Goal: Task Accomplishment & Management: Manage account settings

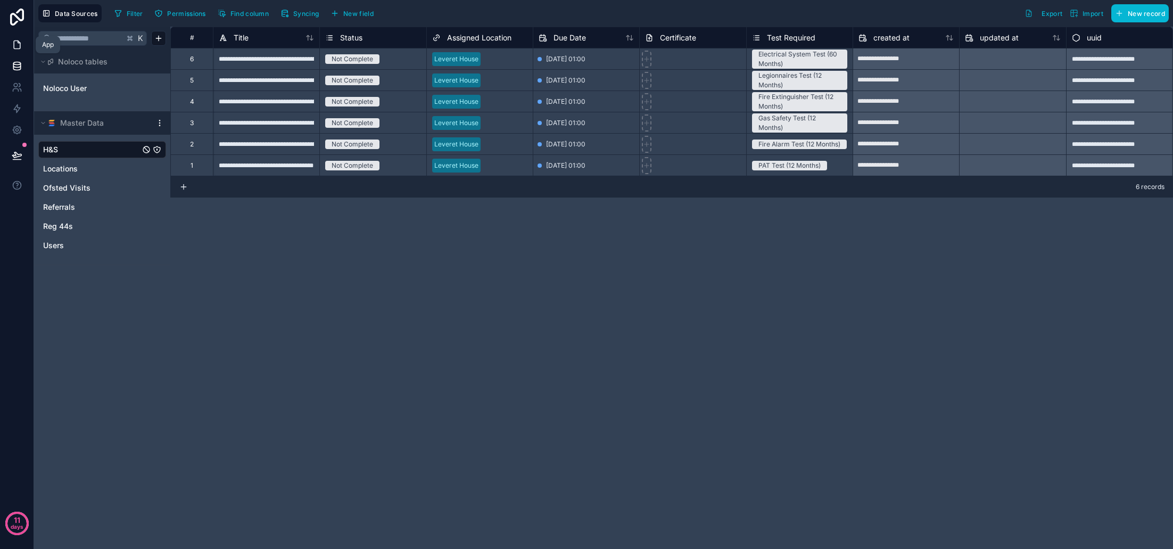
click at [21, 46] on icon at bounding box center [17, 44] width 11 height 11
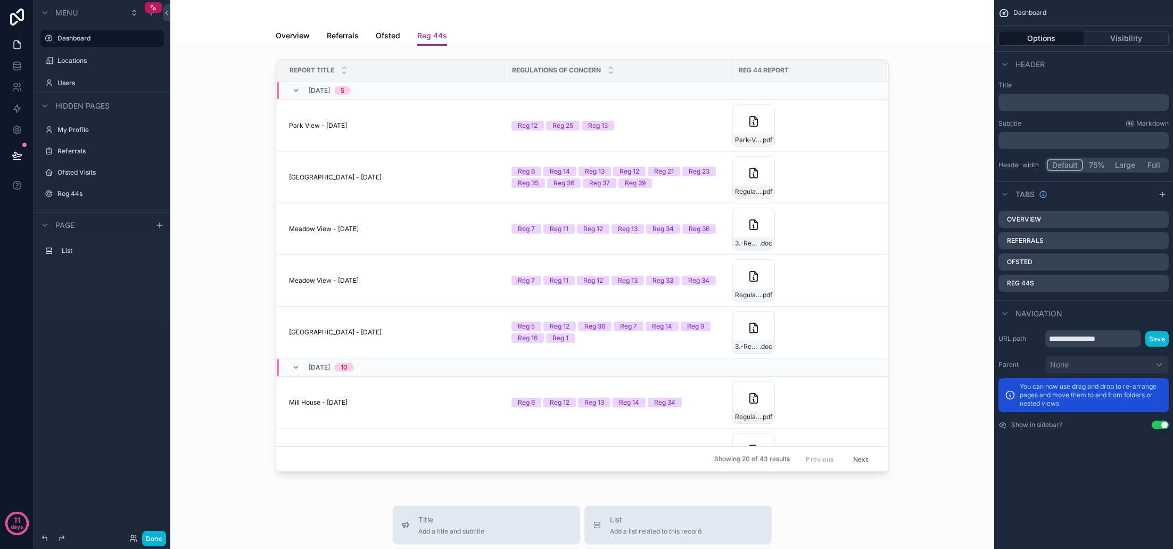
click at [464, 36] on div "Overview Referrals Ofsted Reg 44s" at bounding box center [582, 36] width 613 height 20
click at [1161, 194] on icon "scrollable content" at bounding box center [1162, 194] width 5 height 0
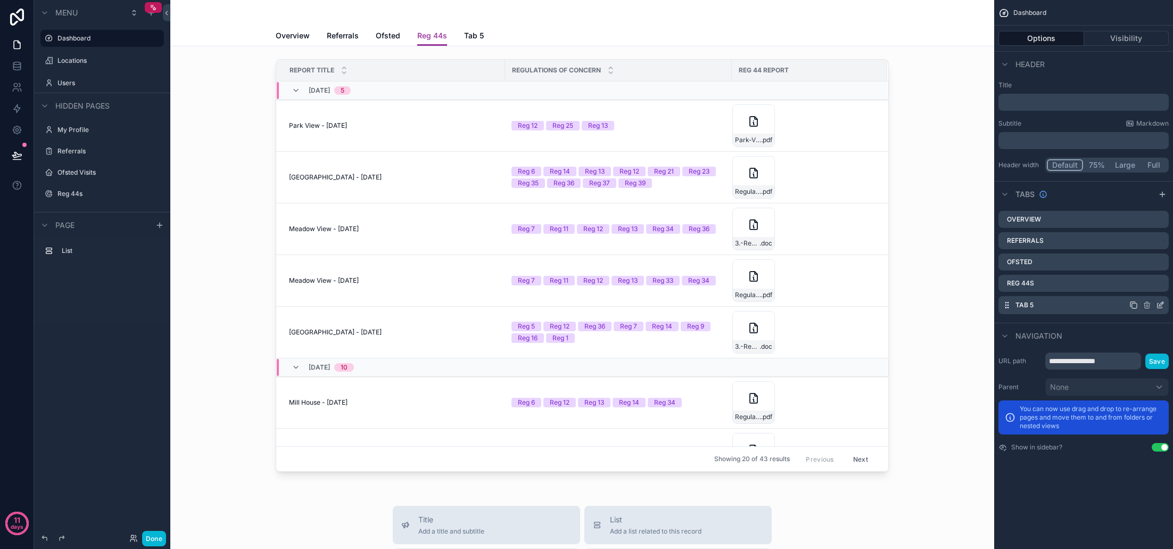
click at [1158, 305] on icon "scrollable content" at bounding box center [1160, 305] width 5 height 5
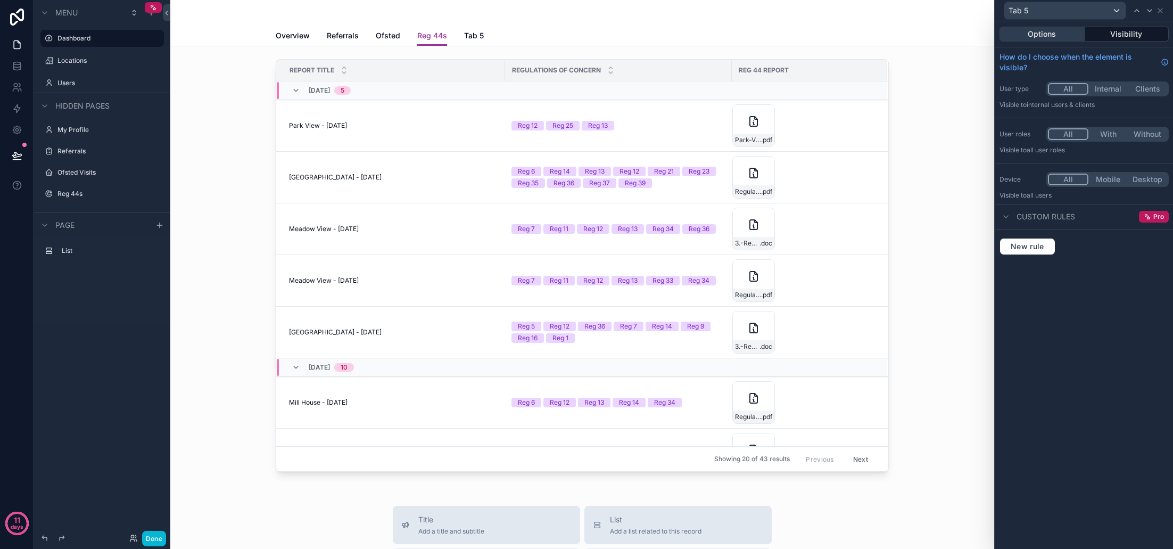
click at [1054, 34] on button "Options" at bounding box center [1041, 34] width 85 height 15
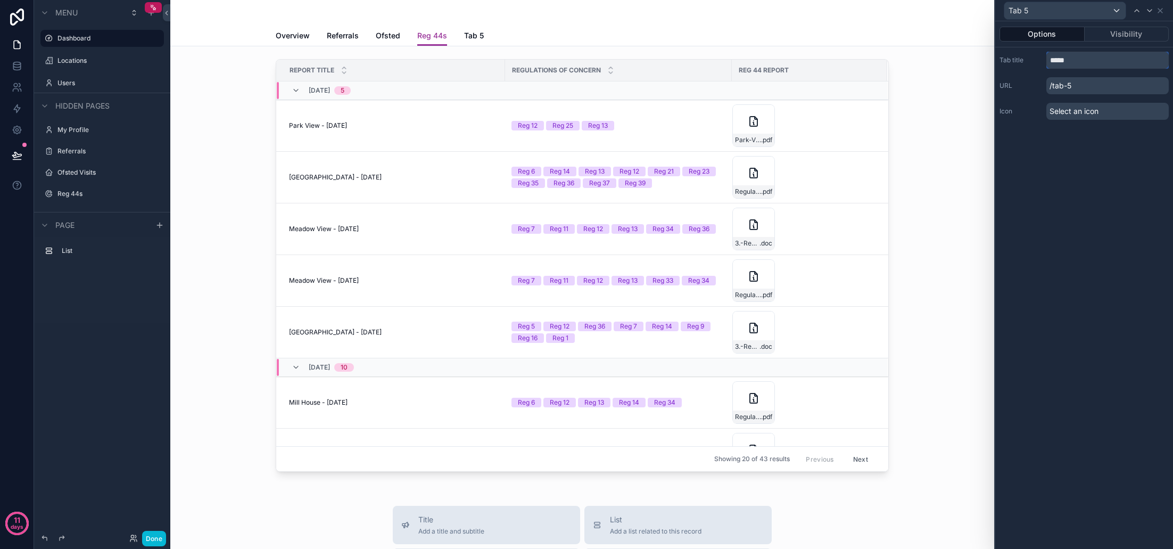
drag, startPoint x: 1062, startPoint y: 63, endPoint x: 1018, endPoint y: 62, distance: 43.7
click at [1018, 62] on div "Tab title *****" at bounding box center [1083, 60] width 169 height 17
type input "**********"
click at [1076, 148] on div "**********" at bounding box center [1084, 284] width 178 height 527
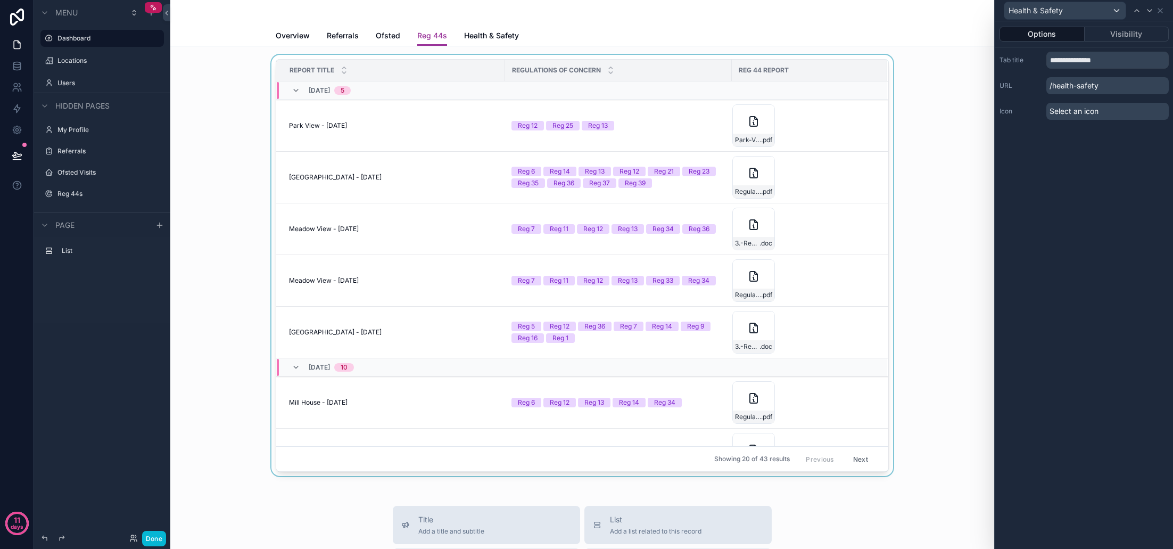
click at [461, 128] on div "scrollable content" at bounding box center [582, 267] width 807 height 425
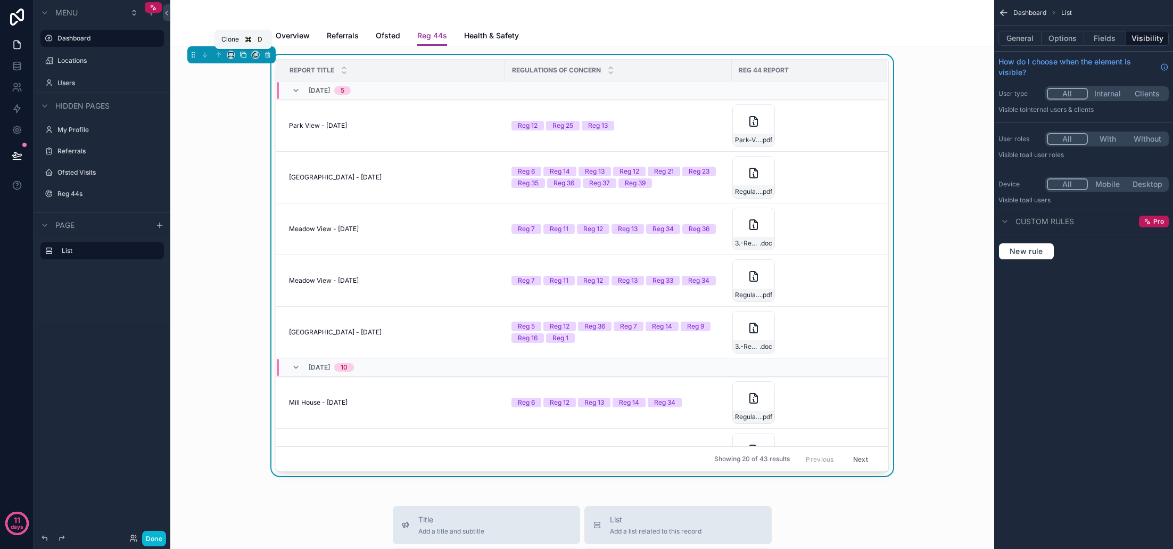
click at [243, 57] on icon "scrollable content" at bounding box center [242, 54] width 7 height 7
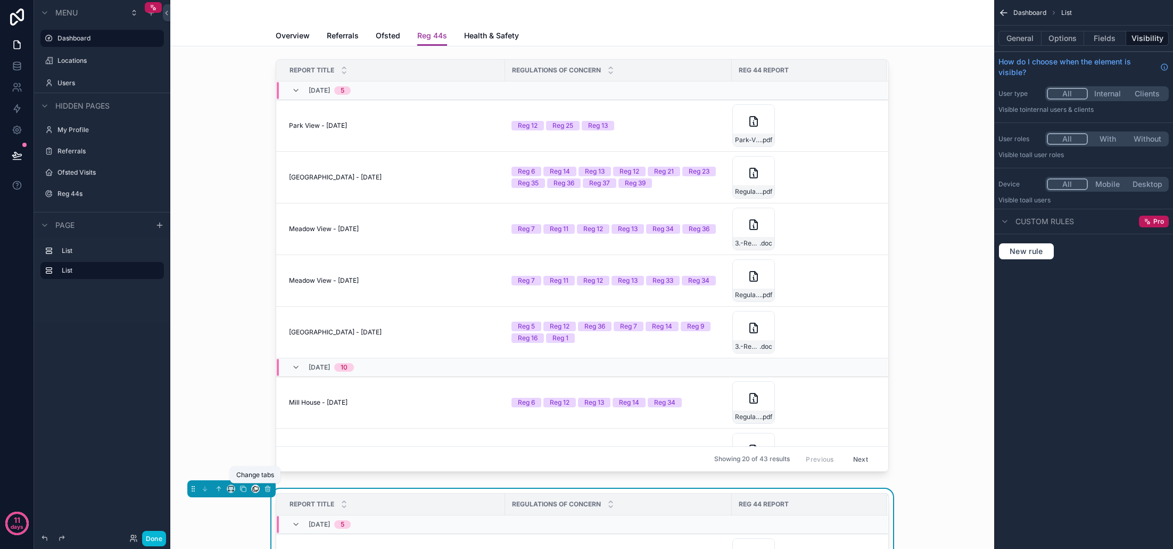
click at [257, 488] on icon "scrollable content" at bounding box center [255, 488] width 7 height 7
click at [292, 459] on div "Health & Safety" at bounding box center [294, 466] width 80 height 30
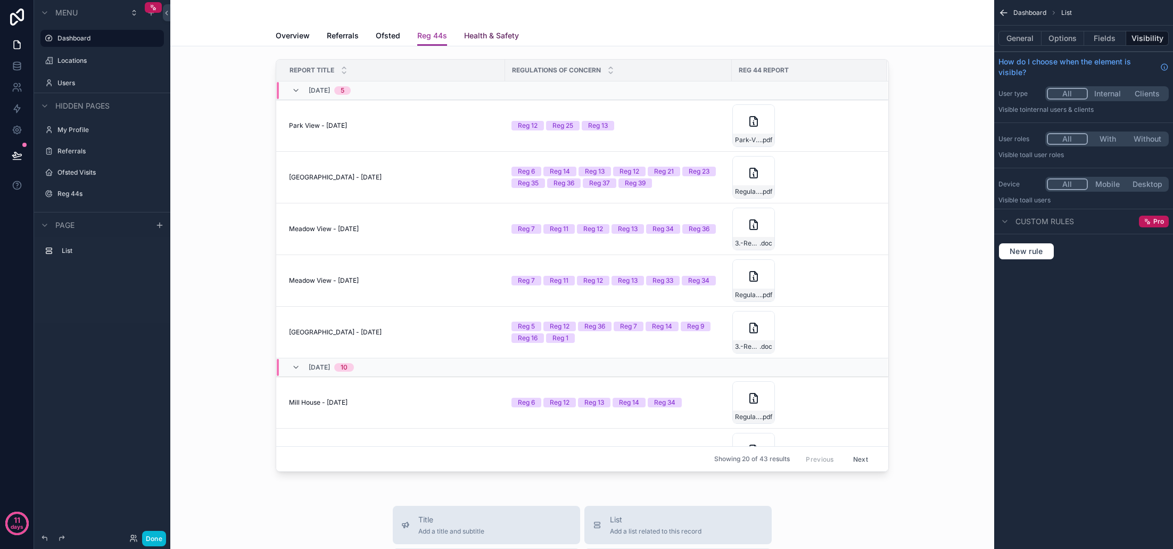
click at [490, 37] on span "Health & Safety" at bounding box center [491, 35] width 55 height 11
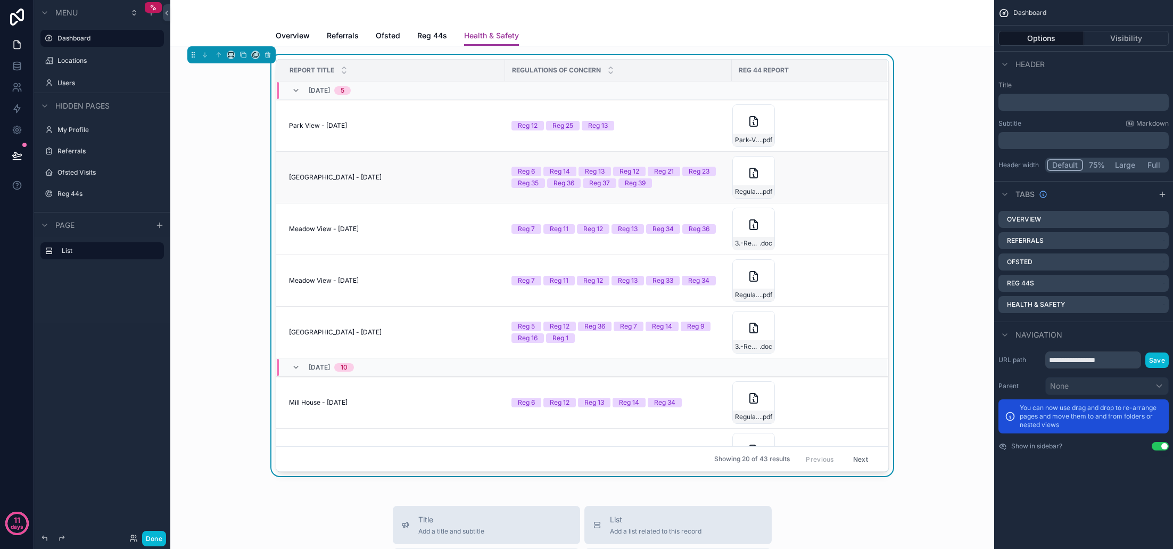
click at [857, 183] on div "Regulation-44-report---Centurion-House---2679574 .pdf" at bounding box center [803, 177] width 142 height 43
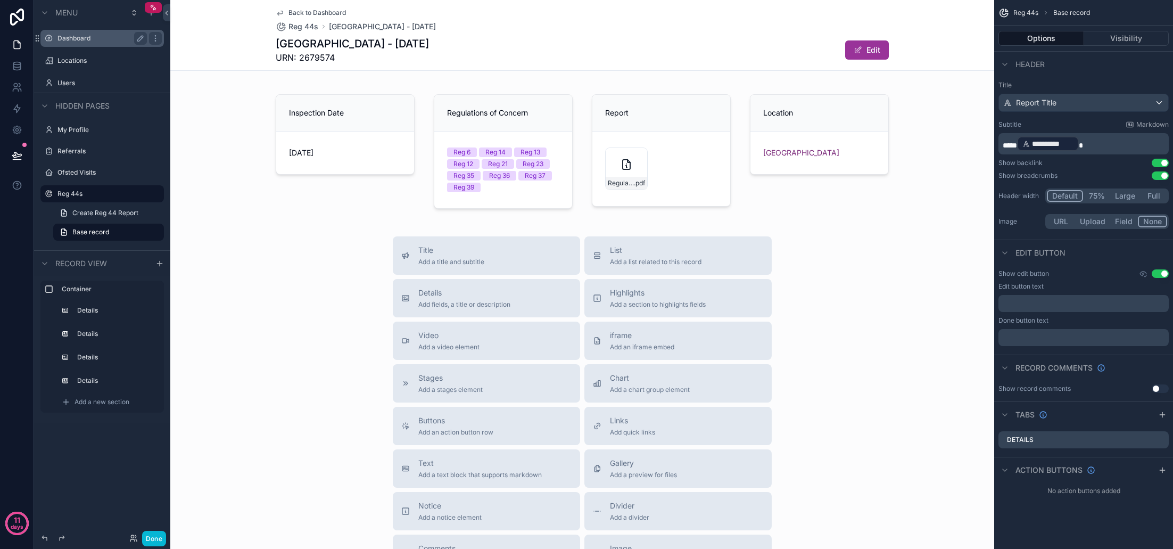
scroll to position [1, 0]
click at [85, 41] on label "Dashboard" at bounding box center [99, 38] width 85 height 9
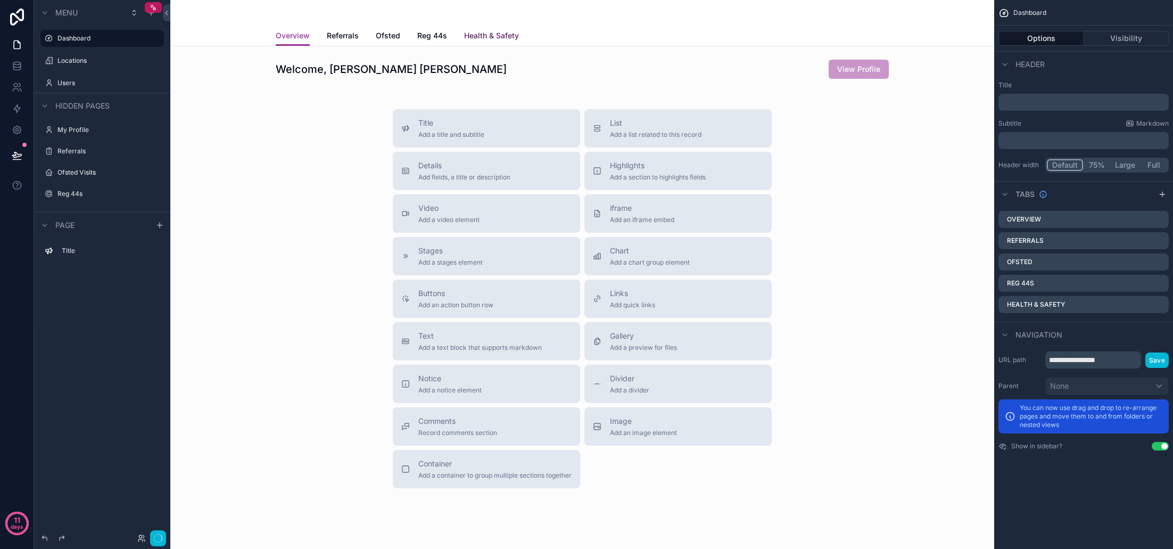
click at [505, 40] on span "Health & Safety" at bounding box center [491, 35] width 55 height 11
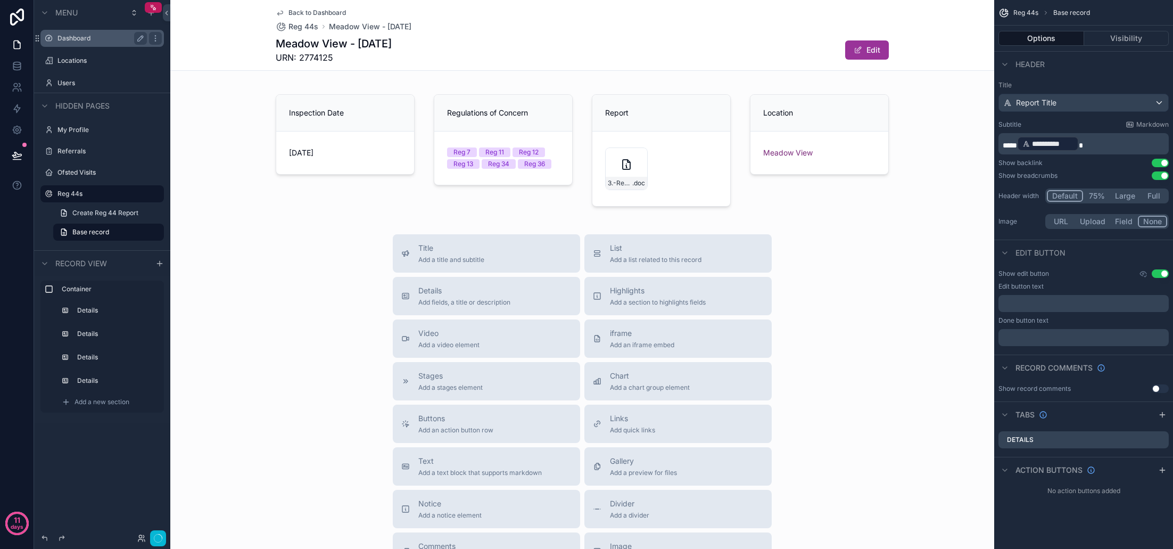
click at [83, 39] on label "Dashboard" at bounding box center [99, 38] width 85 height 9
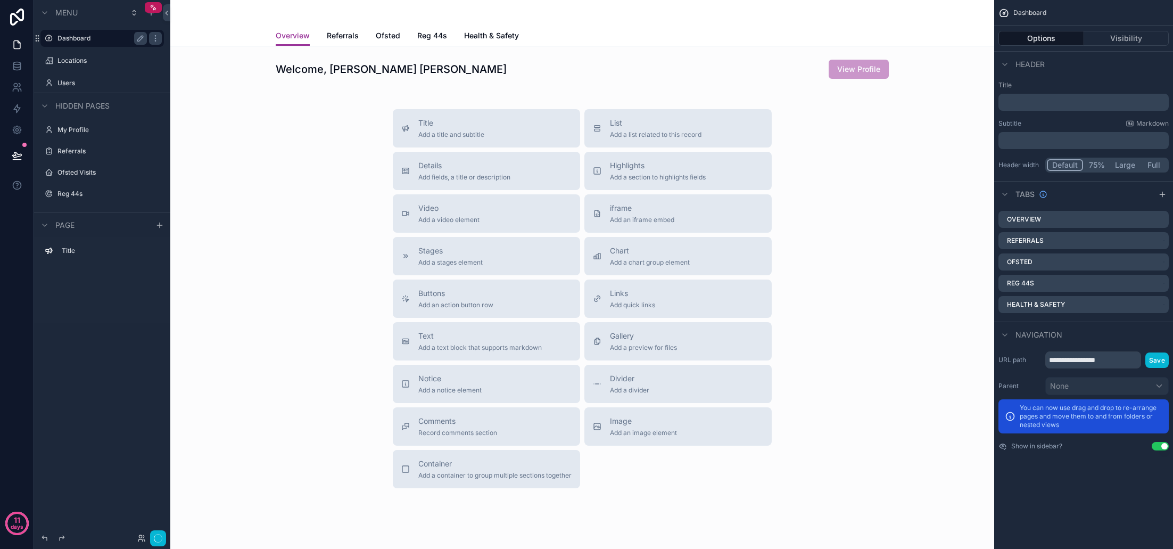
click at [459, 34] on div "Overview Referrals Ofsted Reg 44s Health & Safety" at bounding box center [582, 36] width 613 height 20
click at [479, 35] on span "Health & Safety" at bounding box center [491, 35] width 55 height 11
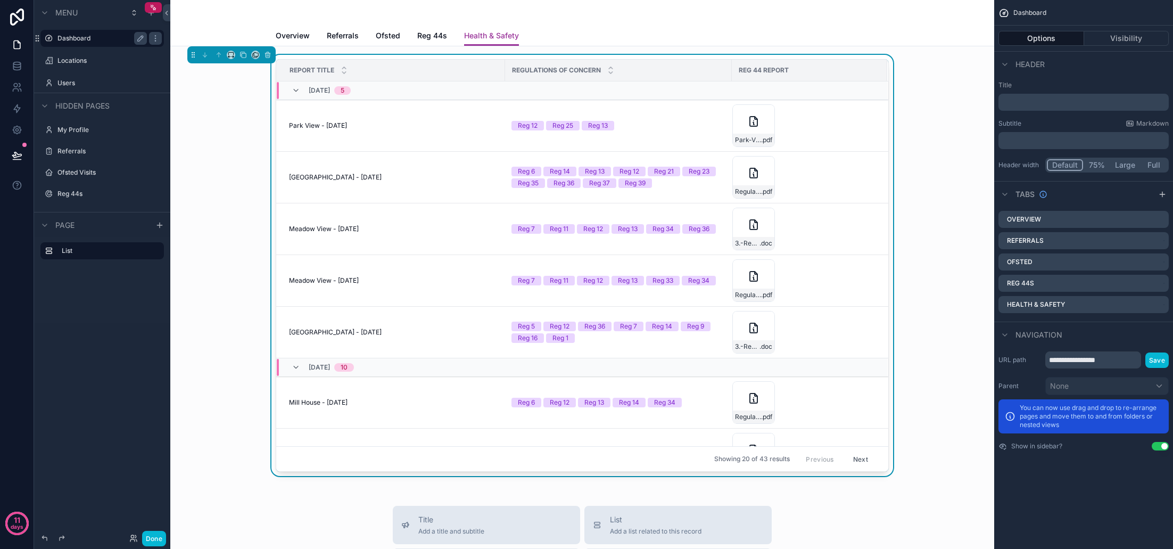
click at [298, 57] on div "Report Title Regulations of Concern Reg 44 Report August, 2025 5 Park View - 26…" at bounding box center [582, 267] width 807 height 425
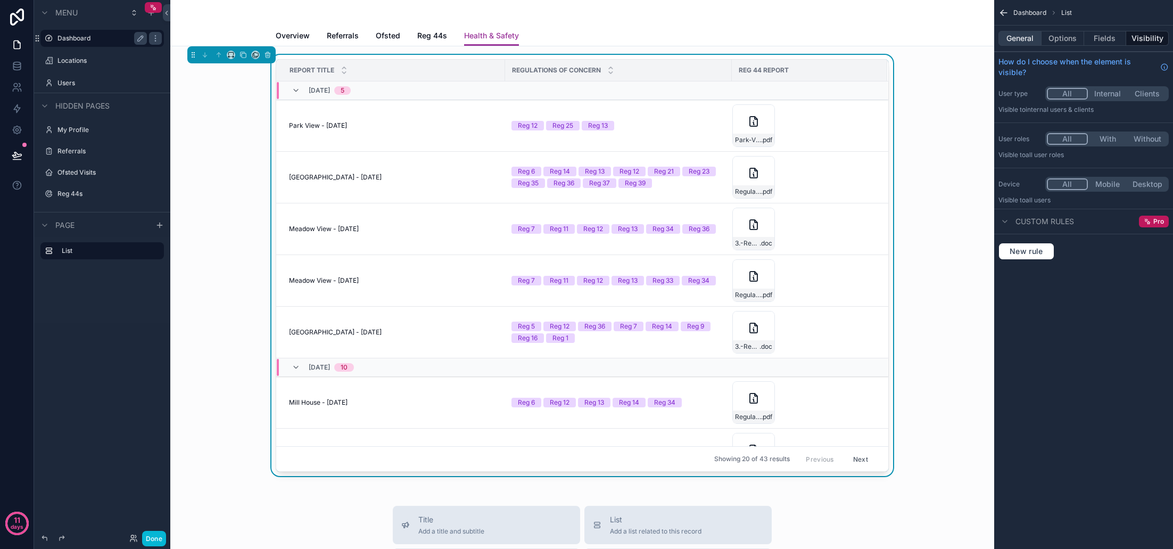
click at [1018, 34] on button "General" at bounding box center [1019, 38] width 43 height 15
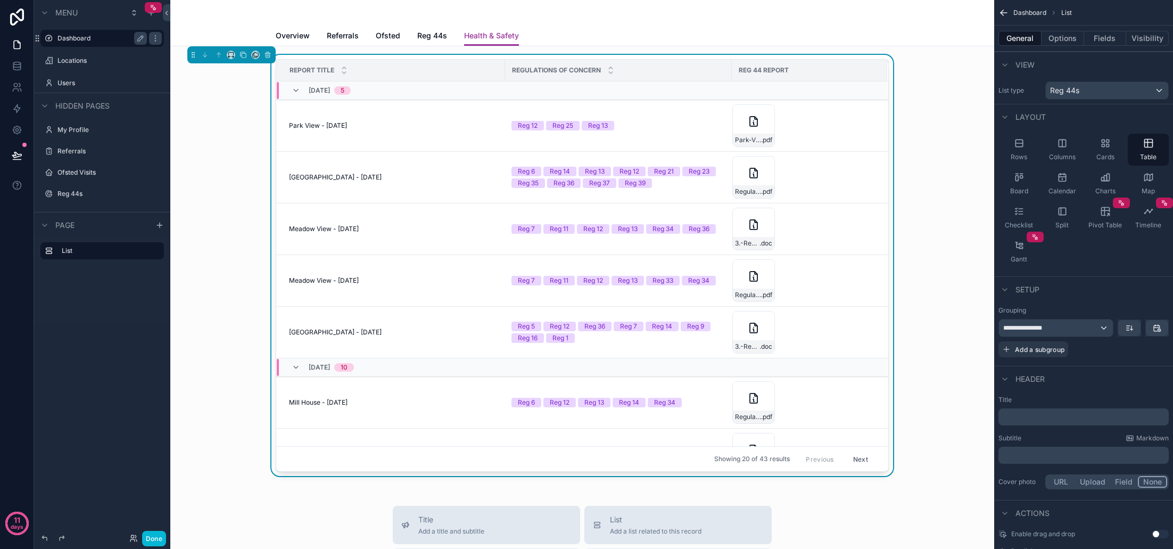
click at [1128, 91] on div "Reg 44s" at bounding box center [1107, 90] width 122 height 17
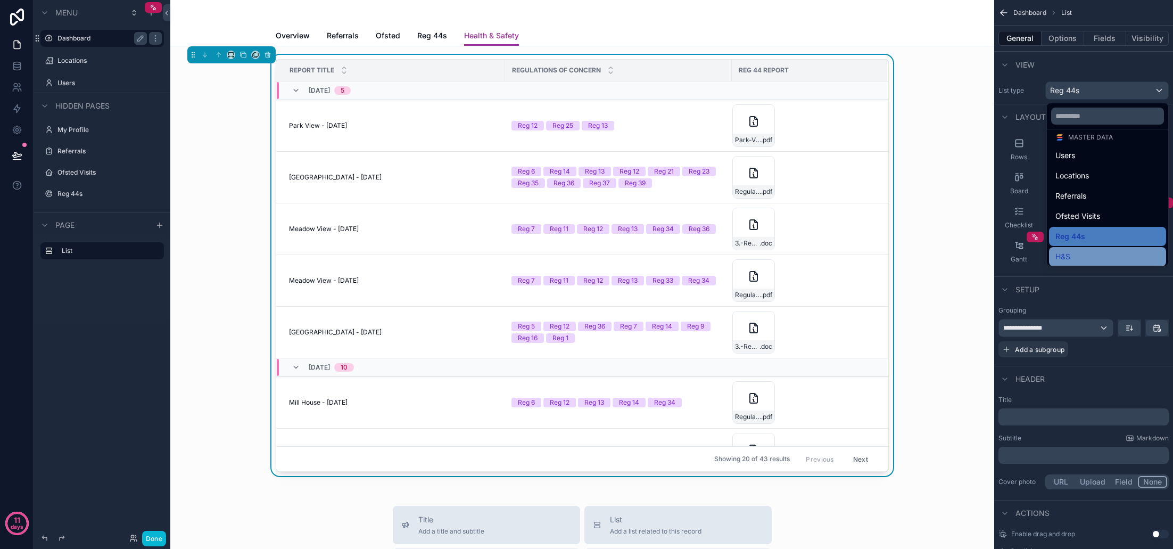
scroll to position [42, 0]
click at [1081, 254] on div "H&S" at bounding box center [1107, 258] width 104 height 13
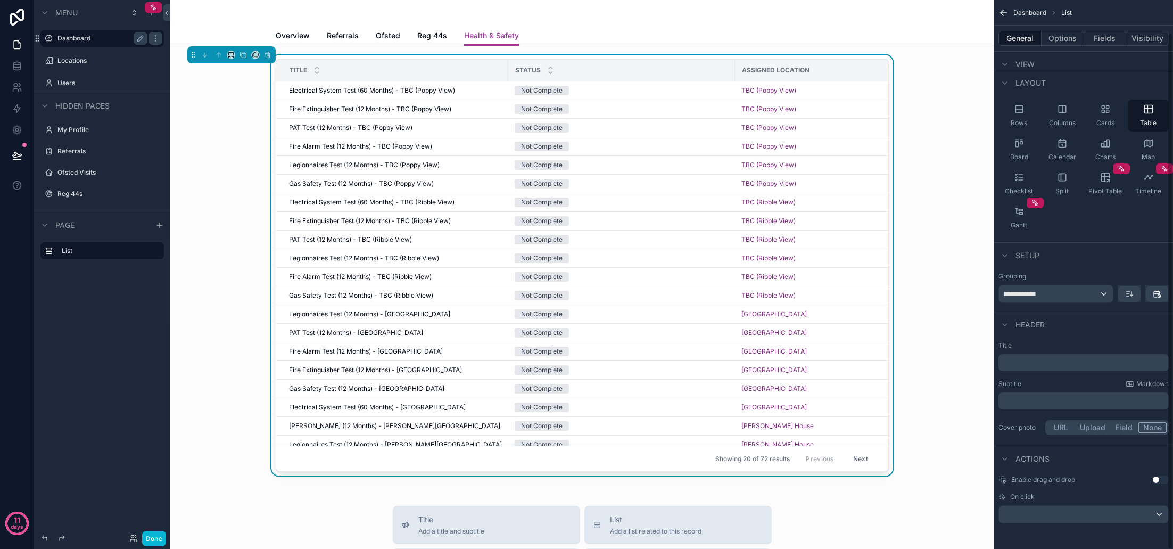
scroll to position [34, 0]
click at [1102, 294] on div "**********" at bounding box center [1056, 293] width 114 height 17
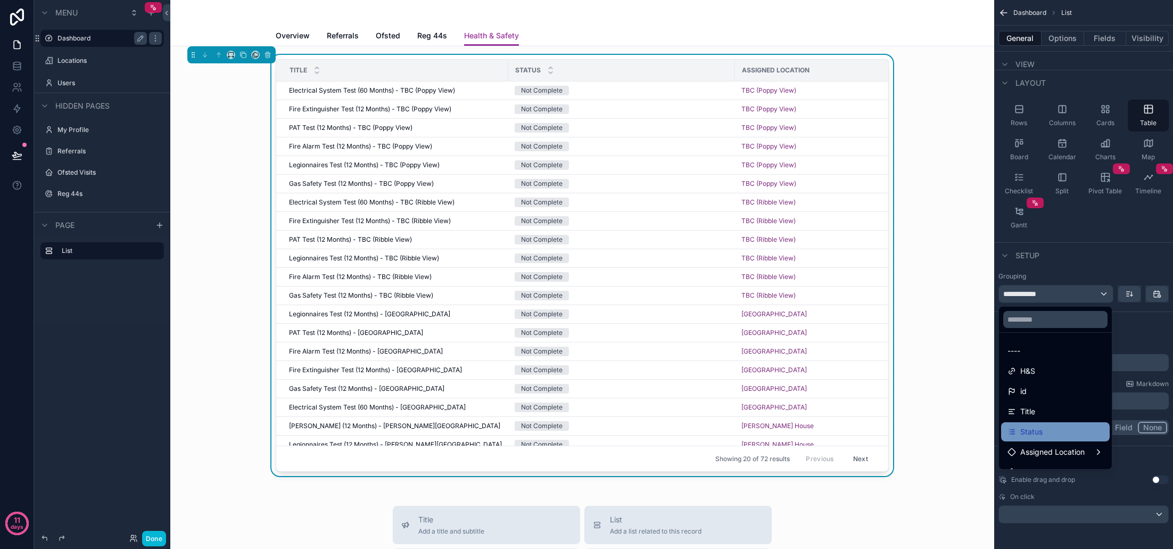
click at [1067, 430] on div "Status" at bounding box center [1055, 431] width 96 height 13
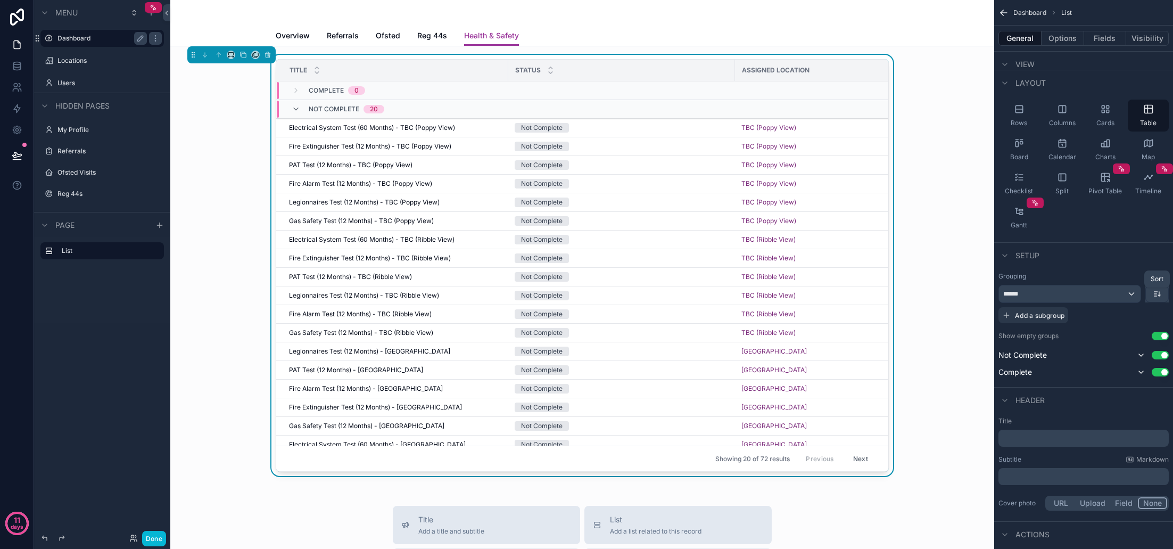
click at [1160, 292] on icon "scrollable content" at bounding box center [1157, 294] width 9 height 9
click at [1138, 318] on span "First -> Last" at bounding box center [1137, 317] width 41 height 13
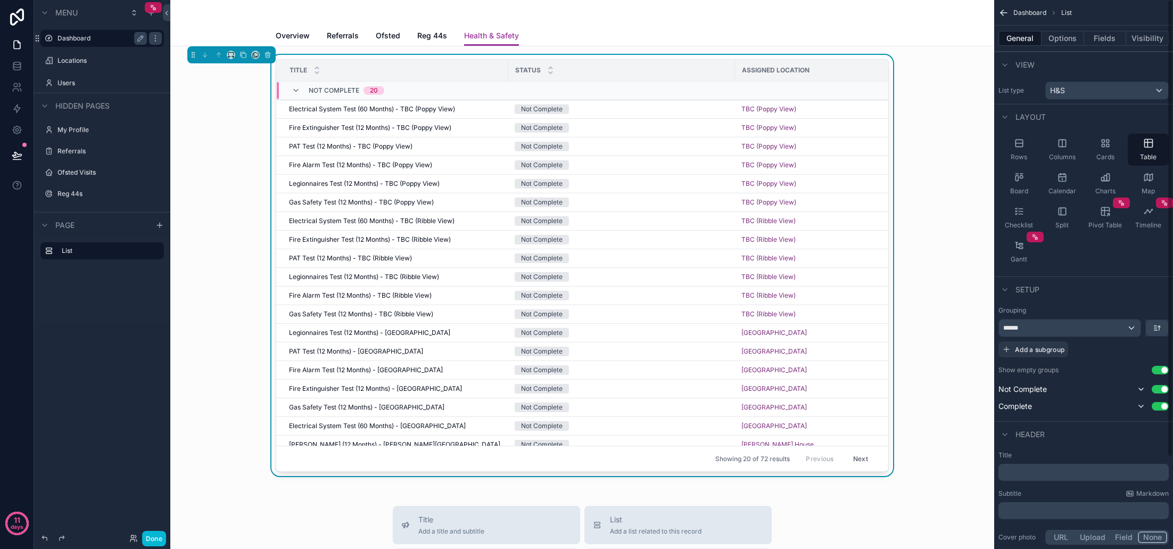
scroll to position [0, 0]
click at [1063, 38] on button "Options" at bounding box center [1063, 38] width 43 height 15
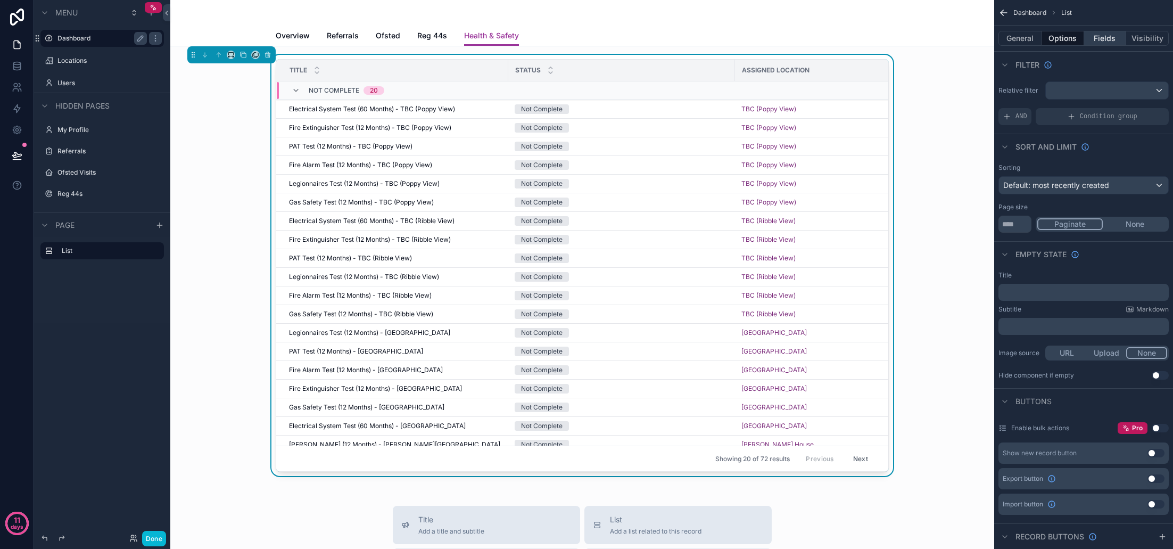
click at [1103, 38] on button "Fields" at bounding box center [1105, 38] width 43 height 15
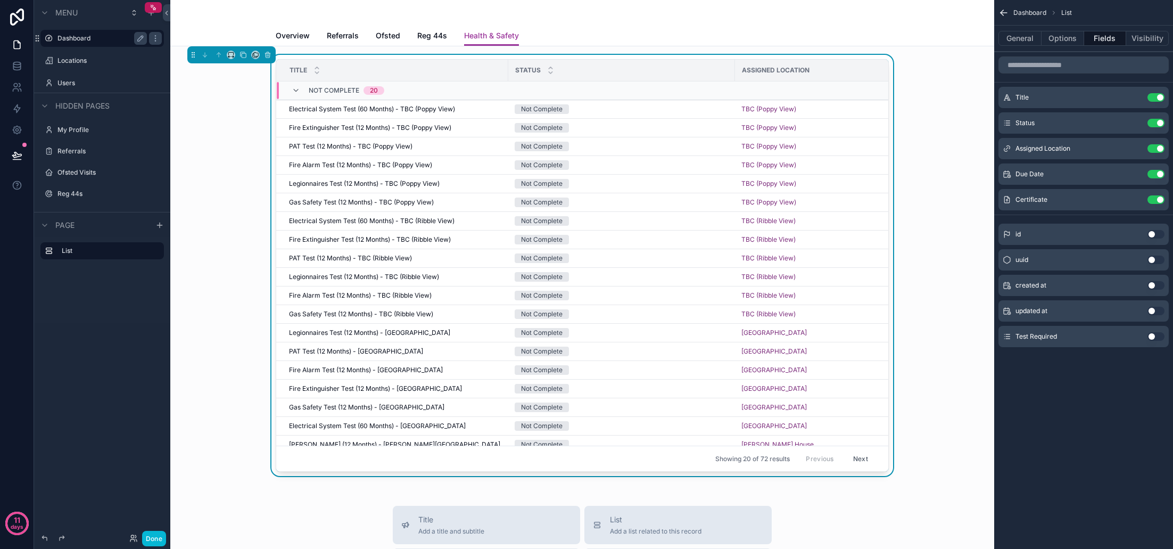
click at [1153, 338] on button "Use setting" at bounding box center [1155, 336] width 17 height 9
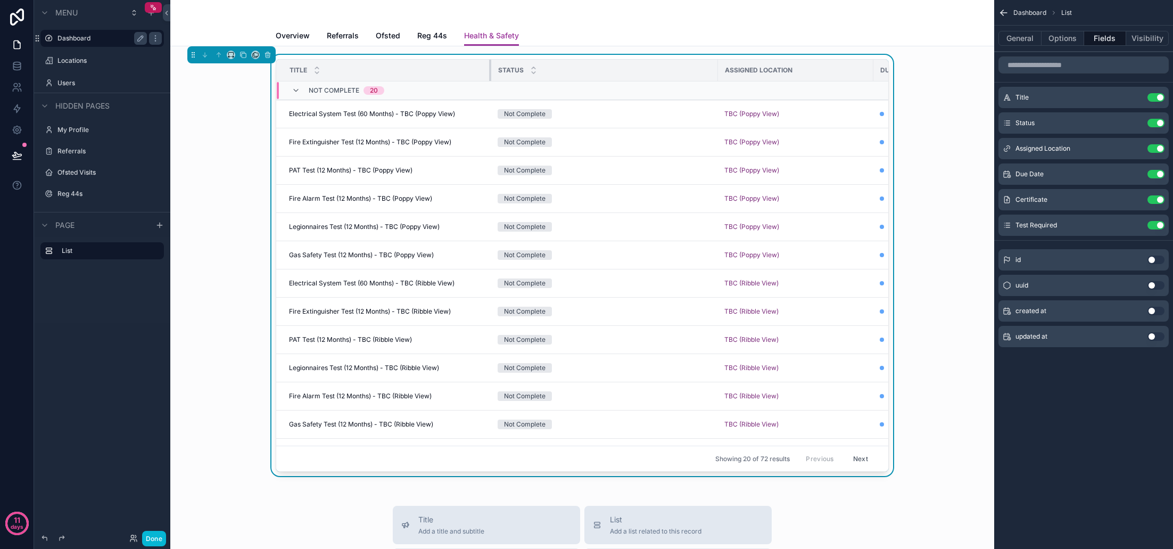
drag, startPoint x: 503, startPoint y: 71, endPoint x: 481, endPoint y: 75, distance: 22.6
click at [489, 75] on div "scrollable content" at bounding box center [491, 70] width 4 height 21
click at [1159, 148] on button "Use setting" at bounding box center [1155, 148] width 17 height 9
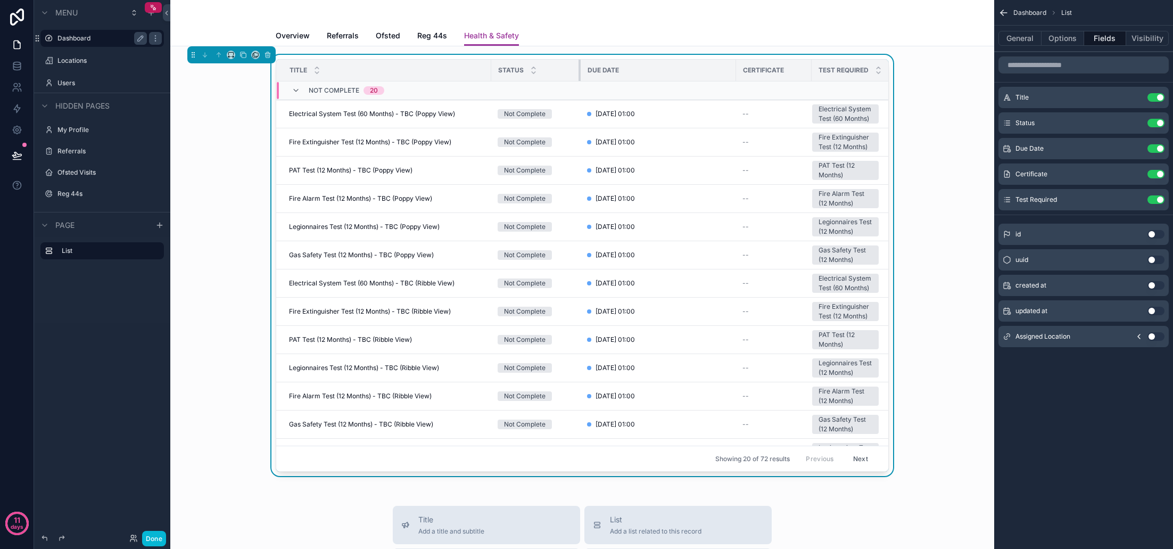
drag, startPoint x: 709, startPoint y: 73, endPoint x: 572, endPoint y: 80, distance: 137.5
click at [579, 80] on div "scrollable content" at bounding box center [581, 70] width 4 height 21
click at [568, 78] on tr "Title Status Due Date Certificate Test Required" at bounding box center [584, 71] width 616 height 22
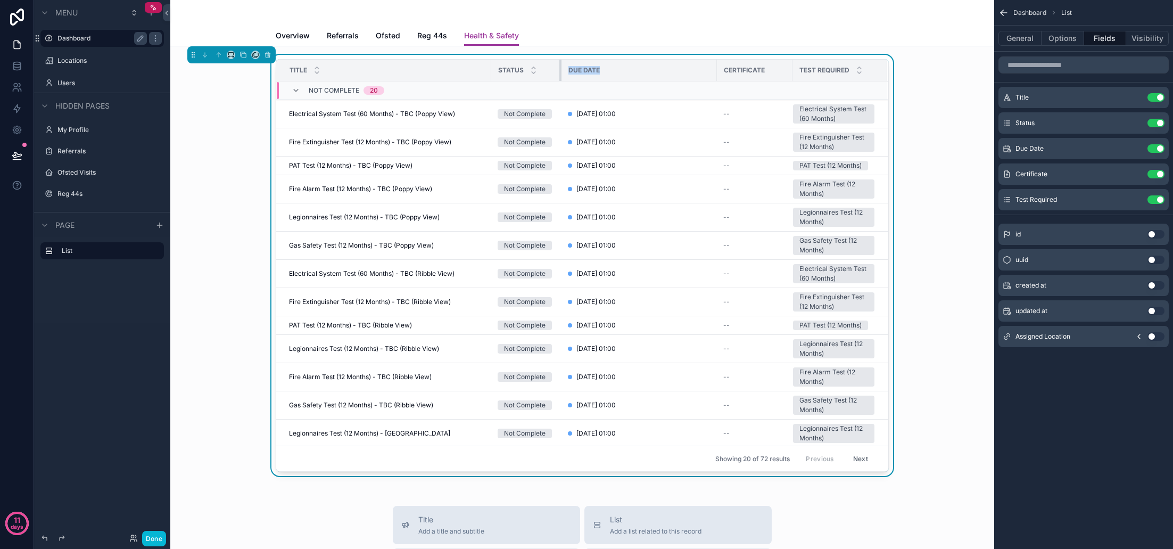
drag, startPoint x: 571, startPoint y: 76, endPoint x: 552, endPoint y: 77, distance: 19.2
click at [559, 77] on div "scrollable content" at bounding box center [561, 70] width 4 height 21
click at [918, 92] on div "Title Status Due Date Certificate Test Required Not Complete 20 Electrical Syst…" at bounding box center [582, 267] width 807 height 425
click at [1159, 174] on button "Use setting" at bounding box center [1155, 174] width 17 height 9
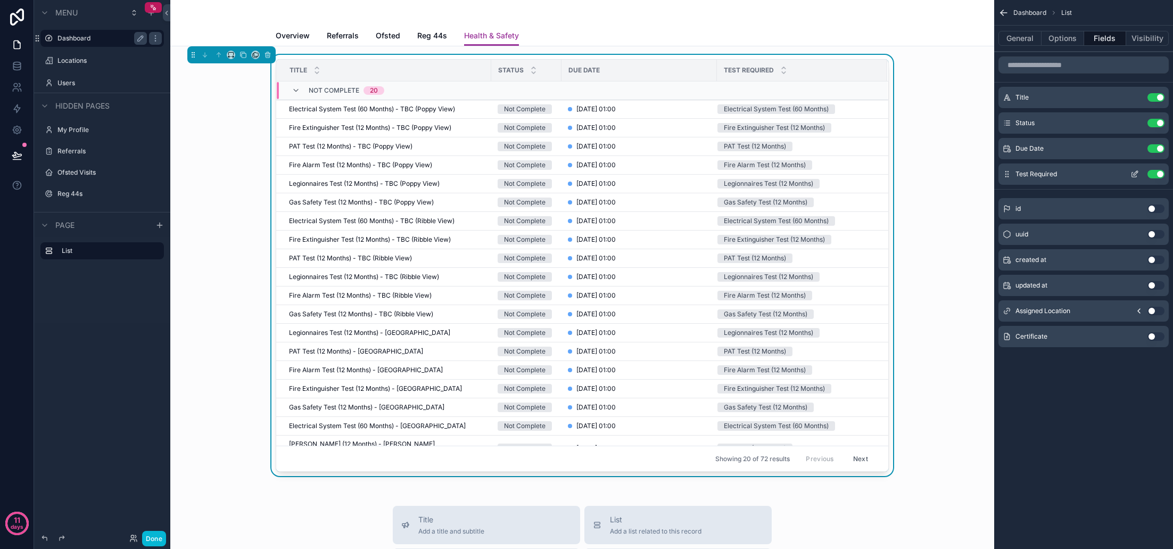
click at [1155, 175] on button "Use setting" at bounding box center [1155, 174] width 17 height 9
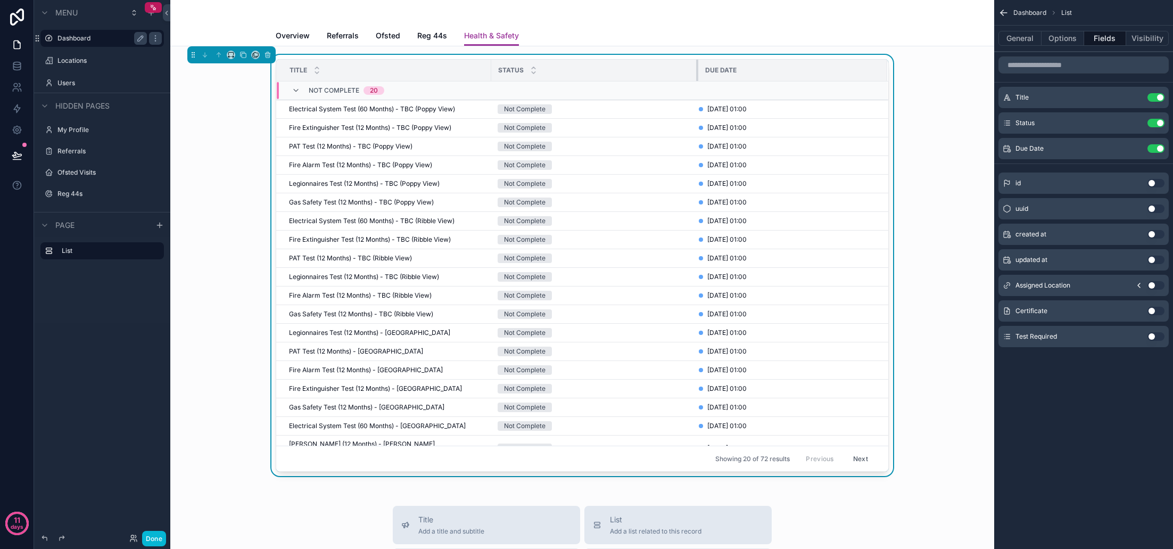
drag, startPoint x: 552, startPoint y: 73, endPoint x: 689, endPoint y: 75, distance: 136.8
click at [696, 75] on div "scrollable content" at bounding box center [698, 70] width 4 height 21
click at [486, 72] on div "scrollable content" at bounding box center [488, 70] width 4 height 21
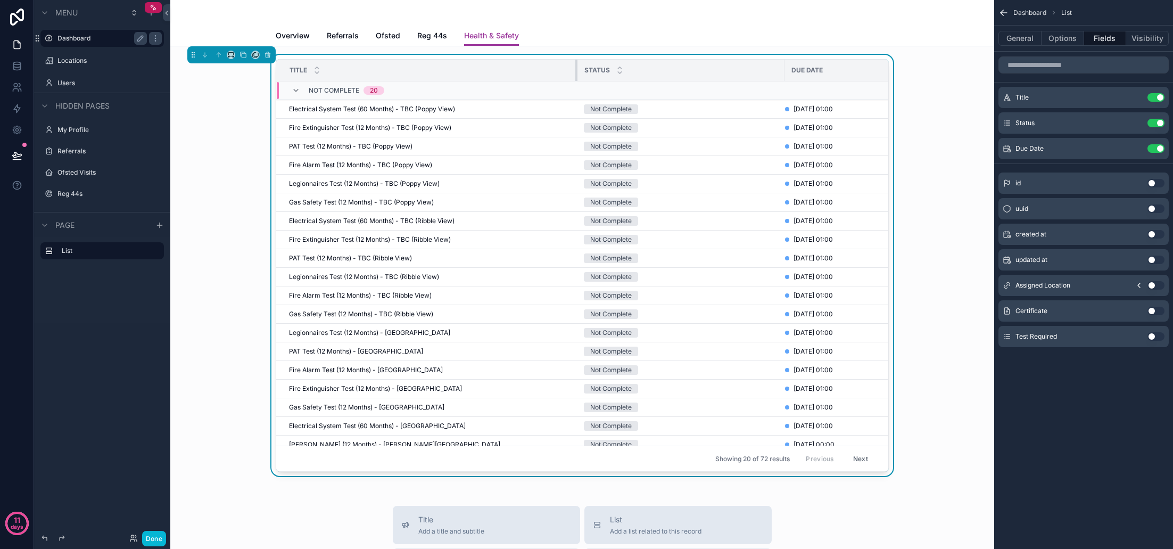
drag, startPoint x: 480, startPoint y: 71, endPoint x: 577, endPoint y: 72, distance: 97.4
click at [577, 72] on div "scrollable content" at bounding box center [577, 70] width 4 height 21
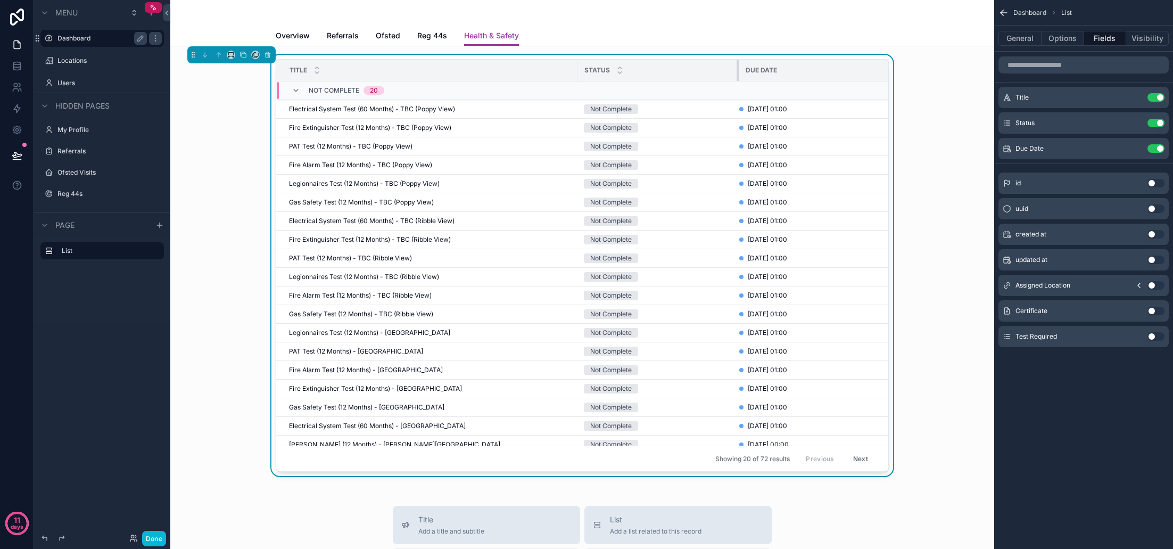
drag, startPoint x: 783, startPoint y: 76, endPoint x: 738, endPoint y: 78, distance: 45.8
click at [738, 78] on div "scrollable content" at bounding box center [739, 70] width 4 height 21
click at [1067, 45] on button "Options" at bounding box center [1063, 38] width 43 height 15
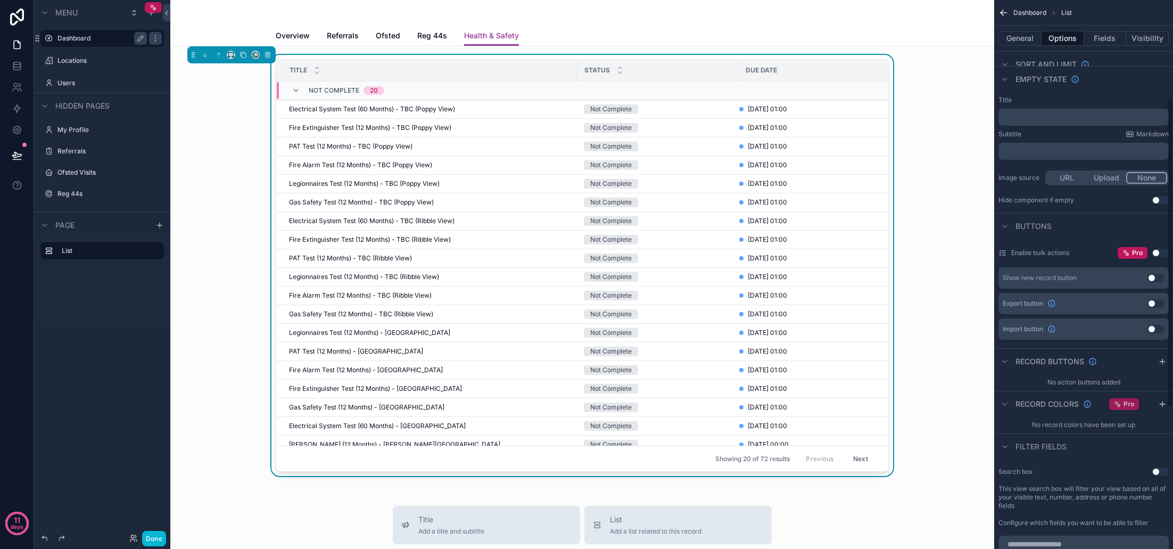
scroll to position [176, 0]
click at [1163, 403] on icon "scrollable content" at bounding box center [1162, 403] width 9 height 9
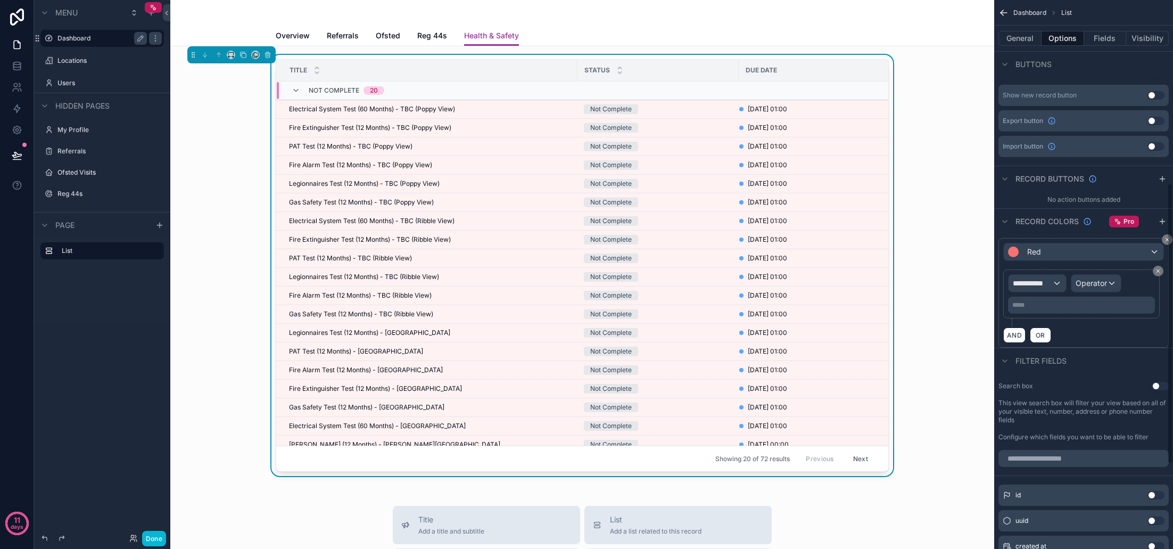
scroll to position [358, 0]
click at [1055, 279] on div "**********" at bounding box center [1037, 282] width 57 height 17
click at [1072, 345] on div "Row values Row values" at bounding box center [1056, 346] width 79 height 26
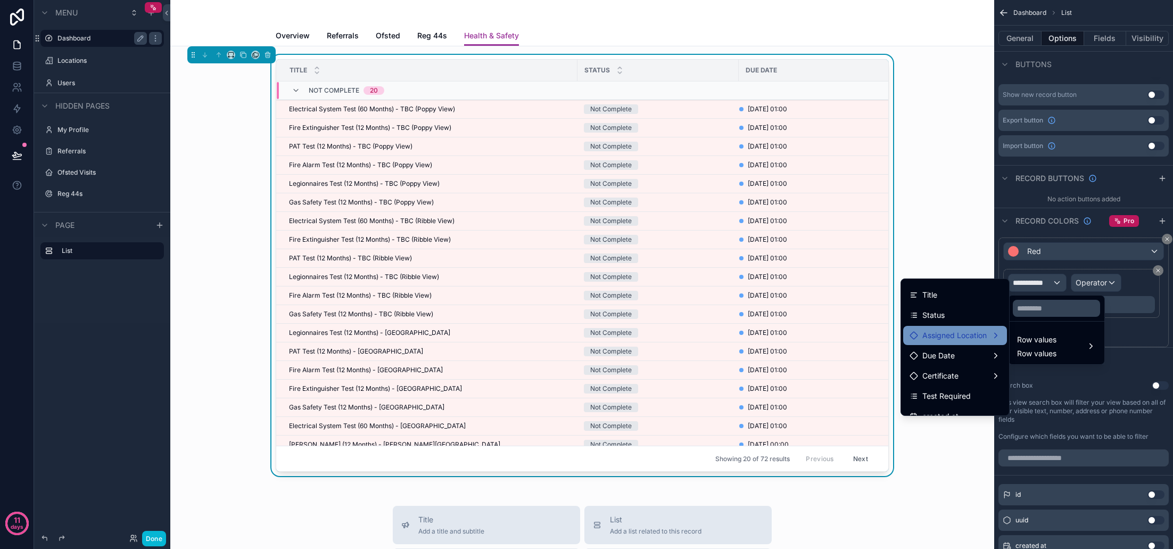
scroll to position [21, 0]
click at [954, 348] on span "Due Date" at bounding box center [938, 350] width 32 height 13
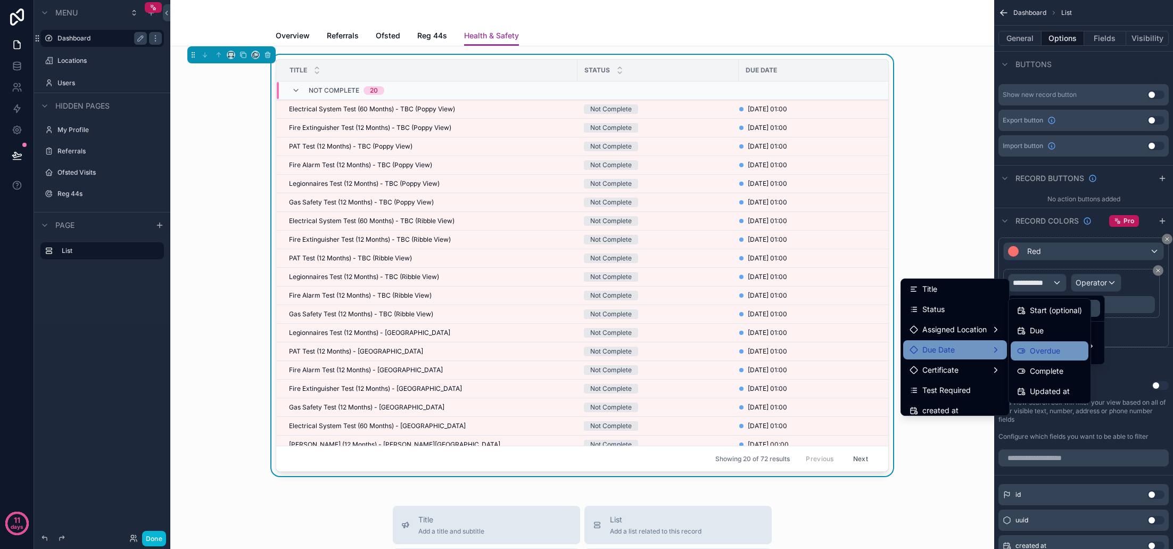
scroll to position [0, 0]
click at [1056, 331] on div "Due" at bounding box center [1049, 330] width 65 height 13
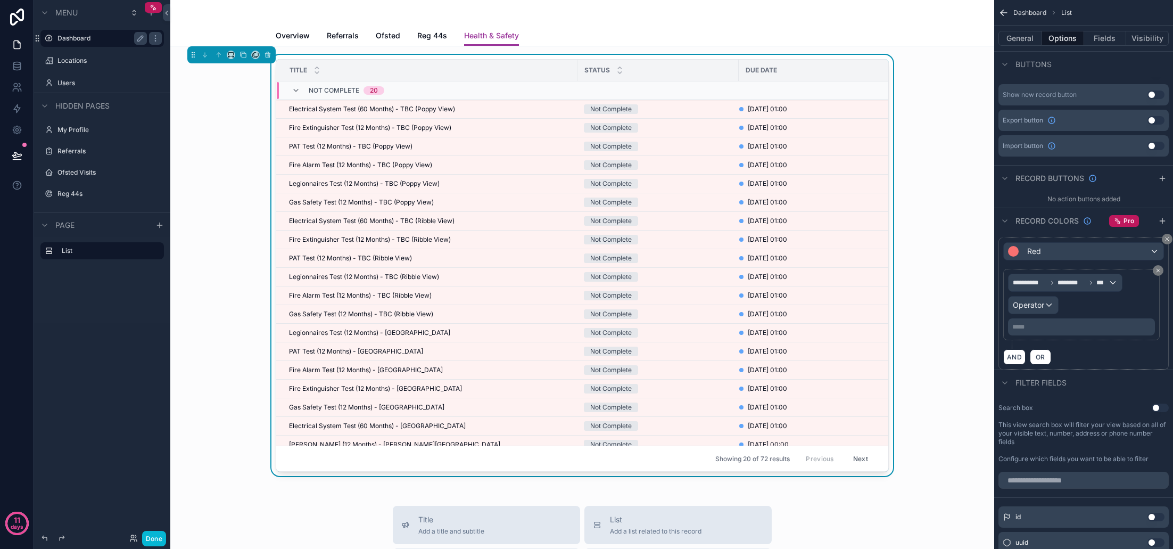
click at [1045, 302] on div "Operator" at bounding box center [1033, 304] width 49 height 17
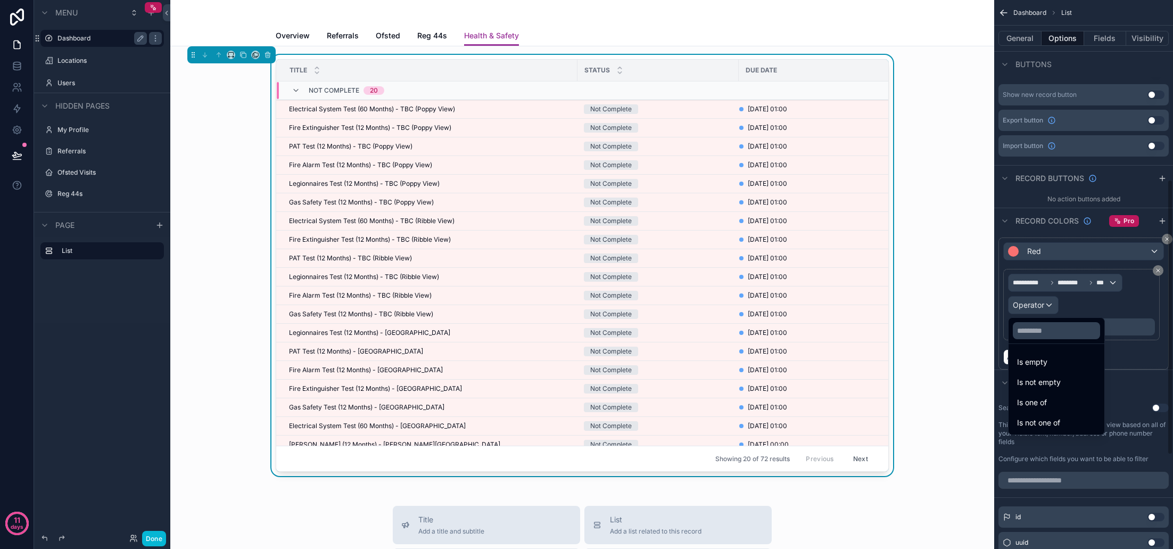
click at [1089, 282] on div "scrollable content" at bounding box center [586, 274] width 1173 height 549
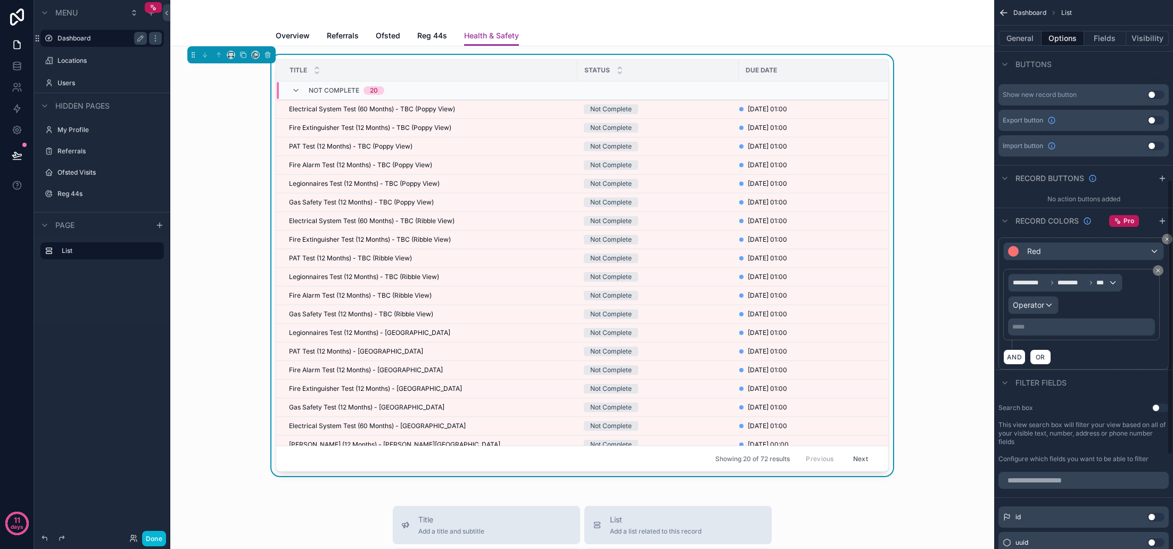
click at [1102, 285] on span "***" at bounding box center [1102, 282] width 12 height 9
click at [1059, 341] on div "Row values Row values" at bounding box center [1065, 346] width 96 height 26
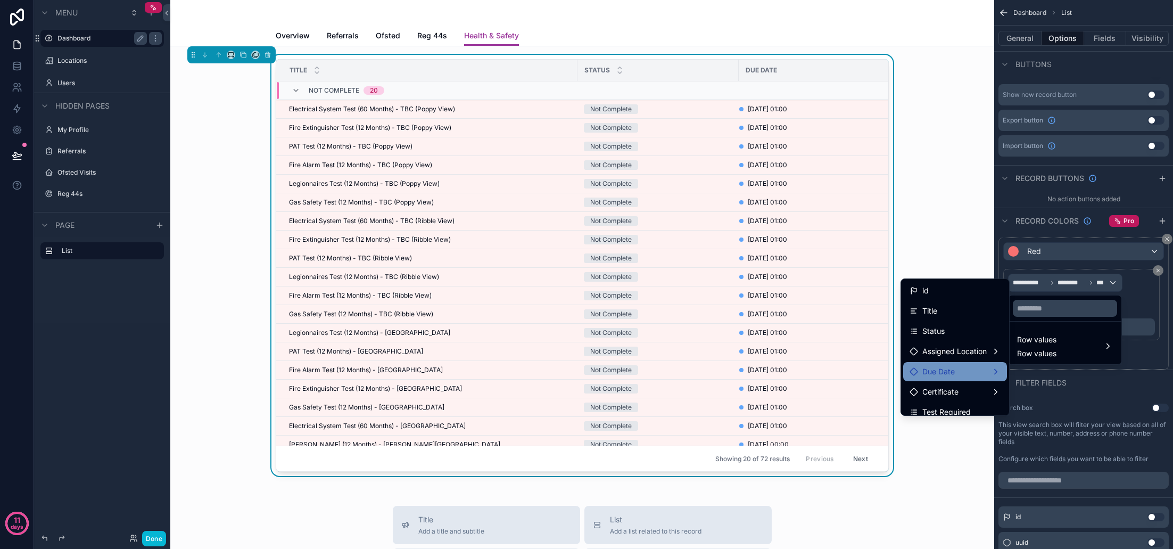
click at [956, 373] on div "Due Date" at bounding box center [955, 371] width 91 height 13
click at [1046, 336] on span "Start (optional)" at bounding box center [1056, 332] width 52 height 13
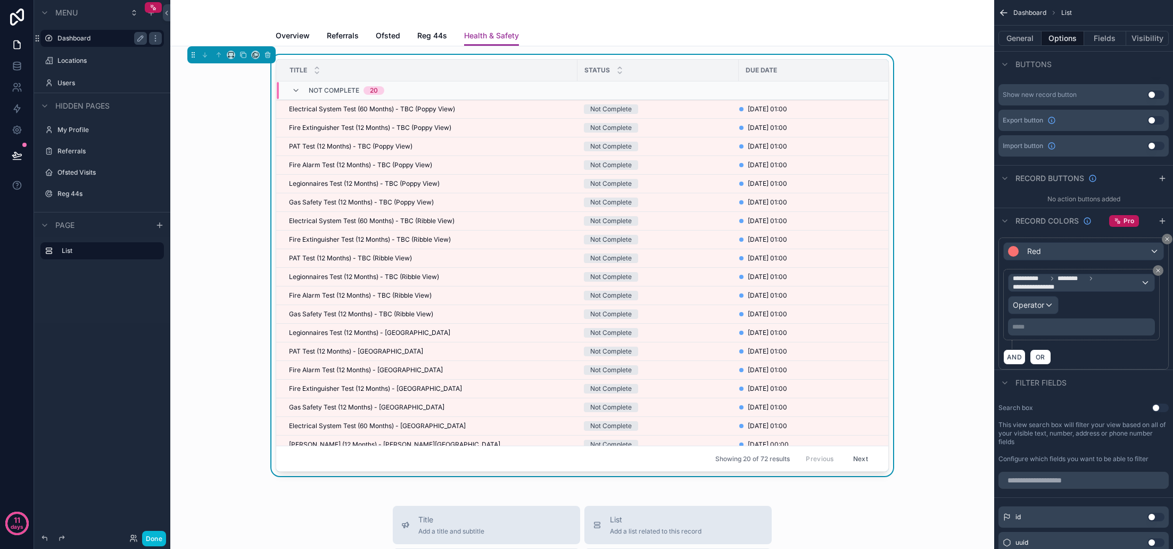
click at [1051, 304] on div "Operator" at bounding box center [1033, 304] width 49 height 17
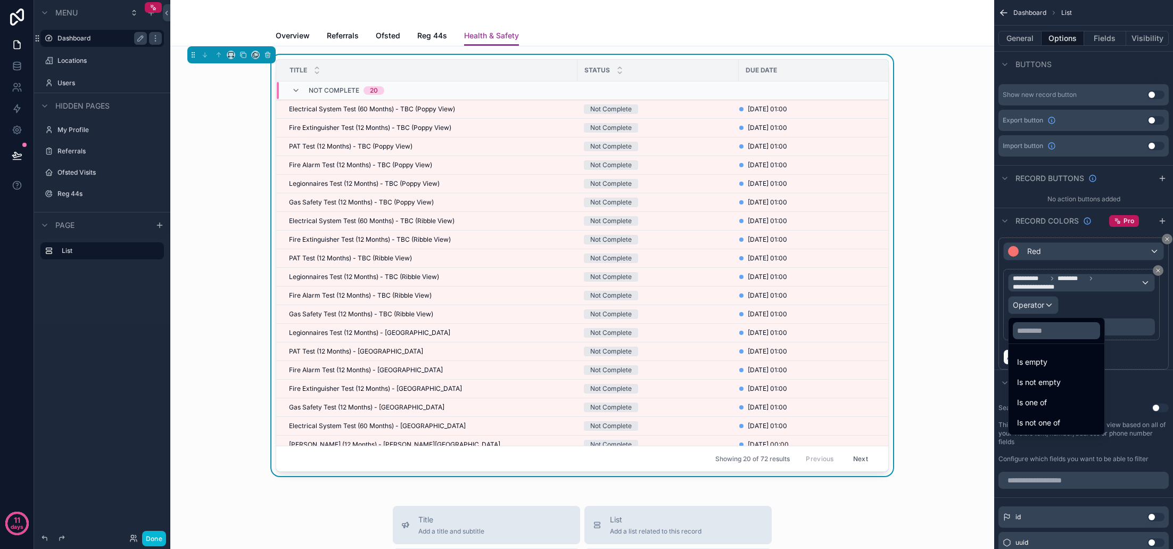
click at [1079, 279] on div "scrollable content" at bounding box center [586, 274] width 1173 height 549
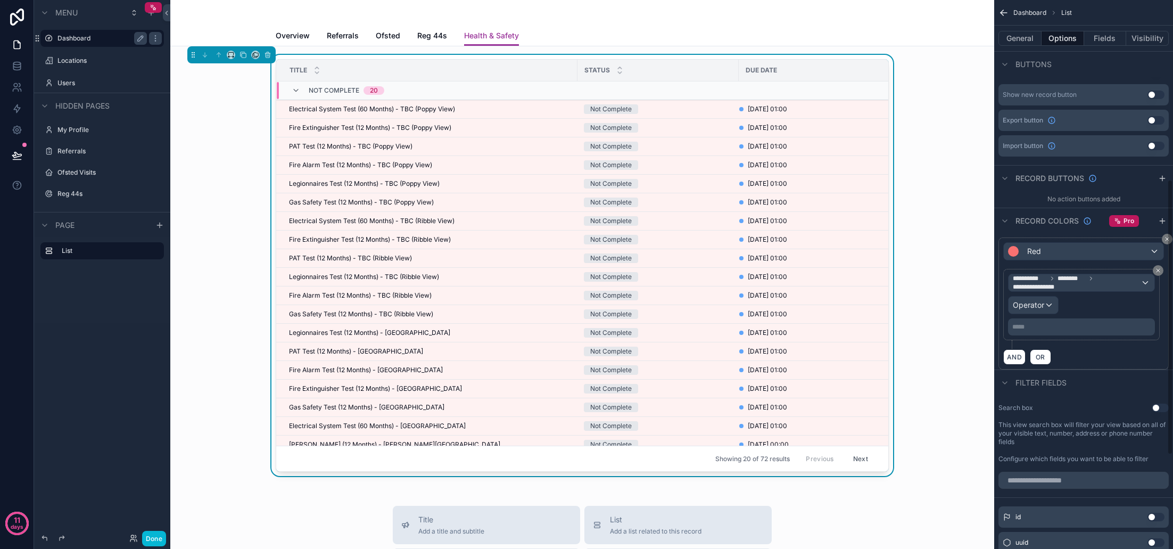
click at [1111, 282] on span "**********" at bounding box center [1077, 282] width 128 height 17
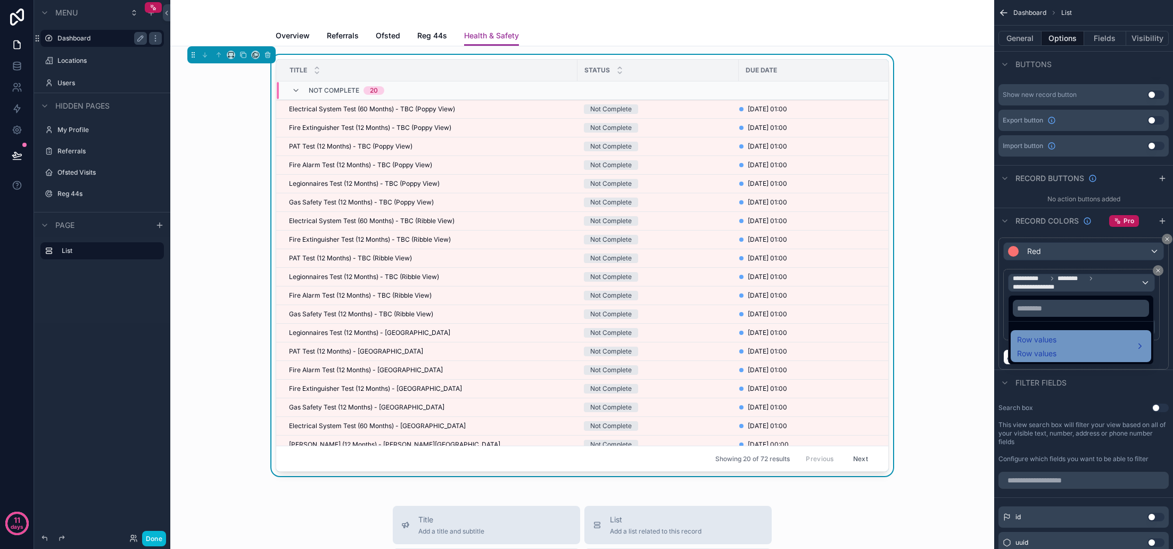
click at [1053, 340] on span "Row values" at bounding box center [1036, 339] width 39 height 13
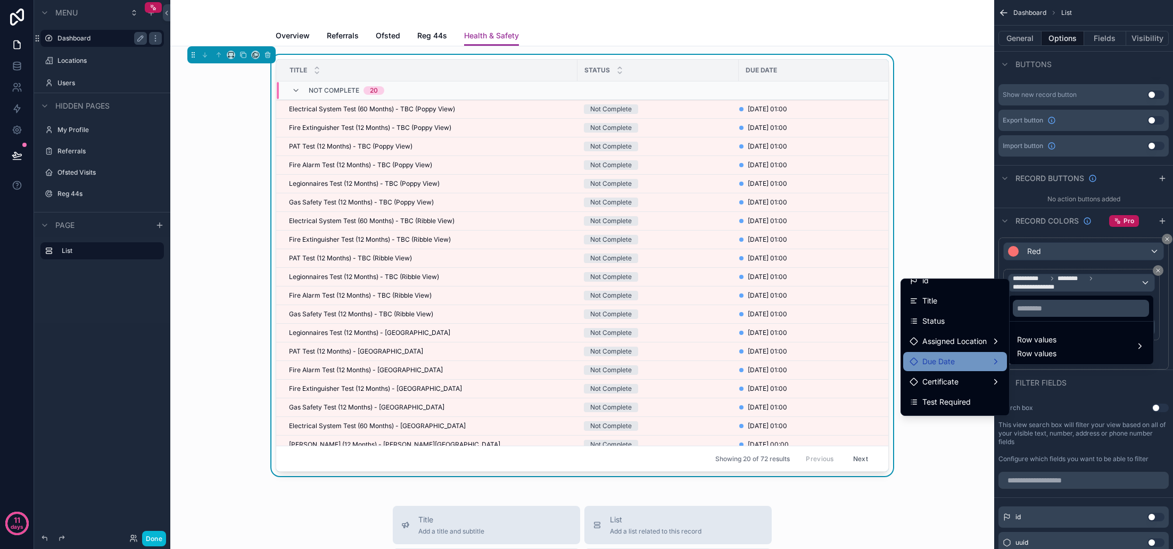
scroll to position [11, 0]
click at [971, 362] on div "Due Date" at bounding box center [955, 360] width 91 height 13
click at [1052, 362] on span "Overdue" at bounding box center [1045, 362] width 30 height 13
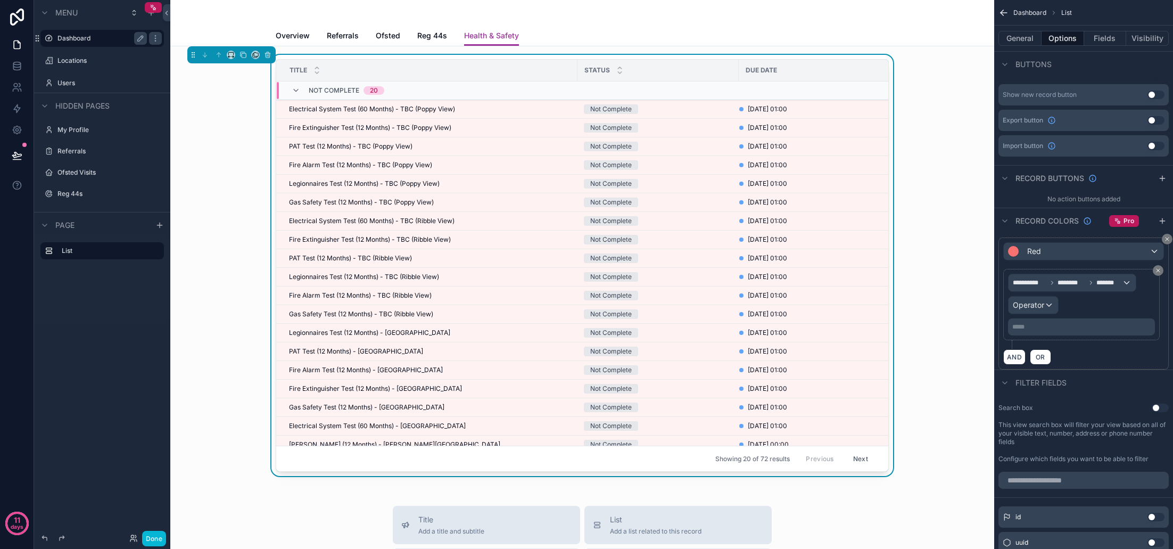
click at [1042, 307] on span "Operator" at bounding box center [1028, 304] width 31 height 9
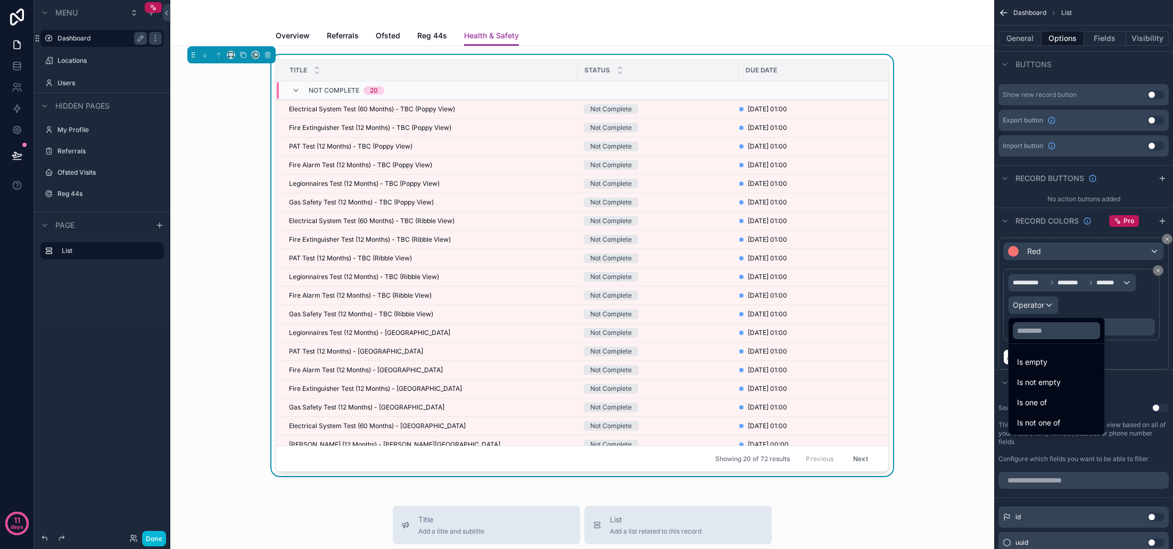
click at [1042, 307] on div "scrollable content" at bounding box center [586, 274] width 1173 height 549
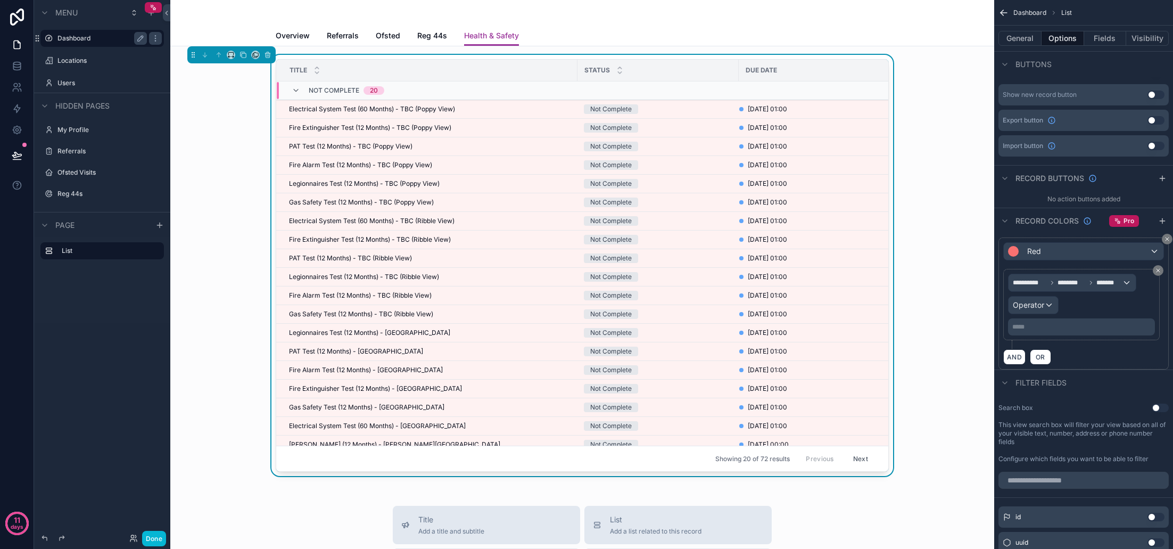
click at [1050, 307] on div "Operator" at bounding box center [1033, 304] width 49 height 17
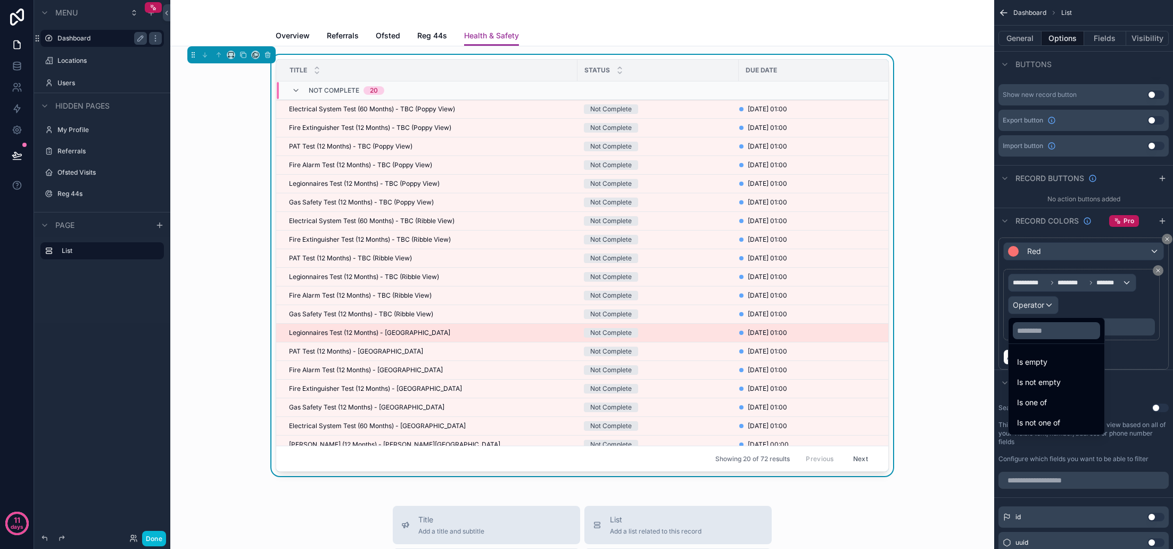
scroll to position [0, 0]
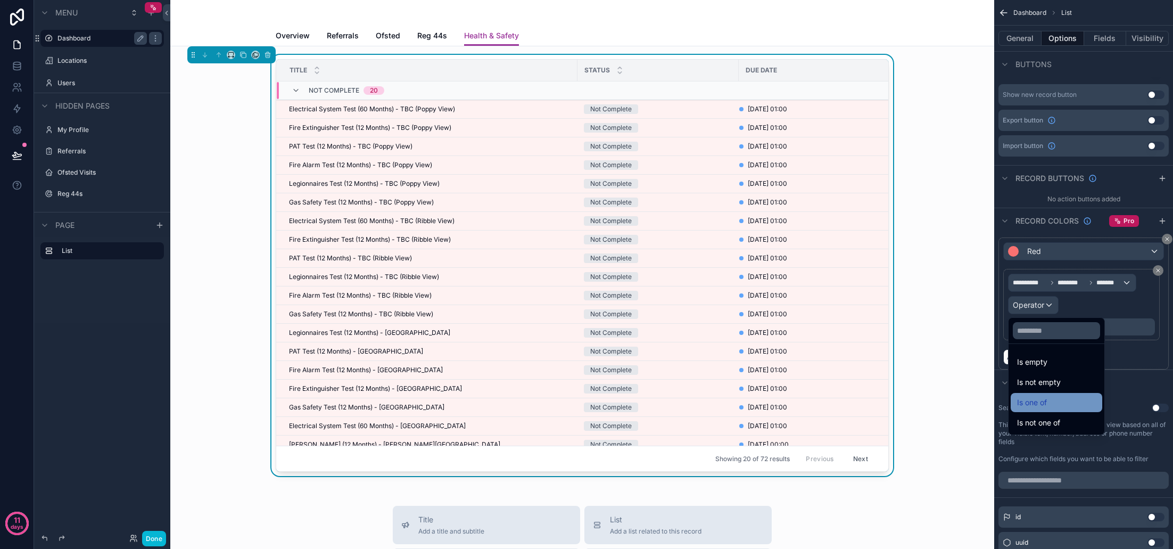
click at [1057, 404] on div "Is one of" at bounding box center [1056, 402] width 79 height 13
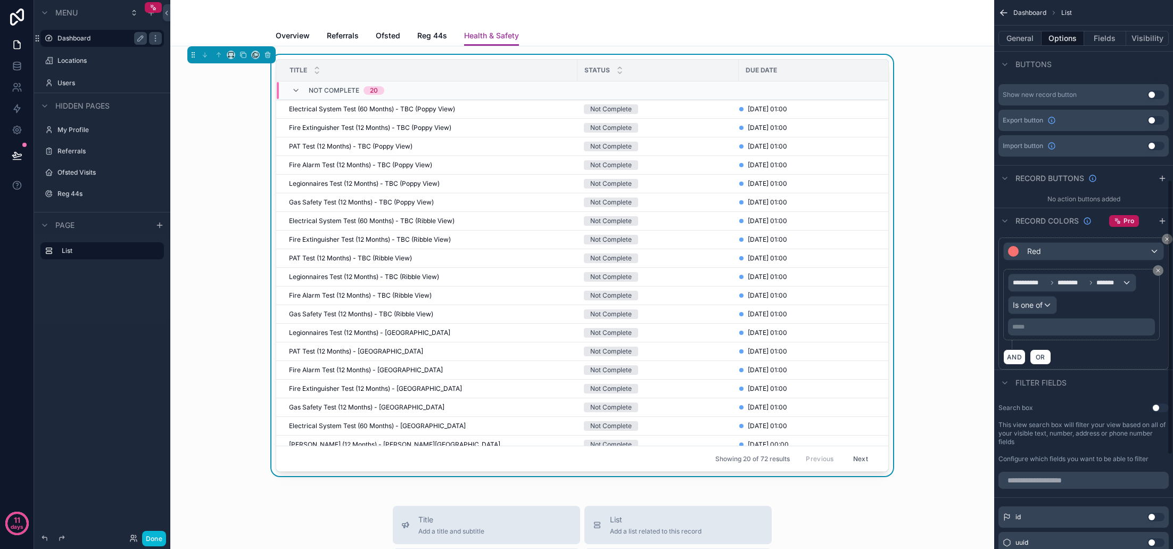
click at [1061, 331] on div "***** ﻿" at bounding box center [1081, 326] width 147 height 17
click at [1025, 331] on p "***** ﻿" at bounding box center [1082, 327] width 141 height 9
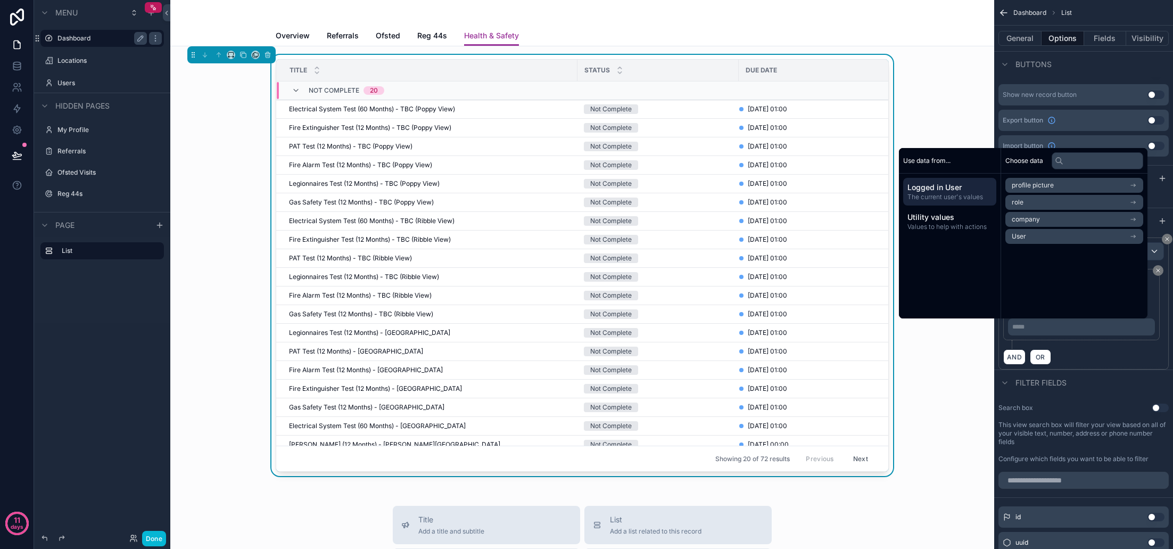
click at [1083, 351] on div "AND OR" at bounding box center [1083, 357] width 161 height 16
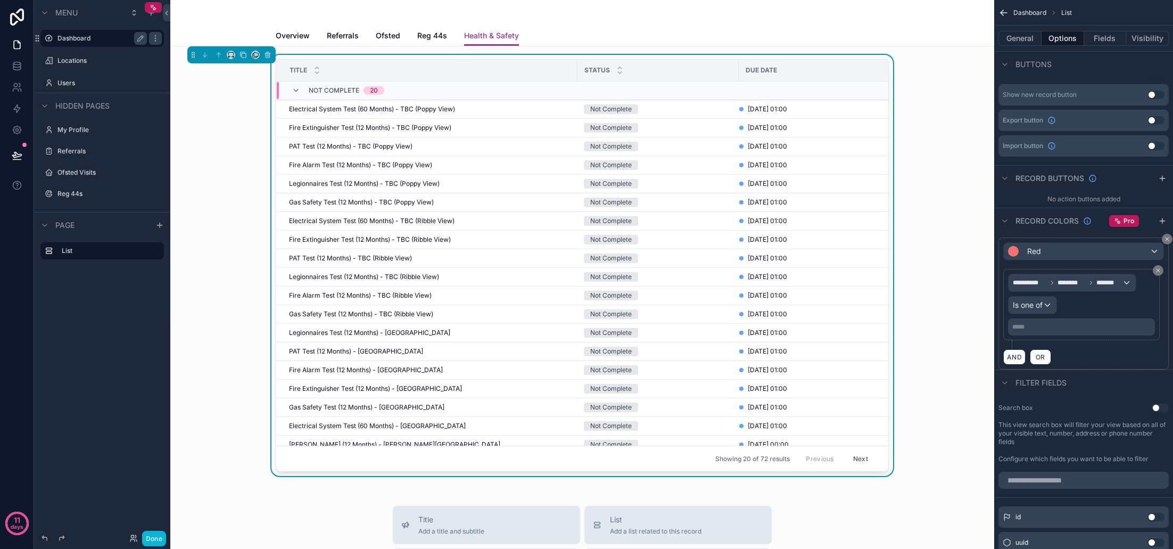
click at [1058, 284] on span "********" at bounding box center [1072, 282] width 28 height 9
click at [1056, 345] on span "Row values" at bounding box center [1036, 339] width 39 height 13
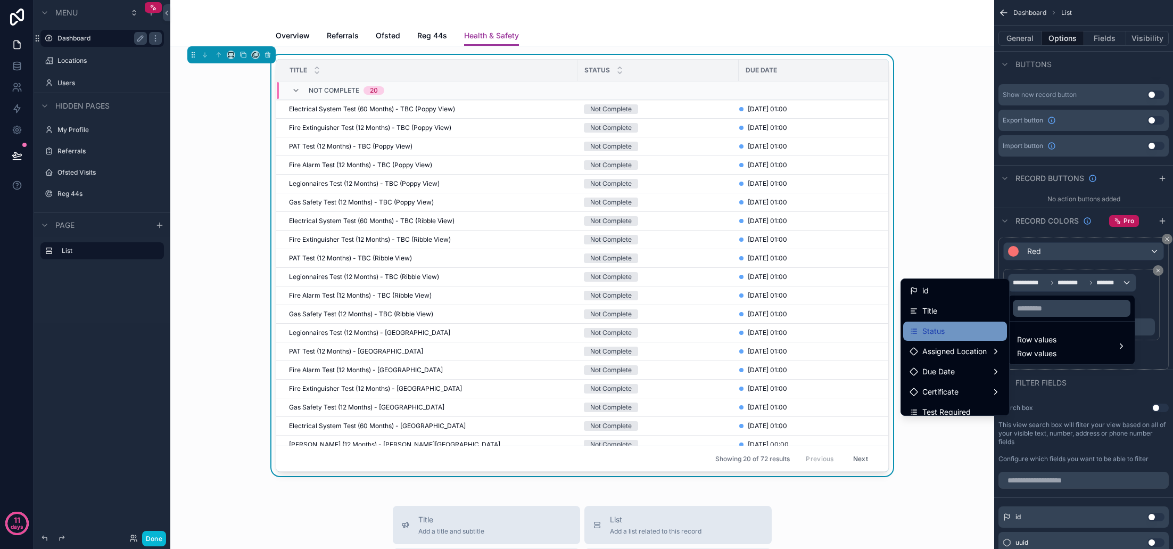
click at [945, 329] on div "Status" at bounding box center [955, 331] width 91 height 13
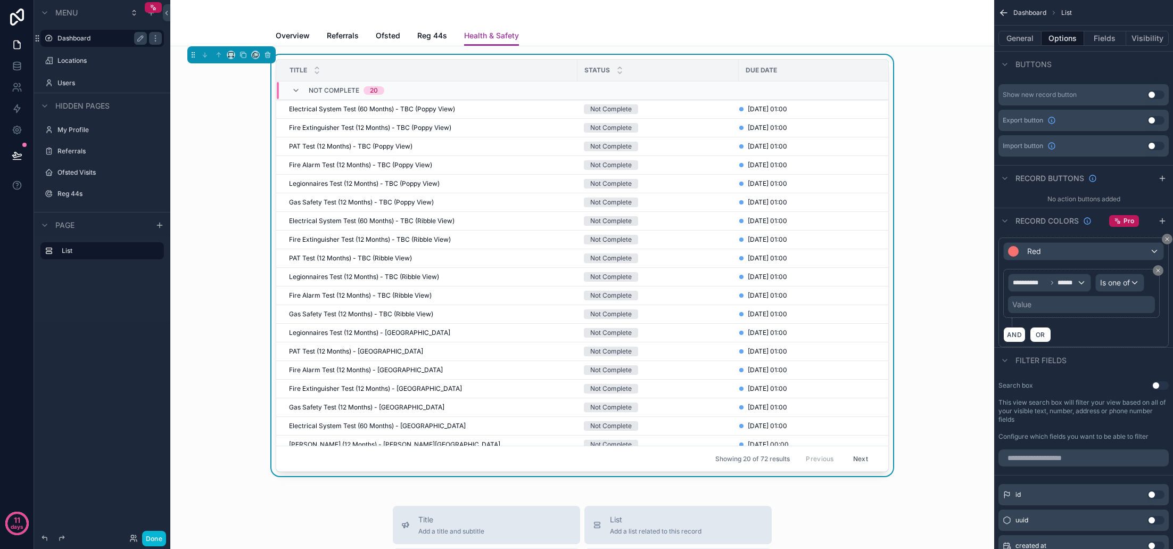
click at [1120, 281] on span "Is one of" at bounding box center [1115, 282] width 30 height 11
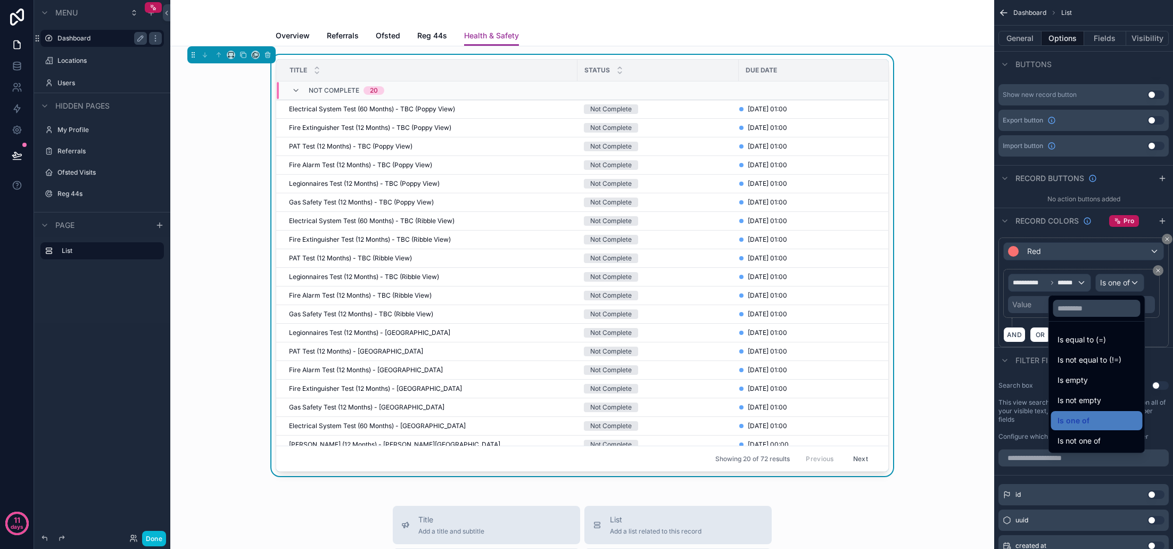
click at [1120, 281] on div "scrollable content" at bounding box center [586, 274] width 1173 height 549
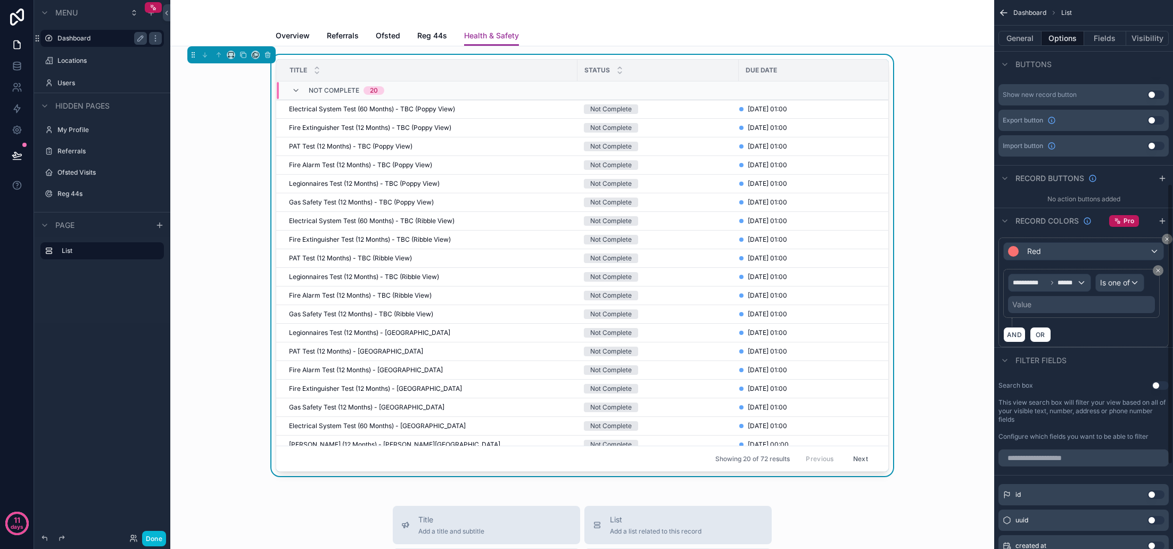
click at [1061, 310] on div "Value" at bounding box center [1081, 304] width 147 height 17
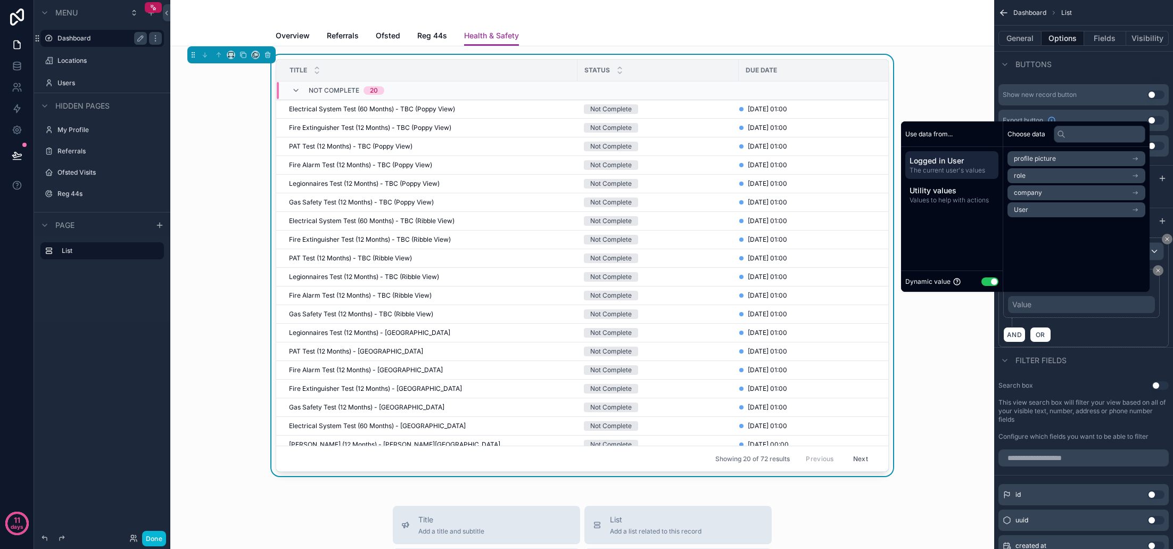
click at [981, 285] on button "Use setting" at bounding box center [989, 281] width 17 height 9
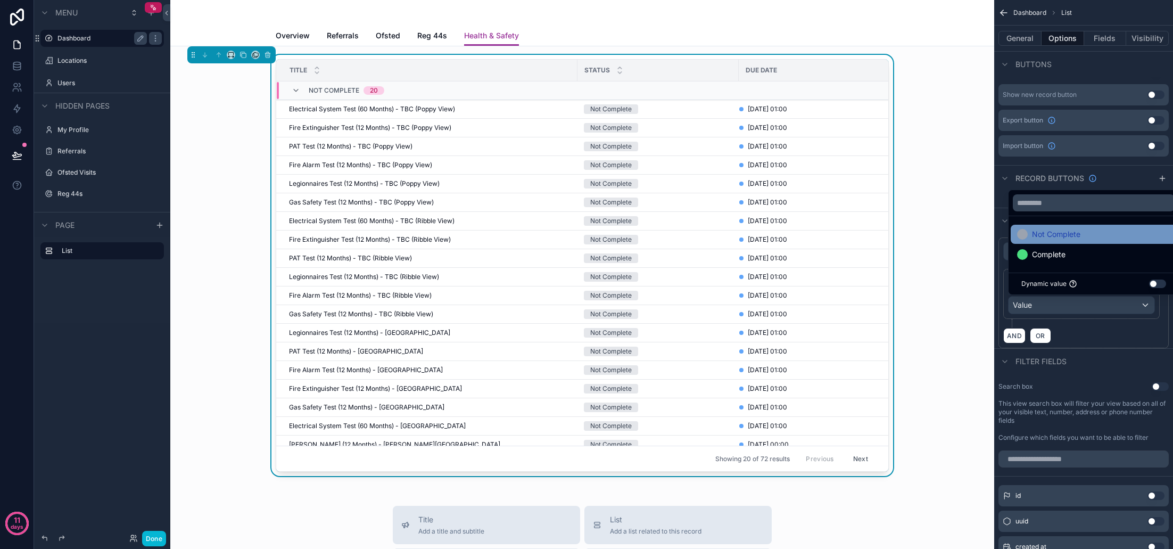
click at [1050, 236] on span "Not Complete" at bounding box center [1056, 234] width 48 height 13
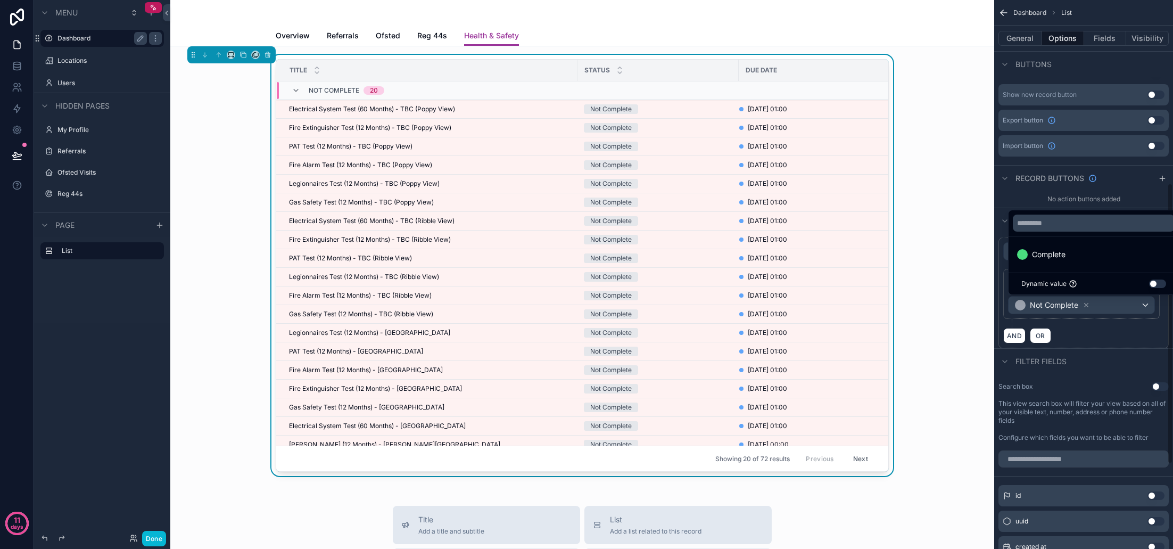
click at [1094, 335] on div "AND OR" at bounding box center [1083, 335] width 161 height 16
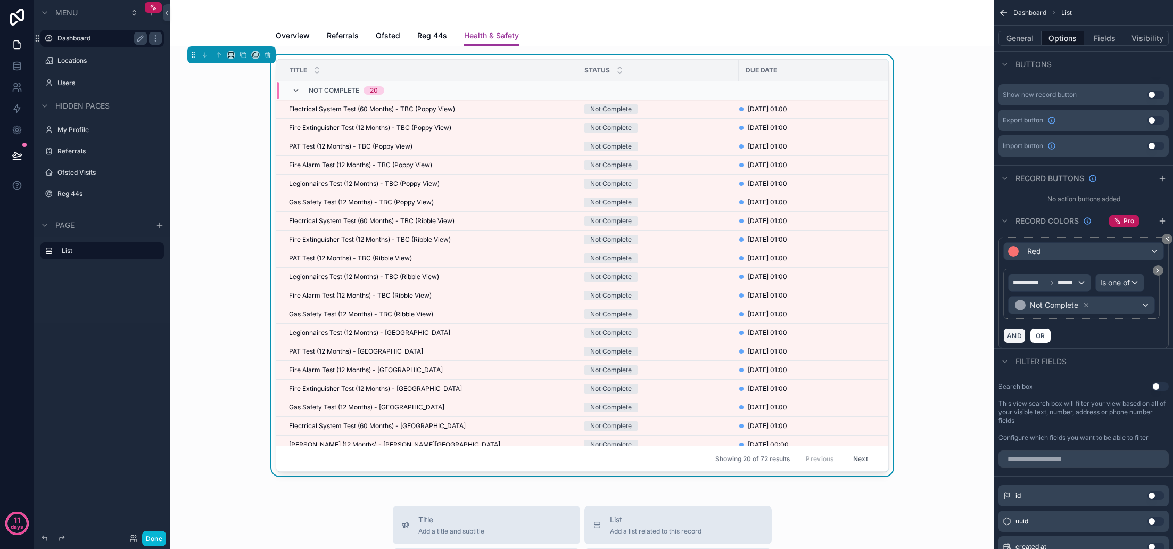
click at [1019, 334] on button "AND" at bounding box center [1014, 335] width 22 height 15
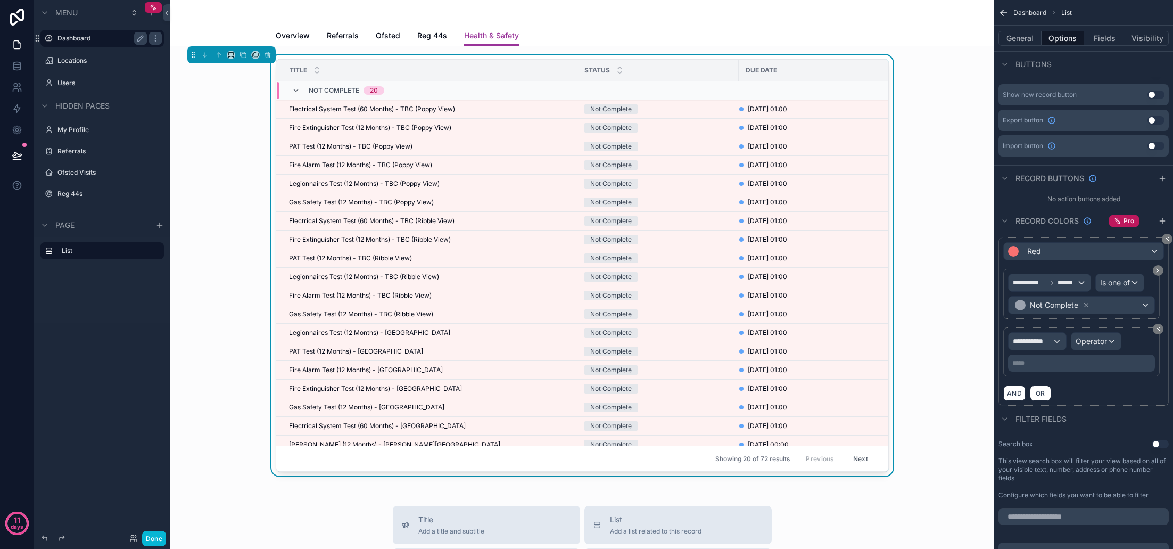
click at [1051, 342] on span "**********" at bounding box center [1032, 341] width 39 height 11
click at [1049, 395] on span "Row values" at bounding box center [1036, 398] width 39 height 13
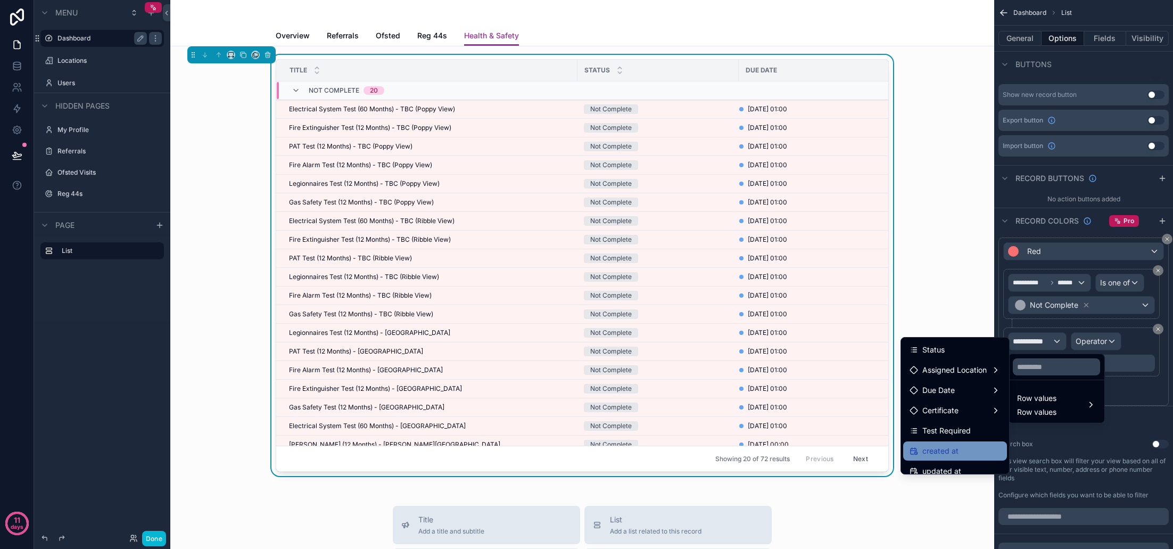
scroll to position [37, 0]
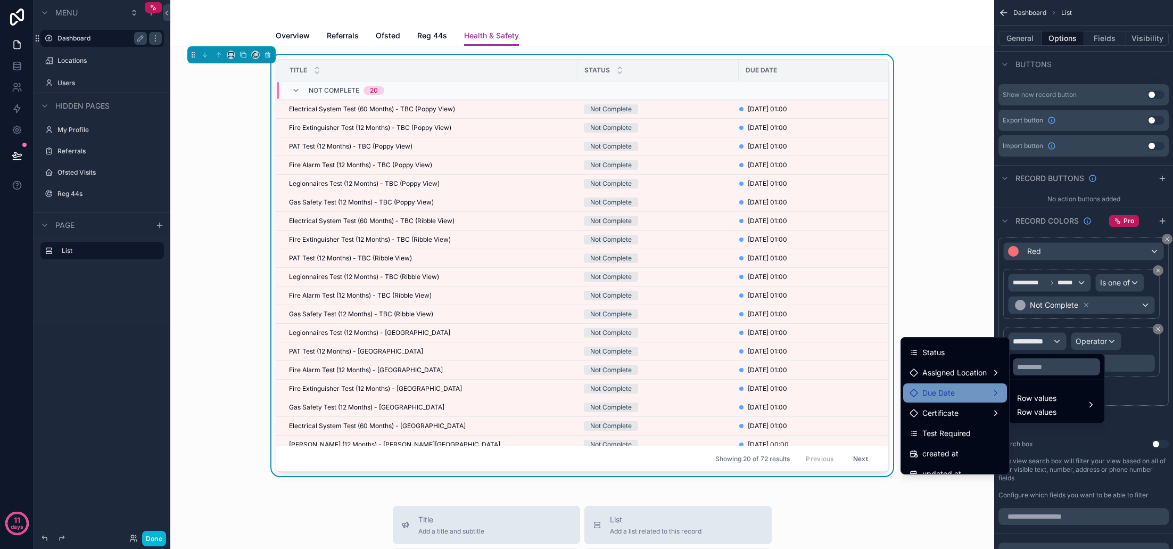
click at [957, 396] on div "Due Date" at bounding box center [955, 392] width 91 height 13
click at [1052, 375] on div "Due" at bounding box center [1049, 373] width 65 height 13
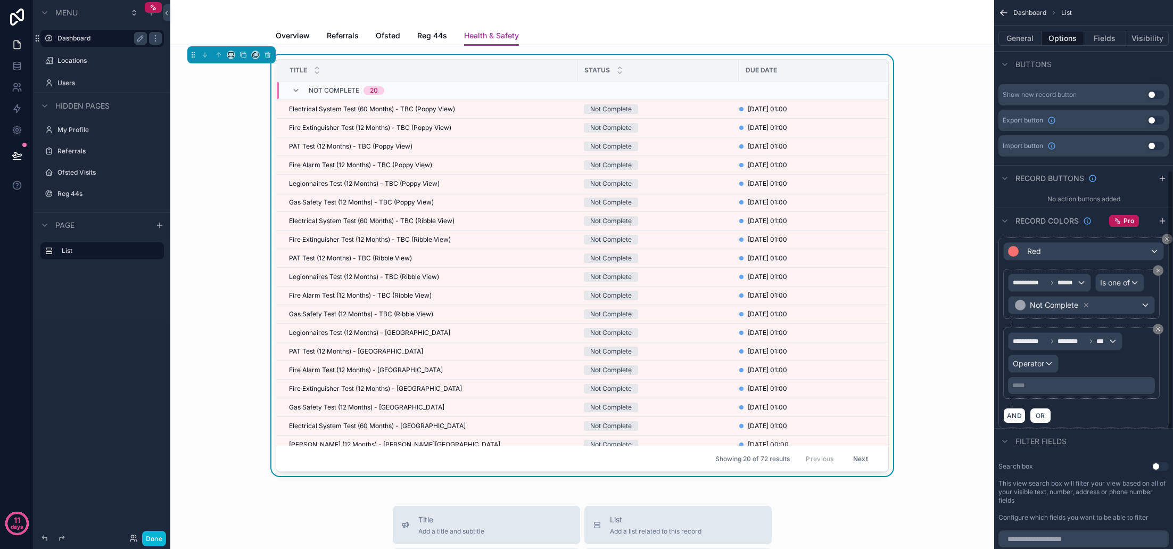
click at [1052, 367] on div "Operator" at bounding box center [1033, 363] width 49 height 17
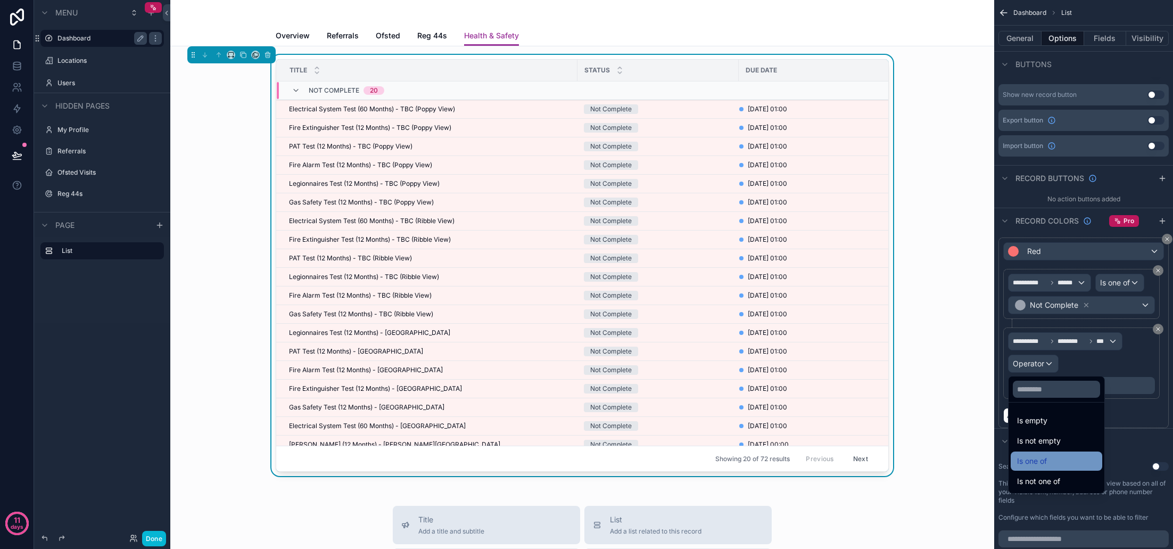
click at [1057, 460] on div "Is one of" at bounding box center [1056, 461] width 79 height 13
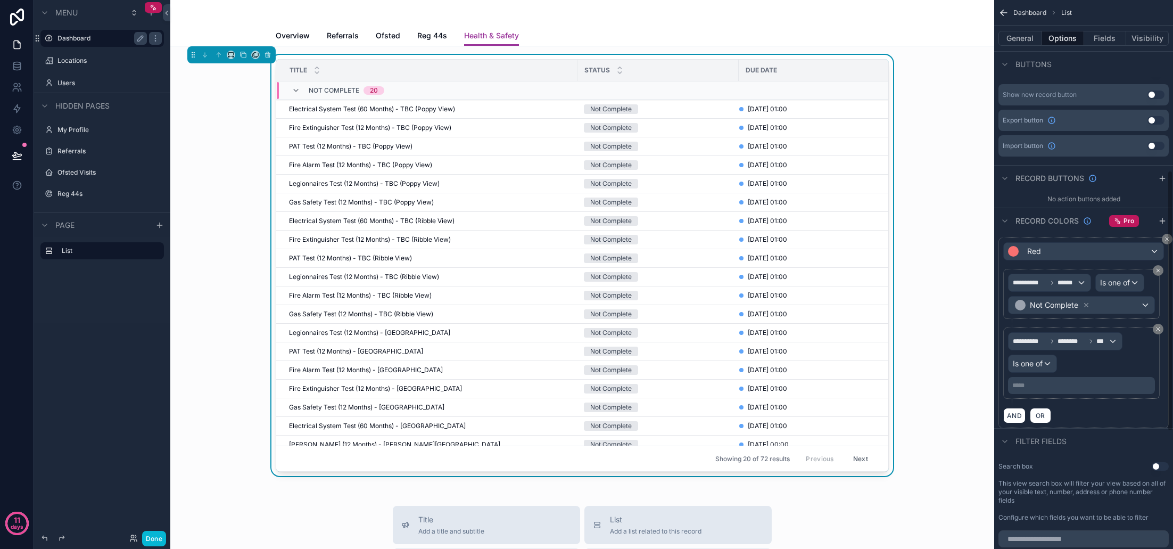
click at [1040, 387] on p "***** ﻿" at bounding box center [1082, 385] width 141 height 9
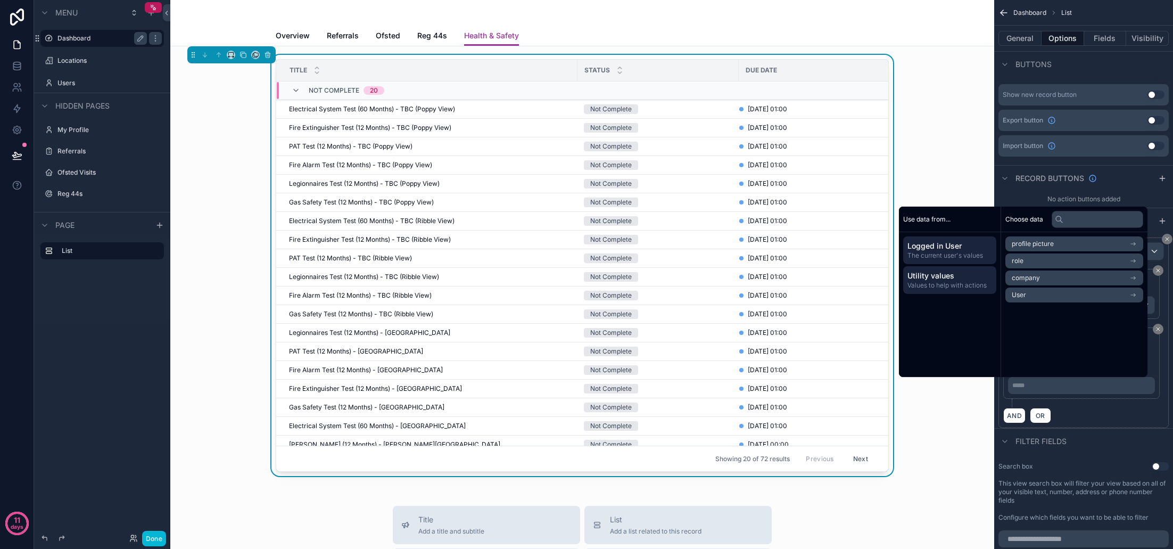
click at [962, 283] on span "Values to help with actions" at bounding box center [949, 285] width 85 height 9
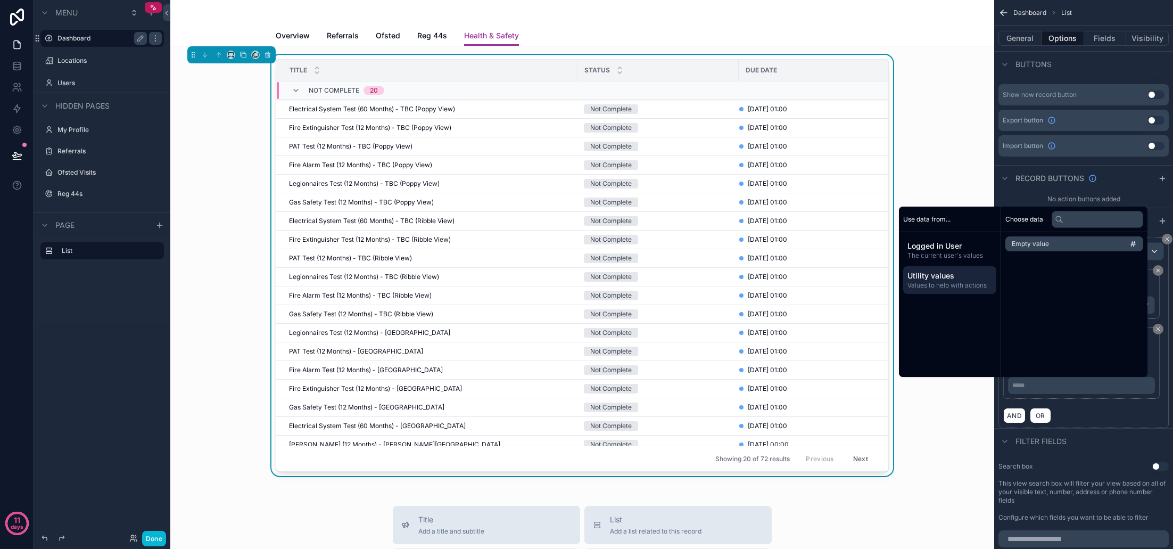
click at [1071, 247] on li "Empty value" at bounding box center [1074, 243] width 138 height 15
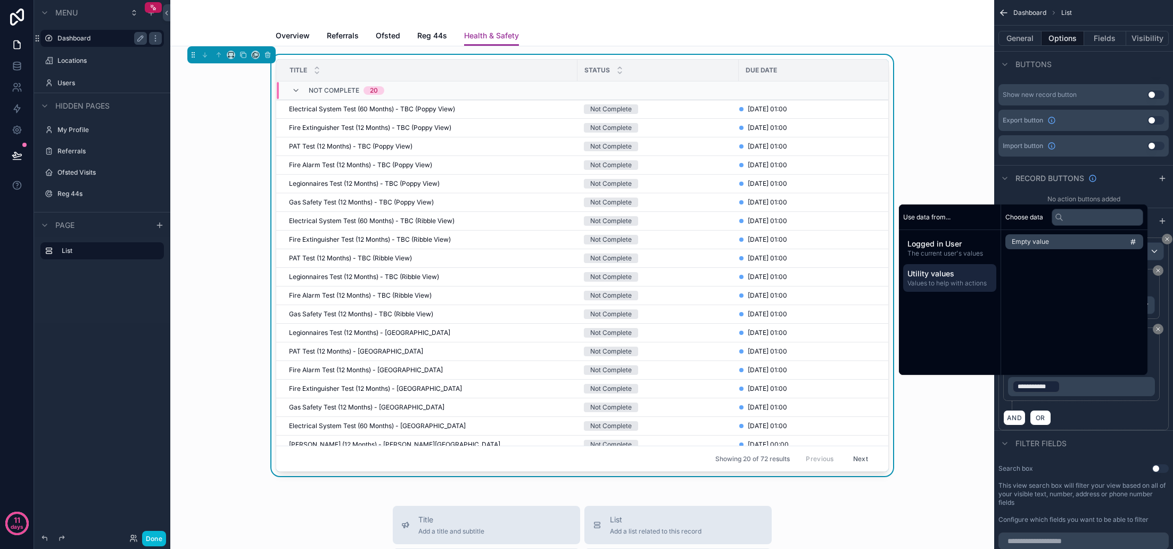
click at [1043, 245] on span "Empty value" at bounding box center [1030, 241] width 37 height 9
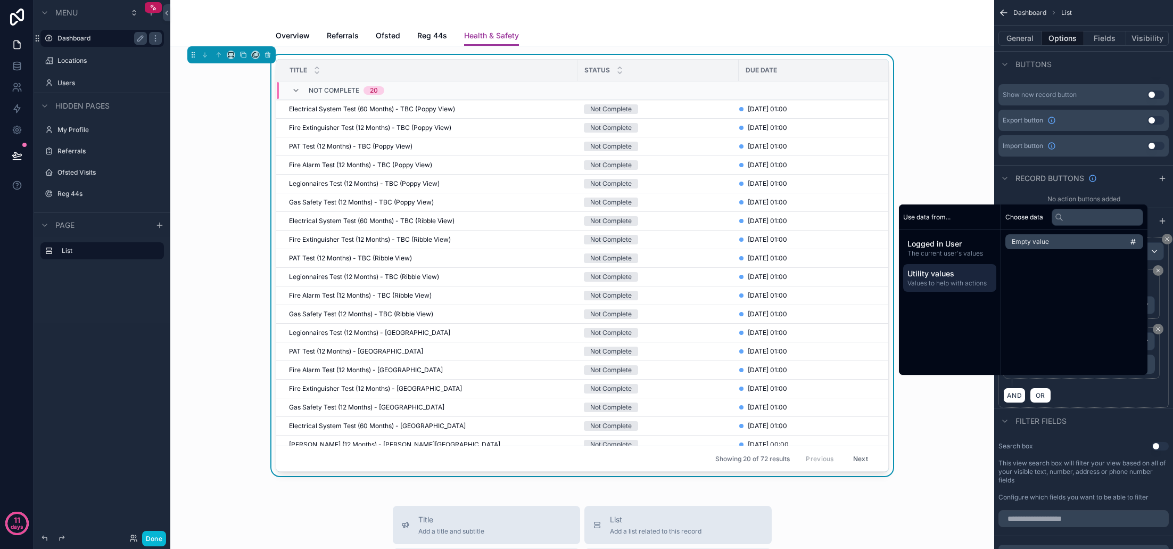
click at [974, 285] on span "Values to help with actions" at bounding box center [949, 283] width 85 height 9
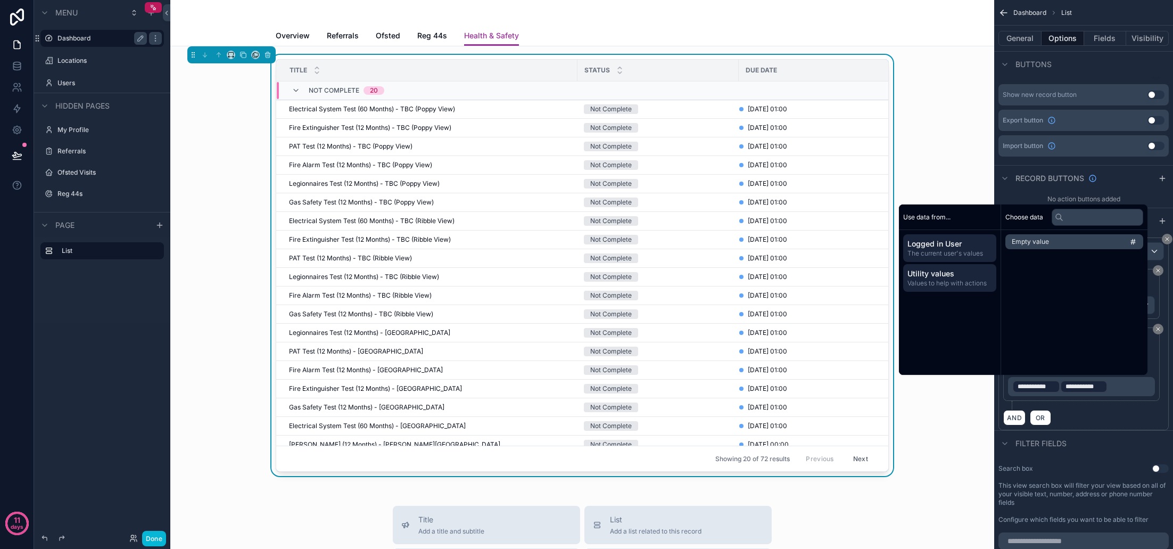
click at [954, 247] on span "Logged in User" at bounding box center [949, 243] width 85 height 11
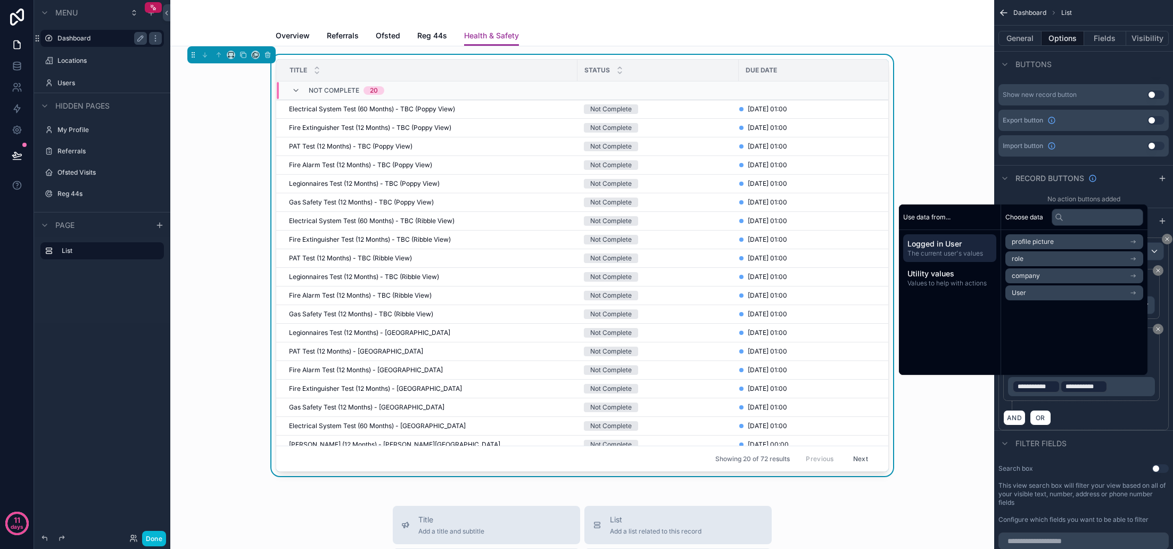
click at [1050, 291] on li "User" at bounding box center [1074, 292] width 138 height 15
click at [1012, 242] on icon at bounding box center [1015, 241] width 7 height 7
click at [1031, 275] on span "company" at bounding box center [1026, 275] width 28 height 9
click at [1012, 241] on icon at bounding box center [1015, 241] width 7 height 7
click at [1019, 259] on li "role" at bounding box center [1074, 258] width 138 height 15
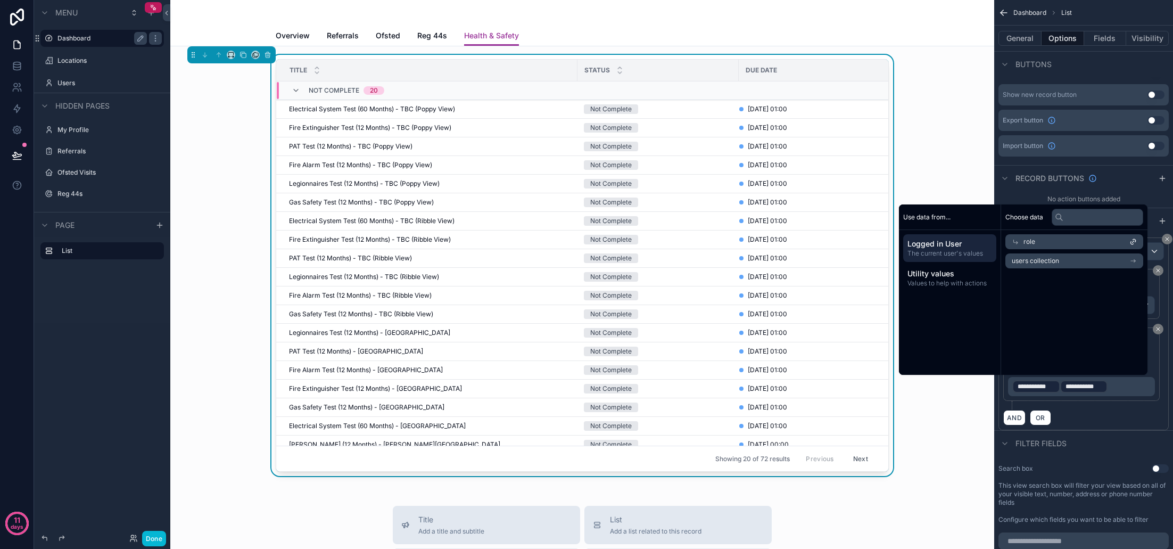
click at [1014, 240] on icon at bounding box center [1016, 242] width 4 height 4
click at [1025, 244] on span "profile picture" at bounding box center [1033, 241] width 42 height 9
click at [1012, 240] on icon at bounding box center [1015, 241] width 7 height 7
click at [1144, 416] on div "AND OR" at bounding box center [1083, 417] width 161 height 16
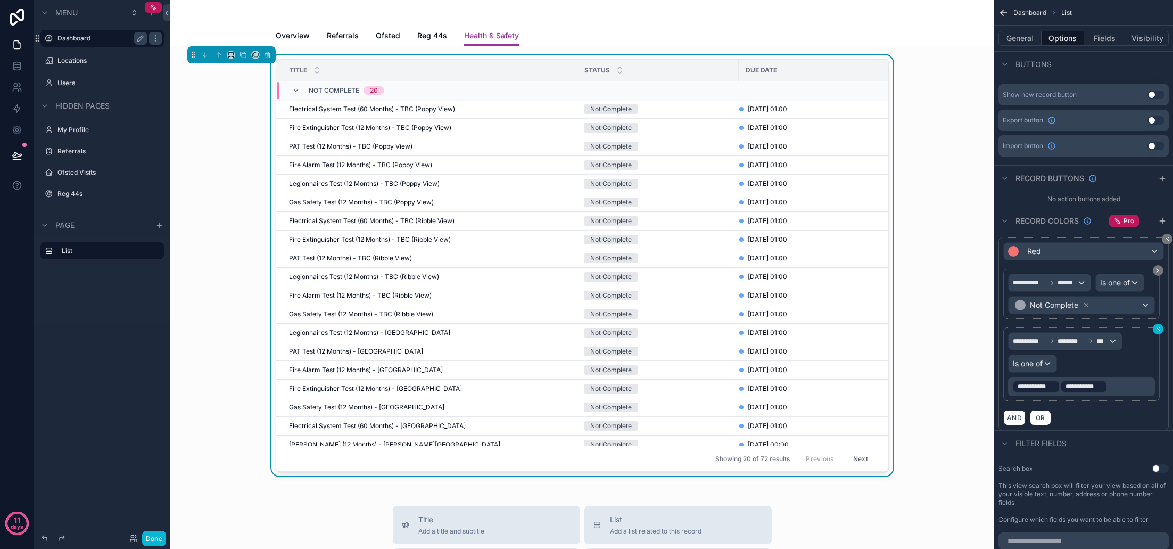
click at [1158, 331] on icon "scrollable content" at bounding box center [1158, 329] width 6 height 6
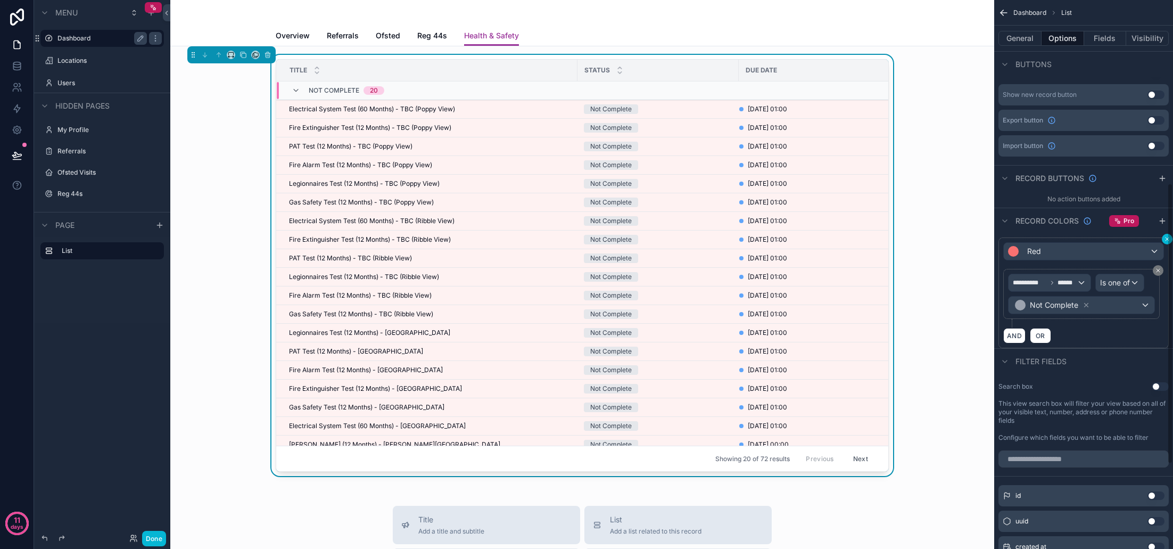
click at [1167, 242] on icon "scrollable content" at bounding box center [1167, 239] width 6 height 6
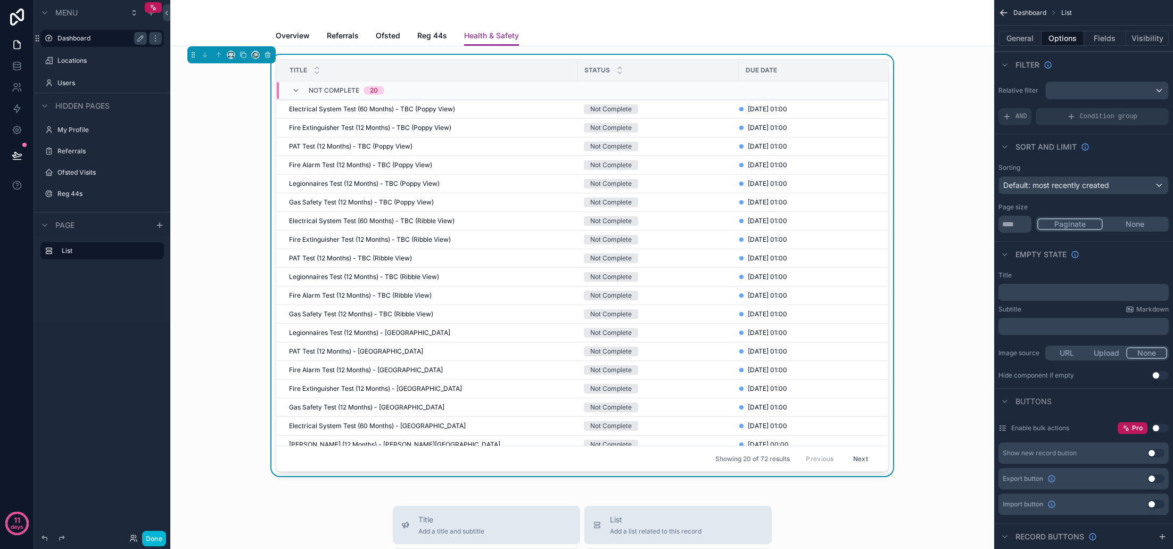
scroll to position [0, 0]
click at [20, 67] on icon at bounding box center [16, 65] width 7 height 4
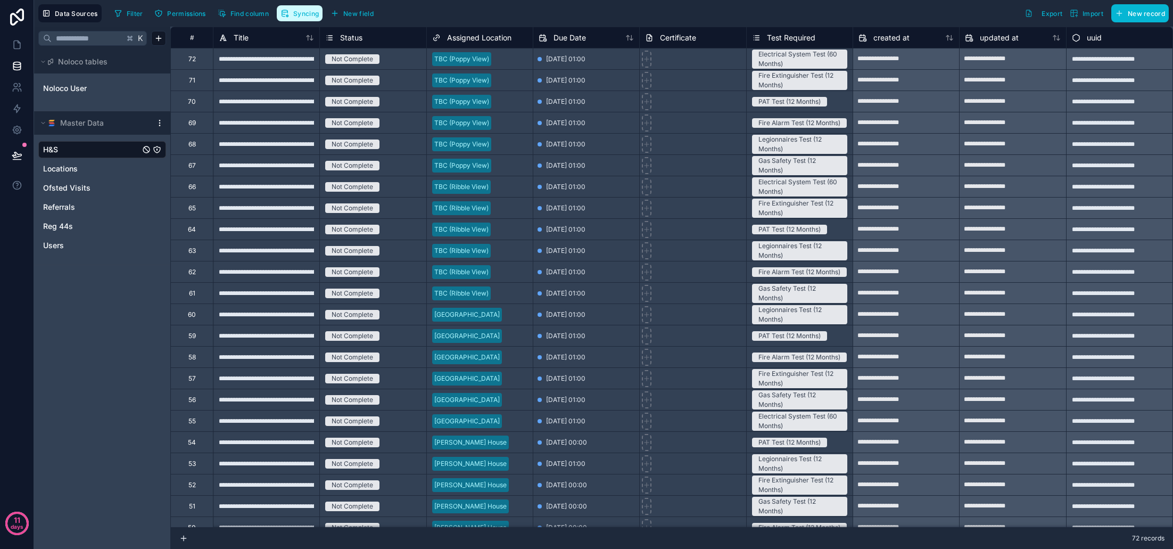
click at [300, 16] on span "Syncing" at bounding box center [306, 14] width 26 height 8
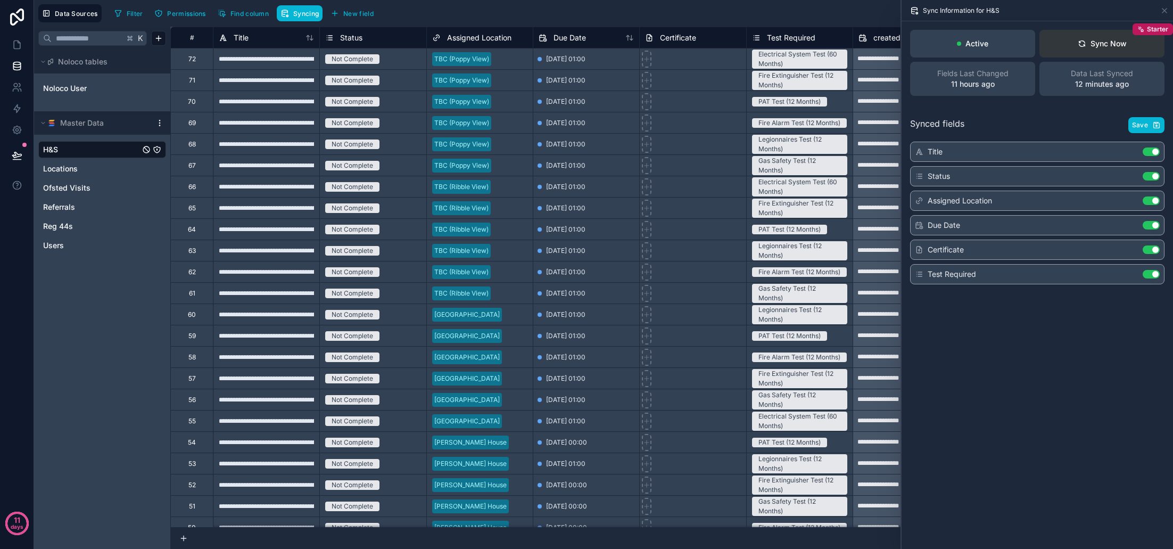
click at [1107, 41] on div "Sync Now" at bounding box center [1102, 43] width 49 height 11
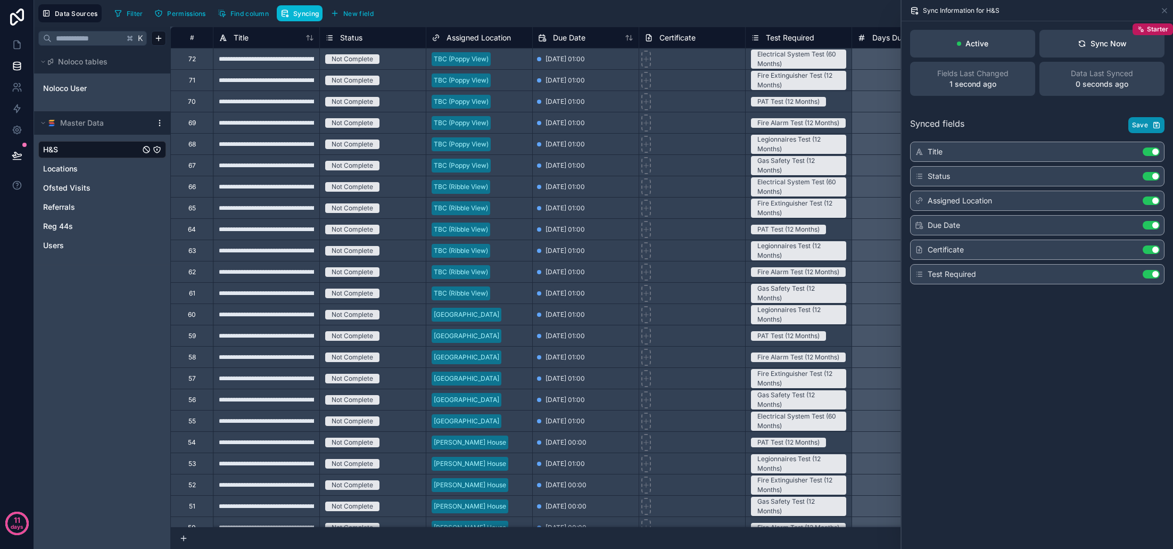
click at [1141, 127] on span "Save" at bounding box center [1140, 125] width 16 height 9
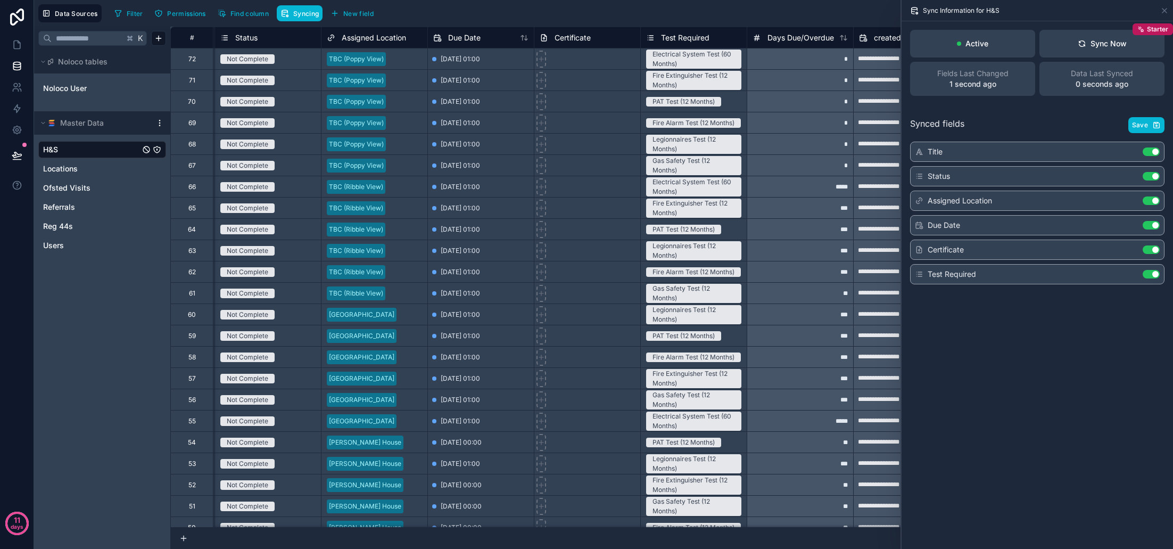
scroll to position [0, 105]
click at [18, 46] on icon at bounding box center [17, 44] width 11 height 11
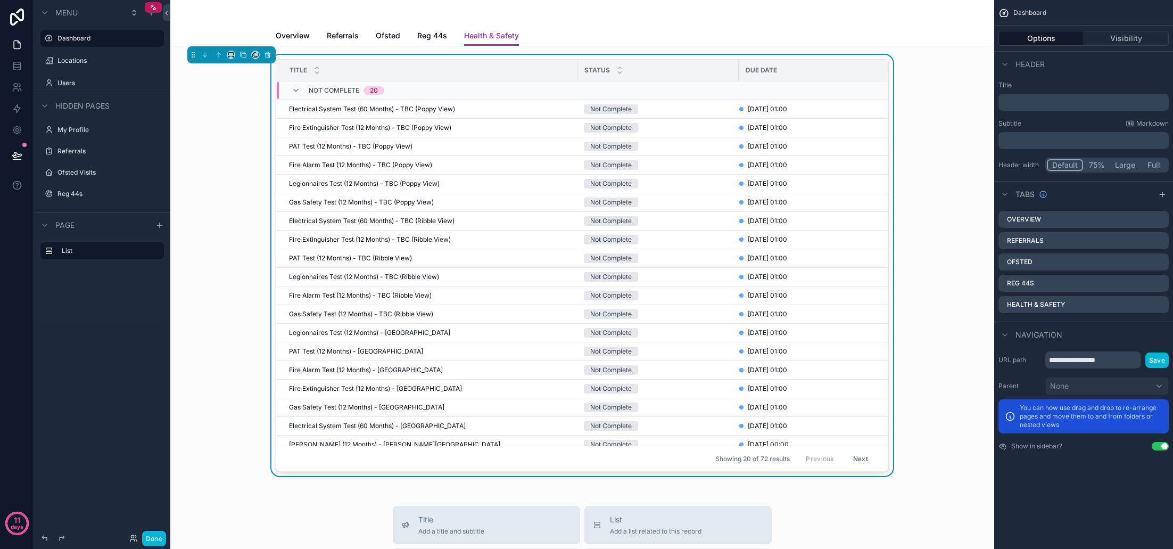
click at [830, 85] on div "Not Complete 20" at bounding box center [585, 90] width 617 height 17
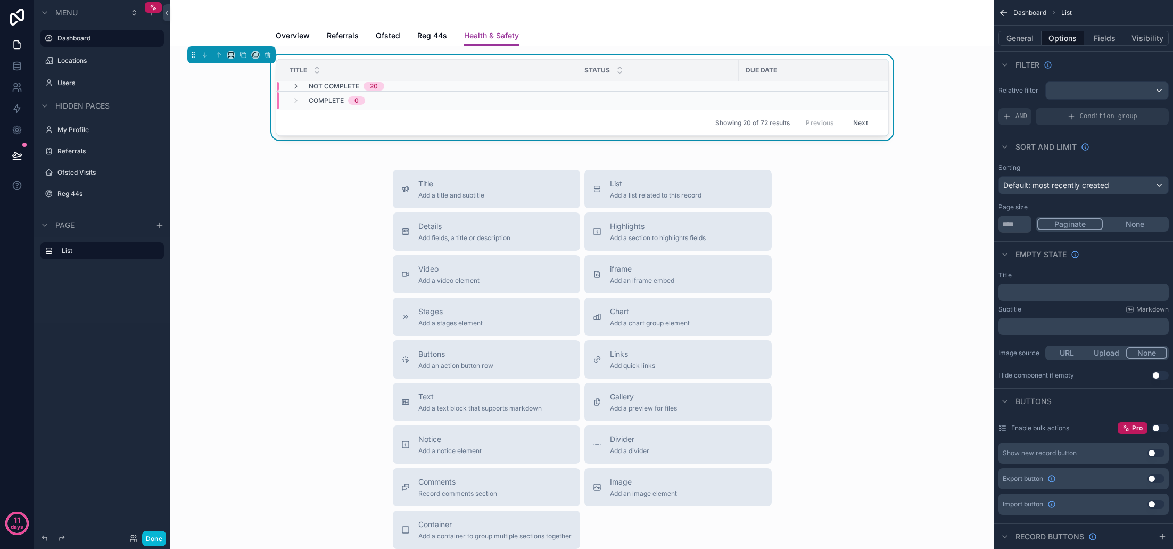
click at [842, 79] on th "Due Date" at bounding box center [816, 71] width 155 height 22
click at [829, 89] on div "Not Complete 20" at bounding box center [585, 86] width 617 height 9
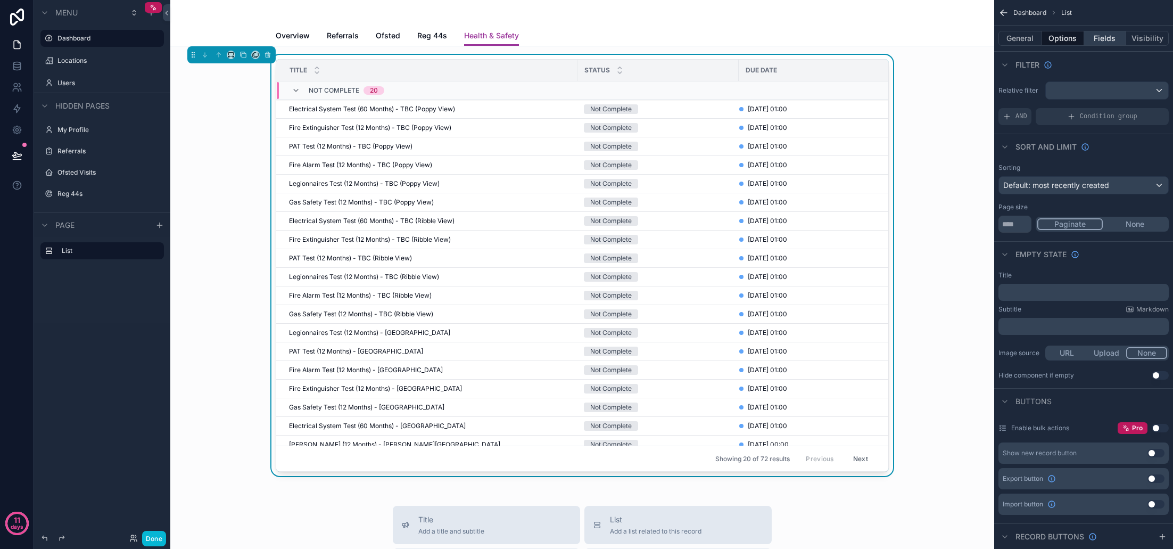
click at [1109, 37] on button "Fields" at bounding box center [1105, 38] width 43 height 15
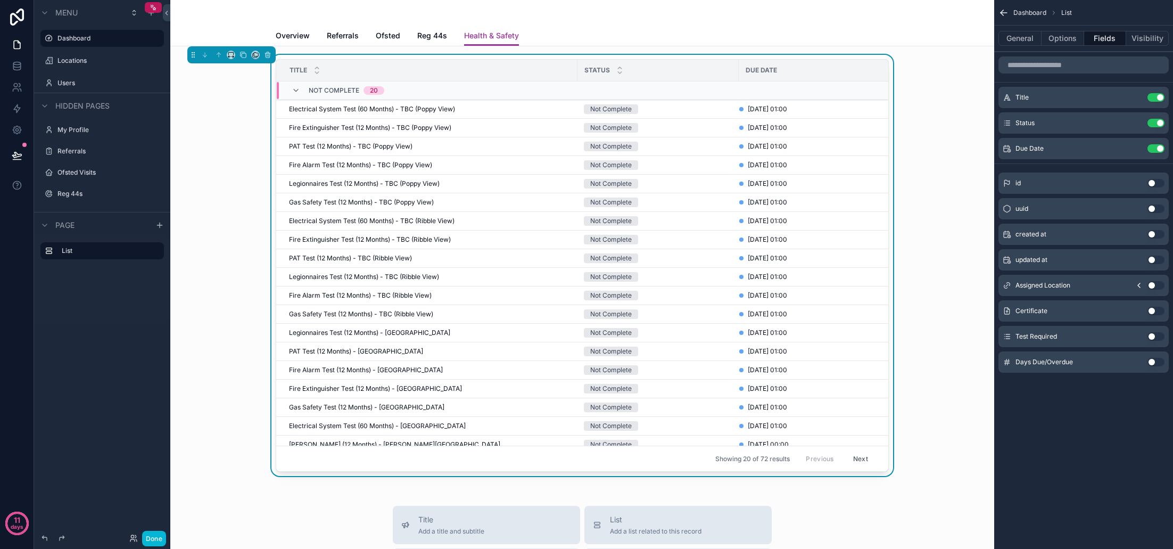
click at [1157, 362] on button "Use setting" at bounding box center [1155, 362] width 17 height 9
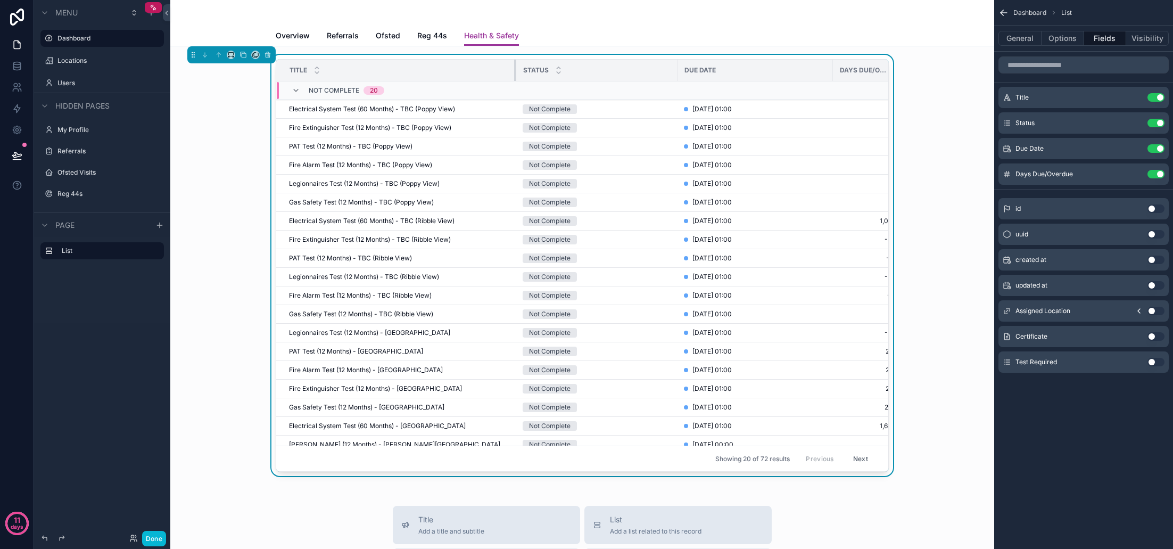
drag, startPoint x: 575, startPoint y: 71, endPoint x: 514, endPoint y: 72, distance: 61.2
click at [514, 72] on div "scrollable content" at bounding box center [516, 70] width 4 height 21
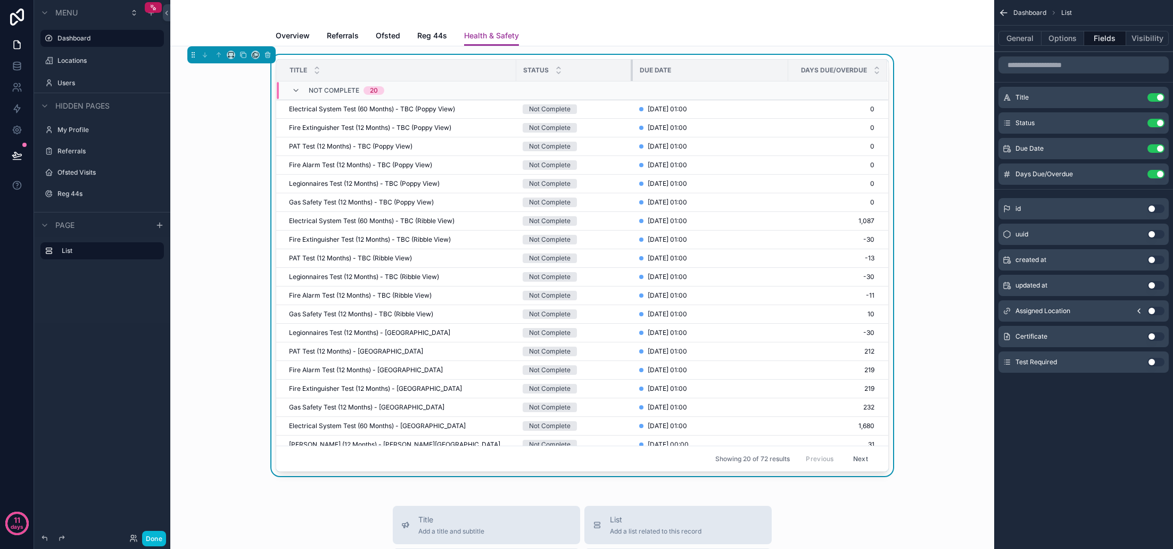
drag, startPoint x: 677, startPoint y: 70, endPoint x: 632, endPoint y: 72, distance: 44.7
click at [632, 72] on div "scrollable content" at bounding box center [633, 70] width 4 height 21
click at [786, 73] on div "scrollable content" at bounding box center [788, 70] width 4 height 21
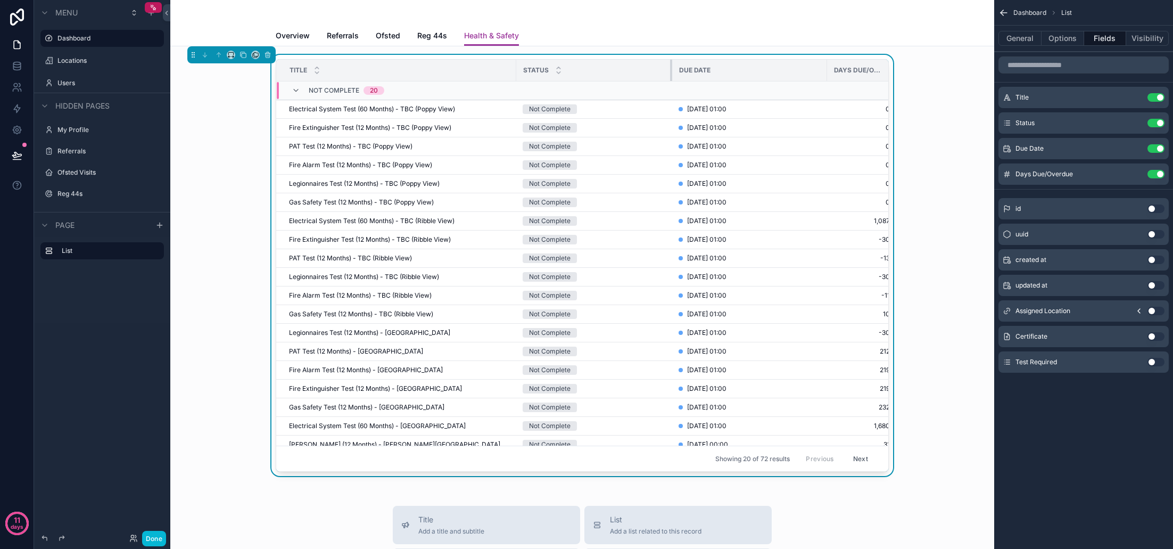
drag, startPoint x: 632, startPoint y: 72, endPoint x: 671, endPoint y: 73, distance: 39.4
click at [671, 73] on div "scrollable content" at bounding box center [672, 70] width 4 height 21
drag, startPoint x: 825, startPoint y: 72, endPoint x: 786, endPoint y: 73, distance: 39.4
click at [786, 73] on div "scrollable content" at bounding box center [788, 70] width 4 height 21
click at [1137, 174] on icon "scrollable content" at bounding box center [1134, 174] width 9 height 9
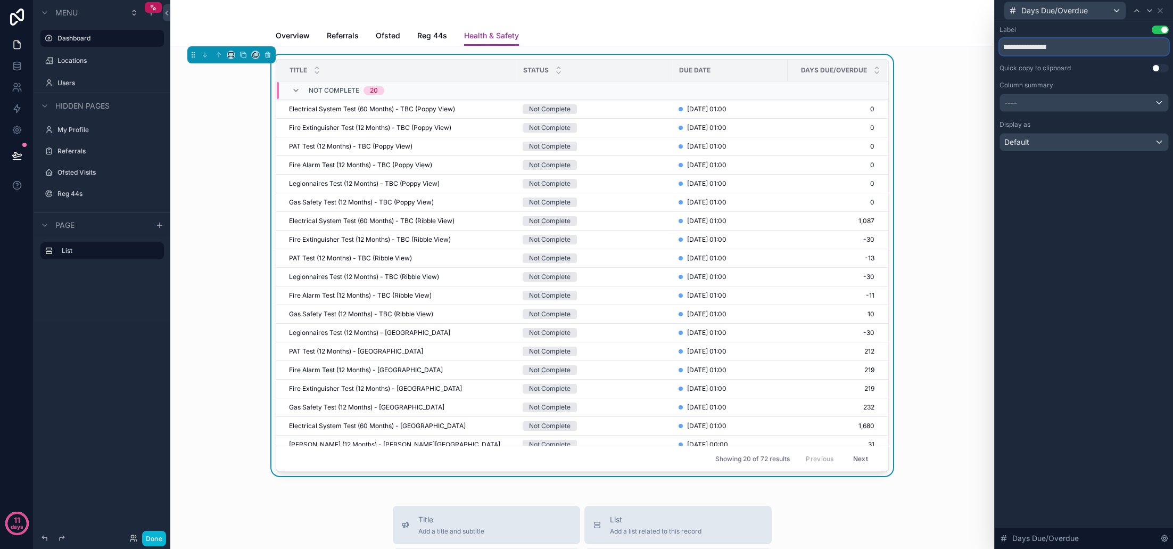
click at [1037, 47] on input "**********" at bounding box center [1083, 46] width 169 height 17
type input "**********"
click at [1062, 101] on div "----" at bounding box center [1084, 102] width 168 height 17
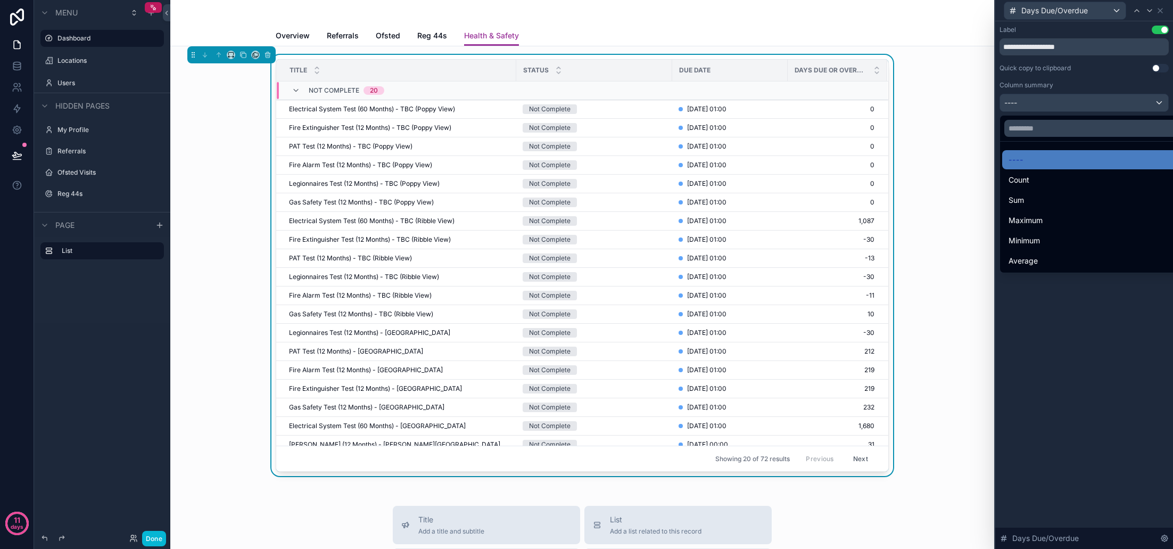
click at [1062, 102] on div at bounding box center [1084, 274] width 178 height 549
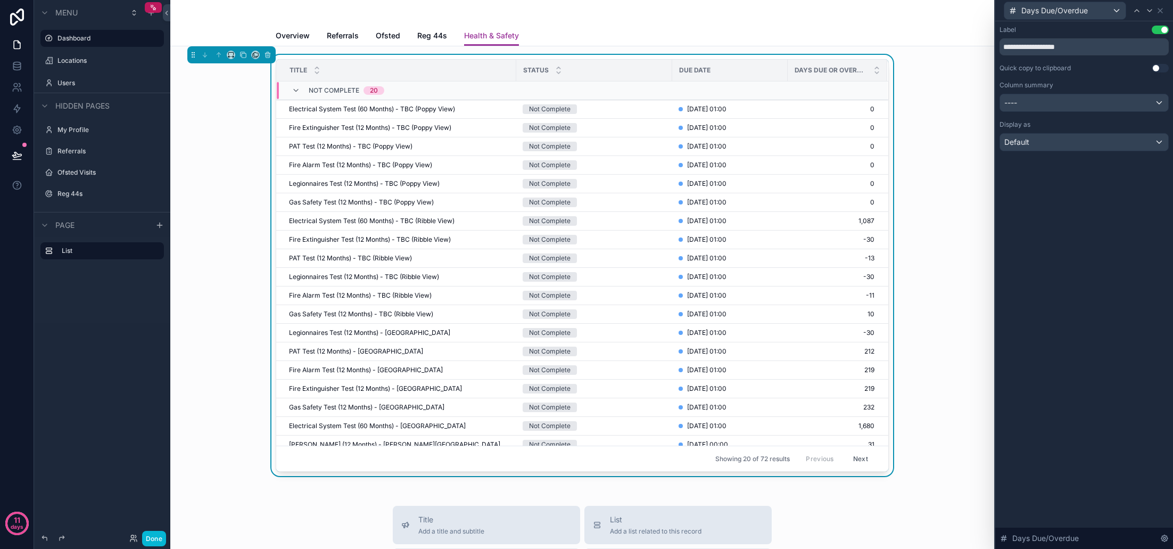
click at [1051, 138] on div "Default" at bounding box center [1084, 142] width 168 height 17
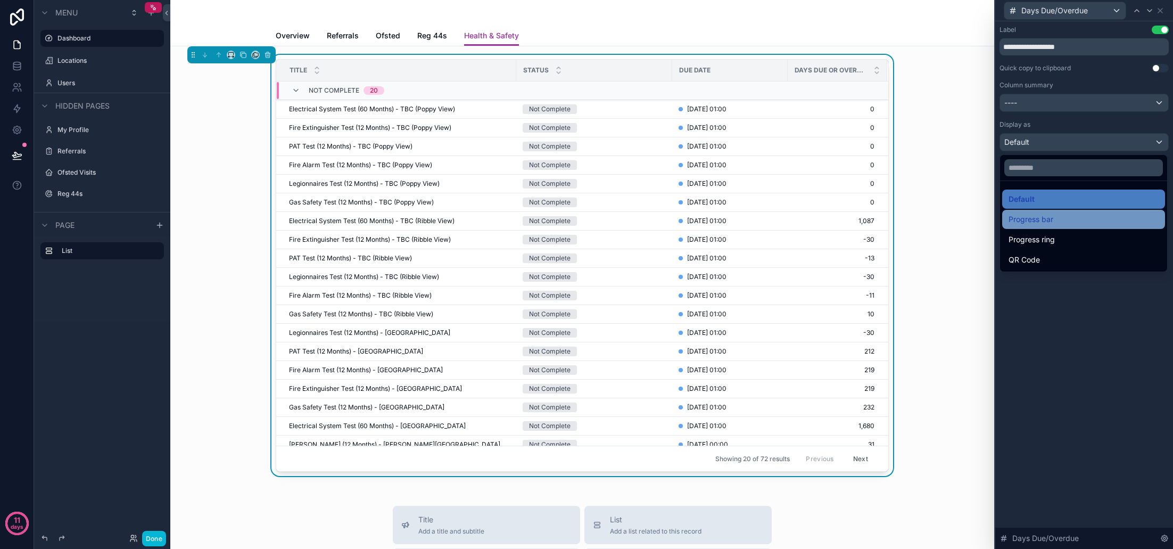
click at [1062, 220] on div "Progress bar" at bounding box center [1084, 219] width 150 height 13
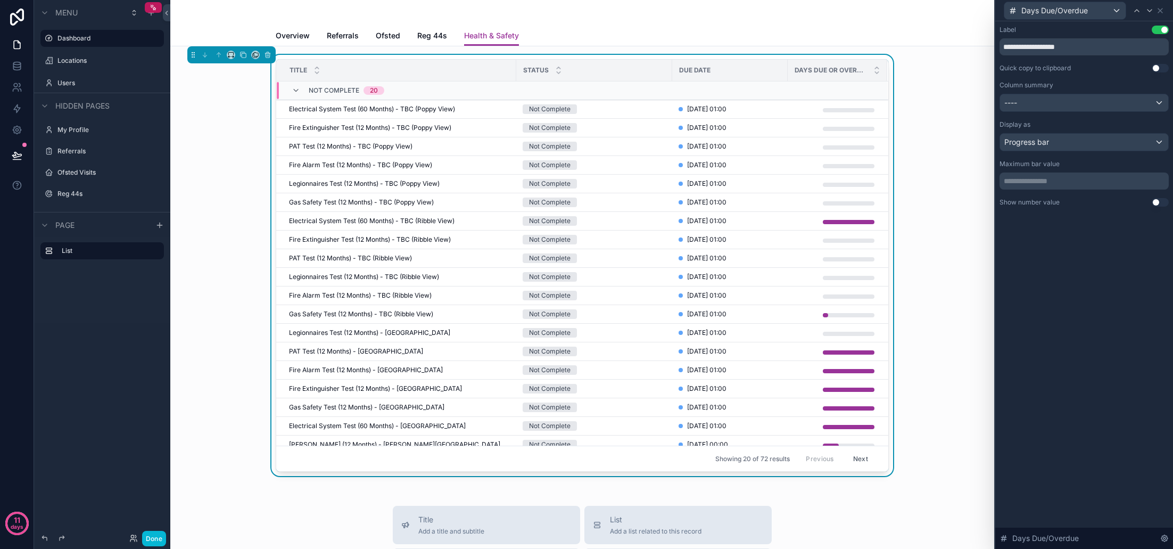
click at [1048, 140] on span "Progress bar" at bounding box center [1026, 142] width 45 height 11
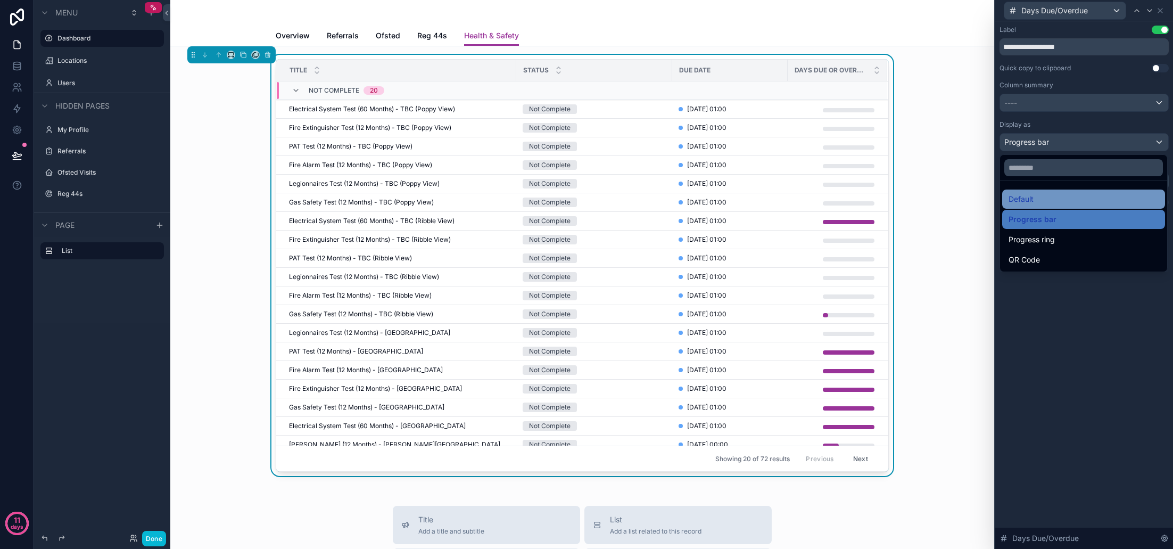
click at [1045, 195] on div "Default" at bounding box center [1084, 199] width 150 height 13
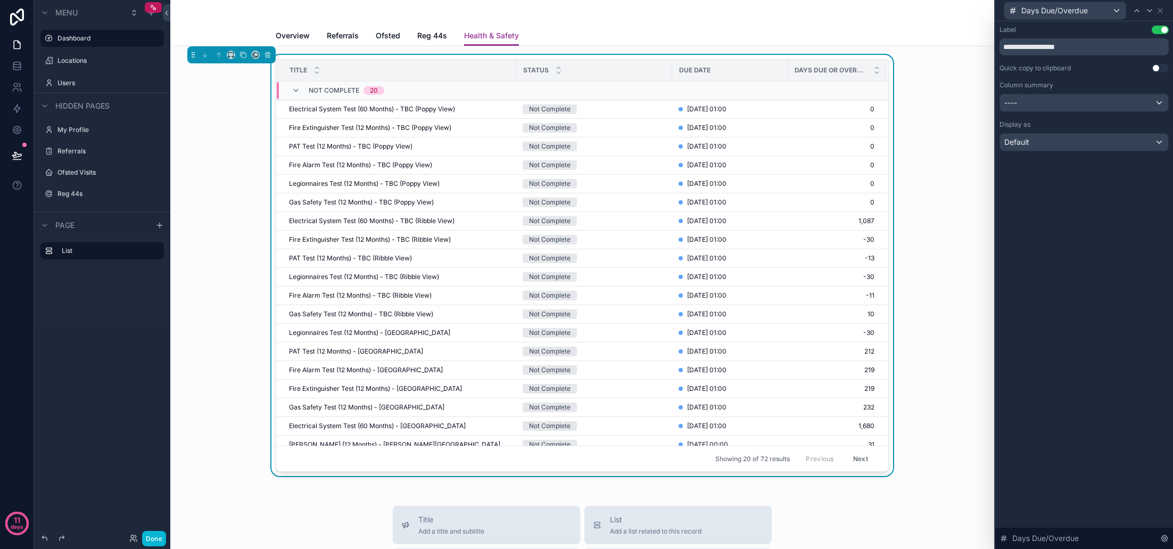
click at [1046, 203] on div "**********" at bounding box center [1084, 284] width 178 height 527
drag, startPoint x: 787, startPoint y: 69, endPoint x: 769, endPoint y: 70, distance: 17.6
click at [769, 70] on div "scrollable content" at bounding box center [770, 70] width 4 height 21
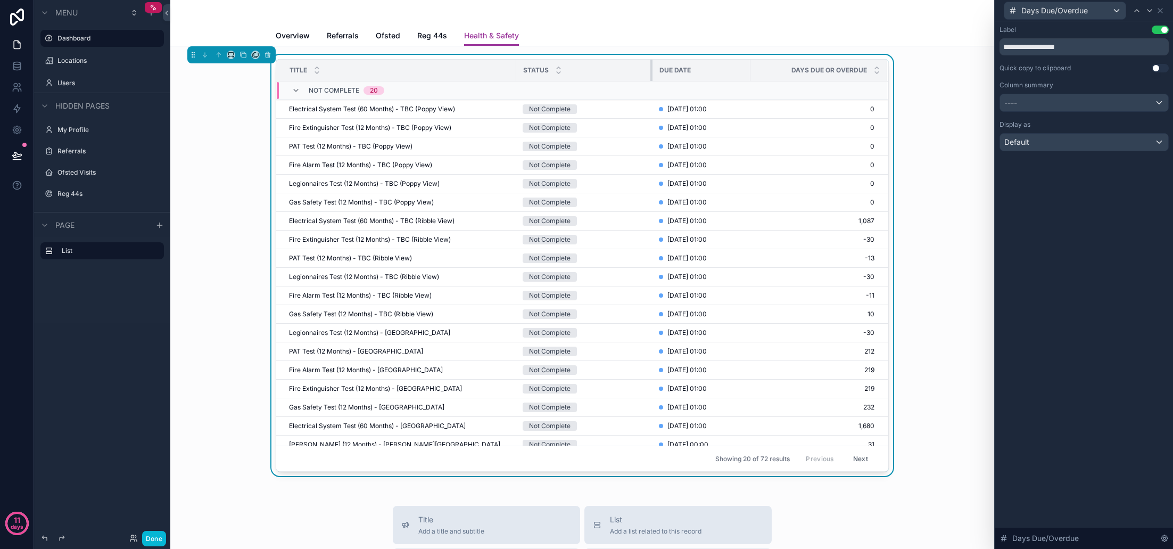
drag, startPoint x: 668, startPoint y: 73, endPoint x: 660, endPoint y: 72, distance: 8.1
click at [651, 73] on div "scrollable content" at bounding box center [652, 70] width 4 height 21
drag, startPoint x: 749, startPoint y: 69, endPoint x: 729, endPoint y: 76, distance: 20.7
click at [769, 72] on div "scrollable content" at bounding box center [771, 70] width 4 height 21
click at [646, 72] on div "scrollable content" at bounding box center [647, 70] width 4 height 21
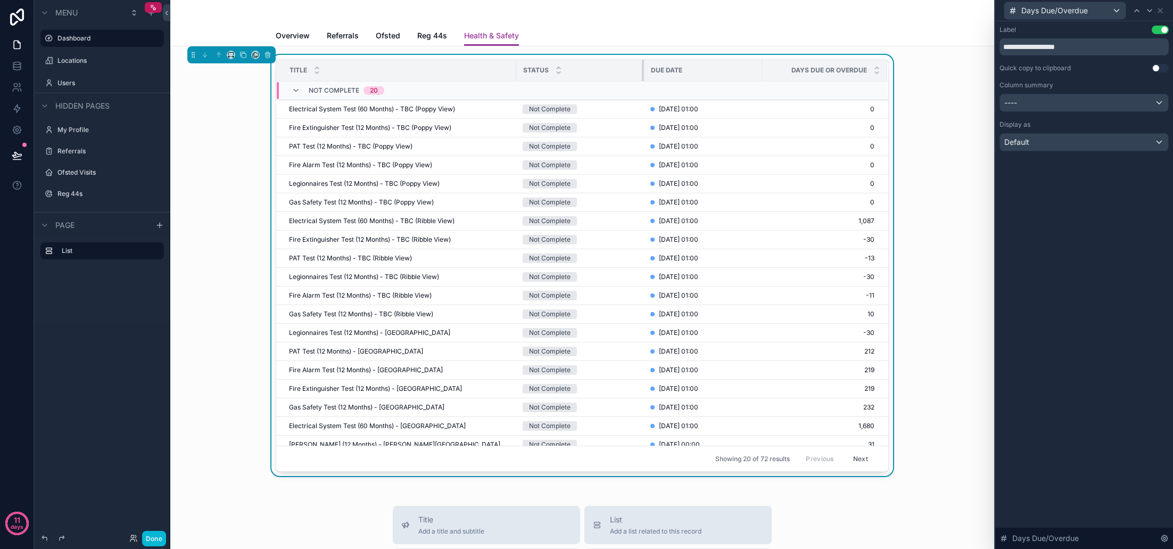
drag, startPoint x: 646, startPoint y: 72, endPoint x: 737, endPoint y: 74, distance: 91.0
click at [643, 72] on div "scrollable content" at bounding box center [644, 70] width 4 height 21
click at [765, 72] on div "scrollable content" at bounding box center [766, 70] width 4 height 21
click at [972, 163] on div "Title Status Due Date Days Due or Overdue Not Complete 20 Electrical System Tes…" at bounding box center [582, 267] width 807 height 425
click at [1163, 13] on icon at bounding box center [1160, 10] width 9 height 9
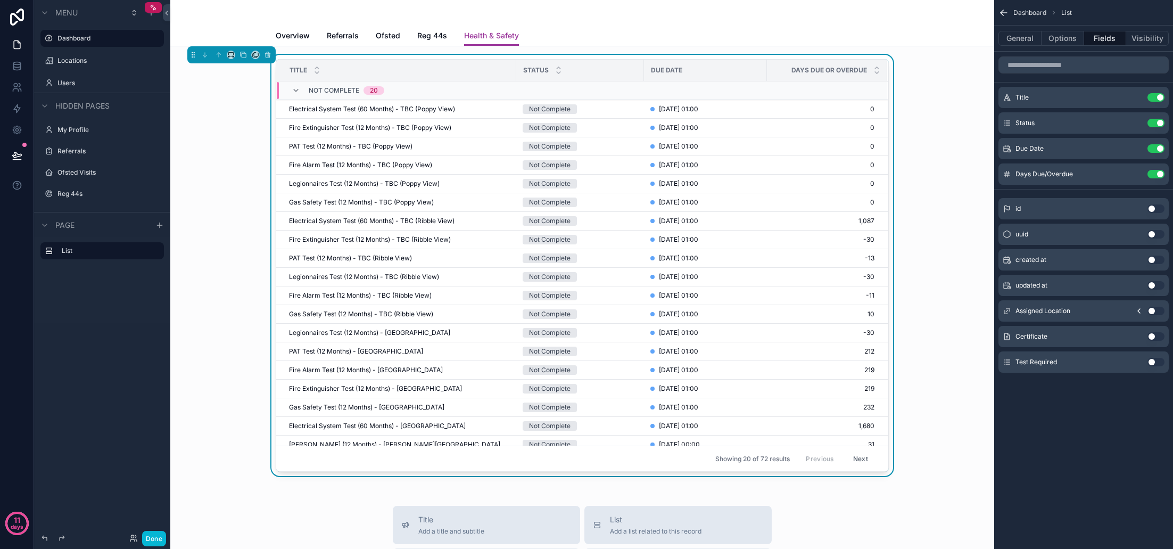
click at [1006, 14] on icon "scrollable content" at bounding box center [1003, 12] width 11 height 11
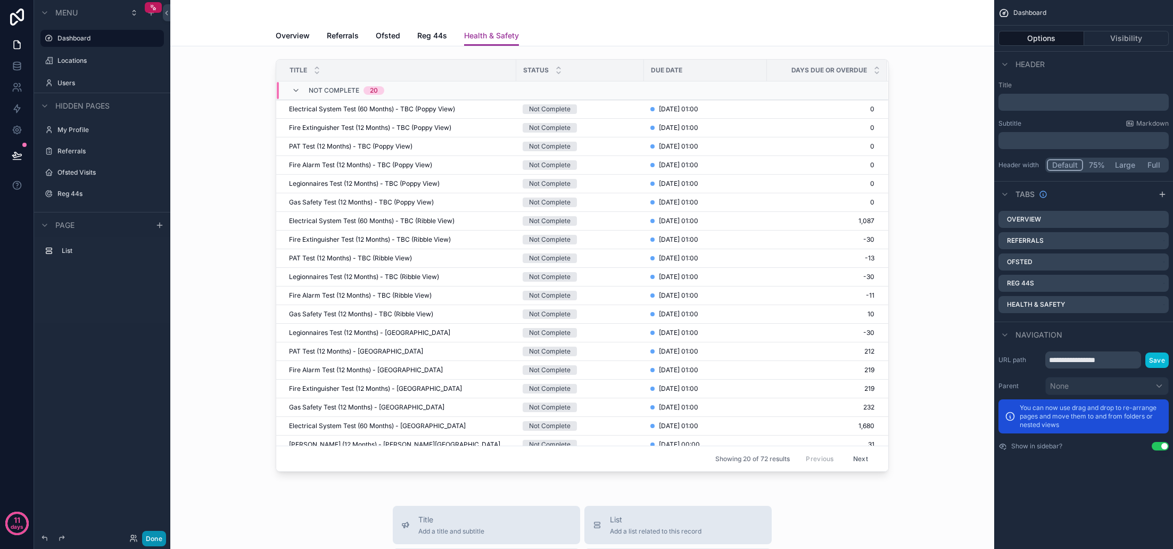
click at [157, 538] on button "Done" at bounding box center [154, 538] width 24 height 15
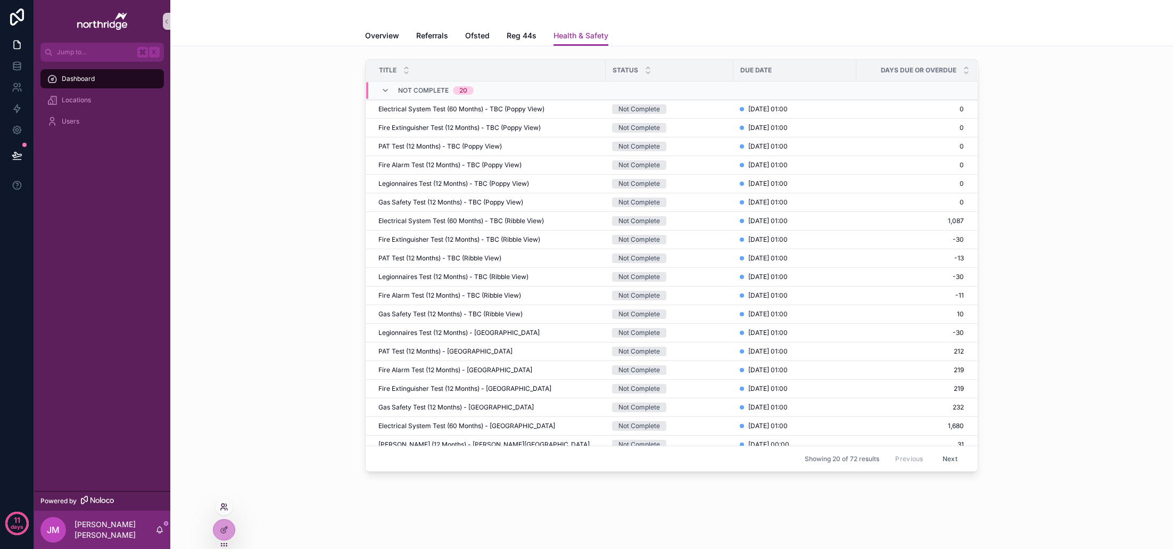
click at [227, 509] on icon at bounding box center [224, 506] width 9 height 9
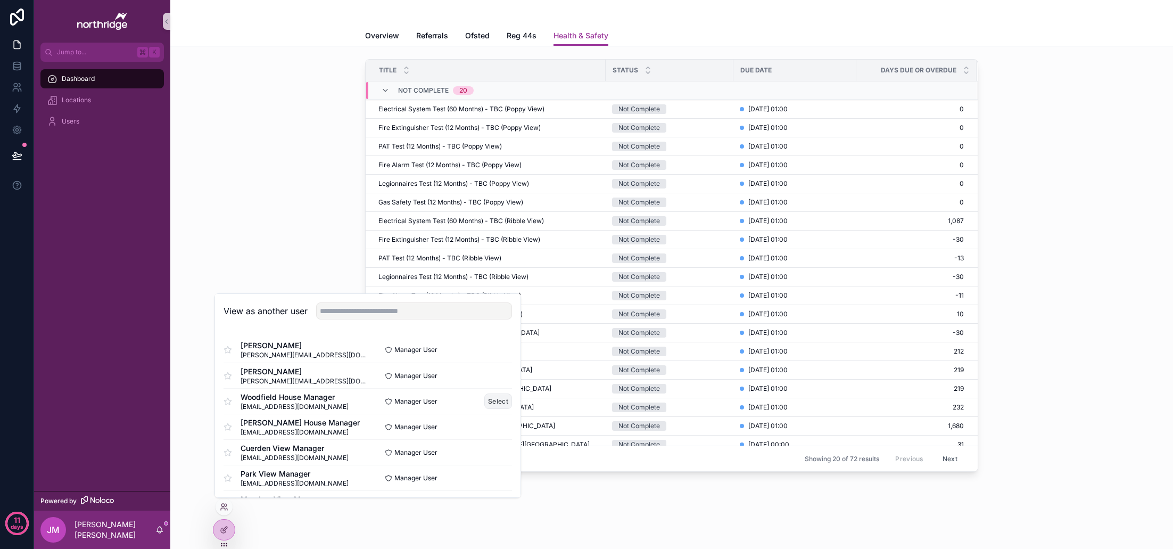
click at [494, 400] on button "Select" at bounding box center [498, 400] width 28 height 15
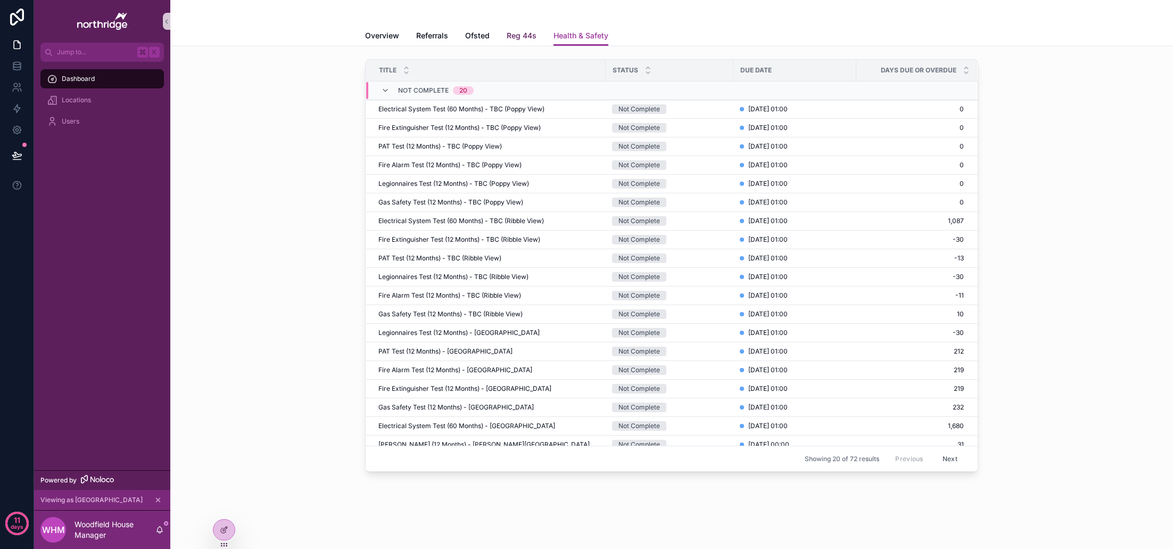
click at [526, 32] on span "Reg 44s" at bounding box center [522, 35] width 30 height 11
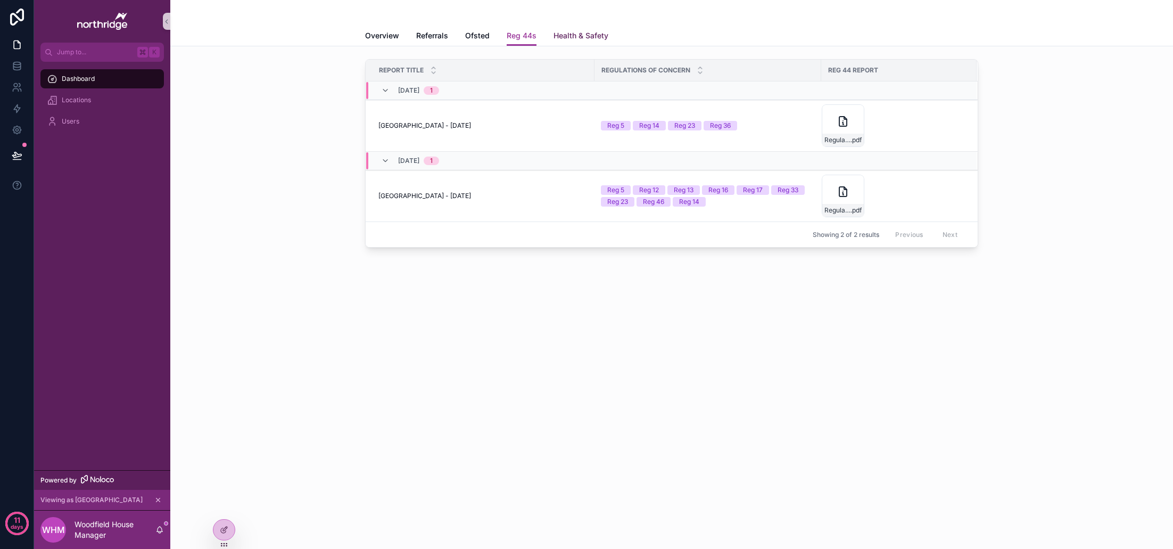
click at [574, 35] on span "Health & Safety" at bounding box center [581, 35] width 55 height 11
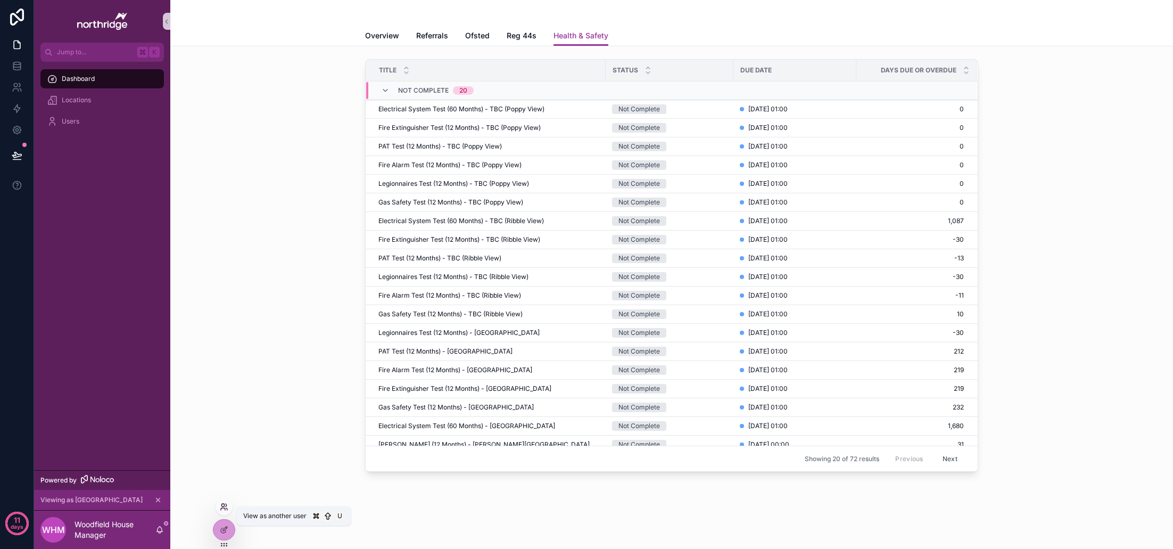
click at [225, 508] on icon at bounding box center [223, 509] width 4 height 2
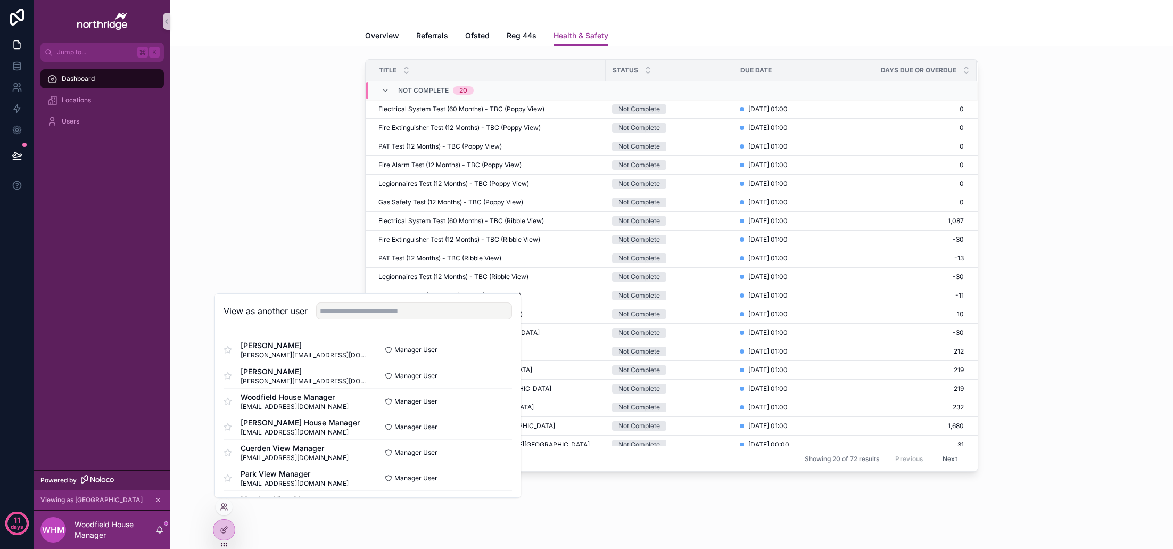
click at [200, 495] on div "Title Status Due Date Days Due or Overdue Not Complete 20 Electrical System Tes…" at bounding box center [671, 297] width 1003 height 502
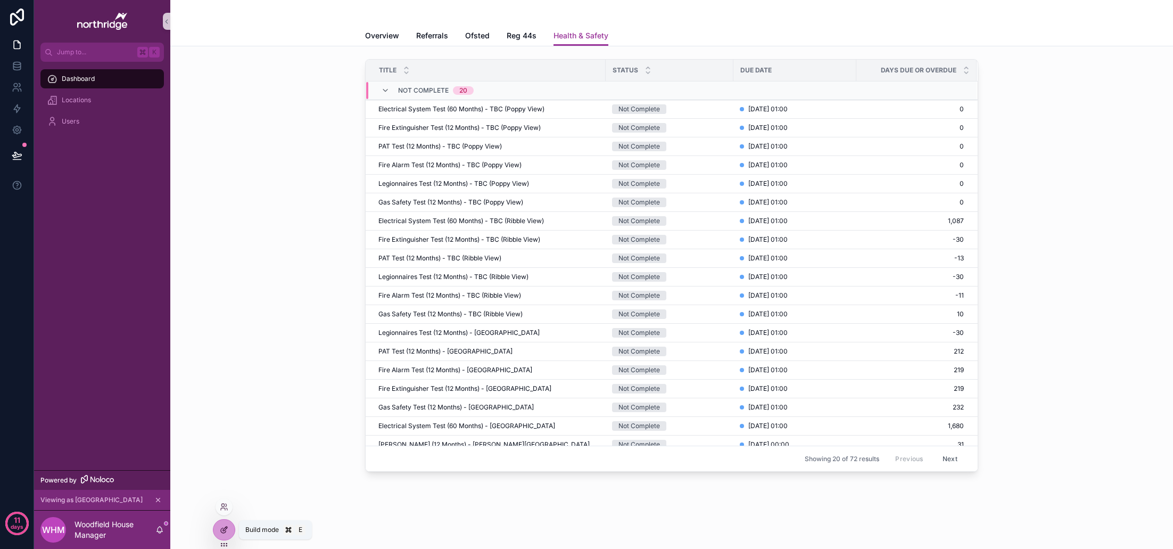
click at [222, 536] on div at bounding box center [223, 529] width 21 height 20
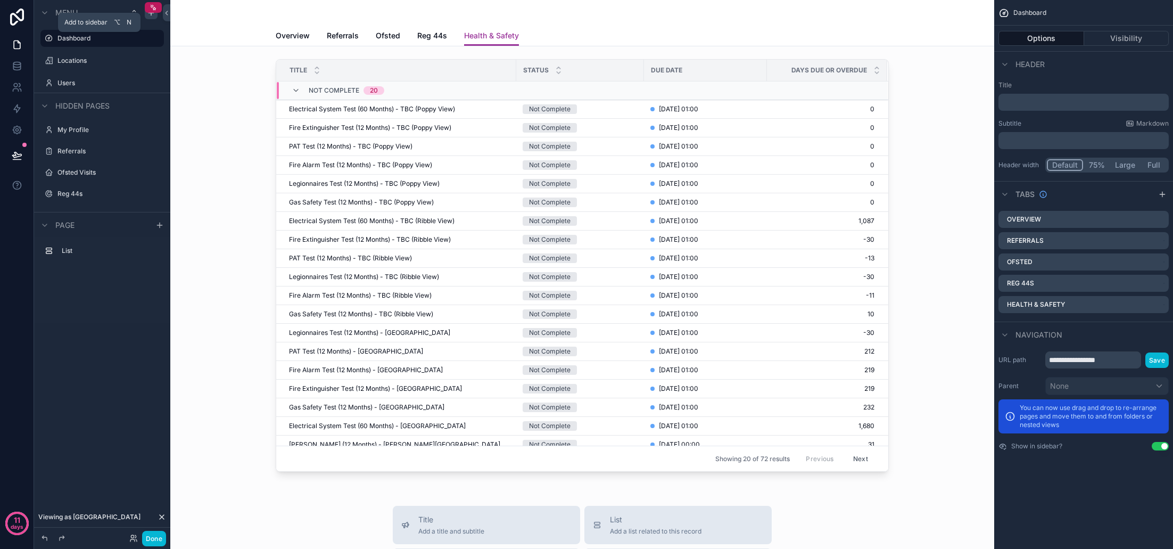
click at [151, 17] on div "scrollable content" at bounding box center [151, 12] width 13 height 13
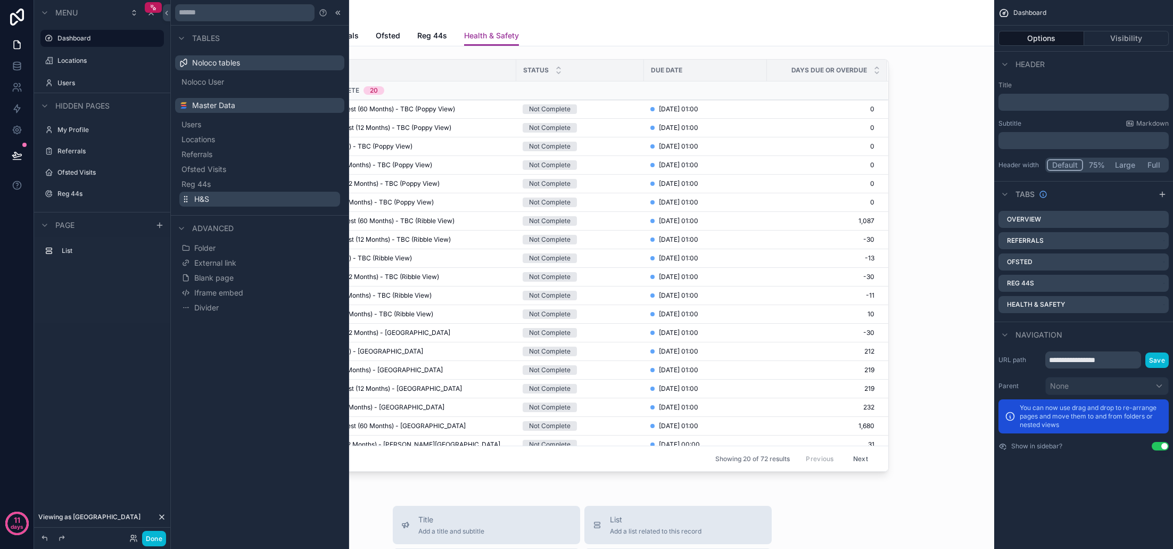
click at [200, 197] on span "H&S" at bounding box center [201, 199] width 15 height 11
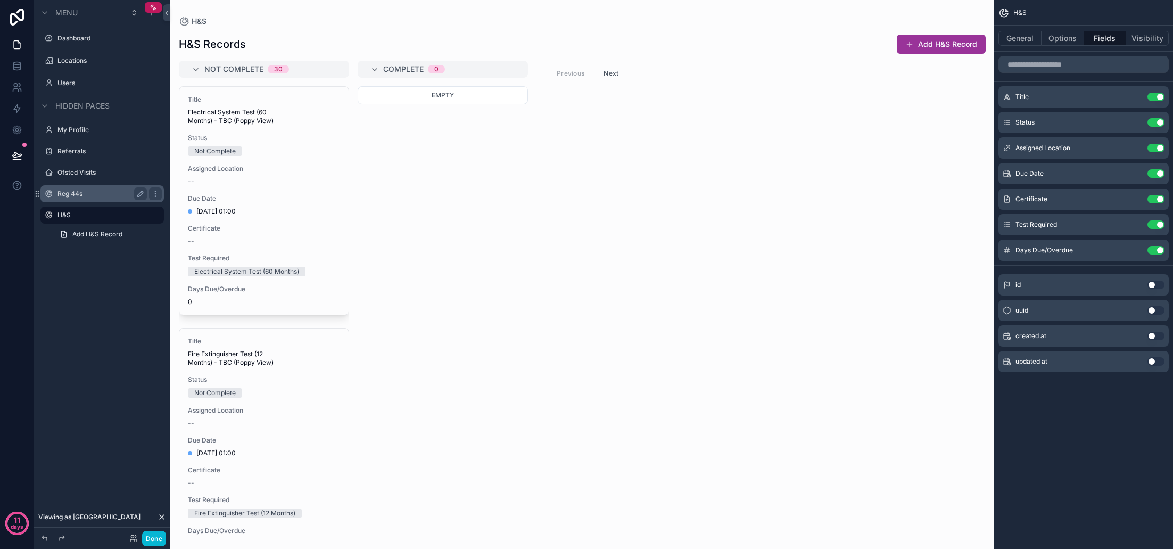
click at [78, 193] on label "Reg 44s" at bounding box center [99, 193] width 85 height 9
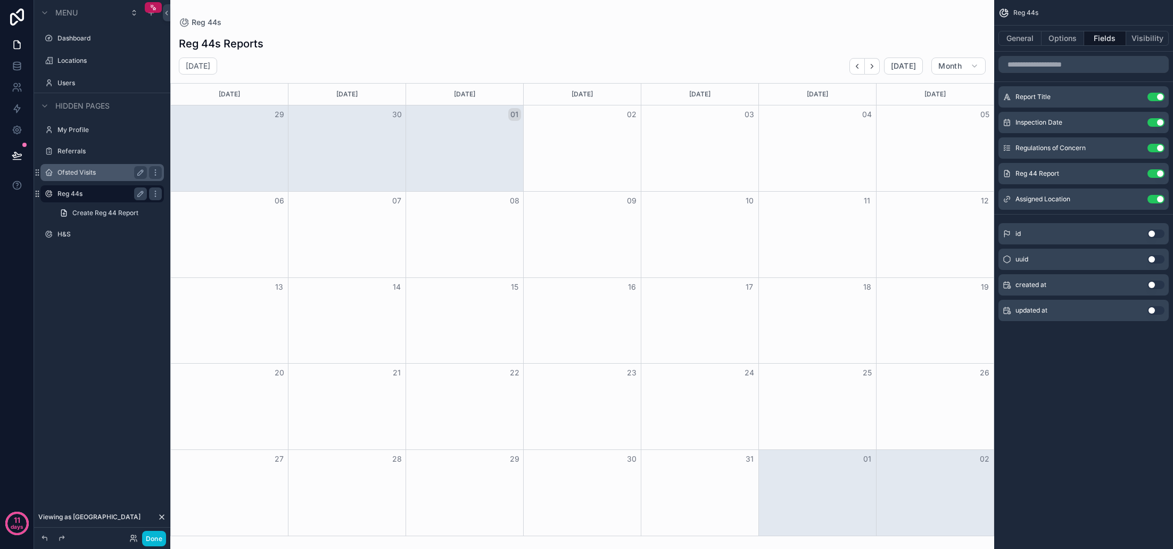
click at [84, 176] on label "Ofsted Visits" at bounding box center [99, 172] width 85 height 9
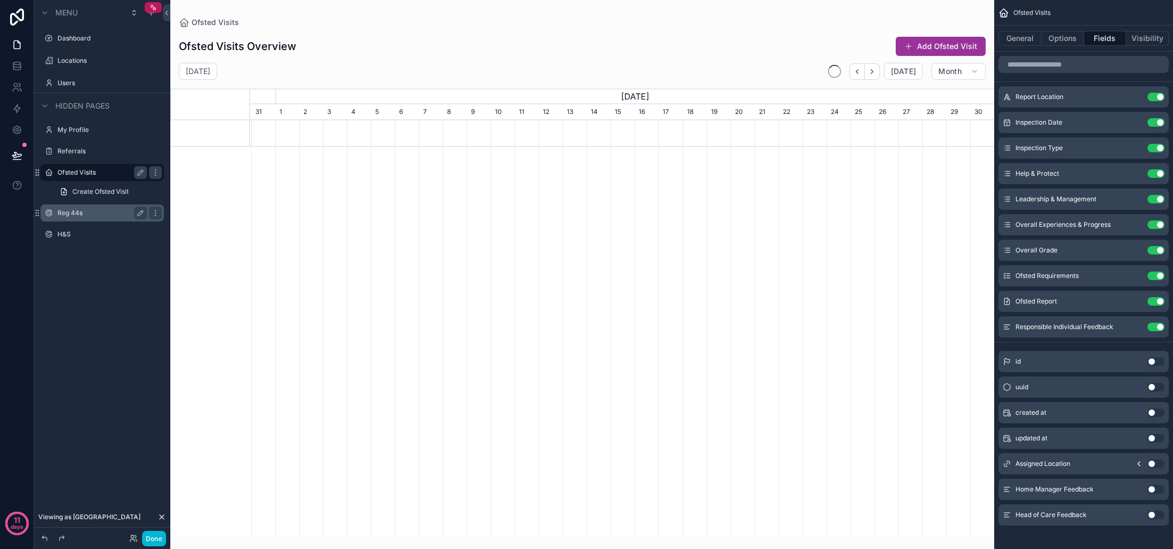
scroll to position [0, 744]
click at [86, 152] on label "Referrals" at bounding box center [99, 151] width 85 height 9
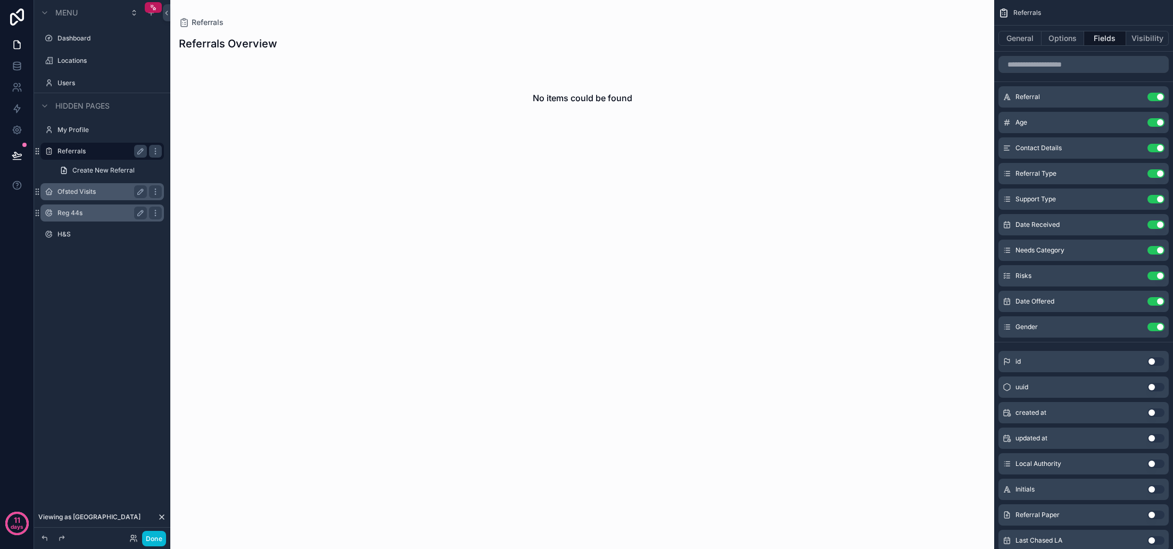
click at [77, 196] on div "Ofsted Visits" at bounding box center [101, 191] width 89 height 13
click at [78, 193] on label "Ofsted Visits" at bounding box center [99, 191] width 85 height 9
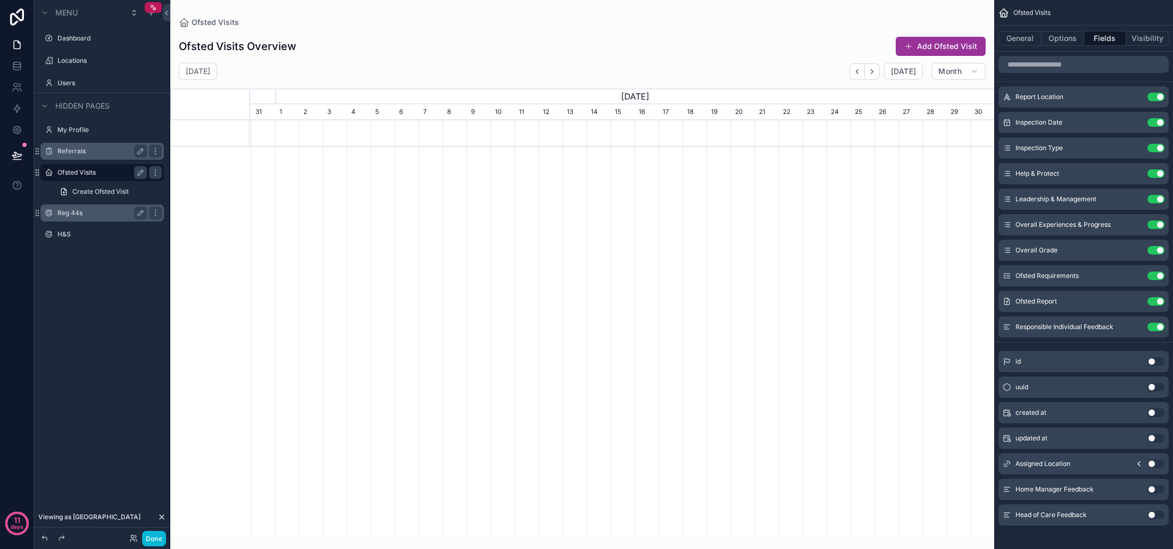
scroll to position [0, 744]
click at [73, 213] on label "Reg 44s" at bounding box center [99, 213] width 85 height 9
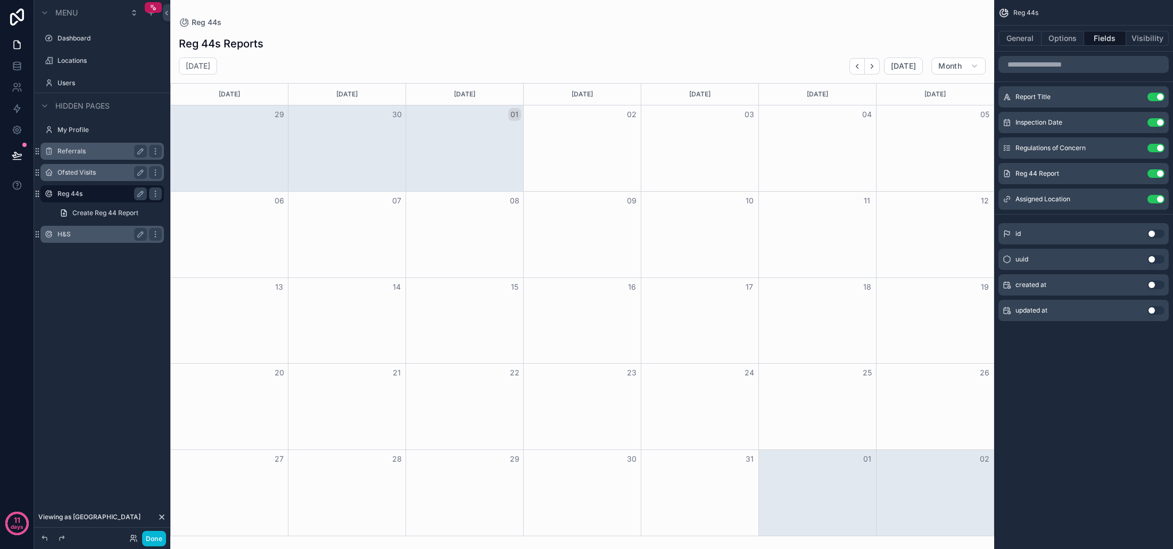
click at [71, 226] on div "H&S" at bounding box center [102, 234] width 119 height 17
click at [68, 234] on label "H&S" at bounding box center [99, 234] width 85 height 9
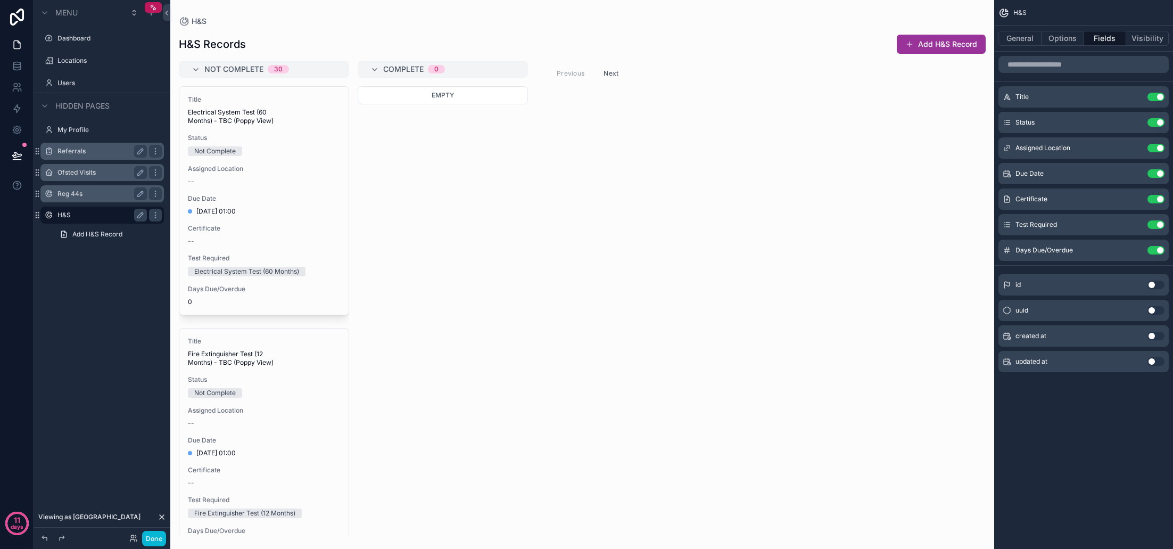
click at [75, 277] on div "Menu Dashboard Locations Users Hidden pages My Profile Referrals Ofsted Visits …" at bounding box center [102, 139] width 136 height 278
click at [77, 36] on label "Dashboard" at bounding box center [99, 38] width 85 height 9
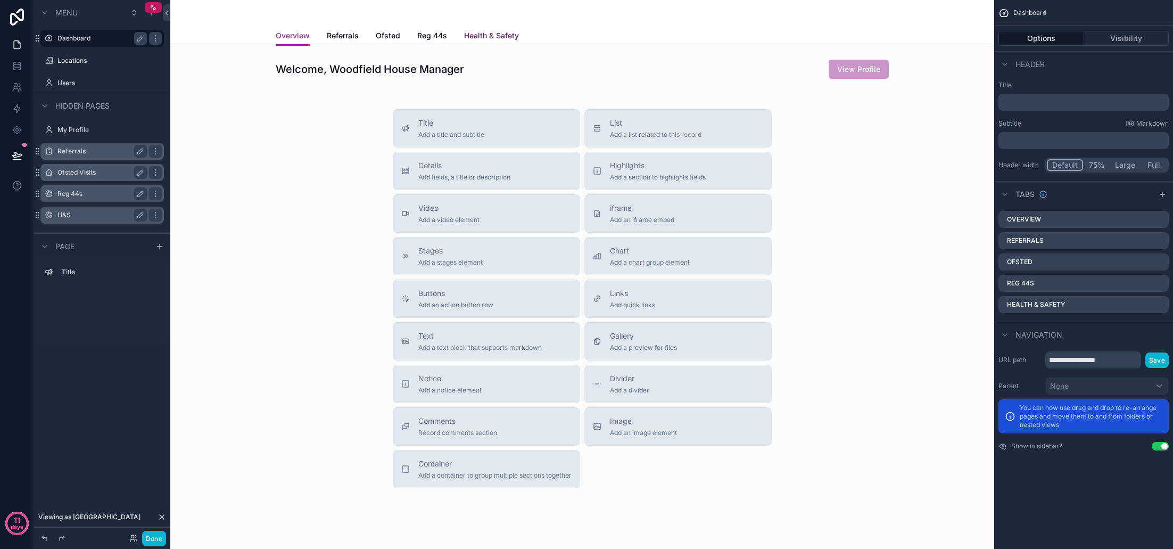
click at [476, 32] on span "Health & Safety" at bounding box center [491, 35] width 55 height 11
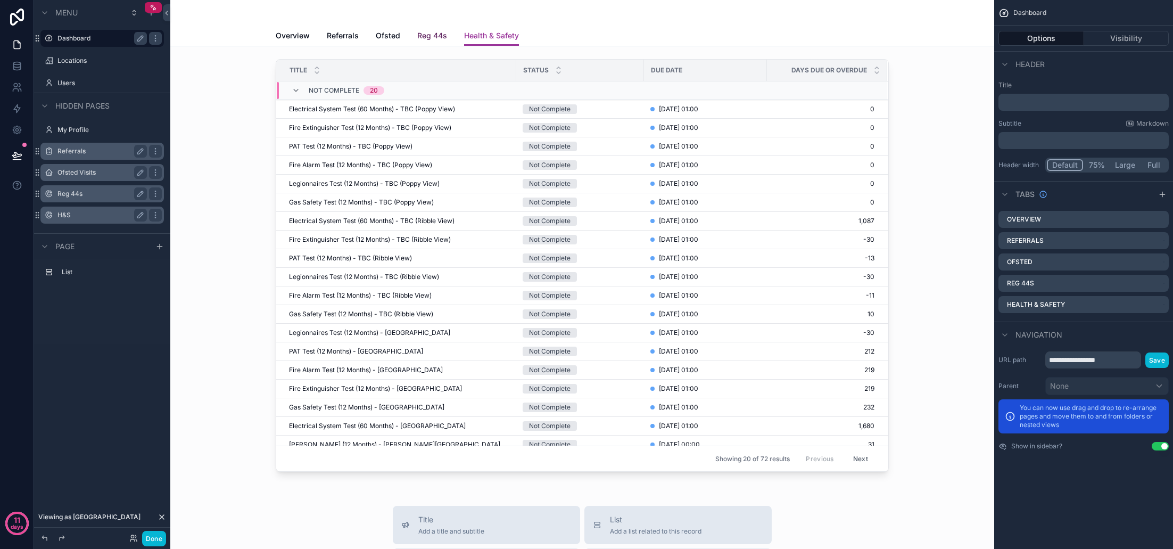
click at [433, 35] on span "Reg 44s" at bounding box center [432, 35] width 30 height 11
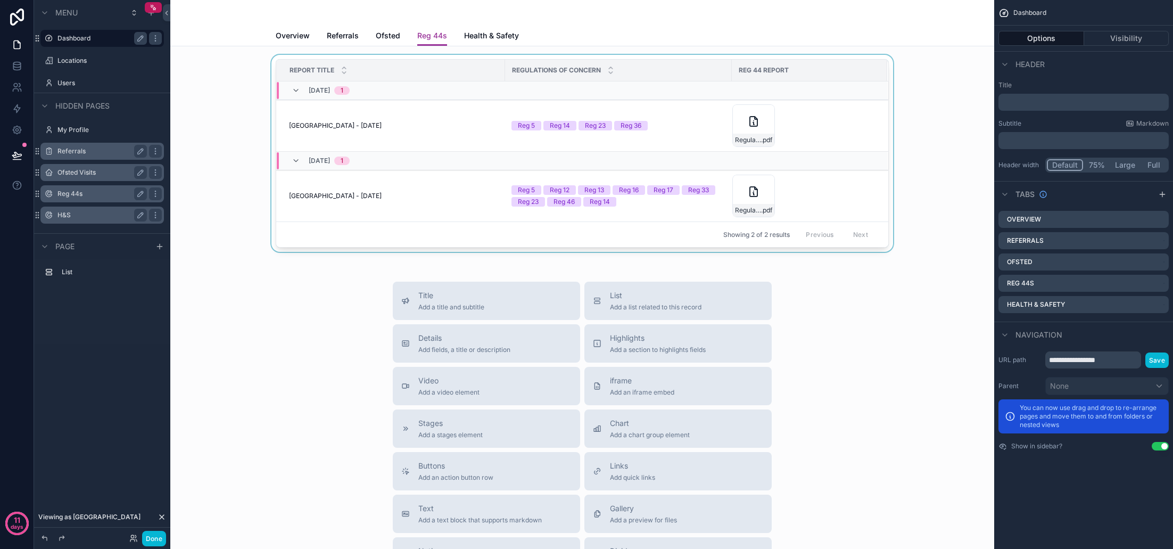
click at [559, 109] on div "scrollable content" at bounding box center [582, 155] width 807 height 201
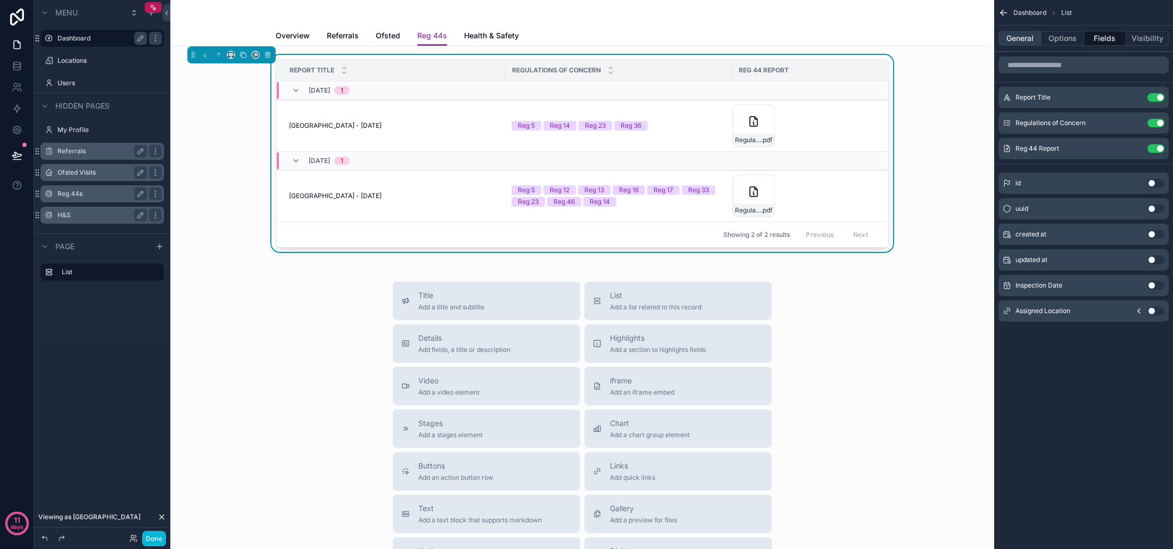
click at [1030, 39] on button "General" at bounding box center [1019, 38] width 43 height 15
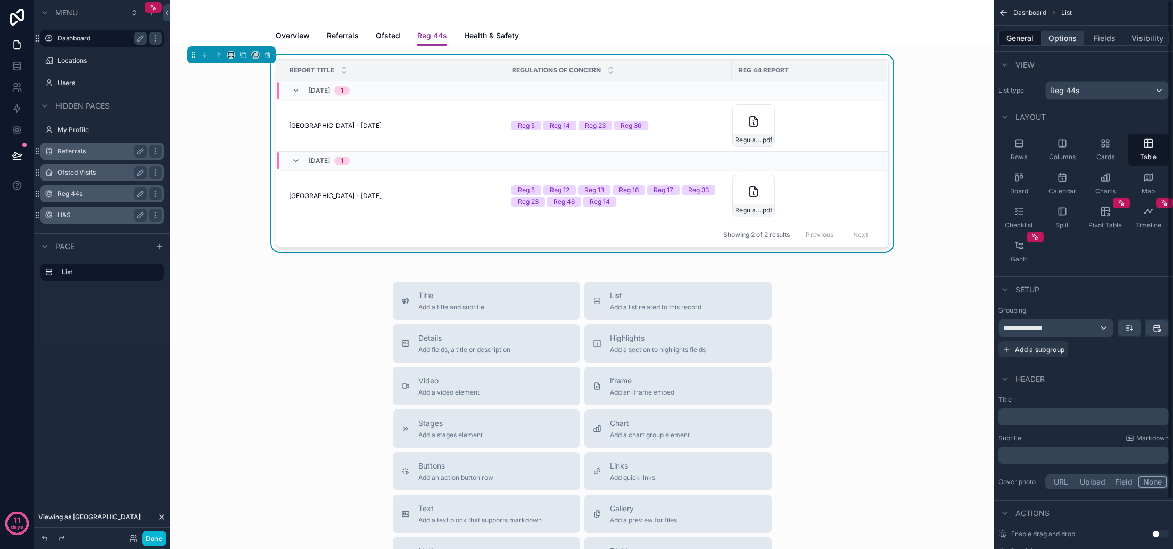
click at [1065, 40] on button "Options" at bounding box center [1063, 38] width 43 height 15
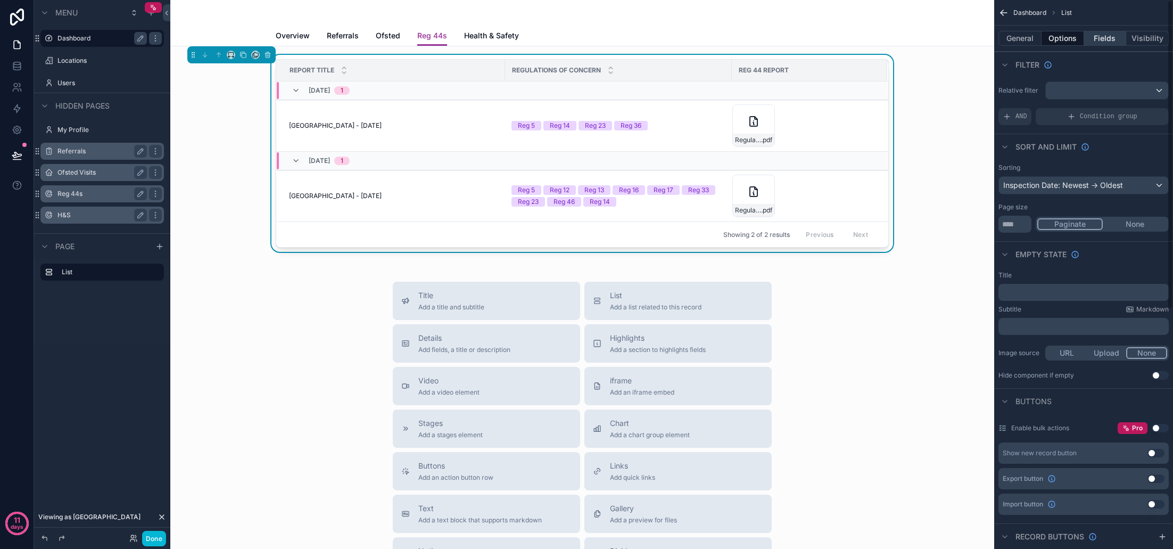
click at [1106, 39] on button "Fields" at bounding box center [1105, 38] width 43 height 15
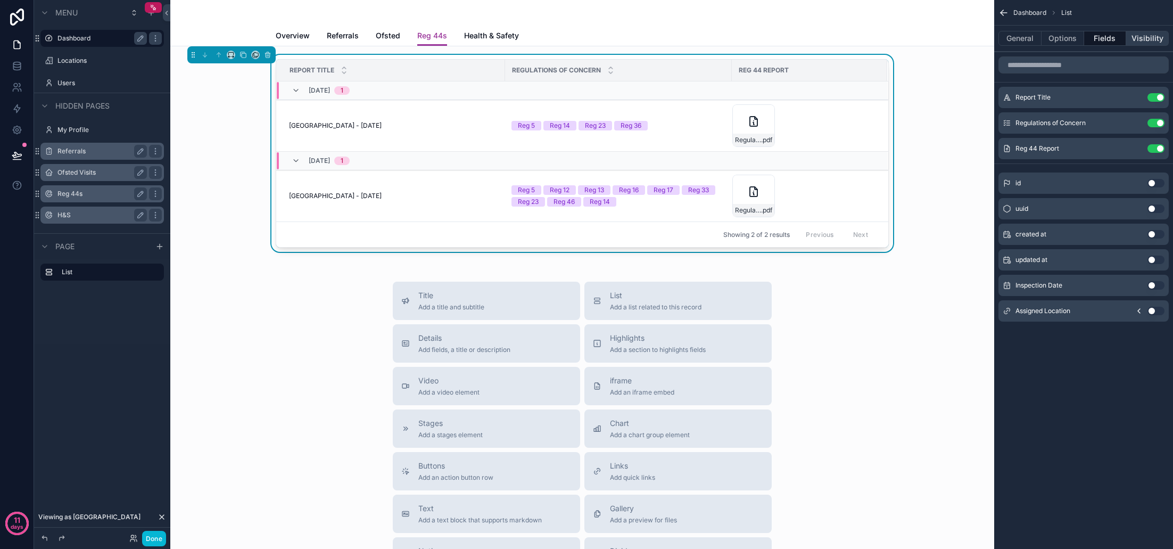
click at [1149, 35] on button "Visibility" at bounding box center [1147, 38] width 43 height 15
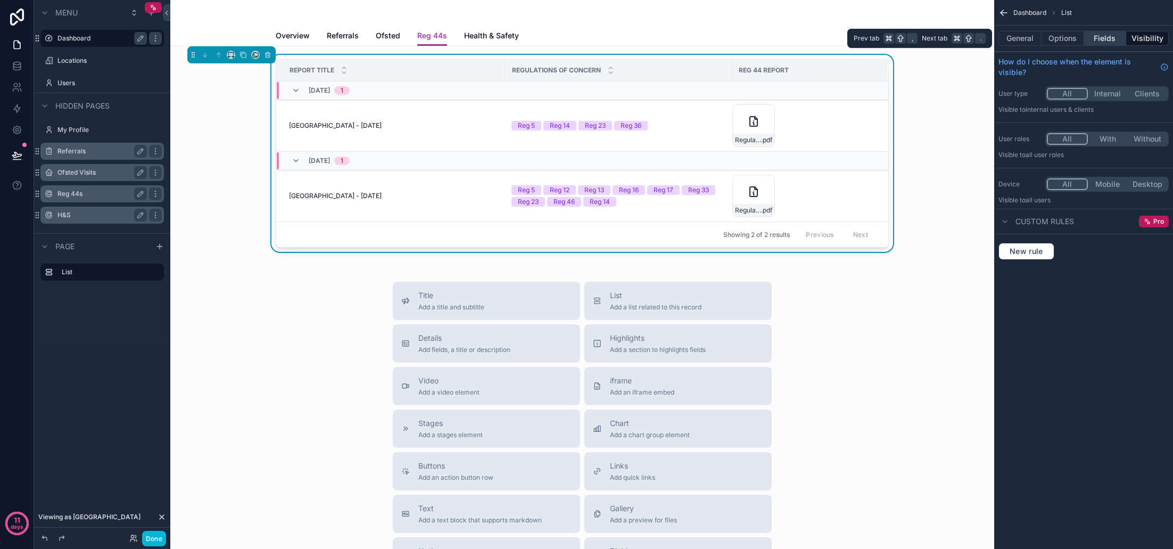
click at [1106, 38] on button "Fields" at bounding box center [1105, 38] width 43 height 15
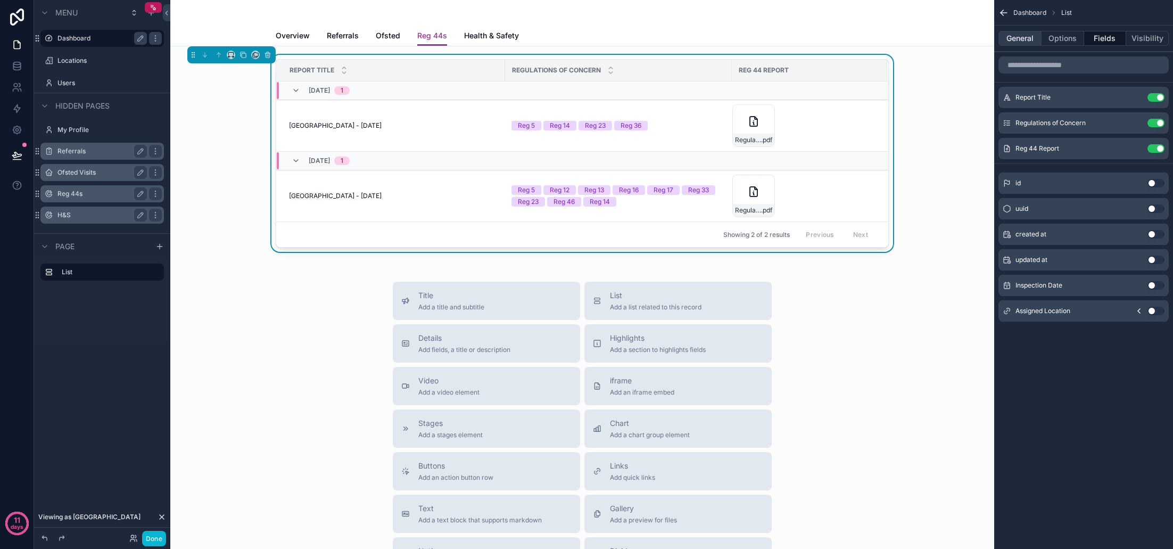
click at [1015, 39] on button "General" at bounding box center [1019, 38] width 43 height 15
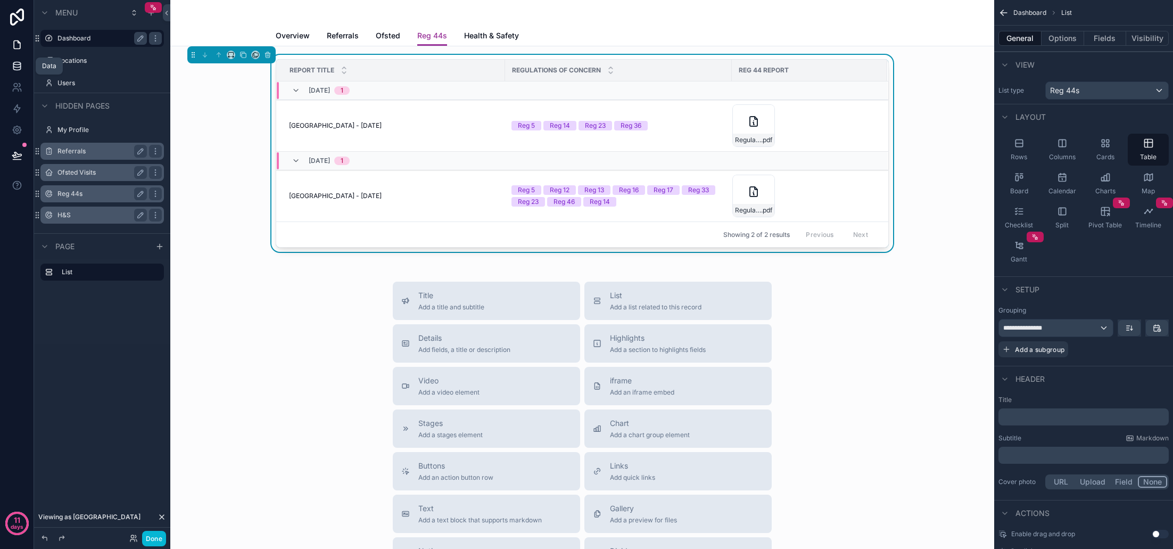
click at [19, 63] on icon at bounding box center [17, 66] width 11 height 11
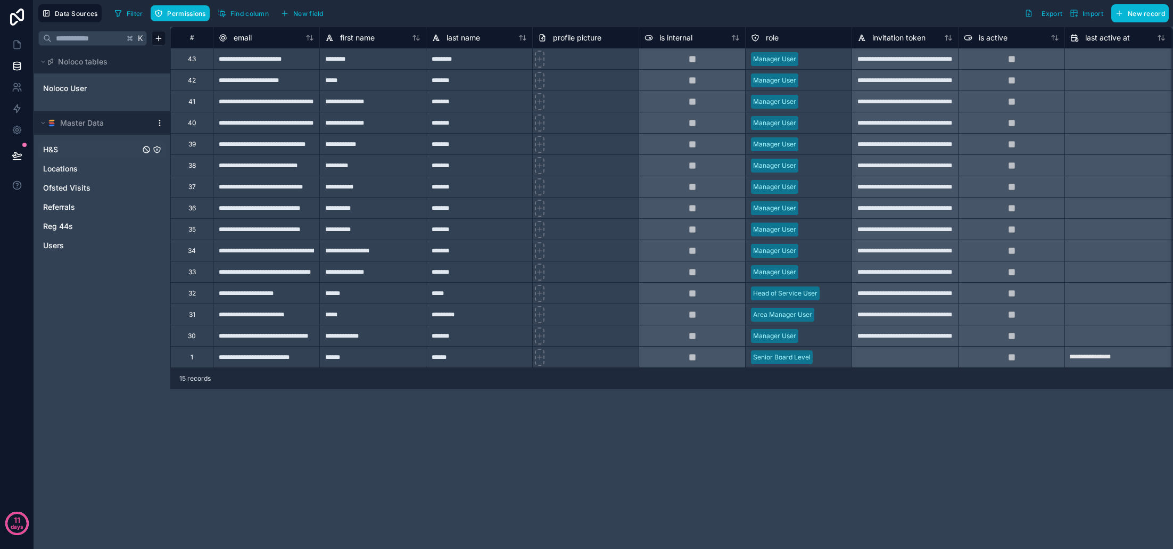
click at [76, 147] on link "H&S" at bounding box center [91, 149] width 97 height 11
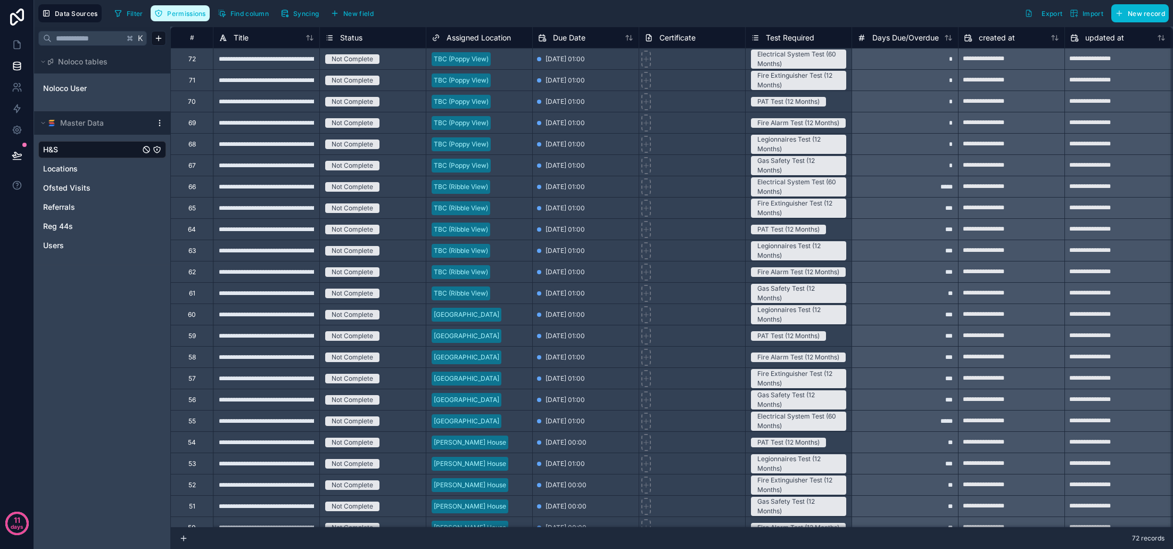
click at [184, 15] on span "Permissions" at bounding box center [186, 14] width 38 height 8
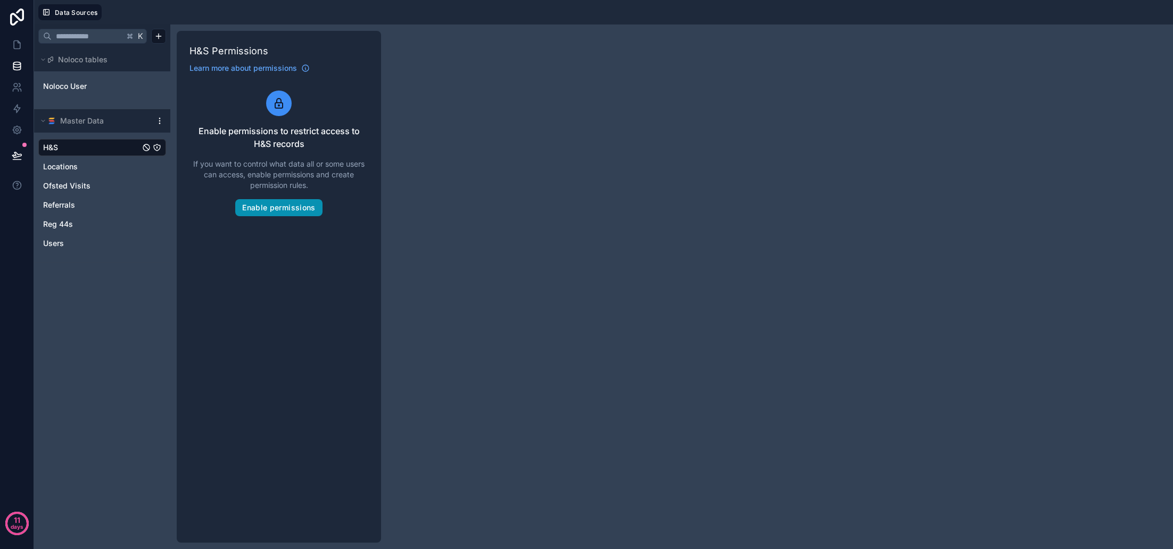
click at [272, 202] on button "Enable permissions" at bounding box center [278, 207] width 87 height 17
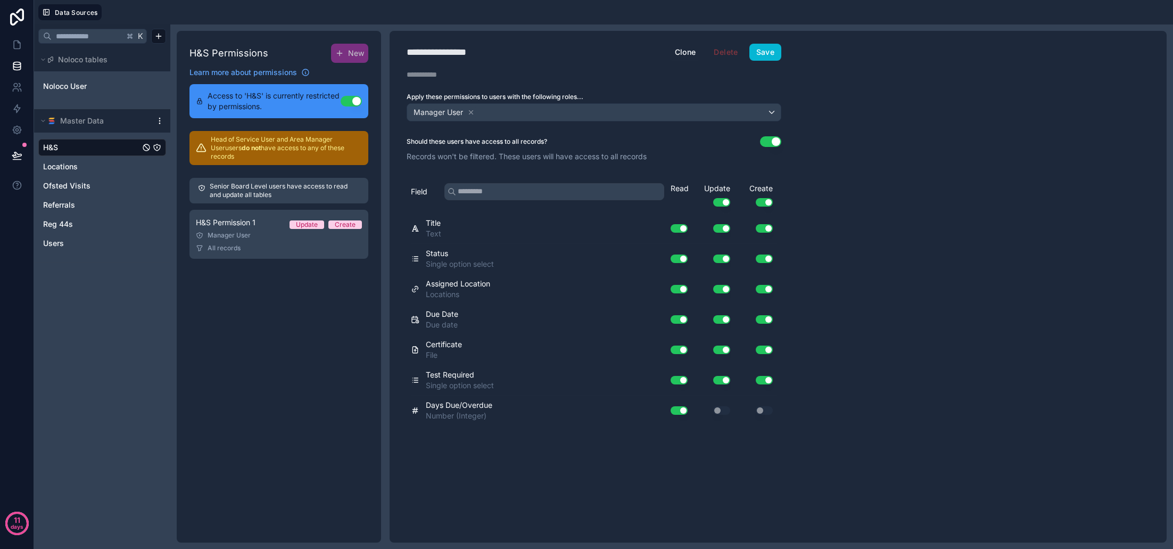
click at [454, 56] on div "**********" at bounding box center [450, 52] width 87 height 15
type div "**********"
click at [725, 202] on button "Use setting" at bounding box center [721, 202] width 17 height 9
click at [763, 202] on button "Use setting" at bounding box center [764, 202] width 17 height 9
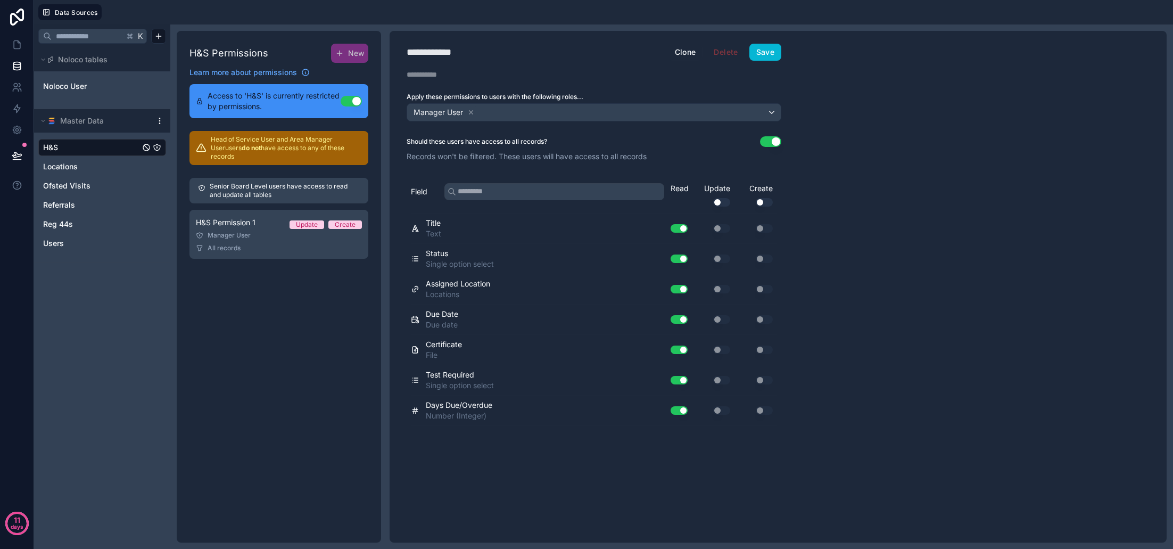
click at [767, 142] on button "Use setting" at bounding box center [770, 141] width 21 height 11
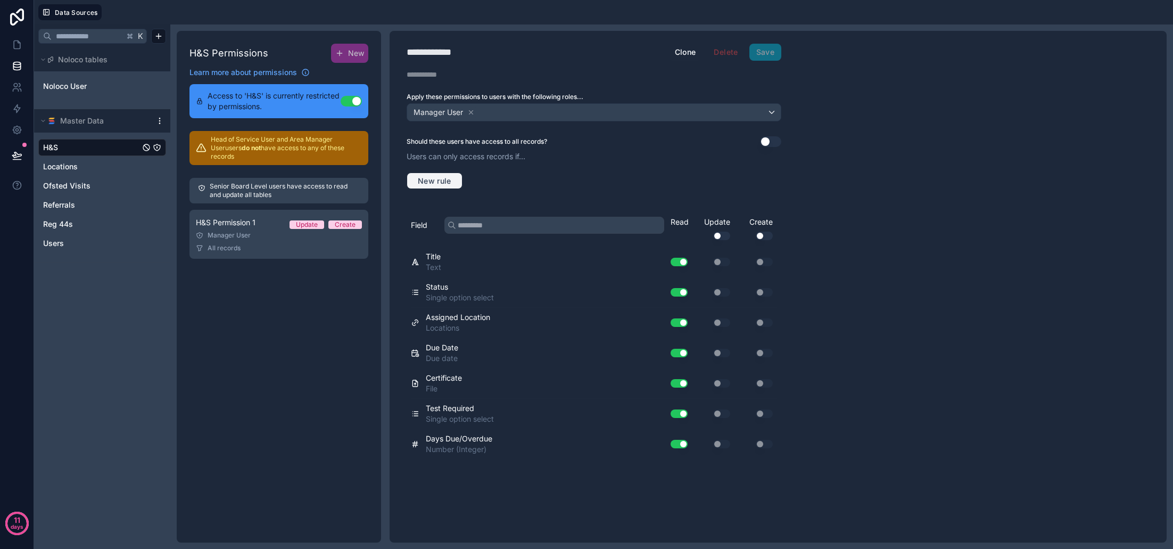
click at [436, 185] on button "New rule" at bounding box center [435, 180] width 56 height 17
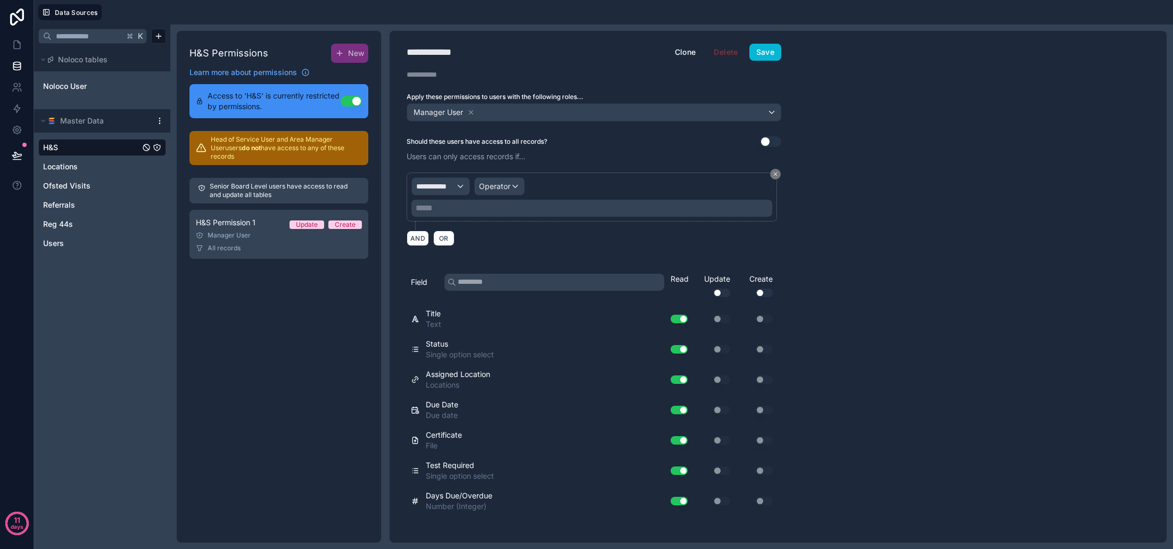
click at [453, 187] on span "**********" at bounding box center [435, 186] width 39 height 11
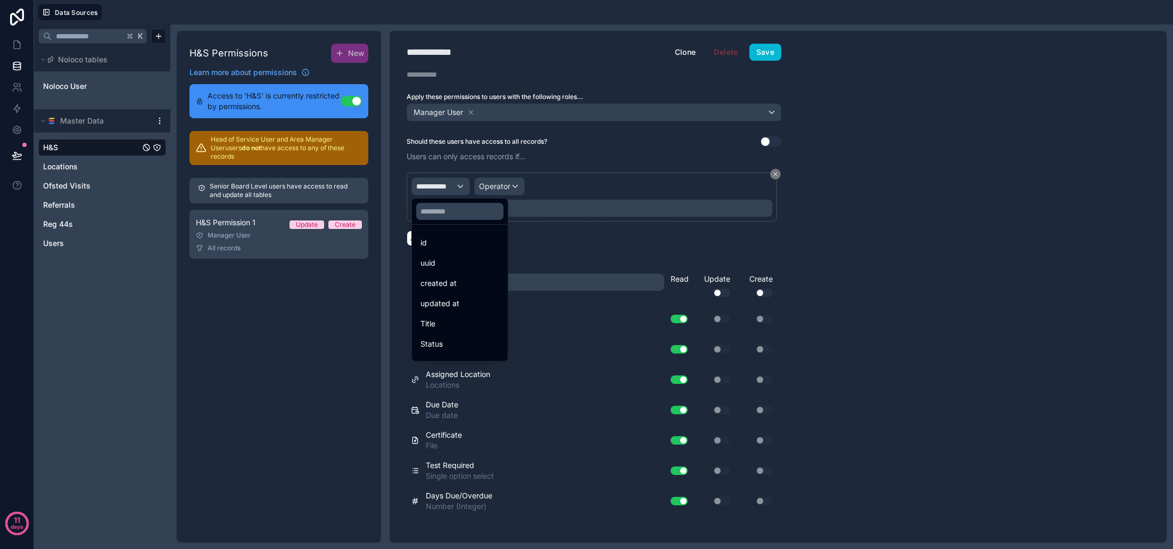
click at [450, 242] on div "id" at bounding box center [459, 242] width 79 height 13
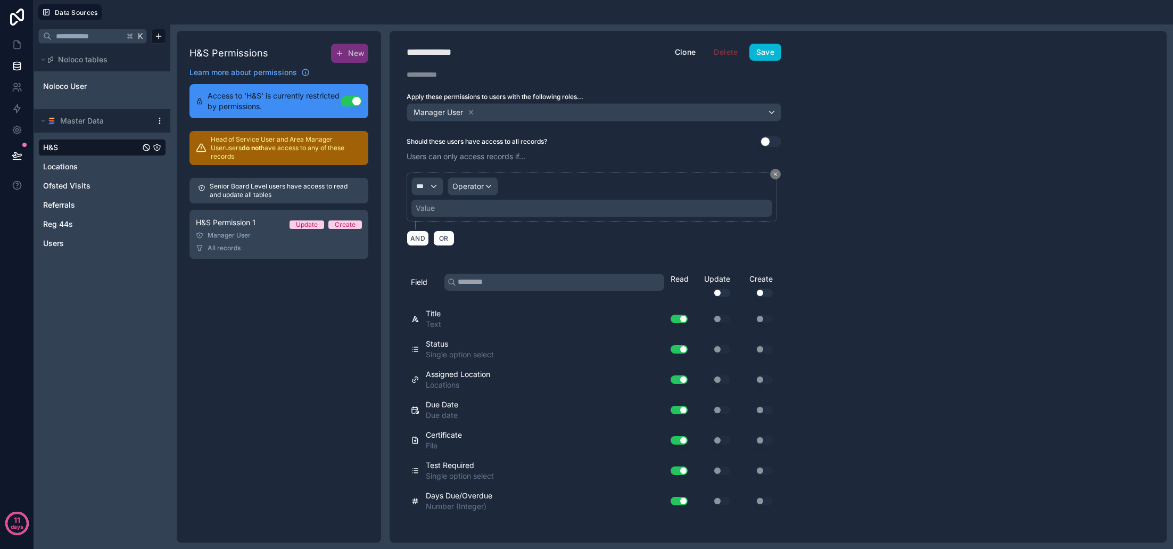
click at [495, 184] on div "Operator" at bounding box center [472, 186] width 49 height 17
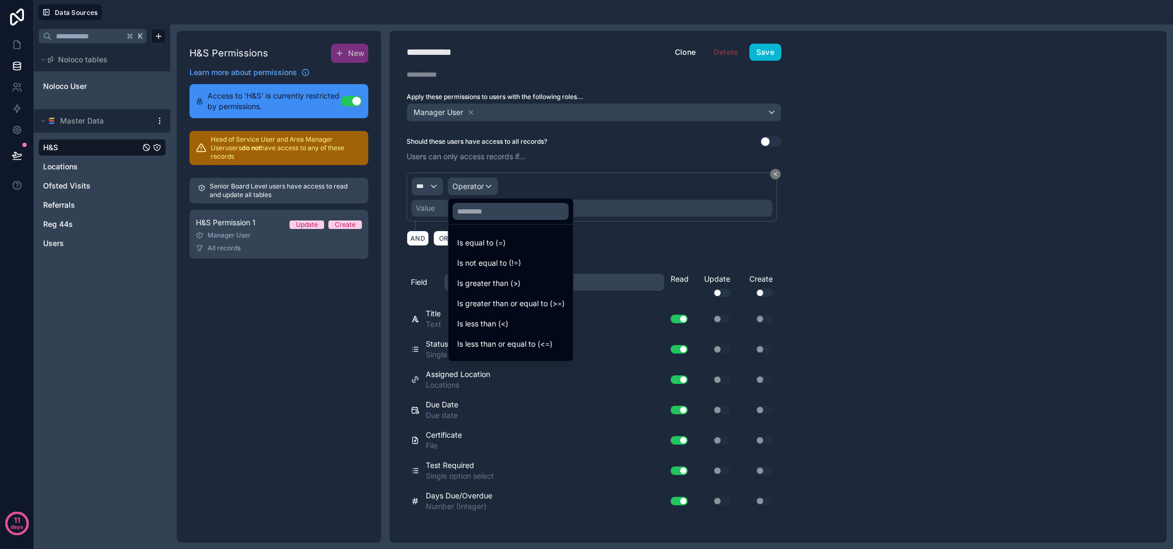
click at [424, 187] on div at bounding box center [586, 274] width 1173 height 549
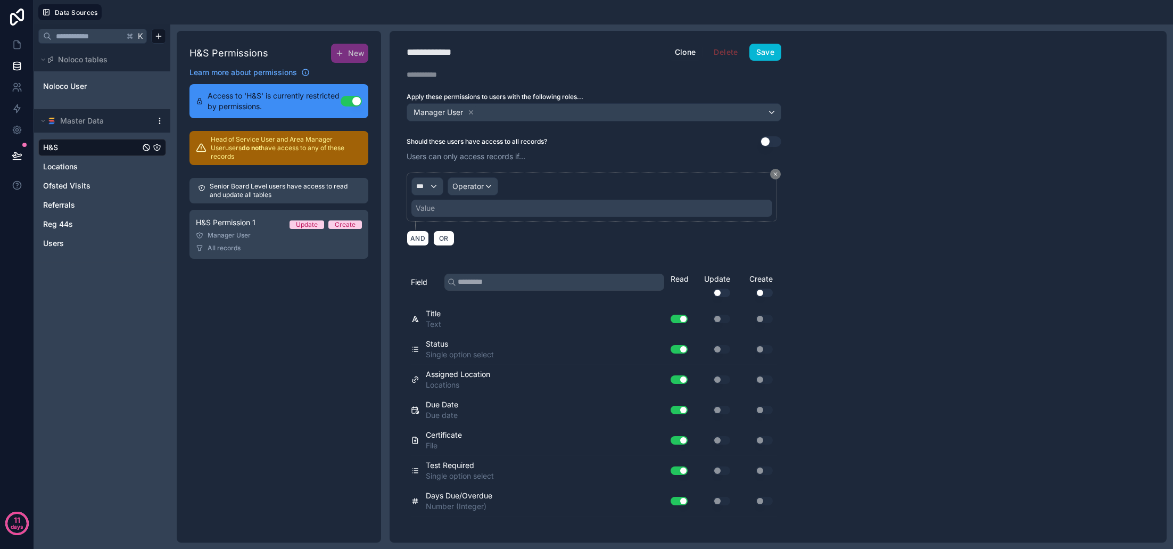
click at [429, 192] on div "***" at bounding box center [427, 186] width 31 height 17
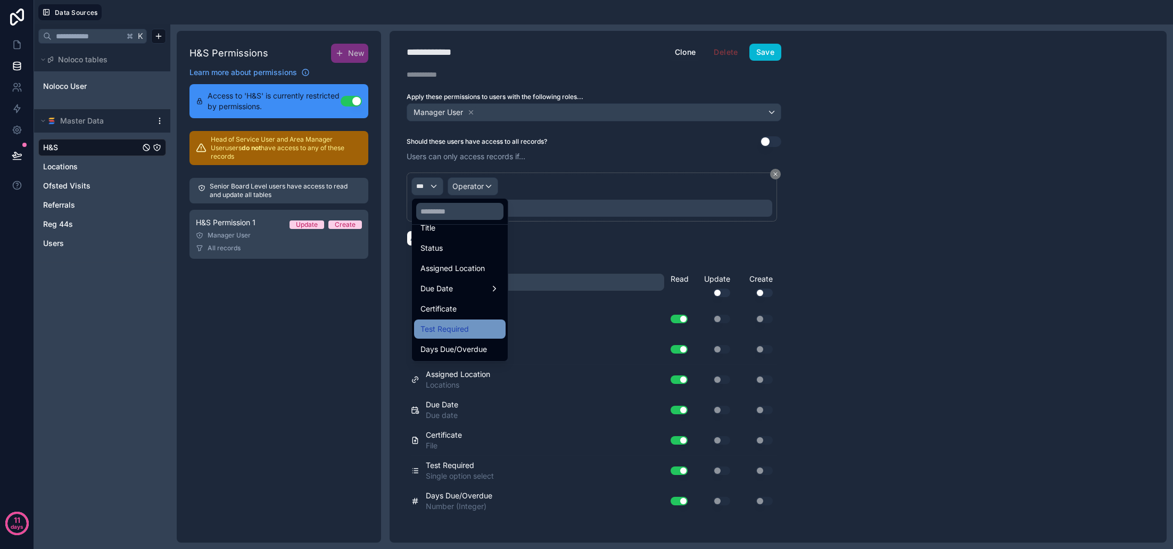
scroll to position [96, 0]
click at [473, 267] on span "Assigned Location" at bounding box center [452, 268] width 64 height 13
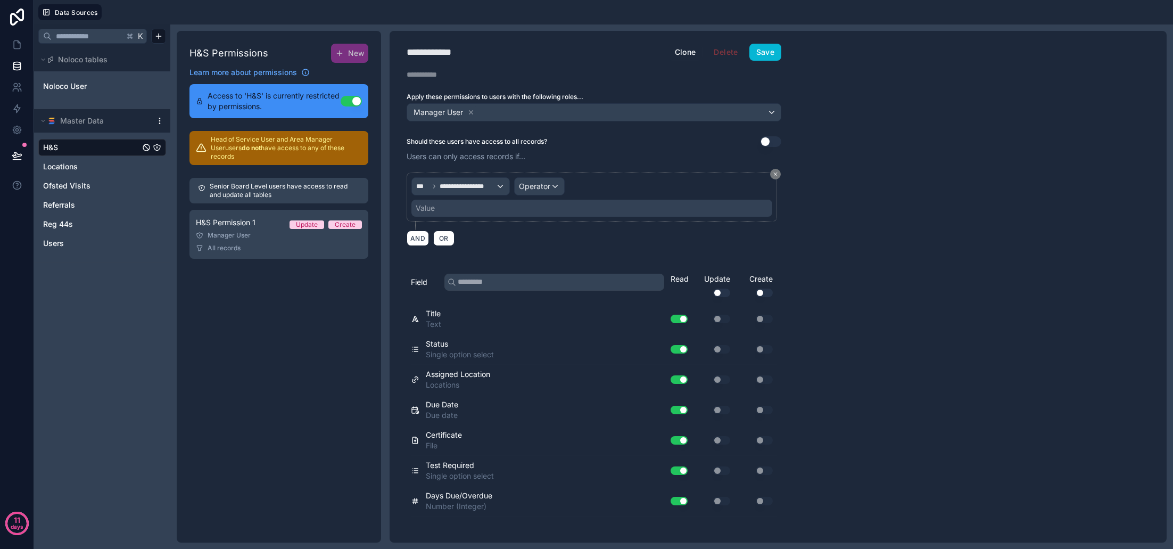
click at [534, 184] on span "Operator" at bounding box center [534, 185] width 31 height 9
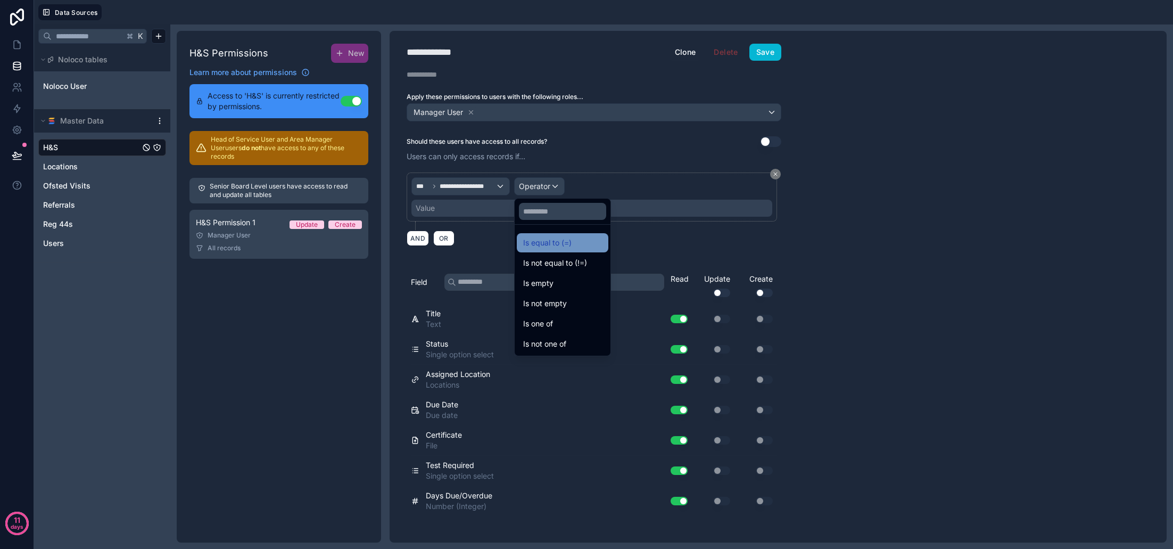
click at [548, 242] on span "Is equal to (=)" at bounding box center [547, 242] width 48 height 13
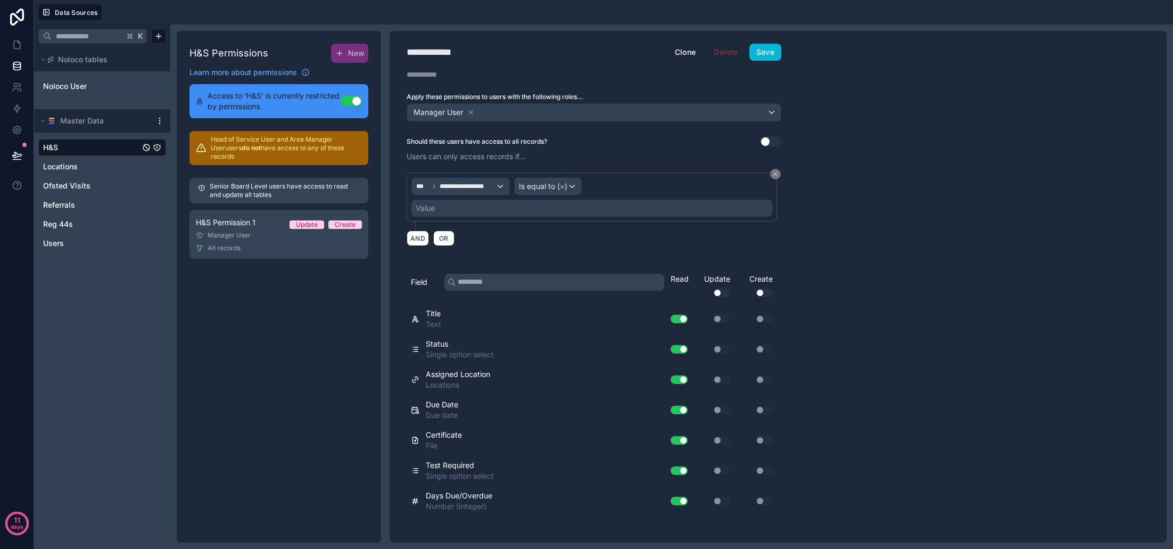
click at [497, 210] on div "Value" at bounding box center [591, 208] width 361 height 17
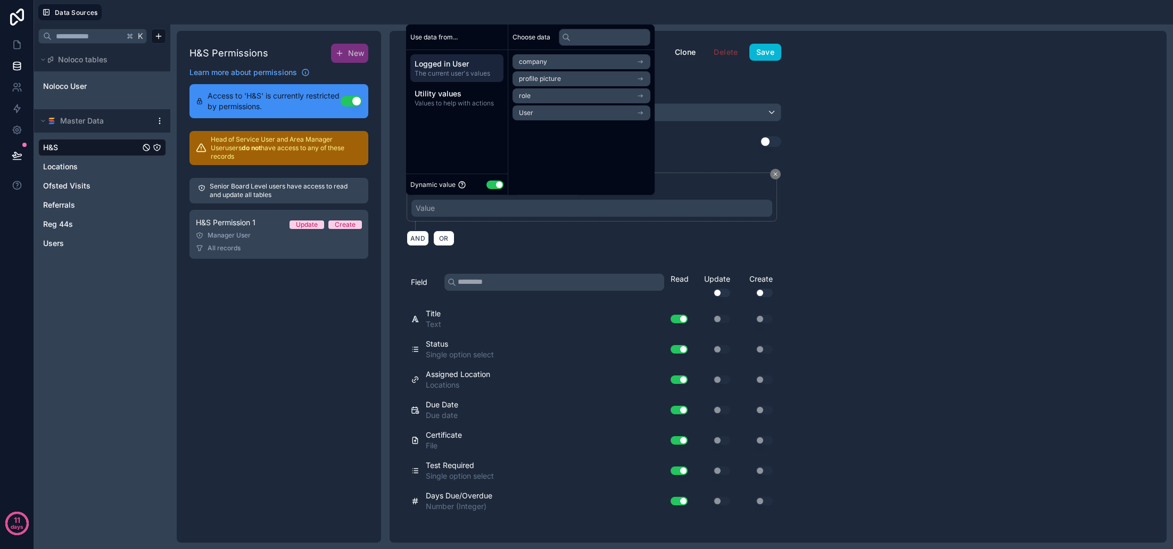
click at [538, 115] on li "User" at bounding box center [582, 112] width 138 height 15
click at [555, 100] on span "link to locations collection" at bounding box center [558, 98] width 78 height 9
click at [554, 102] on li "link to locations collection" at bounding box center [582, 97] width 138 height 15
click at [594, 239] on div "AND OR" at bounding box center [594, 238] width 375 height 16
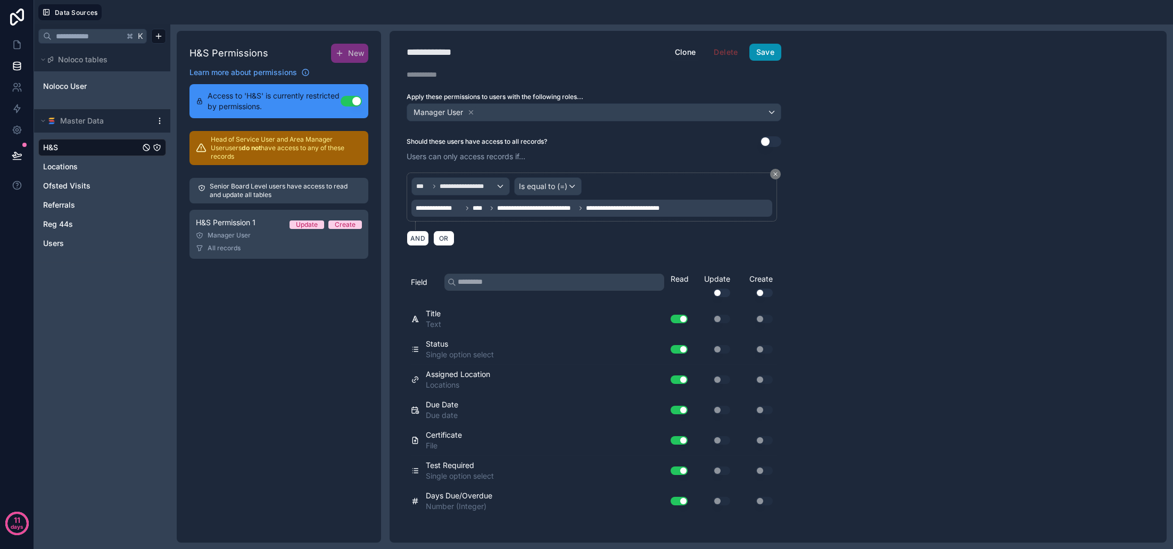
click at [757, 54] on button "Save" at bounding box center [765, 52] width 32 height 17
click at [75, 223] on link "Reg 44s" at bounding box center [91, 224] width 97 height 11
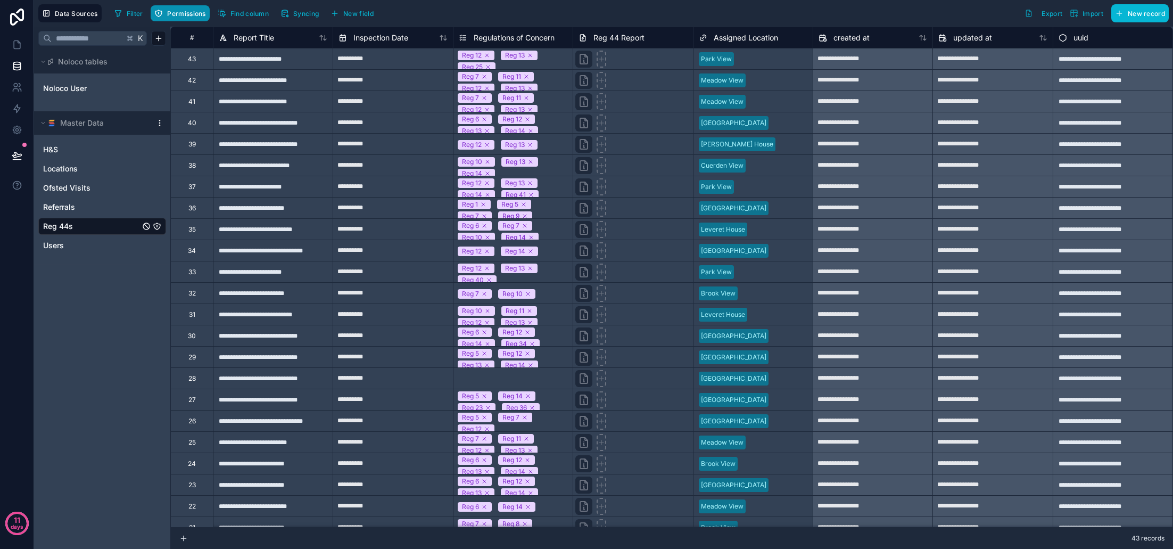
click at [197, 13] on span "Permissions" at bounding box center [186, 14] width 38 height 8
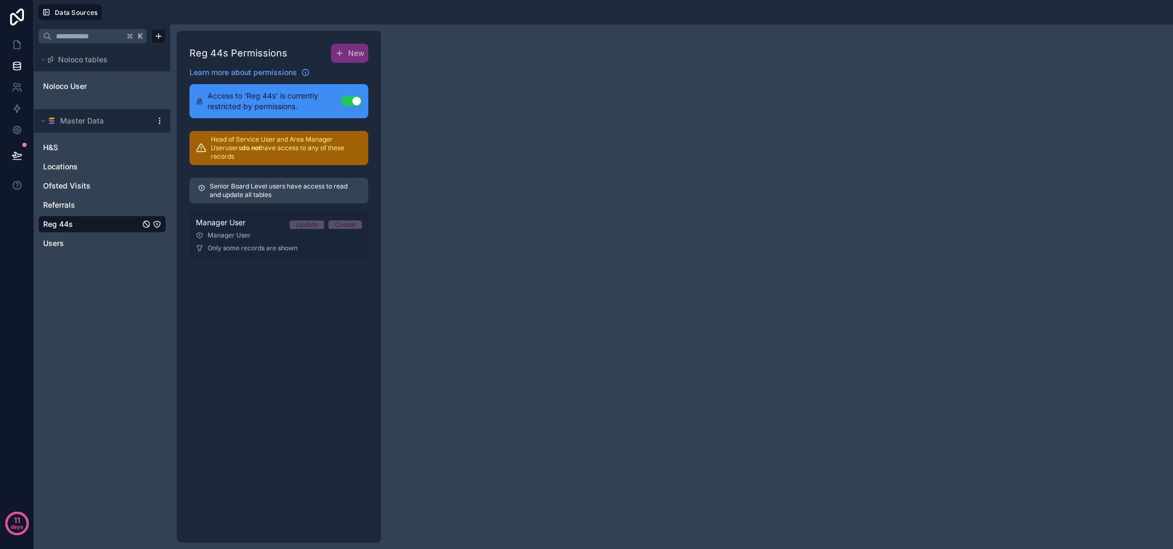
click at [247, 221] on link "Manager User Update Create Manager User Only some records are shown" at bounding box center [278, 234] width 179 height 49
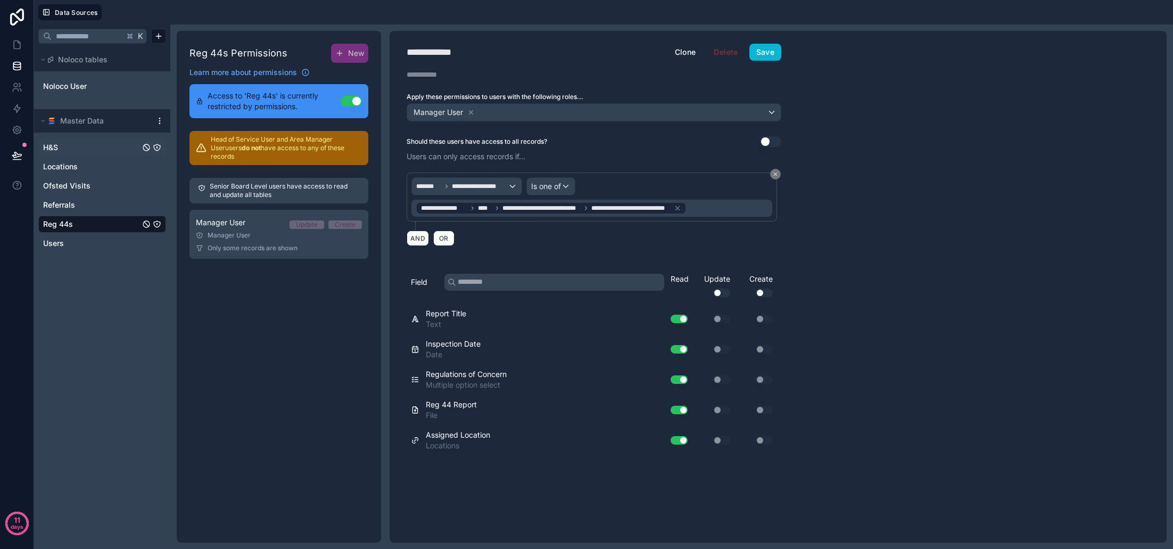
click at [85, 146] on link "H&S" at bounding box center [91, 147] width 97 height 11
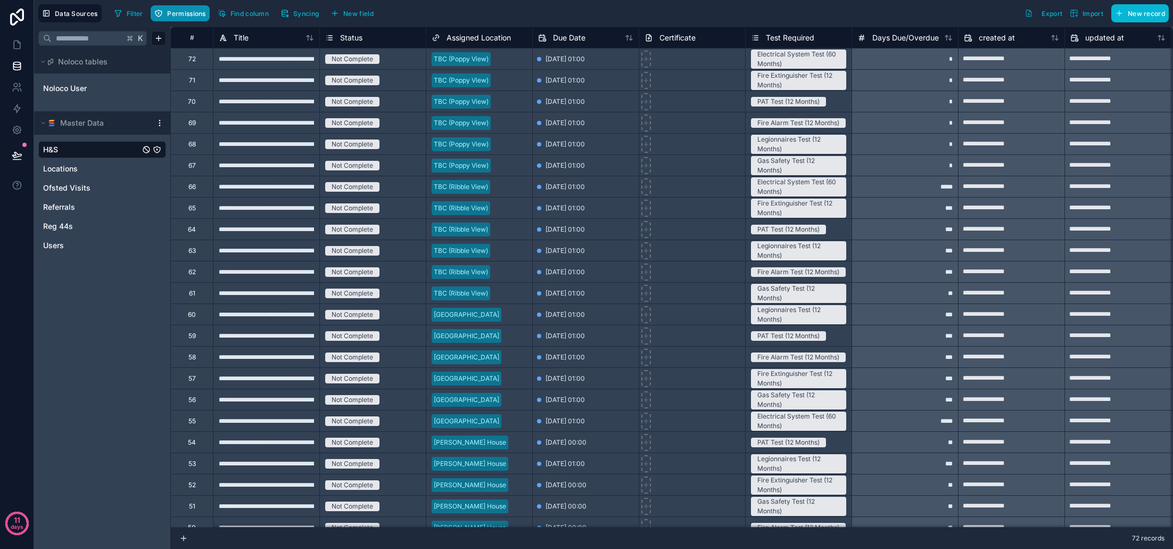
scroll to position [1, 0]
click at [194, 15] on span "Permissions" at bounding box center [186, 14] width 38 height 8
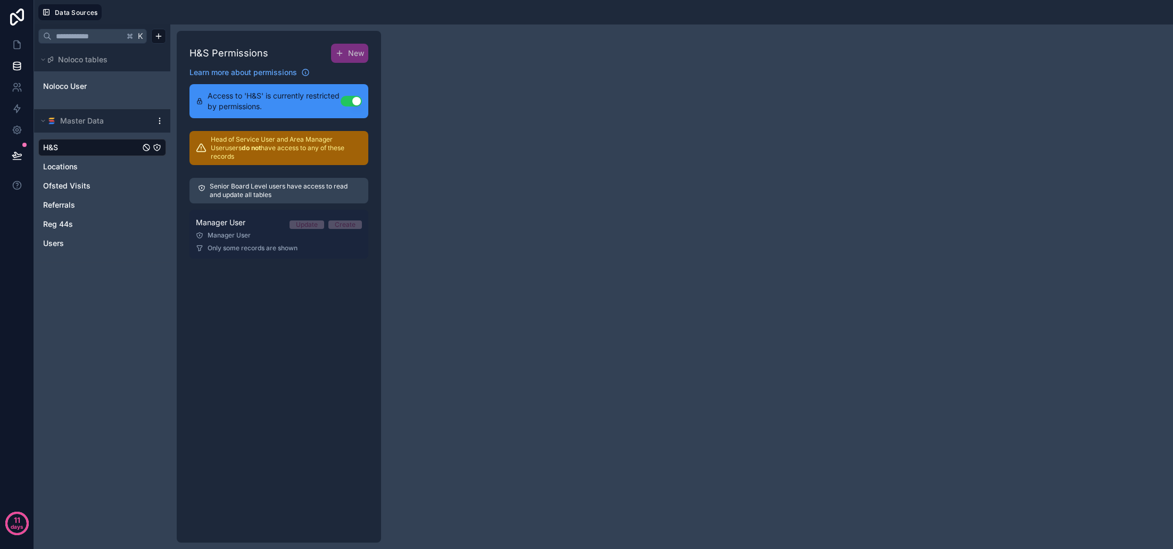
click at [272, 231] on div "Manager User" at bounding box center [279, 235] width 166 height 9
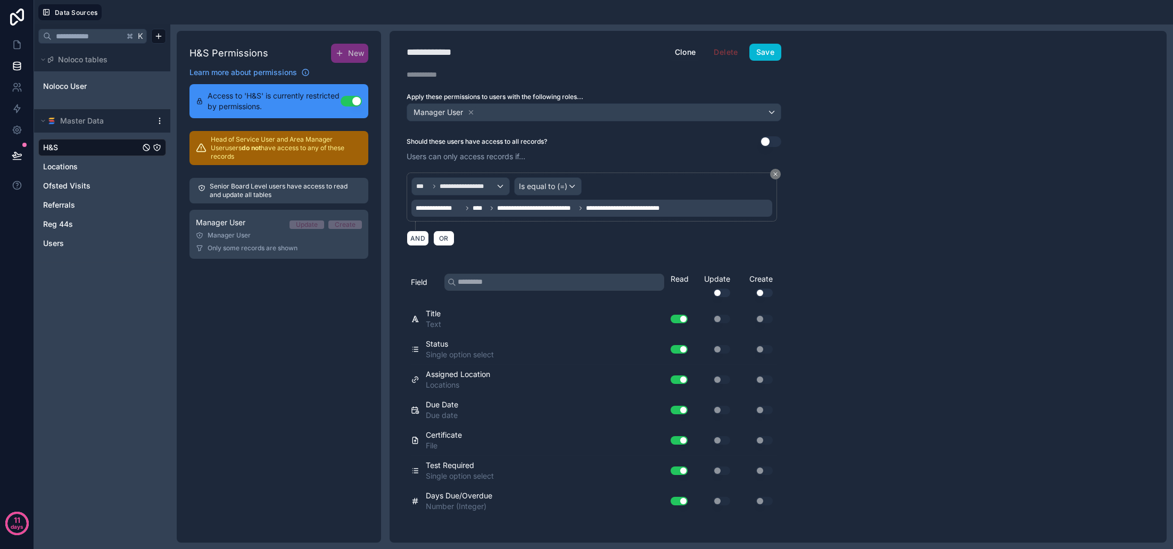
click at [484, 188] on span "**********" at bounding box center [468, 186] width 56 height 9
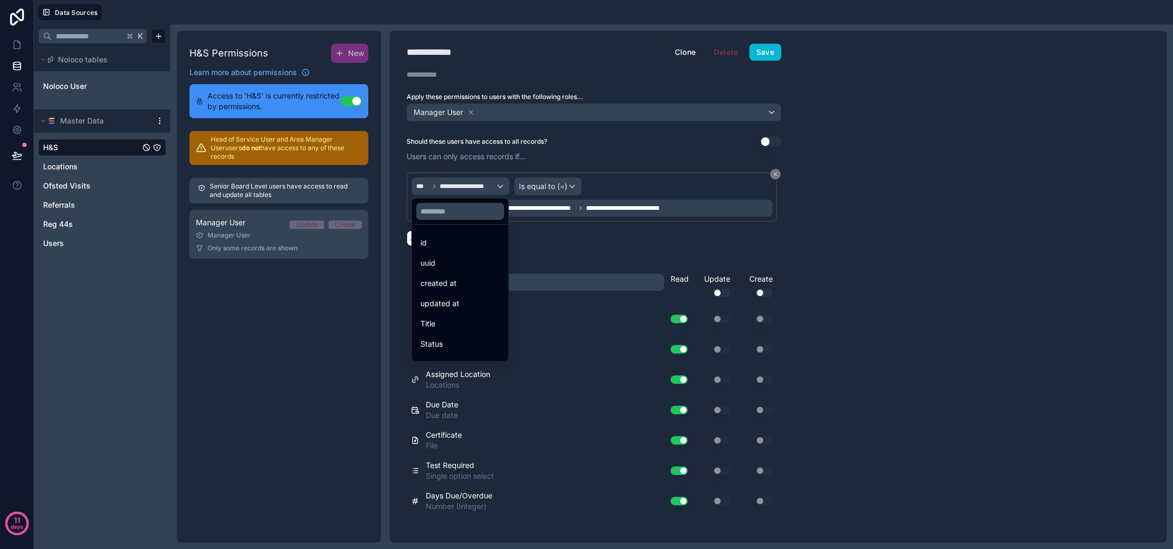
click at [562, 188] on div at bounding box center [586, 274] width 1173 height 549
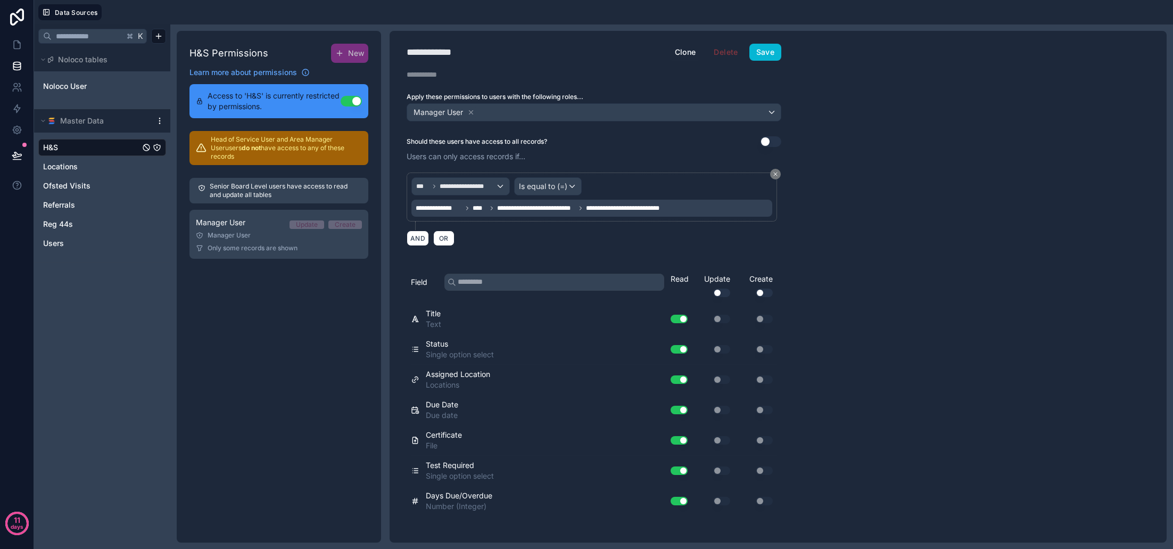
click at [573, 188] on div "Is equal to (=)" at bounding box center [548, 186] width 67 height 17
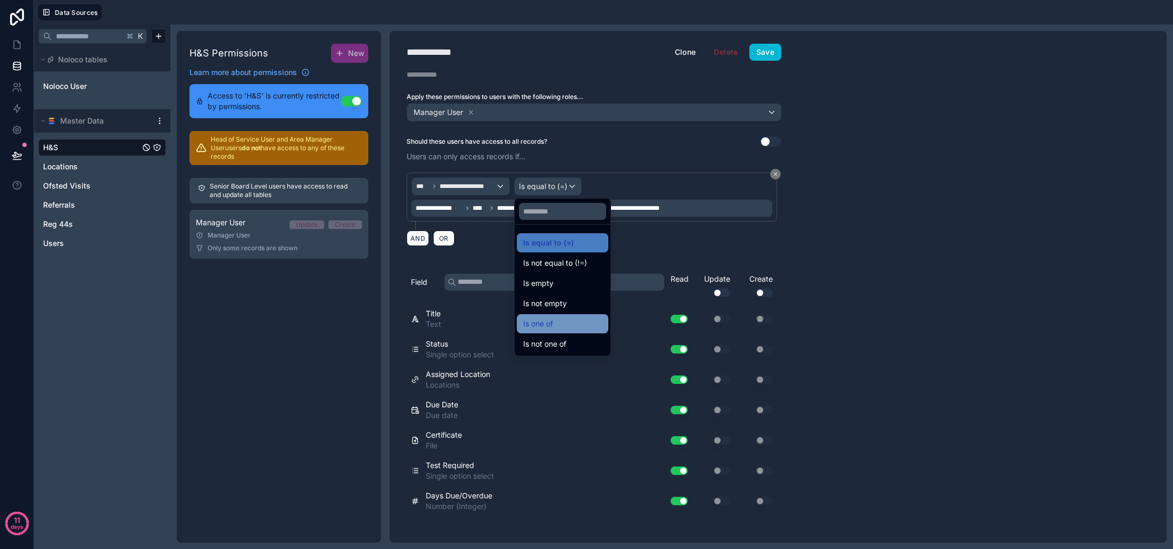
click at [570, 324] on div "Is one of" at bounding box center [562, 323] width 79 height 13
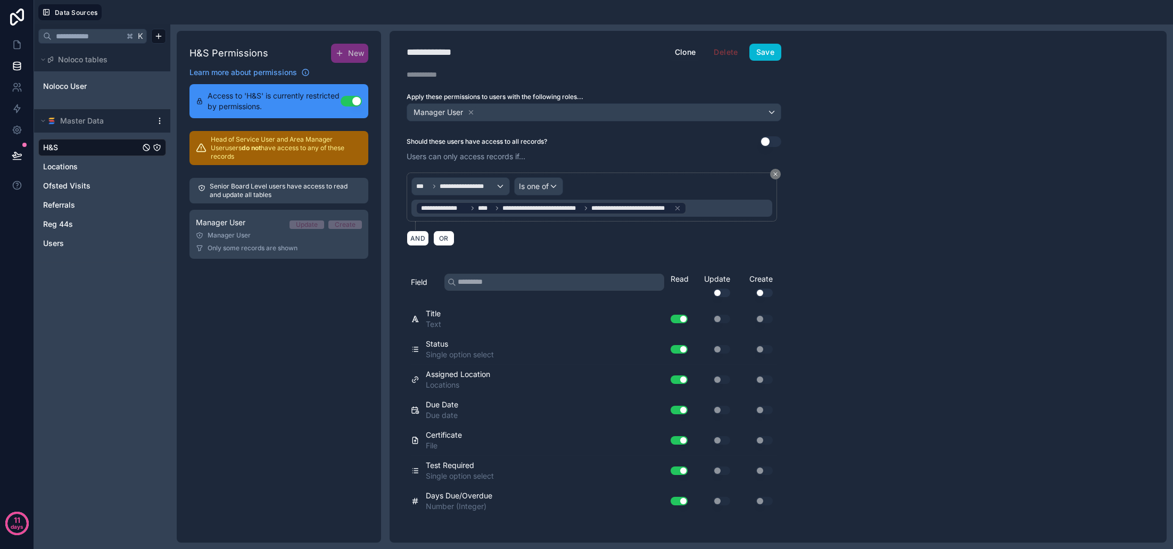
click at [506, 223] on div "**********" at bounding box center [594, 200] width 375 height 57
click at [768, 48] on button "Save" at bounding box center [765, 52] width 32 height 17
click at [19, 43] on icon at bounding box center [19, 42] width 2 height 2
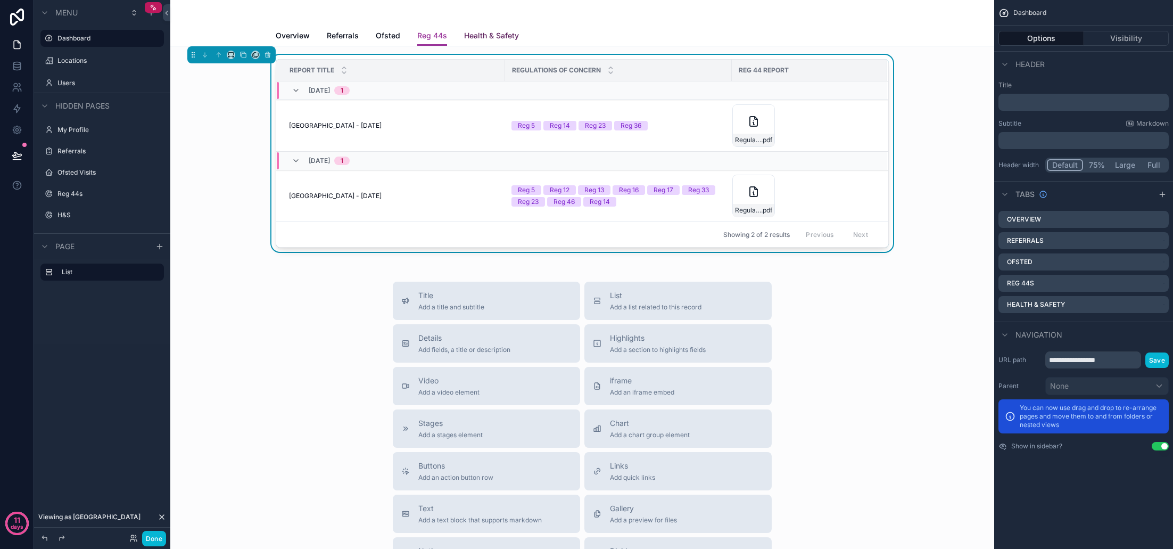
click at [478, 39] on span "Health & Safety" at bounding box center [491, 35] width 55 height 11
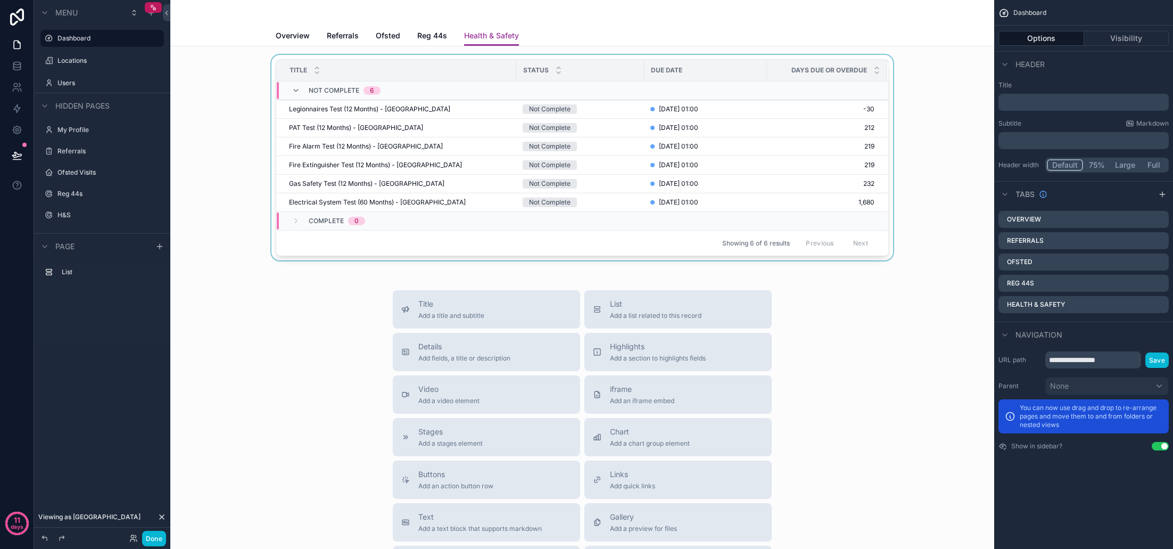
click at [824, 72] on span "Days Due or Overdue" at bounding box center [829, 70] width 76 height 9
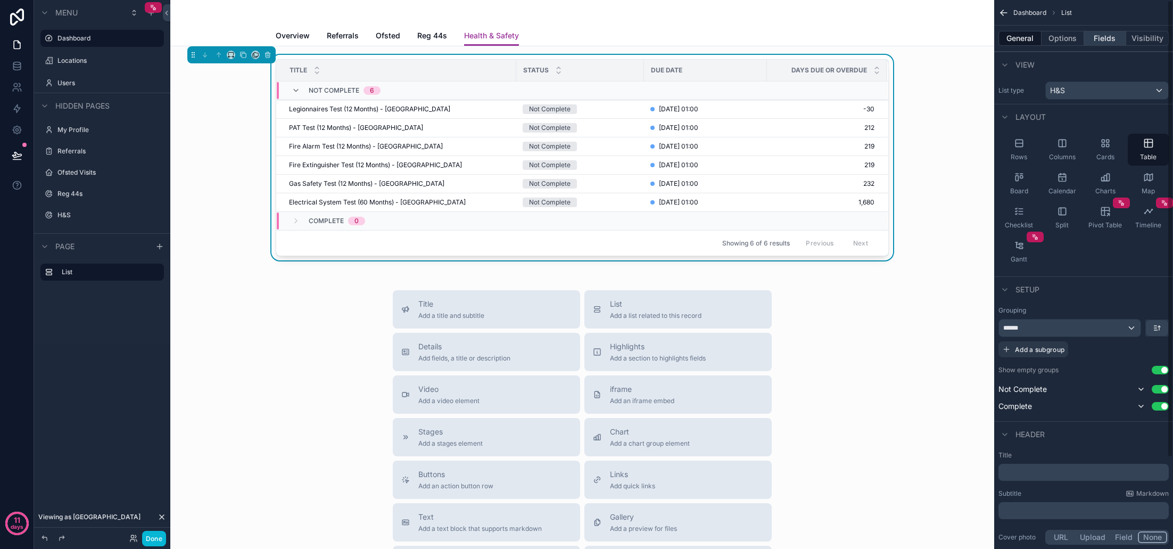
click at [1110, 40] on button "Fields" at bounding box center [1105, 38] width 43 height 15
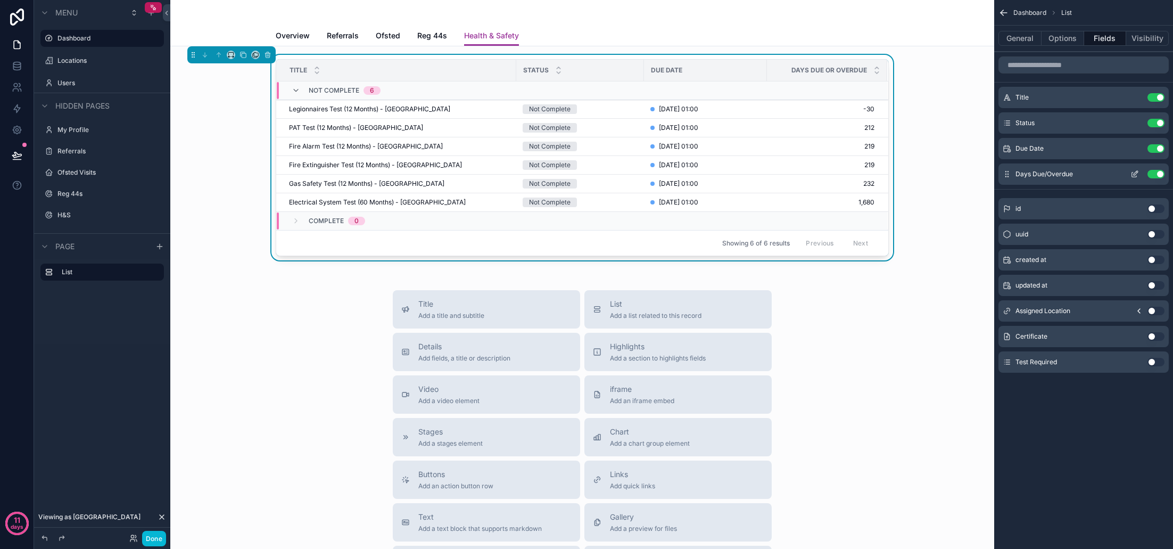
click at [1134, 176] on icon "scrollable content" at bounding box center [1134, 174] width 9 height 9
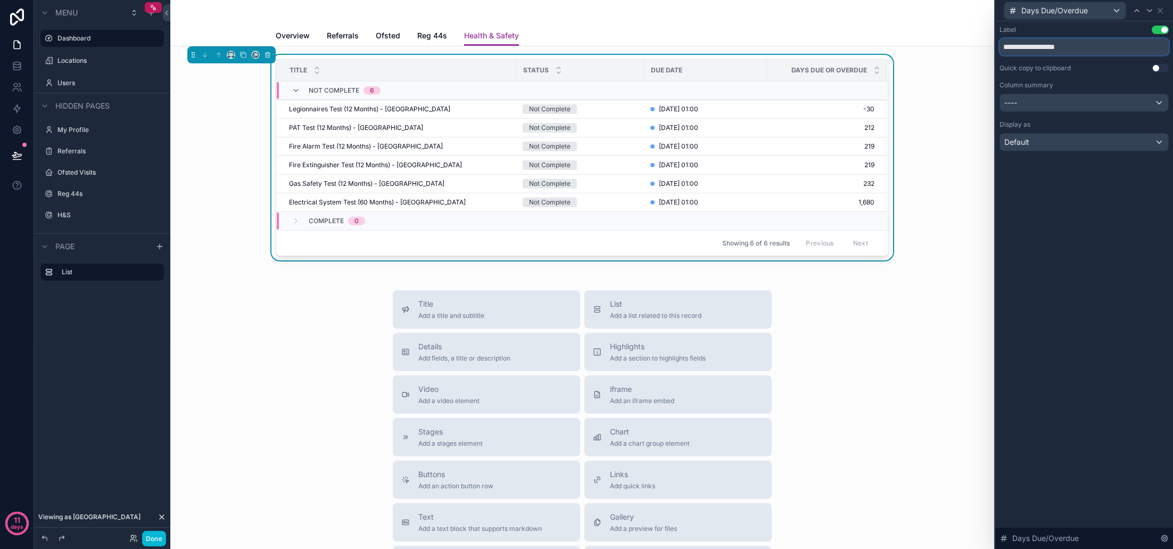
drag, startPoint x: 1080, startPoint y: 45, endPoint x: 1027, endPoint y: 45, distance: 53.2
click at [1027, 45] on input "**********" at bounding box center [1083, 46] width 169 height 17
click at [1022, 46] on input "**********" at bounding box center [1083, 46] width 169 height 17
click at [1018, 48] on input "**********" at bounding box center [1083, 46] width 169 height 17
click at [1079, 49] on input "**********" at bounding box center [1083, 46] width 169 height 17
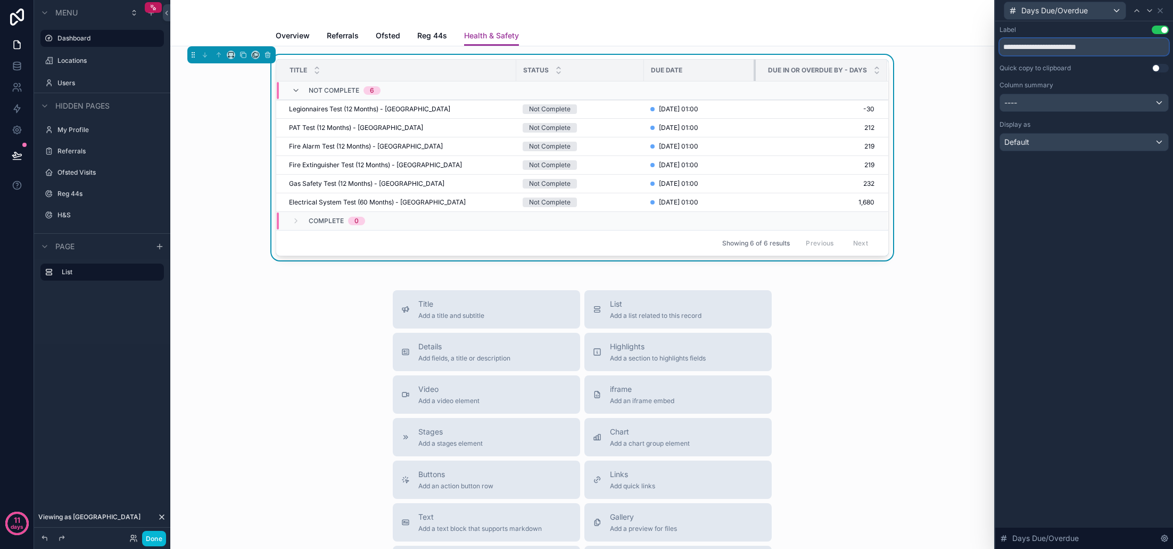
drag, startPoint x: 766, startPoint y: 72, endPoint x: 755, endPoint y: 72, distance: 11.2
click at [755, 72] on div "scrollable content" at bounding box center [756, 70] width 4 height 21
click at [640, 71] on div "scrollable content" at bounding box center [640, 70] width 4 height 21
type input "**********"
click at [959, 280] on div "Title Status Due Date Due In or Overdue By - Days Not Complete 6 Legionnaires T…" at bounding box center [582, 400] width 824 height 708
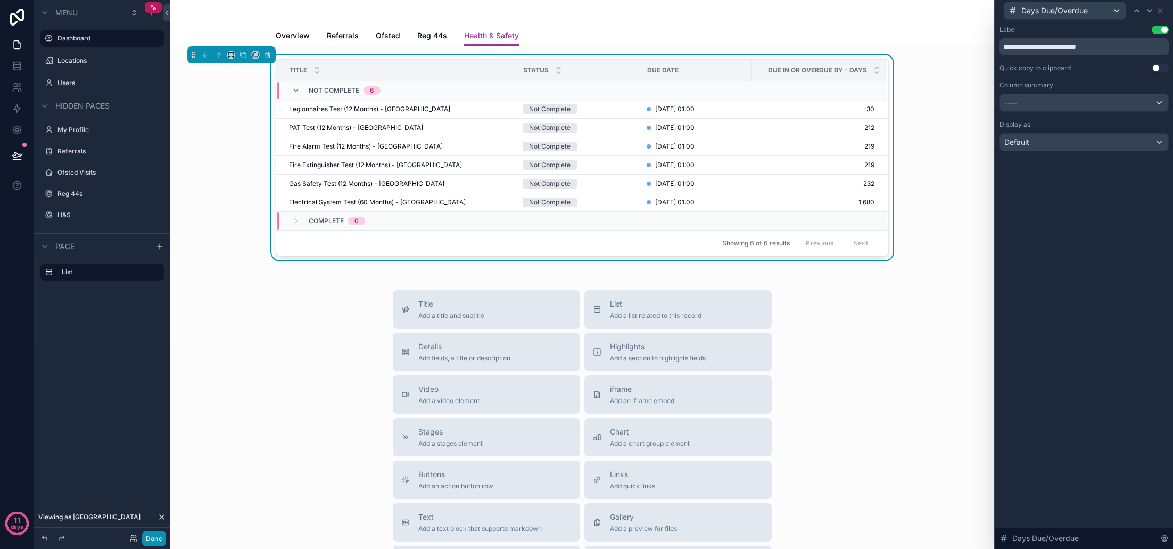
click at [154, 538] on button "Done" at bounding box center [154, 538] width 24 height 15
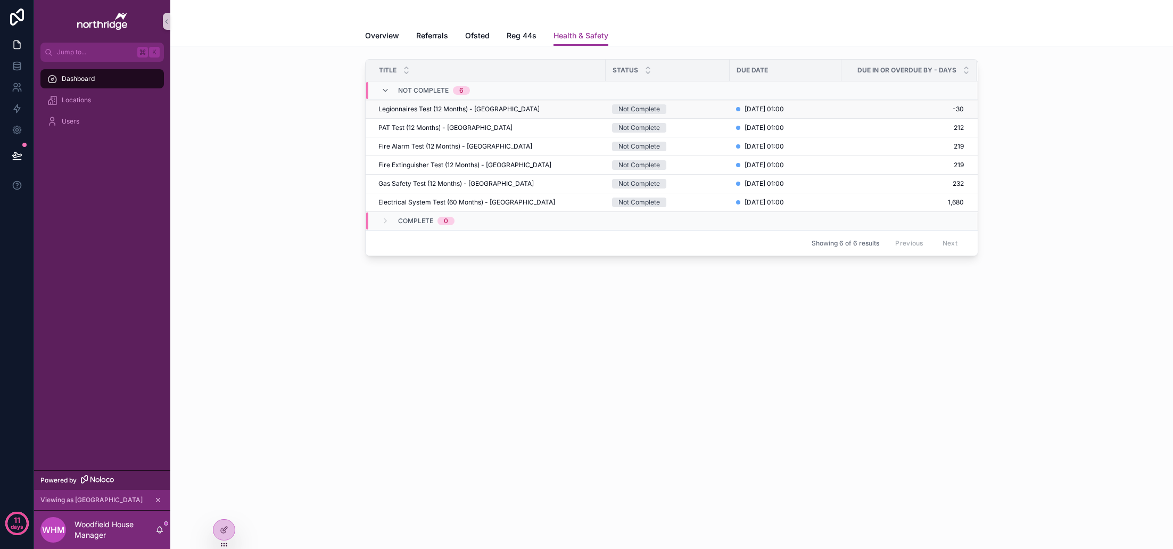
click at [552, 108] on div "Legionnaires Test (12 Months) - Woodfield House Legionnaires Test (12 Months) -…" at bounding box center [488, 109] width 221 height 9
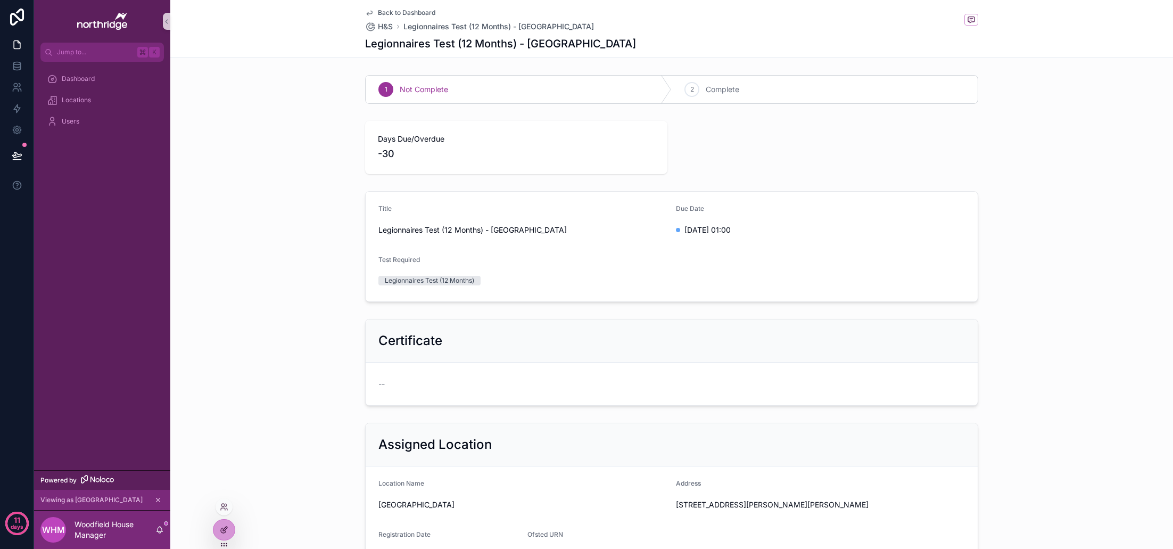
click at [228, 527] on div at bounding box center [223, 529] width 21 height 20
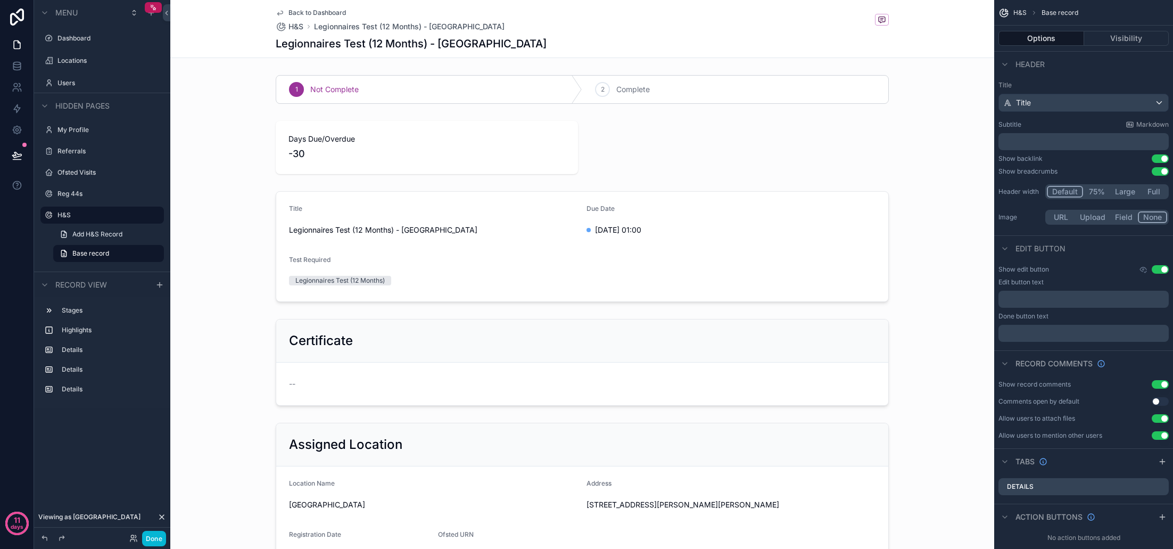
click at [162, 518] on icon at bounding box center [162, 517] width 9 height 9
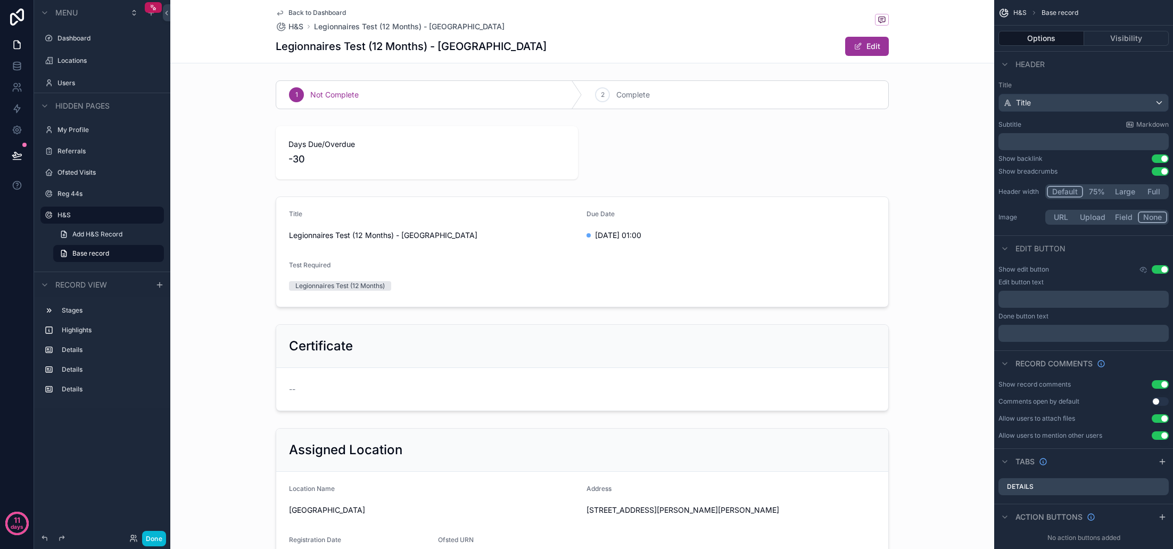
click at [1159, 383] on button "Use setting" at bounding box center [1160, 384] width 17 height 9
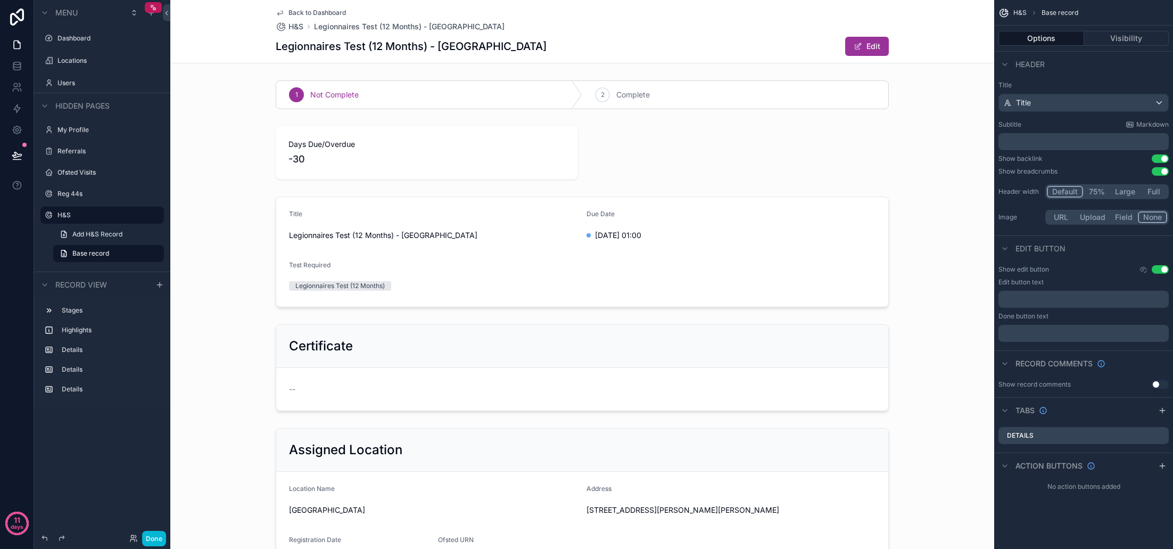
click at [1160, 173] on button "Use setting" at bounding box center [1160, 171] width 17 height 9
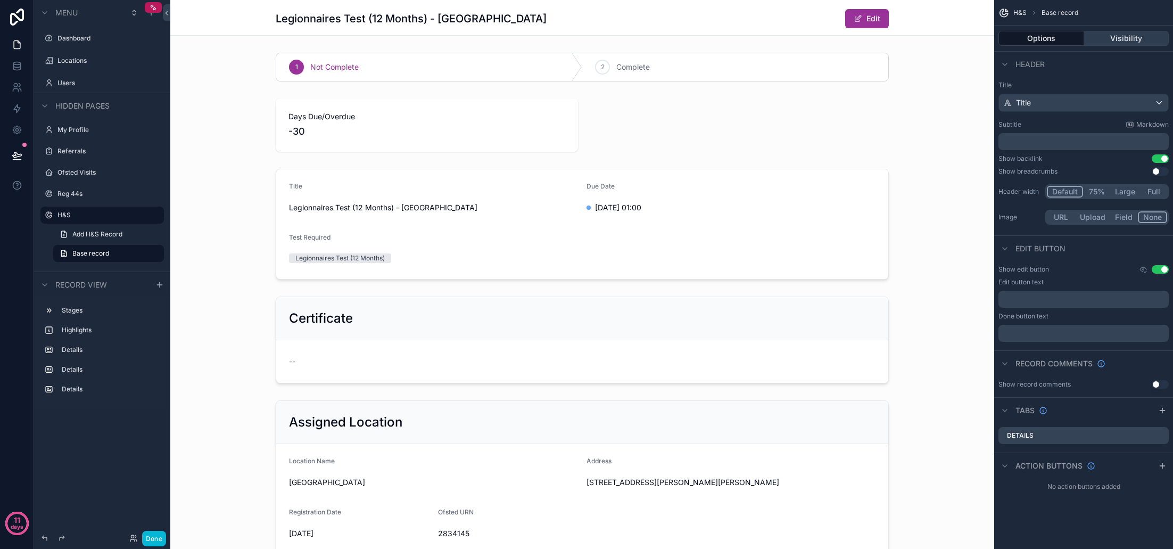
click at [1109, 39] on button "Visibility" at bounding box center [1126, 38] width 85 height 15
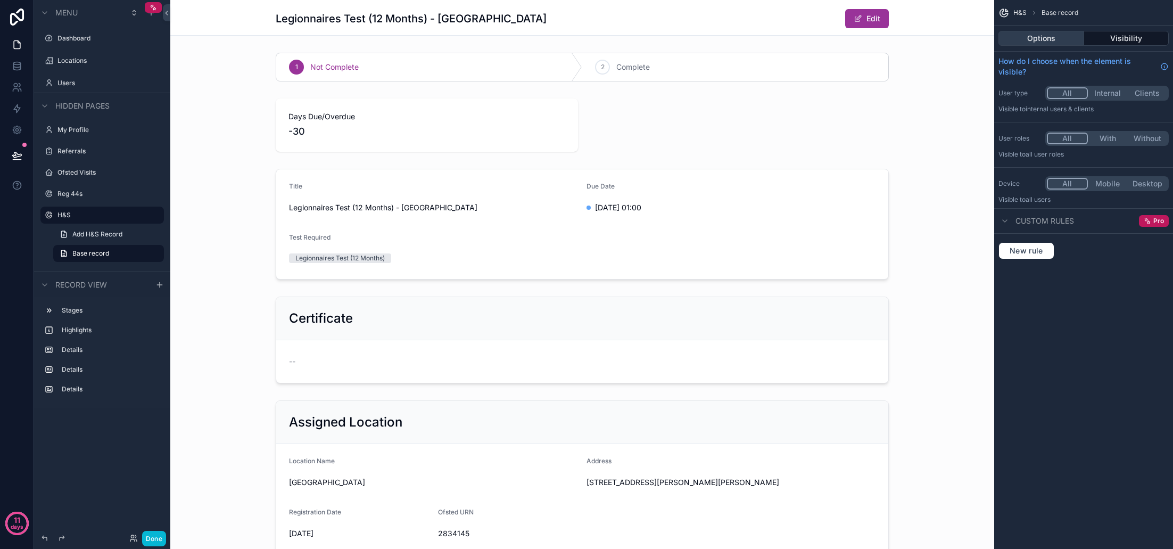
click at [1055, 39] on button "Options" at bounding box center [1041, 38] width 86 height 15
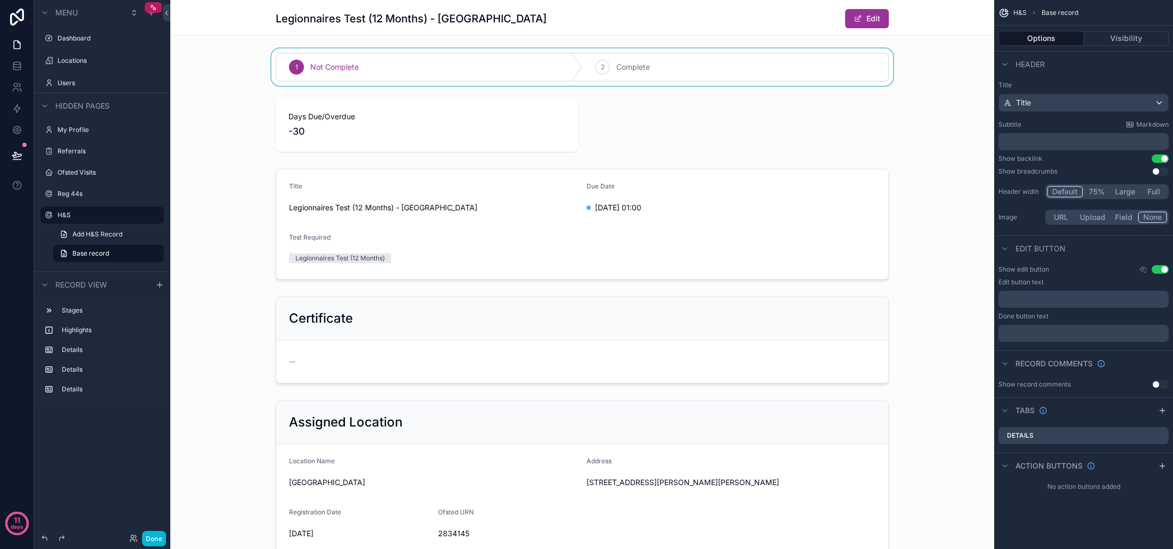
click at [600, 79] on div "scrollable content" at bounding box center [582, 66] width 824 height 37
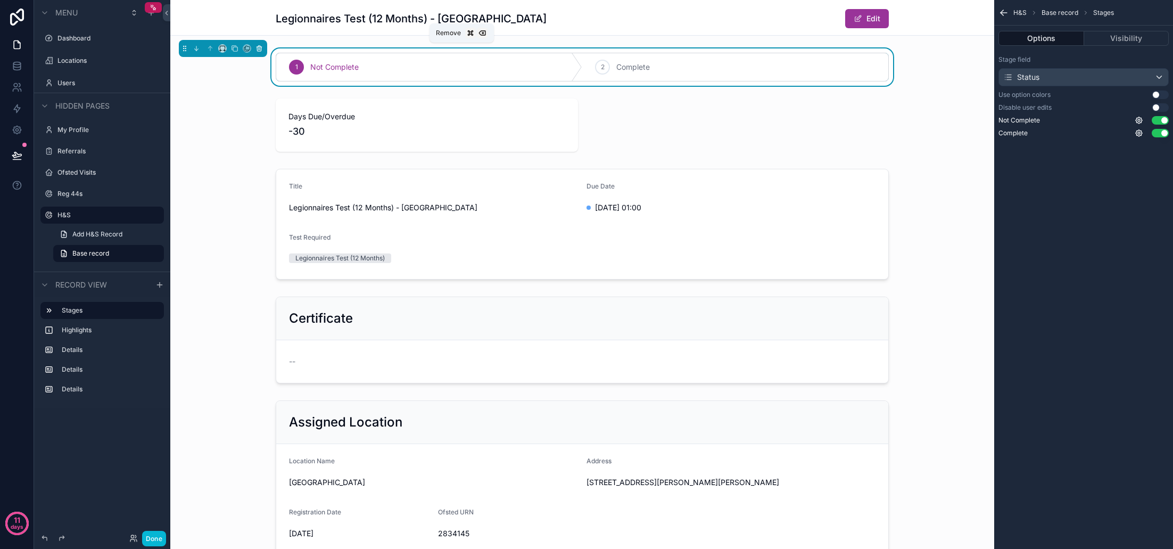
click at [259, 47] on icon "scrollable content" at bounding box center [259, 47] width 5 height 0
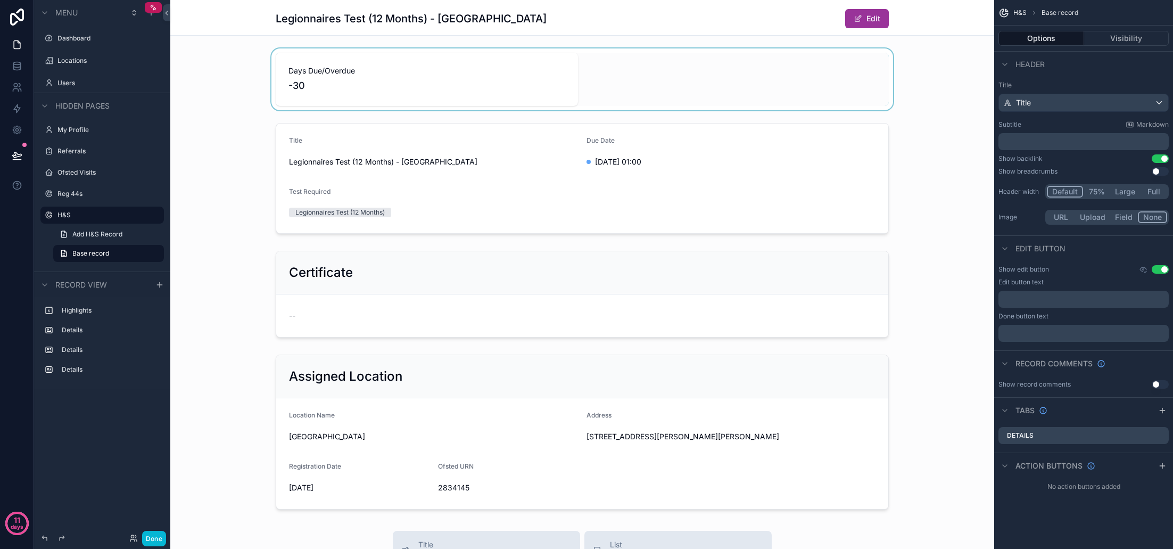
click at [411, 76] on div "scrollable content" at bounding box center [582, 79] width 824 height 62
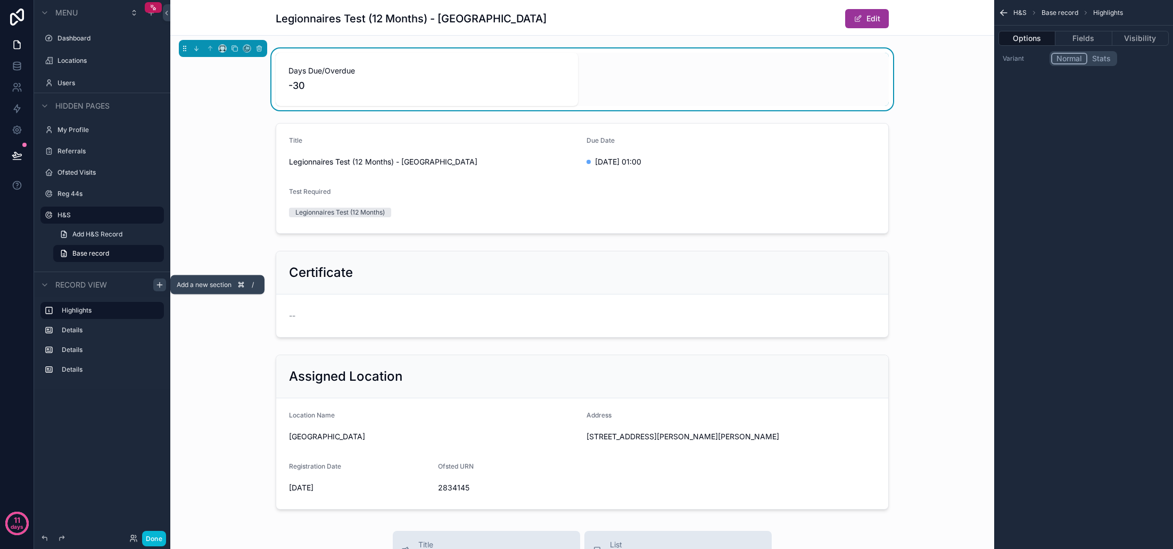
click at [158, 286] on icon "scrollable content" at bounding box center [159, 284] width 9 height 9
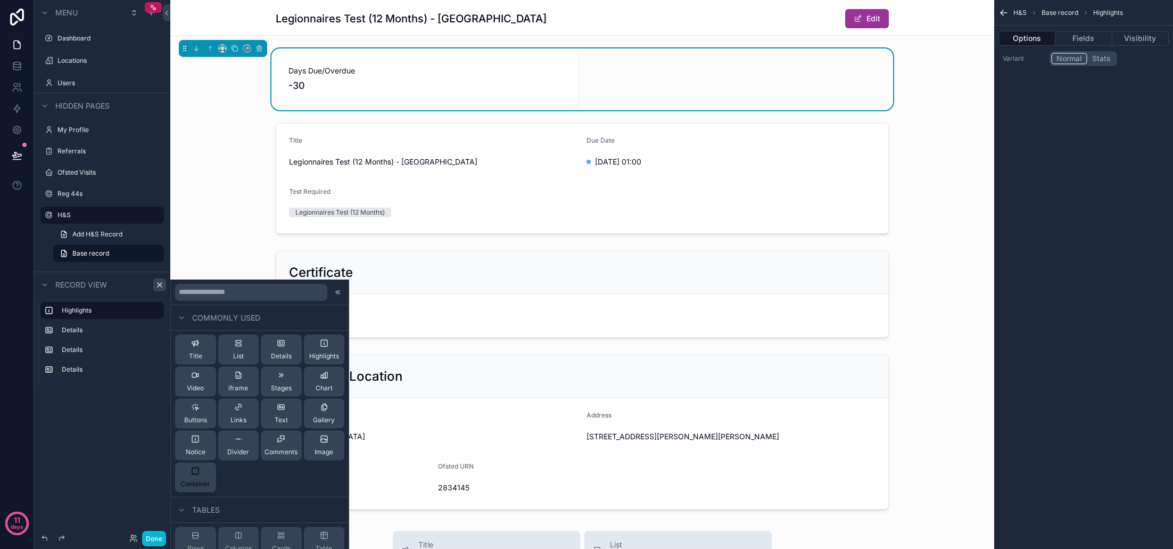
click at [203, 480] on span "Container" at bounding box center [195, 484] width 30 height 9
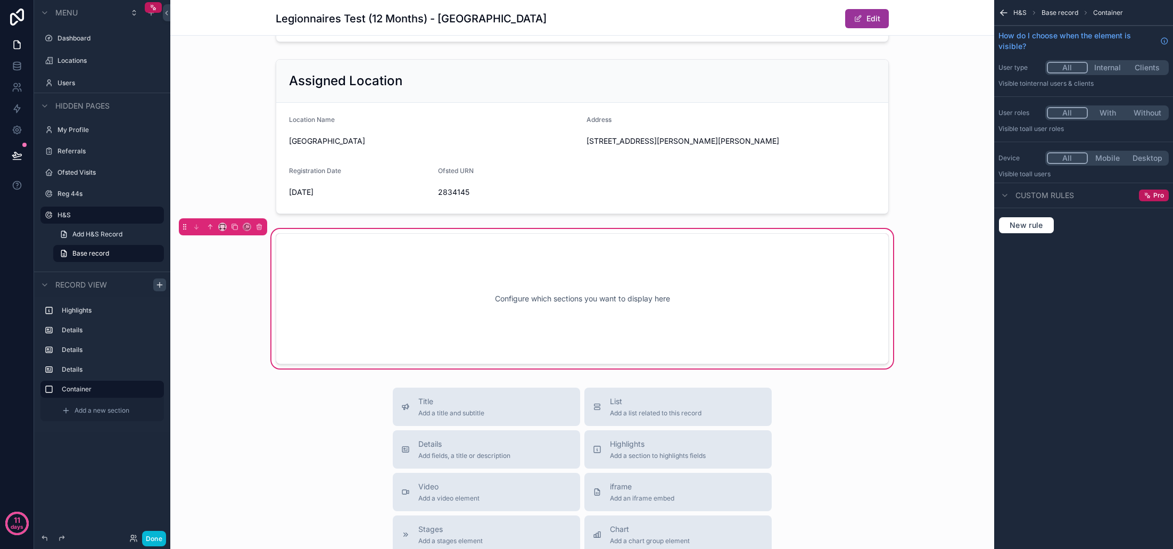
scroll to position [320, 0]
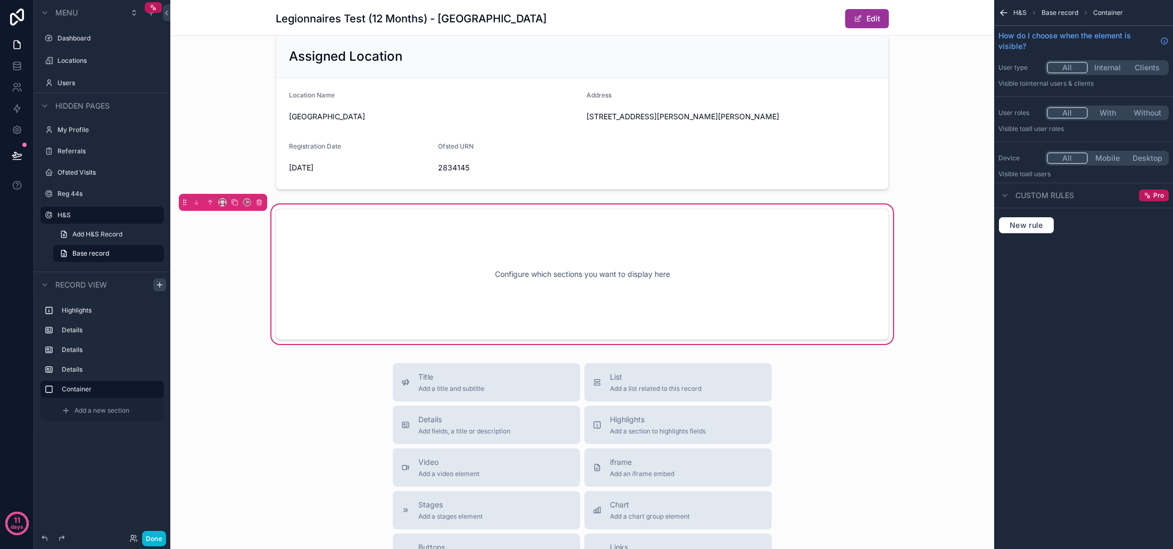
click at [378, 304] on div "Configure which sections you want to display here" at bounding box center [582, 274] width 578 height 96
click at [123, 404] on div "Add a new section" at bounding box center [109, 410] width 104 height 17
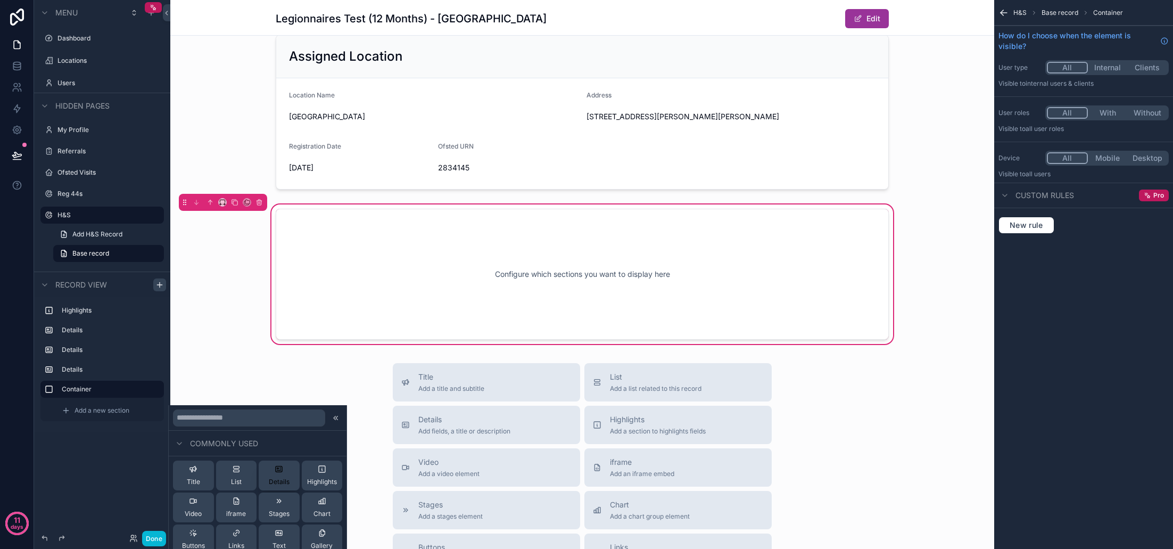
scroll to position [0, 0]
click at [283, 477] on div "Details" at bounding box center [279, 475] width 21 height 21
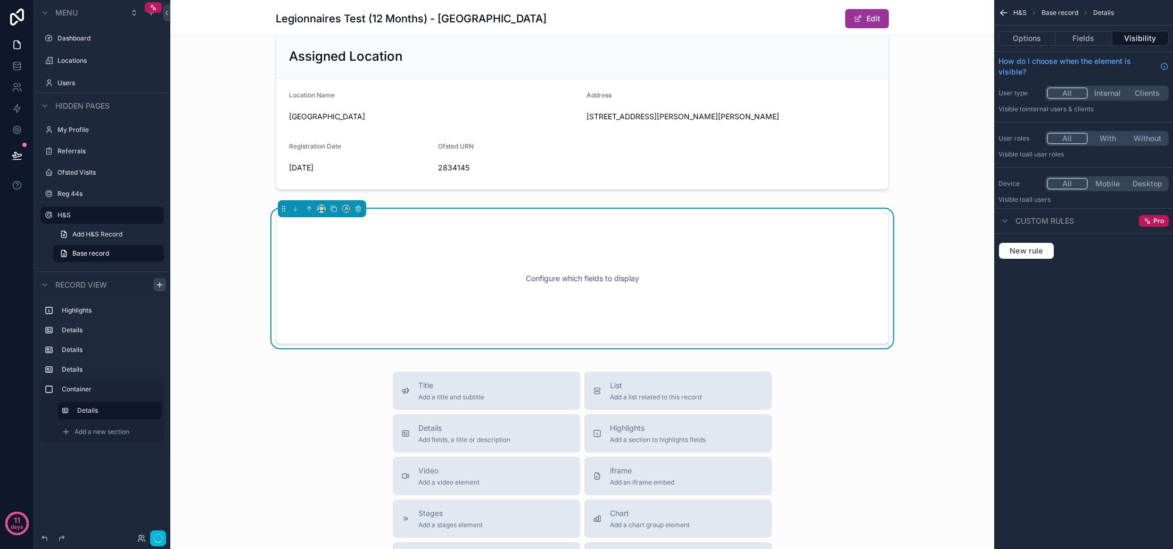
scroll to position [324, 0]
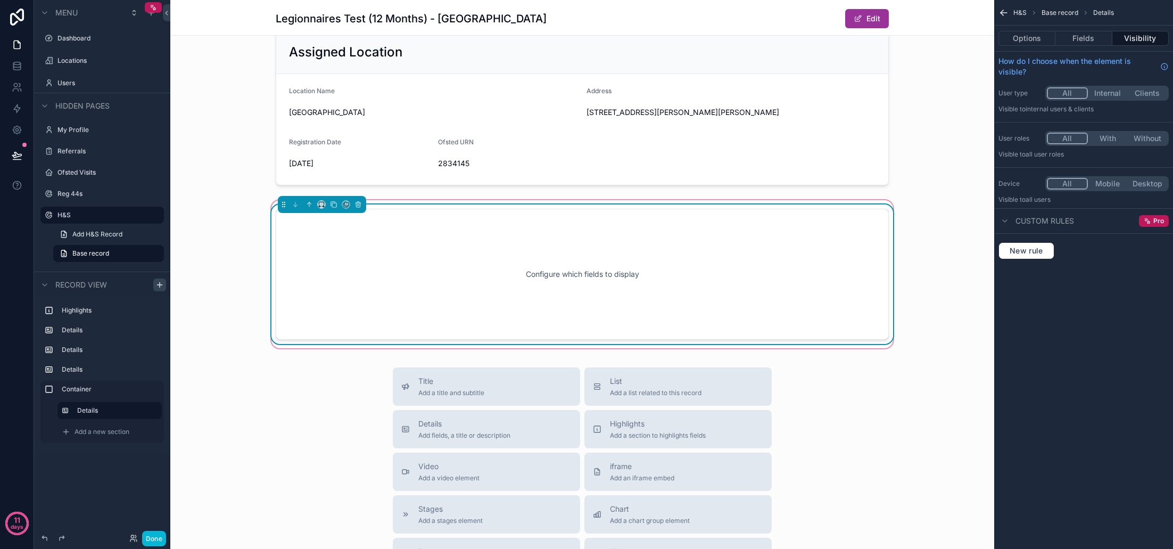
click at [682, 283] on div "Configure which fields to display" at bounding box center [582, 274] width 578 height 96
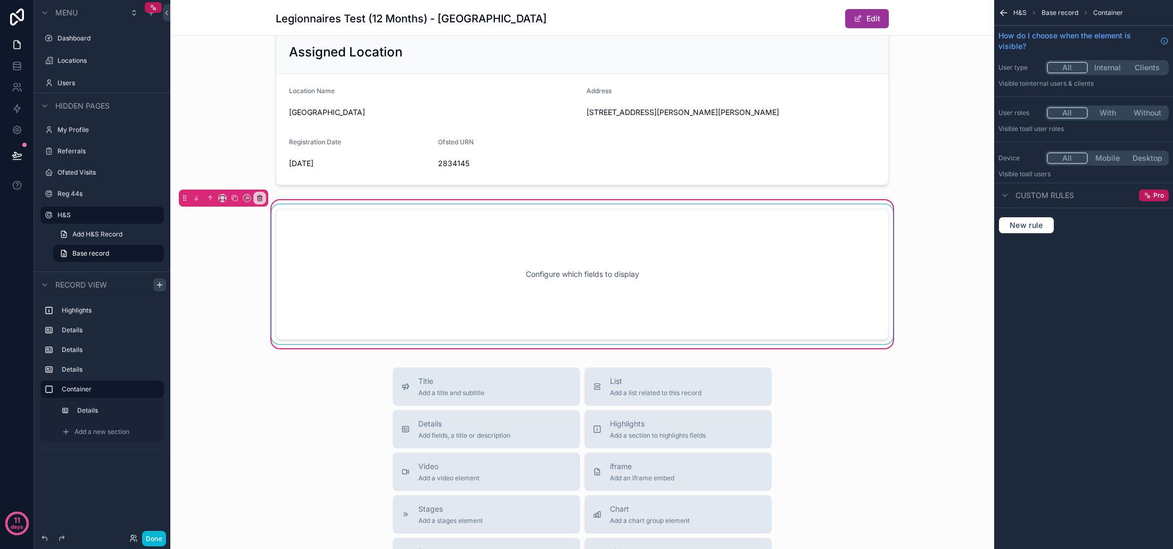
click at [683, 282] on div "scrollable content" at bounding box center [582, 273] width 626 height 139
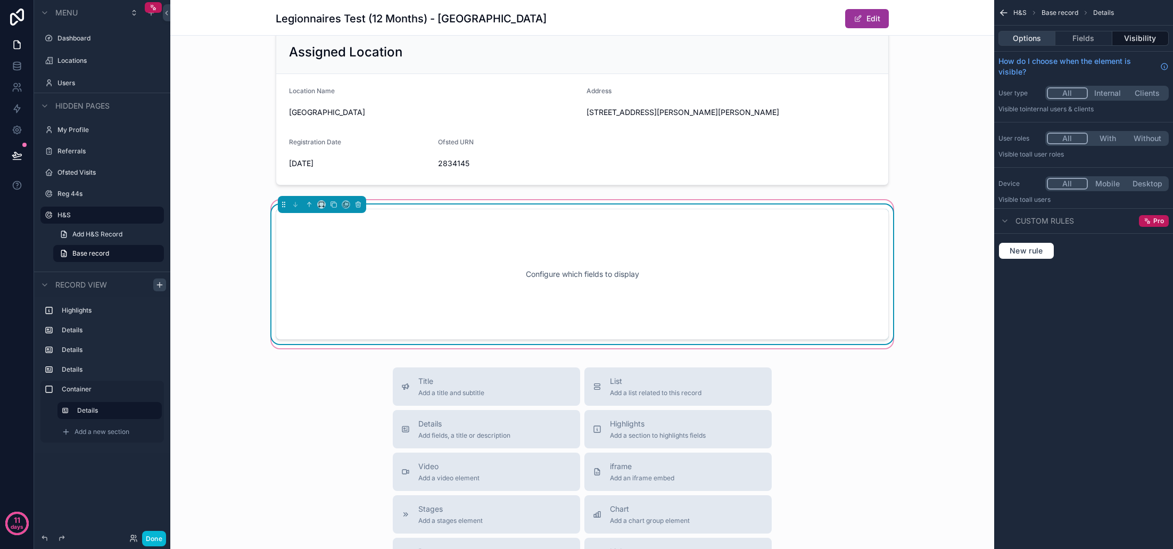
click at [1038, 37] on button "Options" at bounding box center [1026, 38] width 57 height 15
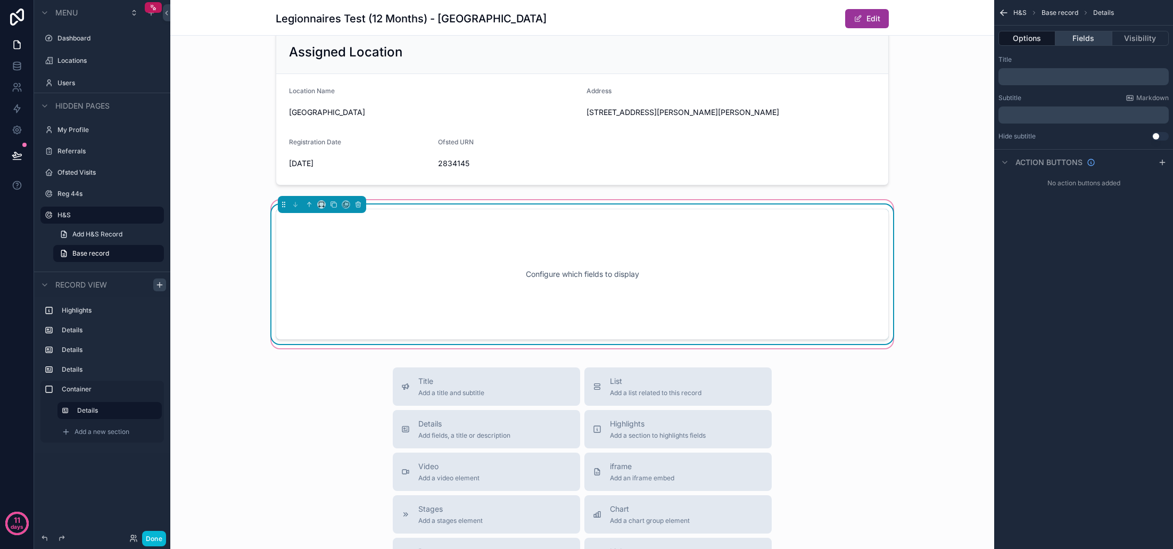
click at [1083, 35] on button "Fields" at bounding box center [1083, 38] width 56 height 15
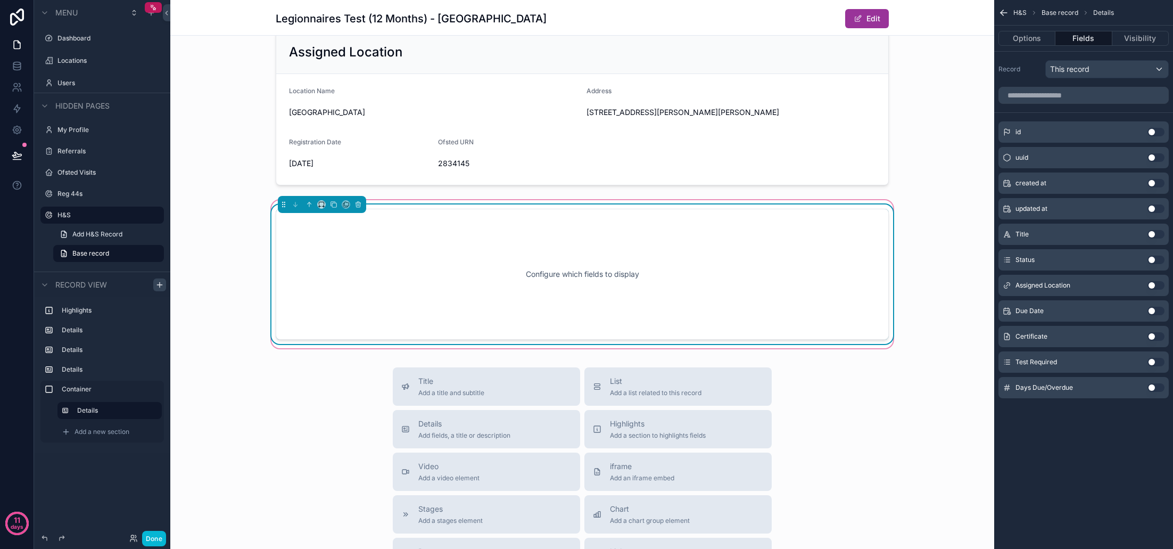
click at [1155, 259] on button "Use setting" at bounding box center [1155, 259] width 17 height 9
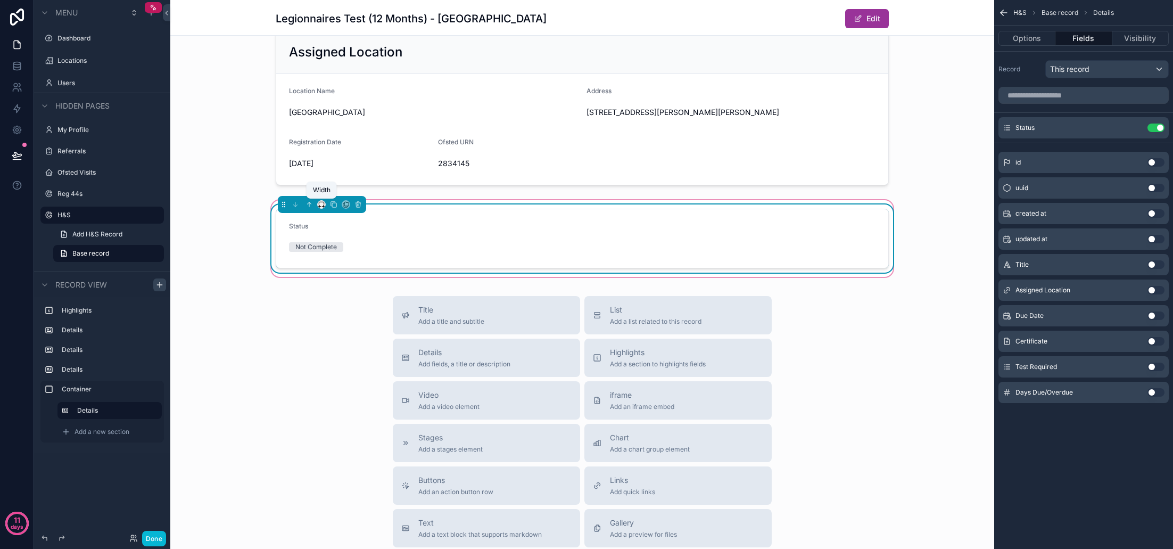
click at [322, 203] on icon "scrollable content" at bounding box center [321, 204] width 7 height 7
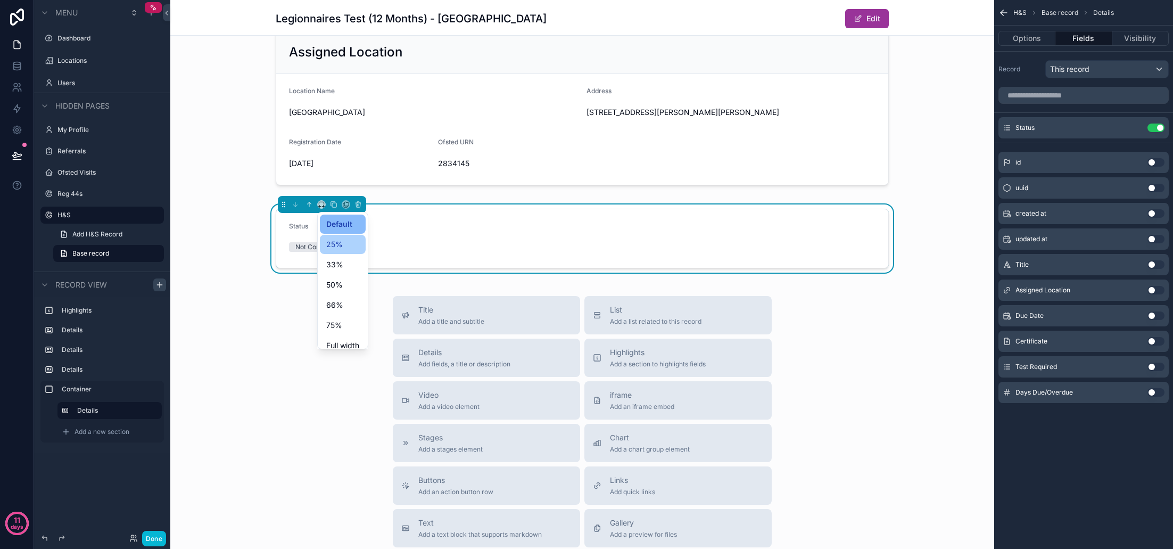
click at [343, 244] on div "25%" at bounding box center [342, 244] width 33 height 13
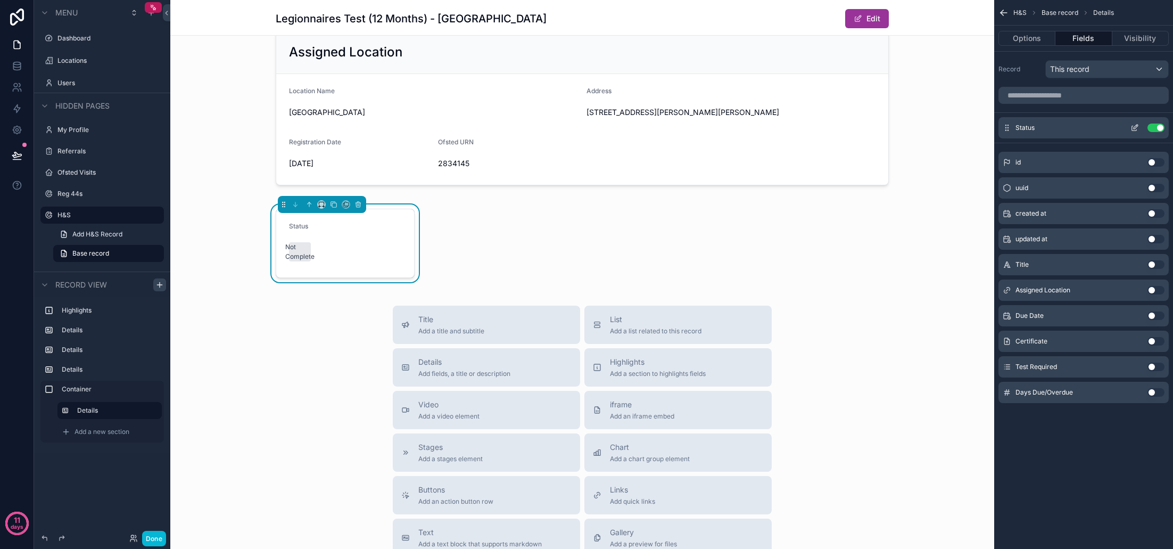
click at [1134, 127] on icon "scrollable content" at bounding box center [1134, 127] width 9 height 9
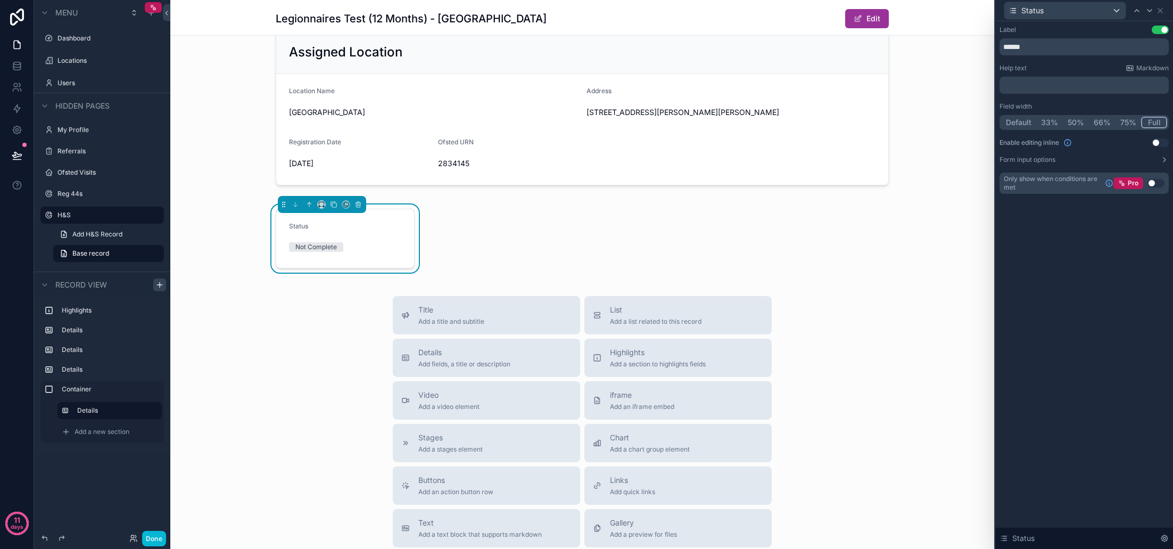
click at [1151, 121] on button "Full" at bounding box center [1154, 123] width 26 height 12
click at [486, 254] on div "Status Not Complete" at bounding box center [582, 238] width 626 height 68
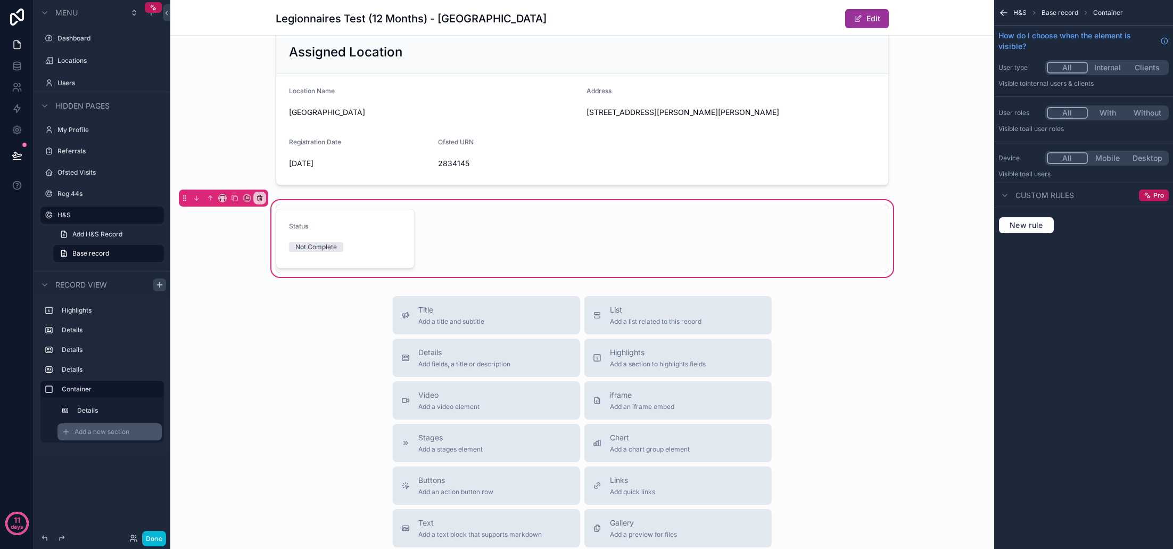
click at [117, 433] on span "Add a new section" at bounding box center [102, 431] width 55 height 9
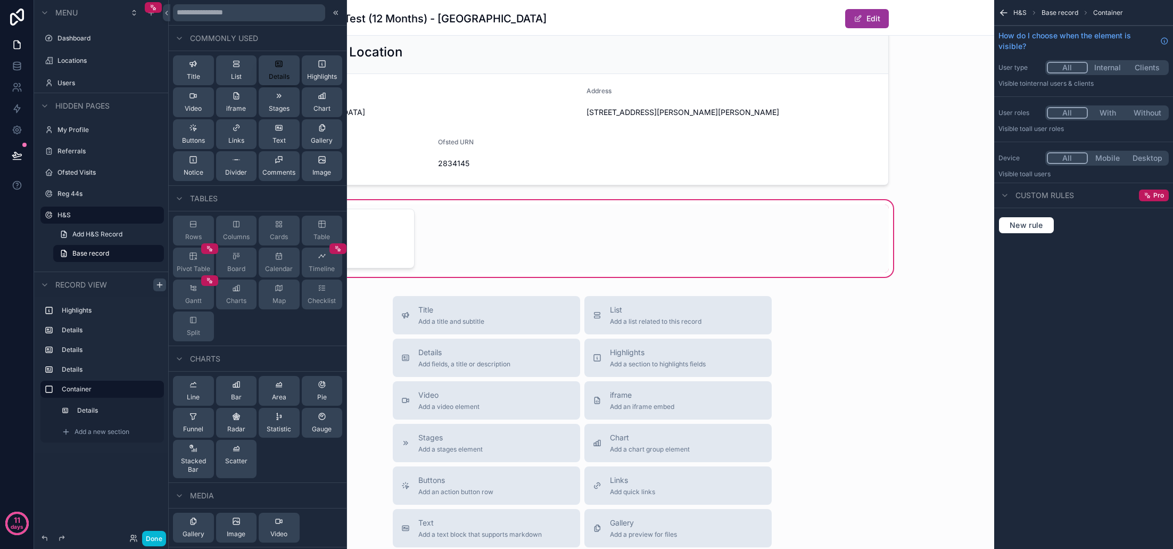
click at [282, 79] on span "Details" at bounding box center [279, 76] width 21 height 9
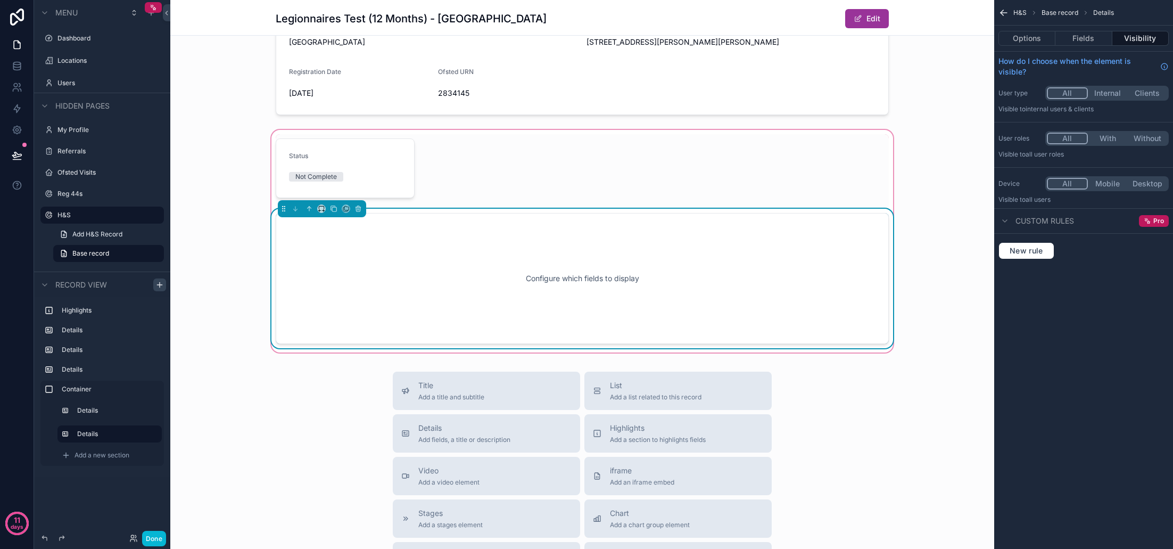
scroll to position [399, 0]
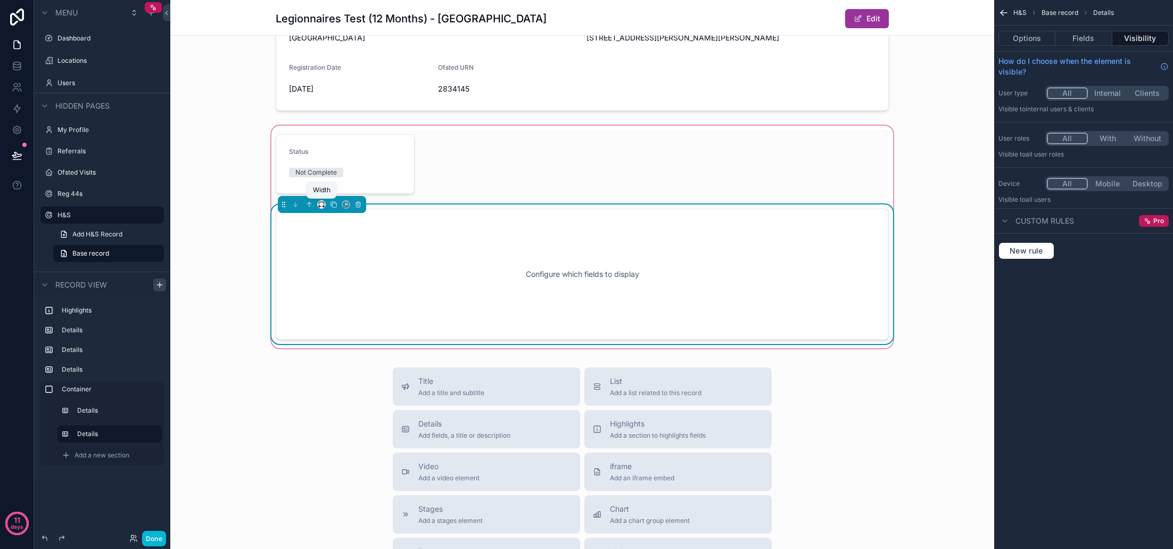
click at [323, 205] on icon "scrollable content" at bounding box center [321, 204] width 7 height 7
click at [328, 241] on span "25%" at bounding box center [334, 244] width 16 height 13
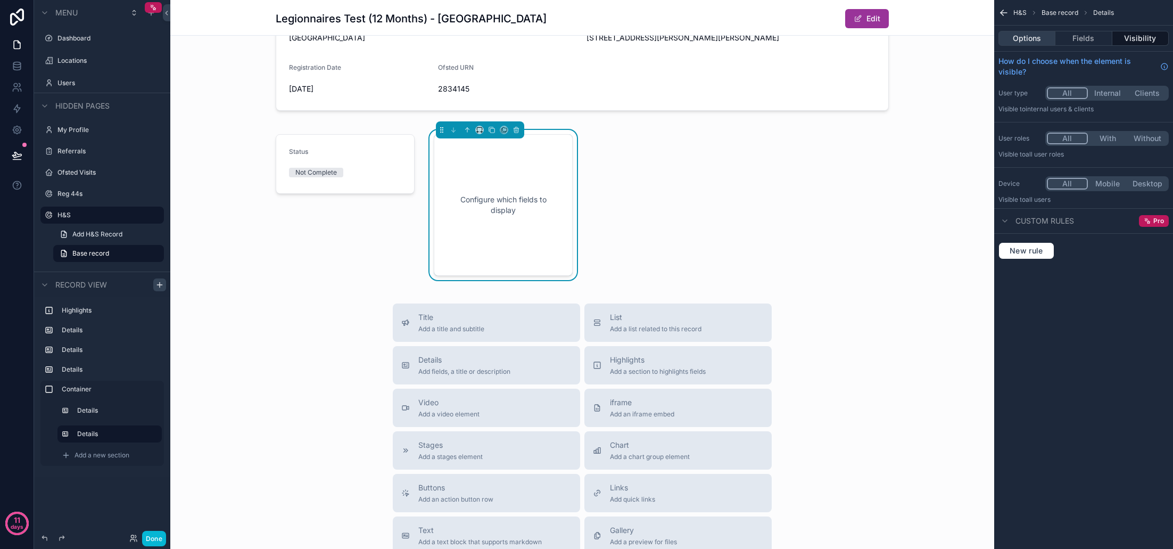
click at [1030, 40] on button "Options" at bounding box center [1026, 38] width 57 height 15
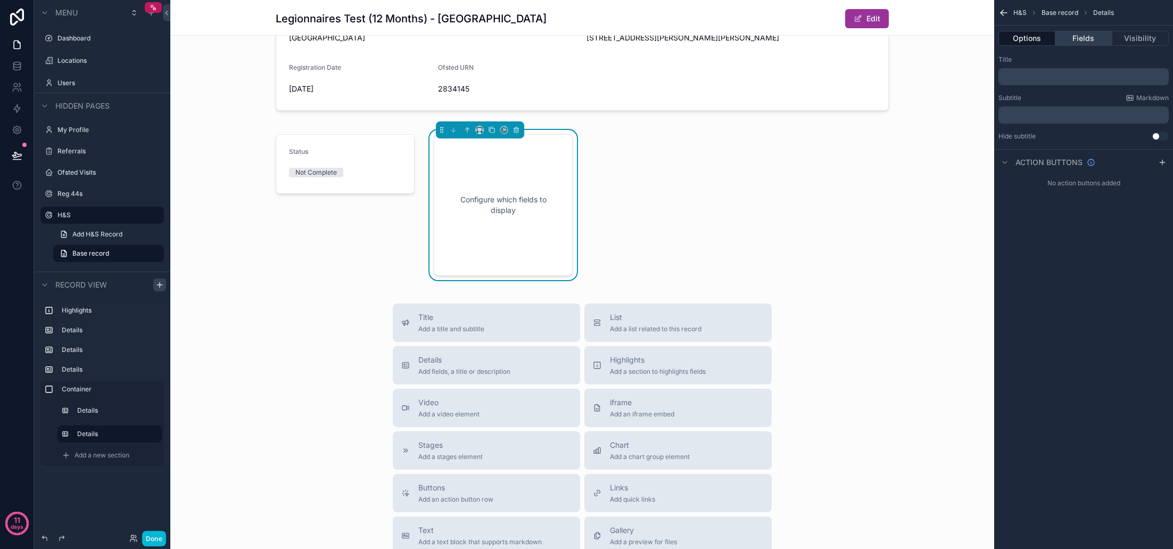
click at [1082, 39] on button "Fields" at bounding box center [1083, 38] width 56 height 15
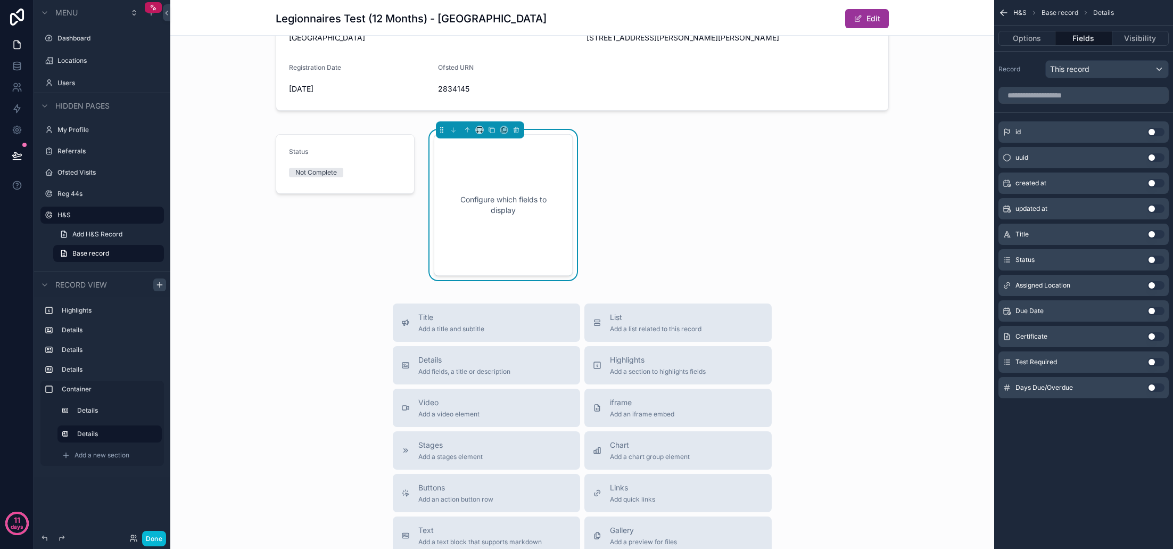
click at [1154, 311] on button "Use setting" at bounding box center [1155, 311] width 17 height 9
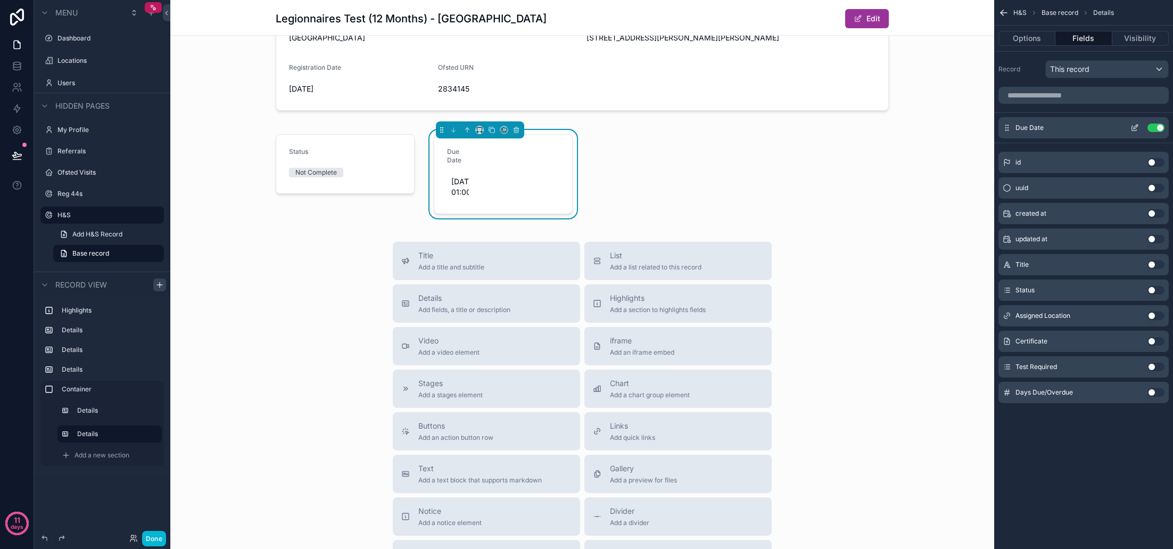
click at [1135, 126] on icon "scrollable content" at bounding box center [1134, 127] width 9 height 9
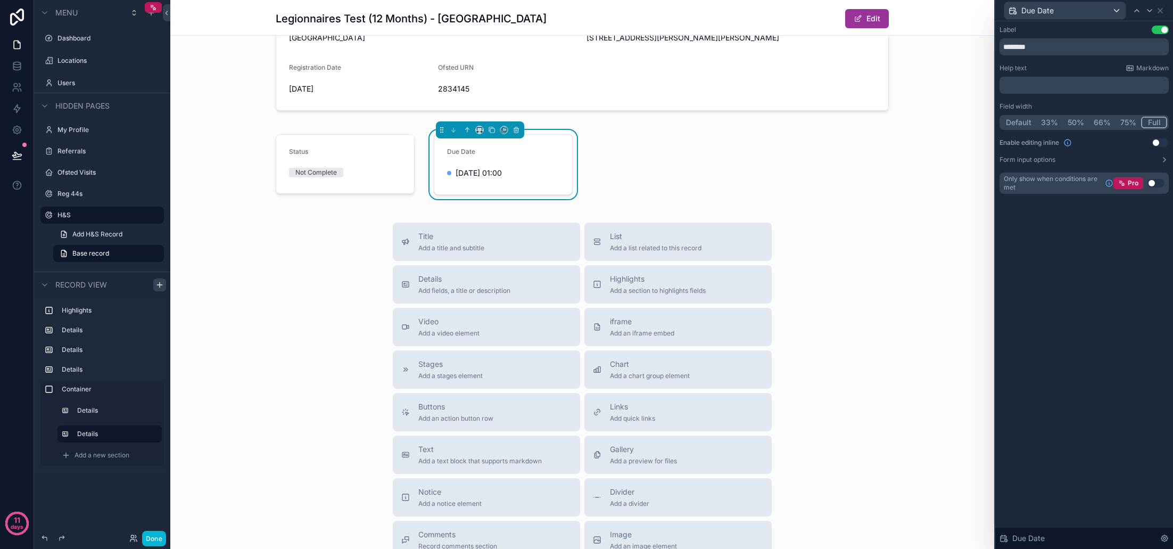
click at [1155, 120] on button "Full" at bounding box center [1154, 123] width 26 height 12
click at [697, 171] on div "Status Not Complete Due Date 01/09/2025 01:00" at bounding box center [582, 164] width 626 height 69
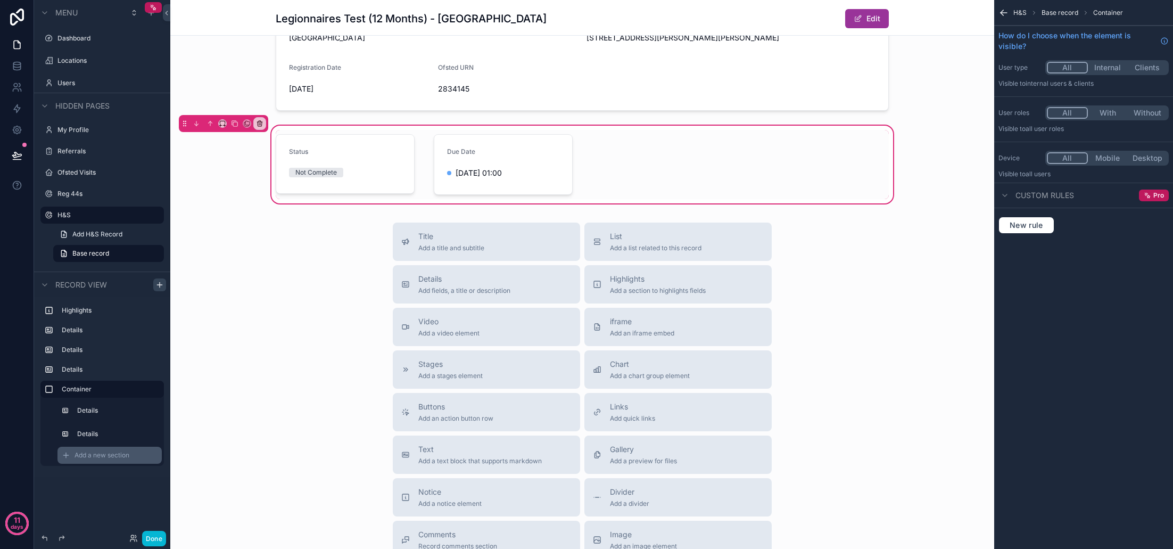
click at [119, 453] on span "Add a new section" at bounding box center [102, 455] width 55 height 9
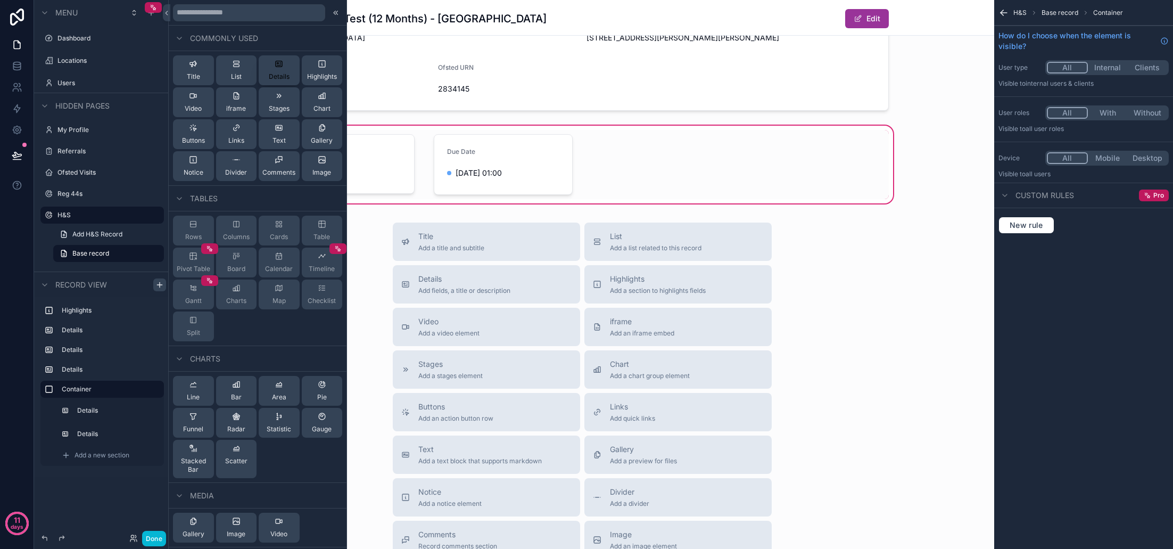
click at [271, 68] on div "Details" at bounding box center [279, 70] width 21 height 21
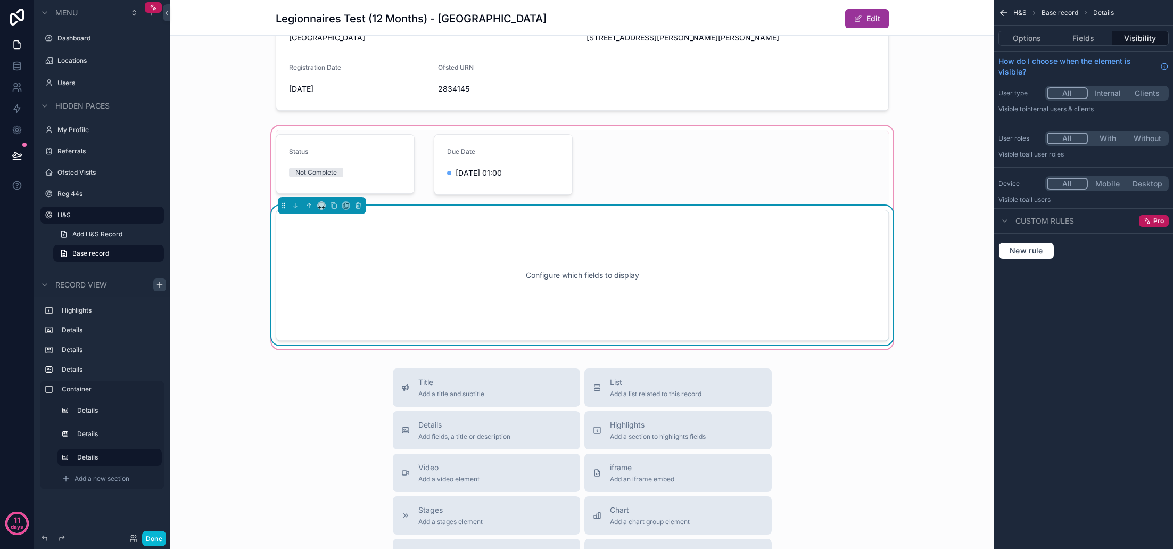
scroll to position [400, 0]
click at [321, 206] on icon "scrollable content" at bounding box center [320, 206] width 2 height 0
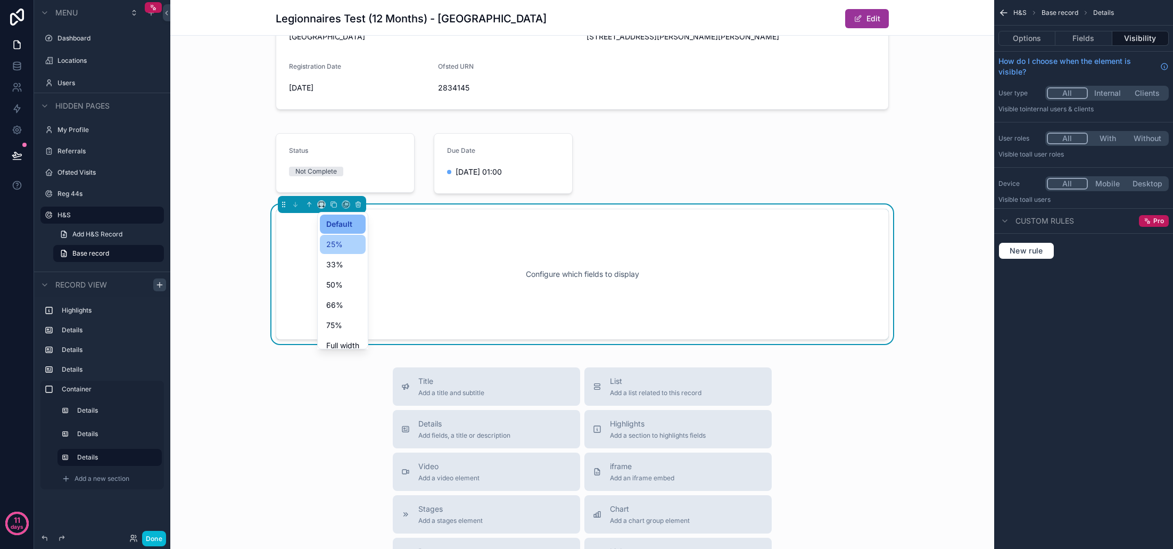
click at [348, 245] on div "25%" at bounding box center [342, 244] width 33 height 13
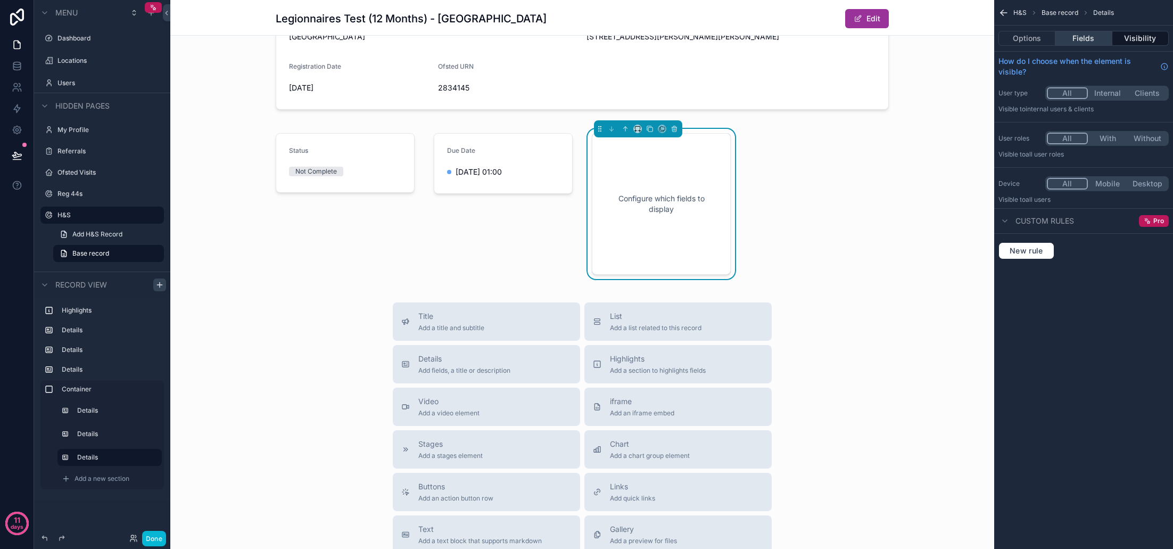
click at [1068, 39] on button "Fields" at bounding box center [1083, 38] width 56 height 15
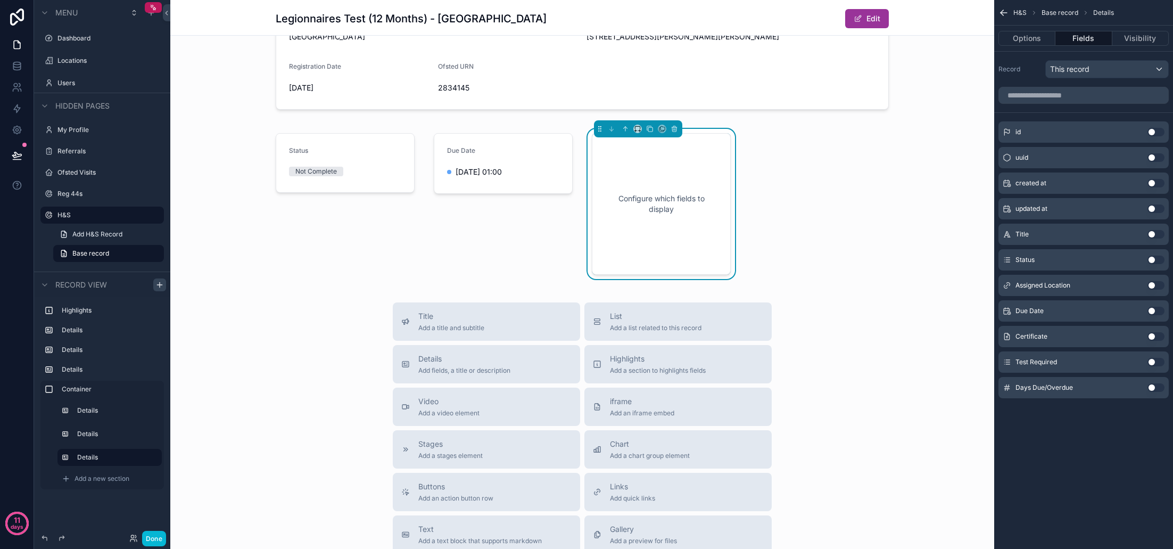
click at [1156, 389] on button "Use setting" at bounding box center [1155, 387] width 17 height 9
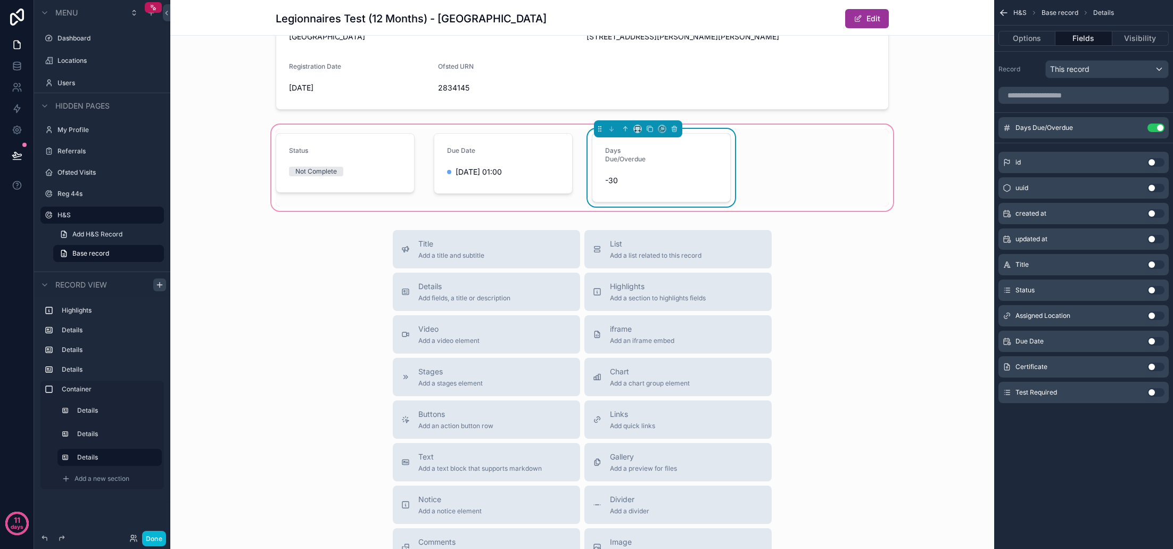
click at [777, 176] on div "Status Not Complete Due Date 01/09/2025 01:00 Days Due/Overdue -30" at bounding box center [582, 168] width 626 height 78
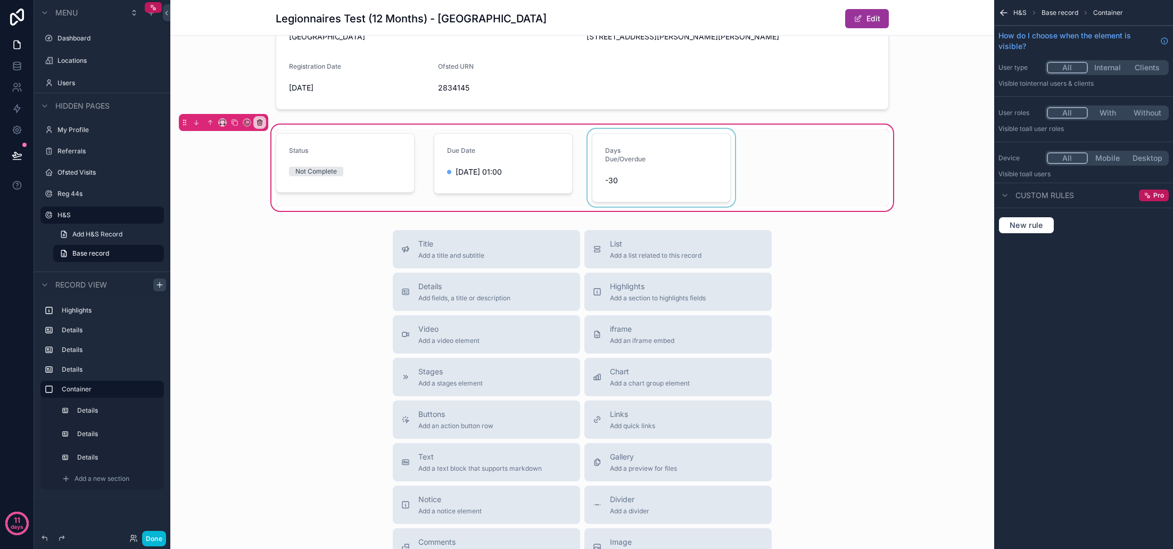
click at [623, 167] on div "scrollable content" at bounding box center [661, 168] width 152 height 78
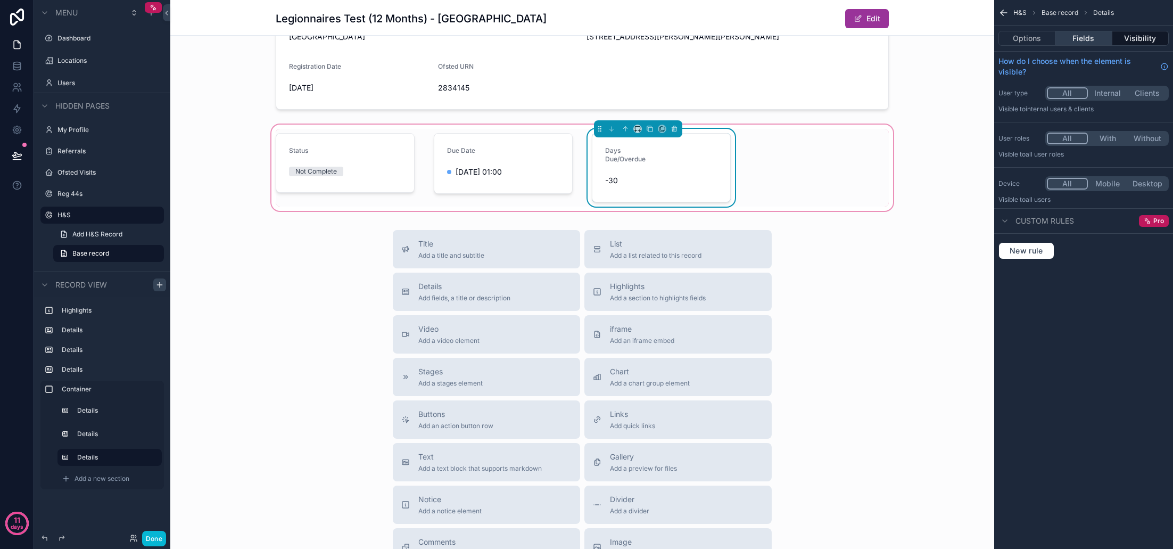
scroll to position [0, 0]
click at [1081, 38] on button "Fields" at bounding box center [1083, 38] width 56 height 15
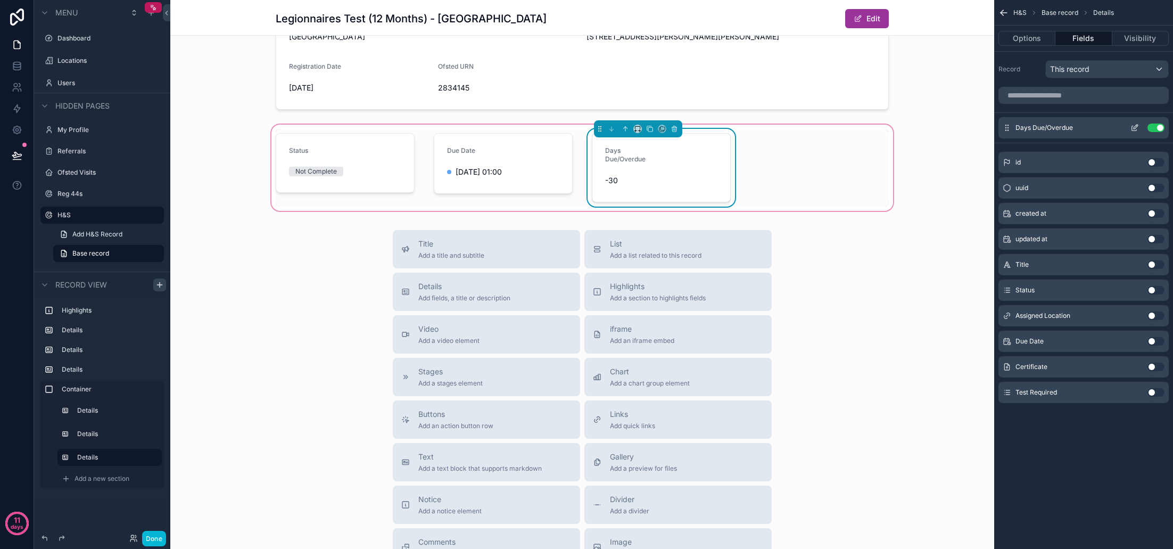
click at [1138, 128] on button "scrollable content" at bounding box center [1134, 127] width 17 height 9
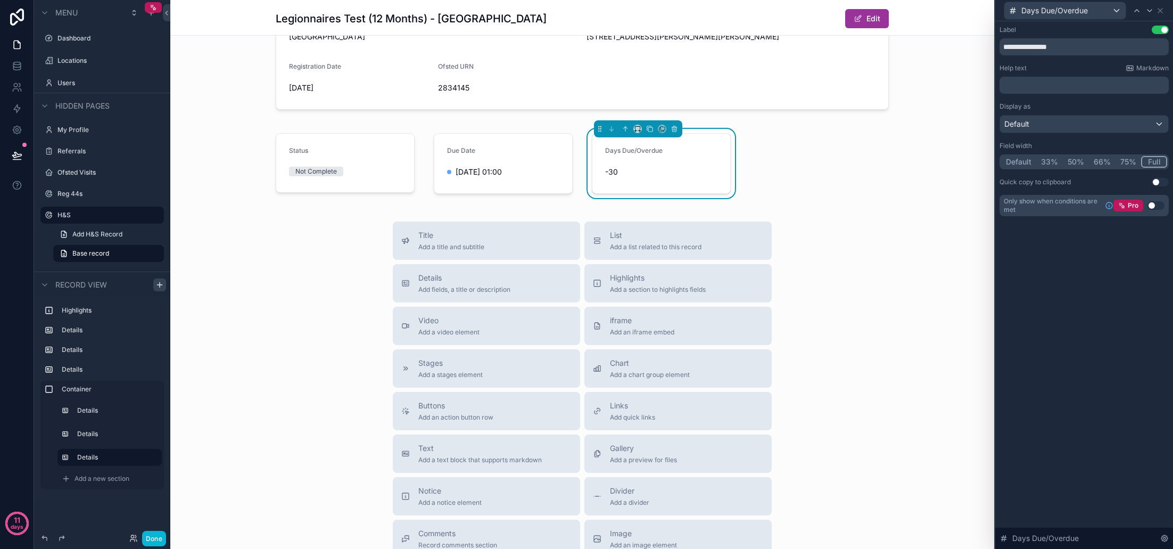
click at [1155, 159] on button "Full" at bounding box center [1154, 162] width 26 height 12
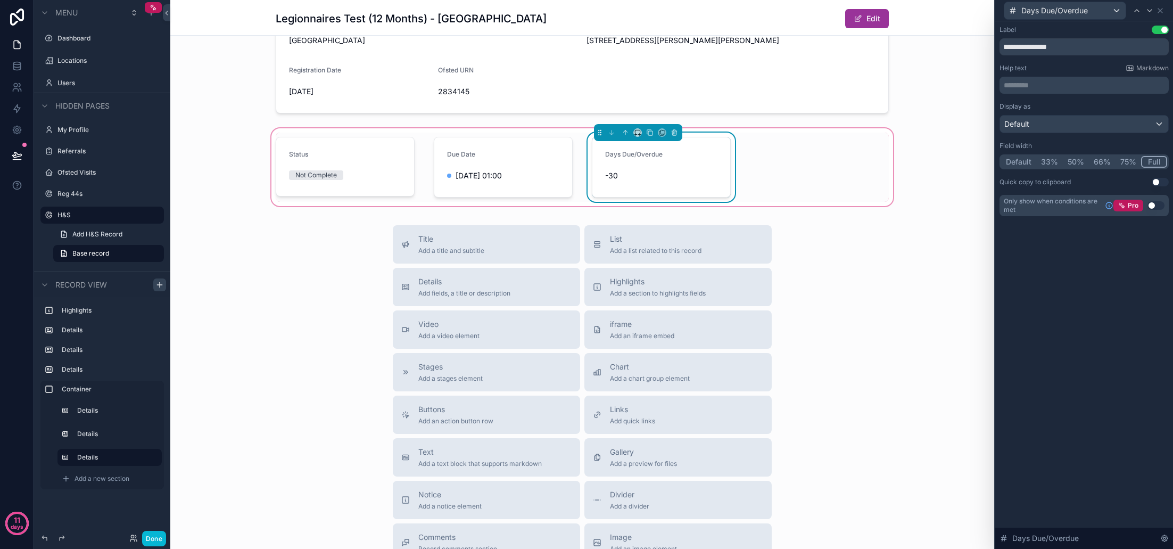
click at [787, 186] on div "Status Not Complete Due Date 01/09/2025 01:00 Days Due/Overdue -30" at bounding box center [582, 167] width 626 height 69
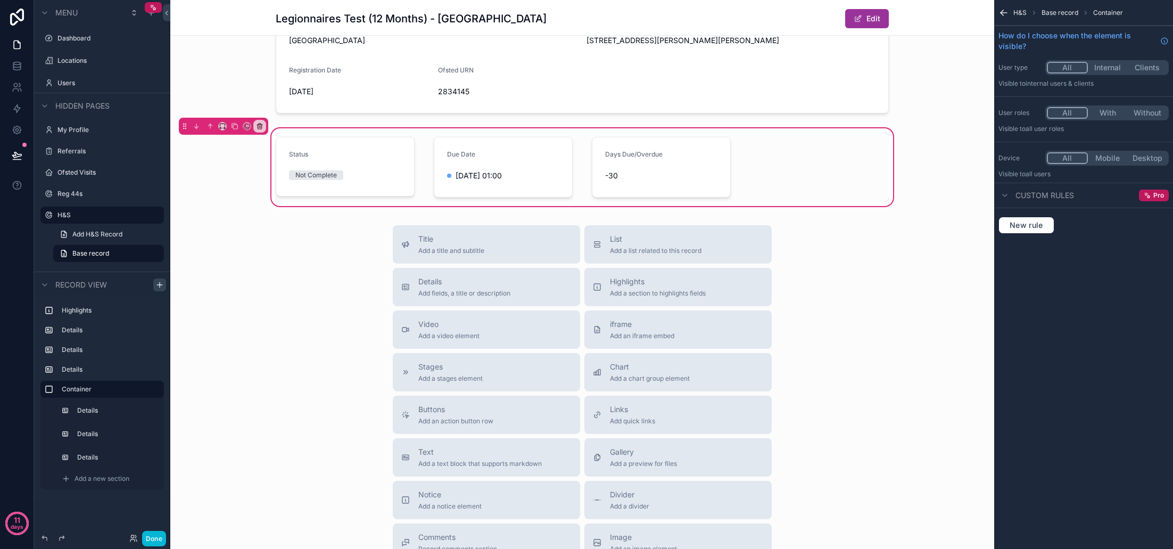
scroll to position [396, 0]
click at [117, 480] on span "Add a new section" at bounding box center [102, 478] width 55 height 9
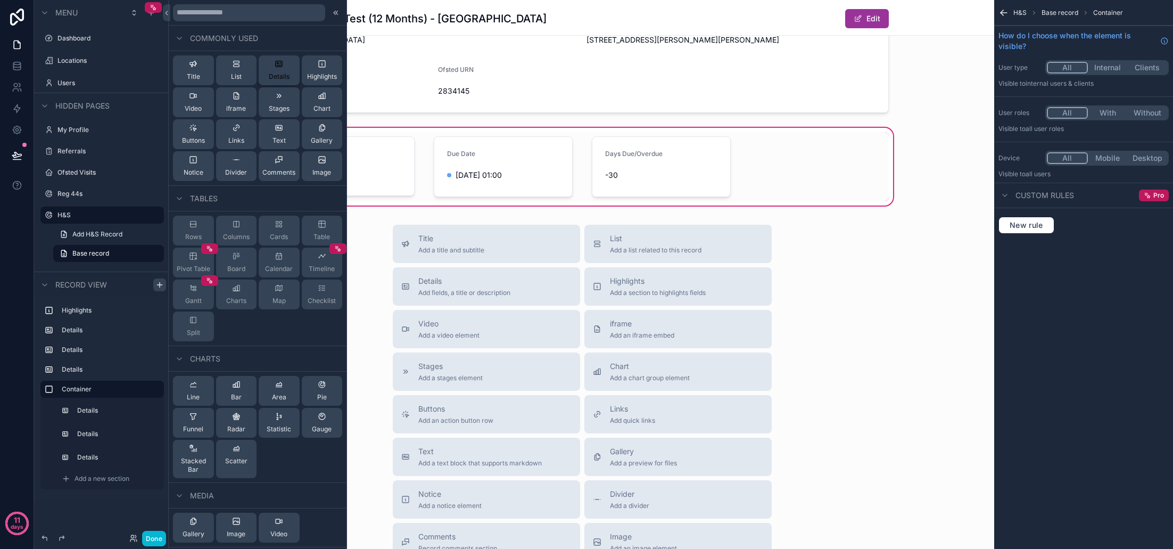
click at [285, 68] on div "Details" at bounding box center [279, 70] width 21 height 21
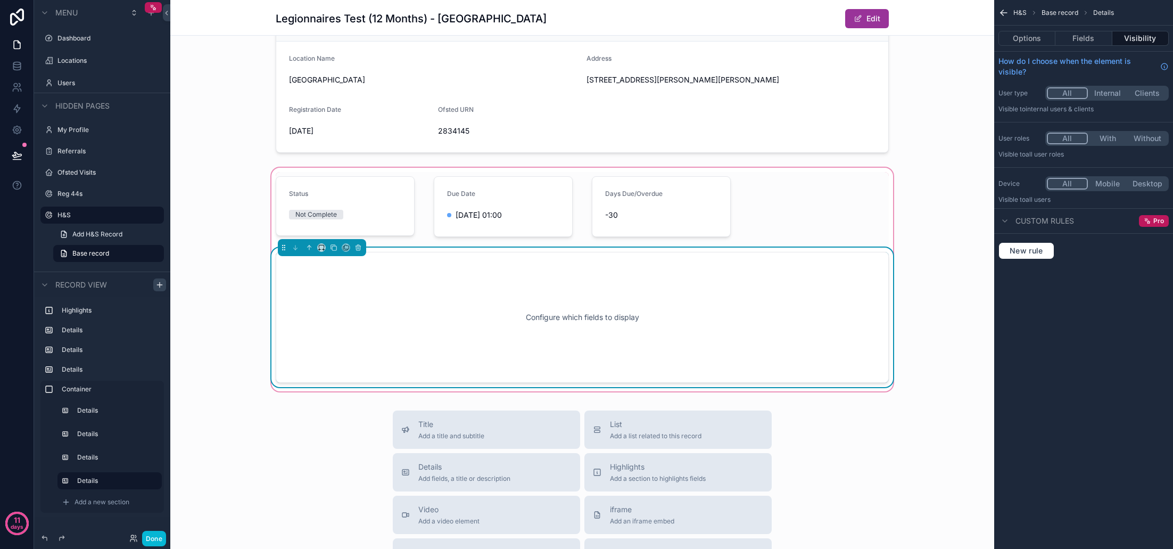
scroll to position [354, 0]
click at [1078, 39] on button "Fields" at bounding box center [1083, 38] width 56 height 15
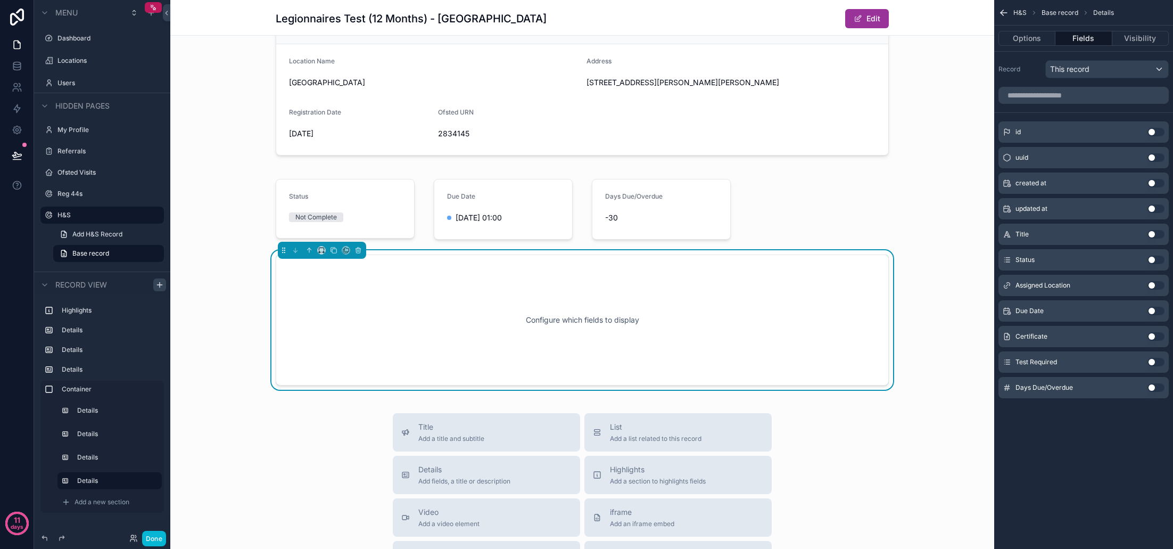
click at [1155, 362] on button "Use setting" at bounding box center [1155, 362] width 17 height 9
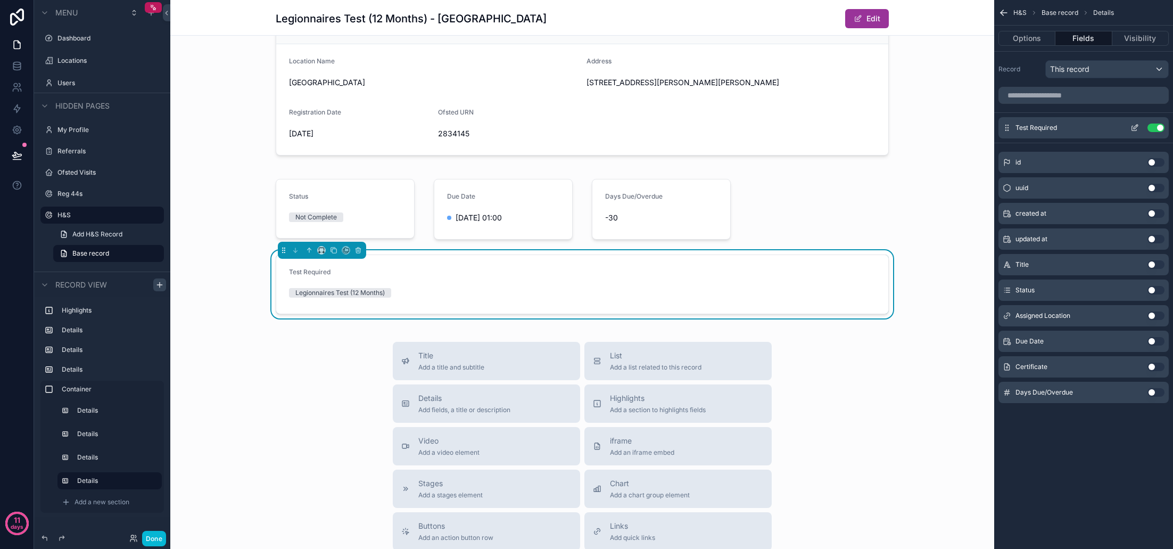
click at [1135, 128] on icon "scrollable content" at bounding box center [1136, 127] width 4 height 4
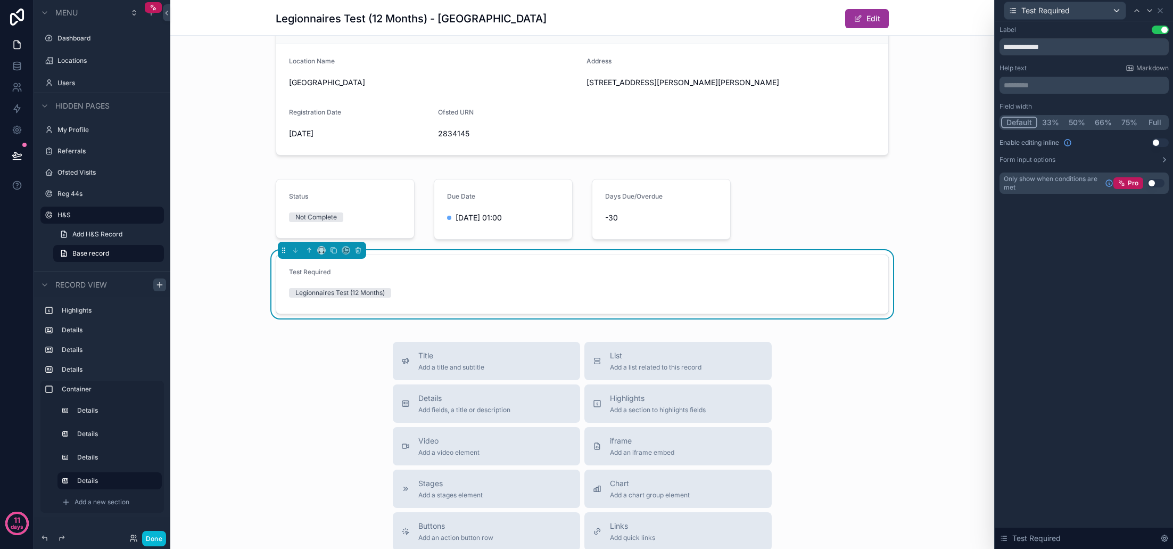
click at [1155, 125] on button "Full" at bounding box center [1154, 123] width 25 height 12
click at [321, 251] on icon "scrollable content" at bounding box center [321, 249] width 7 height 7
click at [331, 293] on span "25%" at bounding box center [334, 290] width 16 height 13
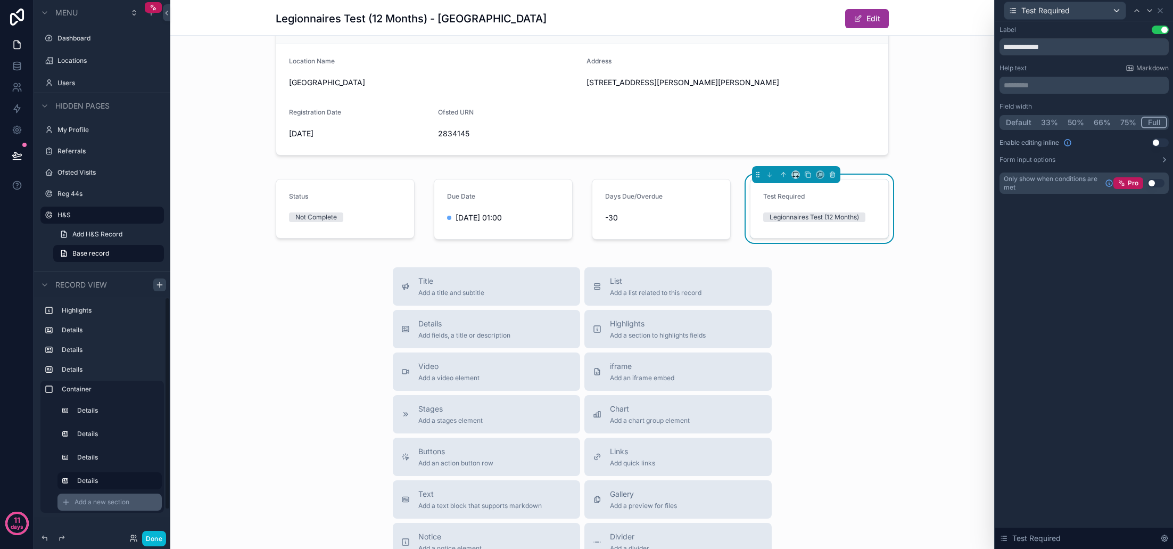
click at [111, 503] on span "Add a new section" at bounding box center [102, 502] width 55 height 9
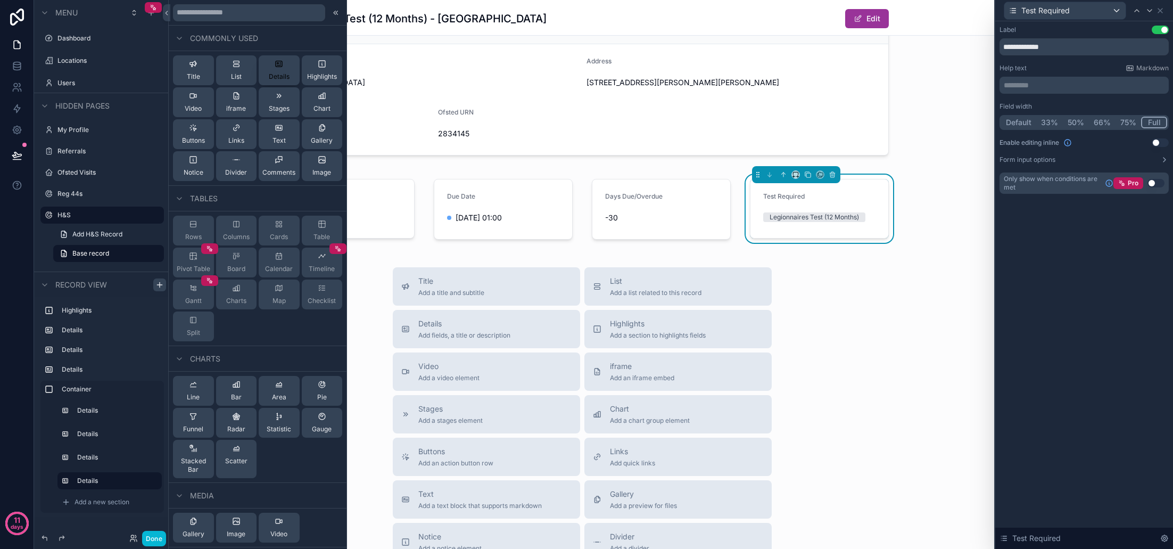
click at [283, 72] on span "Details" at bounding box center [279, 76] width 21 height 9
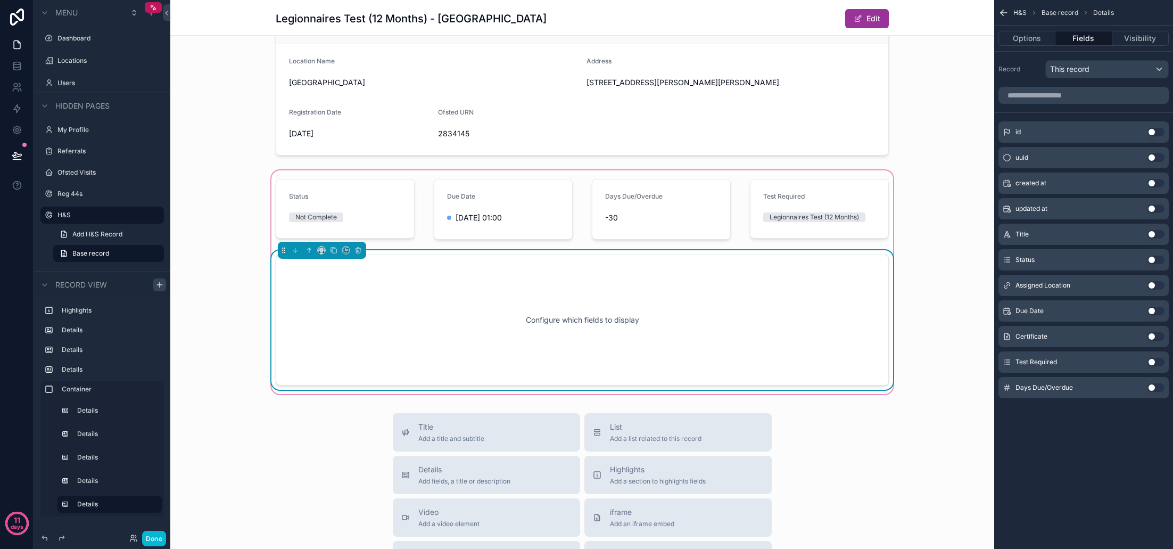
scroll to position [400, 0]
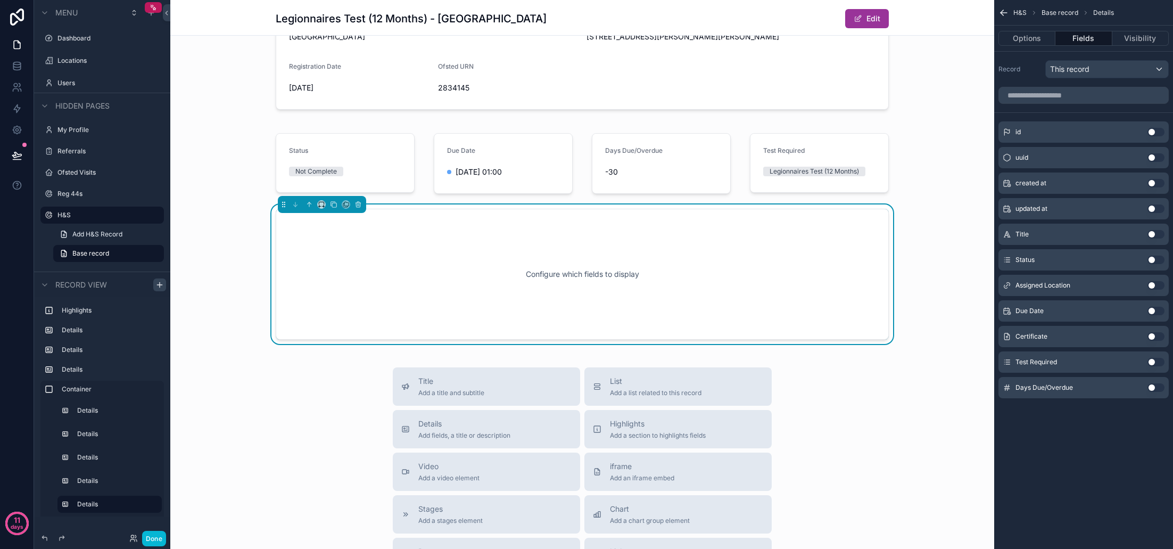
click at [1156, 335] on button "Use setting" at bounding box center [1155, 336] width 17 height 9
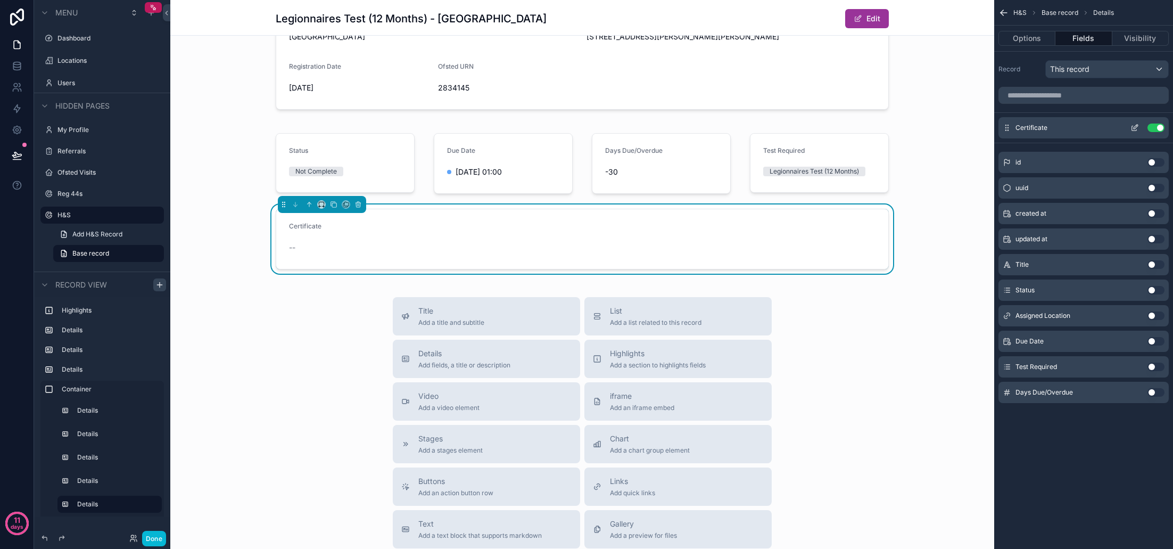
click at [1136, 128] on icon "scrollable content" at bounding box center [1134, 127] width 9 height 9
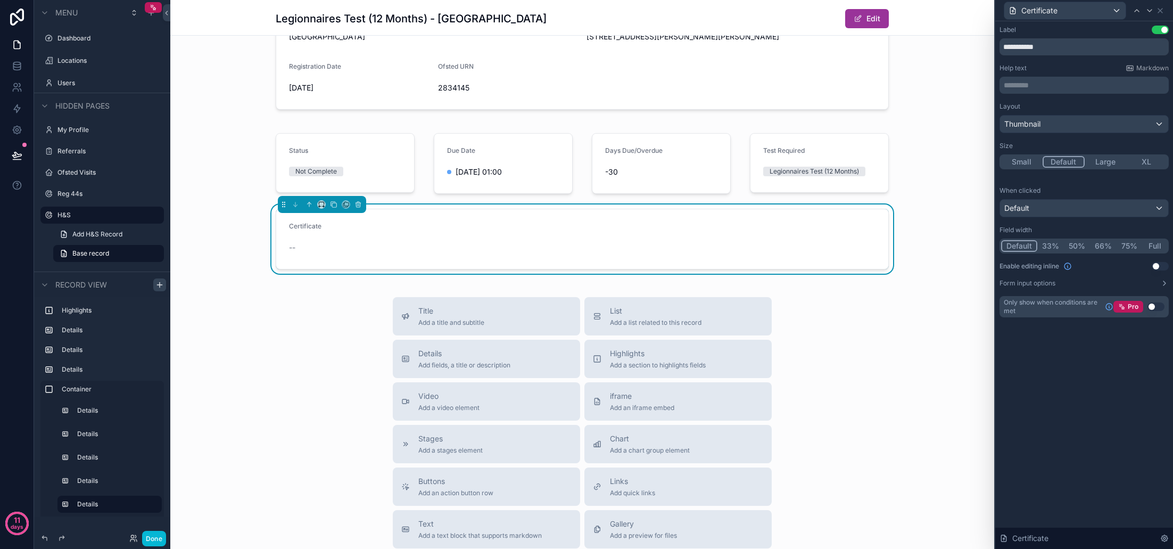
click at [1156, 244] on button "Full" at bounding box center [1154, 246] width 25 height 12
click at [158, 535] on button "Done" at bounding box center [154, 538] width 24 height 15
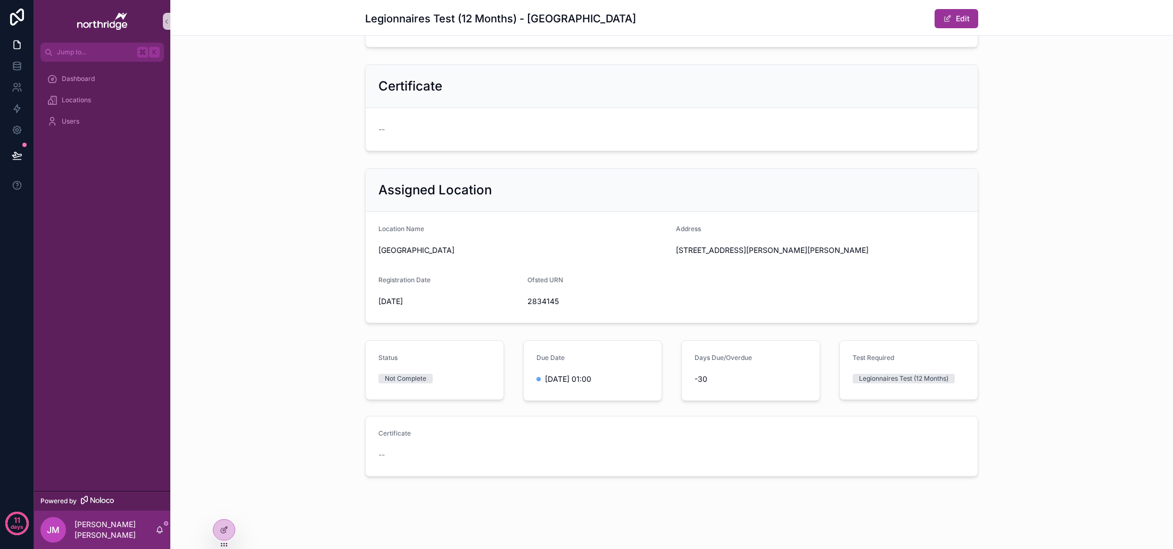
scroll to position [186, 0]
click at [434, 444] on div "Certificate --" at bounding box center [671, 446] width 586 height 34
click at [967, 16] on button "Edit" at bounding box center [957, 18] width 44 height 19
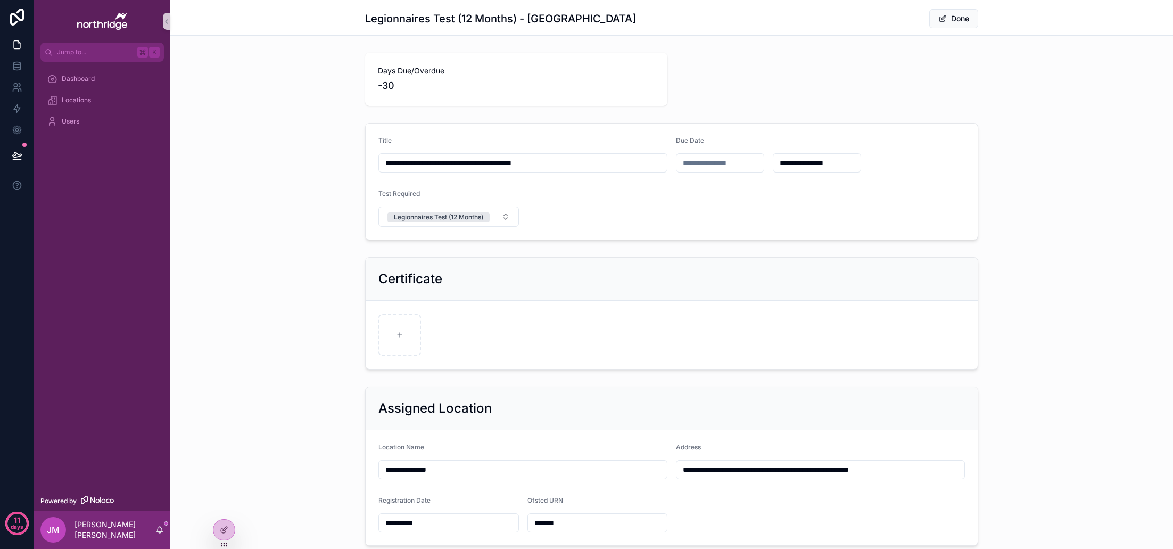
scroll to position [0, 0]
click at [946, 21] on button "Done" at bounding box center [953, 18] width 49 height 19
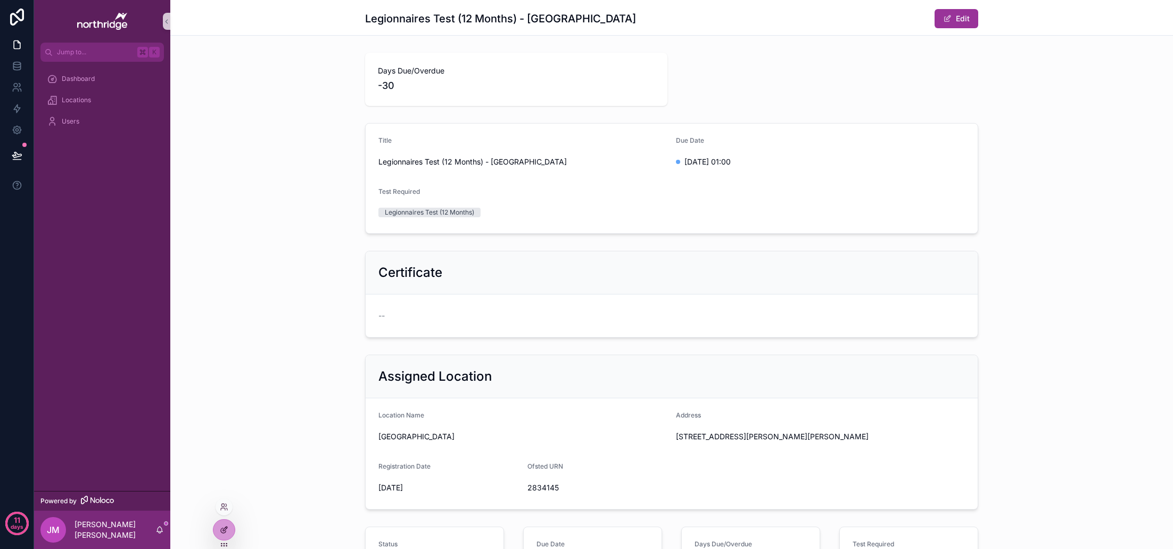
click at [226, 527] on icon at bounding box center [226, 527] width 1 height 1
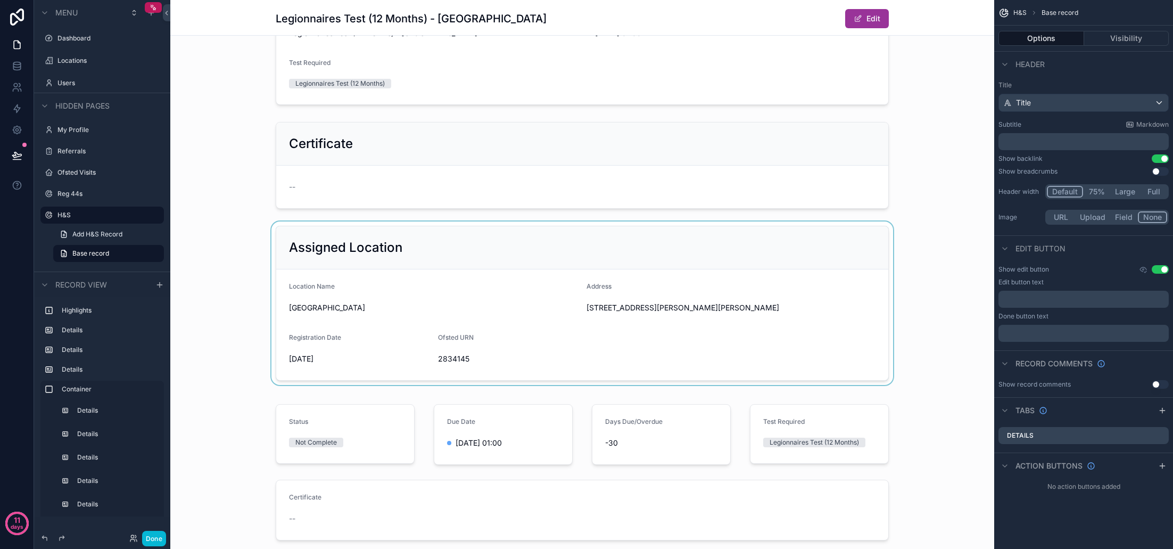
scroll to position [139, 0]
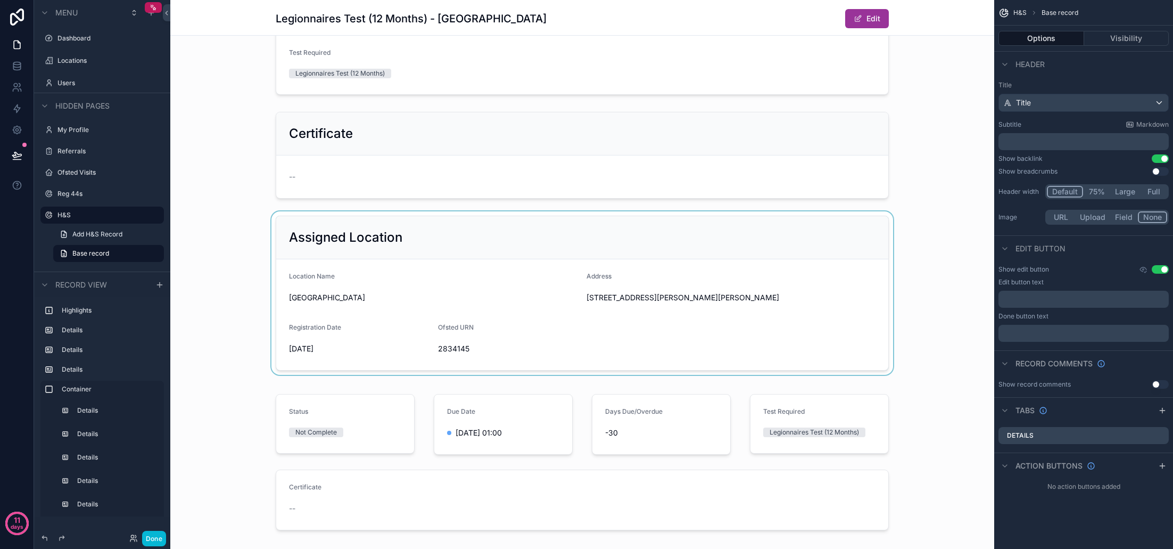
click at [556, 317] on div "scrollable content" at bounding box center [582, 292] width 824 height 163
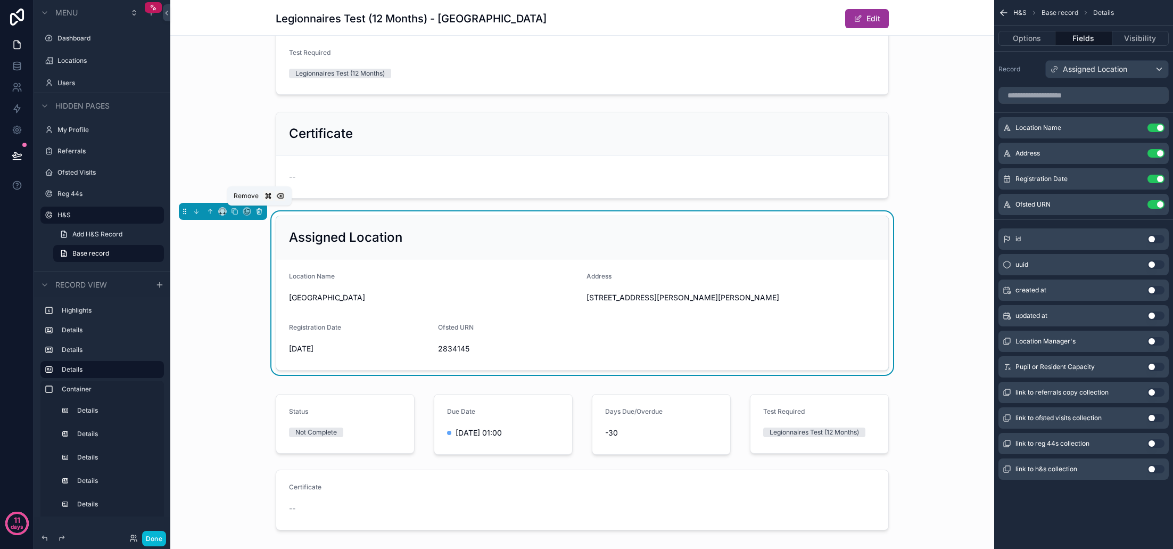
click at [259, 211] on icon "scrollable content" at bounding box center [259, 212] width 0 height 2
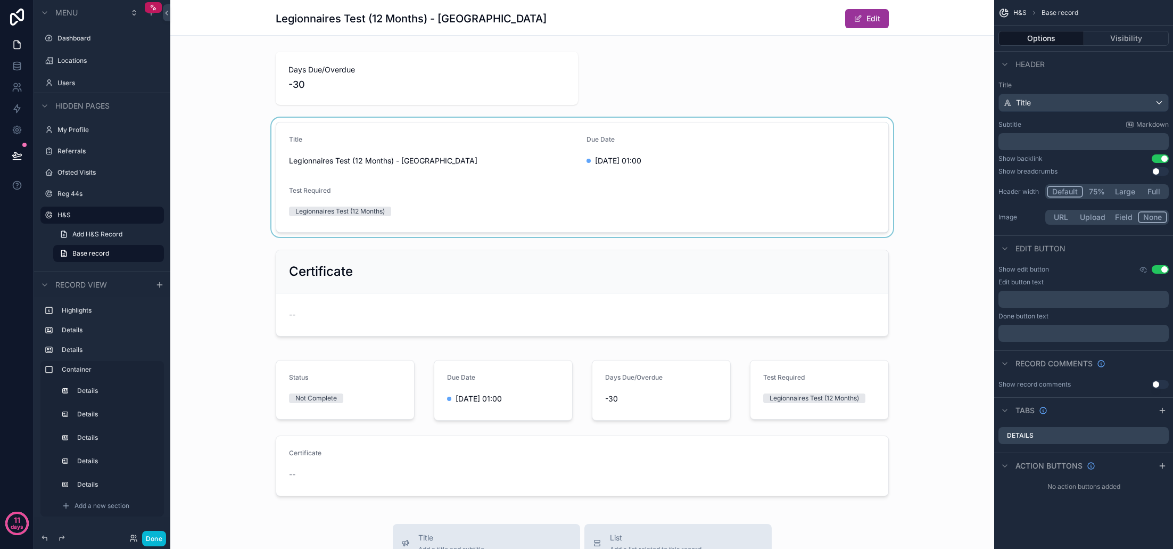
scroll to position [0, 0]
click at [456, 197] on div "scrollable content" at bounding box center [582, 178] width 824 height 119
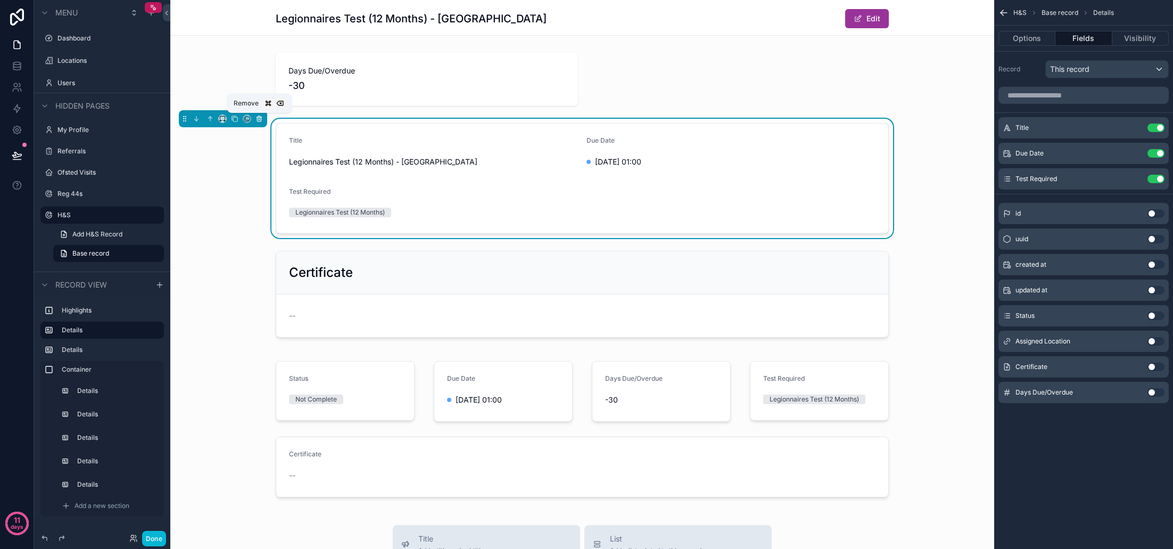
click at [259, 118] on icon "scrollable content" at bounding box center [258, 118] width 7 height 7
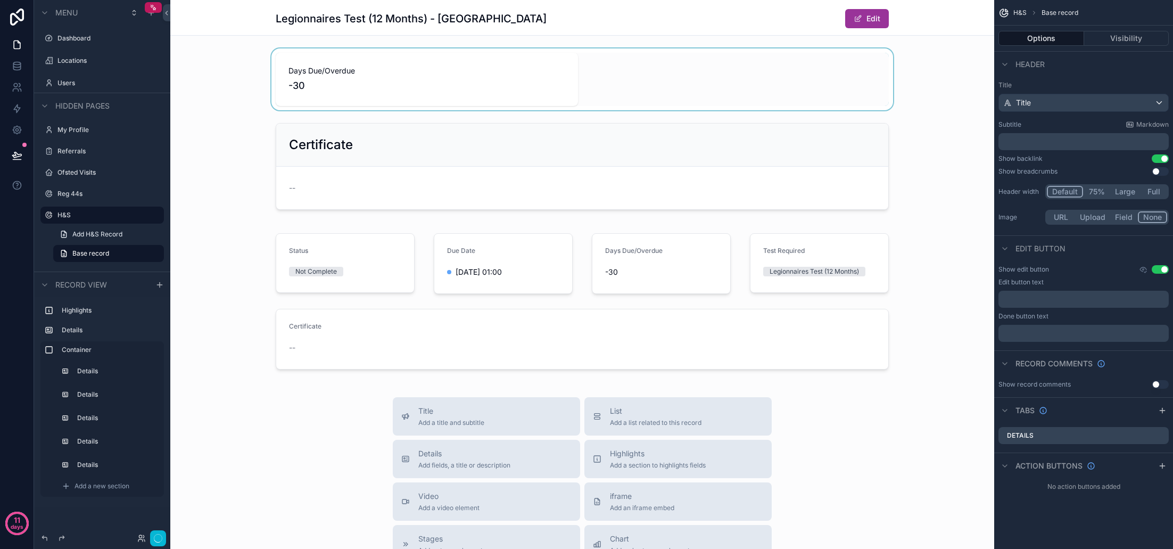
click at [353, 94] on div "scrollable content" at bounding box center [582, 79] width 824 height 62
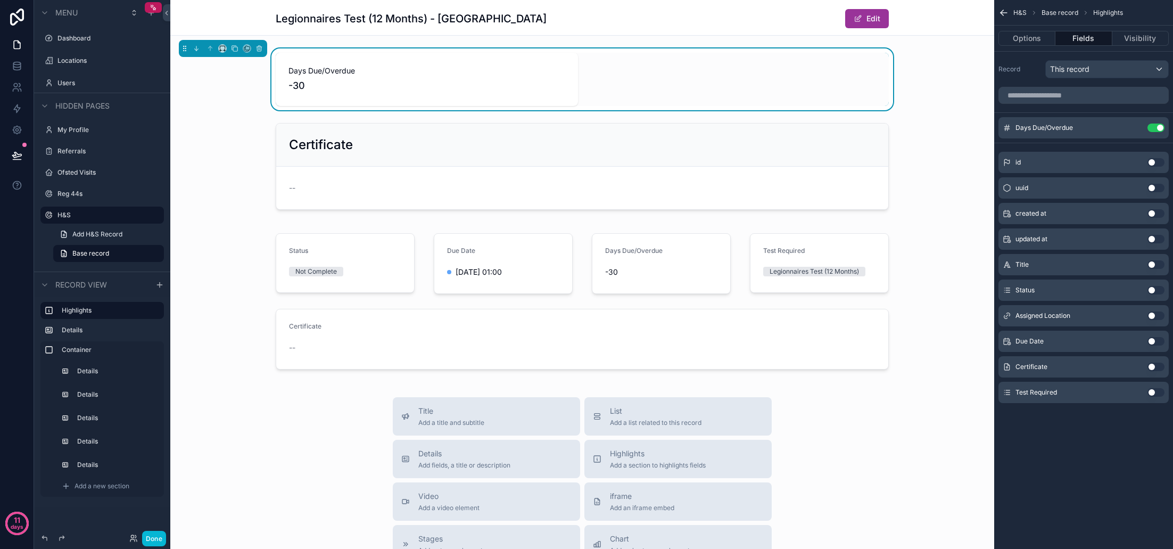
scroll to position [0, 1]
click at [257, 49] on button "scrollable content" at bounding box center [259, 49] width 12 height 12
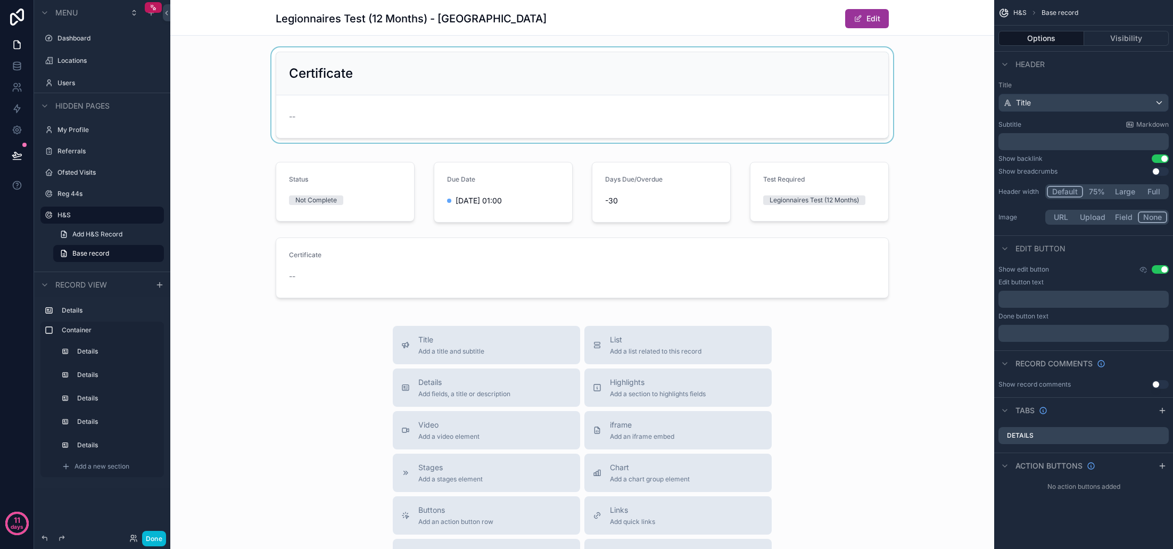
scroll to position [1, 0]
click at [329, 158] on div "scrollable content" at bounding box center [582, 230] width 824 height 158
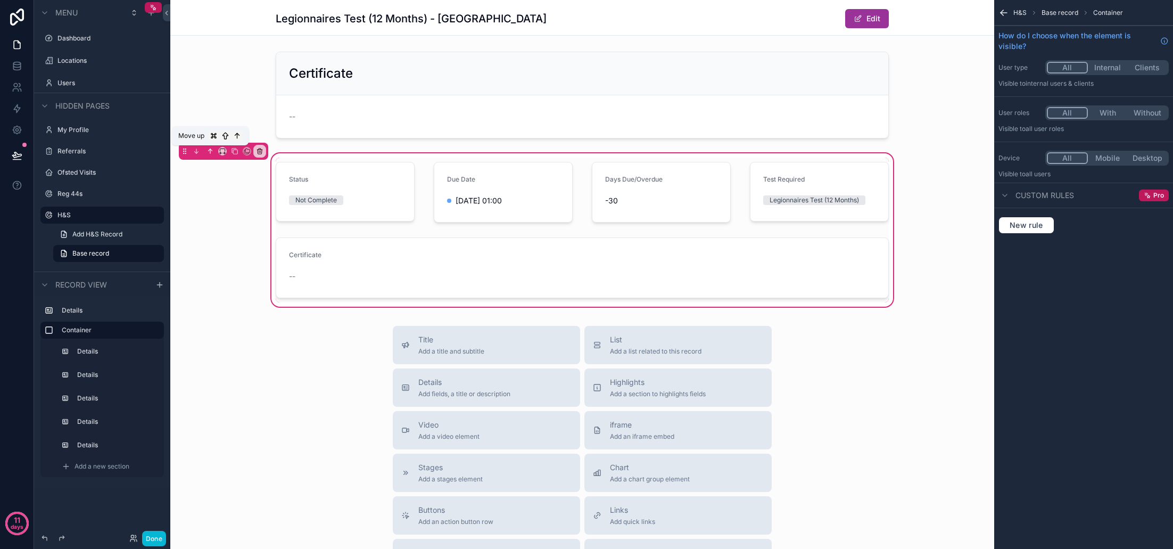
click at [209, 152] on icon "scrollable content" at bounding box center [209, 150] width 7 height 7
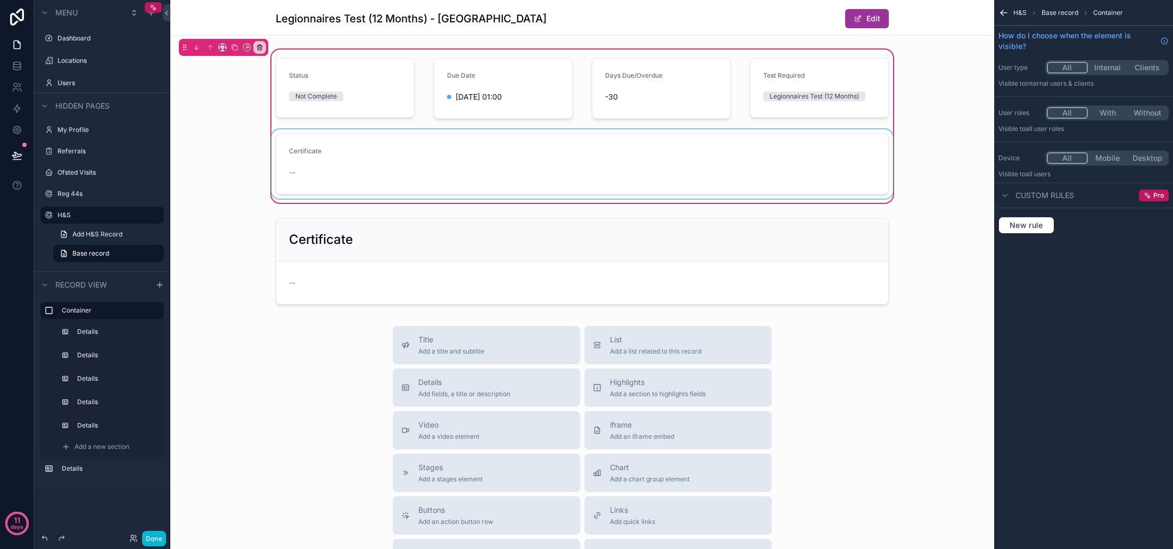
click at [482, 160] on div "scrollable content" at bounding box center [582, 163] width 626 height 69
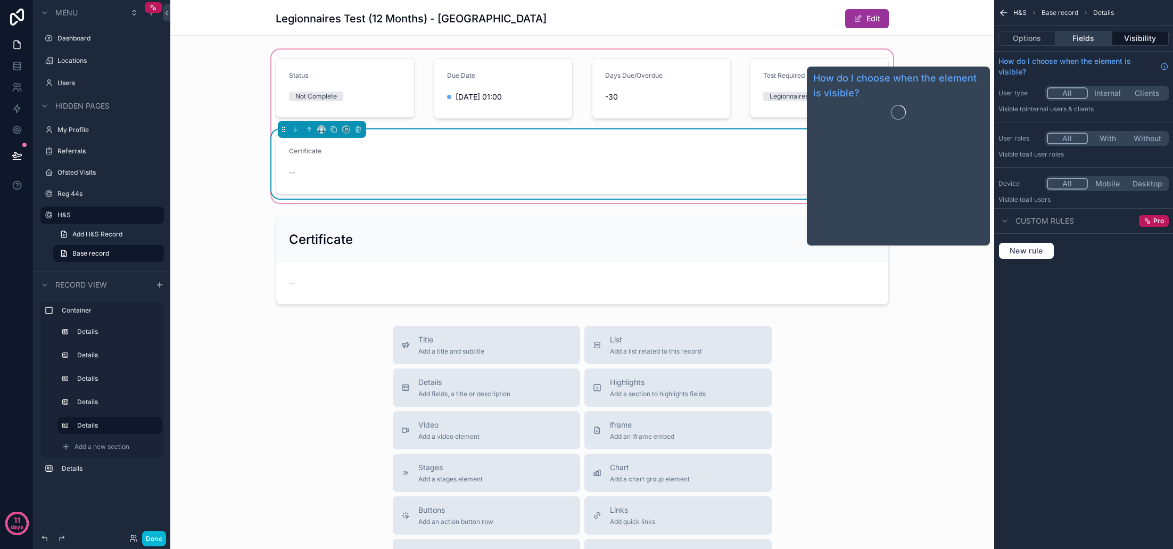
click at [1093, 36] on button "Fields" at bounding box center [1083, 38] width 56 height 15
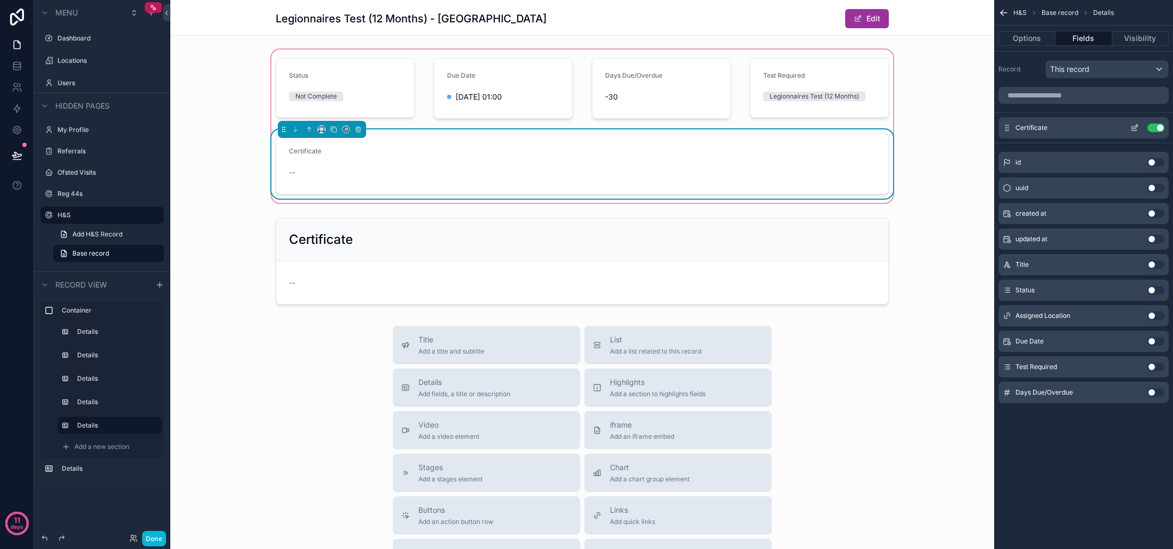
click at [1154, 127] on button "Use setting" at bounding box center [1155, 127] width 17 height 9
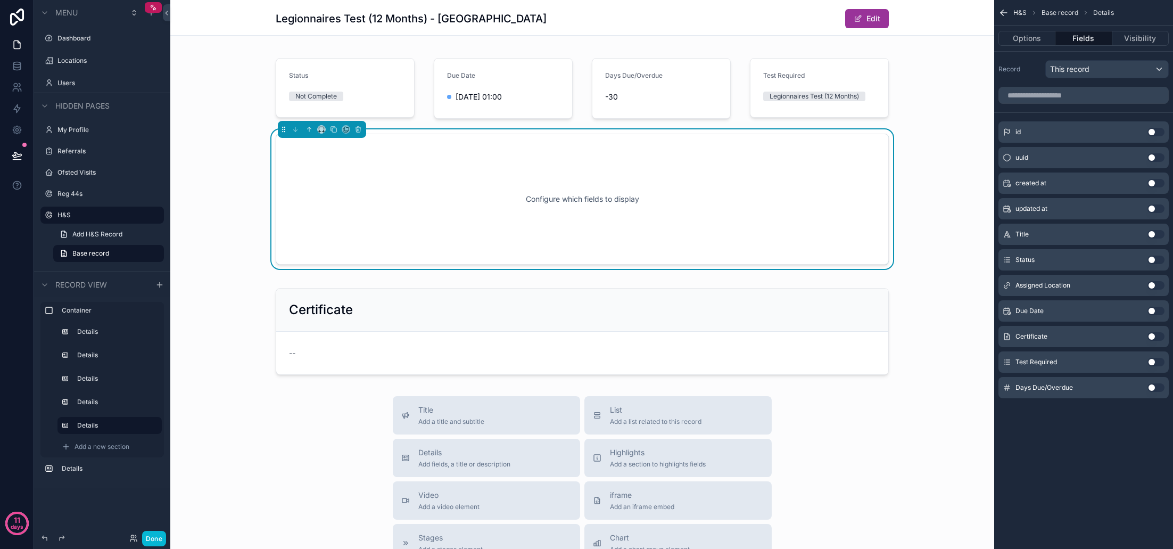
click at [1162, 286] on button "Use setting" at bounding box center [1155, 285] width 17 height 9
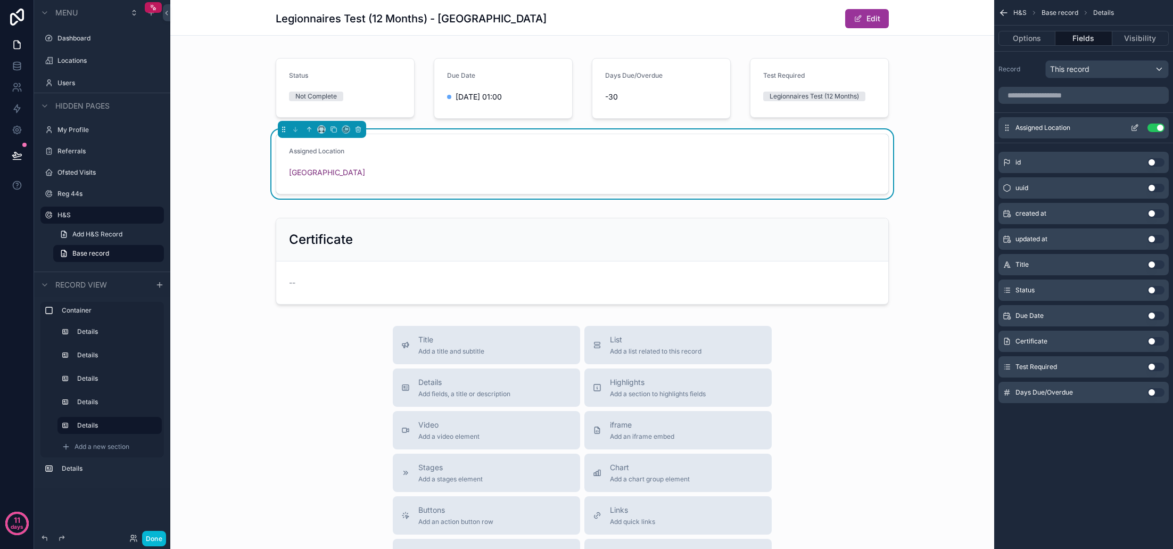
click at [1136, 128] on icon "scrollable content" at bounding box center [1134, 127] width 9 height 9
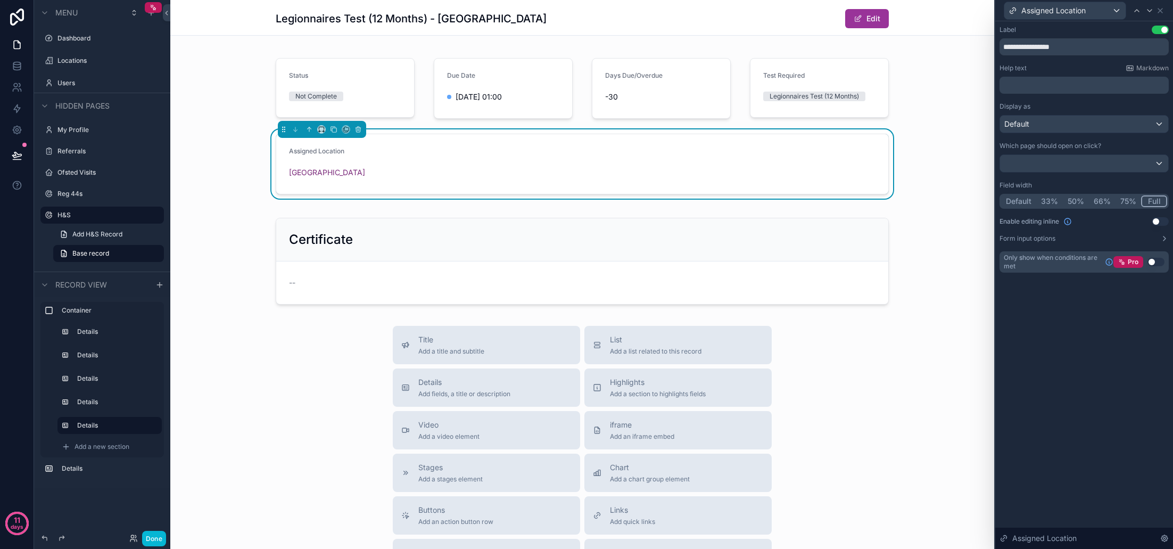
click at [1151, 201] on button "Full" at bounding box center [1154, 201] width 26 height 12
click at [1161, 12] on icon at bounding box center [1160, 11] width 4 height 4
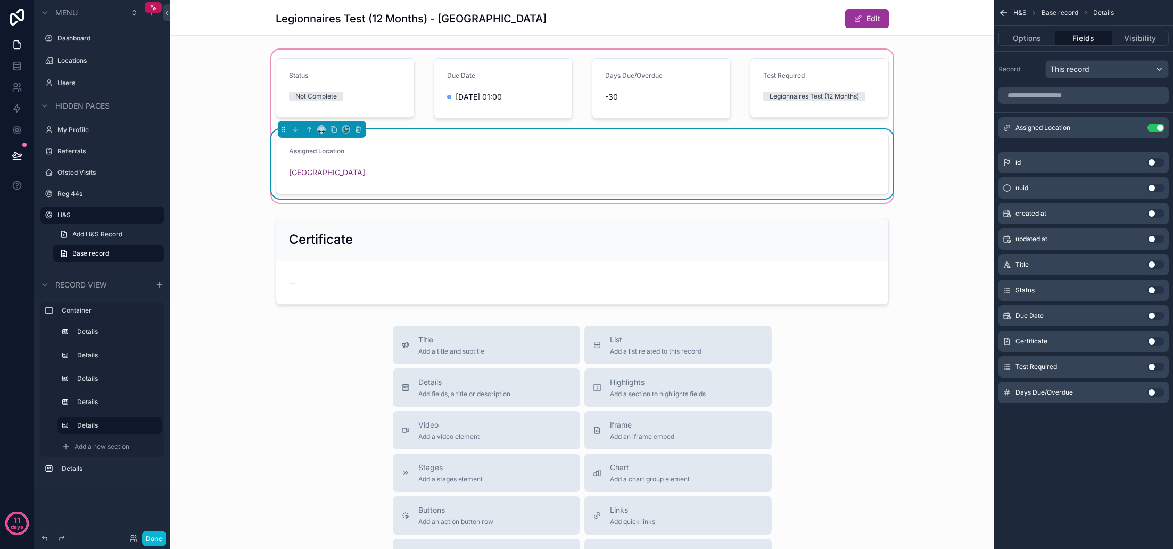
click at [758, 160] on div "Assigned Location Woodfield House" at bounding box center [582, 164] width 586 height 34
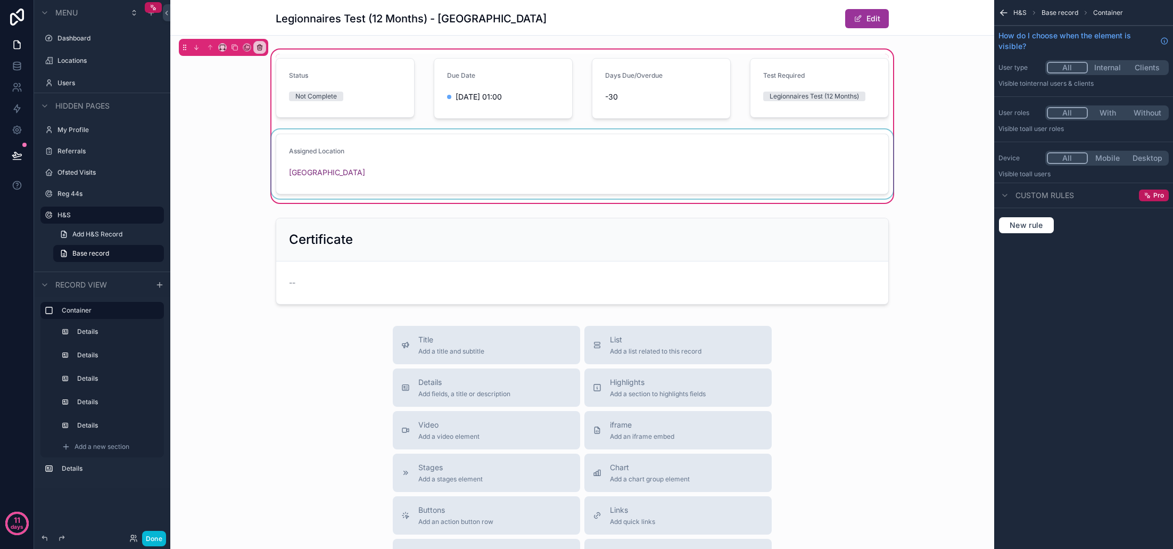
click at [759, 161] on div "scrollable content" at bounding box center [582, 163] width 626 height 69
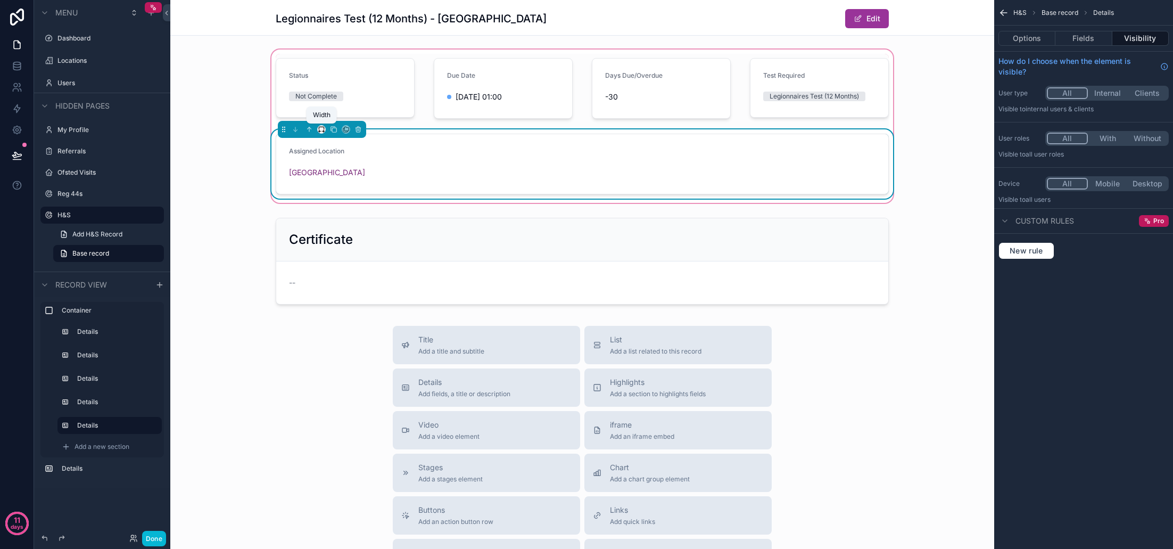
click at [324, 129] on icon "scrollable content" at bounding box center [321, 128] width 5 height 3
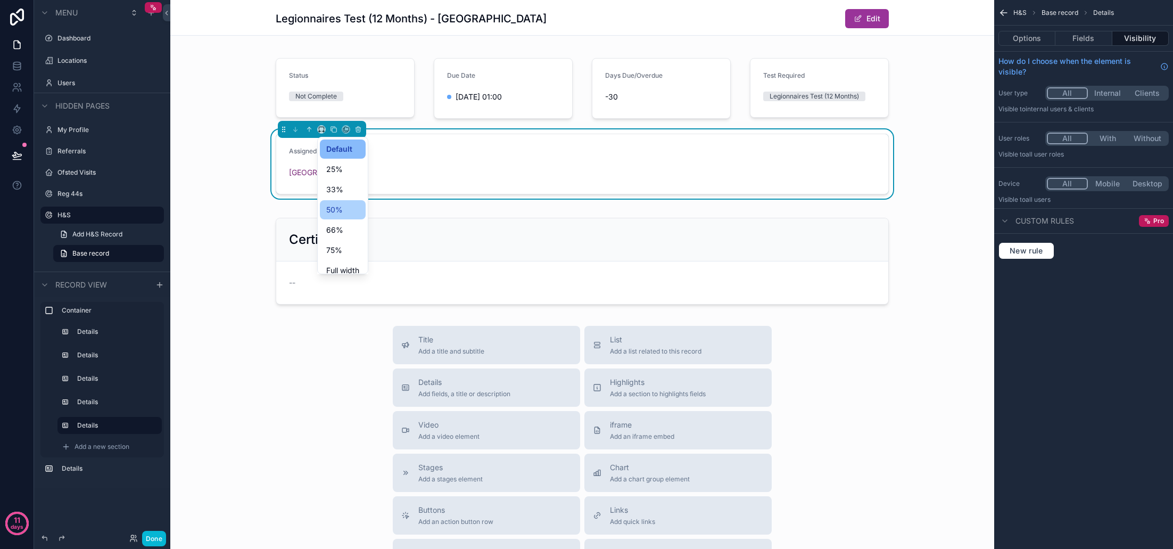
click at [337, 205] on span "50%" at bounding box center [334, 209] width 16 height 13
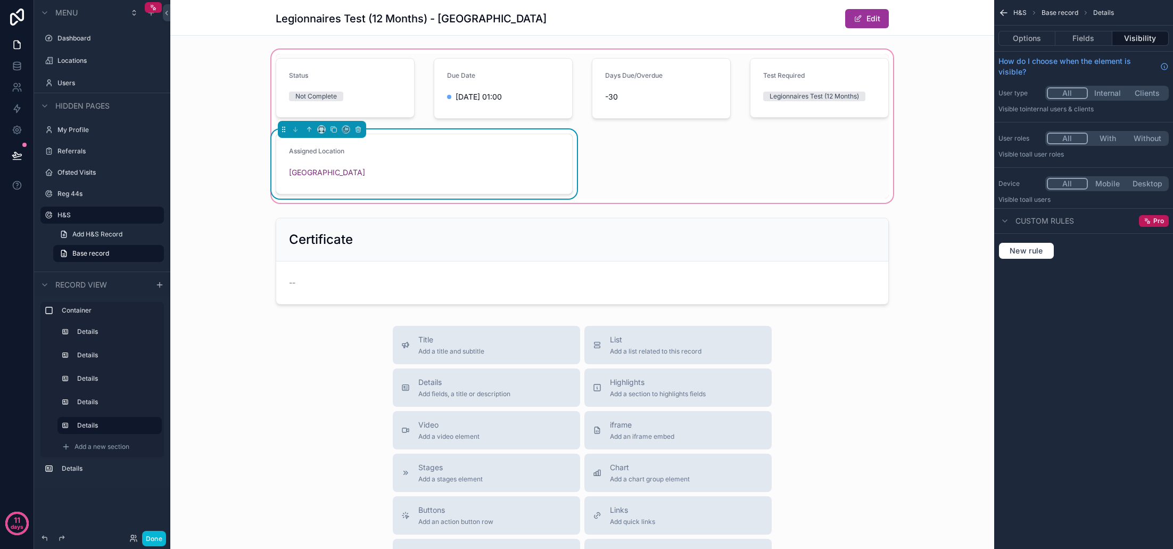
click at [601, 161] on div "Status Not Complete Due Date 01/09/2025 01:00 Days Due/Overdue -30 Test Require…" at bounding box center [582, 126] width 626 height 145
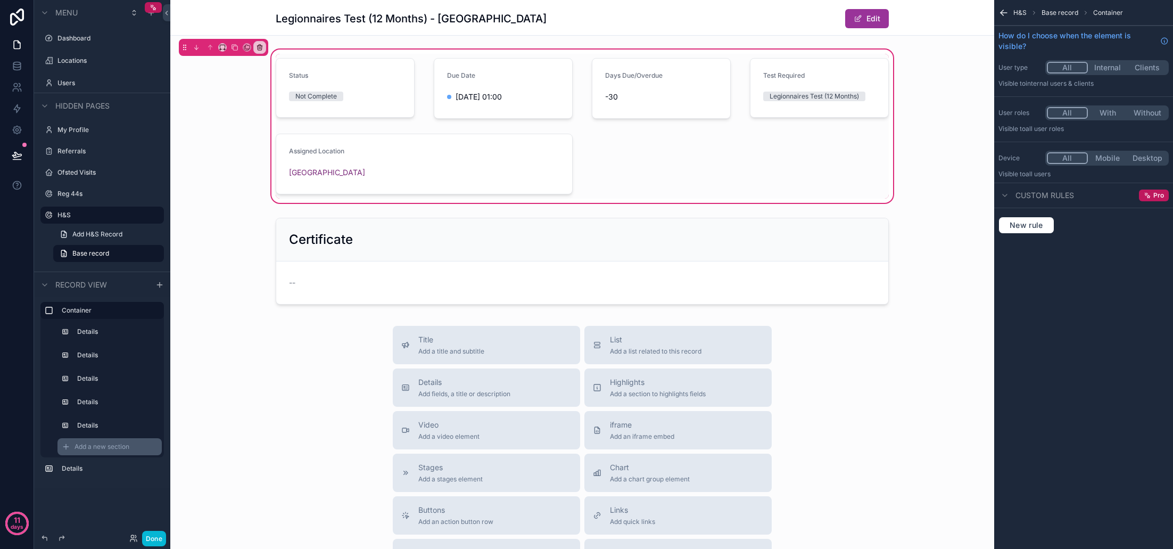
click at [118, 449] on span "Add a new section" at bounding box center [102, 446] width 55 height 9
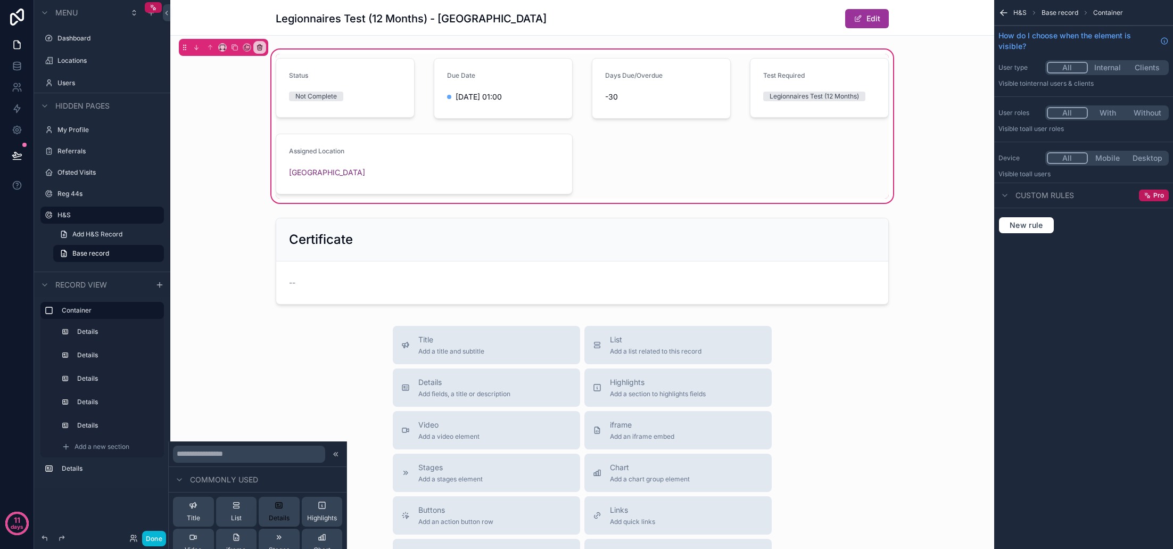
click at [282, 503] on icon at bounding box center [279, 505] width 9 height 9
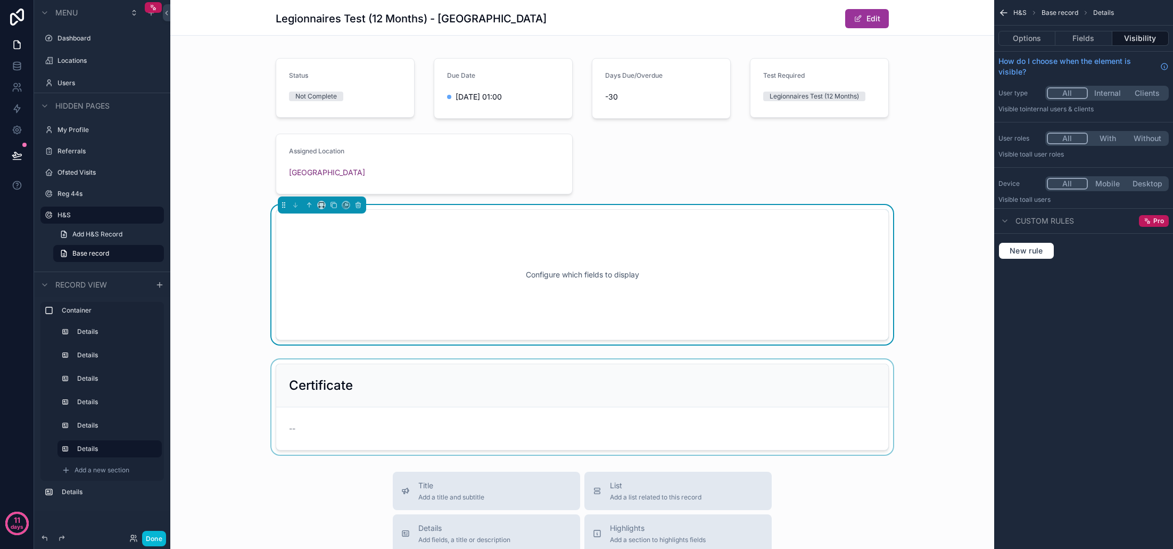
scroll to position [2, 0]
click at [322, 203] on icon "scrollable content" at bounding box center [321, 204] width 7 height 7
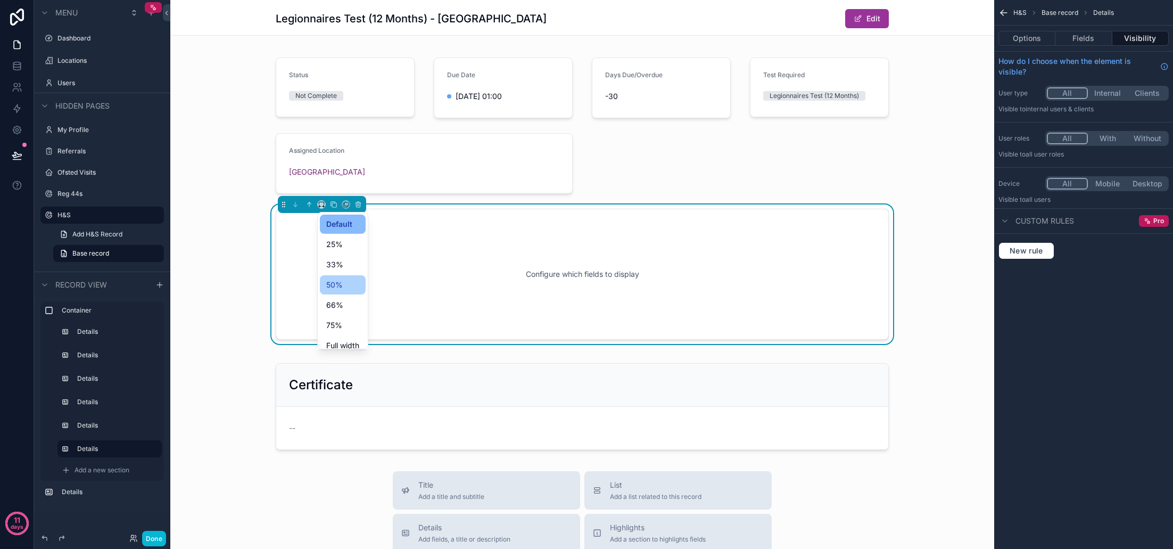
click at [338, 286] on span "50%" at bounding box center [334, 284] width 16 height 13
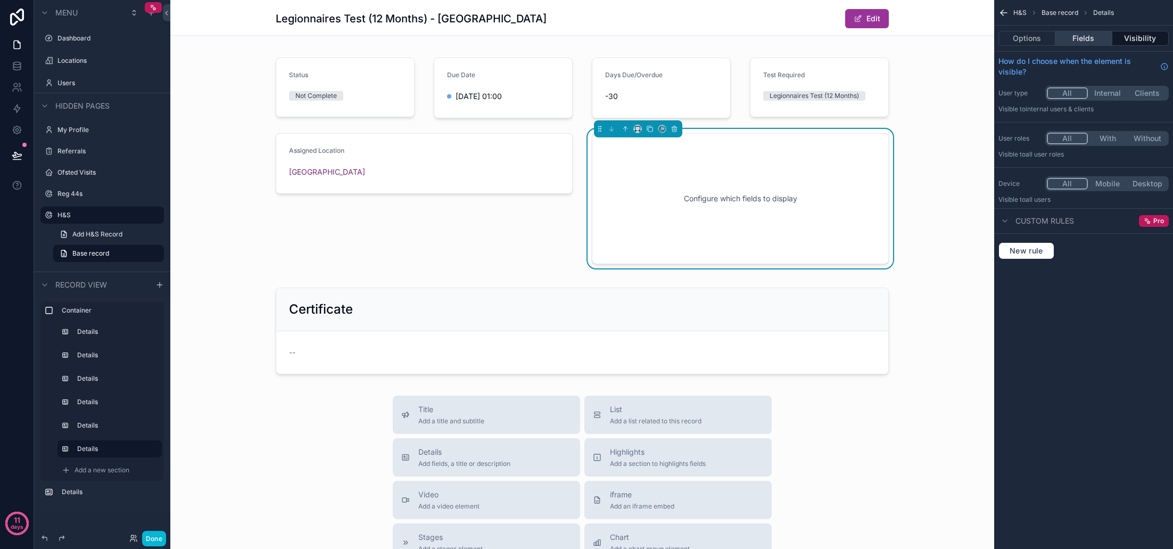
click at [1079, 39] on button "Fields" at bounding box center [1083, 38] width 56 height 15
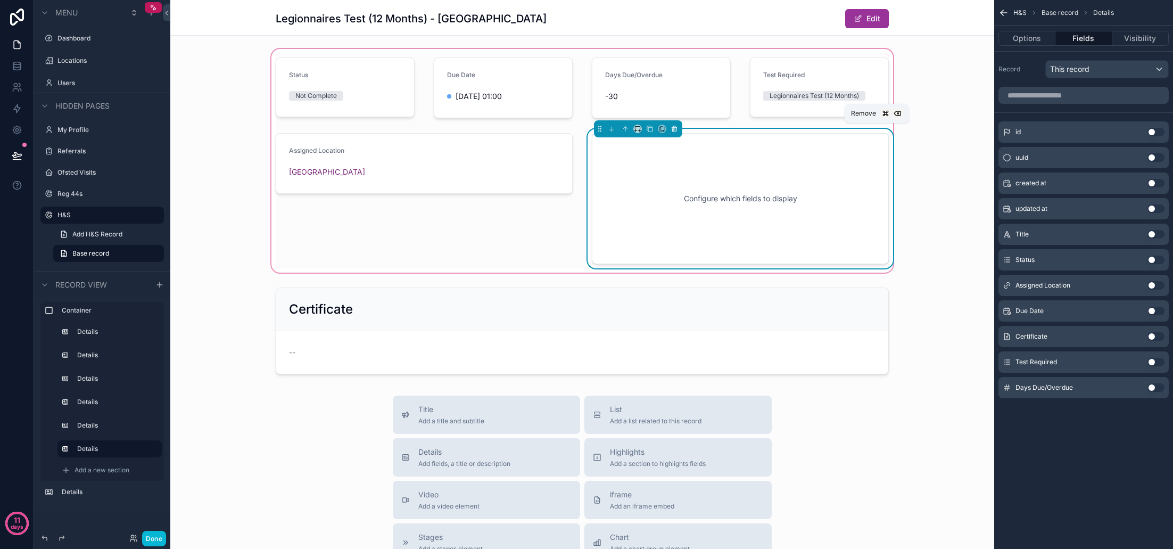
click at [674, 130] on icon "scrollable content" at bounding box center [674, 128] width 7 height 7
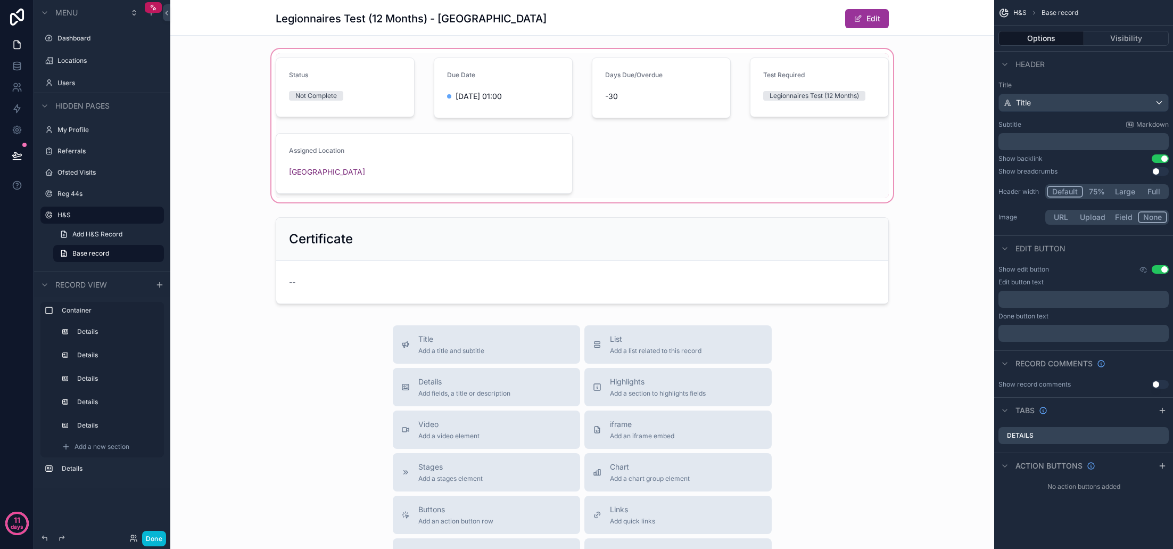
click at [506, 164] on div "scrollable content" at bounding box center [582, 126] width 824 height 158
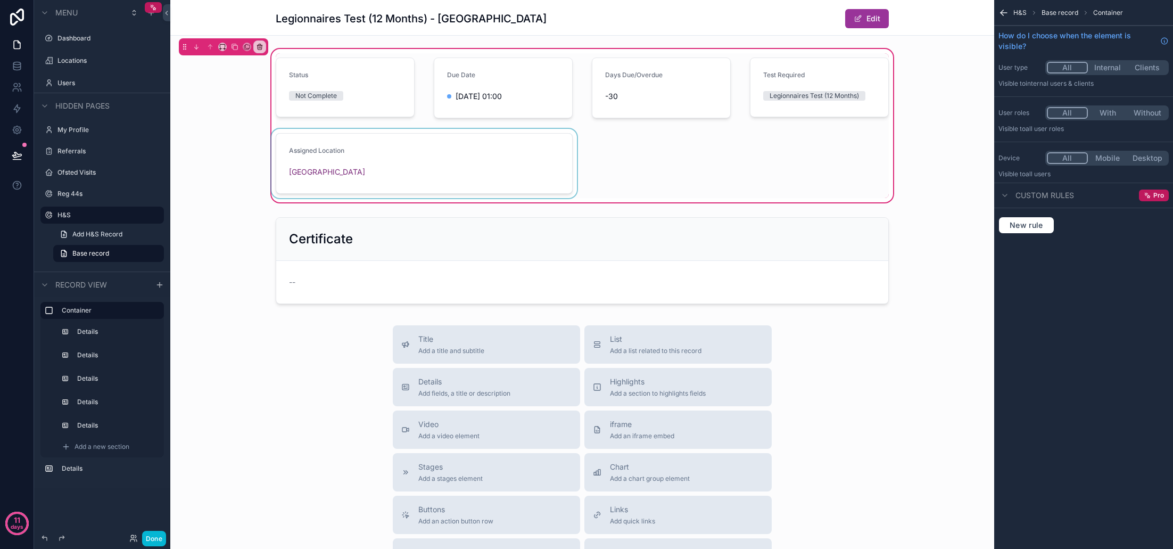
click at [434, 164] on div "scrollable content" at bounding box center [424, 163] width 310 height 69
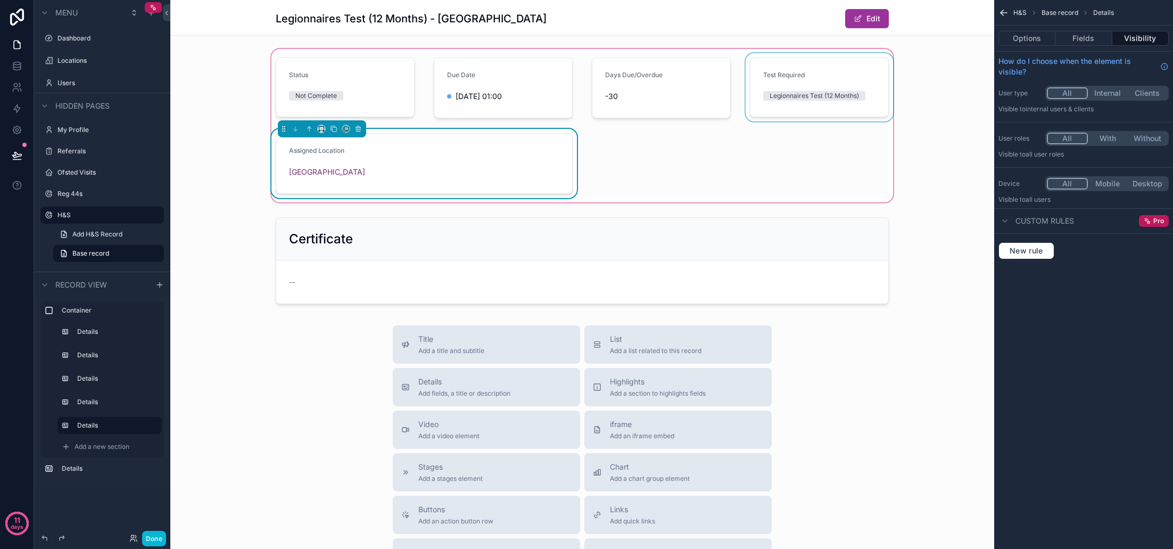
click at [753, 106] on div "scrollable content" at bounding box center [820, 87] width 152 height 69
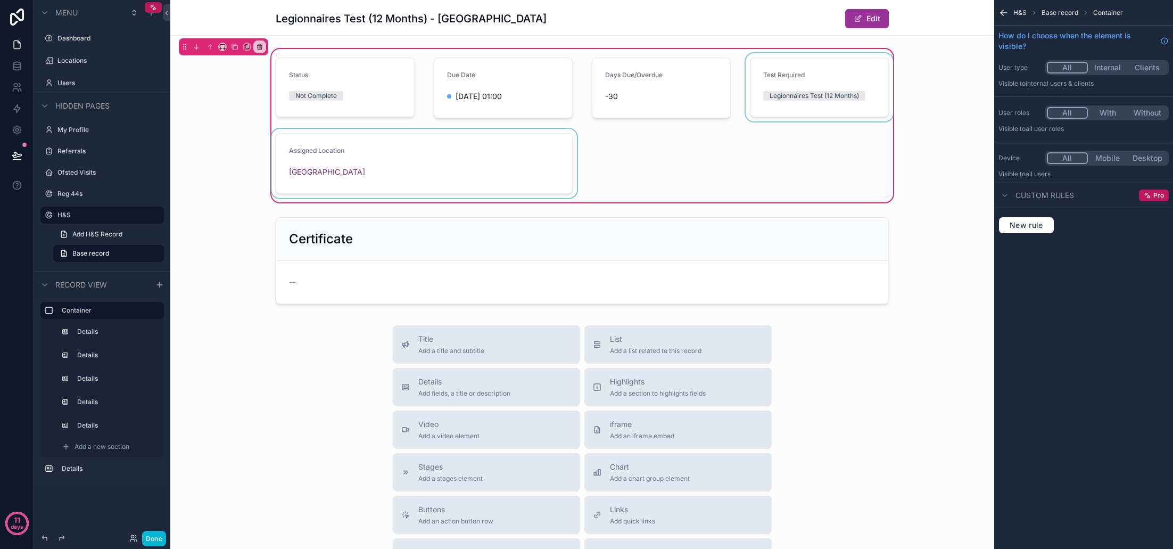
click at [755, 94] on div "scrollable content" at bounding box center [820, 87] width 152 height 69
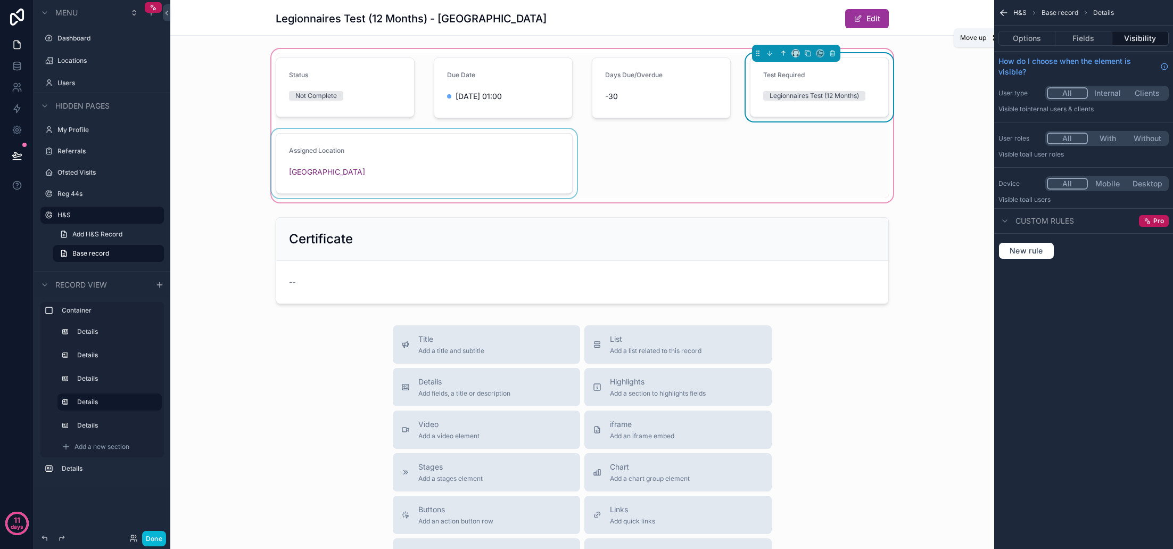
click at [784, 55] on icon "scrollable content" at bounding box center [783, 52] width 7 height 7
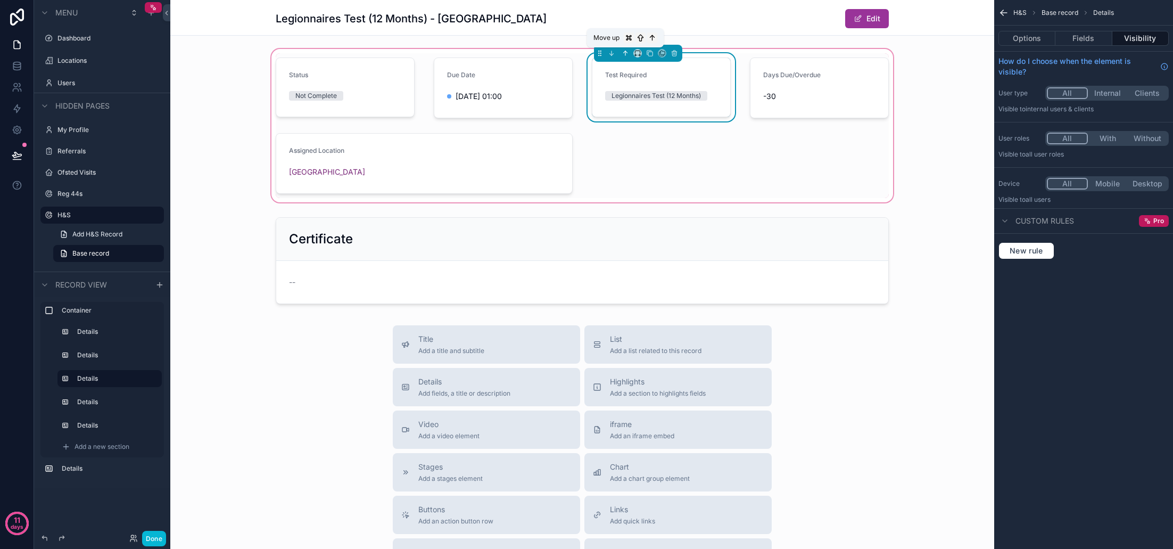
click at [624, 52] on icon "scrollable content" at bounding box center [625, 52] width 7 height 7
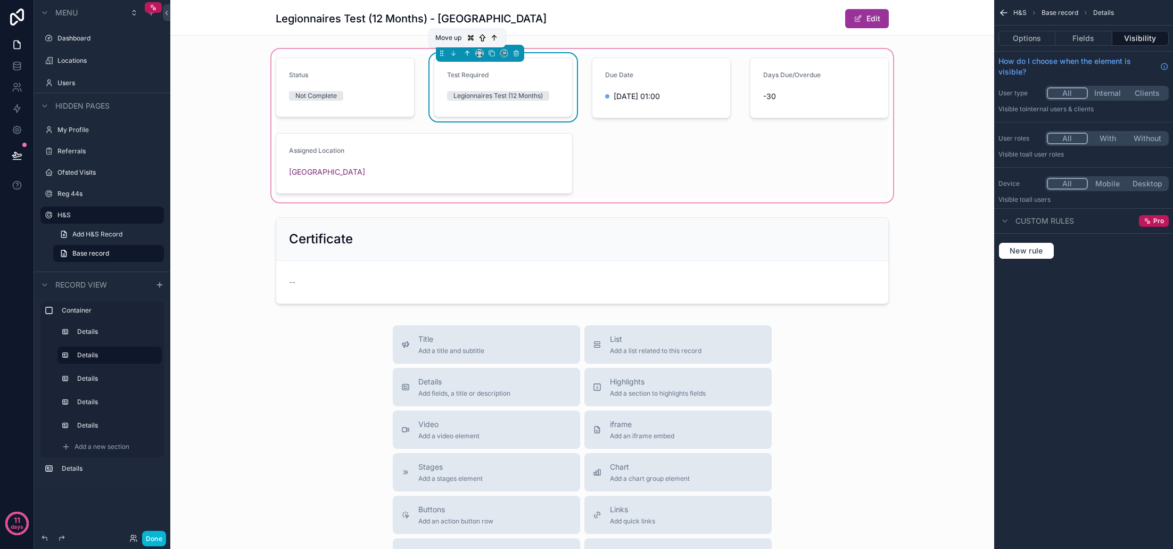
click at [466, 53] on icon "scrollable content" at bounding box center [467, 52] width 7 height 7
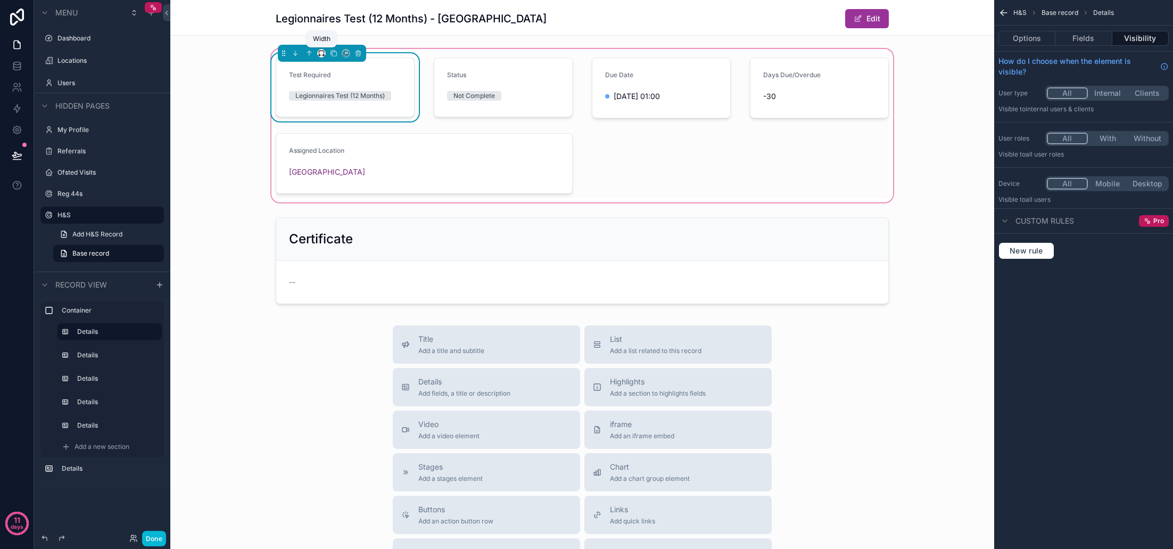
click at [321, 54] on icon "scrollable content" at bounding box center [321, 52] width 7 height 7
click at [332, 118] on span "33%" at bounding box center [334, 113] width 17 height 13
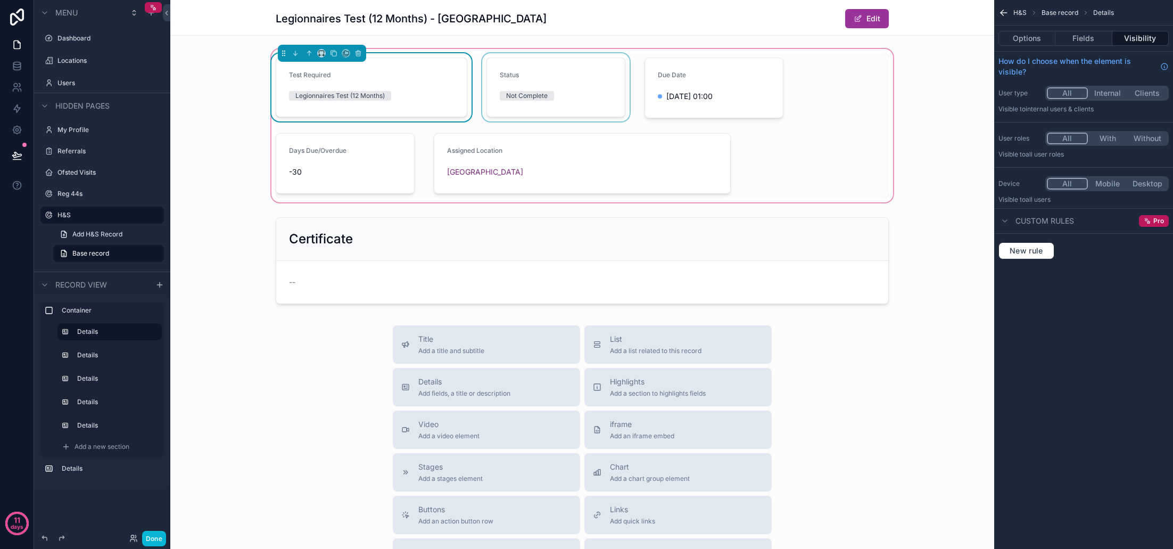
click at [569, 83] on div "scrollable content" at bounding box center [556, 87] width 152 height 69
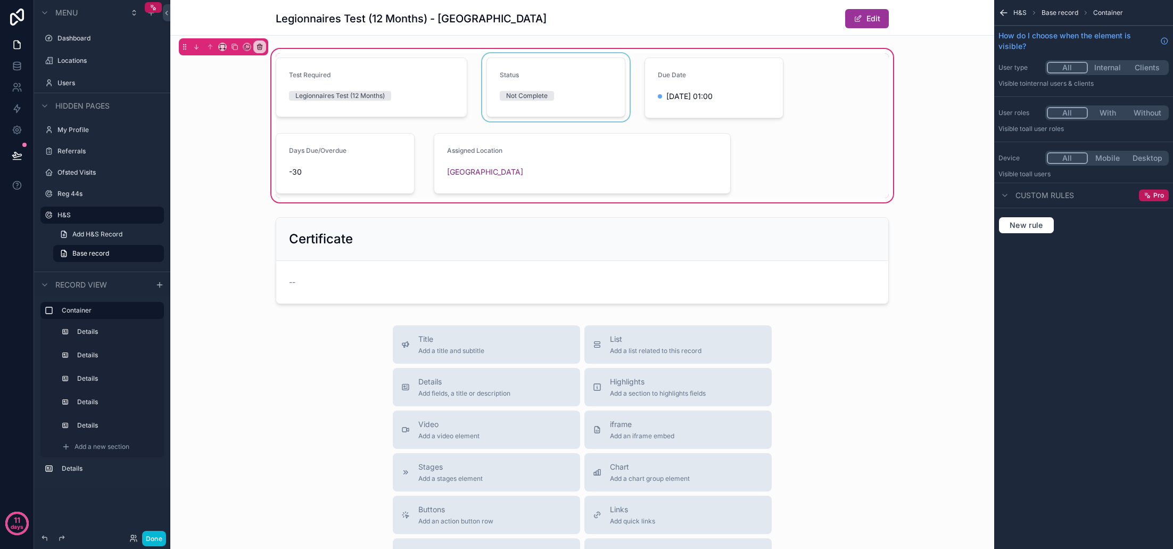
click at [572, 84] on div "scrollable content" at bounding box center [556, 87] width 152 height 69
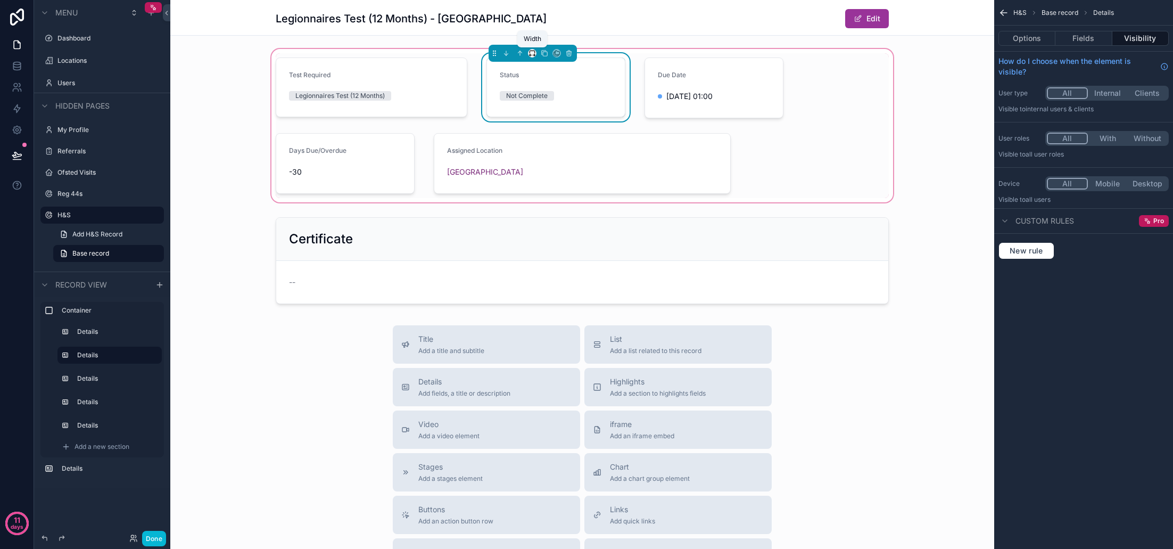
click at [533, 52] on icon "scrollable content" at bounding box center [531, 52] width 7 height 7
click at [546, 110] on span "33%" at bounding box center [545, 113] width 17 height 13
click at [753, 86] on div "scrollable content" at bounding box center [767, 87] width 152 height 69
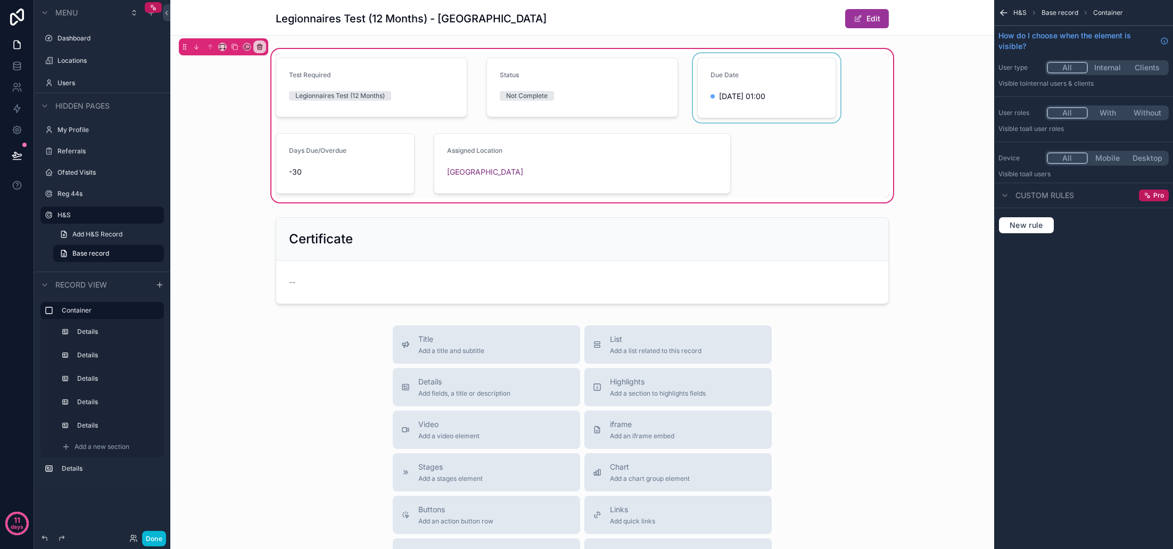
click at [750, 86] on div "scrollable content" at bounding box center [767, 87] width 152 height 69
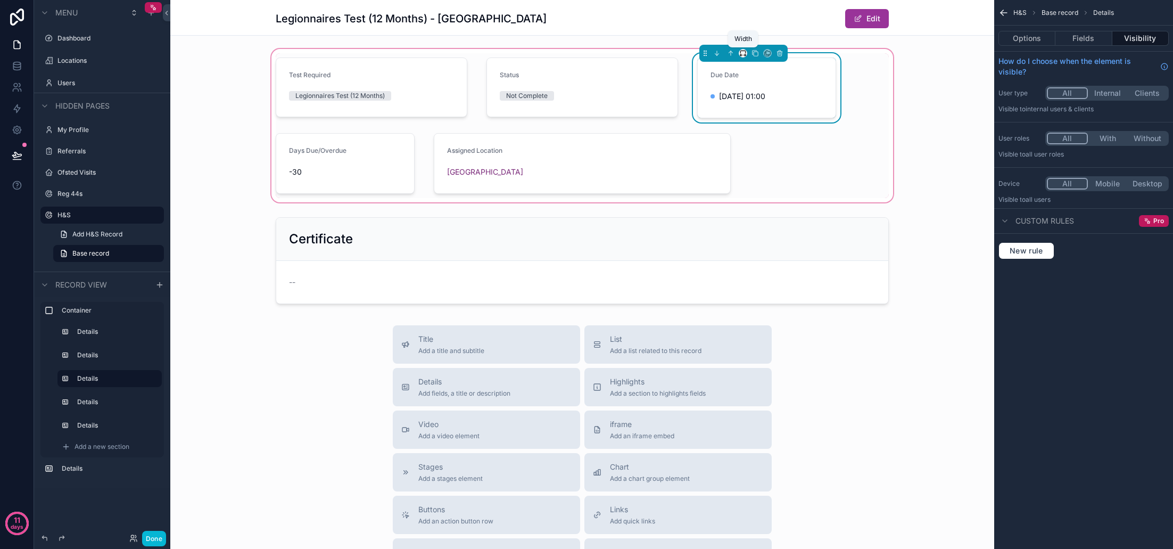
click at [741, 52] on icon "scrollable content" at bounding box center [742, 52] width 7 height 7
click at [757, 107] on span "33%" at bounding box center [756, 113] width 17 height 13
click at [383, 170] on div "scrollable content" at bounding box center [345, 163] width 152 height 69
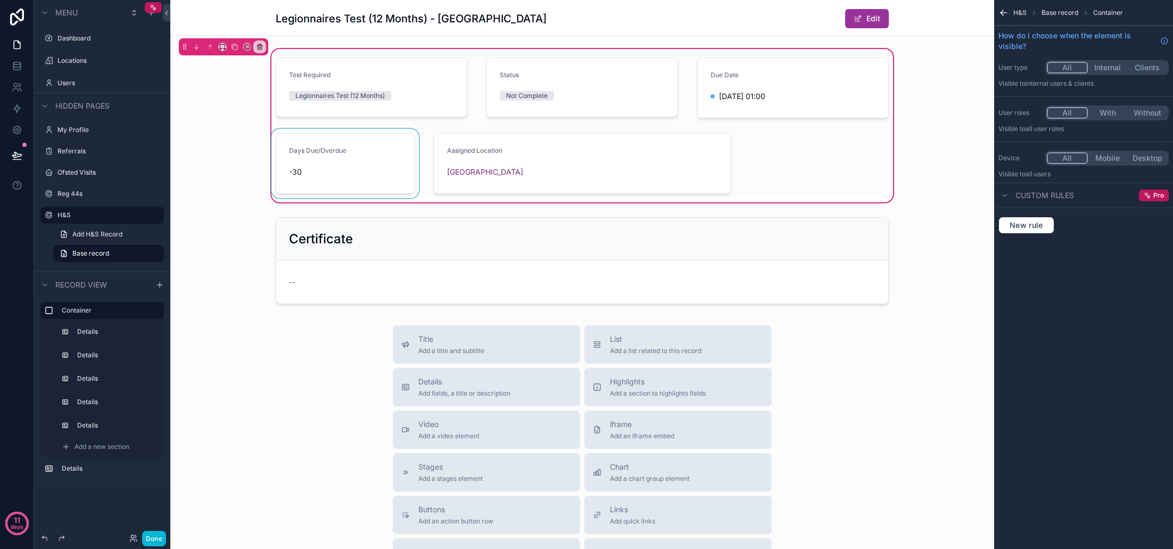
click at [383, 170] on div "scrollable content" at bounding box center [345, 163] width 152 height 69
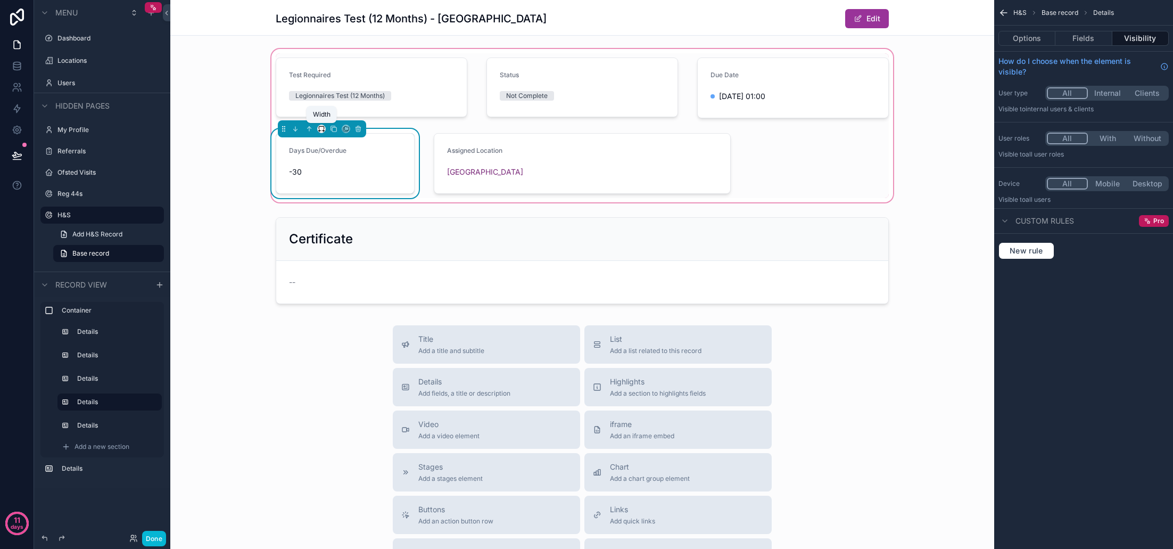
click at [322, 129] on icon "scrollable content" at bounding box center [321, 128] width 7 height 7
click at [341, 206] on span "50%" at bounding box center [334, 209] width 16 height 13
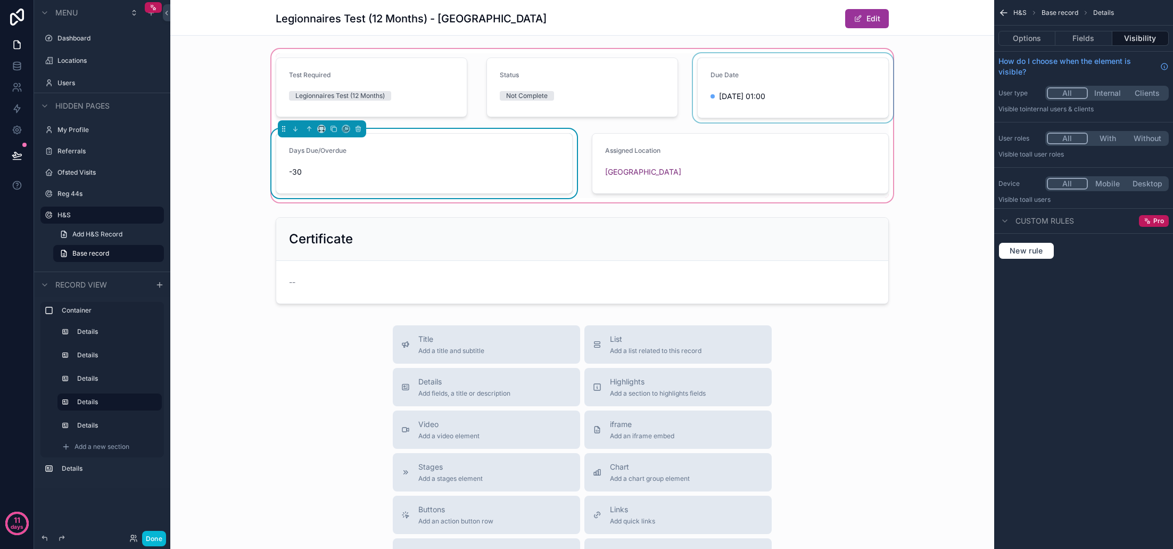
click at [794, 97] on div "scrollable content" at bounding box center [793, 87] width 204 height 69
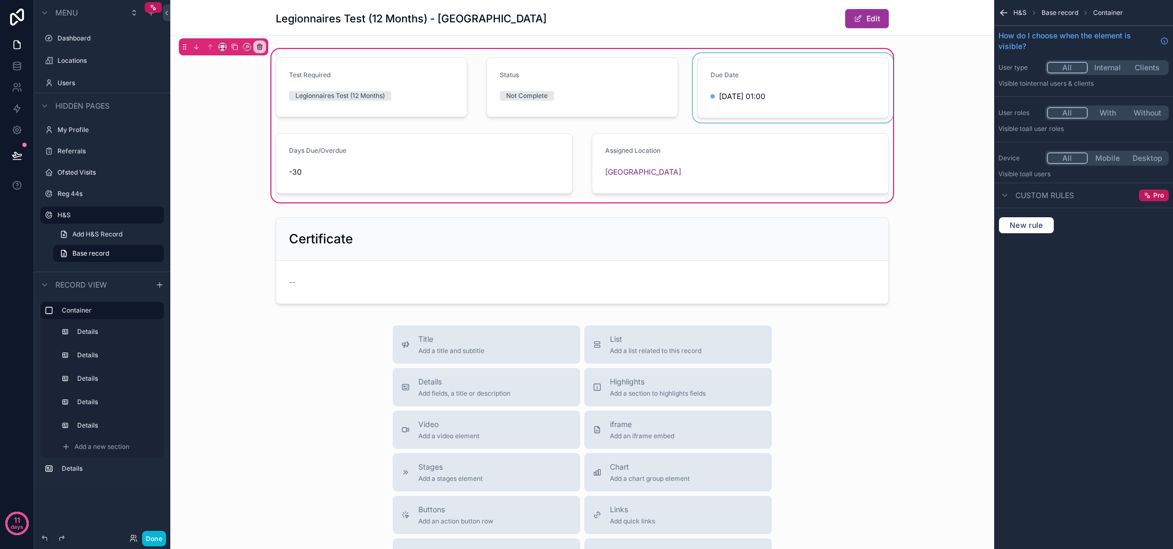
click at [800, 95] on div "scrollable content" at bounding box center [793, 87] width 204 height 69
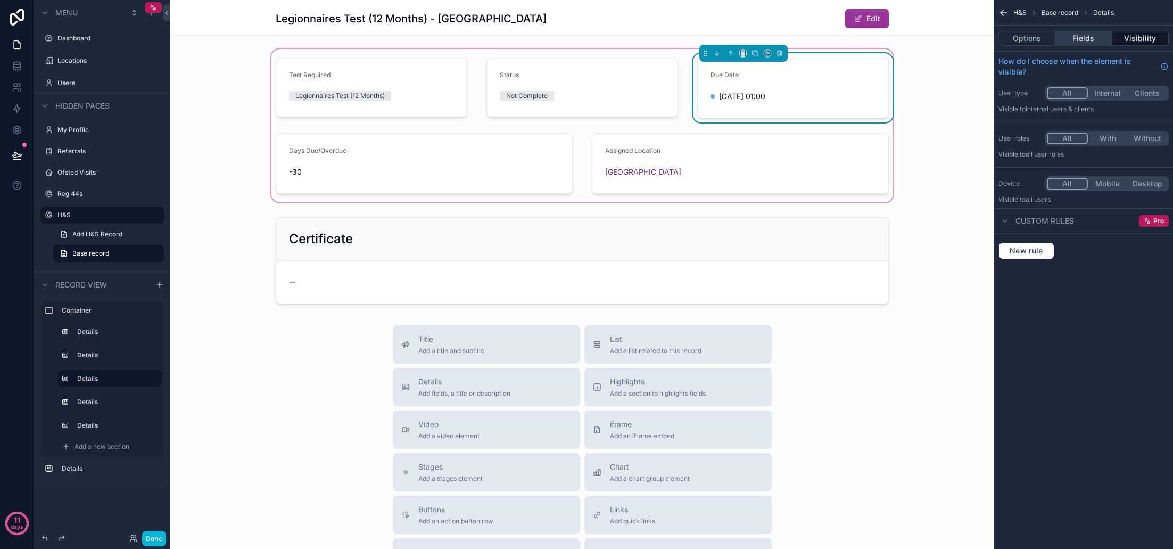
click at [1081, 40] on button "Fields" at bounding box center [1083, 38] width 56 height 15
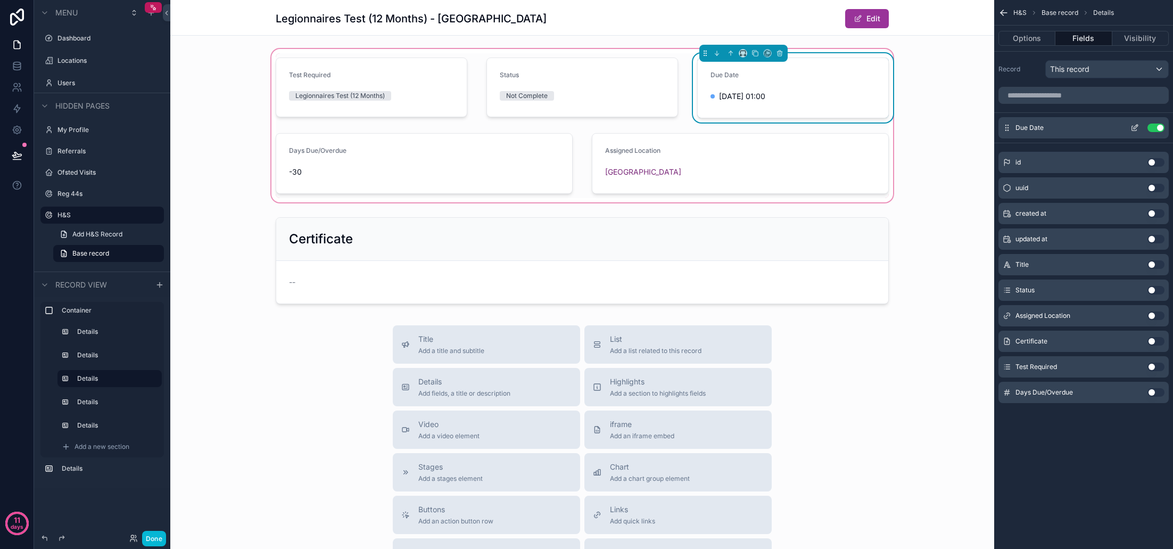
click at [1134, 125] on icon "scrollable content" at bounding box center [1134, 127] width 9 height 9
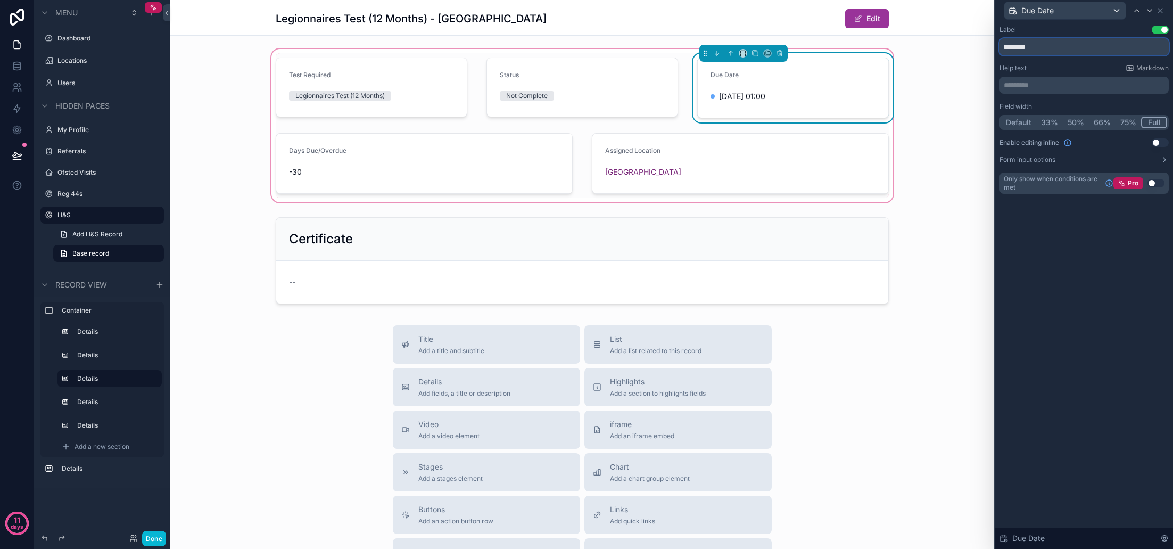
click at [1061, 47] on input "********" at bounding box center [1083, 46] width 169 height 17
type input "**********"
click at [1071, 64] on div "Help text Markdown" at bounding box center [1083, 68] width 169 height 9
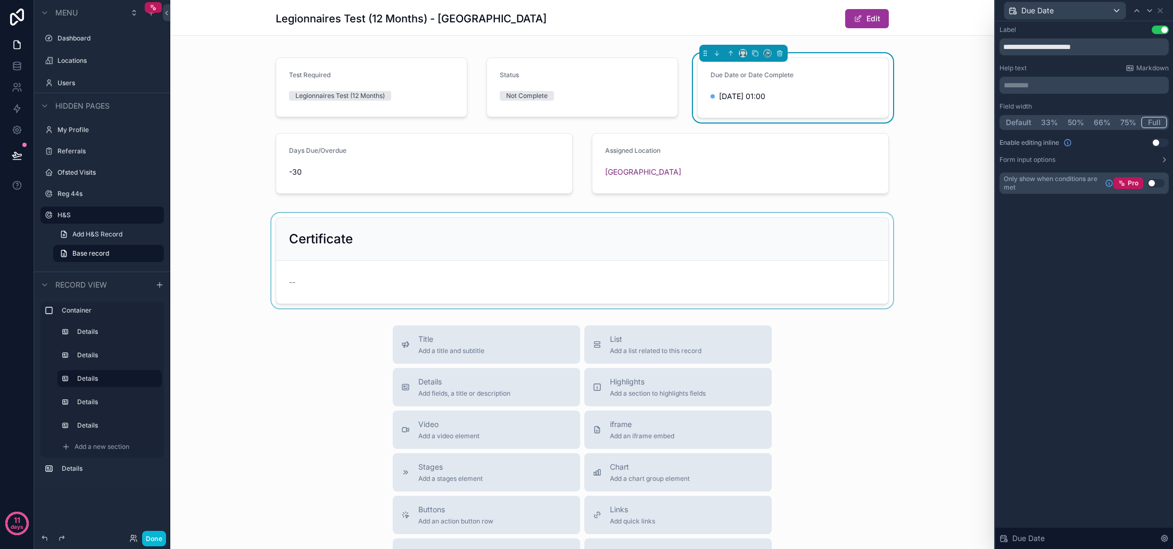
click at [623, 255] on div "scrollable content" at bounding box center [582, 260] width 824 height 95
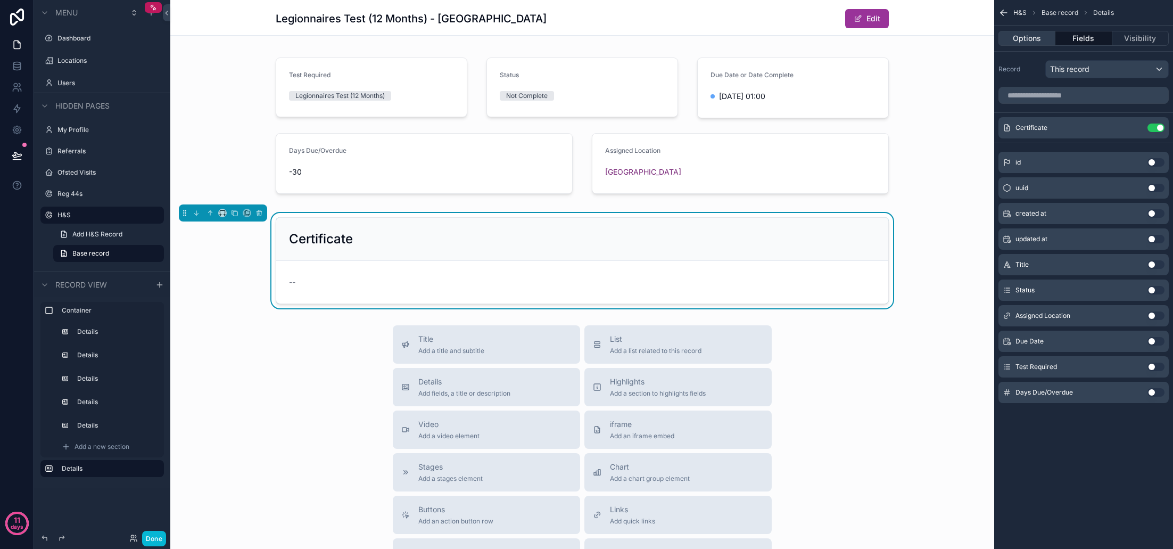
click at [1034, 40] on button "Options" at bounding box center [1026, 38] width 57 height 15
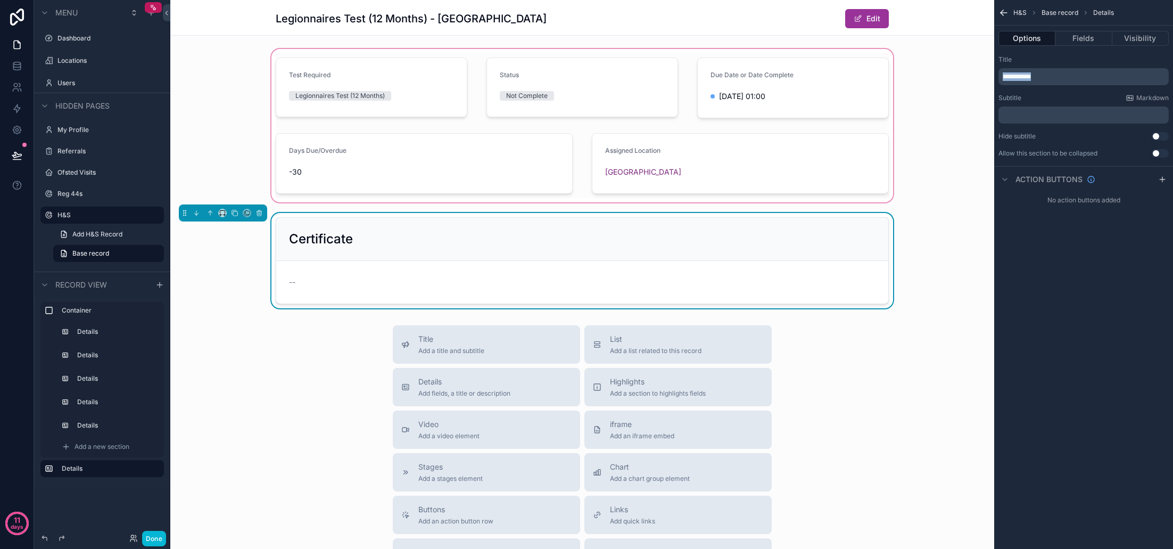
drag, startPoint x: 1031, startPoint y: 77, endPoint x: 978, endPoint y: 75, distance: 52.7
click at [978, 75] on div "**********" at bounding box center [671, 274] width 1003 height 549
copy span "**********"
click at [1025, 116] on p "﻿" at bounding box center [1085, 115] width 164 height 9
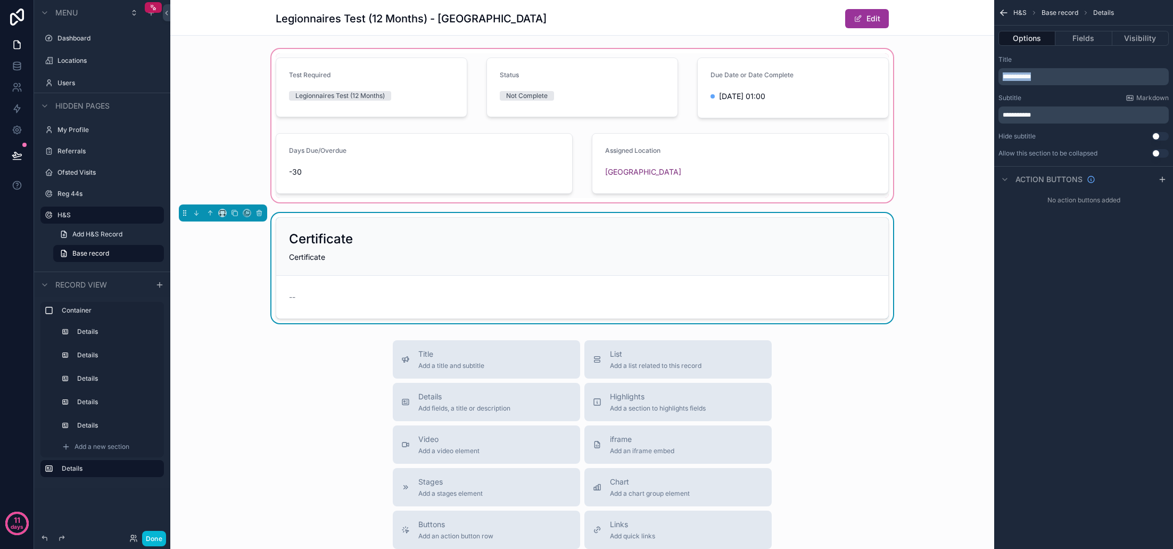
drag, startPoint x: 1043, startPoint y: 75, endPoint x: 979, endPoint y: 76, distance: 63.9
click at [979, 76] on div "**********" at bounding box center [671, 274] width 1003 height 549
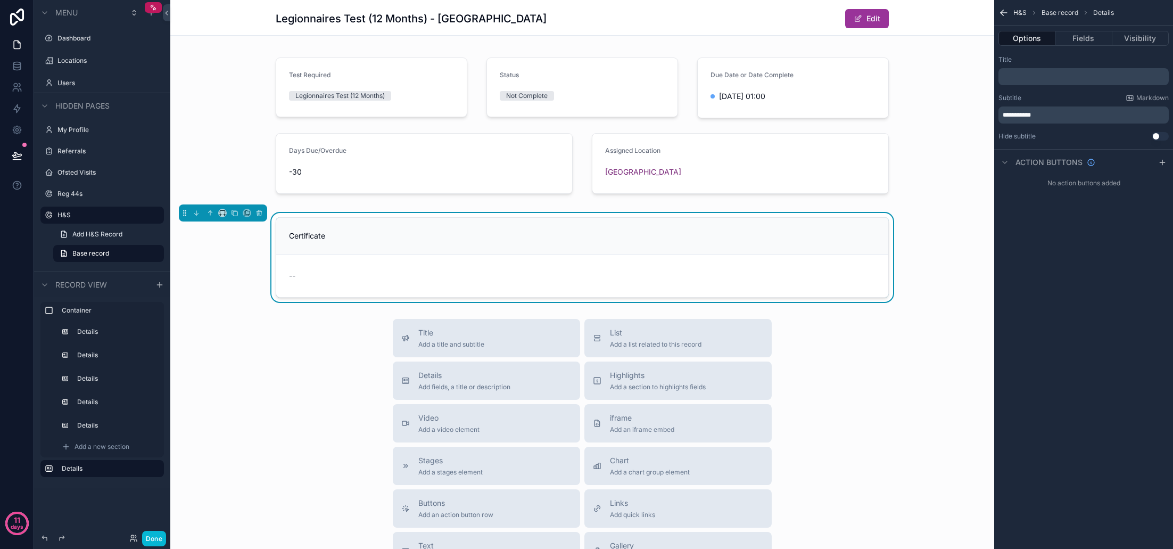
click at [1044, 61] on div "Title" at bounding box center [1083, 59] width 170 height 9
click at [156, 538] on button "Done" at bounding box center [154, 538] width 24 height 15
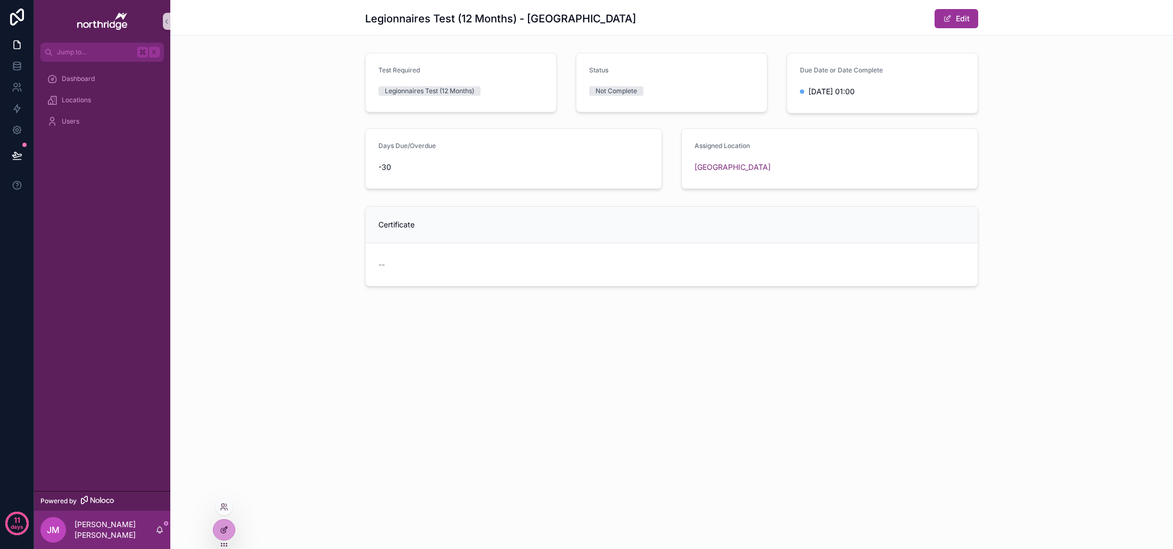
click at [213, 527] on div "Jump to... K Dashboard Locations Users Powered by JM Jonson Miller Legionnaires…" at bounding box center [603, 274] width 1139 height 549
click at [227, 531] on icon at bounding box center [224, 529] width 9 height 9
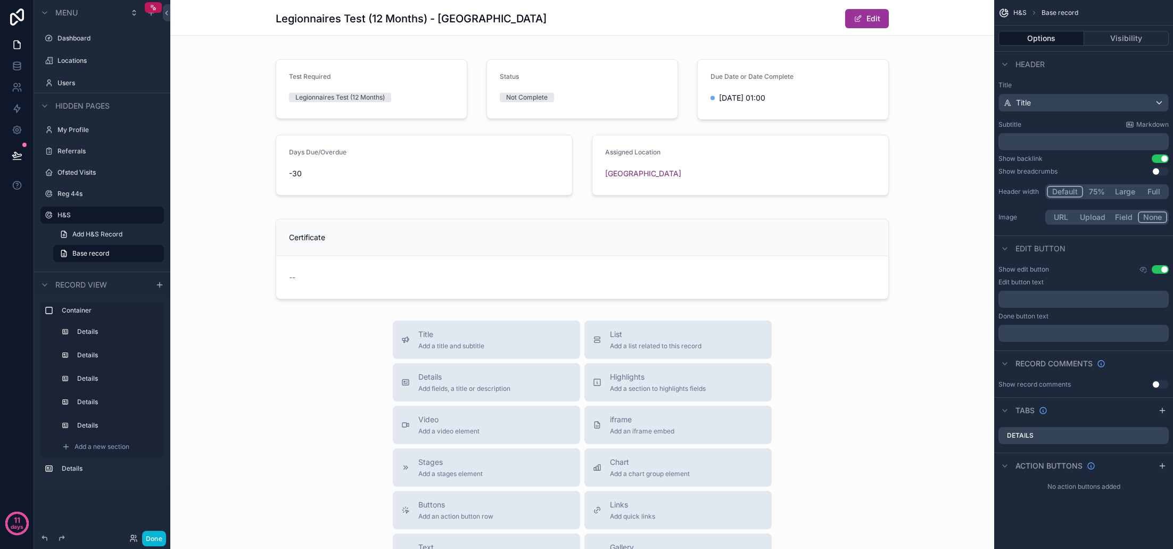
click at [733, 34] on div "Legionnaires Test (12 Months) - Woodfield House Edit" at bounding box center [582, 17] width 613 height 35
click at [723, 26] on div "Legionnaires Test (12 Months) - Woodfield House Edit" at bounding box center [582, 19] width 613 height 20
click at [880, 367] on div "Title Add a title and subtitle List Add a list related to this record Details A…" at bounding box center [582, 509] width 824 height 379
click at [1004, 467] on icon "scrollable content" at bounding box center [1005, 465] width 9 height 9
click at [1004, 467] on icon "scrollable content" at bounding box center [1005, 466] width 2 height 4
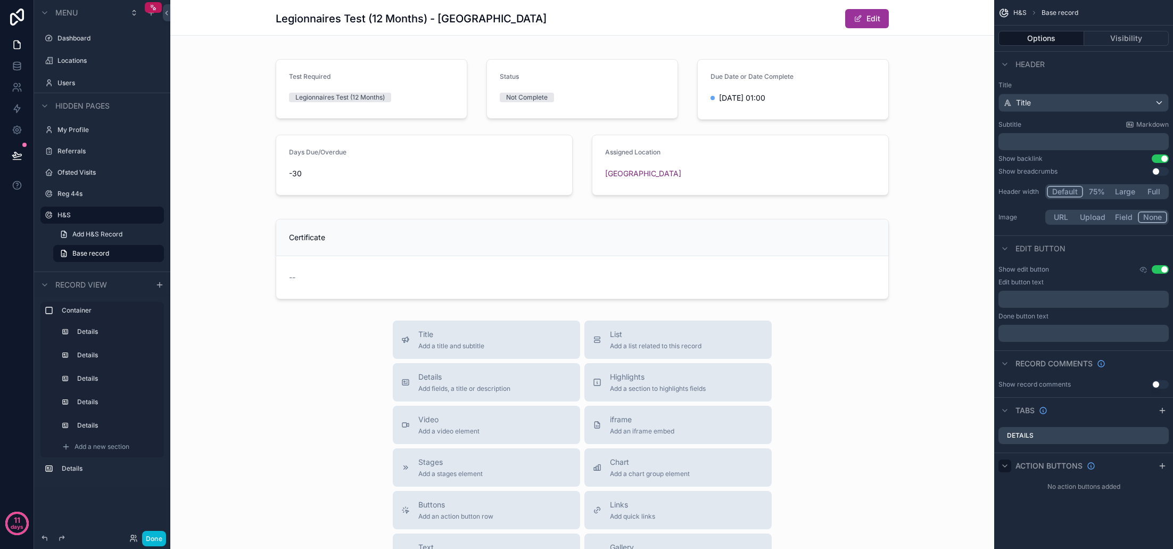
click at [726, 43] on div "Legionnaires Test (12 Months) - Woodfield House Edit Test Required Legionnaires…" at bounding box center [582, 392] width 824 height 784
click at [707, 65] on div "scrollable content" at bounding box center [582, 127] width 824 height 158
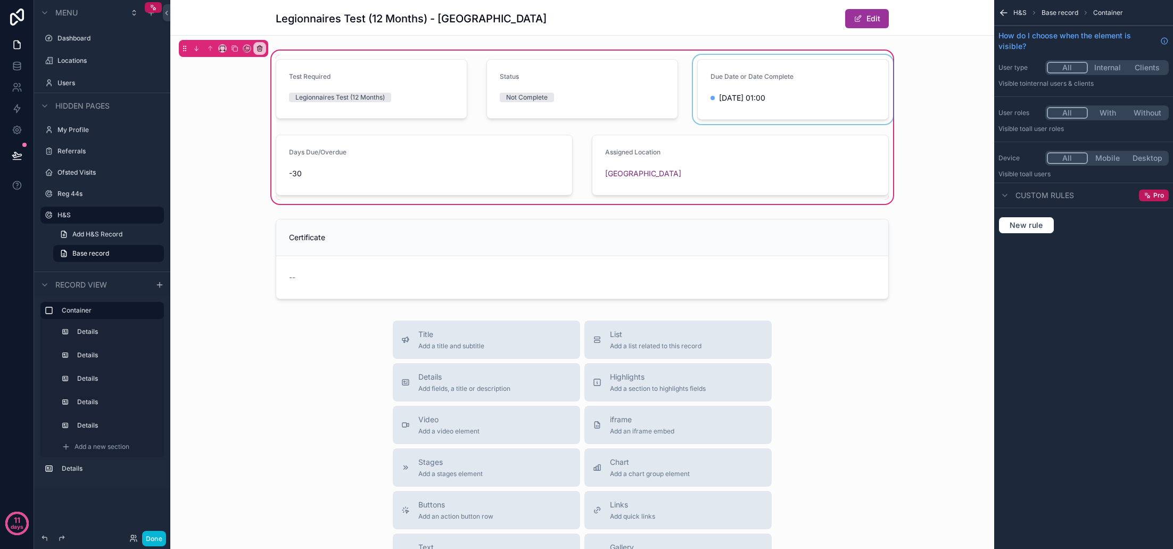
click at [708, 73] on div "scrollable content" at bounding box center [793, 89] width 204 height 69
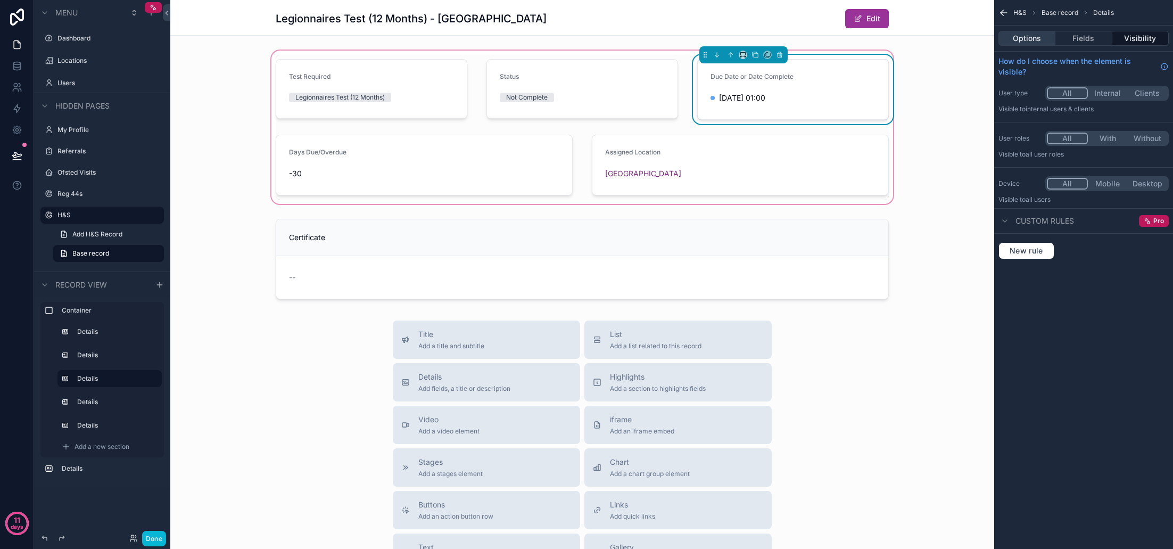
click at [1030, 42] on button "Options" at bounding box center [1026, 38] width 57 height 15
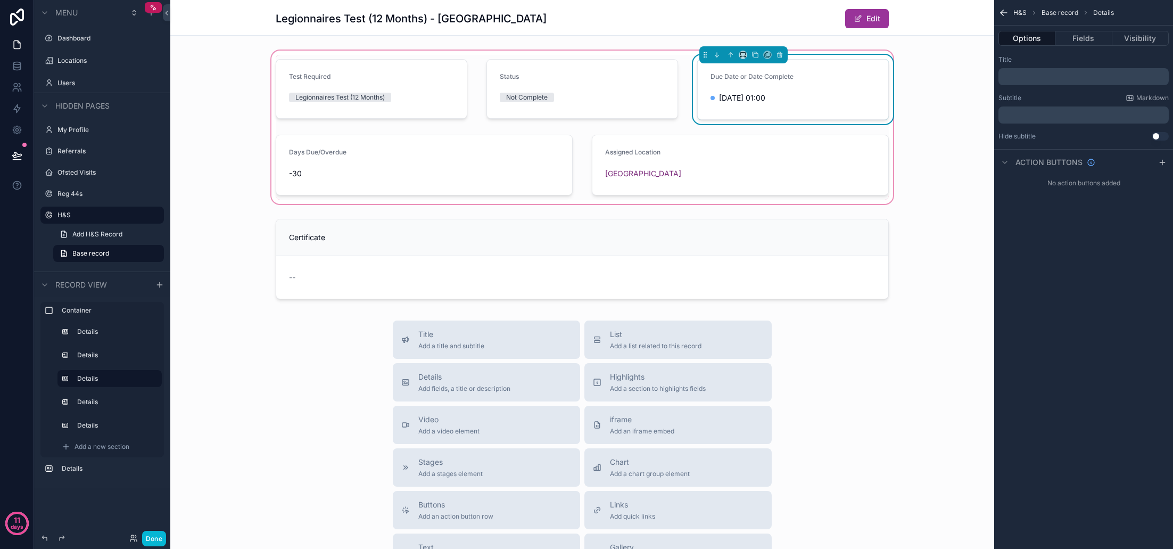
click at [893, 129] on div "Test Required Legionnaires Test (12 Months) Status Not Complete Due Date or Dat…" at bounding box center [582, 127] width 626 height 145
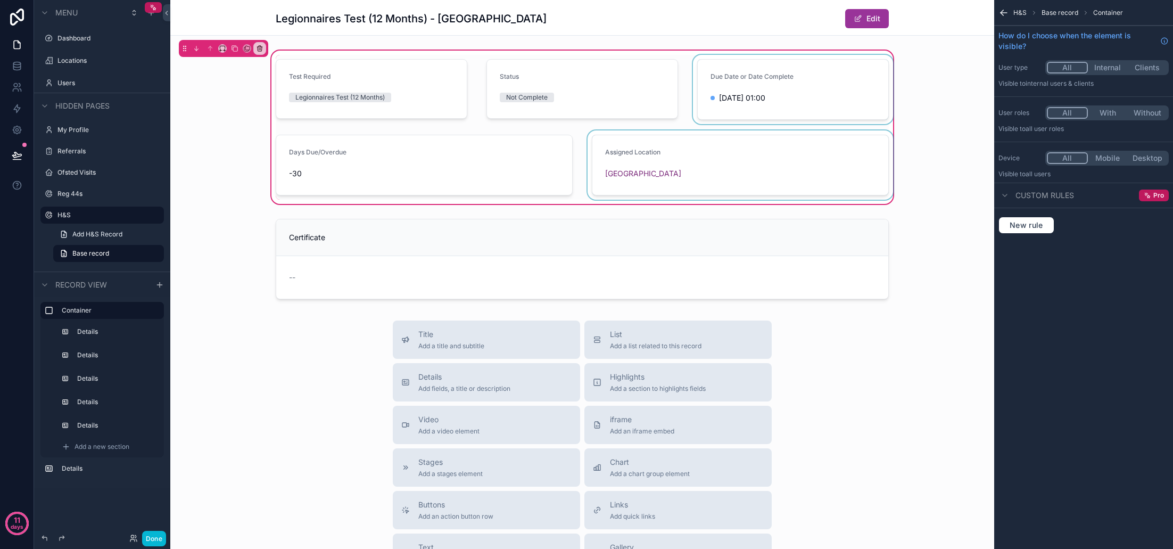
click at [821, 154] on div "scrollable content" at bounding box center [740, 164] width 310 height 69
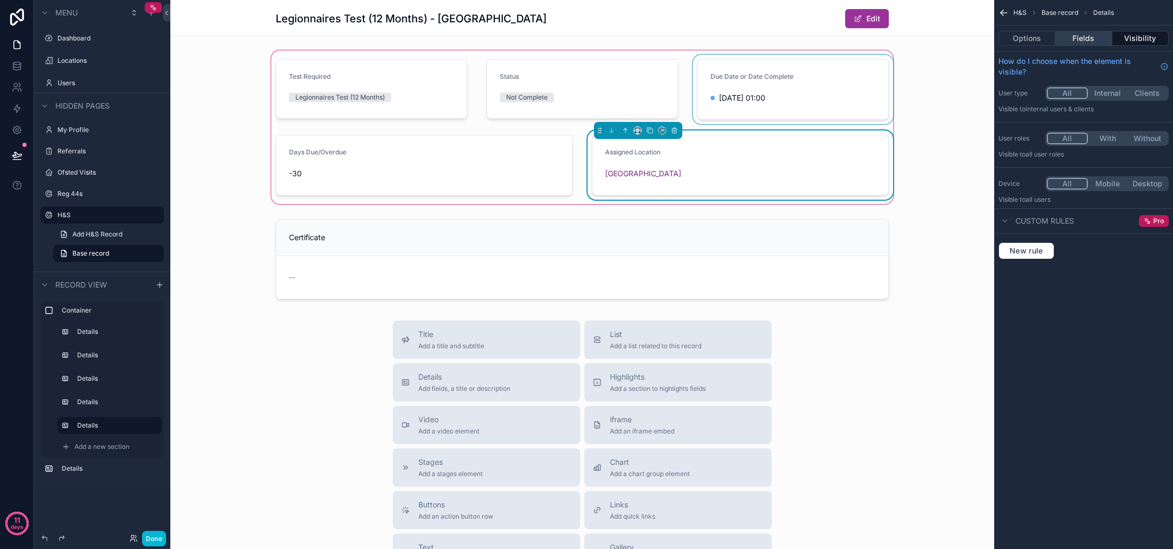
click at [1094, 35] on button "Fields" at bounding box center [1083, 38] width 56 height 15
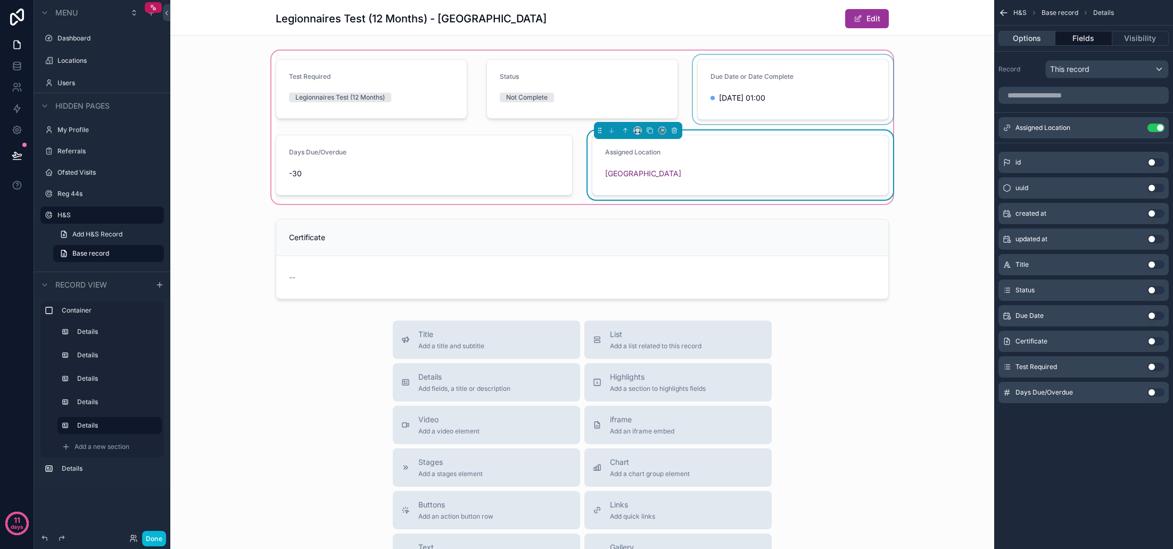
click at [1031, 39] on button "Options" at bounding box center [1026, 38] width 57 height 15
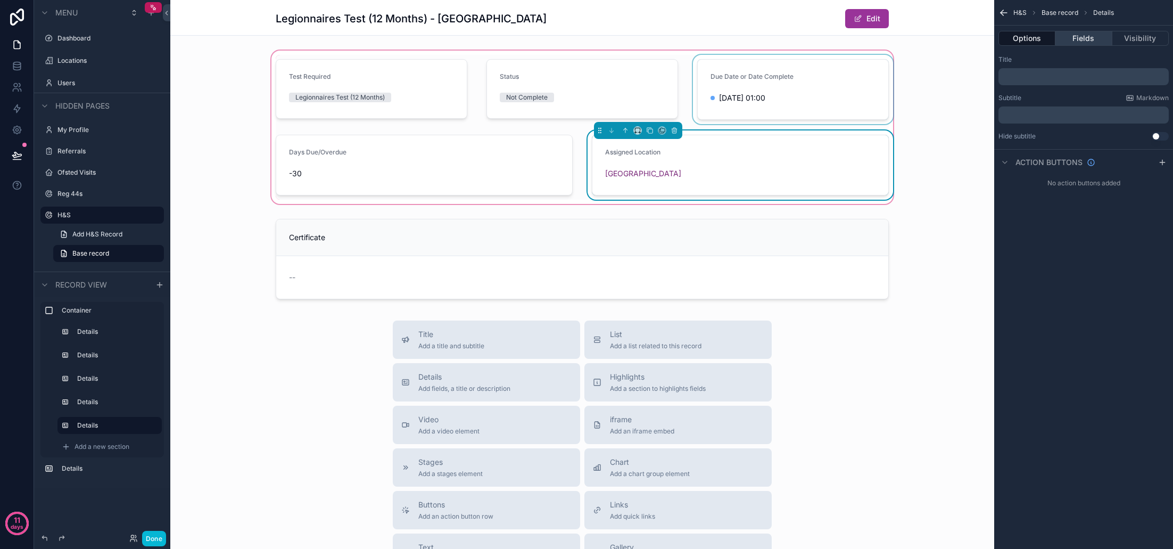
click at [1081, 39] on button "Fields" at bounding box center [1083, 38] width 56 height 15
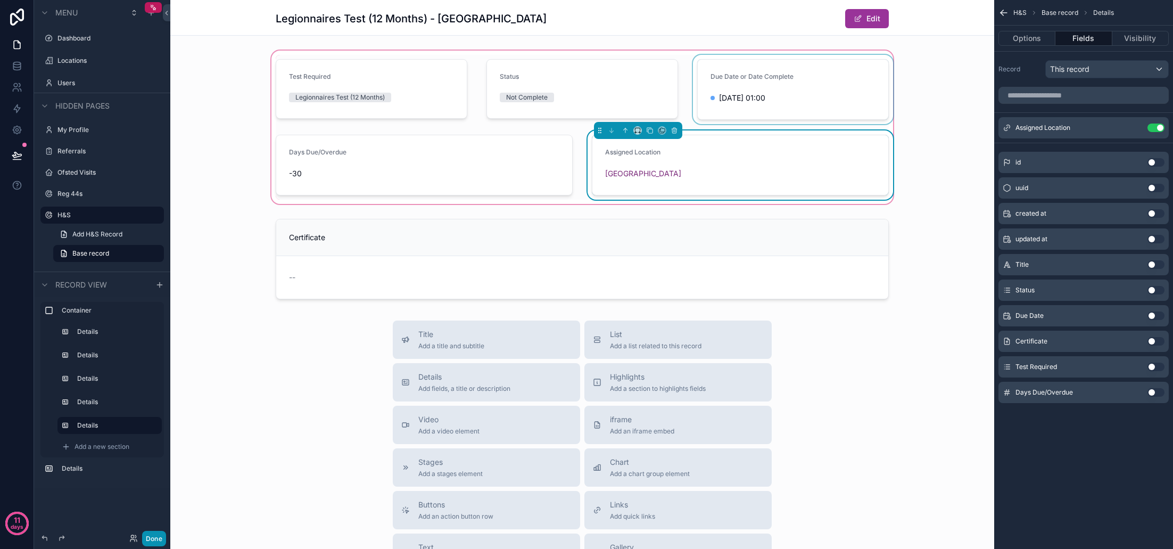
click at [156, 539] on button "Done" at bounding box center [154, 538] width 24 height 15
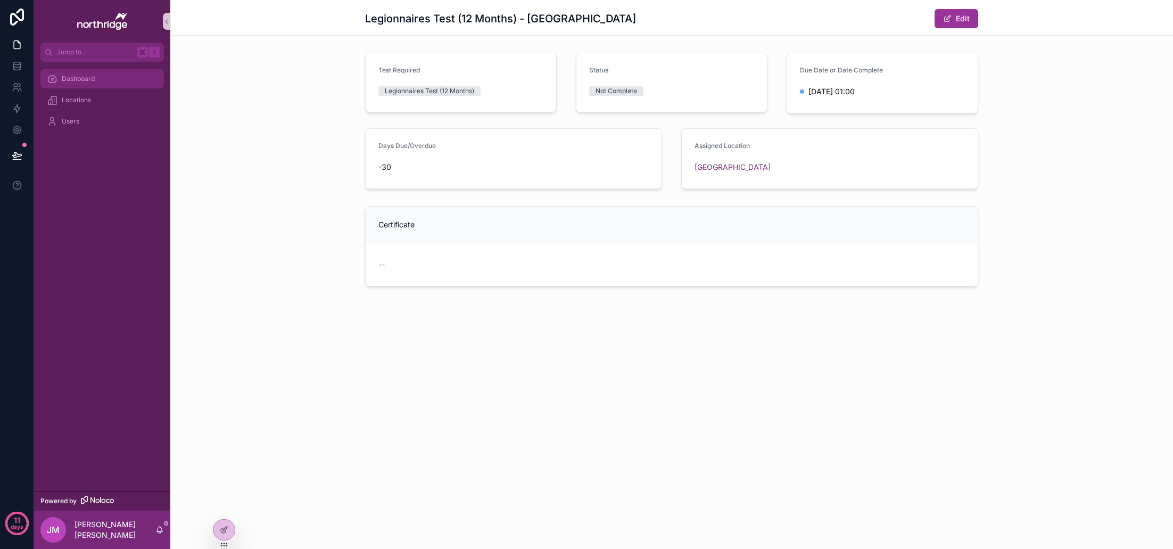
click at [87, 77] on span "Dashboard" at bounding box center [78, 79] width 33 height 9
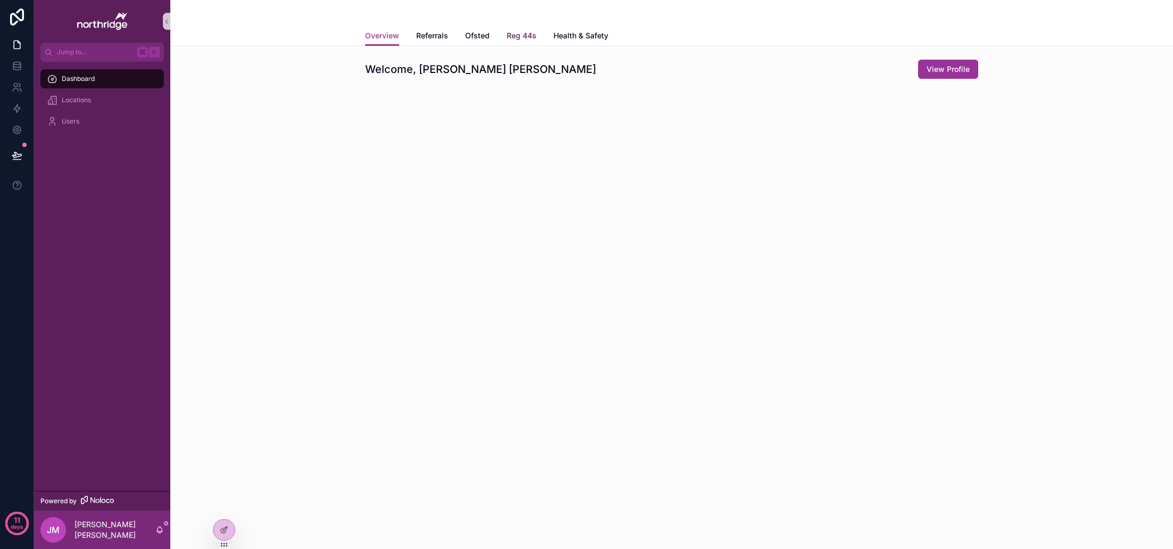
click at [518, 36] on span "Reg 44s" at bounding box center [522, 35] width 30 height 11
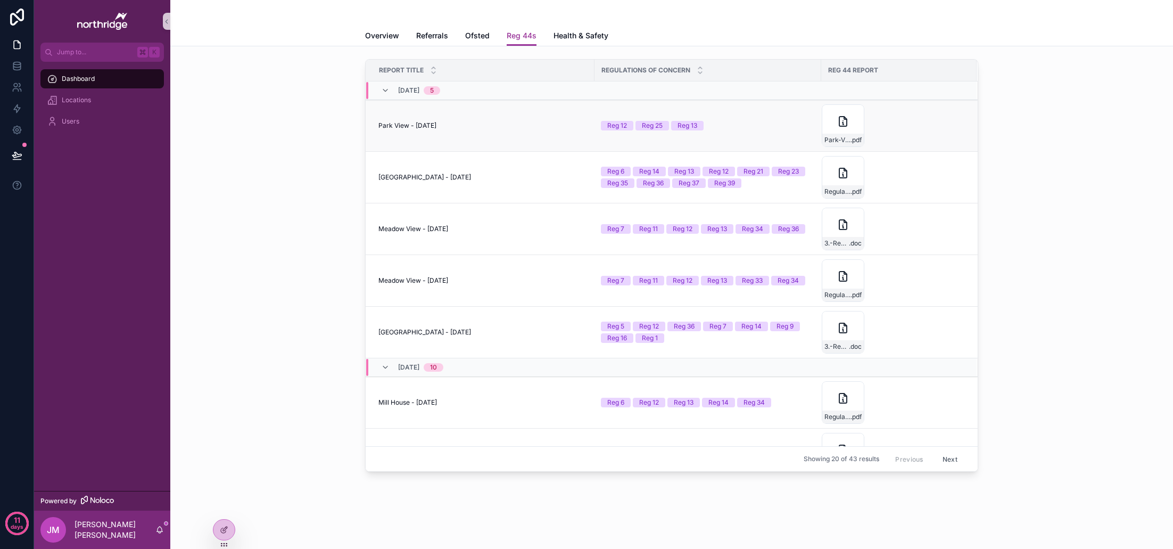
click at [510, 122] on div "Park View - 26 Aug, 2025 Park View - 26 Aug, 2025" at bounding box center [483, 125] width 210 height 9
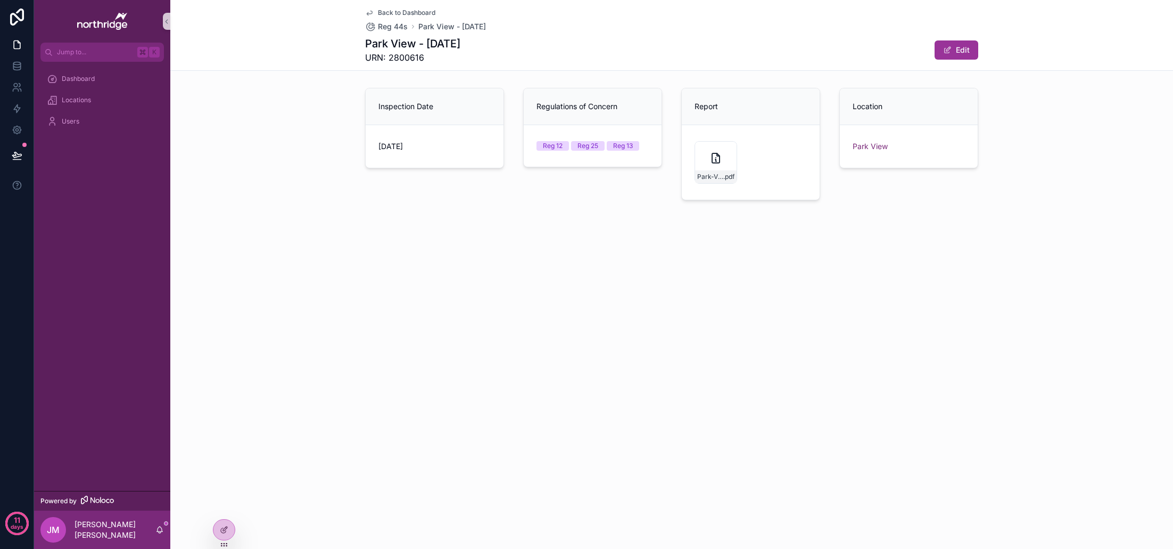
click at [398, 10] on span "Back to Dashboard" at bounding box center [406, 13] width 57 height 9
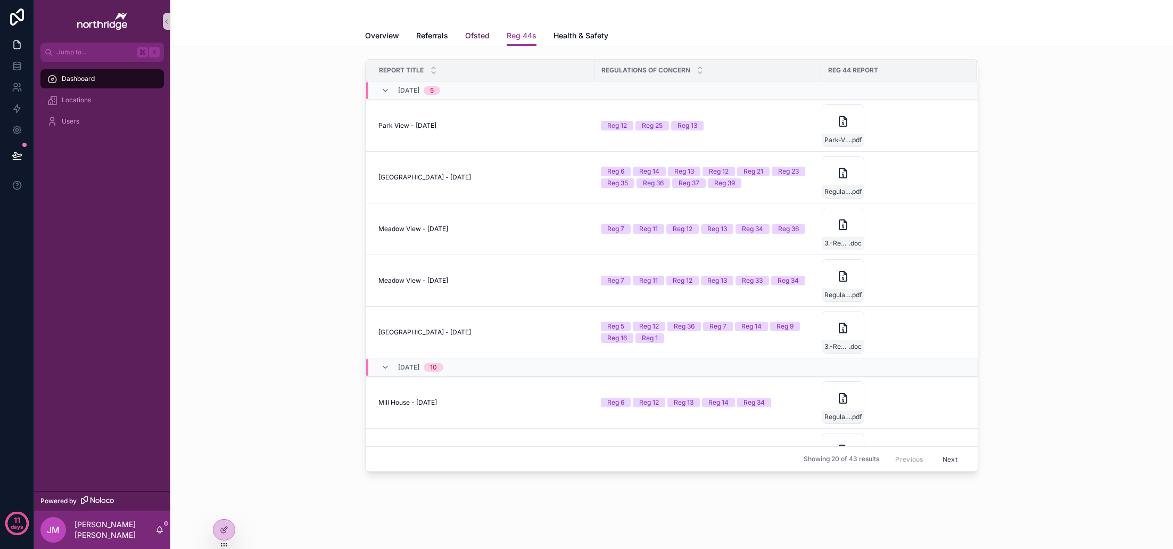
click at [479, 40] on span "Ofsted" at bounding box center [477, 35] width 24 height 11
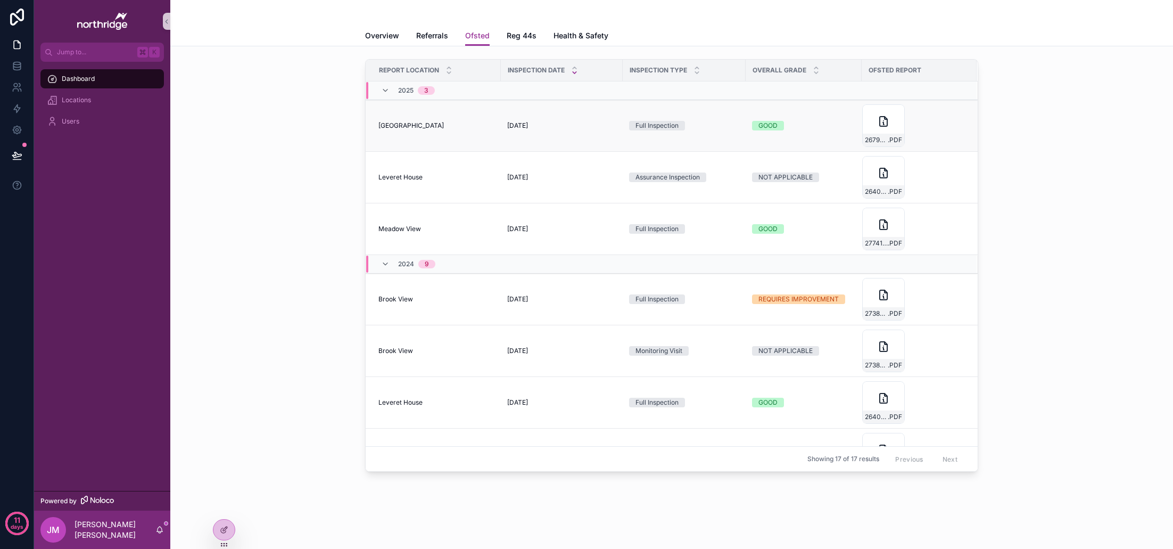
click at [481, 129] on div "Centurion House Centurion House" at bounding box center [436, 125] width 116 height 9
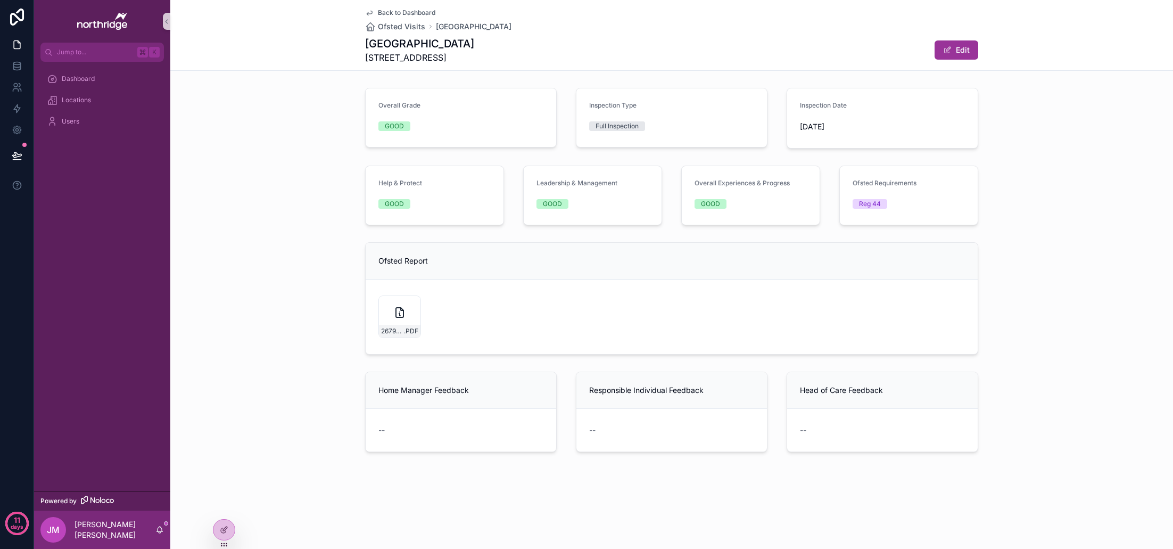
click at [404, 10] on span "Back to Dashboard" at bounding box center [406, 13] width 57 height 9
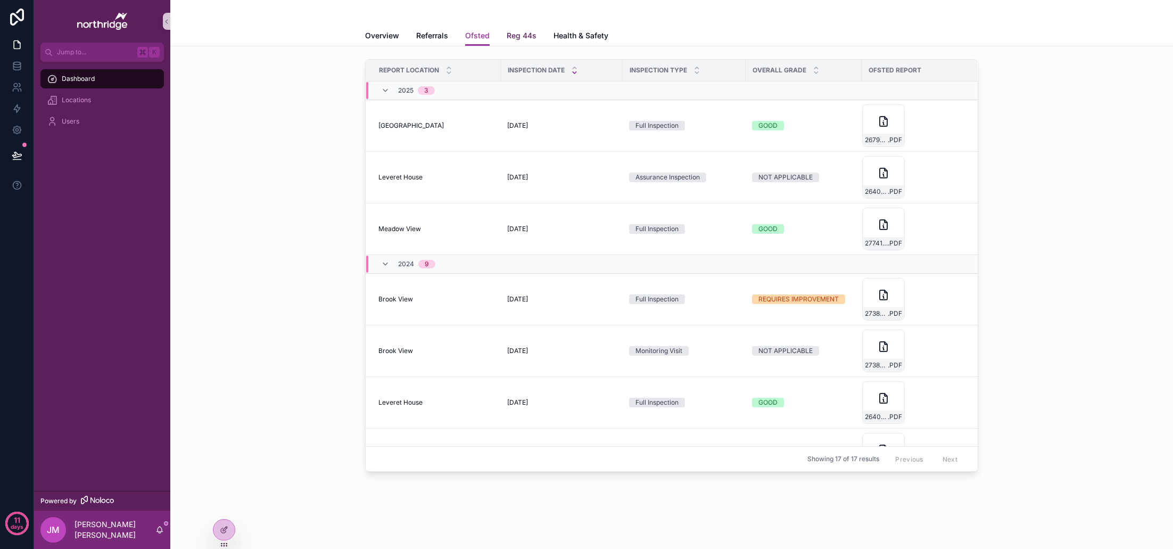
click at [533, 35] on span "Reg 44s" at bounding box center [522, 35] width 30 height 11
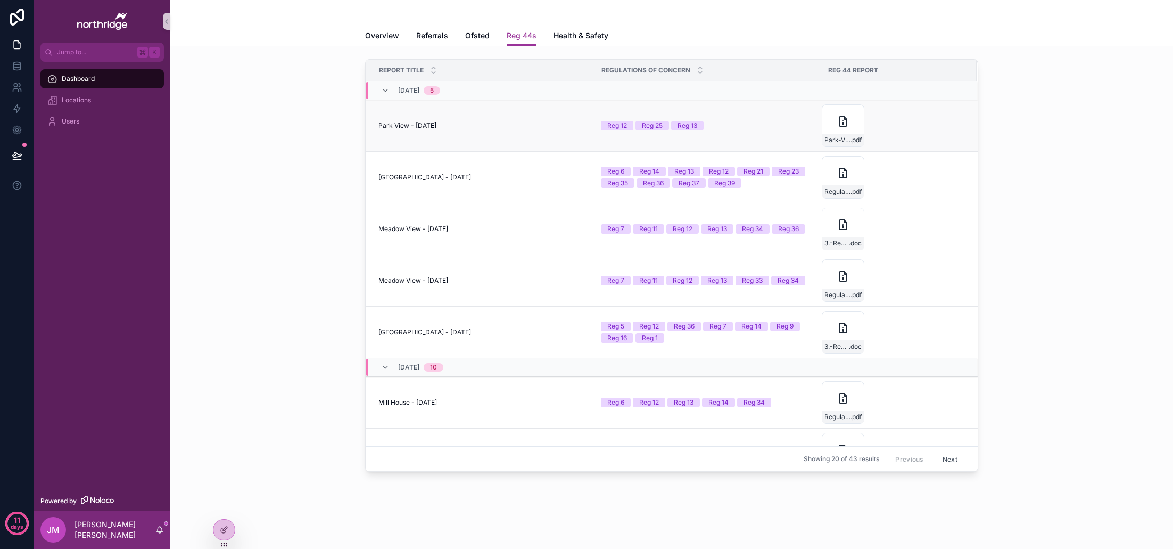
click at [493, 135] on td "Park View - 26 Aug, 2025 Park View - 26 Aug, 2025" at bounding box center [480, 126] width 229 height 52
click at [465, 125] on div "Park View - 26 Aug, 2025 Park View - 26 Aug, 2025" at bounding box center [483, 125] width 210 height 9
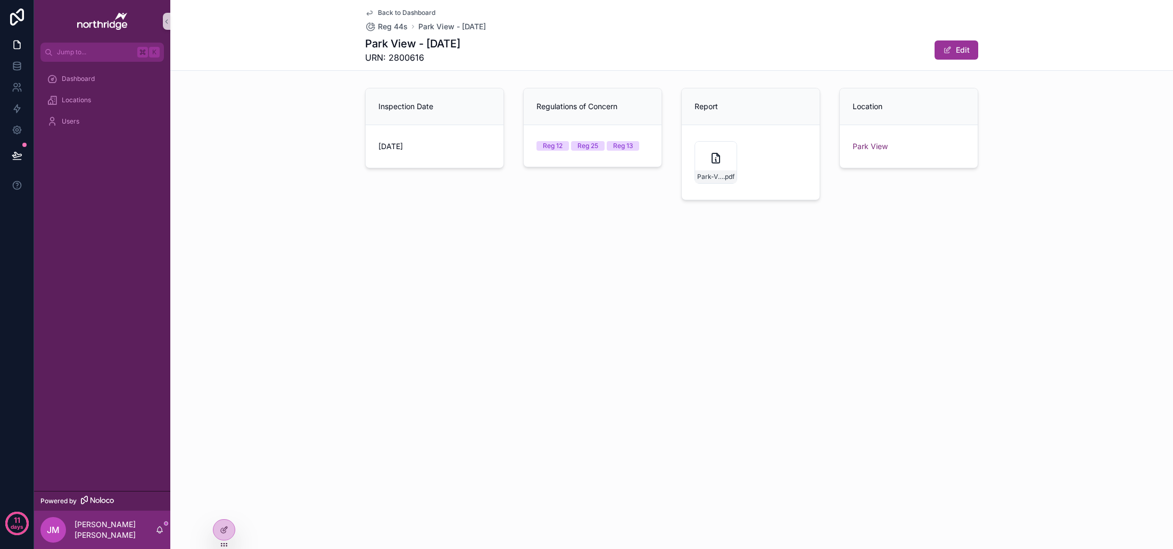
click at [402, 13] on span "Back to Dashboard" at bounding box center [406, 13] width 57 height 9
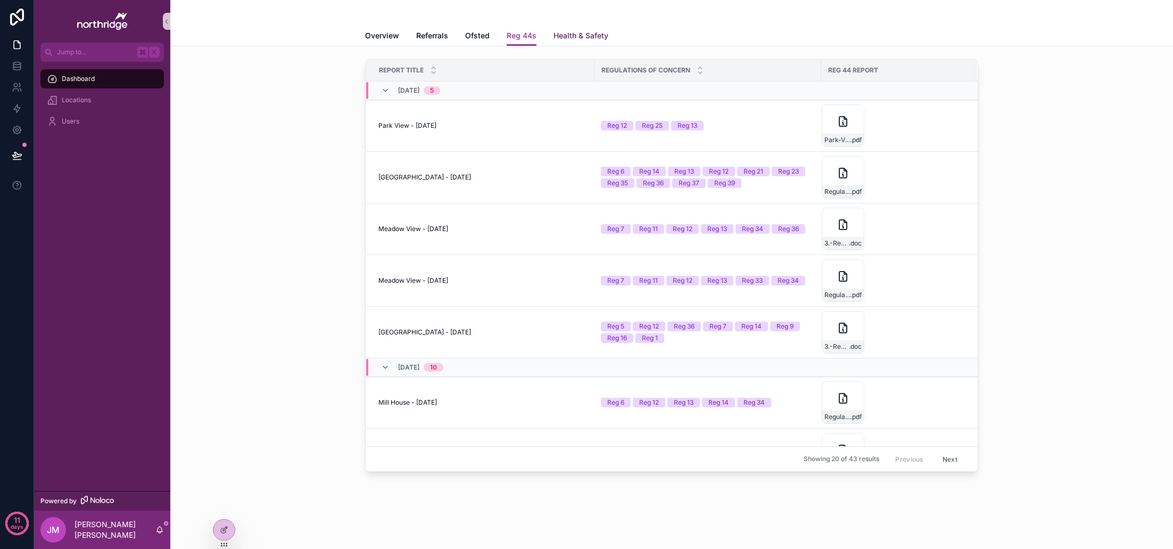
click at [571, 34] on span "Health & Safety" at bounding box center [581, 35] width 55 height 11
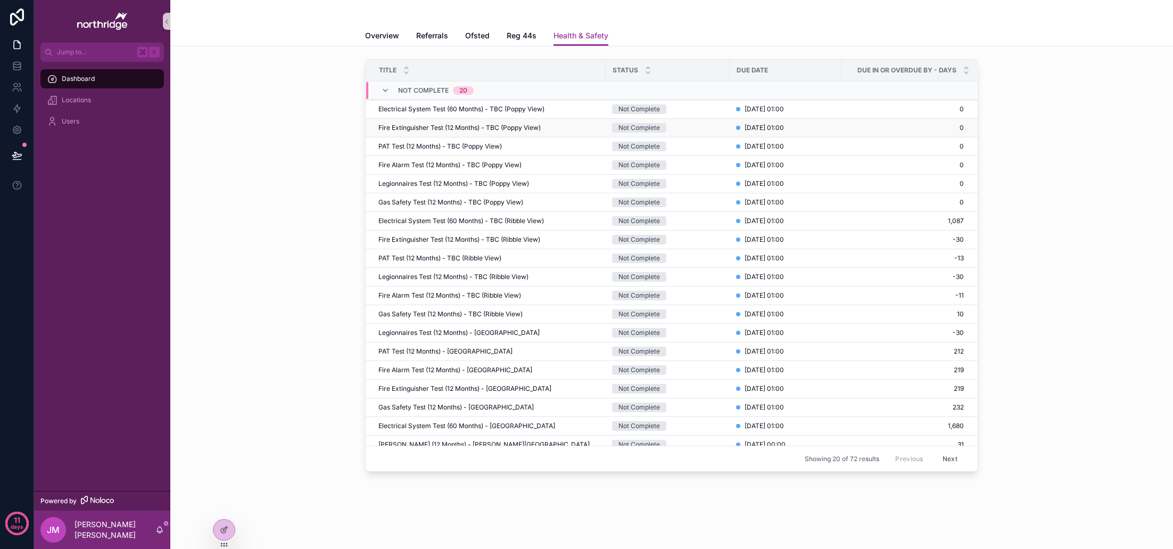
click at [511, 129] on span "Fire Extinguisher Test (12 Months) - TBC (Poppy View)" at bounding box center [459, 127] width 162 height 9
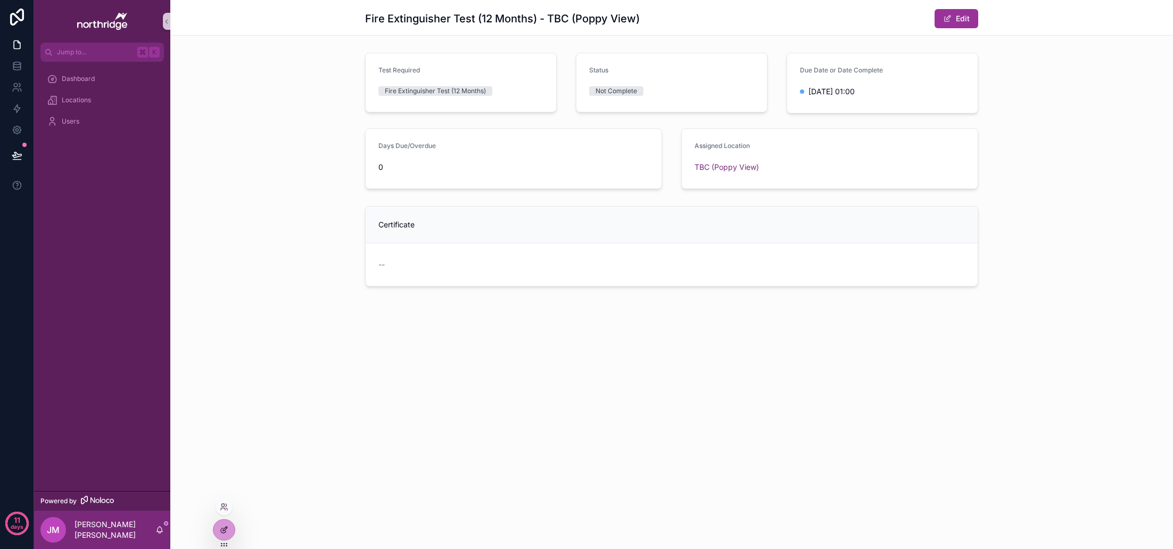
click at [221, 530] on icon at bounding box center [223, 530] width 5 height 5
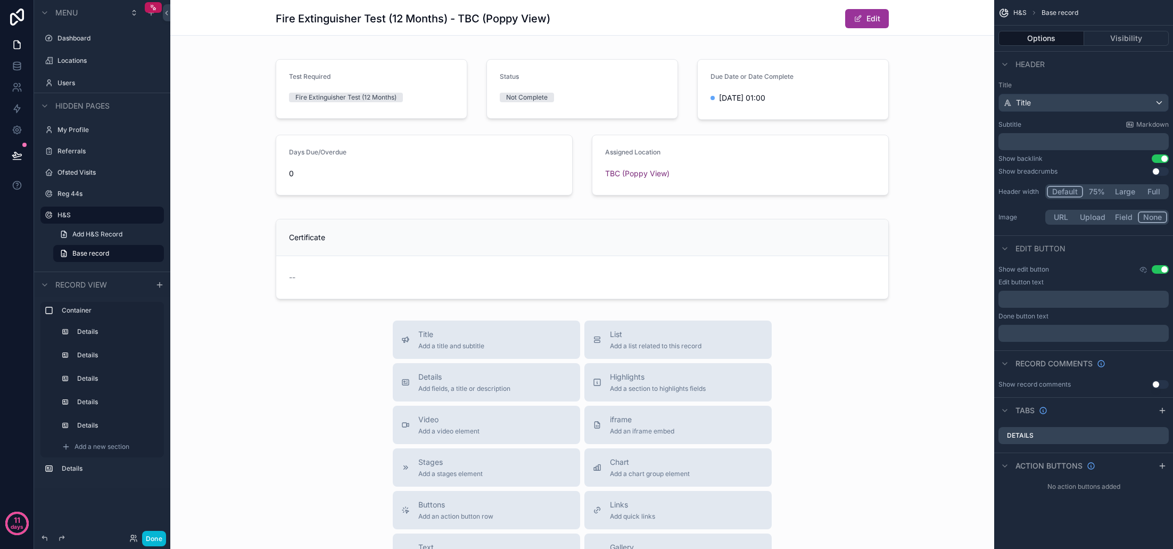
click at [1159, 173] on button "Use setting" at bounding box center [1160, 171] width 17 height 9
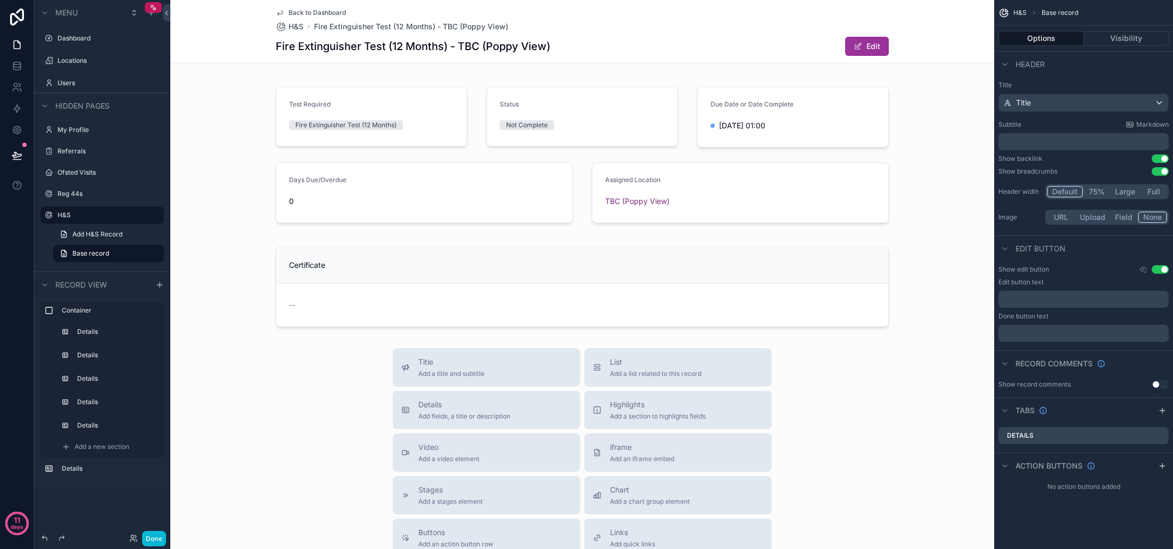
click at [1163, 158] on button "Use setting" at bounding box center [1160, 158] width 17 height 9
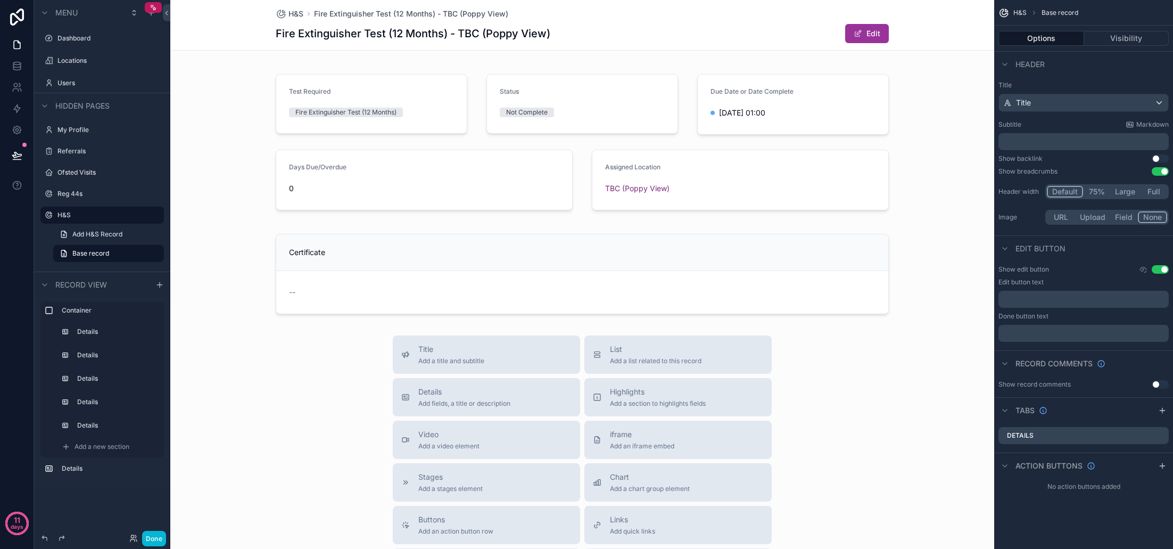
click at [1163, 158] on button "Use setting" at bounding box center [1160, 158] width 17 height 9
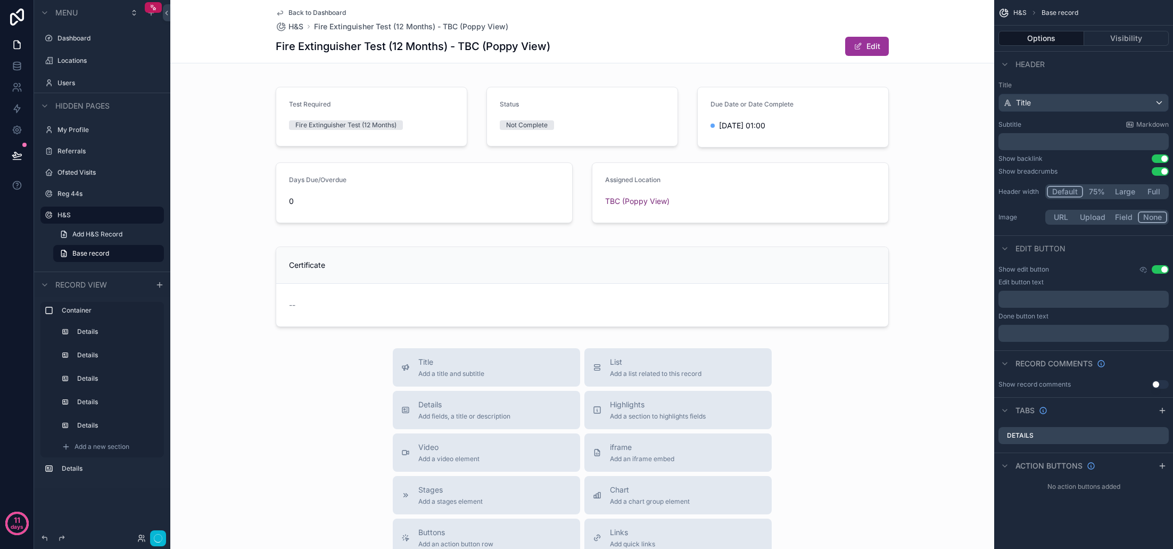
click at [1158, 169] on button "Use setting" at bounding box center [1160, 171] width 17 height 9
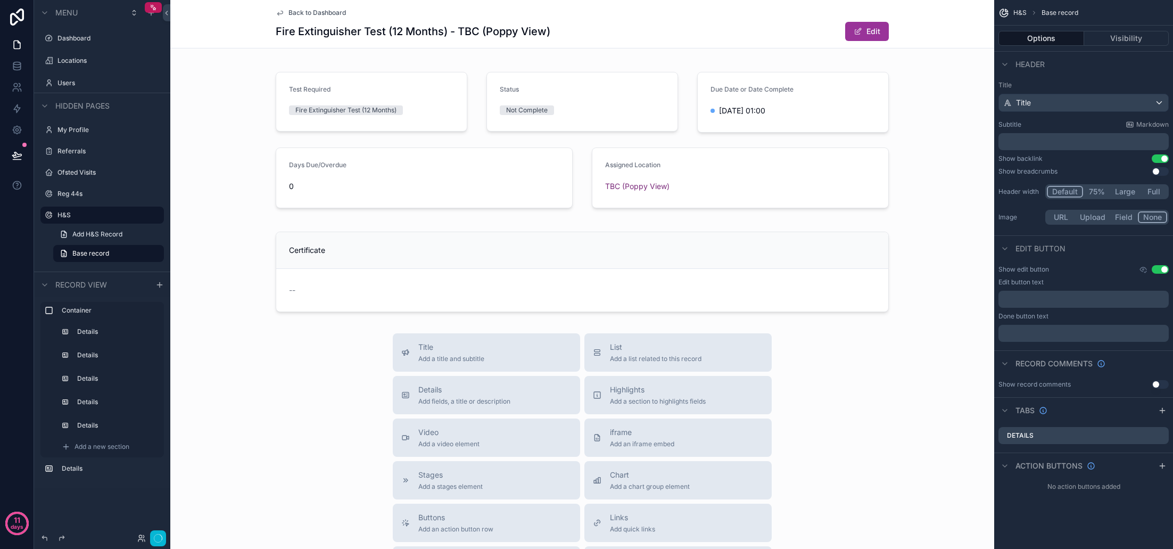
click at [1130, 169] on div "Show breadcrumbs Use setting" at bounding box center [1083, 171] width 170 height 9
click at [159, 542] on button "Done" at bounding box center [154, 538] width 24 height 15
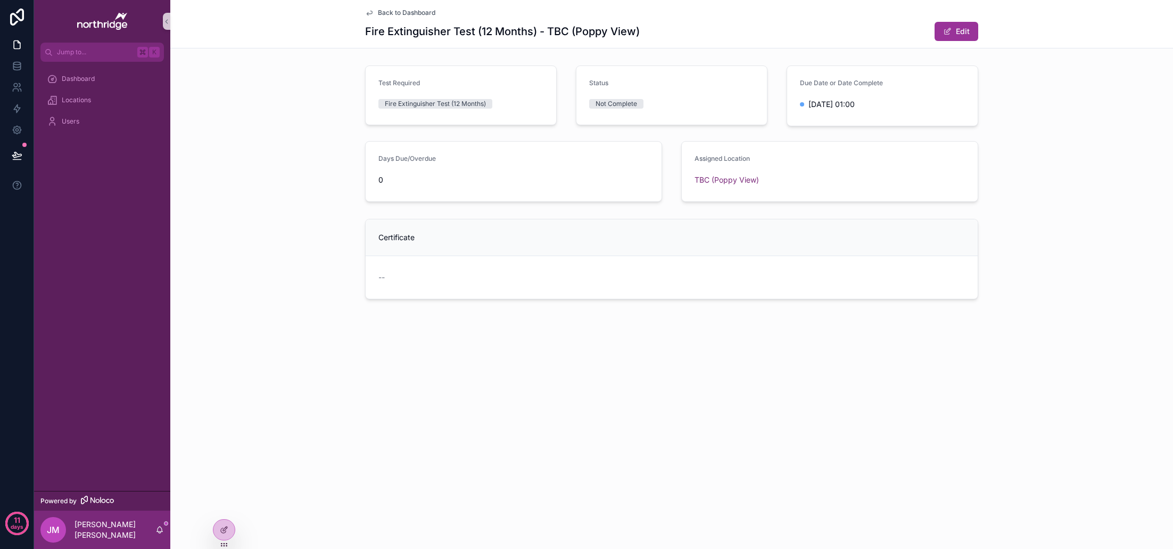
click at [428, 11] on span "Back to Dashboard" at bounding box center [406, 13] width 57 height 9
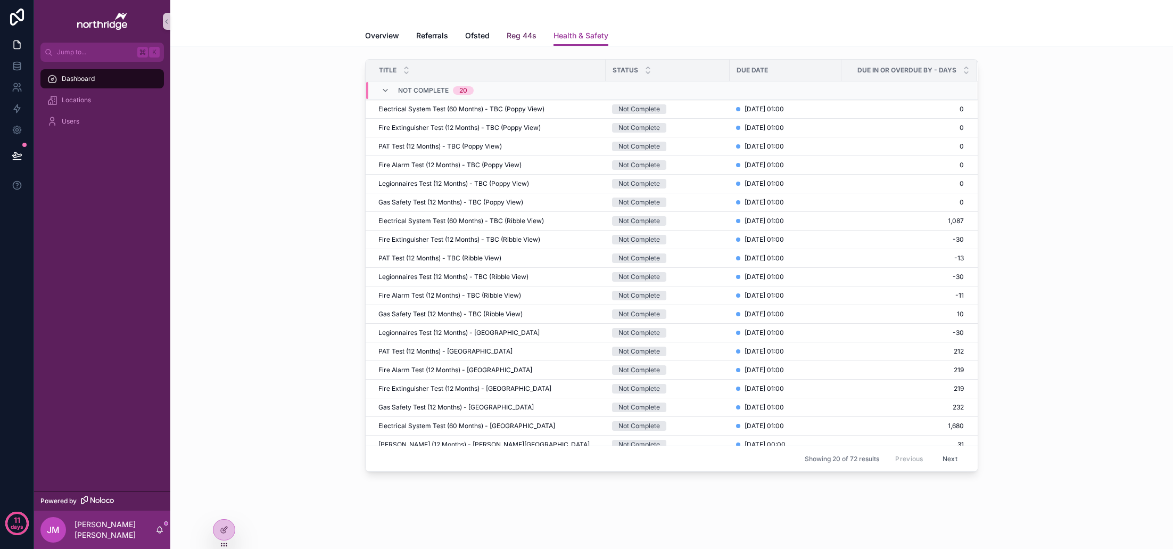
click at [521, 37] on span "Reg 44s" at bounding box center [522, 35] width 30 height 11
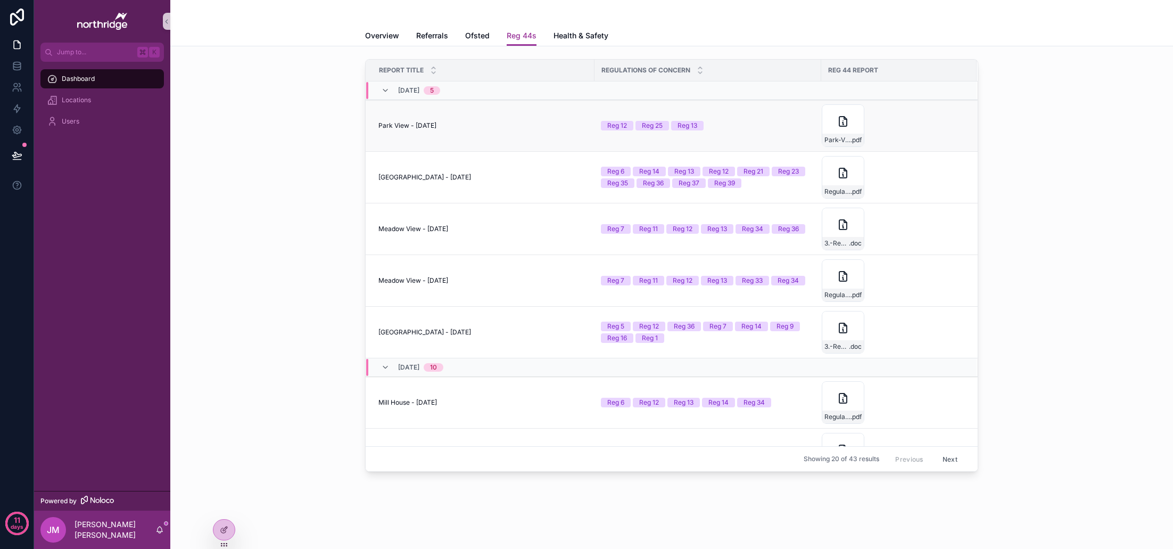
click at [485, 128] on div "Park View - 26 Aug, 2025 Park View - 26 Aug, 2025" at bounding box center [483, 125] width 210 height 9
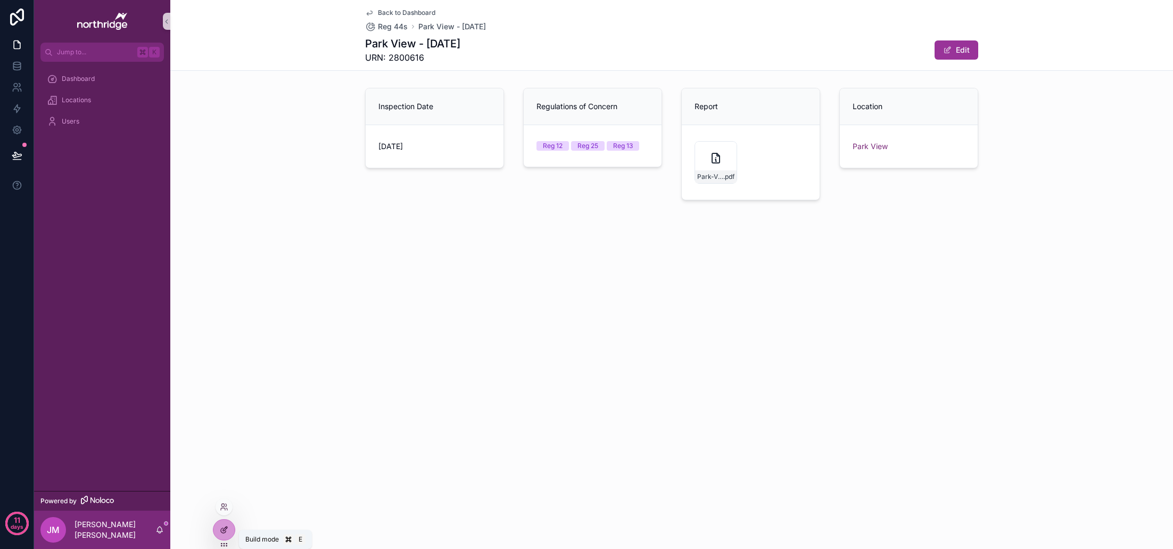
click at [224, 532] on icon at bounding box center [224, 529] width 9 height 9
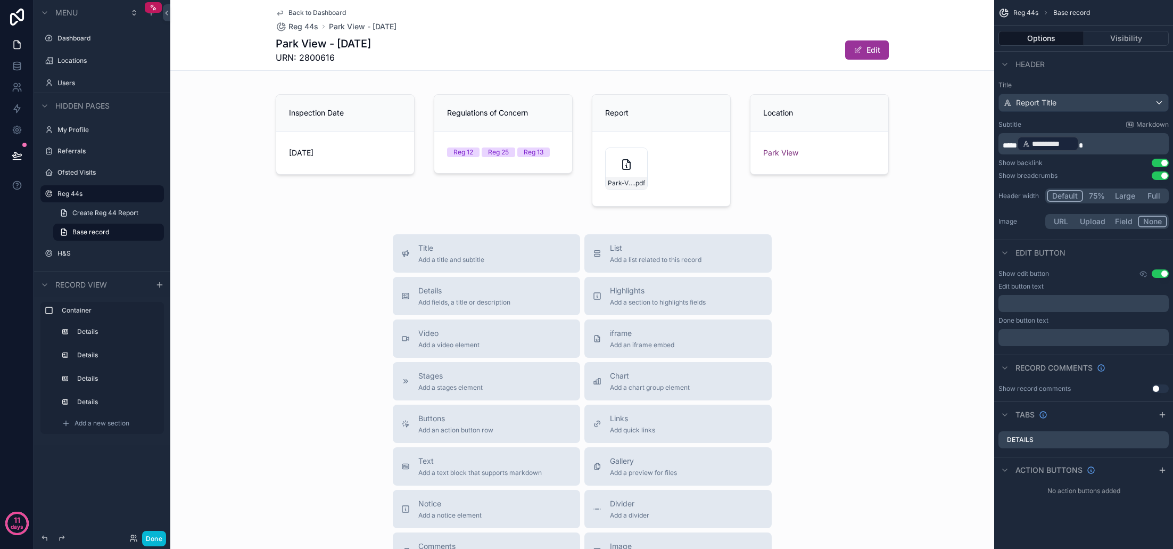
click at [1161, 174] on button "Use setting" at bounding box center [1160, 175] width 17 height 9
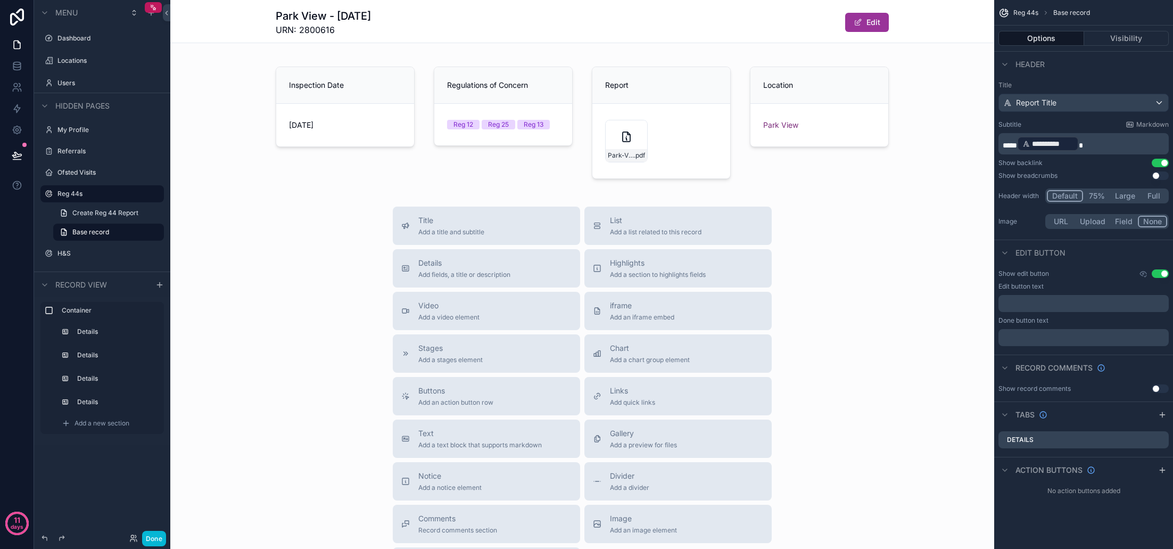
click at [1161, 174] on button "Use setting" at bounding box center [1160, 175] width 17 height 9
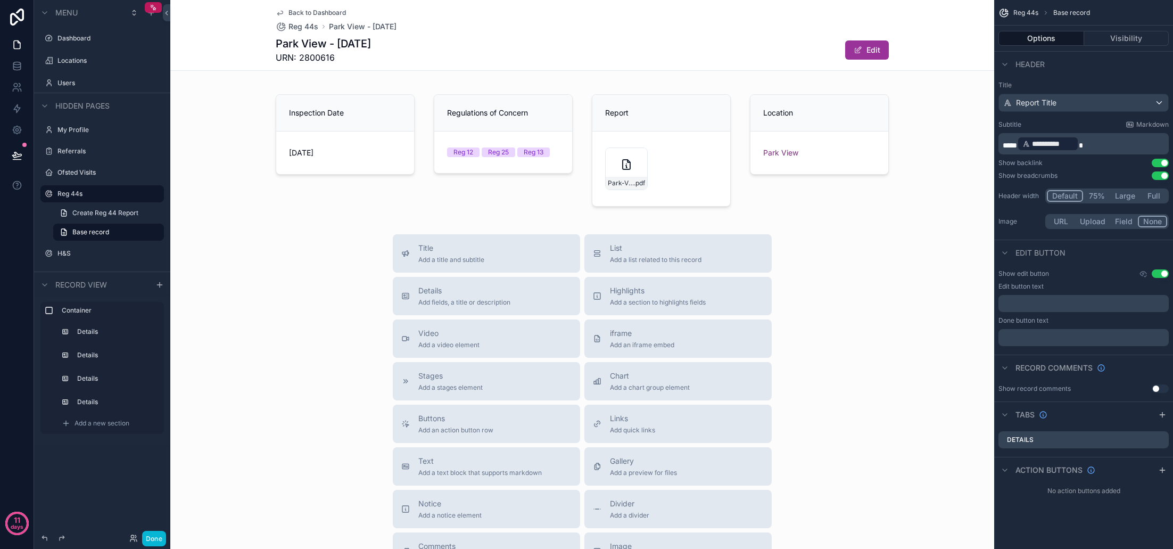
click at [1159, 175] on button "Use setting" at bounding box center [1160, 175] width 17 height 9
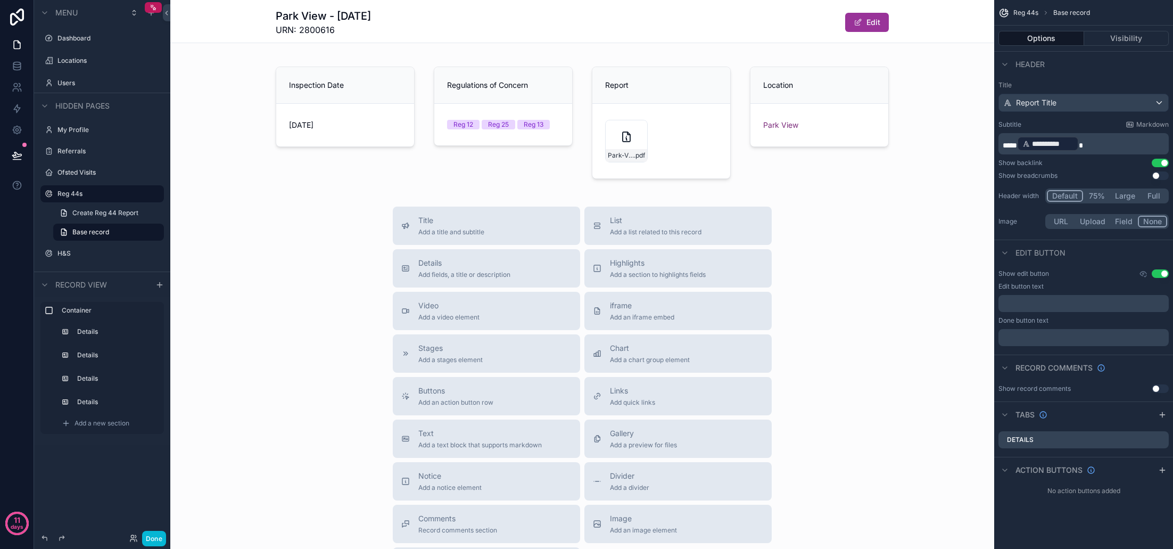
click at [1159, 175] on button "Use setting" at bounding box center [1160, 175] width 17 height 9
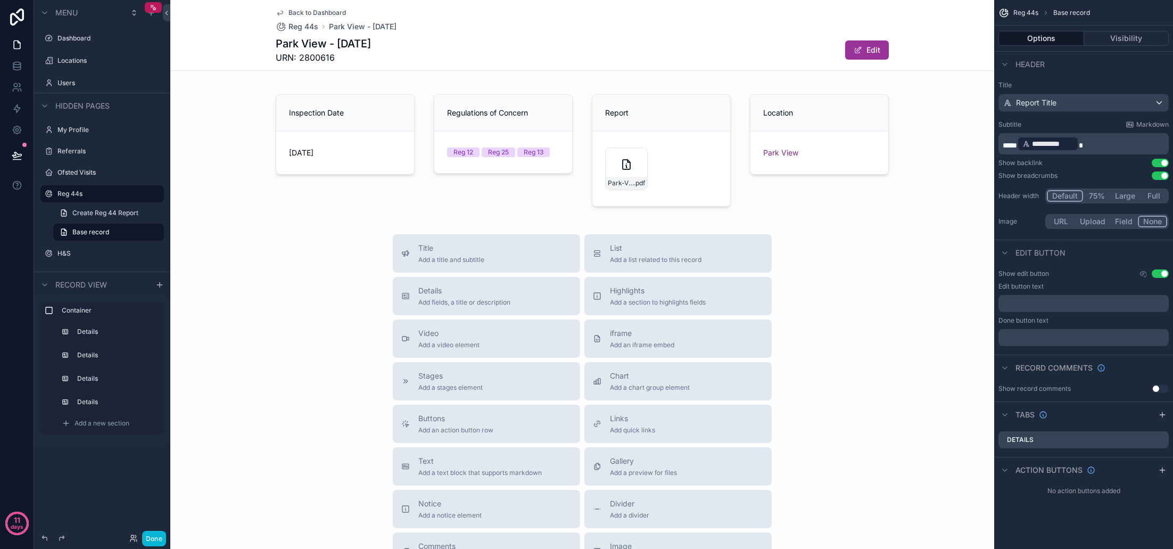
click at [1161, 164] on button "Use setting" at bounding box center [1160, 163] width 17 height 9
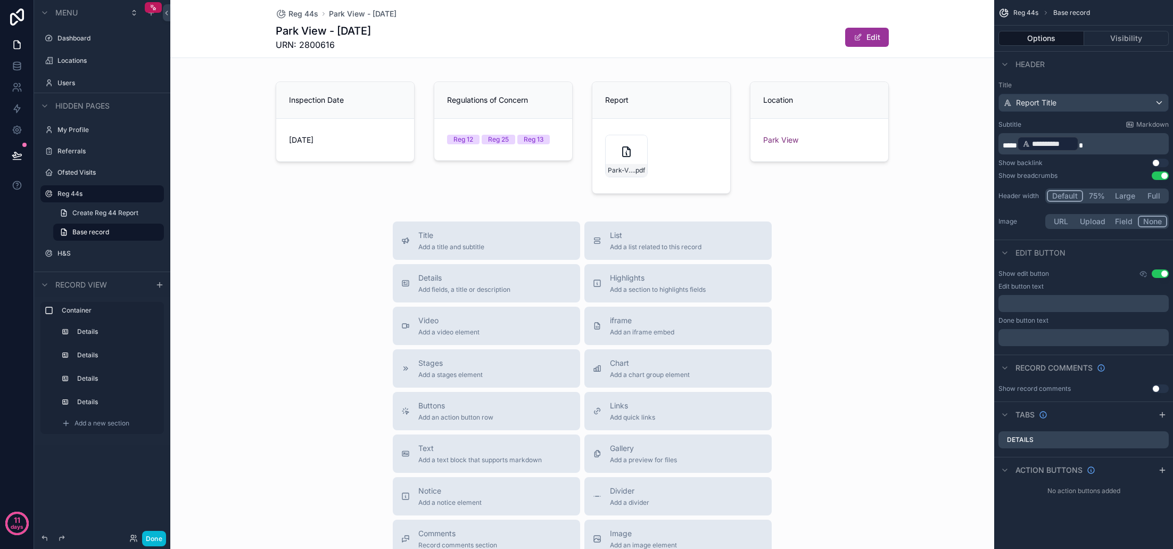
click at [1159, 175] on button "Use setting" at bounding box center [1160, 175] width 17 height 9
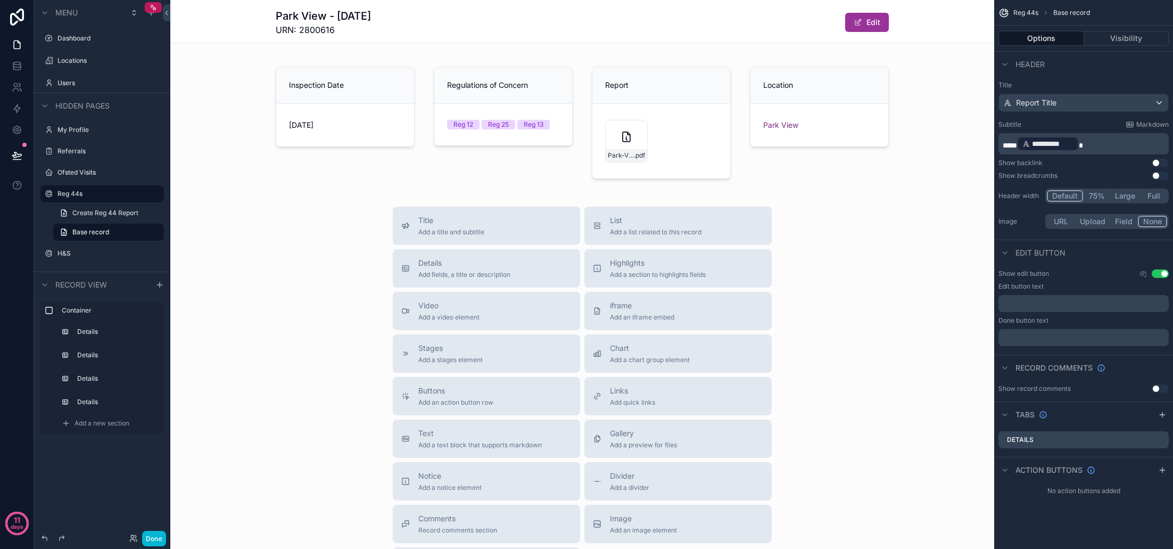
click at [1160, 162] on button "Use setting" at bounding box center [1160, 163] width 17 height 9
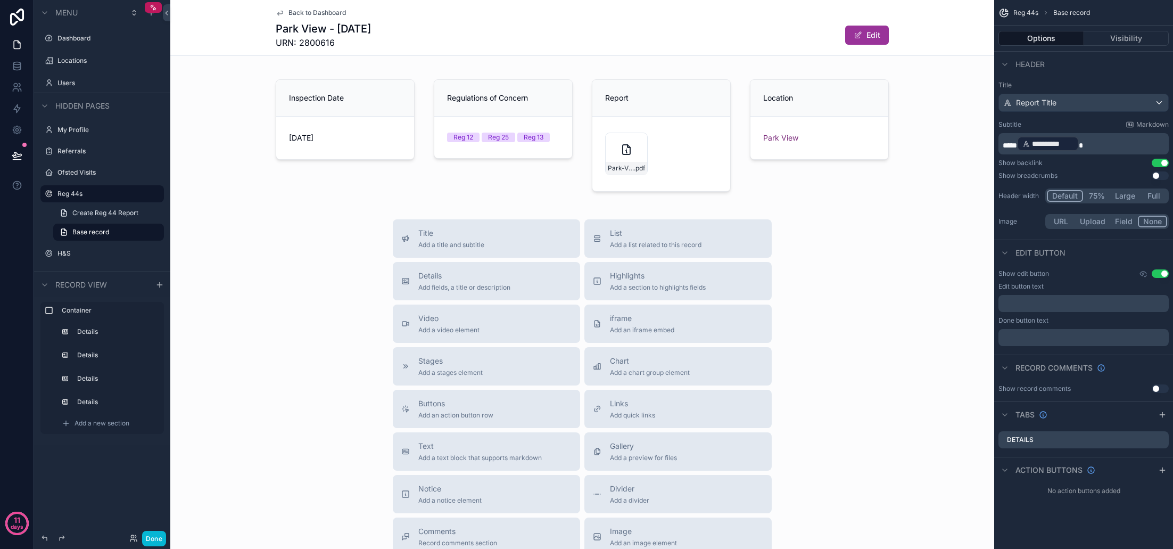
click at [1136, 166] on div "Show backlink Use setting" at bounding box center [1083, 163] width 170 height 9
click at [613, 99] on div "scrollable content" at bounding box center [582, 136] width 824 height 134
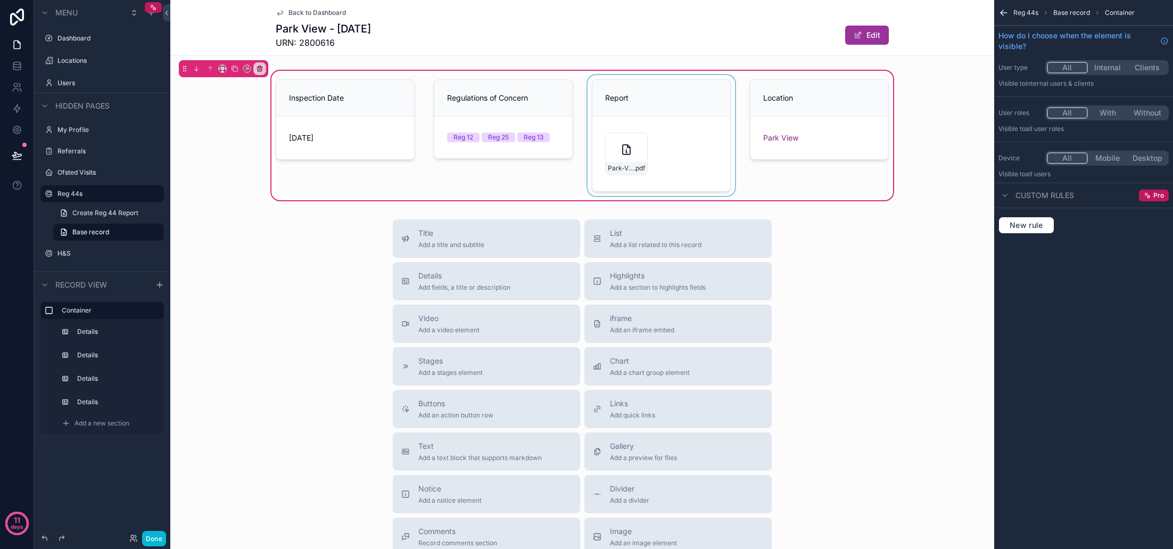
click at [651, 103] on div "scrollable content" at bounding box center [661, 135] width 152 height 121
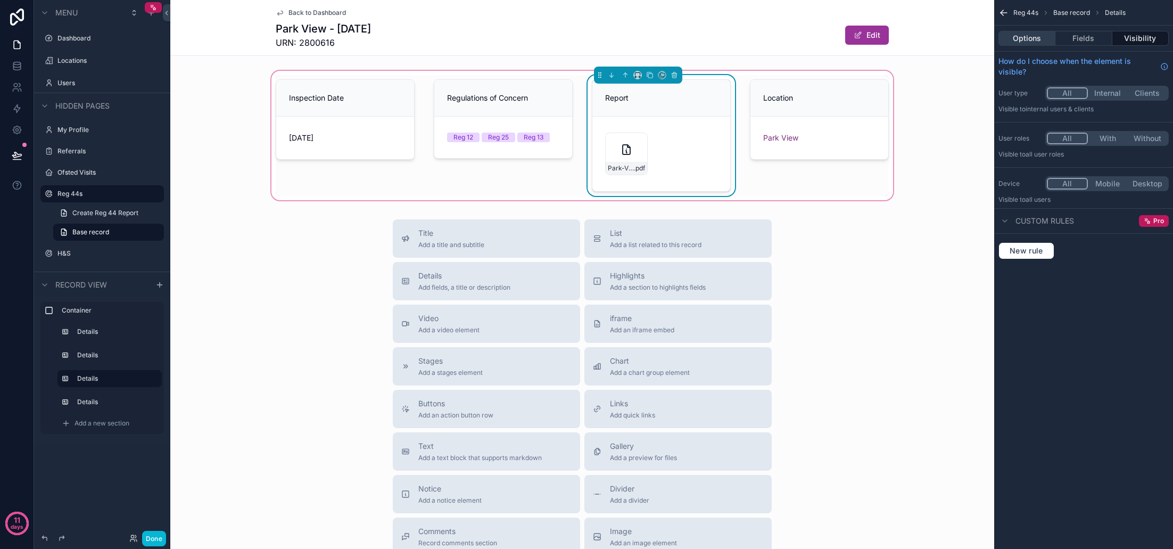
click at [1027, 36] on button "Options" at bounding box center [1026, 38] width 57 height 15
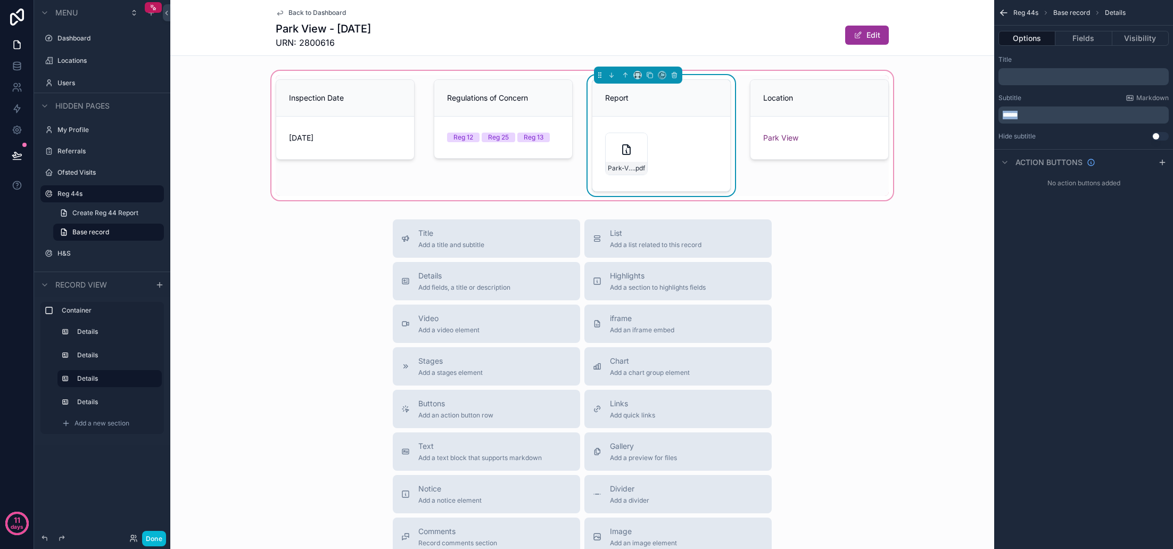
drag, startPoint x: 1030, startPoint y: 112, endPoint x: 988, endPoint y: 114, distance: 42.1
click at [989, 114] on div "Jump to... K Dashboard Locations Users My Profile Referrals Ofsted Visits Reg 4…" at bounding box center [671, 274] width 1003 height 549
click at [1094, 41] on button "Fields" at bounding box center [1083, 38] width 56 height 15
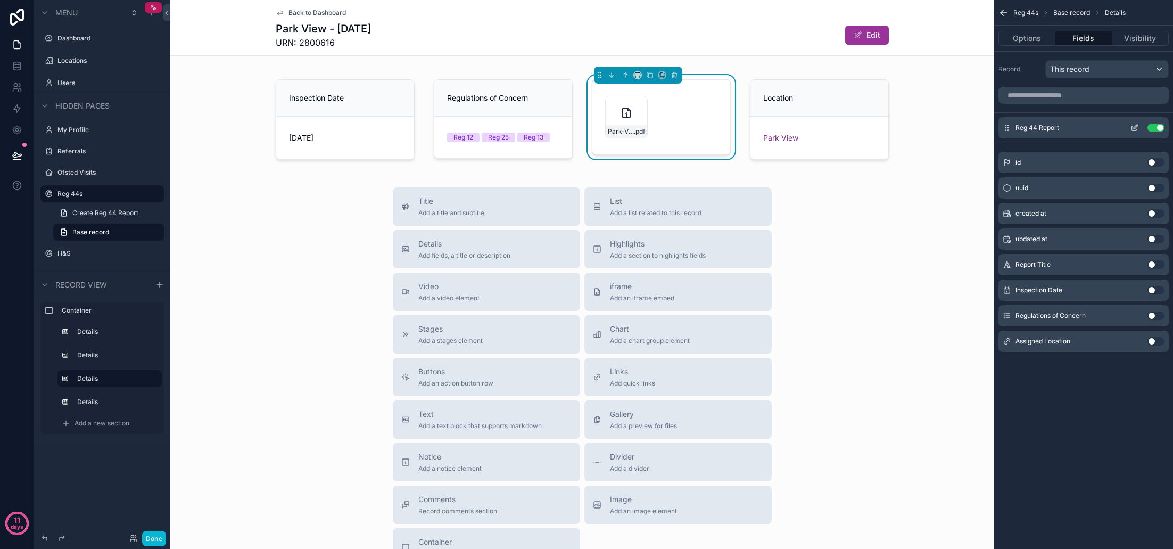
click at [1134, 128] on icon "scrollable content" at bounding box center [1134, 127] width 9 height 9
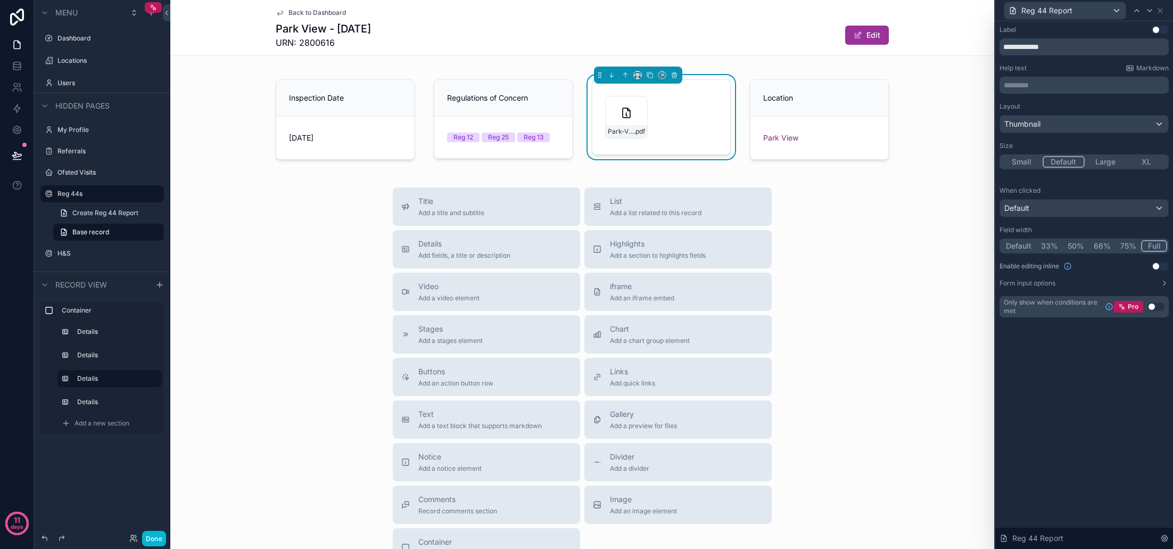
click at [1158, 28] on button "Use setting" at bounding box center [1160, 30] width 17 height 9
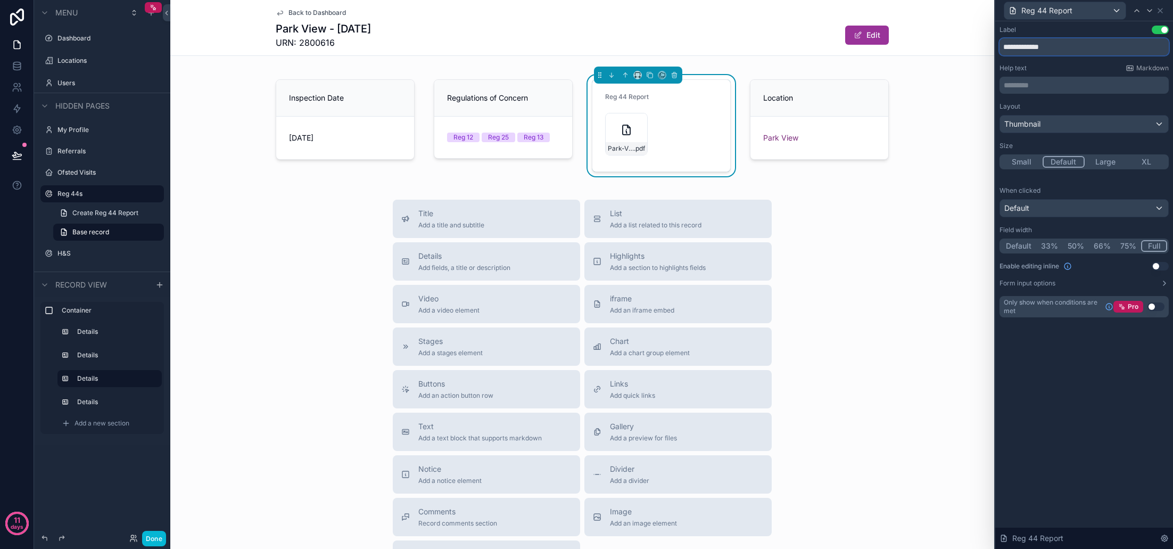
drag, startPoint x: 1031, startPoint y: 48, endPoint x: 998, endPoint y: 48, distance: 33.5
click at [998, 48] on div "**********" at bounding box center [1084, 181] width 178 height 321
type input "******"
click at [1046, 64] on div "Help text Markdown" at bounding box center [1083, 68] width 169 height 9
click at [839, 135] on div "scrollable content" at bounding box center [820, 125] width 152 height 101
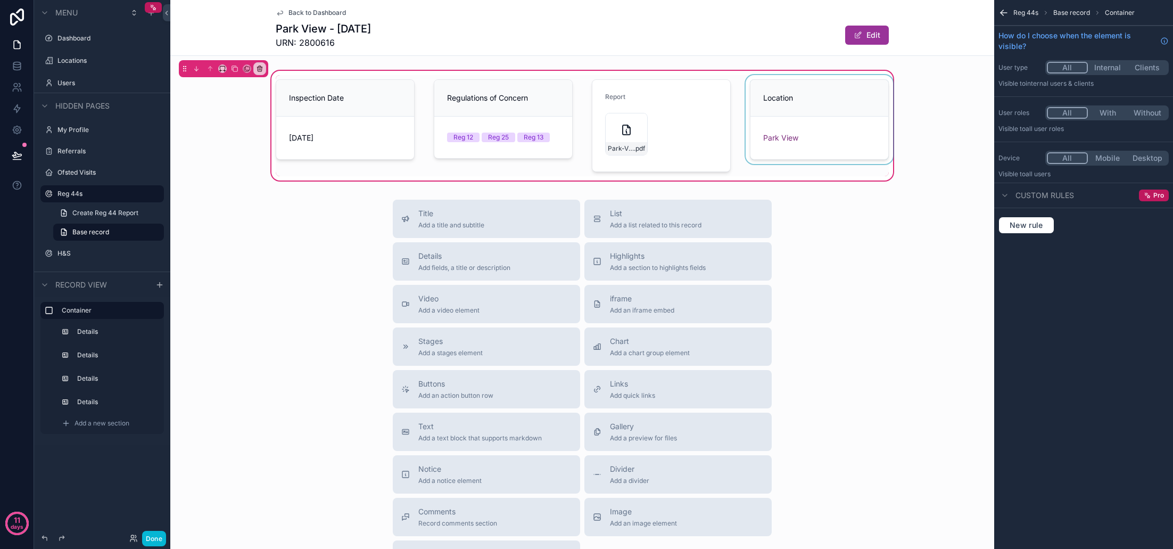
click at [832, 133] on div "scrollable content" at bounding box center [820, 125] width 152 height 101
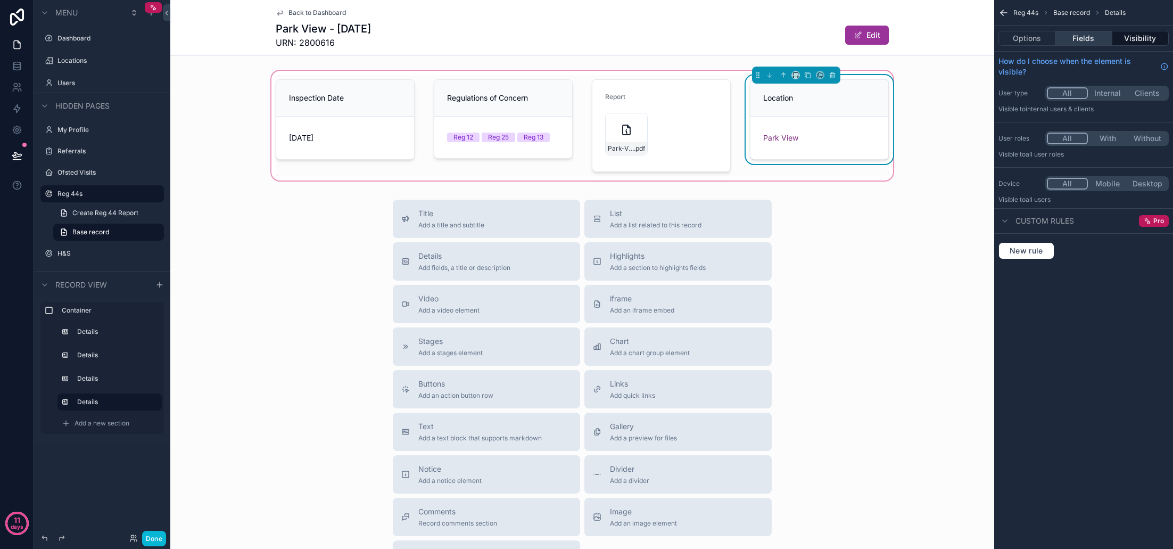
click at [1077, 38] on button "Fields" at bounding box center [1083, 38] width 56 height 15
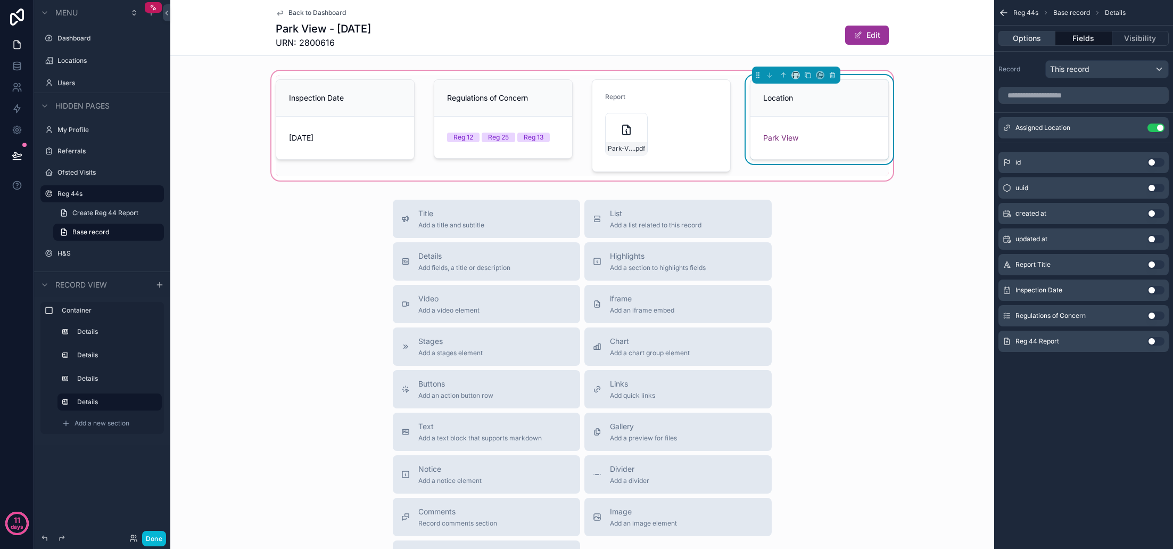
click at [1027, 38] on button "Options" at bounding box center [1026, 38] width 57 height 15
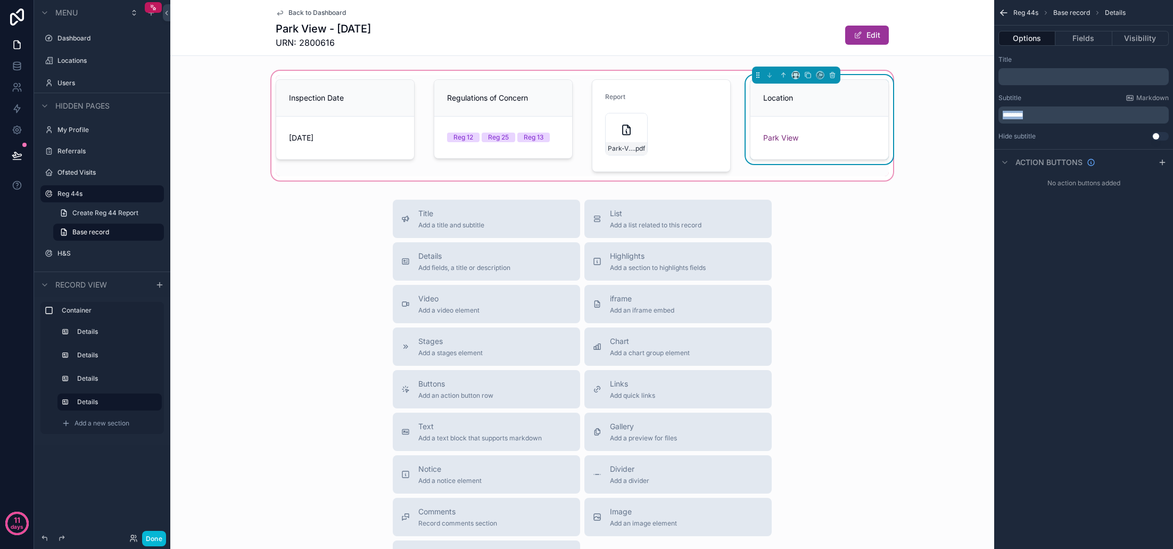
drag, startPoint x: 1031, startPoint y: 112, endPoint x: 993, endPoint y: 116, distance: 39.0
click at [993, 116] on div "Jump to... K Dashboard Locations Users My Profile Referrals Ofsted Visits Reg 4…" at bounding box center [671, 274] width 1003 height 549
click at [1085, 41] on button "Fields" at bounding box center [1083, 38] width 56 height 15
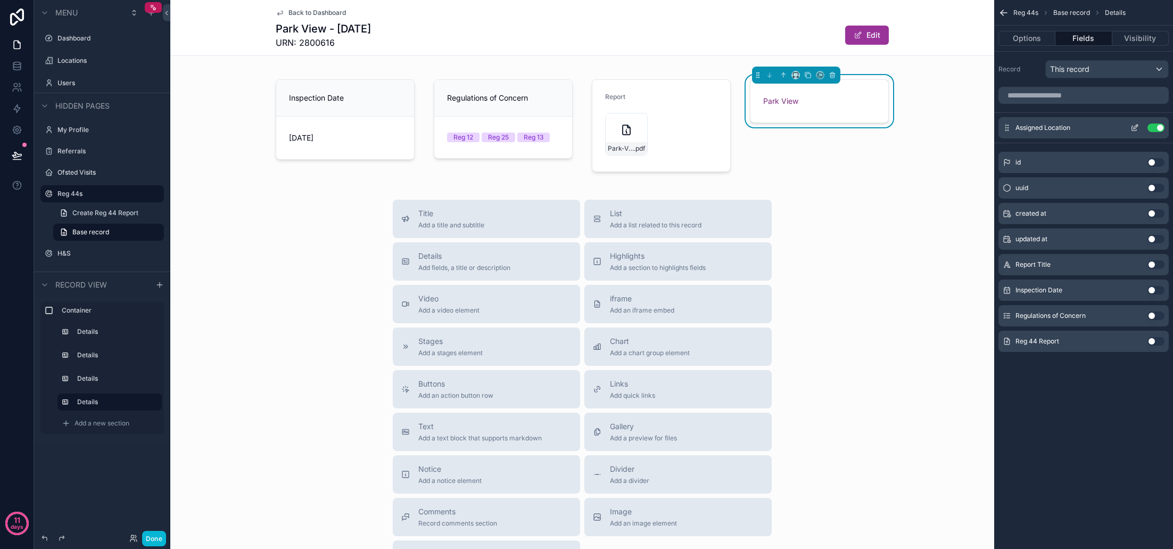
click at [1137, 127] on icon "scrollable content" at bounding box center [1134, 127] width 9 height 9
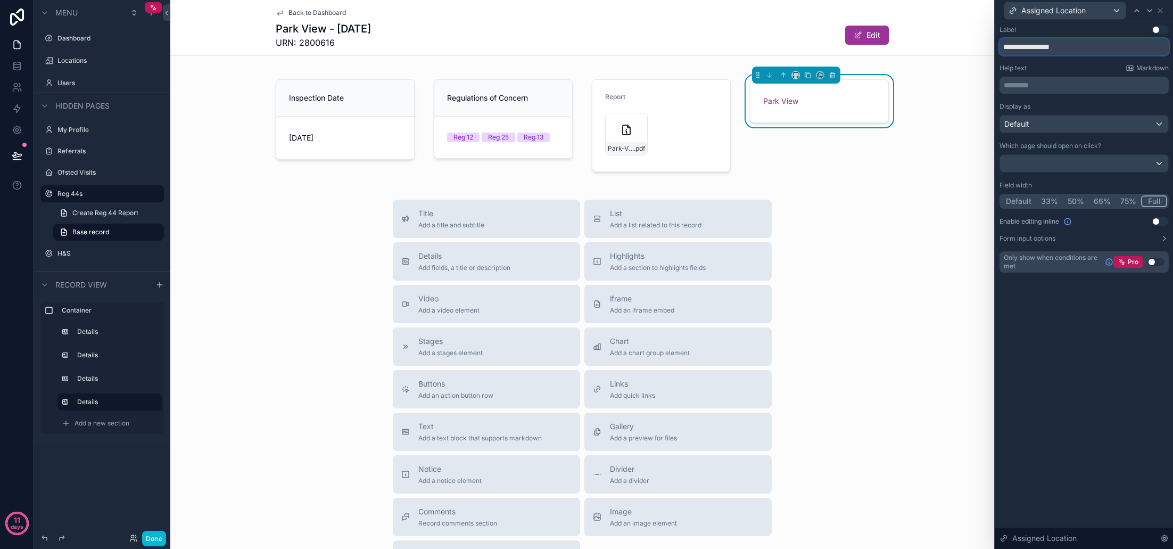
drag, startPoint x: 1040, startPoint y: 48, endPoint x: 992, endPoint y: 47, distance: 48.4
click at [992, 47] on div "**********" at bounding box center [586, 274] width 1173 height 549
click at [1059, 59] on div "**********" at bounding box center [1083, 149] width 169 height 247
drag, startPoint x: 1160, startPoint y: 33, endPoint x: 1105, endPoint y: 40, distance: 55.3
click at [1160, 33] on button "Use setting" at bounding box center [1160, 30] width 17 height 9
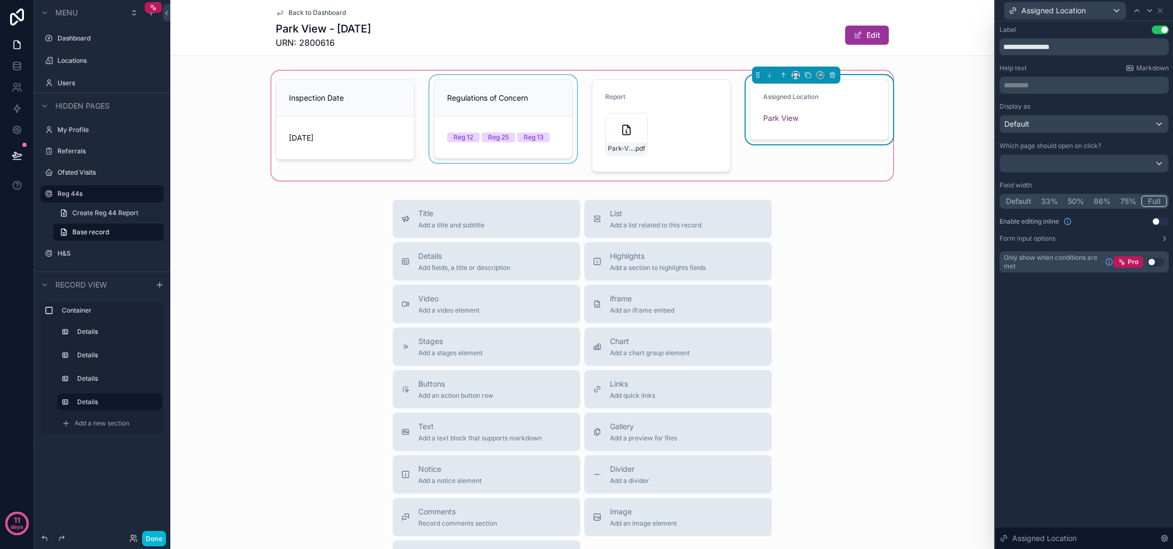
click at [523, 138] on div "scrollable content" at bounding box center [503, 125] width 152 height 101
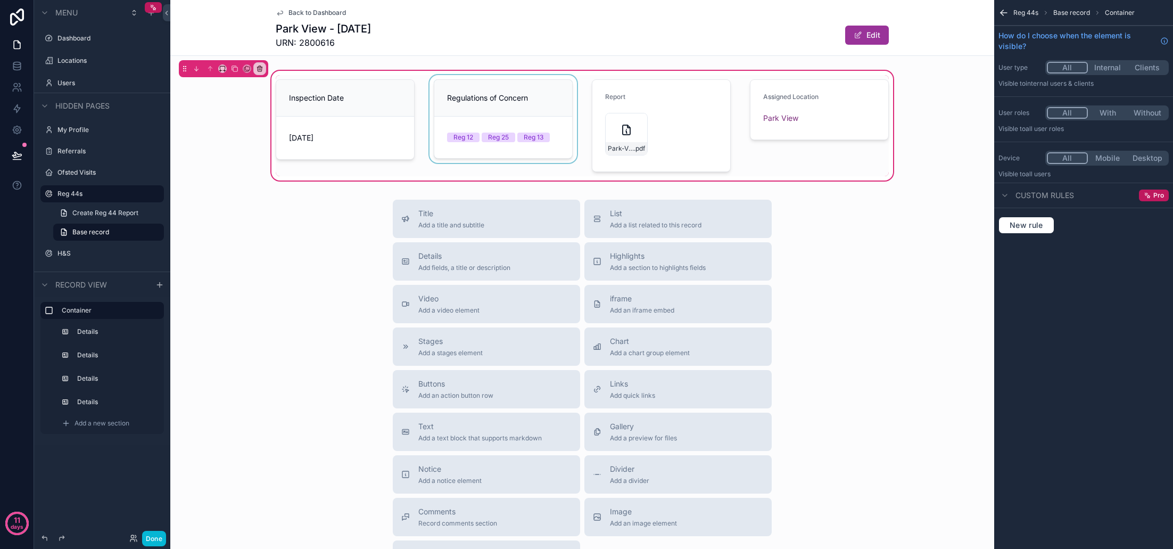
click at [513, 111] on div "scrollable content" at bounding box center [503, 125] width 152 height 101
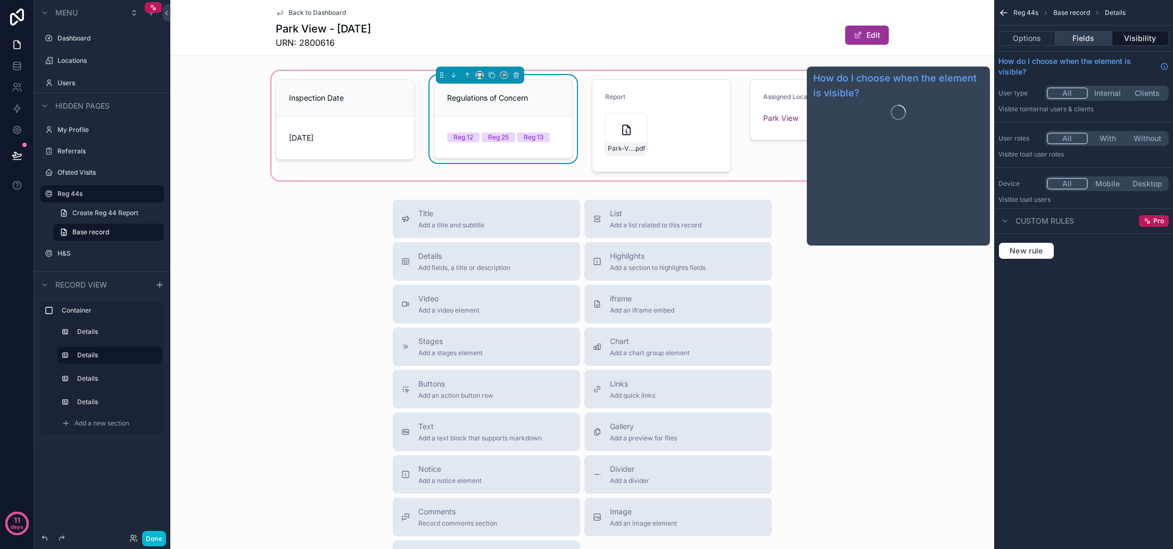
click at [1096, 42] on button "Fields" at bounding box center [1083, 38] width 56 height 15
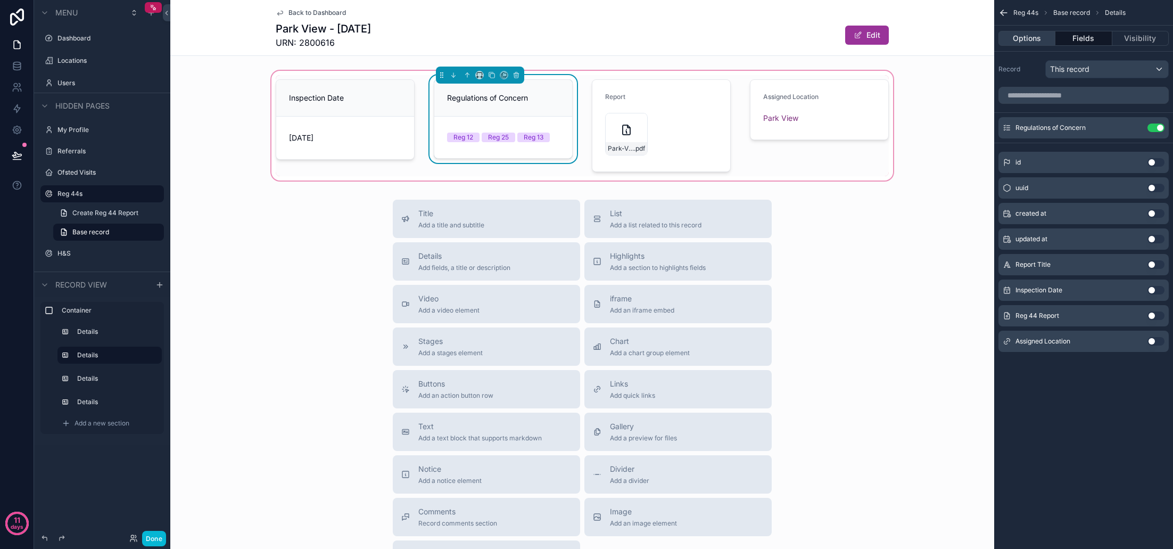
click at [1034, 36] on button "Options" at bounding box center [1026, 38] width 57 height 15
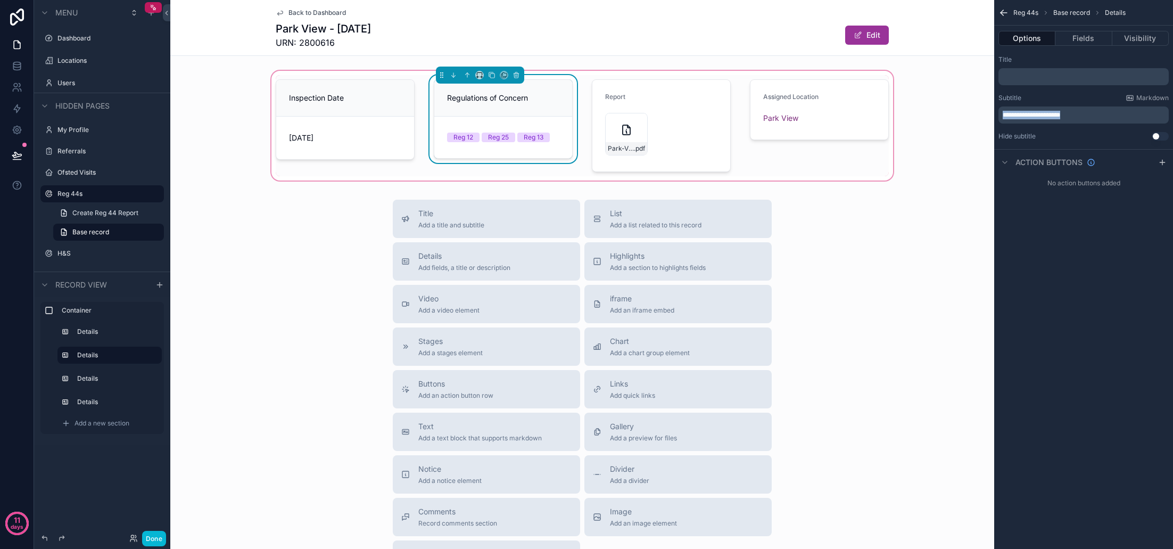
drag, startPoint x: 1075, startPoint y: 114, endPoint x: 953, endPoint y: 108, distance: 121.5
click at [953, 109] on div "**********" at bounding box center [671, 274] width 1003 height 549
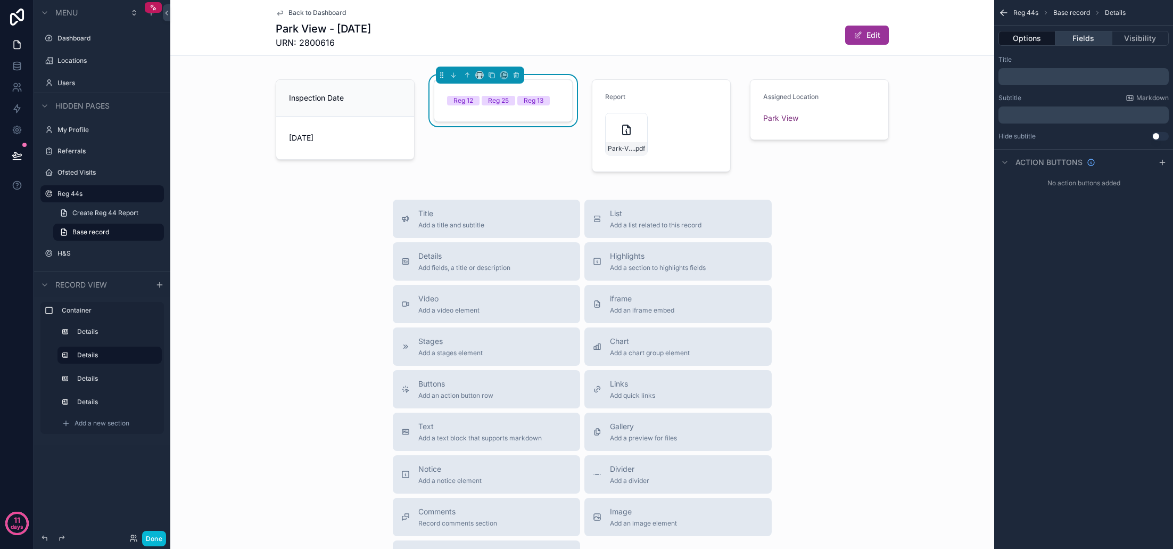
click at [1075, 38] on button "Fields" at bounding box center [1083, 38] width 56 height 15
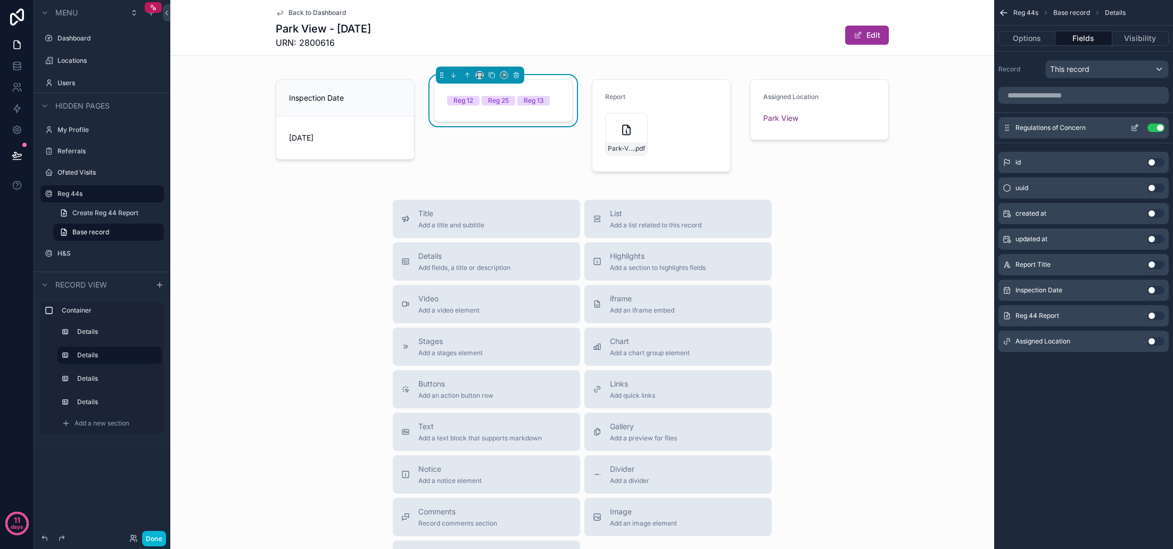
click at [1137, 128] on icon "scrollable content" at bounding box center [1134, 127] width 9 height 9
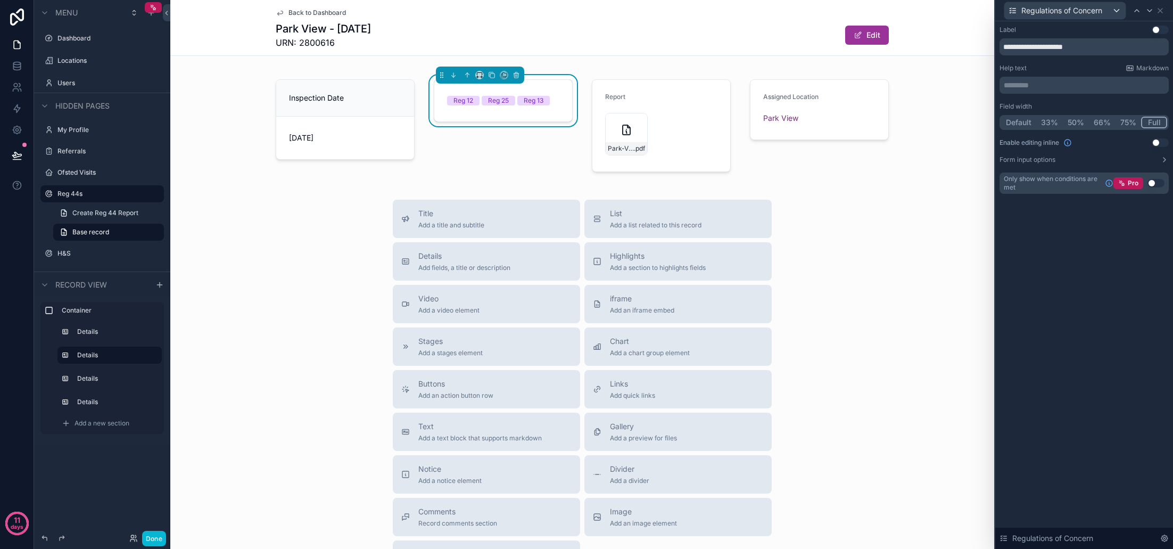
click at [1161, 30] on button "Use setting" at bounding box center [1160, 30] width 17 height 9
click at [356, 143] on div "scrollable content" at bounding box center [345, 125] width 152 height 101
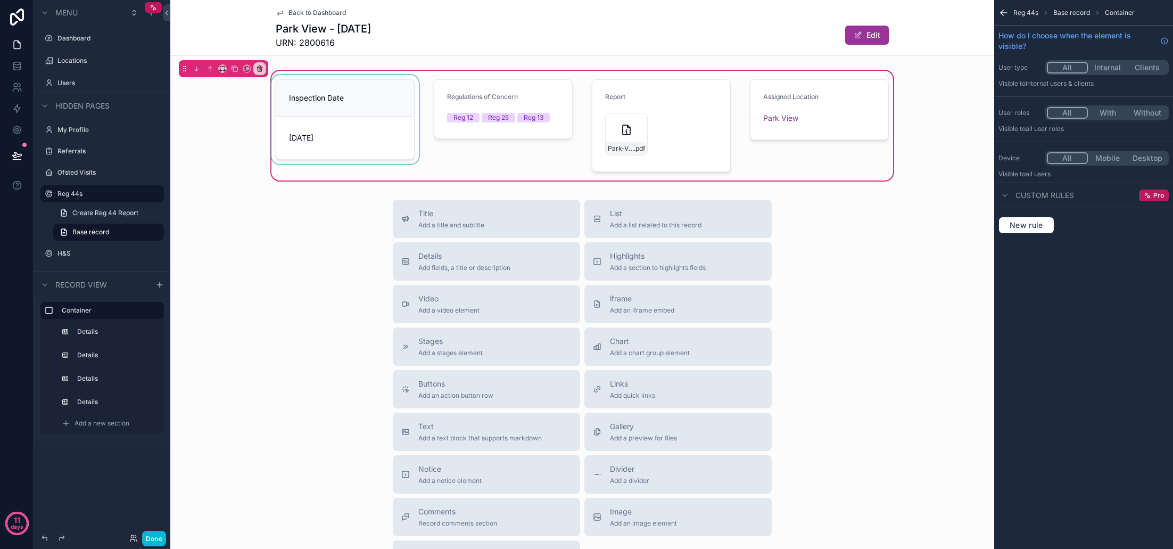
click at [332, 112] on div "scrollable content" at bounding box center [345, 125] width 152 height 101
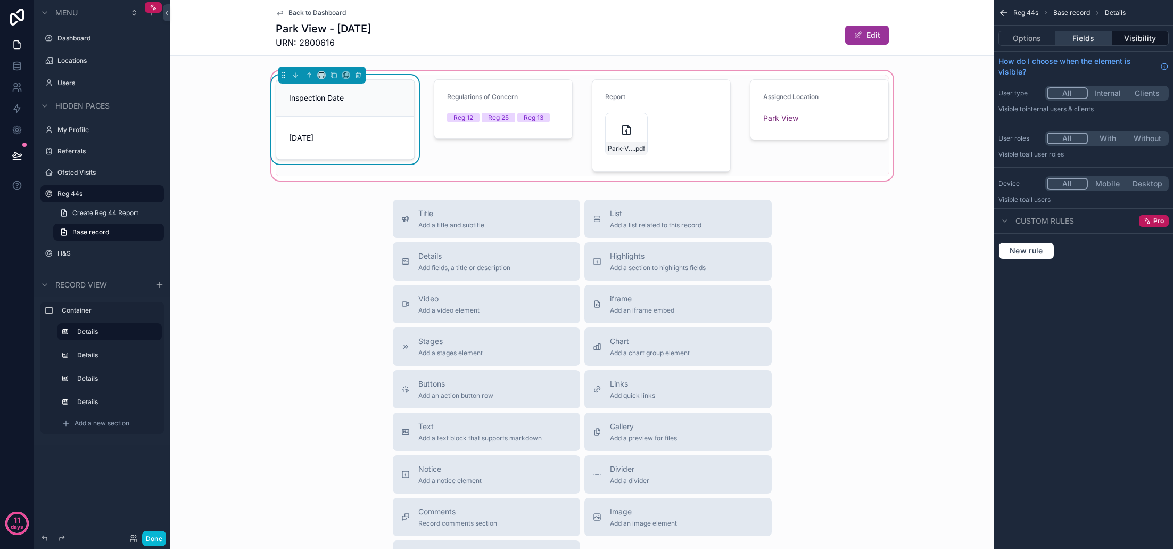
click at [1095, 36] on button "Fields" at bounding box center [1083, 38] width 56 height 15
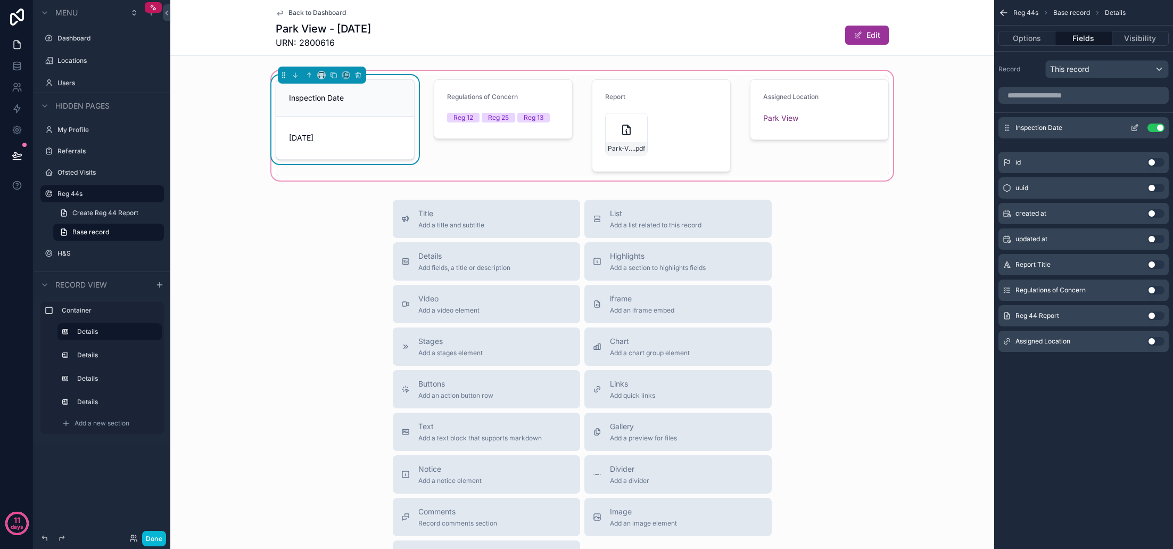
click at [1133, 128] on icon "scrollable content" at bounding box center [1134, 127] width 9 height 9
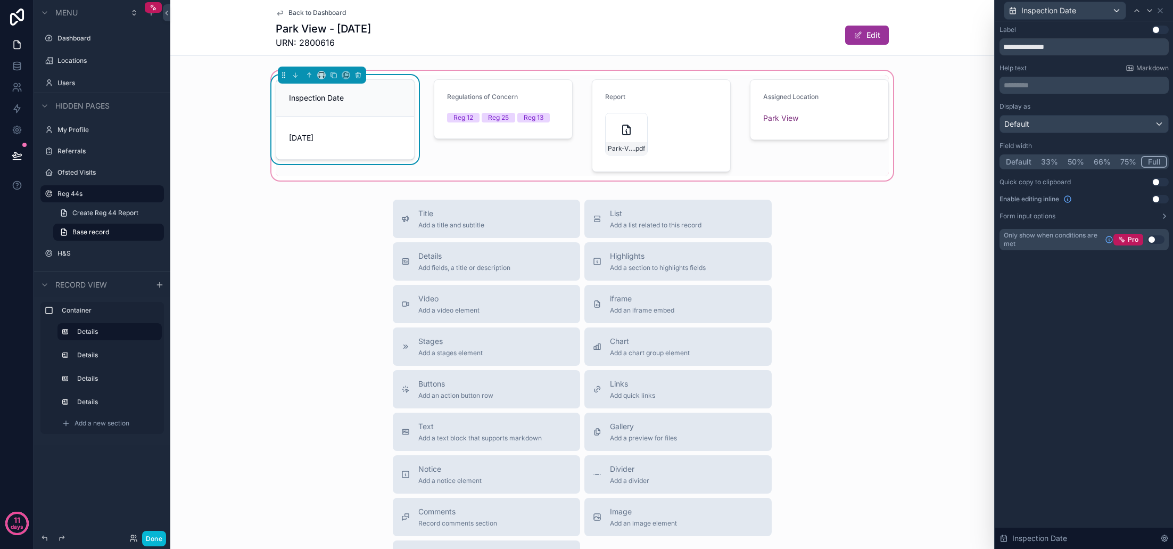
click at [1161, 29] on button "Use setting" at bounding box center [1160, 30] width 17 height 9
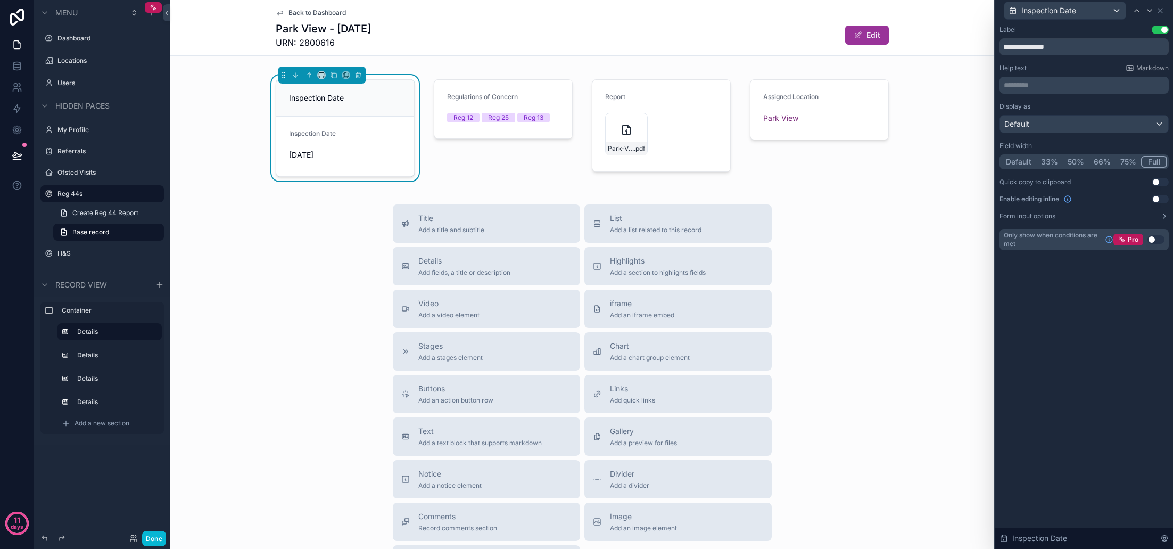
click at [1095, 36] on div "**********" at bounding box center [1083, 41] width 169 height 30
click at [1162, 13] on icon at bounding box center [1160, 10] width 9 height 9
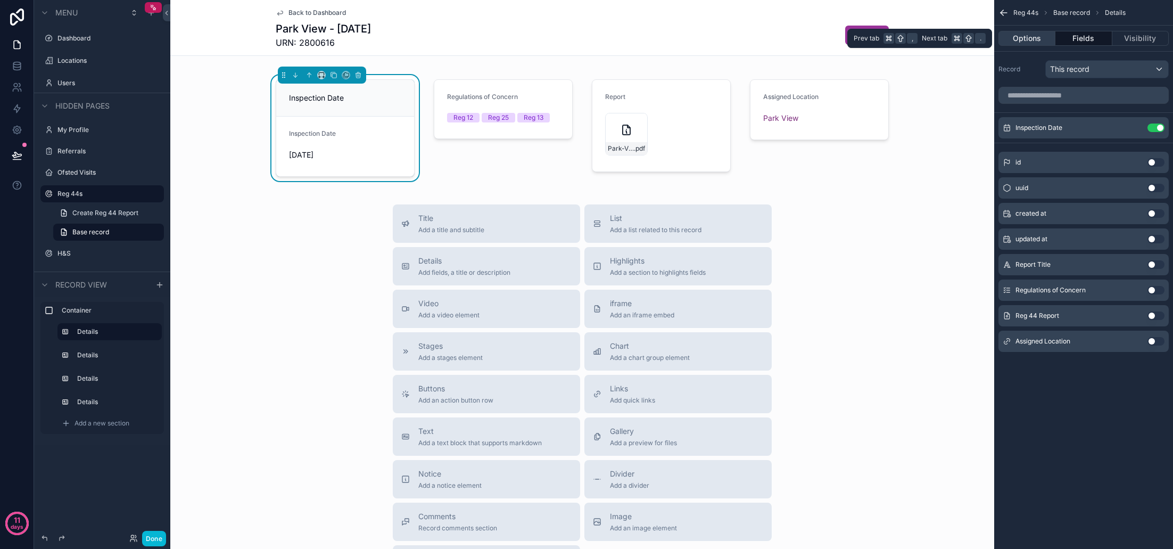
click at [1033, 43] on button "Options" at bounding box center [1026, 38] width 57 height 15
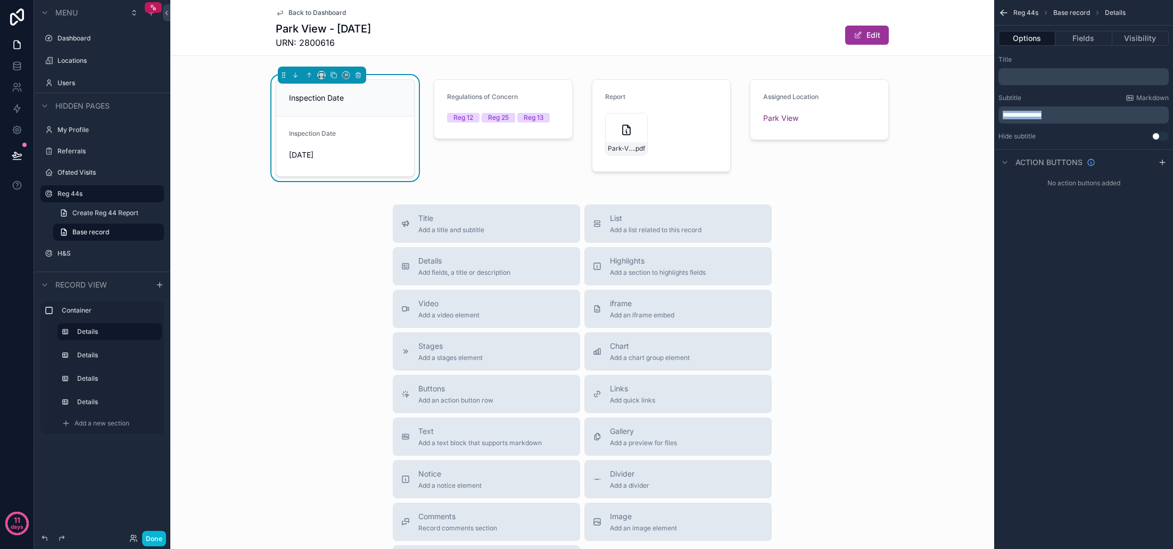
drag, startPoint x: 1048, startPoint y: 114, endPoint x: 981, endPoint y: 112, distance: 67.1
click at [981, 112] on div "Jump to... K Dashboard Locations Users My Profile Referrals Ofsted Visits Reg 4…" at bounding box center [671, 274] width 1003 height 549
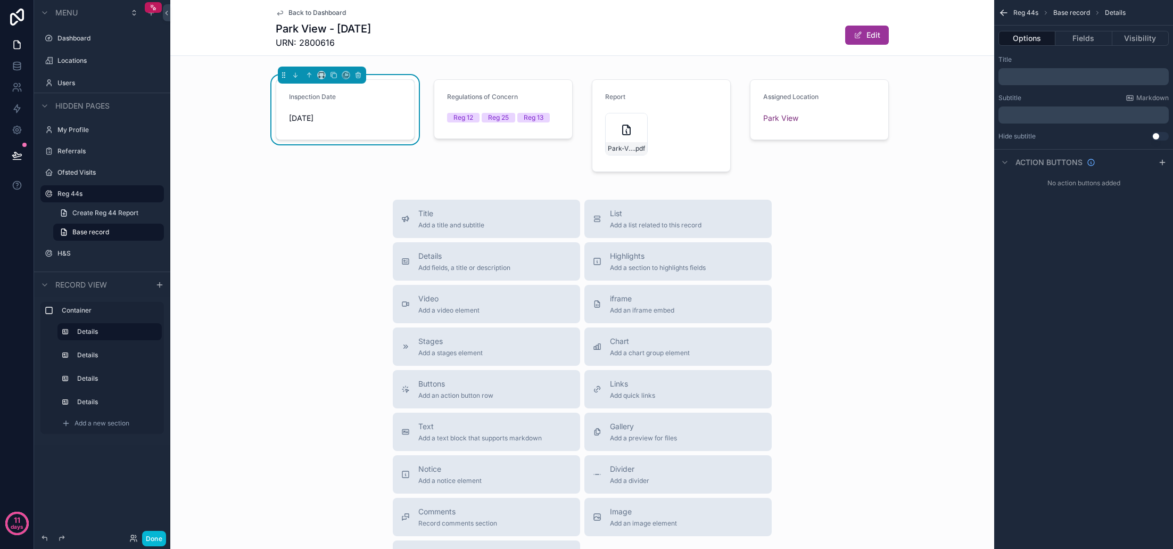
click at [1072, 227] on div "Reg 44s Base record Details Options Fields Visibility Title ﻿ Subtitle Markdown…" at bounding box center [1083, 274] width 179 height 549
click at [301, 13] on span "Back to Dashboard" at bounding box center [316, 13] width 57 height 9
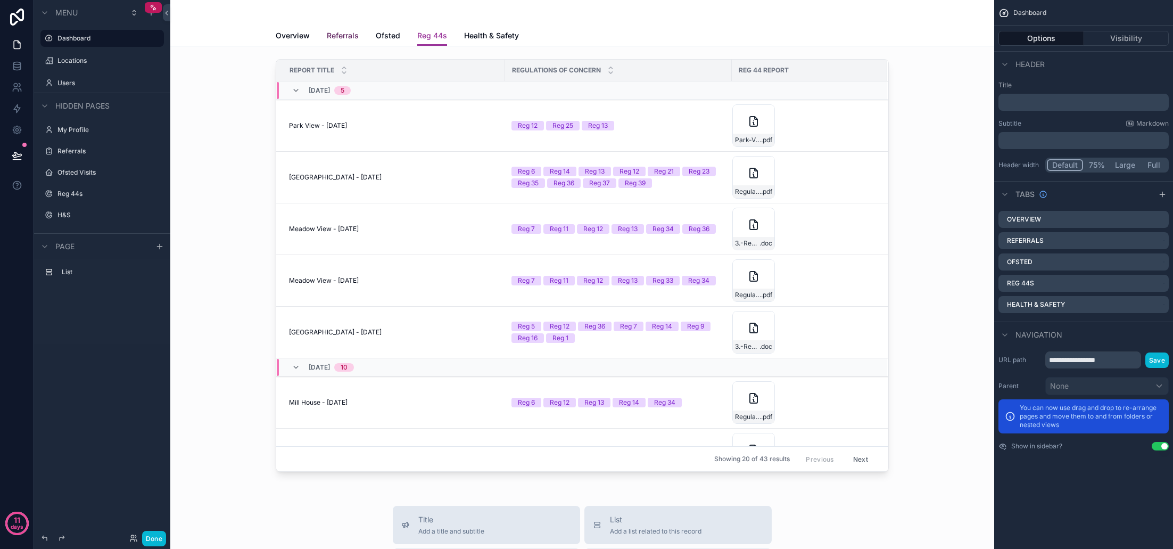
click at [343, 36] on span "Referrals" at bounding box center [343, 35] width 32 height 11
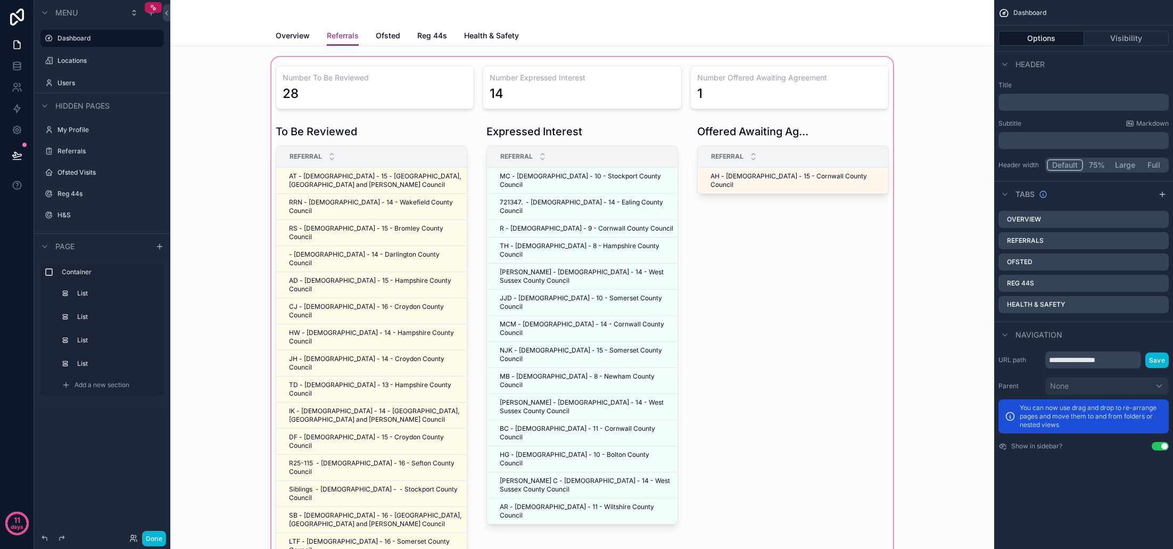
click at [381, 176] on div "scrollable content" at bounding box center [582, 312] width 807 height 514
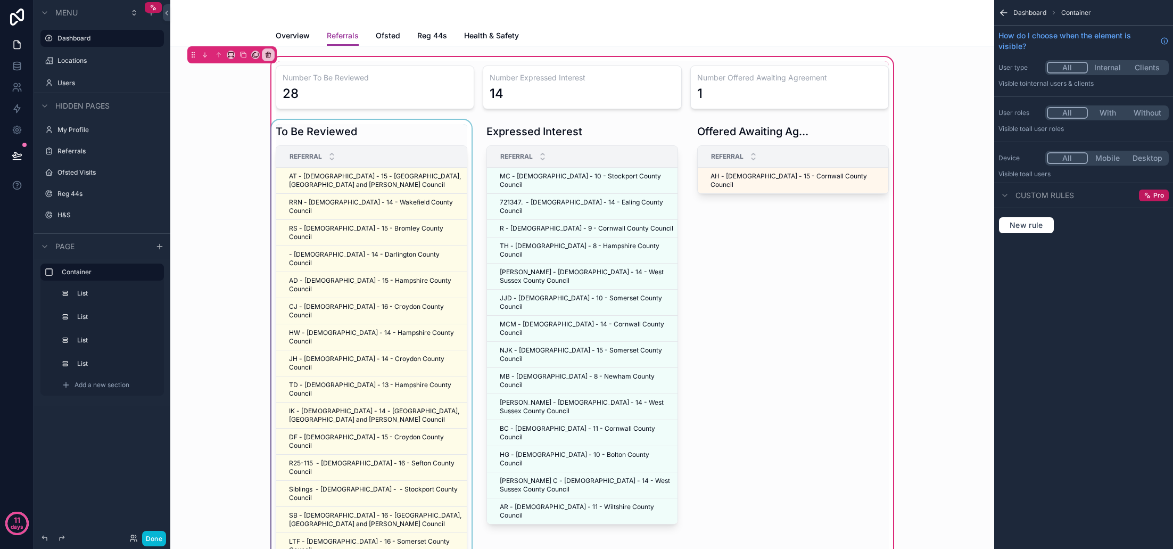
click at [369, 176] on div "scrollable content" at bounding box center [371, 341] width 204 height 442
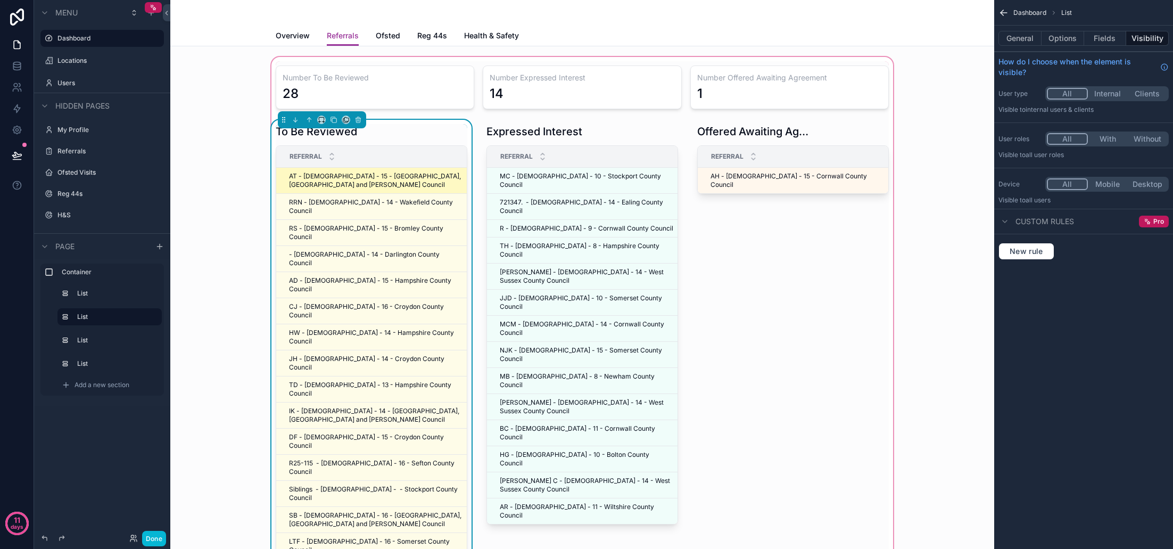
click at [369, 180] on span "AT - [DEMOGRAPHIC_DATA] - 15 - [GEOGRAPHIC_DATA], [GEOGRAPHIC_DATA] and [PERSON…" at bounding box center [376, 180] width 174 height 17
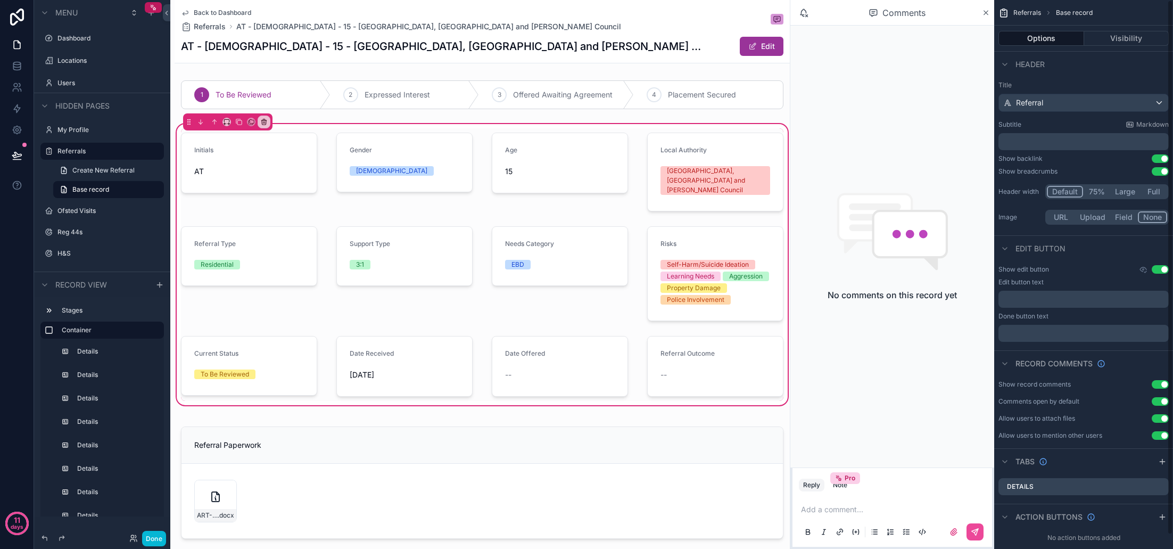
click at [1160, 160] on button "Use setting" at bounding box center [1160, 158] width 17 height 9
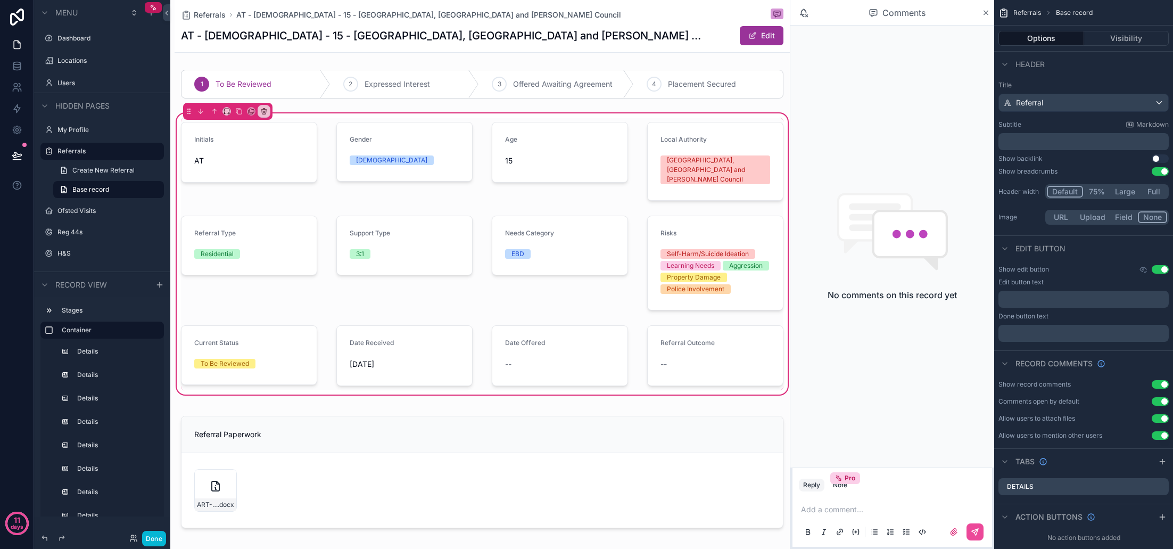
click at [1161, 170] on button "Use setting" at bounding box center [1160, 171] width 17 height 9
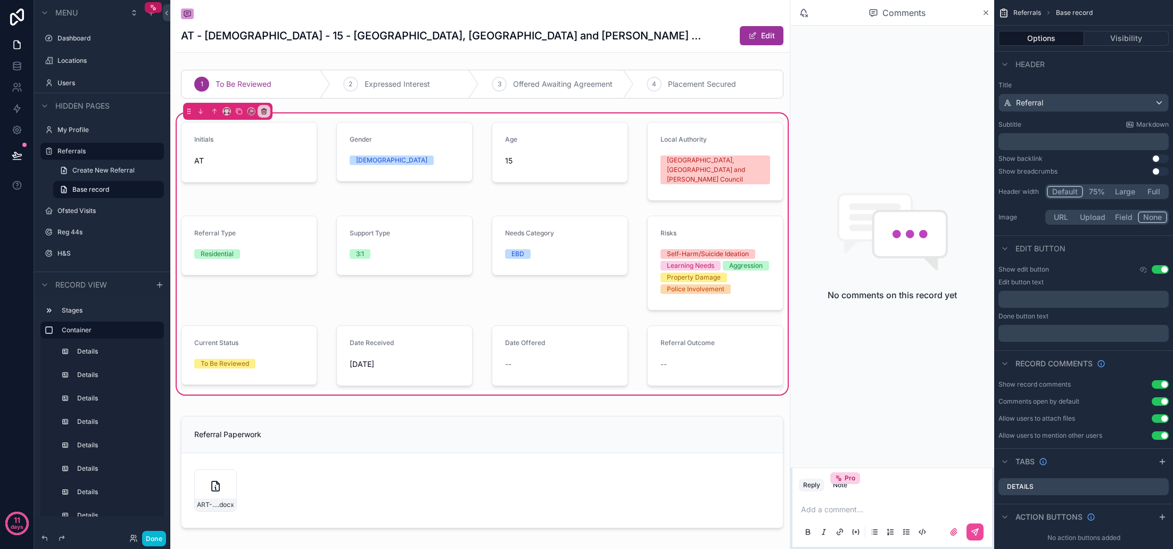
click at [1161, 159] on button "Use setting" at bounding box center [1160, 158] width 17 height 9
click at [226, 11] on span "Back to Dashboard" at bounding box center [222, 15] width 57 height 9
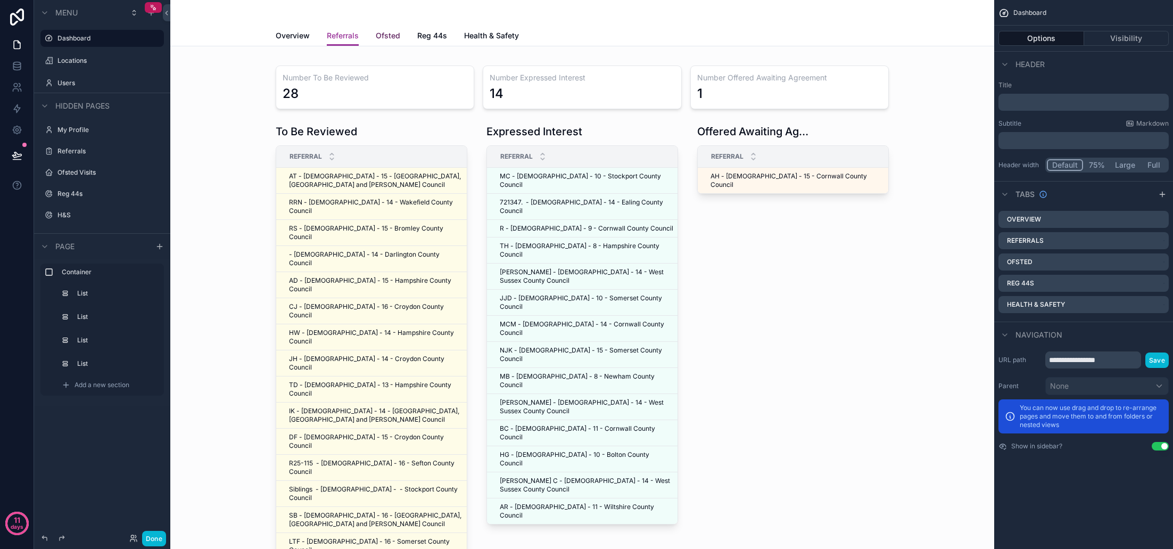
click at [383, 37] on span "Ofsted" at bounding box center [388, 35] width 24 height 11
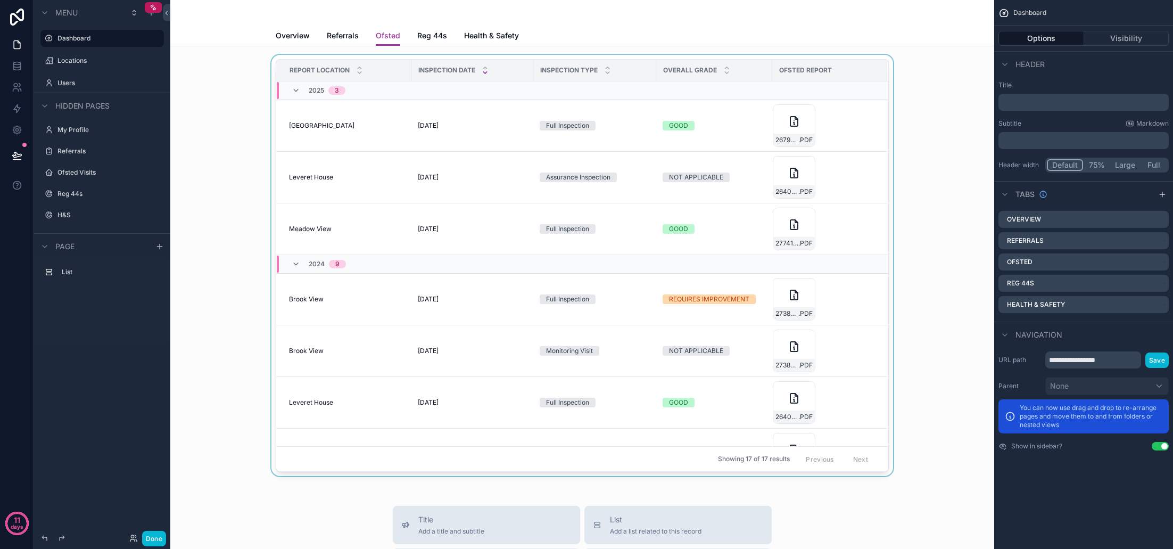
click at [407, 125] on div "scrollable content" at bounding box center [582, 267] width 807 height 425
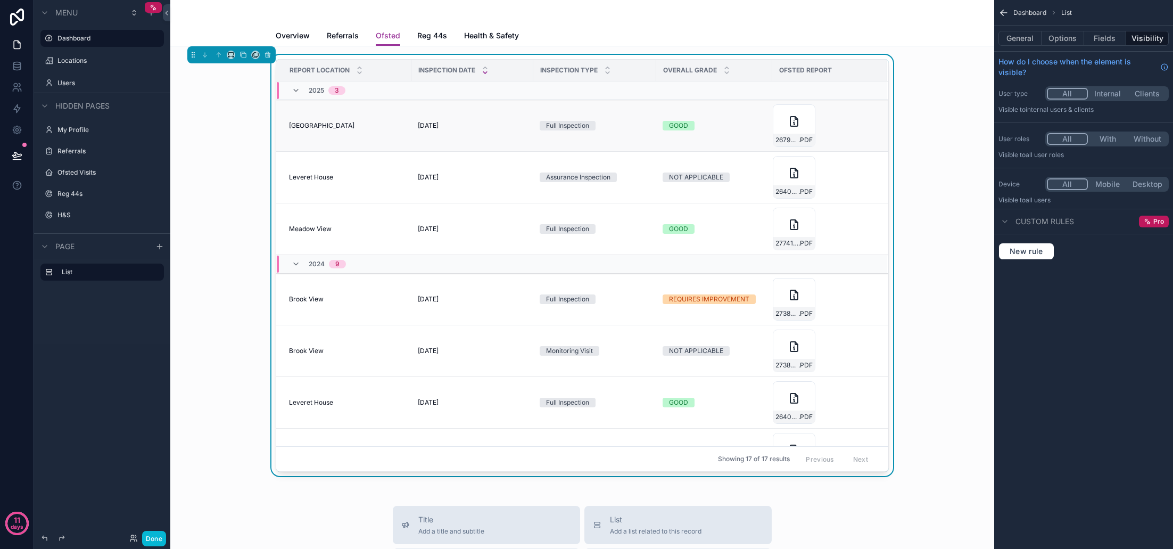
drag, startPoint x: 406, startPoint y: 125, endPoint x: 393, endPoint y: 128, distance: 13.2
click at [393, 128] on div "Centurion House Centurion House" at bounding box center [347, 125] width 116 height 9
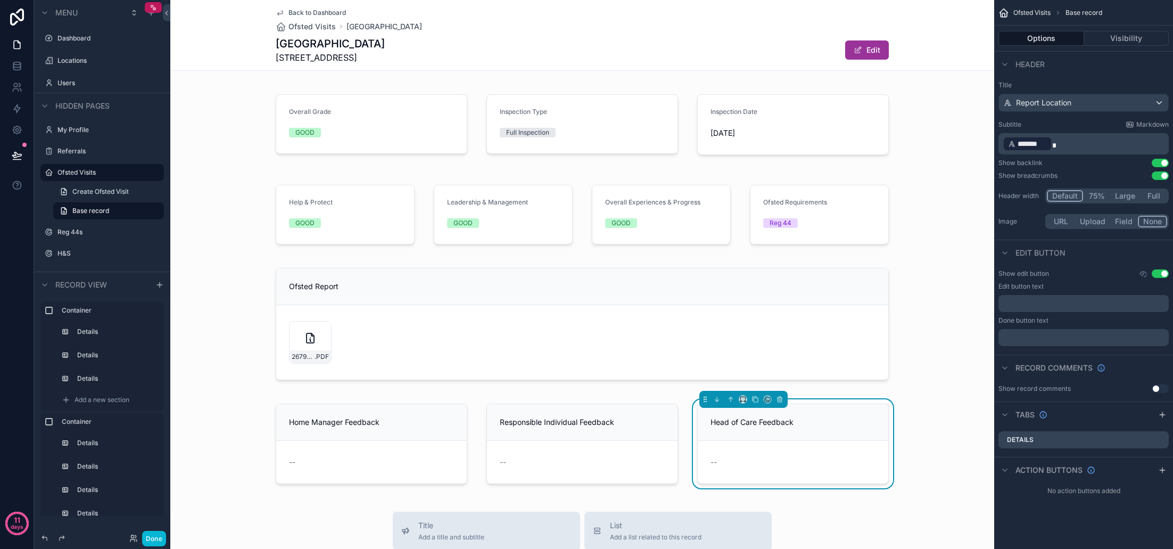
click at [1159, 164] on button "Use setting" at bounding box center [1160, 163] width 17 height 9
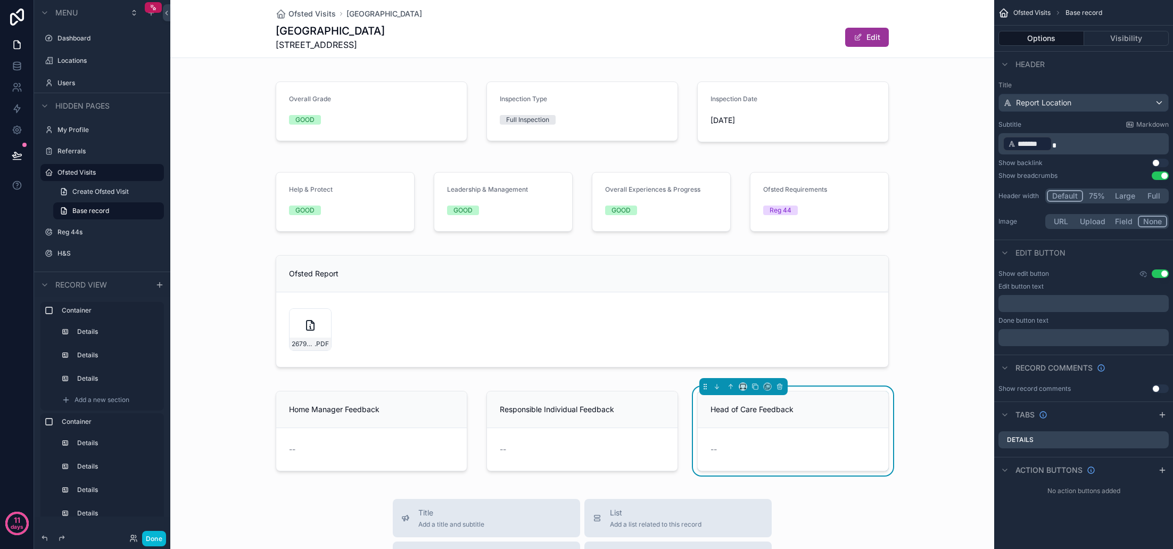
click at [1159, 175] on button "Use setting" at bounding box center [1160, 175] width 17 height 9
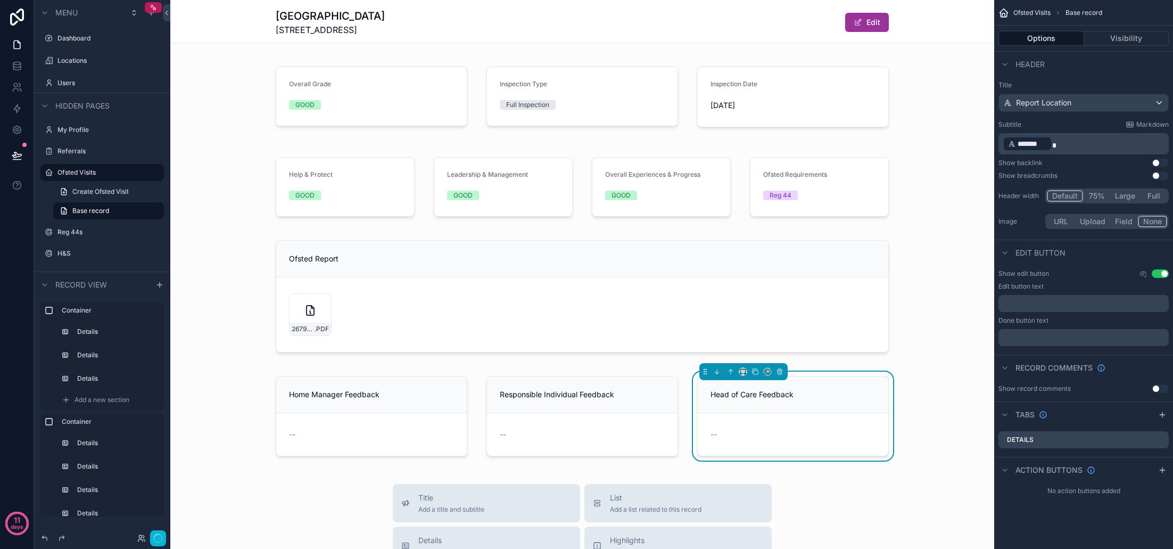
click at [1160, 162] on button "Use setting" at bounding box center [1160, 163] width 17 height 9
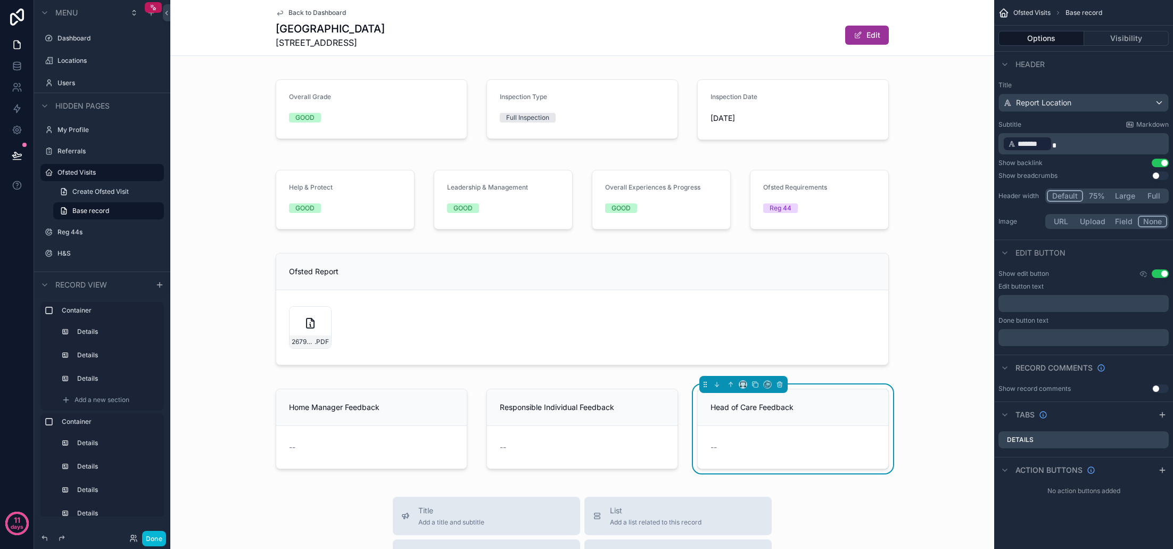
click at [324, 10] on span "Back to Dashboard" at bounding box center [316, 13] width 57 height 9
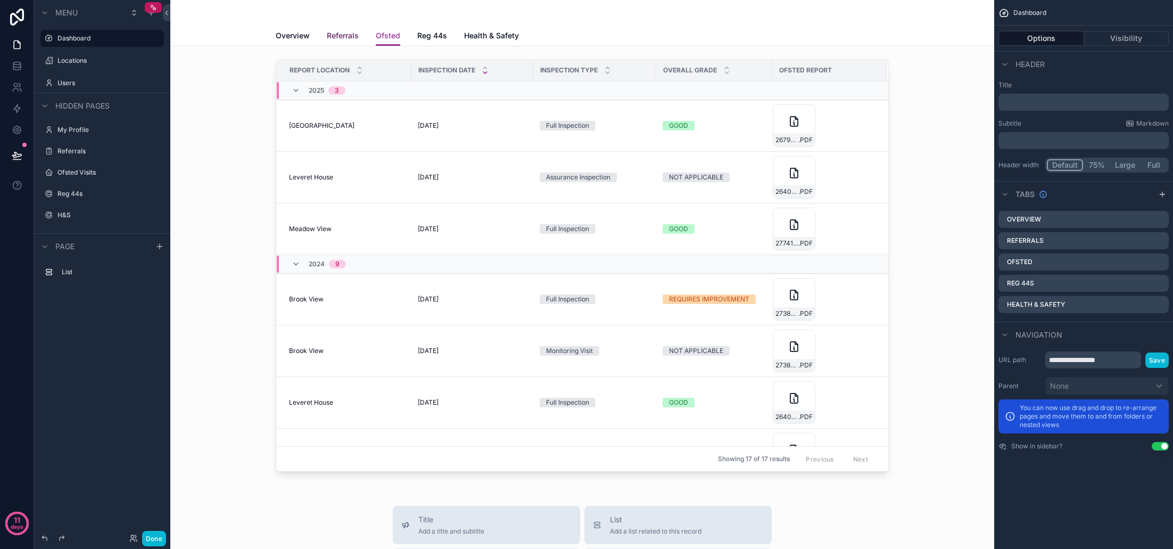
scroll to position [2, 0]
click at [486, 37] on span "Health & Safety" at bounding box center [491, 35] width 55 height 11
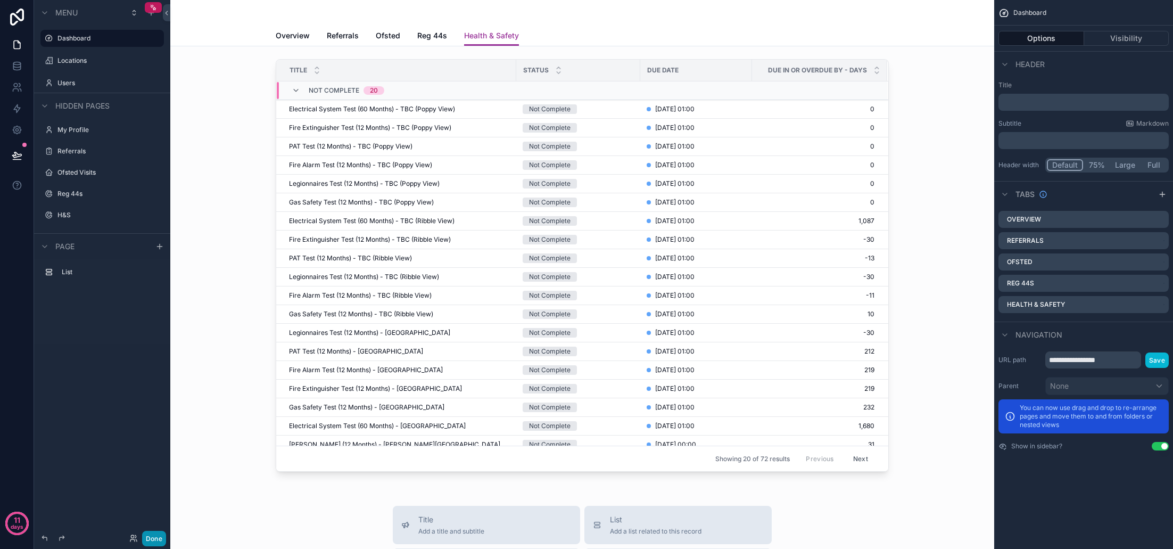
click at [152, 538] on button "Done" at bounding box center [154, 538] width 24 height 15
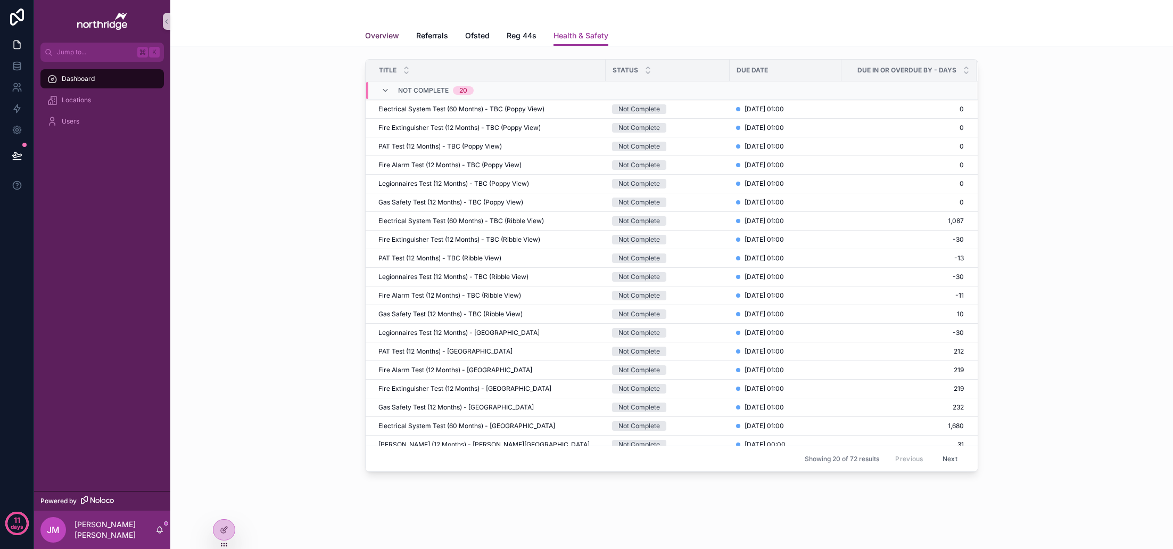
click at [391, 36] on span "Overview" at bounding box center [382, 35] width 34 height 11
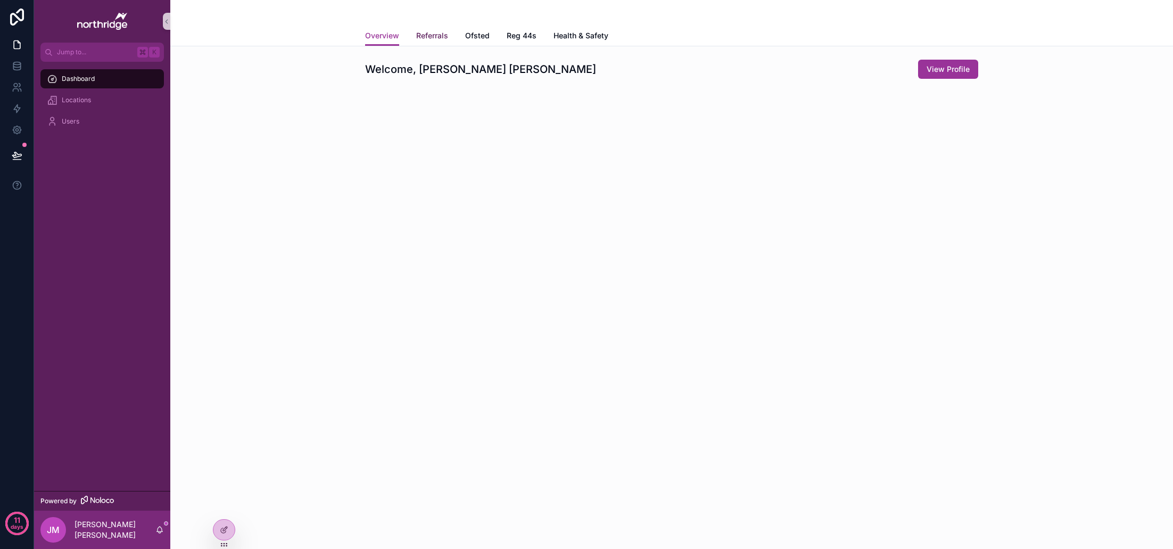
click at [426, 36] on span "Referrals" at bounding box center [432, 35] width 32 height 11
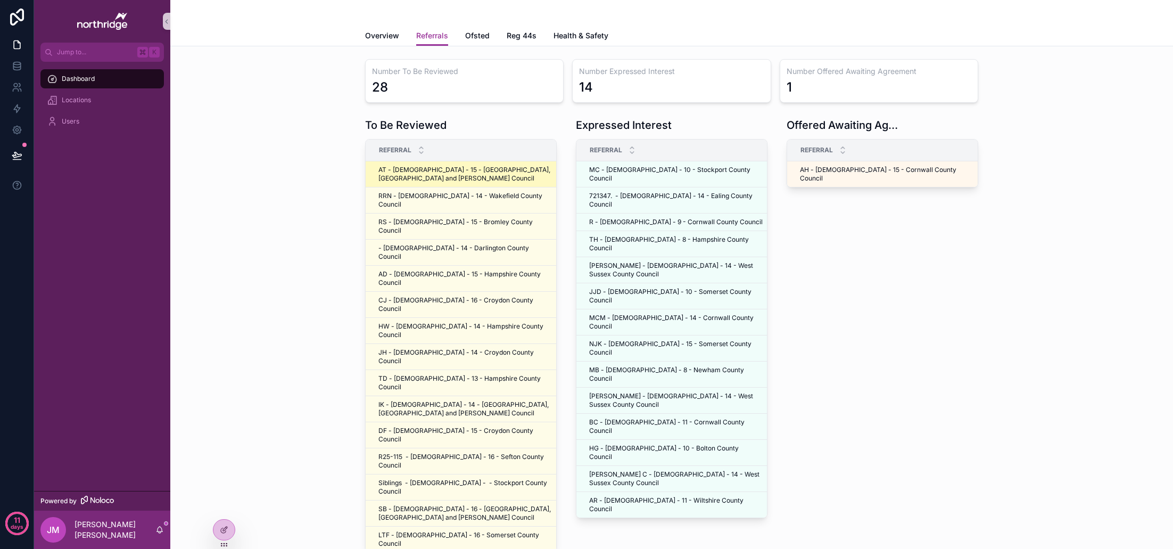
click at [469, 175] on span "AT - [DEMOGRAPHIC_DATA] - 15 - [GEOGRAPHIC_DATA], [GEOGRAPHIC_DATA] and [PERSON…" at bounding box center [465, 174] width 174 height 17
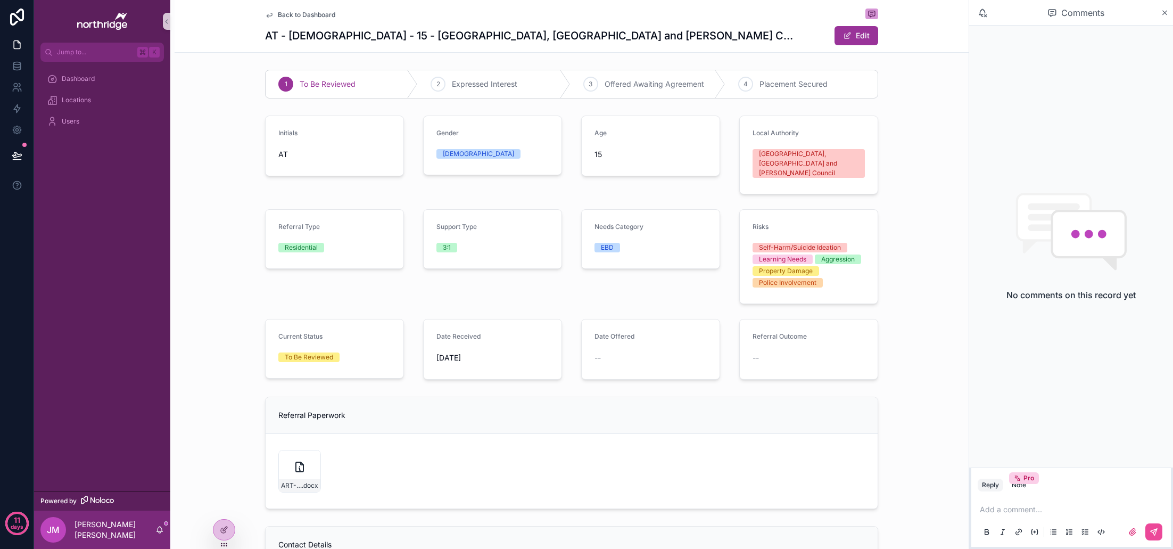
click at [293, 17] on span "Back to Dashboard" at bounding box center [306, 15] width 57 height 9
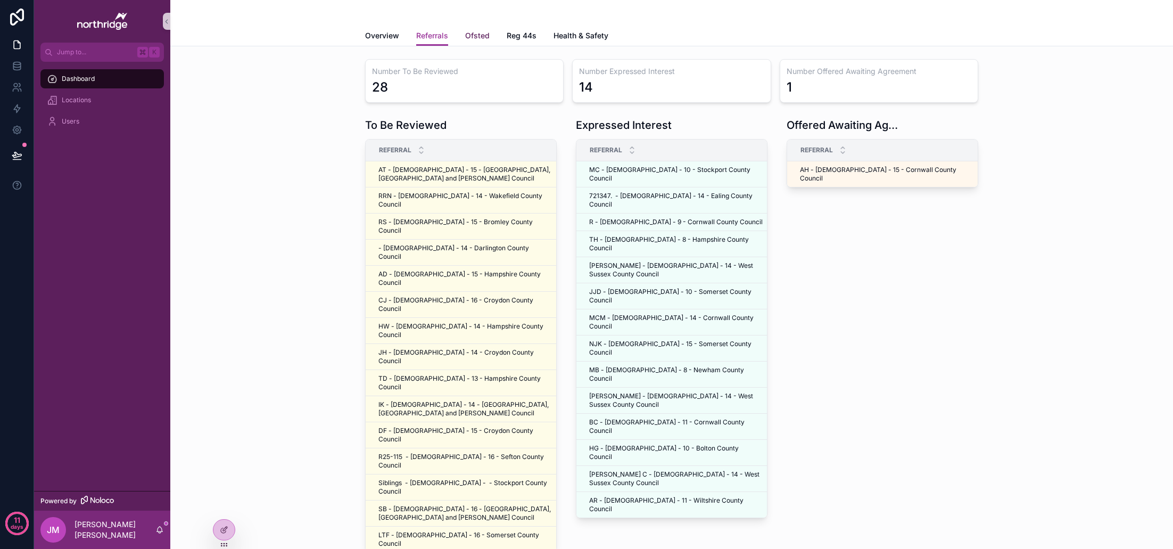
click at [473, 36] on span "Ofsted" at bounding box center [477, 35] width 24 height 11
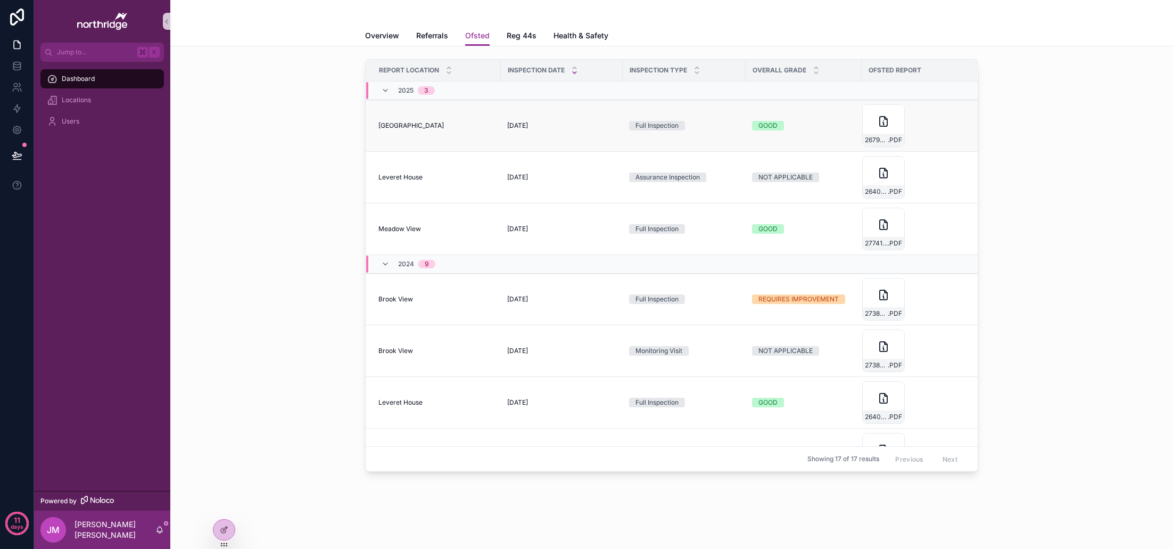
click at [477, 128] on div "Centurion House Centurion House" at bounding box center [436, 125] width 116 height 9
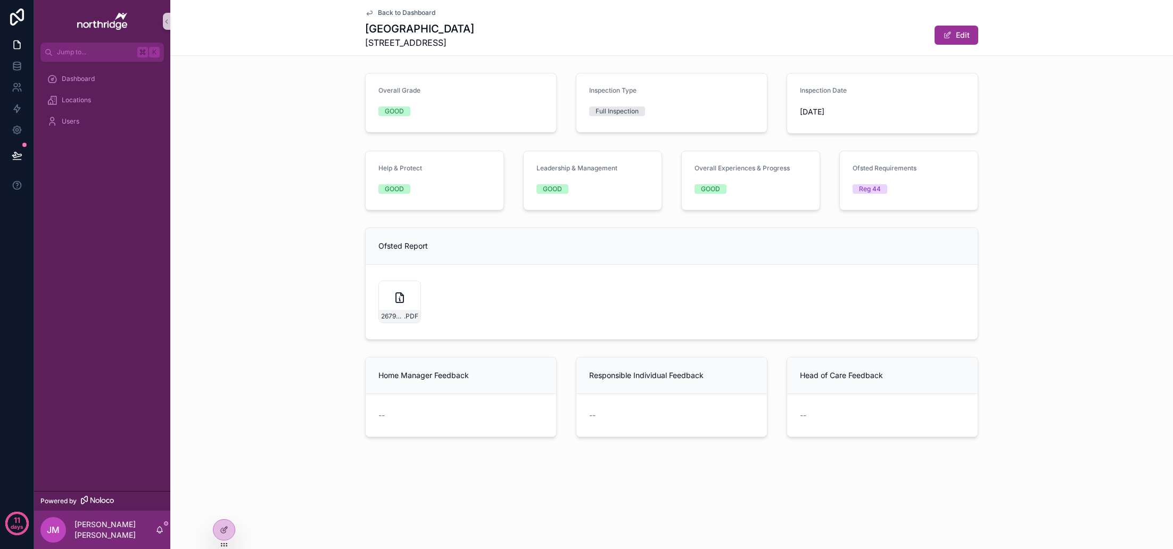
click at [399, 12] on span "Back to Dashboard" at bounding box center [406, 13] width 57 height 9
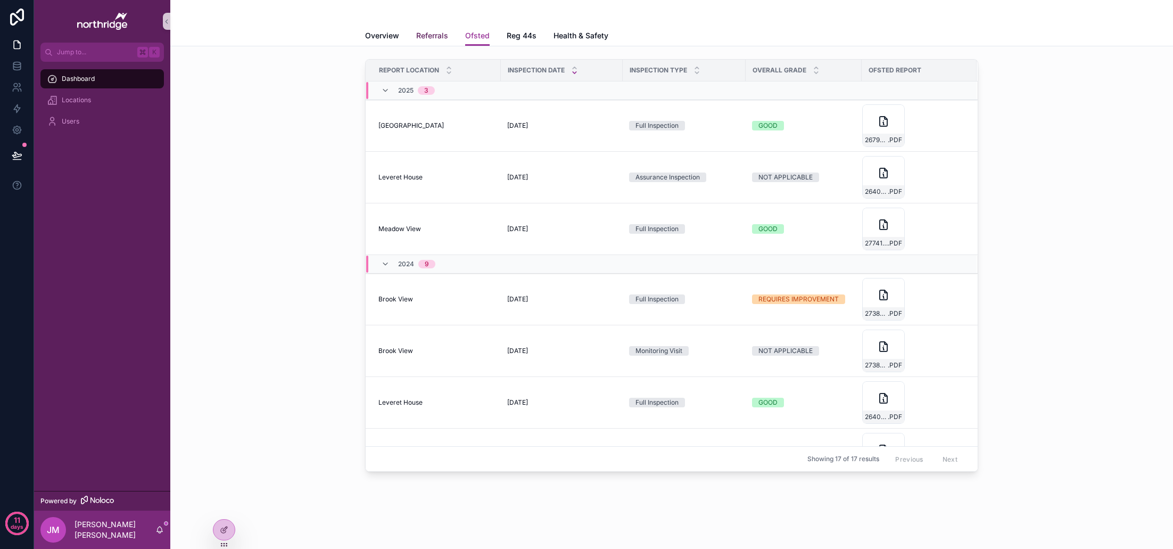
scroll to position [0, 1]
click at [436, 38] on span "Referrals" at bounding box center [432, 35] width 32 height 11
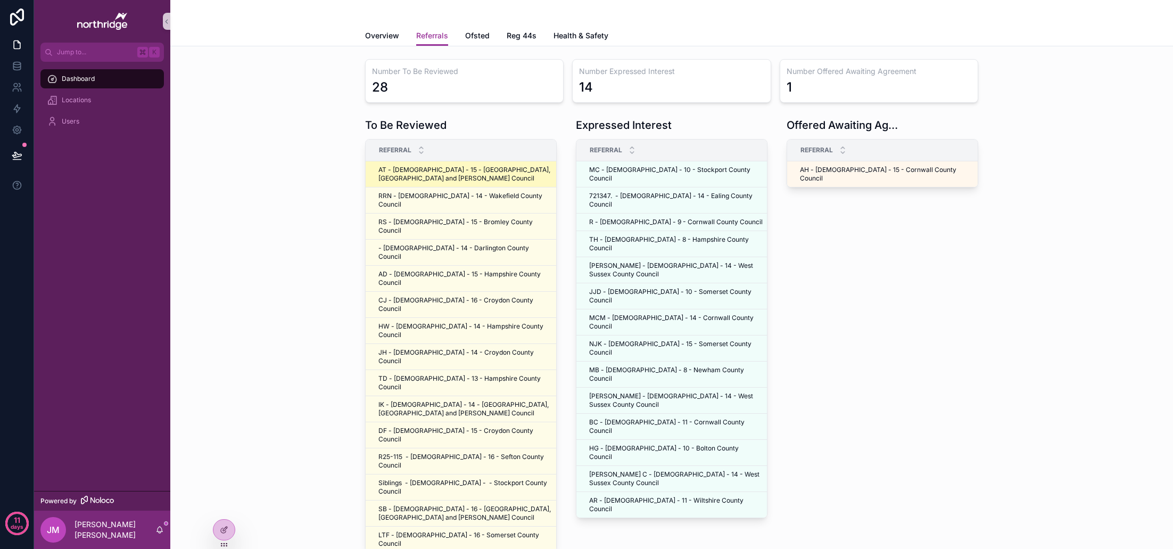
click at [424, 183] on td "AT - Male - 15 - Bournemouth, Christchurch and Poole Council AT - Male - 15 - B…" at bounding box center [465, 174] width 199 height 26
click at [432, 174] on span "AT - Male - 15 - Bournemouth, Christchurch and Poole Council" at bounding box center [465, 174] width 174 height 17
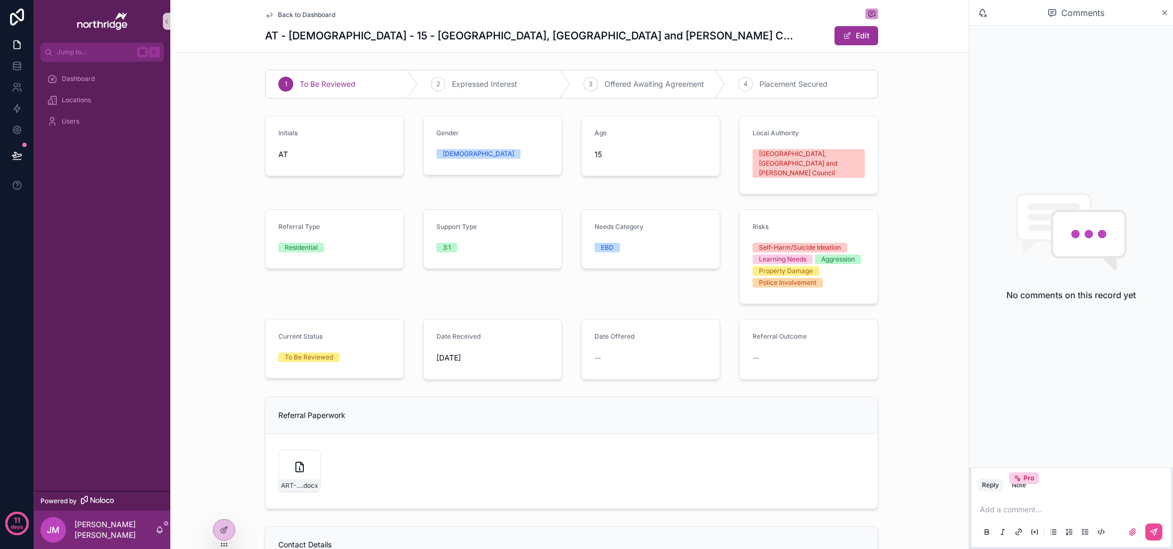
click at [321, 14] on span "Back to Dashboard" at bounding box center [306, 15] width 57 height 9
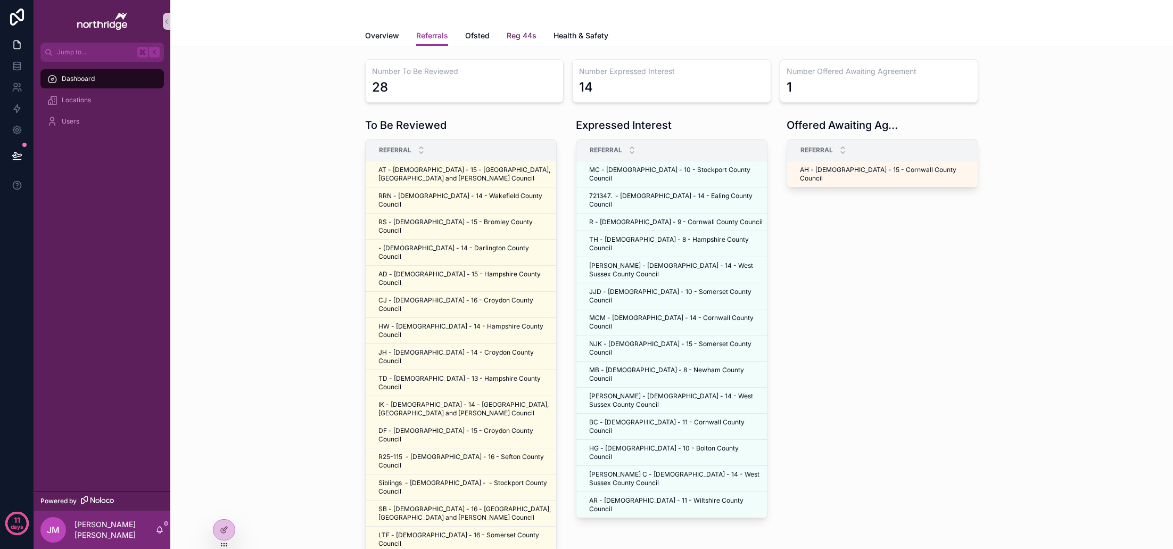
click at [526, 36] on span "Reg 44s" at bounding box center [522, 35] width 30 height 11
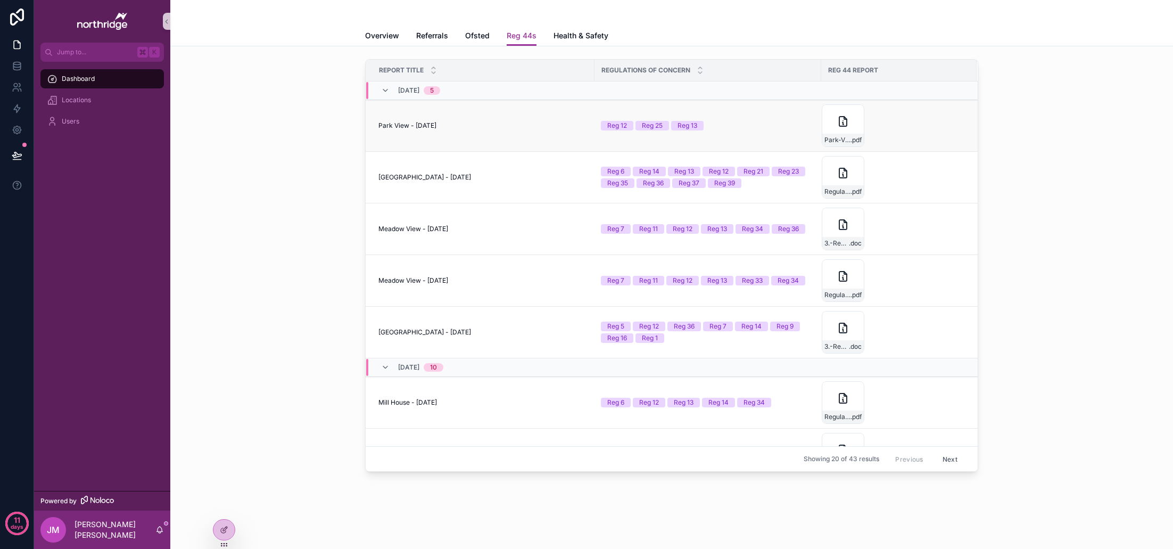
click at [550, 127] on div "Park View - 26 Aug, 2025 Park View - 26 Aug, 2025" at bounding box center [483, 125] width 210 height 9
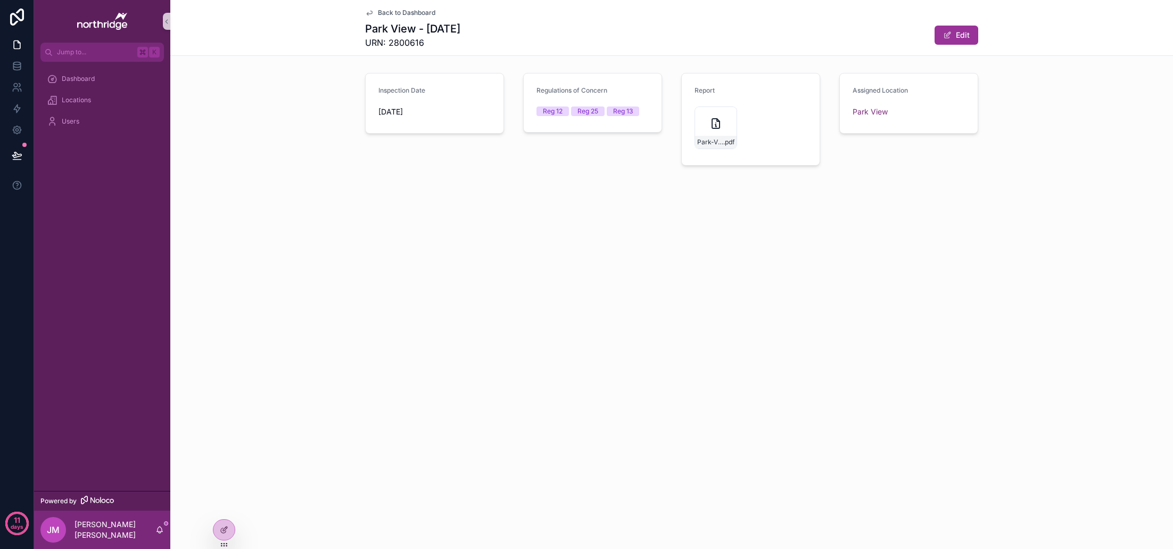
click at [414, 13] on span "Back to Dashboard" at bounding box center [406, 13] width 57 height 9
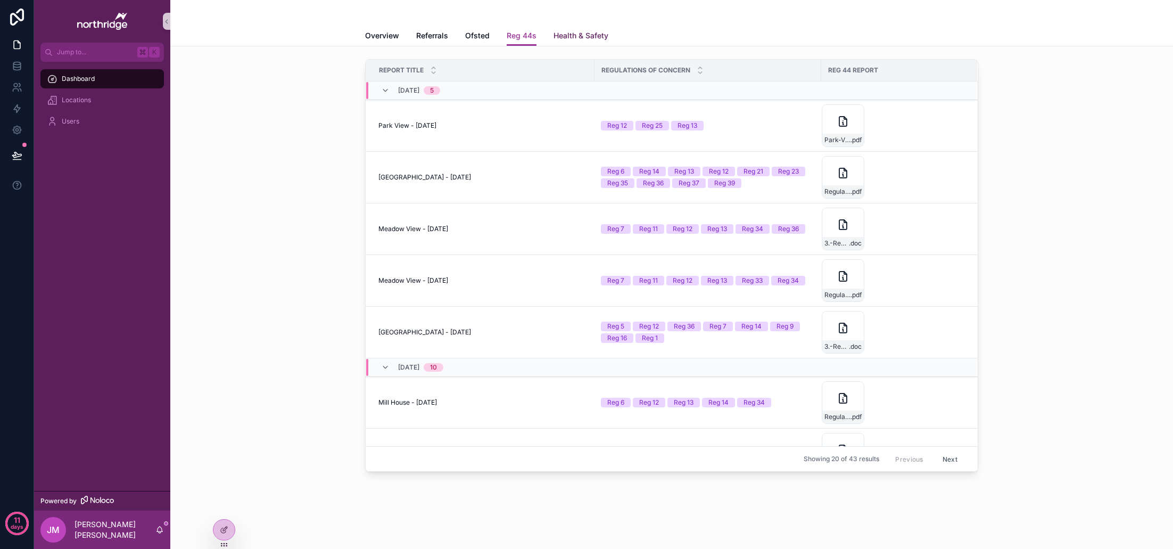
click at [585, 34] on span "Health & Safety" at bounding box center [581, 35] width 55 height 11
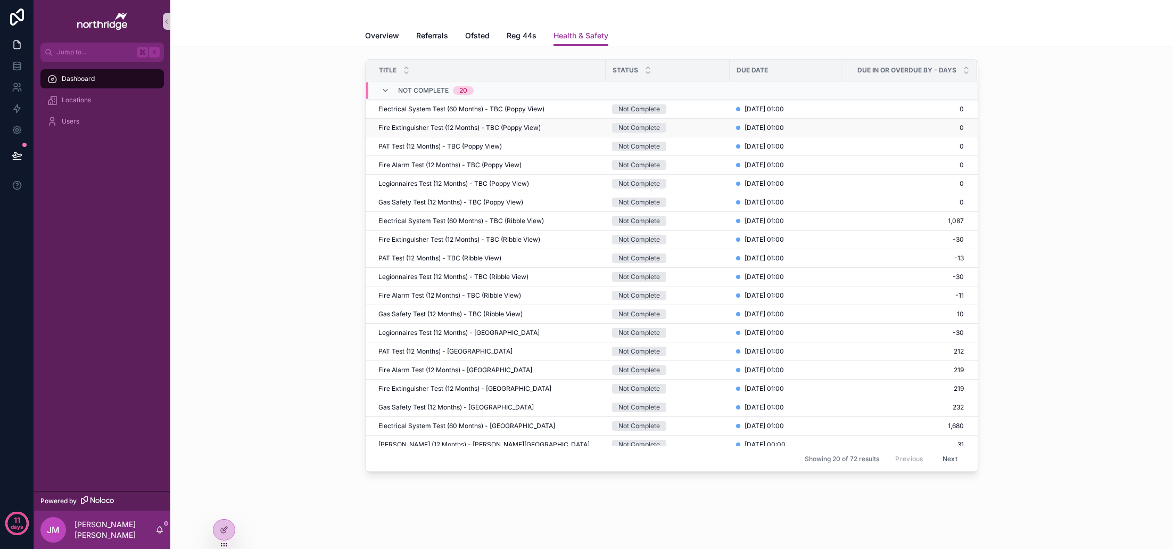
click at [511, 126] on span "Fire Extinguisher Test (12 Months) - TBC (Poppy View)" at bounding box center [459, 127] width 162 height 9
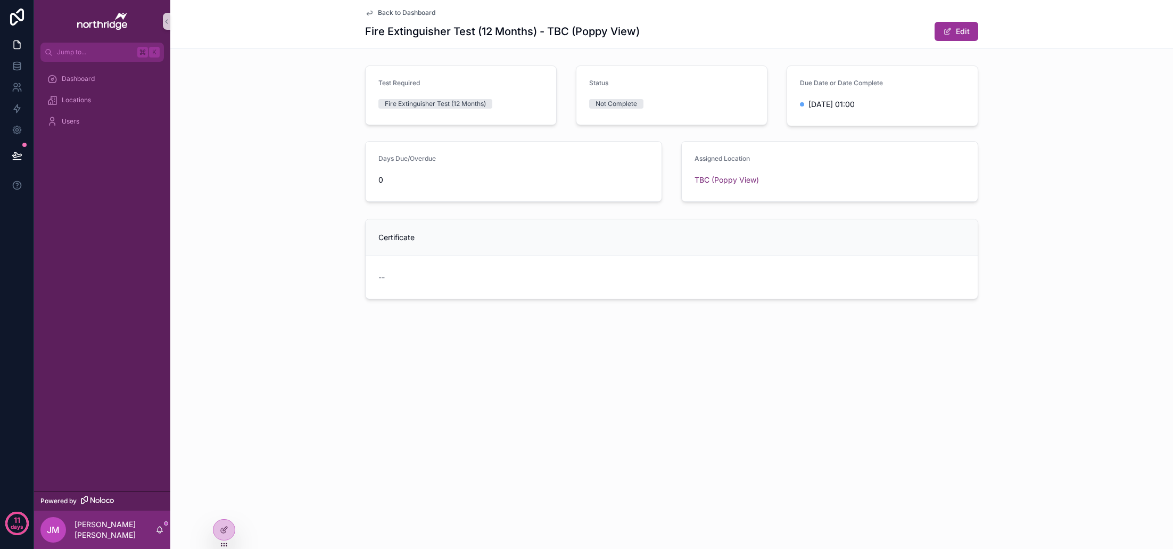
click at [410, 14] on span "Back to Dashboard" at bounding box center [406, 13] width 57 height 9
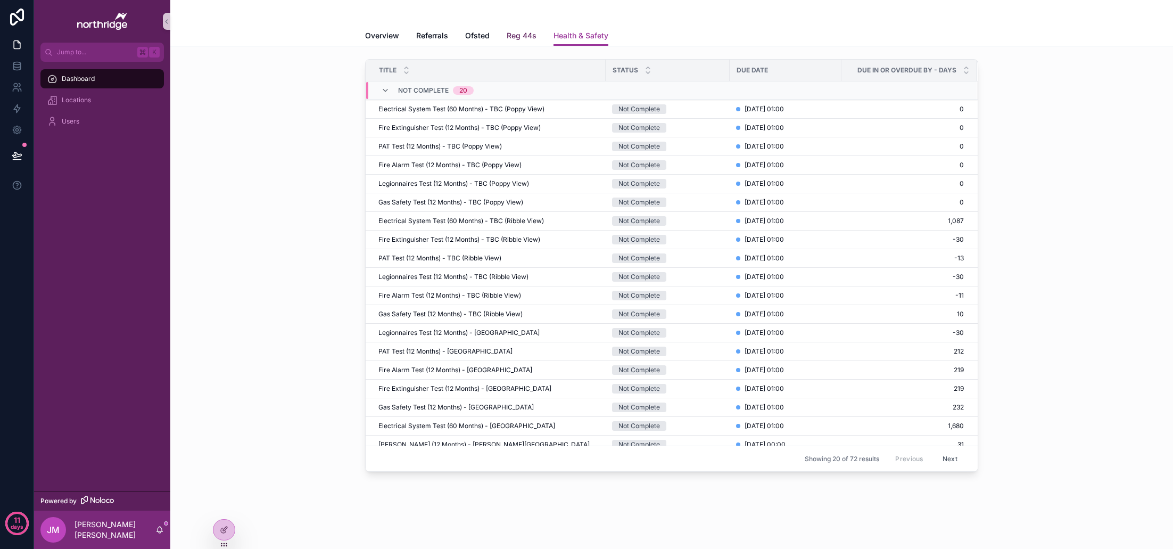
click at [517, 32] on span "Reg 44s" at bounding box center [522, 35] width 30 height 11
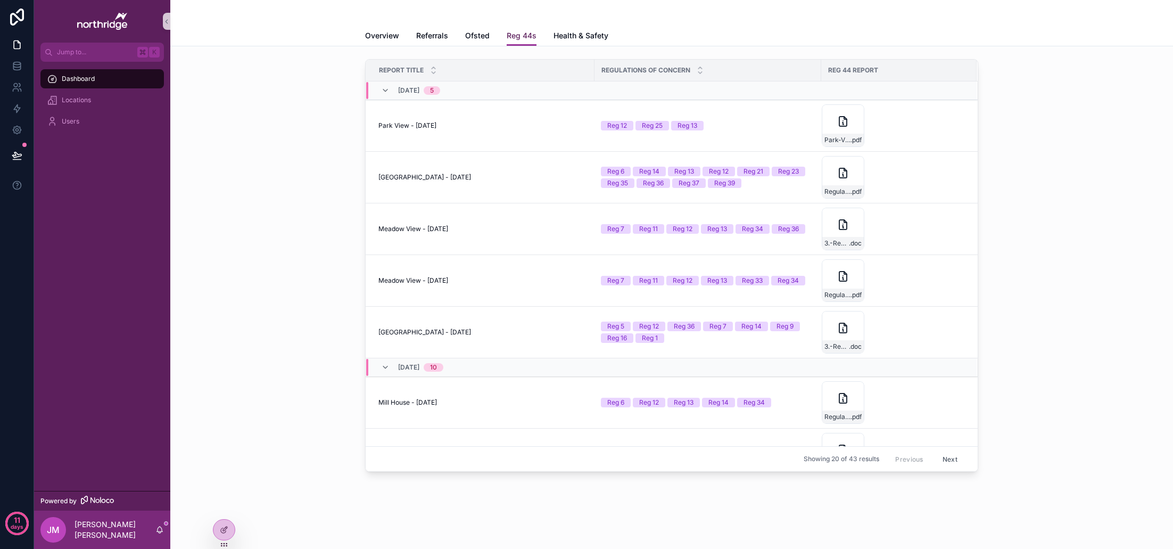
click at [516, 35] on span "Reg 44s" at bounding box center [522, 35] width 30 height 11
click at [479, 37] on span "Ofsted" at bounding box center [477, 35] width 24 height 11
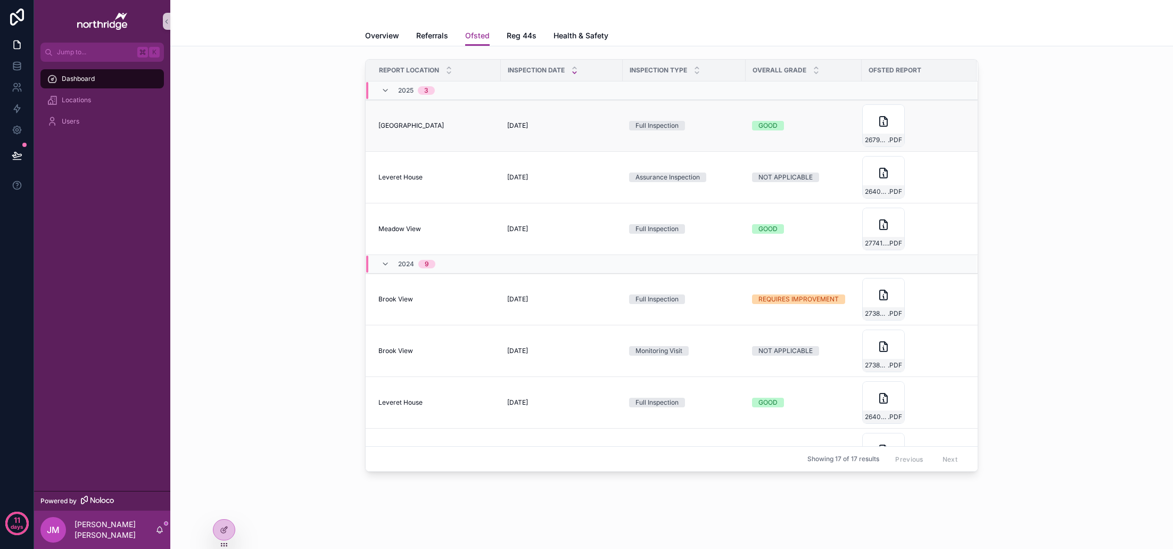
click at [457, 121] on div "Centurion House Centurion House" at bounding box center [436, 125] width 116 height 9
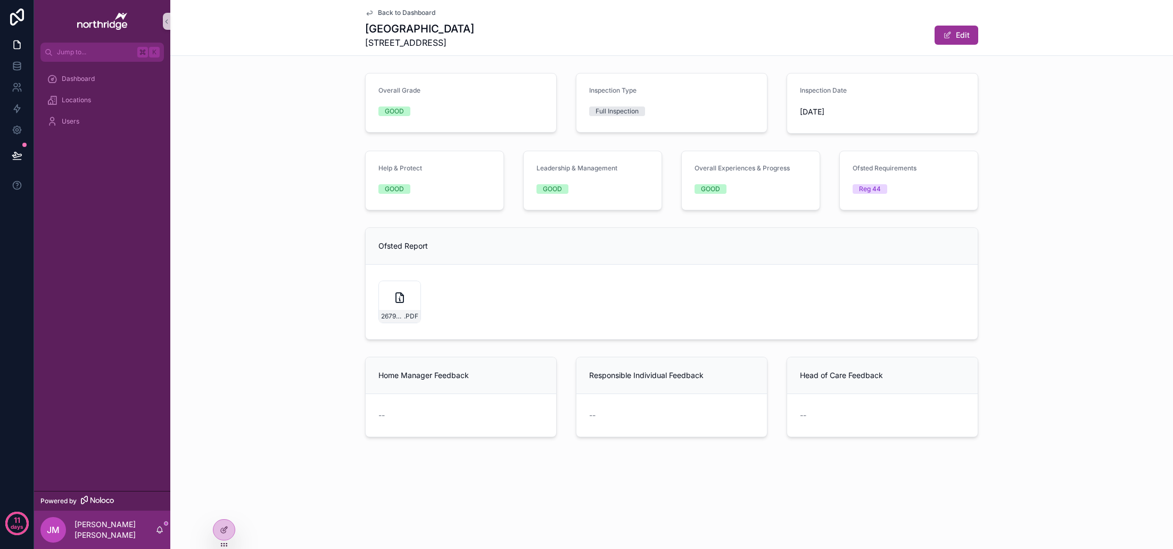
click at [398, 14] on span "Back to Dashboard" at bounding box center [406, 13] width 57 height 9
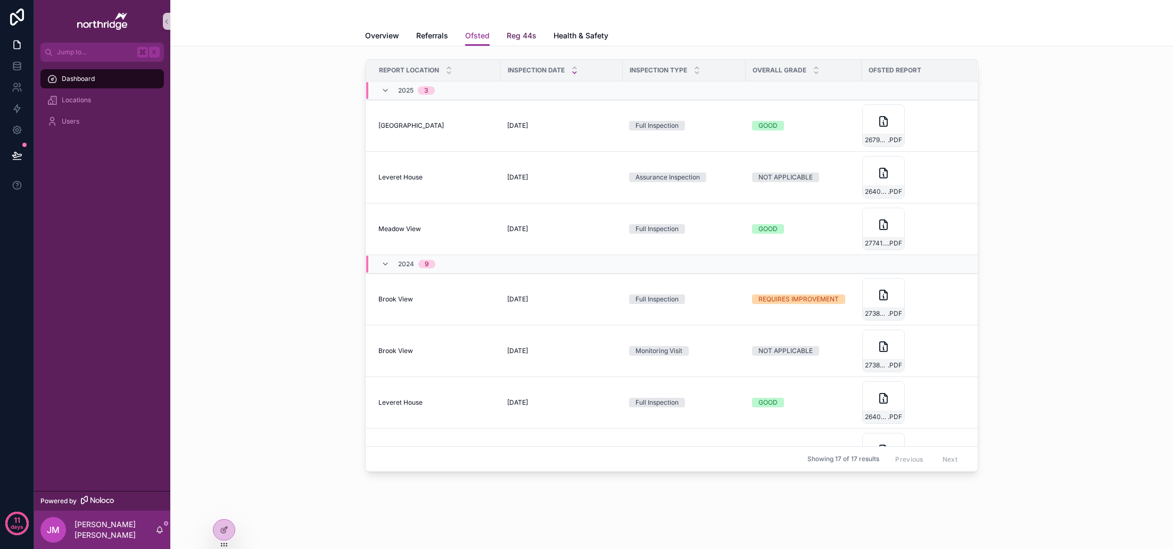
click at [526, 36] on span "Reg 44s" at bounding box center [522, 35] width 30 height 11
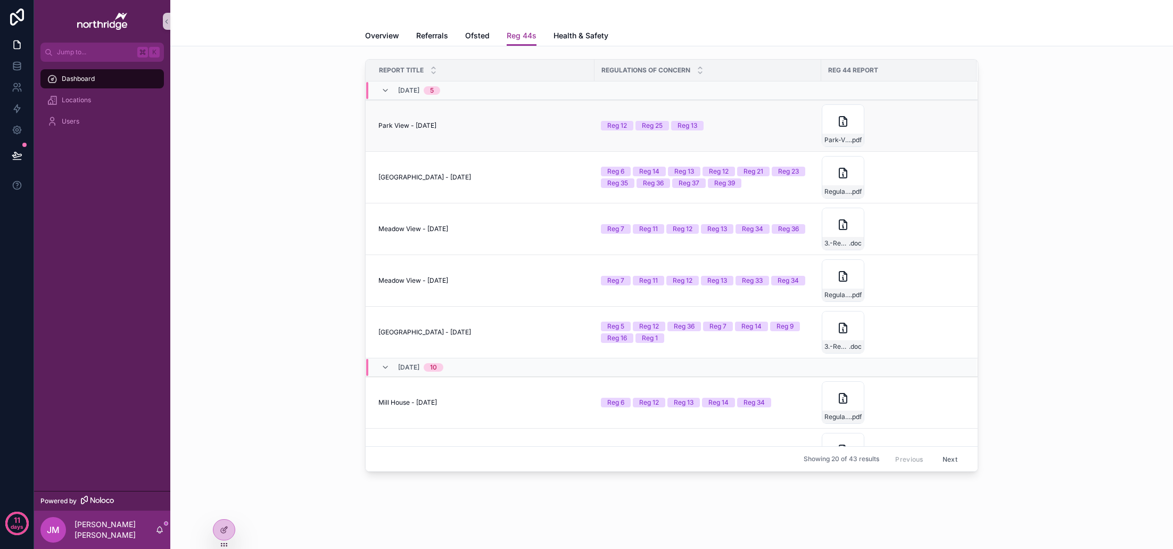
click at [470, 125] on div "Park View - 26 Aug, 2025 Park View - 26 Aug, 2025" at bounding box center [483, 125] width 210 height 9
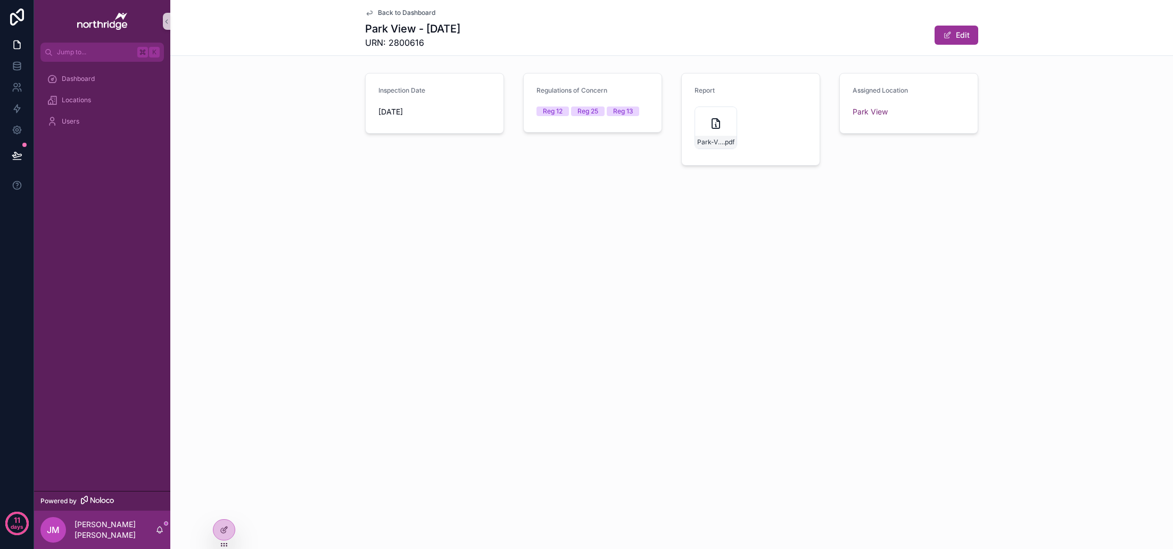
click at [415, 13] on span "Back to Dashboard" at bounding box center [406, 13] width 57 height 9
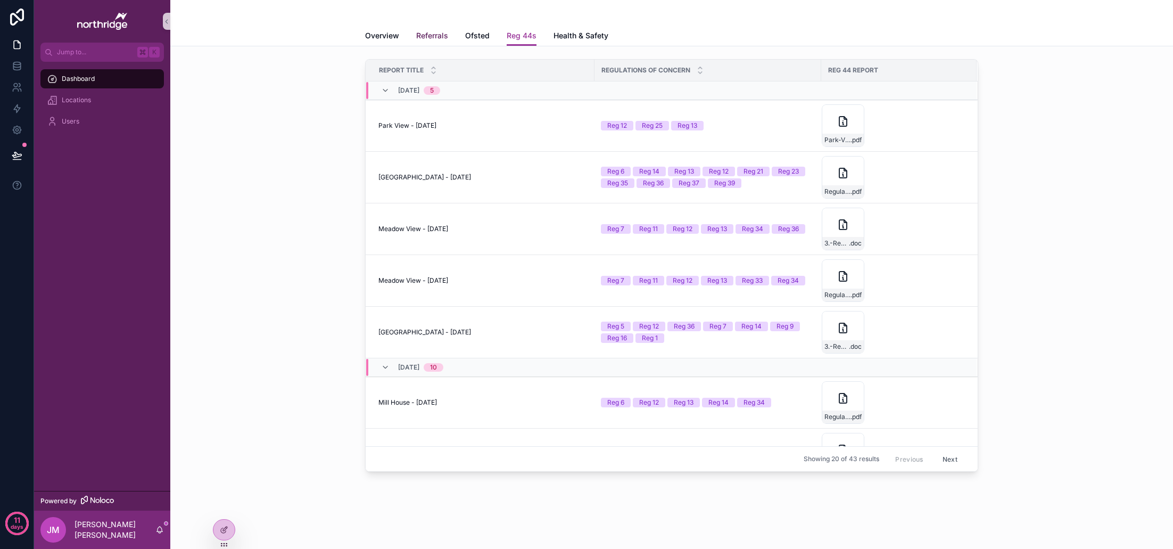
click at [427, 38] on span "Referrals" at bounding box center [432, 35] width 32 height 11
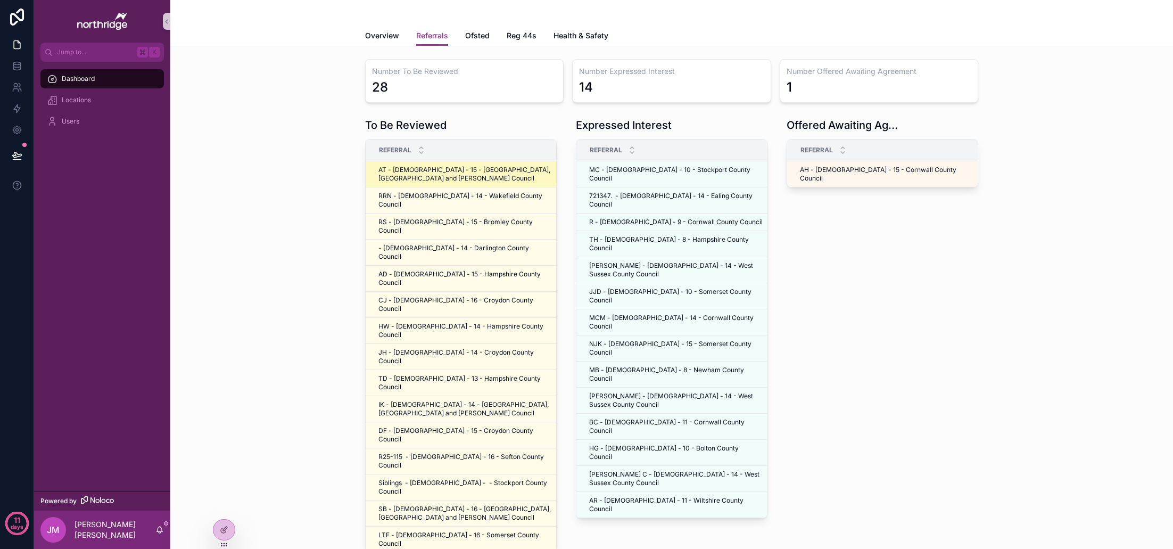
click at [446, 176] on span "AT - Male - 15 - Bournemouth, Christchurch and Poole Council" at bounding box center [465, 174] width 174 height 17
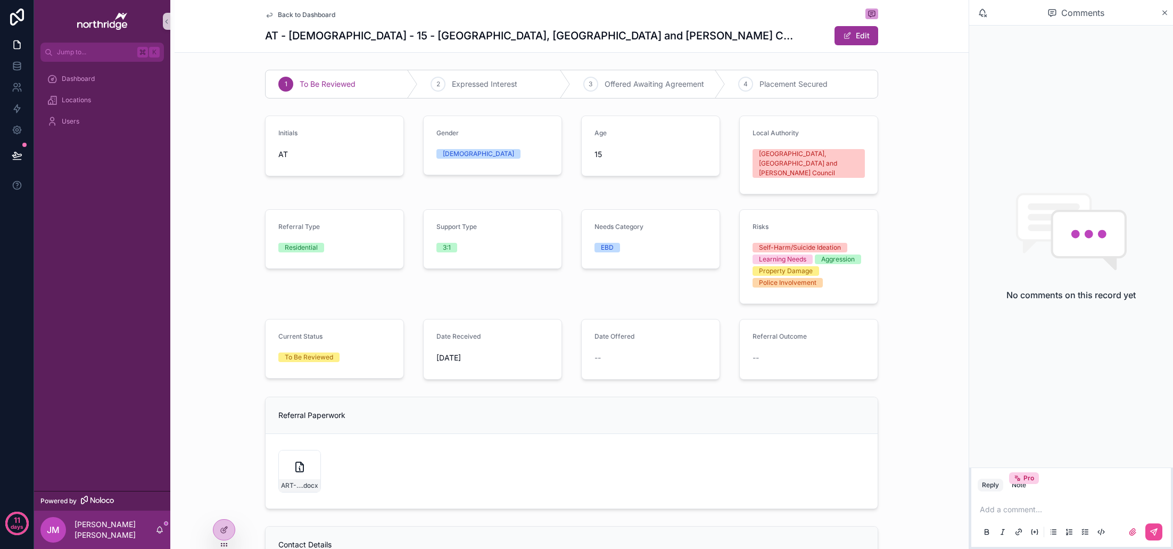
click at [301, 15] on span "Back to Dashboard" at bounding box center [306, 15] width 57 height 9
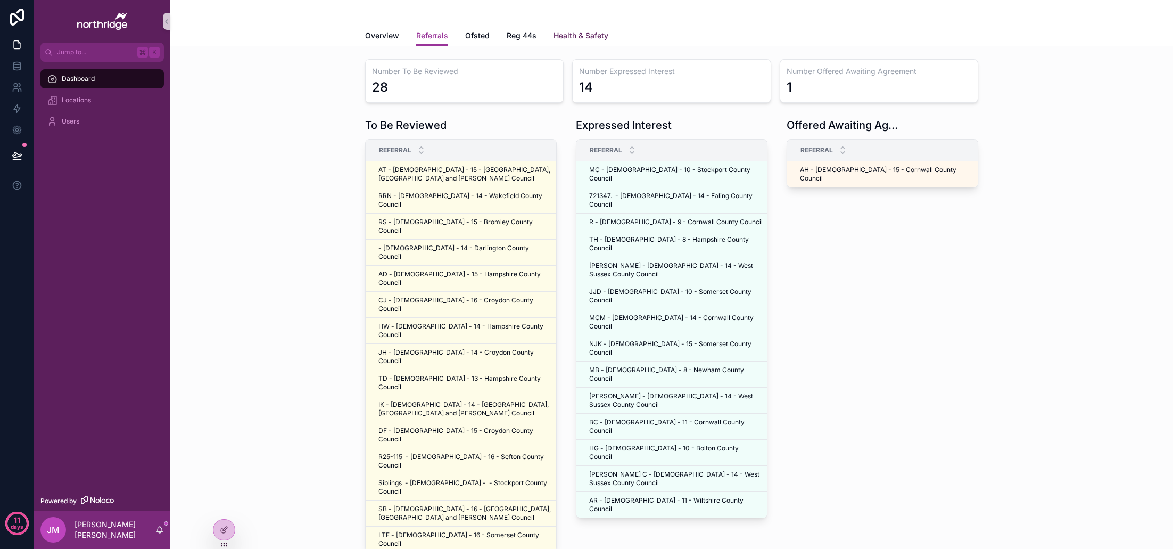
click at [568, 36] on span "Health & Safety" at bounding box center [581, 35] width 55 height 11
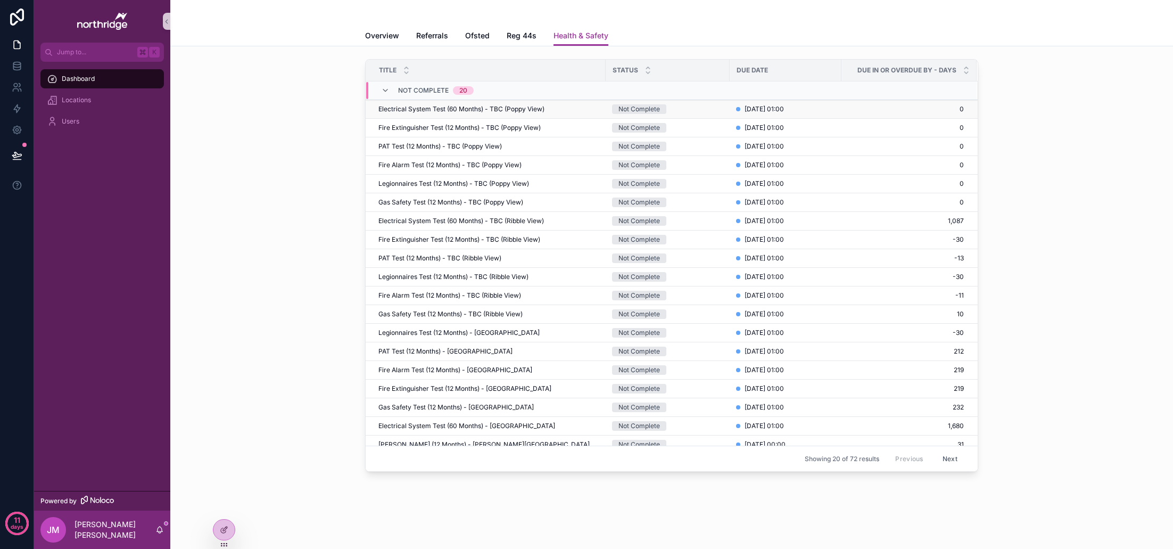
click at [461, 115] on td "Electrical System Test (60 Months) - TBC (Poppy View) Electrical System Test (6…" at bounding box center [486, 109] width 240 height 19
click at [461, 110] on span "Electrical System Test (60 Months) - TBC (Poppy View)" at bounding box center [461, 109] width 166 height 9
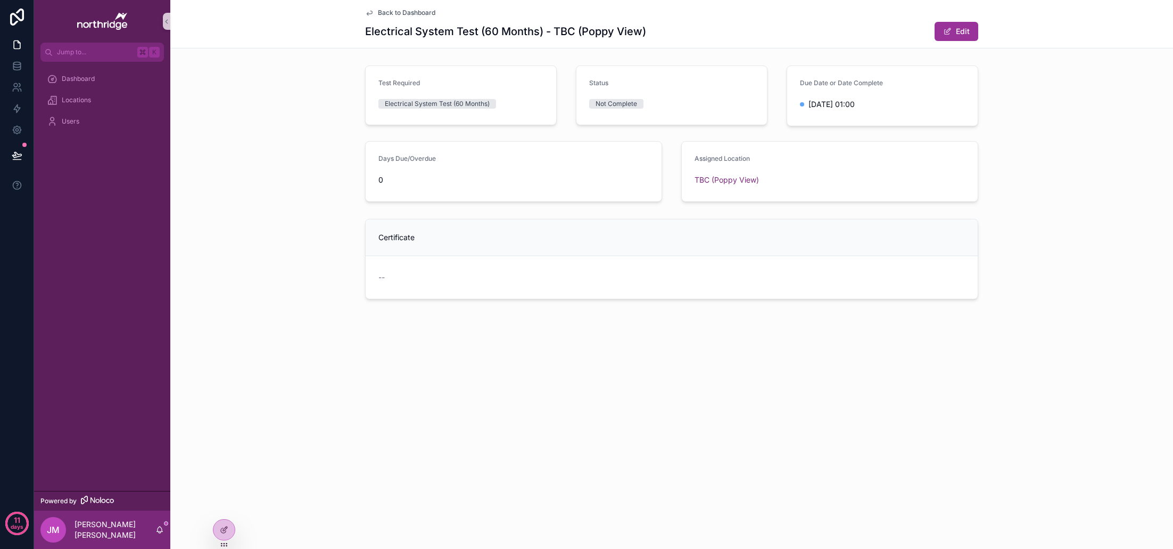
click at [391, 13] on span "Back to Dashboard" at bounding box center [406, 13] width 57 height 9
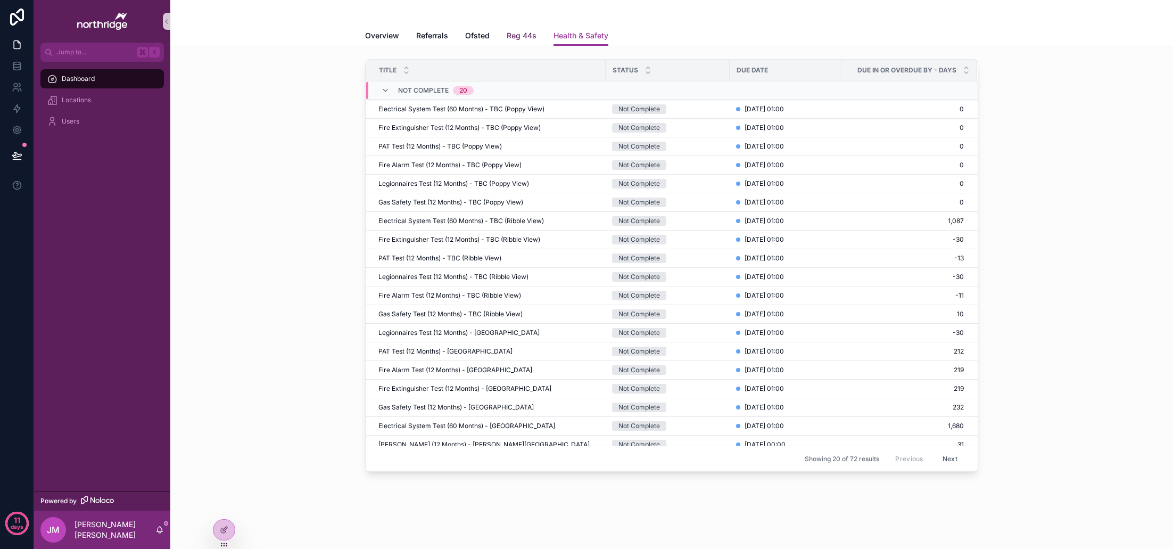
click at [520, 37] on span "Reg 44s" at bounding box center [522, 35] width 30 height 11
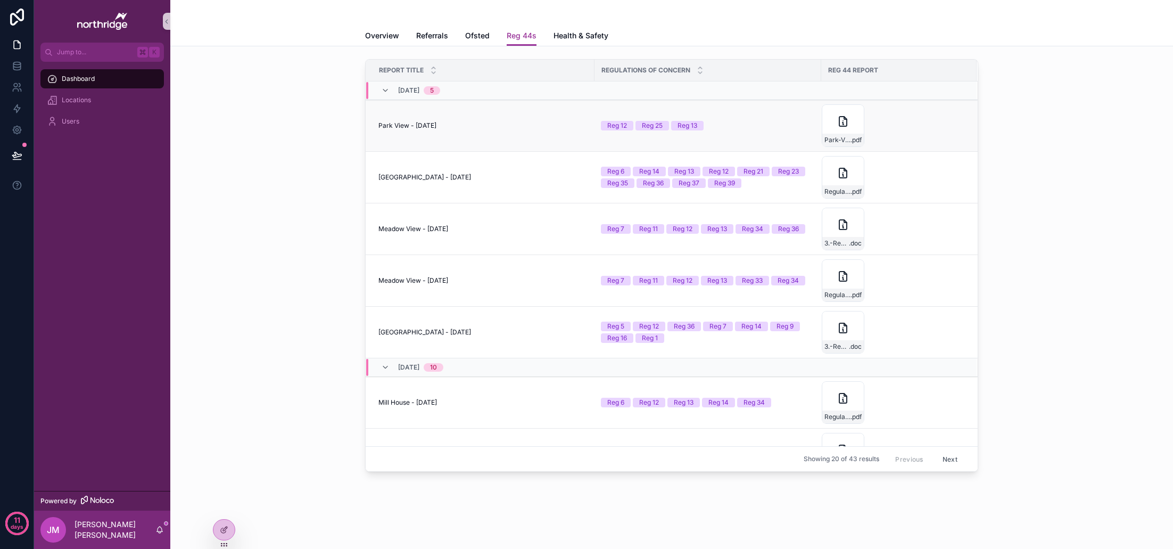
click at [457, 131] on td "Park View - 26 Aug, 2025 Park View - 26 Aug, 2025" at bounding box center [480, 126] width 229 height 52
click at [436, 127] on span "Park View - 26 Aug, 2025" at bounding box center [407, 125] width 58 height 9
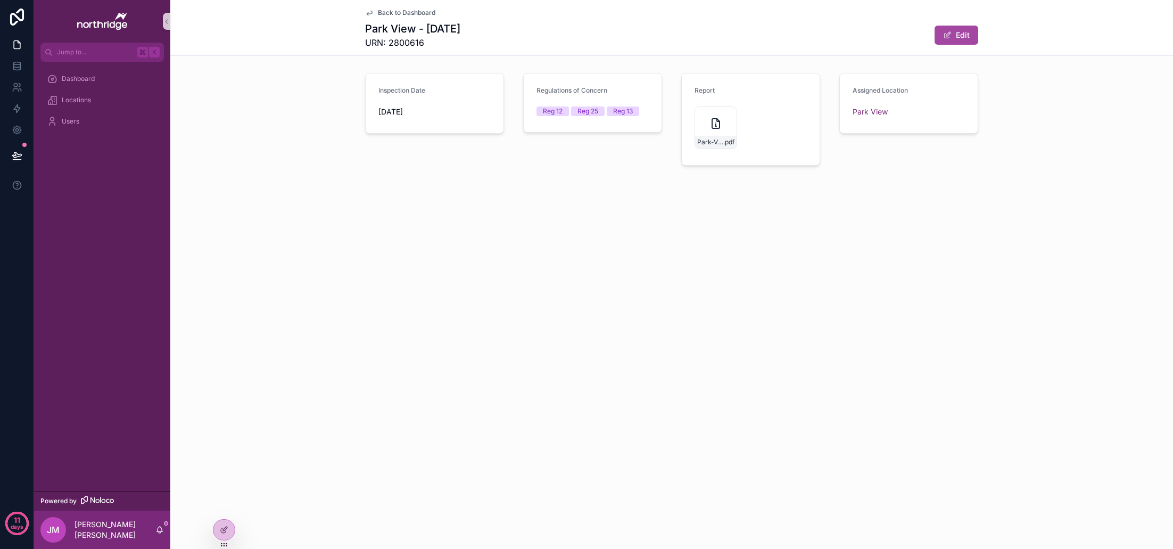
click at [962, 38] on button "Edit" at bounding box center [957, 35] width 44 height 19
click at [956, 37] on button "Done" at bounding box center [953, 35] width 49 height 19
click at [223, 532] on icon at bounding box center [224, 529] width 9 height 9
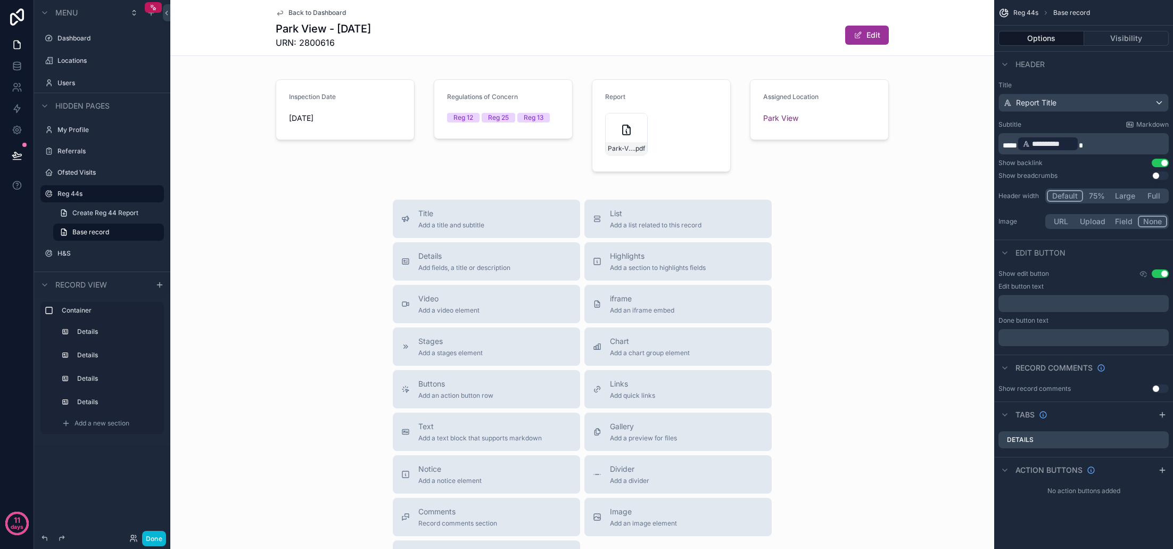
click at [1089, 145] on p "**********" at bounding box center [1085, 143] width 164 height 17
drag, startPoint x: 1103, startPoint y: 145, endPoint x: 1025, endPoint y: 144, distance: 78.2
click at [1025, 144] on p "**********" at bounding box center [1085, 143] width 164 height 17
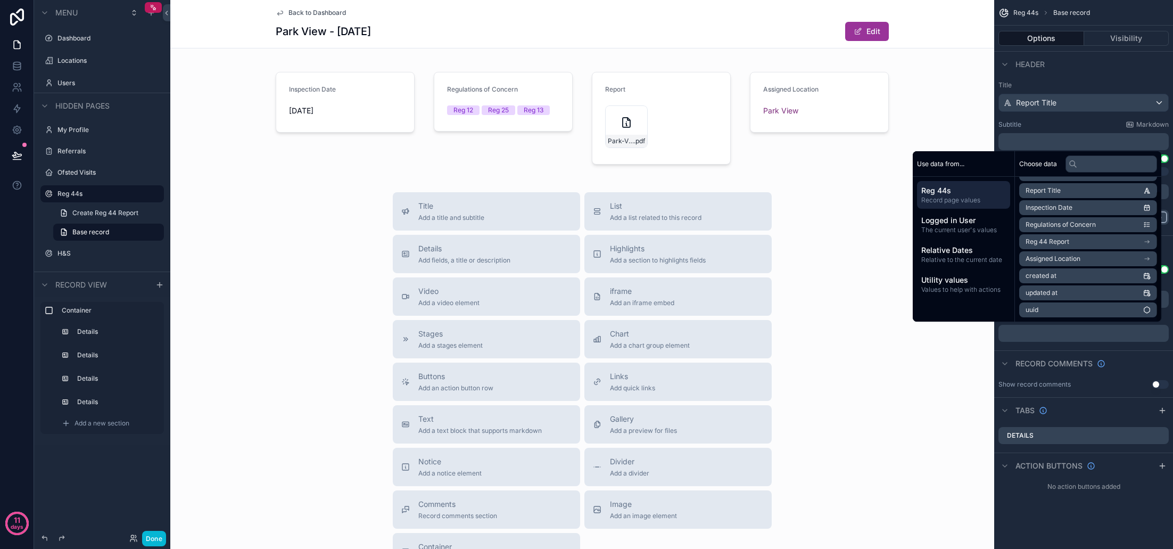
scroll to position [15, 0]
click at [1068, 259] on span "Assigned Location" at bounding box center [1053, 258] width 55 height 9
click at [1054, 245] on li "Address" at bounding box center [1088, 243] width 138 height 15
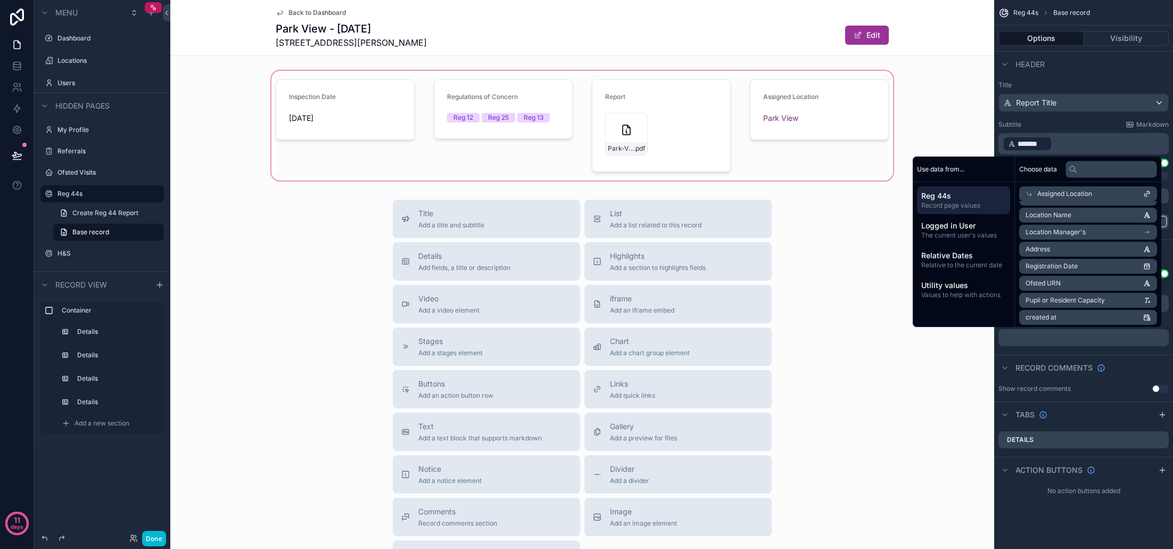
click at [981, 141] on div "scrollable content" at bounding box center [582, 126] width 824 height 114
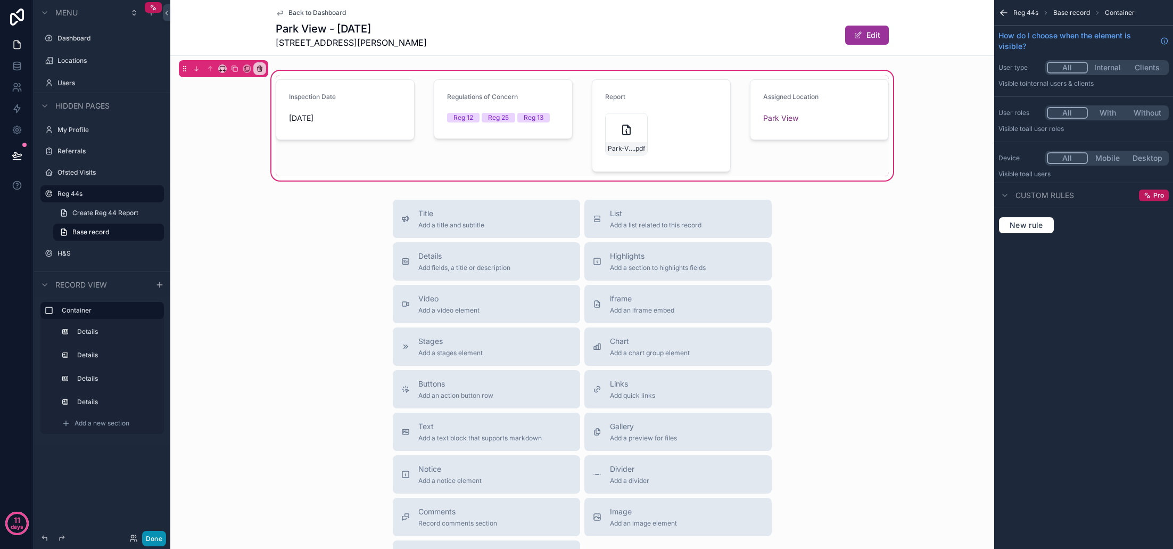
click at [158, 534] on button "Done" at bounding box center [154, 538] width 24 height 15
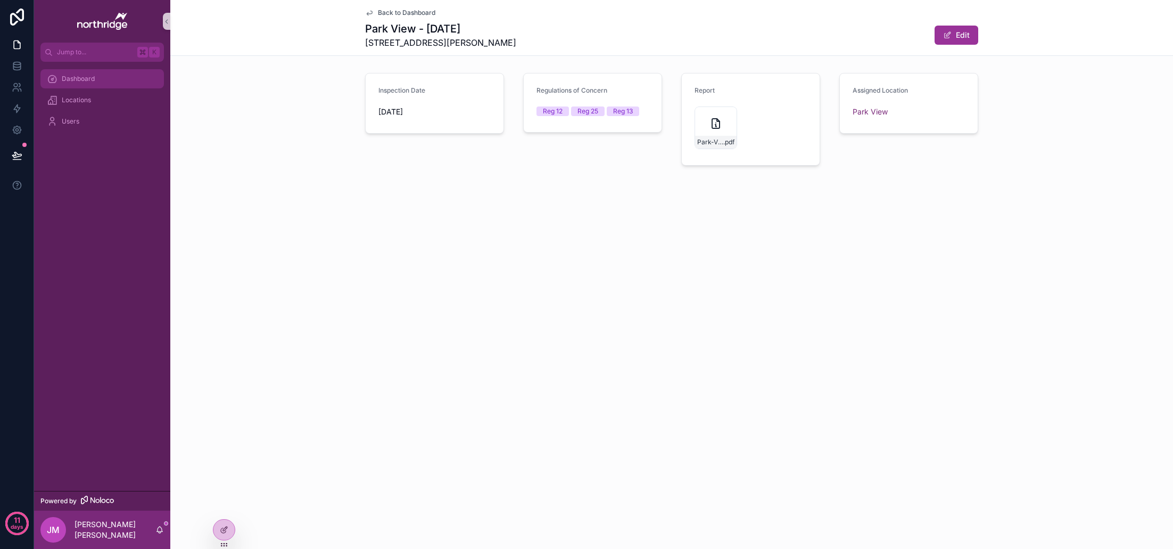
click at [77, 76] on span "Dashboard" at bounding box center [78, 79] width 33 height 9
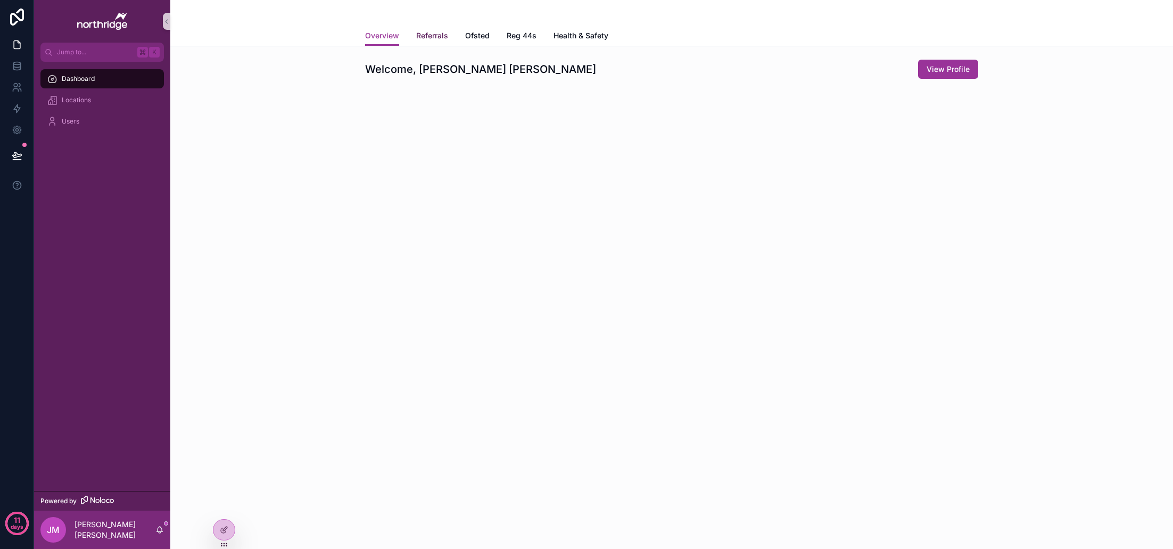
click at [428, 38] on span "Referrals" at bounding box center [432, 35] width 32 height 11
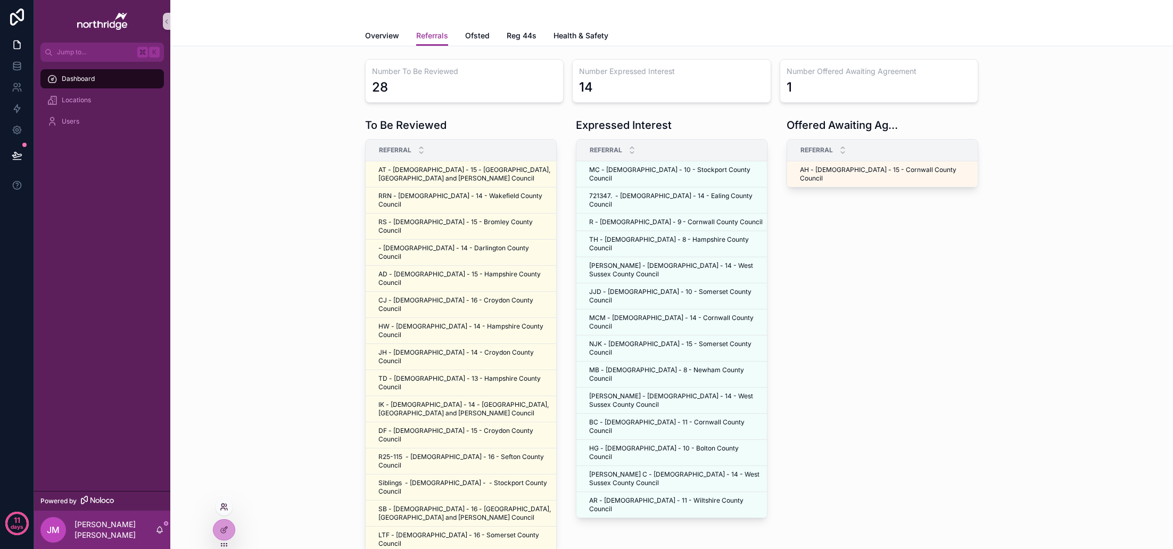
click at [225, 506] on icon at bounding box center [224, 506] width 9 height 9
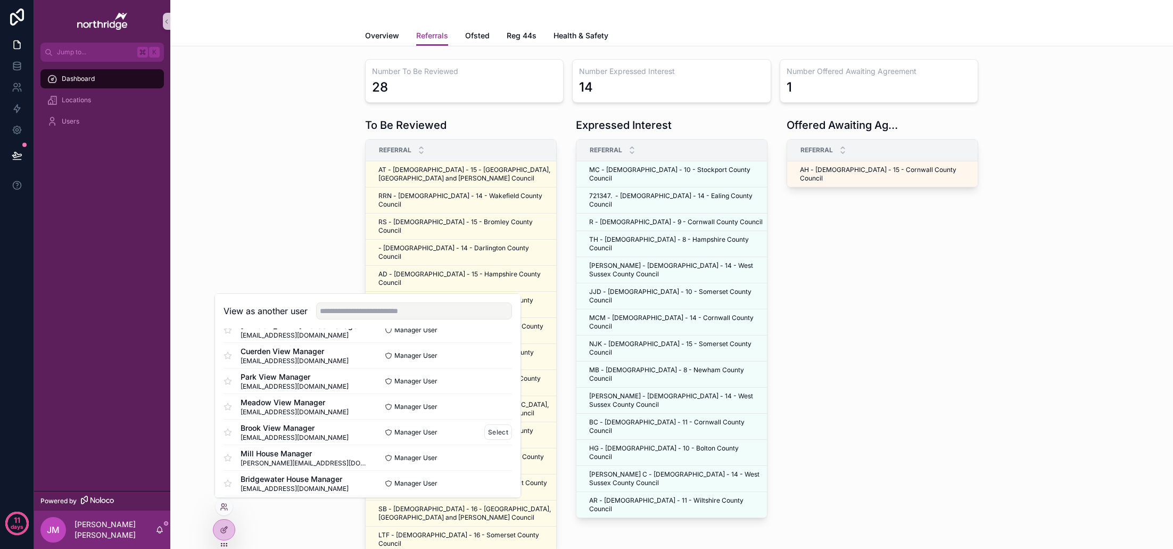
scroll to position [97, 0]
click at [499, 407] on button "Select" at bounding box center [498, 405] width 28 height 15
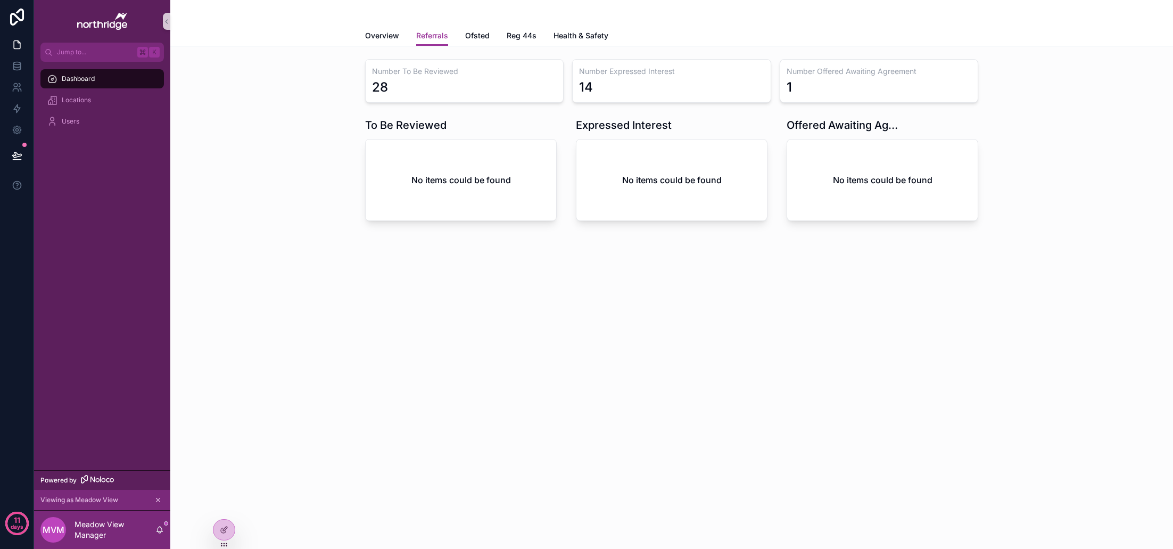
click at [341, 155] on div "Number To Be Reviewed 28 Number Expressed Interest 14 Number Offered Awaiting A…" at bounding box center [672, 140] width 986 height 170
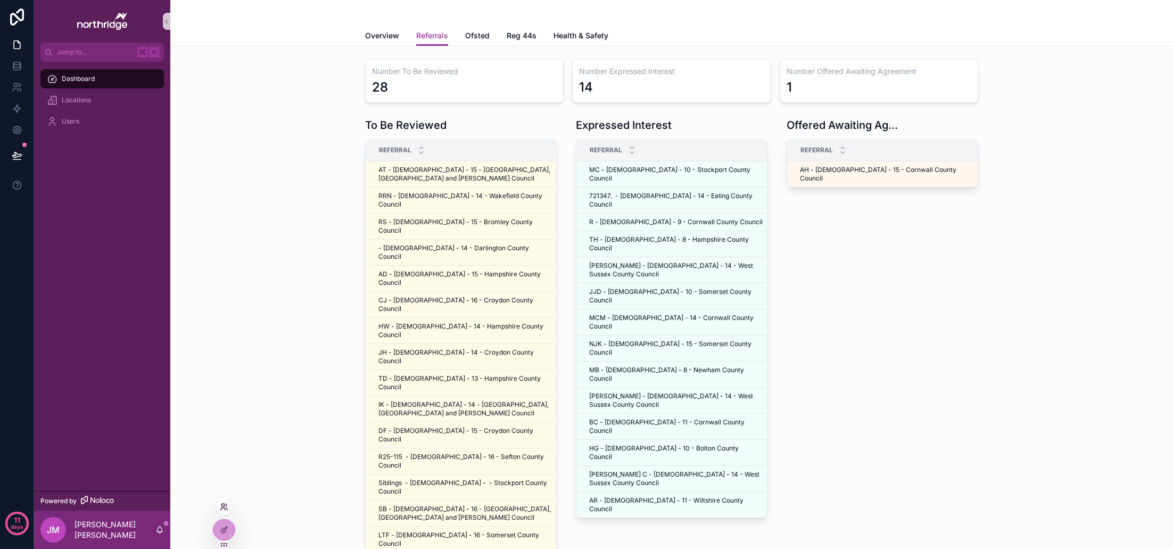
scroll to position [0, 1]
click at [224, 505] on icon at bounding box center [222, 504] width 3 height 3
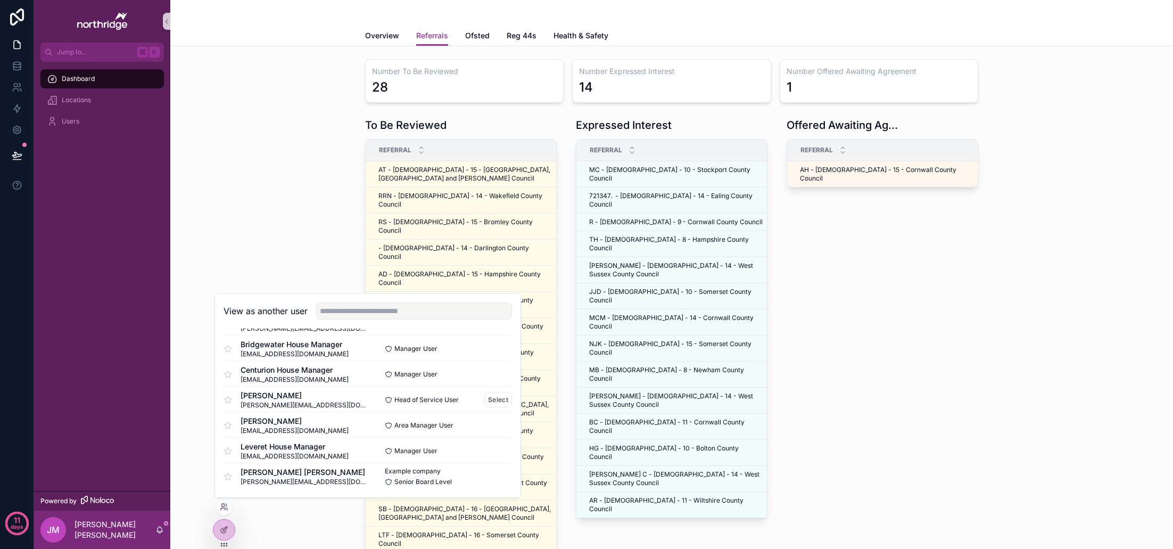
scroll to position [232, 0]
click at [500, 371] on button "Select" at bounding box center [498, 373] width 28 height 15
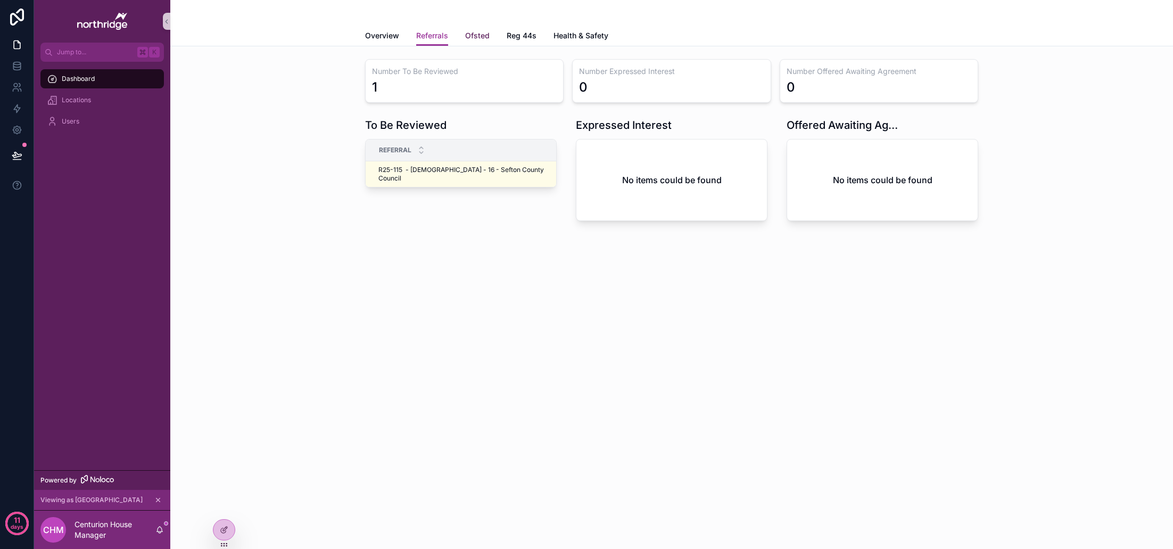
click at [482, 32] on span "Ofsted" at bounding box center [477, 35] width 24 height 11
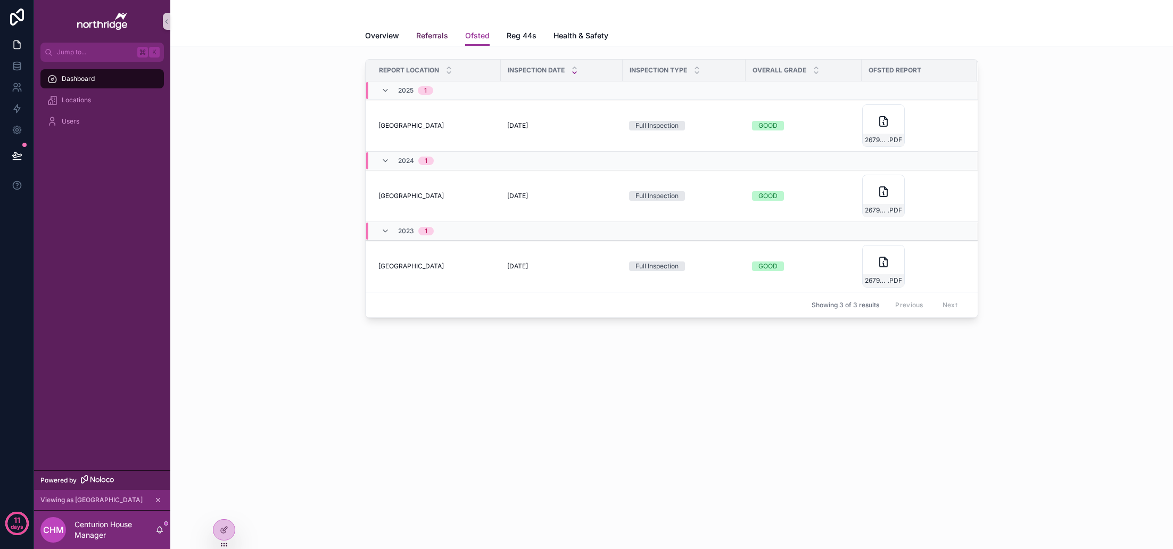
click at [441, 35] on span "Referrals" at bounding box center [432, 35] width 32 height 11
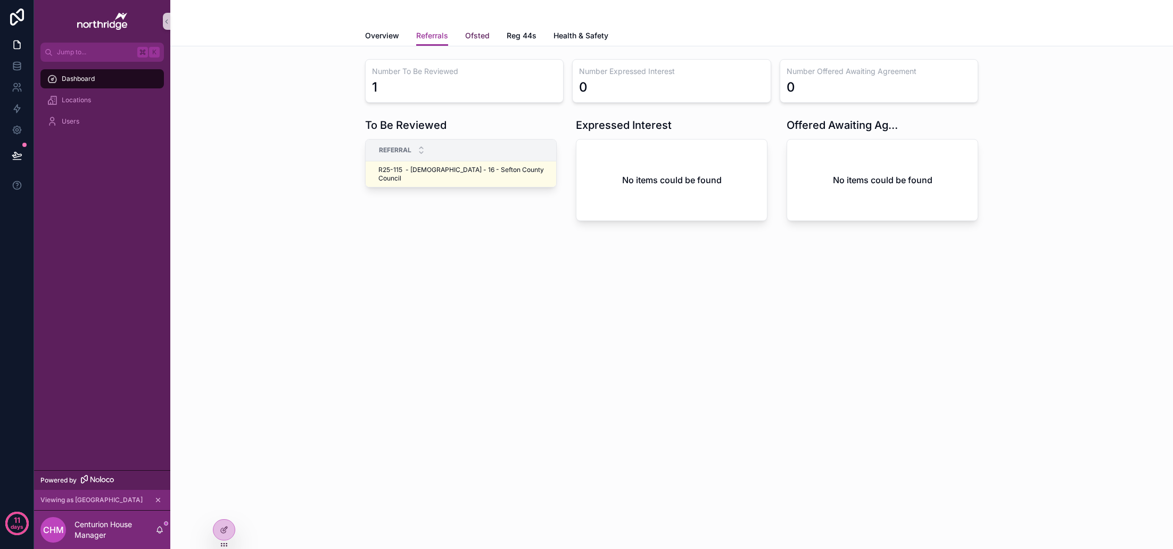
click at [474, 34] on span "Ofsted" at bounding box center [477, 35] width 24 height 11
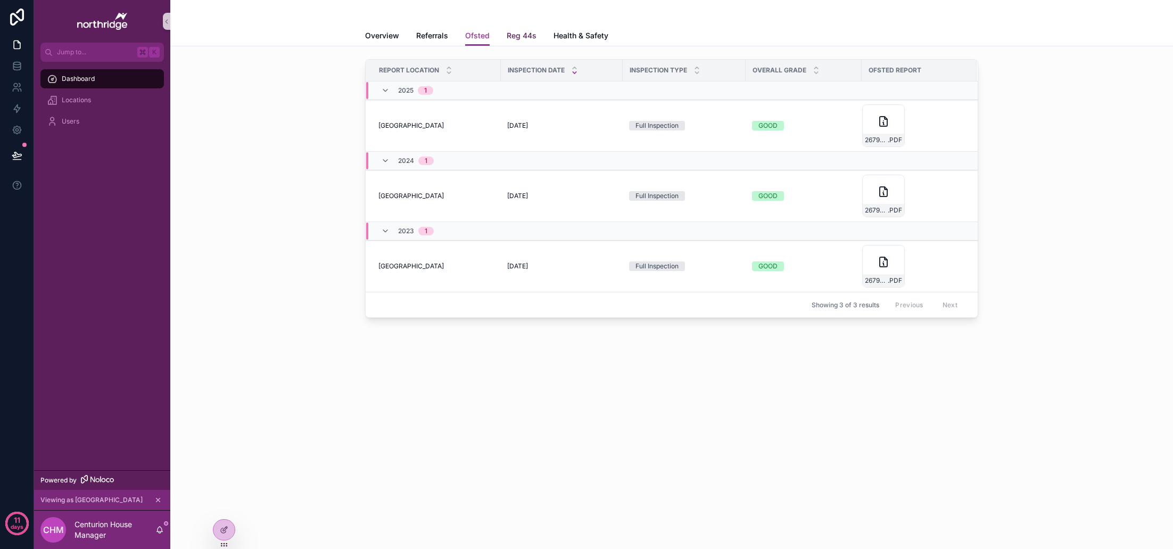
click at [522, 35] on span "Reg 44s" at bounding box center [522, 35] width 30 height 11
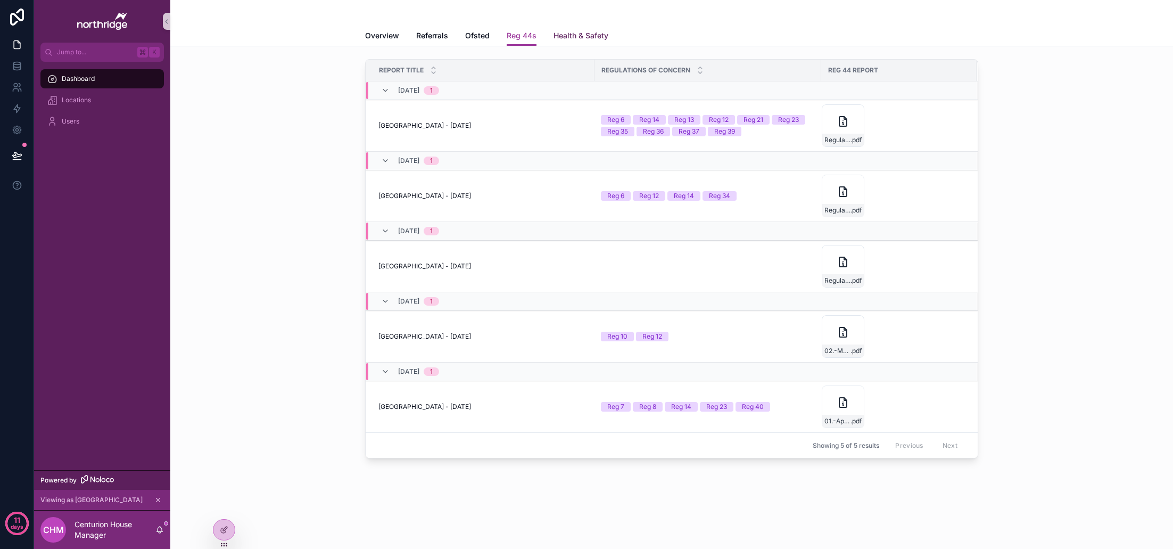
click at [577, 37] on span "Health & Safety" at bounding box center [581, 35] width 55 height 11
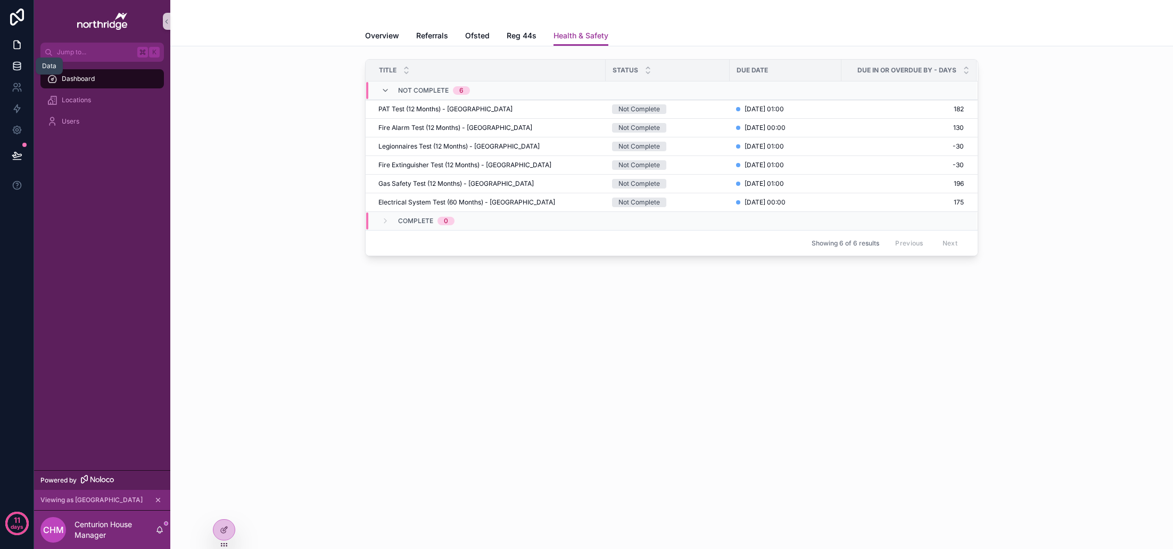
click at [19, 62] on icon at bounding box center [16, 63] width 7 height 3
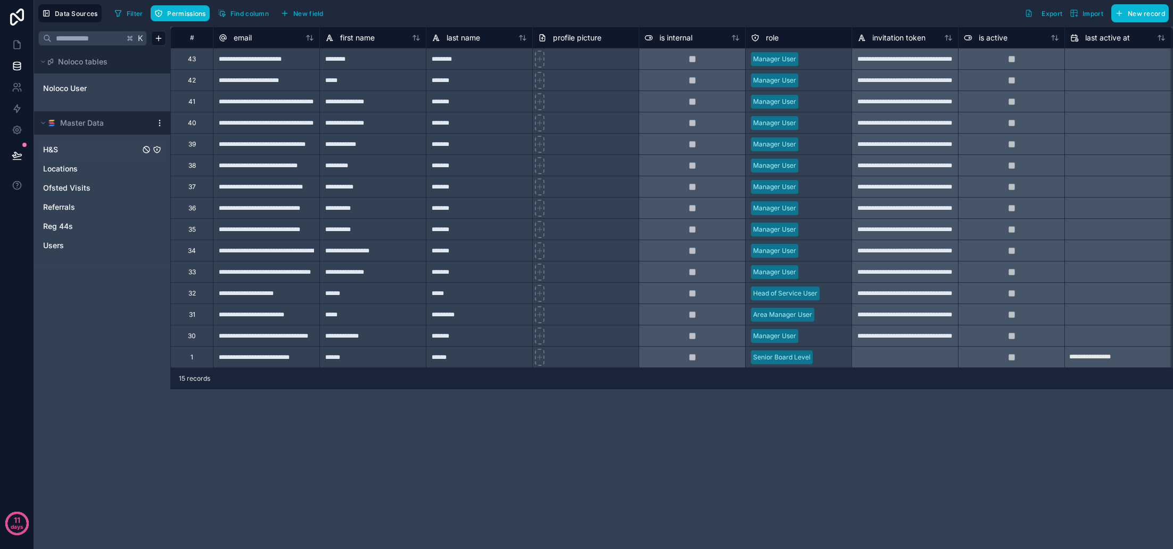
click at [76, 151] on link "H&S" at bounding box center [91, 149] width 97 height 11
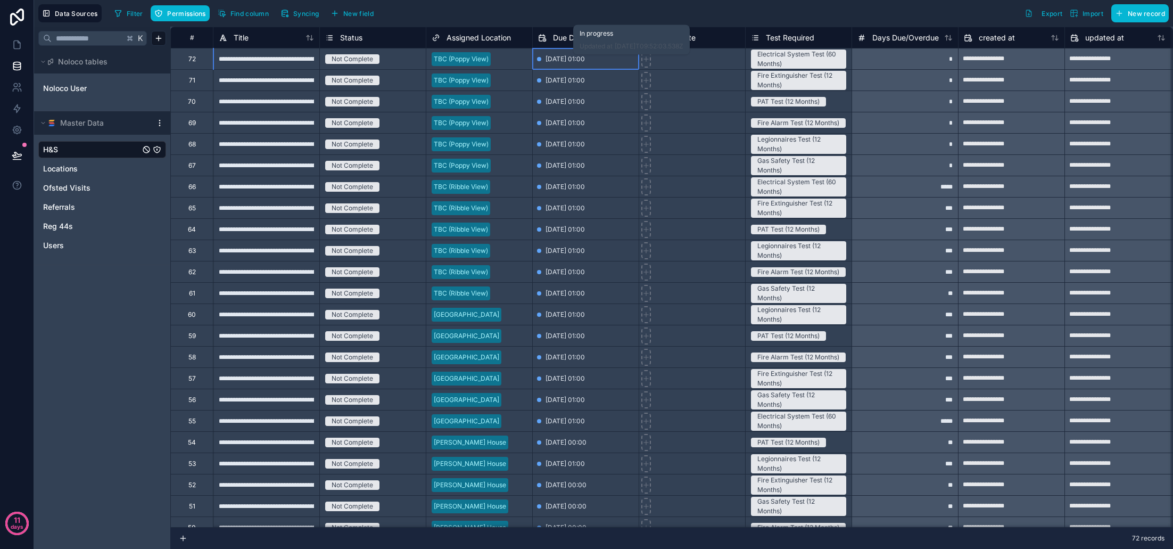
click at [540, 58] on div at bounding box center [539, 59] width 4 height 4
click at [312, 16] on span "Syncing" at bounding box center [306, 14] width 26 height 8
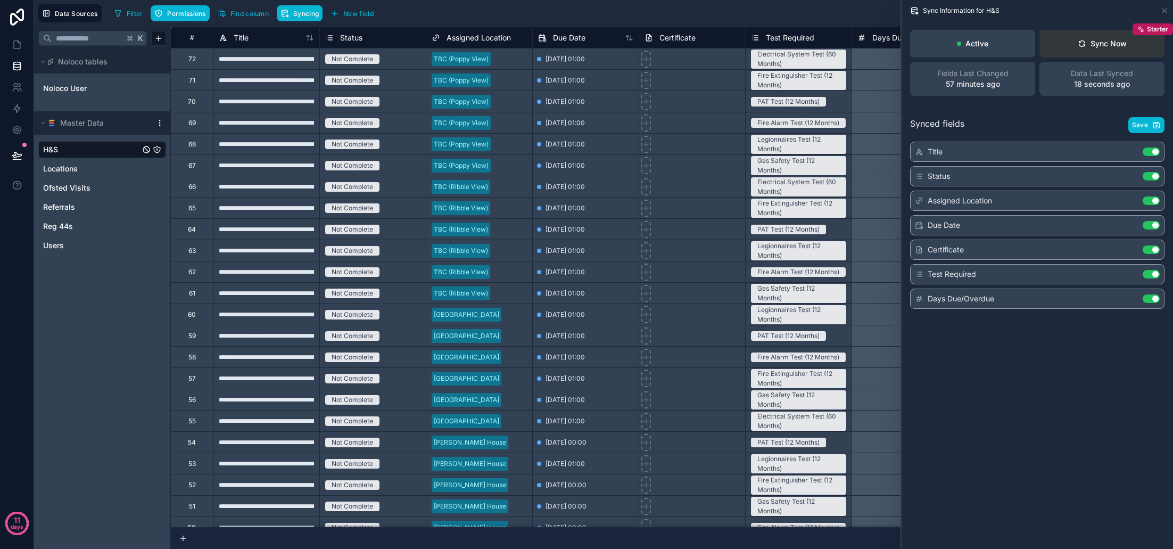
click at [1106, 44] on div "Sync Now" at bounding box center [1102, 43] width 49 height 11
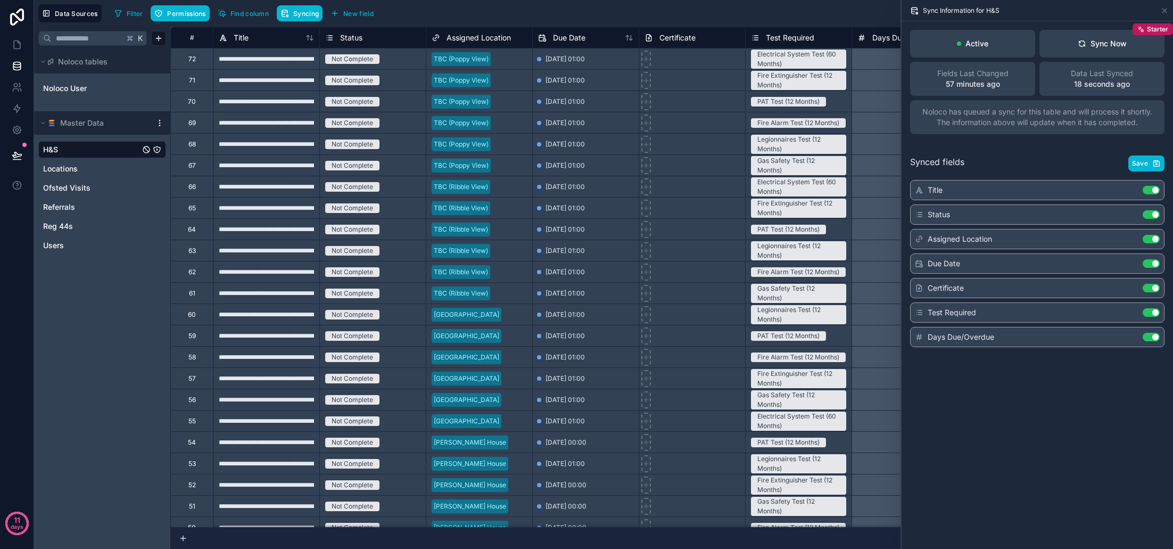
click at [1142, 162] on span "Save" at bounding box center [1140, 163] width 16 height 9
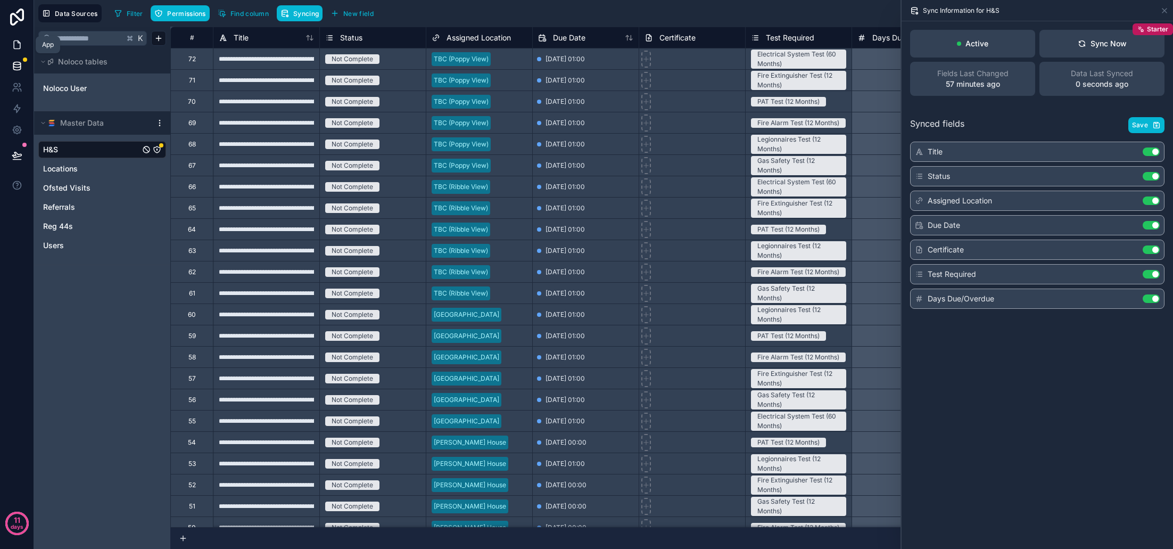
click at [15, 44] on icon at bounding box center [17, 44] width 11 height 11
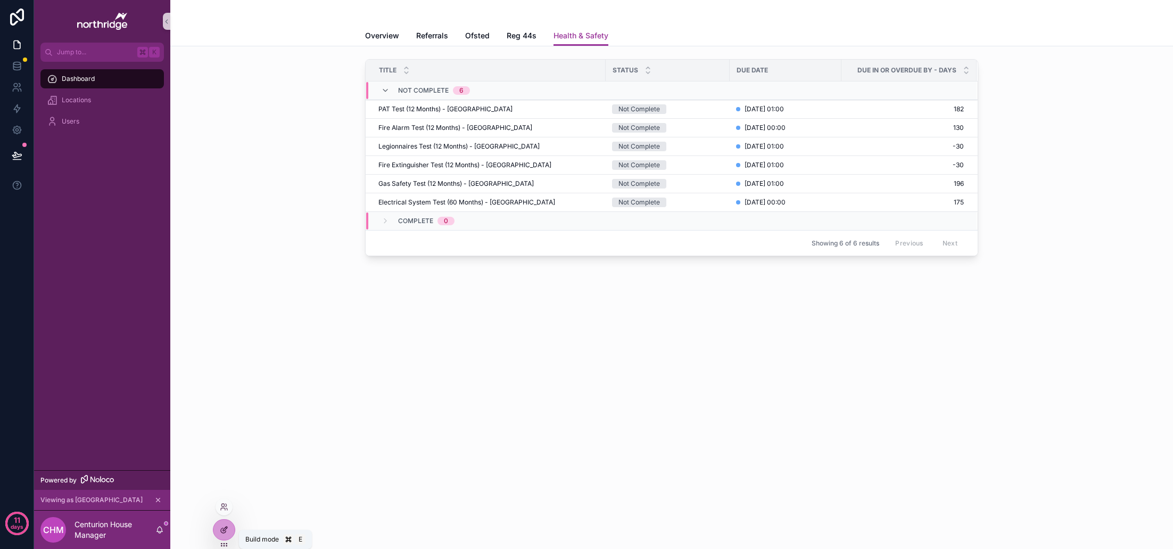
click at [226, 531] on icon at bounding box center [223, 530] width 5 height 5
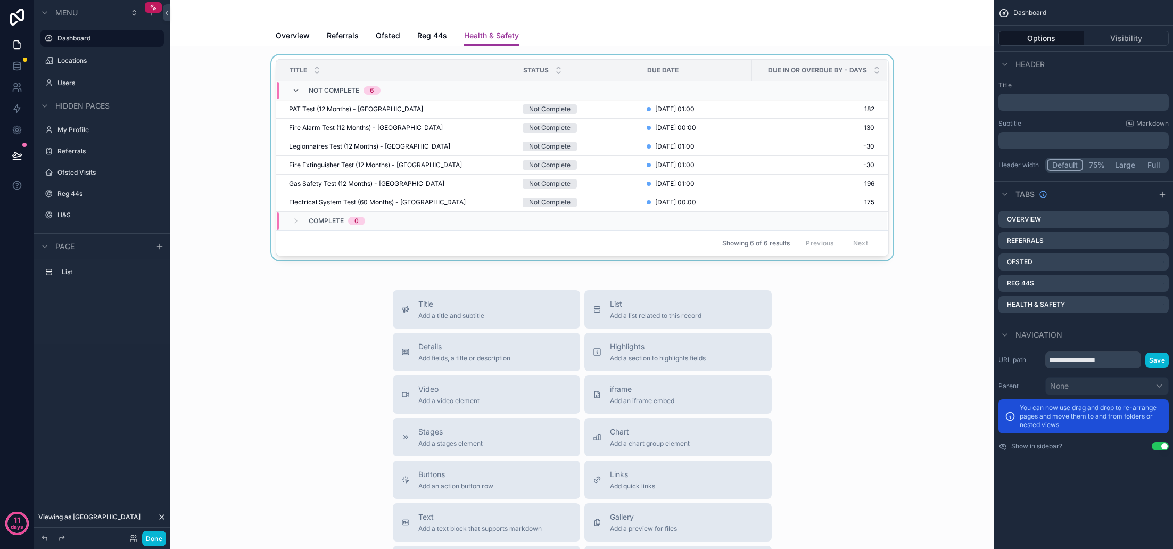
click at [846, 112] on div "scrollable content" at bounding box center [582, 160] width 807 height 210
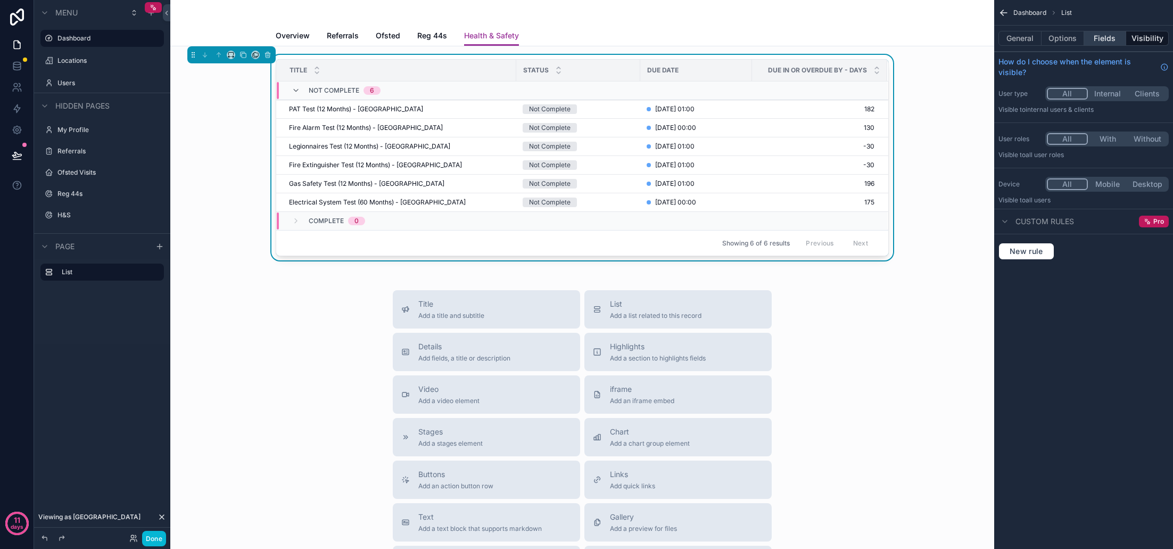
click at [1106, 43] on button "Fields" at bounding box center [1105, 38] width 43 height 15
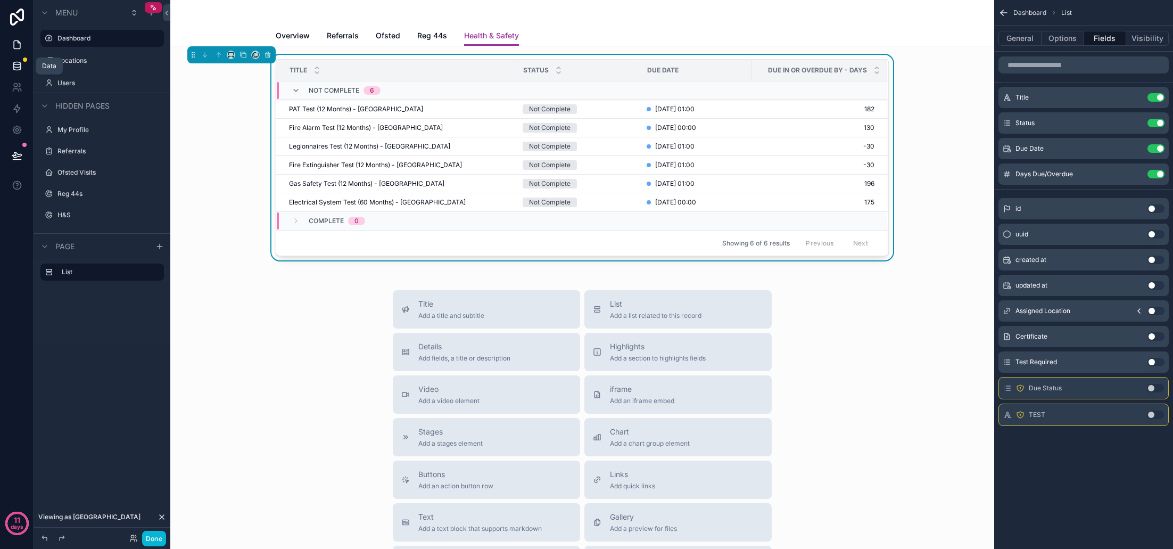
click at [16, 65] on icon at bounding box center [16, 63] width 7 height 3
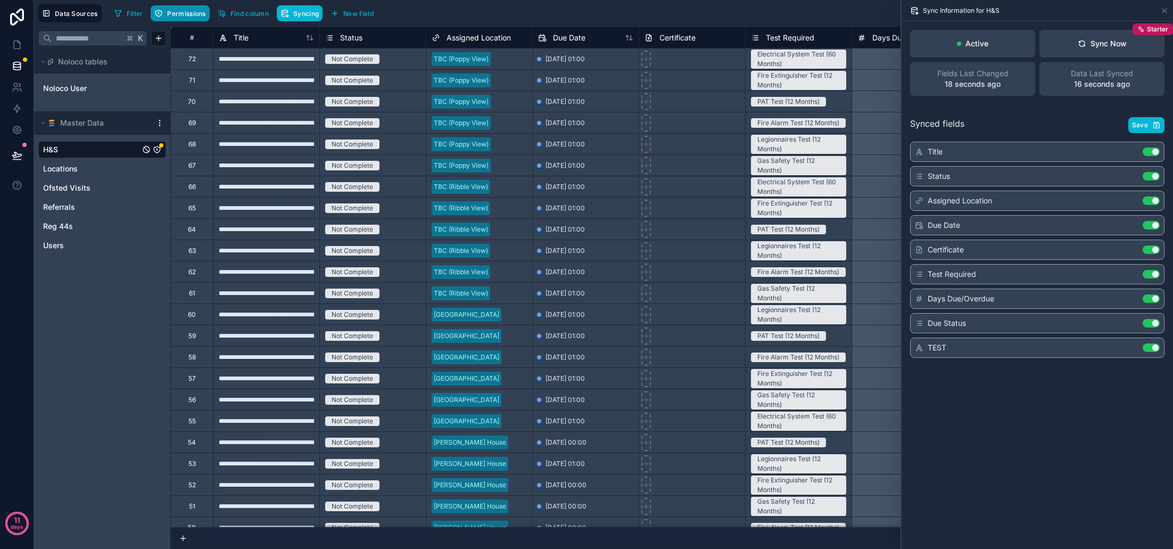
click at [202, 15] on span "Permissions" at bounding box center [186, 14] width 38 height 8
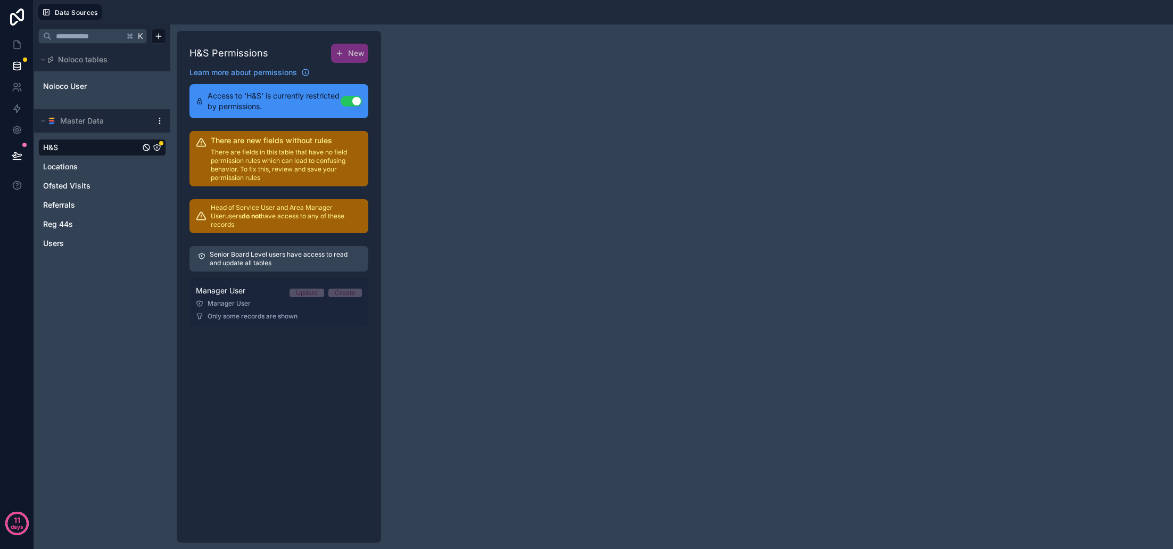
click at [317, 312] on div "Only some records are shown" at bounding box center [279, 316] width 166 height 9
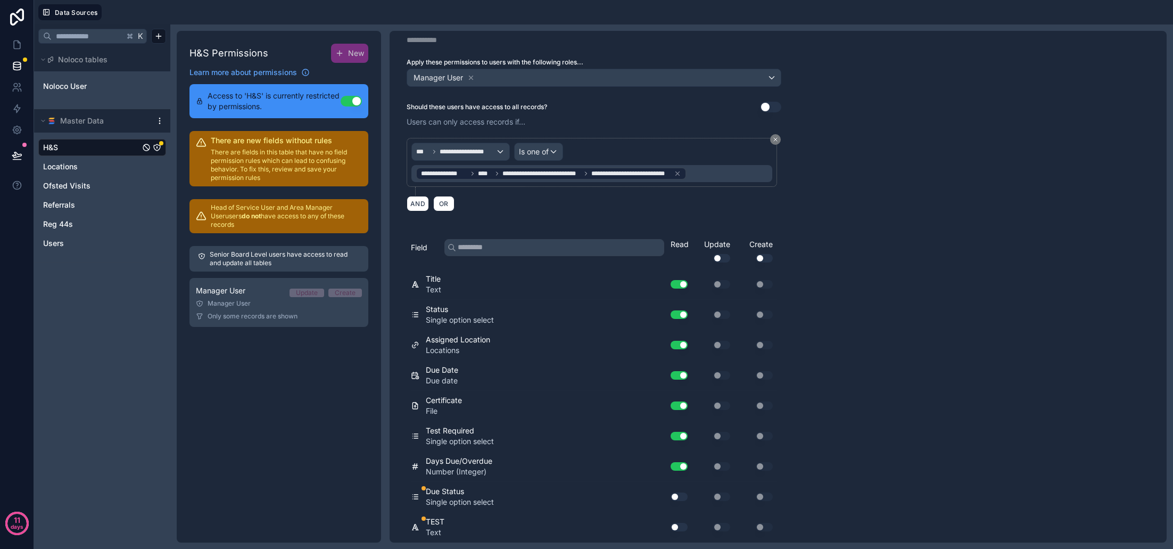
scroll to position [34, 0]
click at [680, 498] on button "Use setting" at bounding box center [679, 497] width 17 height 9
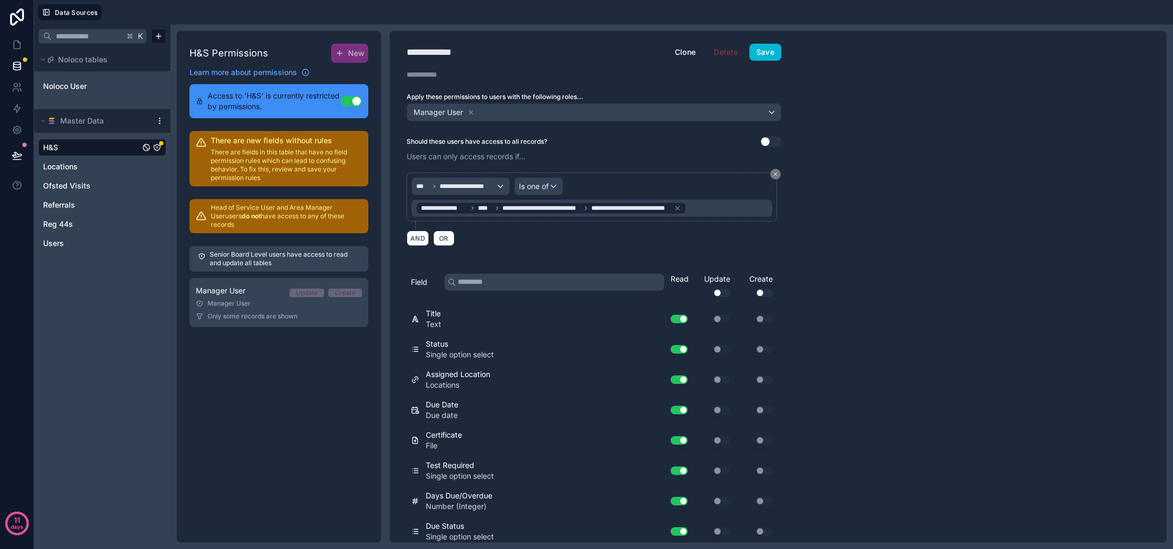
scroll to position [0, 0]
click at [775, 56] on button "Save" at bounding box center [765, 52] width 32 height 17
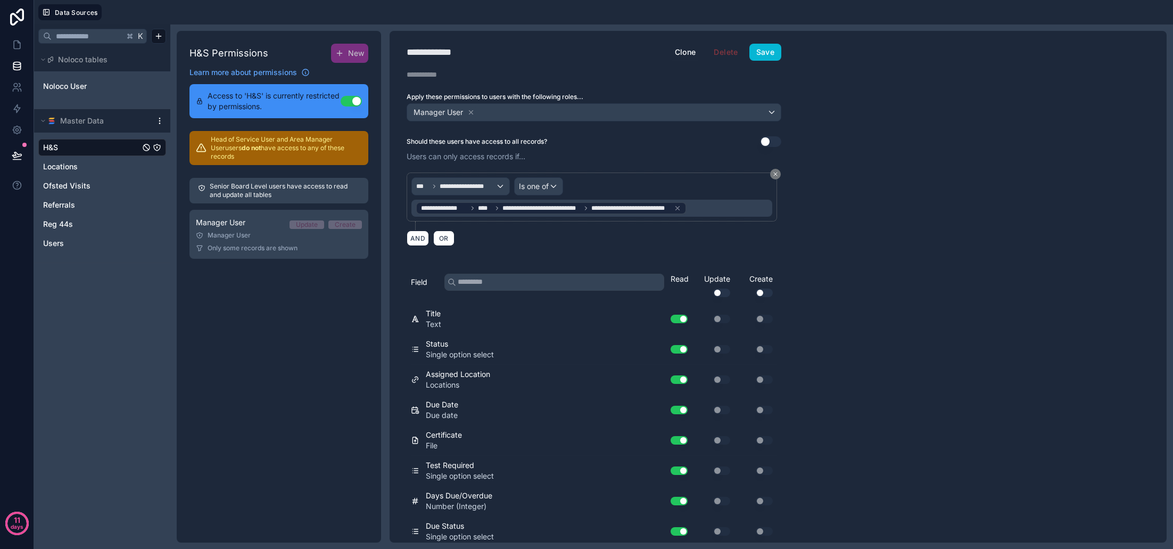
click at [82, 149] on link "H&S" at bounding box center [91, 147] width 97 height 11
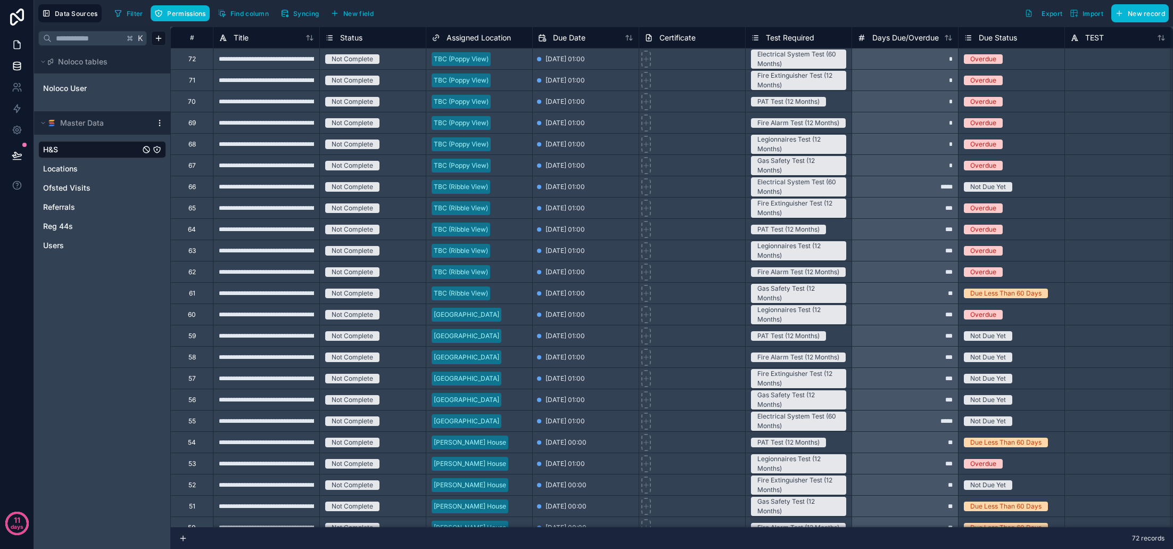
click at [19, 48] on icon at bounding box center [17, 44] width 11 height 11
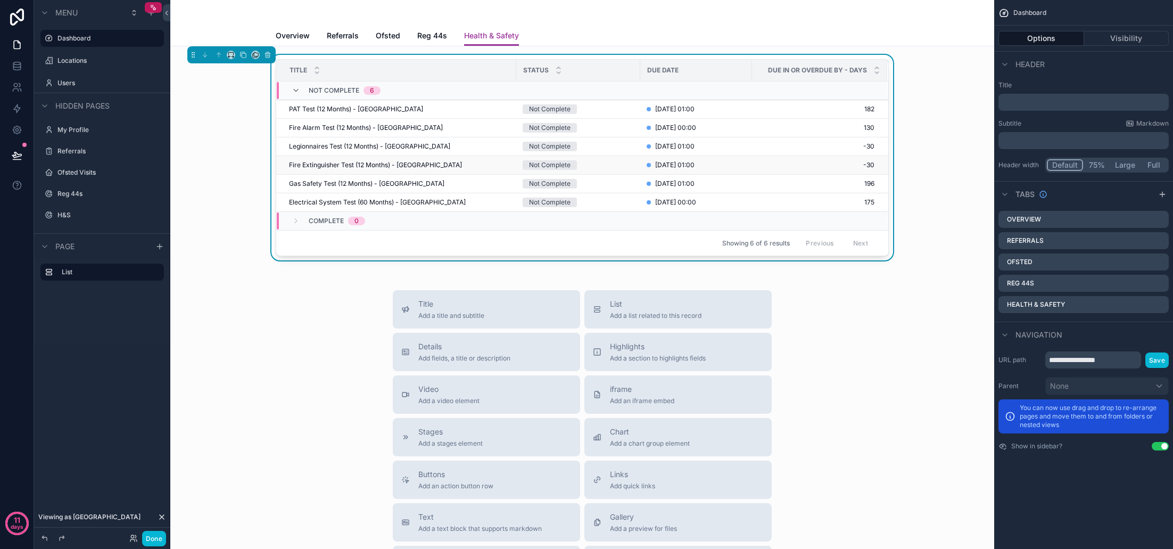
click at [787, 160] on td "-30 -30" at bounding box center [819, 165] width 135 height 19
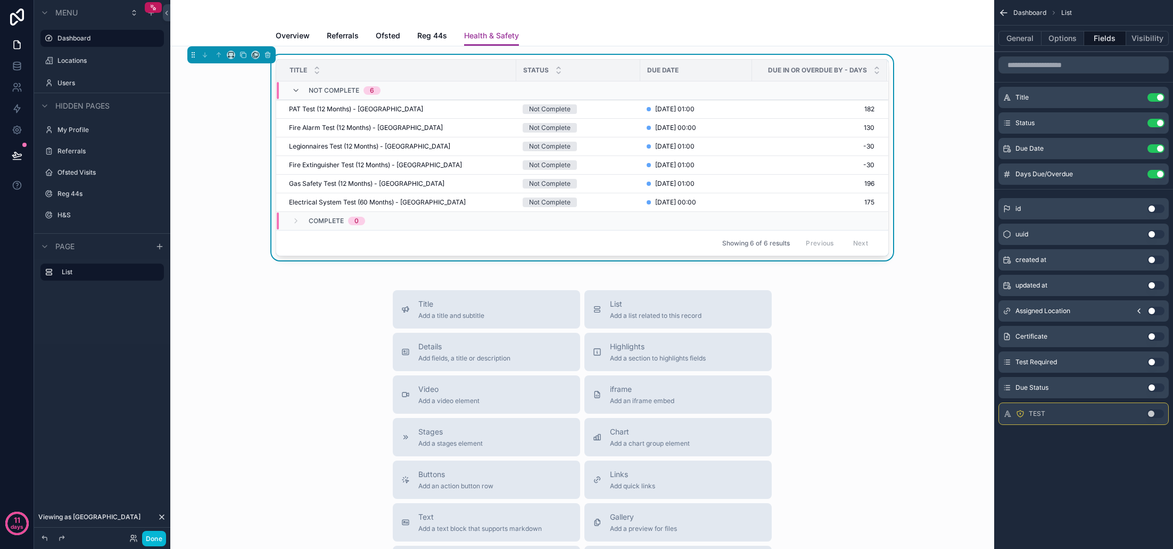
click at [1155, 390] on button "Use setting" at bounding box center [1155, 387] width 17 height 9
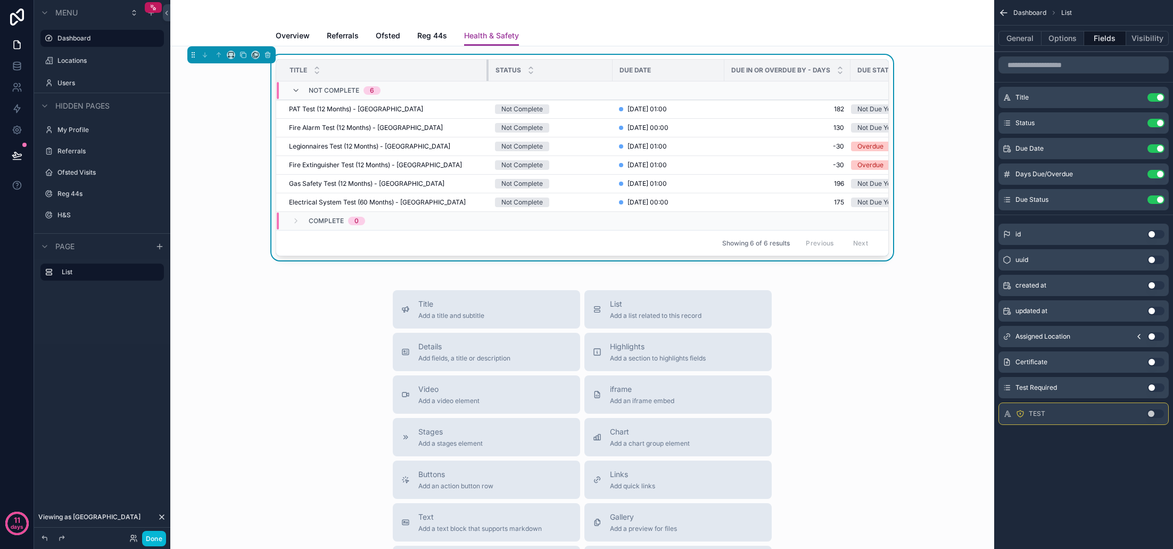
click at [488, 72] on div "scrollable content" at bounding box center [488, 70] width 4 height 21
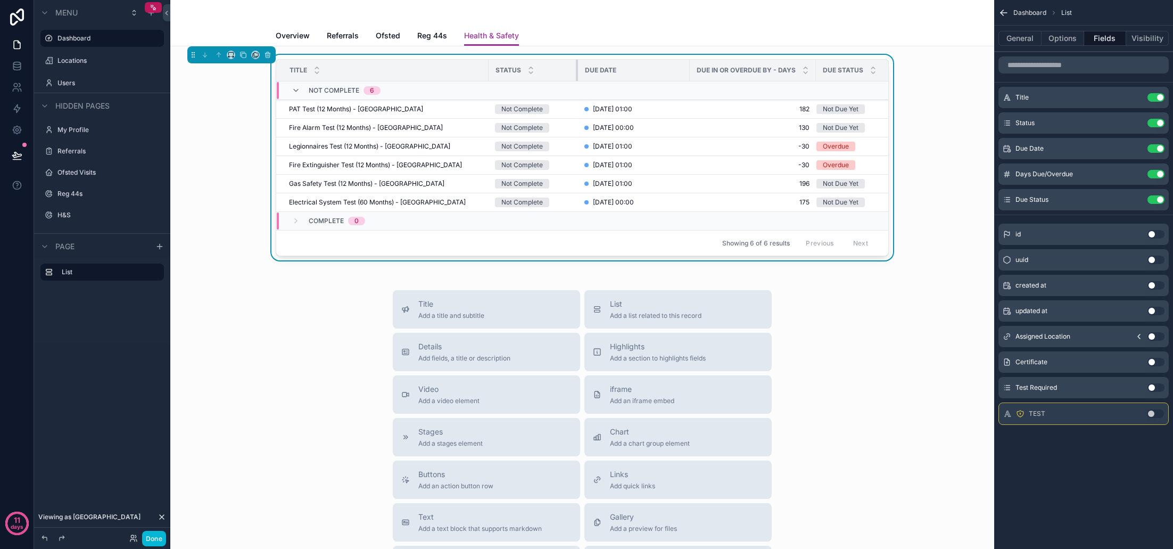
drag, startPoint x: 611, startPoint y: 69, endPoint x: 599, endPoint y: 71, distance: 12.5
click at [576, 70] on div "scrollable content" at bounding box center [578, 70] width 4 height 21
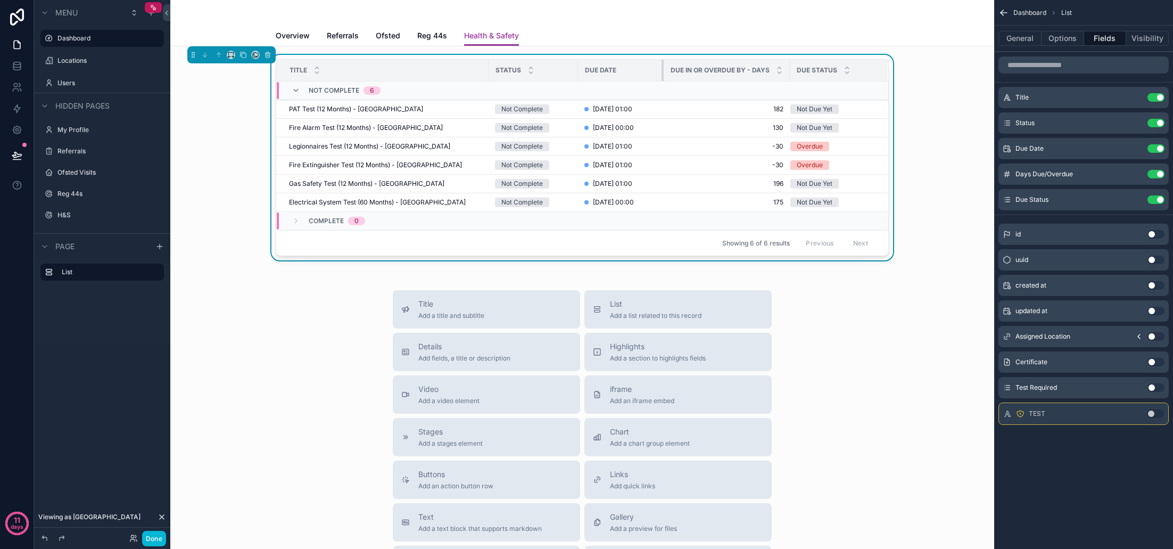
drag, startPoint x: 688, startPoint y: 72, endPoint x: 662, endPoint y: 73, distance: 26.1
click at [662, 73] on div "scrollable content" at bounding box center [664, 70] width 4 height 21
click at [790, 75] on th "Due Status" at bounding box center [838, 71] width 97 height 22
drag, startPoint x: 788, startPoint y: 75, endPoint x: 799, endPoint y: 75, distance: 11.2
click at [799, 75] on tr "Title Status Due Date Due In or Overdue By - Days Due Status" at bounding box center [582, 71] width 612 height 22
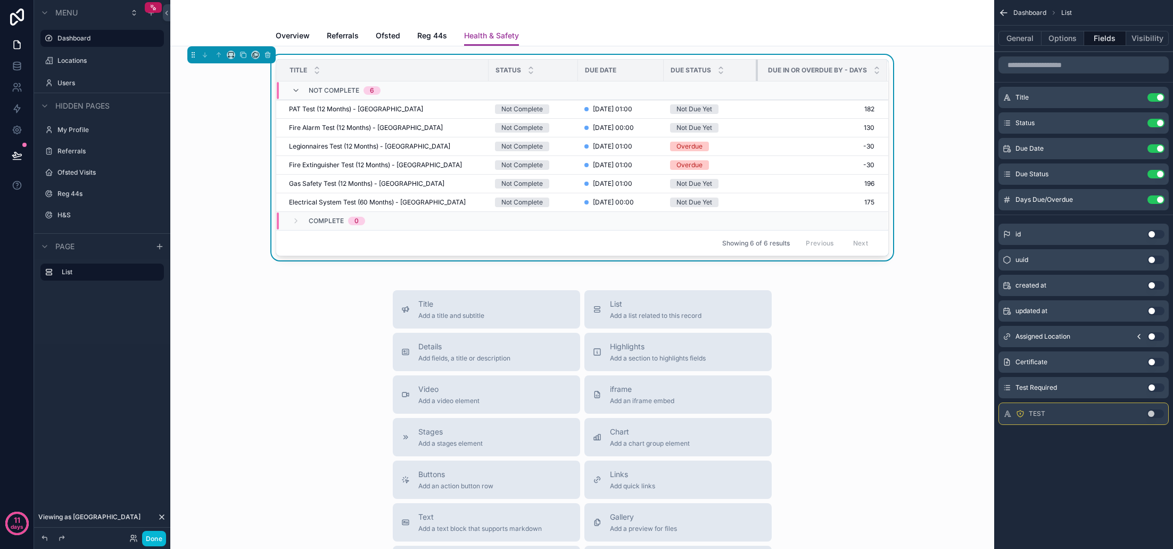
drag, startPoint x: 750, startPoint y: 75, endPoint x: 757, endPoint y: 75, distance: 7.5
click at [757, 75] on div "scrollable content" at bounding box center [758, 70] width 4 height 21
drag, startPoint x: 663, startPoint y: 75, endPoint x: 670, endPoint y: 75, distance: 6.9
click at [670, 75] on div "scrollable content" at bounding box center [670, 70] width 4 height 21
click at [764, 72] on tr "Title Status Due Date Due Status Due In or Overdue By - Days" at bounding box center [582, 71] width 612 height 22
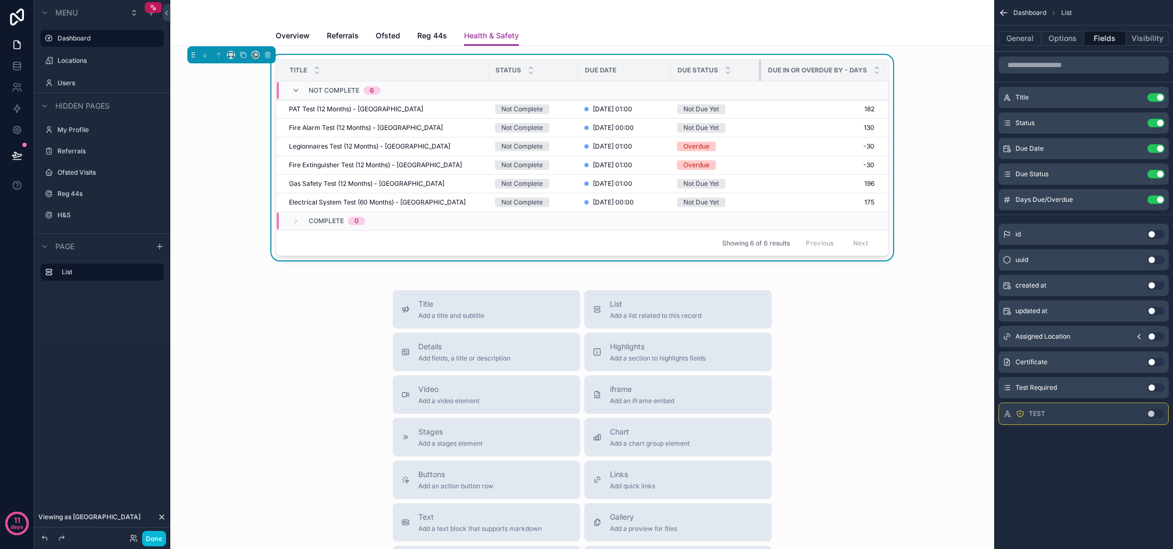
click at [761, 72] on div "scrollable content" at bounding box center [761, 70] width 4 height 21
click at [945, 201] on div "Title Status Due Date Due Status Due In or Overdue By - Days Not Complete 6 PAT…" at bounding box center [582, 160] width 807 height 210
click at [1067, 40] on button "Options" at bounding box center [1063, 38] width 43 height 15
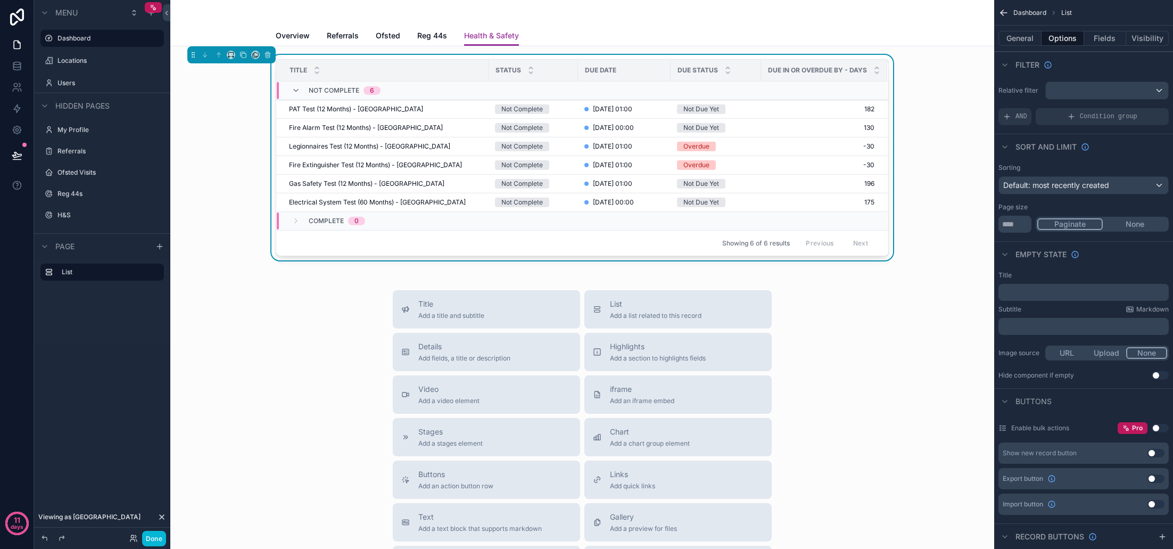
click at [1155, 187] on div "Default: most recently created" at bounding box center [1083, 185] width 169 height 17
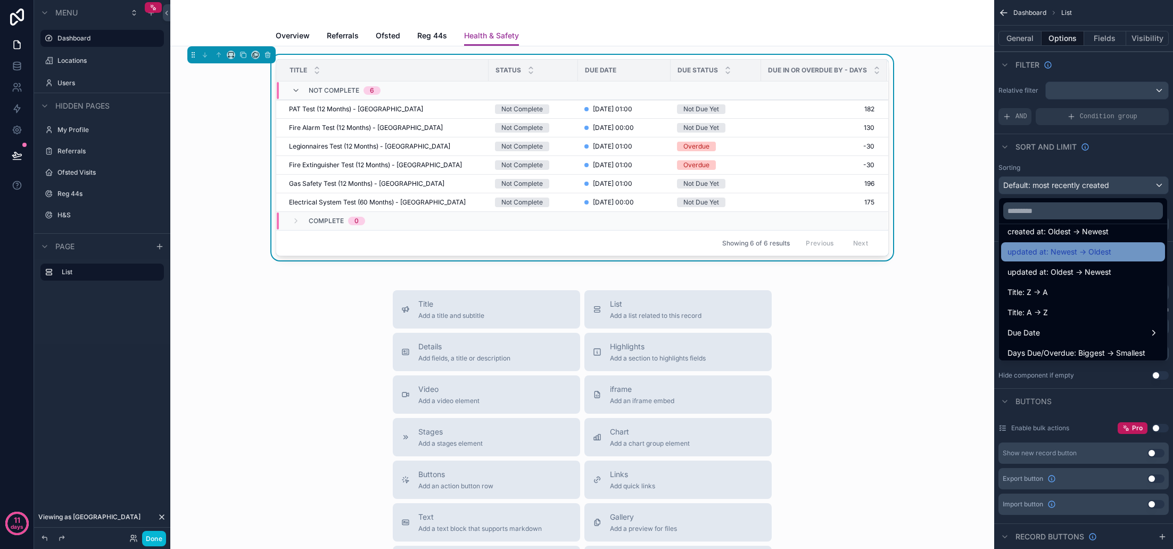
scroll to position [57, 0]
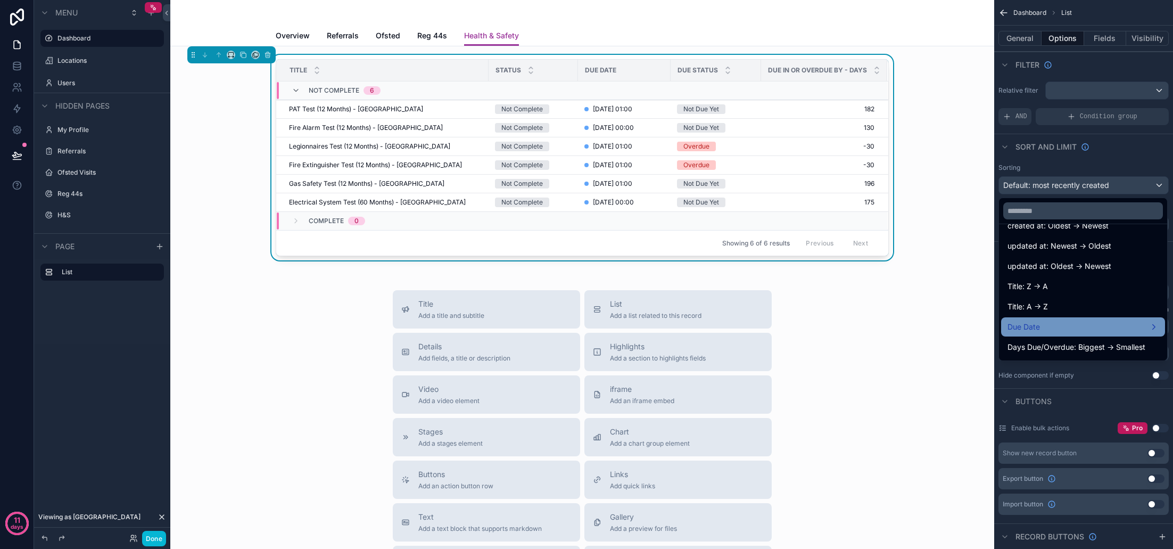
click at [1109, 326] on div "Due Date" at bounding box center [1082, 326] width 151 height 13
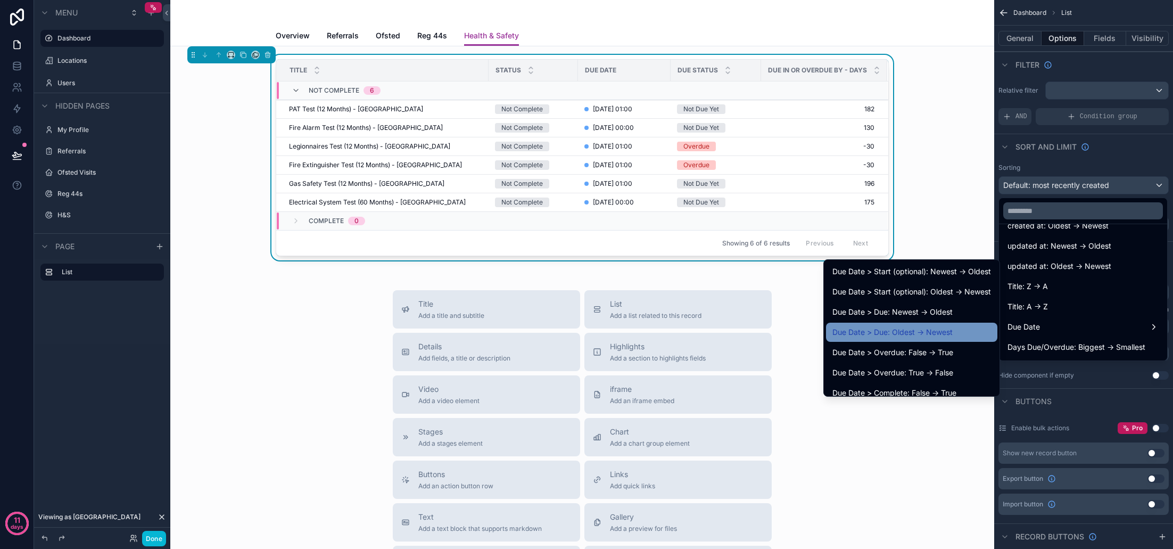
click at [922, 333] on span "Due Date > Due: Oldest -> Newest" at bounding box center [892, 332] width 120 height 13
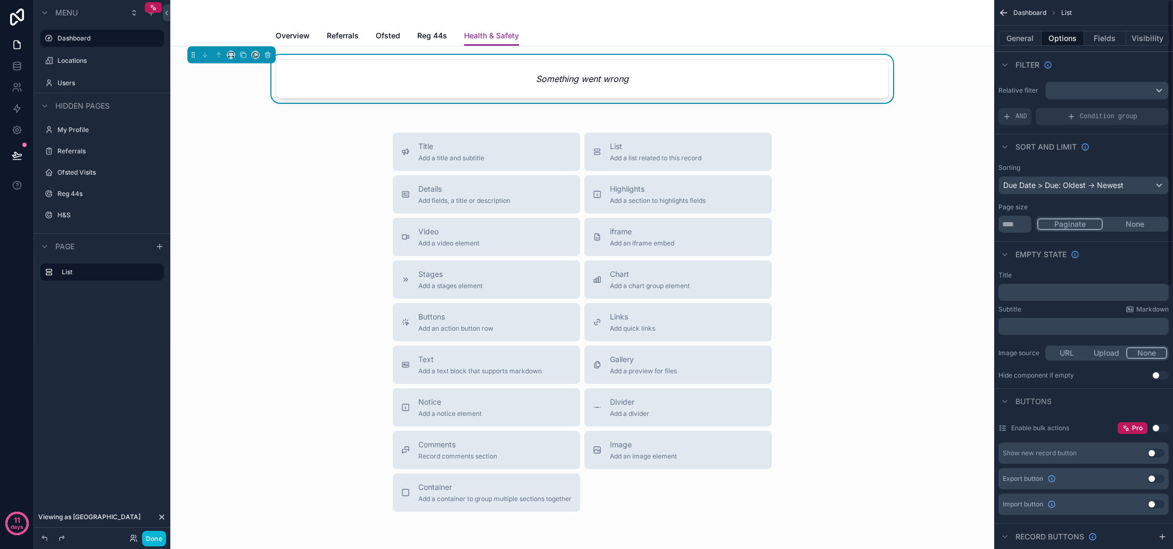
click at [1152, 187] on div "Due Date > Due: Oldest -> Newest" at bounding box center [1083, 185] width 169 height 17
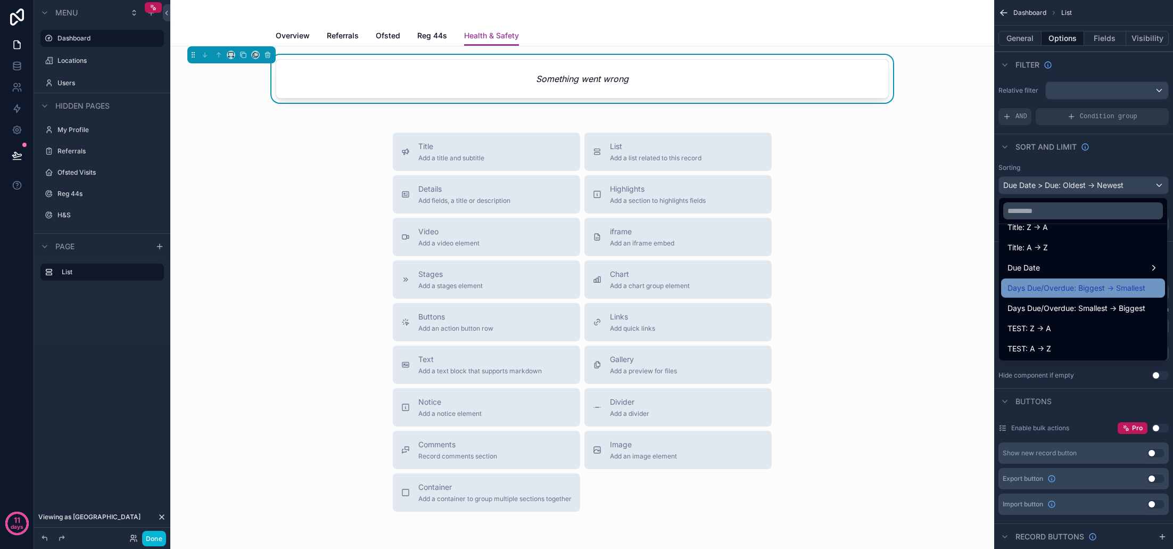
scroll to position [116, 0]
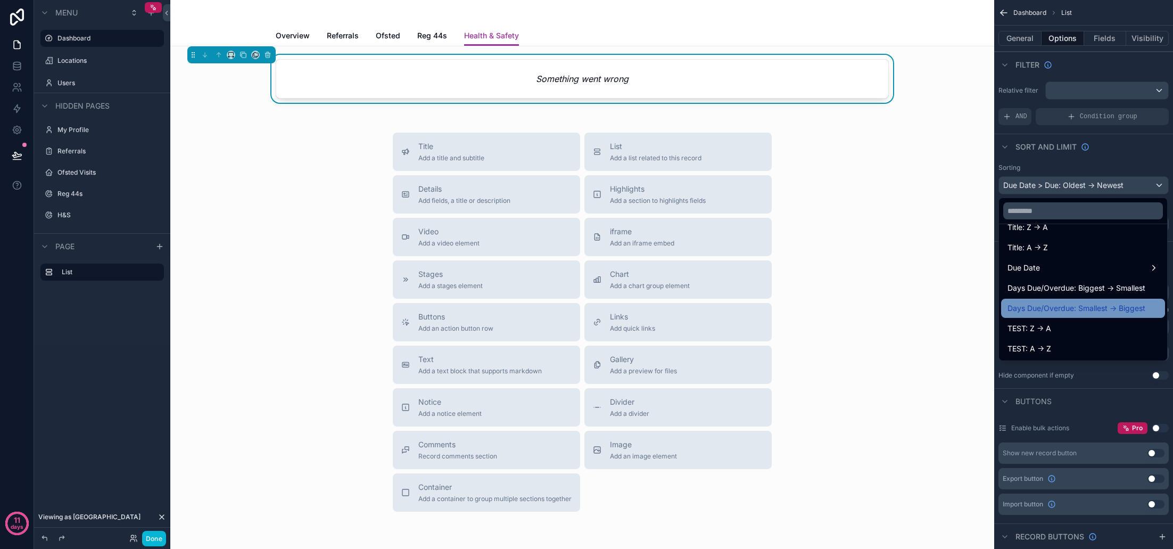
click at [1082, 310] on span "Days Due/Overdue: Smallest -> Biggest" at bounding box center [1076, 308] width 138 height 13
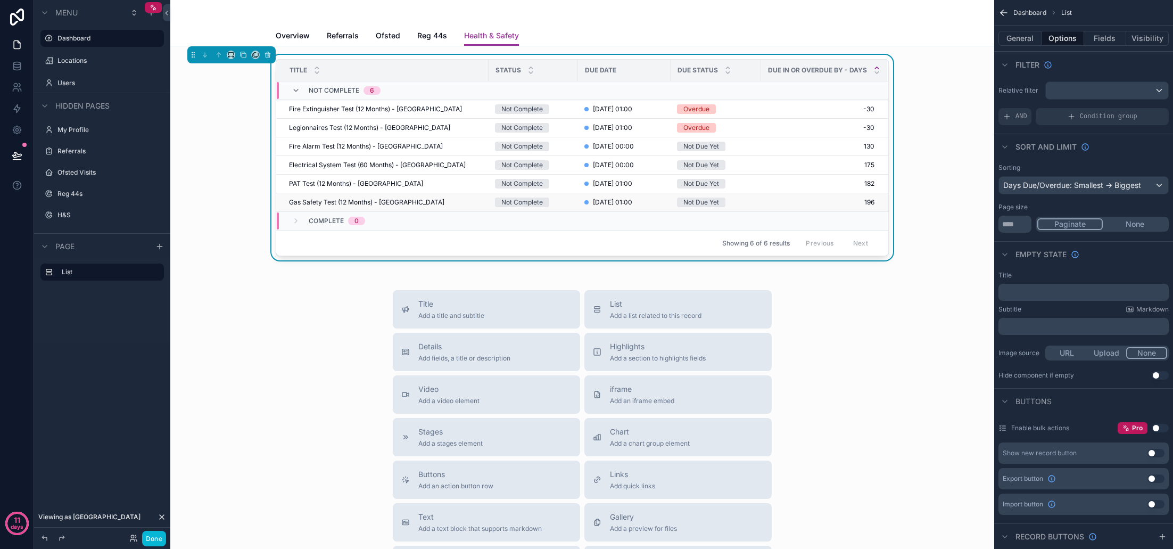
click at [827, 197] on td "196 196" at bounding box center [824, 202] width 126 height 19
click at [741, 146] on div "Not Due Yet" at bounding box center [716, 147] width 78 height 10
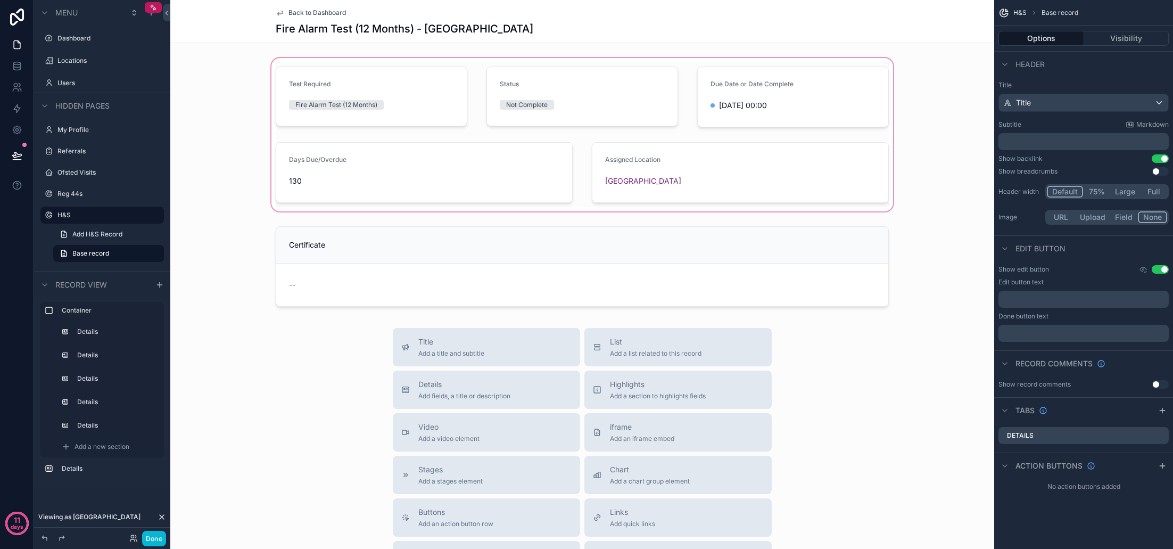
click at [442, 115] on div "scrollable content" at bounding box center [582, 135] width 824 height 158
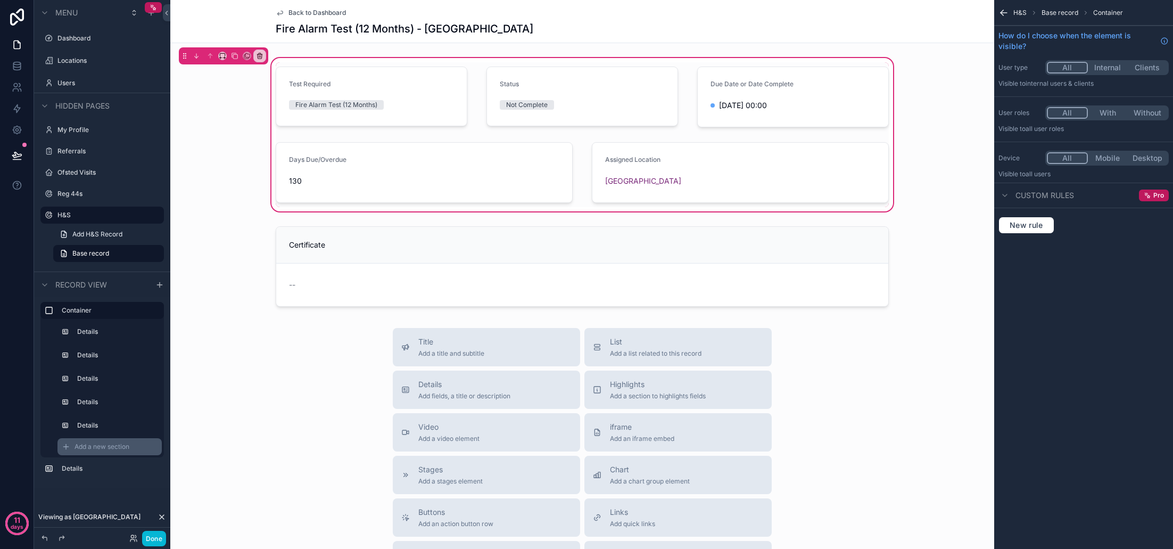
click at [102, 449] on span "Add a new section" at bounding box center [102, 446] width 55 height 9
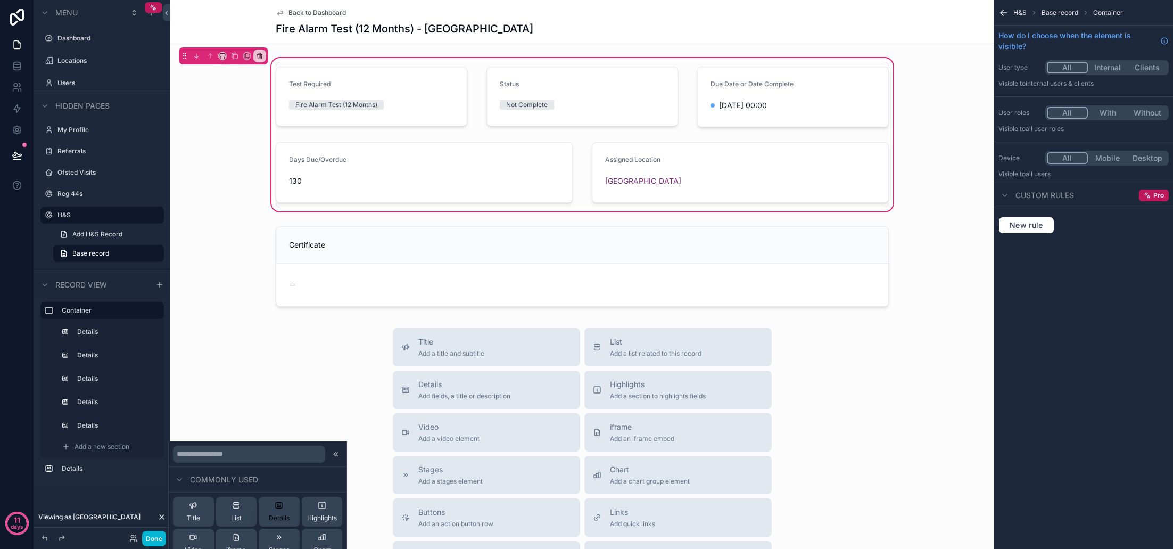
click at [280, 508] on icon at bounding box center [279, 505] width 6 height 6
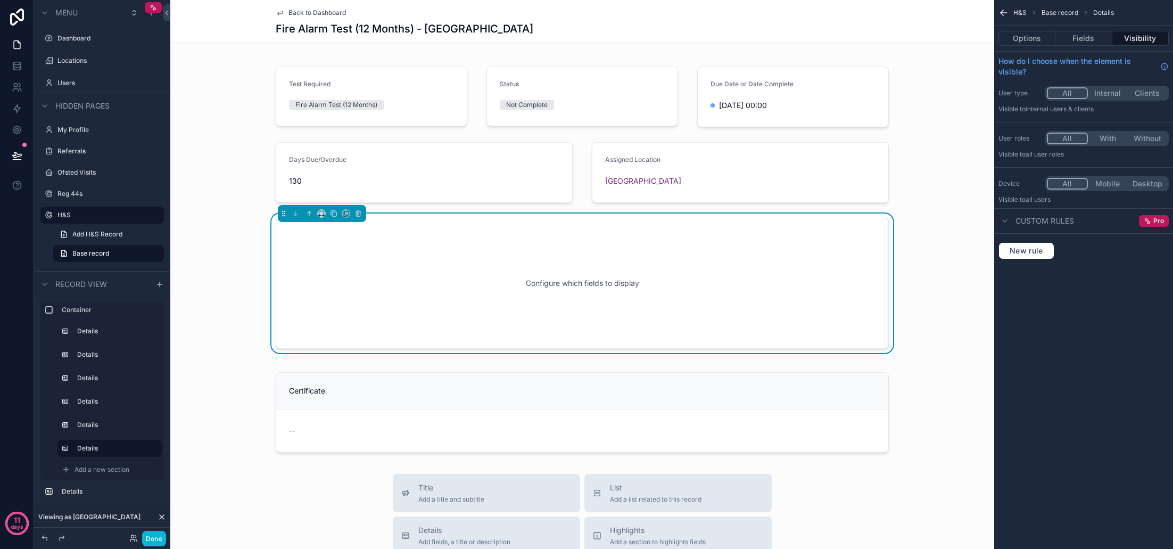
scroll to position [9, 0]
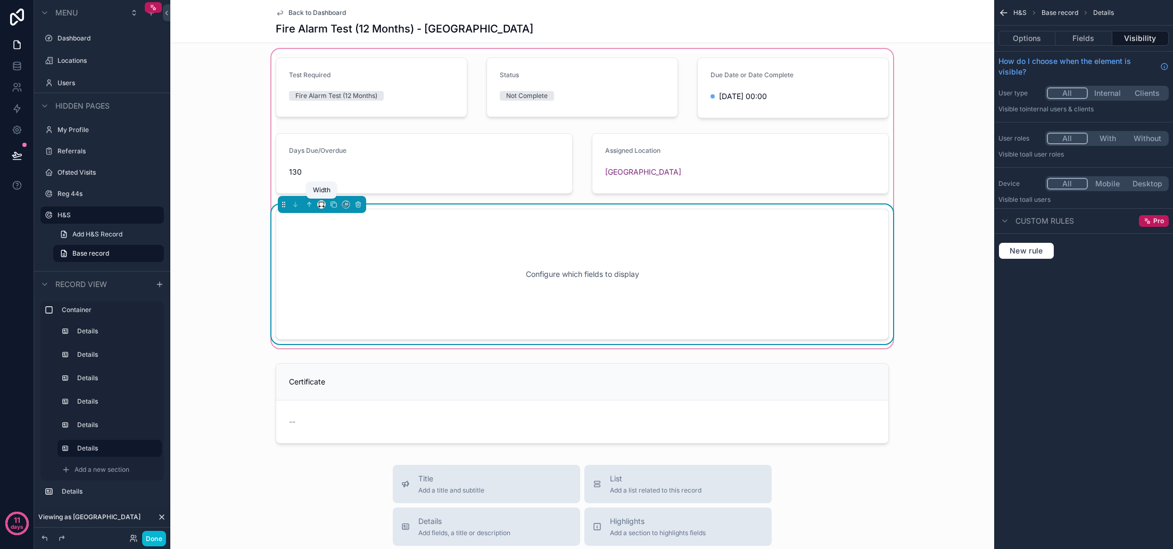
click at [322, 204] on icon "scrollable content" at bounding box center [321, 204] width 7 height 7
click at [340, 261] on span "33%" at bounding box center [334, 264] width 17 height 13
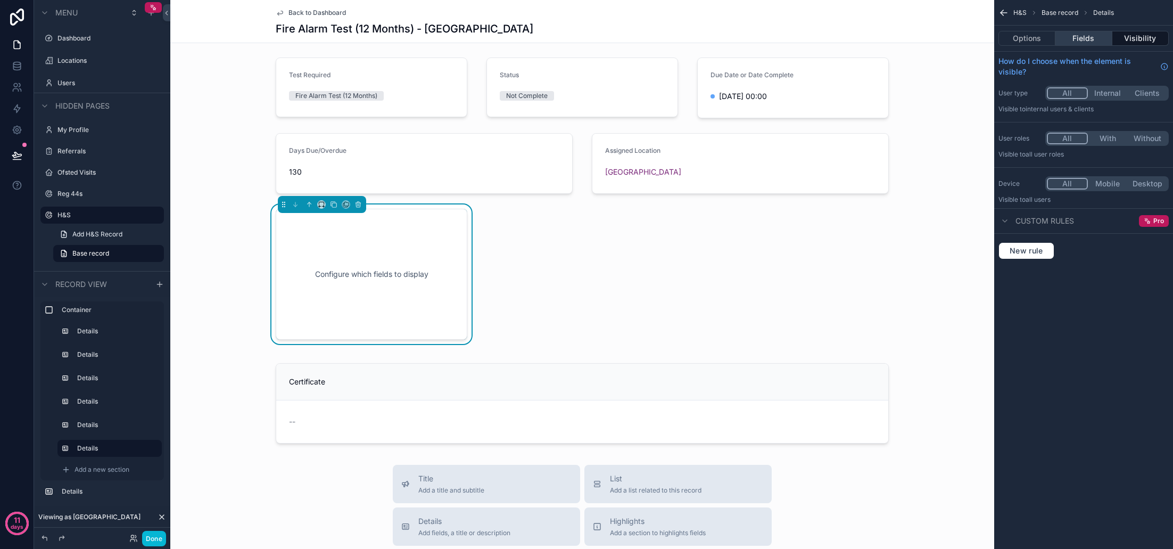
click at [1081, 39] on button "Fields" at bounding box center [1083, 38] width 56 height 15
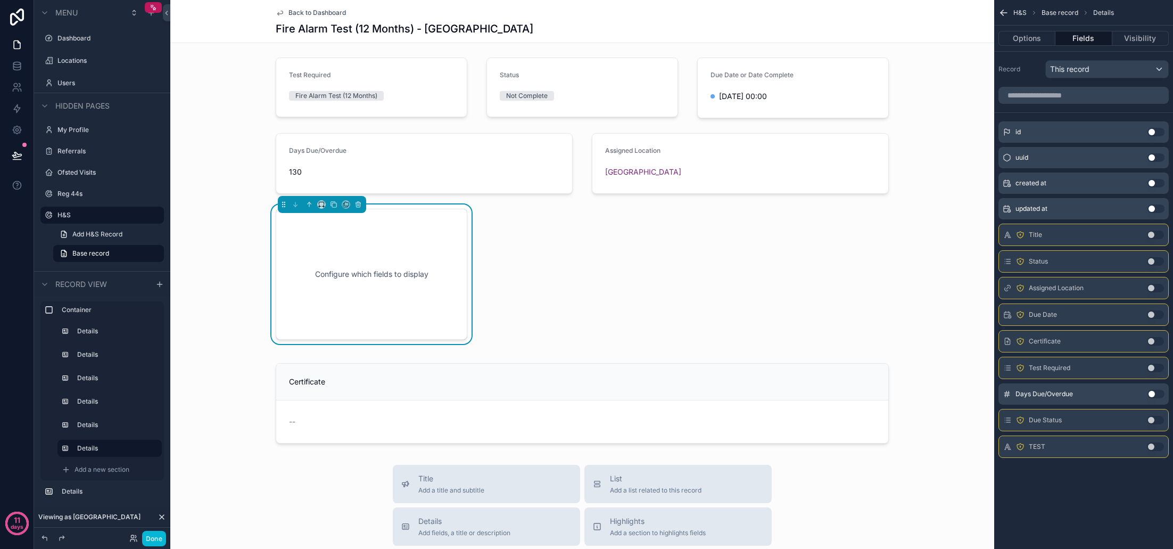
scroll to position [0, 1]
click at [164, 516] on icon at bounding box center [162, 517] width 9 height 9
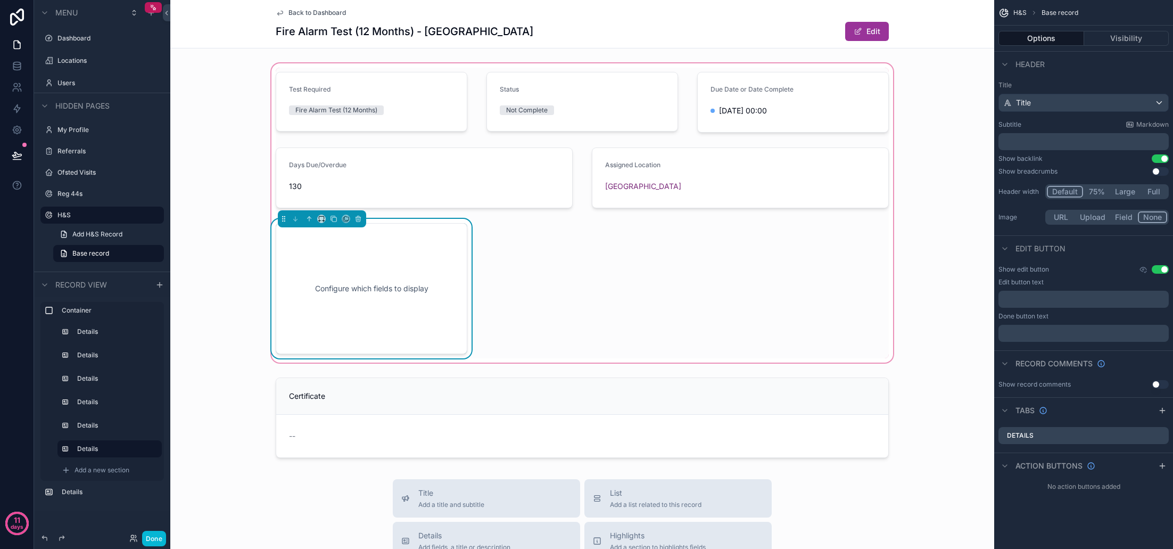
click at [428, 290] on div "Configure which fields to display" at bounding box center [371, 289] width 156 height 96
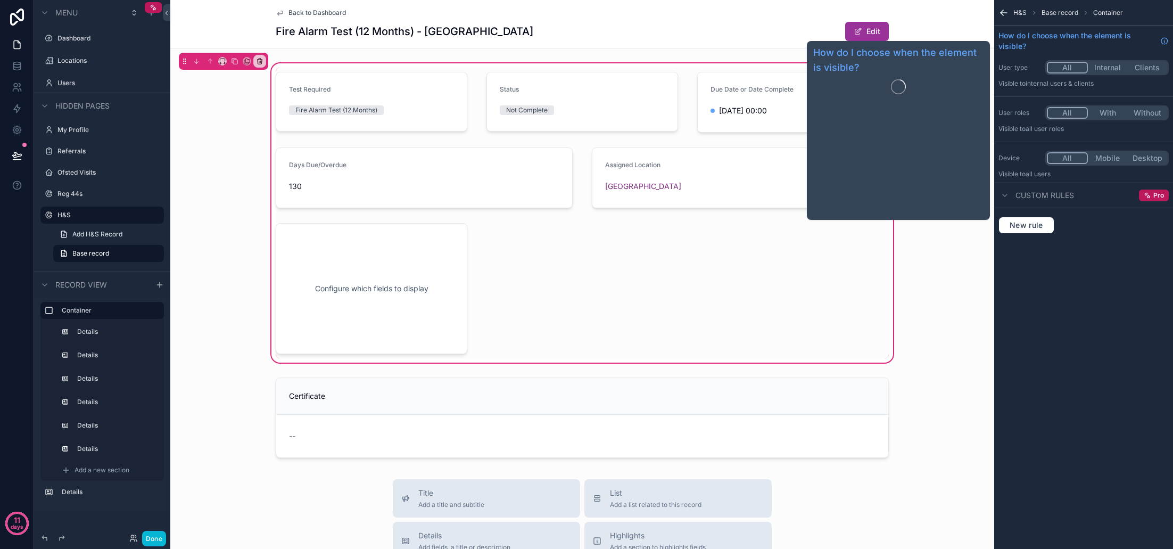
scroll to position [1, 0]
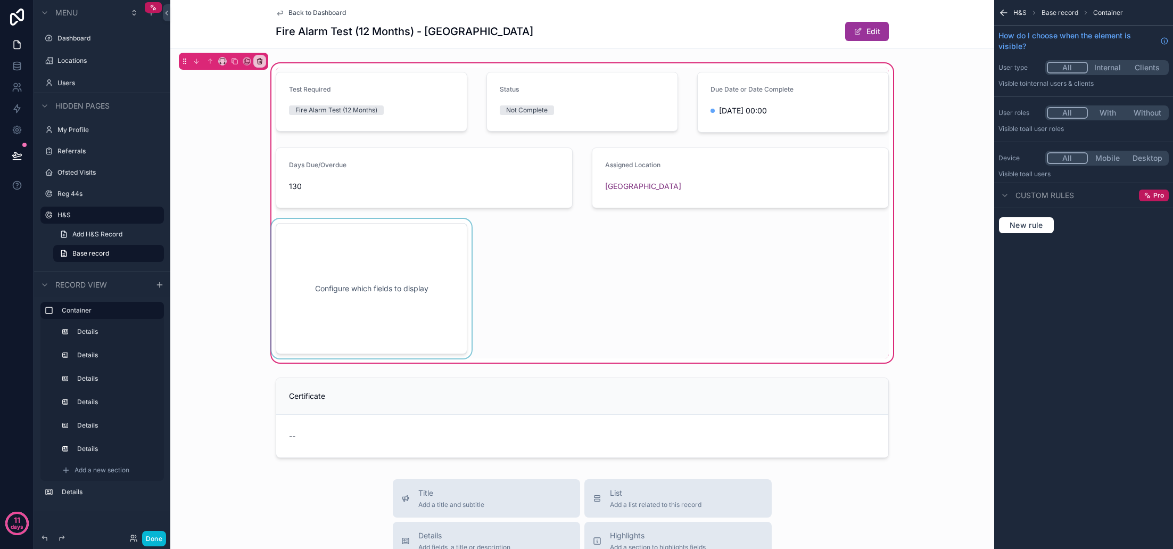
click at [390, 302] on div "scrollable content" at bounding box center [371, 288] width 204 height 139
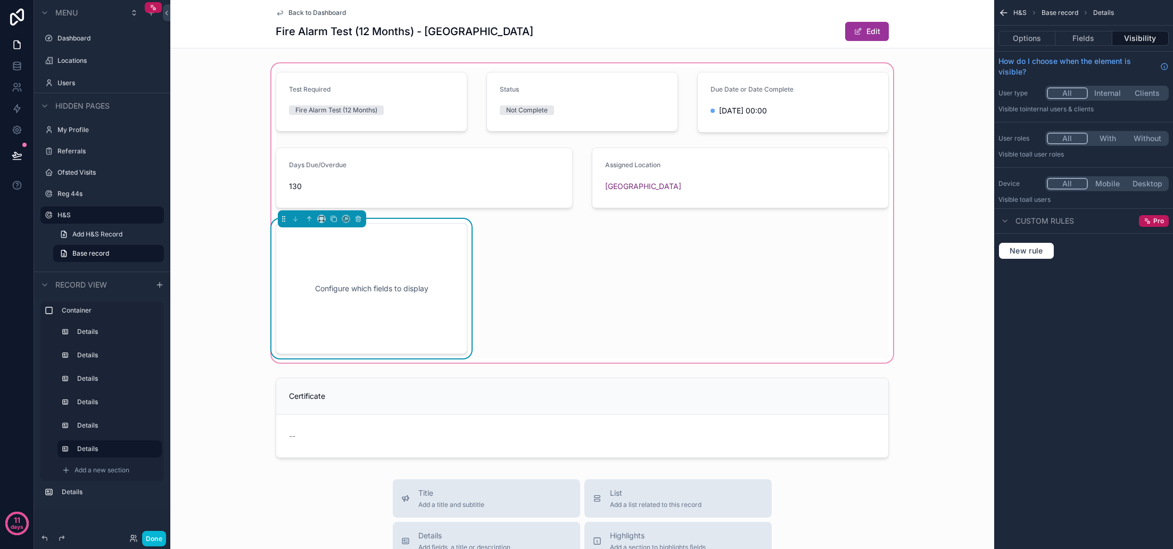
scroll to position [0, 0]
click at [1092, 44] on button "Fields" at bounding box center [1083, 38] width 56 height 15
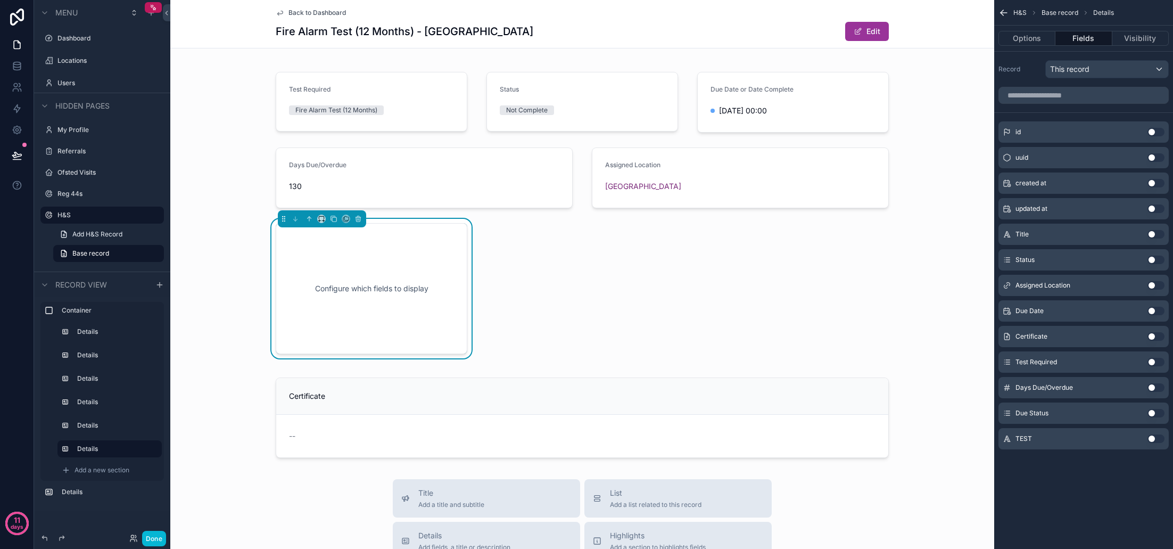
click at [1155, 414] on button "Use setting" at bounding box center [1155, 413] width 17 height 9
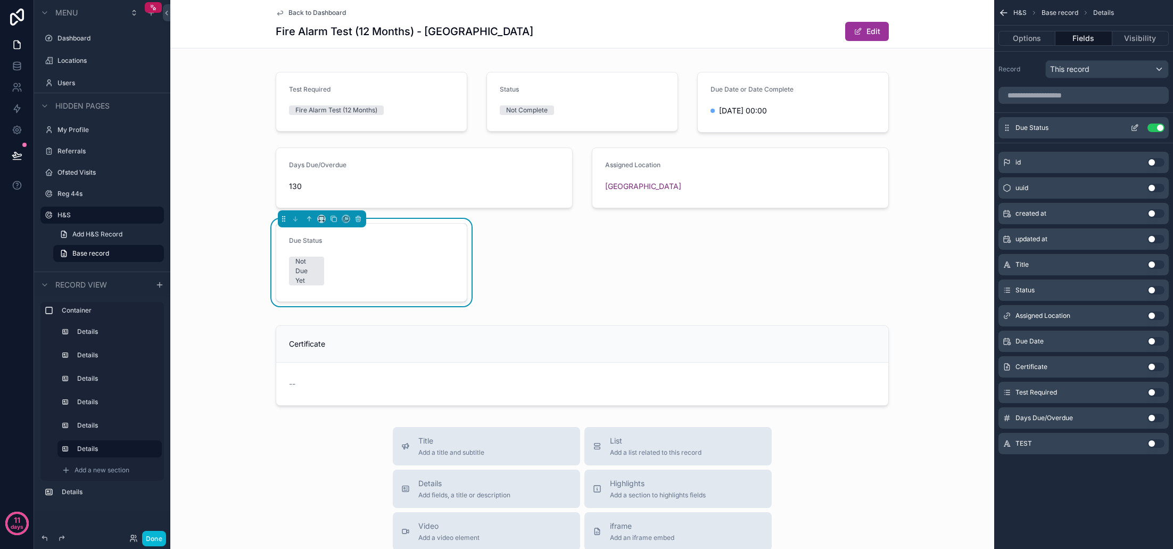
click at [1134, 126] on icon "scrollable content" at bounding box center [1134, 127] width 9 height 9
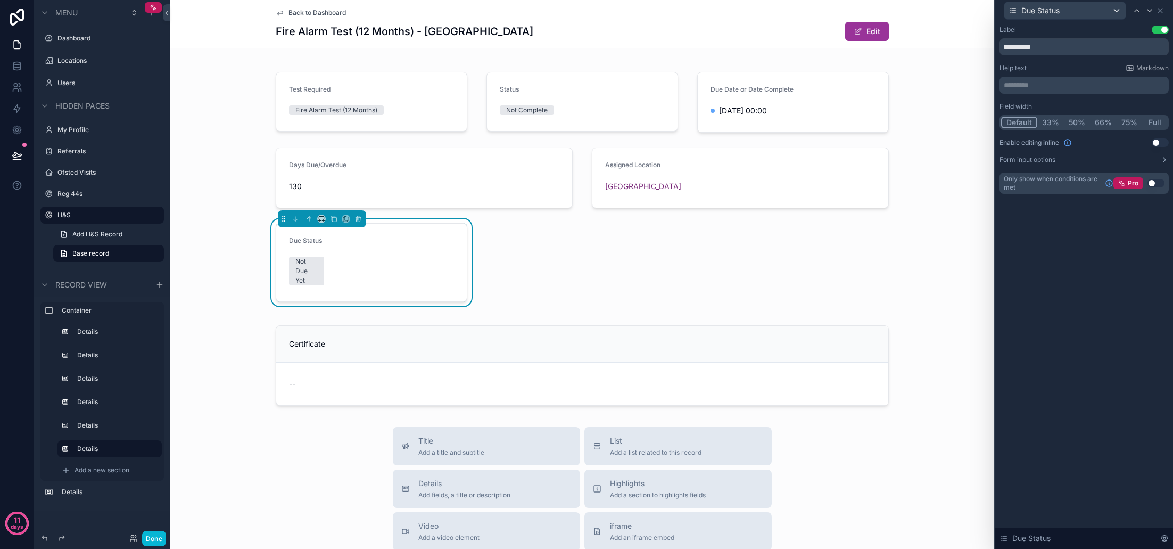
click at [1157, 122] on button "Full" at bounding box center [1154, 123] width 25 height 12
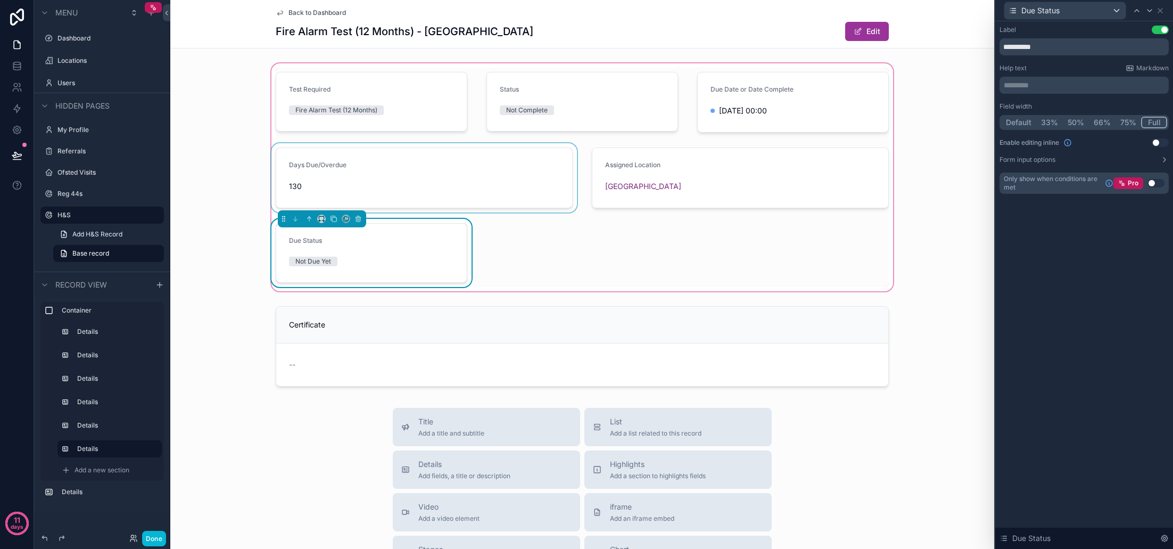
click at [489, 179] on div "scrollable content" at bounding box center [424, 177] width 310 height 69
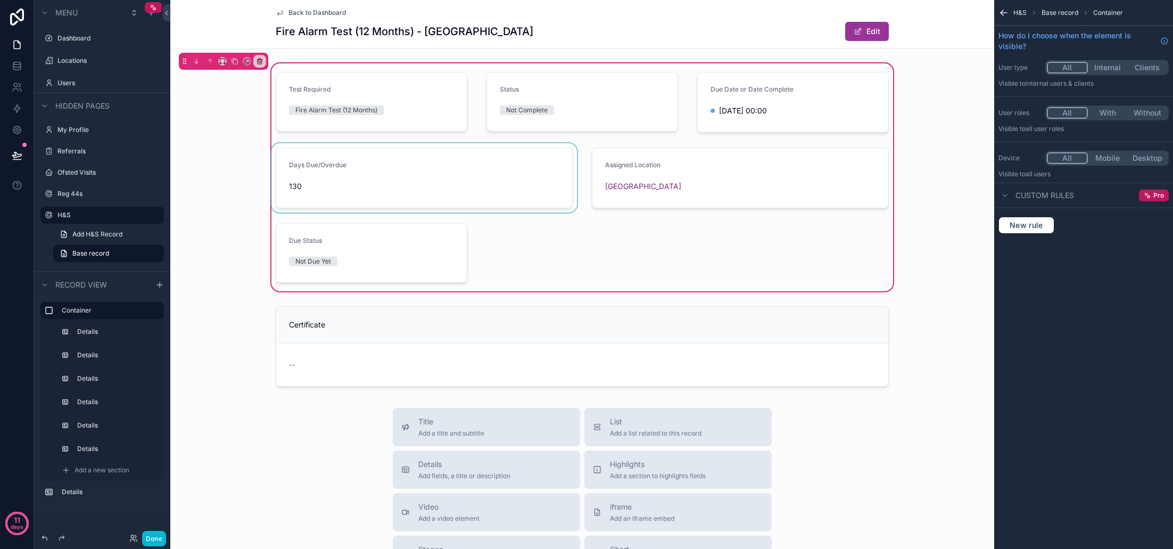
click at [404, 178] on div "scrollable content" at bounding box center [424, 177] width 310 height 69
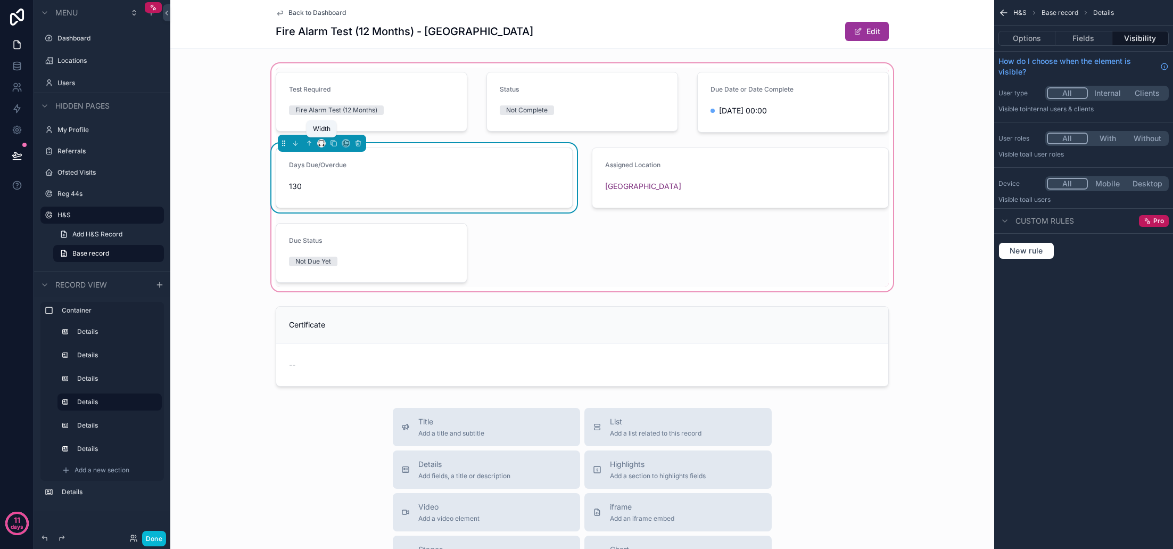
click at [321, 143] on icon "scrollable content" at bounding box center [321, 142] width 7 height 7
click at [337, 202] on span "33%" at bounding box center [334, 203] width 17 height 13
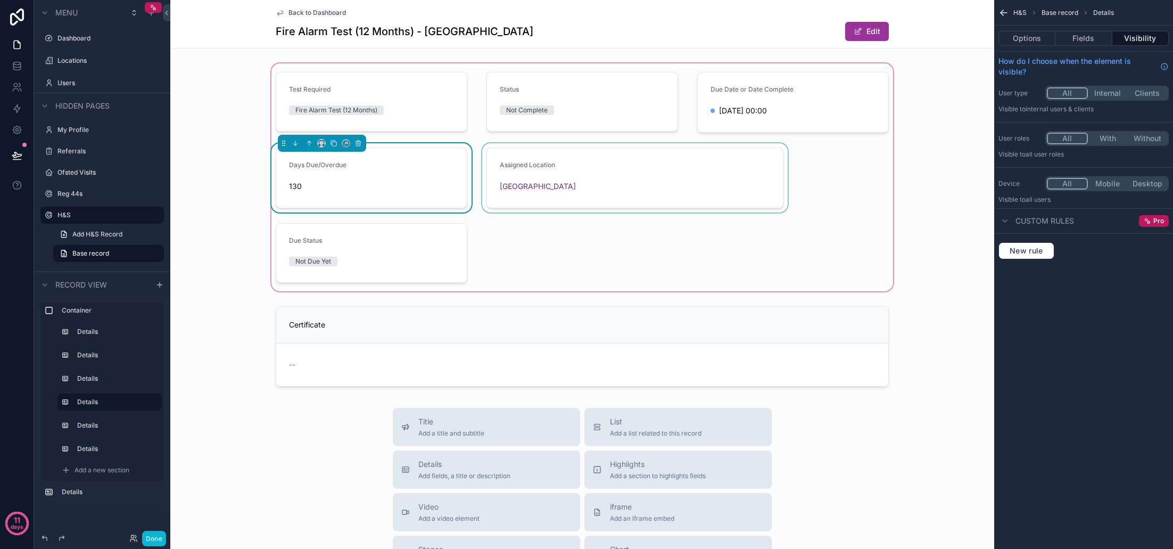
click at [652, 183] on div "scrollable content" at bounding box center [635, 177] width 310 height 69
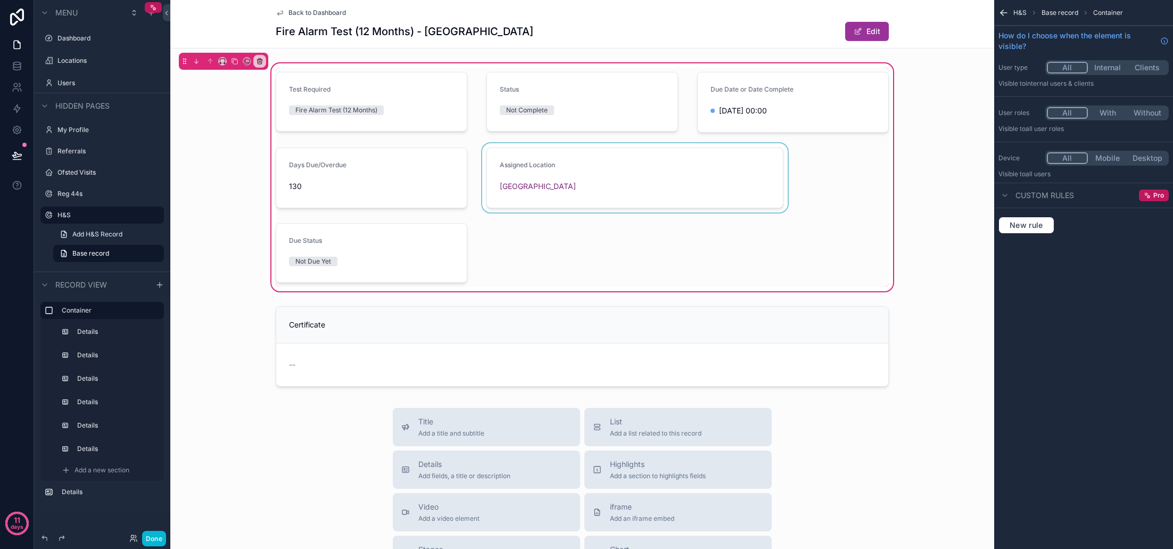
click at [567, 170] on div "scrollable content" at bounding box center [635, 177] width 310 height 69
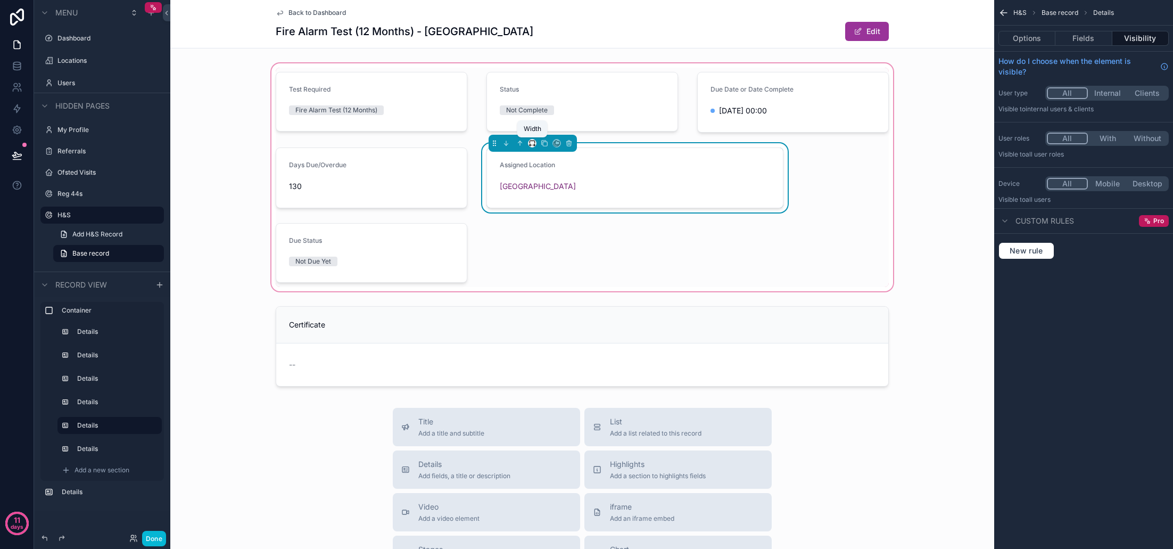
click at [530, 142] on icon "scrollable content" at bounding box center [531, 142] width 7 height 7
click at [535, 202] on div "33%" at bounding box center [554, 203] width 46 height 19
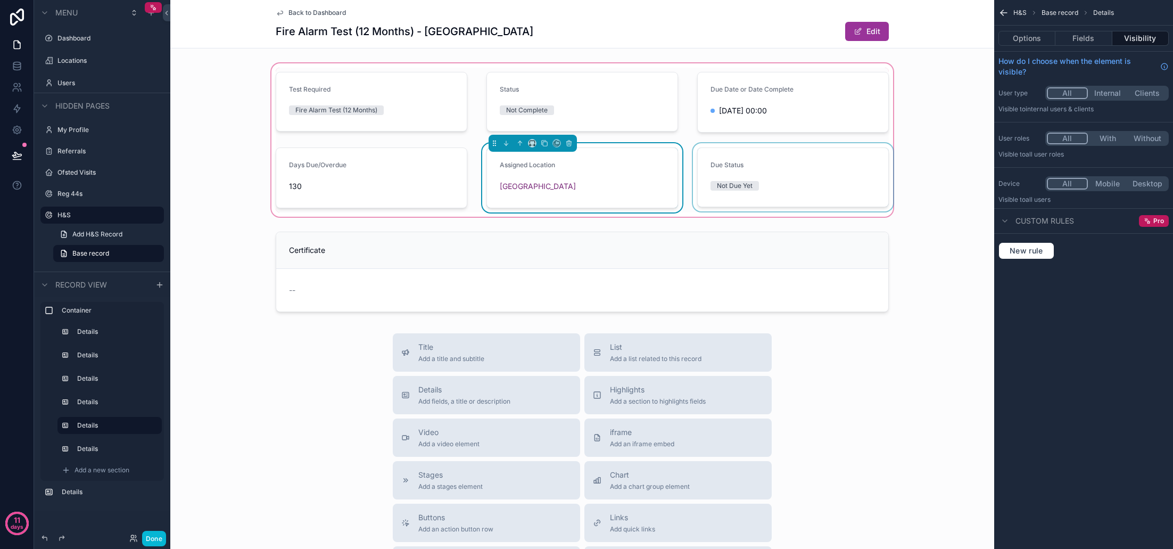
click at [800, 162] on div "scrollable content" at bounding box center [793, 177] width 204 height 69
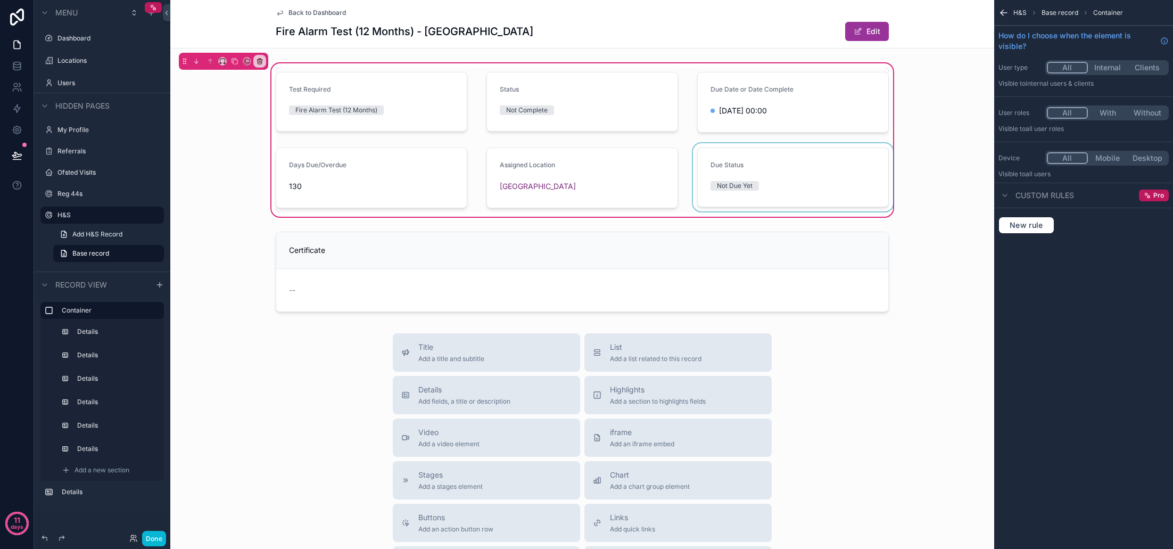
click at [739, 161] on div "scrollable content" at bounding box center [793, 177] width 204 height 69
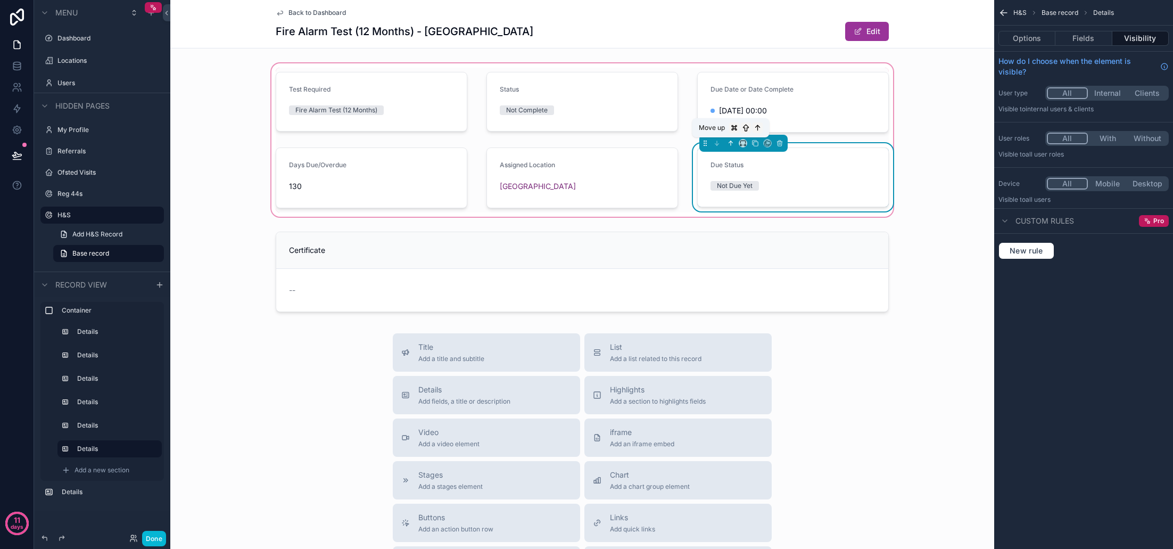
click at [731, 143] on icon "scrollable content" at bounding box center [731, 143] width 0 height 4
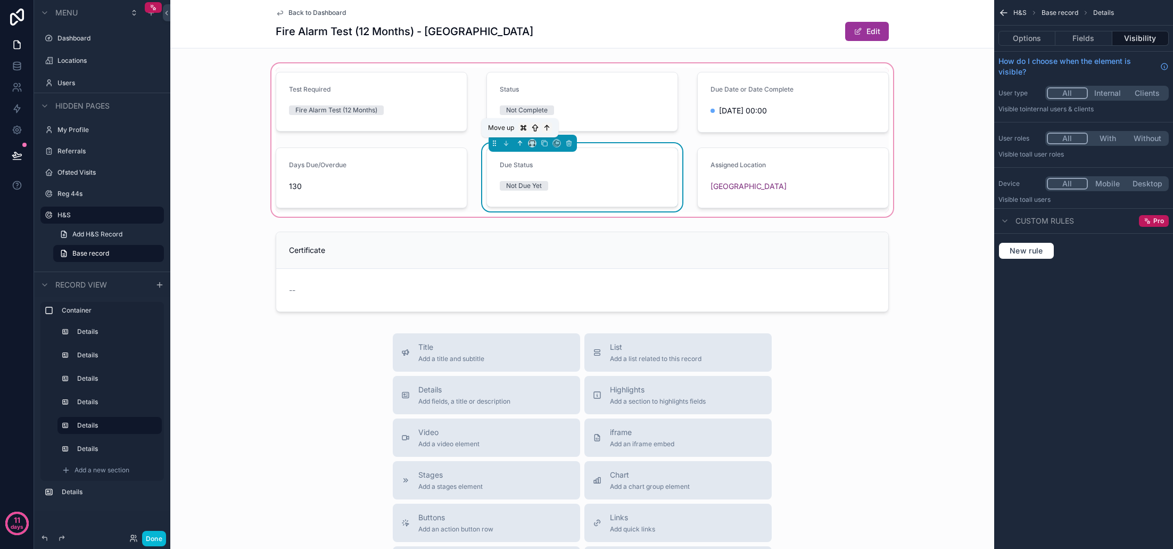
click at [522, 143] on icon "scrollable content" at bounding box center [519, 142] width 7 height 7
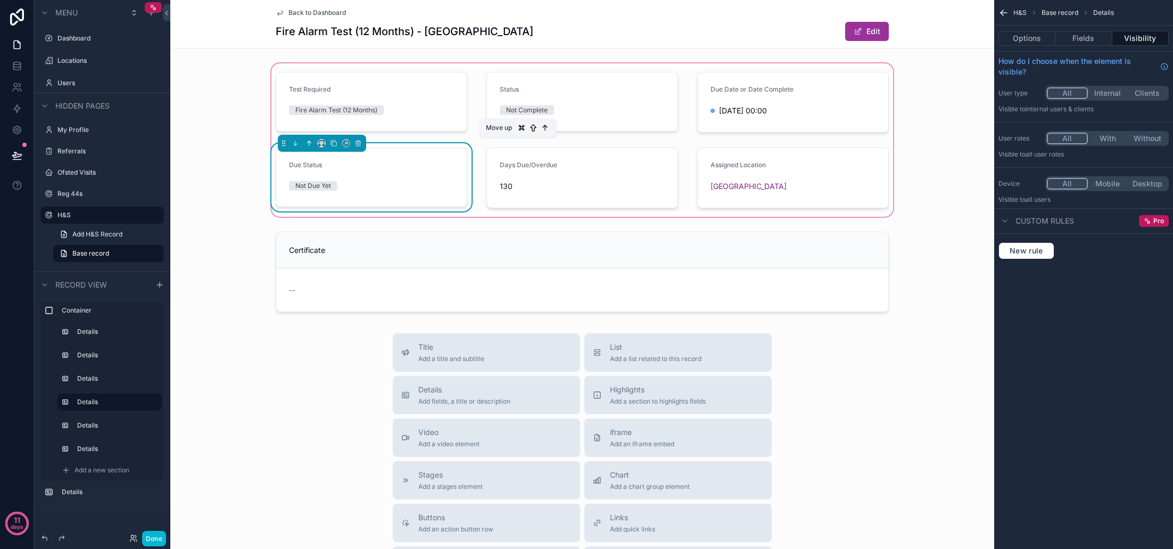
click at [310, 144] on icon "scrollable content" at bounding box center [308, 142] width 7 height 7
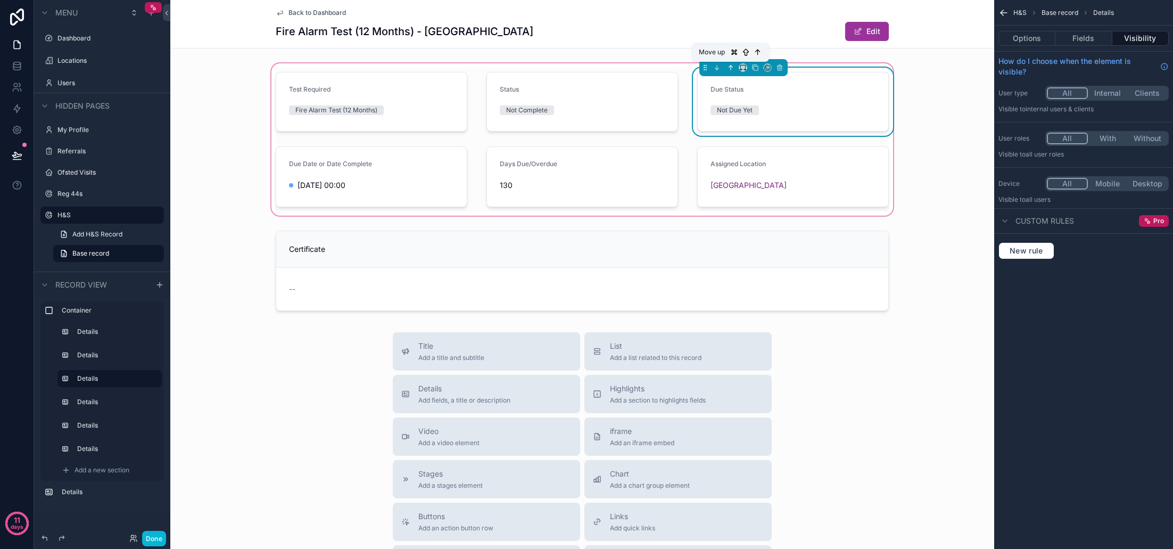
click at [731, 68] on icon "scrollable content" at bounding box center [730, 67] width 7 height 7
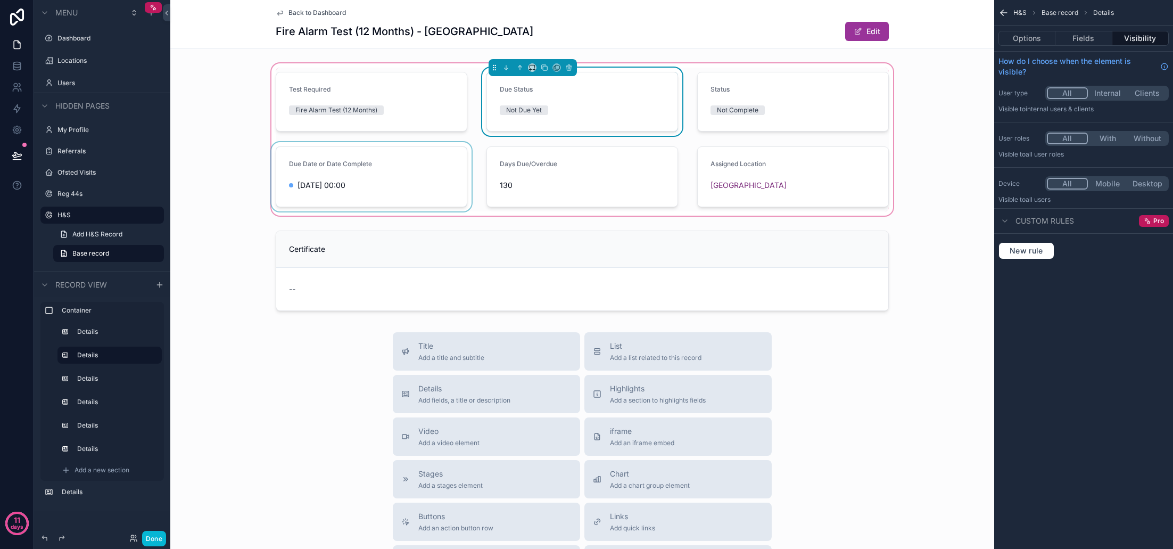
click at [379, 175] on div "scrollable content" at bounding box center [371, 176] width 204 height 69
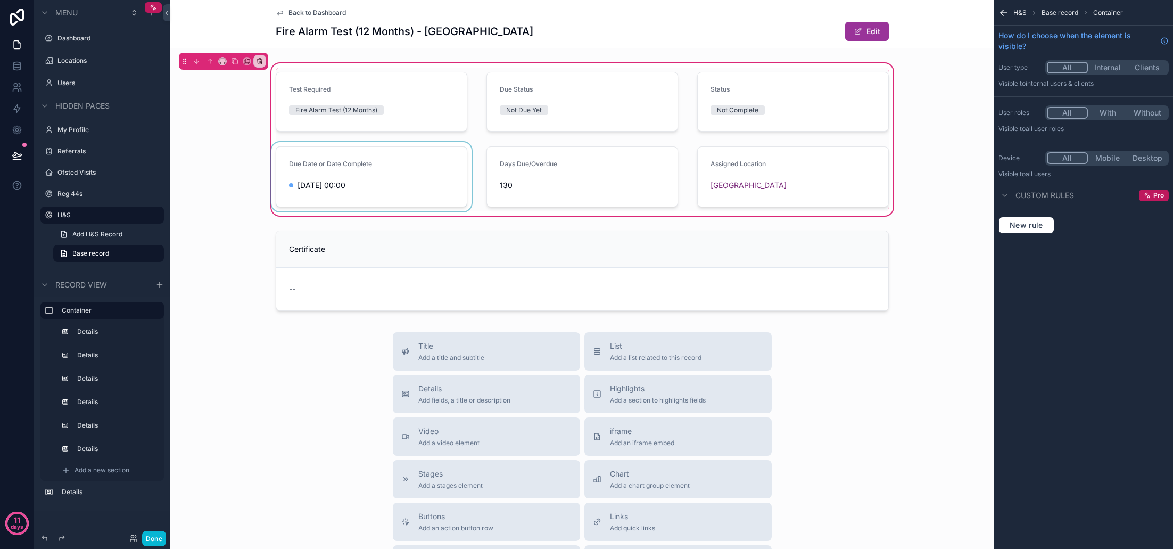
click at [325, 154] on div "scrollable content" at bounding box center [371, 176] width 204 height 69
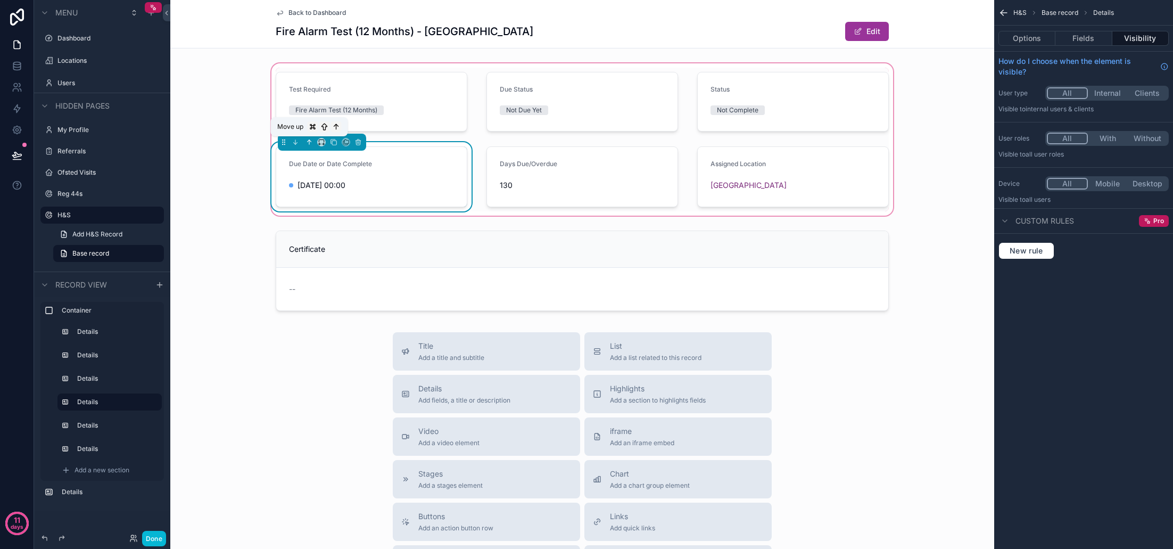
click at [310, 142] on icon "scrollable content" at bounding box center [308, 141] width 7 height 7
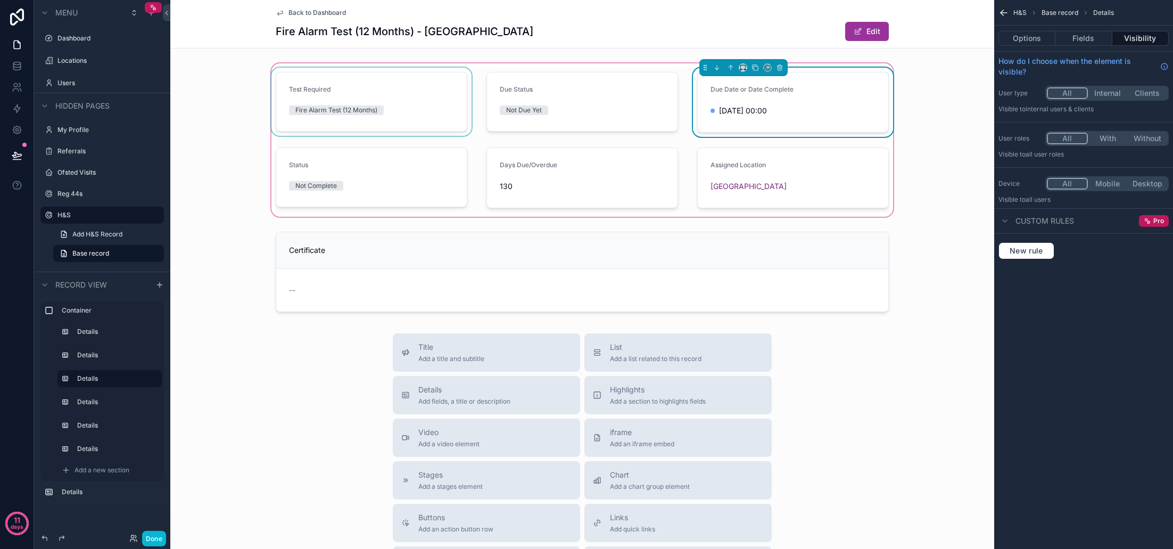
click at [454, 105] on div "scrollable content" at bounding box center [371, 102] width 204 height 69
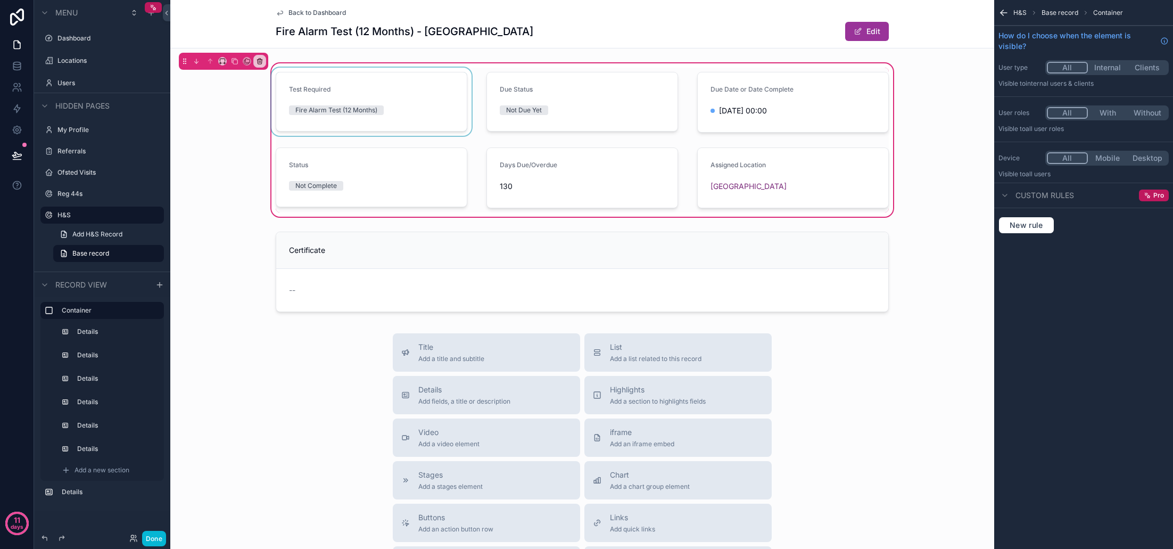
click at [377, 91] on div "scrollable content" at bounding box center [371, 102] width 204 height 69
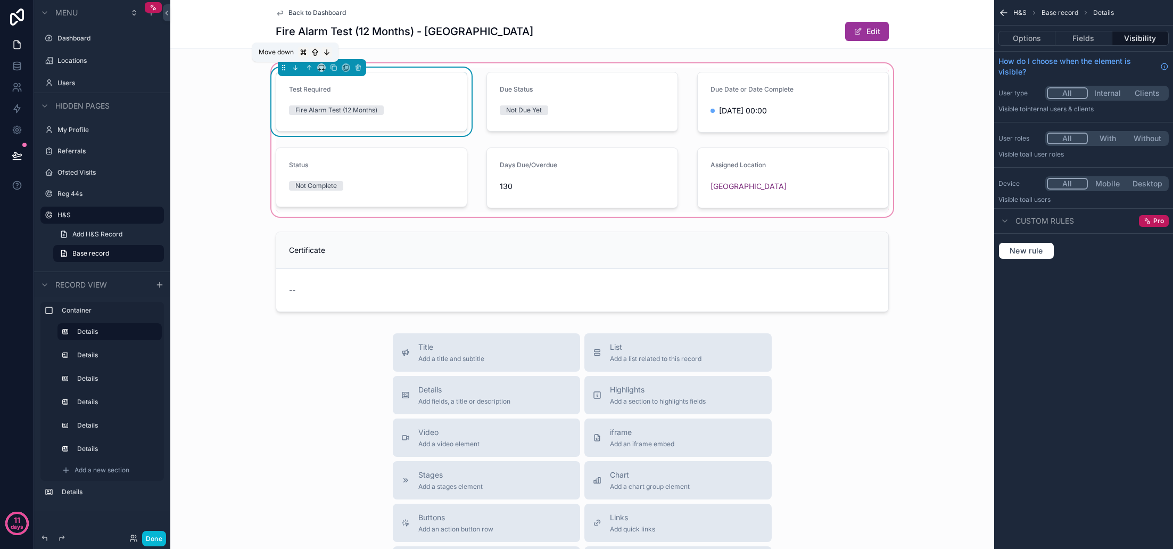
click at [298, 68] on icon "scrollable content" at bounding box center [295, 67] width 7 height 7
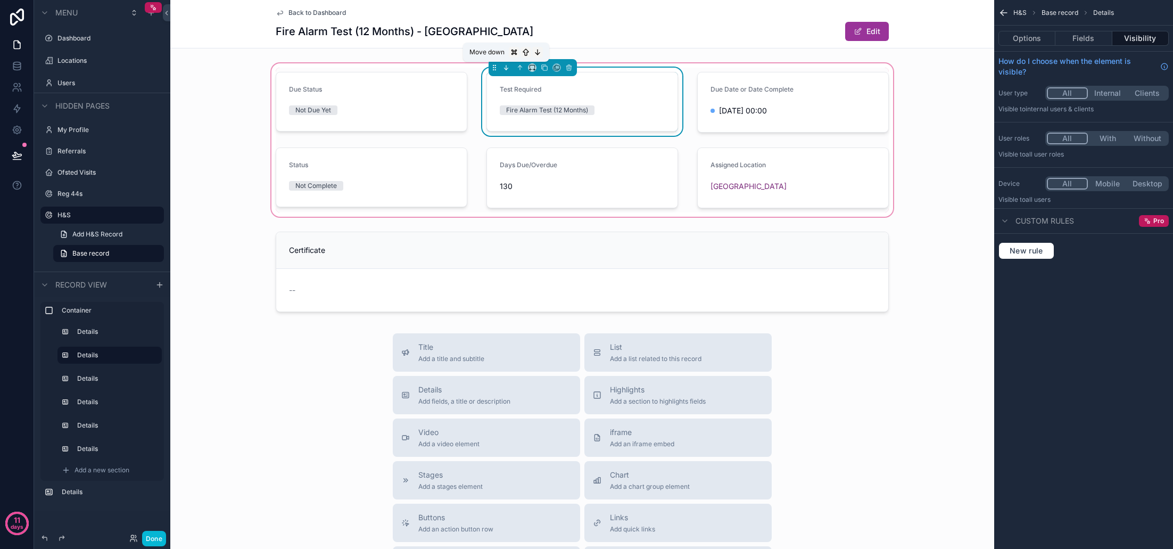
click at [507, 69] on icon "scrollable content" at bounding box center [505, 67] width 7 height 7
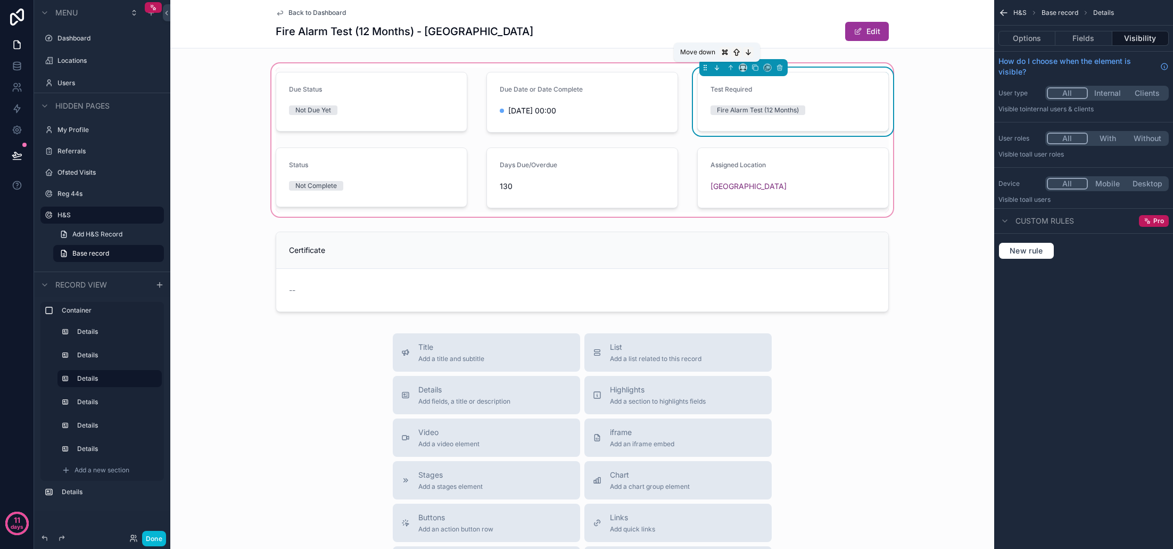
click at [716, 67] on icon "scrollable content" at bounding box center [716, 67] width 7 height 7
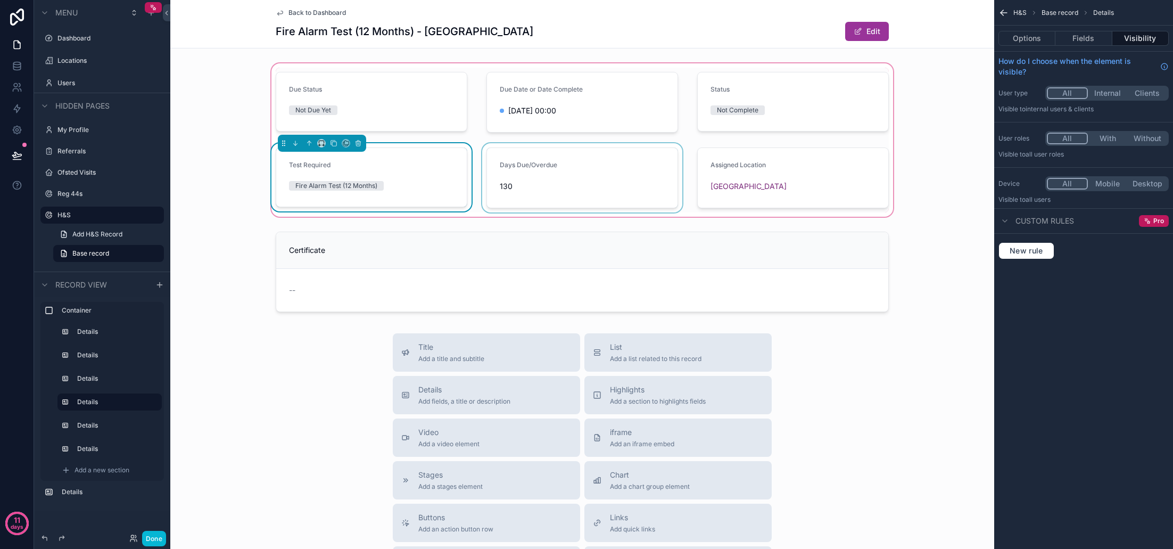
click at [583, 177] on div "scrollable content" at bounding box center [582, 177] width 204 height 69
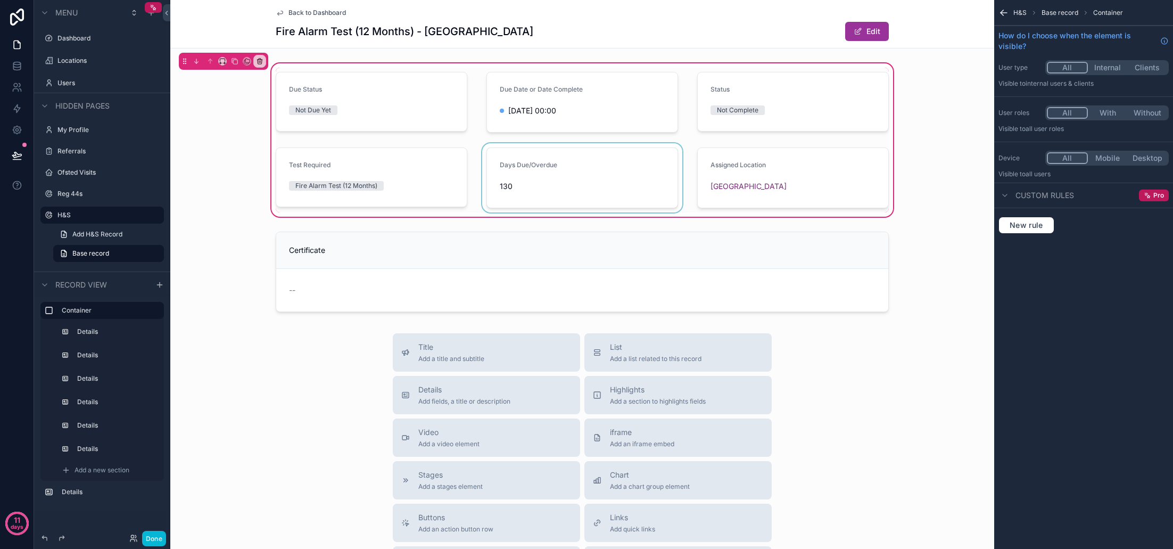
click at [577, 177] on div "scrollable content" at bounding box center [582, 177] width 204 height 69
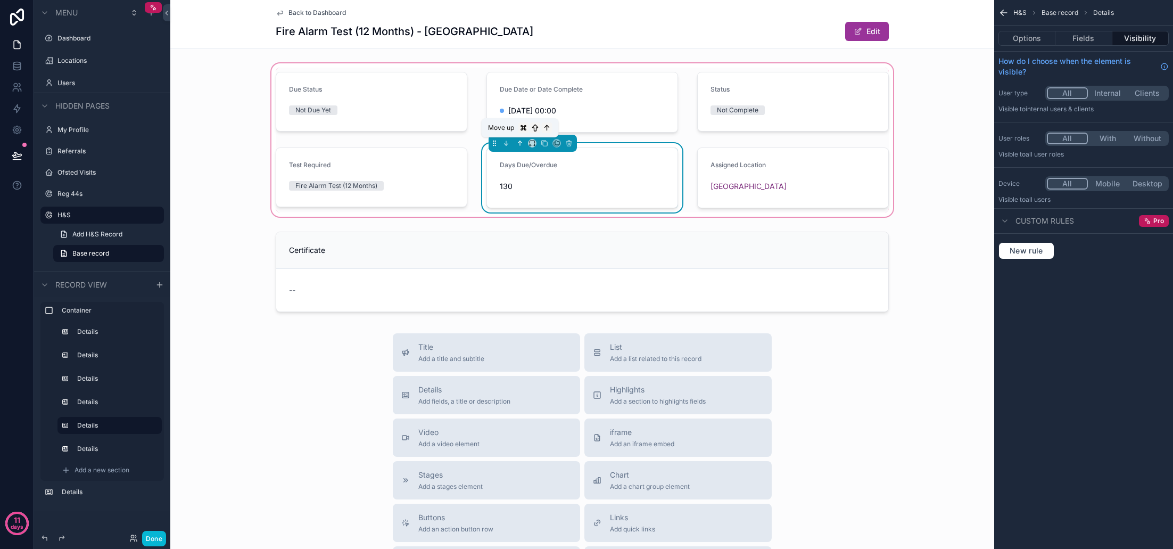
click at [522, 144] on icon "scrollable content" at bounding box center [519, 142] width 7 height 7
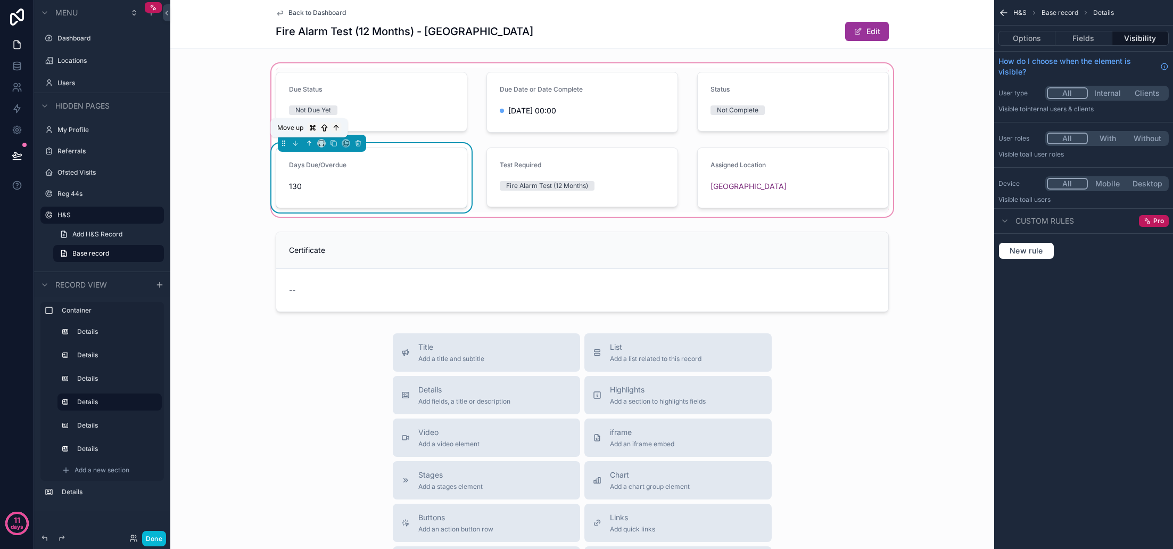
click at [311, 144] on icon "scrollable content" at bounding box center [308, 142] width 7 height 7
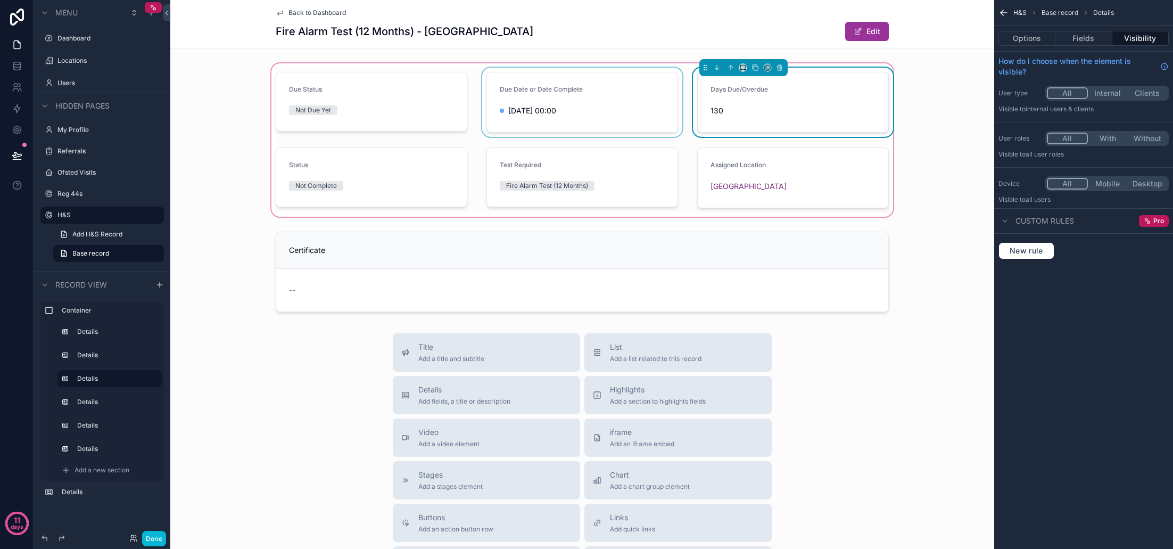
click at [600, 110] on div "scrollable content" at bounding box center [582, 102] width 204 height 69
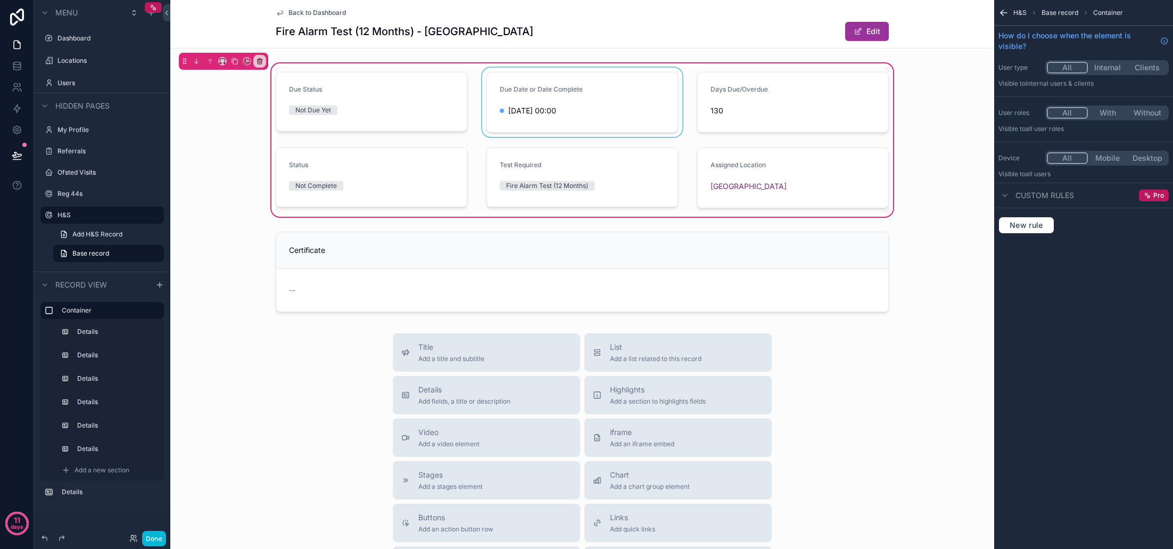
click at [597, 110] on div "scrollable content" at bounding box center [582, 102] width 204 height 69
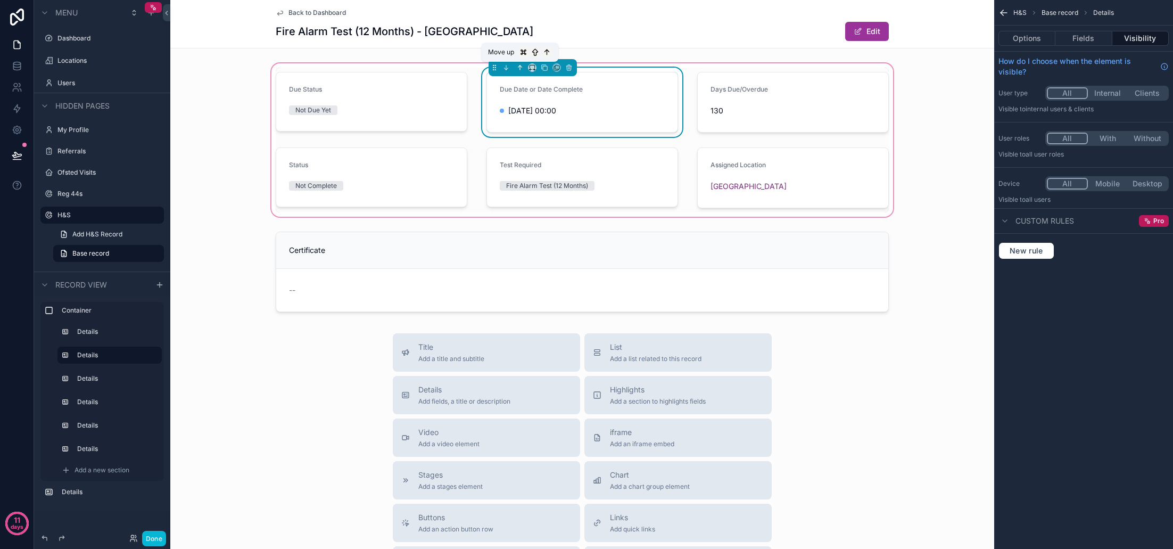
click at [519, 67] on icon "scrollable content" at bounding box center [519, 67] width 7 height 7
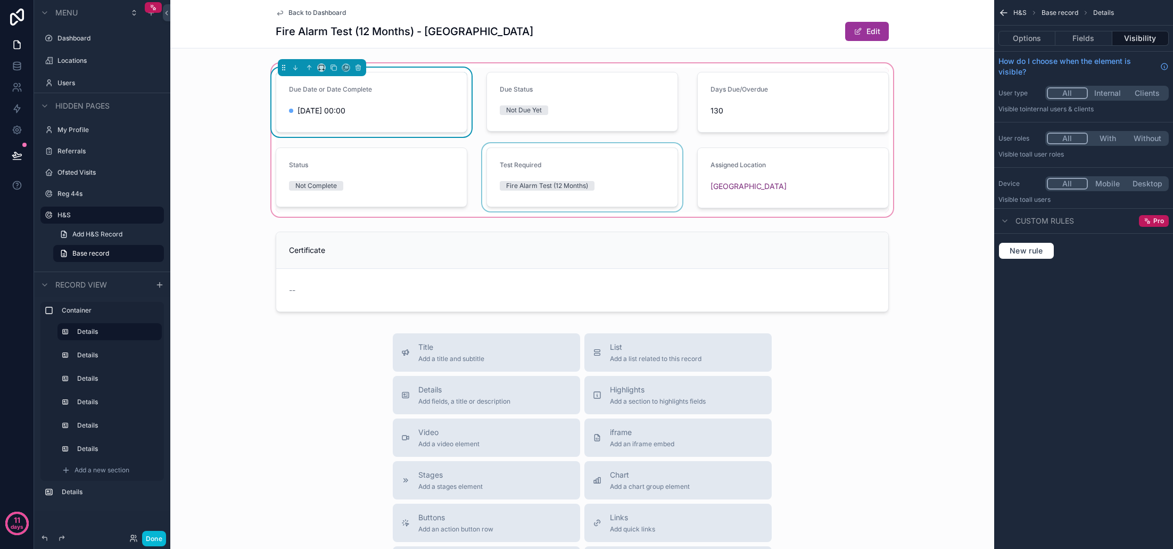
click at [601, 164] on div "scrollable content" at bounding box center [582, 177] width 204 height 69
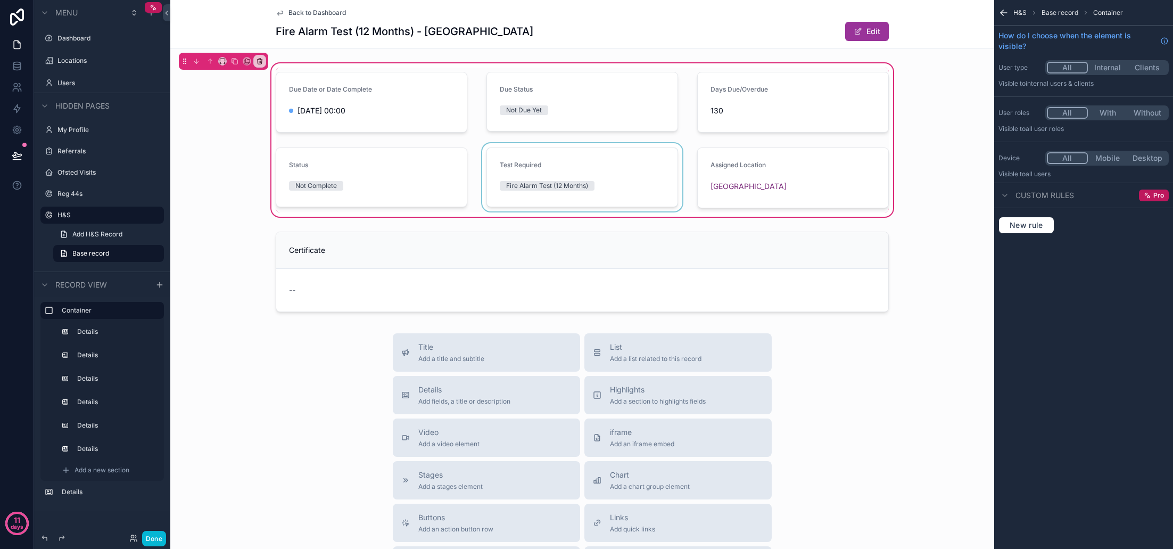
click at [614, 167] on div "scrollable content" at bounding box center [582, 177] width 204 height 69
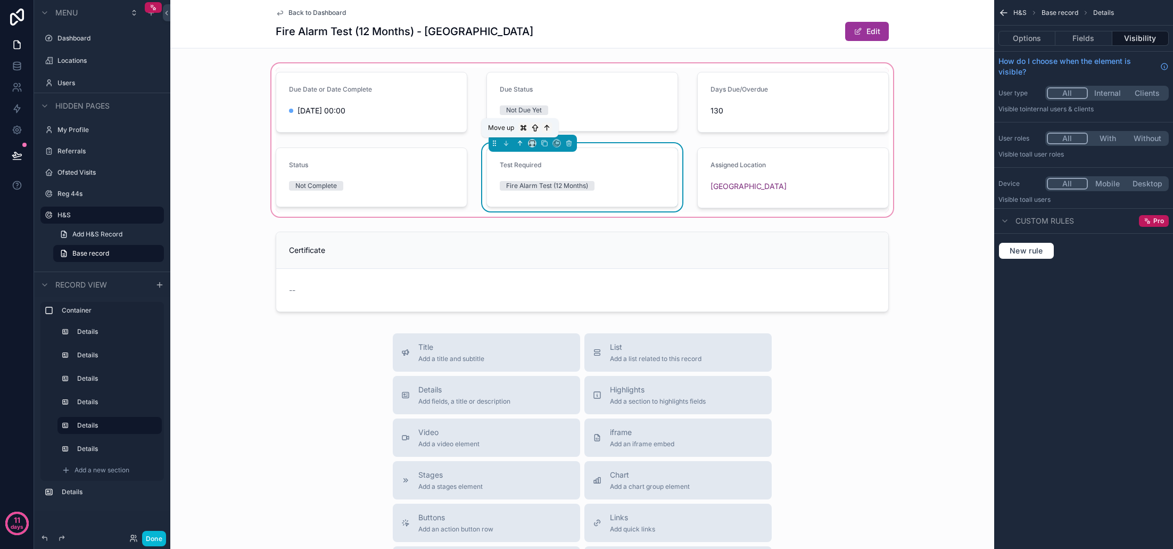
click at [520, 144] on icon "scrollable content" at bounding box center [520, 143] width 0 height 4
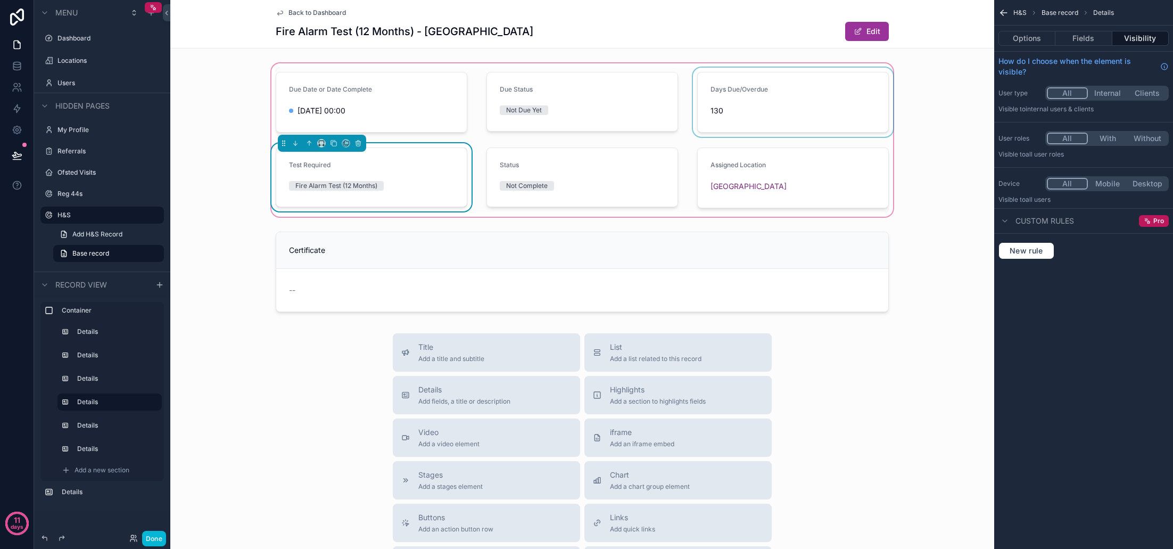
click at [796, 118] on div "scrollable content" at bounding box center [793, 102] width 204 height 69
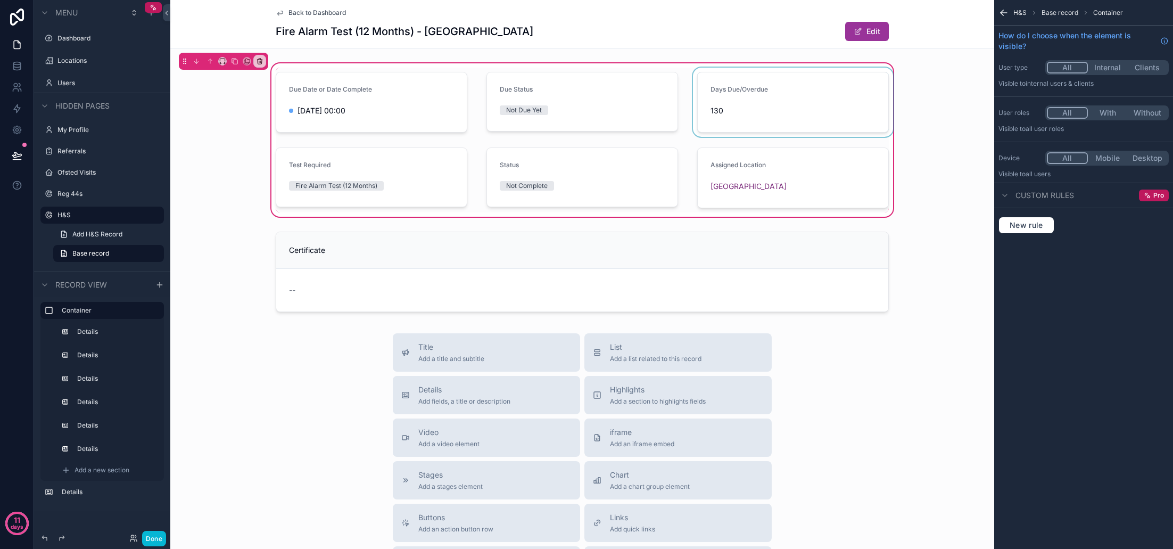
click at [773, 110] on div "scrollable content" at bounding box center [793, 102] width 204 height 69
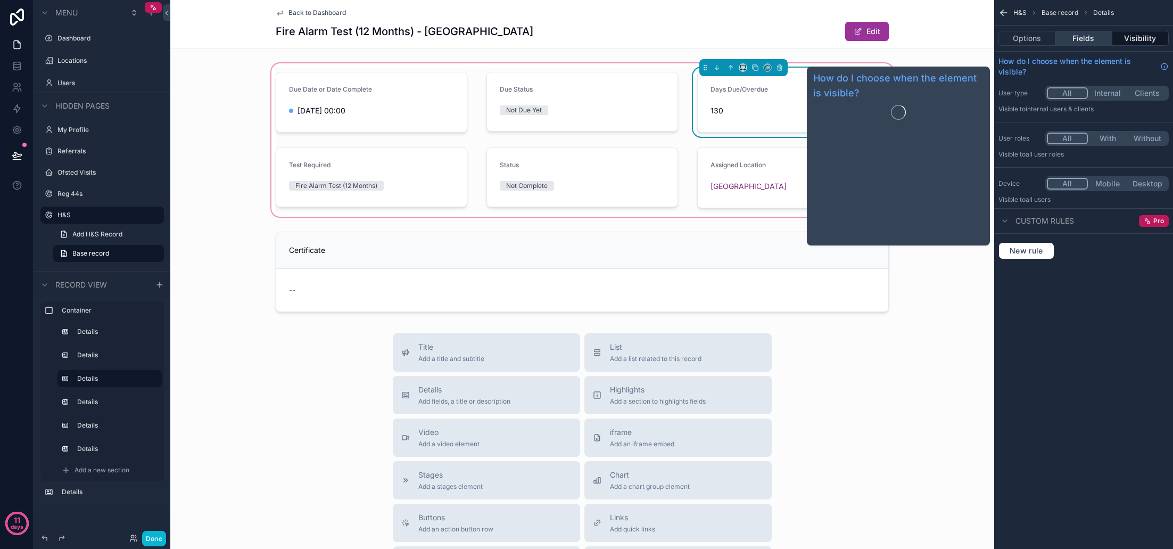
click at [1077, 39] on button "Fields" at bounding box center [1083, 38] width 56 height 15
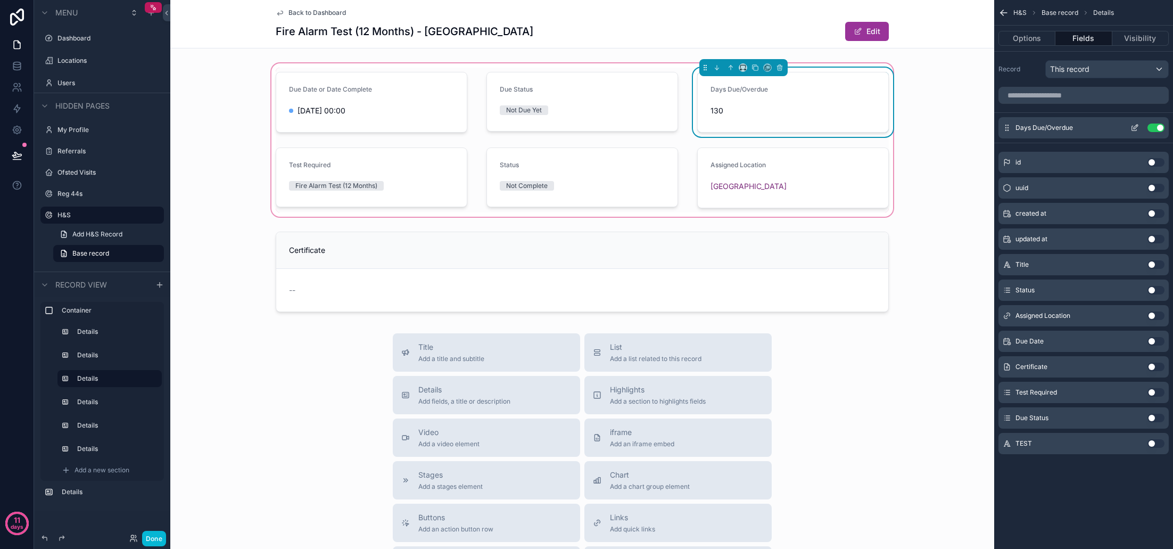
click at [1135, 128] on icon "scrollable content" at bounding box center [1134, 127] width 9 height 9
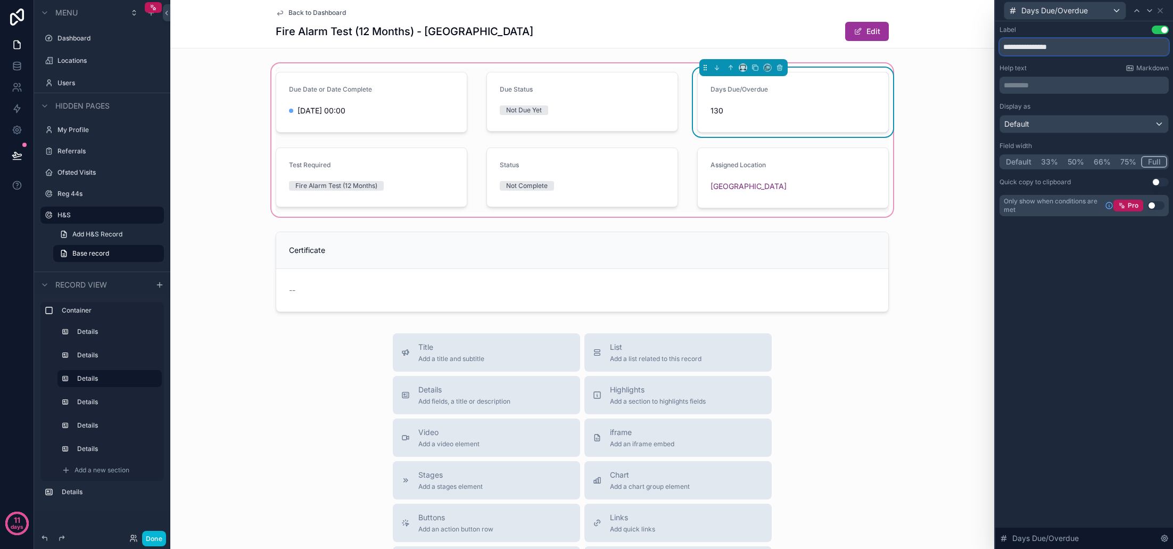
click at [1051, 48] on input "**********" at bounding box center [1083, 46] width 169 height 17
drag, startPoint x: 1078, startPoint y: 50, endPoint x: 990, endPoint y: 53, distance: 87.3
click at [990, 53] on div "**********" at bounding box center [586, 274] width 1173 height 549
click at [1013, 47] on input "**********" at bounding box center [1083, 46] width 169 height 17
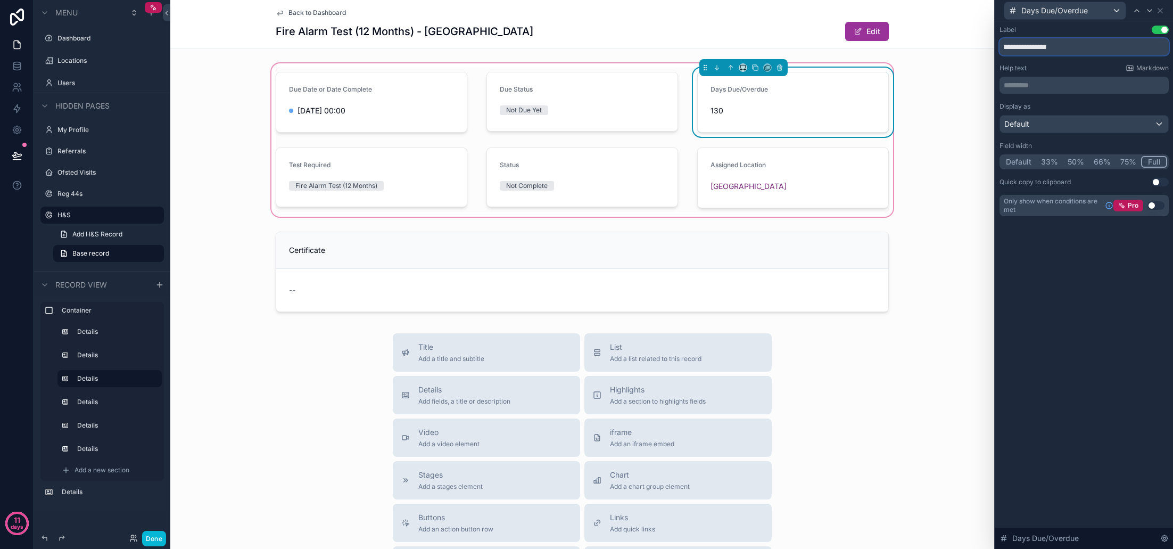
click at [1013, 47] on input "**********" at bounding box center [1083, 46] width 169 height 17
type input "**********"
click at [1044, 65] on div "Help text Markdown" at bounding box center [1083, 68] width 169 height 9
click at [321, 12] on span "Back to Dashboard" at bounding box center [316, 13] width 57 height 9
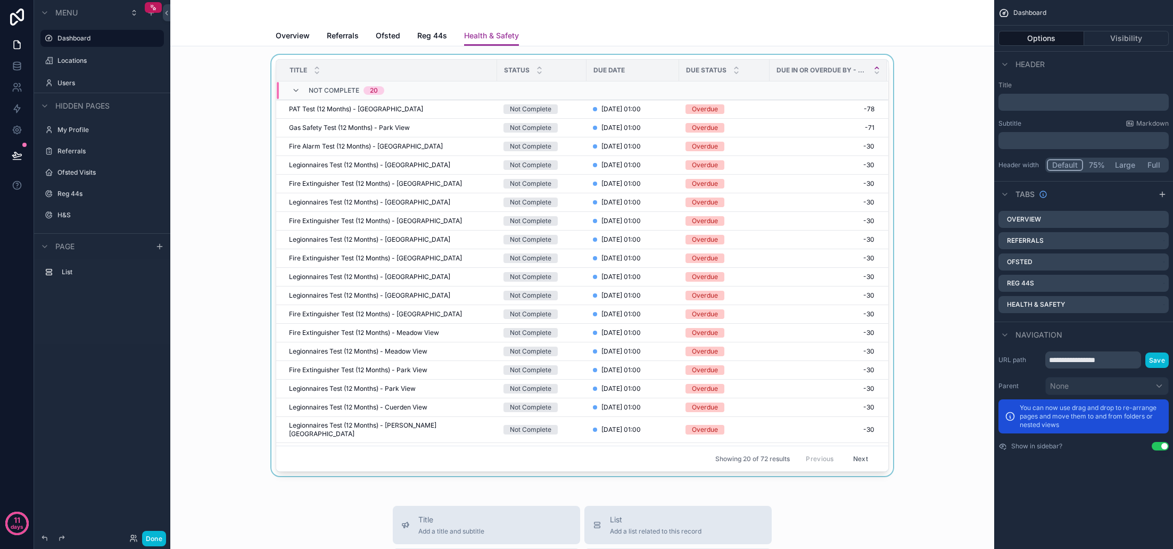
click at [748, 108] on div "scrollable content" at bounding box center [582, 267] width 807 height 425
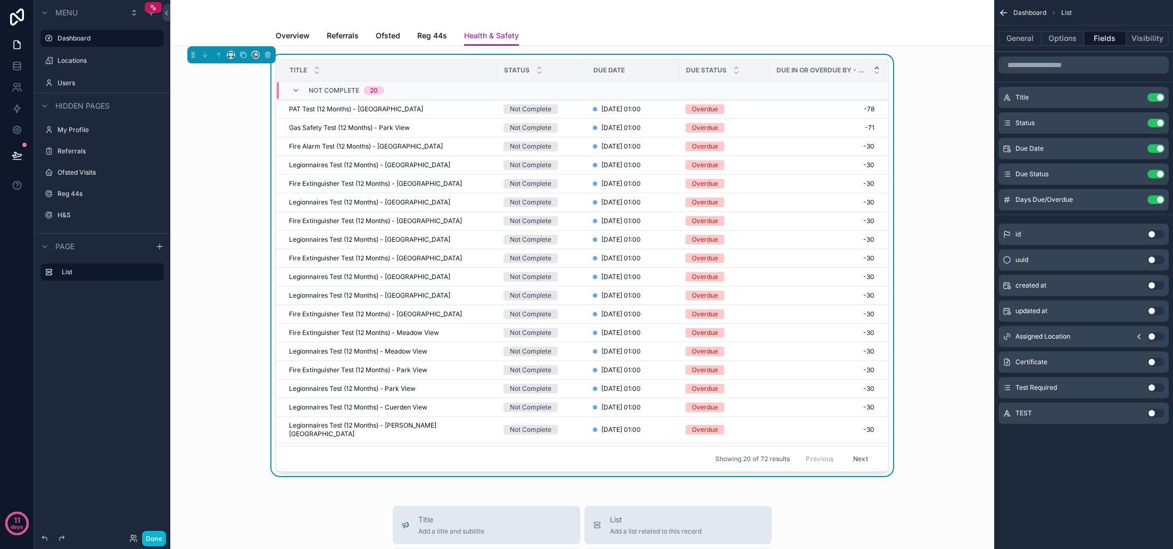
click at [737, 111] on div "Overdue" at bounding box center [724, 109] width 78 height 10
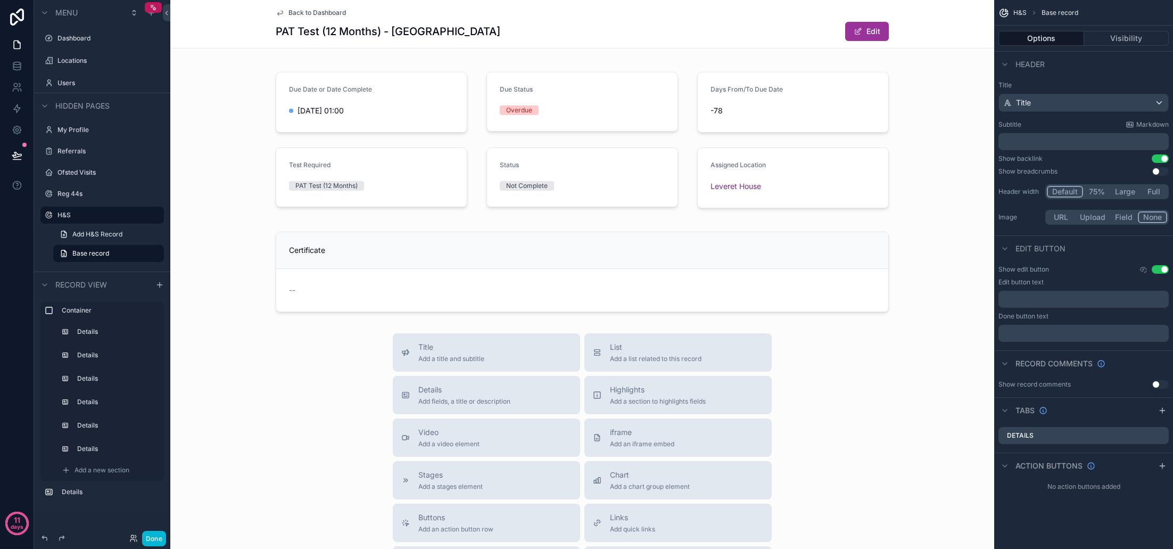
click at [302, 15] on span "Back to Dashboard" at bounding box center [316, 13] width 57 height 9
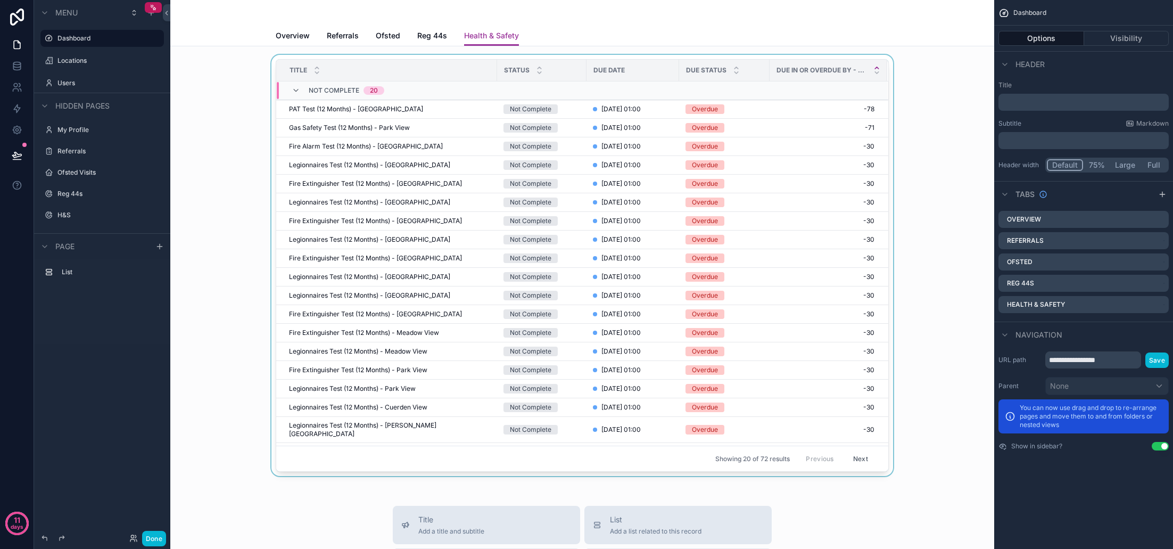
click at [799, 71] on span "Due In or Overdue By - Days" at bounding box center [821, 70] width 90 height 9
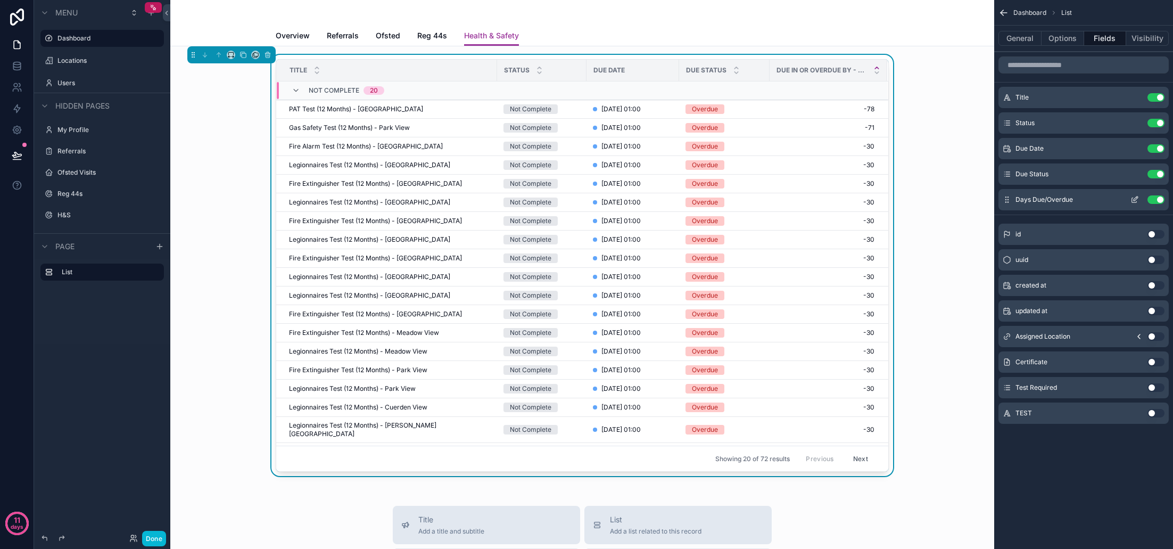
click at [1136, 202] on icon "scrollable content" at bounding box center [1134, 199] width 9 height 9
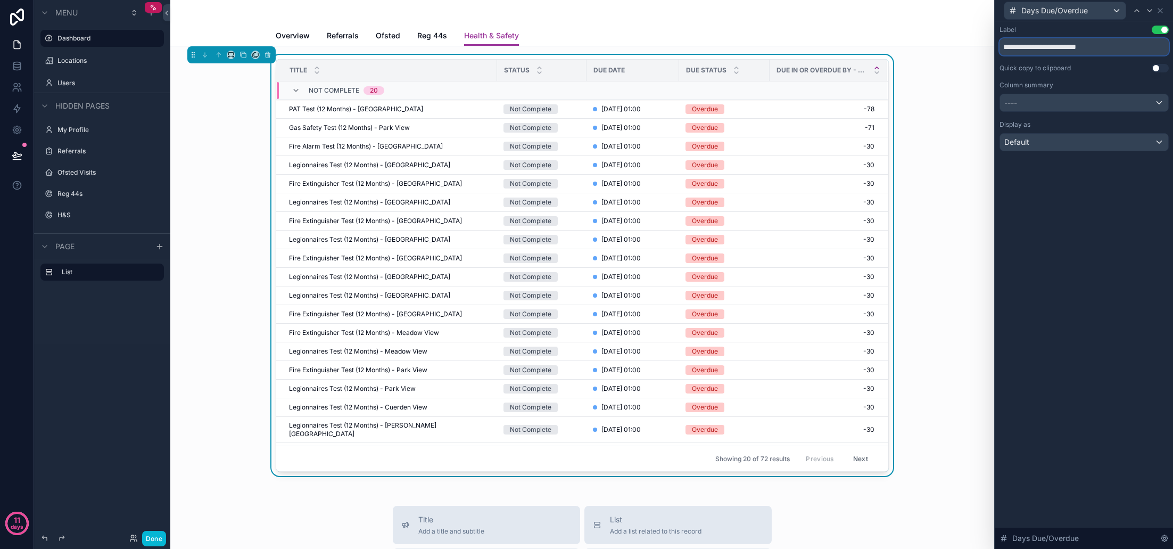
drag, startPoint x: 1115, startPoint y: 48, endPoint x: 999, endPoint y: 49, distance: 115.5
click at [997, 48] on div "**********" at bounding box center [1084, 98] width 178 height 155
drag, startPoint x: 761, startPoint y: 76, endPoint x: 773, endPoint y: 76, distance: 12.2
click at [780, 76] on div "scrollable content" at bounding box center [782, 70] width 4 height 21
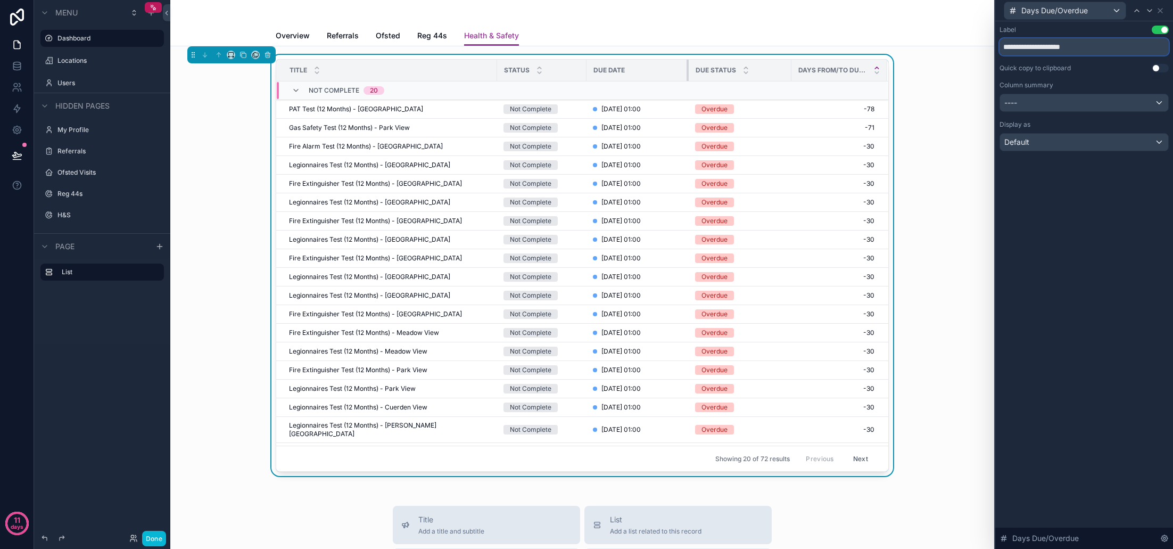
drag, startPoint x: 670, startPoint y: 74, endPoint x: 680, endPoint y: 73, distance: 9.6
click at [687, 73] on div "scrollable content" at bounding box center [689, 70] width 4 height 21
drag, startPoint x: 781, startPoint y: 72, endPoint x: 774, endPoint y: 73, distance: 7.5
click at [782, 73] on div "scrollable content" at bounding box center [784, 70] width 4 height 21
type input "**********"
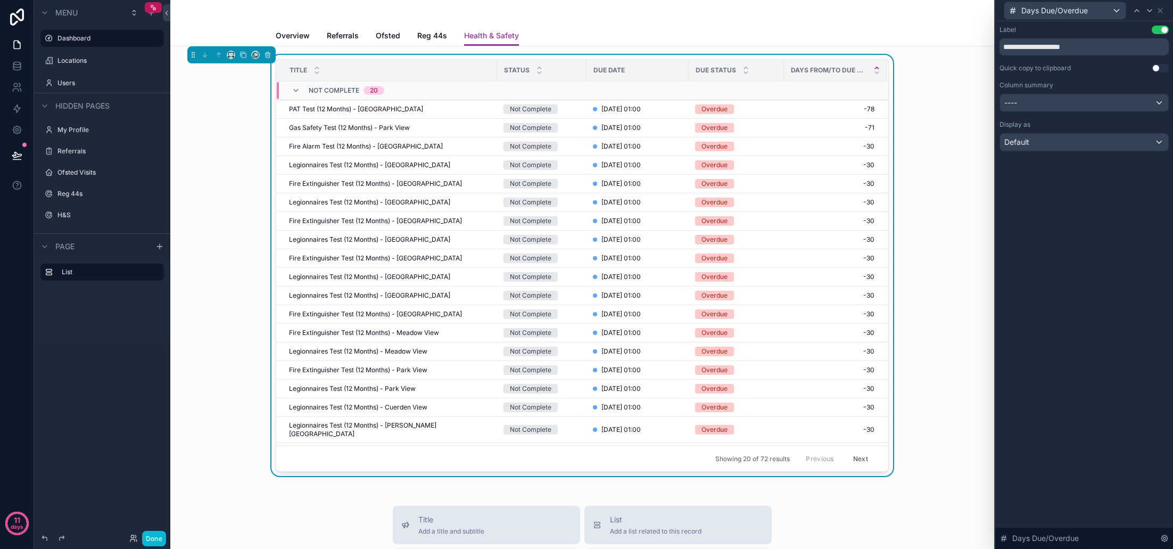
click at [922, 163] on div "Title Status Due Date Due Status Days From/To Due Date Not Complete 20 PAT Test…" at bounding box center [582, 267] width 807 height 425
click at [926, 164] on div "Title Status Due Date Due Status Days From/To Due Date Not Complete 20 PAT Test…" at bounding box center [582, 267] width 807 height 425
click at [436, 37] on span "Reg 44s" at bounding box center [432, 35] width 30 height 11
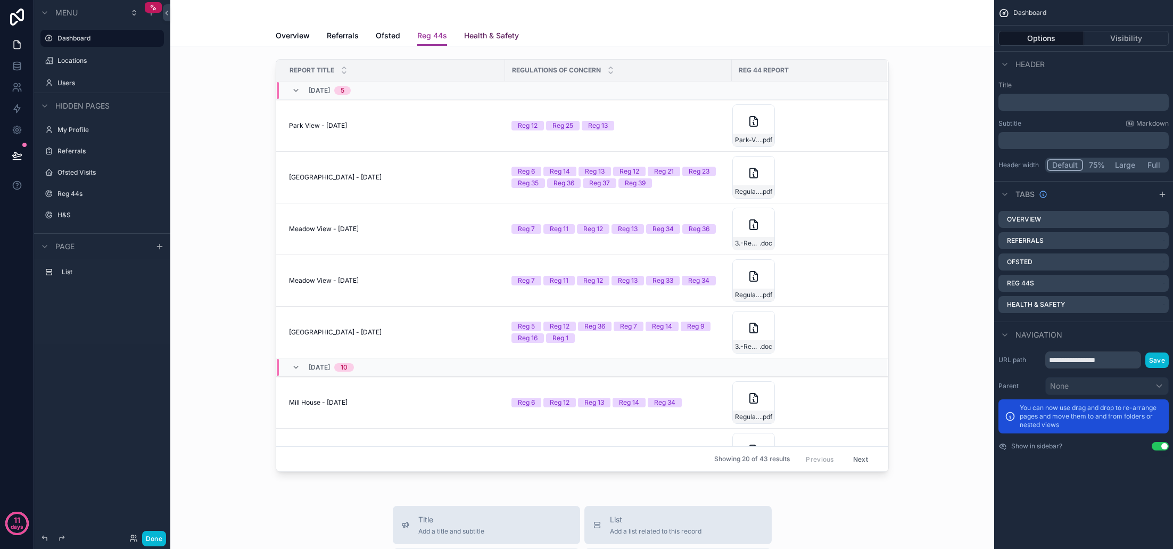
click at [481, 35] on span "Health & Safety" at bounding box center [491, 35] width 55 height 11
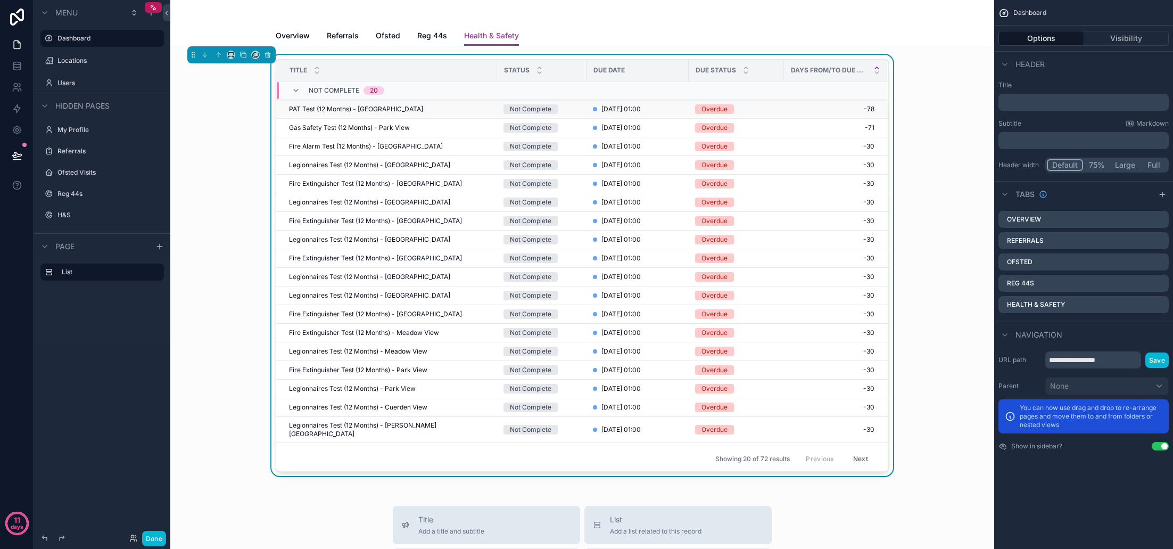
click at [415, 114] on td "PAT Test (12 Months) - Leveret House PAT Test (12 Months) - [GEOGRAPHIC_DATA]" at bounding box center [386, 109] width 221 height 19
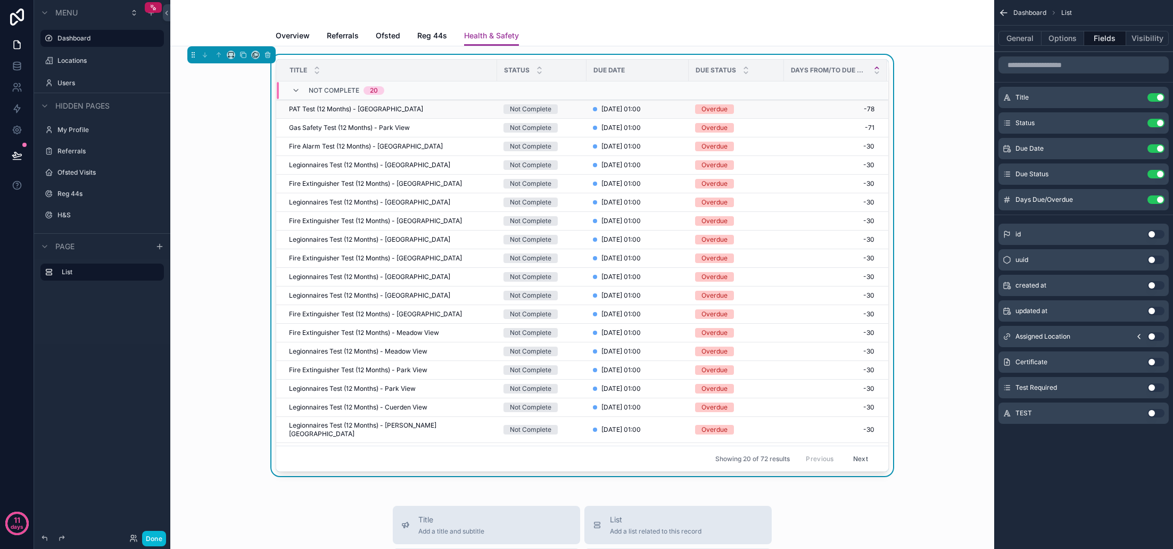
click at [440, 110] on div "PAT Test (12 Months) - Leveret House PAT Test (12 Months) - [GEOGRAPHIC_DATA]" at bounding box center [390, 109] width 202 height 9
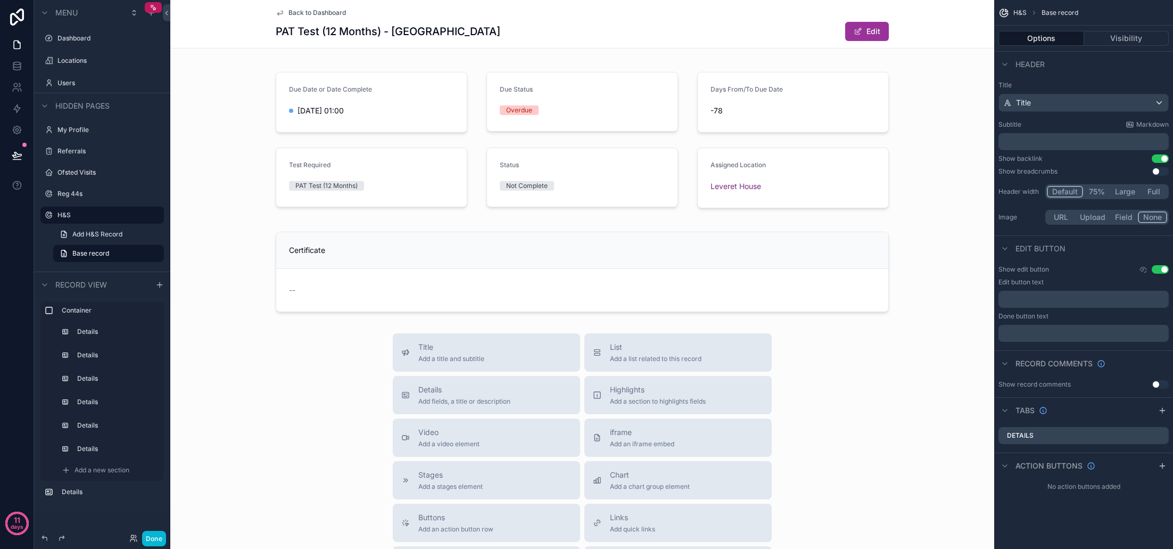
click at [324, 13] on span "Back to Dashboard" at bounding box center [316, 13] width 57 height 9
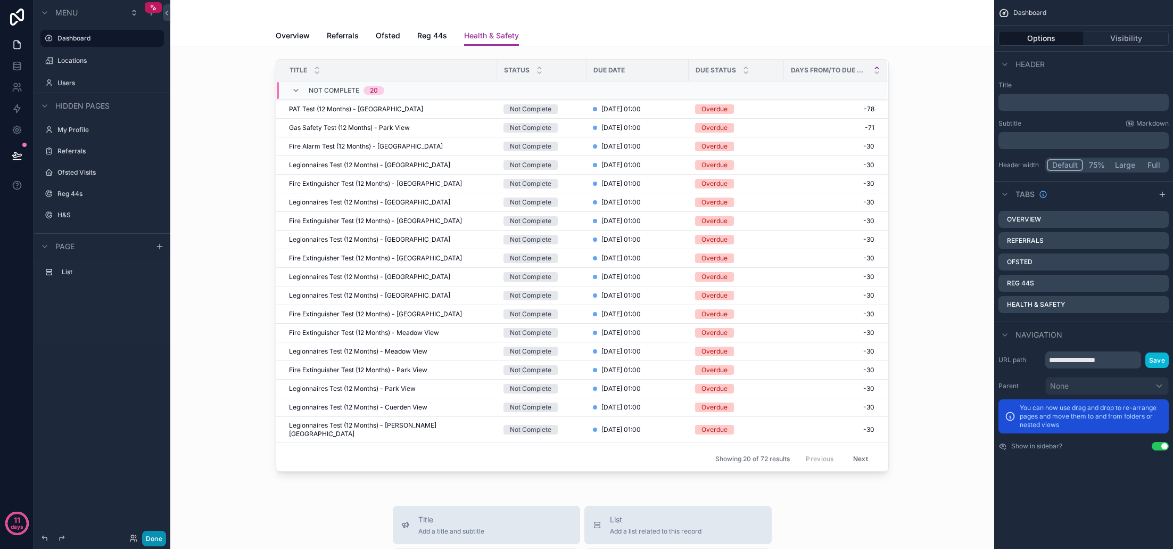
click at [156, 538] on button "Done" at bounding box center [154, 538] width 24 height 15
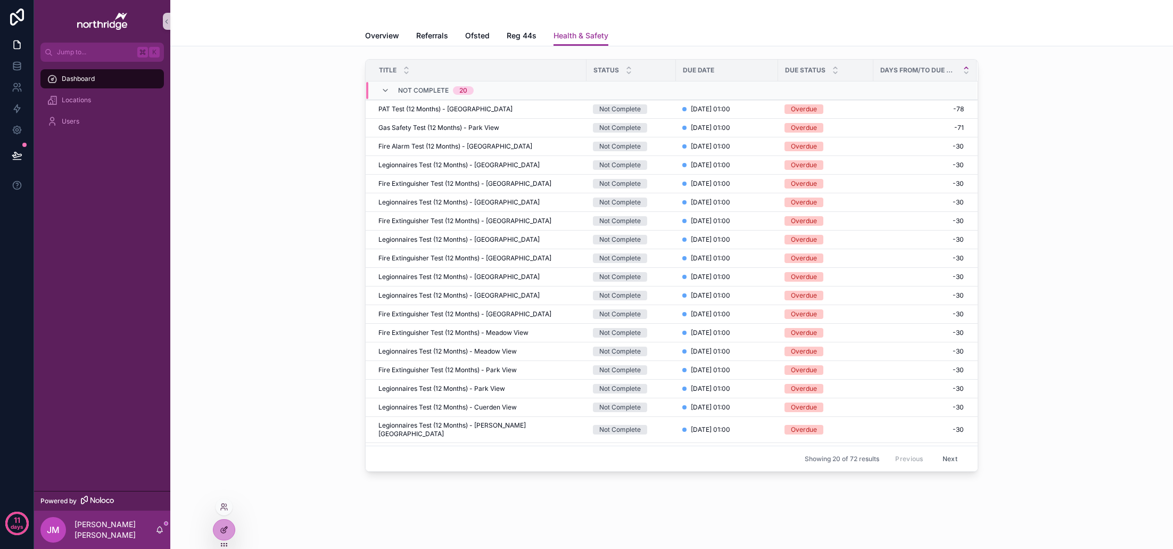
click at [223, 525] on div at bounding box center [223, 529] width 21 height 20
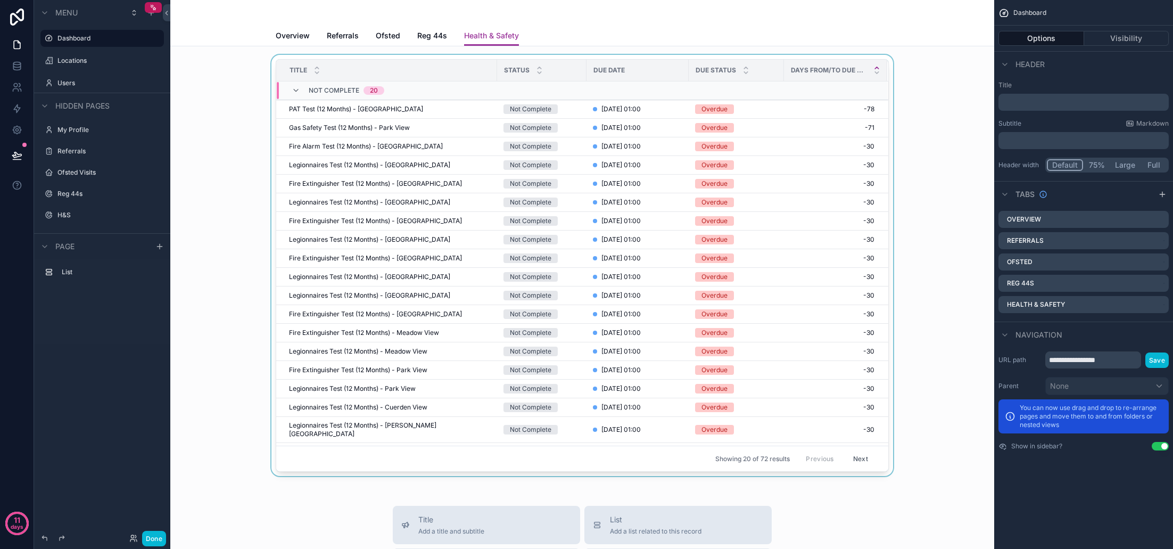
click at [830, 215] on div "scrollable content" at bounding box center [582, 267] width 807 height 425
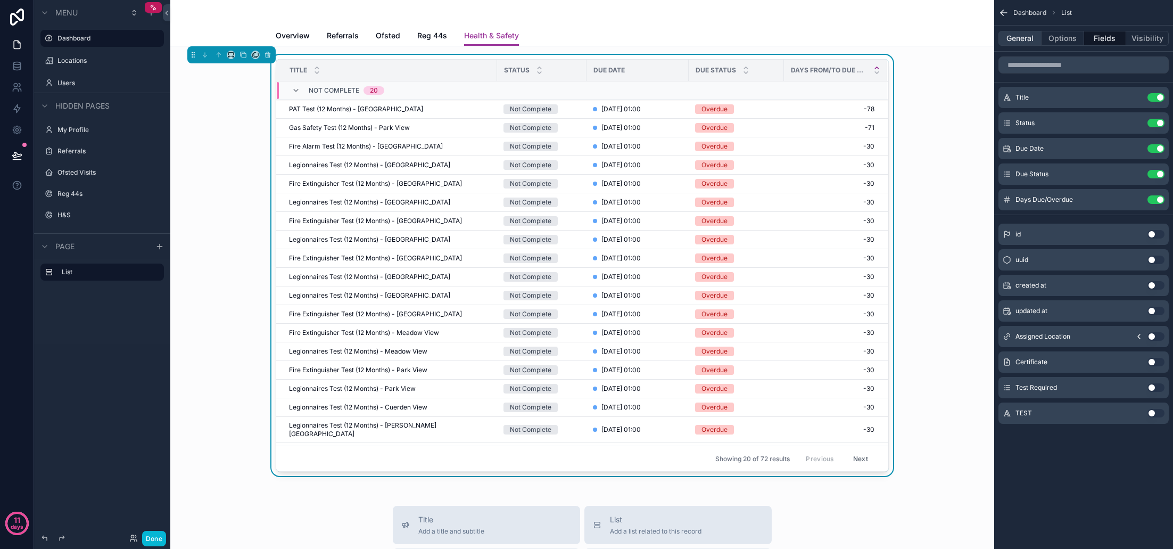
click at [1028, 37] on button "General" at bounding box center [1019, 38] width 43 height 15
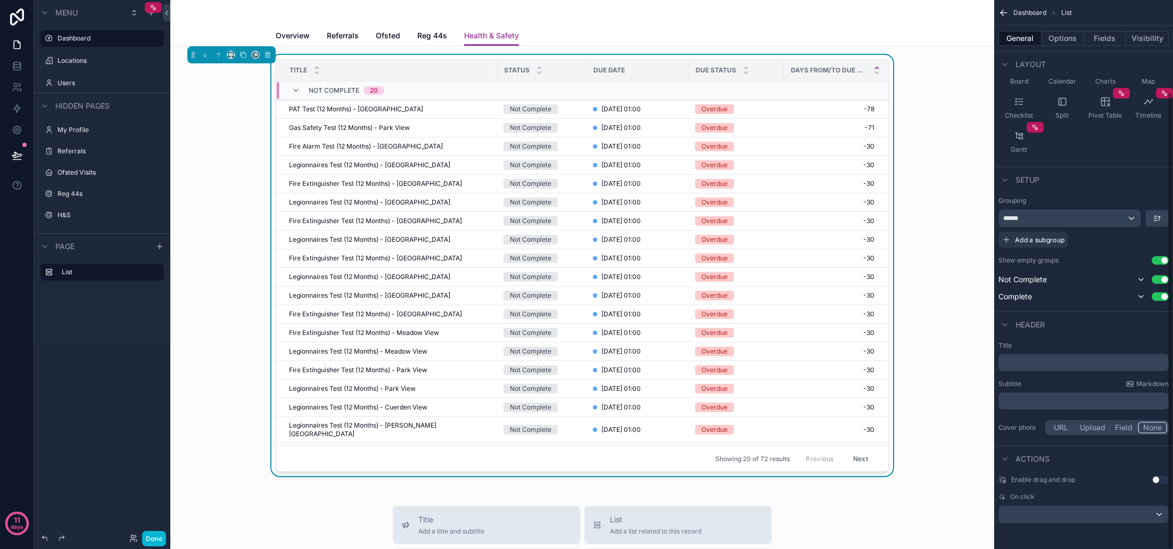
scroll to position [110, 0]
click at [1063, 38] on button "Options" at bounding box center [1063, 38] width 43 height 15
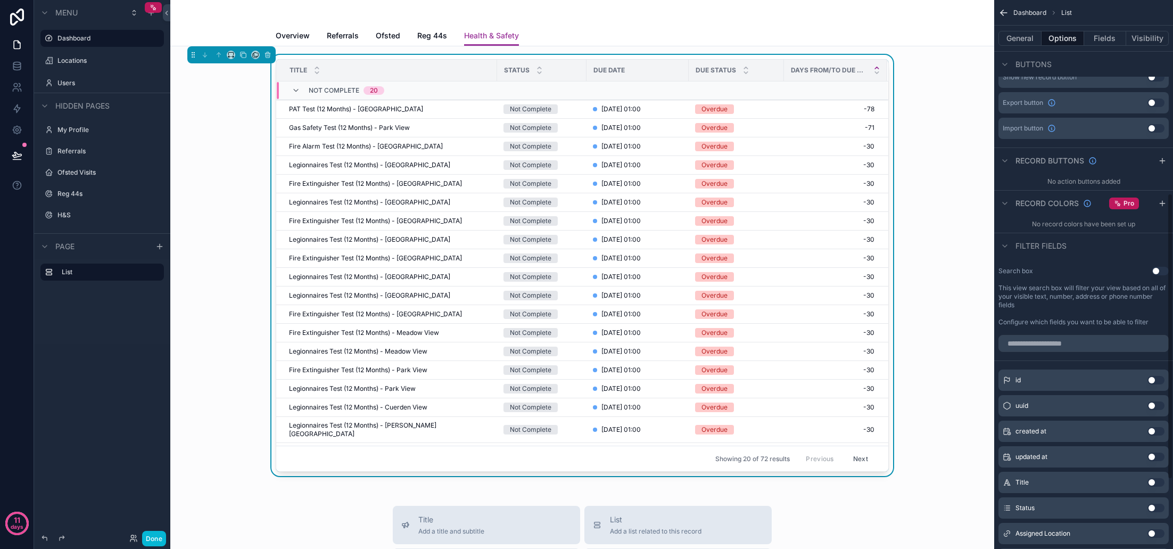
scroll to position [385, 0]
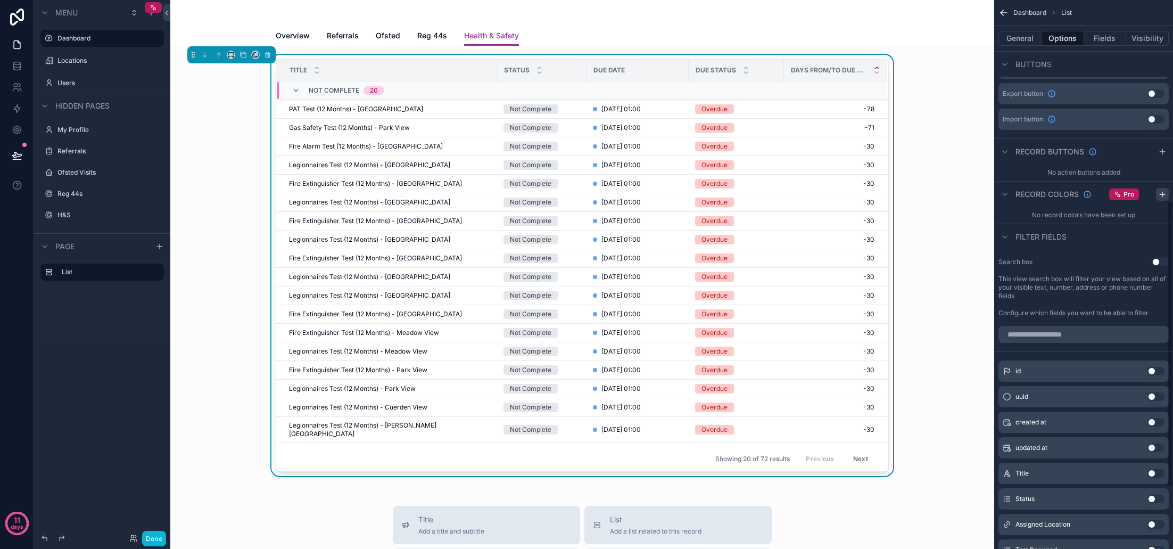
click at [1164, 193] on icon "scrollable content" at bounding box center [1162, 194] width 9 height 9
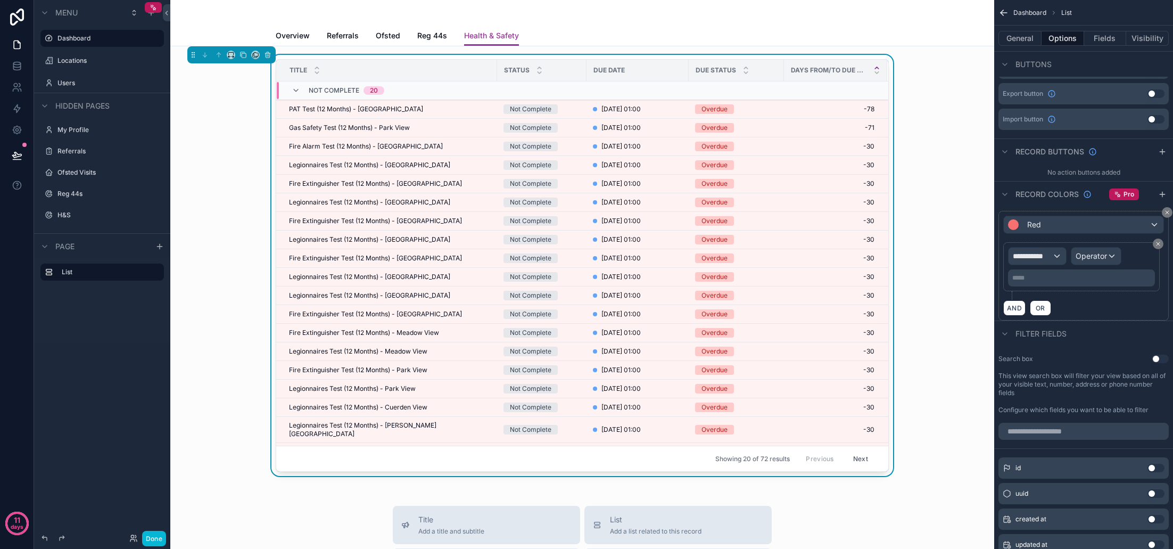
click at [1045, 256] on span "**********" at bounding box center [1032, 256] width 39 height 11
click at [1065, 311] on div "Row values Row values" at bounding box center [1056, 320] width 79 height 26
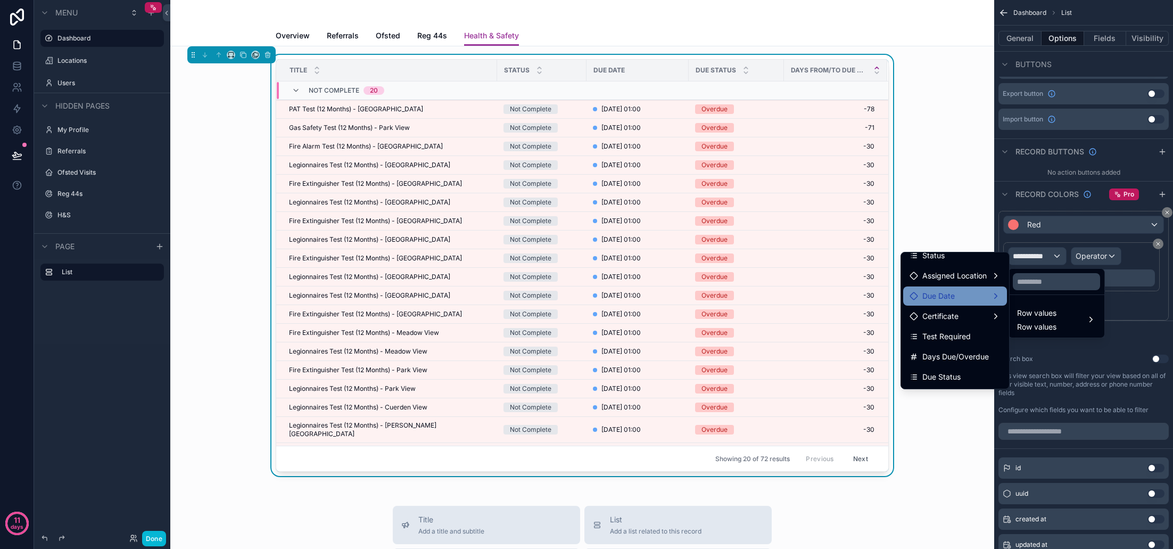
scroll to position [53, 0]
click at [955, 368] on span "Due Status" at bounding box center [941, 373] width 38 height 13
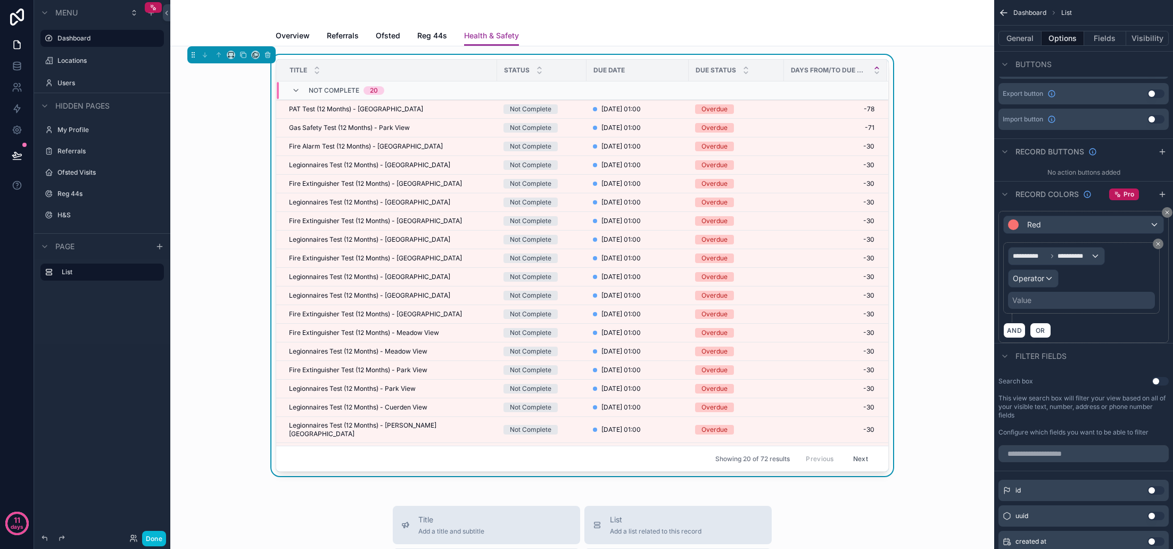
click at [1043, 280] on span "Operator" at bounding box center [1028, 278] width 31 height 9
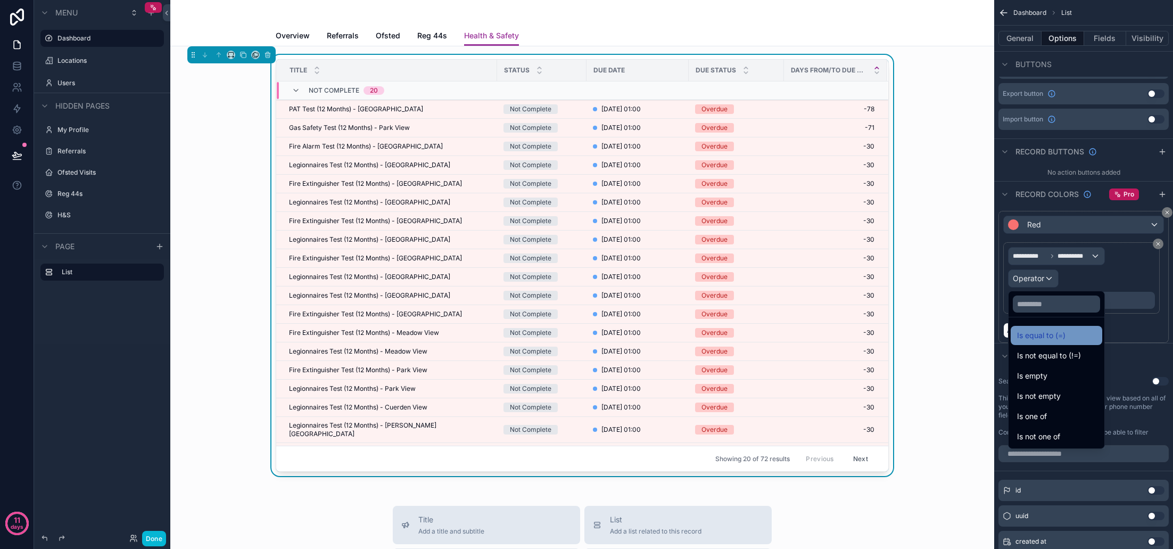
click at [1061, 336] on span "Is equal to (=)" at bounding box center [1041, 335] width 48 height 13
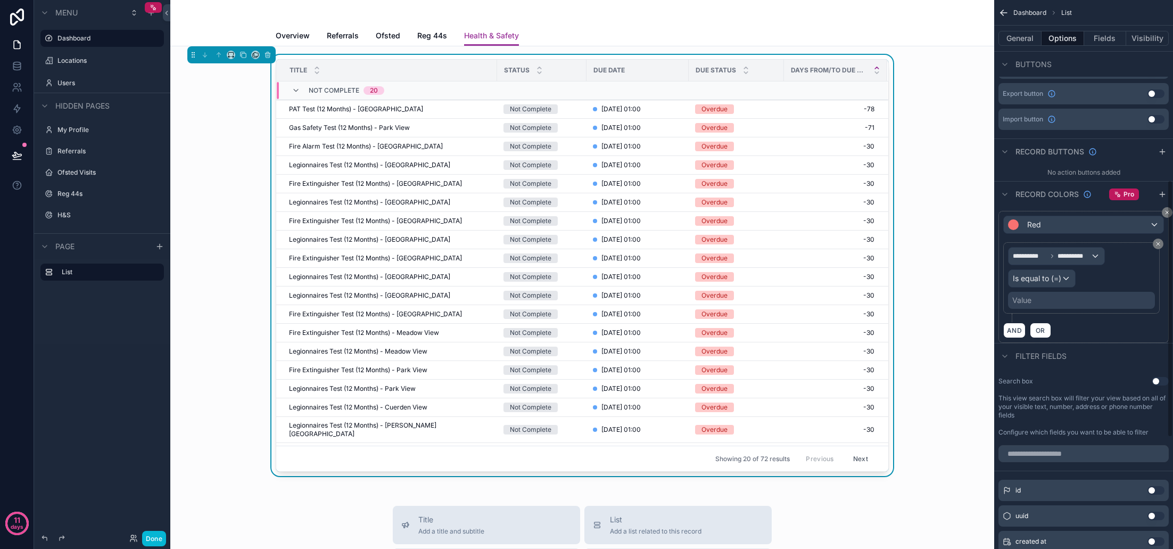
click at [1055, 302] on div "Value" at bounding box center [1081, 300] width 147 height 17
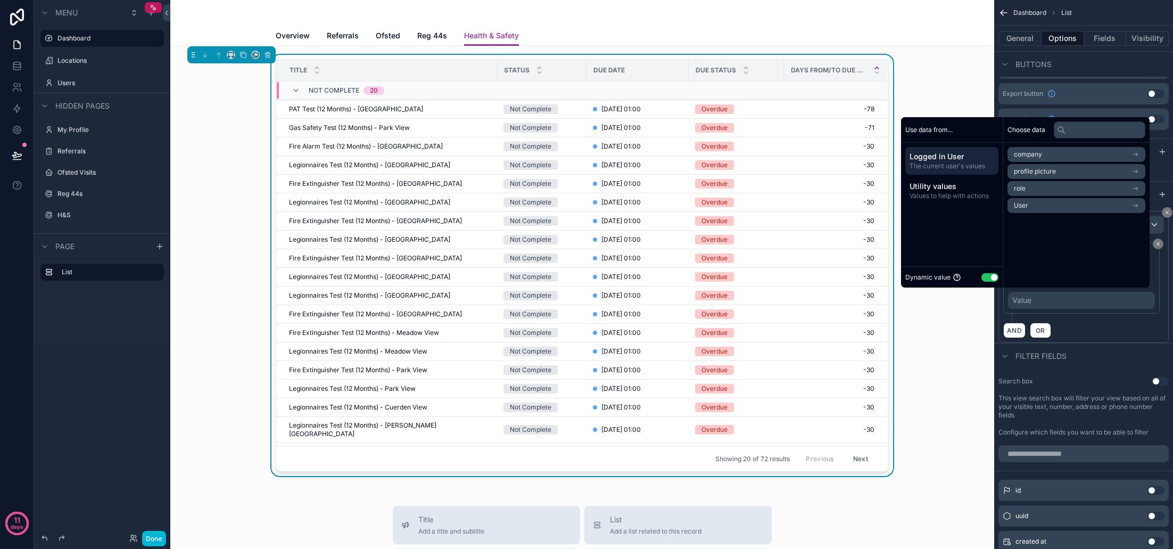
click at [985, 279] on button "Use setting" at bounding box center [989, 277] width 17 height 9
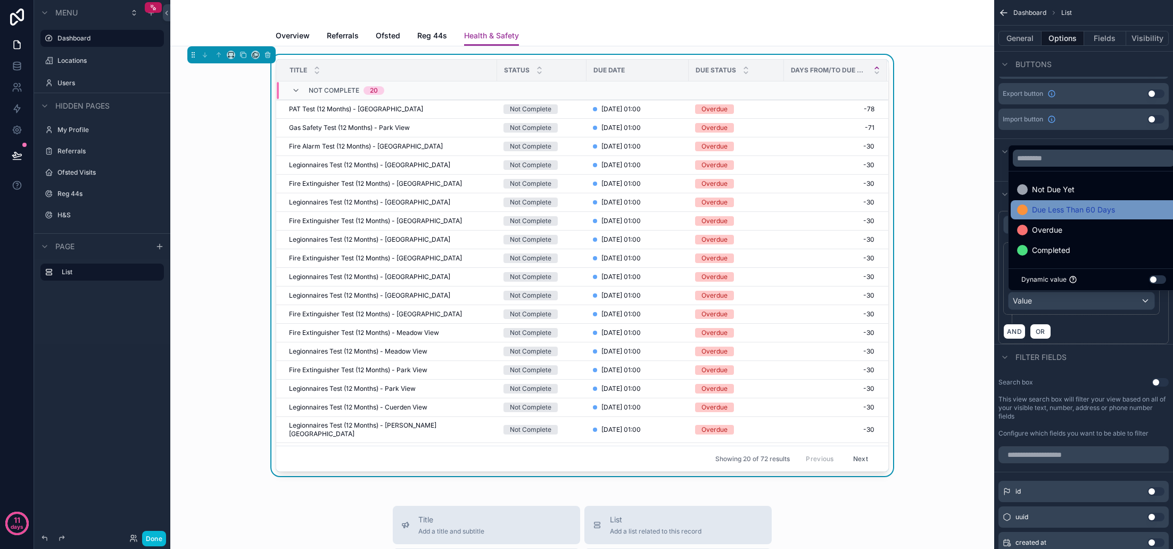
click at [1110, 209] on span "Due Less Than 60 Days" at bounding box center [1073, 209] width 83 height 13
click at [1093, 332] on div "AND OR" at bounding box center [1083, 331] width 161 height 16
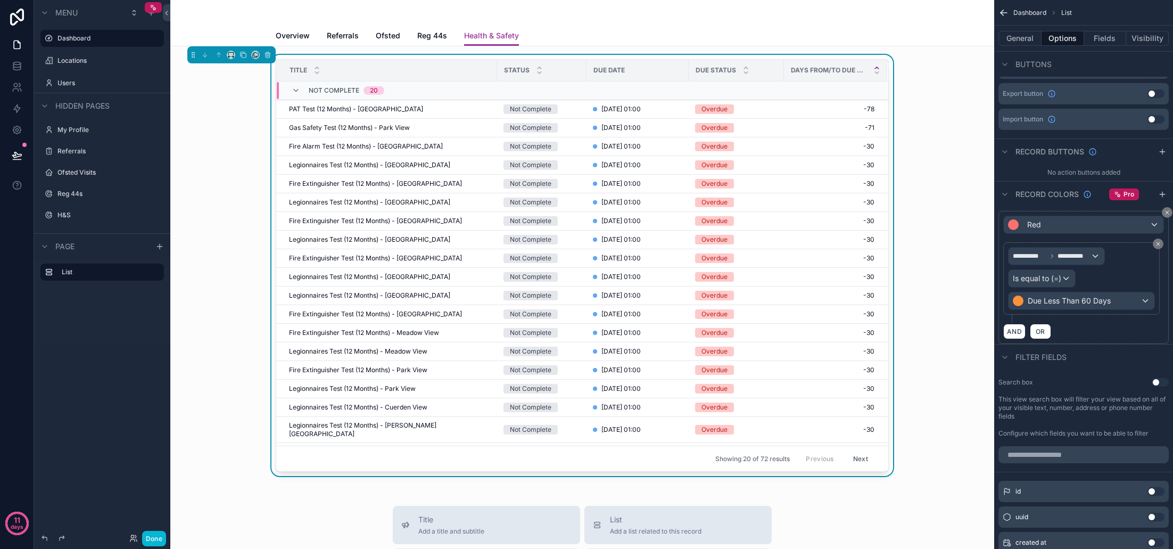
click at [1071, 226] on div "Red" at bounding box center [1084, 224] width 160 height 17
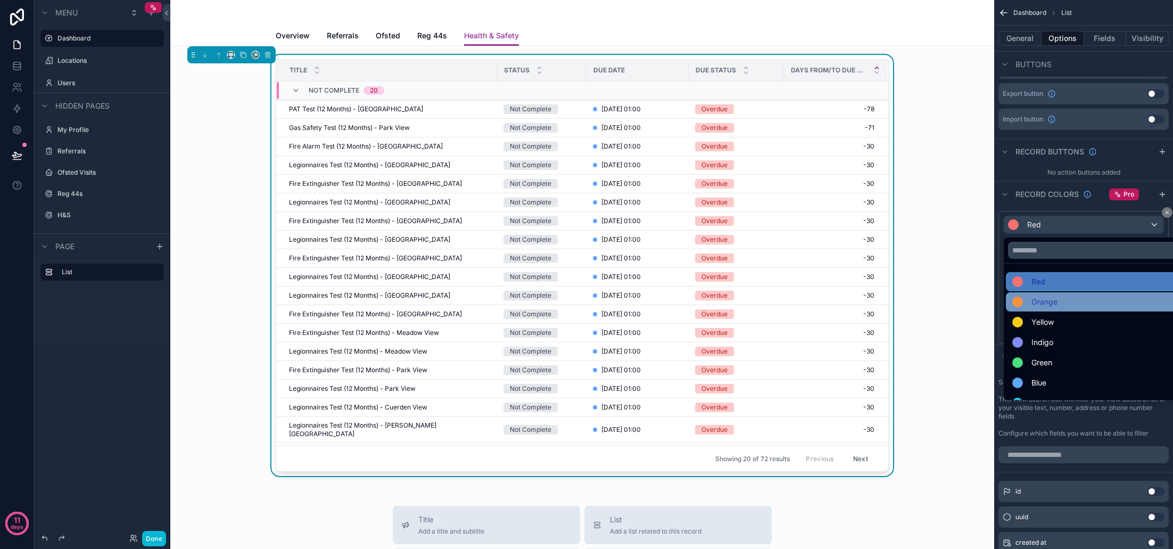
click at [1060, 305] on div "Orange" at bounding box center [1095, 301] width 167 height 13
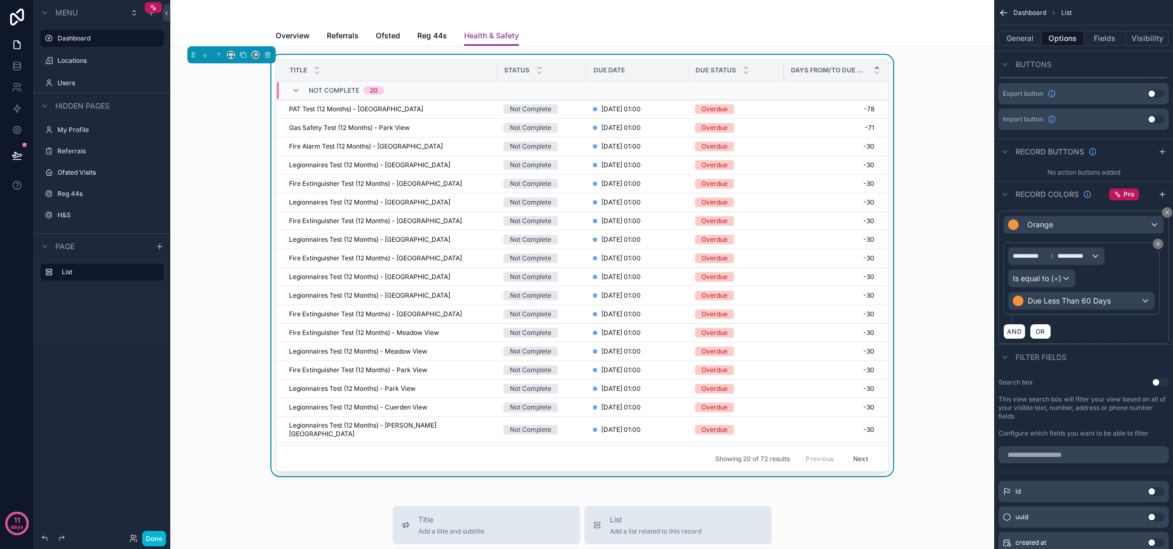
click at [1091, 328] on div "AND OR" at bounding box center [1083, 331] width 161 height 16
click at [1161, 195] on icon "scrollable content" at bounding box center [1162, 194] width 9 height 9
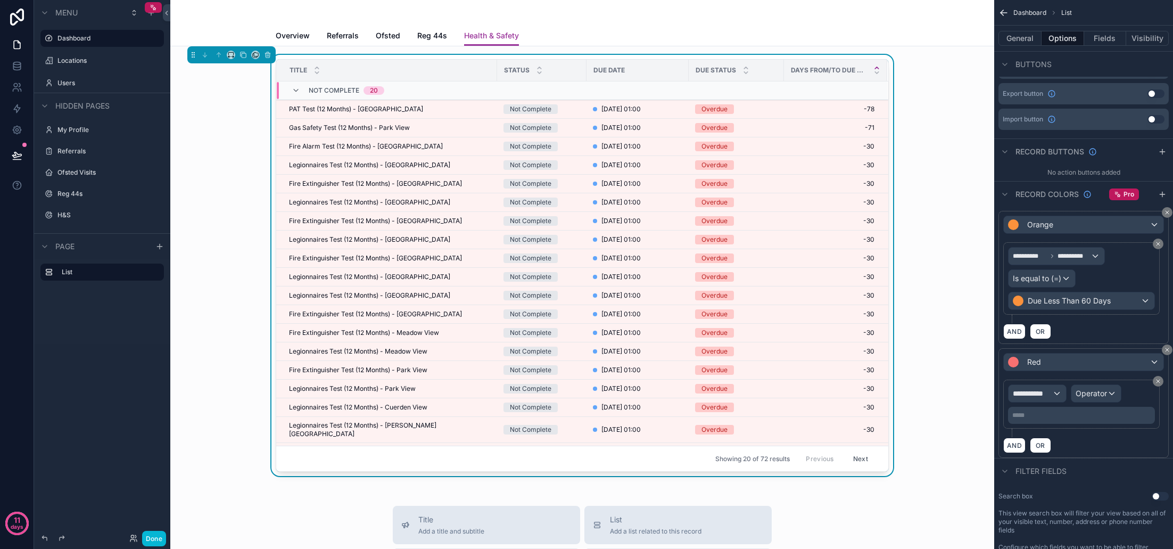
click at [1051, 398] on span "**********" at bounding box center [1032, 393] width 39 height 11
click at [1059, 447] on div "Row values Row values" at bounding box center [1056, 457] width 79 height 26
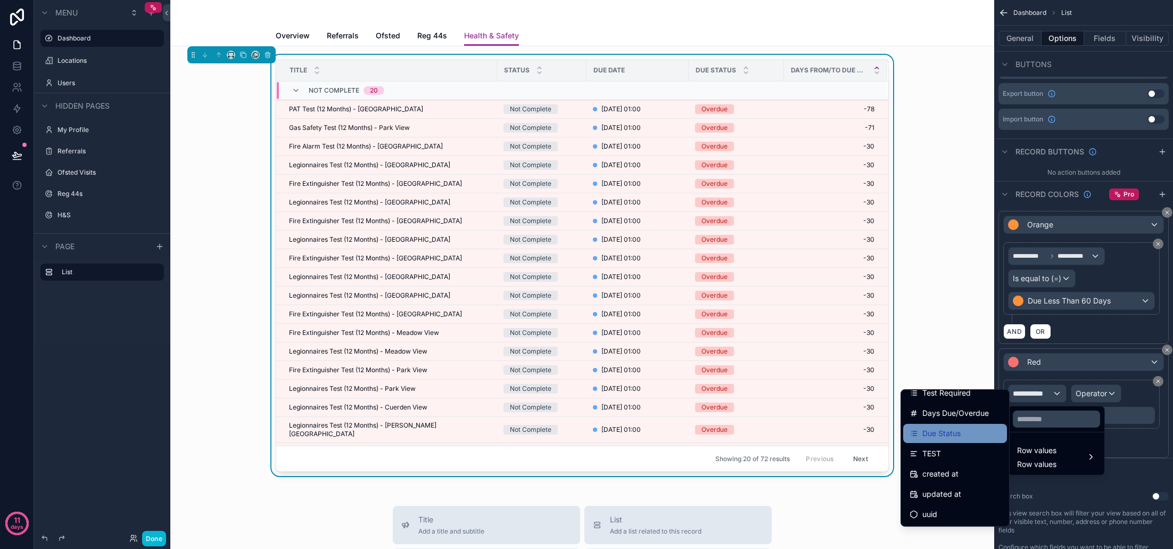
scroll to position [130, 0]
click at [949, 433] on span "Due Status" at bounding box center [941, 433] width 38 height 13
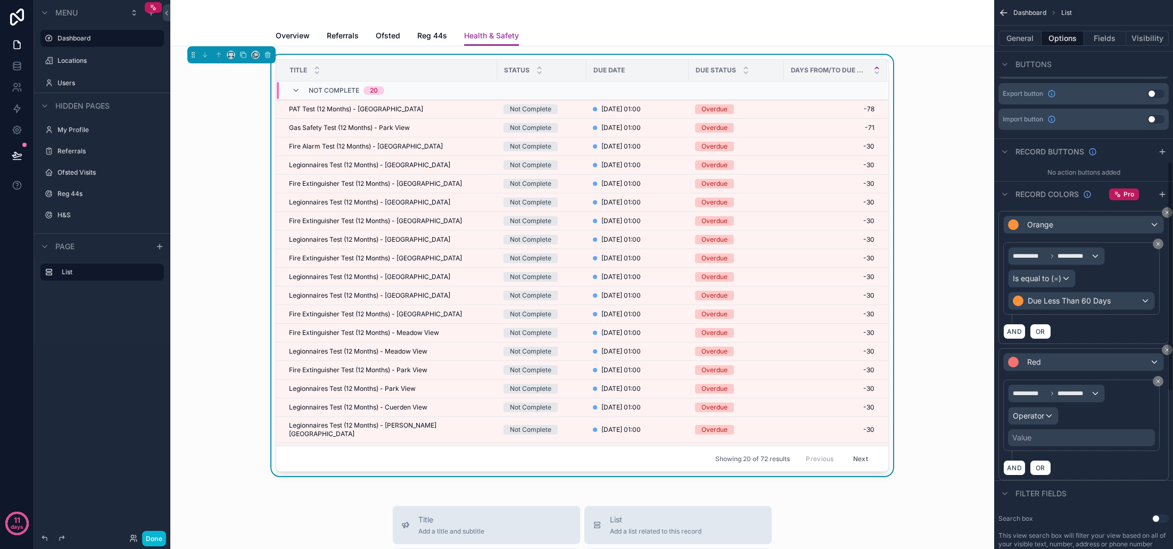
click at [1043, 419] on span "Operator" at bounding box center [1028, 415] width 31 height 9
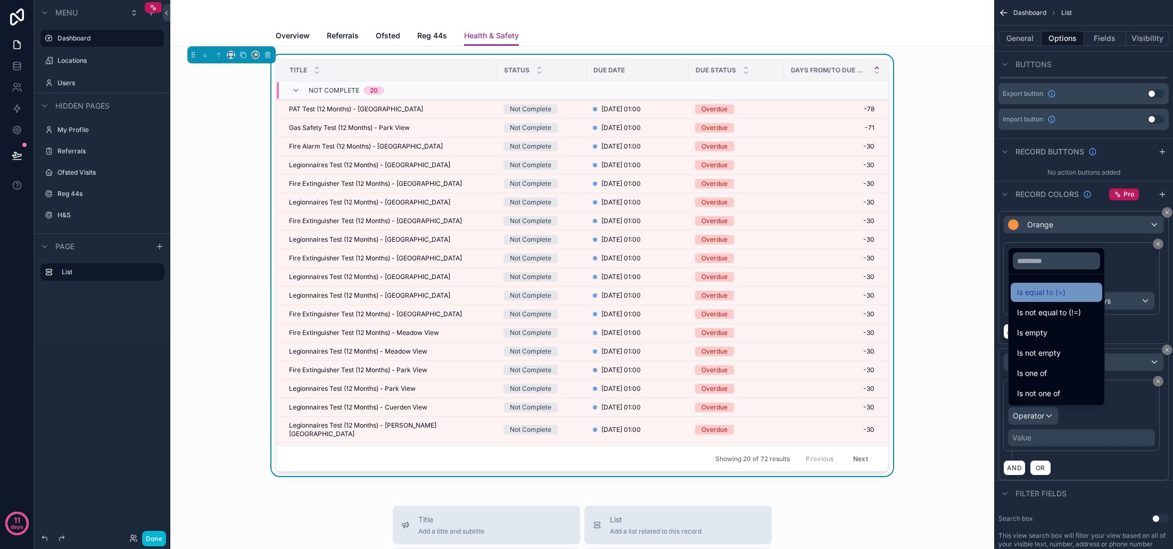
click at [1052, 287] on span "Is equal to (=)" at bounding box center [1041, 292] width 48 height 13
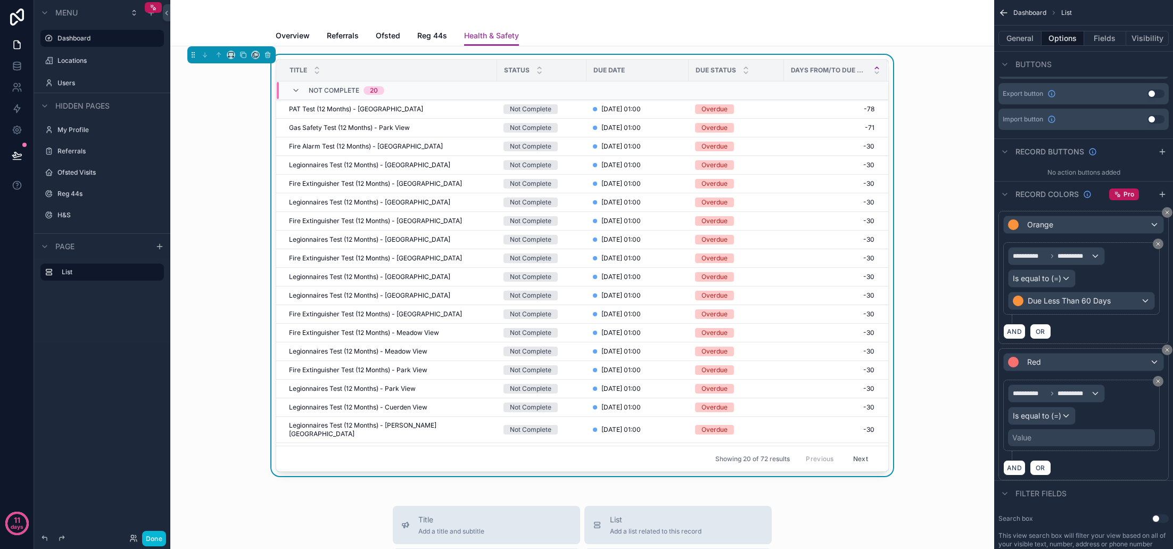
click at [1058, 440] on div "Value" at bounding box center [1081, 437] width 147 height 17
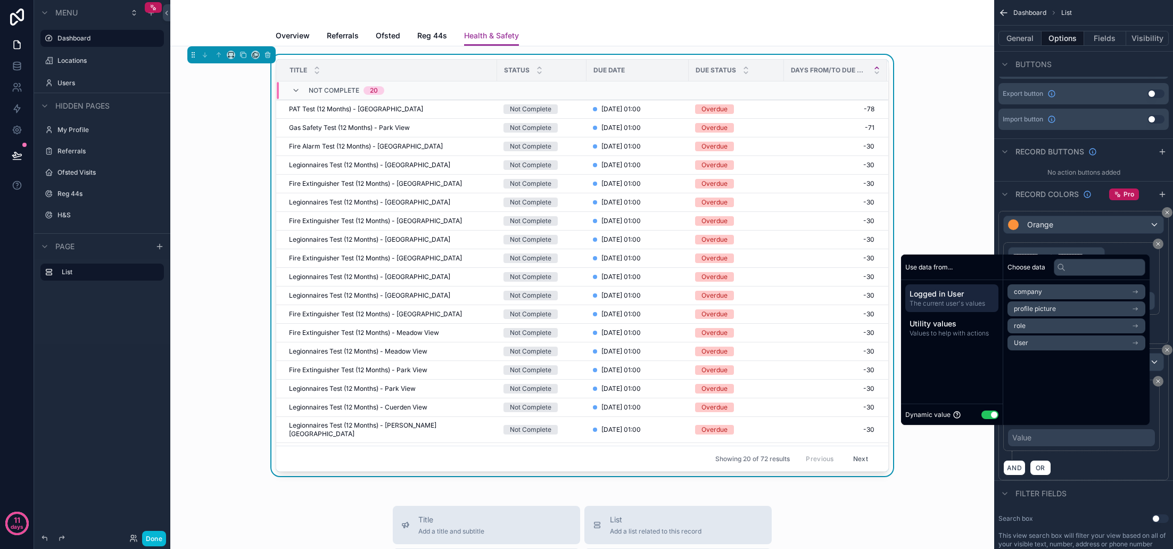
click at [982, 414] on button "Use setting" at bounding box center [989, 414] width 17 height 9
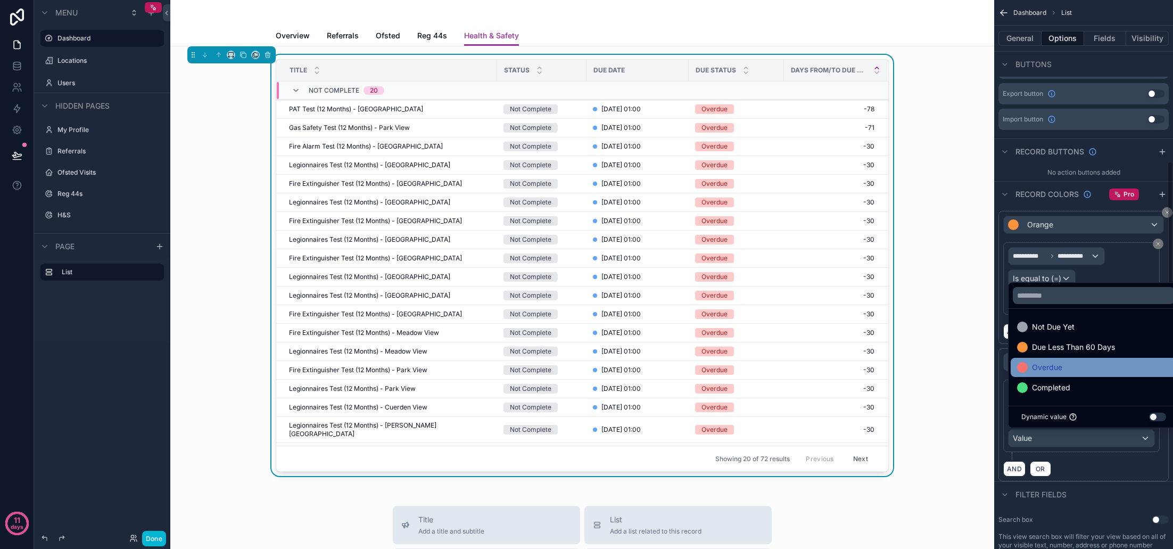
click at [1061, 367] on span "Overdue" at bounding box center [1047, 367] width 30 height 13
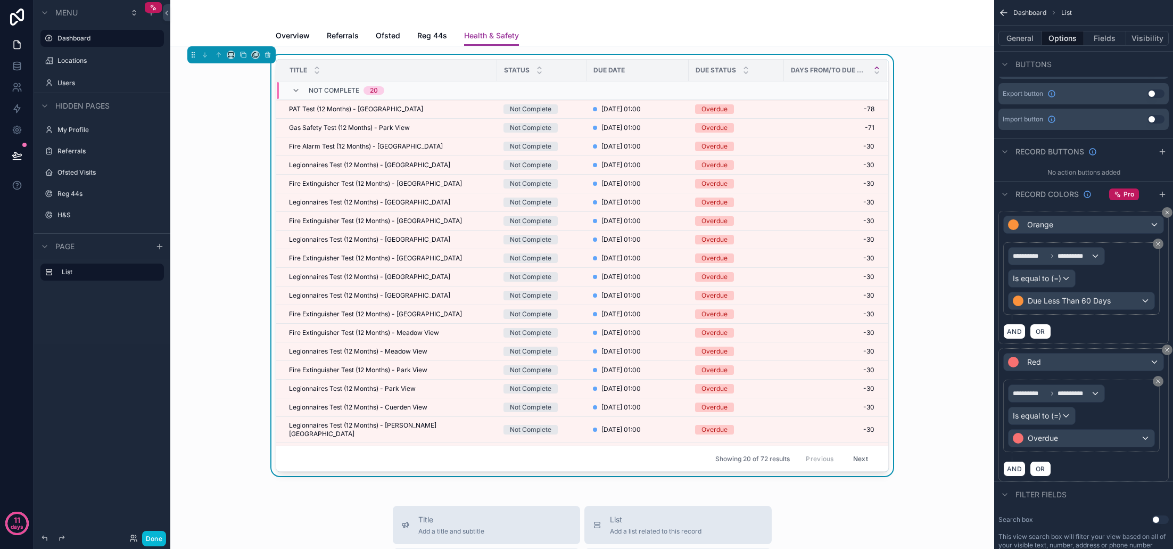
click at [1092, 459] on div "**********" at bounding box center [1083, 419] width 161 height 81
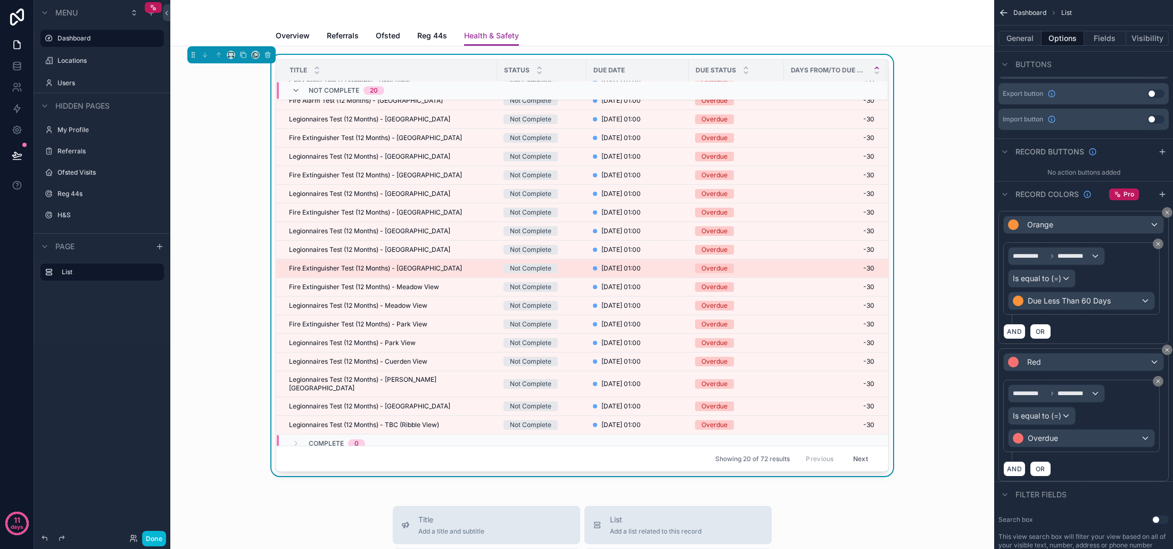
scroll to position [45, 0]
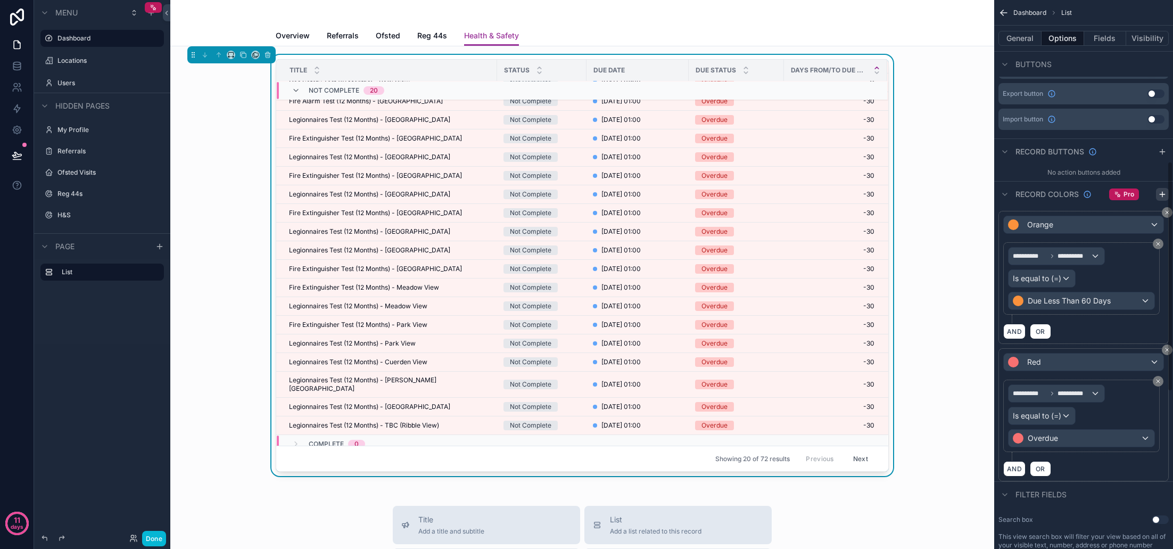
click at [1166, 193] on icon "scrollable content" at bounding box center [1162, 194] width 9 height 9
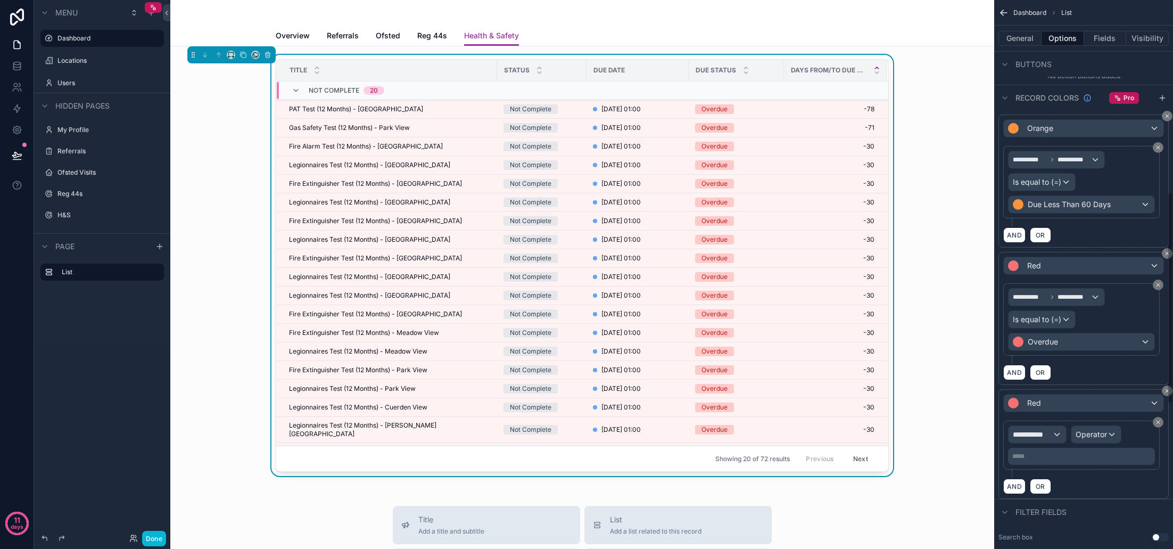
scroll to position [499, 0]
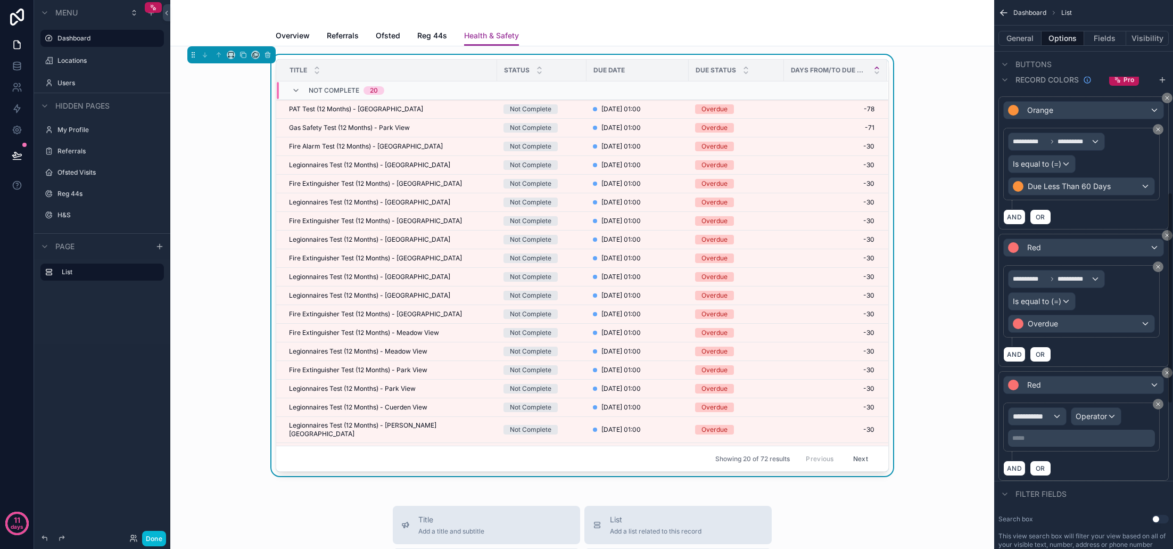
click at [1115, 386] on div "Red" at bounding box center [1084, 384] width 160 height 17
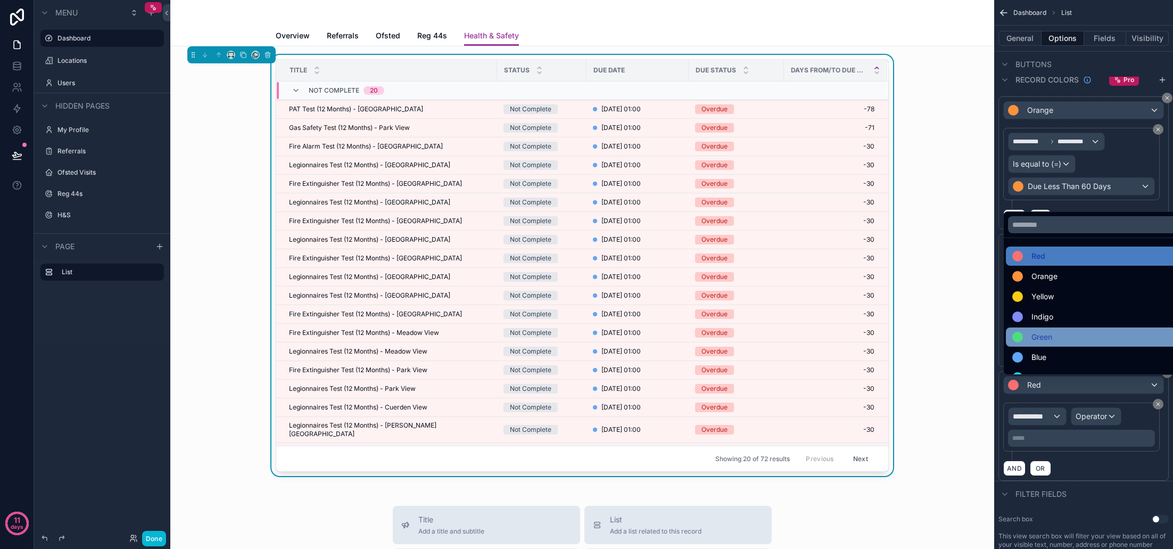
click at [1050, 336] on span "Green" at bounding box center [1041, 337] width 21 height 13
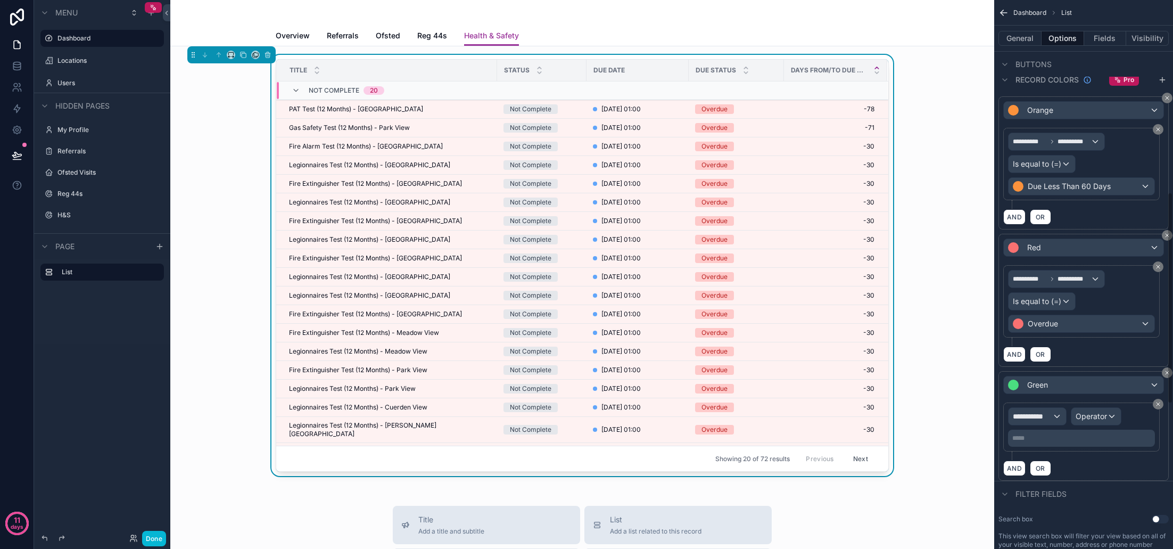
click at [1053, 416] on div "**********" at bounding box center [1037, 416] width 57 height 17
click at [1055, 481] on div "Row values Row values" at bounding box center [1036, 480] width 39 height 26
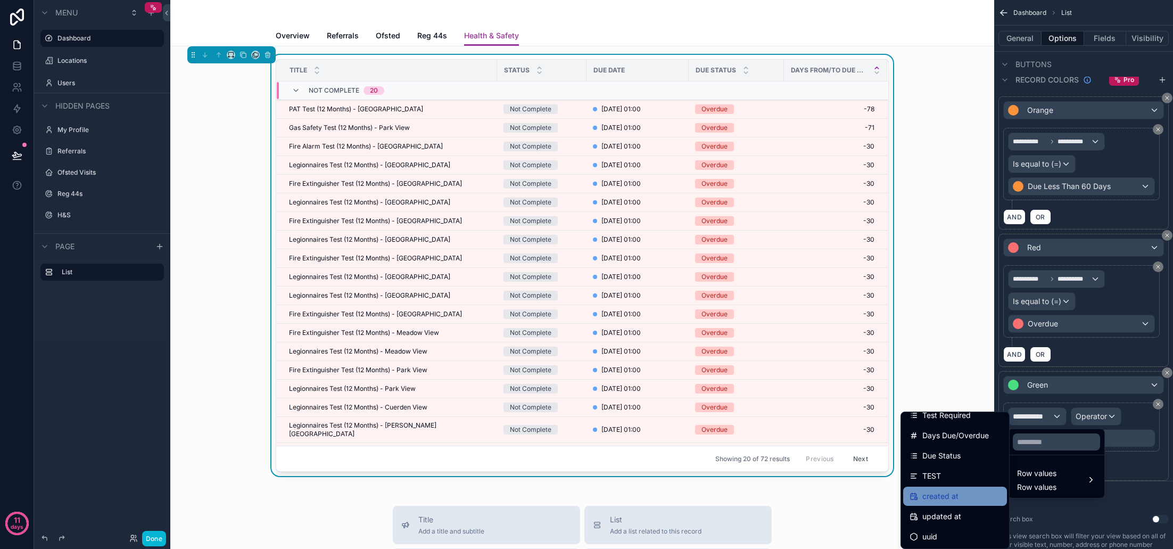
scroll to position [130, 0]
click at [945, 456] on span "Due Status" at bounding box center [941, 455] width 38 height 13
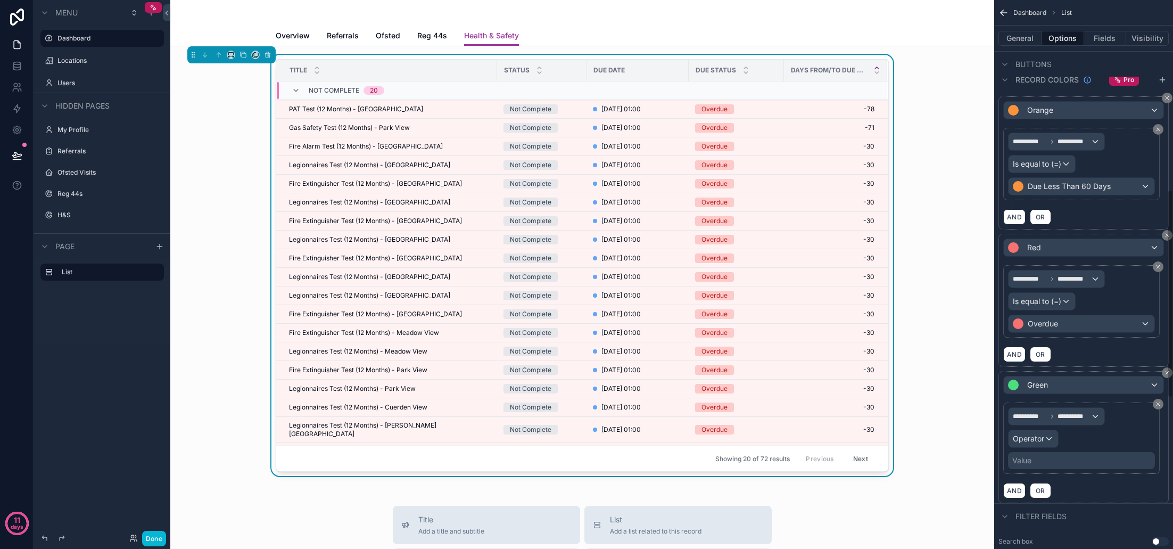
click at [1038, 445] on div "Operator" at bounding box center [1033, 438] width 49 height 17
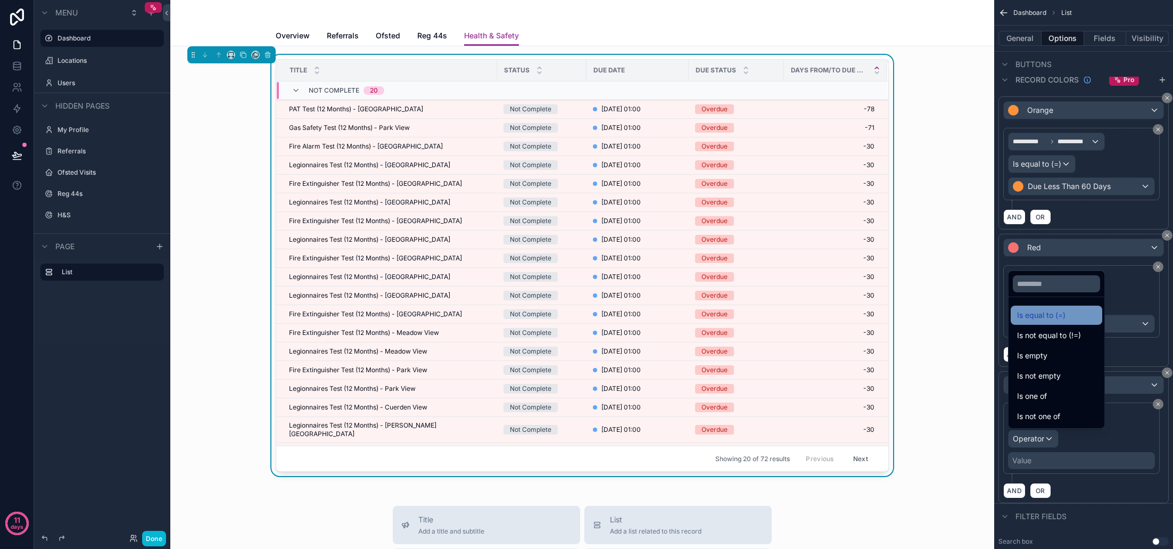
scroll to position [1, 0]
click at [1052, 316] on span "Is equal to (=)" at bounding box center [1041, 315] width 48 height 13
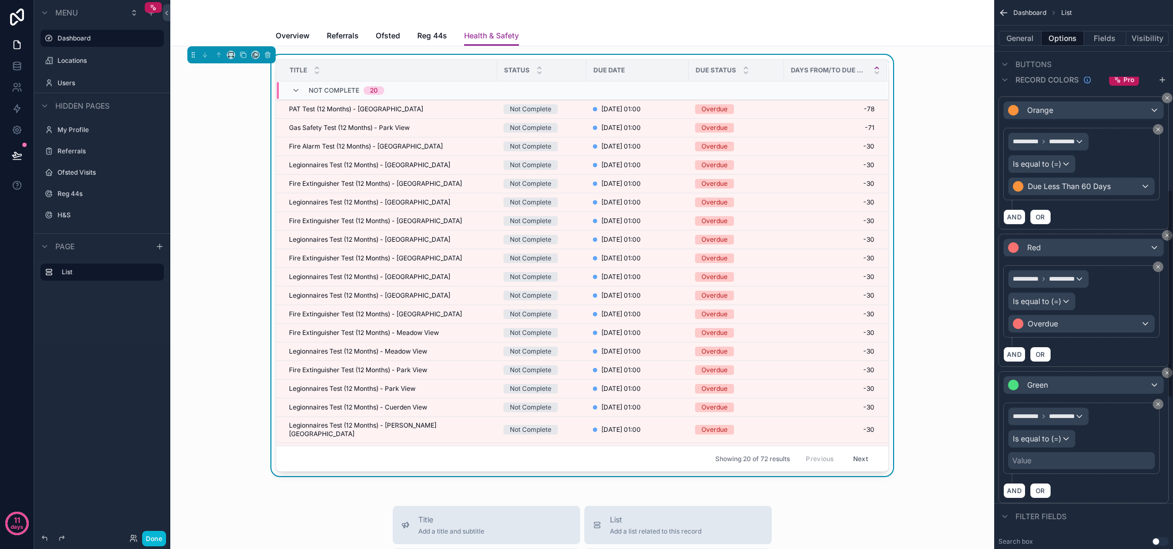
scroll to position [0, 0]
click at [1051, 456] on div "Value" at bounding box center [1081, 460] width 147 height 17
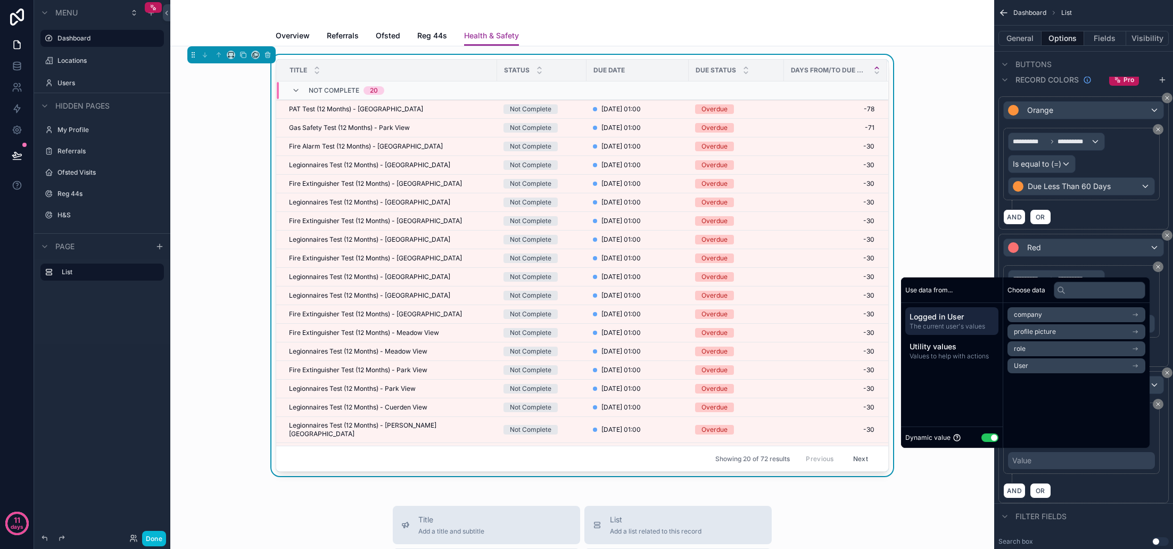
click at [984, 436] on button "Use setting" at bounding box center [989, 437] width 17 height 9
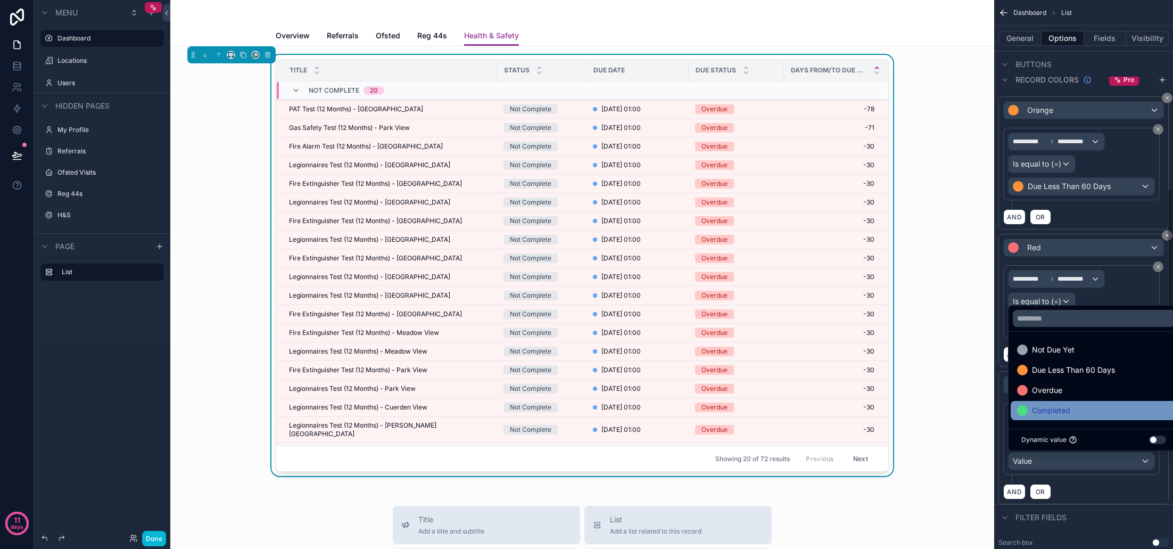
click at [1065, 412] on span "Completed" at bounding box center [1051, 410] width 38 height 13
click at [1092, 491] on div "AND OR" at bounding box center [1083, 491] width 161 height 16
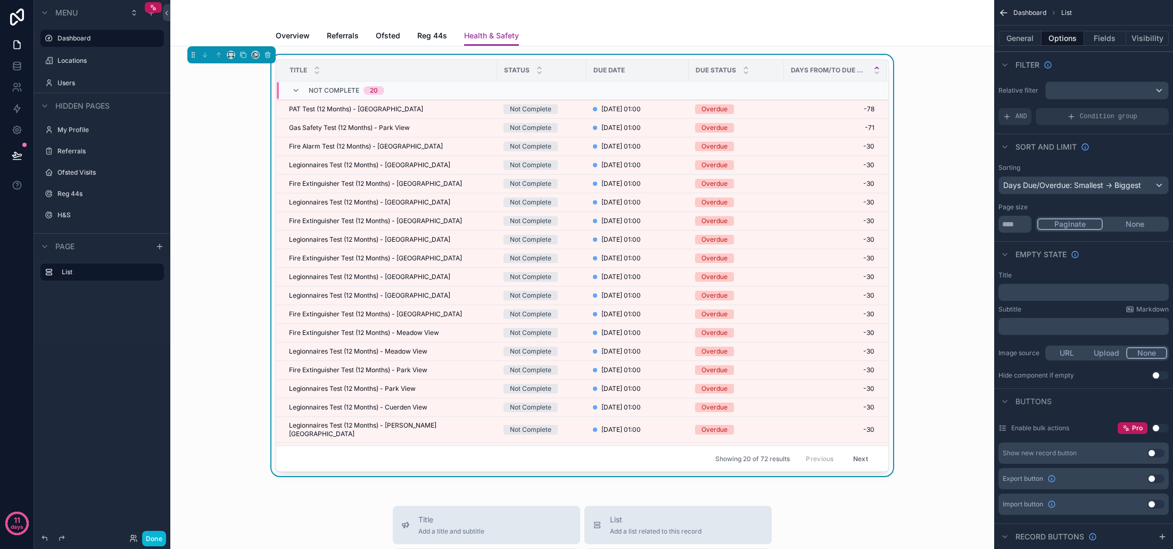
click at [1007, 14] on icon "scrollable content" at bounding box center [1003, 12] width 11 height 11
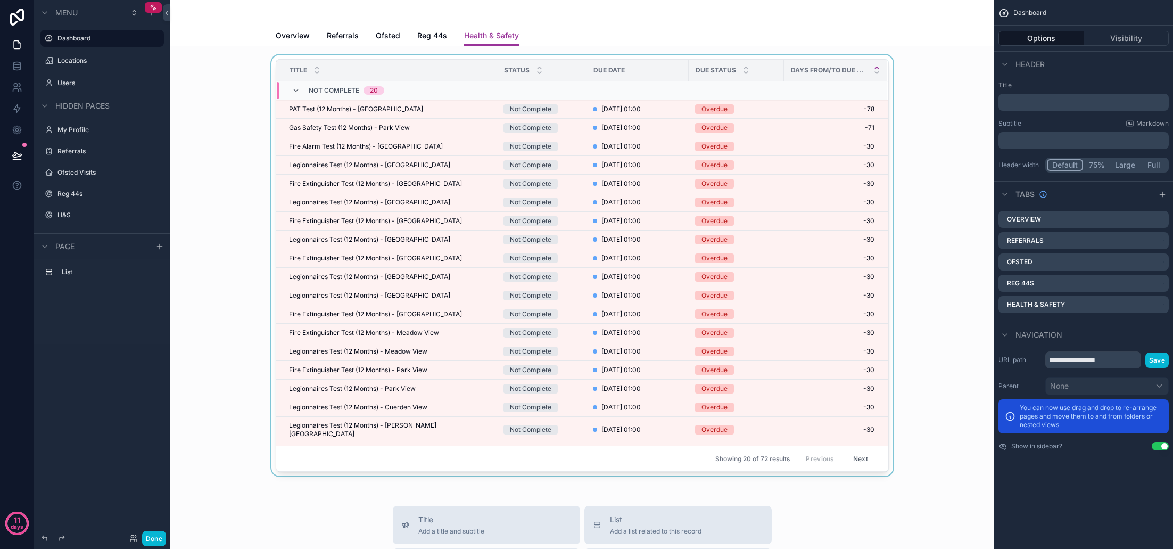
click at [962, 236] on div "scrollable content" at bounding box center [582, 267] width 807 height 425
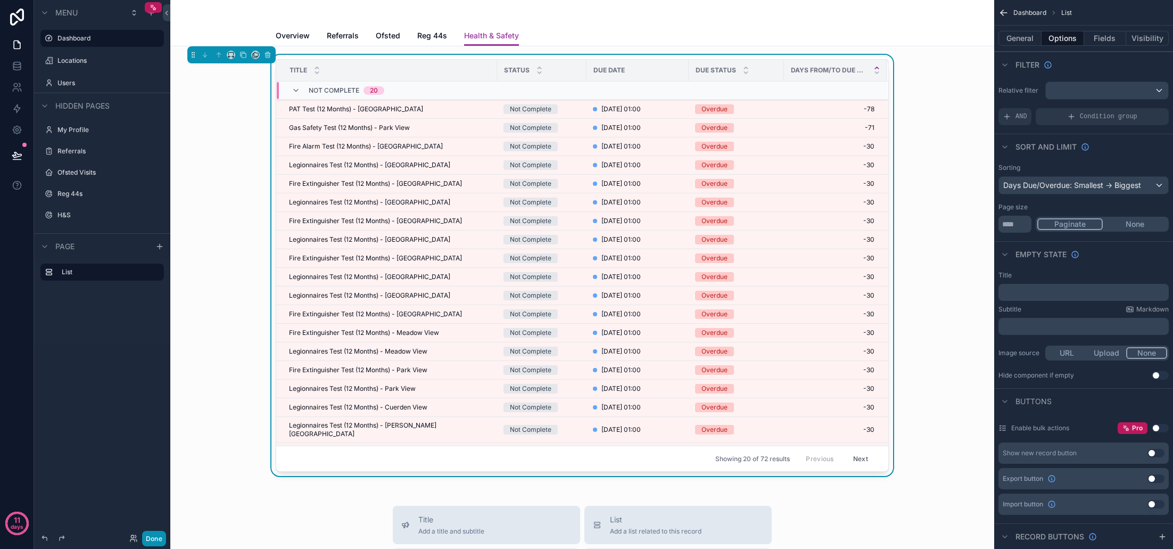
click at [159, 534] on button "Done" at bounding box center [154, 538] width 24 height 15
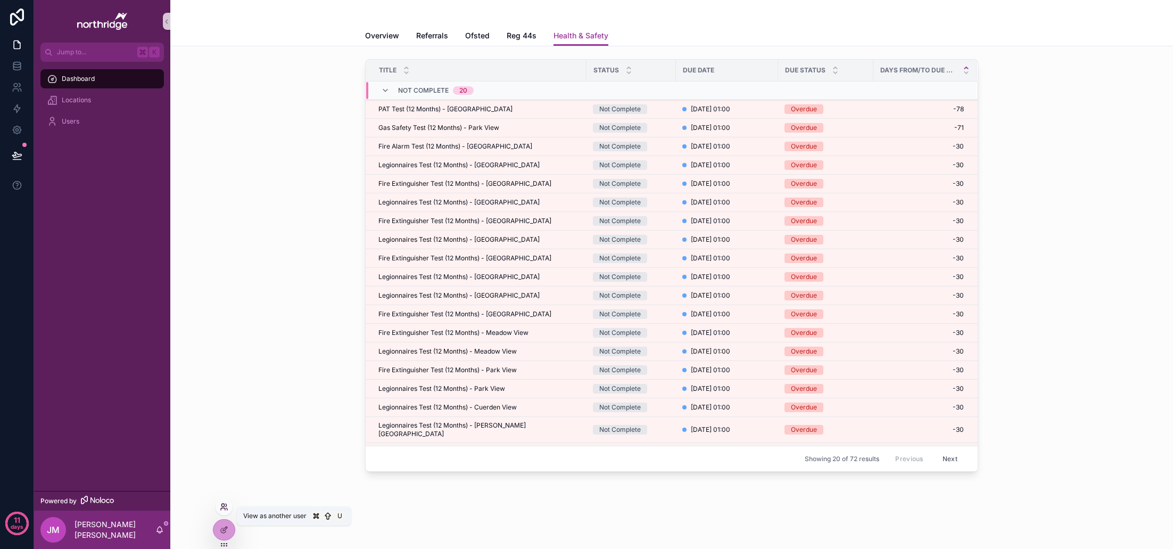
click at [224, 508] on icon at bounding box center [223, 509] width 4 height 2
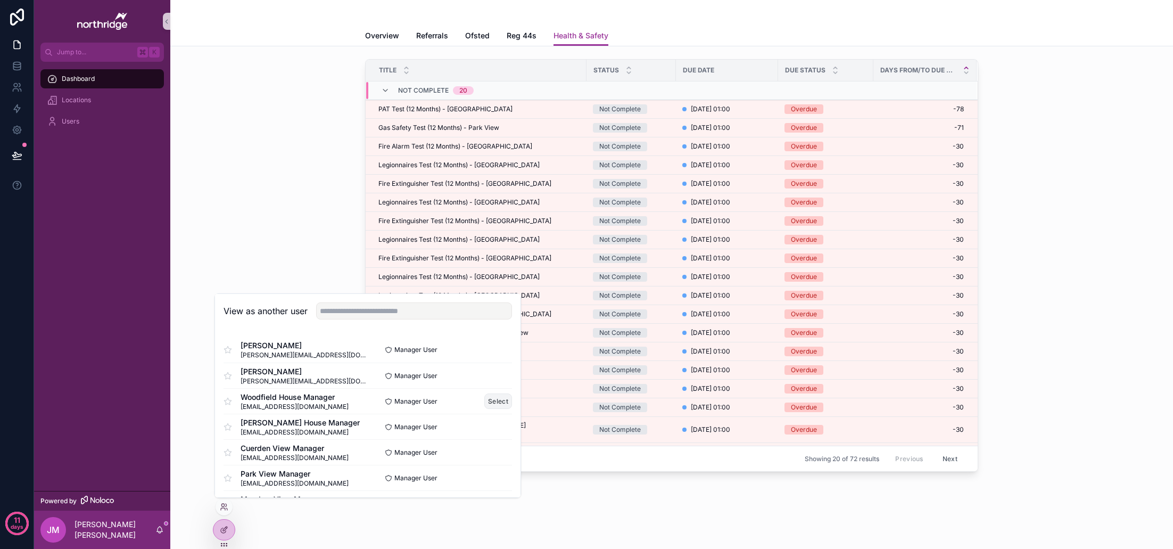
click at [491, 401] on button "Select" at bounding box center [498, 400] width 28 height 15
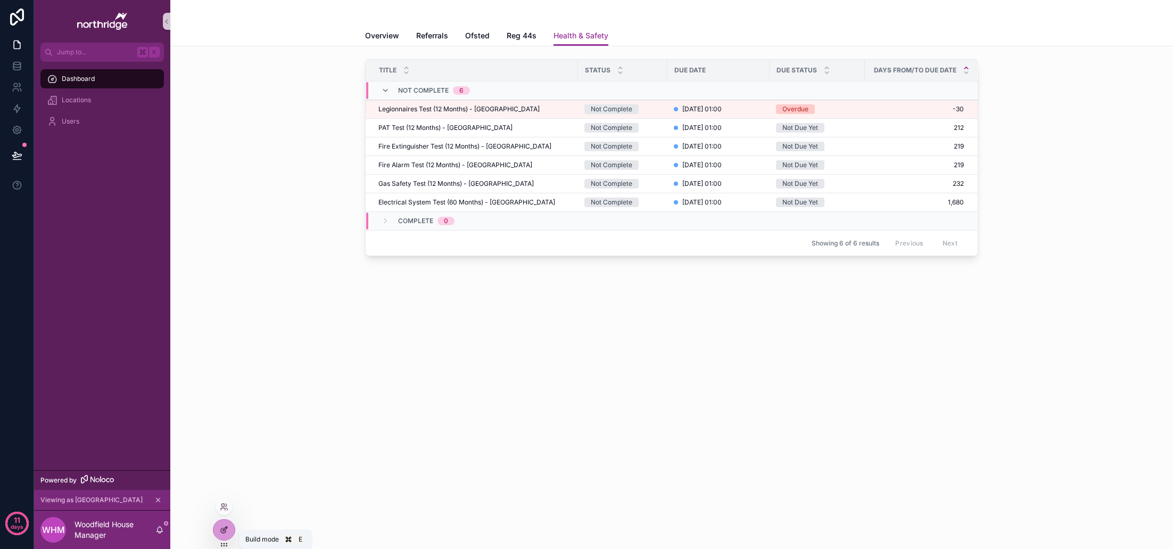
click at [229, 531] on div at bounding box center [223, 529] width 21 height 20
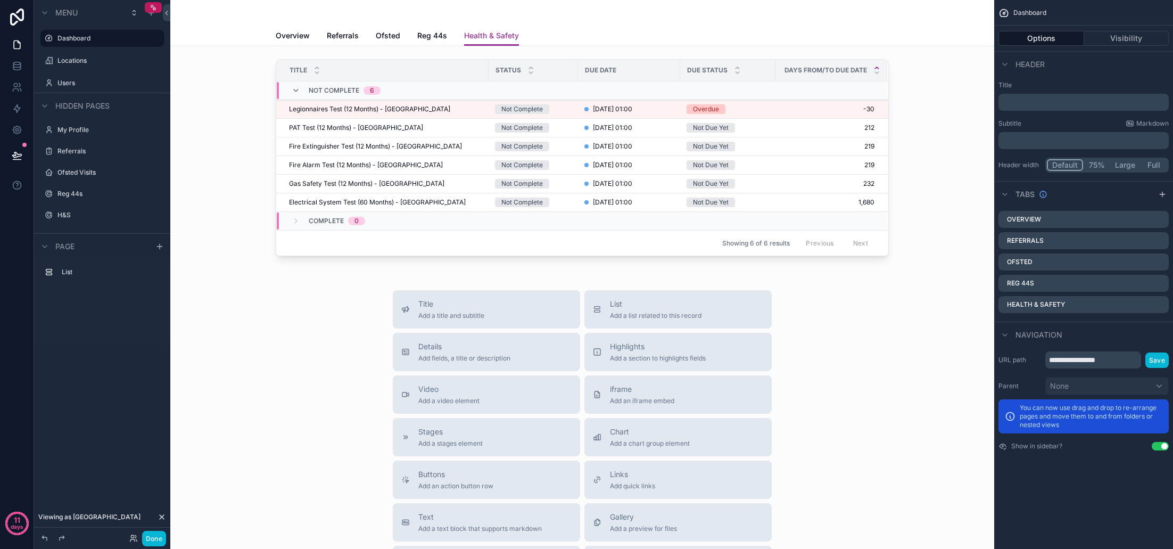
click at [225, 527] on div "Title Add a title and subtitle List Add a list related to this record Details A…" at bounding box center [582, 479] width 807 height 379
click at [156, 536] on button "Done" at bounding box center [154, 538] width 24 height 15
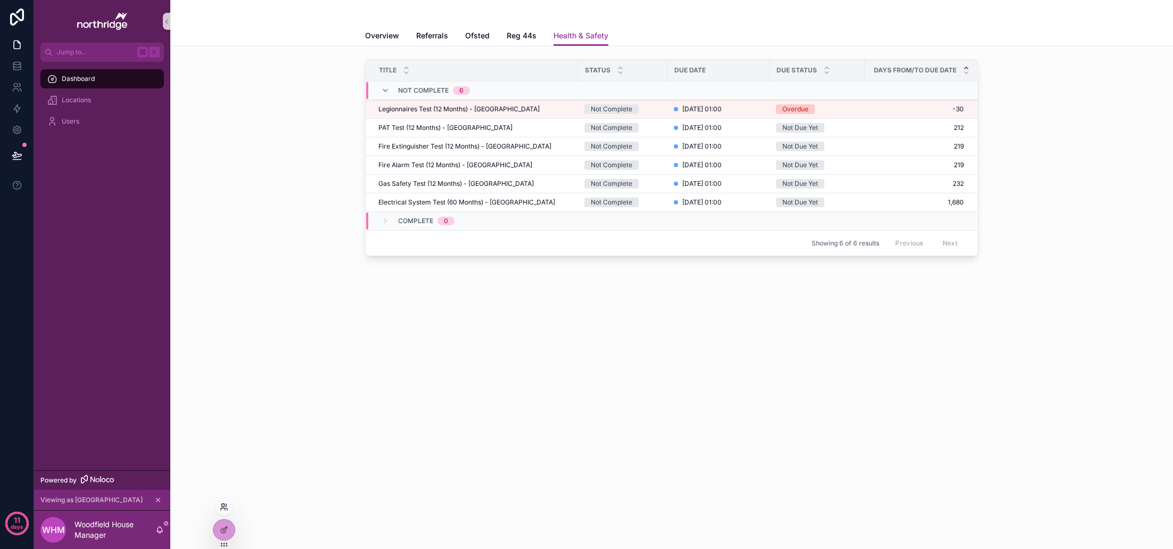
click at [222, 505] on icon at bounding box center [224, 506] width 9 height 9
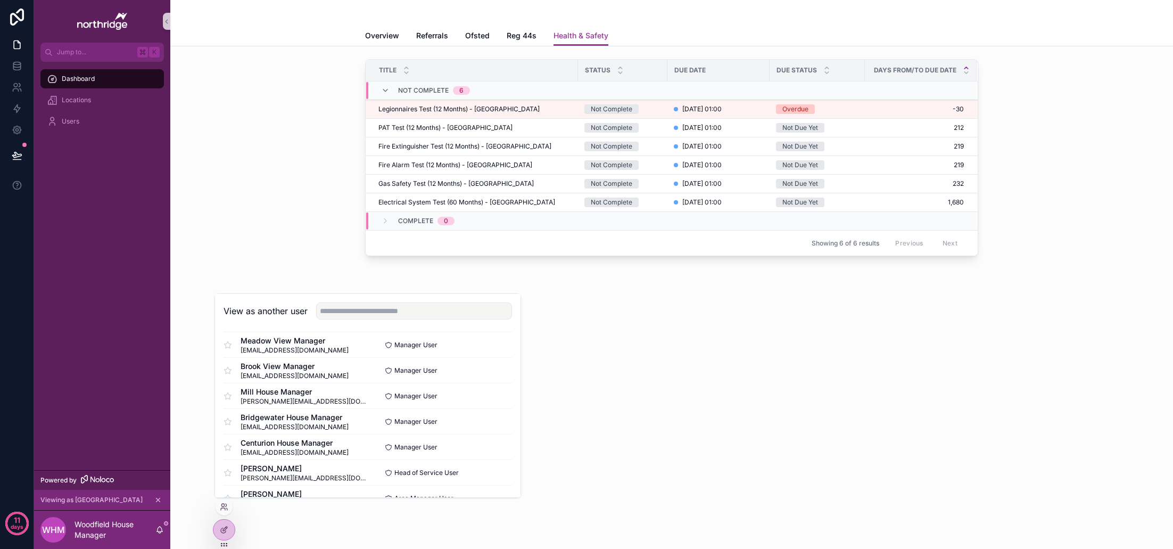
scroll to position [62, 0]
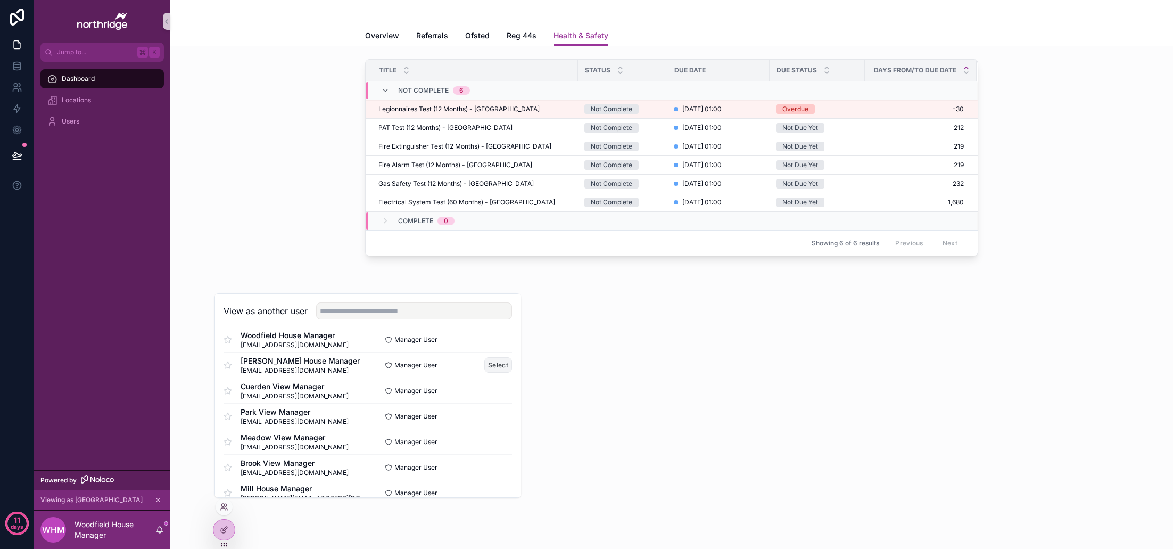
click at [496, 362] on button "Select" at bounding box center [498, 364] width 28 height 15
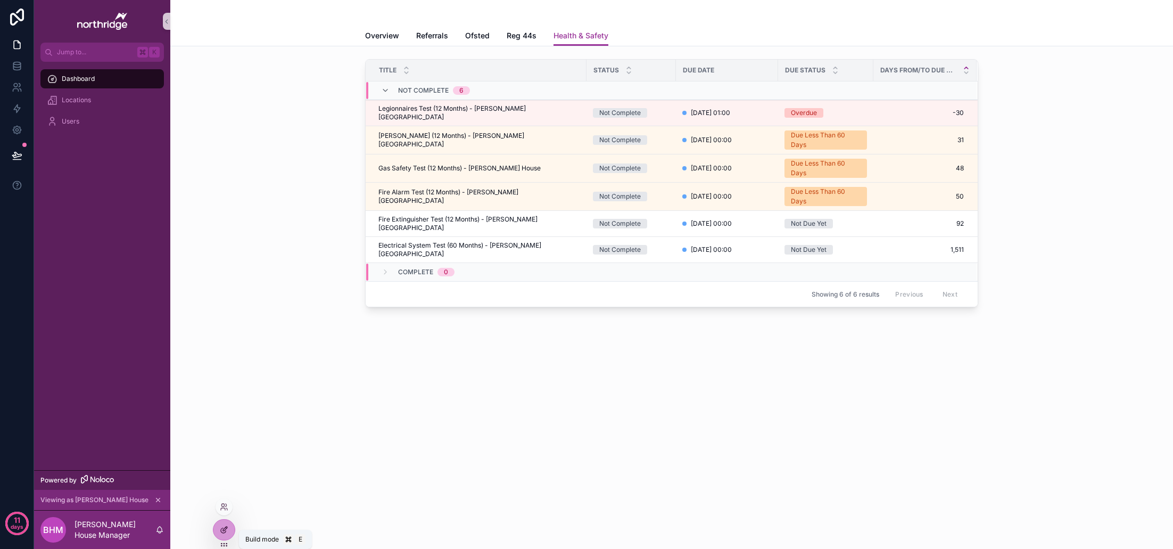
click at [226, 531] on icon at bounding box center [223, 530] width 5 height 5
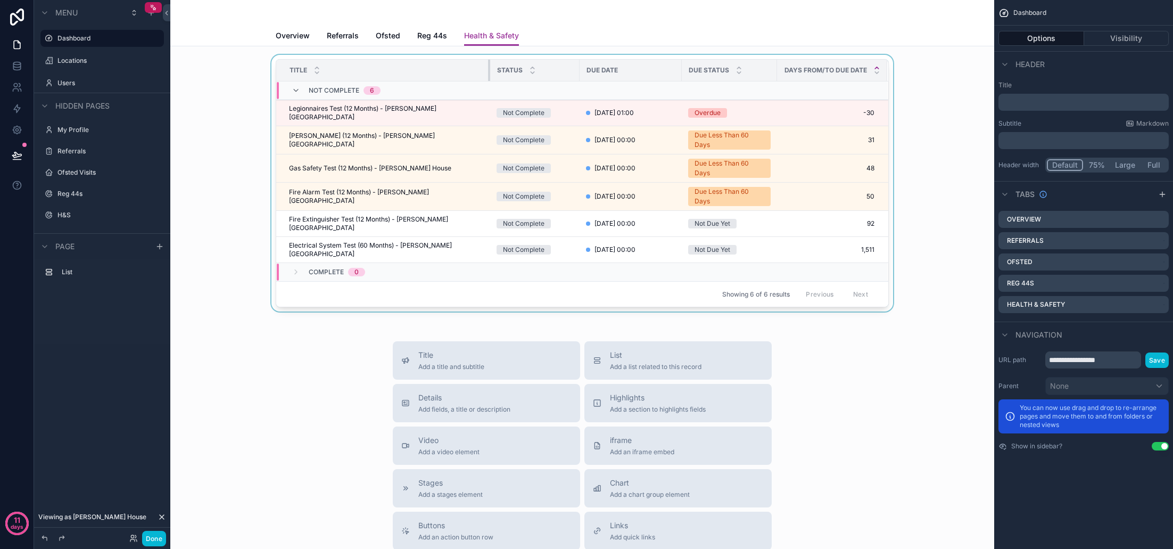
drag, startPoint x: 488, startPoint y: 73, endPoint x: 480, endPoint y: 72, distance: 7.5
click at [488, 72] on div "scrollable content" at bounding box center [490, 70] width 4 height 21
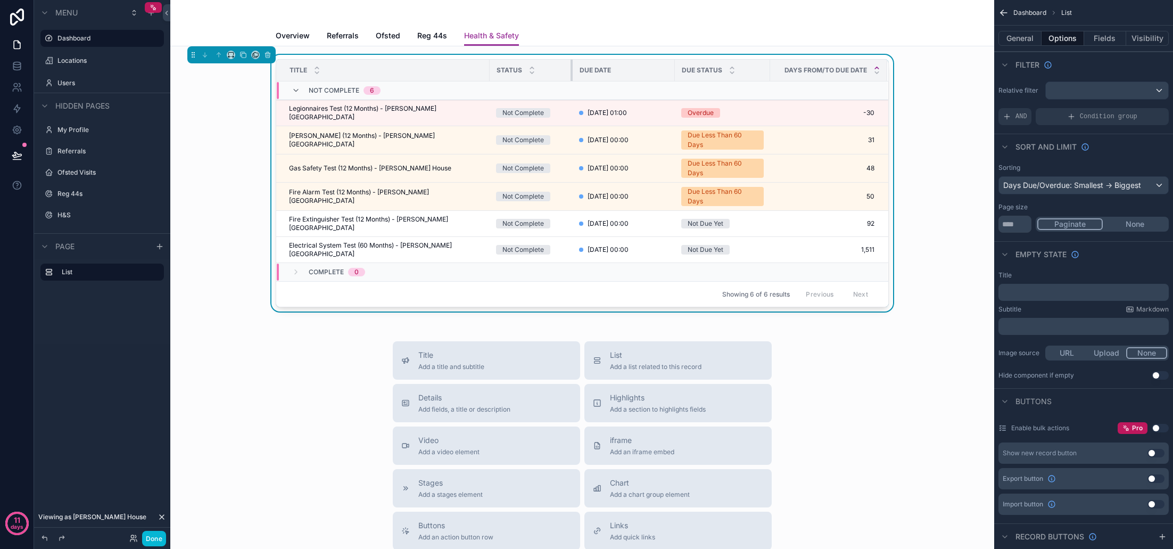
drag, startPoint x: 569, startPoint y: 72, endPoint x: 563, endPoint y: 72, distance: 6.4
click at [571, 72] on div "scrollable content" at bounding box center [573, 70] width 4 height 21
drag, startPoint x: 665, startPoint y: 71, endPoint x: 655, endPoint y: 72, distance: 10.7
click at [662, 72] on div "scrollable content" at bounding box center [664, 70] width 4 height 21
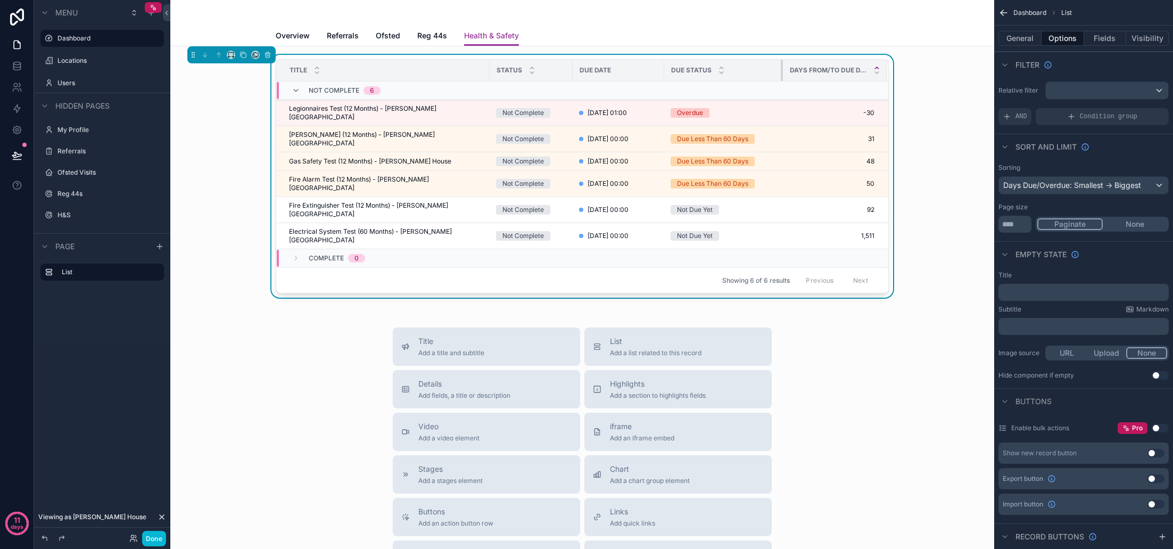
drag, startPoint x: 750, startPoint y: 72, endPoint x: 774, endPoint y: 73, distance: 23.4
click at [781, 73] on div "scrollable content" at bounding box center [783, 70] width 4 height 21
click at [922, 327] on div "Title Add a title and subtitle List Add a list related to this record Details A…" at bounding box center [582, 516] width 807 height 379
click at [161, 535] on button "Done" at bounding box center [154, 538] width 24 height 15
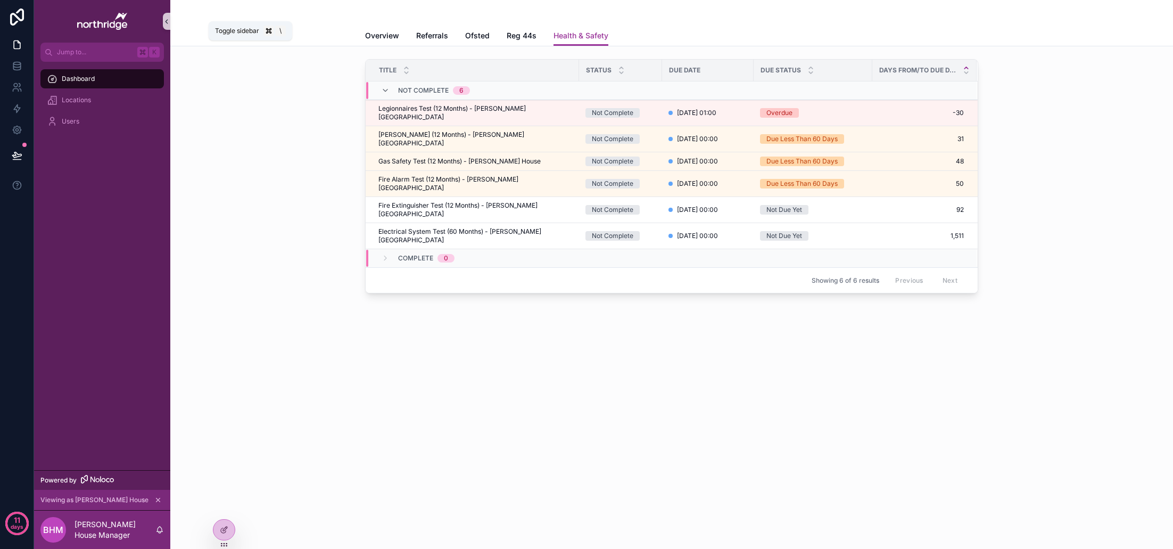
click at [166, 25] on icon "scrollable content" at bounding box center [166, 22] width 7 height 8
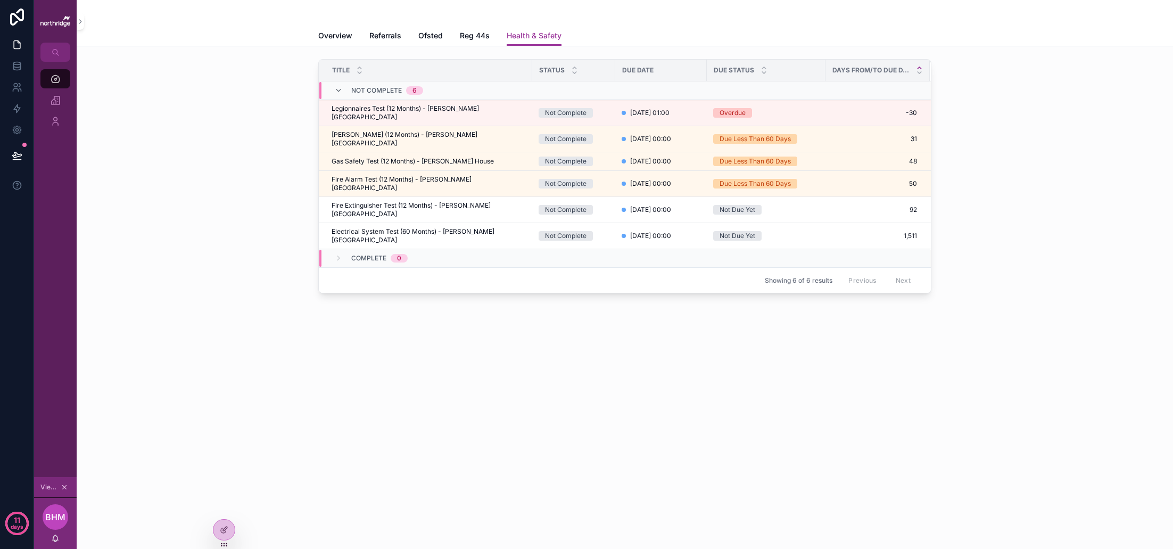
click at [244, 186] on div "Title Status Due Date Due Status Days From/To Due Date Not Complete 6 Legionnai…" at bounding box center [624, 178] width 1079 height 247
click at [469, 38] on span "Reg 44s" at bounding box center [475, 35] width 30 height 11
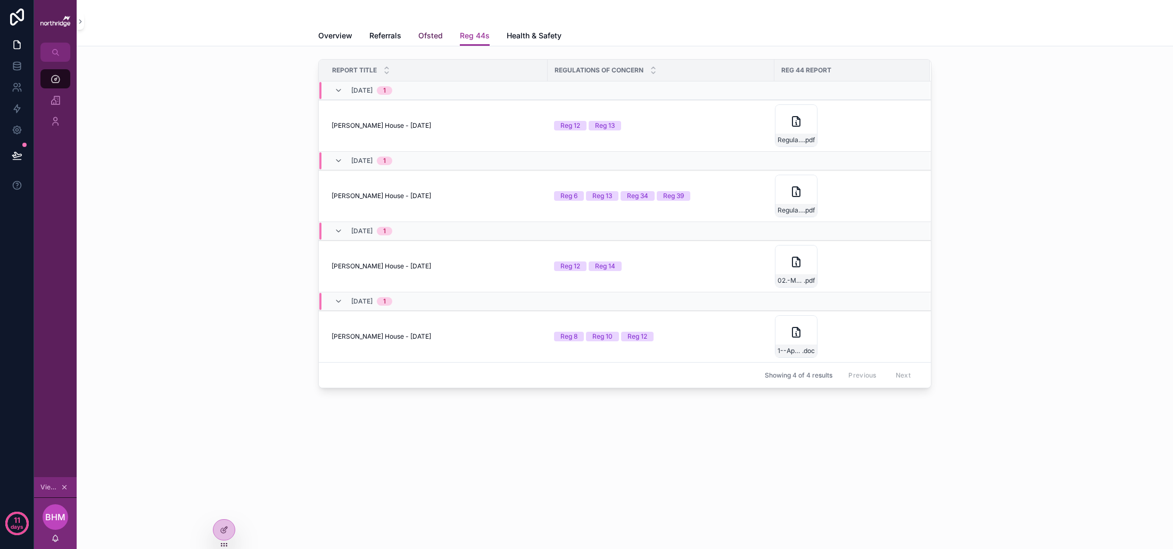
click at [437, 38] on span "Ofsted" at bounding box center [430, 35] width 24 height 11
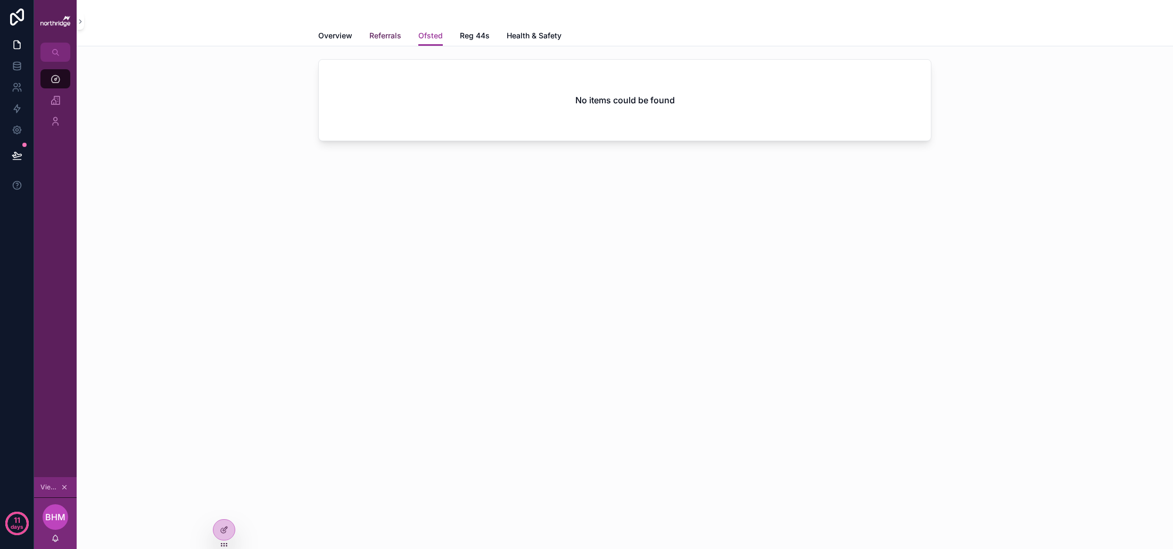
click at [389, 39] on span "Referrals" at bounding box center [385, 35] width 32 height 11
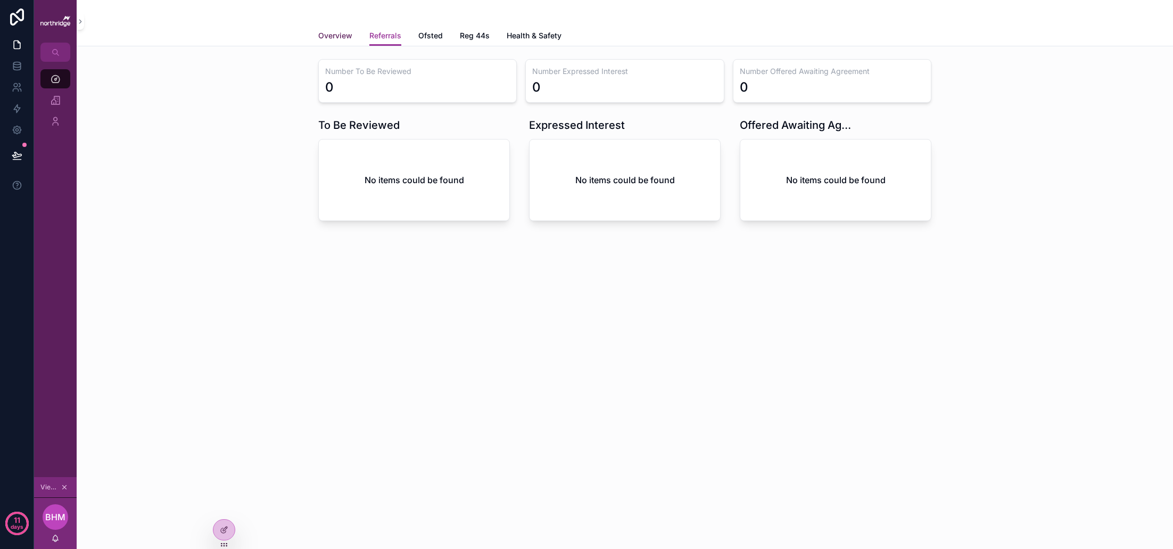
click at [343, 41] on link "Overview" at bounding box center [335, 36] width 34 height 21
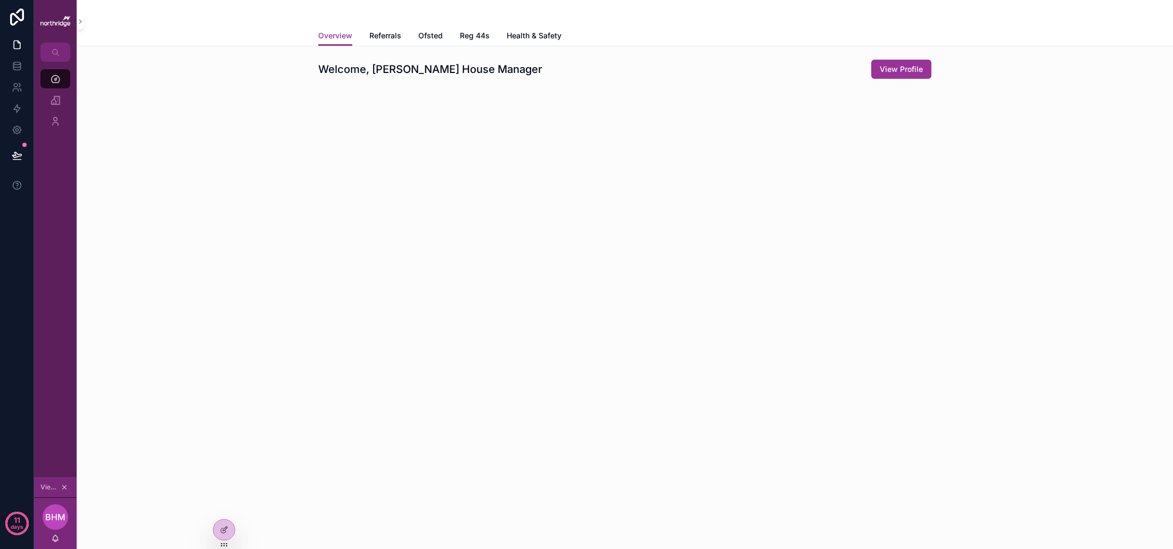
drag, startPoint x: 222, startPoint y: 527, endPoint x: 252, endPoint y: 509, distance: 34.1
click at [222, 527] on icon at bounding box center [224, 529] width 9 height 9
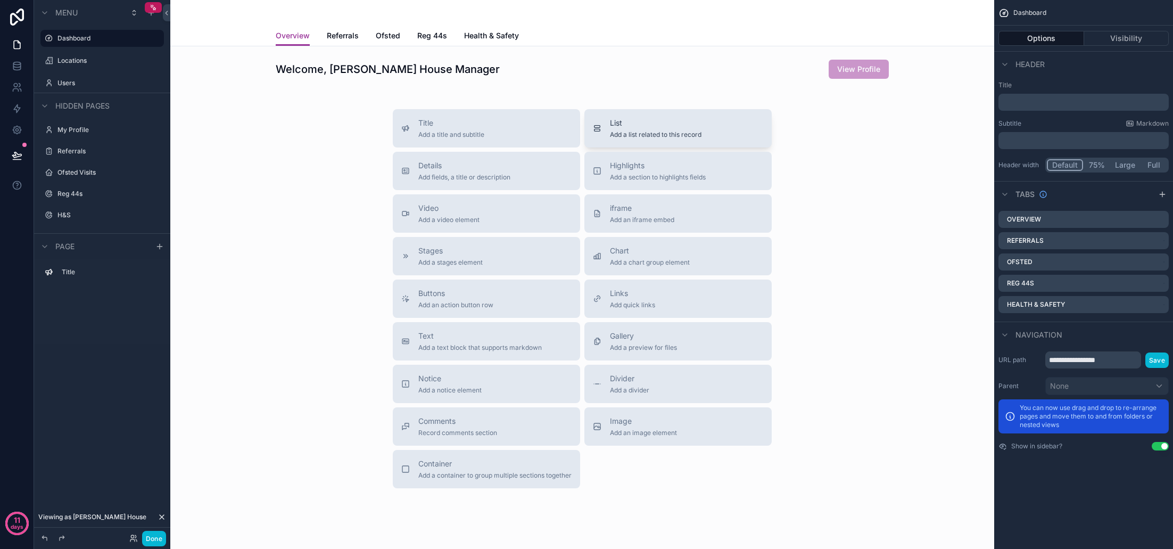
click at [655, 122] on span "List" at bounding box center [656, 123] width 92 height 11
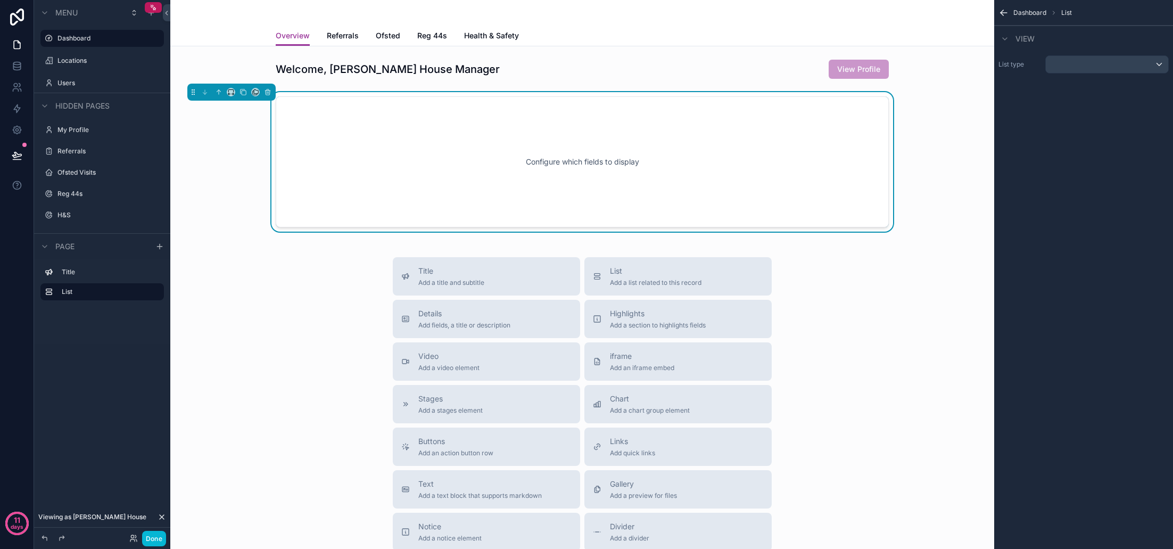
click at [1085, 71] on div "scrollable content" at bounding box center [1107, 64] width 122 height 17
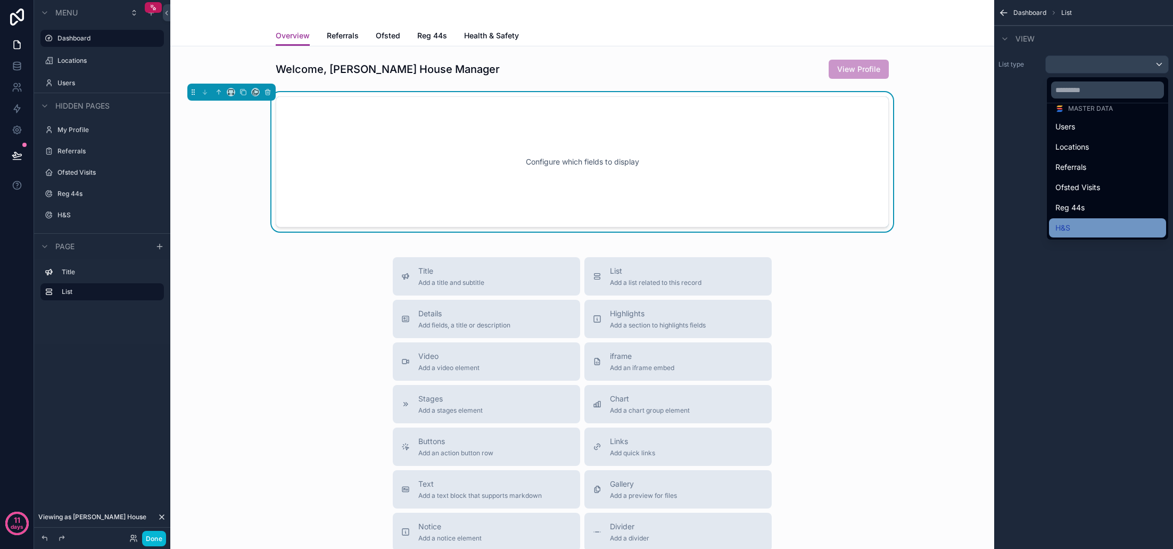
scroll to position [47, 0]
click at [1084, 221] on div "H&S" at bounding box center [1107, 227] width 117 height 19
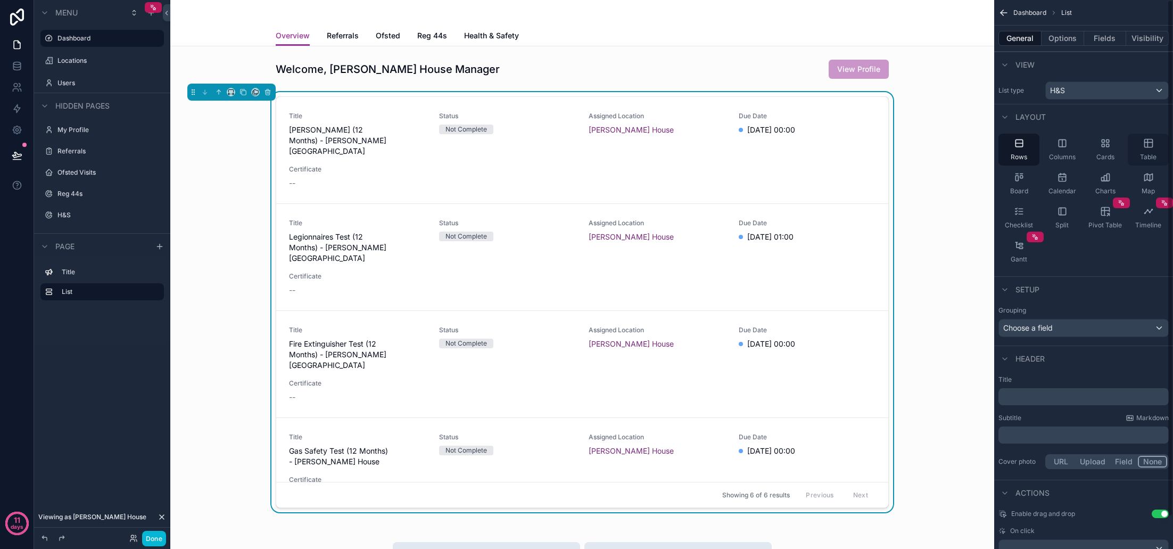
click at [1146, 145] on icon "scrollable content" at bounding box center [1148, 143] width 11 height 11
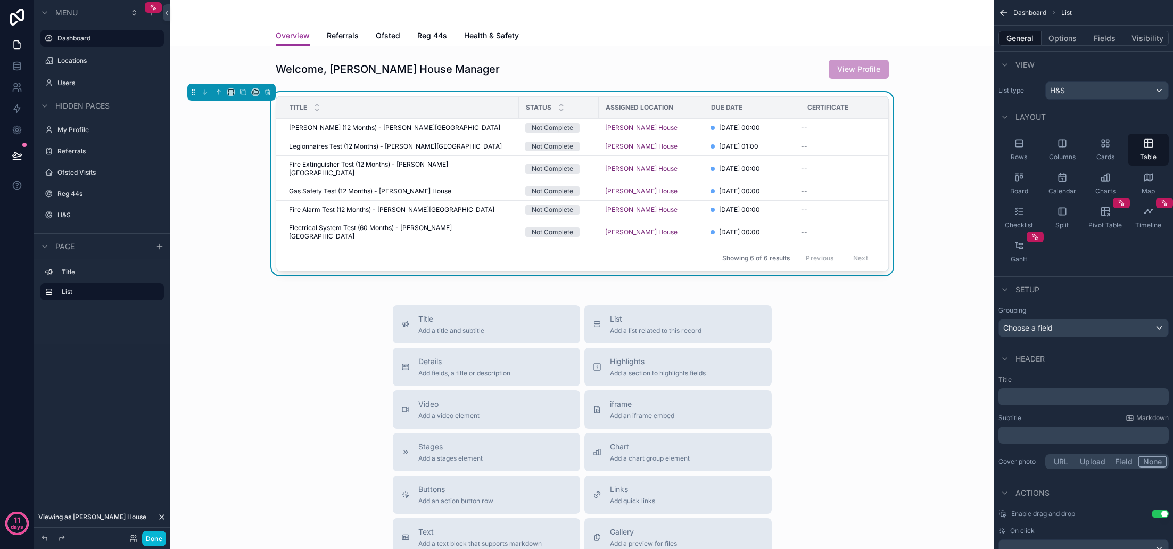
drag, startPoint x: 327, startPoint y: 278, endPoint x: 317, endPoint y: 279, distance: 10.2
click at [326, 278] on div "Welcome, Bannister House Manager View Profile Title Status Assigned Location Du…" at bounding box center [582, 407] width 824 height 723
click at [161, 250] on icon "scrollable content" at bounding box center [159, 246] width 9 height 9
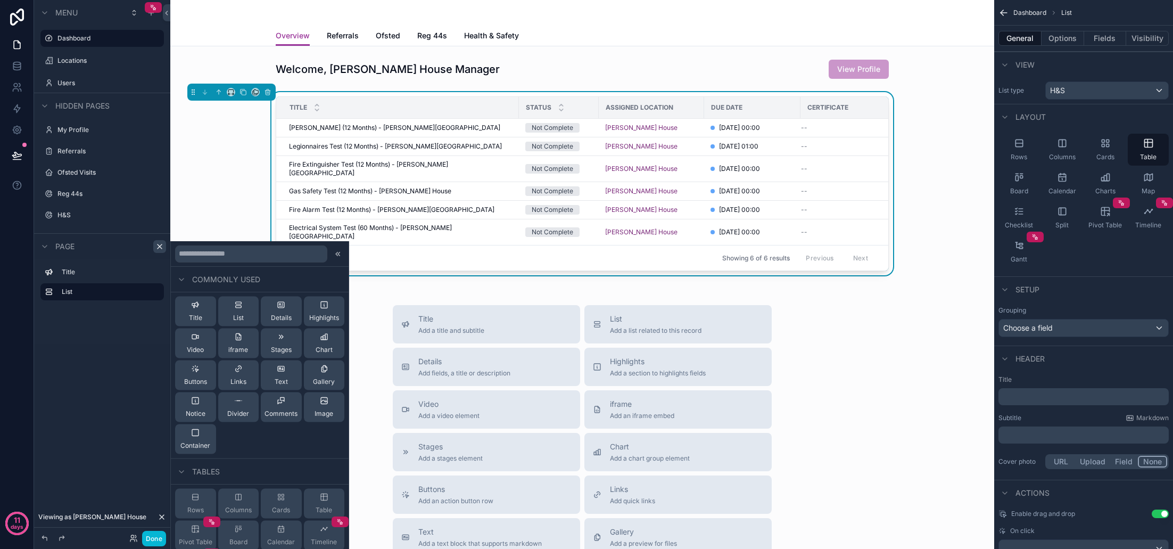
scroll to position [0, 0]
click at [199, 436] on icon at bounding box center [195, 432] width 9 height 9
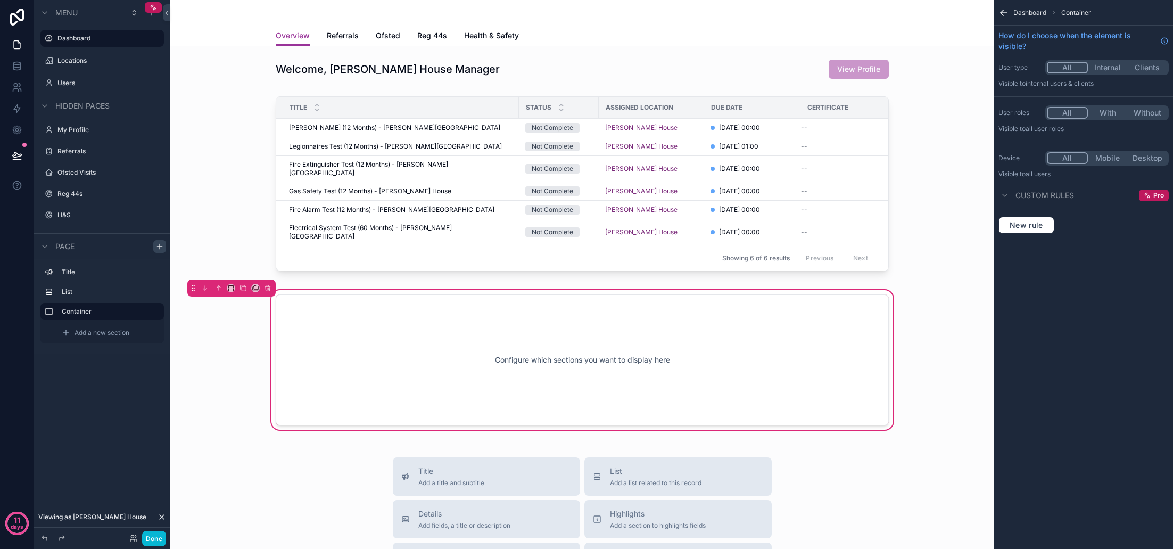
scroll to position [71, 0]
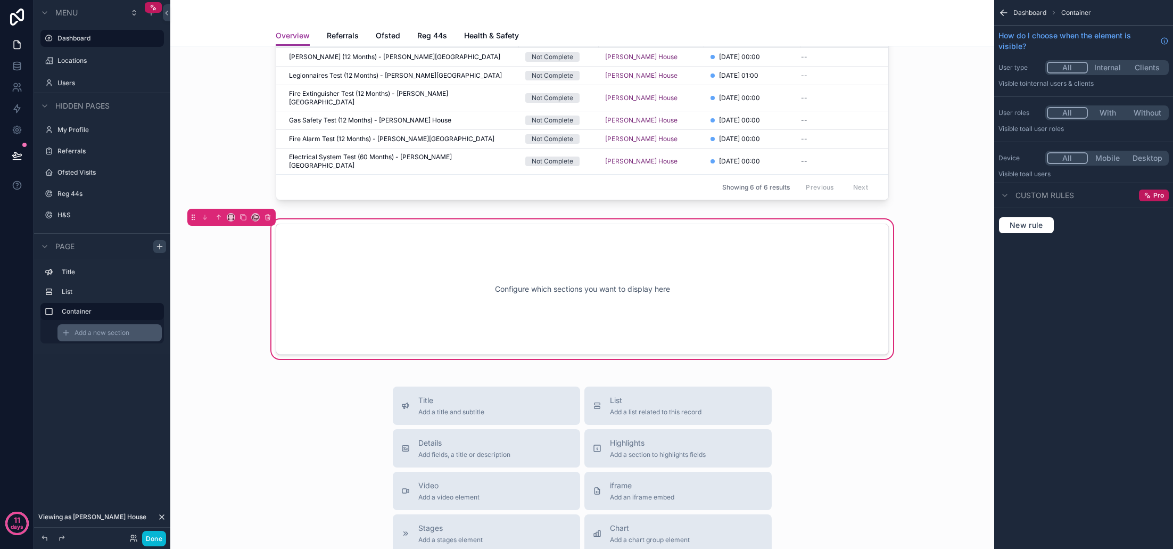
drag, startPoint x: 132, startPoint y: 332, endPoint x: 137, endPoint y: 332, distance: 5.3
click at [132, 332] on div "Add a new section" at bounding box center [109, 332] width 104 height 17
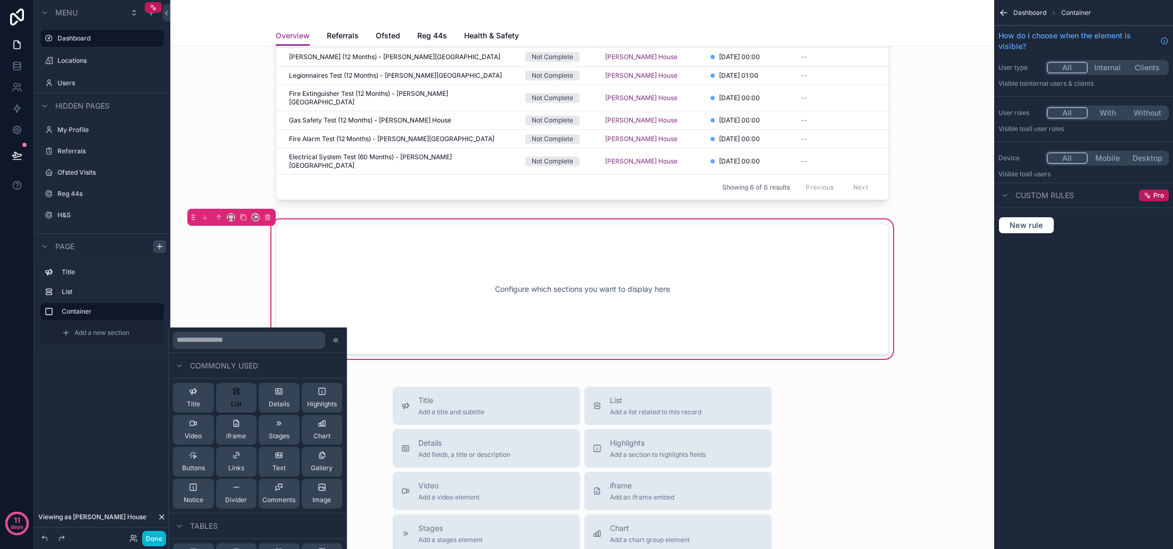
click at [241, 399] on div "List" at bounding box center [236, 397] width 11 height 21
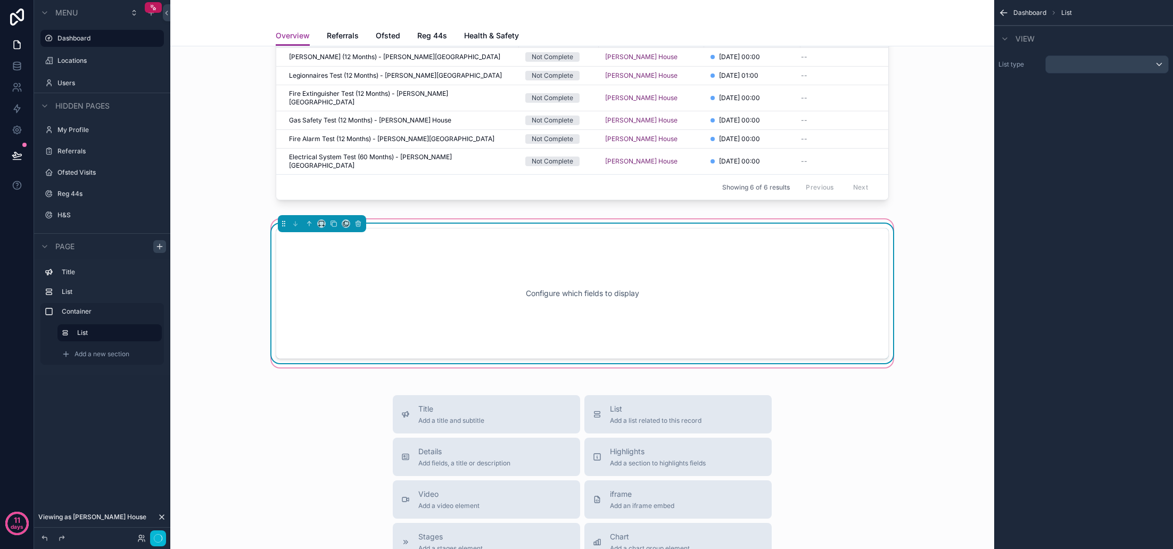
scroll to position [75, 0]
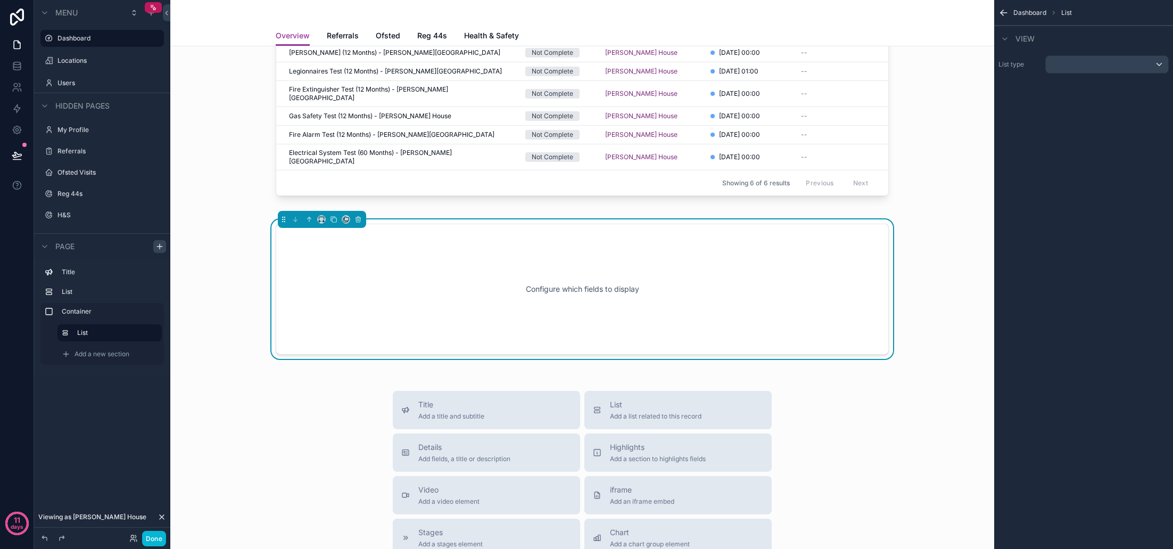
click at [1095, 65] on div "scrollable content" at bounding box center [1107, 64] width 122 height 17
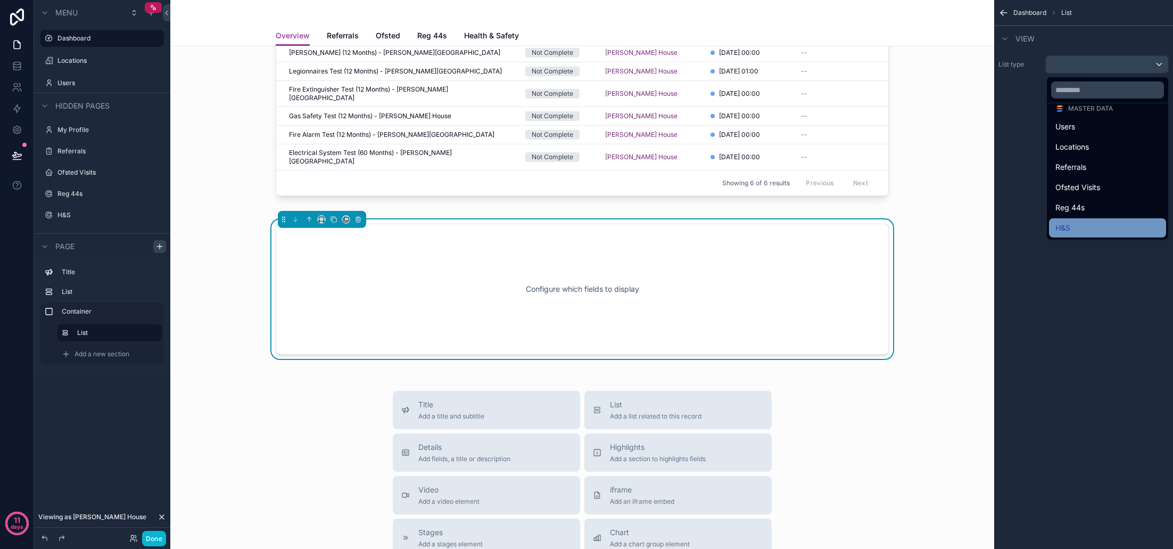
scroll to position [47, 0]
click at [1084, 223] on div "H&S" at bounding box center [1107, 227] width 104 height 13
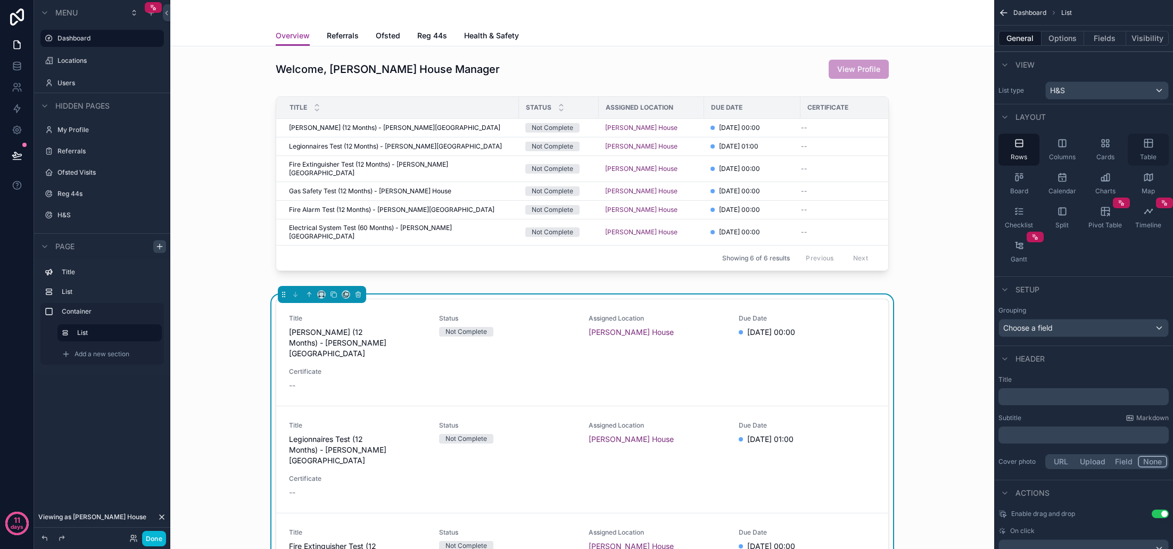
scroll to position [0, 0]
click at [1148, 155] on span "Table" at bounding box center [1148, 157] width 16 height 9
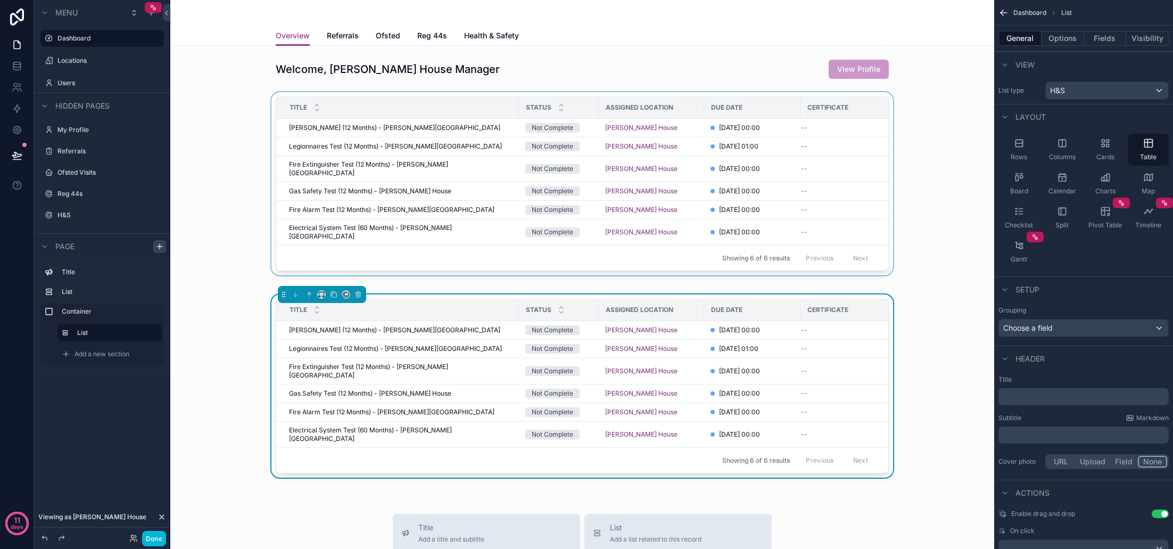
click at [736, 155] on div "scrollable content" at bounding box center [582, 185] width 807 height 187
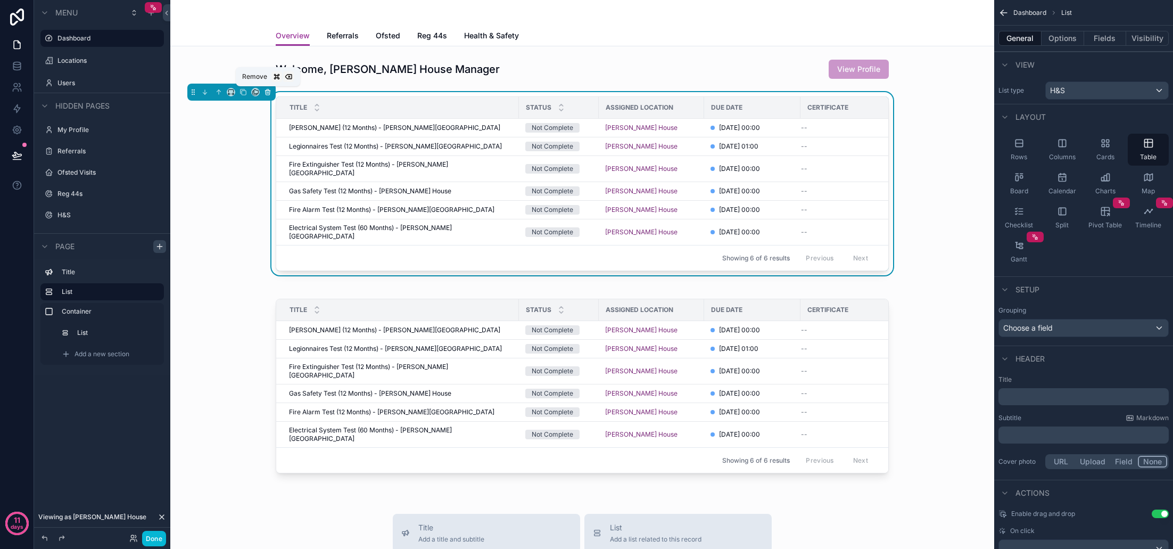
click at [269, 94] on icon "scrollable content" at bounding box center [268, 92] width 4 height 4
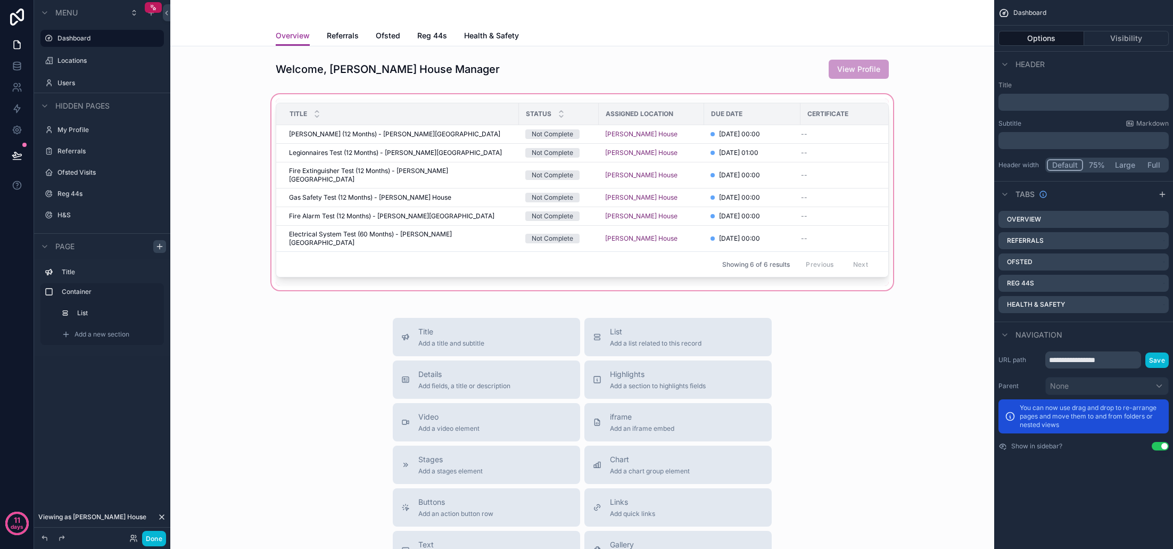
click at [532, 221] on div "scrollable content" at bounding box center [582, 192] width 807 height 200
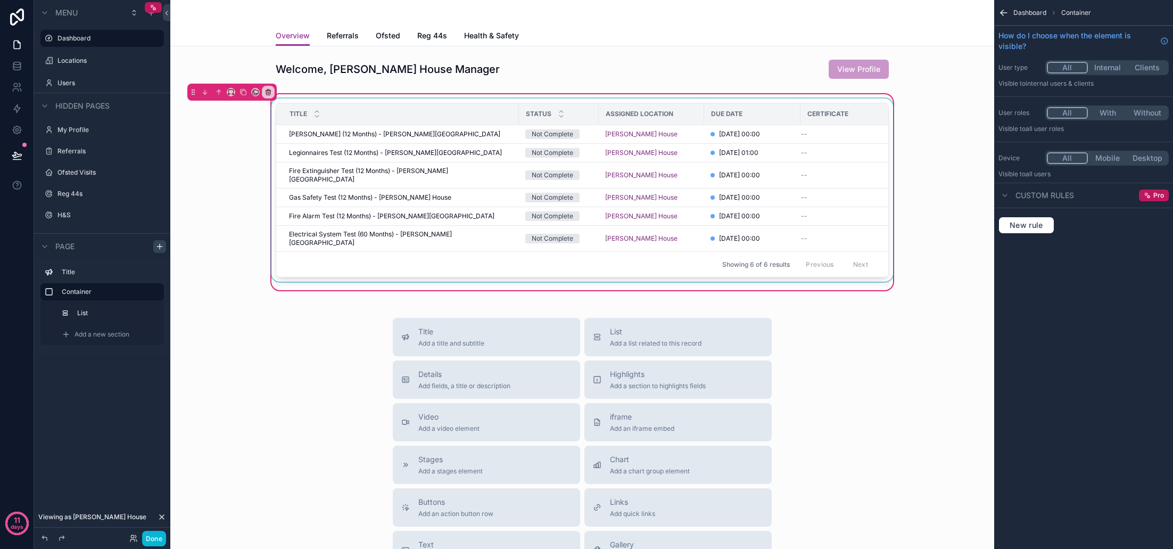
click at [592, 206] on div "scrollable content" at bounding box center [582, 191] width 626 height 187
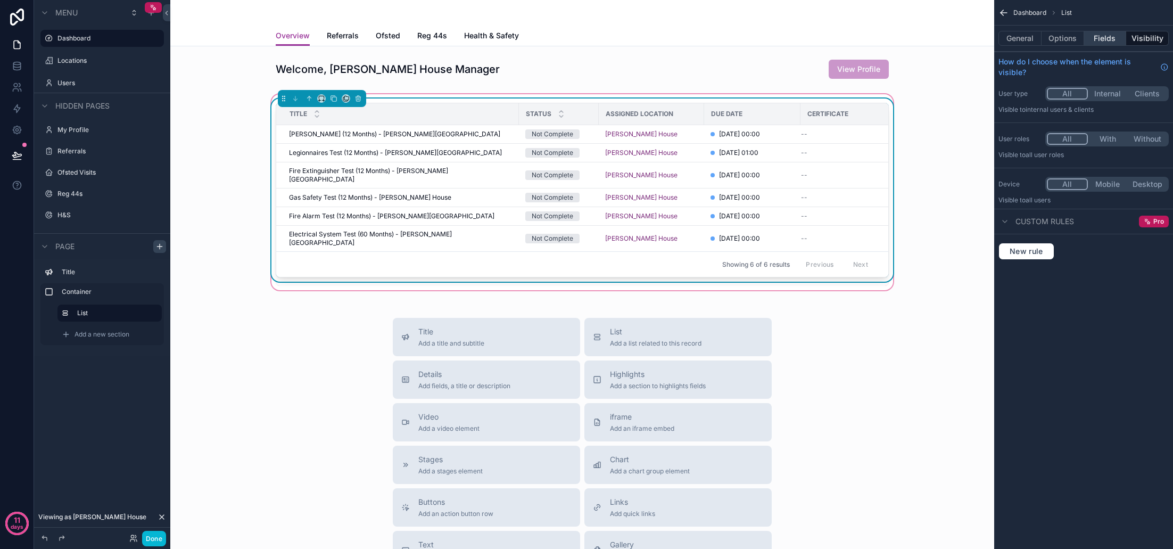
click at [1096, 40] on button "Fields" at bounding box center [1105, 38] width 43 height 15
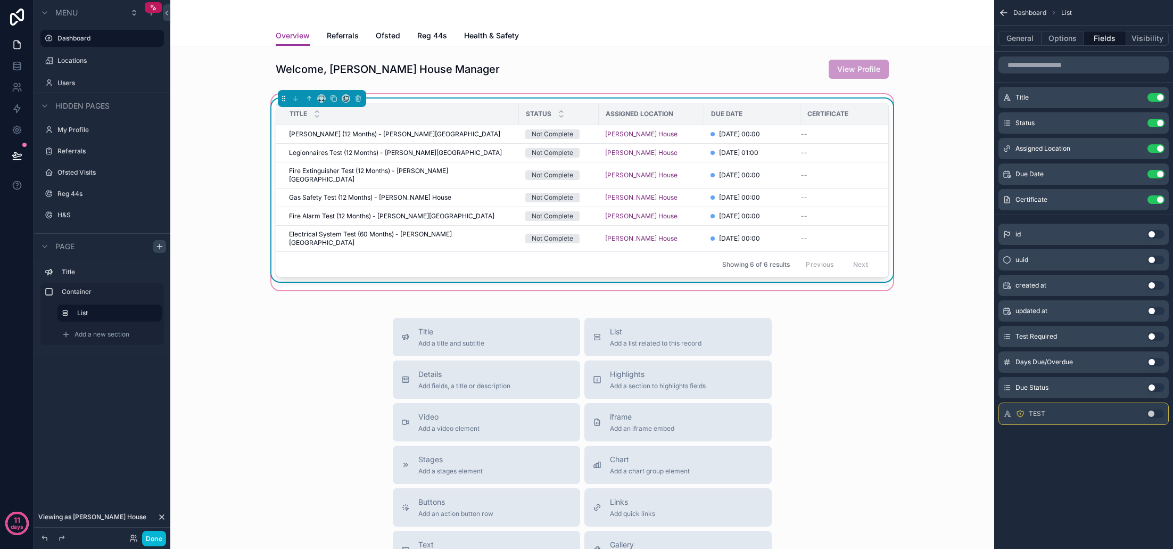
click at [1155, 387] on button "Use setting" at bounding box center [1155, 387] width 17 height 9
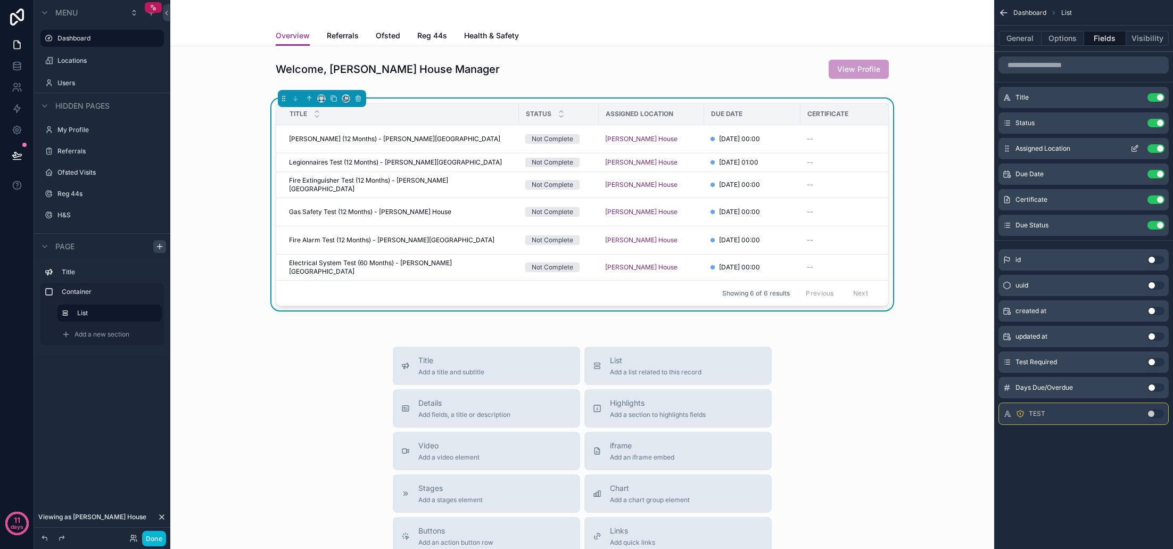
click at [1159, 146] on button "Use setting" at bounding box center [1155, 148] width 17 height 9
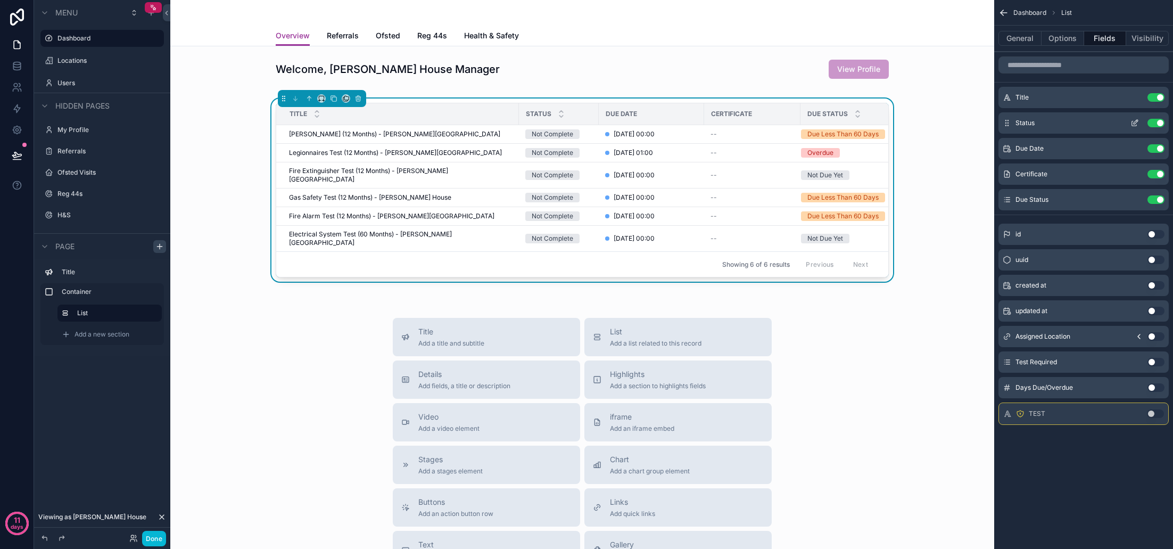
click at [1160, 125] on button "Use setting" at bounding box center [1155, 123] width 17 height 9
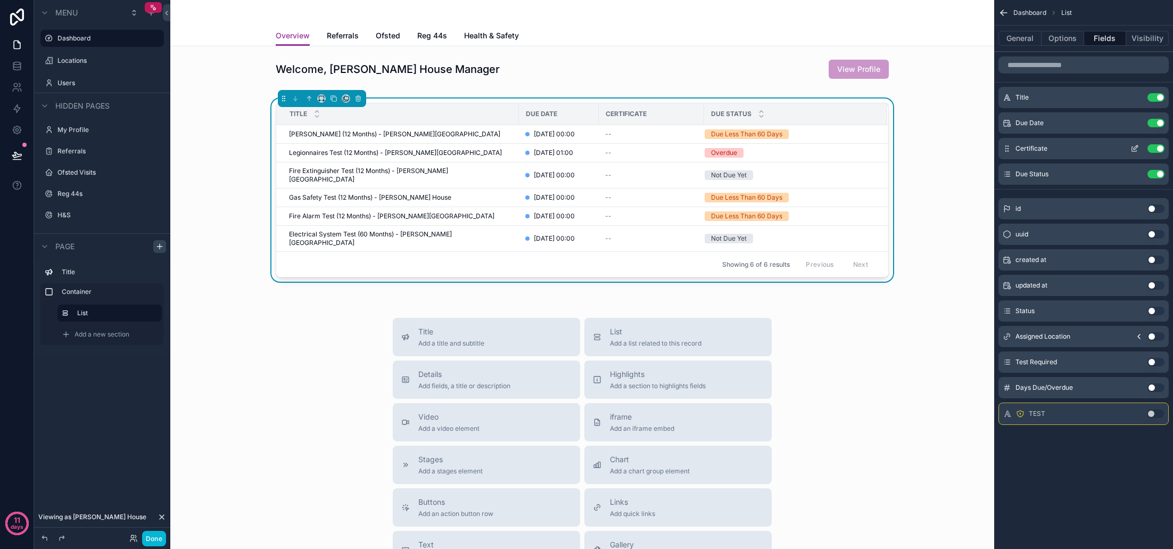
click at [1154, 147] on button "Use setting" at bounding box center [1155, 148] width 17 height 9
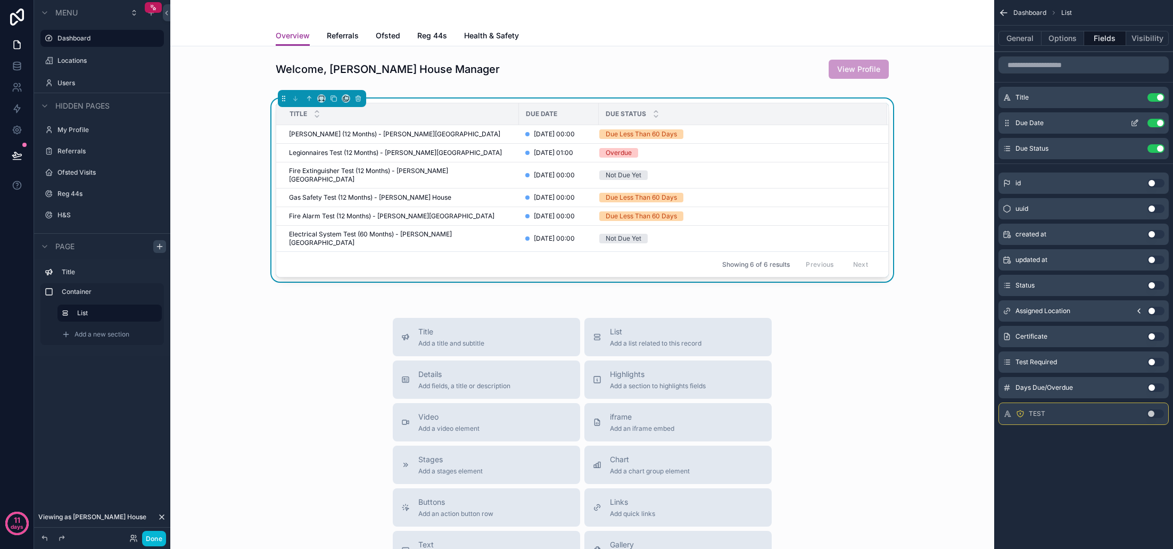
click at [1160, 123] on button "Use setting" at bounding box center [1155, 123] width 17 height 9
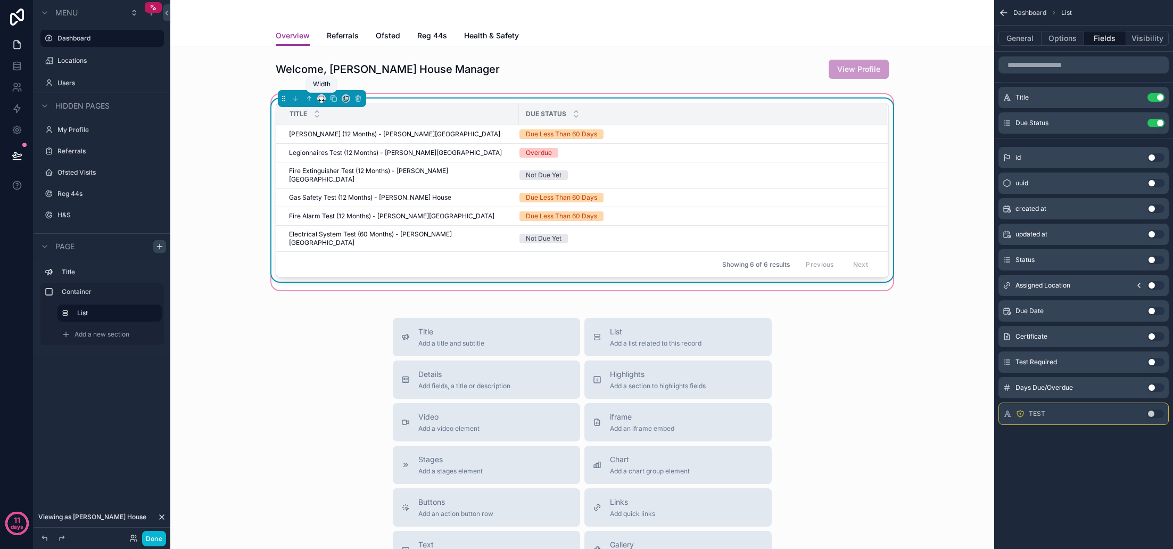
click at [323, 97] on icon "scrollable content" at bounding box center [321, 98] width 7 height 7
click at [342, 161] on span "33%" at bounding box center [334, 158] width 17 height 13
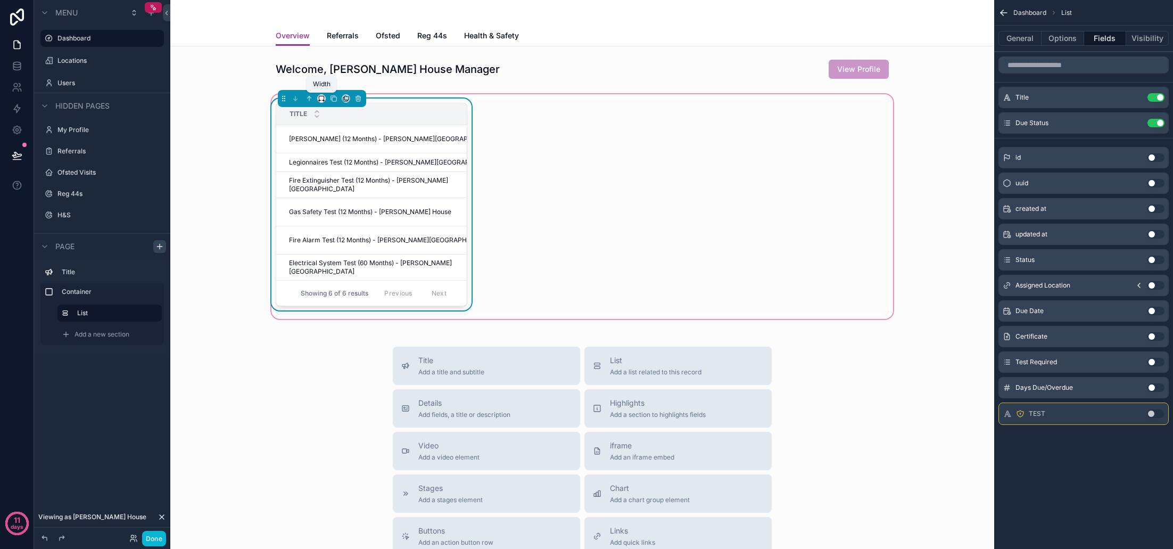
click at [320, 100] on icon "scrollable content" at bounding box center [319, 101] width 1 height 2
click at [336, 173] on span "50%" at bounding box center [334, 178] width 16 height 13
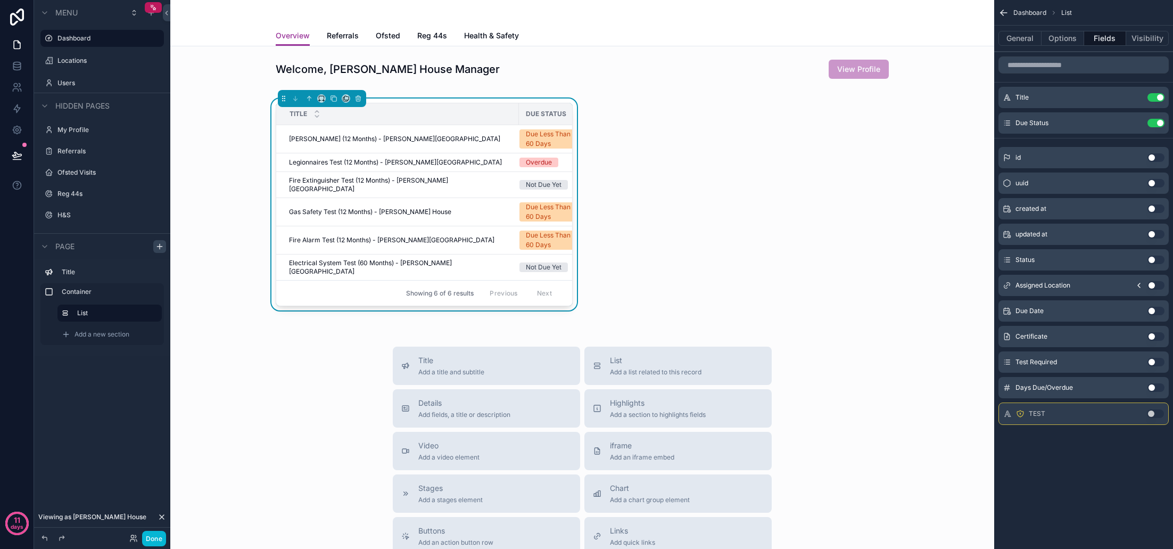
click at [1154, 362] on button "Use setting" at bounding box center [1155, 362] width 17 height 9
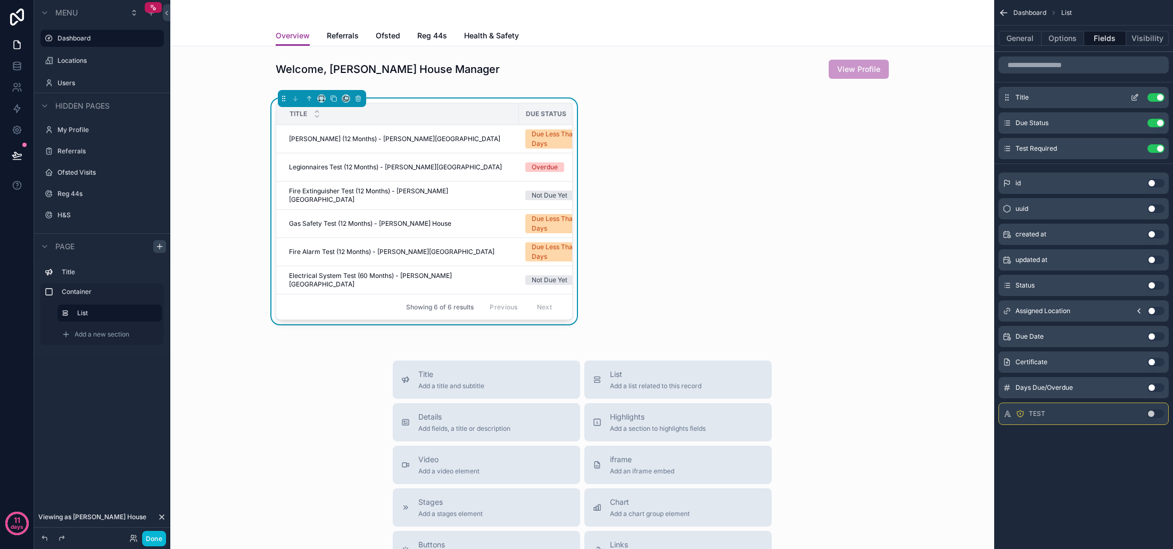
click at [1159, 98] on button "Use setting" at bounding box center [1155, 97] width 17 height 9
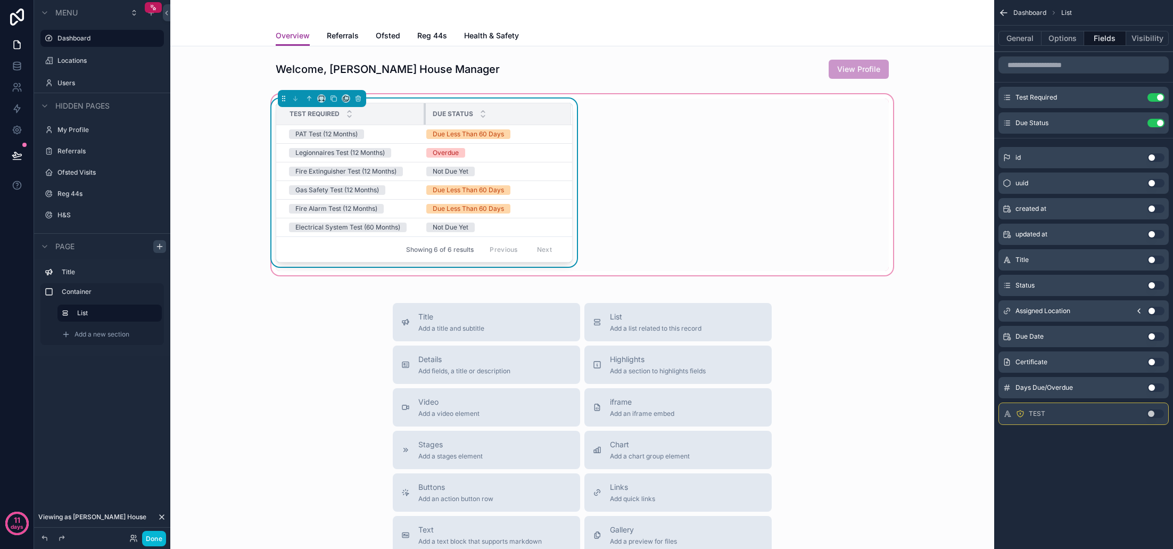
drag, startPoint x: 510, startPoint y: 116, endPoint x: 425, endPoint y: 118, distance: 84.6
click at [425, 118] on div "scrollable content" at bounding box center [426, 113] width 4 height 21
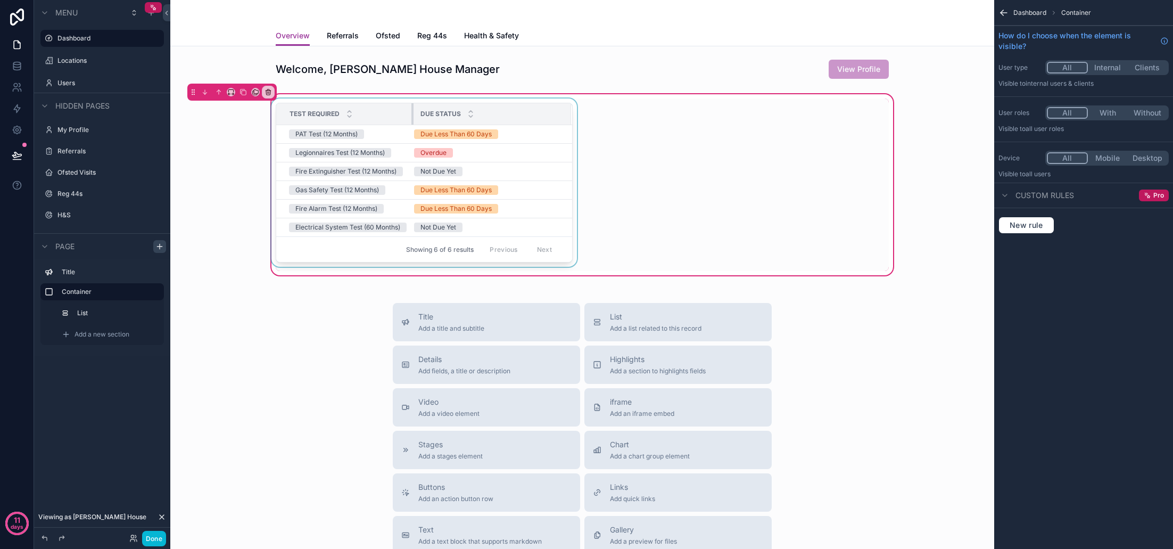
drag, startPoint x: 424, startPoint y: 119, endPoint x: 412, endPoint y: 119, distance: 12.2
click at [412, 119] on div "scrollable content" at bounding box center [413, 113] width 4 height 21
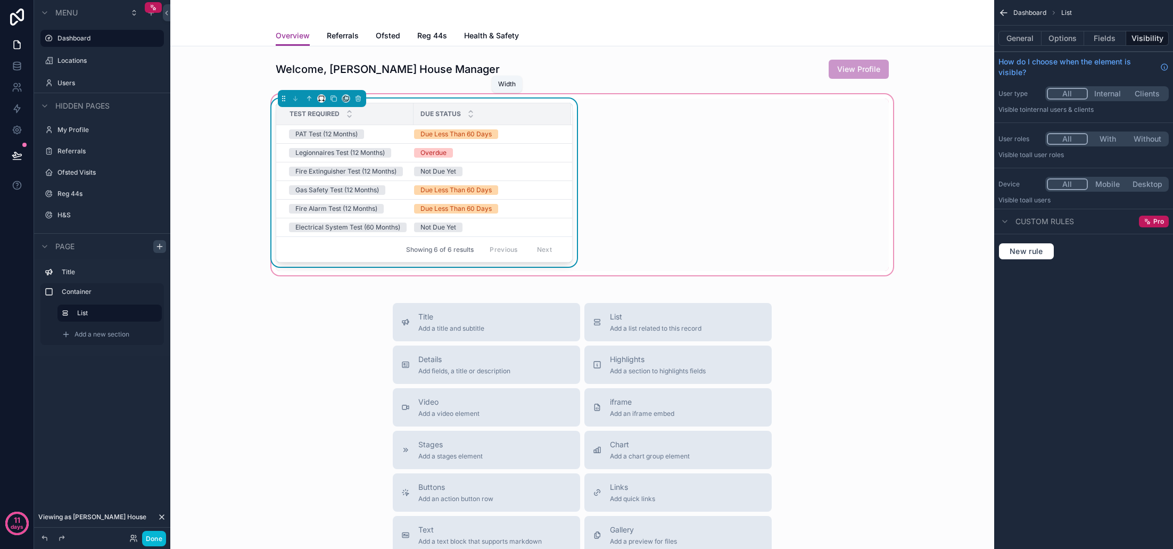
click at [321, 101] on icon "scrollable content" at bounding box center [321, 98] width 7 height 7
click at [334, 160] on span "33%" at bounding box center [334, 158] width 17 height 13
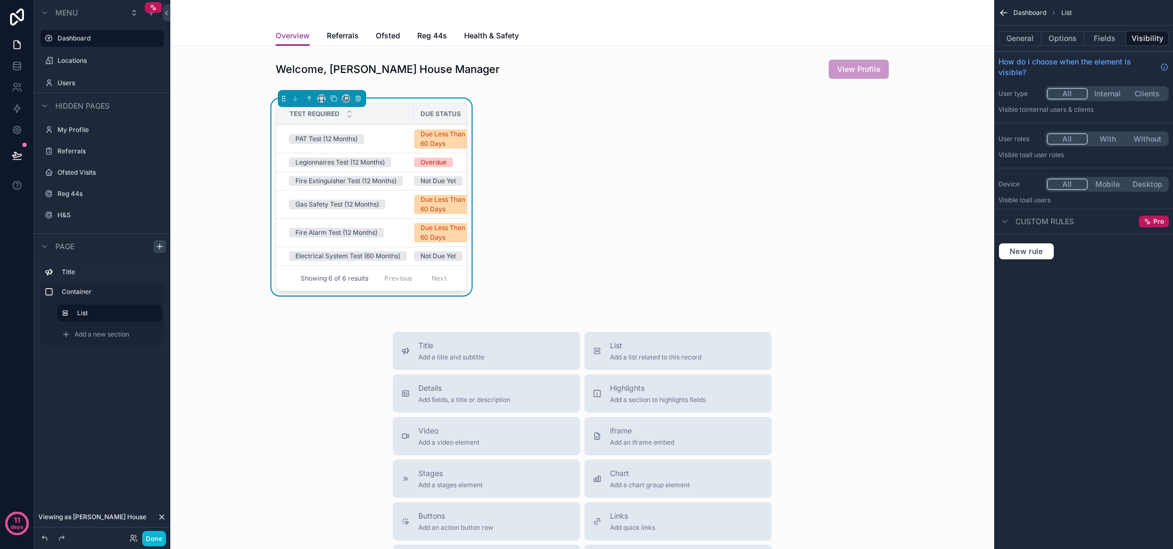
click at [156, 537] on button "Done" at bounding box center [154, 538] width 24 height 15
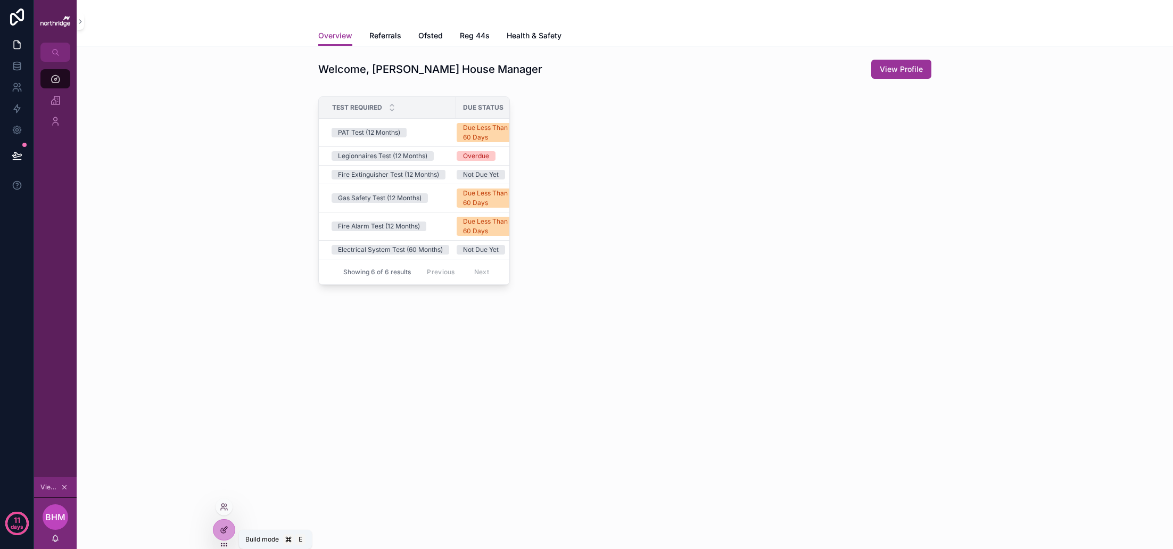
click at [222, 525] on icon at bounding box center [224, 529] width 9 height 9
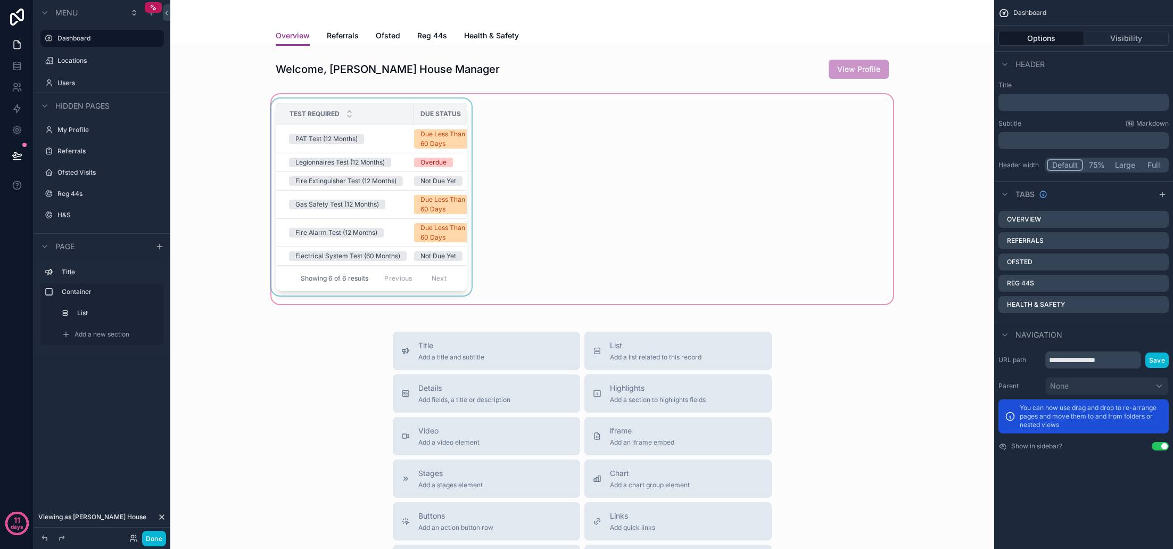
click at [414, 120] on div "Due Status" at bounding box center [453, 114] width 79 height 20
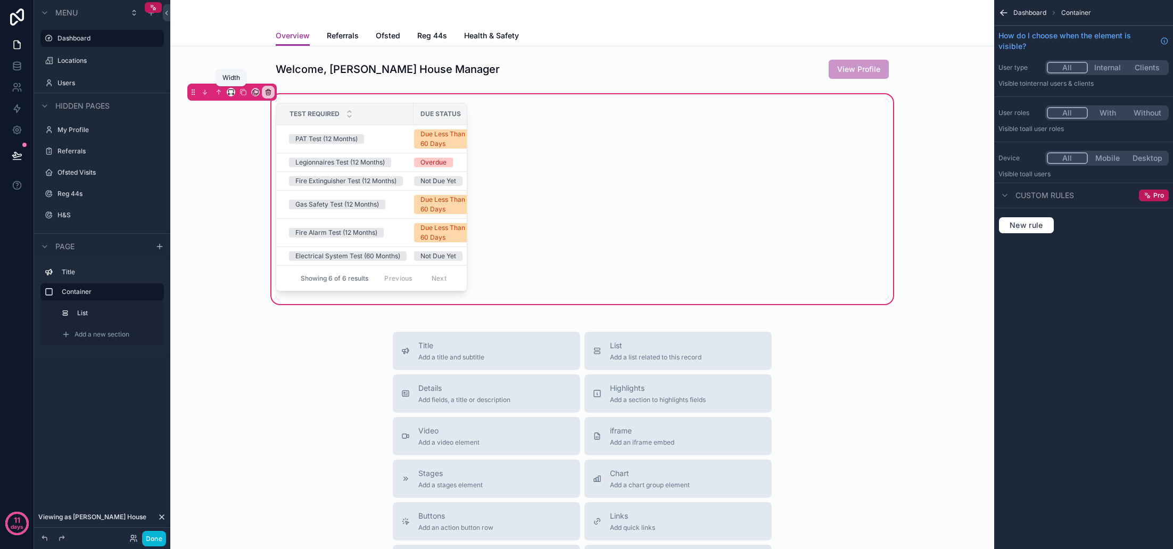
click at [233, 94] on icon "scrollable content" at bounding box center [233, 94] width 2 height 0
click at [249, 166] on div "50%" at bounding box center [252, 172] width 46 height 19
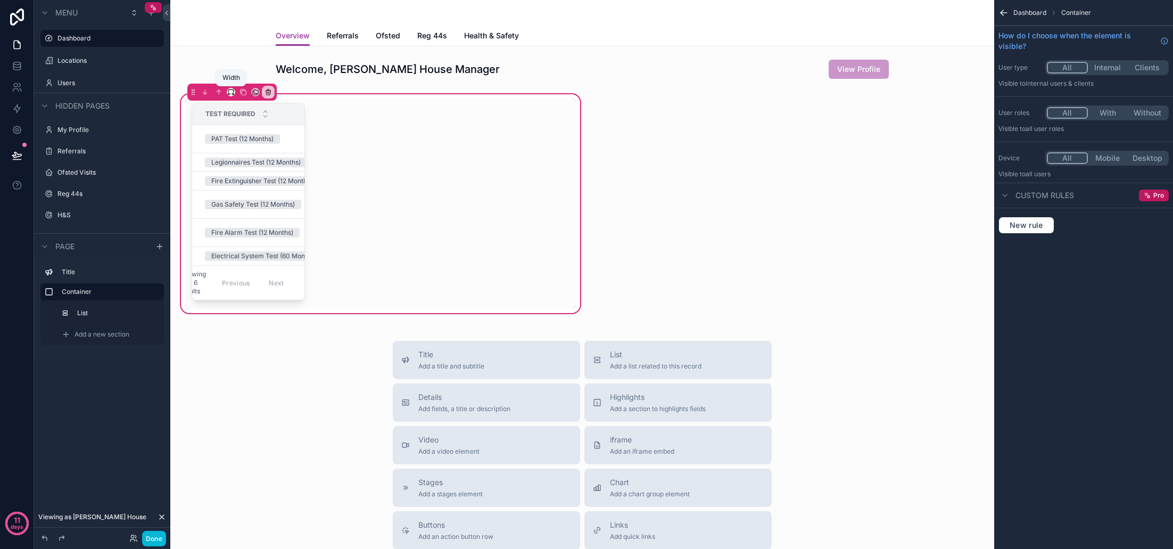
click at [230, 90] on icon "scrollable content" at bounding box center [230, 91] width 7 height 7
click at [248, 111] on span "Default" at bounding box center [248, 111] width 25 height 13
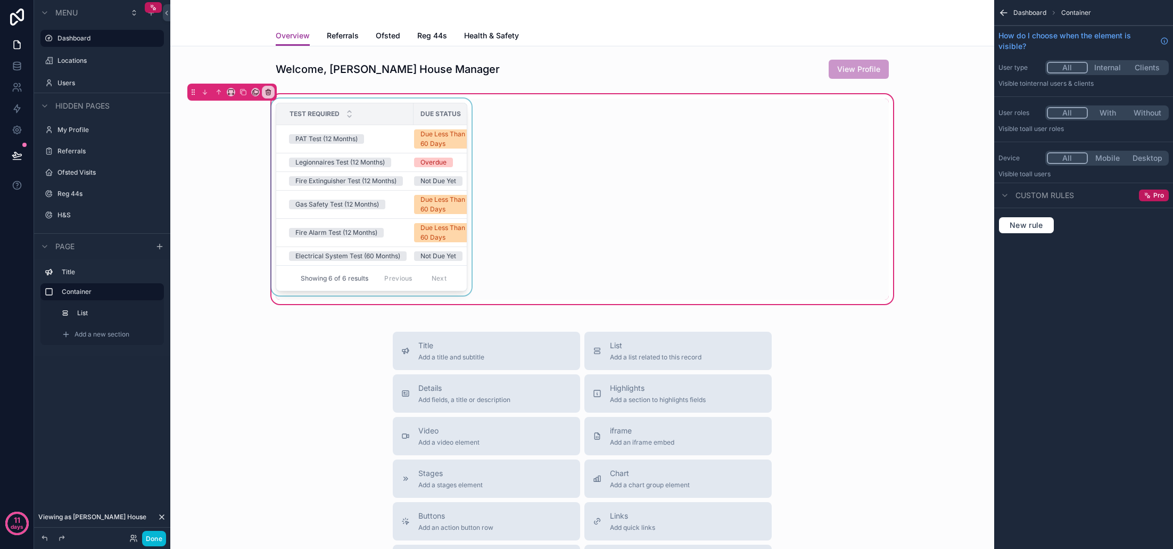
click at [374, 135] on div "scrollable content" at bounding box center [371, 198] width 204 height 201
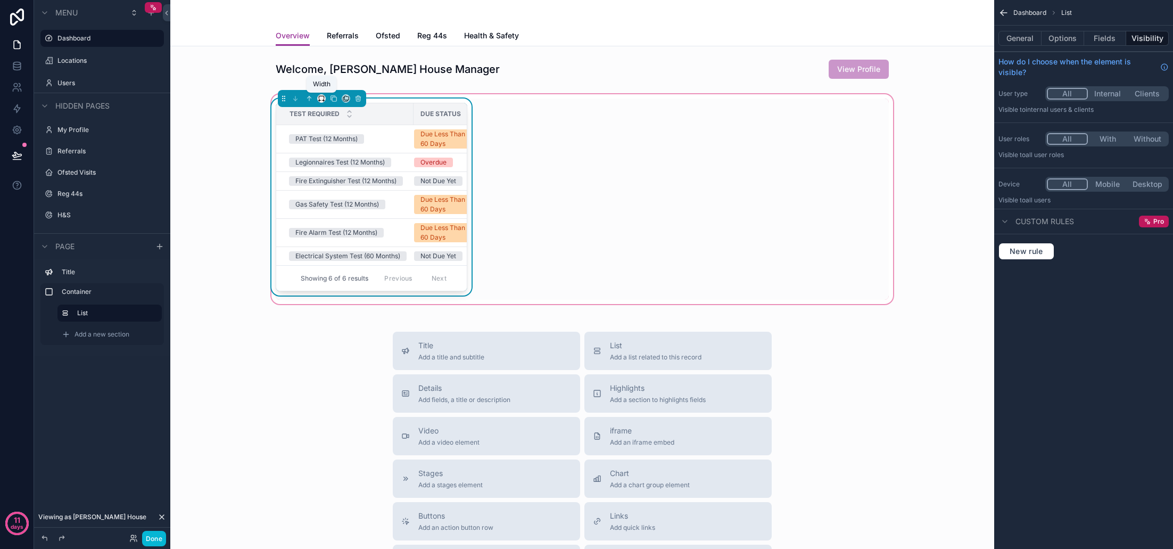
click at [321, 99] on icon "scrollable content" at bounding box center [321, 98] width 7 height 7
click at [337, 178] on span "50%" at bounding box center [334, 178] width 16 height 13
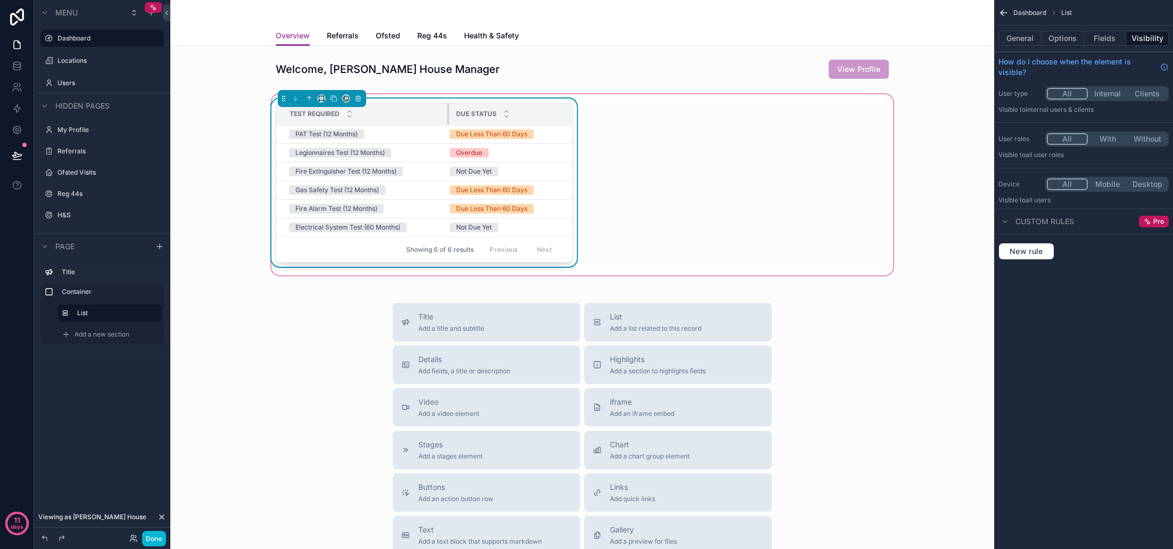
drag, startPoint x: 413, startPoint y: 116, endPoint x: 449, endPoint y: 118, distance: 35.7
click at [449, 118] on div "scrollable content" at bounding box center [449, 113] width 4 height 21
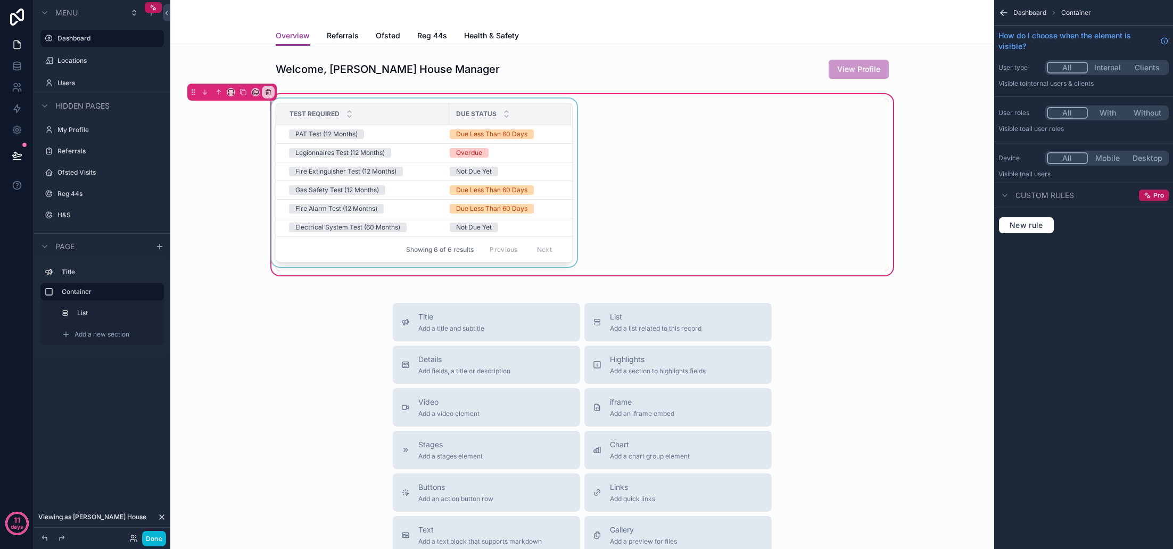
click at [562, 199] on div "scrollable content" at bounding box center [424, 184] width 310 height 172
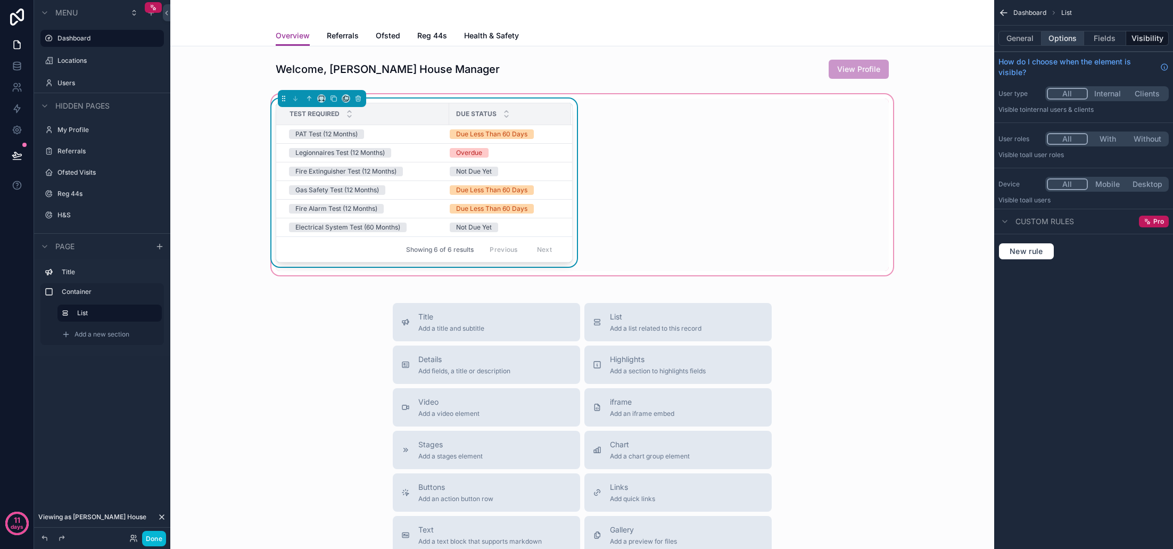
click at [1071, 40] on button "Options" at bounding box center [1063, 38] width 43 height 15
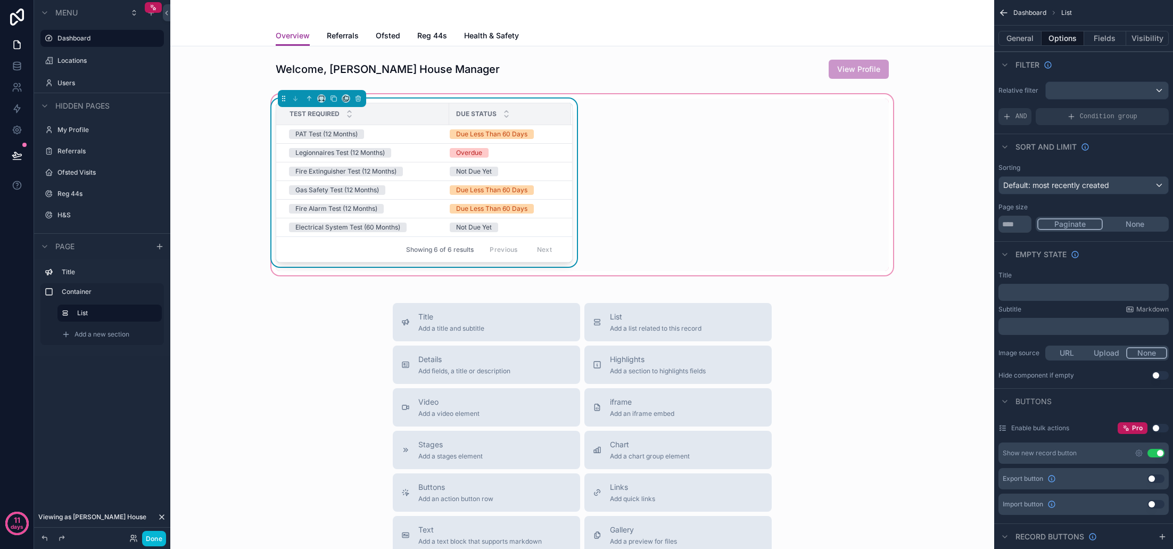
click at [1098, 91] on div "scrollable content" at bounding box center [1107, 90] width 122 height 17
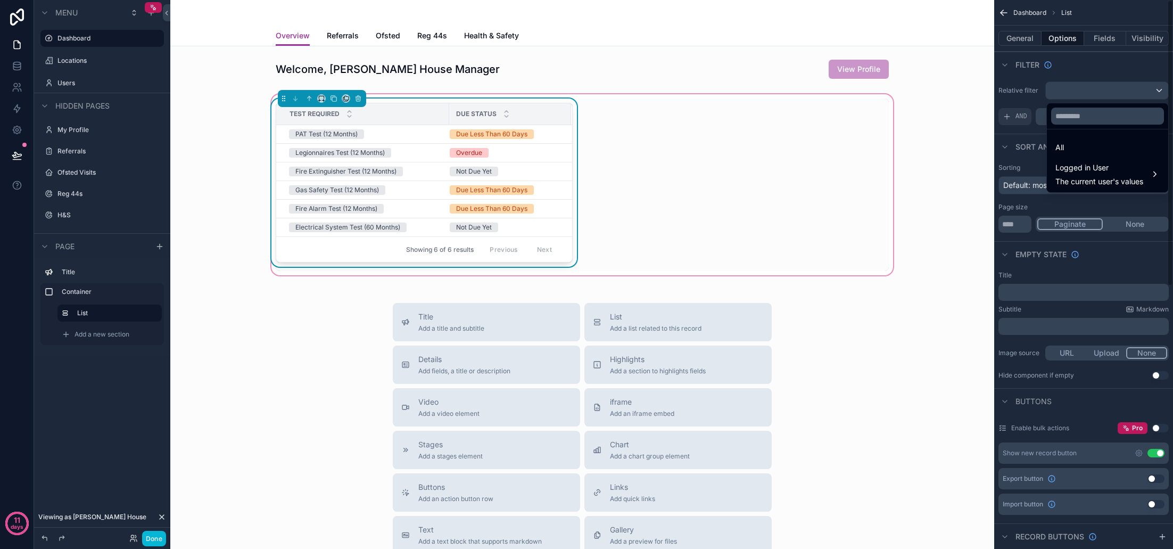
click at [1045, 86] on div "scrollable content" at bounding box center [586, 274] width 1173 height 549
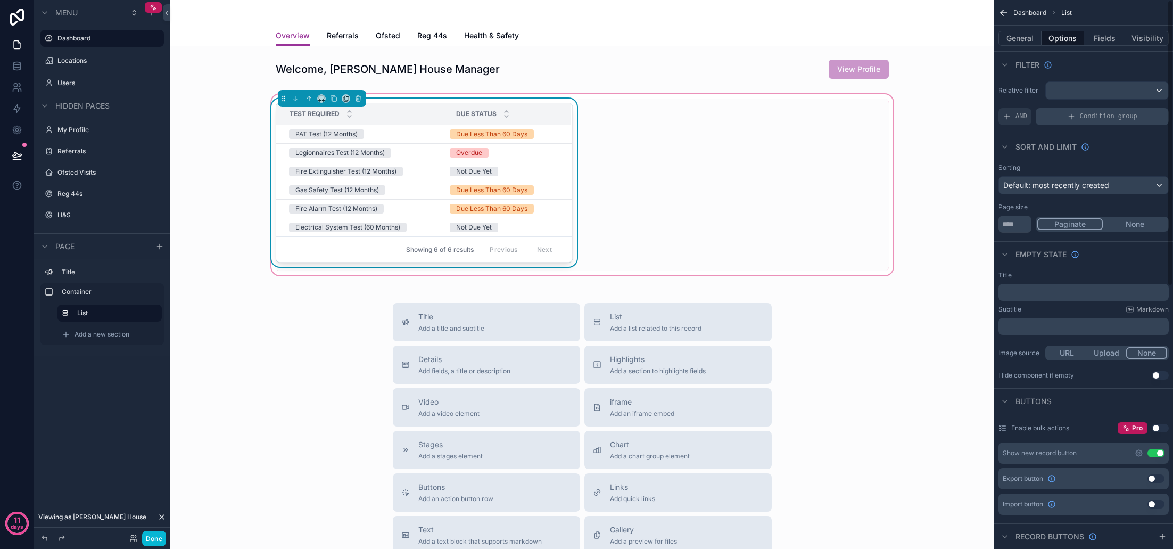
click at [1082, 111] on div "Condition group" at bounding box center [1102, 116] width 133 height 17
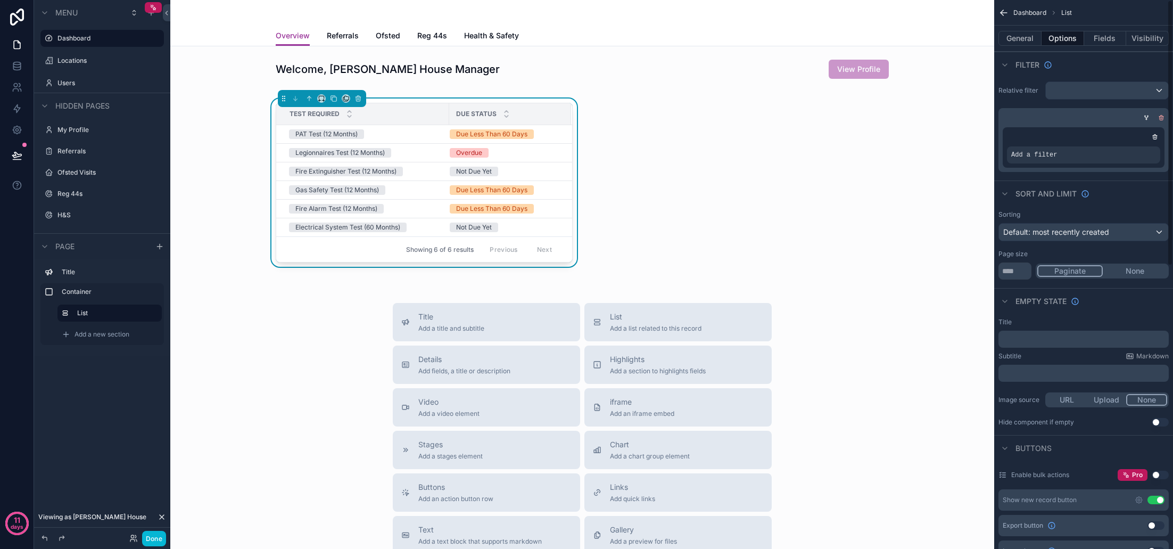
click at [1161, 118] on icon "scrollable content" at bounding box center [1161, 117] width 6 height 6
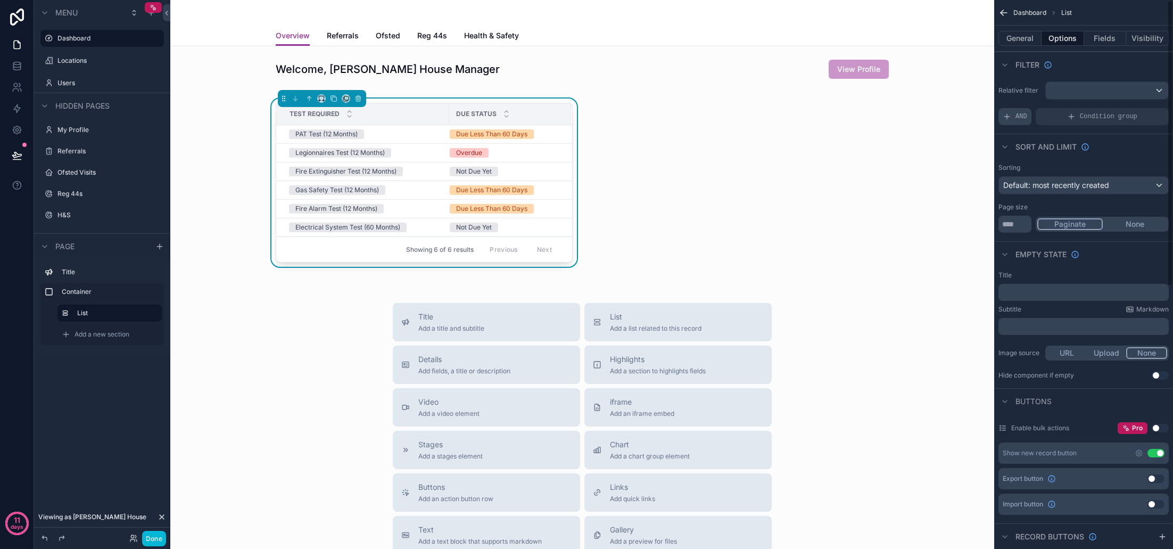
click at [1017, 117] on span "AND" at bounding box center [1021, 116] width 12 height 9
click at [1031, 120] on span "Add a filter" at bounding box center [1026, 116] width 46 height 9
click at [1048, 115] on span "Add a filter" at bounding box center [1026, 116] width 46 height 9
click at [1144, 111] on icon "scrollable content" at bounding box center [1142, 110] width 4 height 4
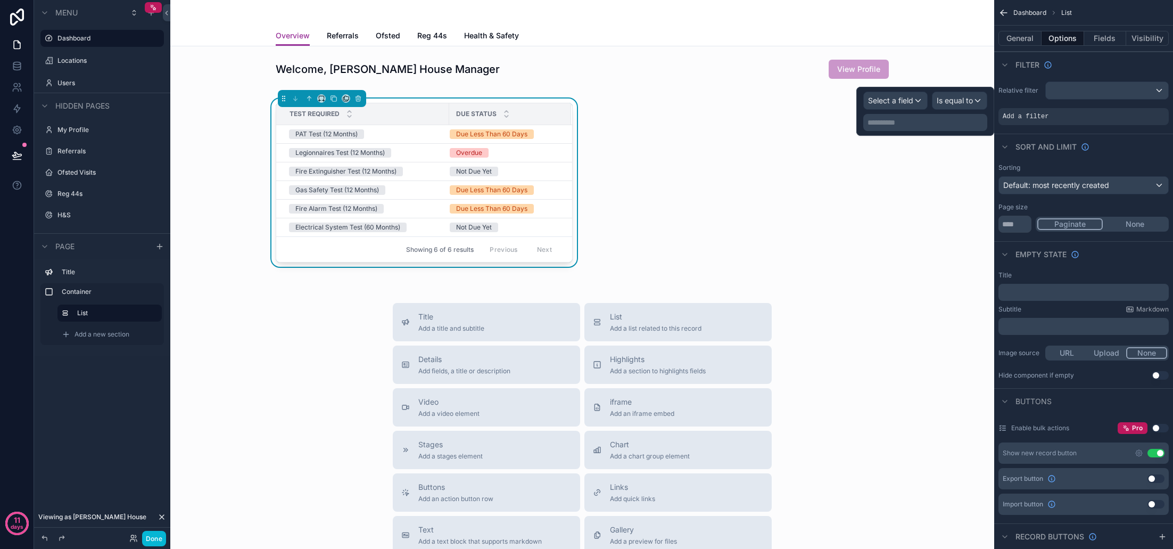
click at [912, 103] on span "Select a field" at bounding box center [890, 100] width 45 height 9
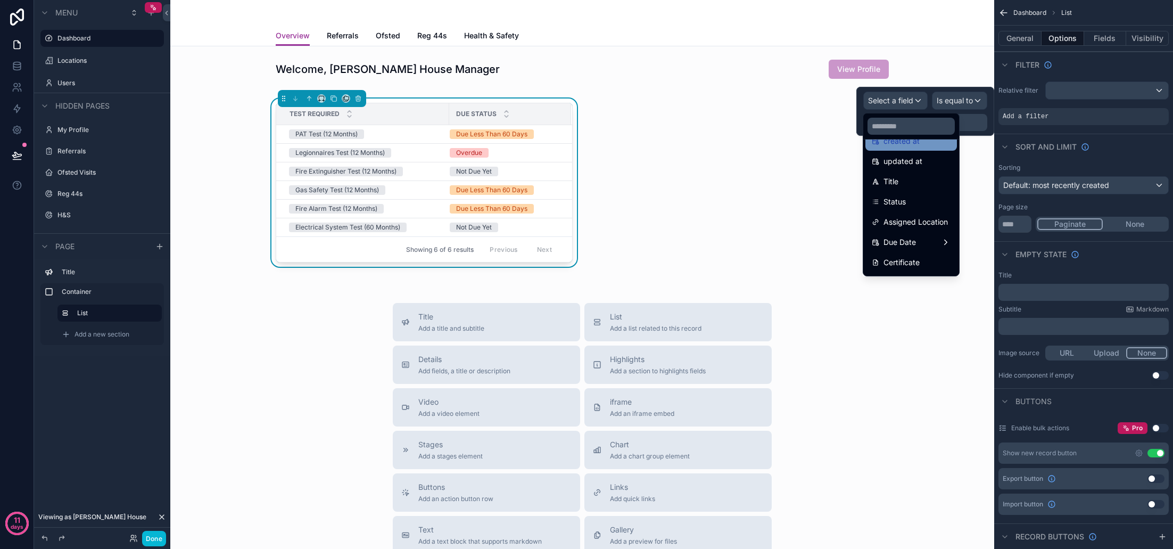
scroll to position [60, 0]
click at [924, 202] on div "Status" at bounding box center [911, 199] width 79 height 13
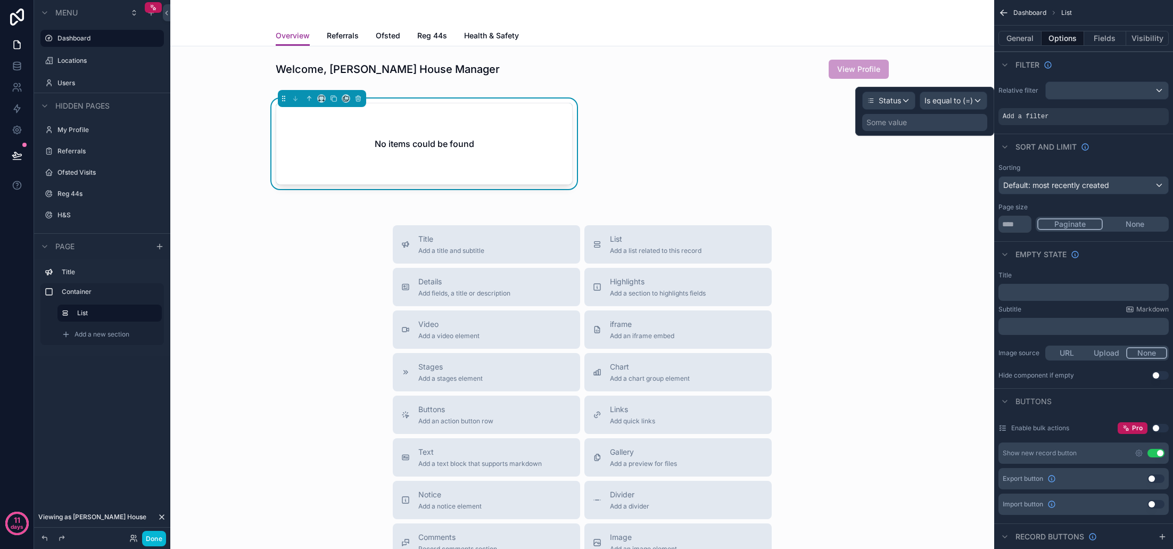
click at [962, 100] on span "Is equal to (=)" at bounding box center [948, 100] width 48 height 11
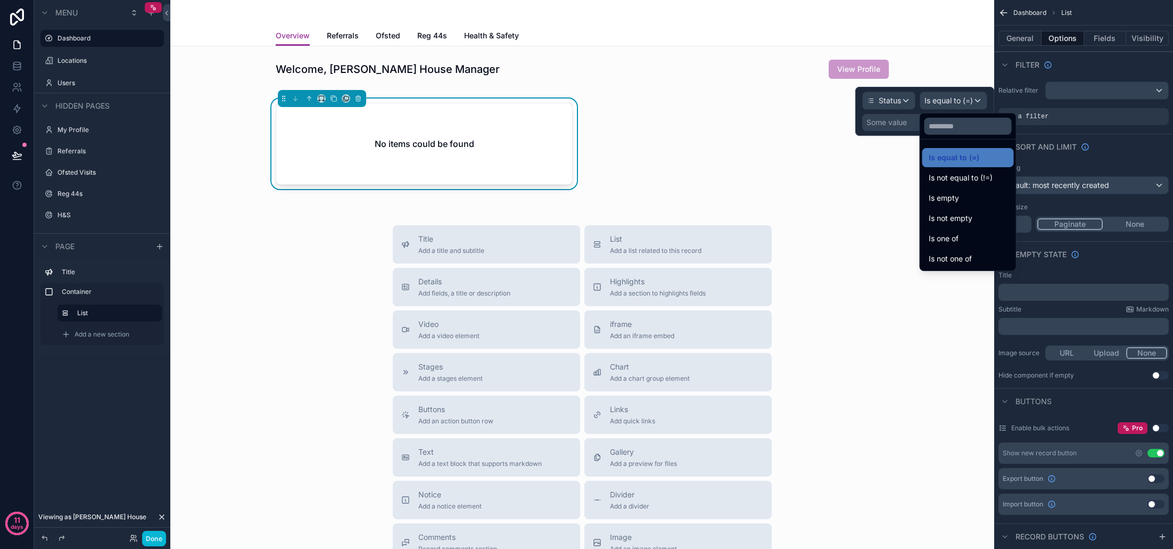
click at [887, 127] on div at bounding box center [924, 111] width 139 height 49
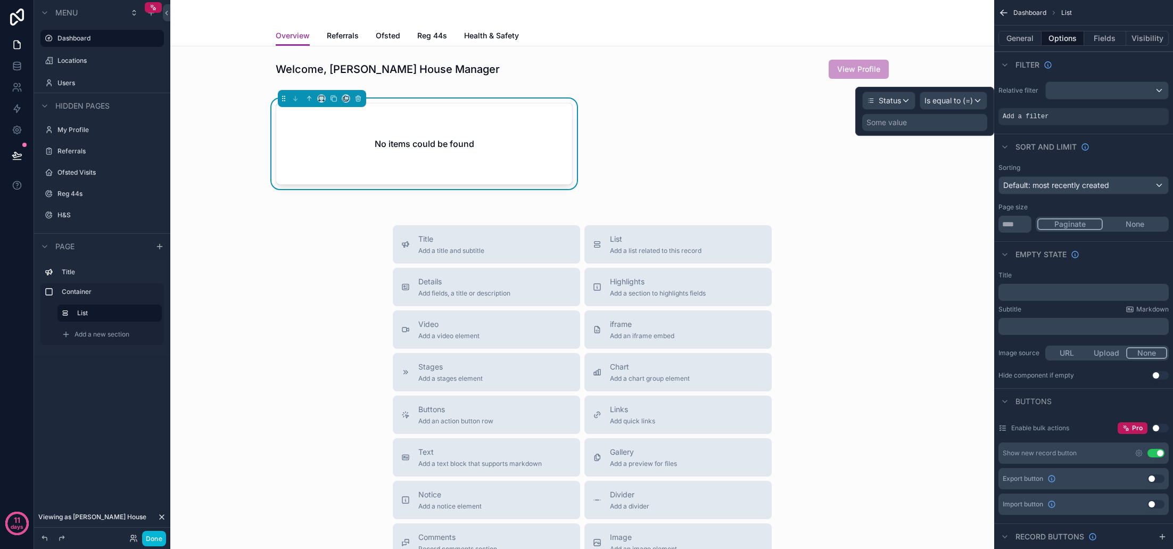
click at [902, 125] on div "Some value" at bounding box center [886, 122] width 40 height 11
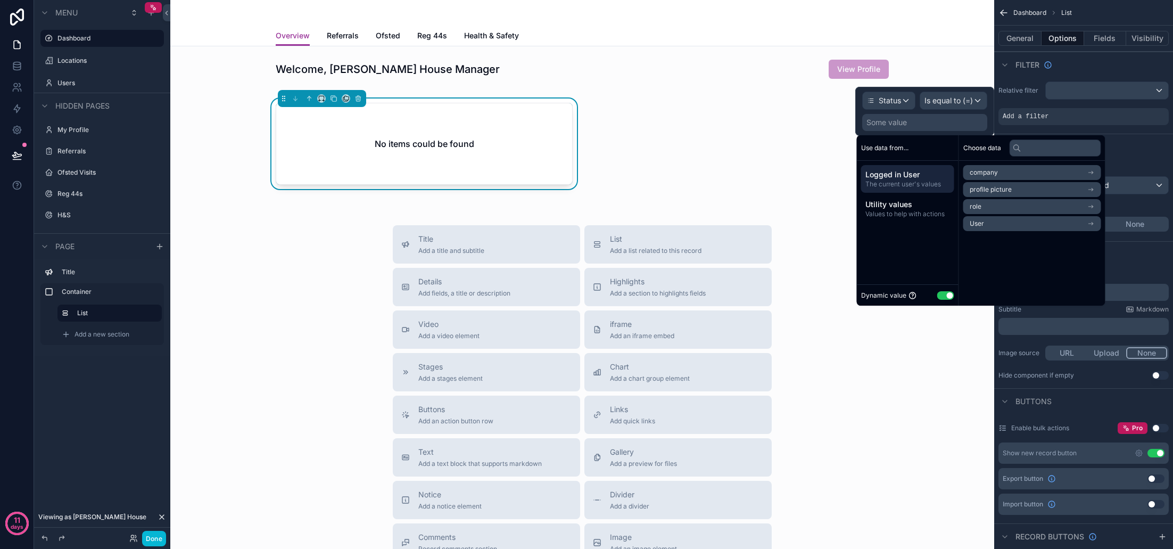
click at [947, 296] on button "Use setting" at bounding box center [945, 295] width 17 height 9
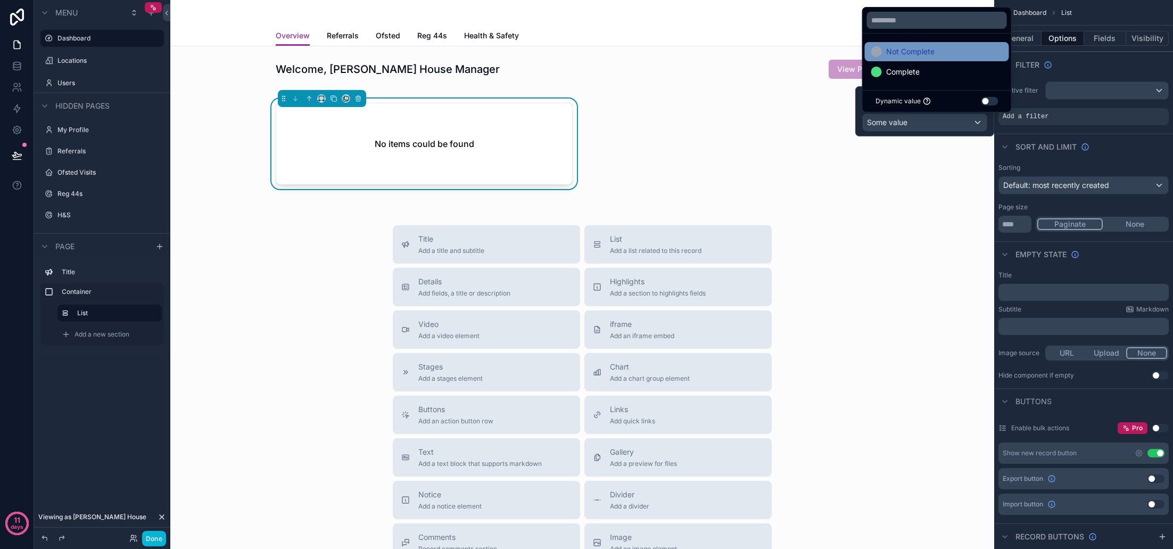
scroll to position [1, 0]
click at [910, 51] on span "Not Complete" at bounding box center [910, 51] width 48 height 13
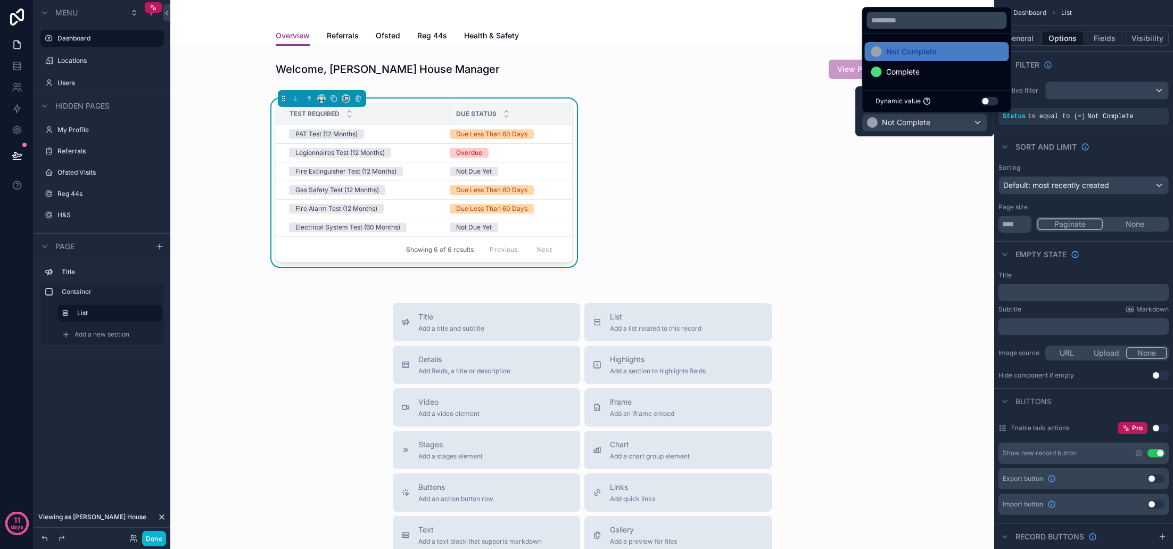
click at [1031, 136] on div "Sort And Limit" at bounding box center [1083, 147] width 179 height 26
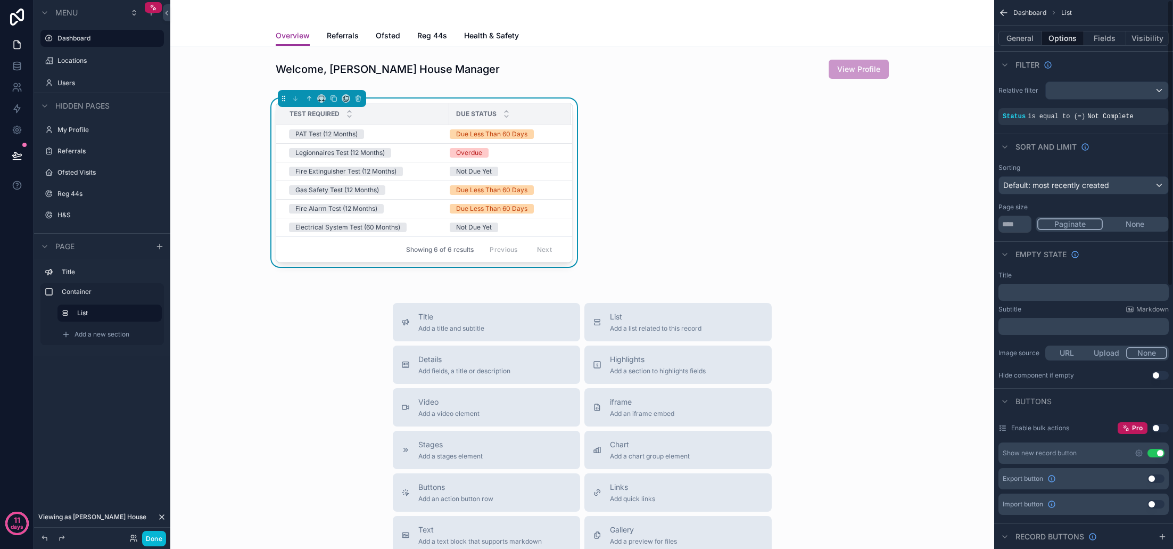
click at [1159, 186] on div "Default: most recently created" at bounding box center [1083, 185] width 169 height 17
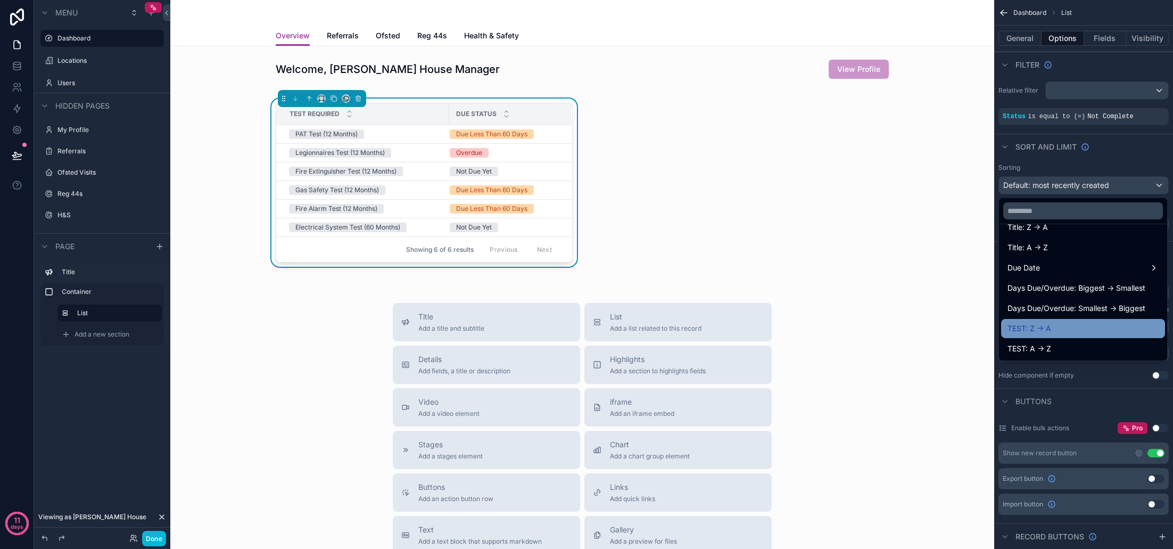
scroll to position [116, 0]
click at [1085, 311] on span "Days Due/Overdue: Smallest -> Biggest" at bounding box center [1076, 308] width 138 height 13
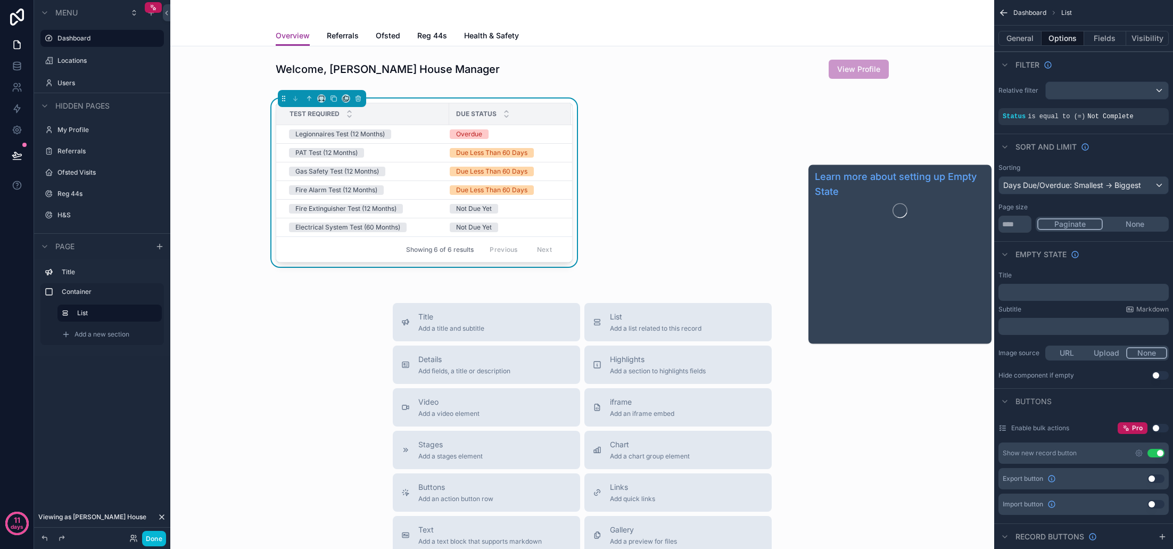
click at [1114, 245] on div "Empty state" at bounding box center [1083, 254] width 179 height 26
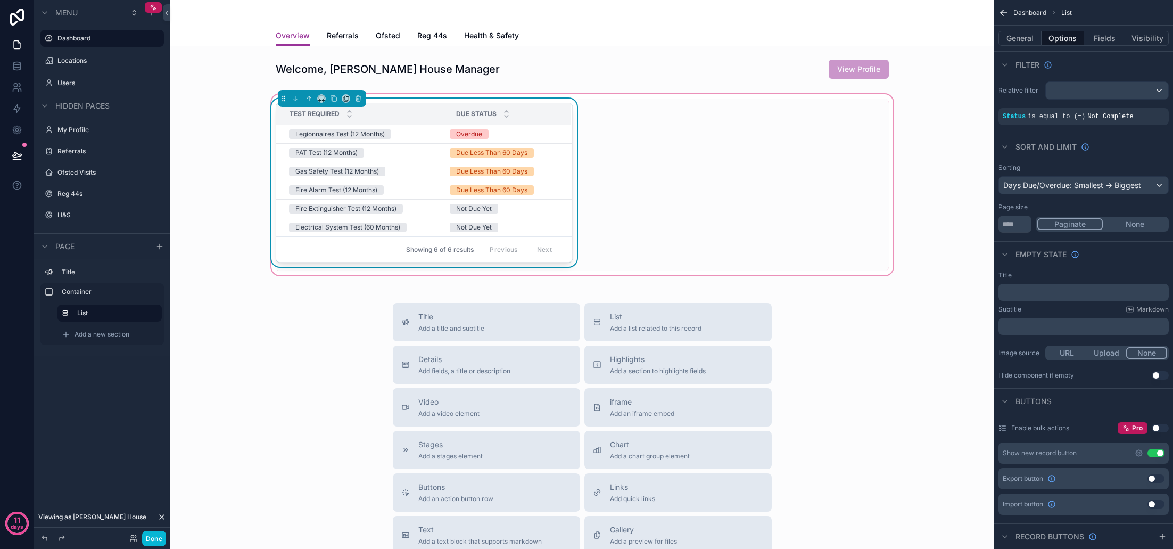
click at [668, 193] on div "Test Required Due Status Legionnaires Test (12 Months) Overdue PAT Test (12 Mon…" at bounding box center [582, 184] width 626 height 172
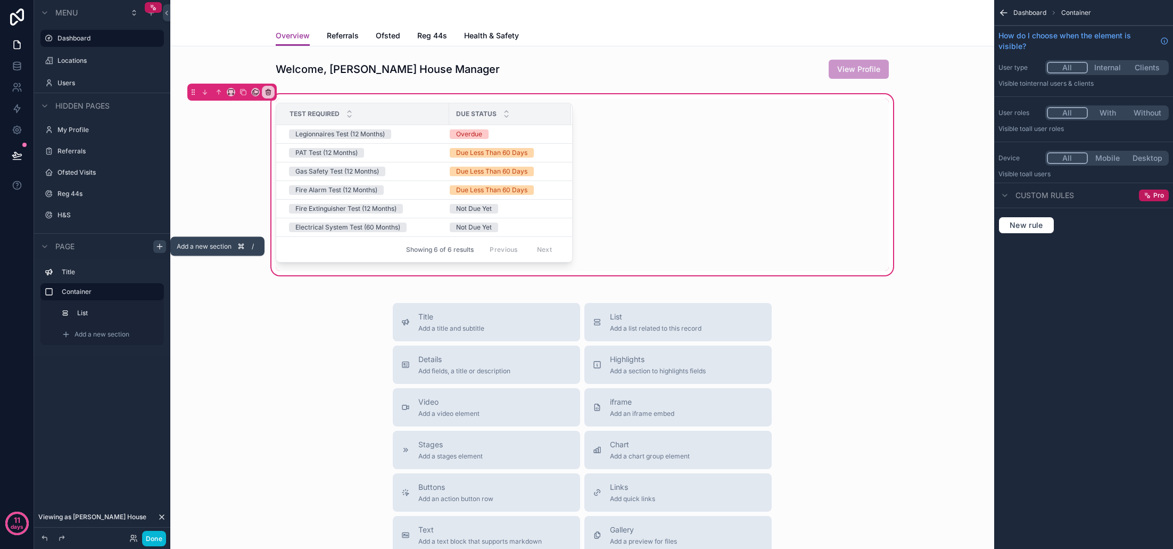
click at [159, 246] on icon "scrollable content" at bounding box center [159, 246] width 5 height 0
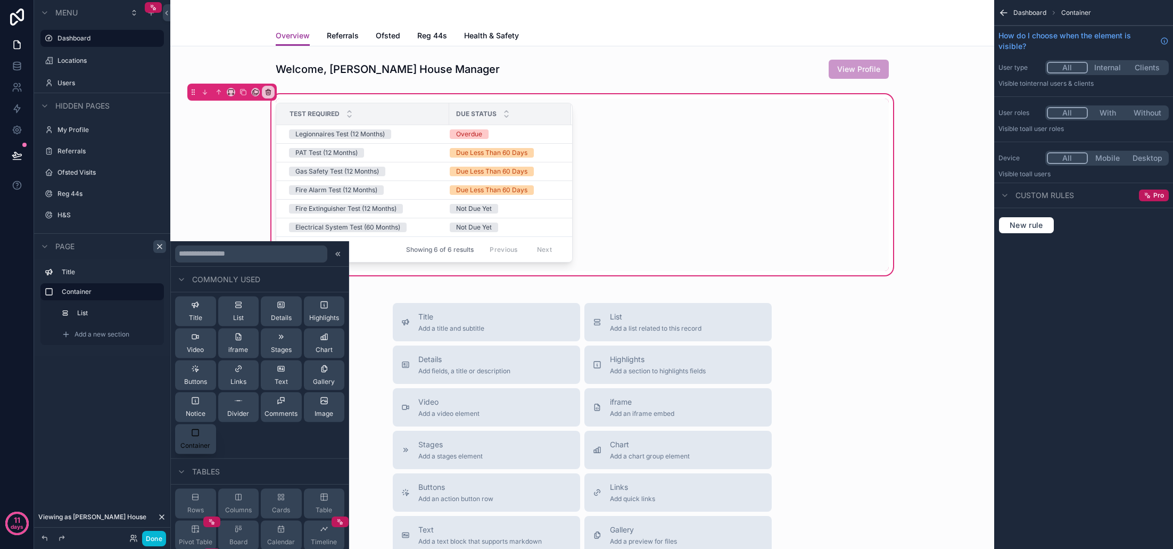
click at [199, 436] on icon at bounding box center [195, 432] width 9 height 9
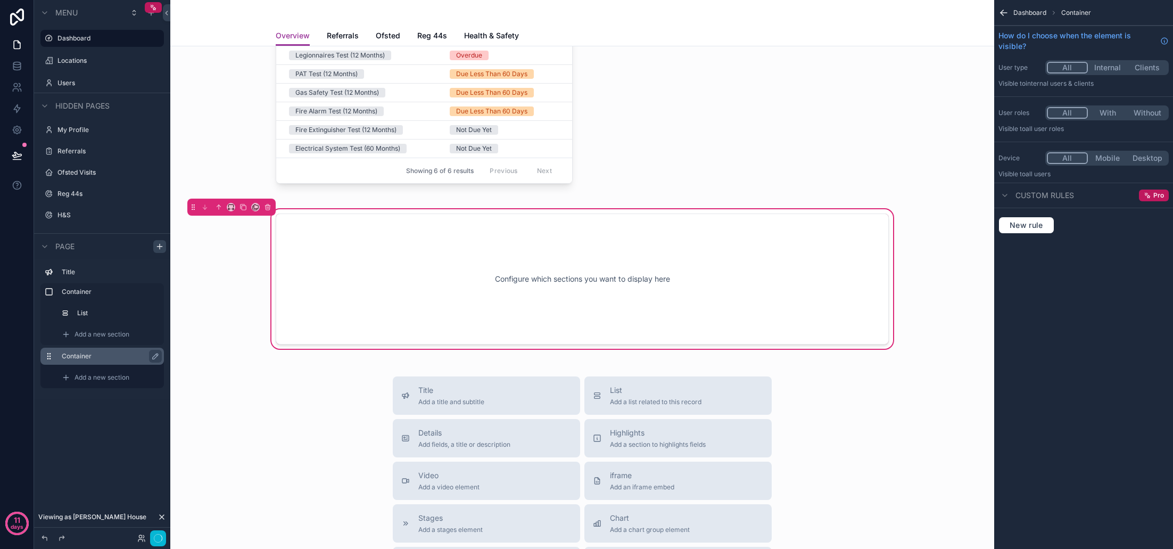
scroll to position [84, 0]
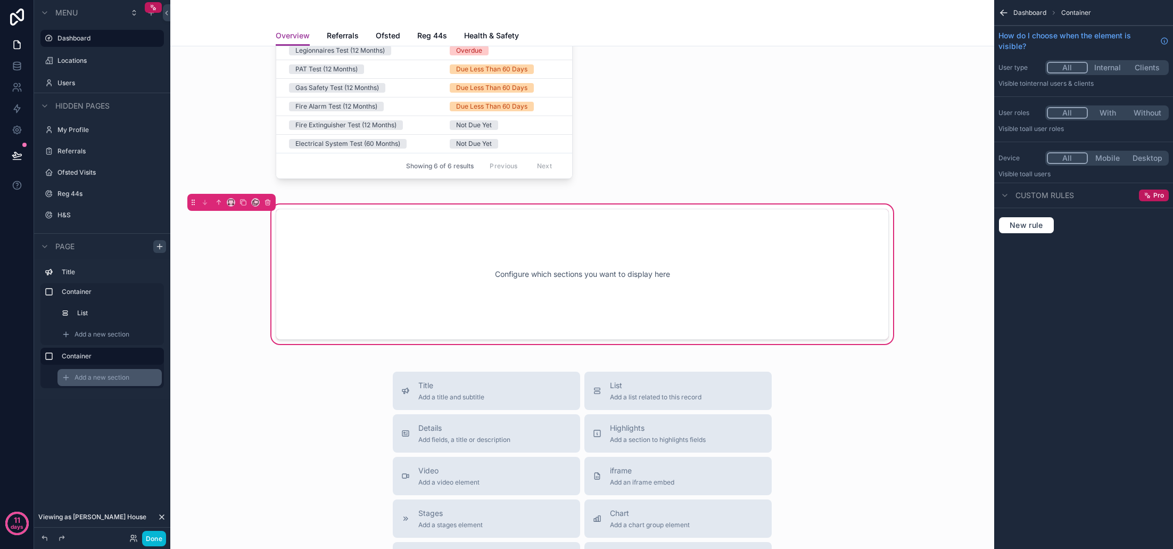
click at [105, 372] on div "Add a new section" at bounding box center [109, 377] width 104 height 17
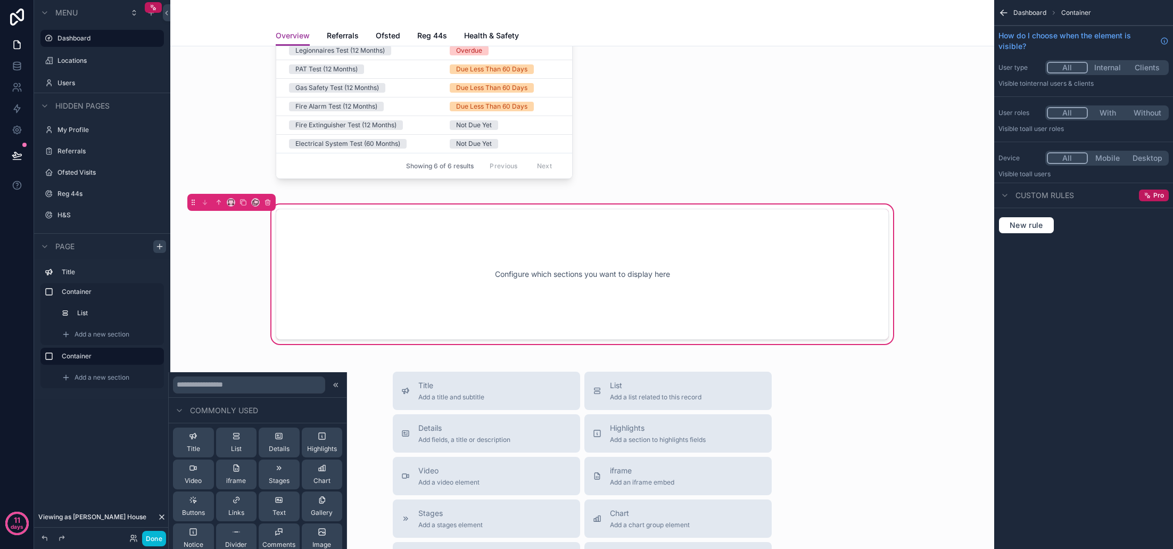
scroll to position [0, 0]
click at [219, 388] on input "text" at bounding box center [249, 384] width 152 height 17
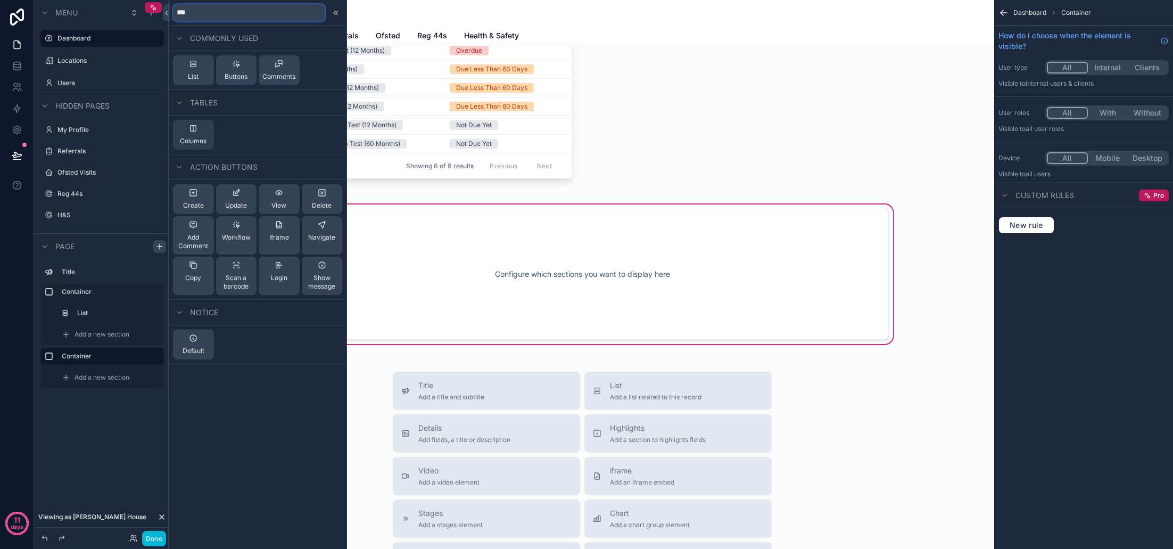
type input "***"
click at [202, 141] on span "Columns" at bounding box center [193, 141] width 27 height 9
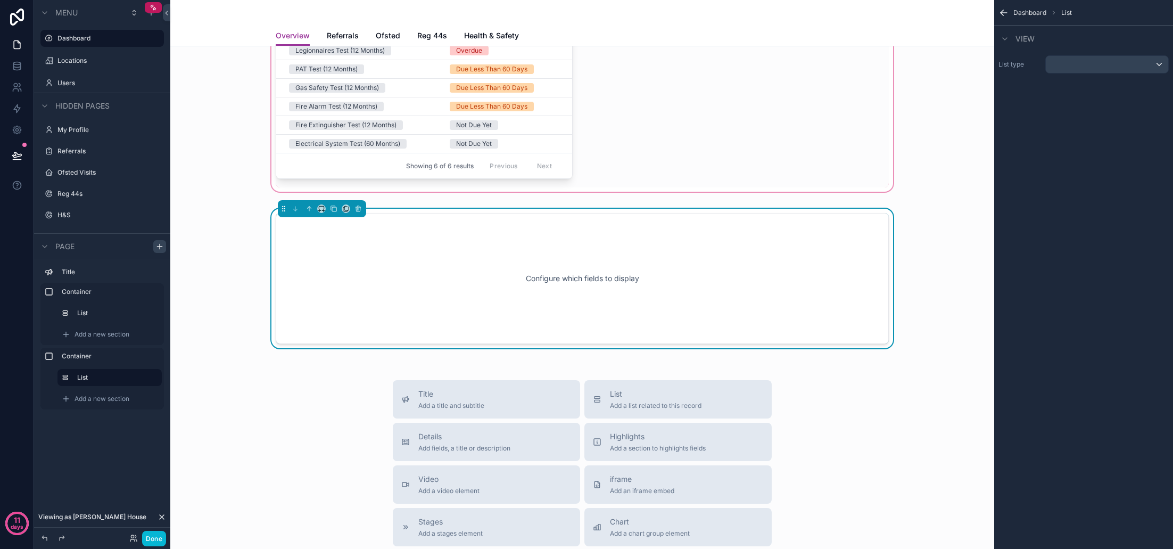
scroll to position [88, 0]
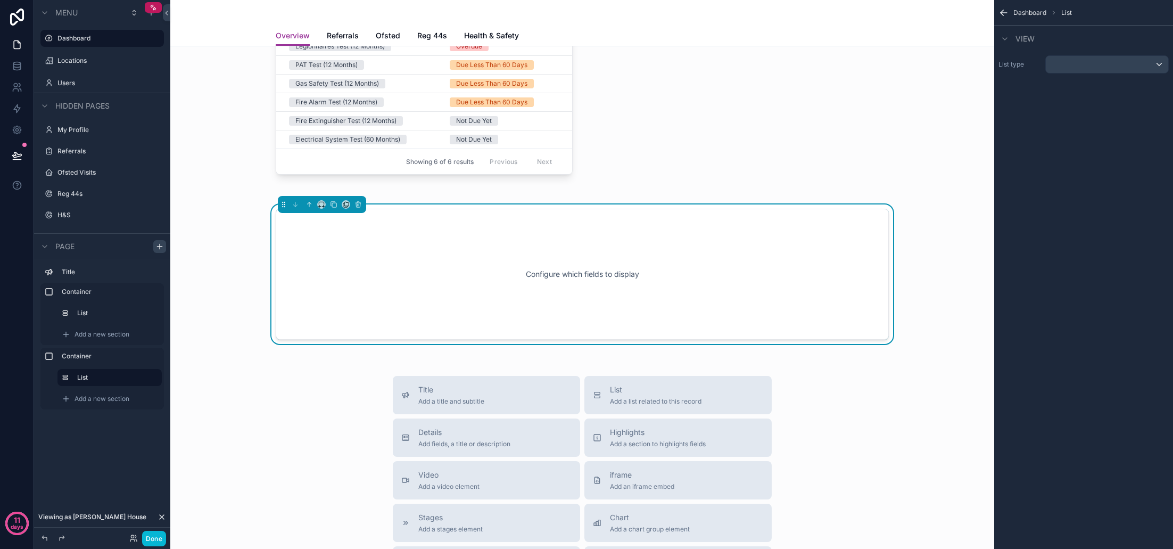
click at [1111, 64] on div "scrollable content" at bounding box center [1107, 64] width 122 height 17
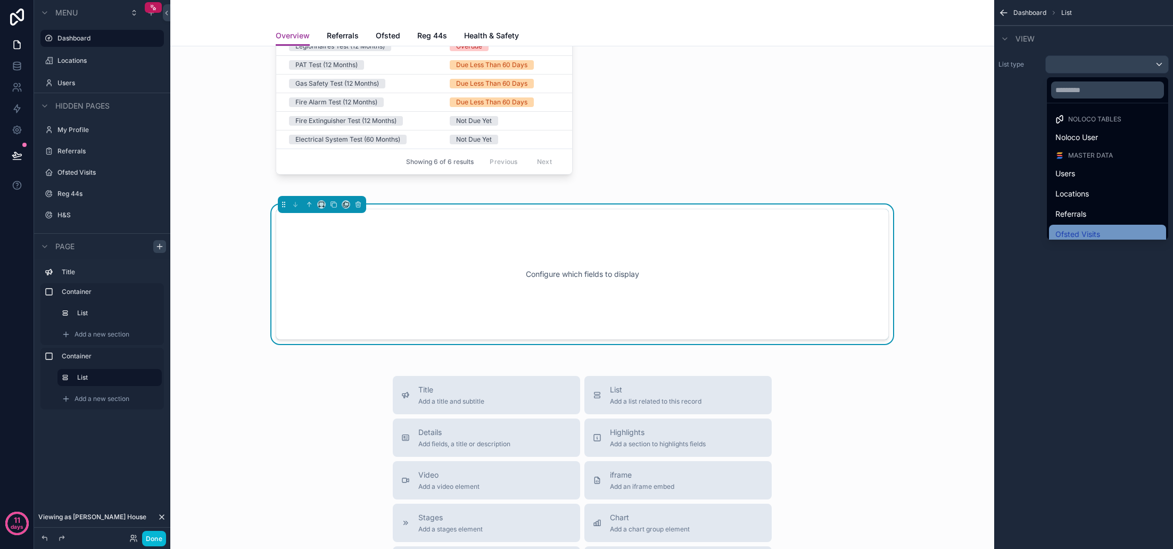
click at [1091, 226] on div "Ofsted Visits" at bounding box center [1107, 234] width 117 height 19
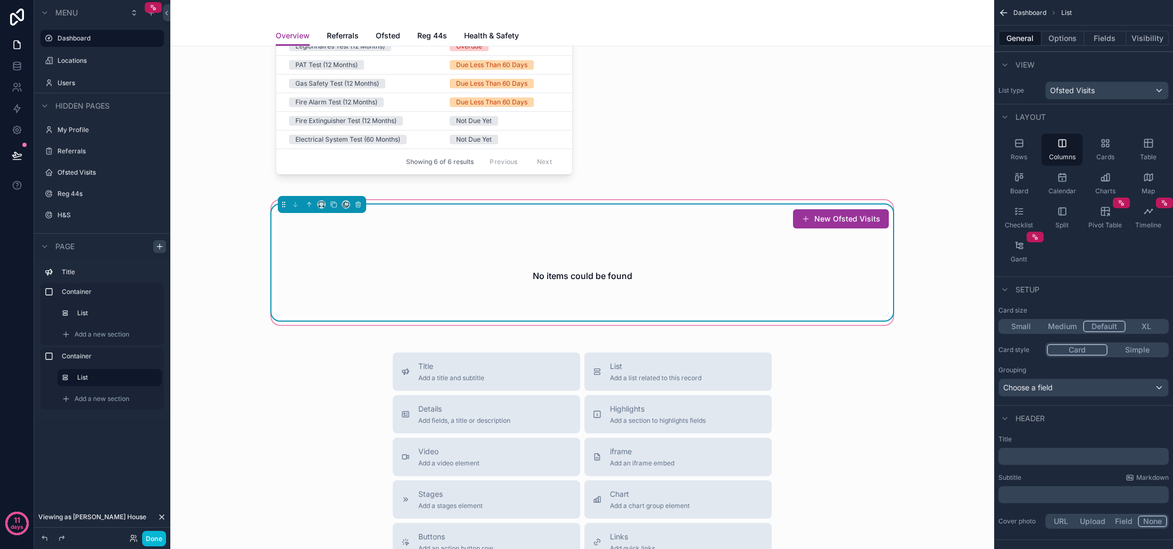
click at [679, 227] on div "New Ofsted Visits" at bounding box center [582, 219] width 613 height 20
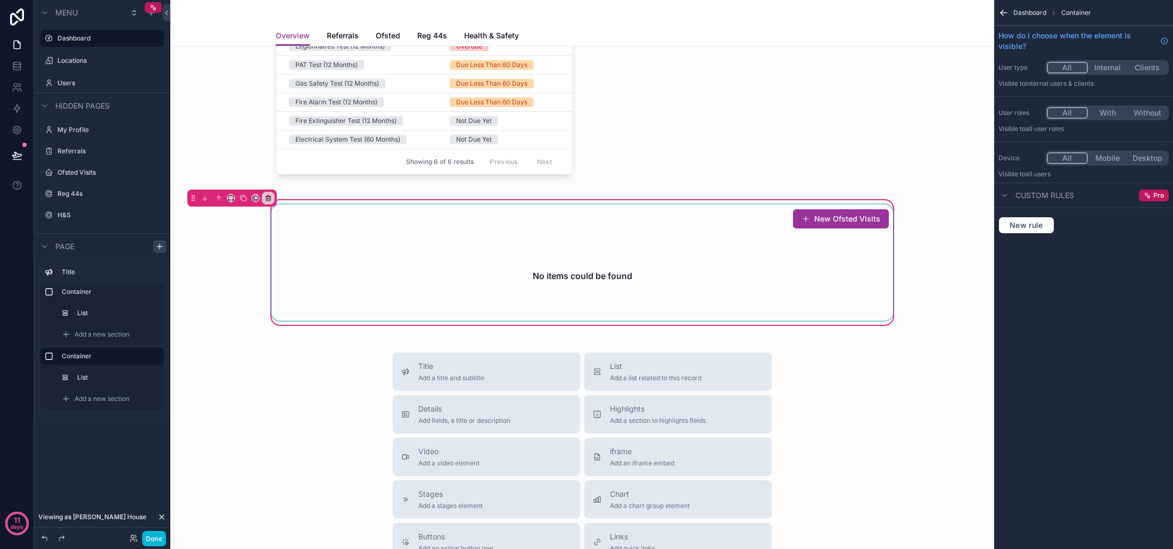
click at [674, 233] on div "scrollable content" at bounding box center [582, 262] width 626 height 116
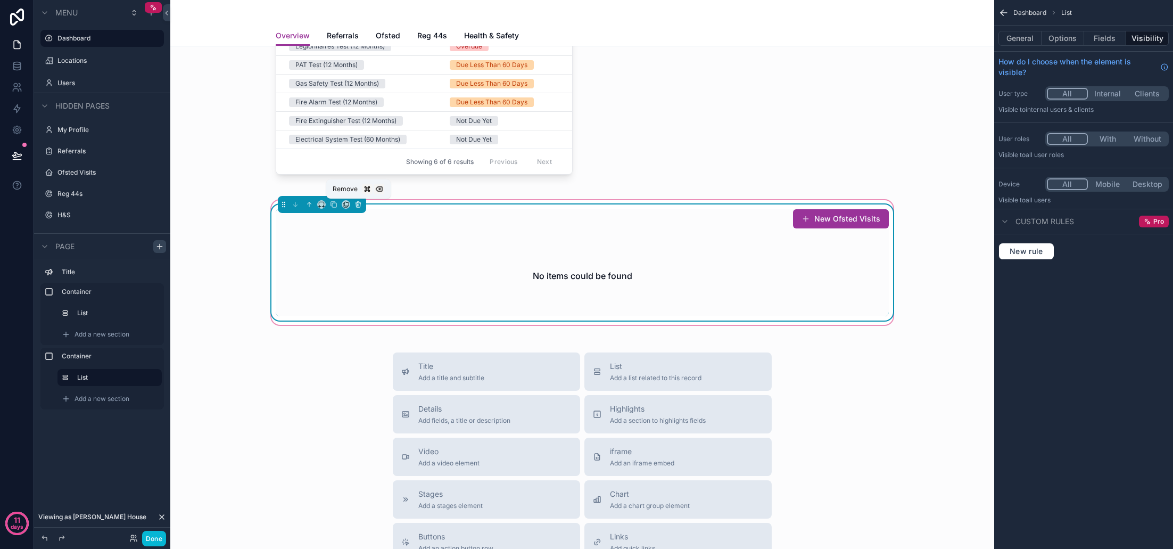
click at [359, 205] on icon "scrollable content" at bounding box center [357, 204] width 7 height 7
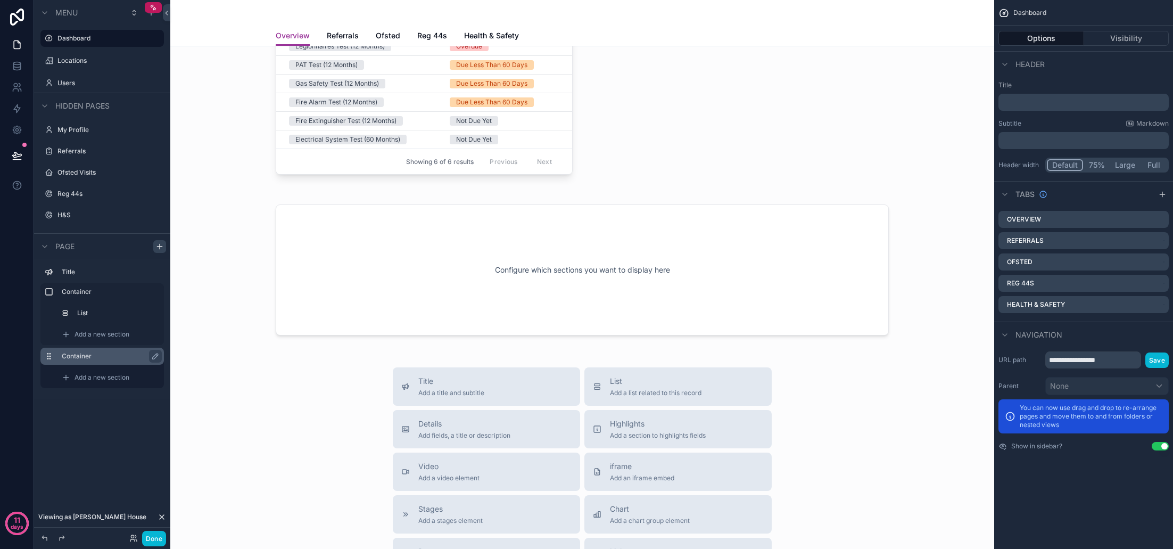
click at [119, 356] on label "Container" at bounding box center [109, 356] width 94 height 9
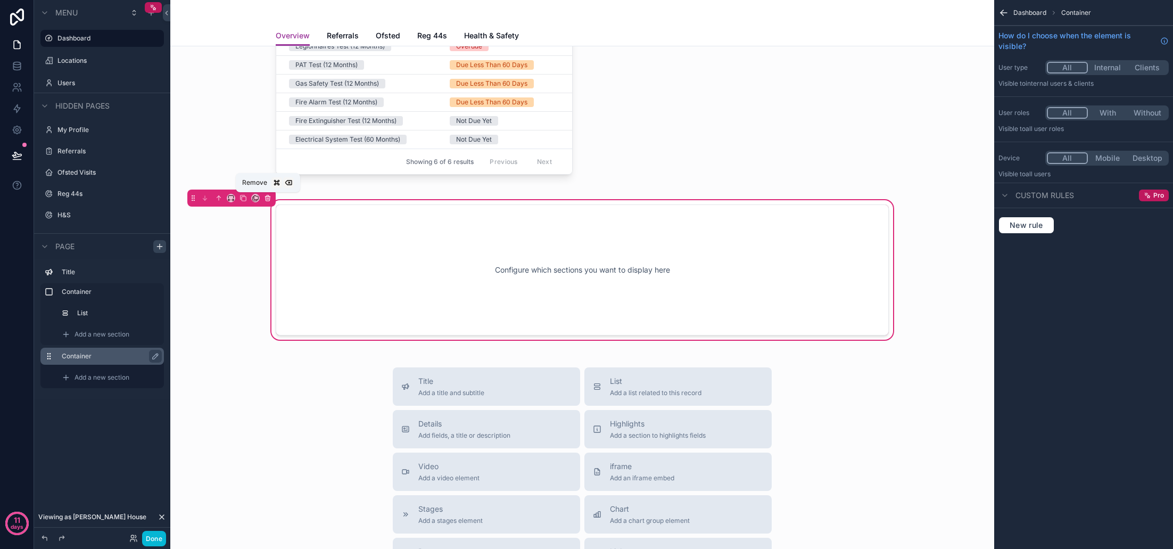
click at [268, 200] on icon "scrollable content" at bounding box center [268, 198] width 0 height 2
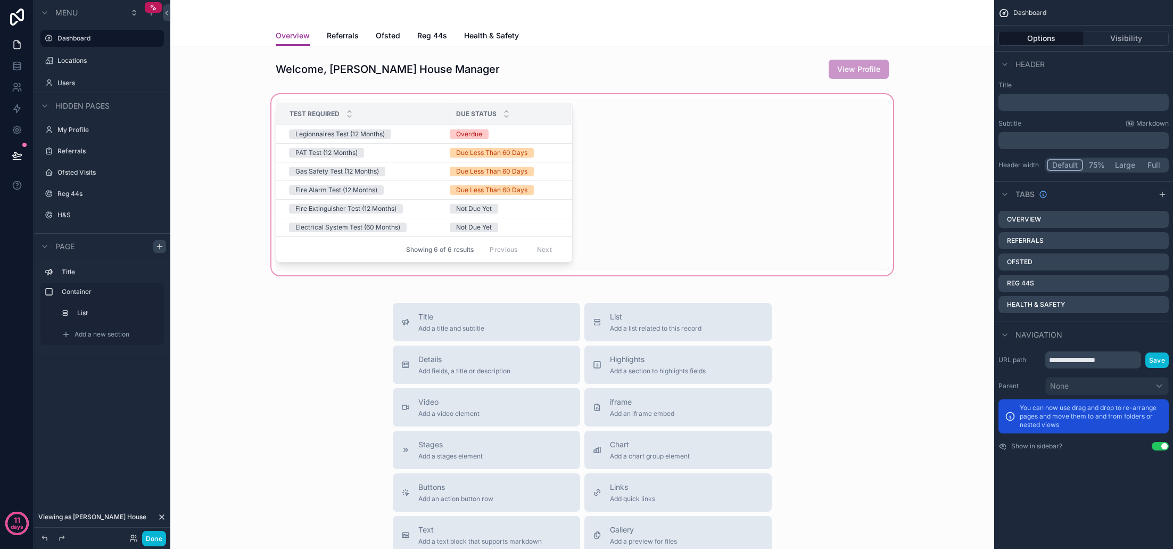
scroll to position [0, 0]
click at [569, 183] on div "scrollable content" at bounding box center [582, 184] width 807 height 185
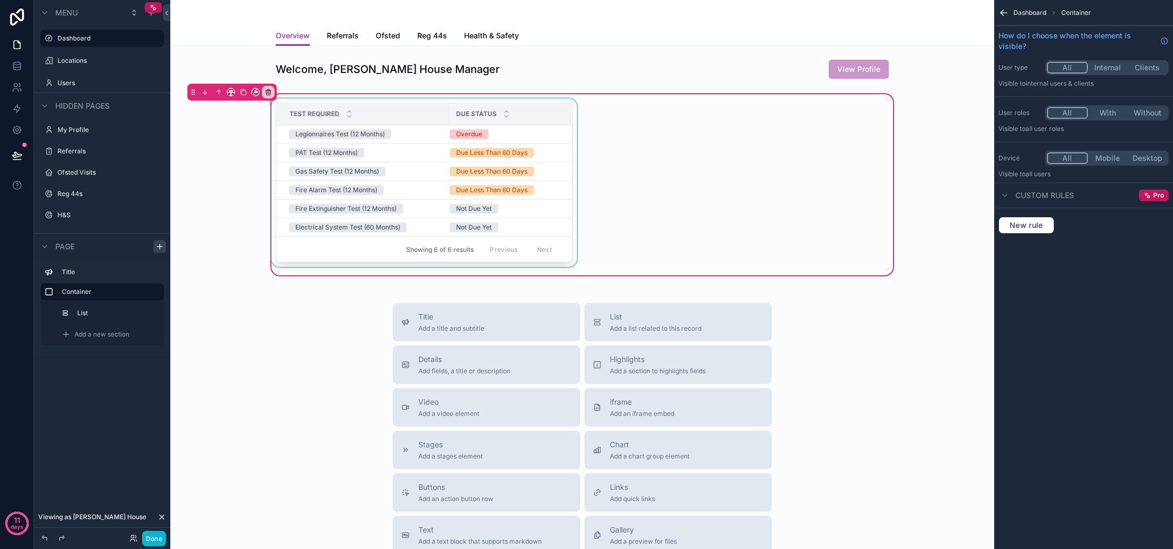
click at [542, 180] on div "scrollable content" at bounding box center [424, 184] width 310 height 172
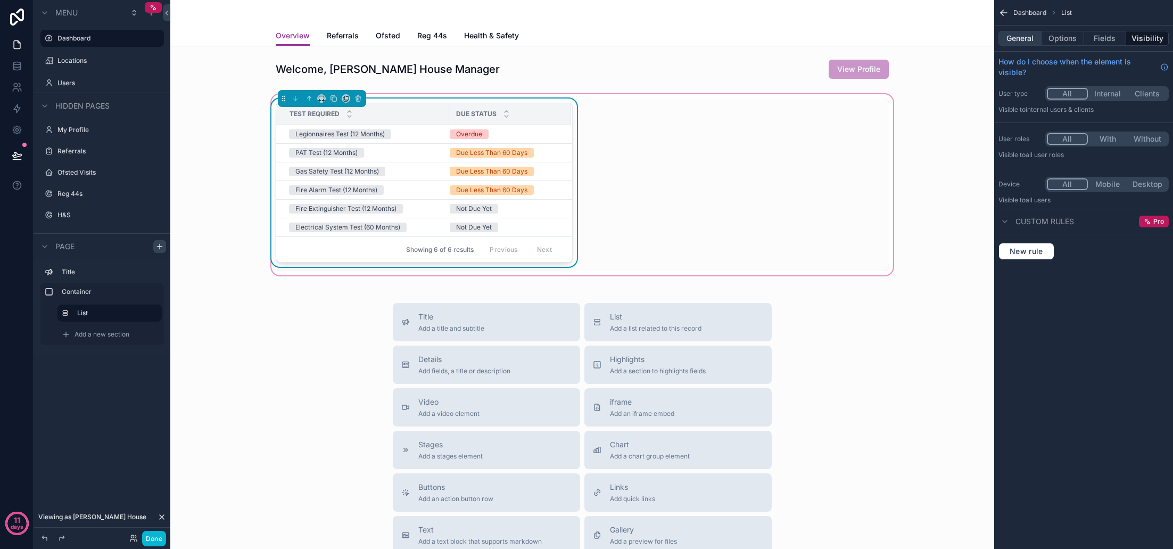
click at [1024, 37] on button "General" at bounding box center [1019, 38] width 43 height 15
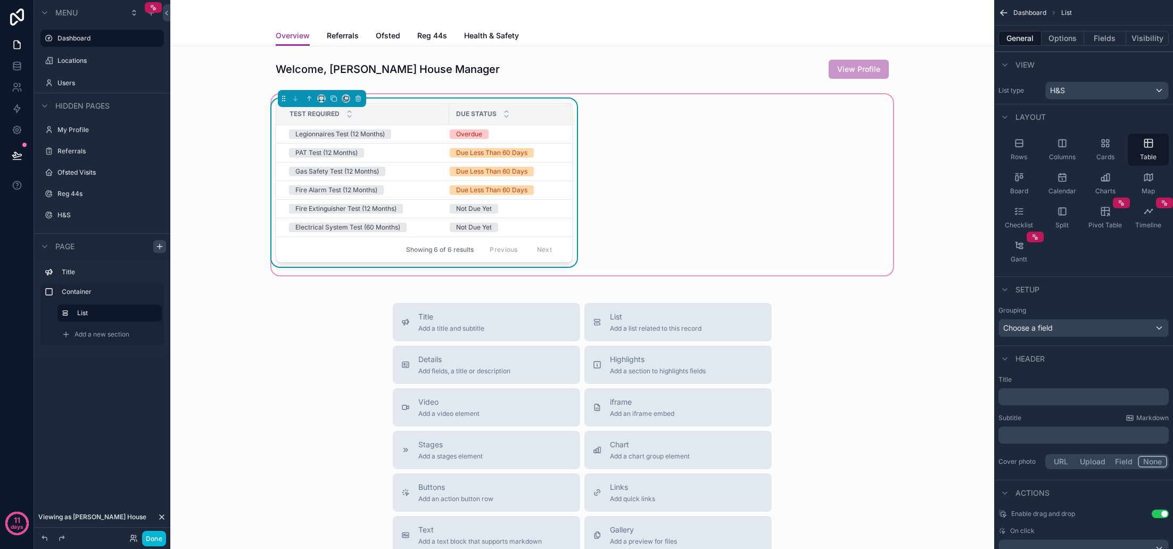
click at [1063, 399] on p "﻿" at bounding box center [1085, 396] width 164 height 11
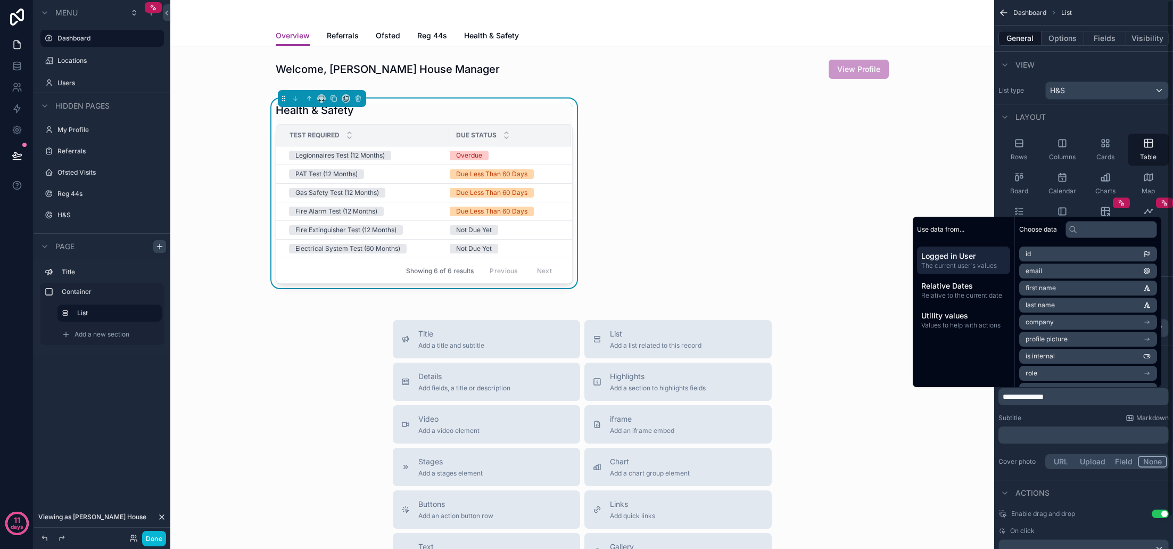
click at [996, 200] on div "Rows Columns Cards Table Board Calendar Charts Map Checklist Split Pivot Table …" at bounding box center [1083, 200] width 179 height 143
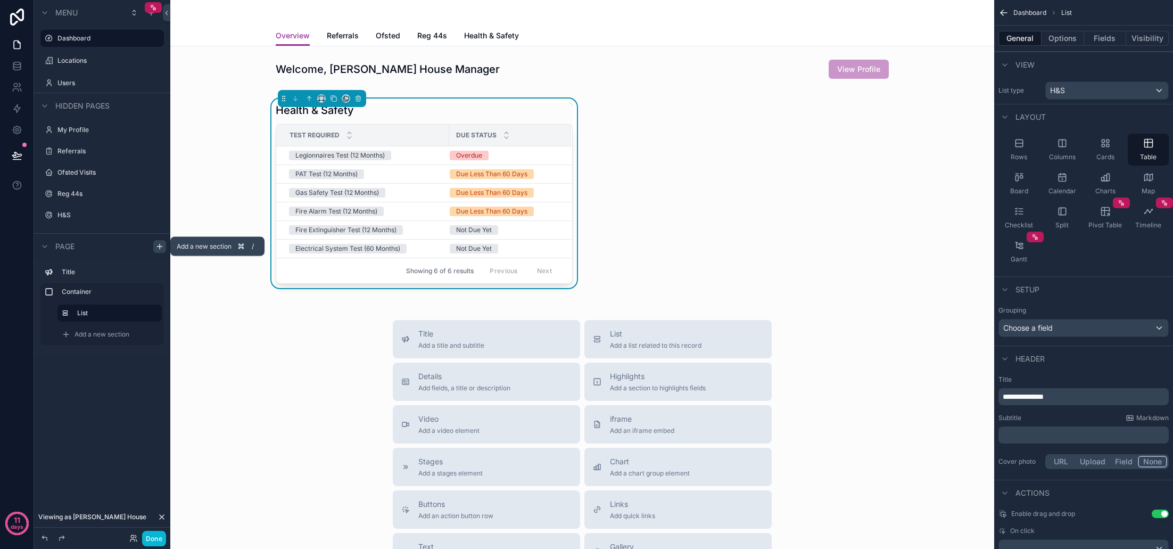
click at [163, 248] on icon "scrollable content" at bounding box center [159, 246] width 9 height 9
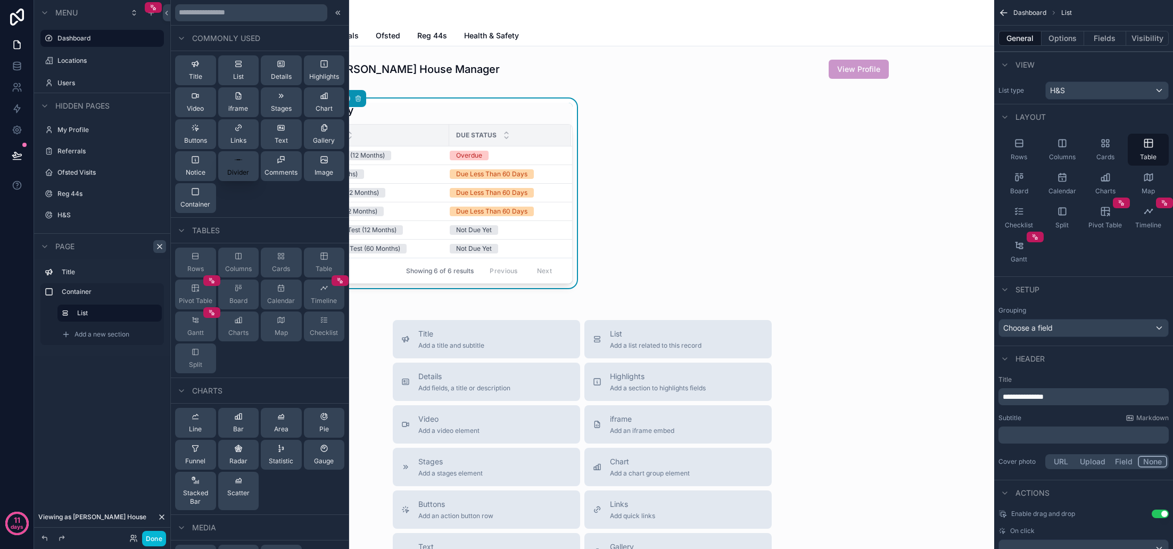
click at [248, 167] on div "Divider" at bounding box center [238, 165] width 22 height 21
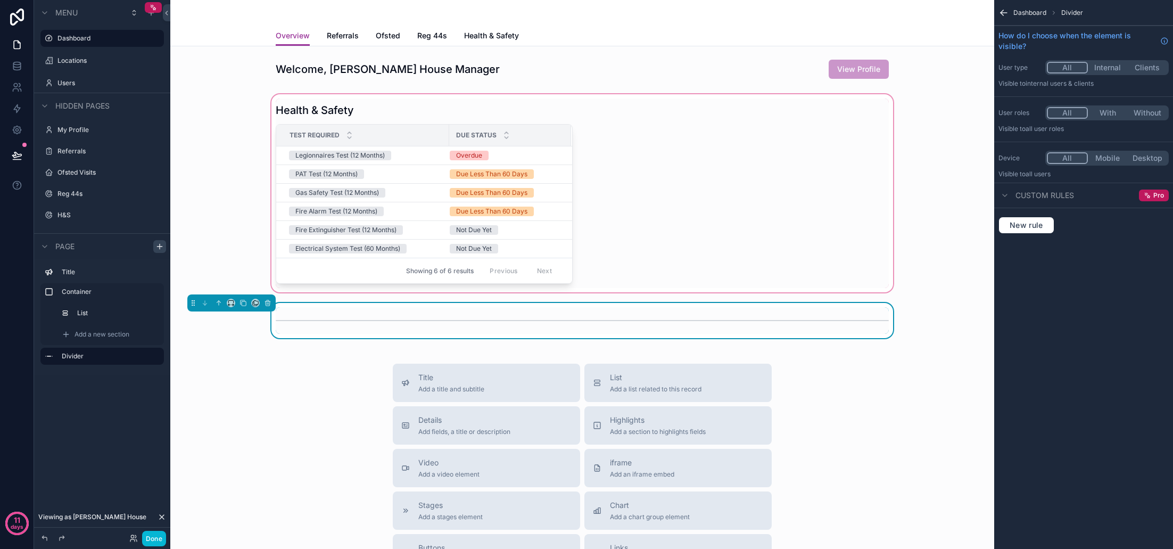
scroll to position [46, 0]
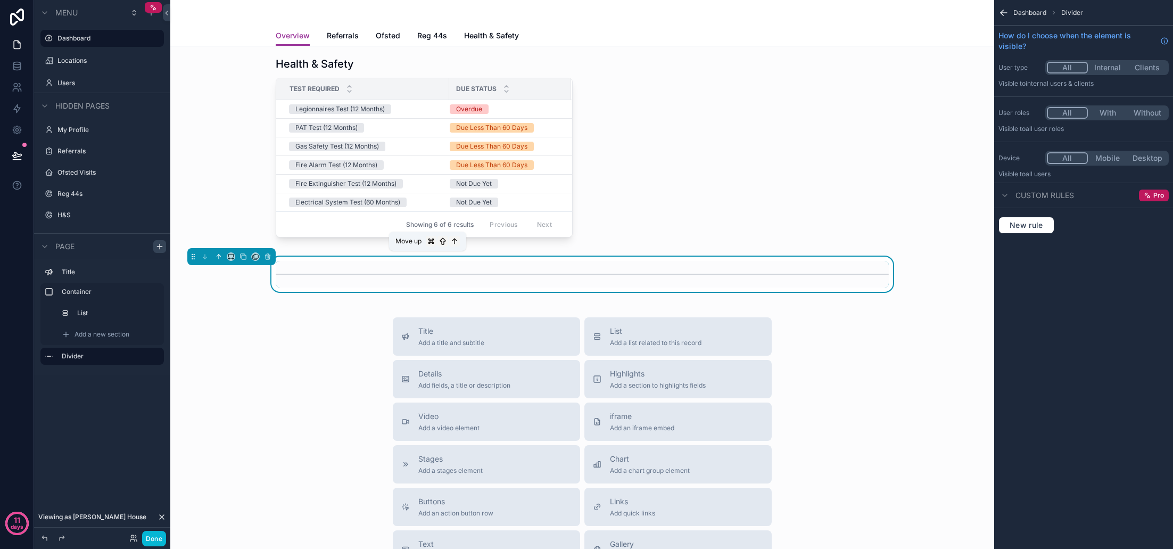
click at [218, 257] on icon "scrollable content" at bounding box center [218, 256] width 7 height 7
click at [219, 257] on icon "scrollable content" at bounding box center [218, 256] width 7 height 7
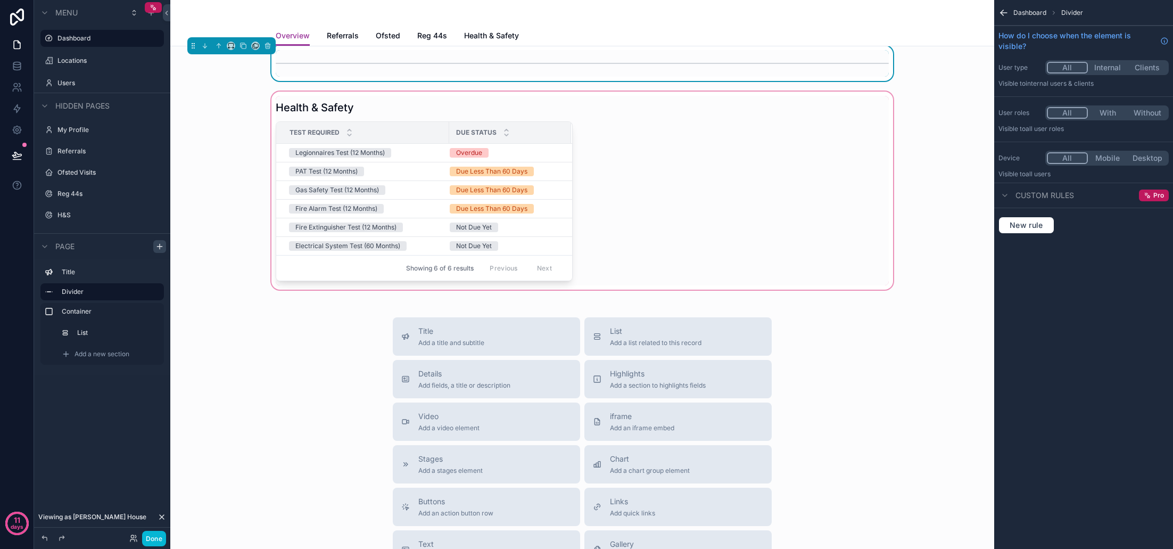
click at [252, 229] on div "scrollable content" at bounding box center [582, 190] width 807 height 202
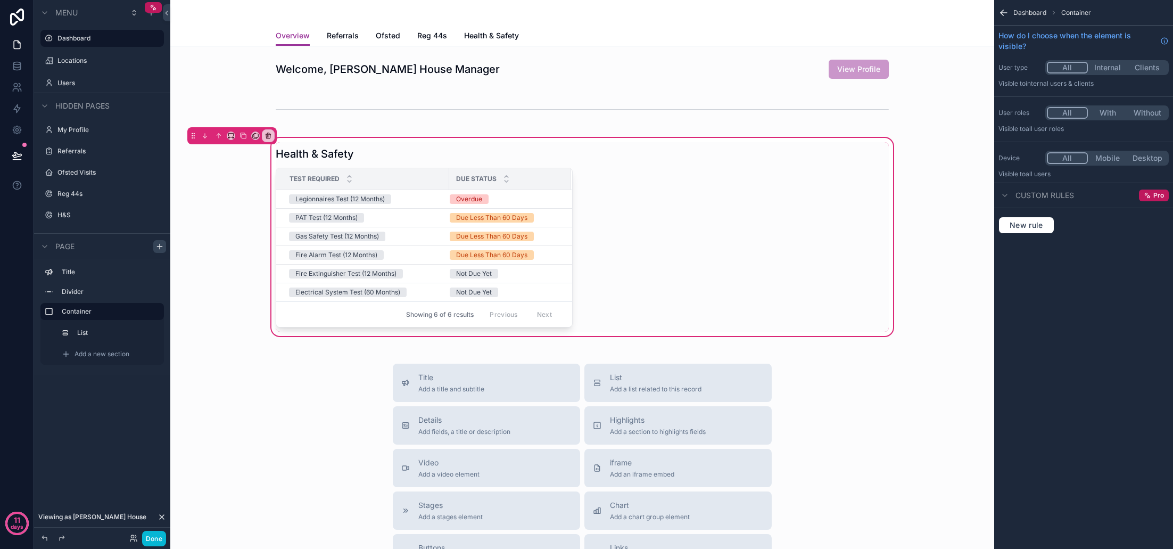
scroll to position [0, 0]
click at [805, 233] on div "Health & Safety Test Required Due Status Legionnaires Test (12 Months) Overdue …" at bounding box center [582, 236] width 626 height 189
click at [745, 245] on div "Health & Safety Test Required Due Status Legionnaires Test (12 Months) Overdue …" at bounding box center [582, 236] width 626 height 189
click at [648, 233] on div "Health & Safety Test Required Due Status Legionnaires Test (12 Months) Overdue …" at bounding box center [582, 236] width 626 height 189
click at [649, 206] on div "Health & Safety Test Required Due Status Legionnaires Test (12 Months) Overdue …" at bounding box center [582, 236] width 626 height 189
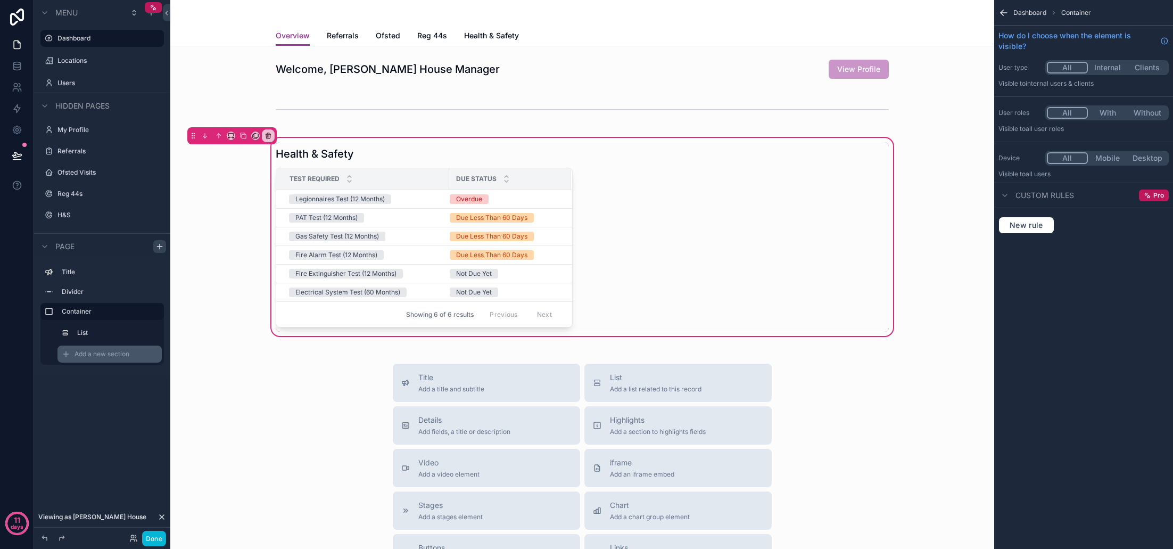
click at [109, 354] on span "Add a new section" at bounding box center [102, 354] width 55 height 9
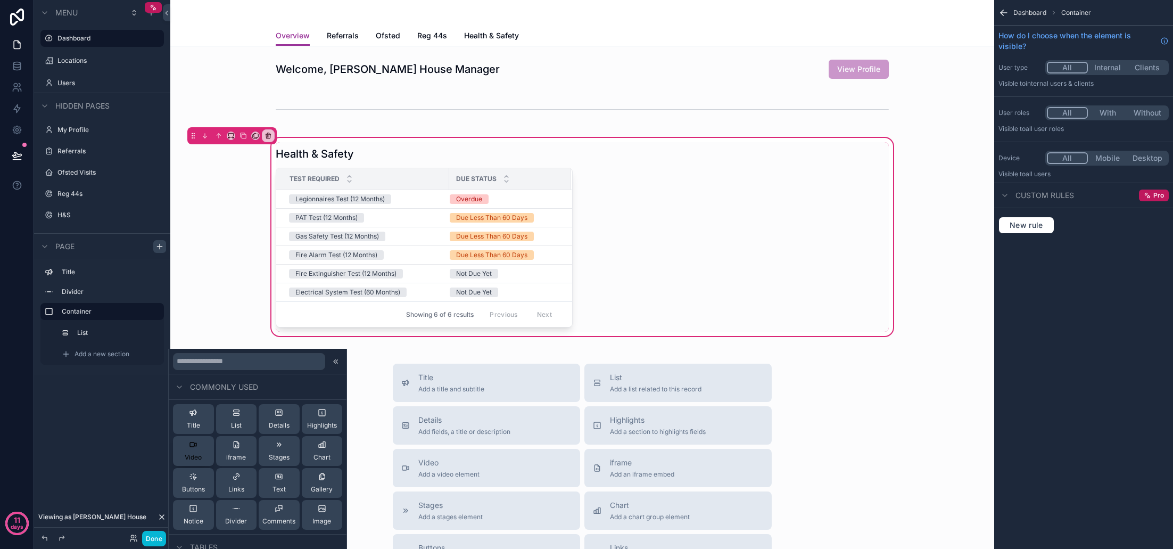
click at [200, 445] on div "Video" at bounding box center [193, 450] width 17 height 21
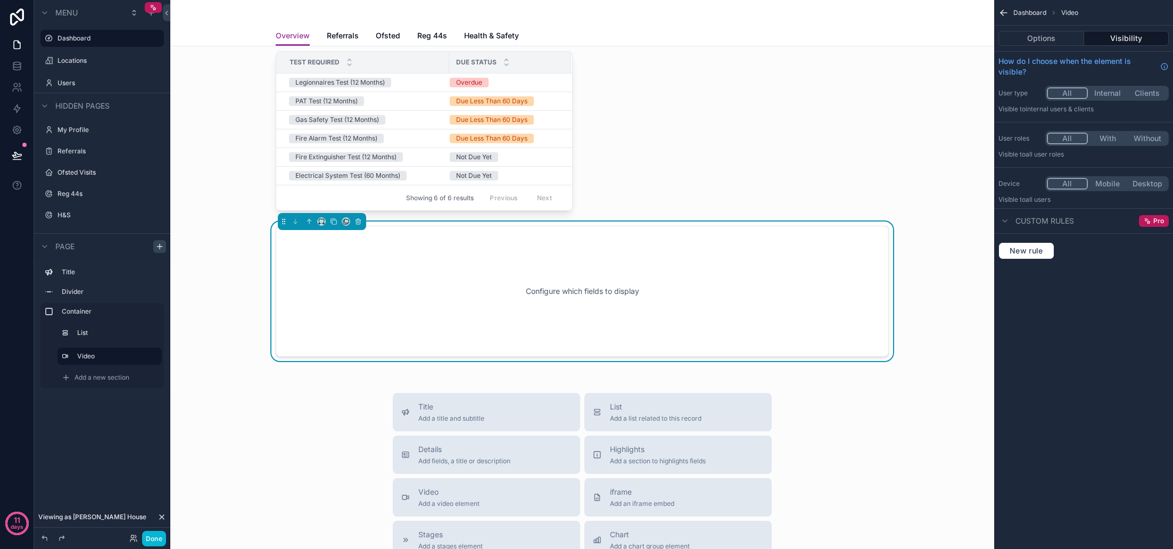
scroll to position [134, 0]
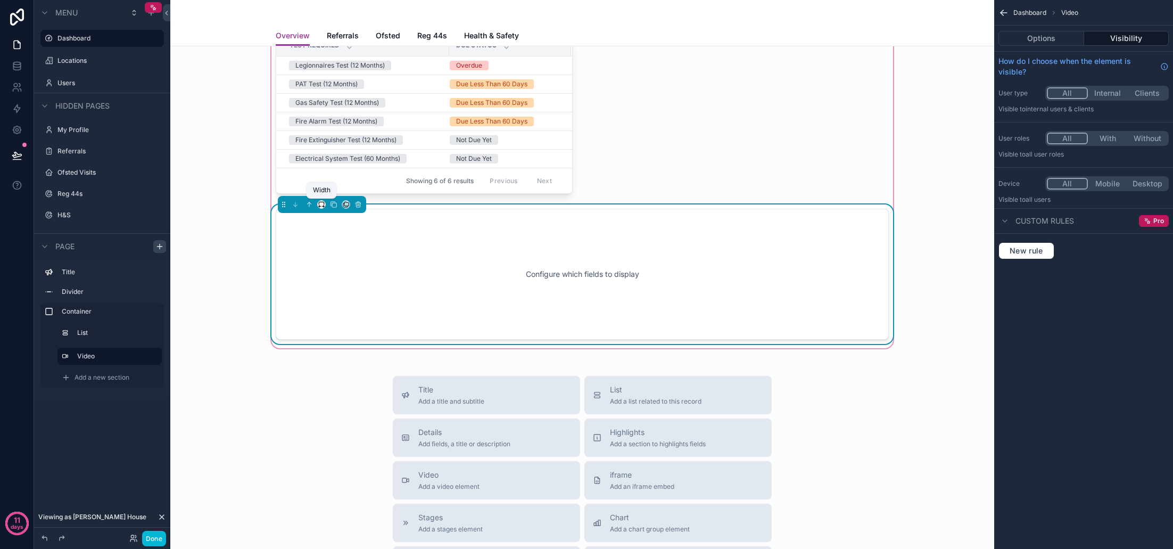
click at [319, 205] on icon "scrollable content" at bounding box center [319, 206] width 1 height 2
click at [335, 288] on span "50%" at bounding box center [334, 284] width 16 height 13
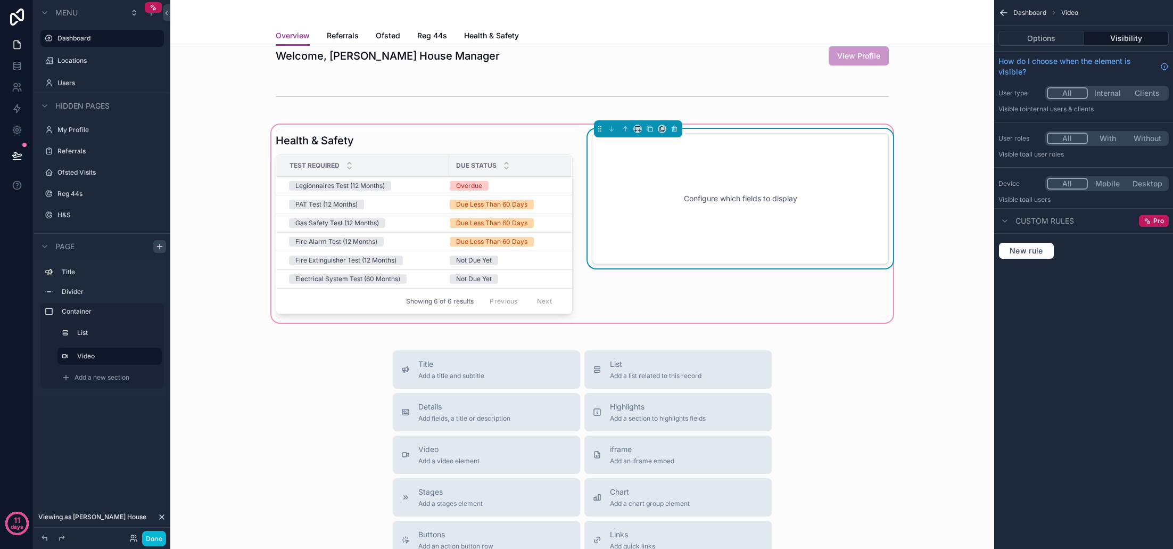
scroll to position [13, 0]
click at [688, 204] on div "Configure which fields to display" at bounding box center [740, 199] width 262 height 96
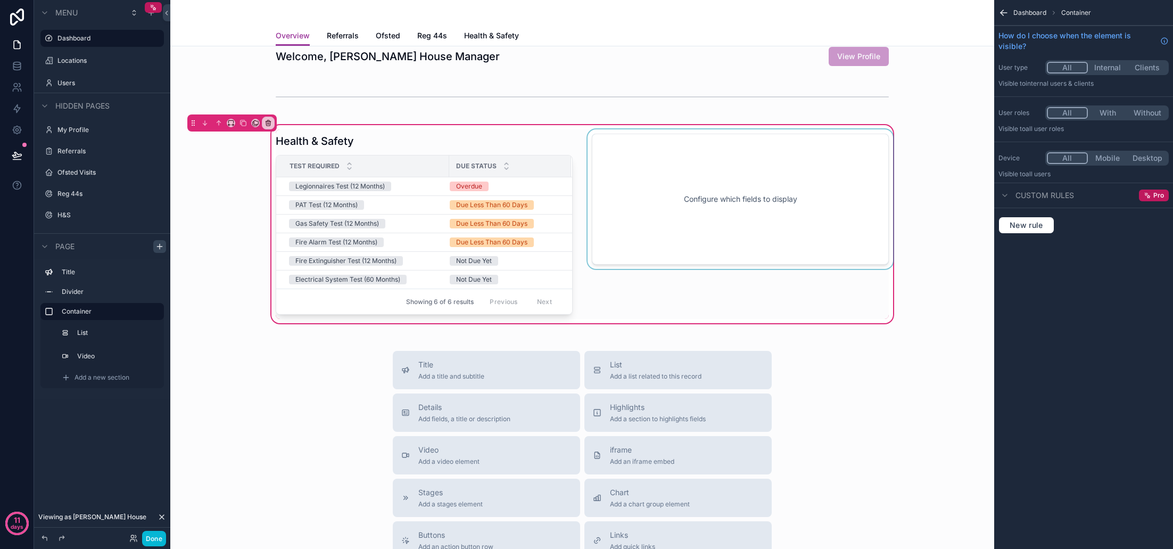
click at [830, 197] on div "scrollable content" at bounding box center [740, 223] width 310 height 189
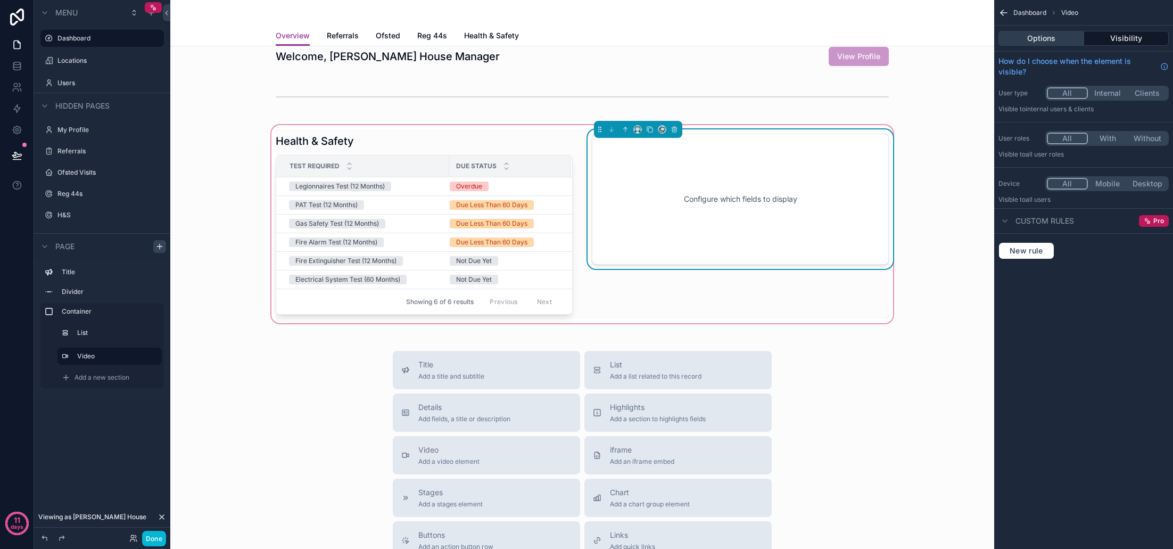
click at [1048, 41] on button "Options" at bounding box center [1041, 38] width 86 height 15
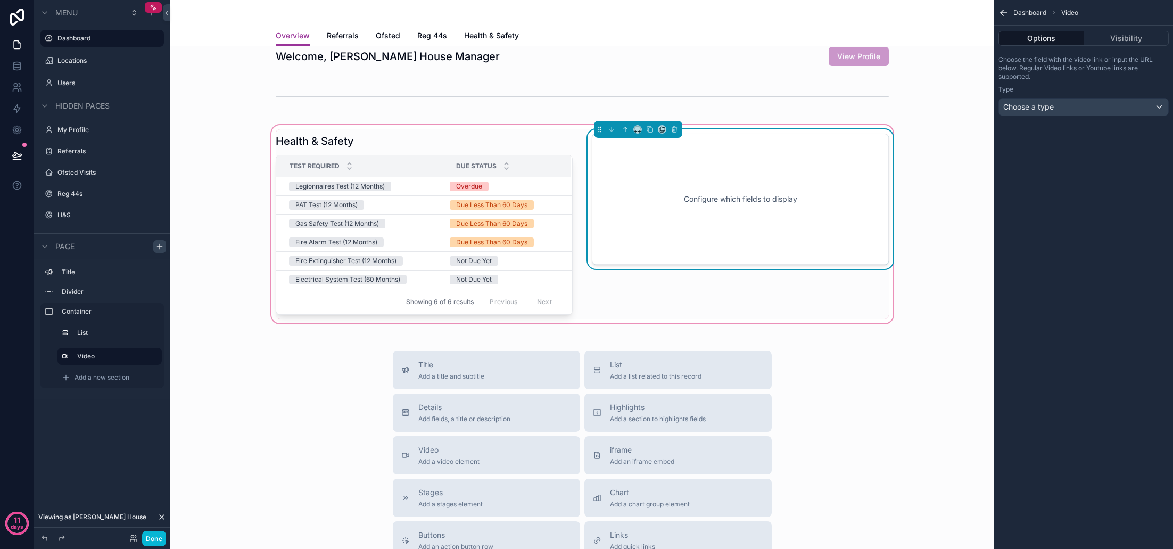
click at [1061, 111] on div "Choose a type" at bounding box center [1083, 106] width 169 height 17
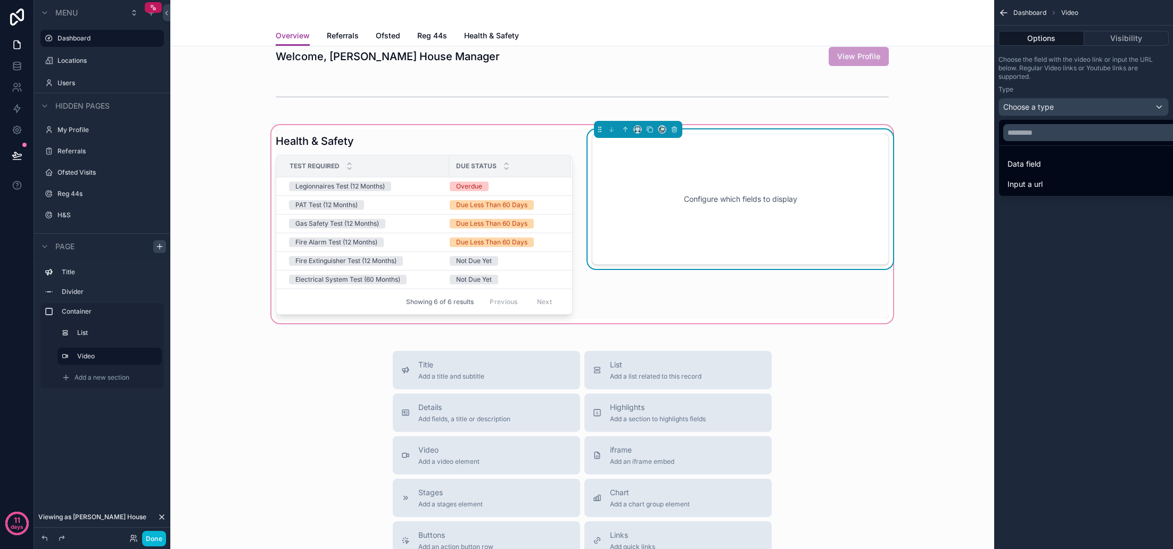
scroll to position [0, 0]
click at [733, 213] on div "Configure which fields to display" at bounding box center [740, 199] width 262 height 96
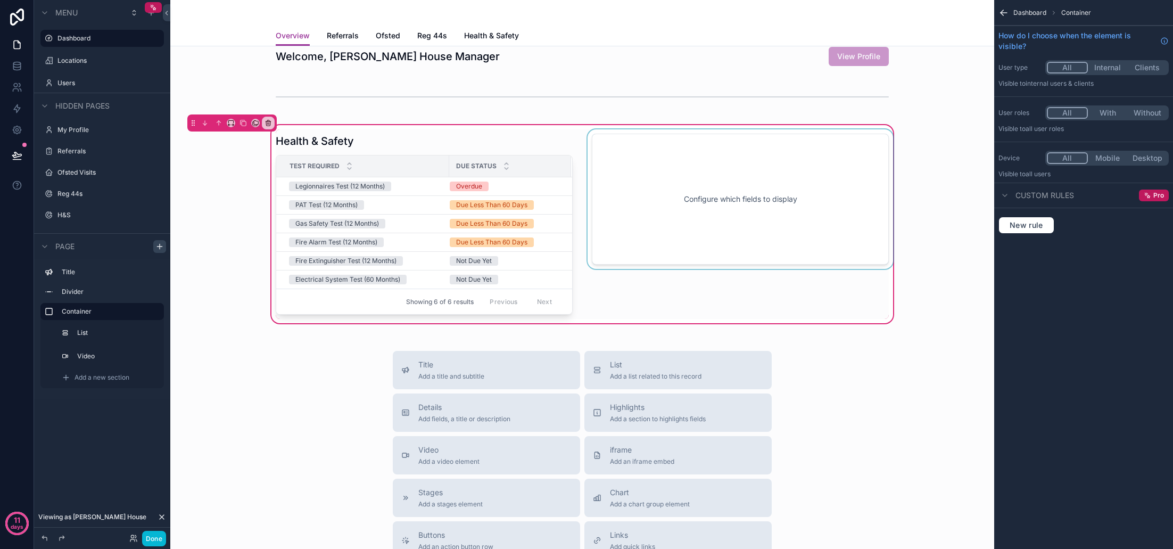
click at [728, 210] on div "scrollable content" at bounding box center [740, 223] width 310 height 189
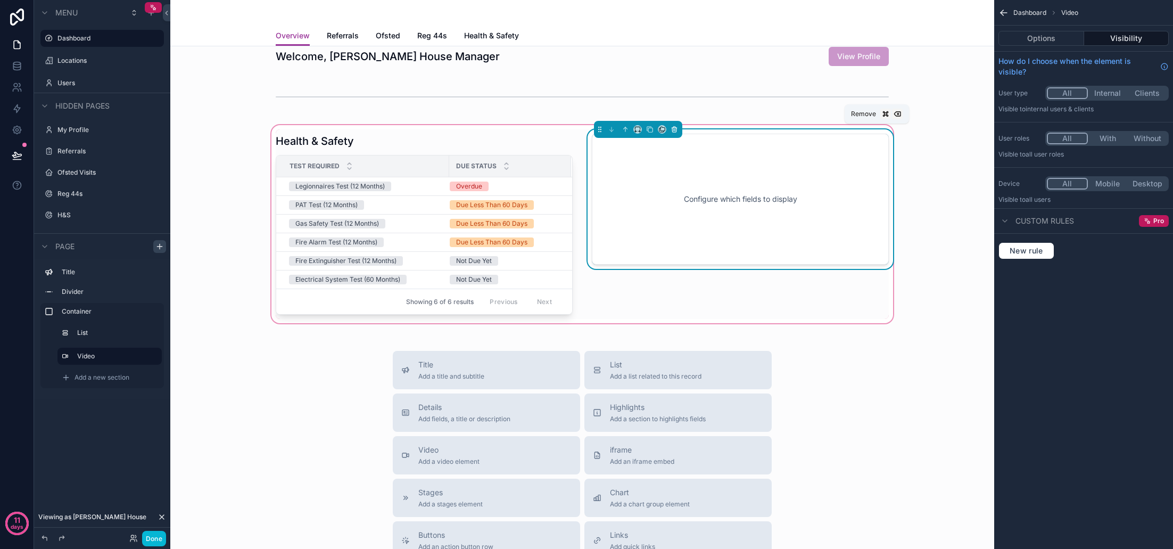
click at [675, 129] on icon "scrollable content" at bounding box center [675, 130] width 0 height 2
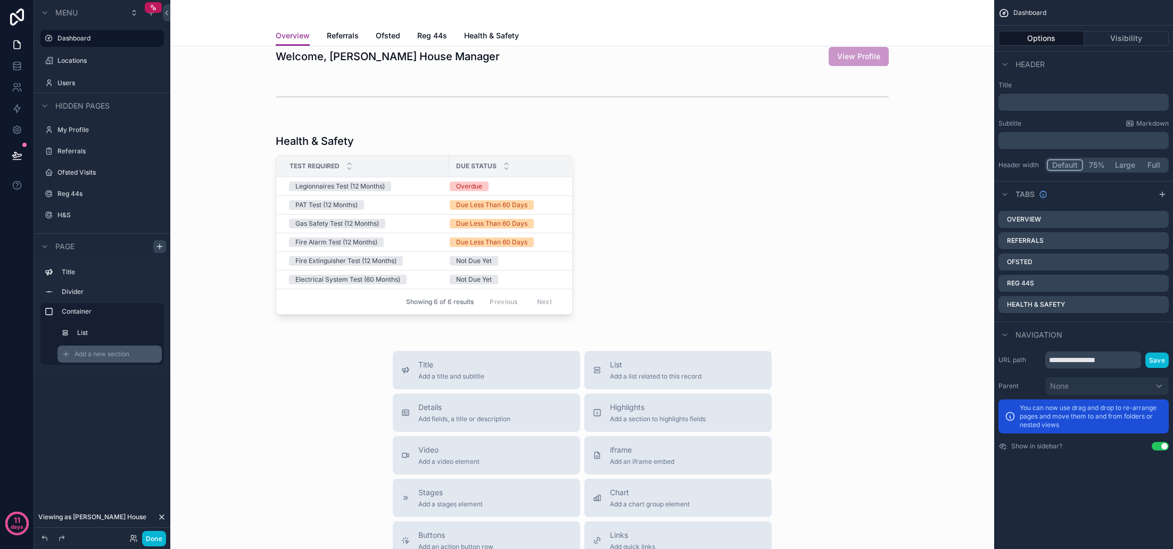
click at [98, 351] on span "Add a new section" at bounding box center [102, 354] width 55 height 9
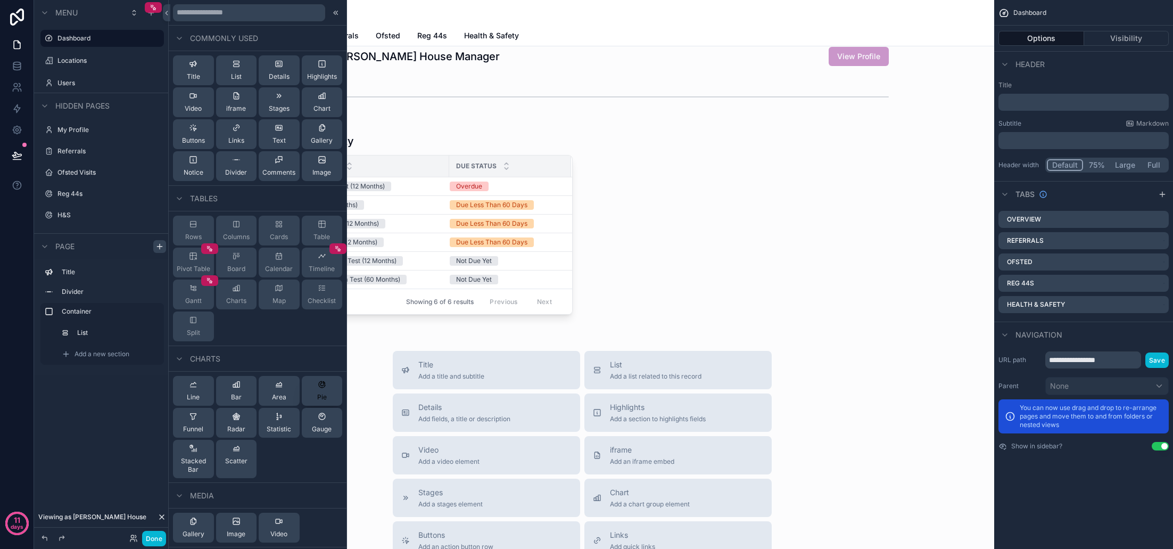
click at [320, 390] on div "Pie" at bounding box center [322, 390] width 10 height 21
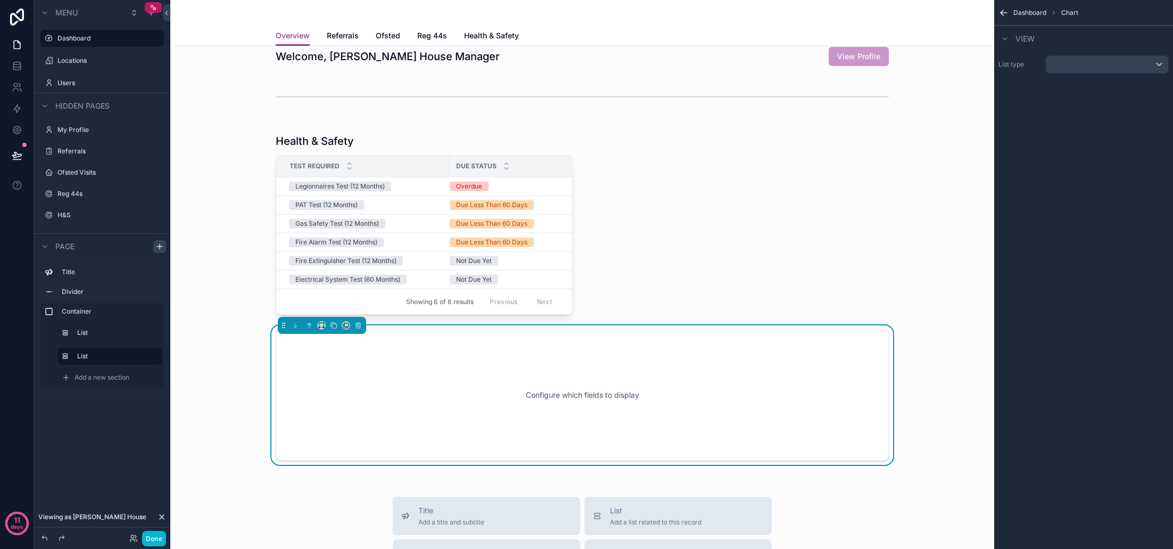
scroll to position [134, 0]
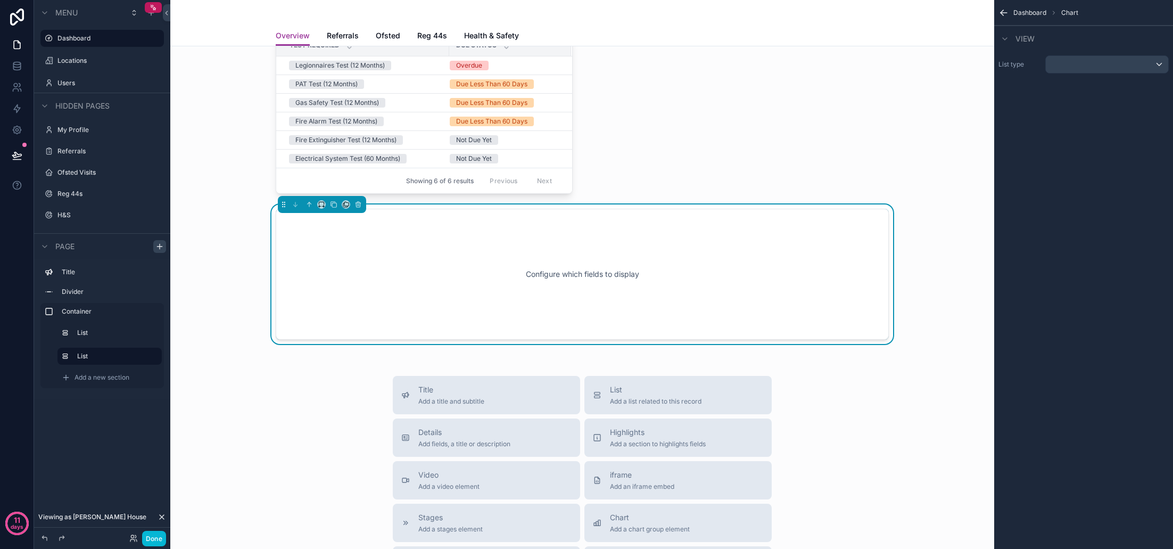
click at [1129, 74] on div "List type" at bounding box center [1083, 64] width 179 height 27
click at [1128, 72] on div "scrollable content" at bounding box center [1107, 64] width 122 height 17
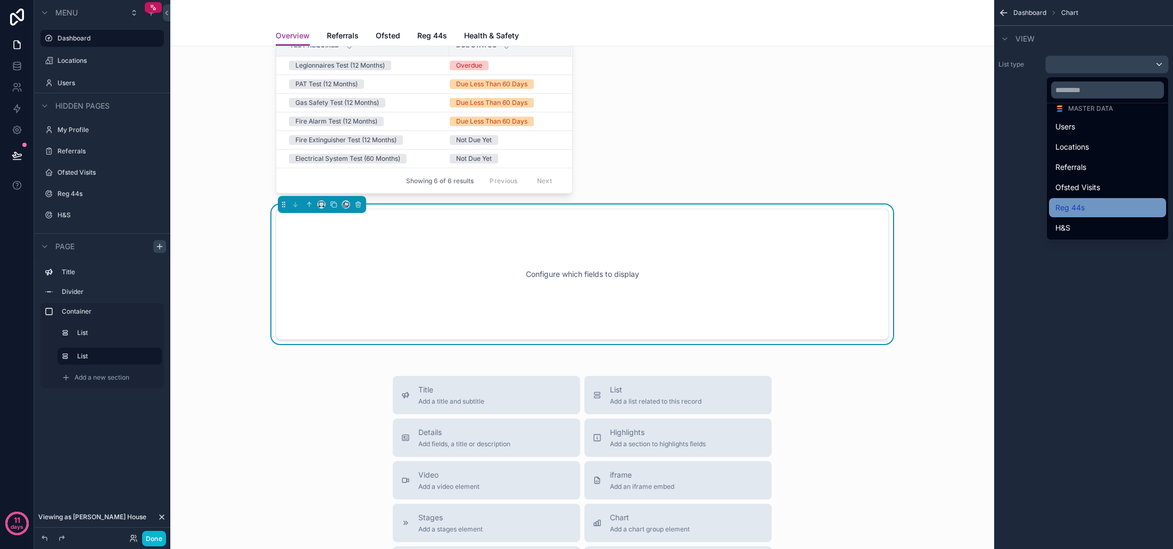
scroll to position [47, 0]
click at [1079, 210] on div "Reg 44s" at bounding box center [1107, 207] width 104 height 13
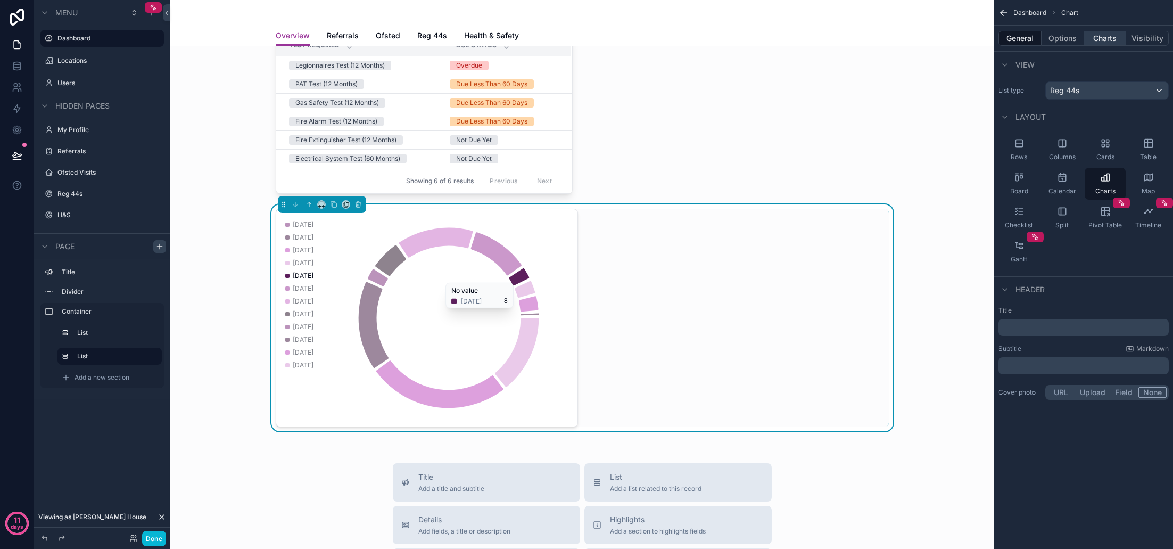
click at [1101, 41] on button "Charts" at bounding box center [1105, 38] width 43 height 15
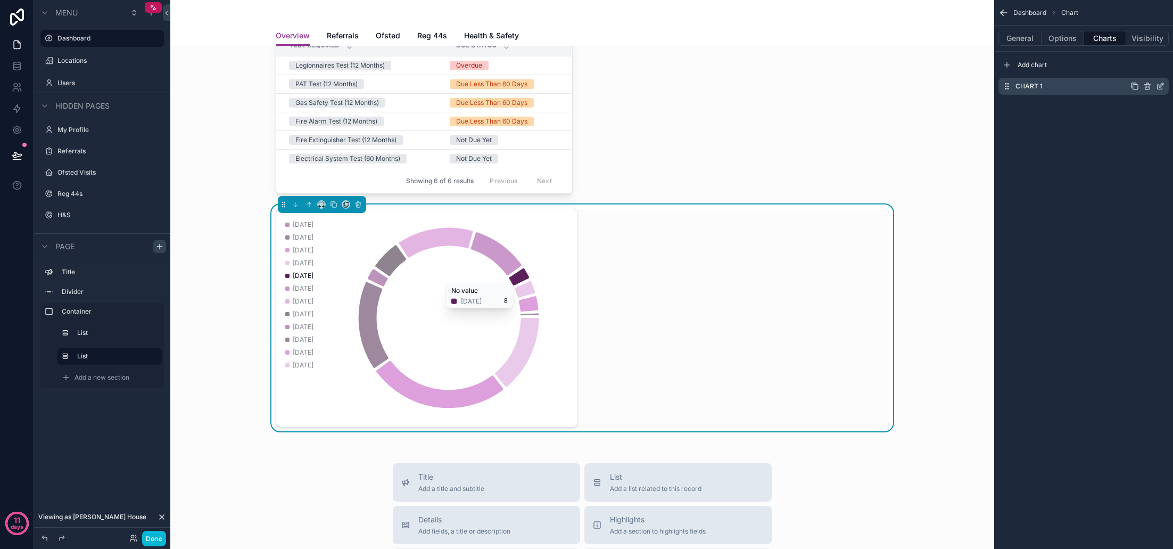
click at [1159, 86] on icon "scrollable content" at bounding box center [1160, 86] width 9 height 9
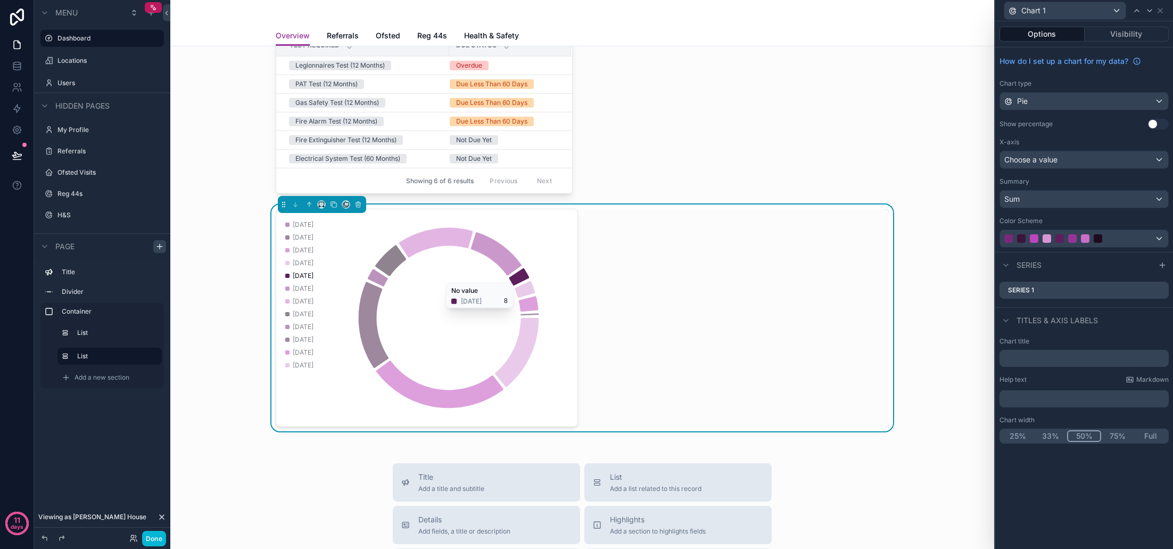
click at [1081, 160] on div "Choose a value" at bounding box center [1084, 159] width 168 height 17
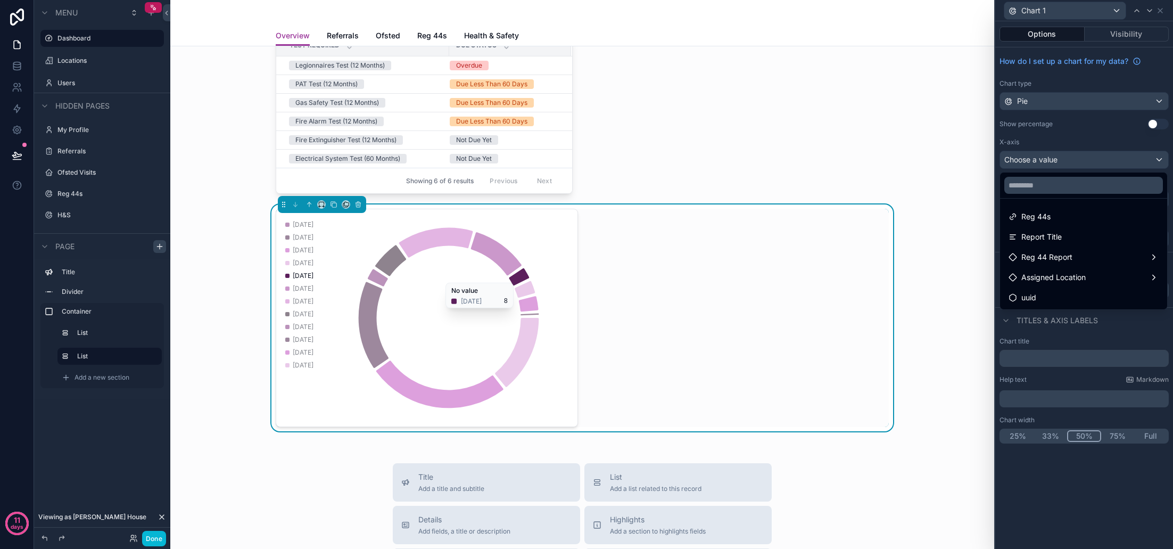
click at [1117, 324] on div at bounding box center [1084, 274] width 178 height 549
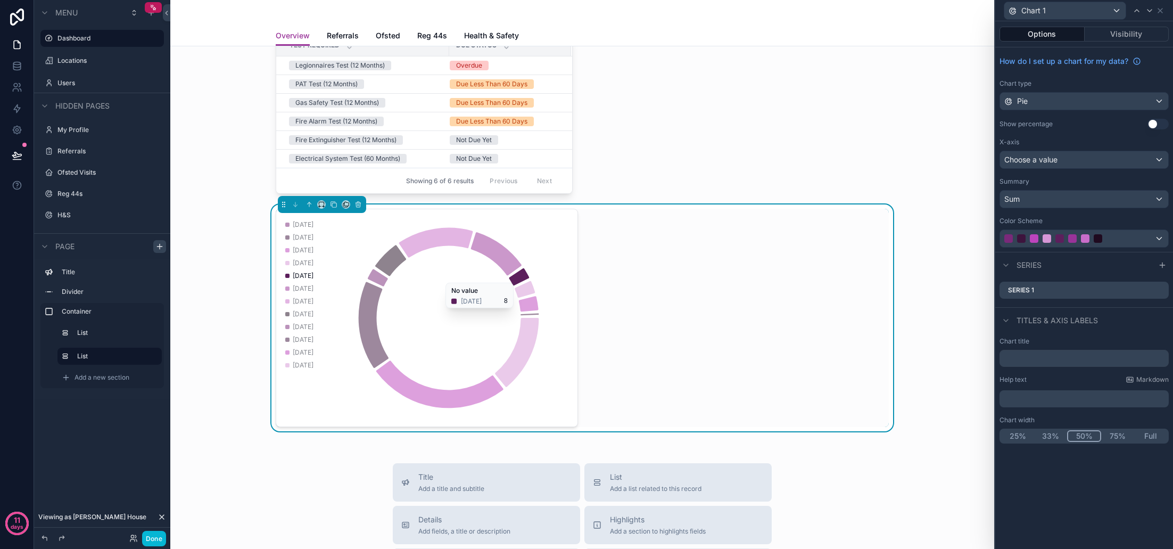
click at [1088, 161] on div "Choose a value" at bounding box center [1084, 159] width 168 height 17
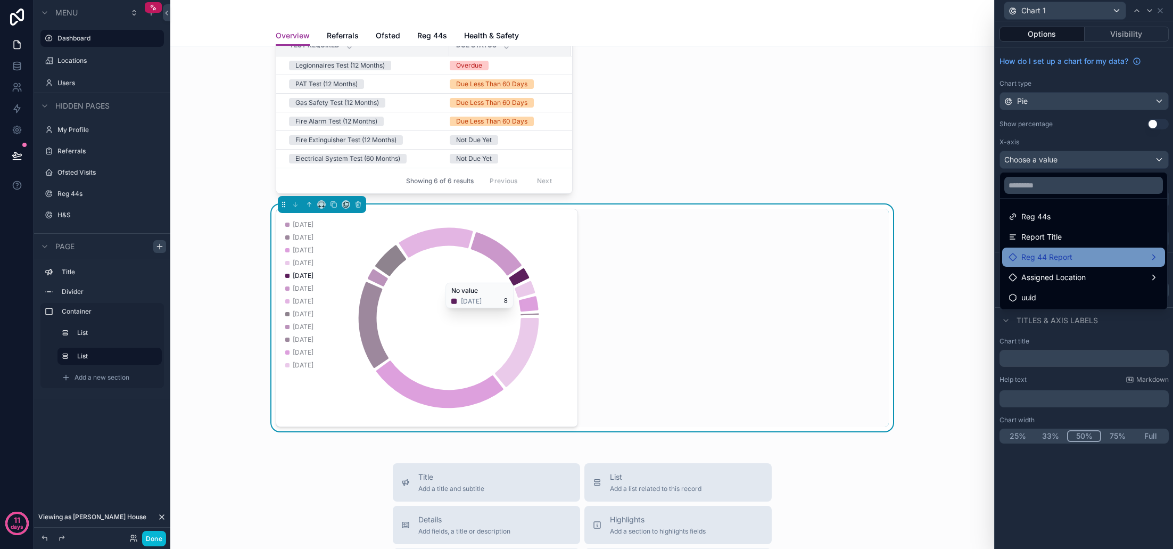
scroll to position [0, 0]
click at [1086, 254] on div "Reg 44 Report" at bounding box center [1084, 257] width 150 height 13
click at [1128, 258] on div "Reg 44 Report" at bounding box center [1084, 257] width 150 height 13
click at [1161, 255] on div "Reg 44 Report" at bounding box center [1083, 256] width 163 height 19
click at [1150, 254] on div "Reg 44 Report" at bounding box center [1084, 257] width 150 height 13
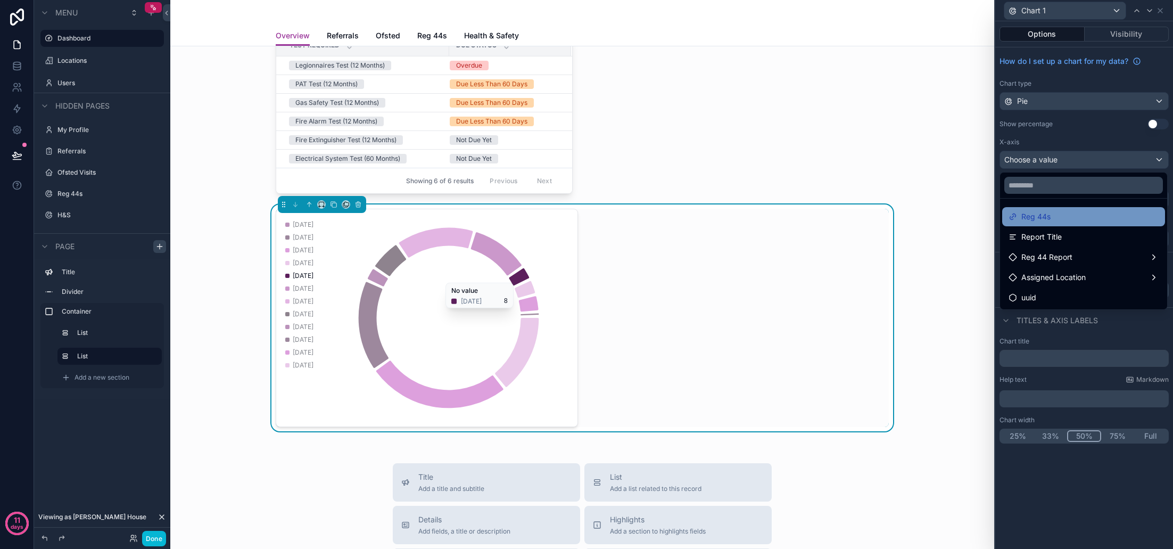
click at [1061, 222] on div "Reg 44s" at bounding box center [1084, 216] width 150 height 13
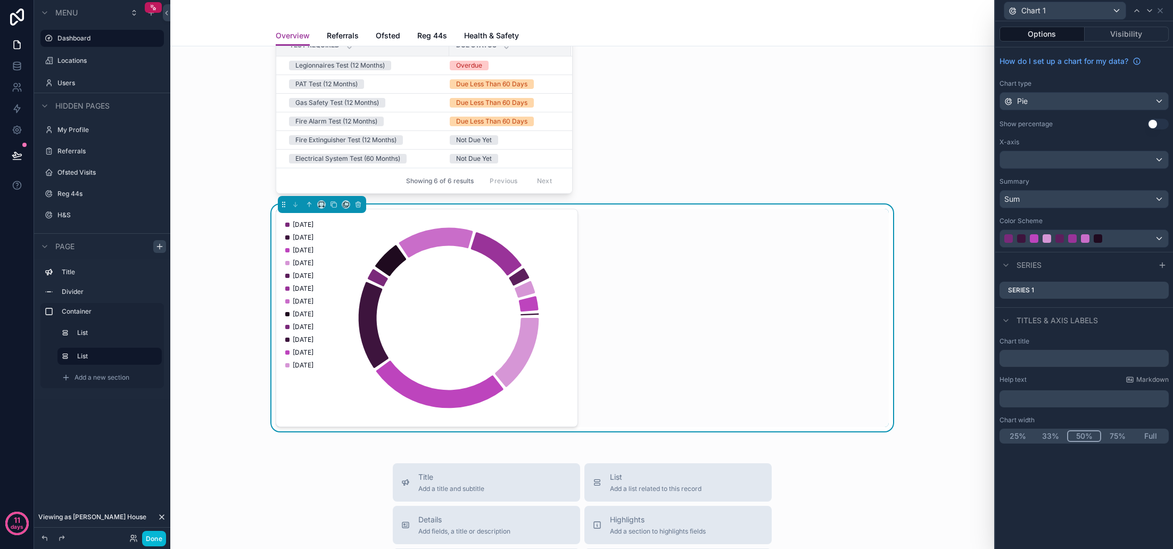
click at [1068, 163] on div at bounding box center [1084, 159] width 168 height 17
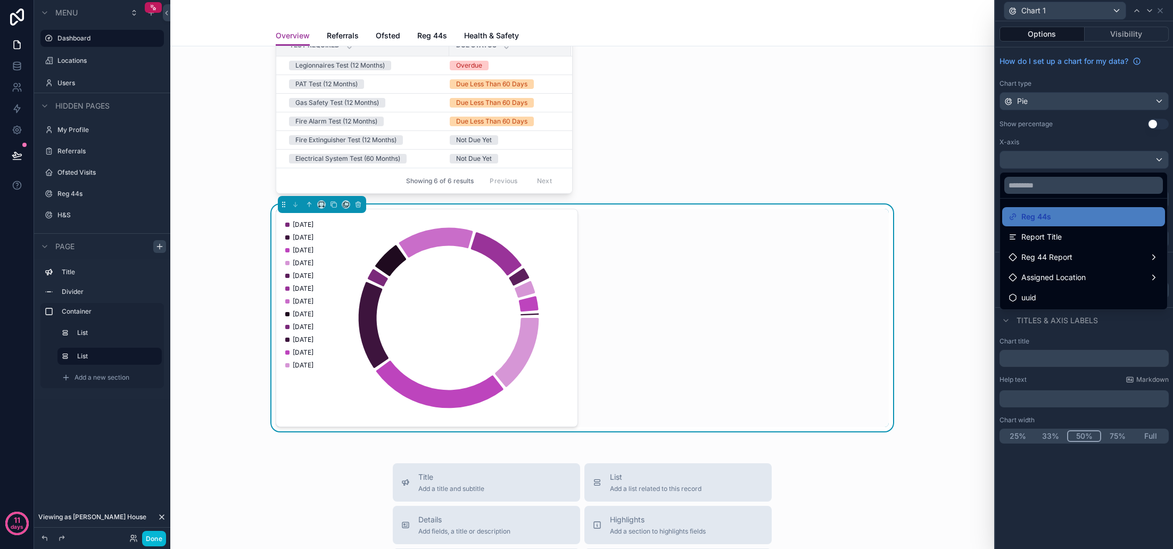
click at [1064, 145] on div at bounding box center [1084, 274] width 178 height 549
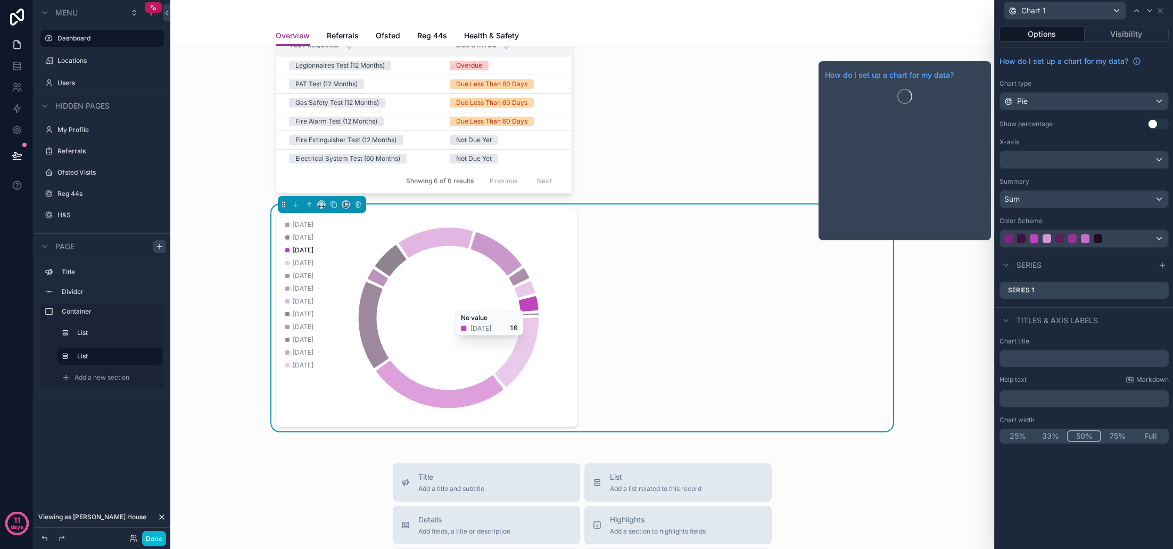
click at [1125, 104] on div "Pie" at bounding box center [1084, 101] width 168 height 17
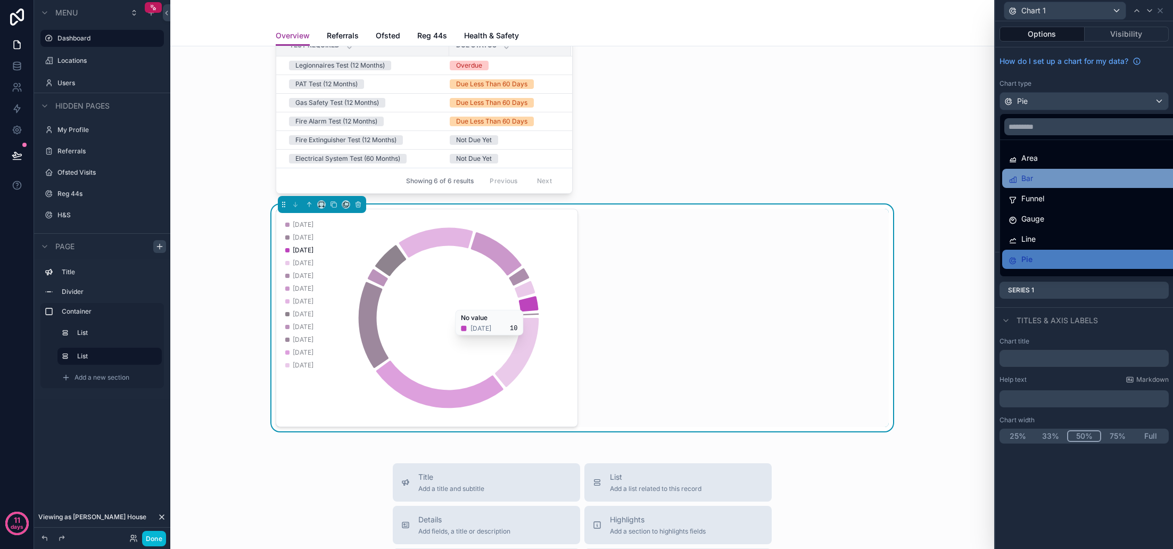
click at [1058, 179] on div "Bar" at bounding box center [1097, 178] width 176 height 13
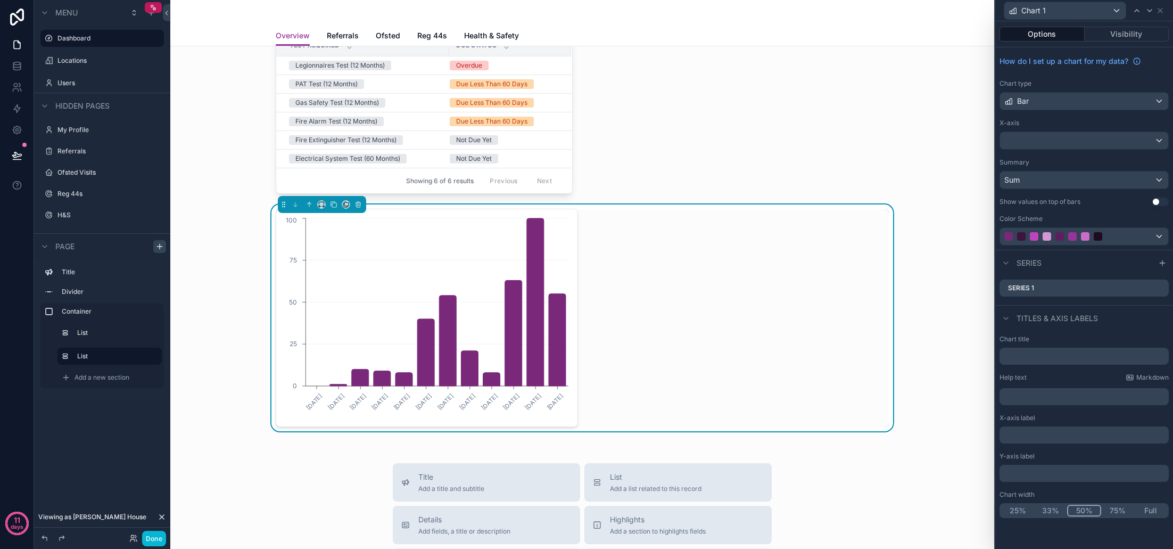
click at [1091, 144] on div at bounding box center [1084, 140] width 168 height 17
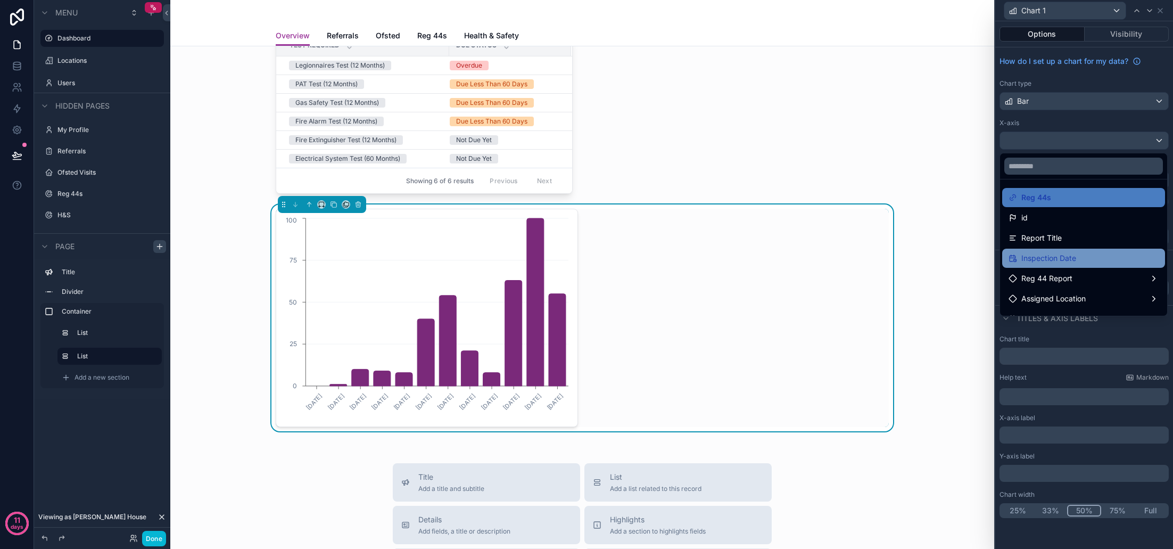
click at [1075, 257] on span "Inspection Date" at bounding box center [1048, 258] width 55 height 13
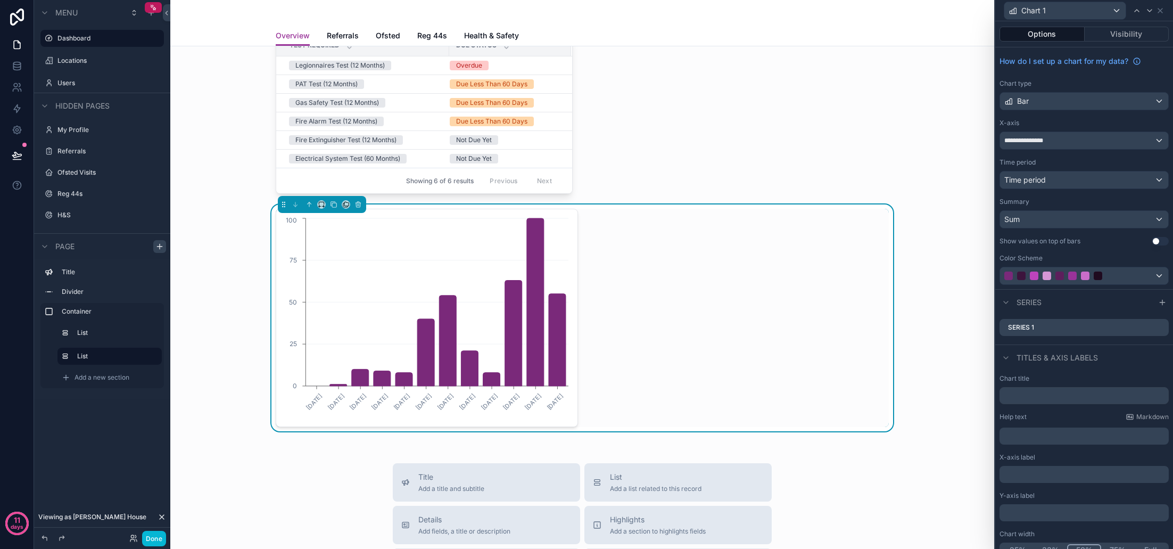
click at [1084, 225] on div "Sum" at bounding box center [1084, 219] width 168 height 17
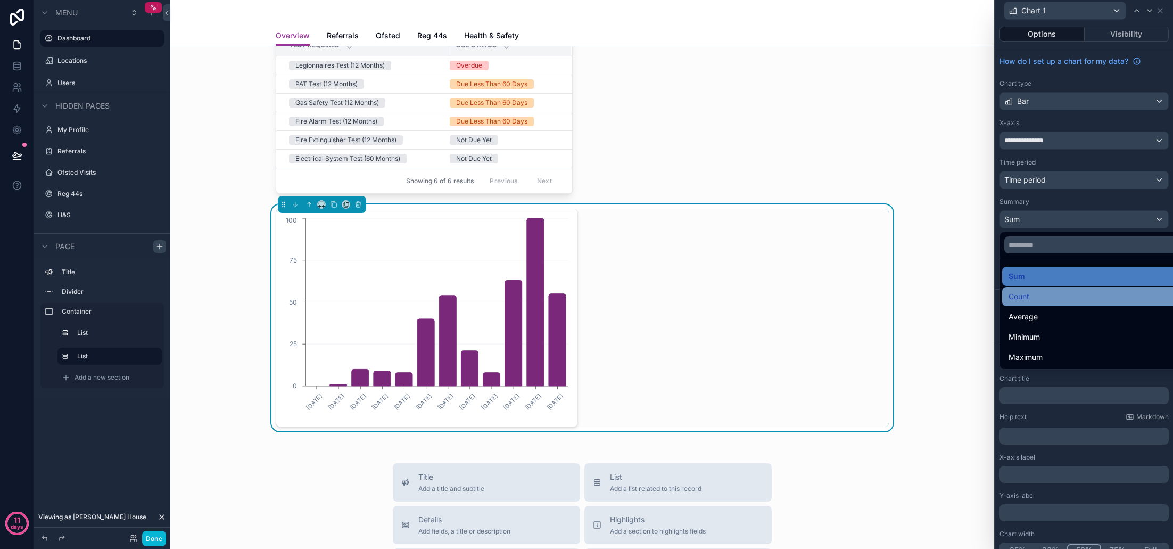
click at [1047, 301] on div "Count" at bounding box center [1097, 296] width 176 height 13
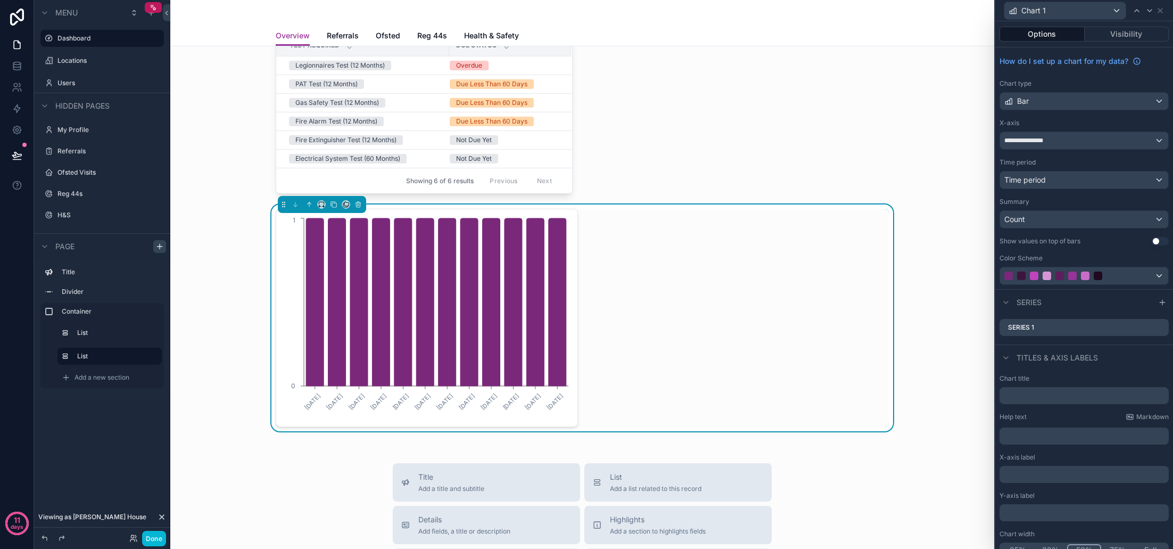
click at [1084, 185] on div "Time period" at bounding box center [1084, 179] width 168 height 17
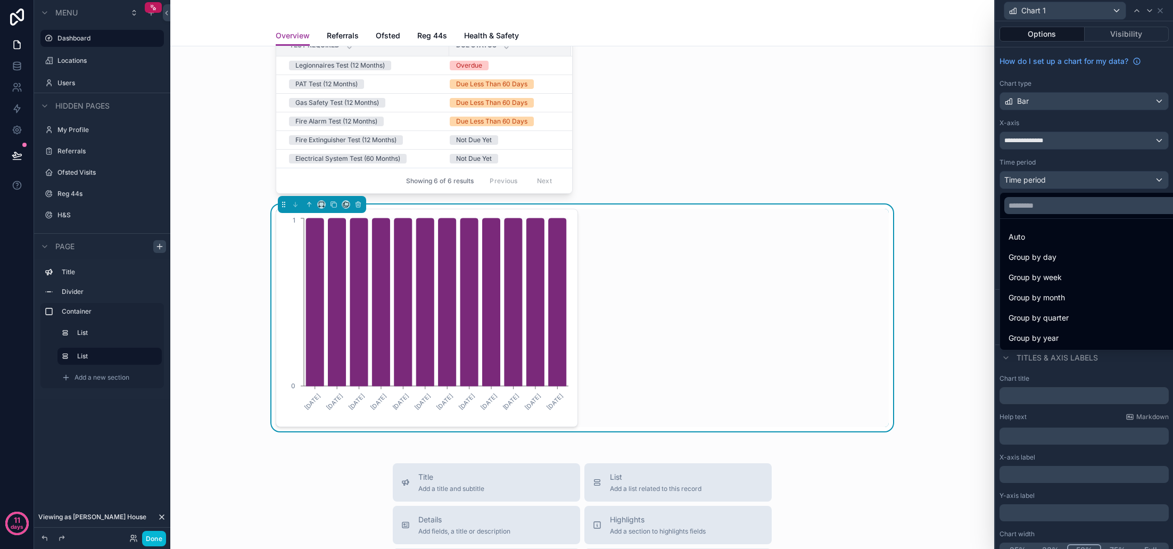
click at [1072, 136] on div at bounding box center [1084, 274] width 178 height 549
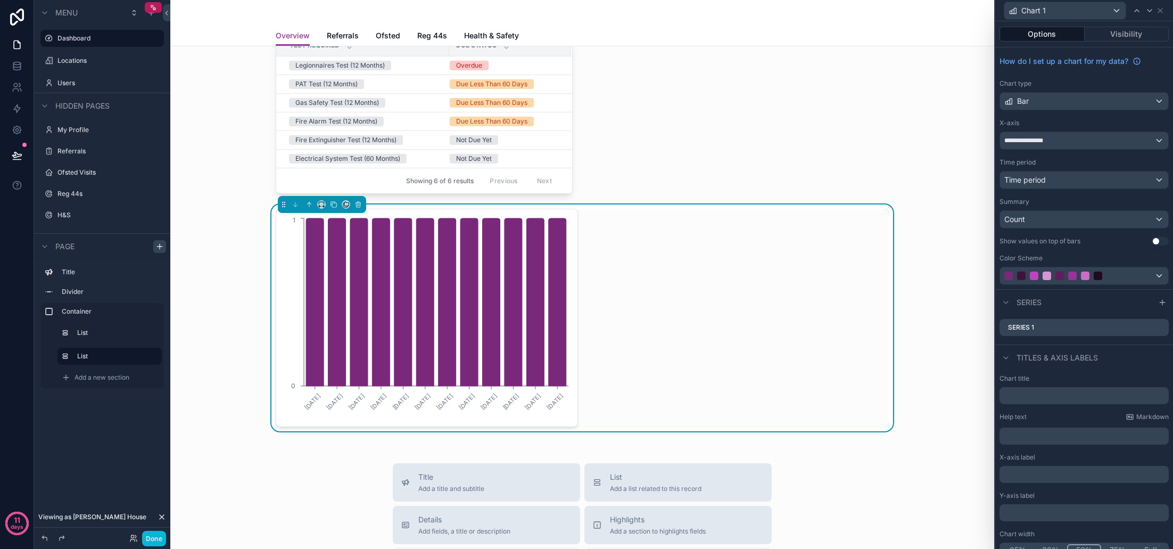
click at [1072, 141] on div "**********" at bounding box center [1084, 140] width 168 height 17
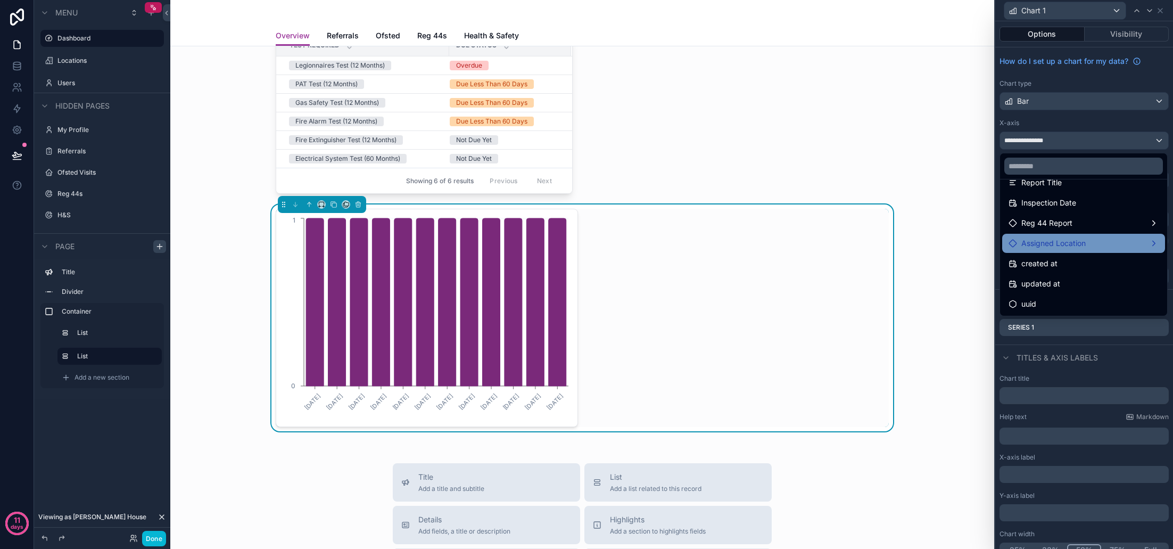
scroll to position [55, 0]
click at [1085, 244] on span "Assigned Location" at bounding box center [1053, 243] width 64 height 13
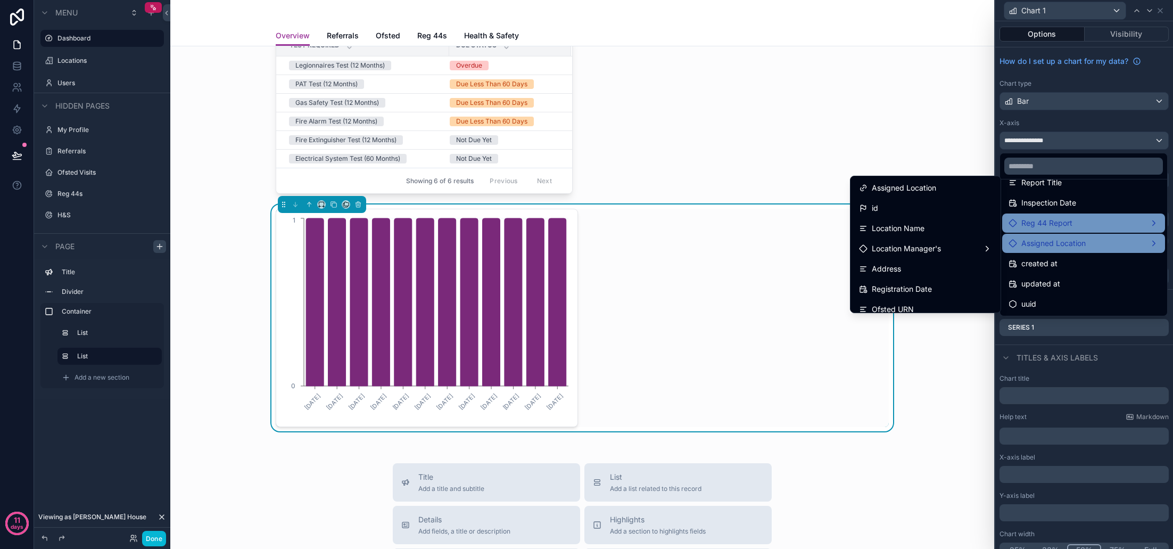
click at [1084, 226] on div "Reg 44 Report" at bounding box center [1084, 223] width 150 height 13
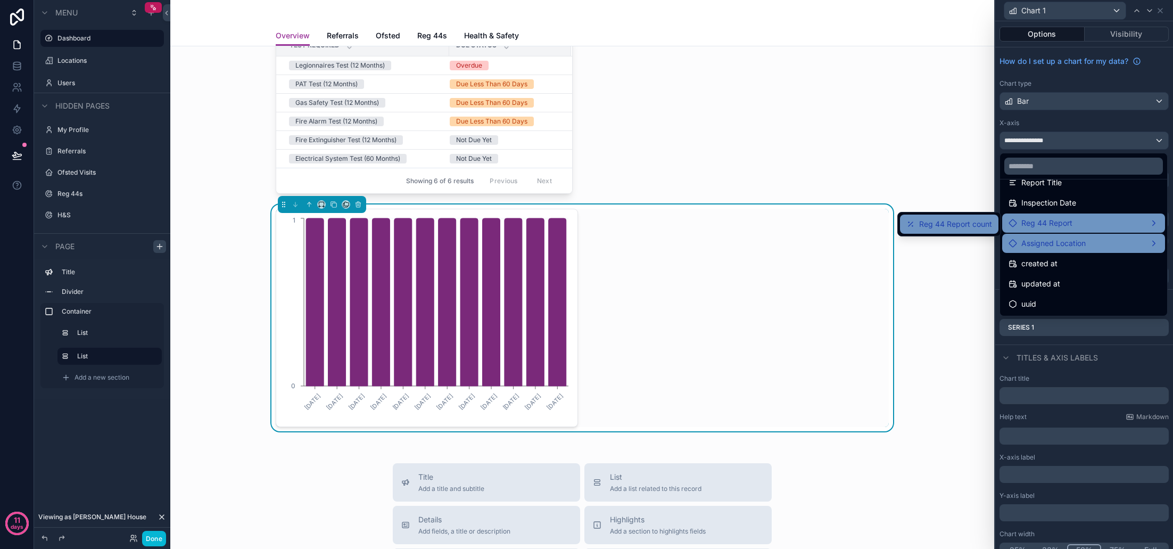
click at [958, 224] on span "Reg 44 Report count" at bounding box center [955, 224] width 73 height 13
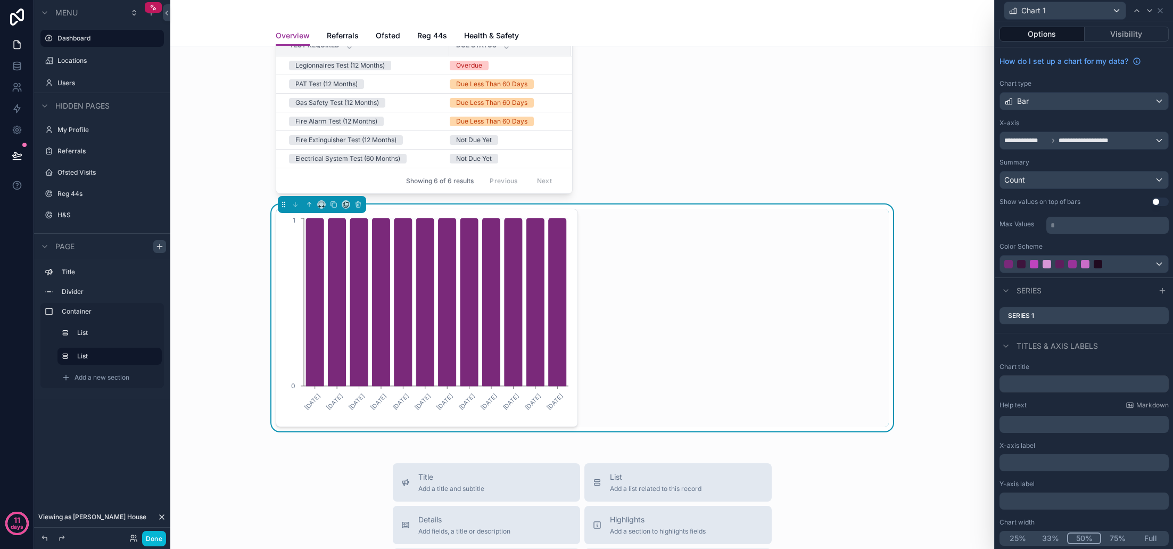
scroll to position [0, 0]
click at [1071, 179] on div "Count" at bounding box center [1084, 179] width 168 height 17
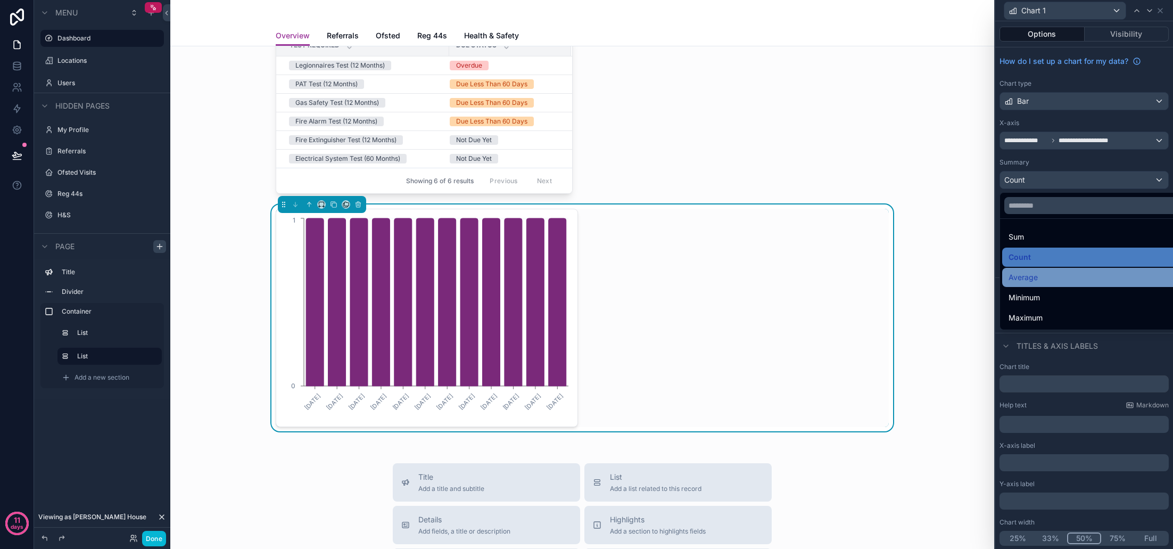
click at [1047, 275] on div "Average" at bounding box center [1097, 277] width 176 height 13
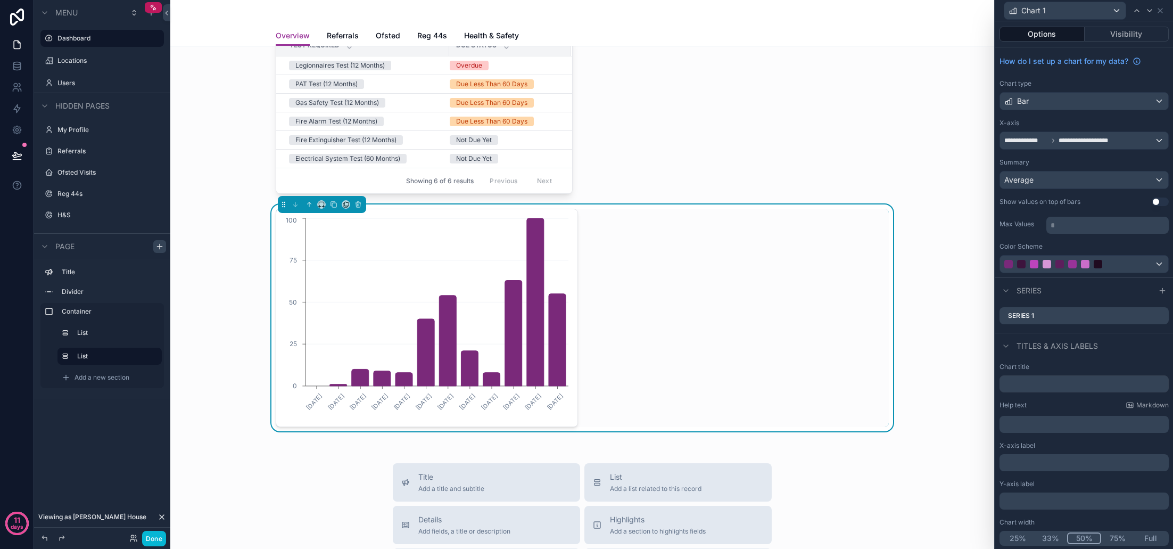
click at [1137, 99] on div "Bar" at bounding box center [1084, 101] width 168 height 17
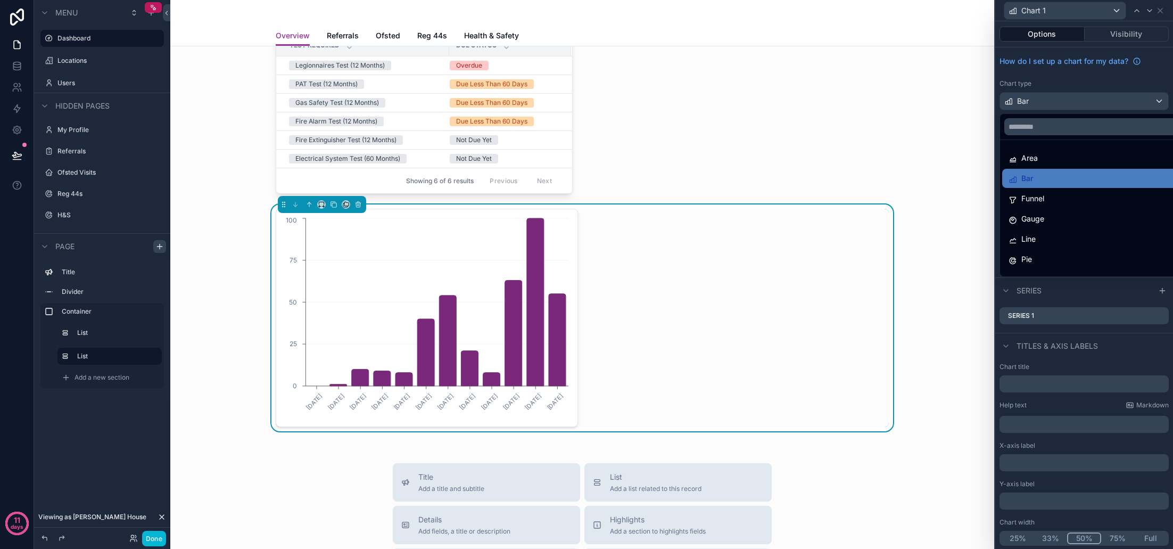
click at [1097, 85] on div at bounding box center [1084, 274] width 178 height 549
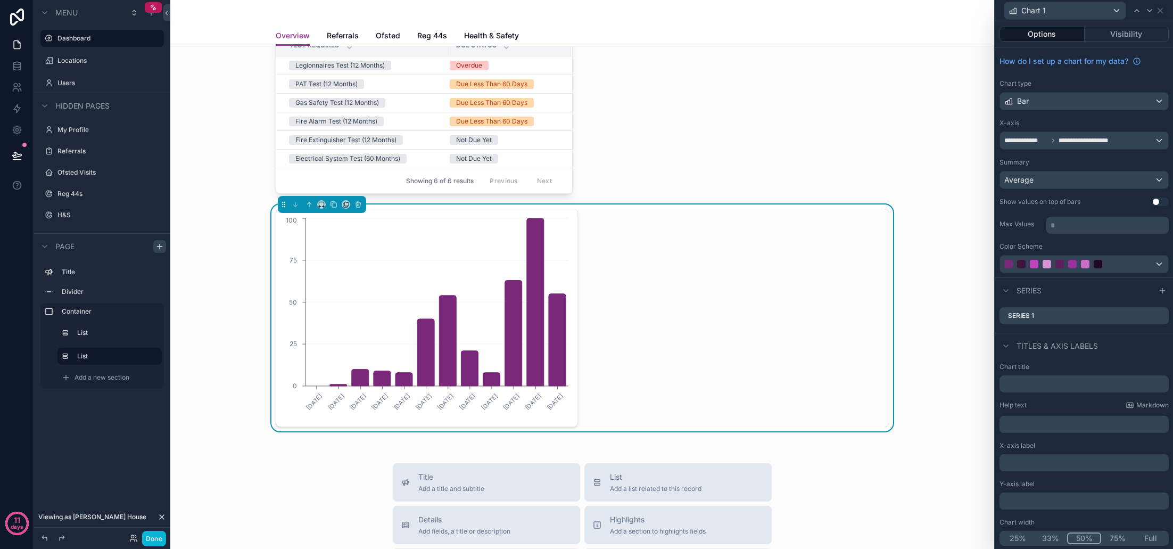
click at [1050, 31] on button "Options" at bounding box center [1041, 34] width 85 height 15
click at [1056, 102] on div "Bar" at bounding box center [1084, 101] width 168 height 17
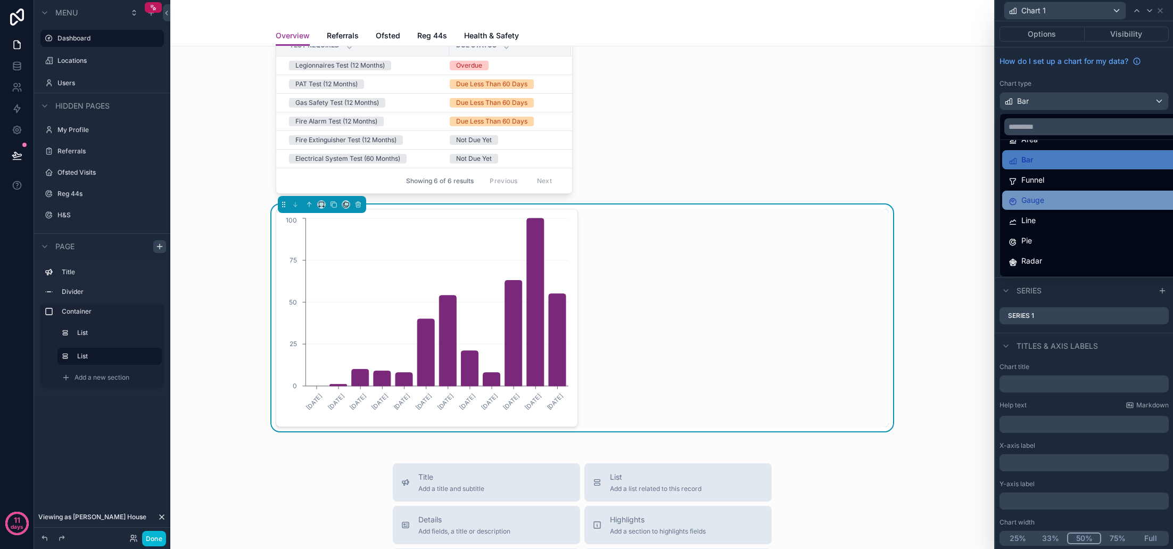
scroll to position [20, 0]
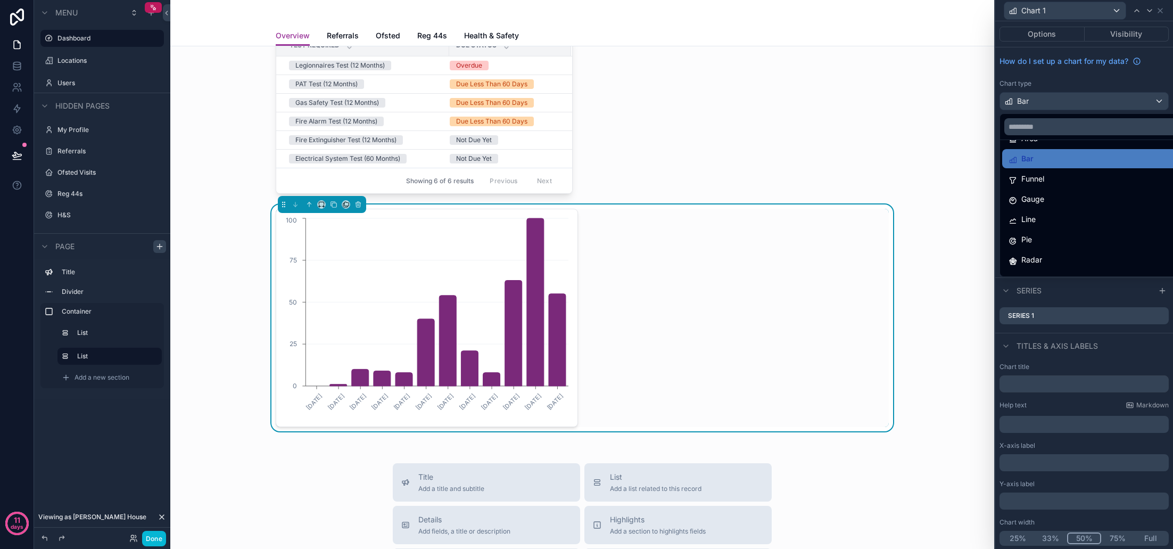
click at [1053, 200] on div "Gauge" at bounding box center [1097, 199] width 176 height 13
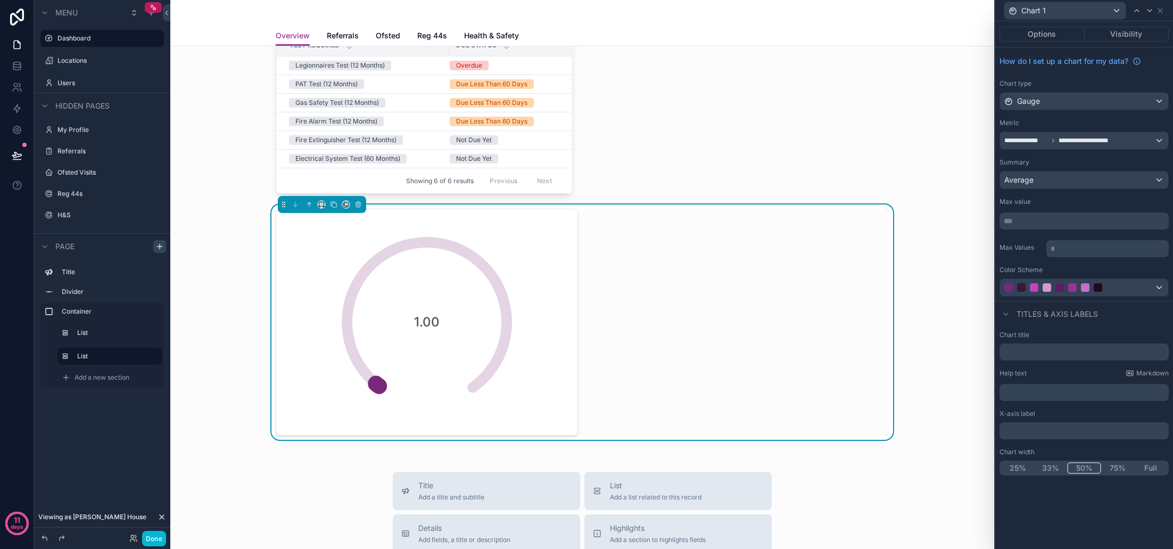
click at [1138, 140] on div "**********" at bounding box center [1084, 140] width 168 height 17
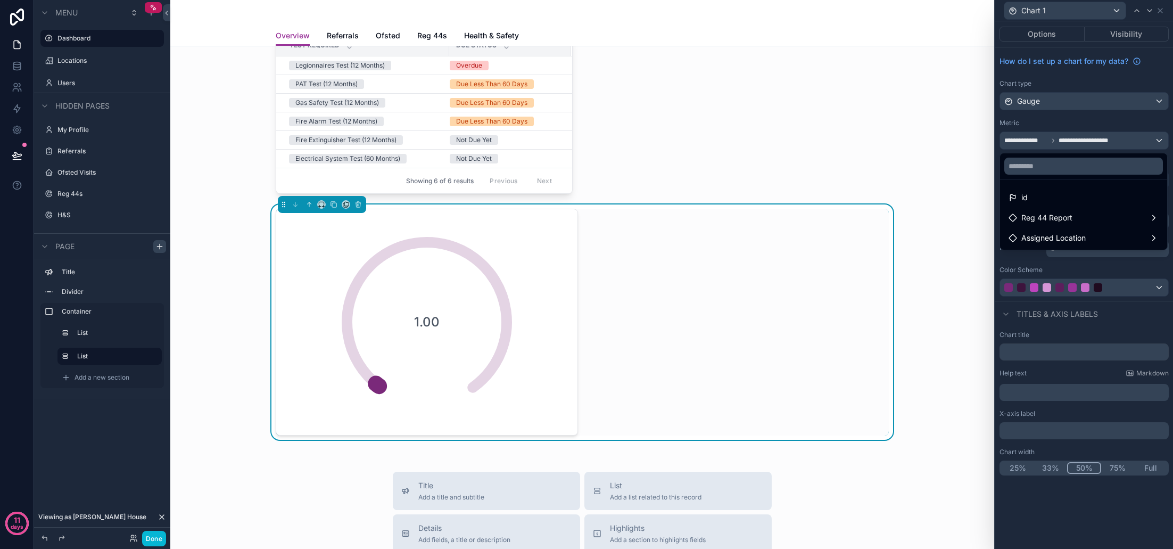
click at [1138, 140] on div at bounding box center [1084, 274] width 178 height 549
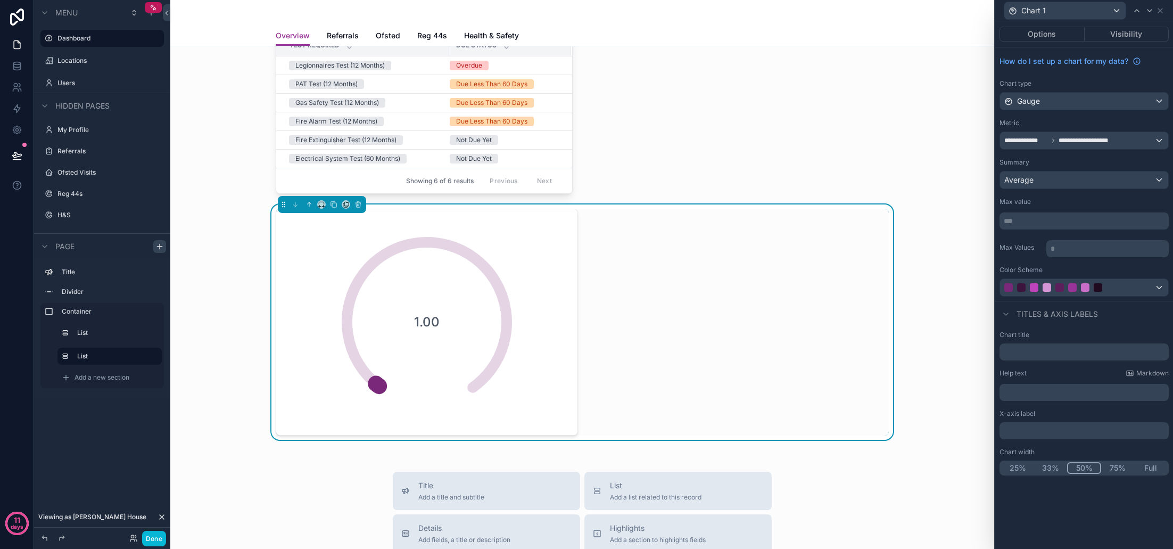
click at [1089, 104] on div "Gauge" at bounding box center [1084, 101] width 168 height 17
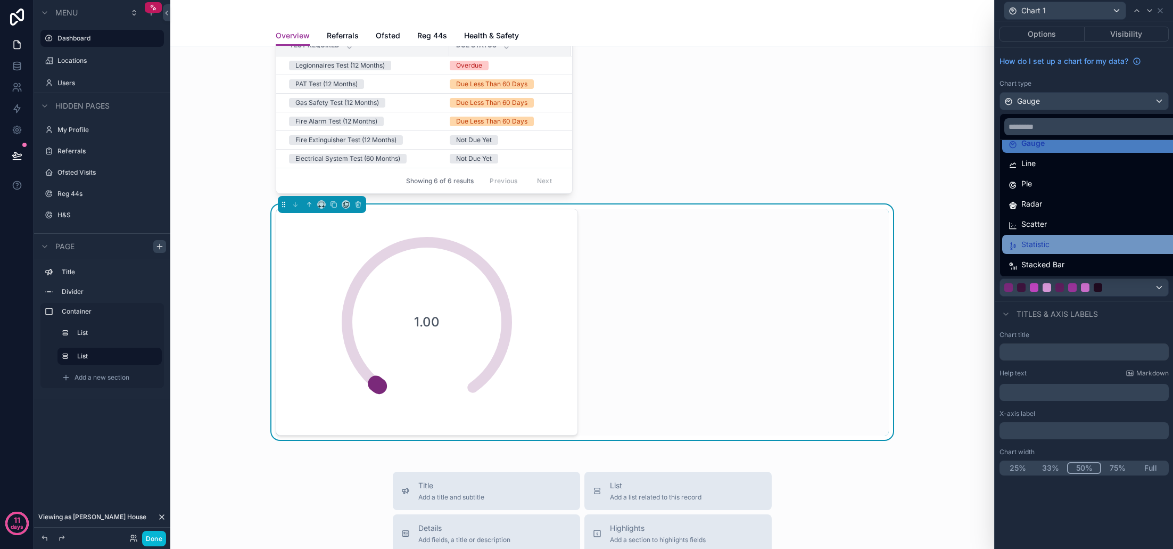
scroll to position [72, 0]
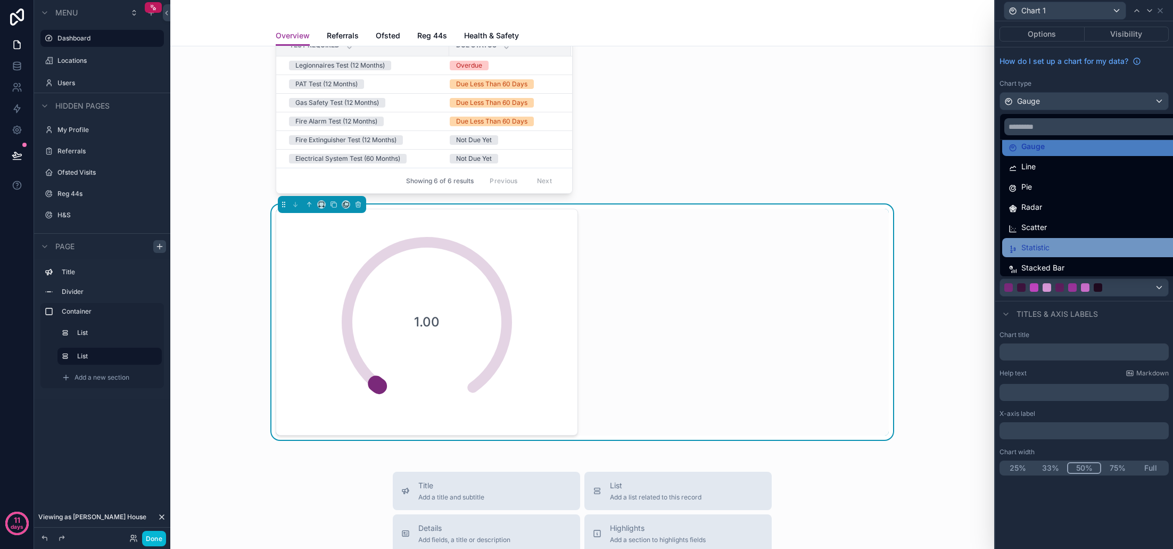
click at [1059, 245] on div "Statistic" at bounding box center [1097, 247] width 176 height 13
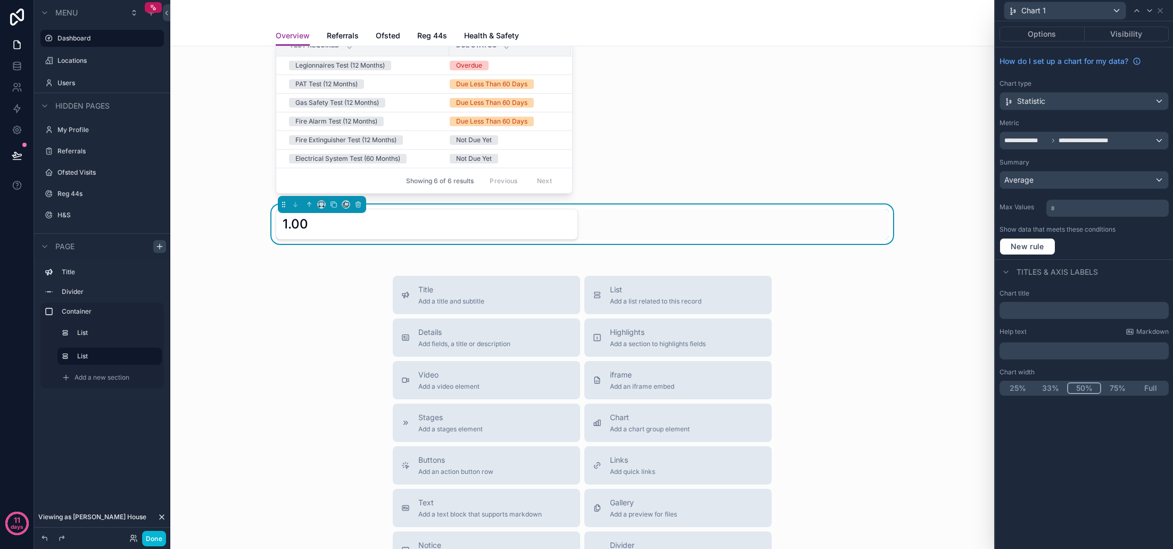
click at [1075, 141] on span "**********" at bounding box center [1090, 140] width 62 height 9
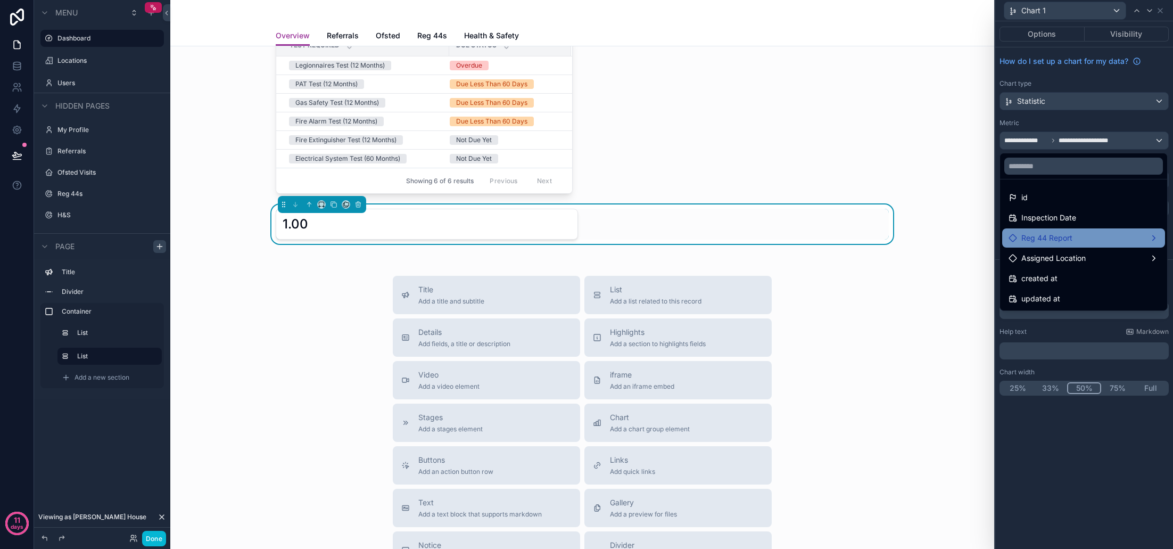
click at [1075, 243] on div "Reg 44 Report" at bounding box center [1084, 238] width 150 height 13
click at [1093, 128] on div at bounding box center [1084, 274] width 178 height 549
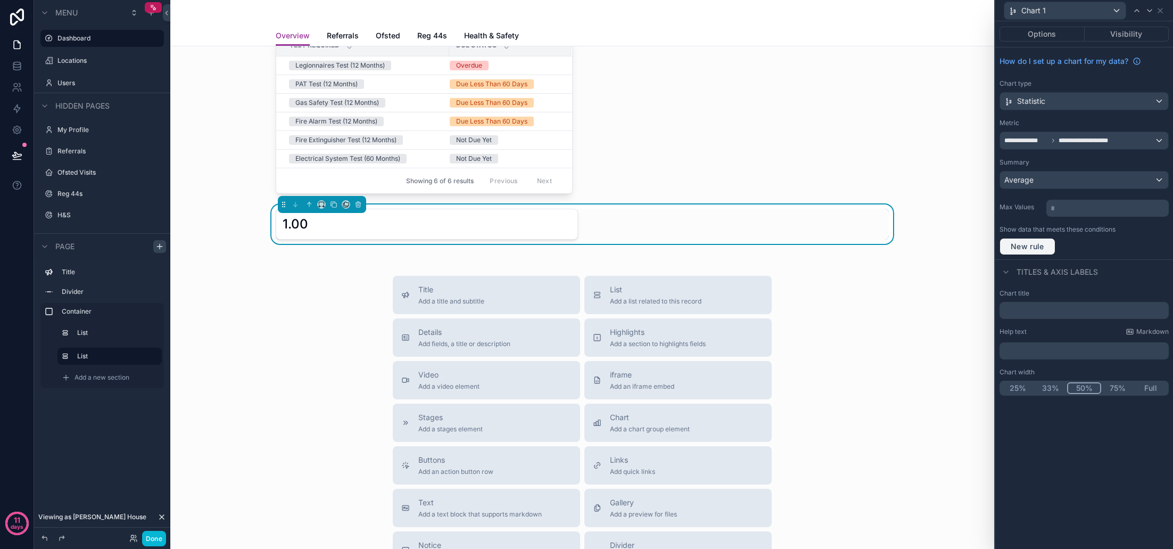
click at [1035, 244] on span "New rule" at bounding box center [1027, 247] width 42 height 10
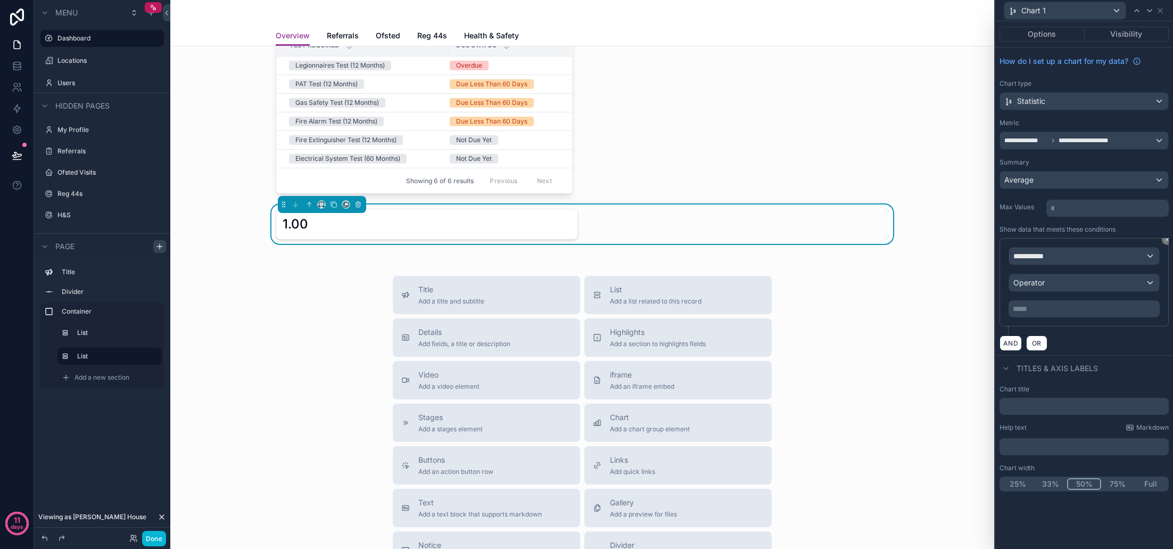
click at [1056, 261] on div "**********" at bounding box center [1084, 255] width 150 height 17
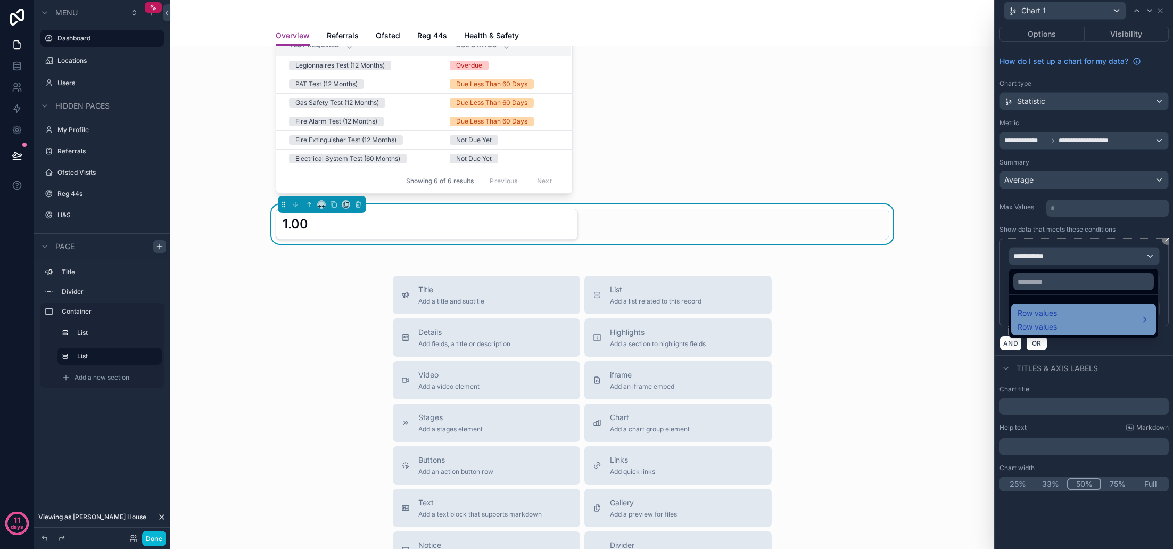
click at [1069, 326] on div "Row values Row values" at bounding box center [1084, 320] width 132 height 26
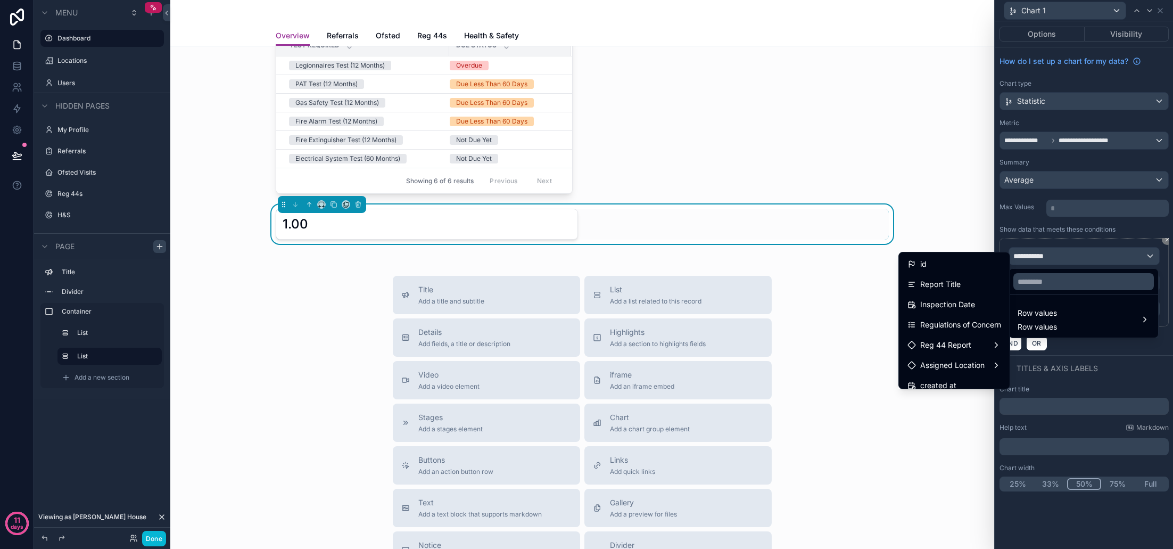
click at [1069, 142] on div at bounding box center [1084, 274] width 178 height 549
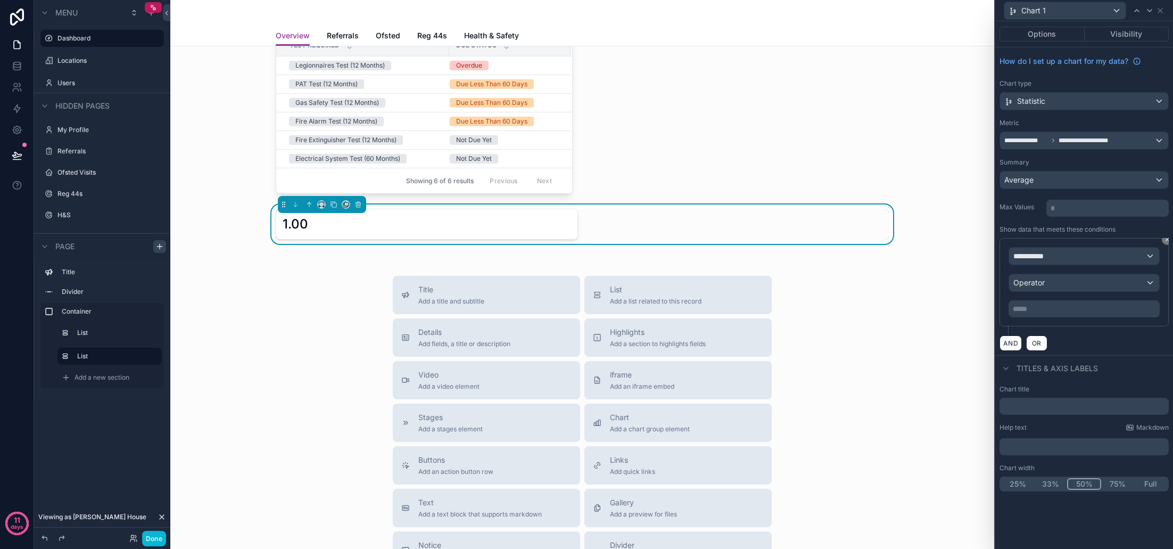
click at [1075, 139] on span "**********" at bounding box center [1090, 140] width 62 height 9
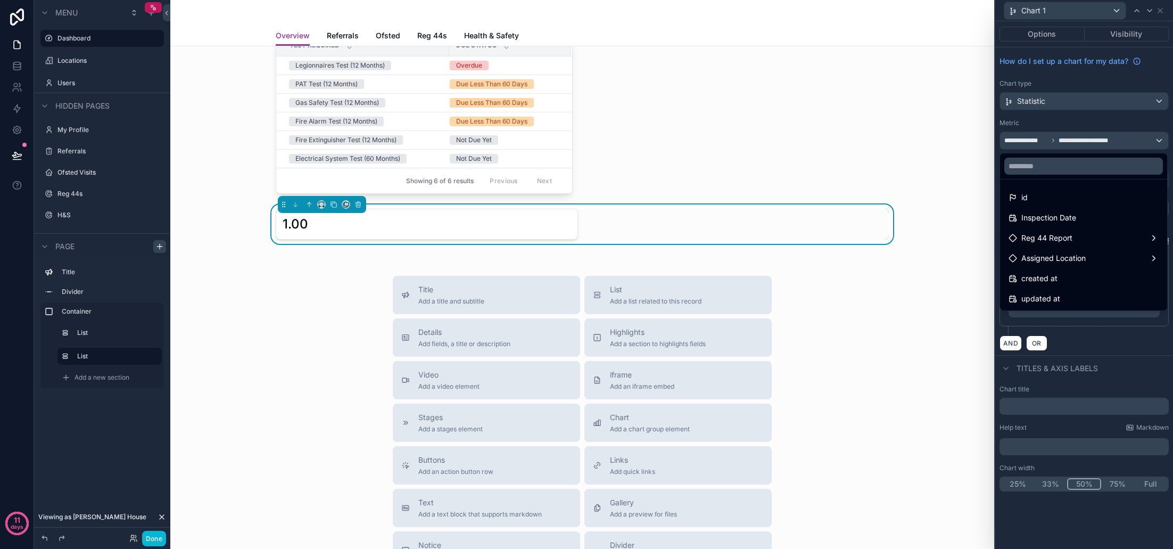
click at [1063, 121] on div at bounding box center [1084, 274] width 178 height 549
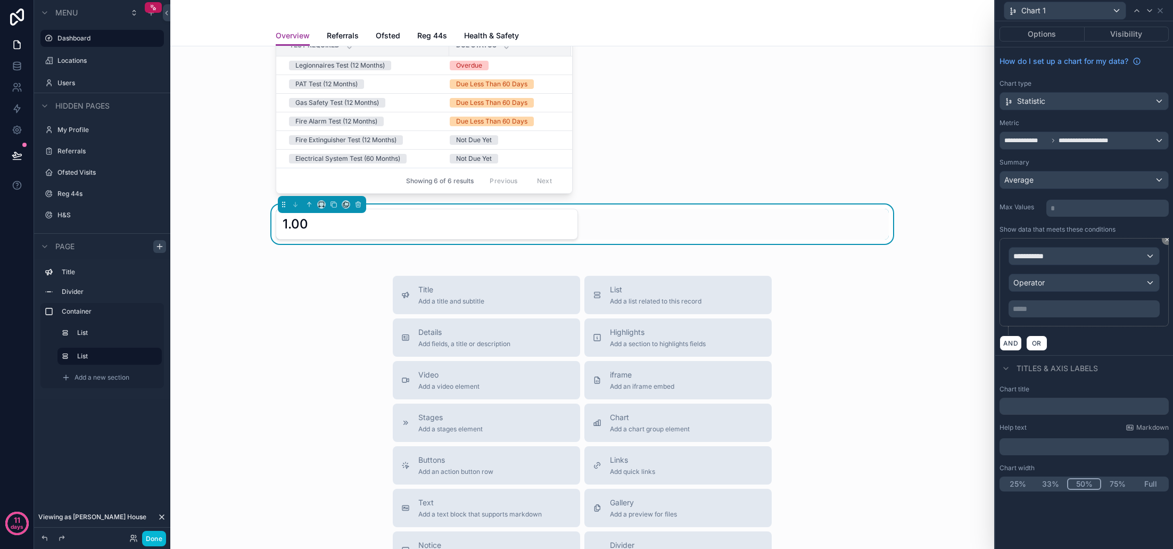
click at [1081, 108] on div "Statistic" at bounding box center [1084, 101] width 168 height 17
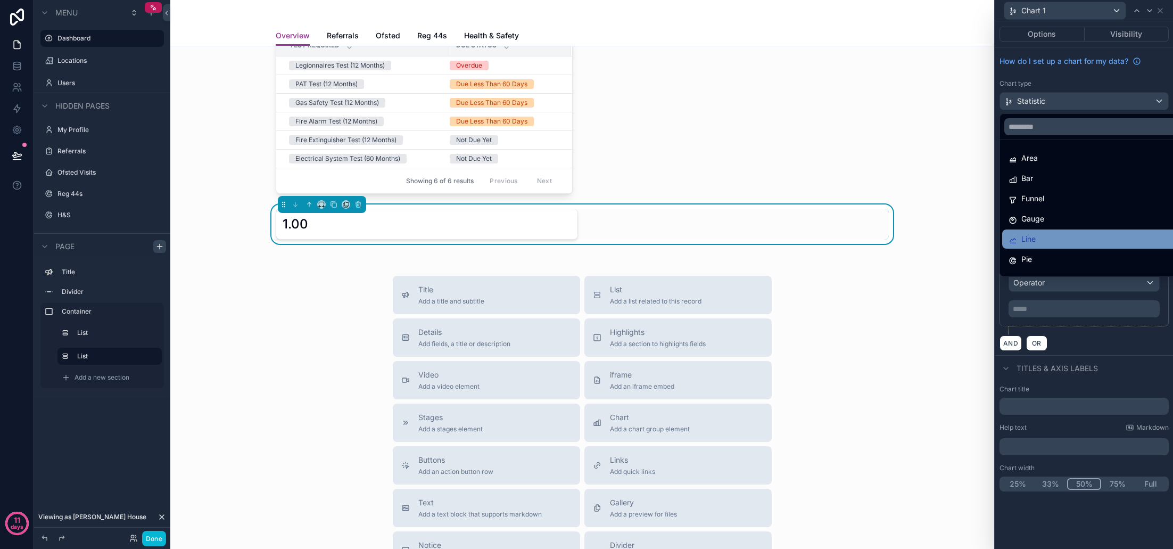
click at [1054, 235] on div "Line" at bounding box center [1097, 239] width 176 height 13
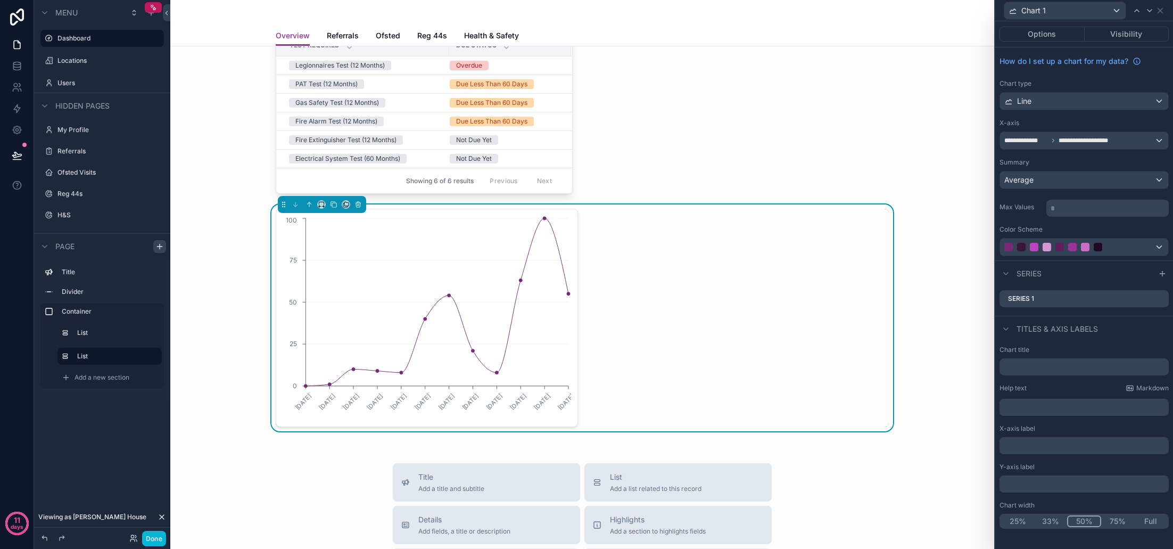
click at [1084, 142] on span "**********" at bounding box center [1090, 140] width 62 height 9
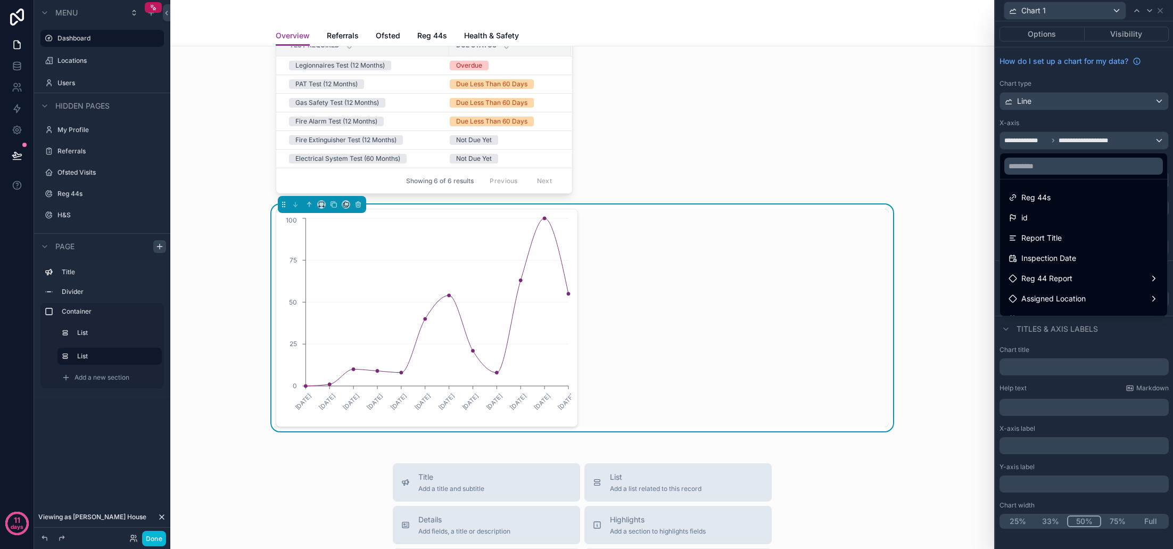
click at [1078, 90] on div at bounding box center [1084, 274] width 178 height 549
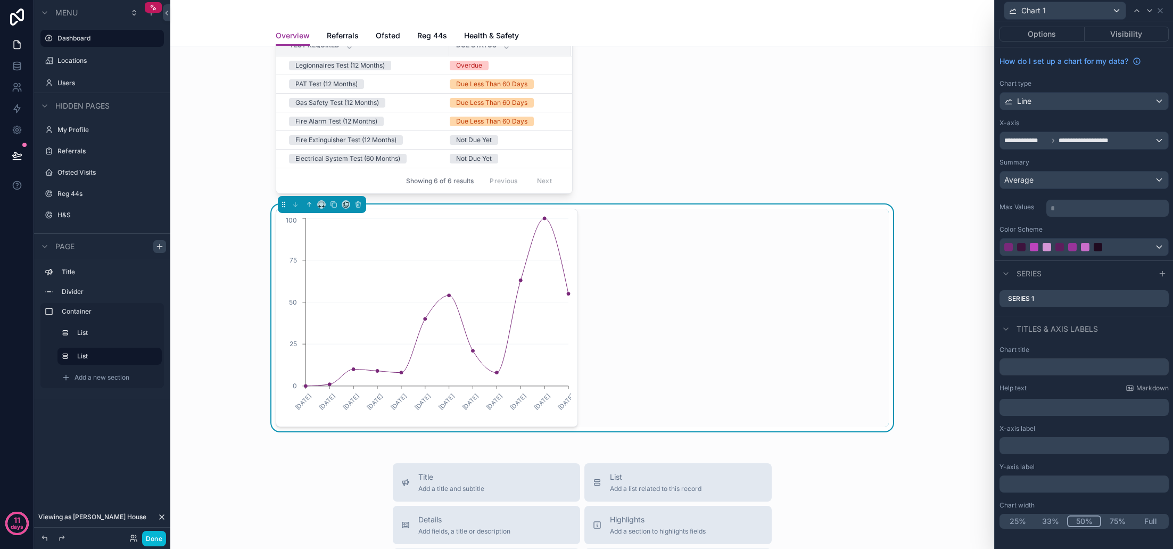
click at [1076, 100] on div "Line" at bounding box center [1084, 101] width 168 height 17
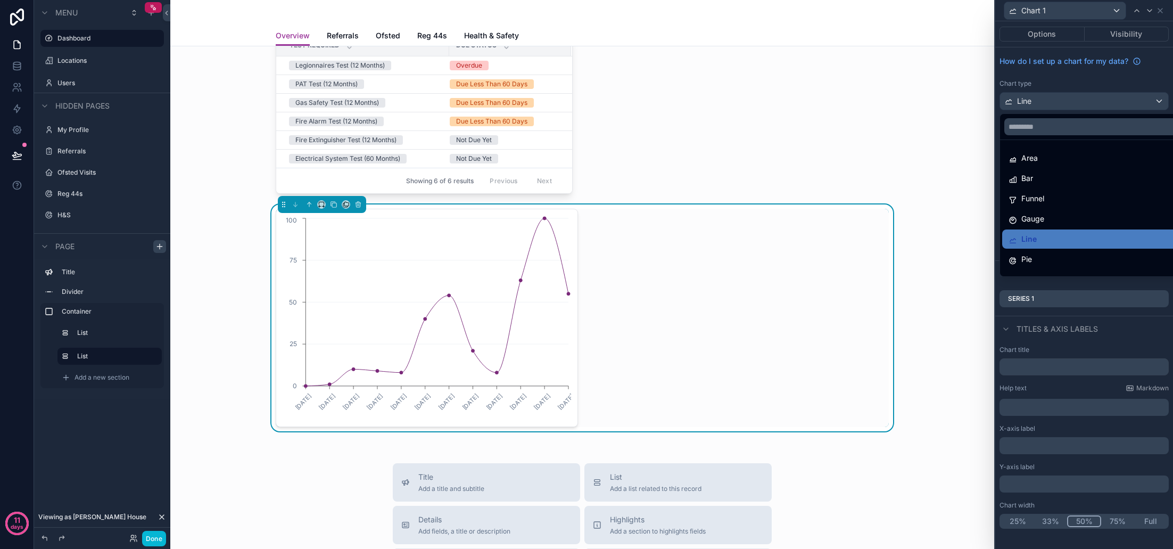
click at [1076, 100] on div at bounding box center [1084, 274] width 178 height 549
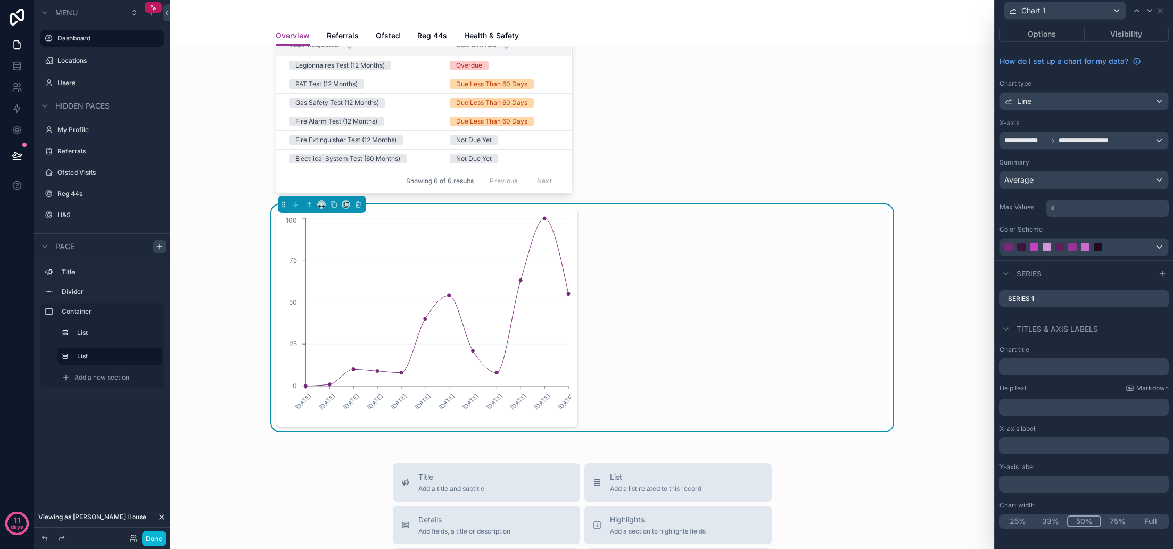
click at [1076, 100] on div "Line" at bounding box center [1084, 101] width 168 height 17
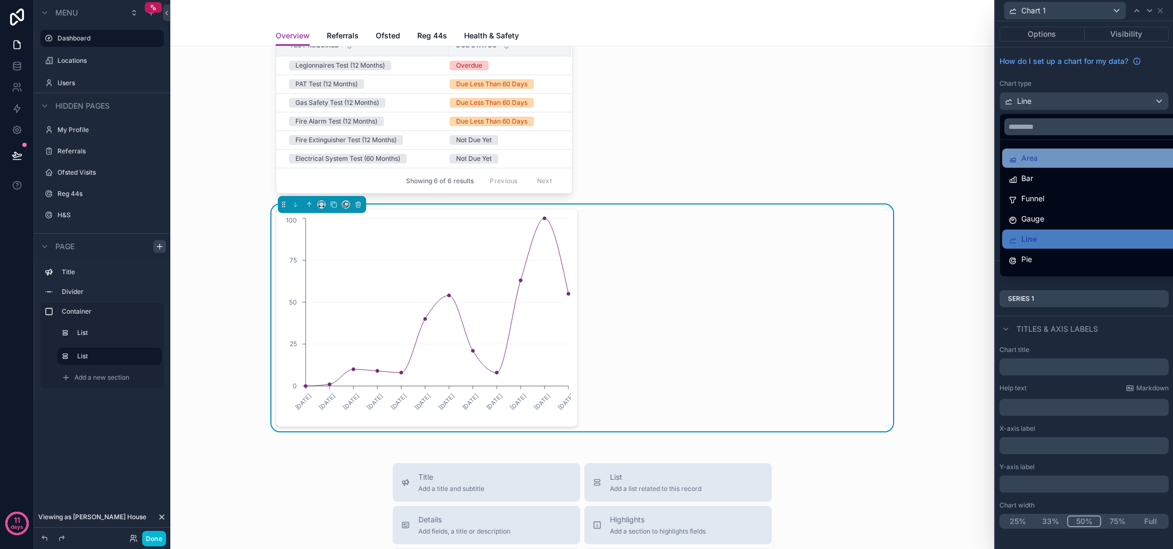
click at [1072, 158] on div "Area" at bounding box center [1097, 158] width 176 height 13
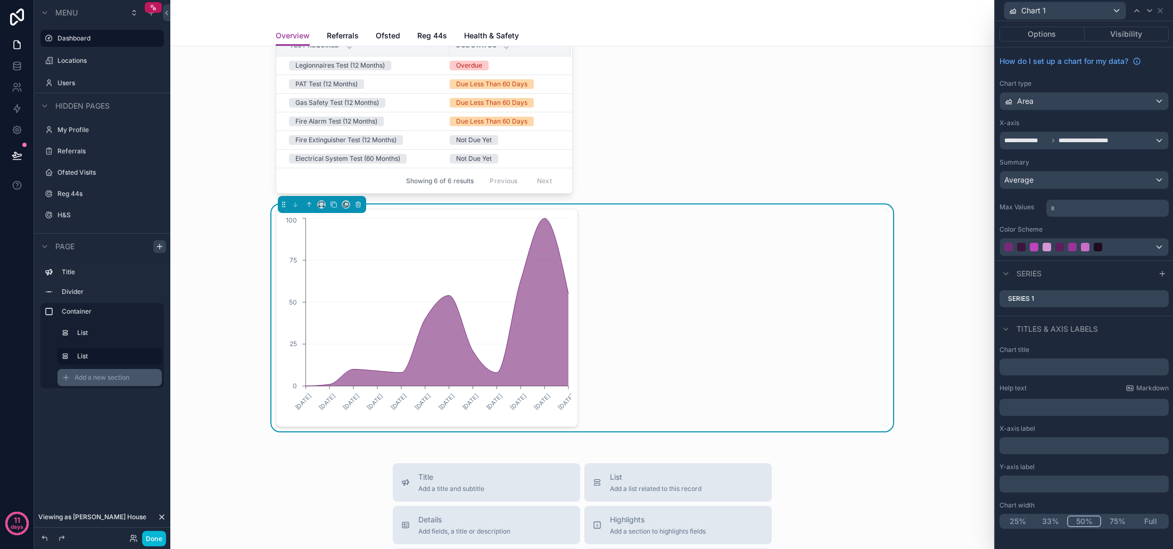
click at [103, 380] on span "Add a new section" at bounding box center [102, 377] width 55 height 9
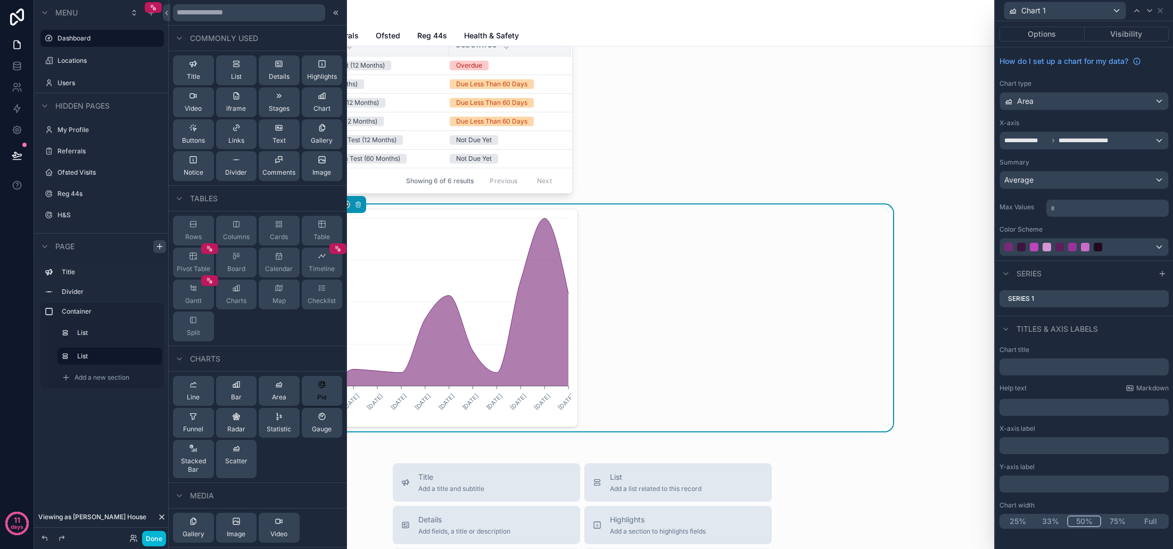
click at [321, 388] on icon at bounding box center [322, 384] width 9 height 9
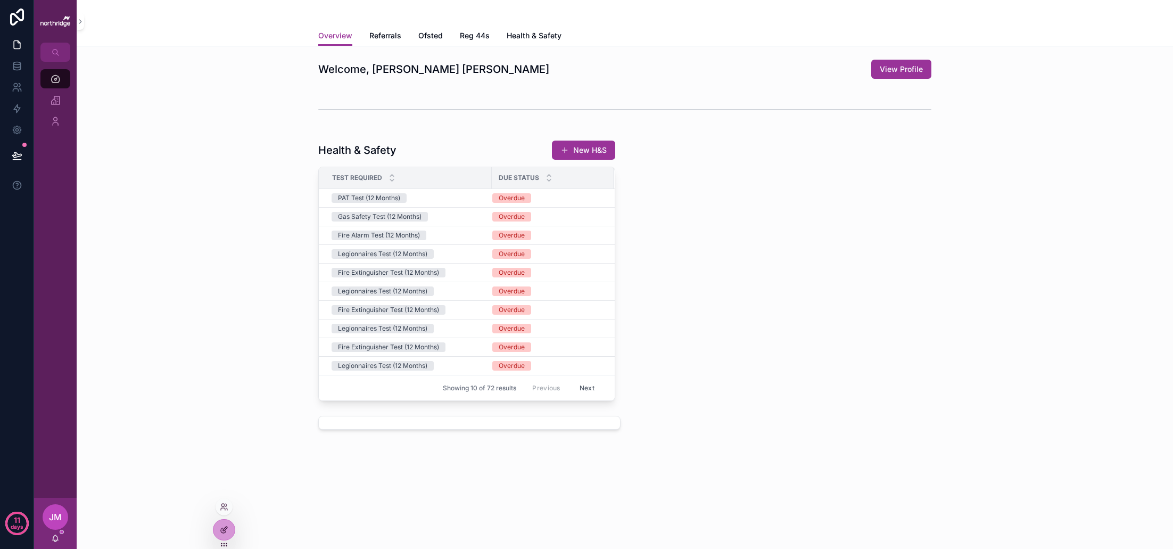
click at [225, 528] on icon at bounding box center [224, 529] width 9 height 9
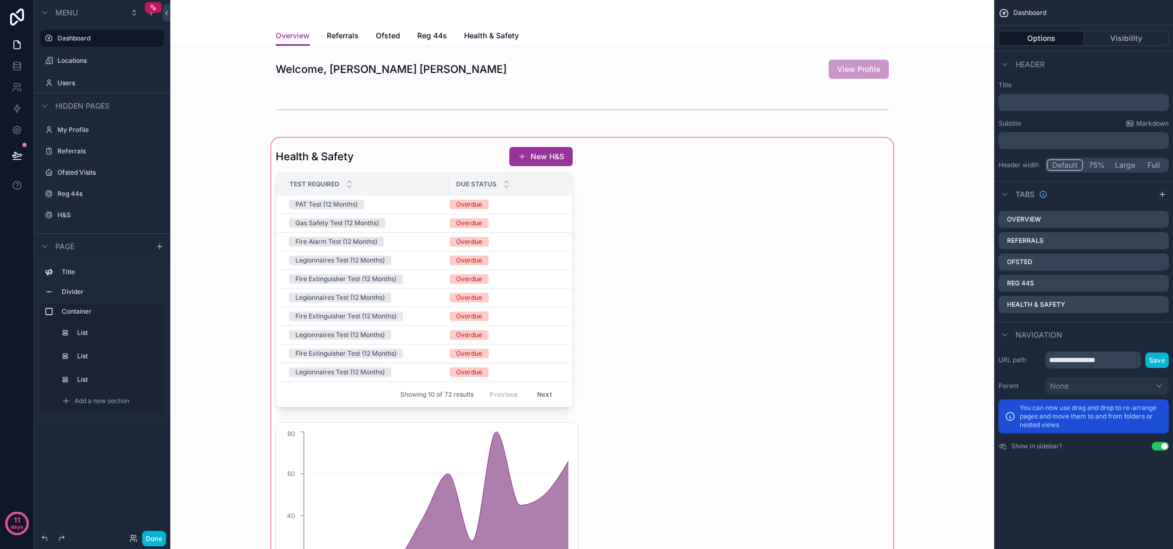
click at [521, 261] on div "scrollable content" at bounding box center [582, 466] width 807 height 661
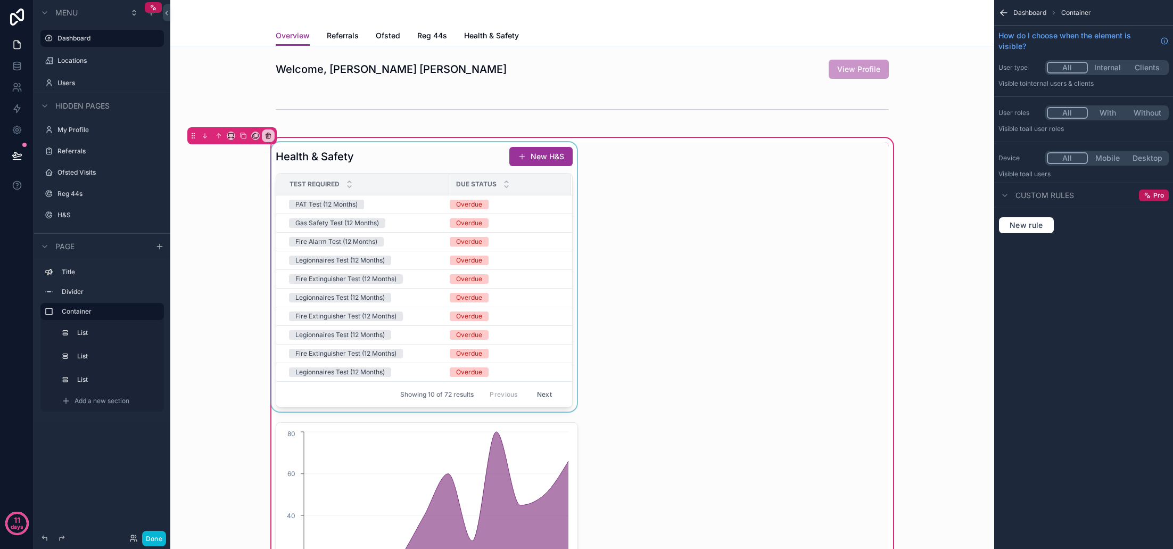
click at [523, 254] on div "scrollable content" at bounding box center [424, 276] width 310 height 269
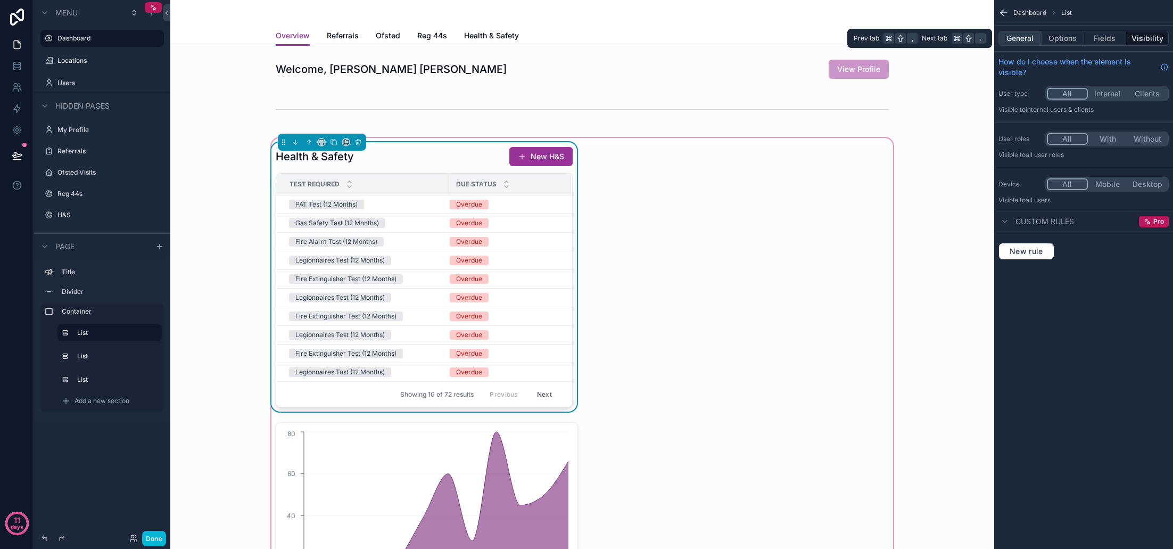
click at [1032, 40] on button "General" at bounding box center [1019, 38] width 43 height 15
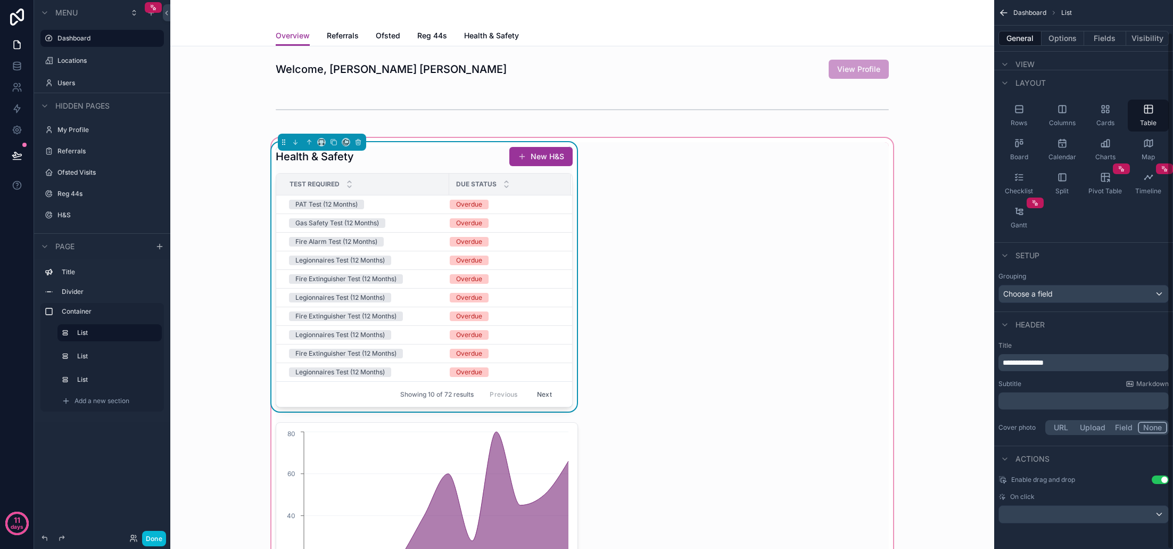
scroll to position [34, 0]
click at [1161, 482] on button "Use setting" at bounding box center [1160, 479] width 17 height 9
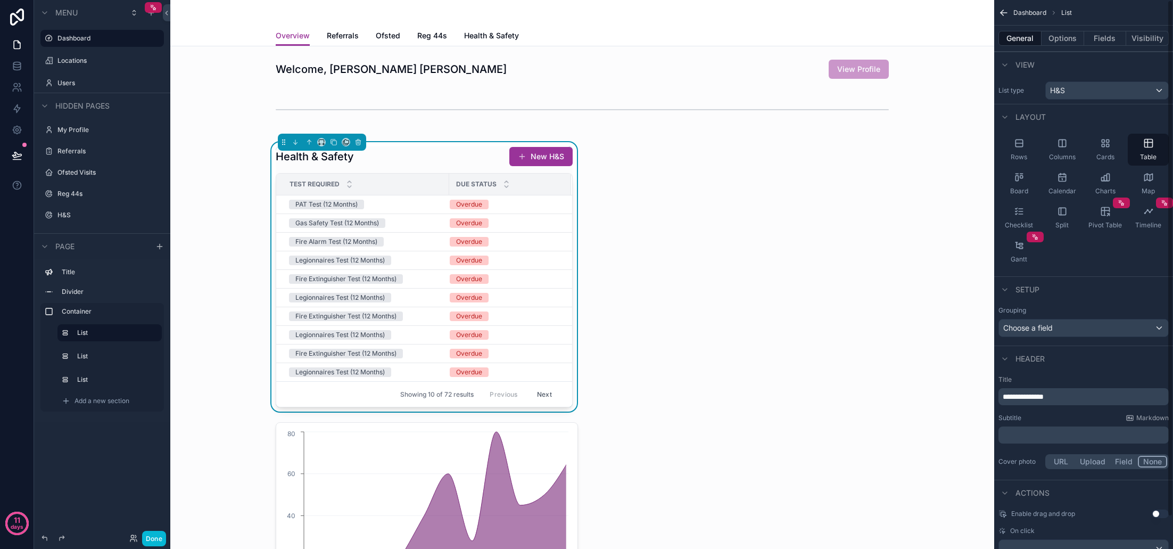
scroll to position [0, 0]
click at [1059, 34] on button "Options" at bounding box center [1063, 38] width 43 height 15
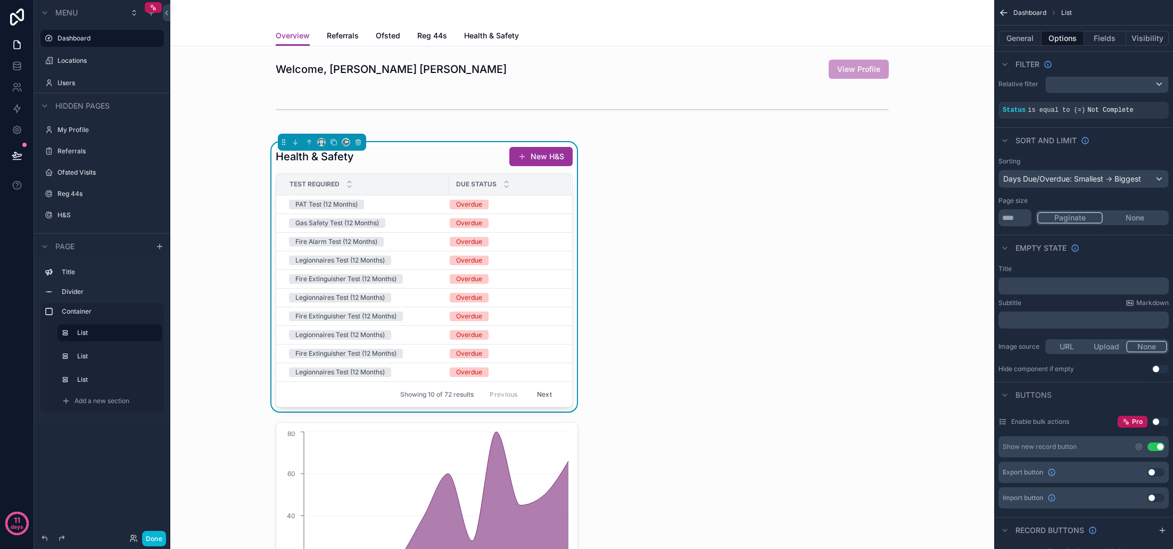
click at [1159, 449] on button "Use setting" at bounding box center [1155, 446] width 17 height 9
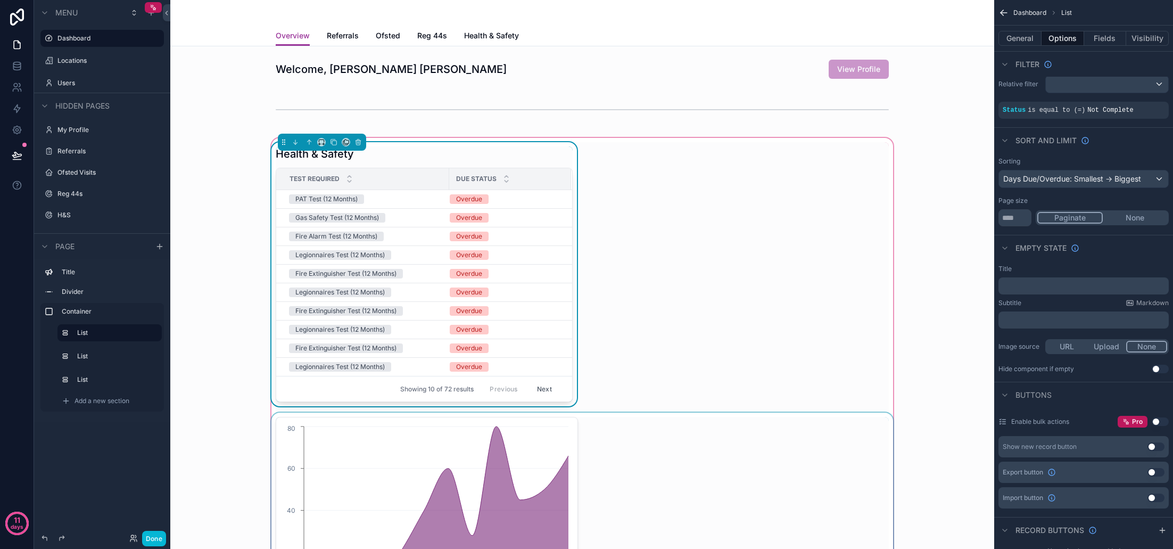
click at [609, 432] on div "scrollable content" at bounding box center [582, 525] width 626 height 227
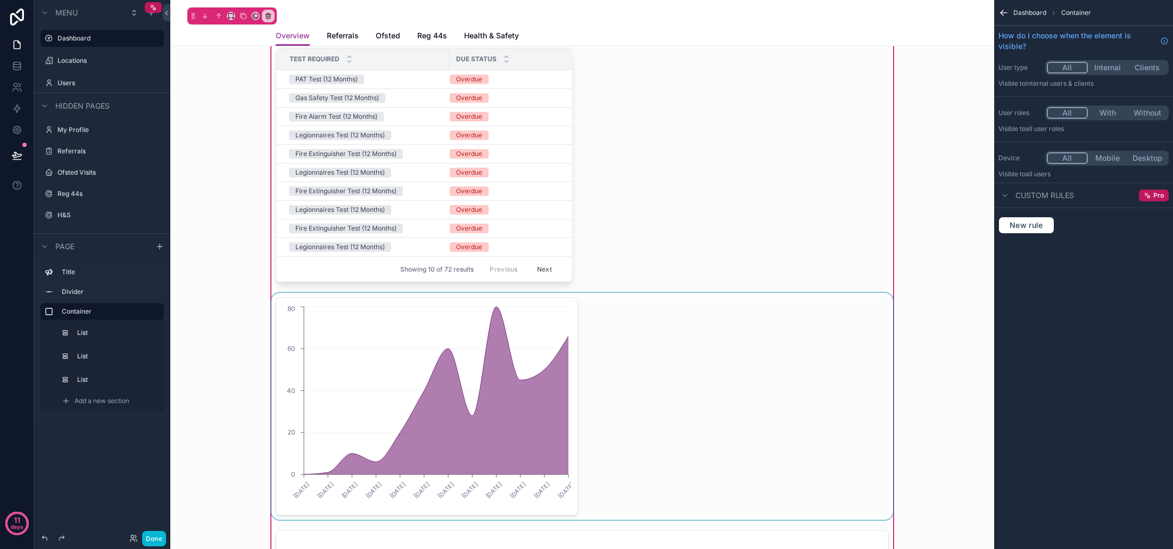
scroll to position [124, 0]
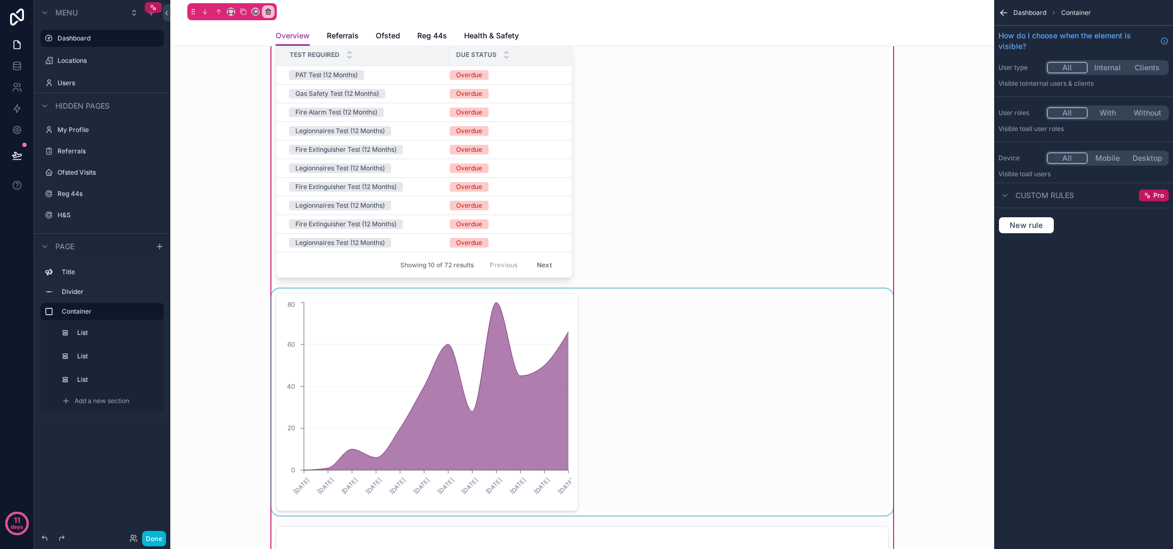
click at [615, 402] on div "scrollable content" at bounding box center [582, 401] width 626 height 227
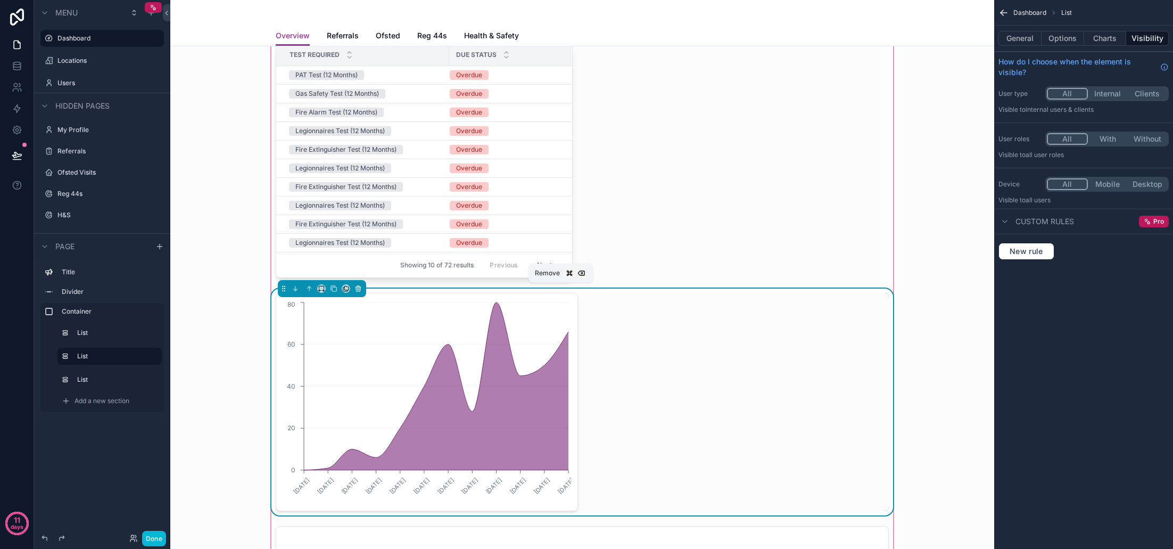
click at [358, 289] on icon "scrollable content" at bounding box center [357, 288] width 7 height 7
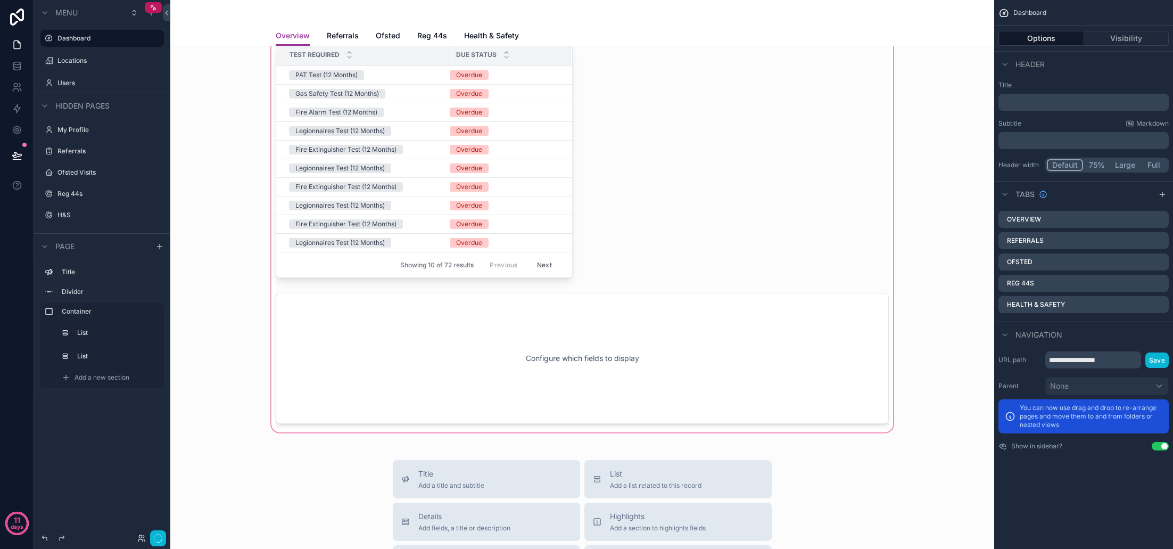
click at [537, 349] on div "scrollable content" at bounding box center [582, 223] width 807 height 423
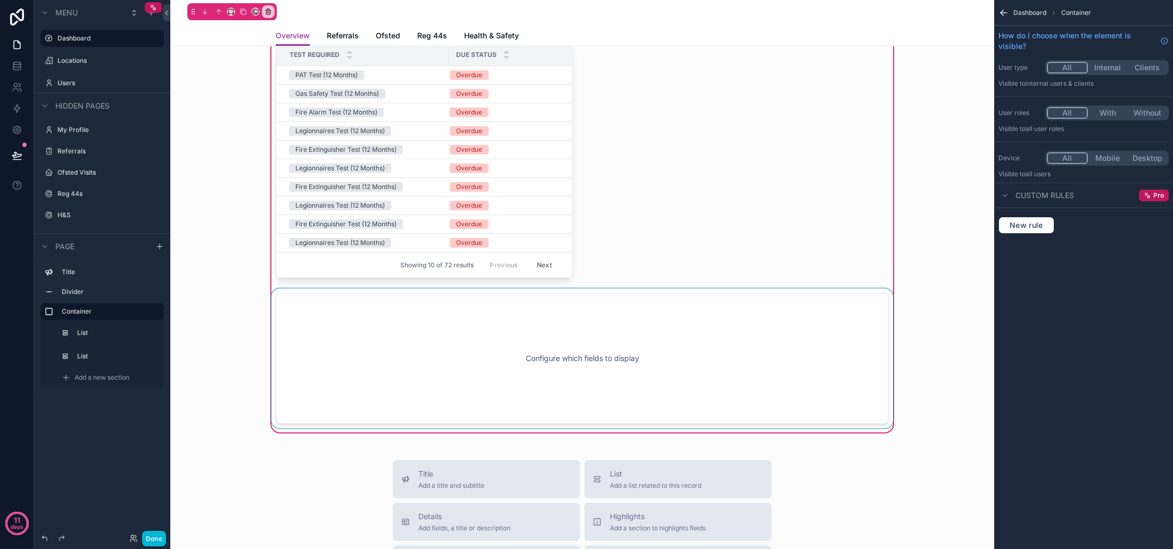
click at [551, 360] on div "scrollable content" at bounding box center [582, 357] width 626 height 139
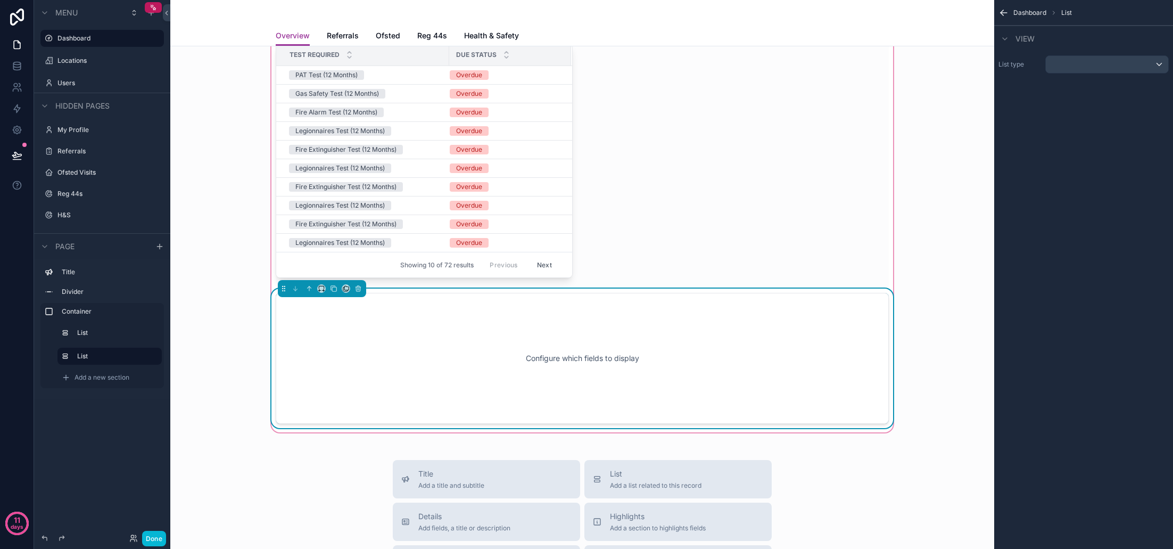
click at [1127, 68] on div "scrollable content" at bounding box center [1107, 64] width 122 height 17
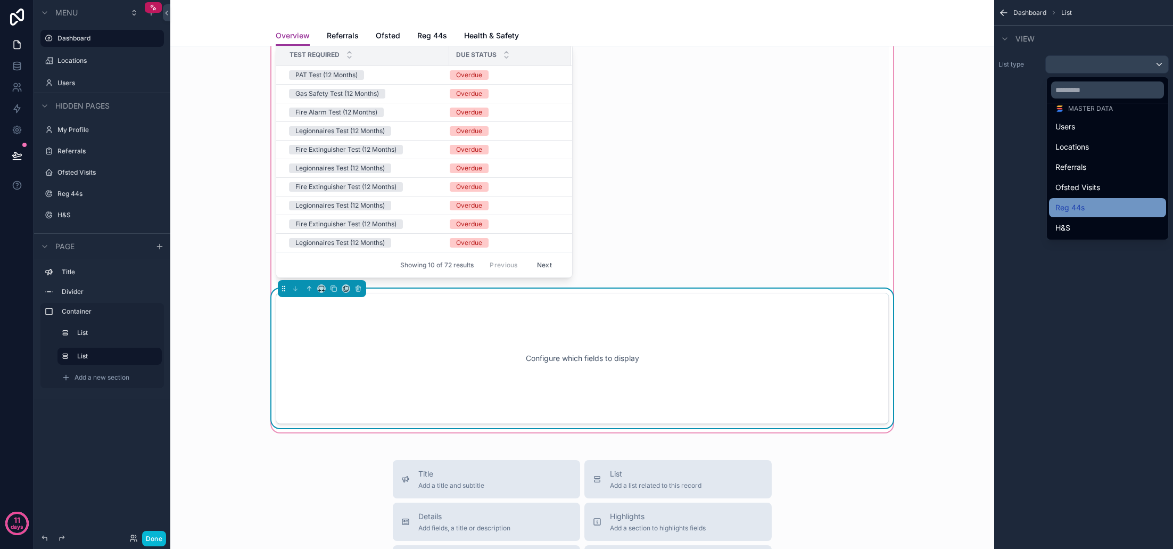
scroll to position [47, 0]
click at [1096, 206] on div "Reg 44s" at bounding box center [1107, 207] width 104 height 13
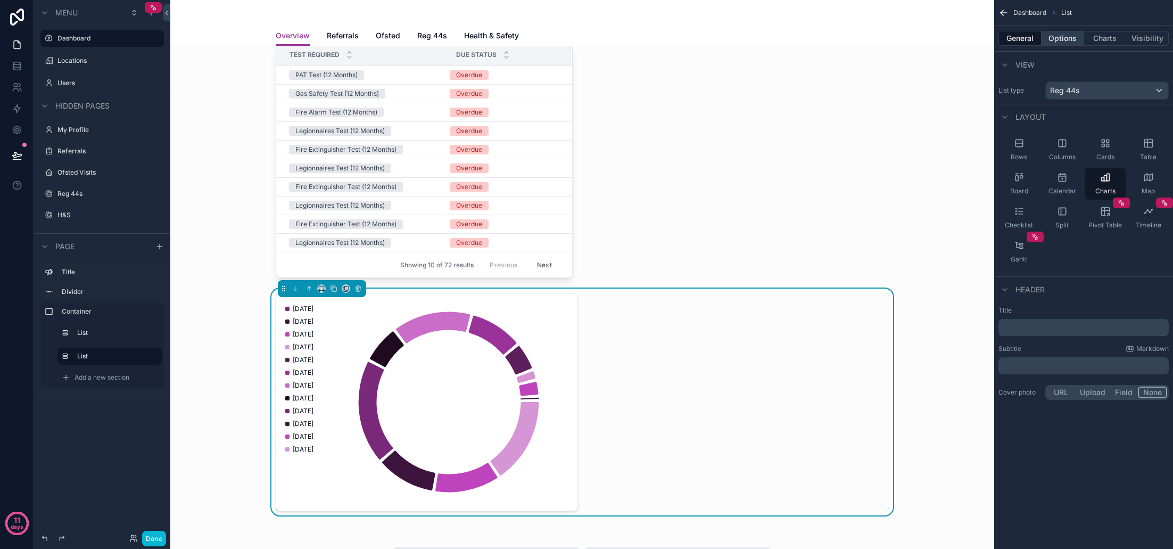
click at [1063, 38] on button "Options" at bounding box center [1063, 38] width 43 height 15
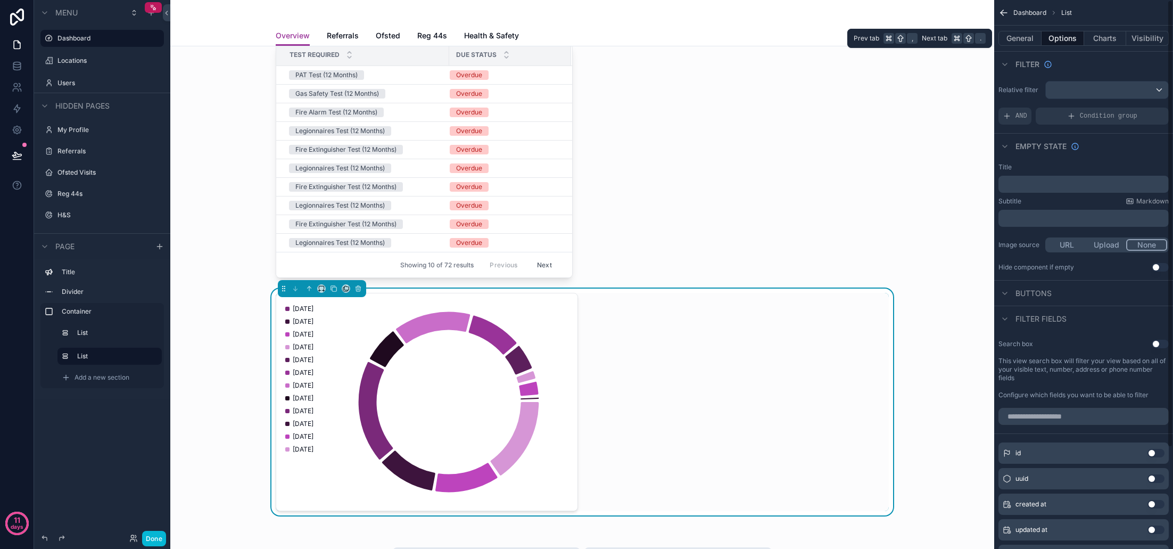
scroll to position [0, 1]
click at [1078, 87] on div "scrollable content" at bounding box center [1107, 89] width 122 height 17
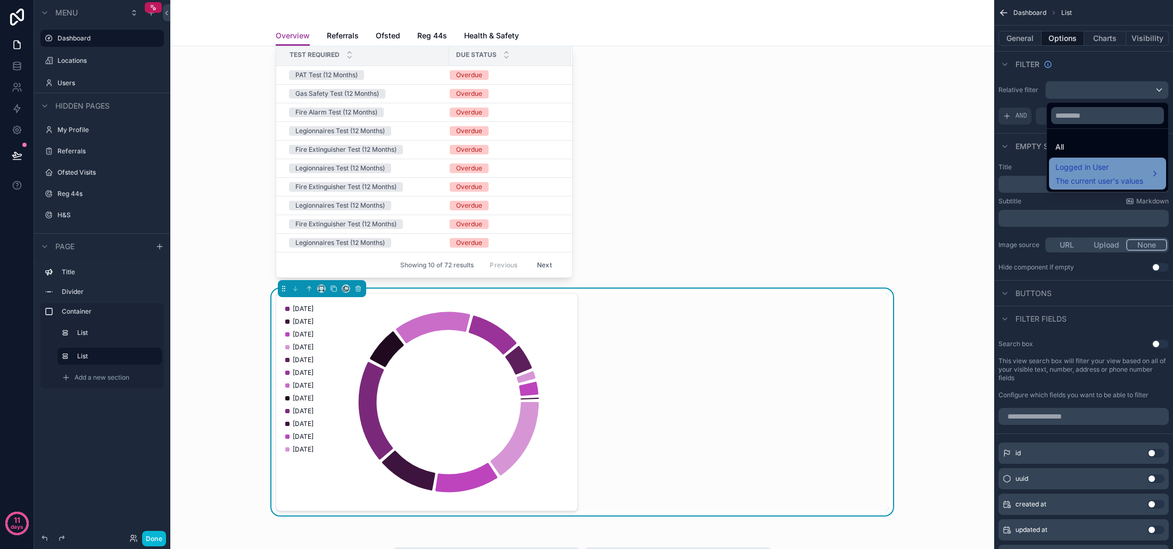
scroll to position [0, 0]
click at [1080, 178] on span "The current user's values" at bounding box center [1099, 181] width 88 height 11
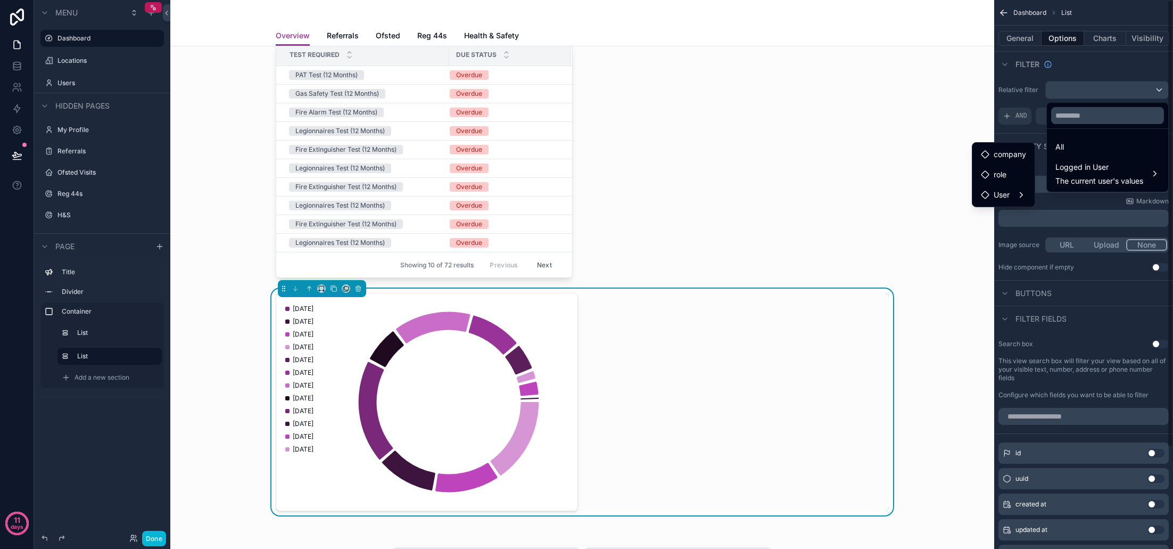
click at [1095, 80] on div "scrollable content" at bounding box center [586, 274] width 1173 height 549
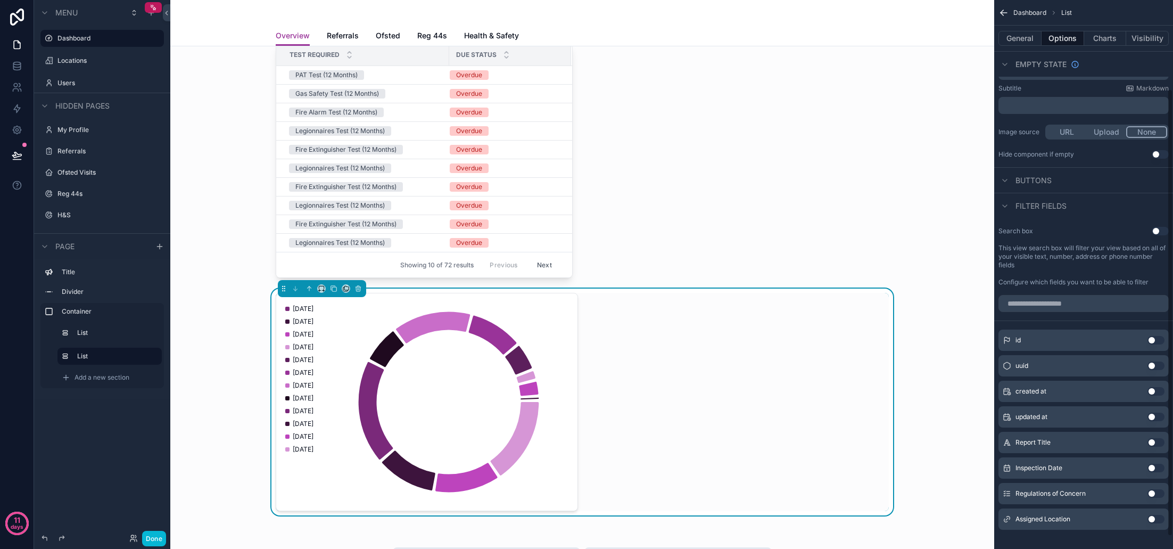
scroll to position [115, 0]
click at [1154, 492] on button "Use setting" at bounding box center [1155, 492] width 17 height 9
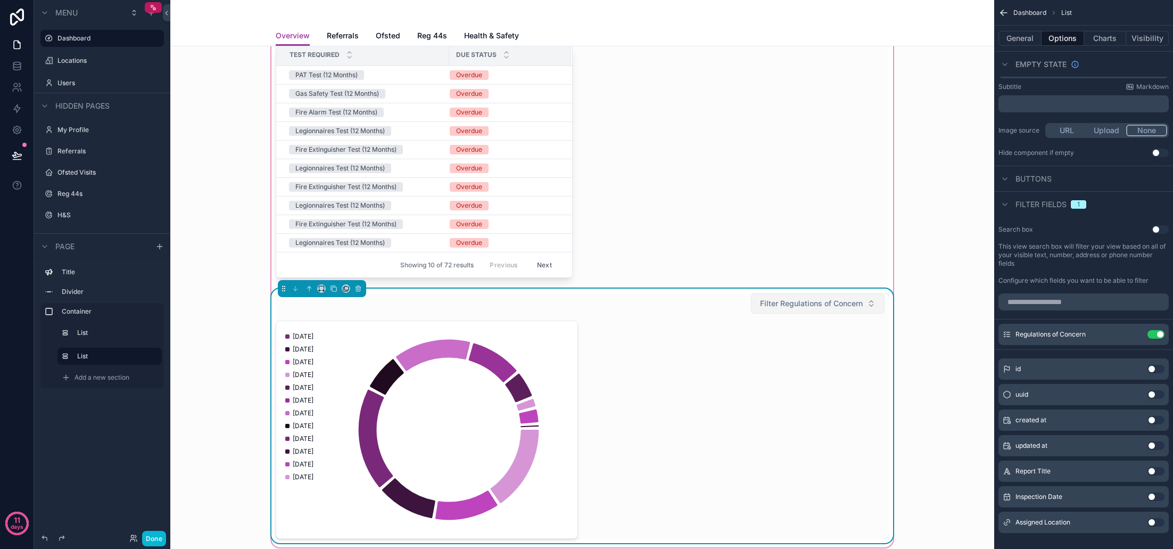
scroll to position [124, 0]
click at [855, 304] on span "Filter Regulations of Concern" at bounding box center [811, 303] width 103 height 11
click at [791, 403] on div "Reg 4" at bounding box center [817, 397] width 129 height 17
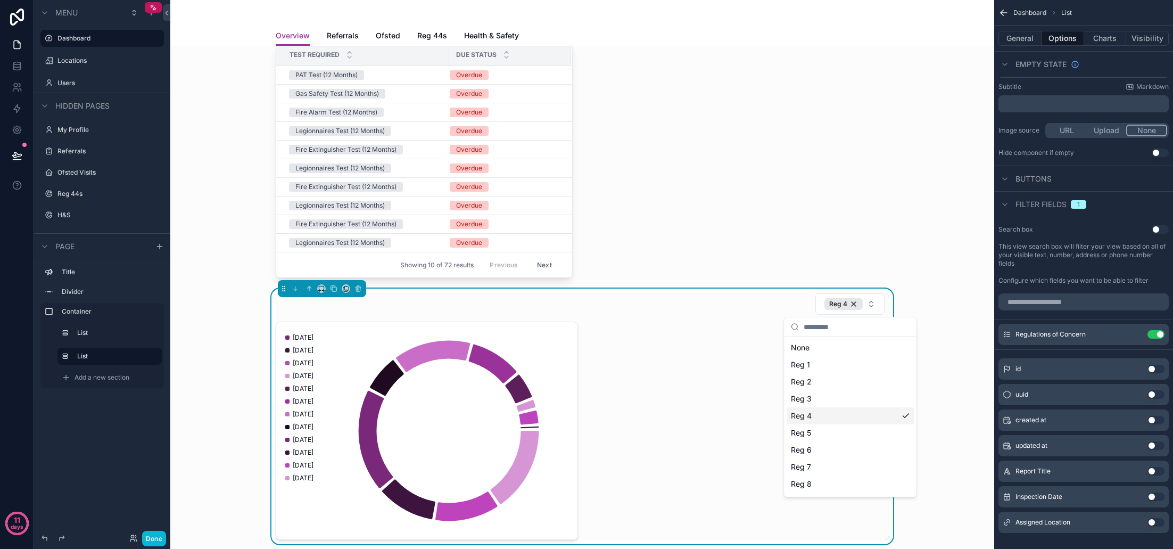
click at [844, 410] on div "Reg 4" at bounding box center [851, 415] width 128 height 17
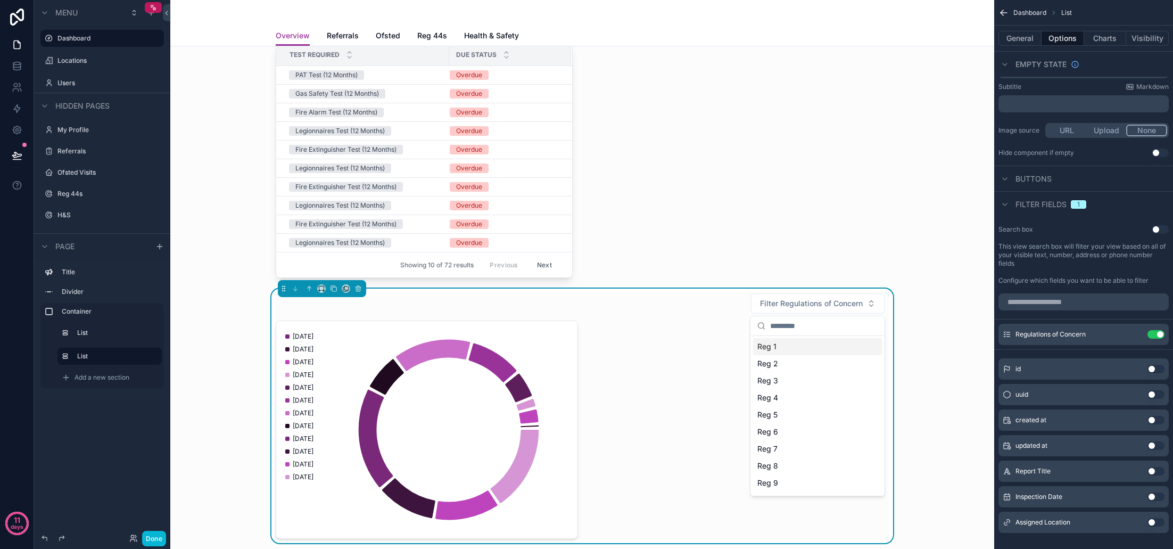
click at [947, 304] on div "Health & Safety Test Required Due Status PAT Test (12 Months) Overdue Gas Safet…" at bounding box center [582, 281] width 807 height 538
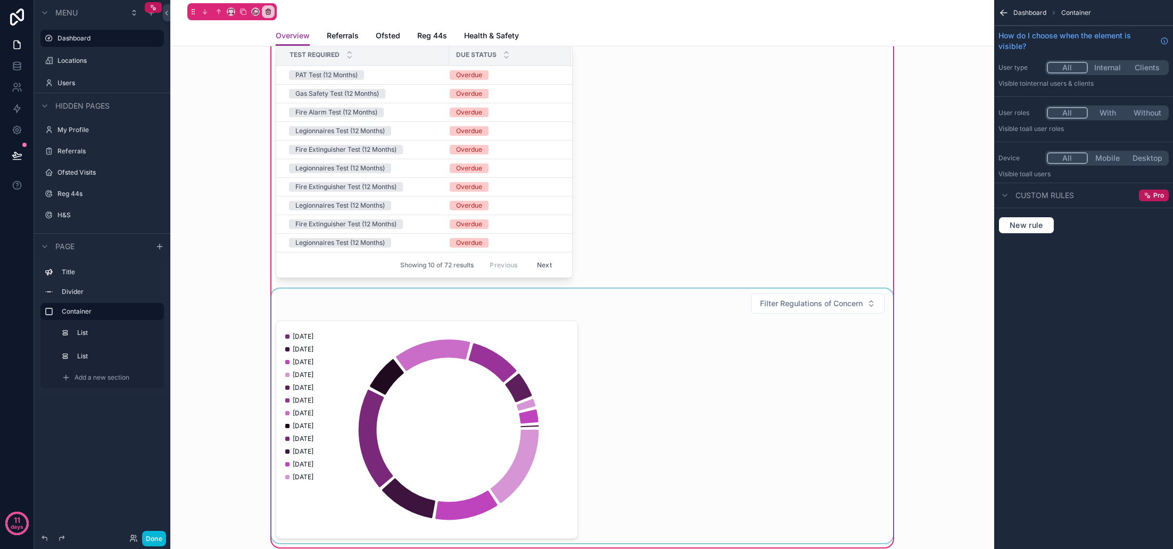
click at [684, 375] on div "scrollable content" at bounding box center [582, 415] width 626 height 254
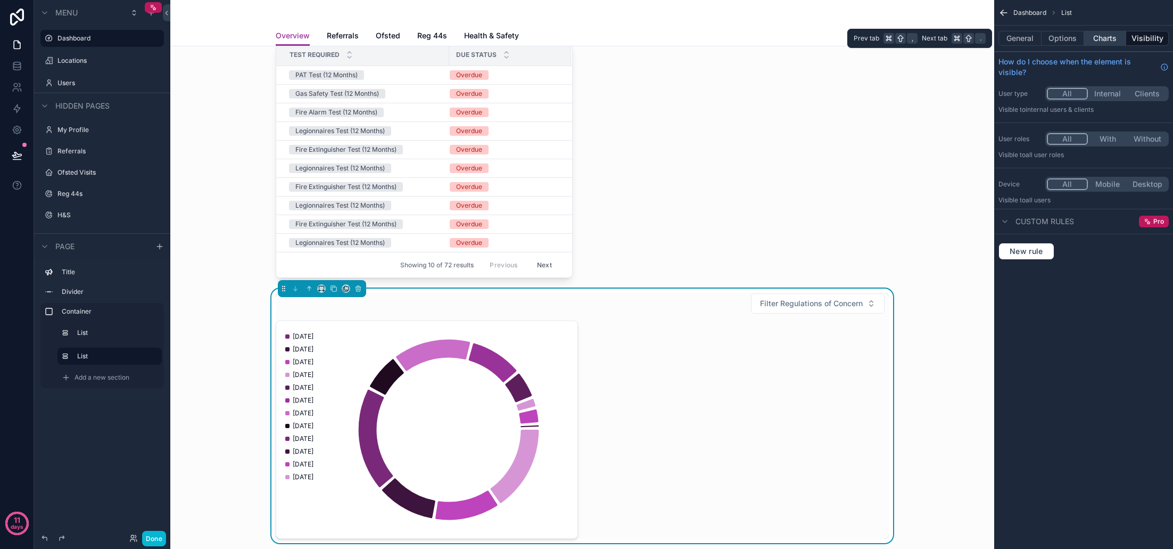
click at [1107, 42] on button "Charts" at bounding box center [1105, 38] width 43 height 15
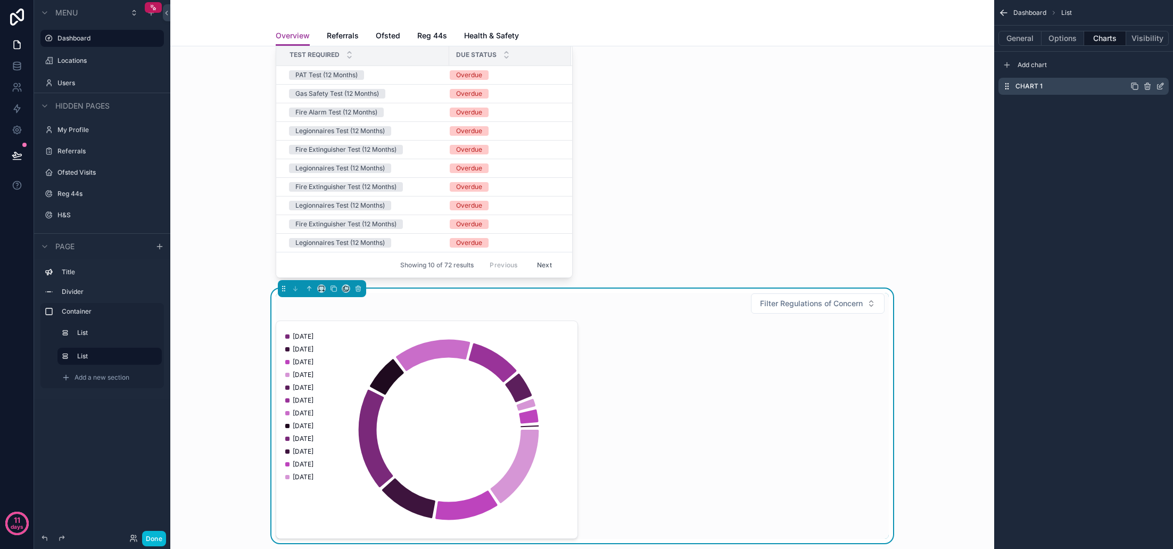
click at [1158, 87] on icon "scrollable content" at bounding box center [1160, 86] width 9 height 9
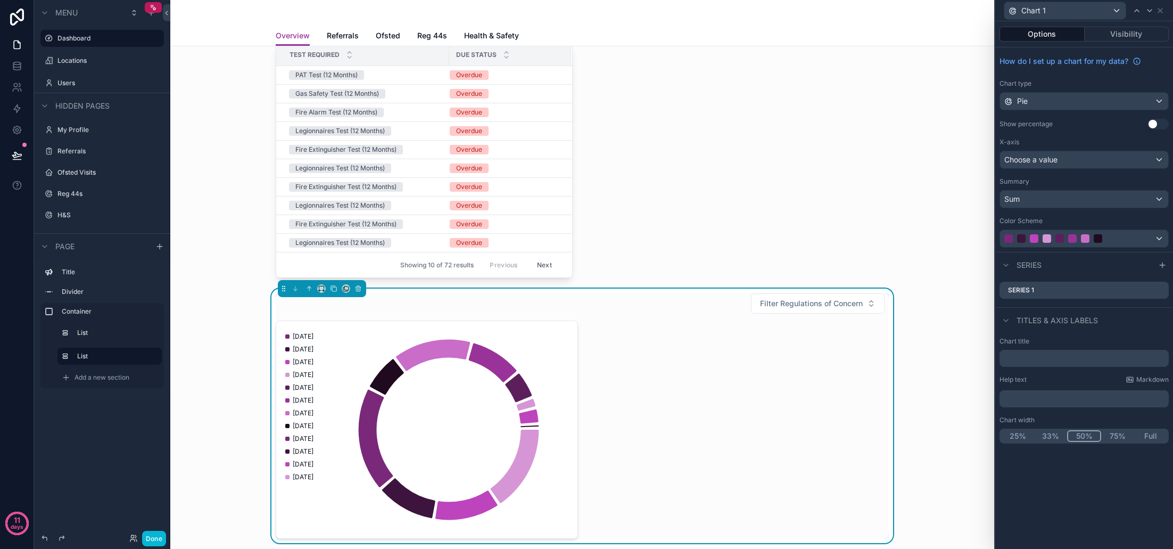
click at [1093, 162] on div "Choose a value" at bounding box center [1084, 159] width 168 height 17
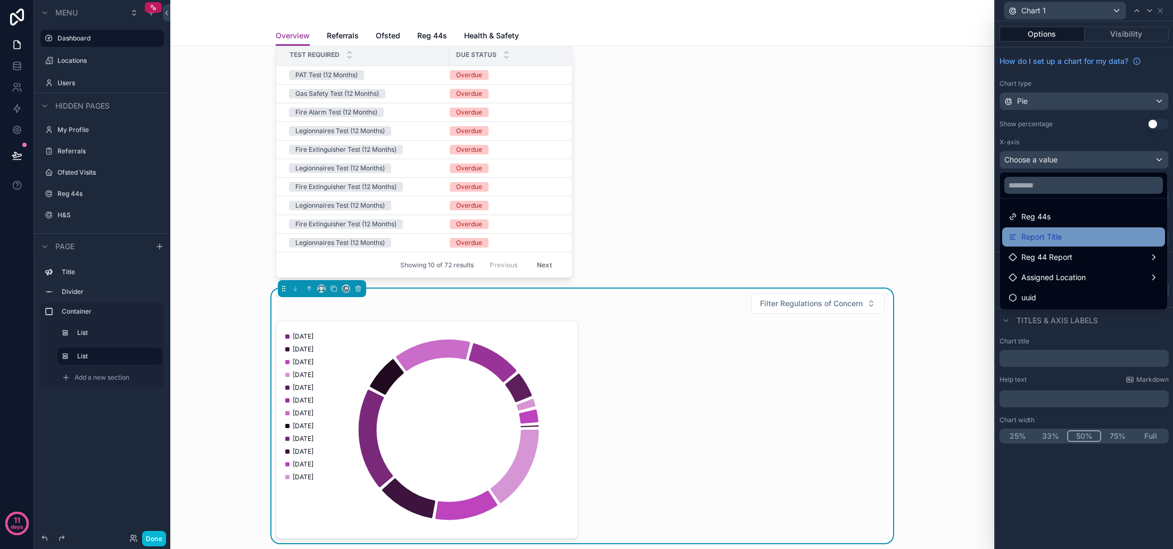
click at [1077, 237] on div "Report Title" at bounding box center [1084, 236] width 150 height 13
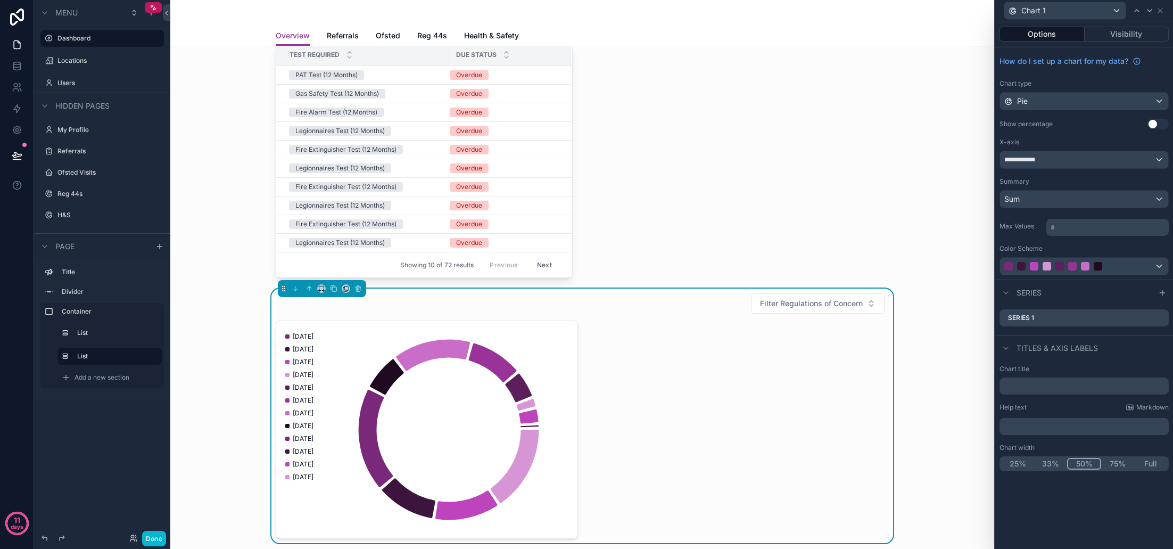
click at [1080, 165] on div "**********" at bounding box center [1084, 159] width 168 height 17
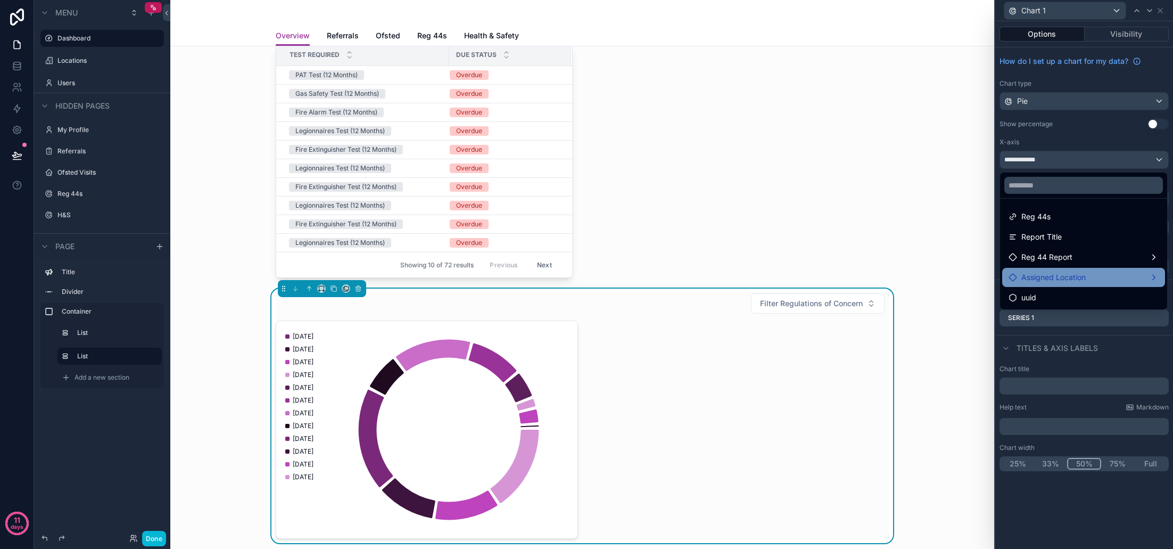
click at [1075, 276] on span "Assigned Location" at bounding box center [1053, 277] width 64 height 13
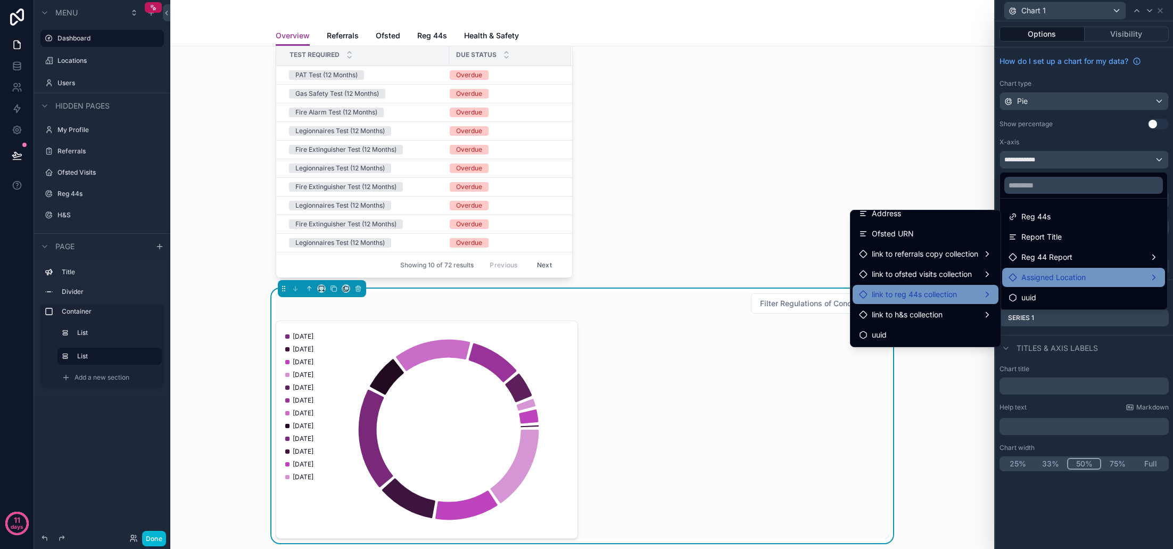
scroll to position [69, 0]
click at [934, 291] on span "link to reg 44s collection" at bounding box center [914, 294] width 85 height 13
click at [972, 296] on div "link to reg 44s collection" at bounding box center [925, 294] width 133 height 13
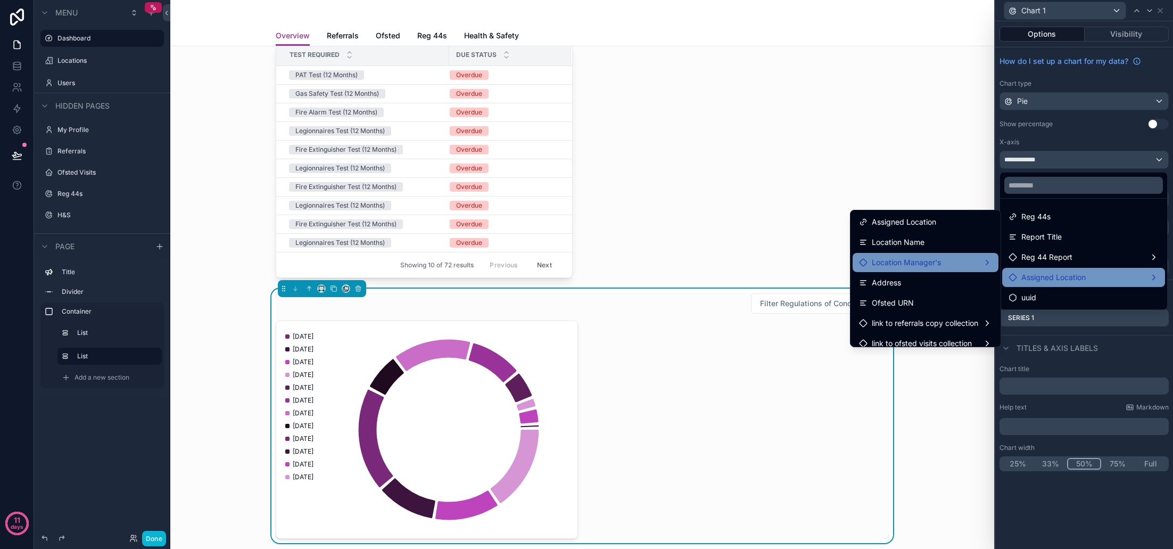
scroll to position [0, 0]
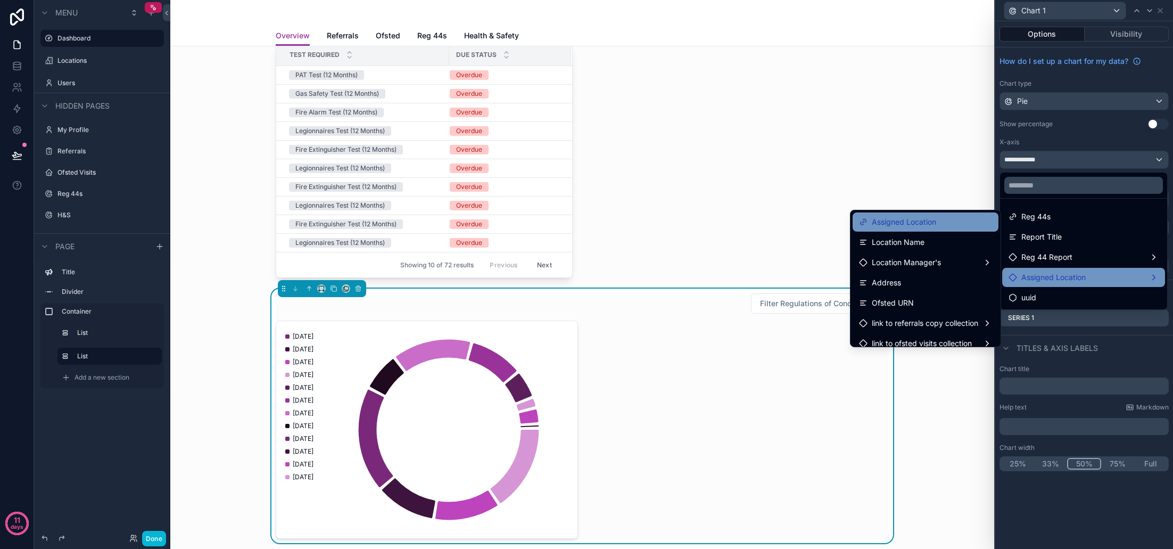
click at [916, 225] on span "Assigned Location" at bounding box center [904, 222] width 64 height 13
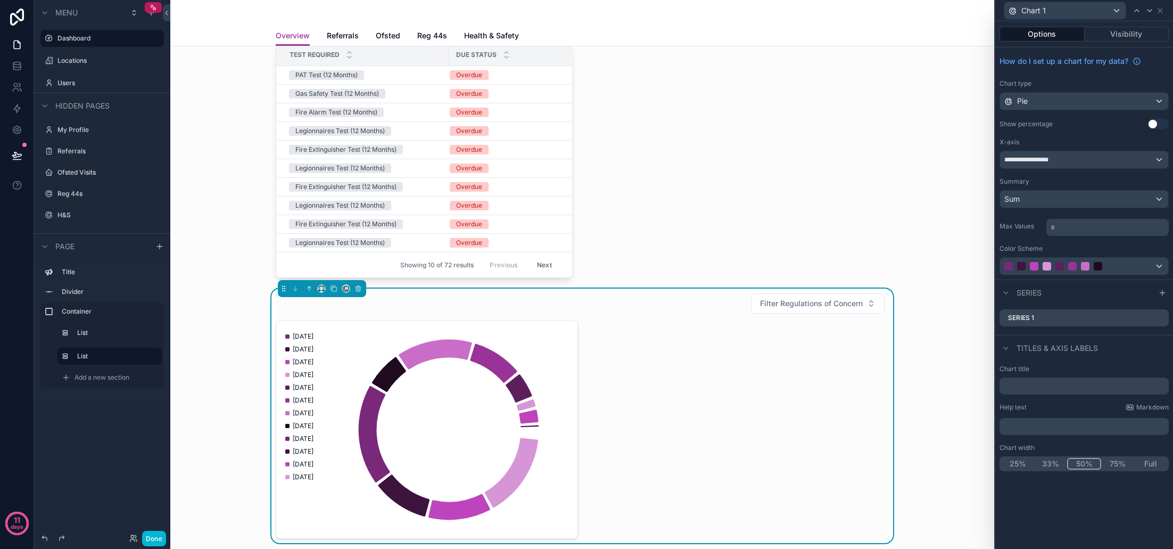
click at [1084, 161] on div "**********" at bounding box center [1084, 159] width 168 height 17
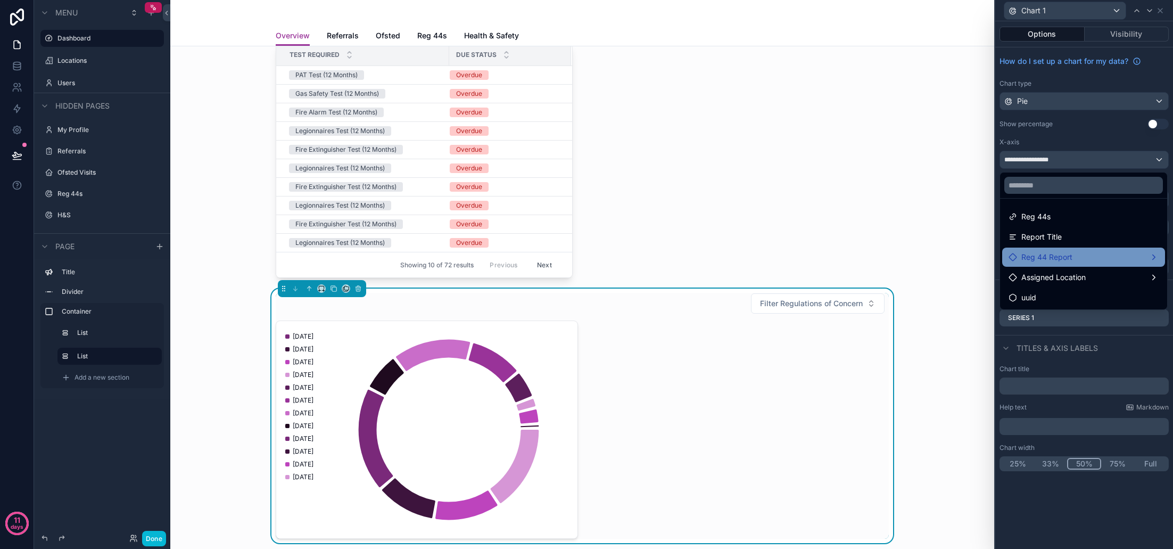
click at [1082, 255] on div "Reg 44 Report" at bounding box center [1084, 257] width 150 height 13
click at [1160, 155] on div at bounding box center [1084, 274] width 178 height 549
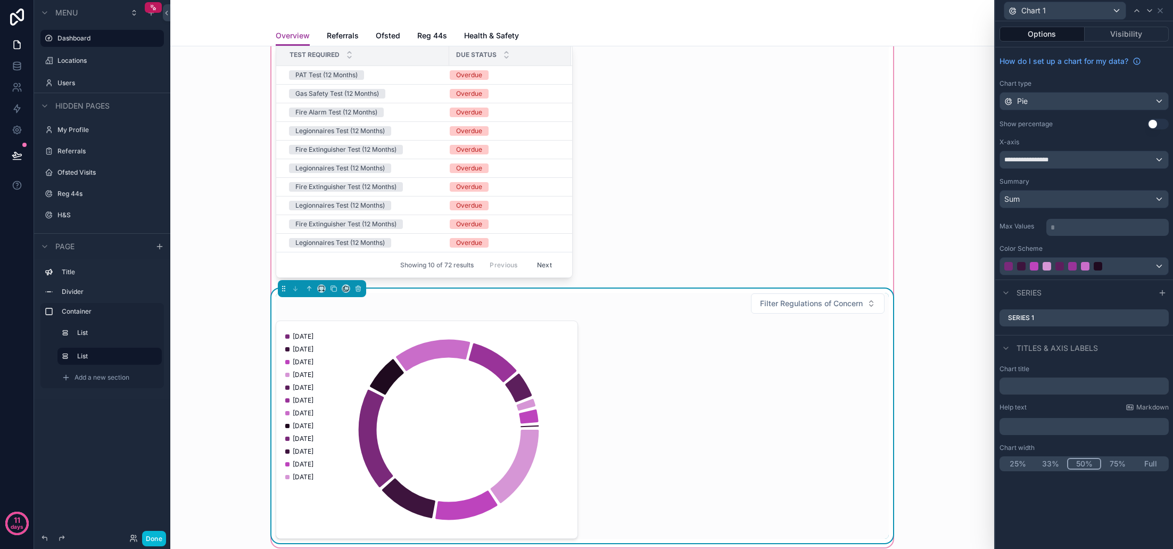
click at [830, 419] on div "[DATE] [DATE] [DATE] [DATE] [DATE] [DATE] [DATE] [DATE] [DATE] [DATE] [DATE] [D…" at bounding box center [582, 429] width 613 height 218
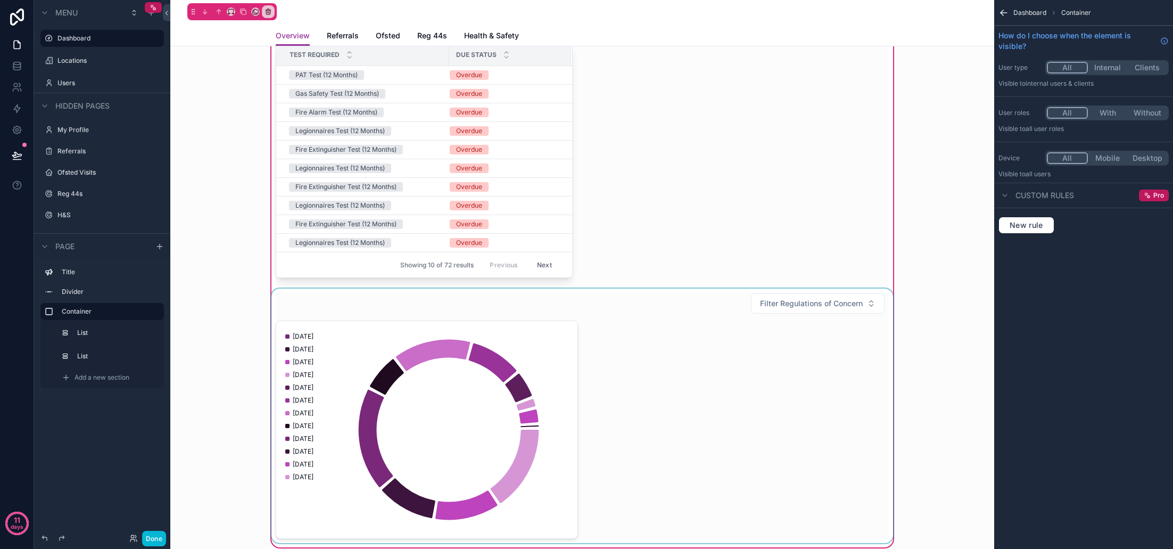
click at [805, 416] on div "scrollable content" at bounding box center [582, 415] width 626 height 254
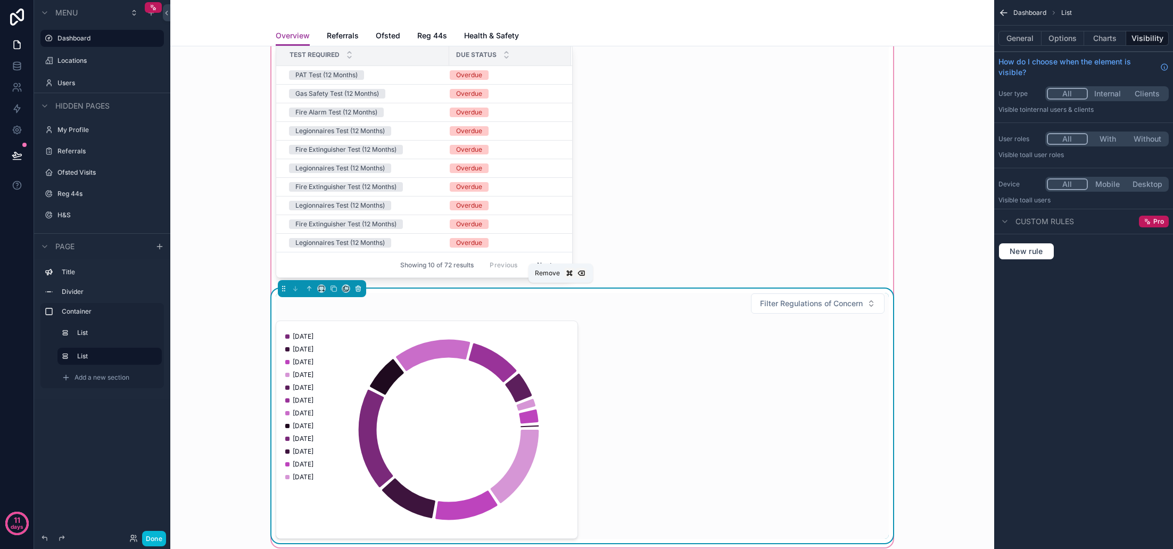
click at [360, 288] on icon "scrollable content" at bounding box center [357, 288] width 7 height 7
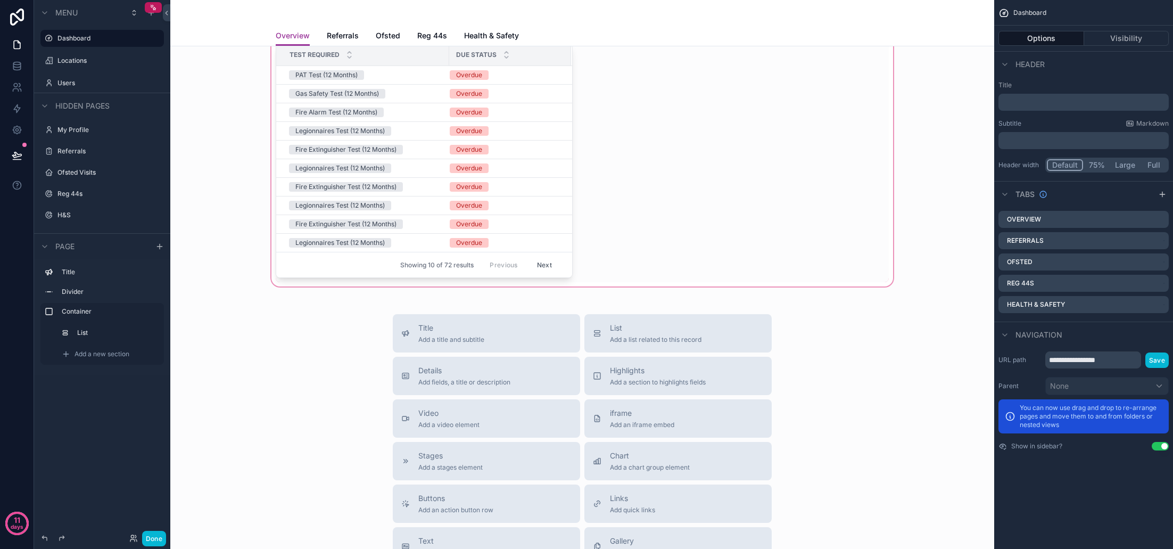
click at [664, 249] on div "scrollable content" at bounding box center [582, 150] width 807 height 277
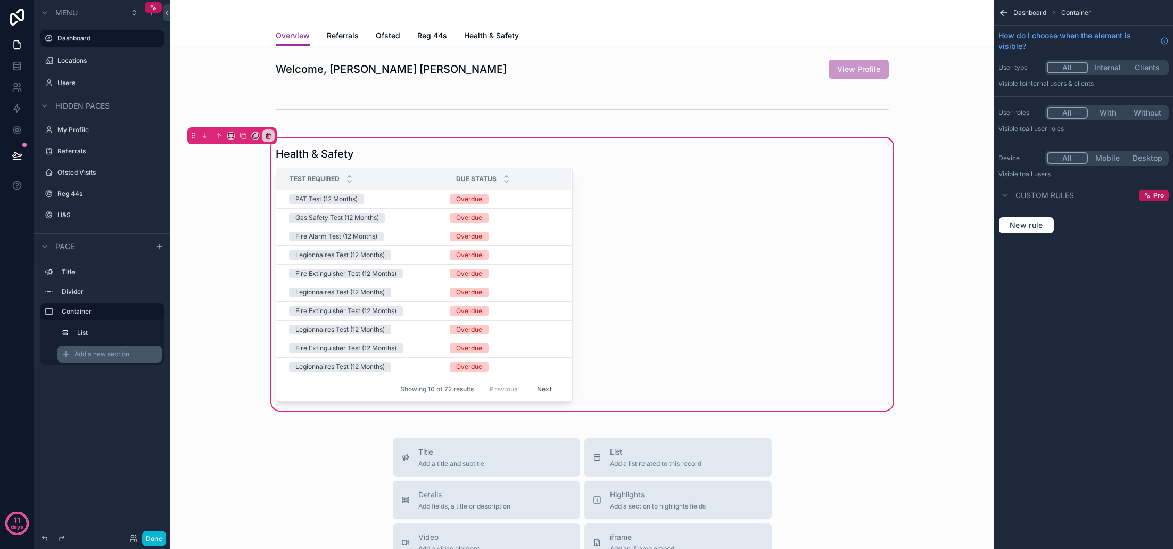
click at [98, 353] on span "Add a new section" at bounding box center [102, 354] width 55 height 9
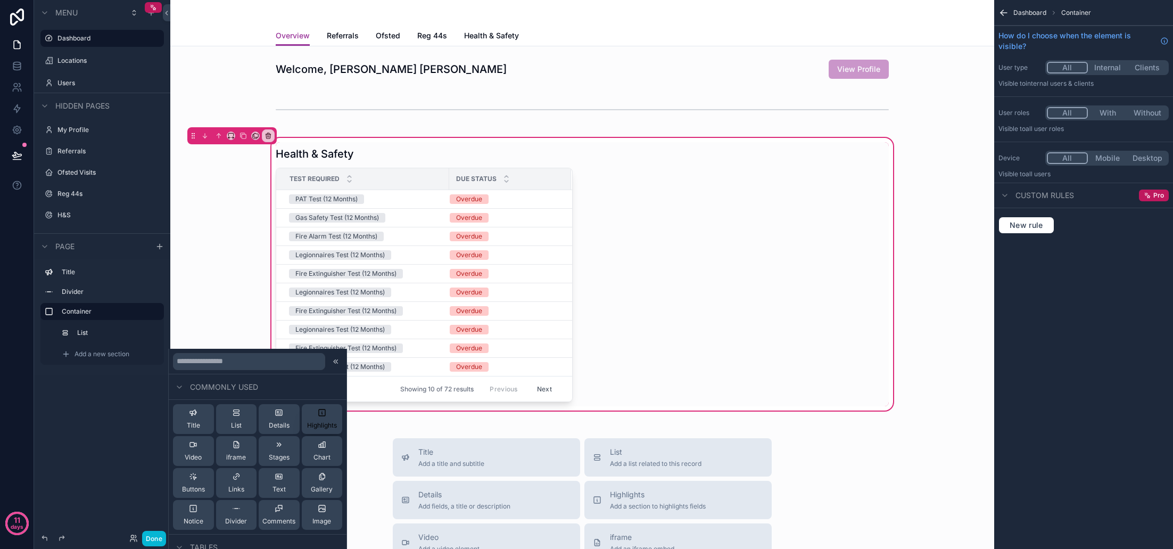
click at [319, 420] on div "Highlights" at bounding box center [322, 418] width 30 height 21
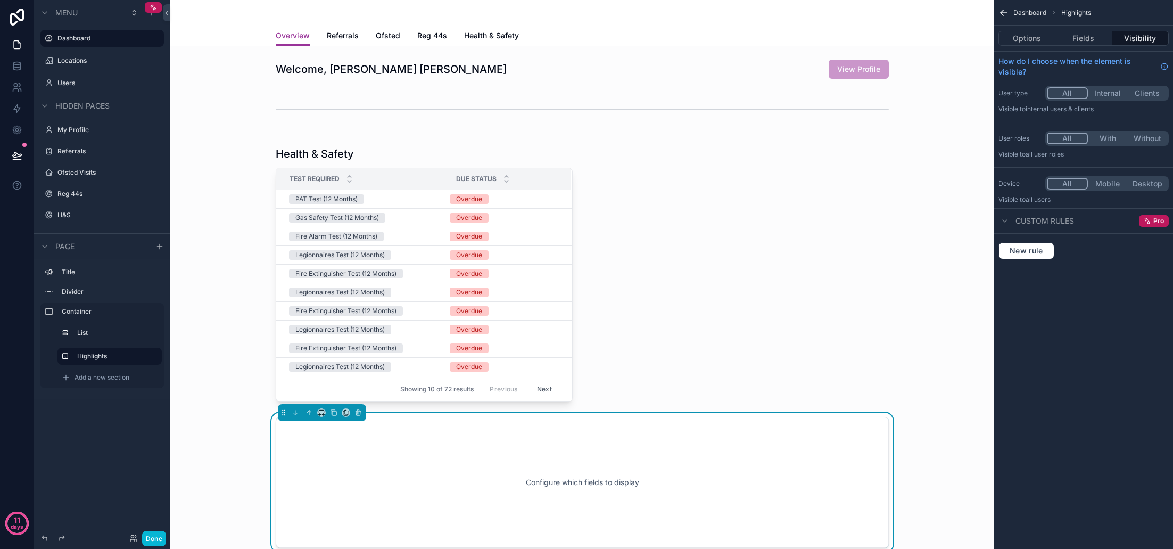
scroll to position [208, 0]
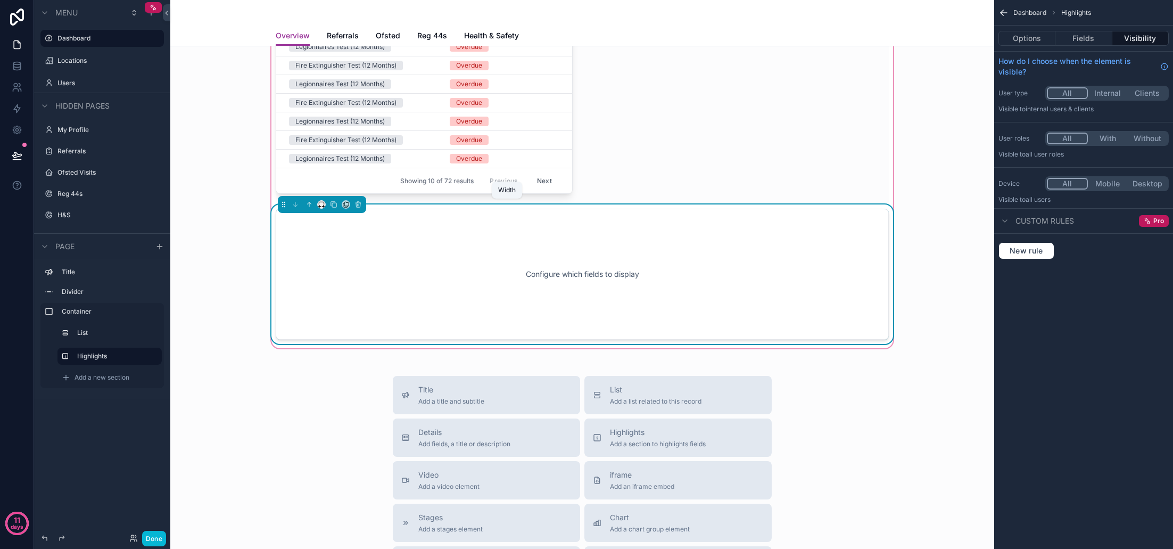
click at [321, 205] on icon "scrollable content" at bounding box center [321, 204] width 7 height 7
click at [338, 283] on span "50%" at bounding box center [334, 284] width 16 height 13
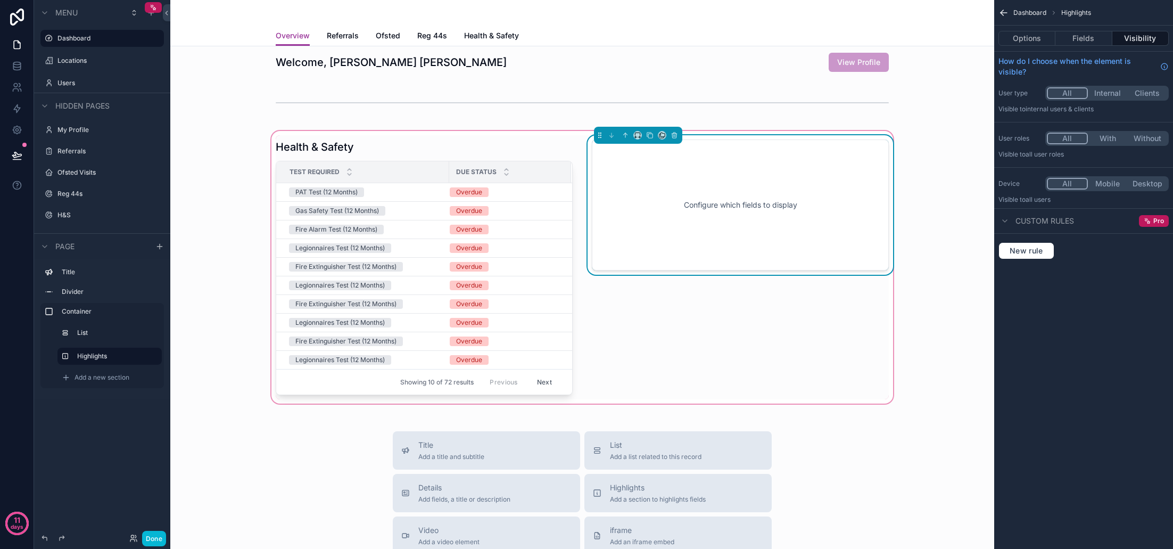
scroll to position [8, 0]
click at [744, 217] on div "Configure which fields to display" at bounding box center [740, 204] width 262 height 96
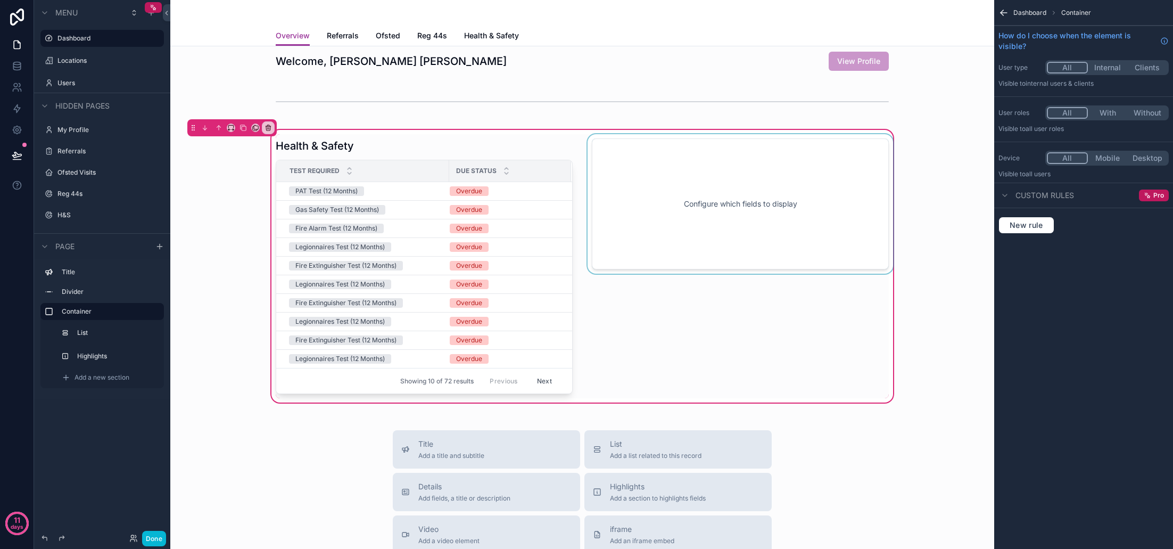
click at [744, 218] on div "scrollable content" at bounding box center [740, 266] width 310 height 264
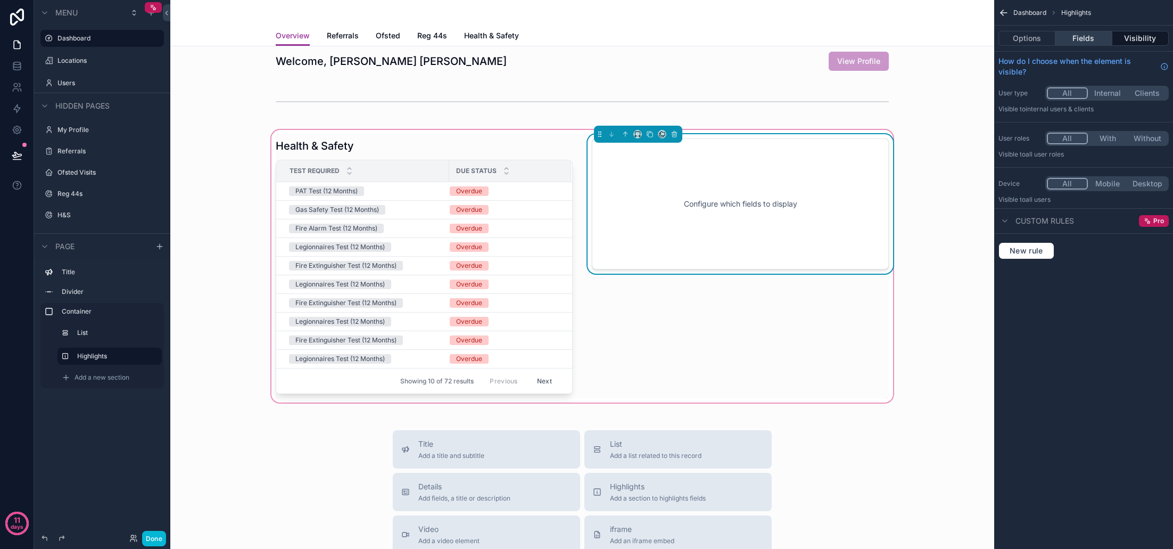
click at [1076, 37] on button "Fields" at bounding box center [1083, 38] width 56 height 15
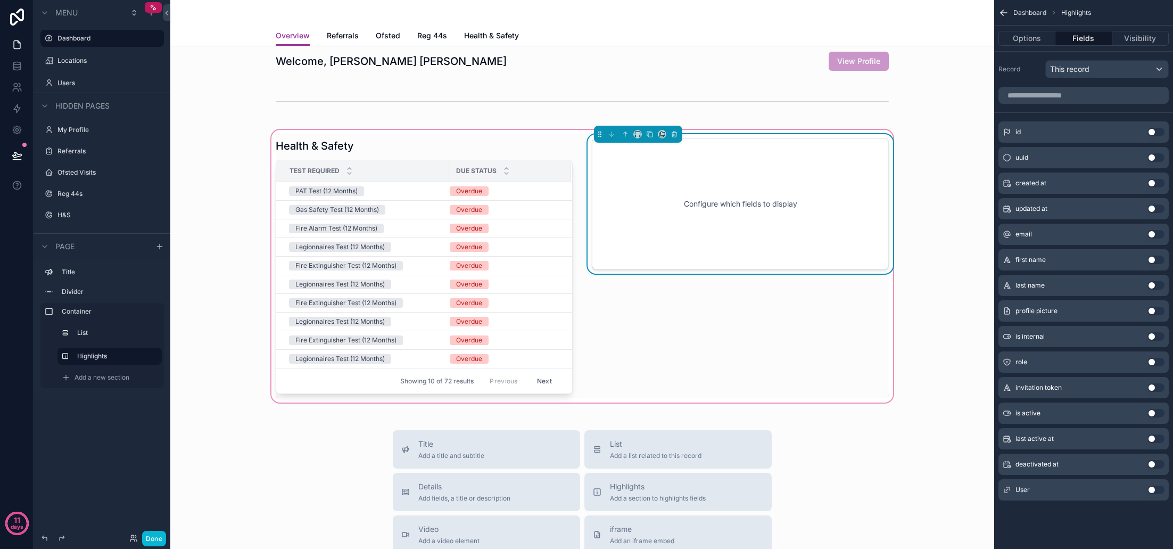
click at [1091, 73] on div "This record" at bounding box center [1107, 69] width 122 height 17
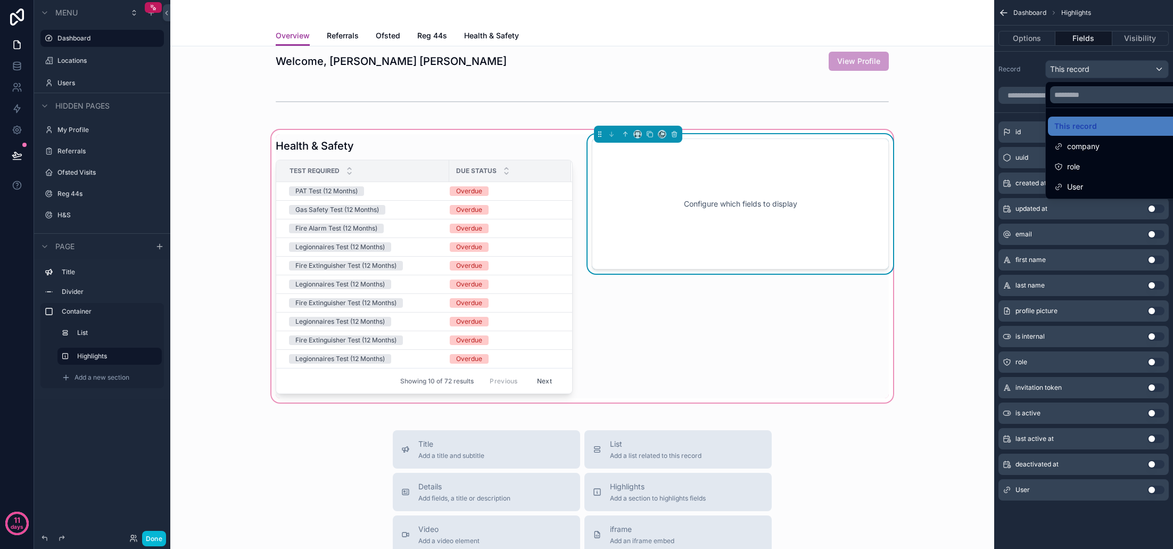
click at [1087, 70] on div "scrollable content" at bounding box center [586, 274] width 1173 height 549
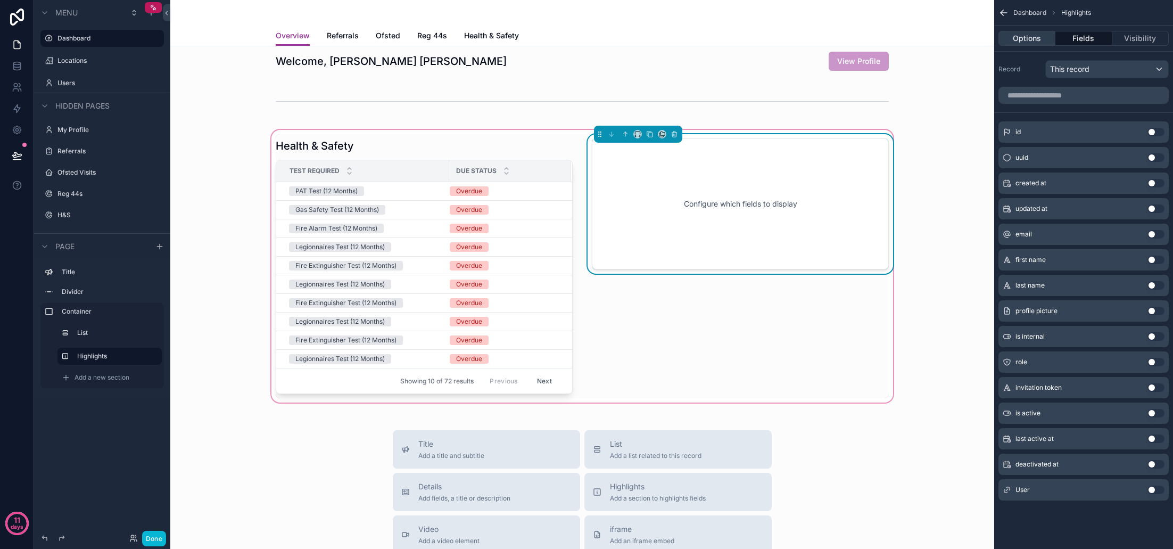
click at [1038, 37] on button "Options" at bounding box center [1026, 38] width 57 height 15
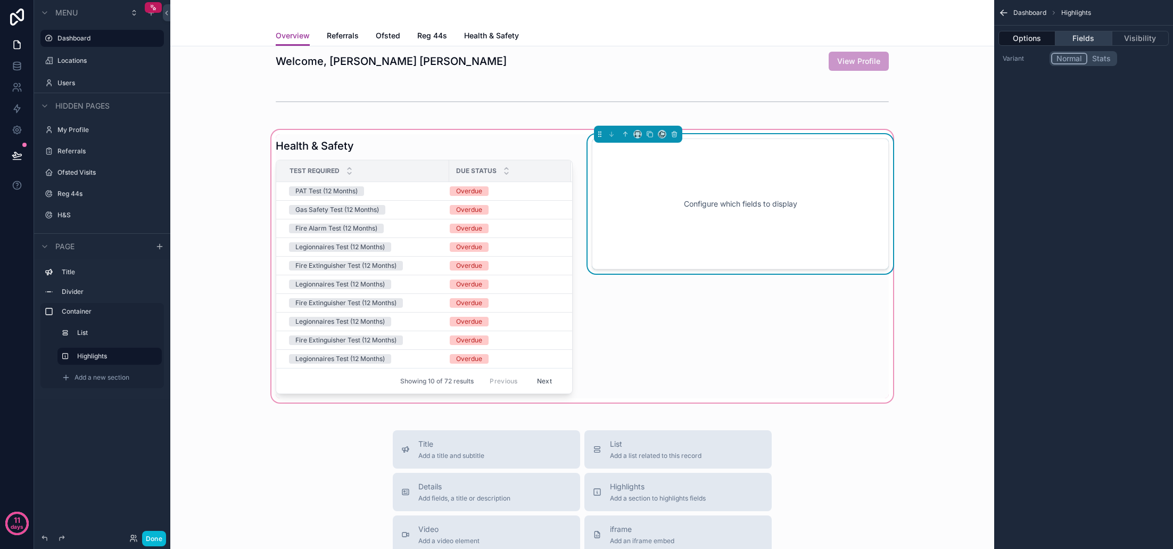
click at [1087, 36] on button "Fields" at bounding box center [1083, 38] width 56 height 15
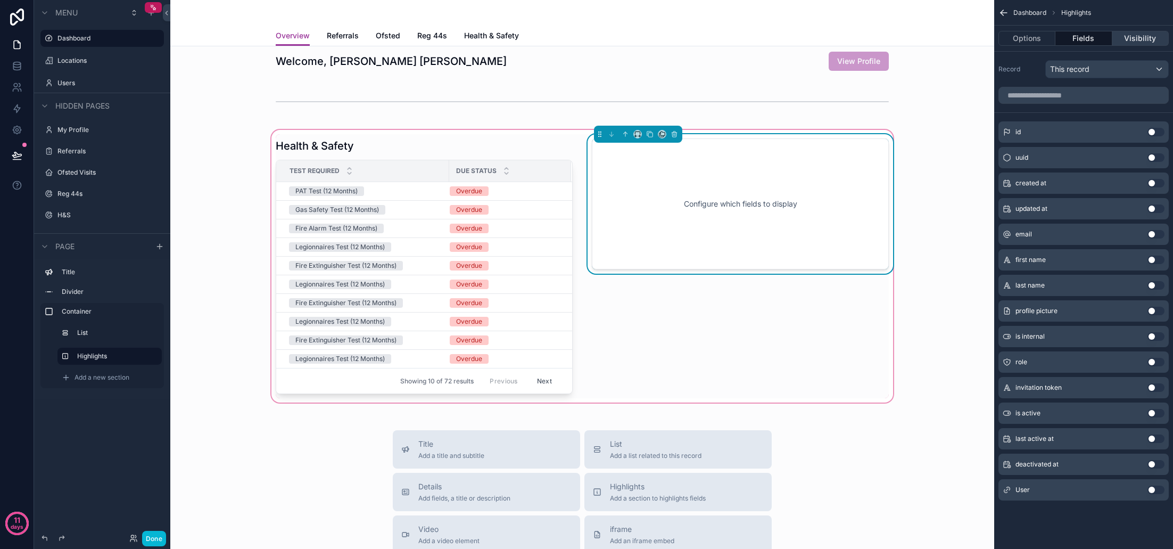
click at [1134, 36] on button "Visibility" at bounding box center [1140, 38] width 56 height 15
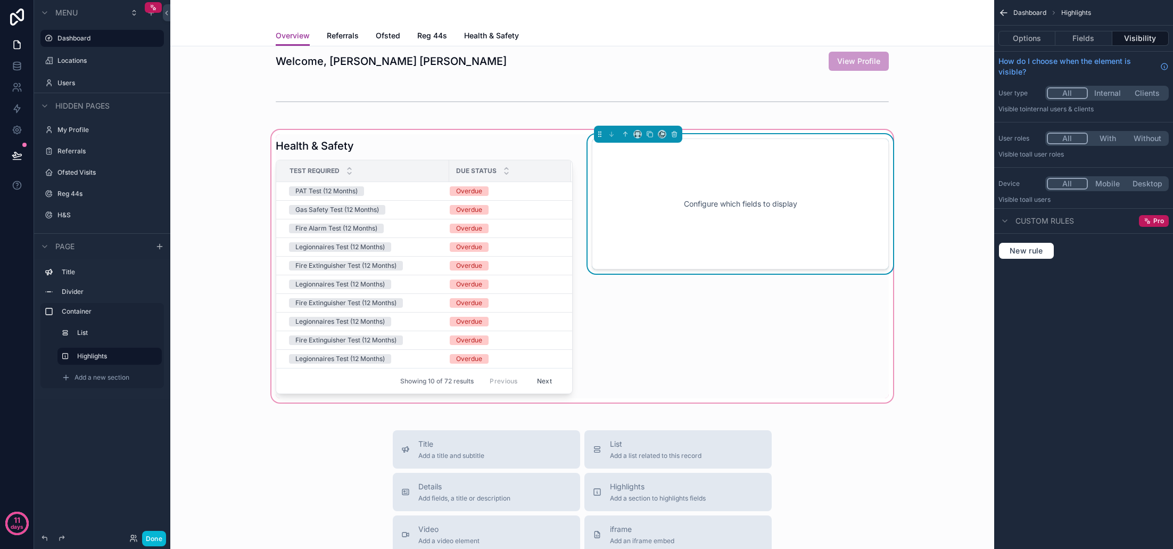
click at [737, 179] on div "Configure which fields to display" at bounding box center [740, 204] width 262 height 96
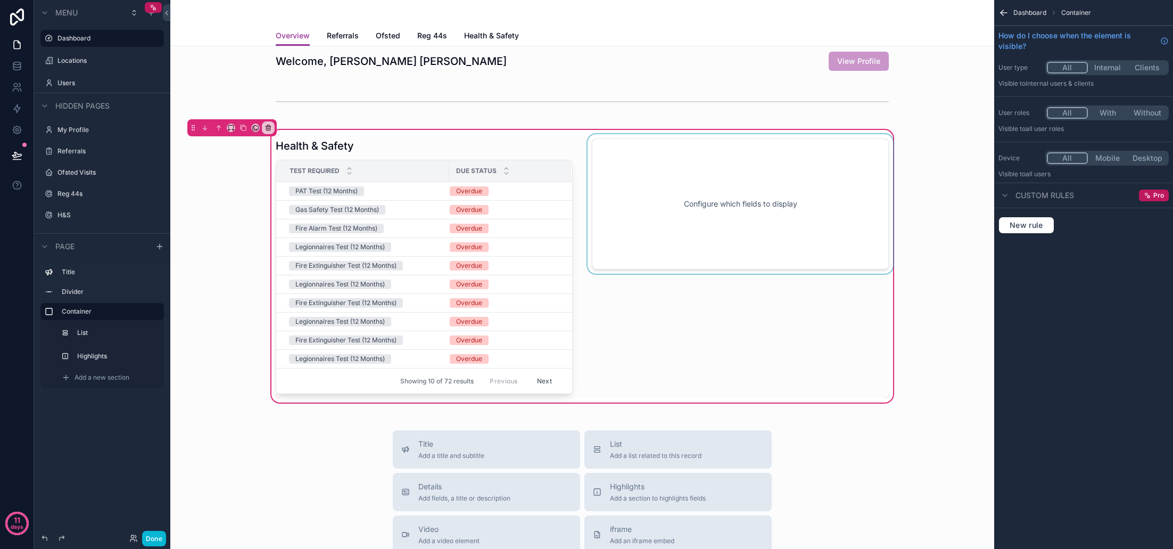
click at [700, 193] on div "scrollable content" at bounding box center [740, 266] width 310 height 264
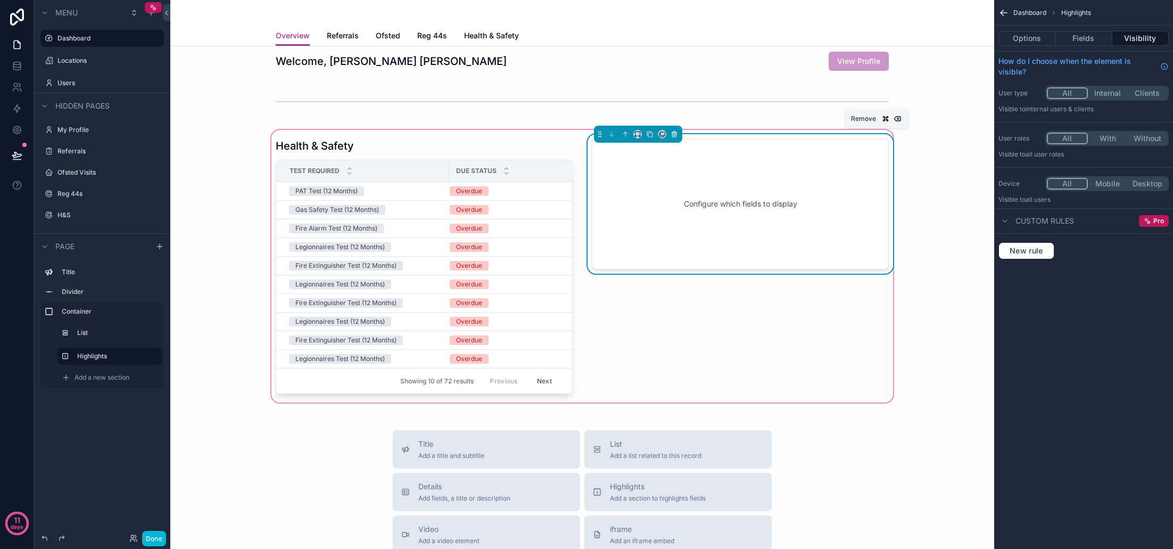
click at [674, 135] on icon "scrollable content" at bounding box center [674, 133] width 7 height 7
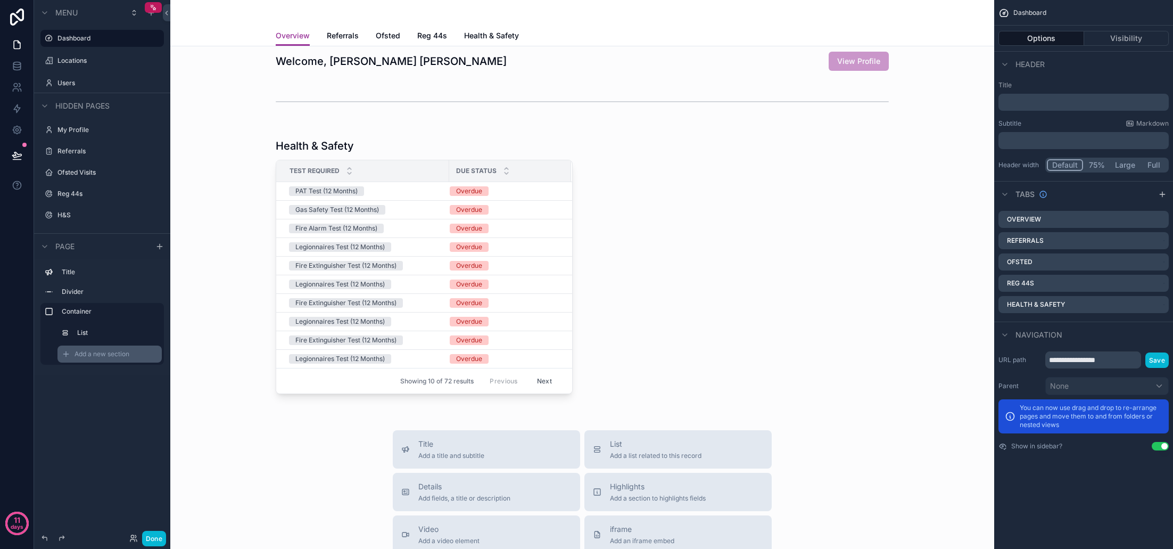
click at [80, 351] on span "Add a new section" at bounding box center [102, 354] width 55 height 9
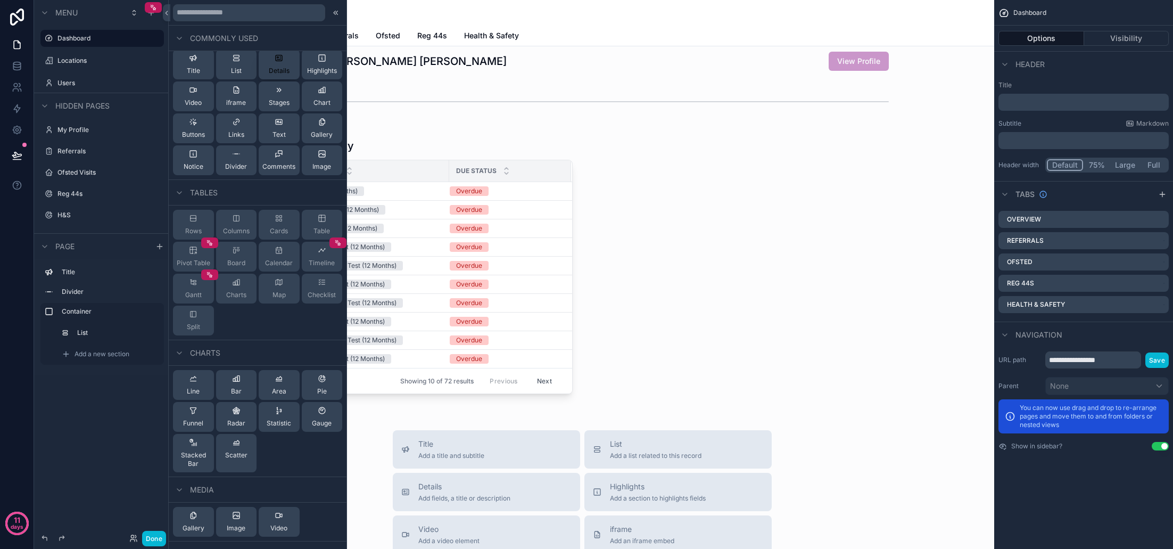
scroll to position [7, 0]
click at [281, 68] on span "Details" at bounding box center [279, 69] width 21 height 9
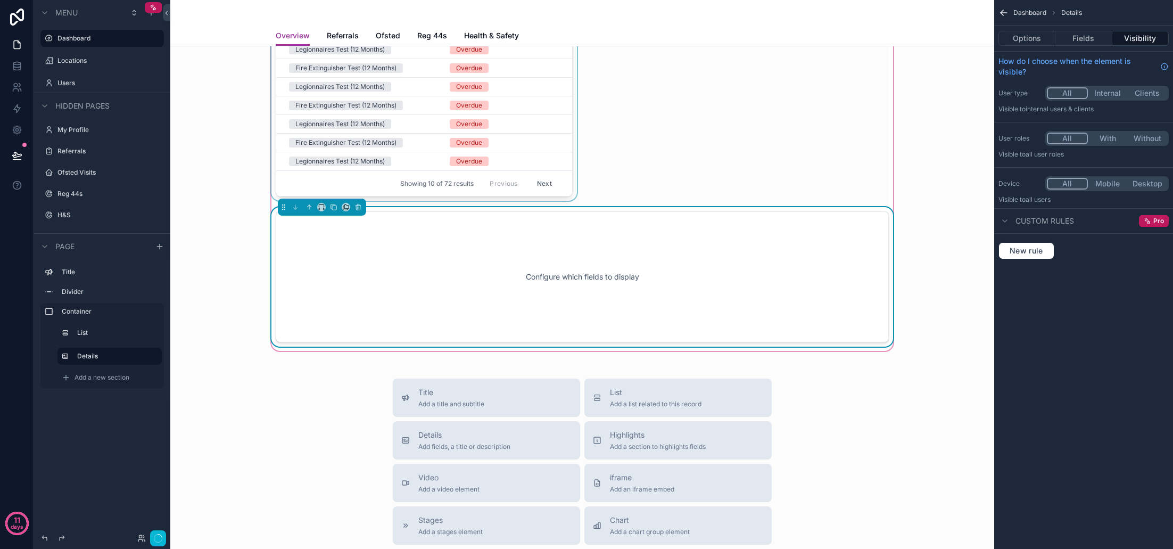
scroll to position [208, 0]
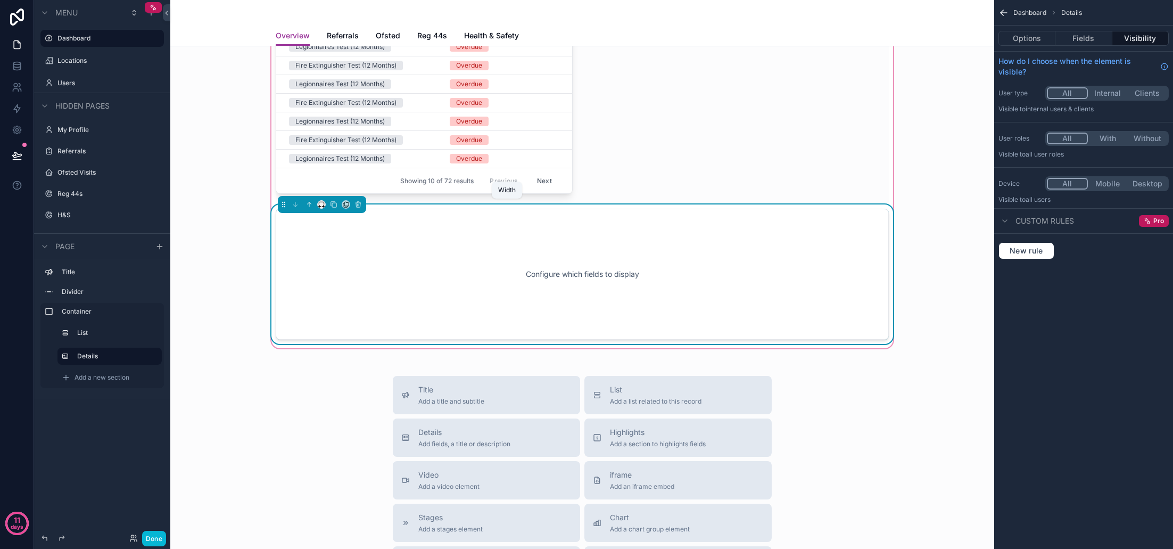
click at [320, 207] on icon "scrollable content" at bounding box center [321, 204] width 7 height 7
click at [341, 287] on span "50%" at bounding box center [334, 284] width 16 height 13
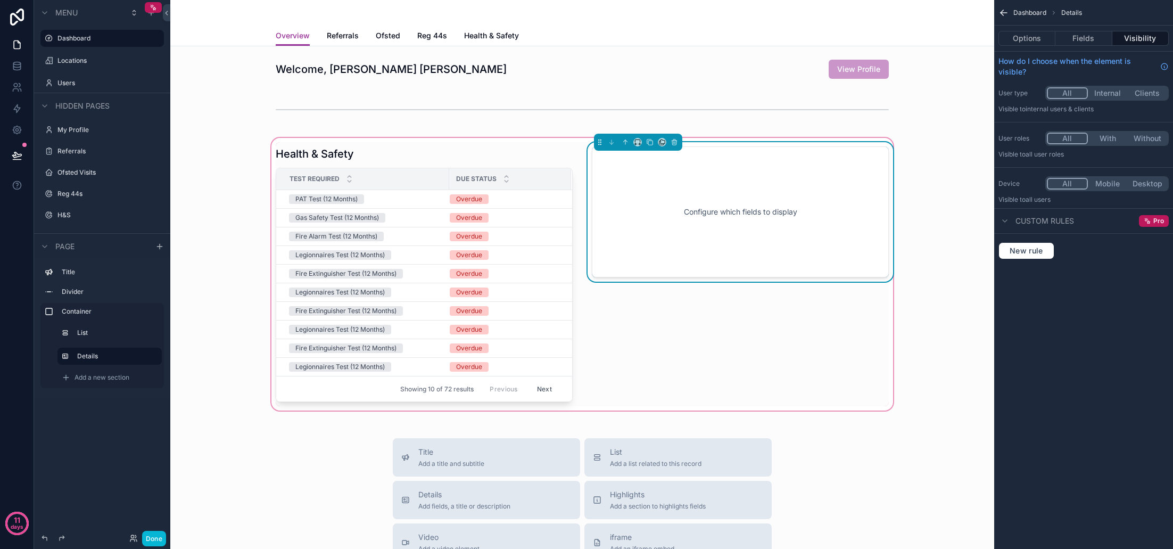
scroll to position [0, 0]
click at [766, 198] on div "Configure which fields to display" at bounding box center [740, 212] width 262 height 96
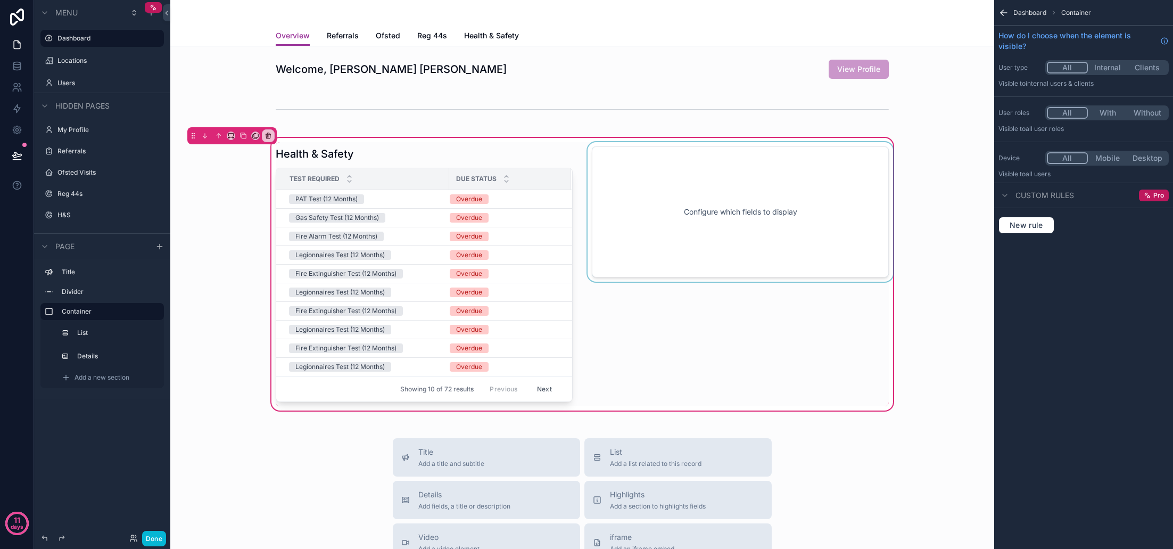
click at [766, 198] on div "scrollable content" at bounding box center [740, 274] width 310 height 264
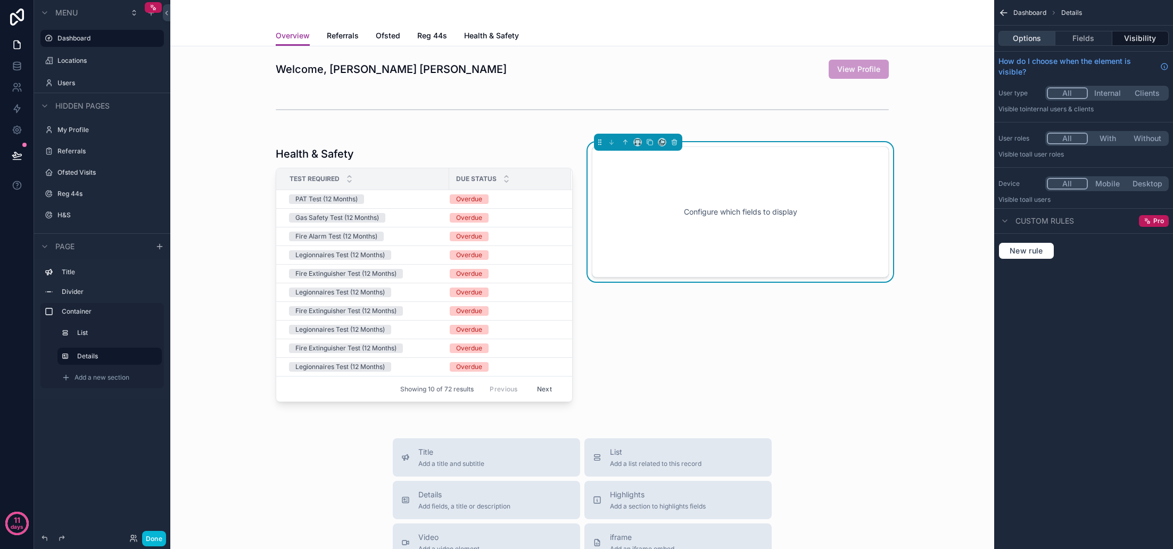
click at [1029, 39] on button "Options" at bounding box center [1026, 38] width 57 height 15
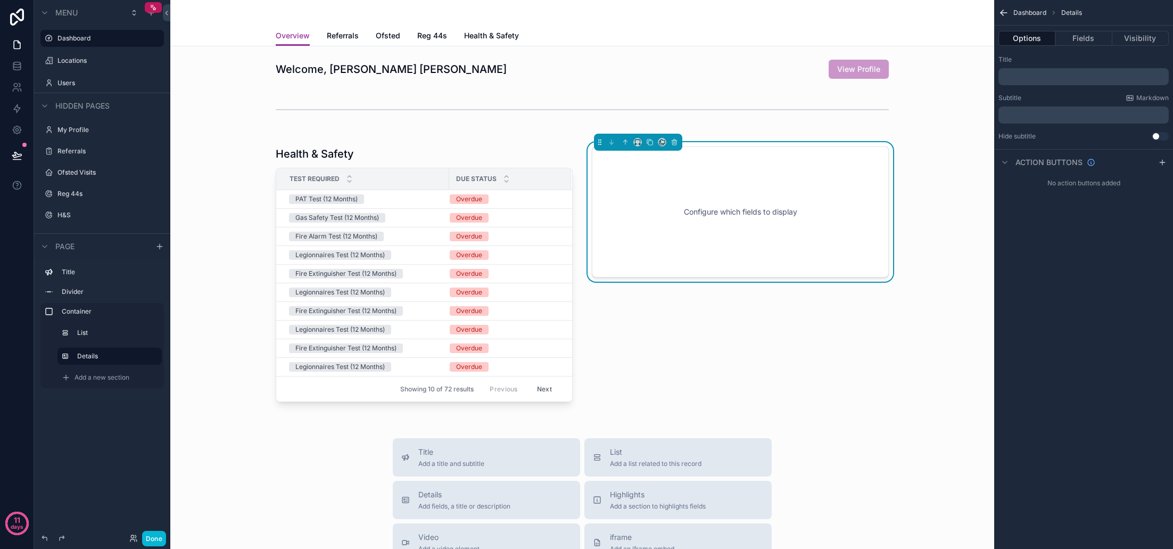
click at [1044, 75] on p "﻿" at bounding box center [1085, 76] width 164 height 9
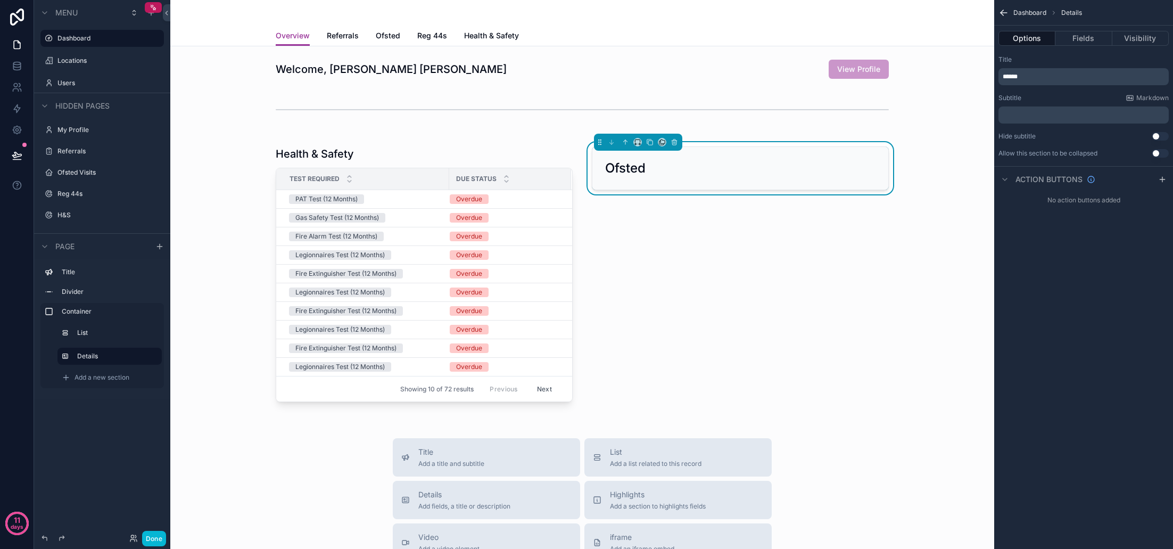
click at [1050, 57] on div "Title" at bounding box center [1083, 59] width 170 height 9
click at [1076, 42] on button "Fields" at bounding box center [1083, 38] width 56 height 15
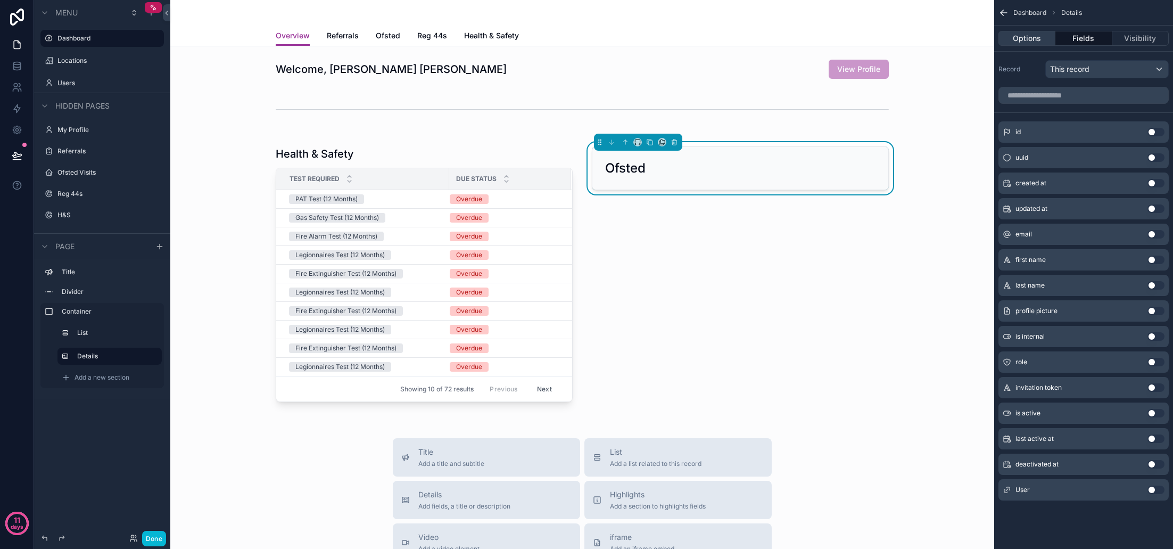
drag, startPoint x: 1028, startPoint y: 42, endPoint x: 1051, endPoint y: 41, distance: 22.9
click at [1028, 42] on button "Options" at bounding box center [1026, 38] width 57 height 15
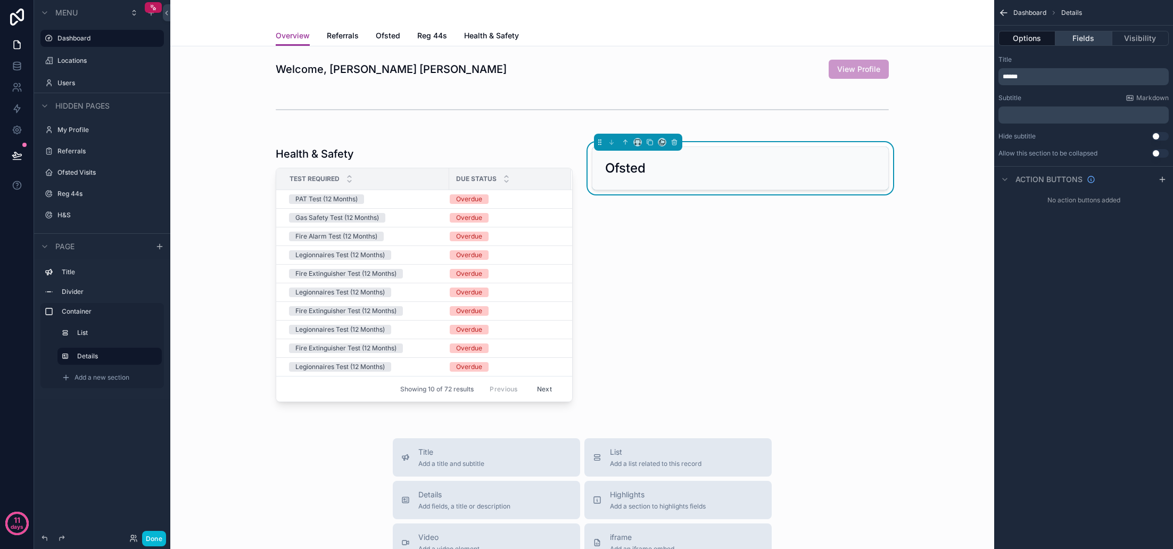
click at [1083, 39] on button "Fields" at bounding box center [1083, 38] width 56 height 15
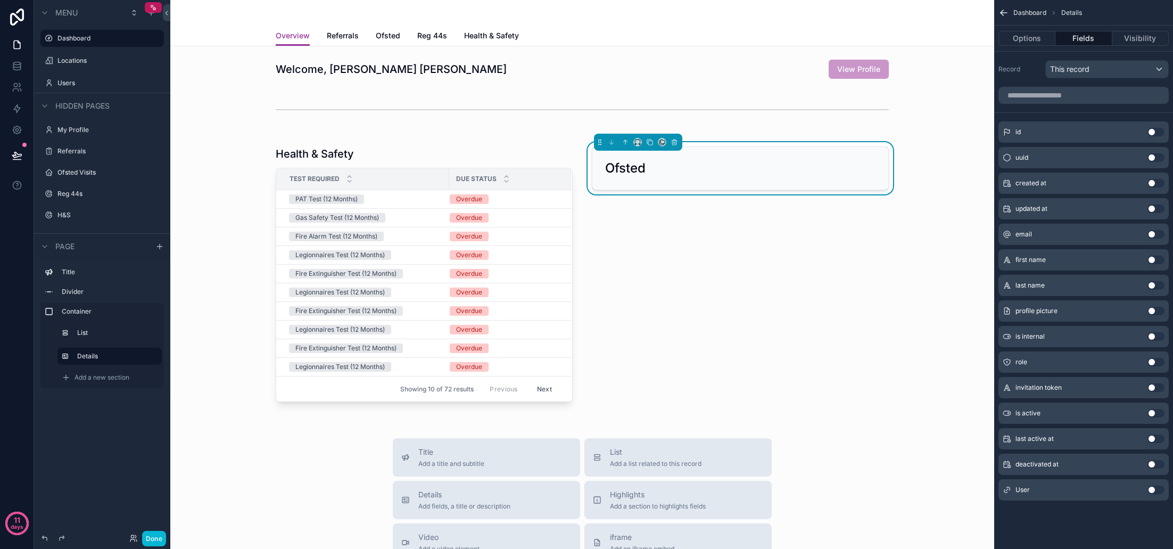
click at [1125, 72] on div "This record" at bounding box center [1107, 69] width 122 height 17
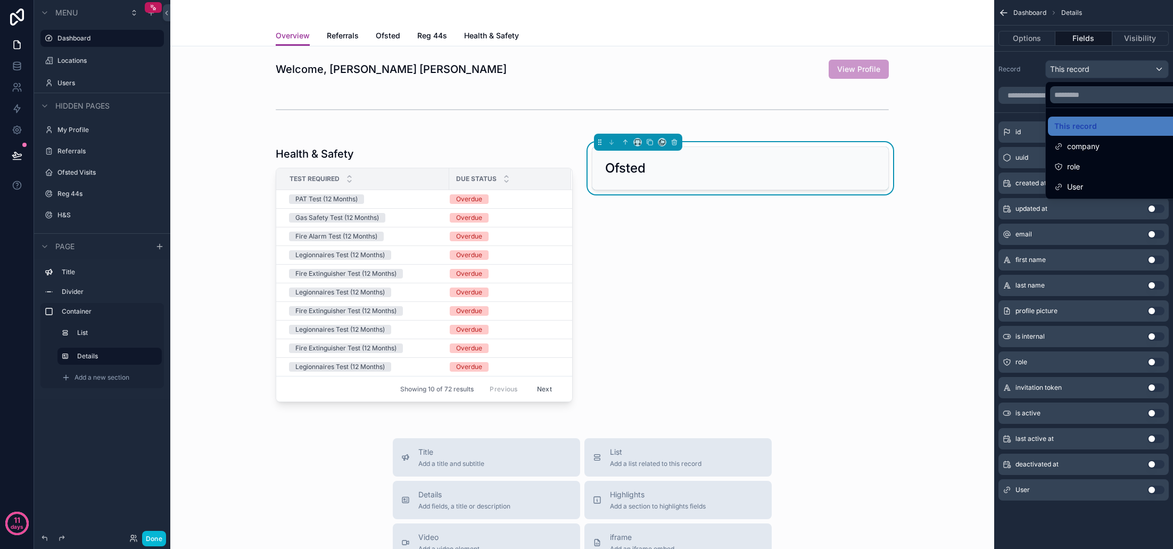
click at [1125, 72] on div "scrollable content" at bounding box center [586, 274] width 1173 height 549
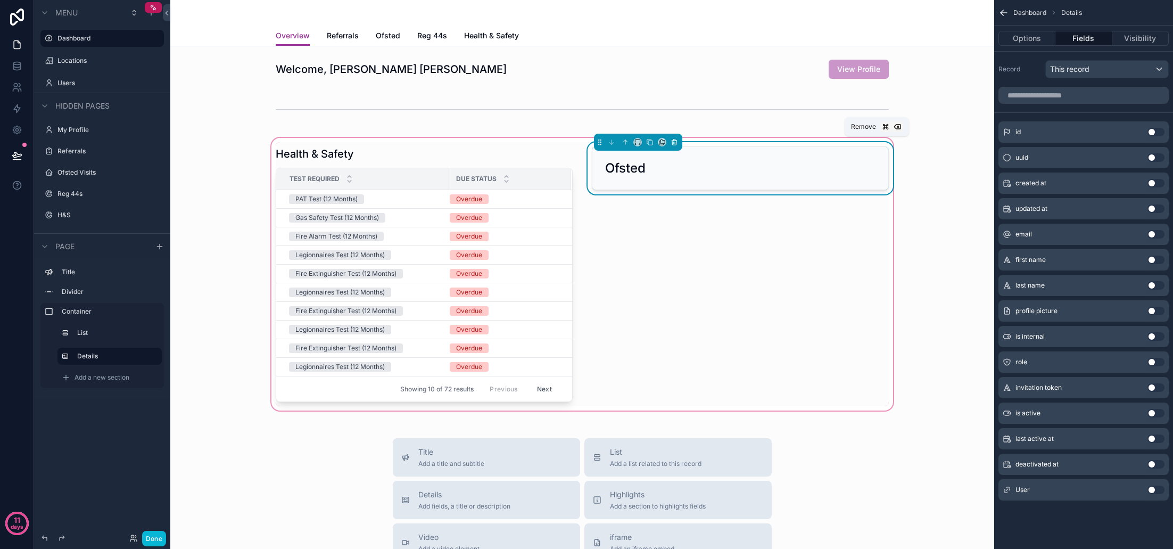
click at [673, 139] on icon "scrollable content" at bounding box center [674, 141] width 7 height 7
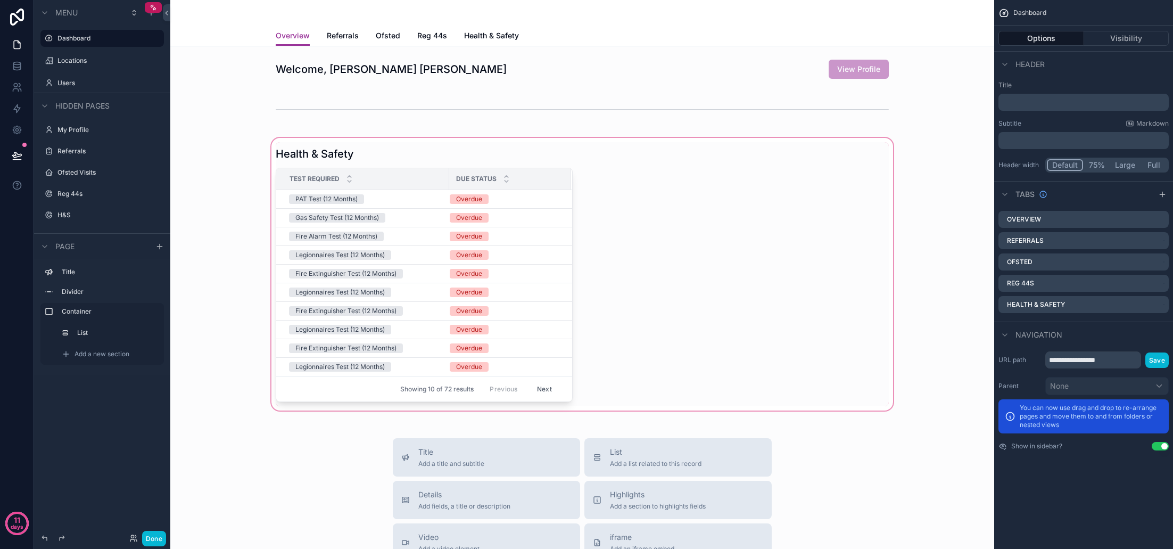
click at [645, 216] on div "scrollable content" at bounding box center [582, 274] width 807 height 277
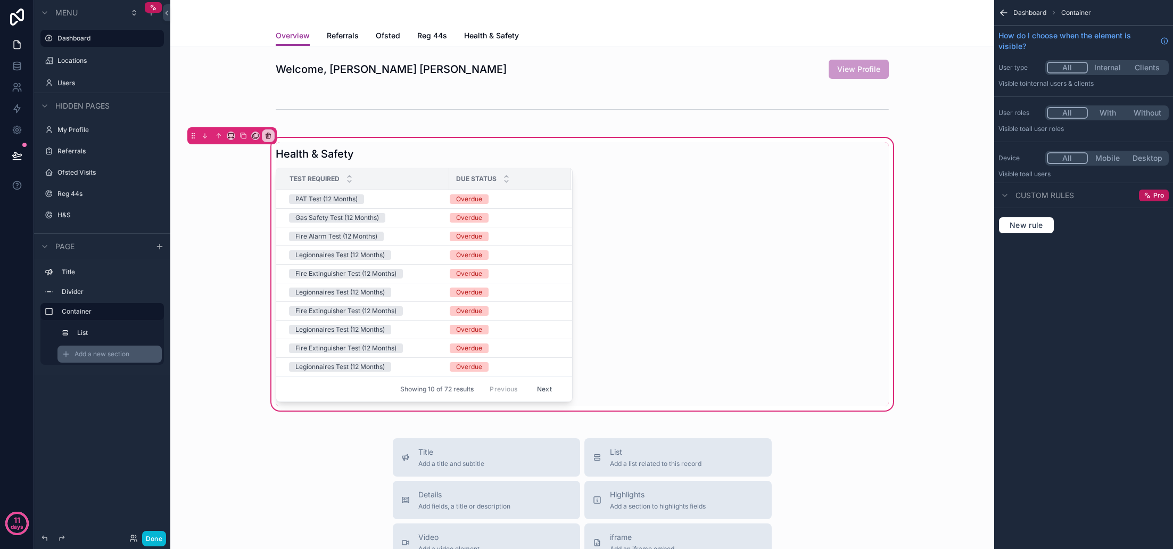
click at [94, 352] on span "Add a new section" at bounding box center [102, 354] width 55 height 9
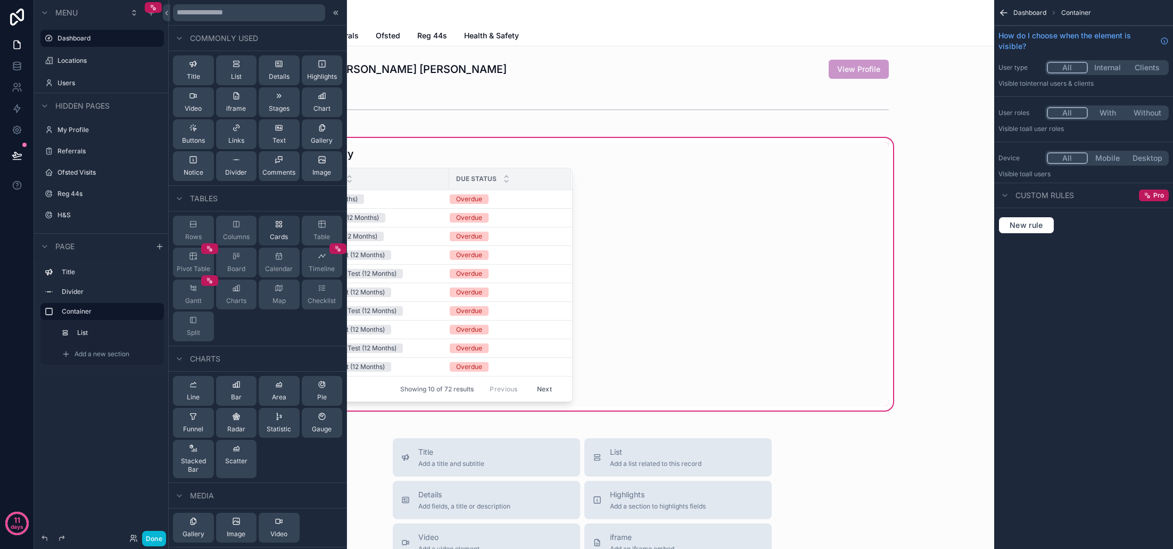
click at [283, 234] on span "Cards" at bounding box center [279, 237] width 18 height 9
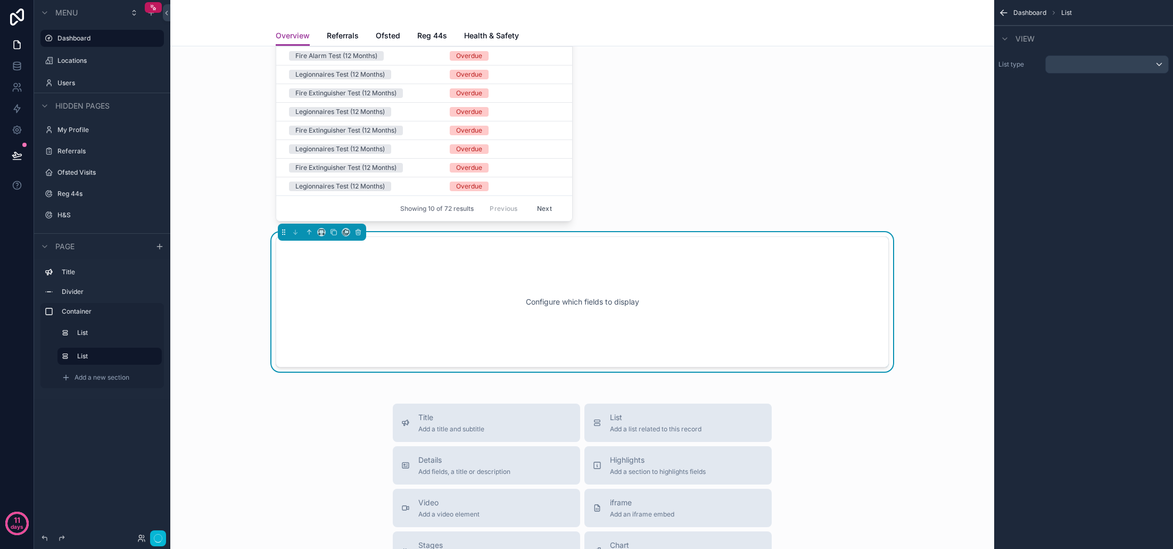
scroll to position [208, 0]
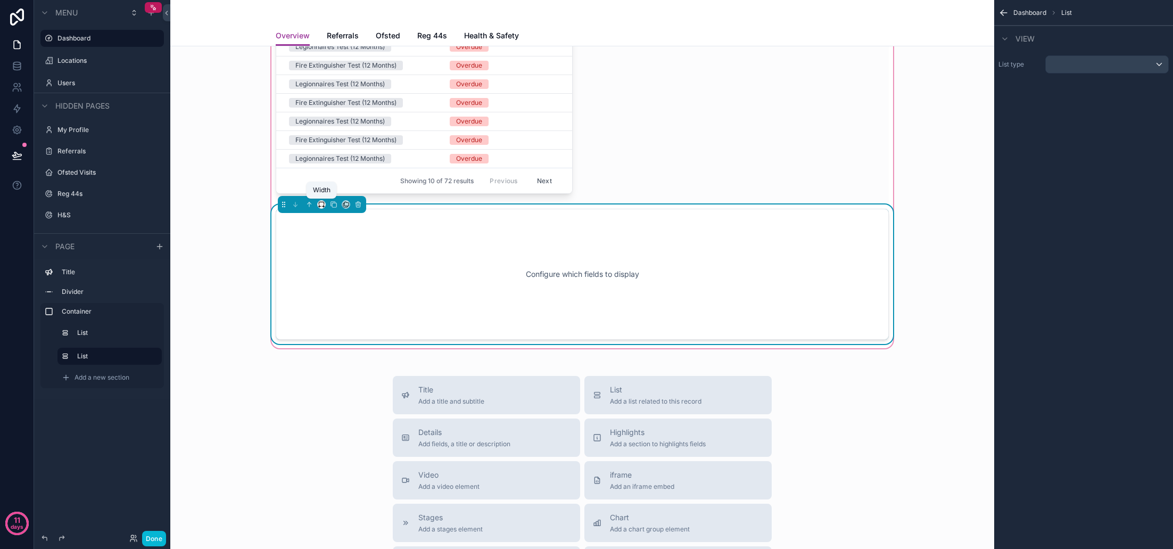
click at [322, 203] on icon "scrollable content" at bounding box center [321, 204] width 7 height 7
click at [339, 282] on span "50%" at bounding box center [334, 284] width 16 height 13
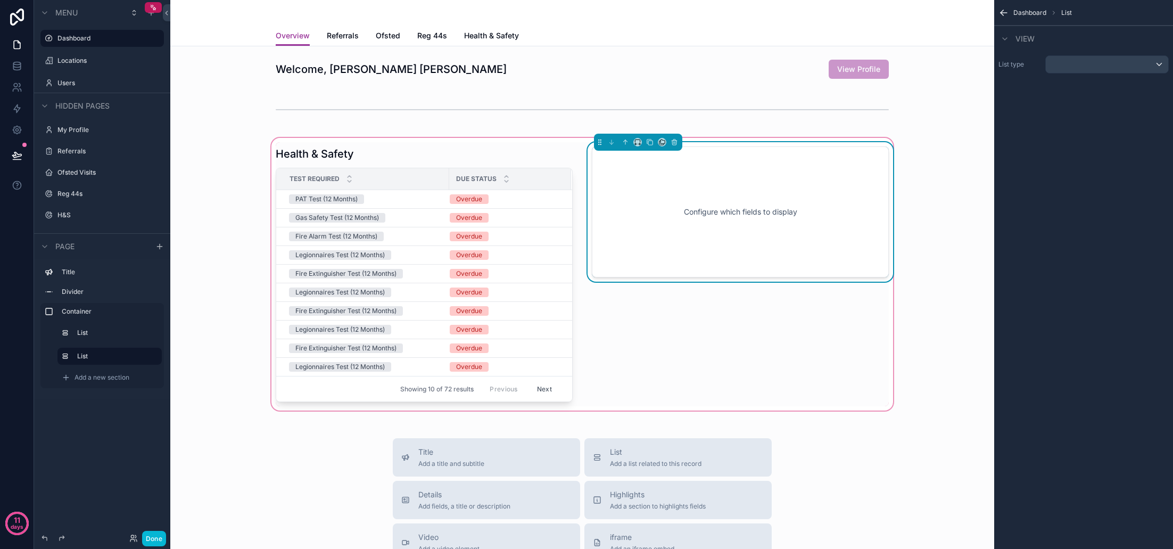
scroll to position [0, 0]
click at [1131, 61] on div "scrollable content" at bounding box center [1107, 64] width 122 height 17
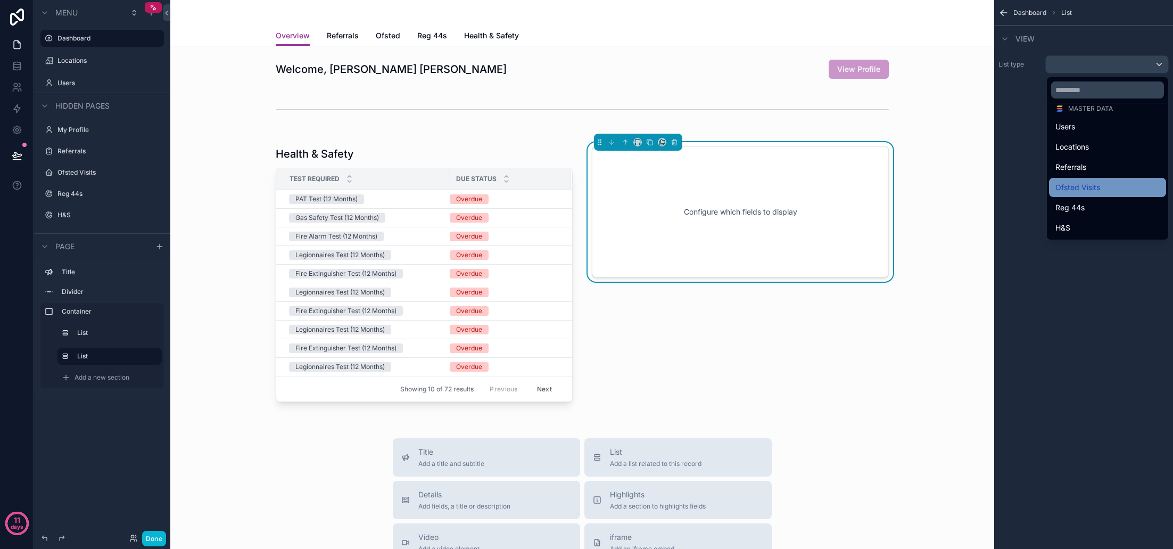
scroll to position [47, 0]
click at [1087, 189] on span "Ofsted Visits" at bounding box center [1077, 187] width 45 height 13
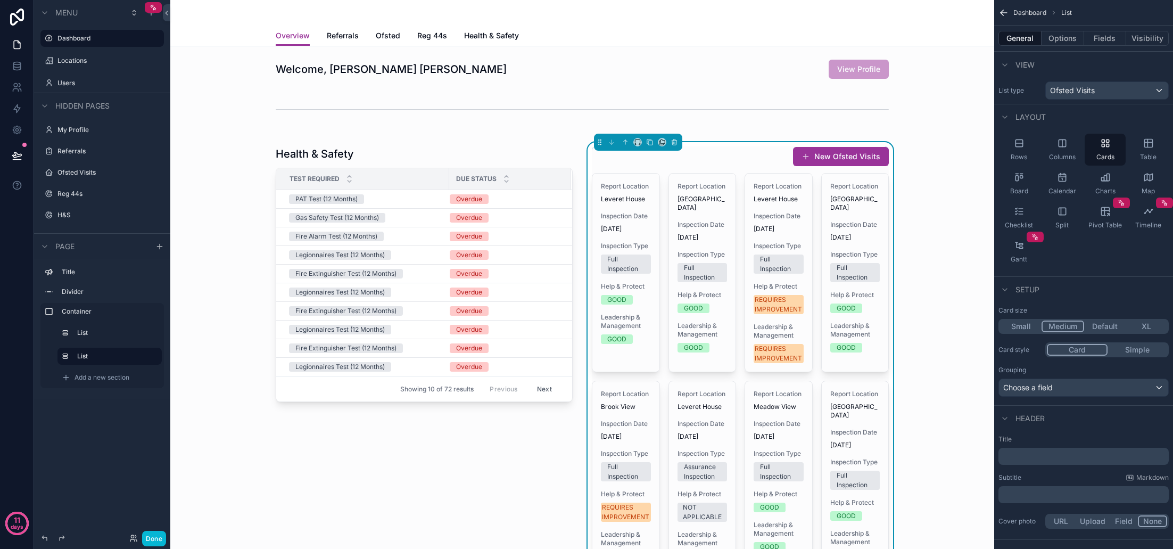
click at [1058, 328] on button "Medium" at bounding box center [1063, 326] width 43 height 12
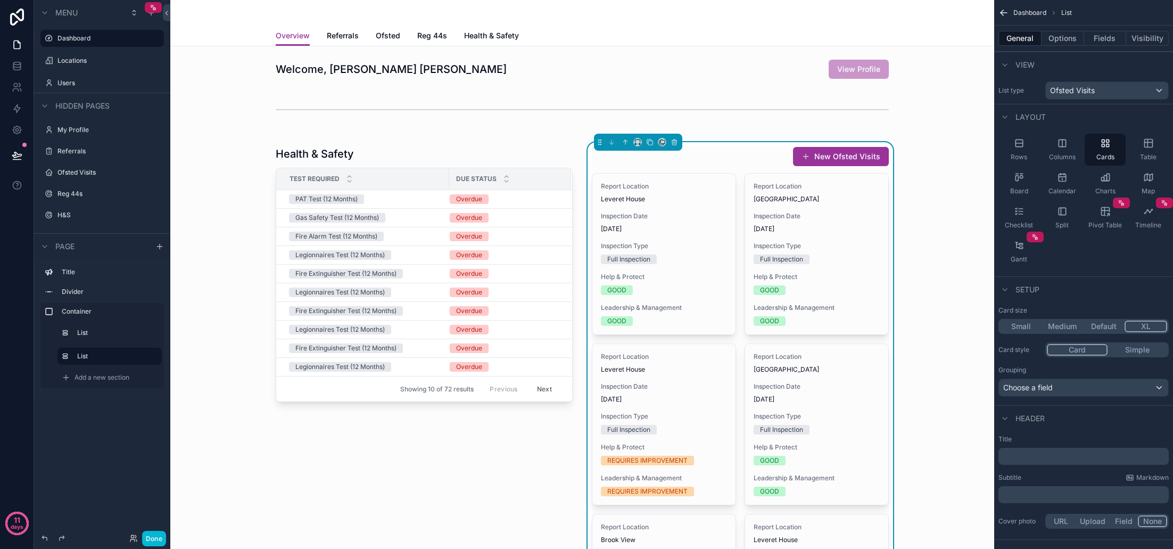
click at [1147, 328] on button "XL" at bounding box center [1146, 326] width 43 height 12
click at [1047, 459] on p "﻿" at bounding box center [1085, 456] width 164 height 11
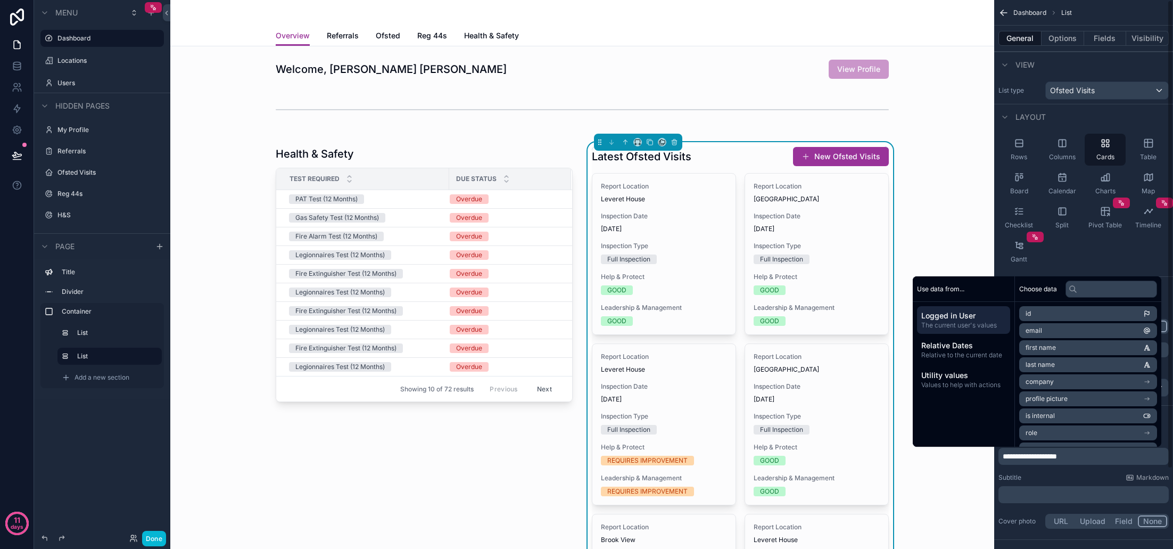
click at [1064, 474] on div "Subtitle Markdown" at bounding box center [1083, 477] width 170 height 9
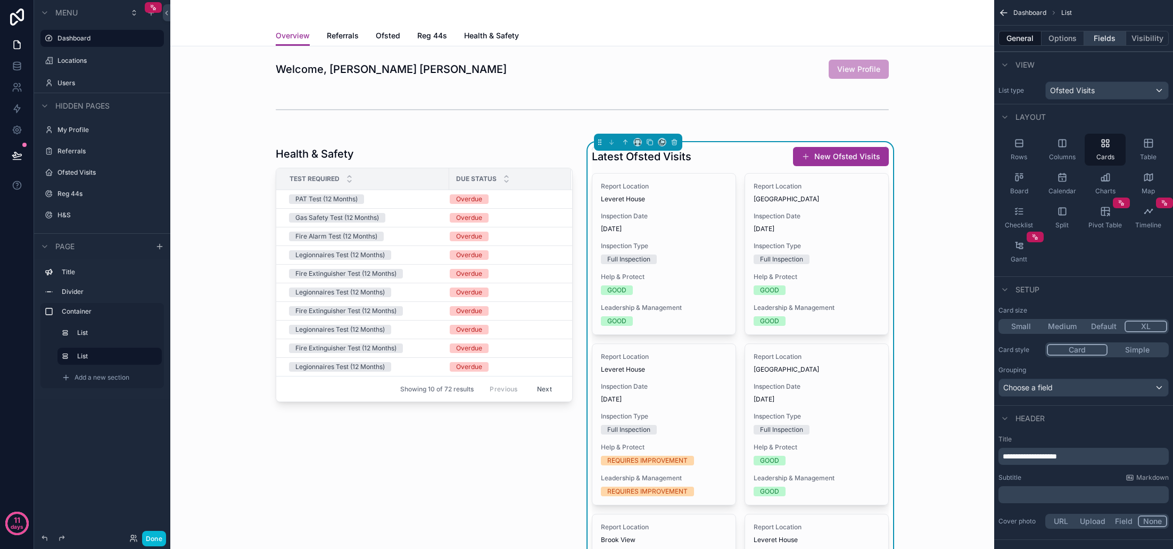
click at [1112, 43] on button "Fields" at bounding box center [1105, 38] width 43 height 15
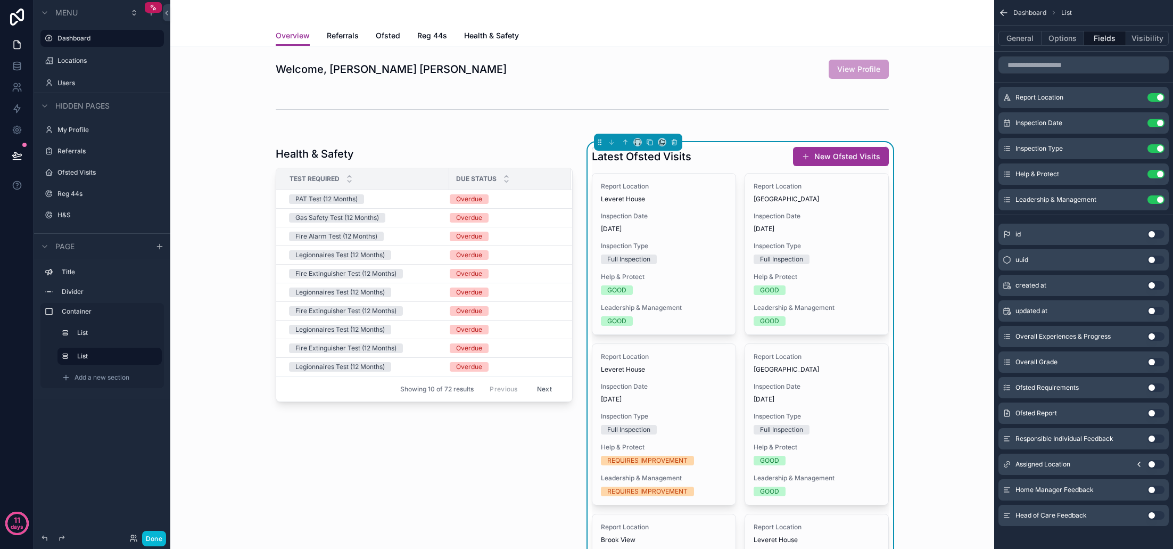
click at [1155, 362] on button "Use setting" at bounding box center [1155, 362] width 17 height 9
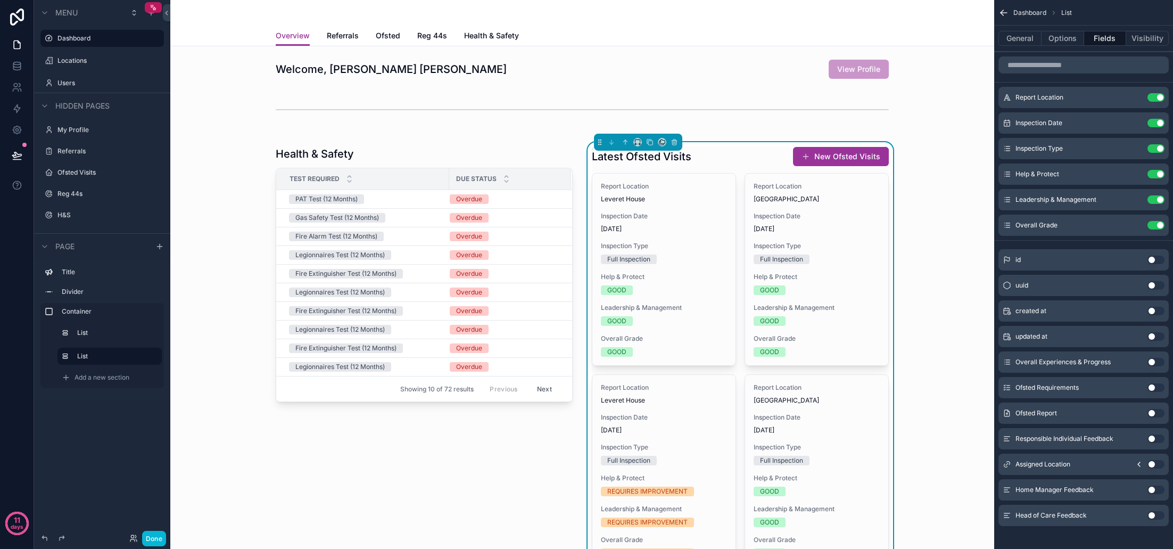
click at [1156, 388] on button "Use setting" at bounding box center [1155, 387] width 17 height 9
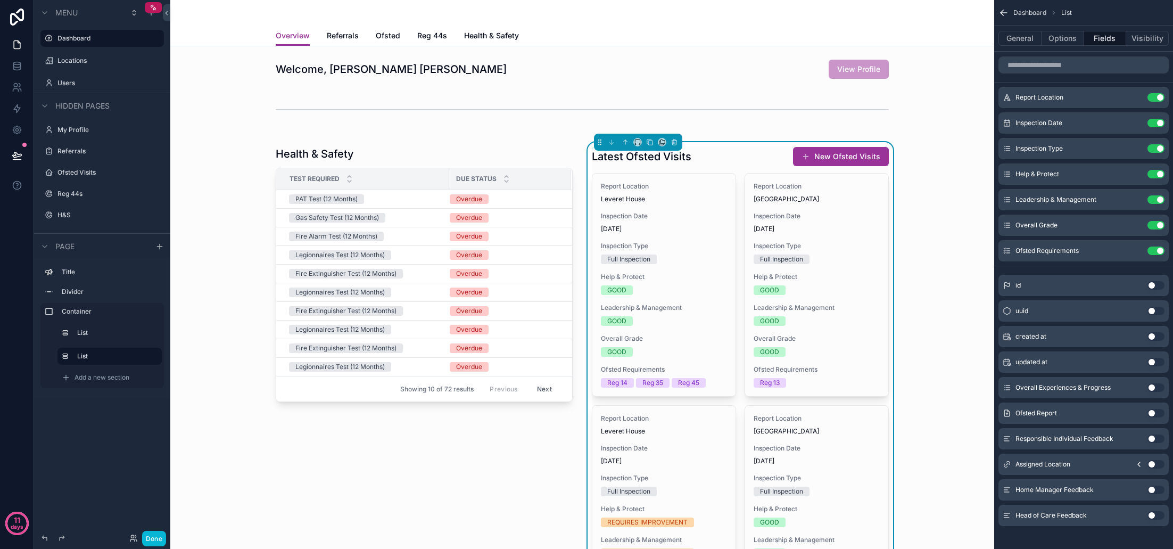
scroll to position [0, 0]
click at [1160, 174] on button "Use setting" at bounding box center [1155, 174] width 17 height 9
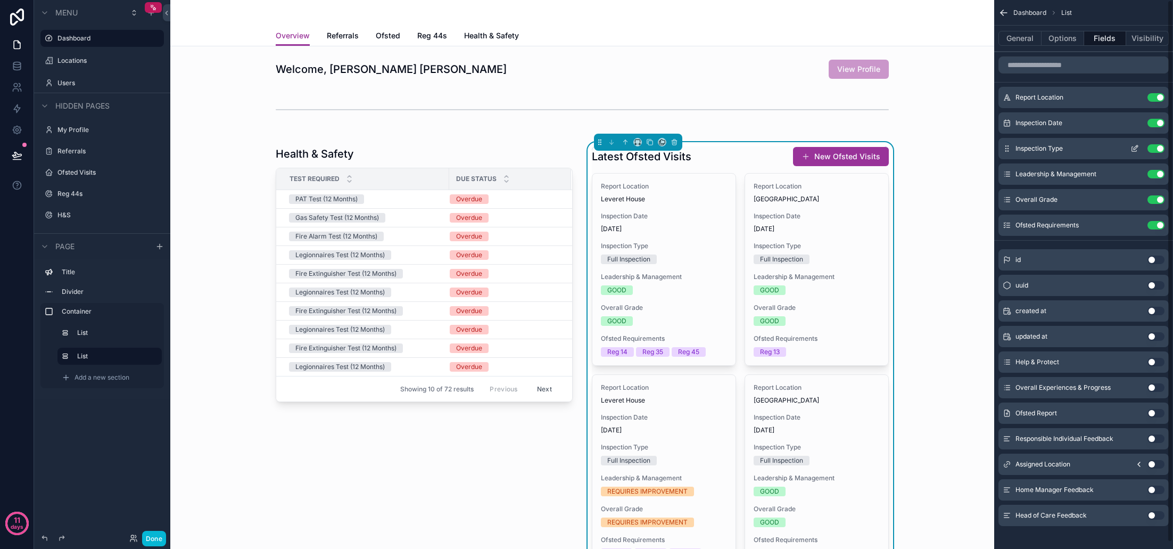
click at [1157, 149] on button "Use setting" at bounding box center [1155, 148] width 17 height 9
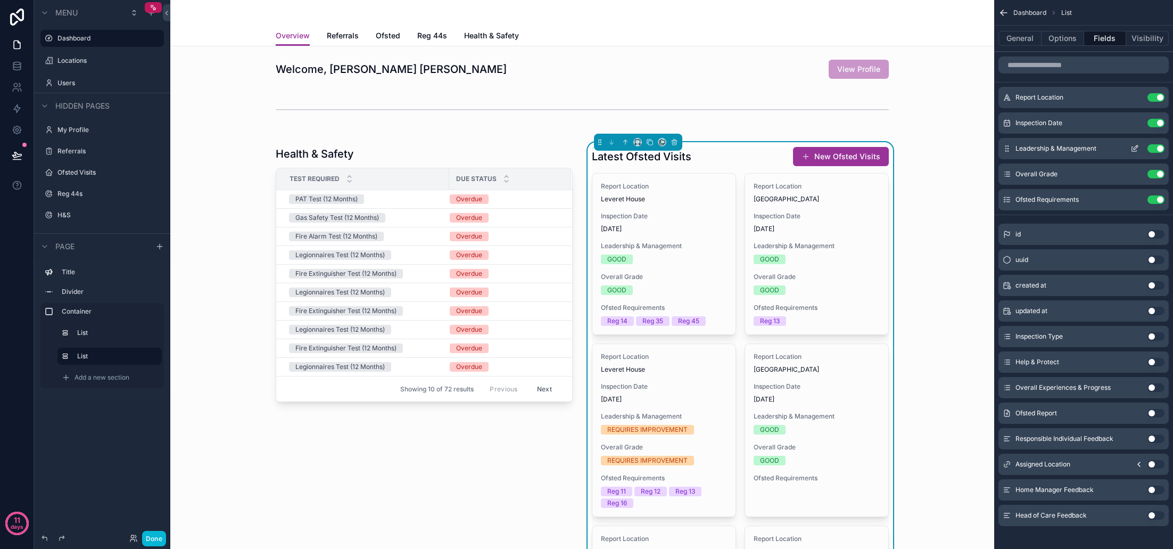
click at [1155, 147] on button "Use setting" at bounding box center [1155, 148] width 17 height 9
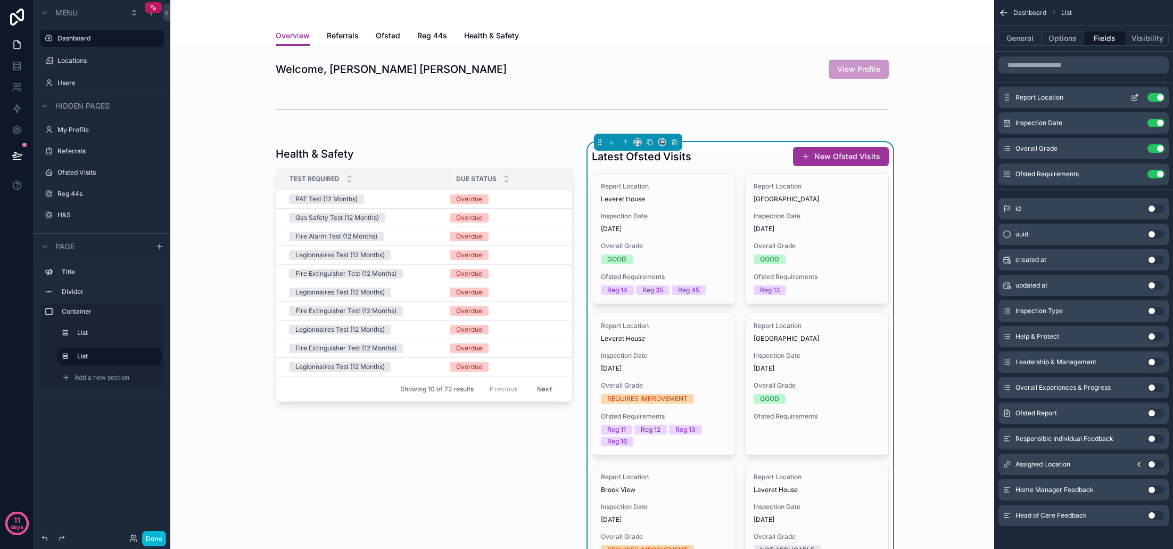
click at [1157, 98] on button "Use setting" at bounding box center [1155, 97] width 17 height 9
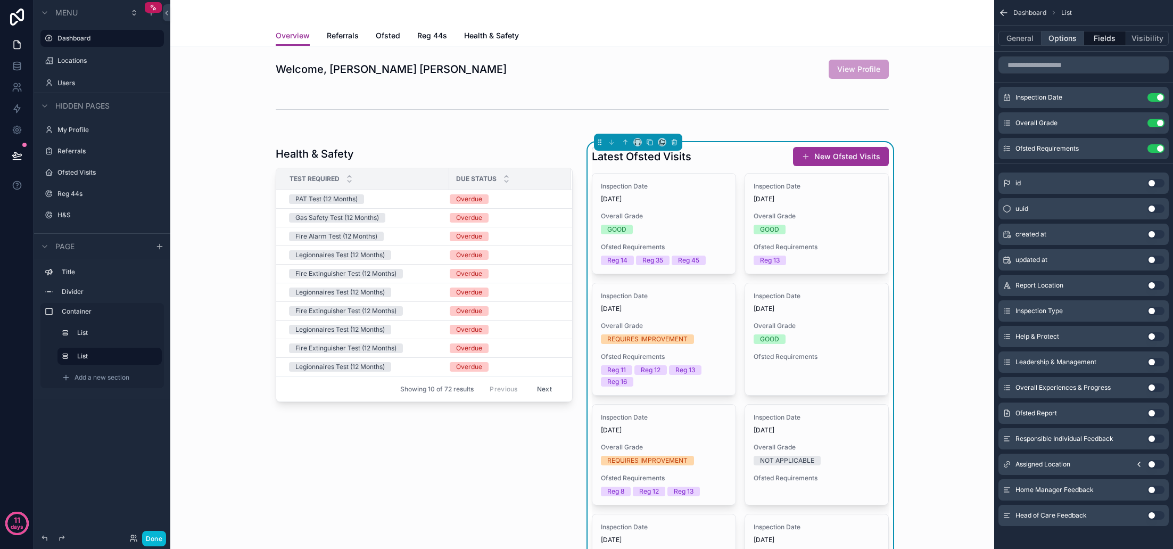
click at [1065, 41] on button "Options" at bounding box center [1063, 38] width 43 height 15
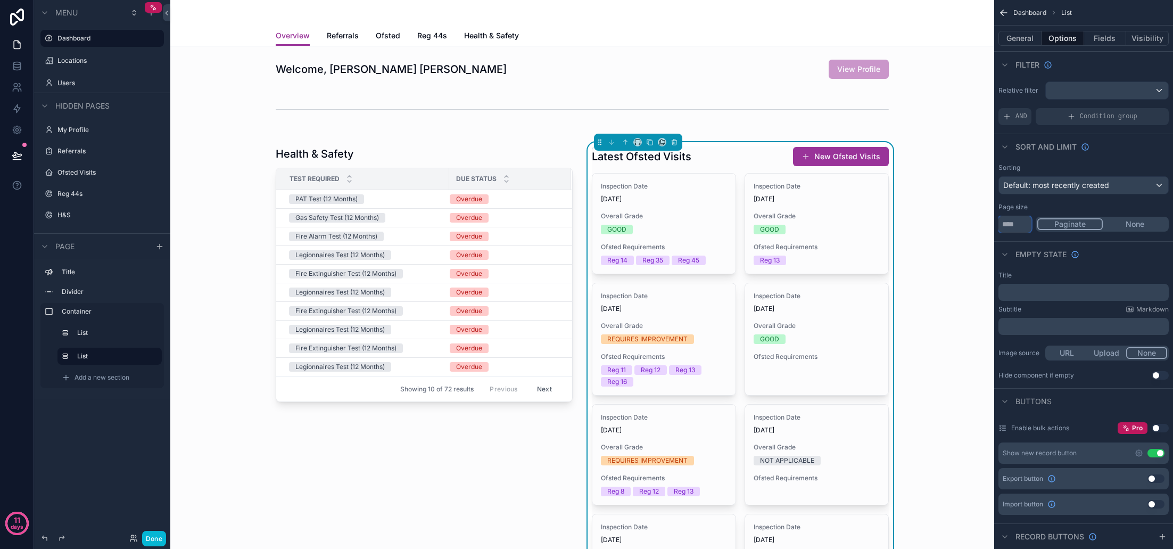
scroll to position [0, 1]
drag, startPoint x: 1018, startPoint y: 224, endPoint x: 1004, endPoint y: 224, distance: 14.4
click at [1004, 224] on input "**" at bounding box center [1014, 224] width 33 height 17
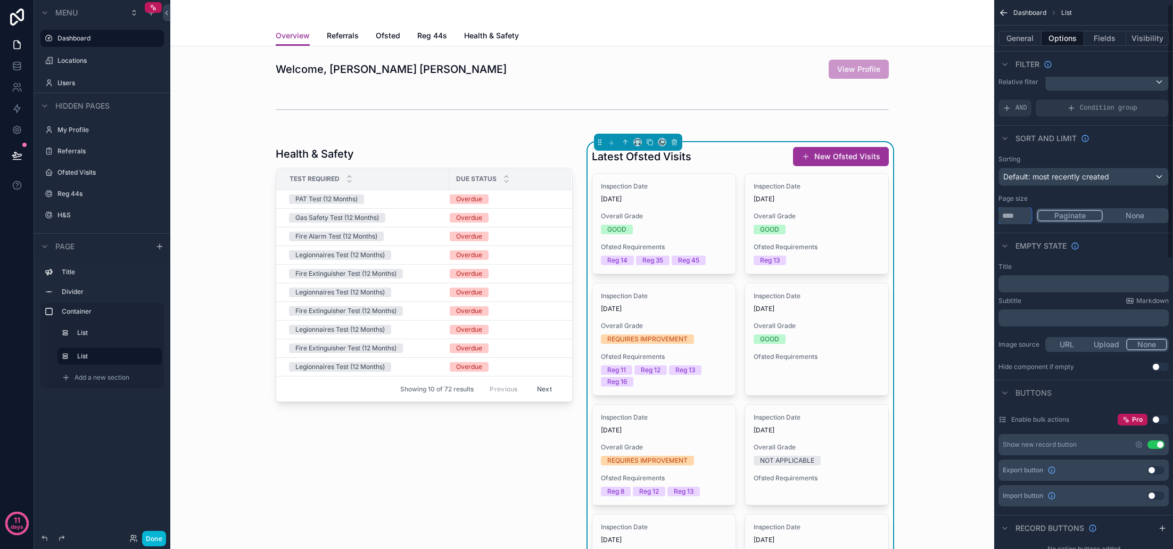
scroll to position [0, 0]
click at [1134, 218] on button "None" at bounding box center [1135, 216] width 64 height 12
drag, startPoint x: 1012, startPoint y: 216, endPoint x: 997, endPoint y: 216, distance: 14.9
click at [997, 216] on div "Sorting Default: most recently created Page size ** Paginate None" at bounding box center [1083, 190] width 179 height 78
click at [1084, 217] on button "Paginate" at bounding box center [1069, 216] width 64 height 12
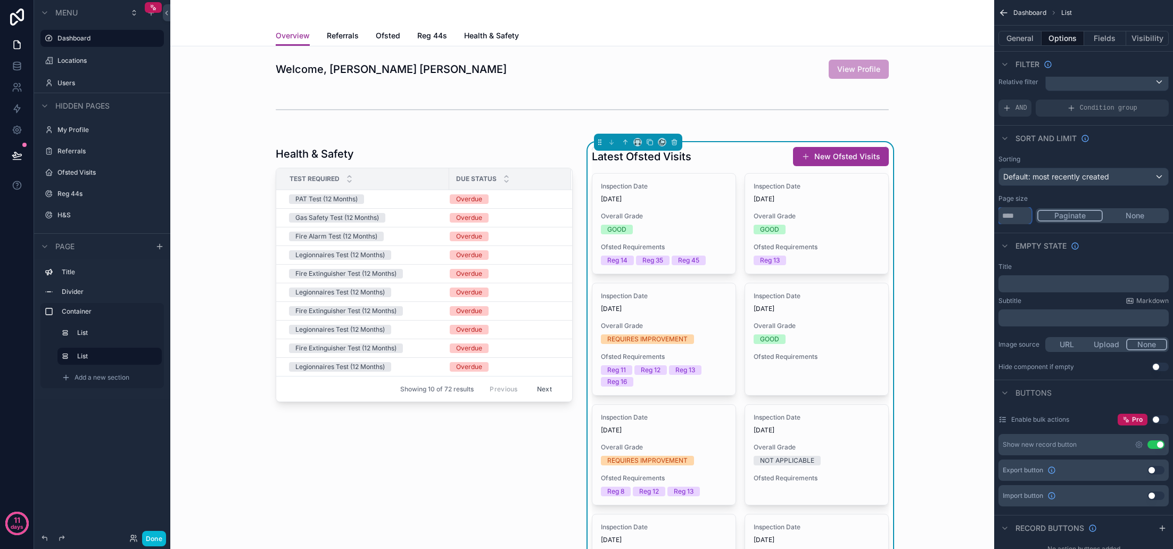
drag, startPoint x: 1002, startPoint y: 214, endPoint x: 995, endPoint y: 214, distance: 6.4
click at [996, 214] on div "Sorting Default: most recently created Page size ** Paginate None" at bounding box center [1083, 190] width 179 height 78
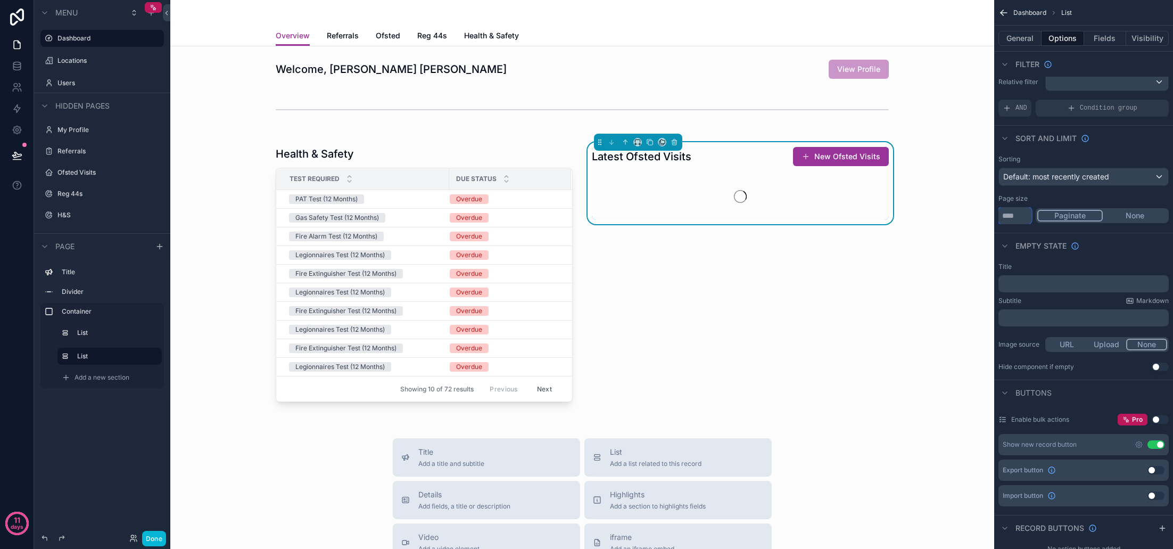
type input "*"
click at [1075, 201] on div "Page size" at bounding box center [1083, 198] width 170 height 9
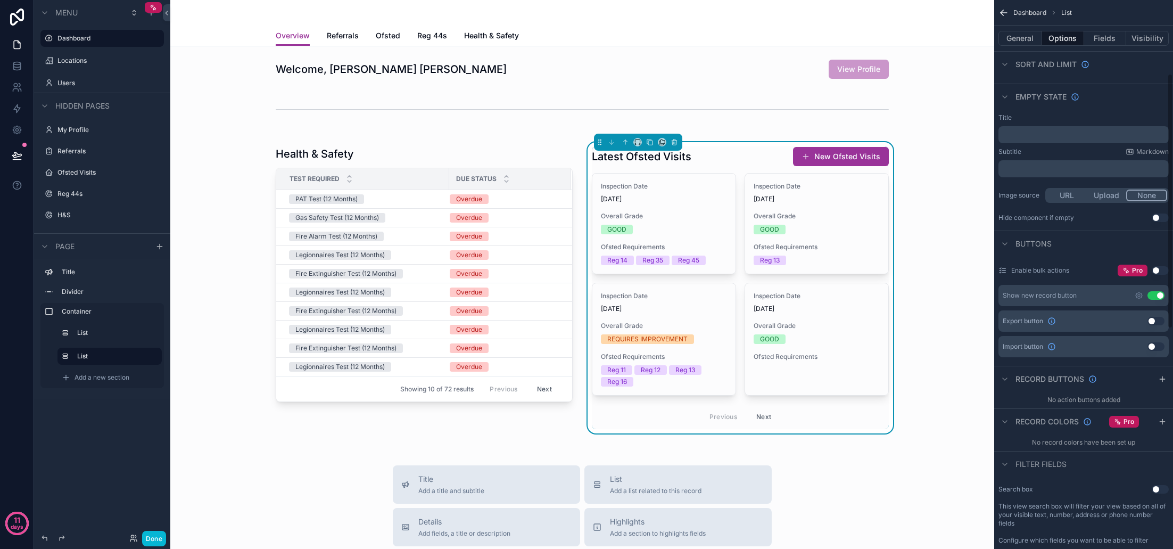
scroll to position [158, 0]
click at [1158, 296] on button "Use setting" at bounding box center [1155, 295] width 17 height 9
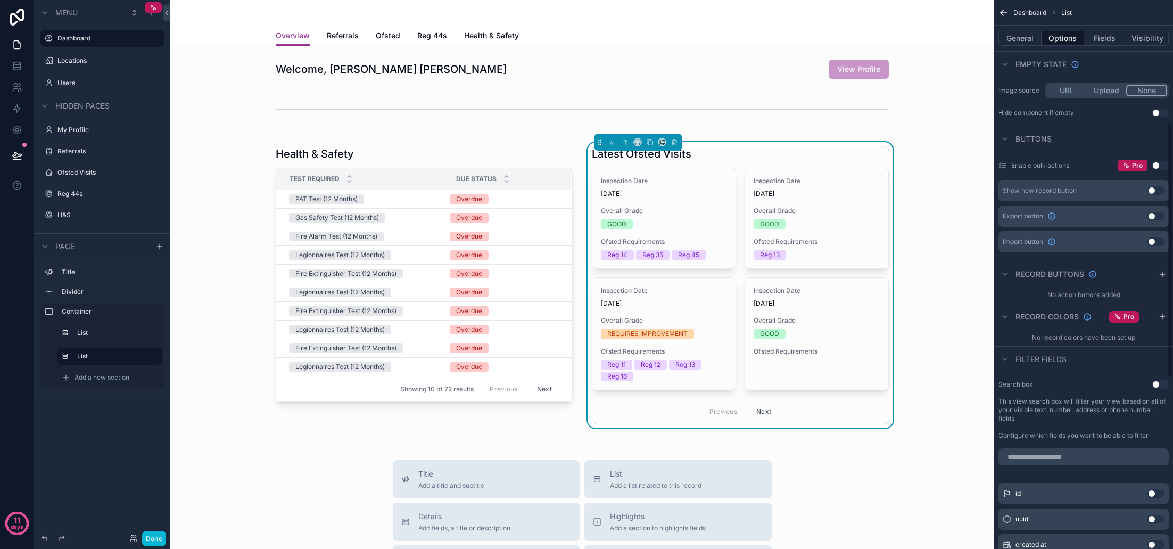
scroll to position [265, 0]
click at [1161, 315] on icon "scrollable content" at bounding box center [1162, 314] width 9 height 9
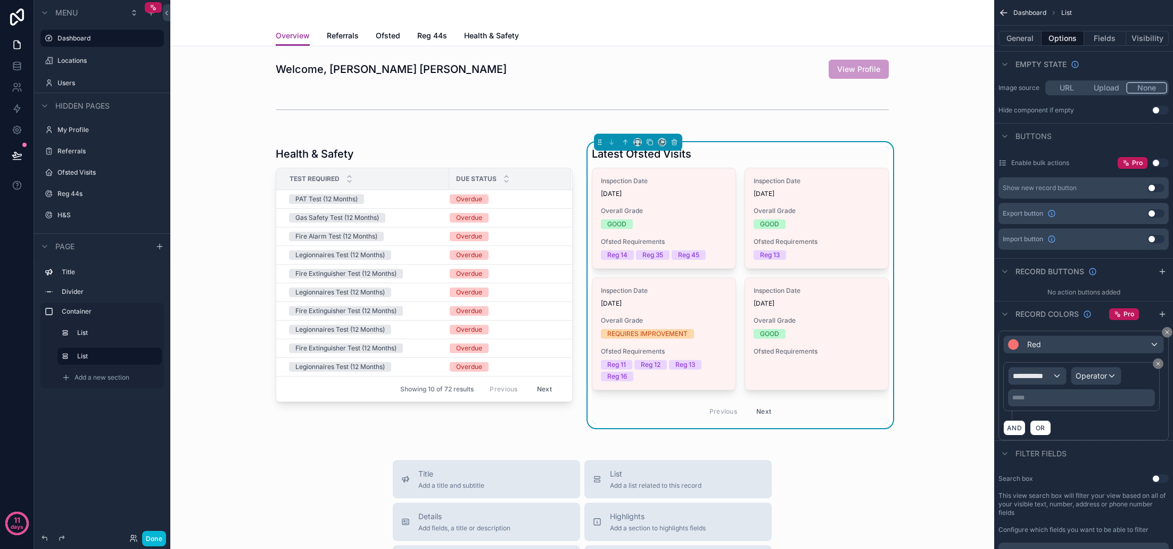
click at [1126, 342] on div "Red" at bounding box center [1084, 344] width 160 height 17
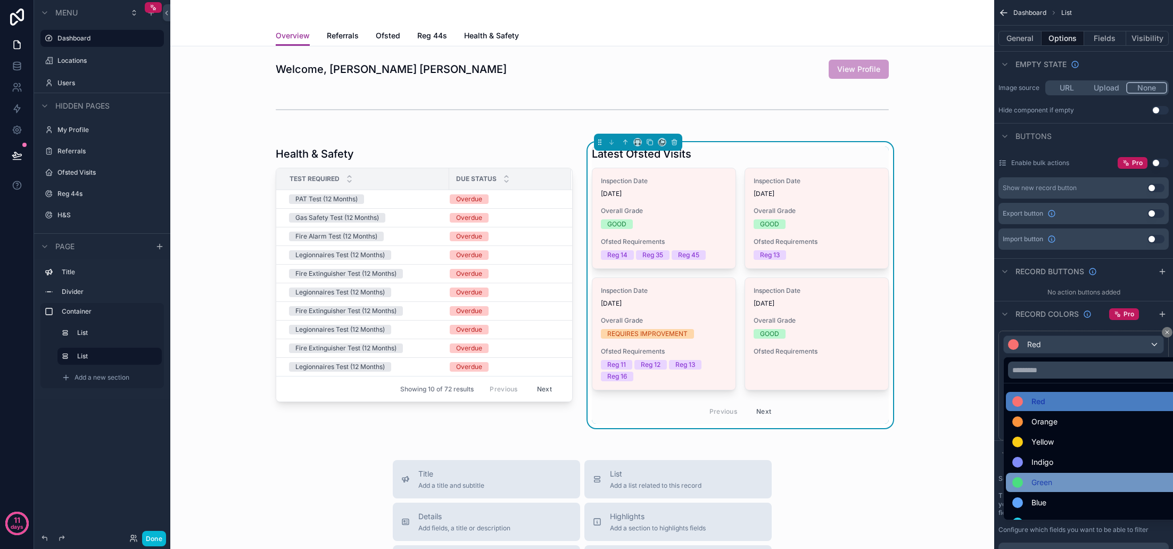
click at [1048, 483] on span "Green" at bounding box center [1041, 482] width 21 height 13
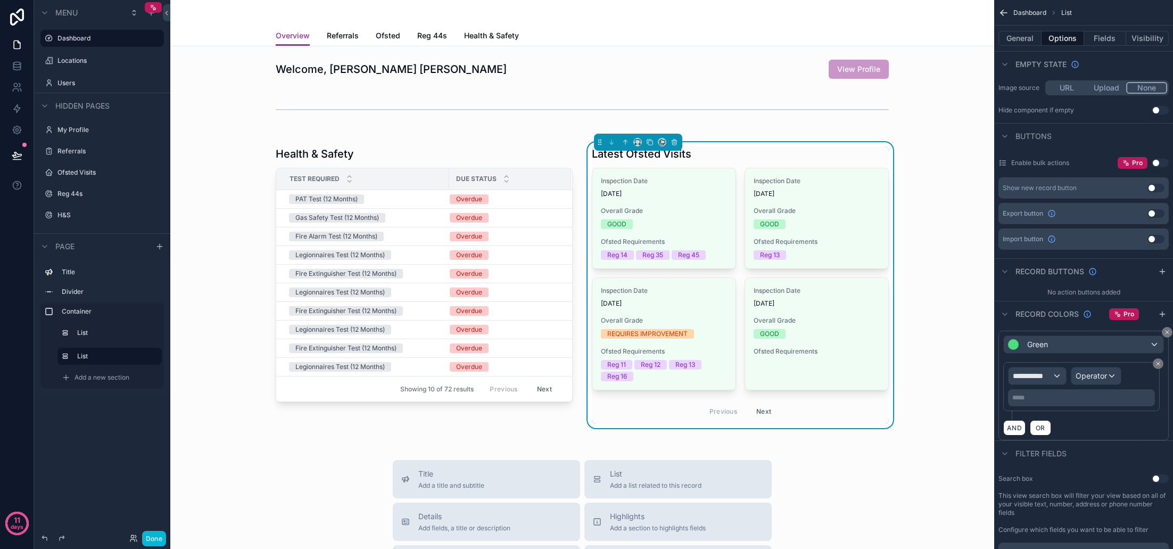
click at [1050, 377] on span "**********" at bounding box center [1032, 375] width 39 height 11
click at [1052, 438] on span "Row values" at bounding box center [1036, 432] width 39 height 13
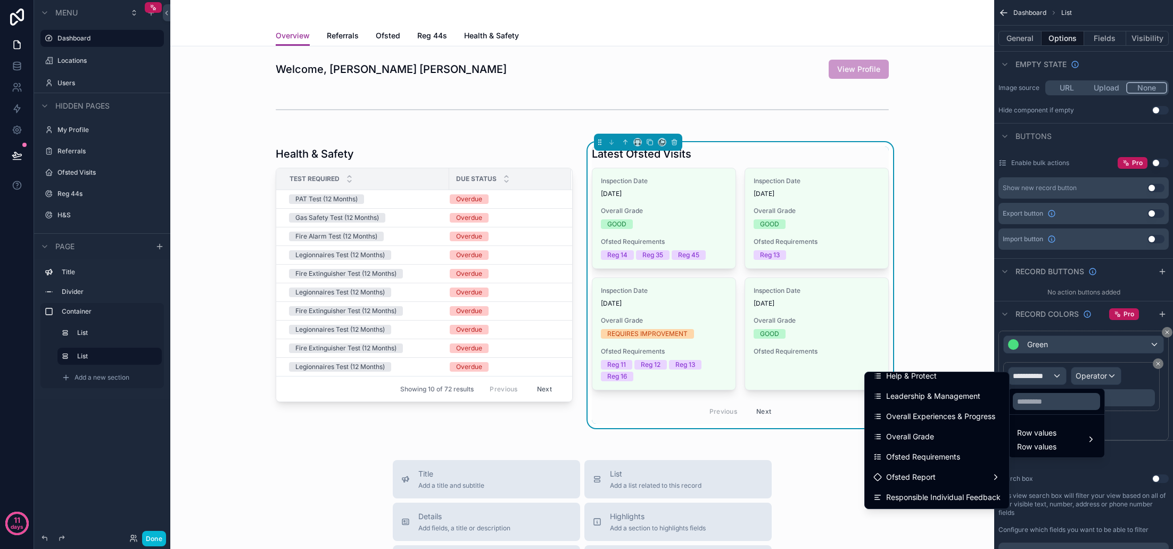
scroll to position [90, 0]
click at [937, 439] on div "Overall Grade" at bounding box center [936, 434] width 127 height 13
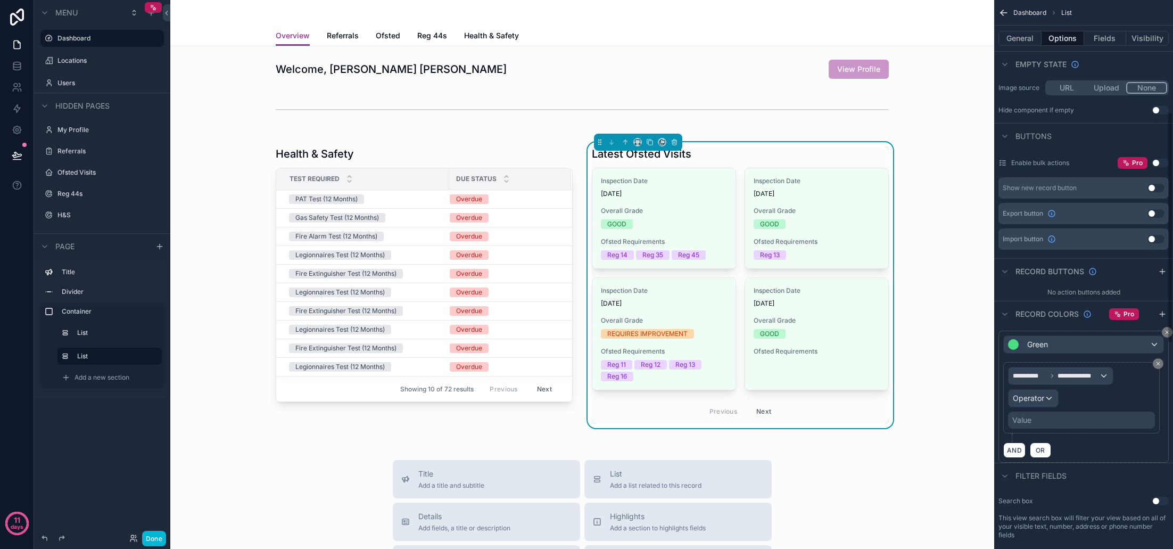
click at [1038, 396] on span "Operator" at bounding box center [1028, 397] width 31 height 9
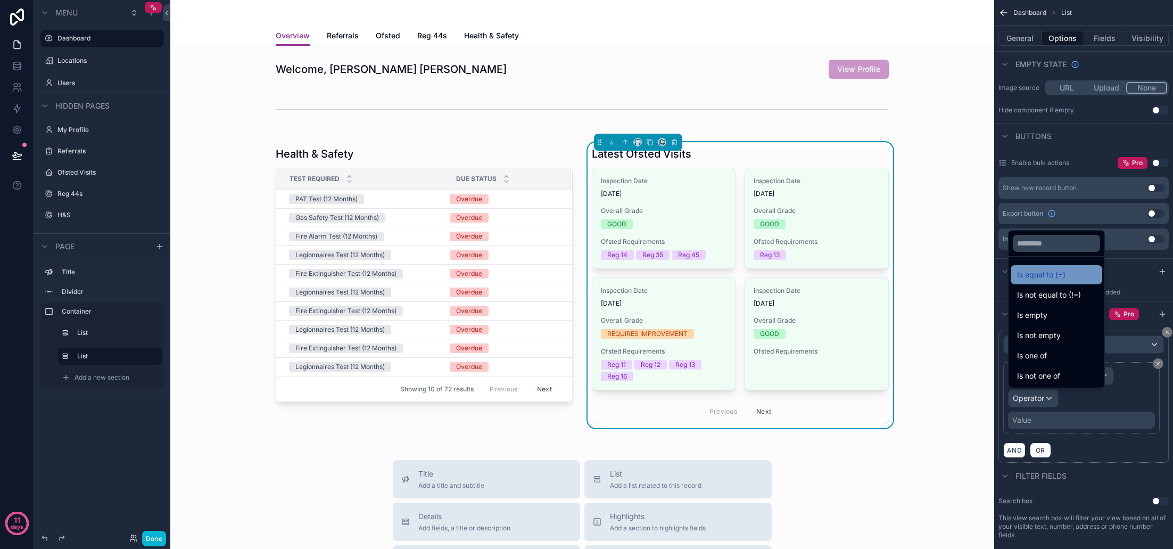
click at [1049, 279] on span "Is equal to (=)" at bounding box center [1041, 274] width 48 height 13
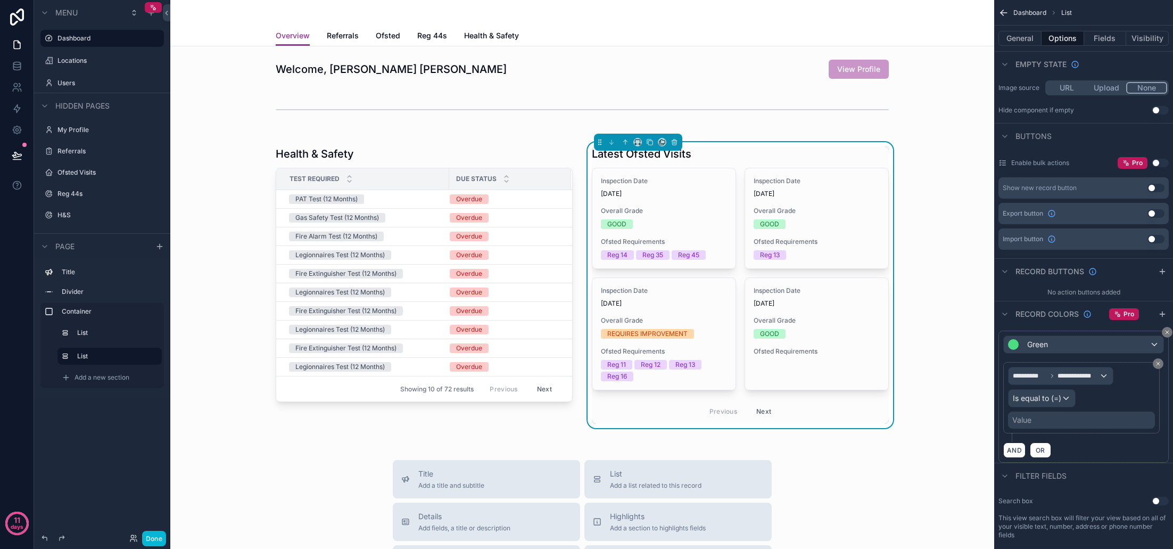
click at [1035, 420] on div "Value" at bounding box center [1081, 419] width 147 height 17
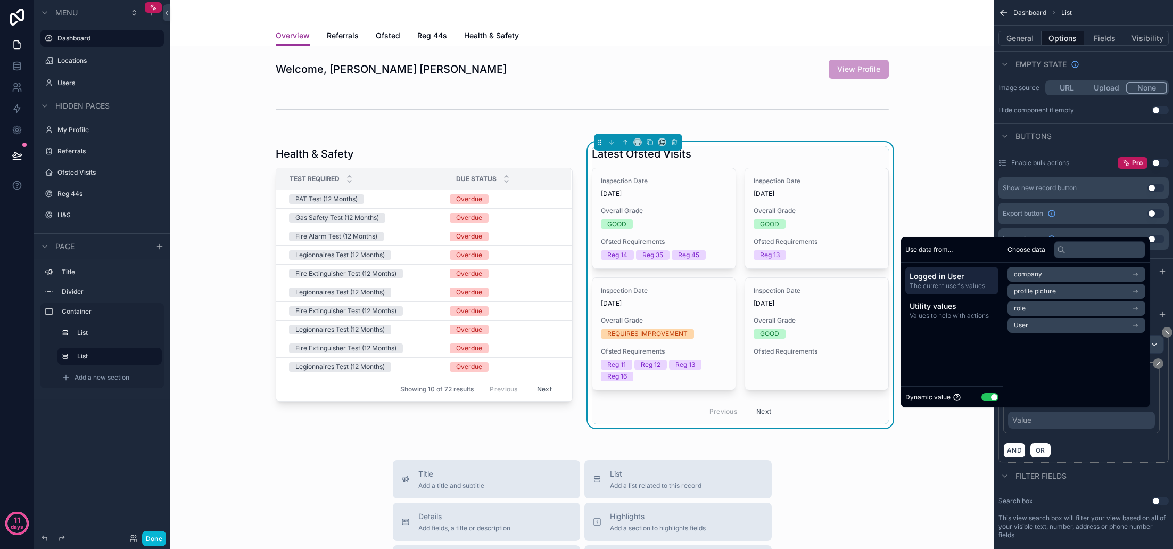
click at [982, 395] on button "Use setting" at bounding box center [989, 397] width 17 height 9
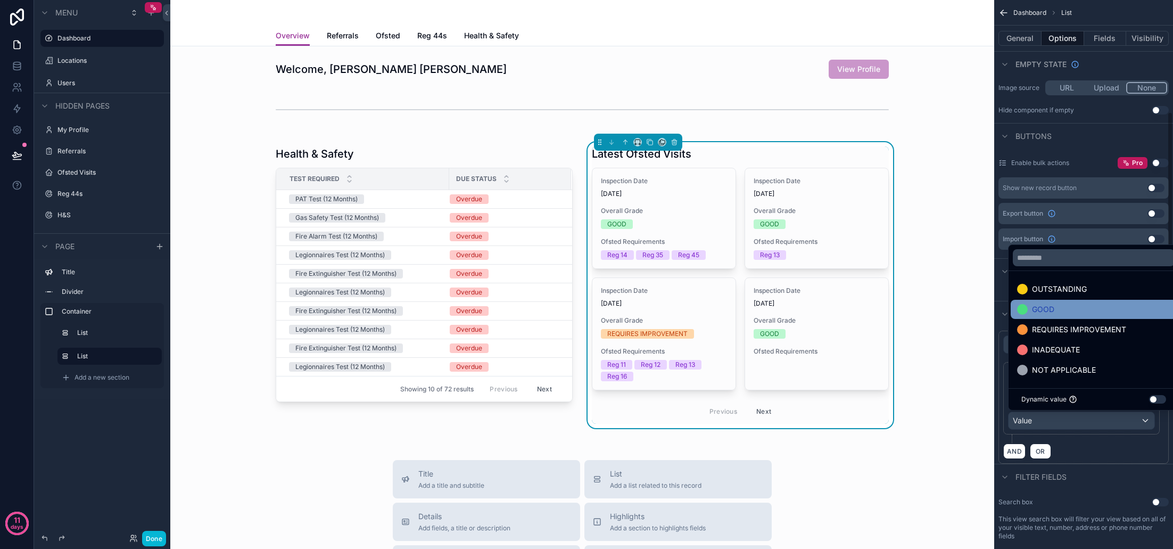
click at [1060, 312] on div "GOOD" at bounding box center [1093, 309] width 153 height 13
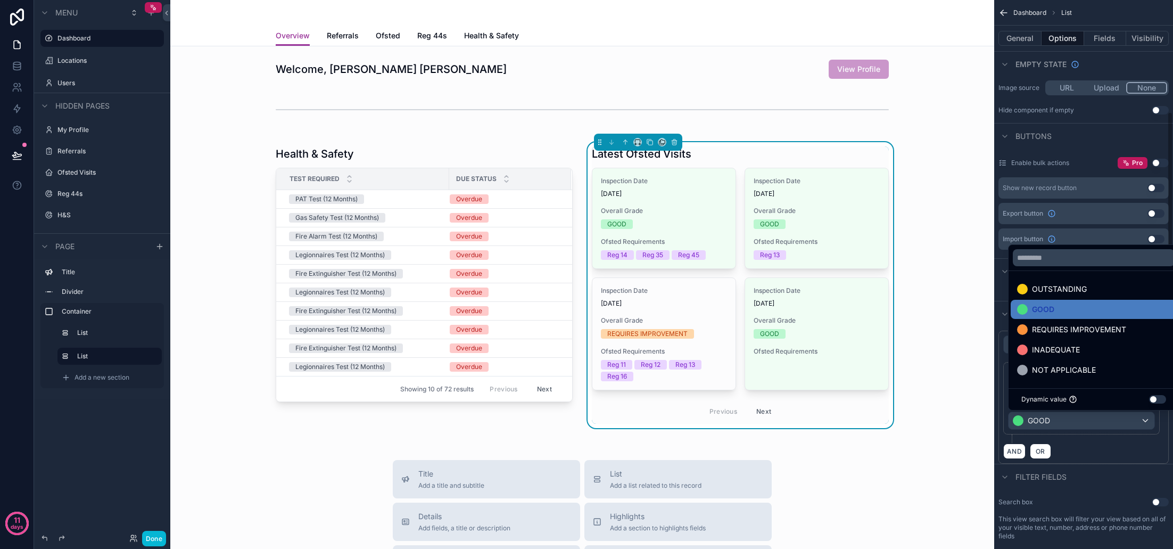
click at [1100, 465] on div "Filter fields" at bounding box center [1083, 477] width 179 height 26
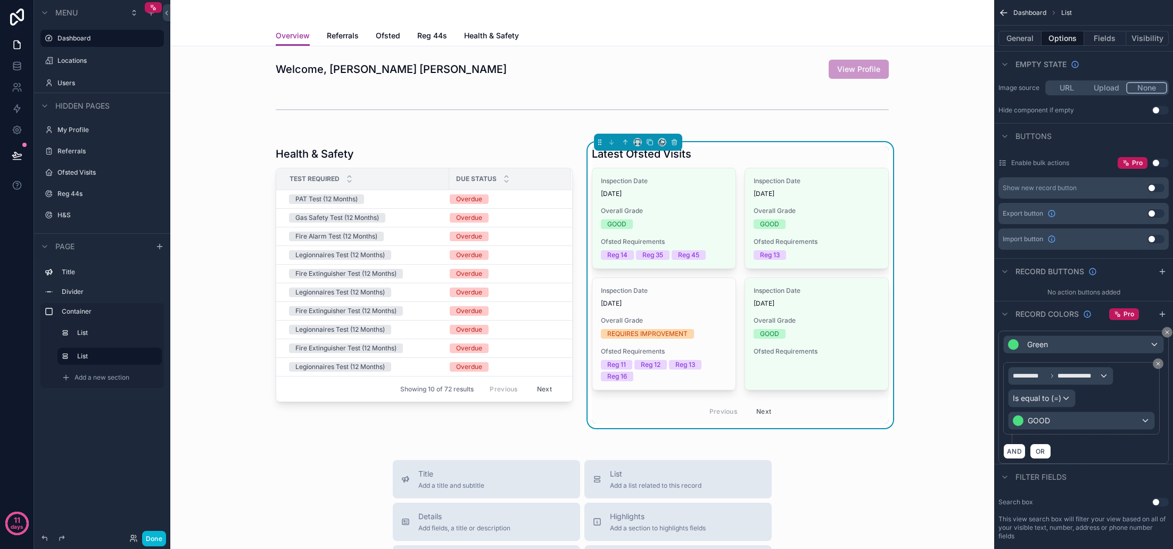
click at [1154, 345] on div "Green" at bounding box center [1084, 344] width 160 height 17
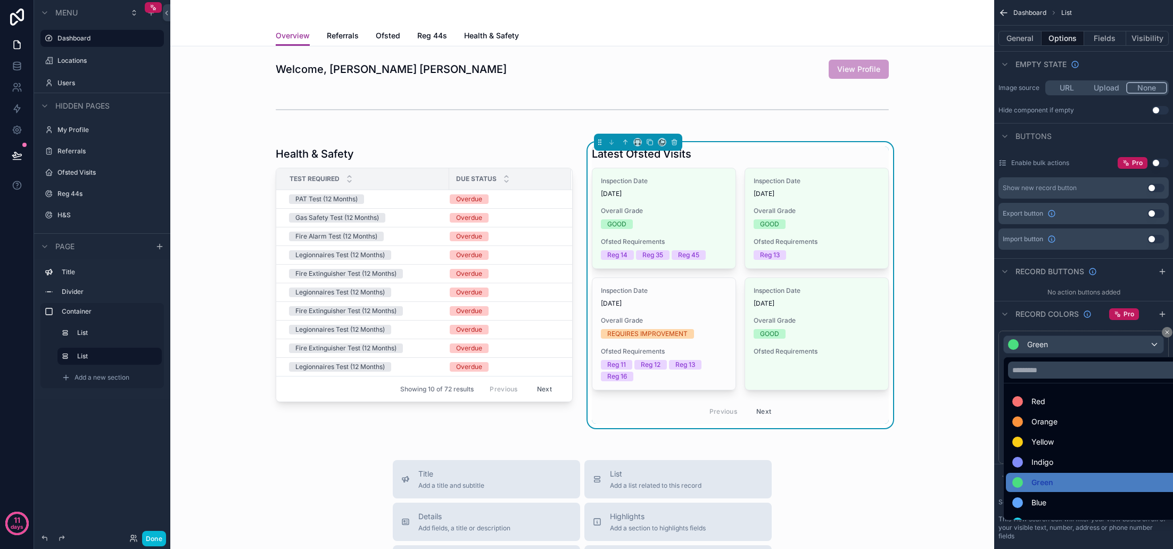
click at [1154, 345] on div "scrollable content" at bounding box center [586, 274] width 1173 height 549
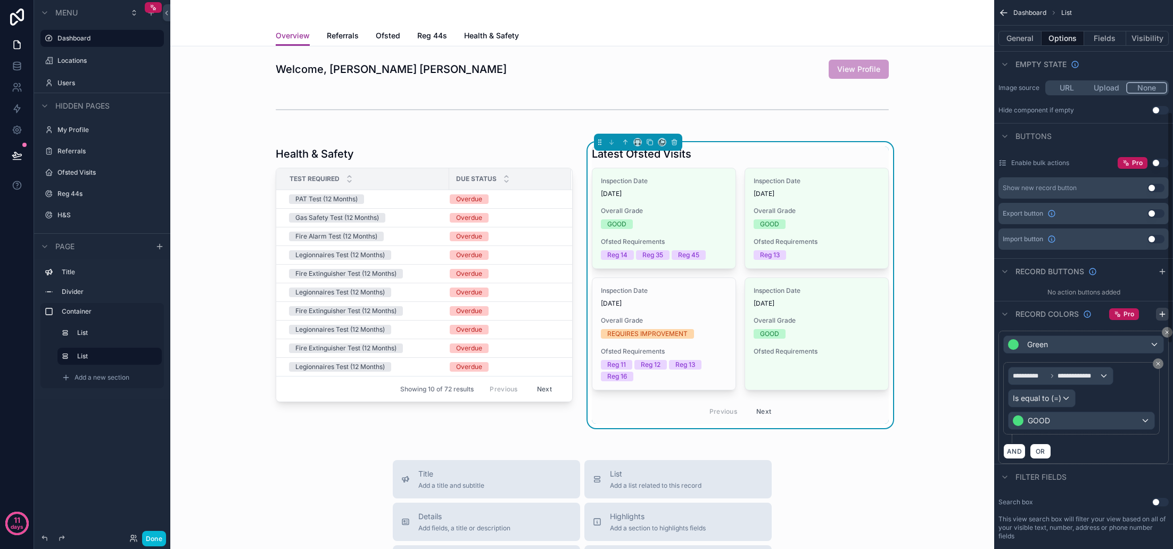
click at [1163, 314] on icon "scrollable content" at bounding box center [1162, 314] width 5 height 0
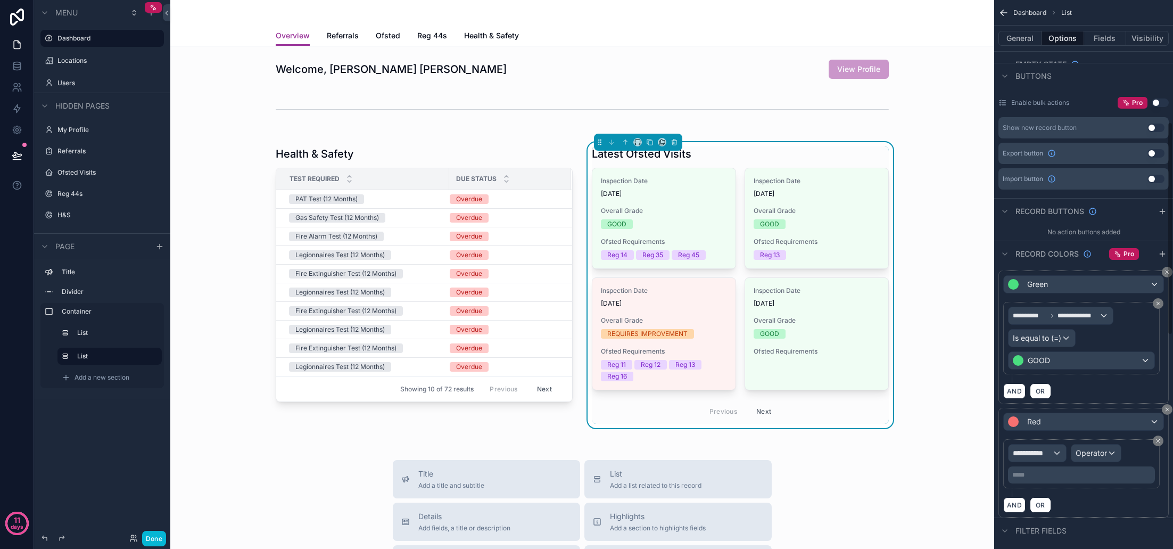
scroll to position [349, 0]
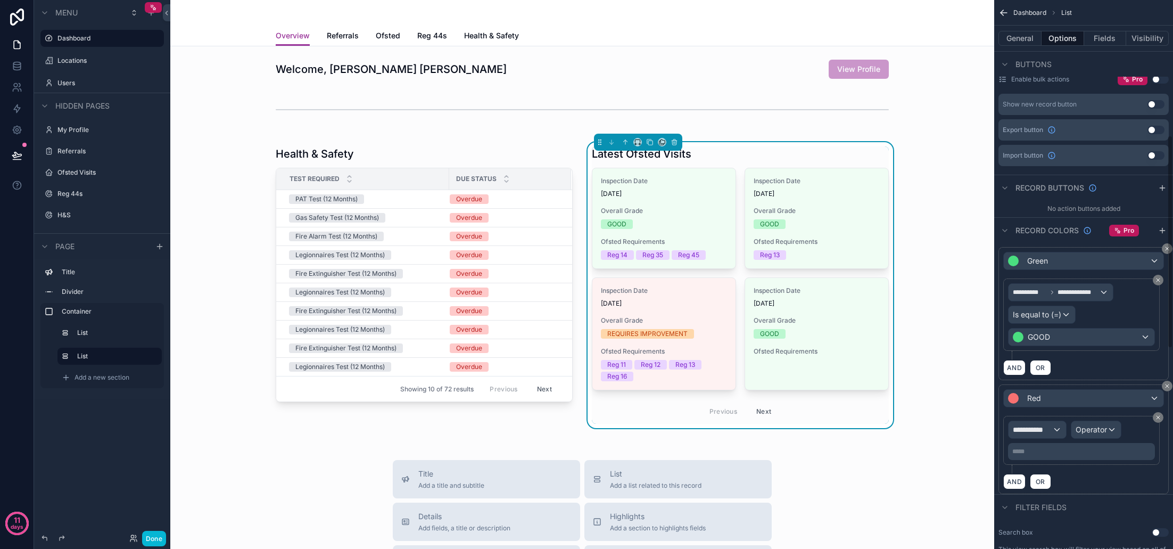
click at [1052, 432] on span "**********" at bounding box center [1032, 429] width 39 height 11
click at [1049, 484] on span "Row values" at bounding box center [1036, 486] width 39 height 13
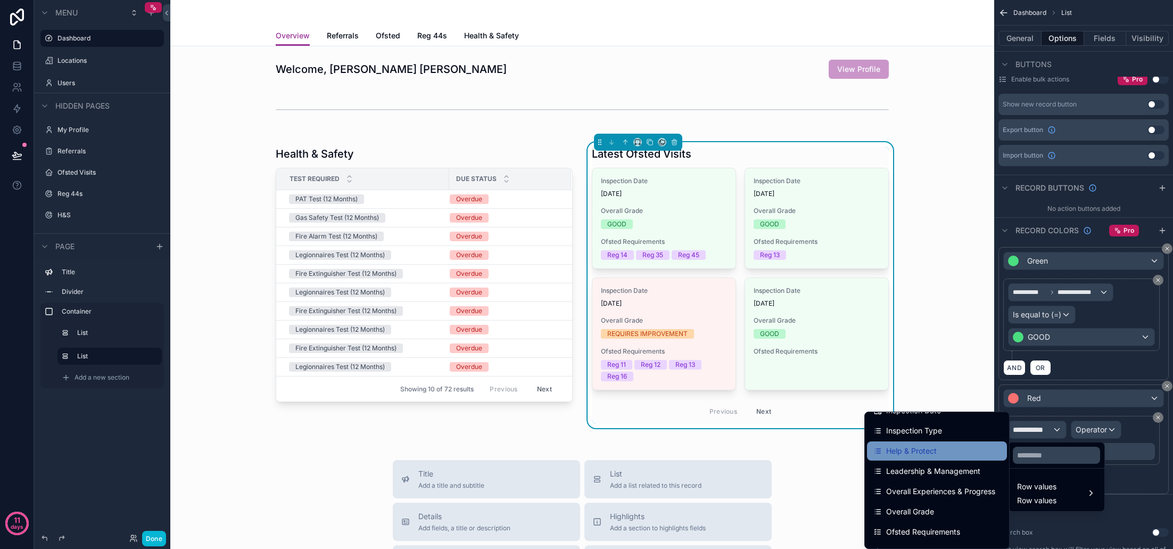
scroll to position [57, 0]
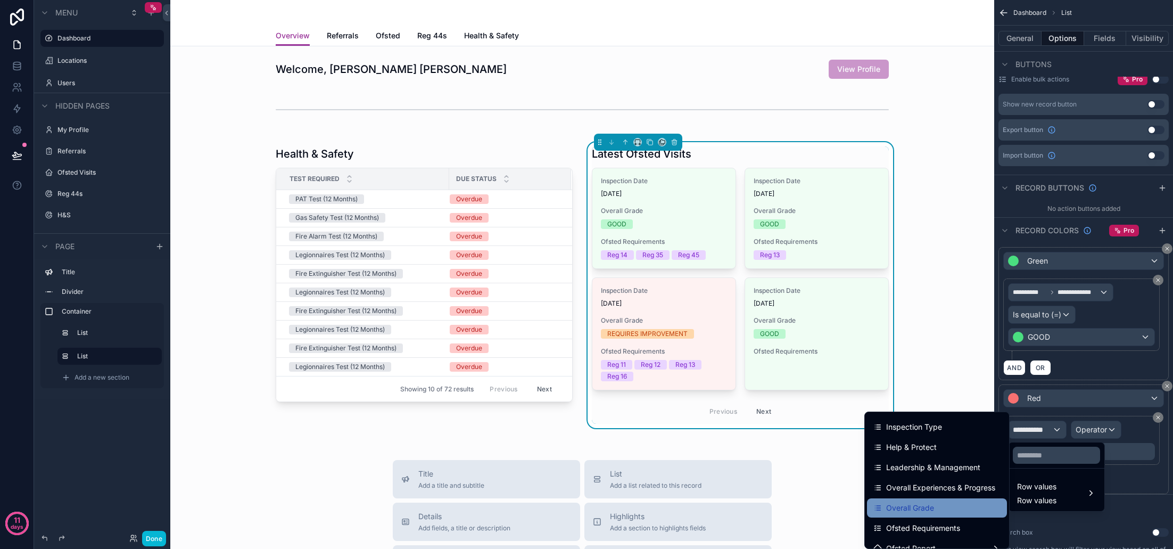
click at [946, 506] on div "Overall Grade" at bounding box center [936, 507] width 127 height 13
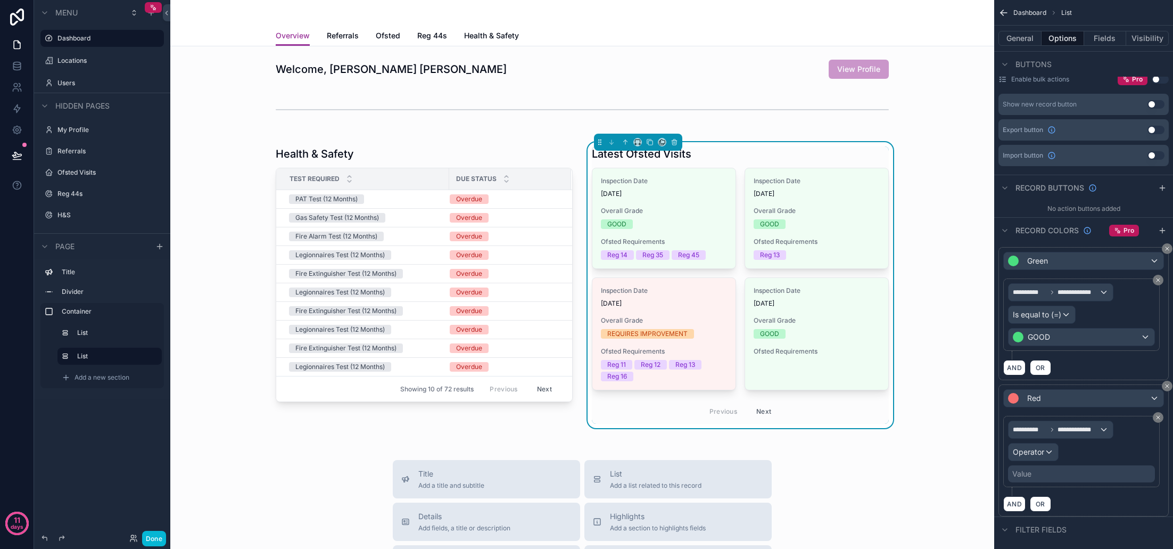
click at [1049, 451] on div "Operator" at bounding box center [1033, 451] width 49 height 17
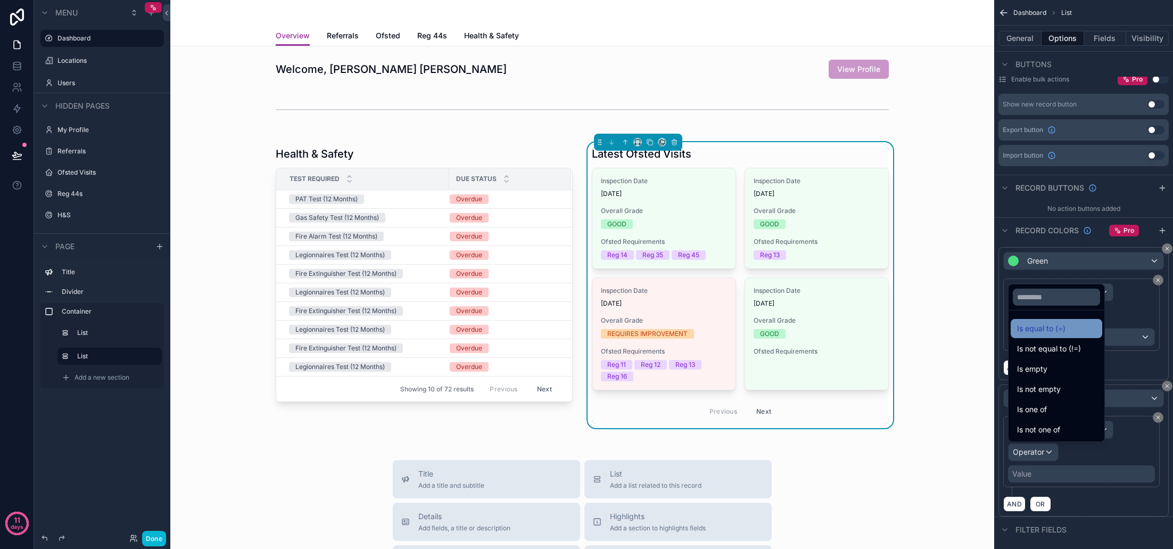
click at [1060, 325] on span "Is equal to (=)" at bounding box center [1041, 328] width 48 height 13
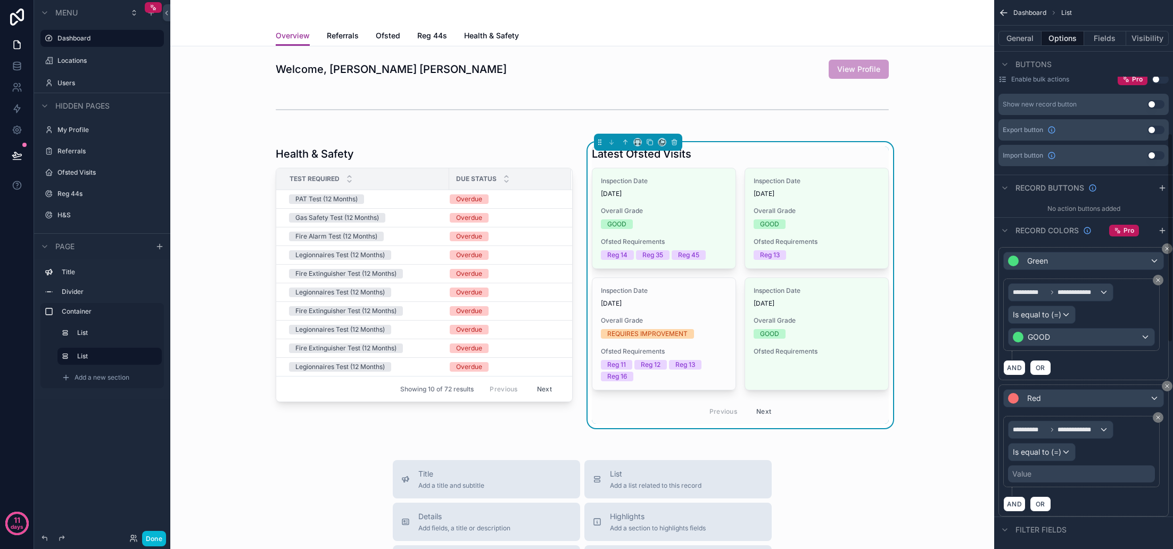
click at [1062, 479] on div "Value" at bounding box center [1081, 473] width 147 height 17
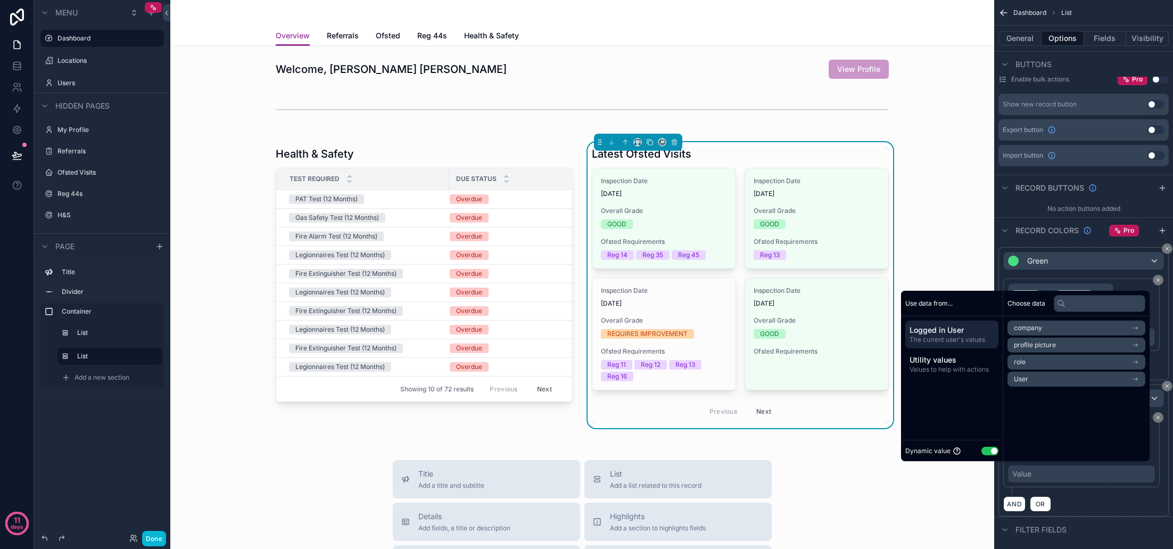
click at [982, 455] on div "Dynamic value Use setting" at bounding box center [951, 450] width 93 height 12
click at [985, 450] on button "Use setting" at bounding box center [989, 451] width 17 height 9
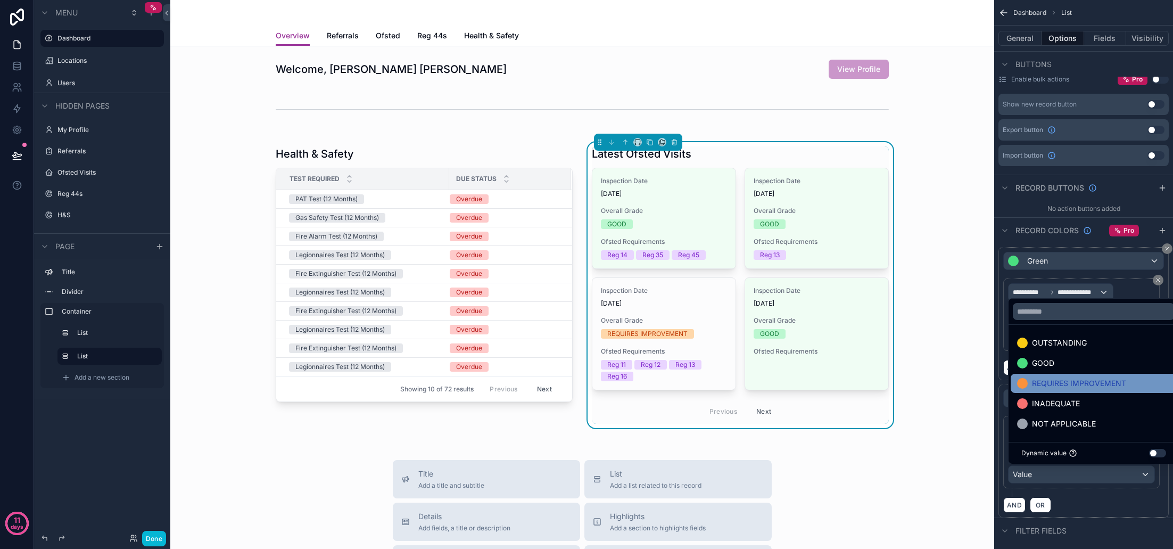
click at [1069, 386] on span "REQUIRES IMPROVEMENT" at bounding box center [1079, 383] width 94 height 13
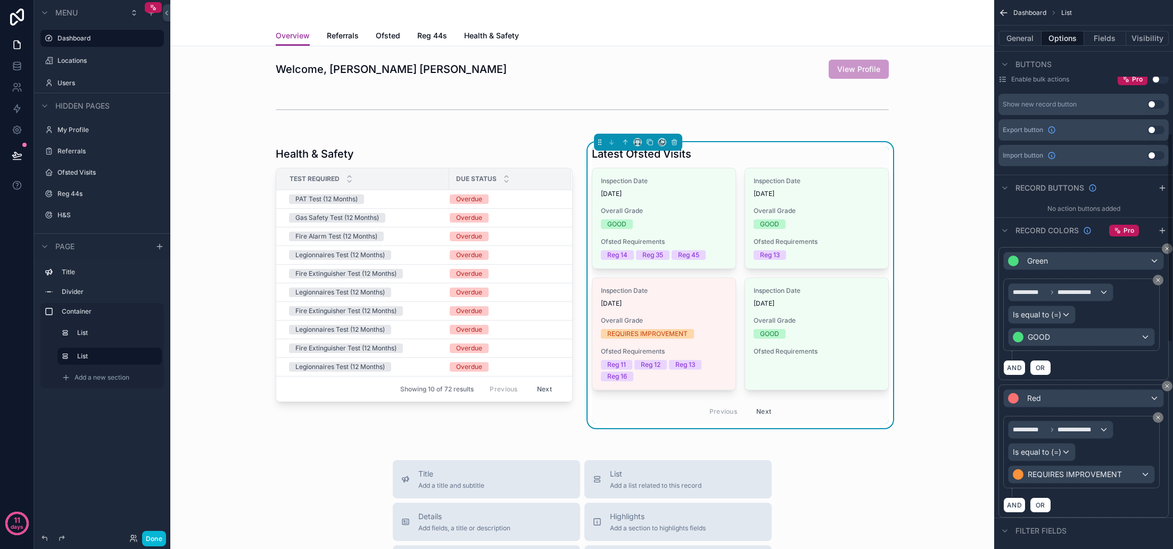
click at [1099, 506] on div "AND OR" at bounding box center [1083, 505] width 161 height 16
click at [1081, 399] on div "Red" at bounding box center [1084, 398] width 160 height 17
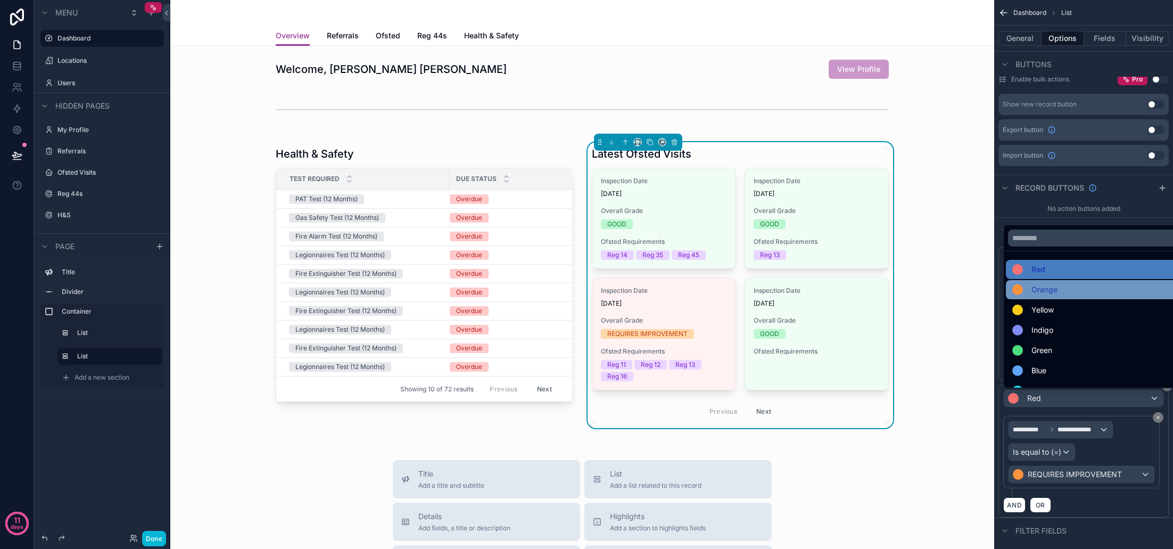
click at [1042, 295] on span "Orange" at bounding box center [1044, 289] width 26 height 13
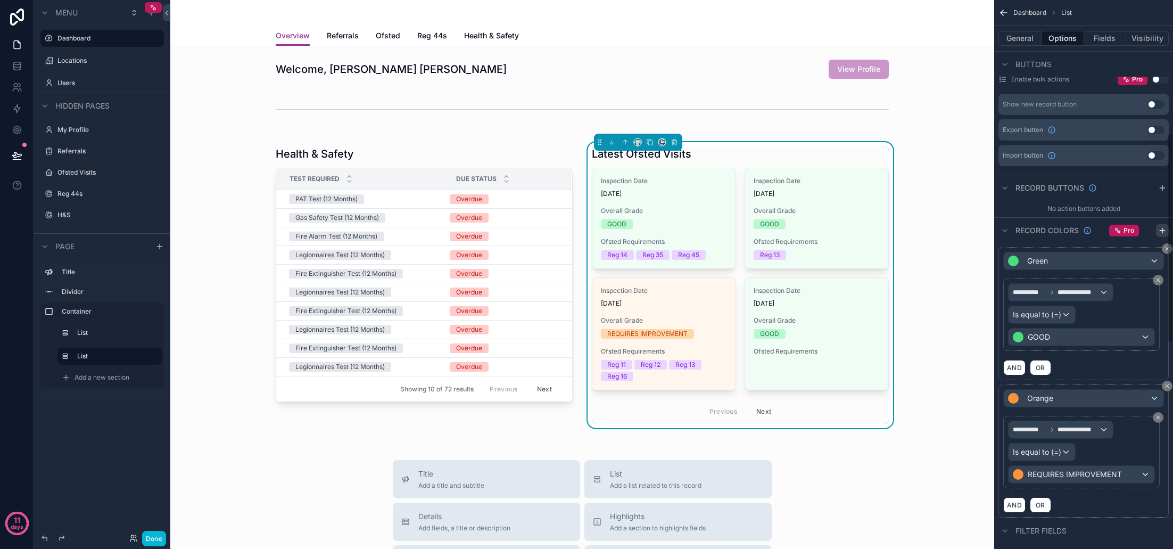
click at [1163, 232] on icon "scrollable content" at bounding box center [1162, 230] width 9 height 9
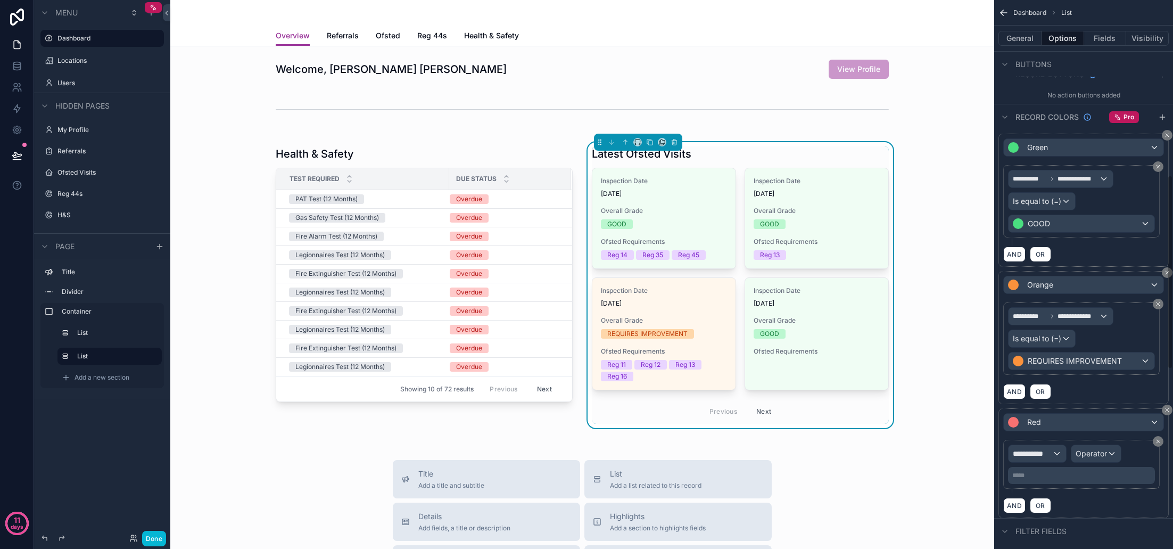
scroll to position [495, 0]
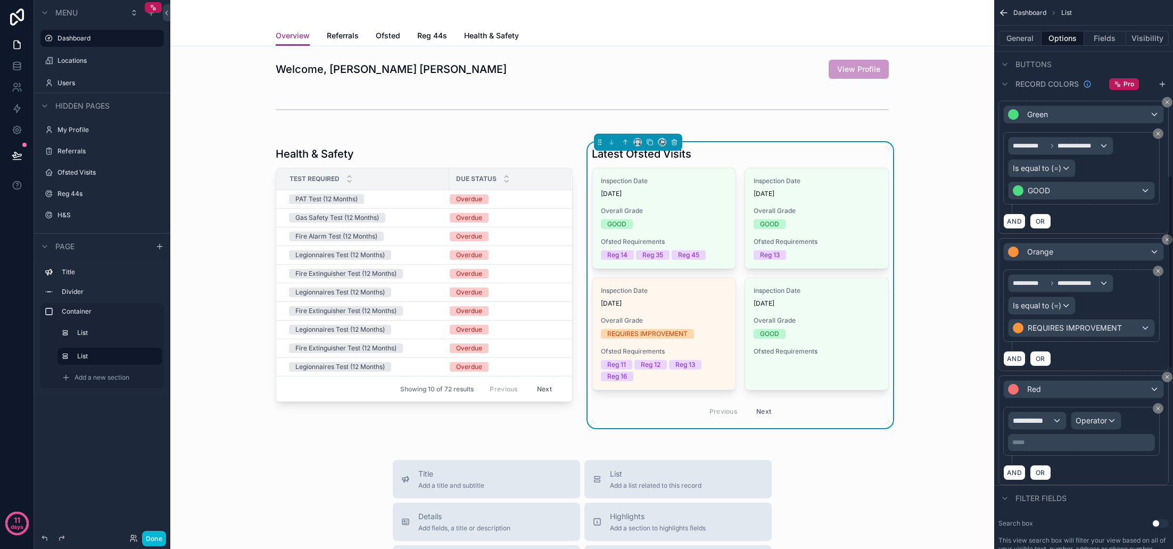
click at [1048, 423] on span "**********" at bounding box center [1032, 420] width 39 height 11
click at [1040, 480] on span "Row values" at bounding box center [1036, 477] width 39 height 13
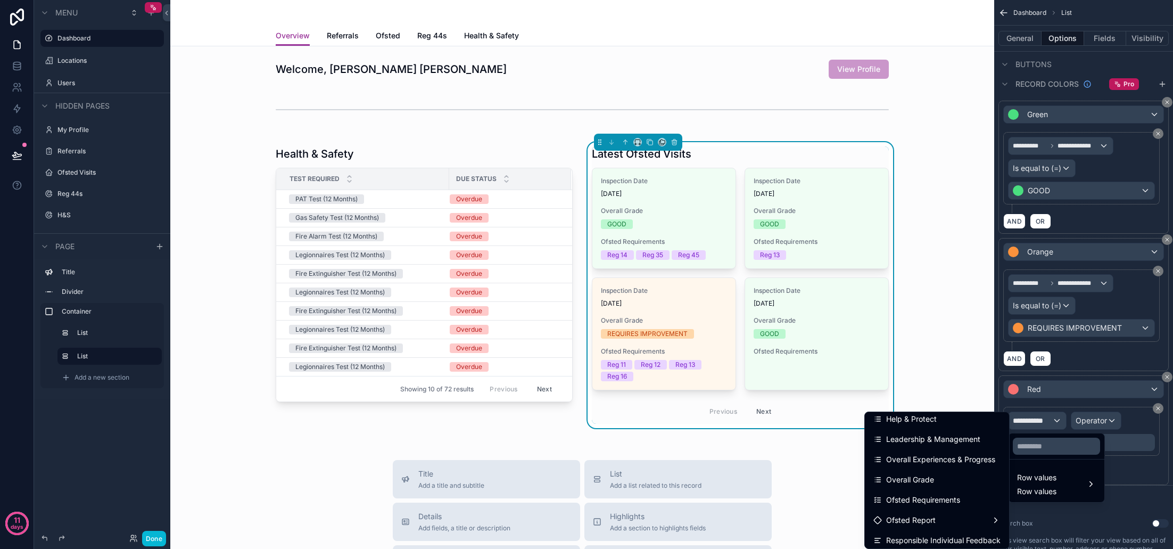
scroll to position [87, 0]
click at [930, 483] on span "Overall Grade" at bounding box center [910, 478] width 48 height 13
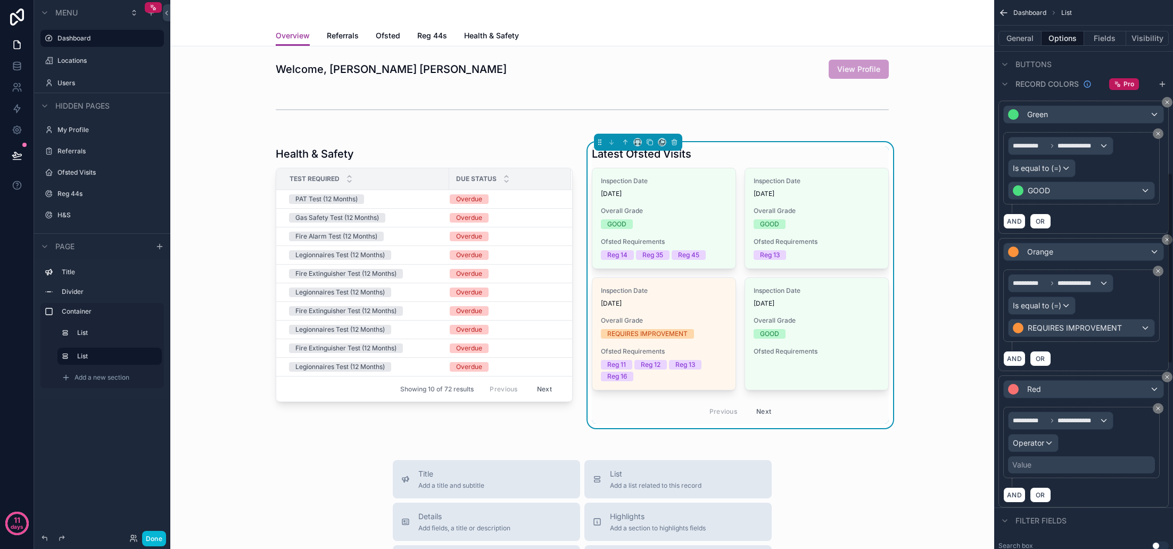
click at [1043, 443] on span "Operator" at bounding box center [1028, 442] width 31 height 9
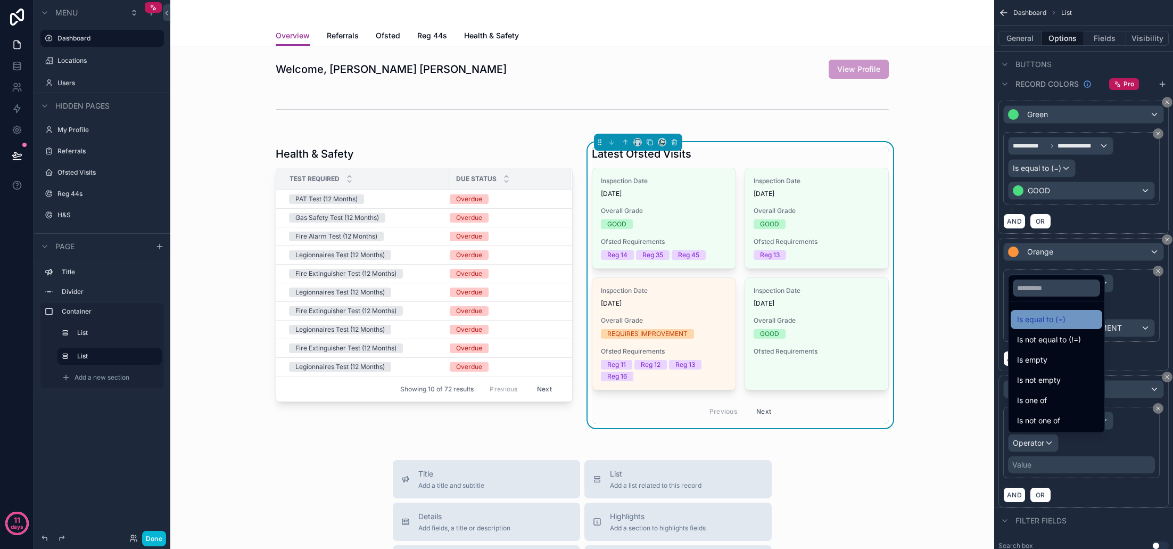
click at [1055, 313] on span "Is equal to (=)" at bounding box center [1041, 319] width 48 height 13
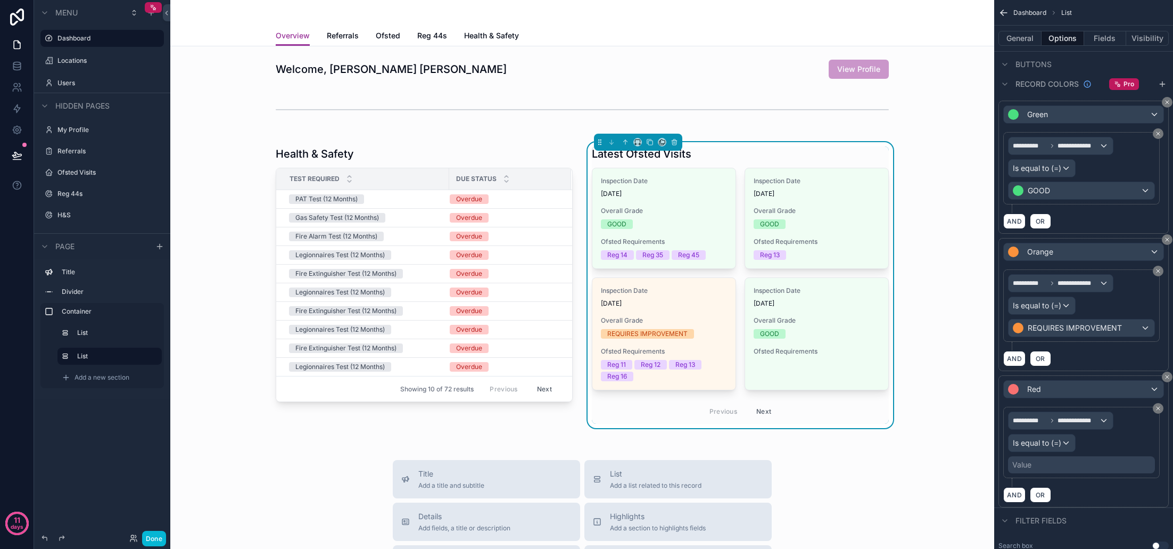
click at [1048, 463] on div "Value" at bounding box center [1081, 464] width 147 height 17
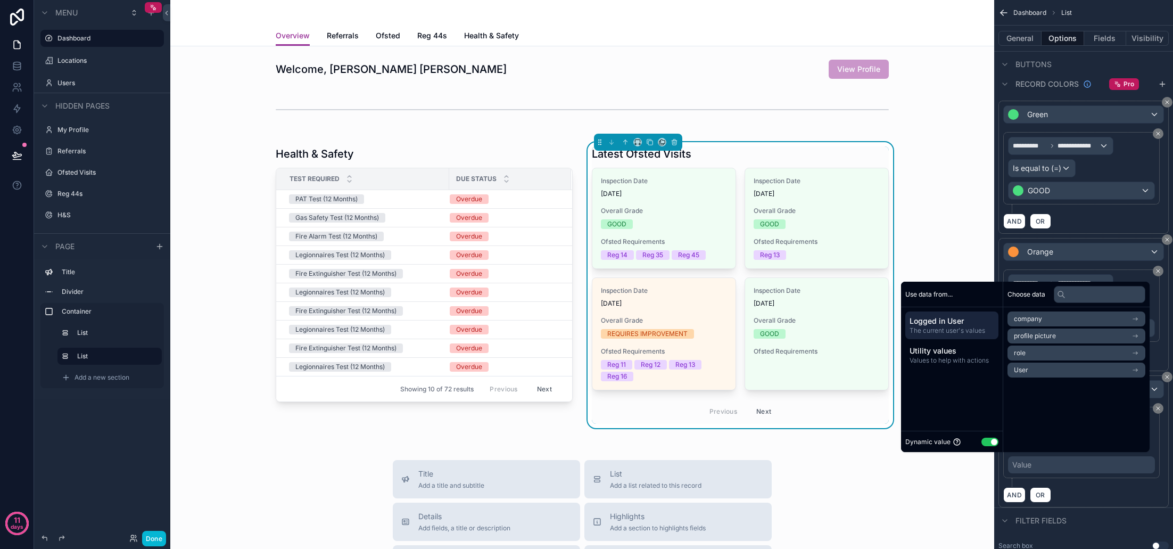
drag, startPoint x: 982, startPoint y: 440, endPoint x: 992, endPoint y: 430, distance: 13.5
click at [982, 440] on button "Use setting" at bounding box center [989, 441] width 17 height 9
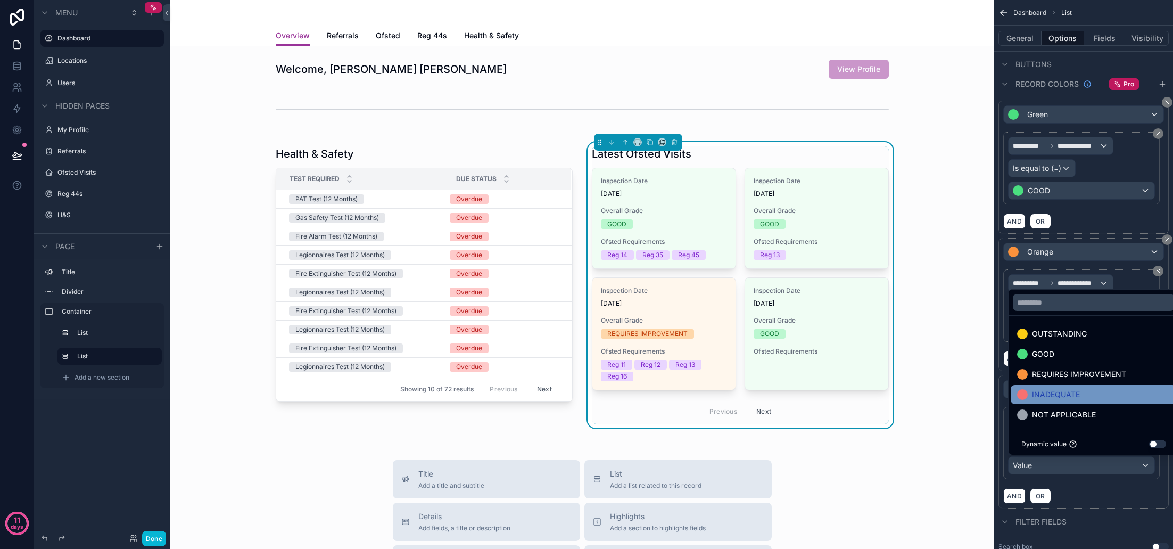
click at [1044, 396] on span "INADEQUATE" at bounding box center [1056, 394] width 48 height 13
click at [1092, 514] on div "Filter fields" at bounding box center [1083, 521] width 179 height 26
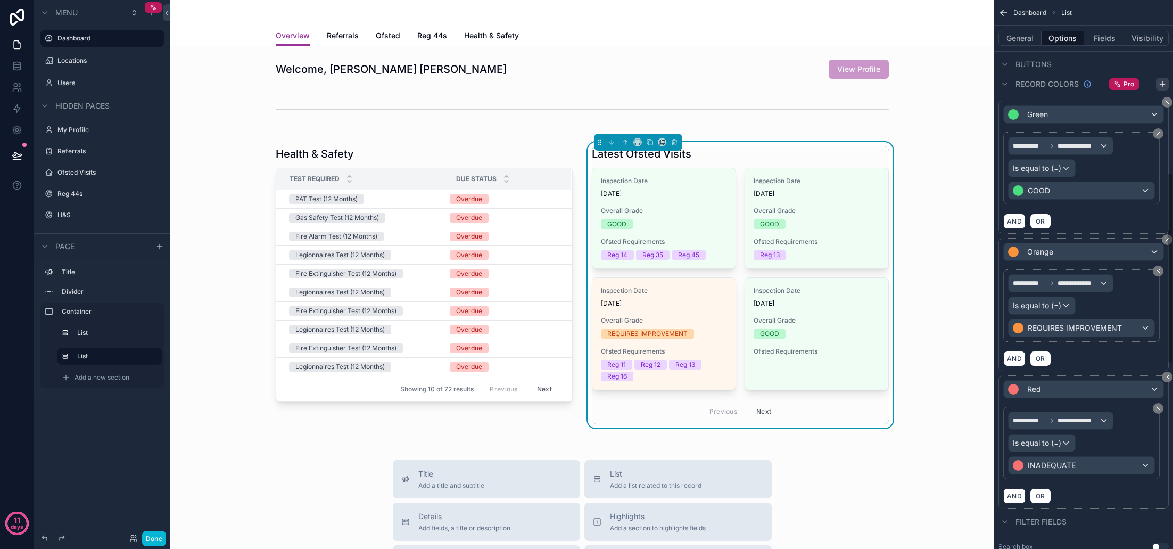
click at [1164, 85] on icon "scrollable content" at bounding box center [1162, 84] width 9 height 9
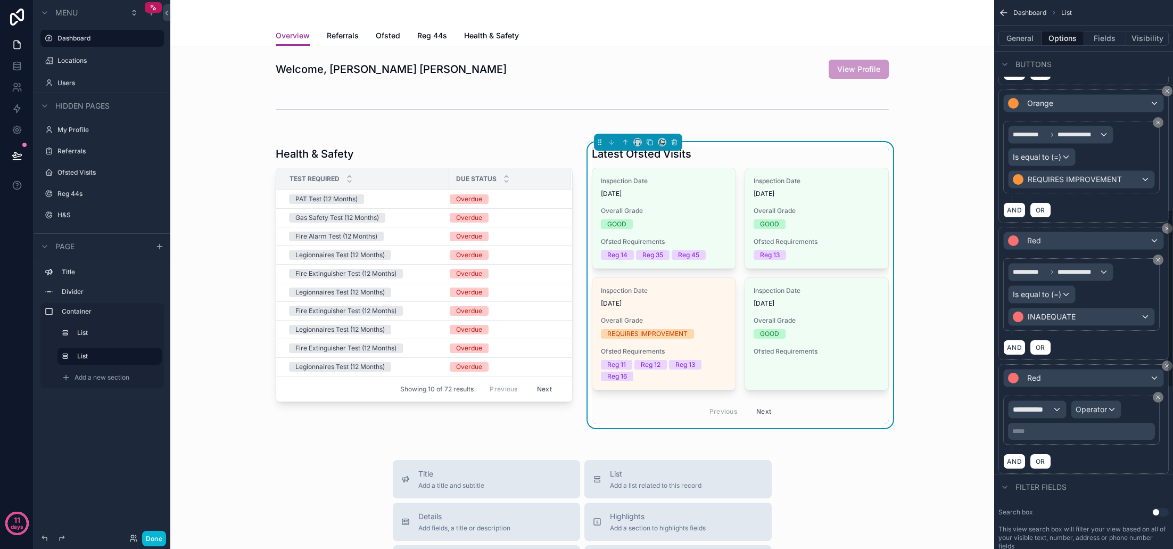
scroll to position [644, 0]
click at [1125, 378] on div "Red" at bounding box center [1084, 377] width 160 height 17
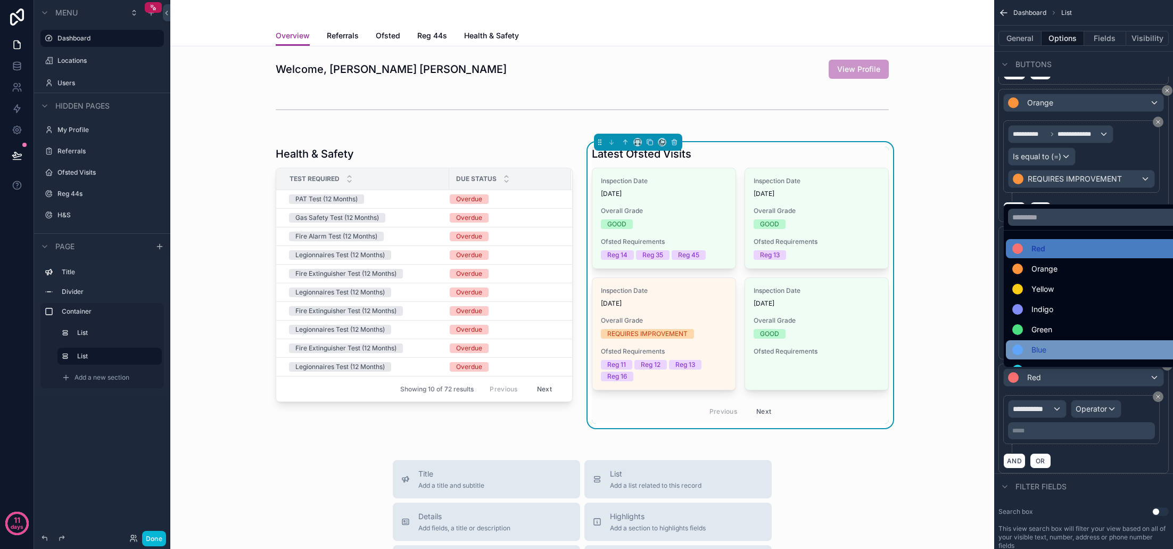
scroll to position [0, 0]
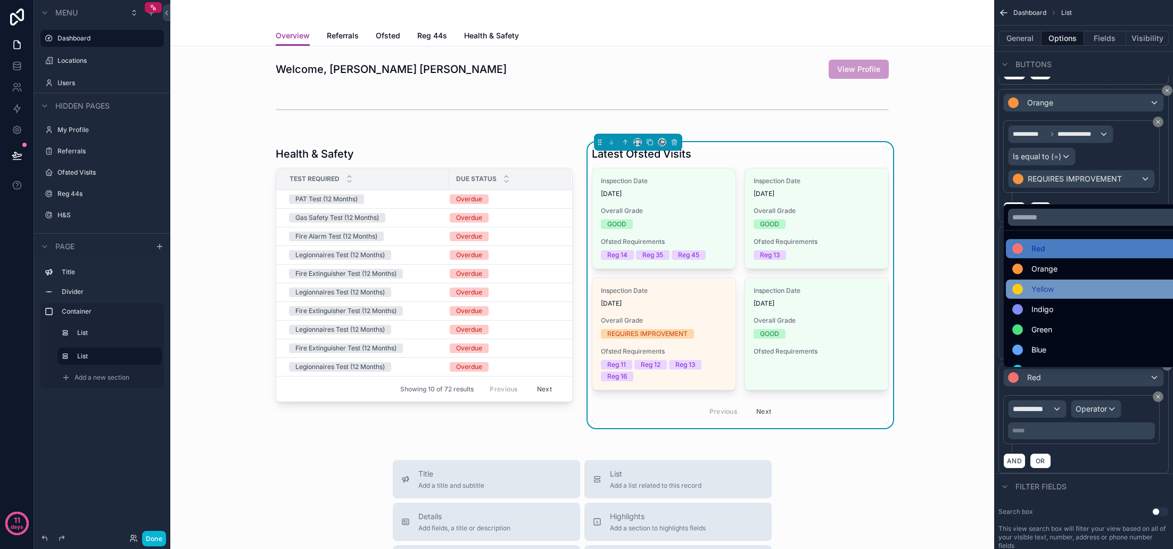
click at [1052, 290] on span "Yellow" at bounding box center [1042, 289] width 22 height 13
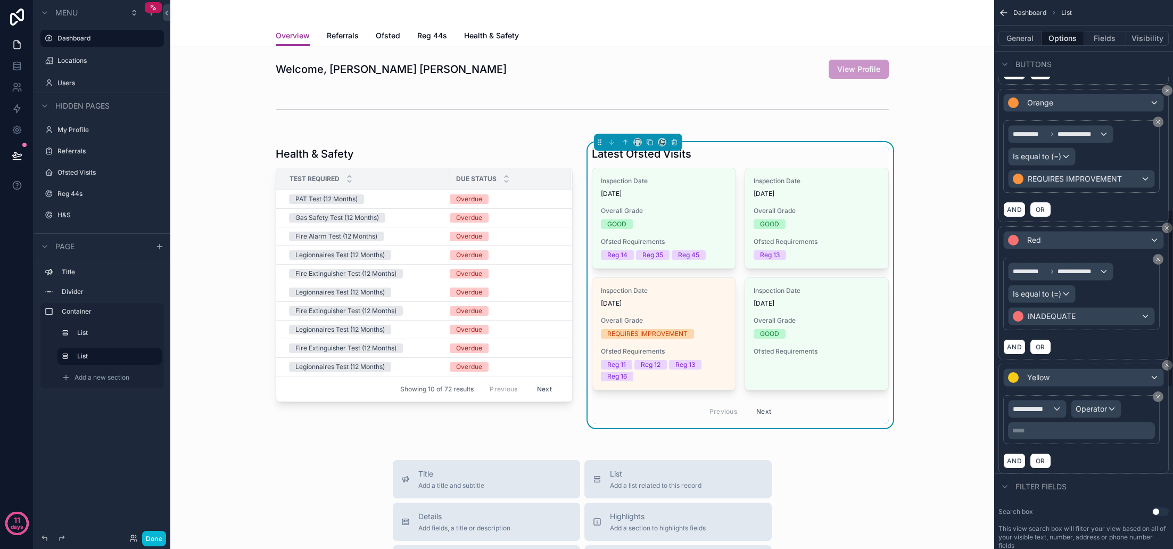
click at [1060, 412] on div "**********" at bounding box center [1037, 408] width 57 height 17
click at [1061, 471] on div "Row values Row values" at bounding box center [1056, 472] width 79 height 26
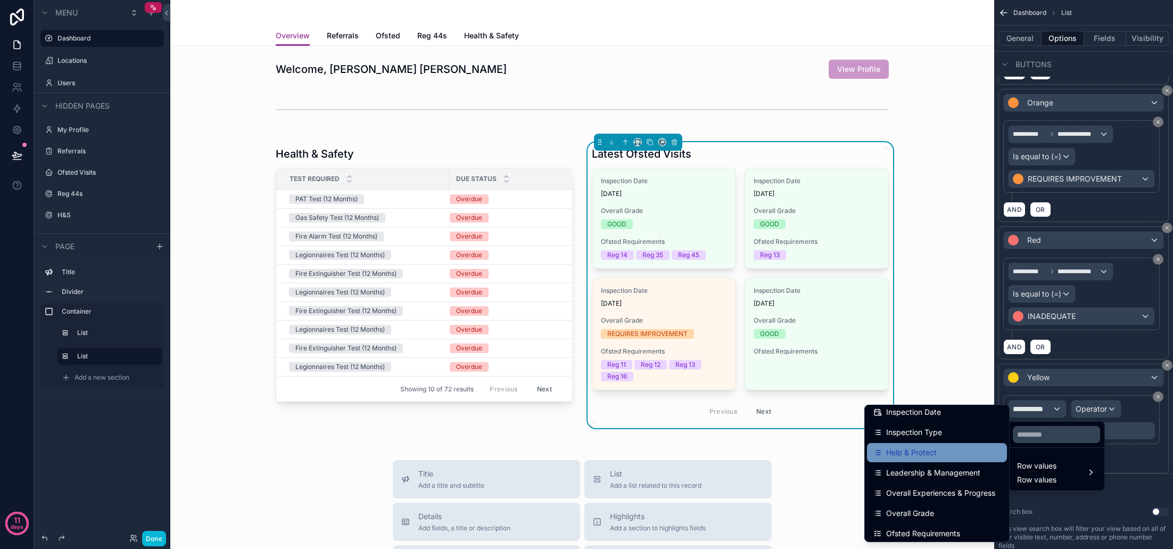
scroll to position [72, 0]
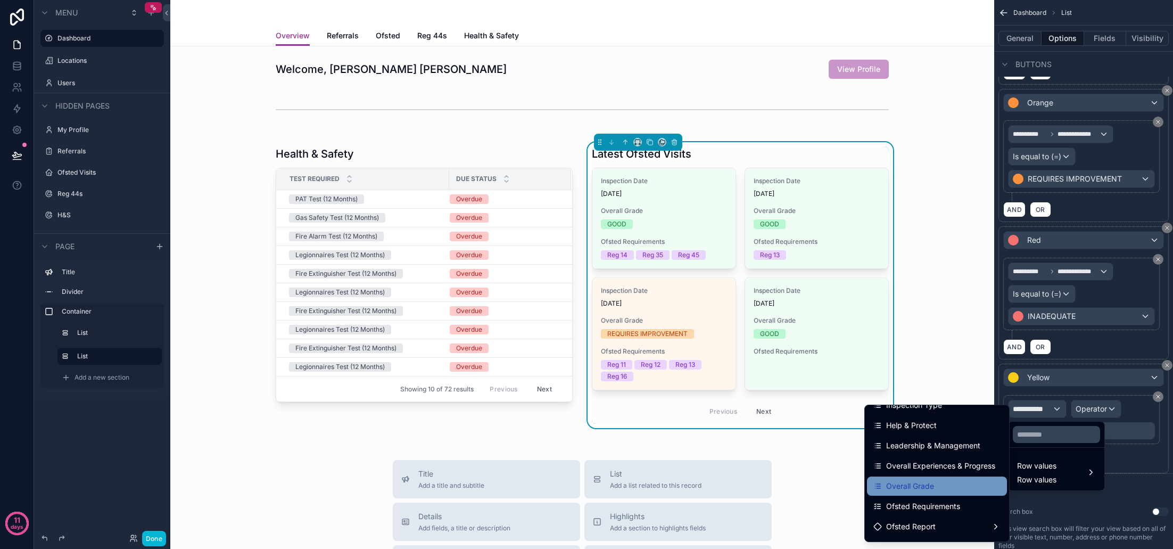
click at [938, 490] on div "Overall Grade" at bounding box center [936, 486] width 127 height 13
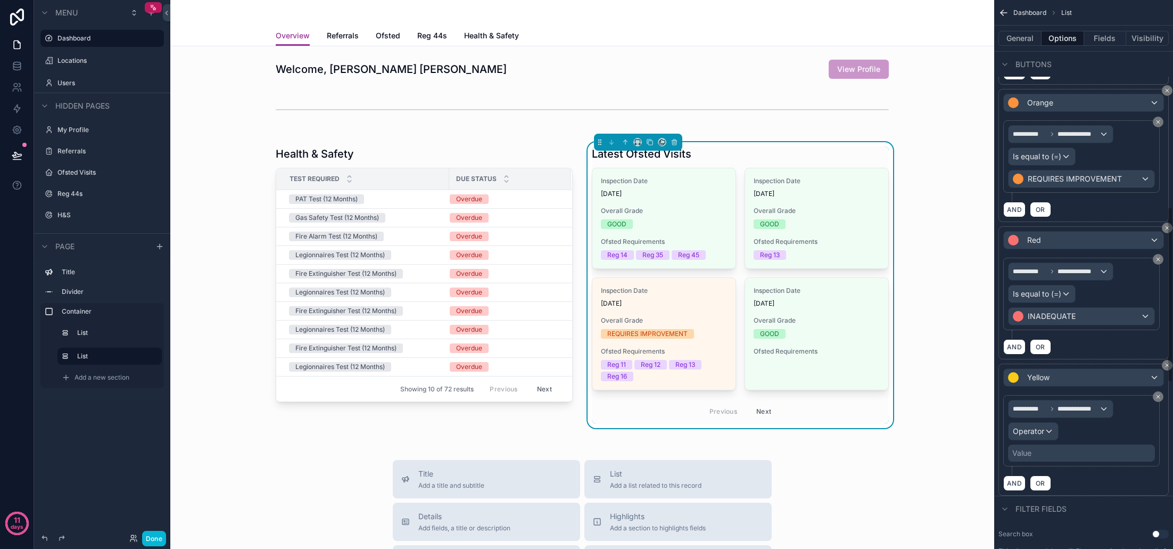
click at [1044, 432] on span "Operator" at bounding box center [1028, 430] width 31 height 9
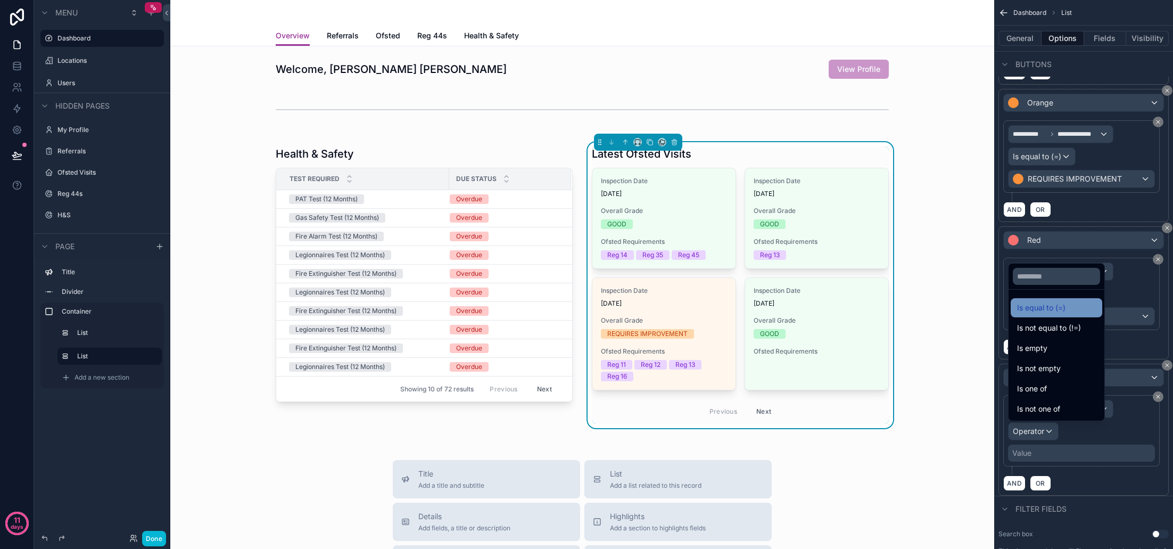
click at [1049, 312] on span "Is equal to (=)" at bounding box center [1041, 307] width 48 height 13
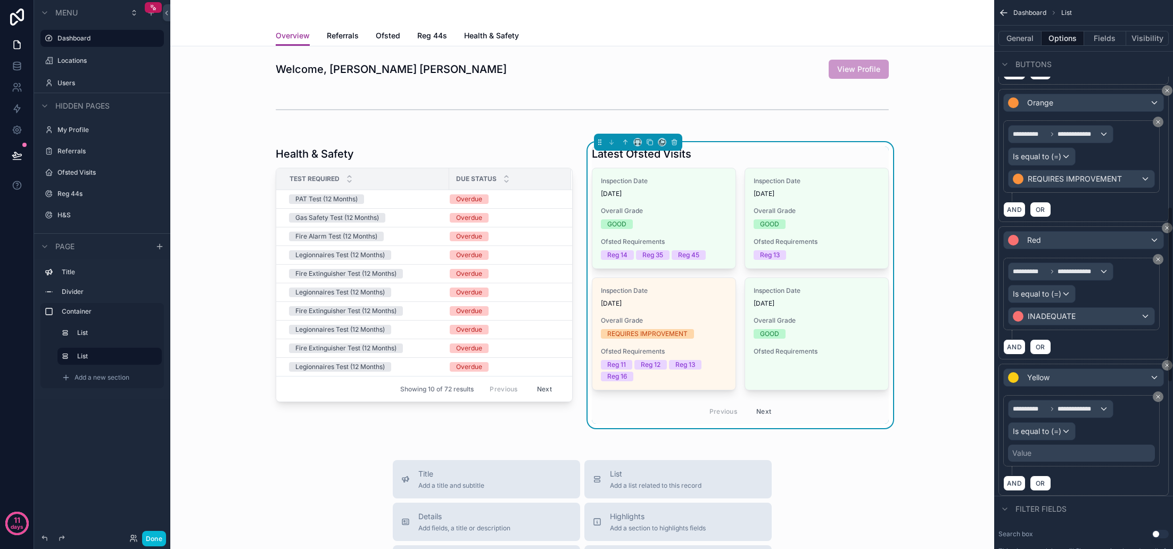
click at [1051, 448] on div "Value" at bounding box center [1081, 452] width 147 height 17
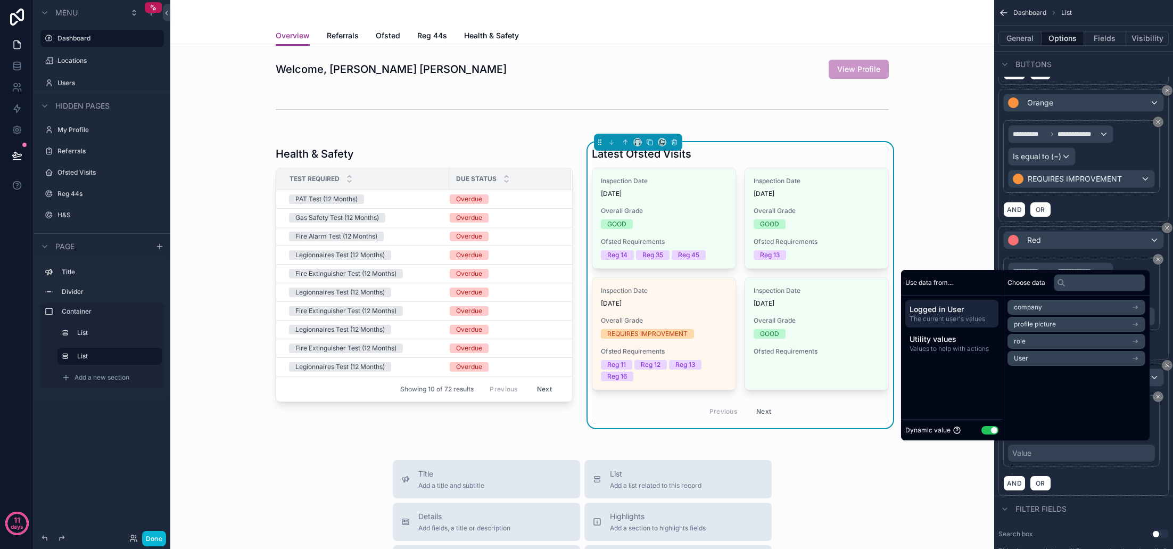
click at [986, 431] on button "Use setting" at bounding box center [989, 430] width 17 height 9
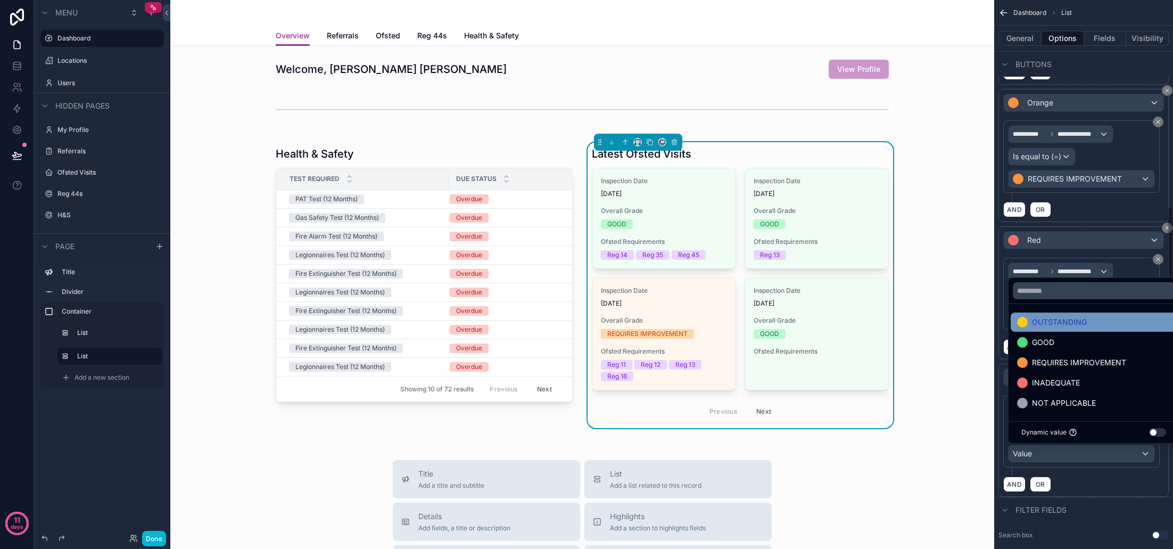
click at [1062, 320] on span "OUTSTANDING" at bounding box center [1059, 322] width 55 height 13
click at [1083, 485] on div "AND OR" at bounding box center [1083, 484] width 161 height 16
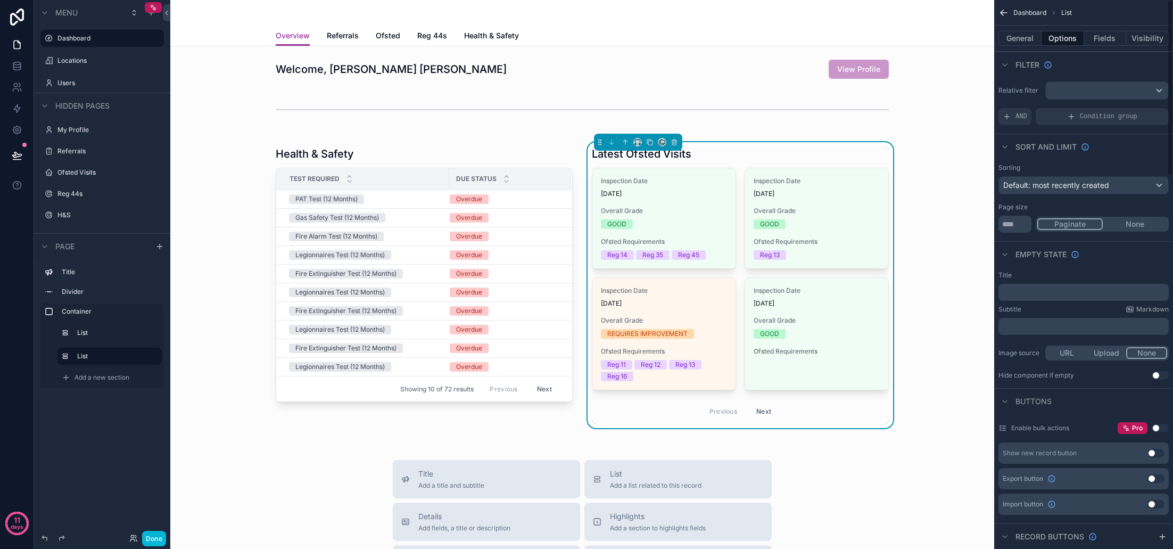
scroll to position [0, 0]
click at [952, 173] on div "Health & Safety Test Required Due Status PAT Test (12 Months) Overdue Gas Safet…" at bounding box center [582, 285] width 807 height 299
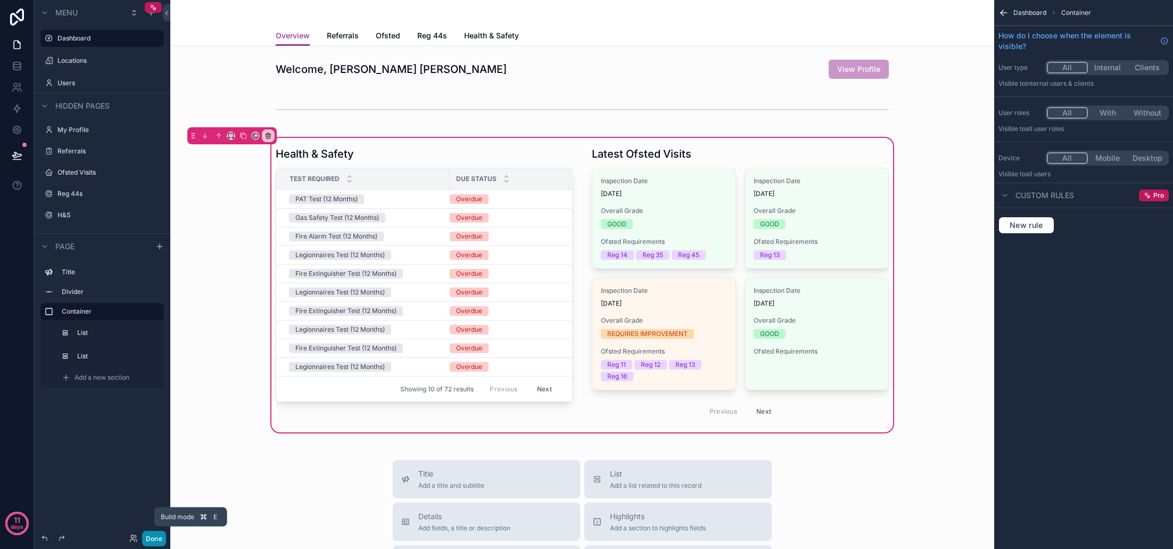
click at [156, 541] on button "Done" at bounding box center [154, 538] width 24 height 15
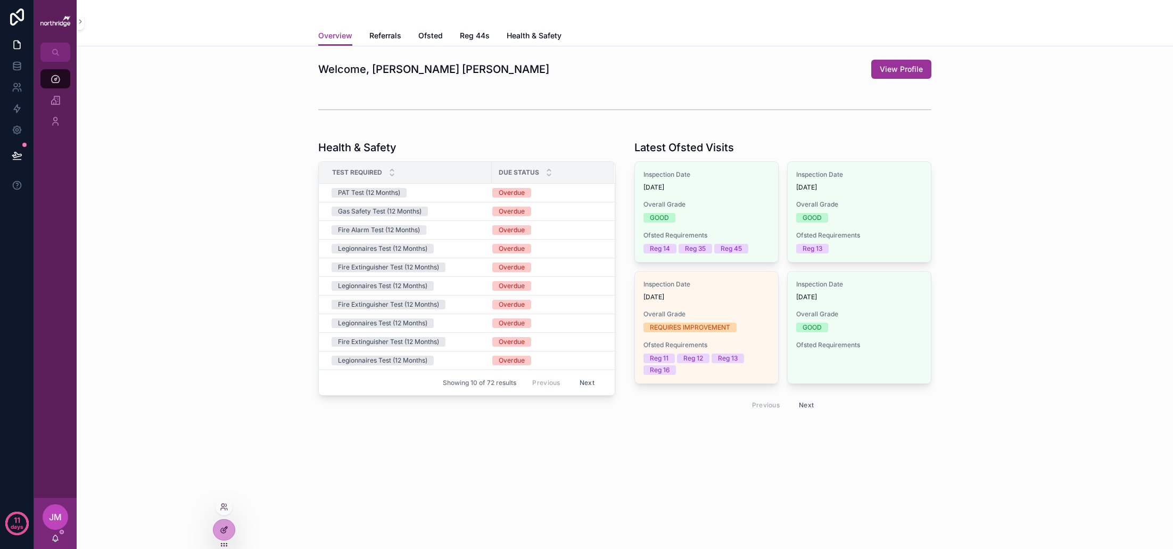
click at [229, 535] on div at bounding box center [223, 529] width 21 height 20
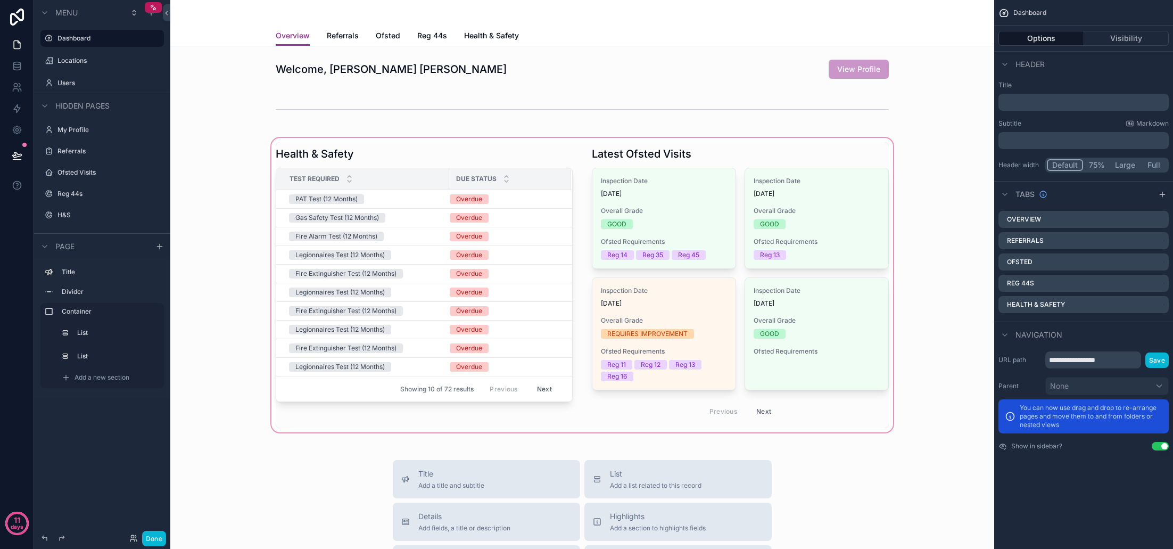
click at [826, 317] on div "scrollable content" at bounding box center [582, 285] width 807 height 299
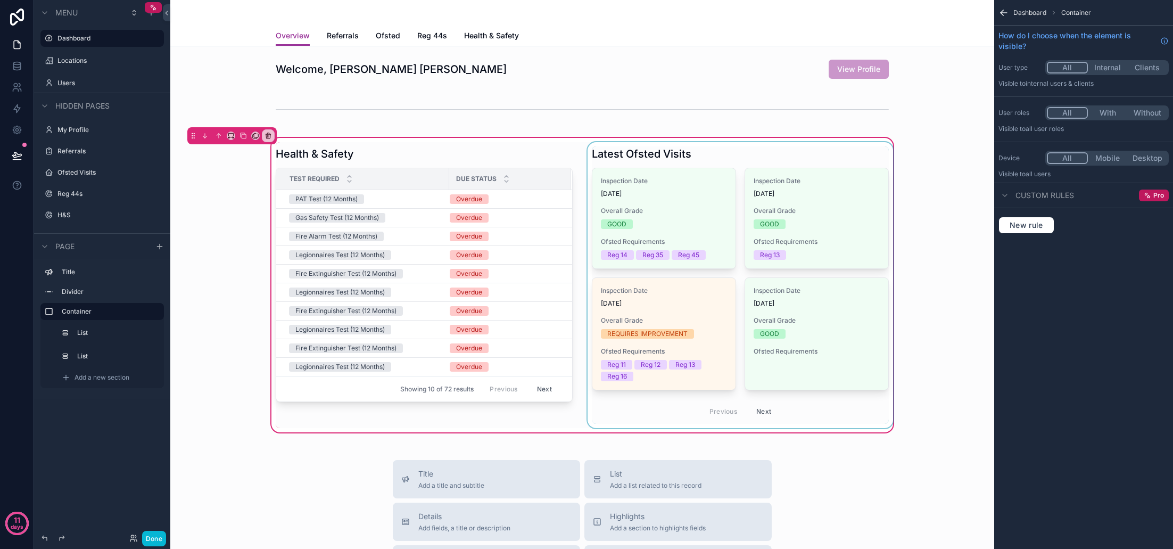
click at [817, 323] on div "scrollable content" at bounding box center [740, 285] width 310 height 286
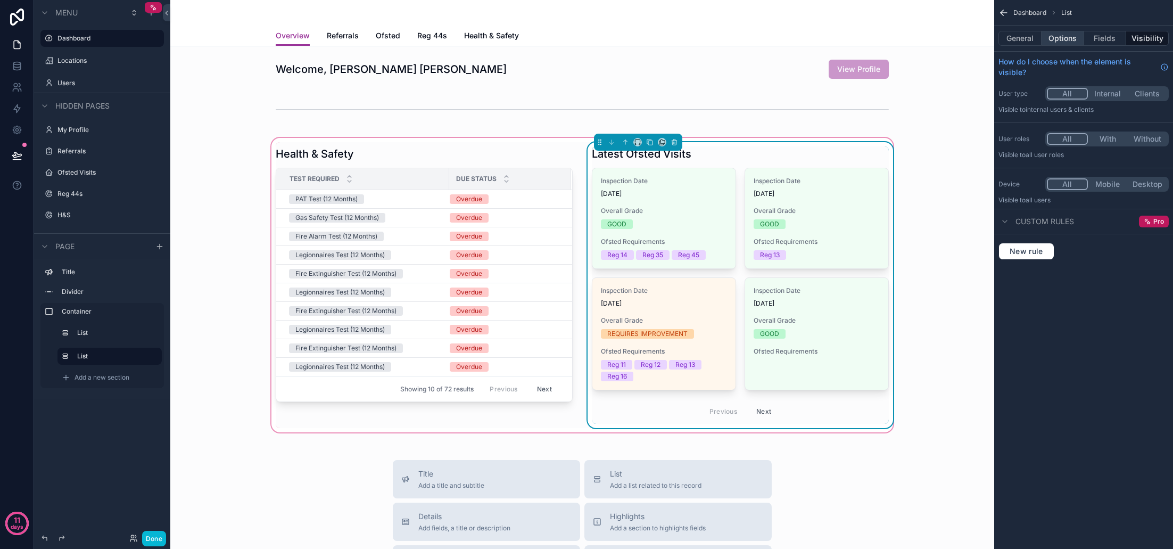
click at [1061, 44] on button "Options" at bounding box center [1063, 38] width 43 height 15
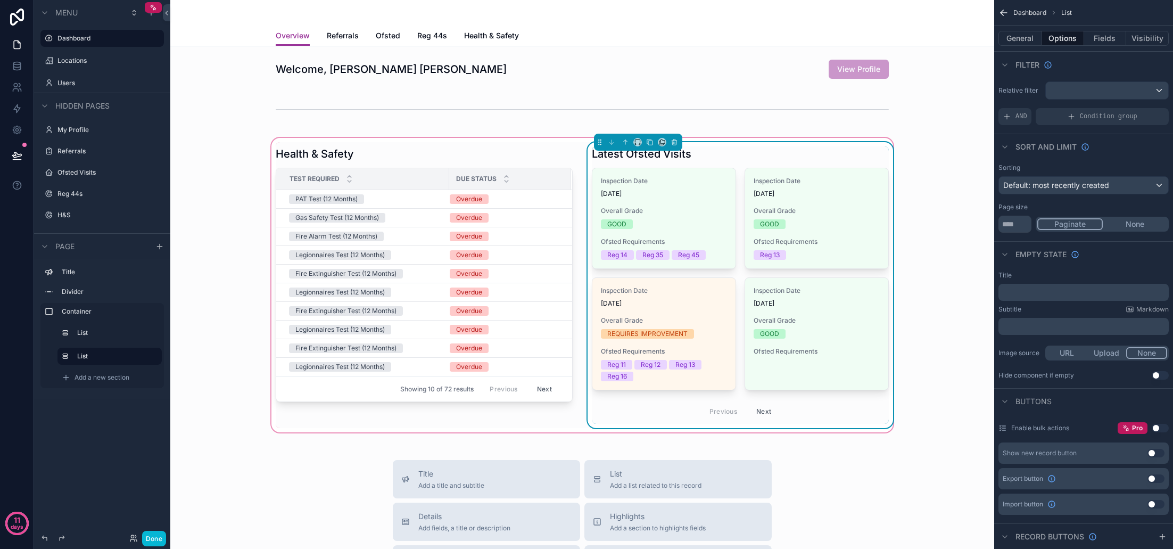
click at [1128, 225] on button "None" at bounding box center [1135, 224] width 64 height 12
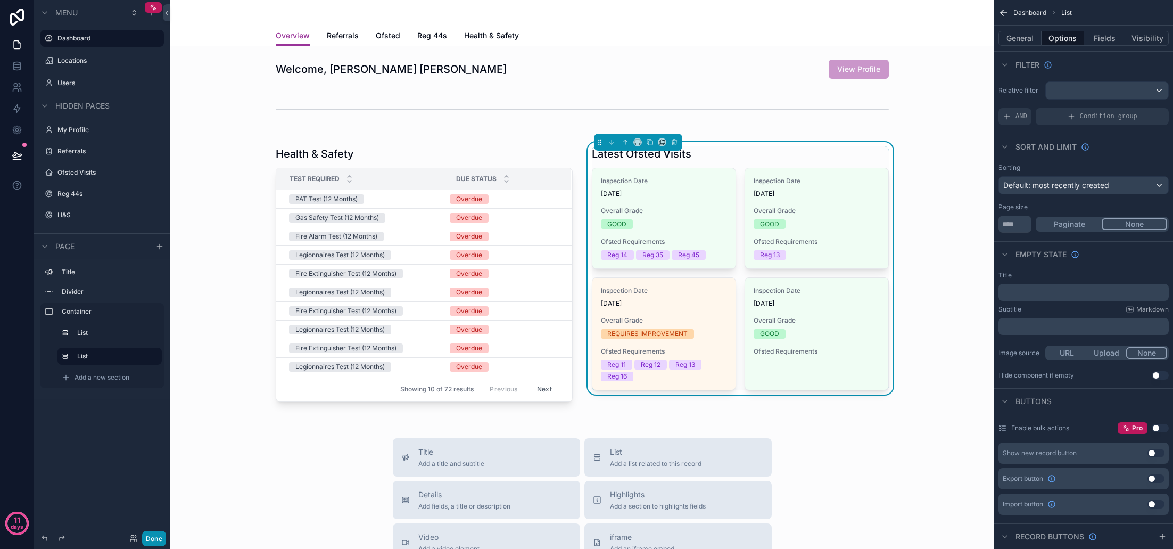
click at [160, 535] on button "Done" at bounding box center [154, 538] width 24 height 15
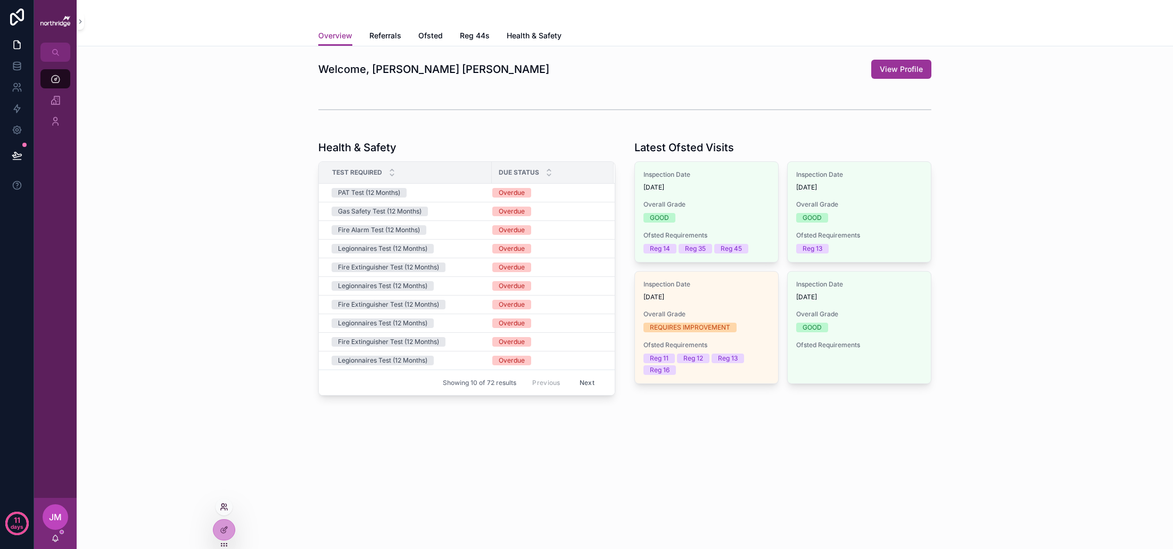
click at [224, 505] on icon at bounding box center [222, 504] width 3 height 3
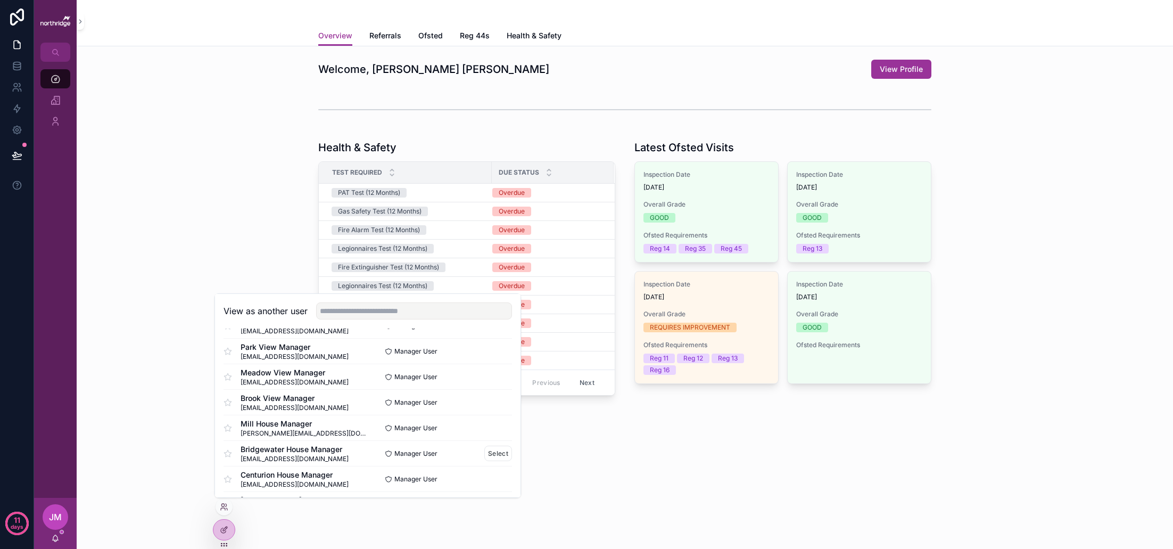
scroll to position [127, 0]
click at [489, 477] on button "Select" at bounding box center [498, 477] width 28 height 15
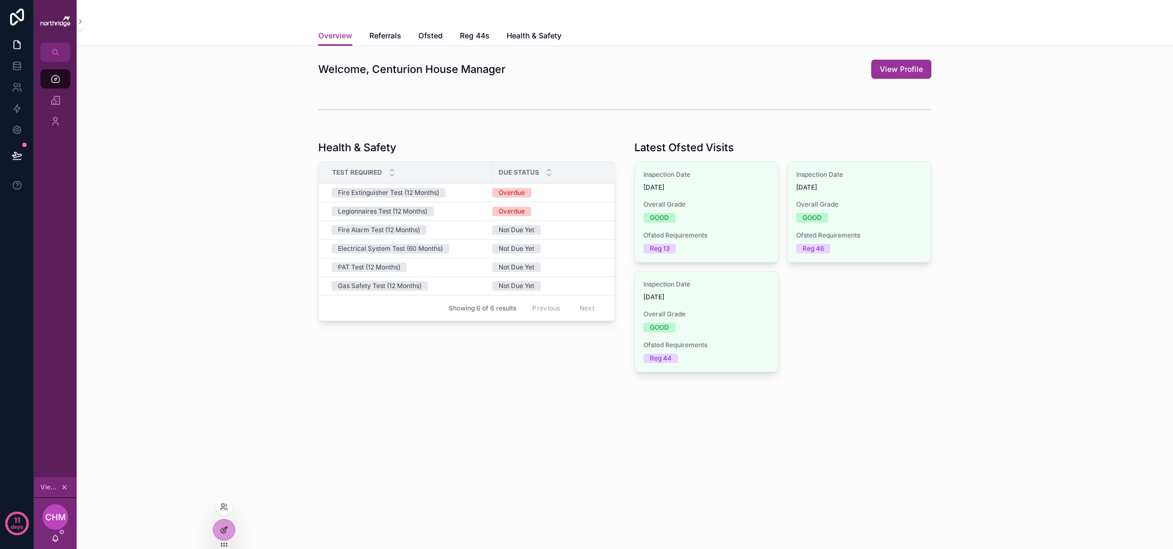
click at [220, 525] on div at bounding box center [223, 529] width 21 height 20
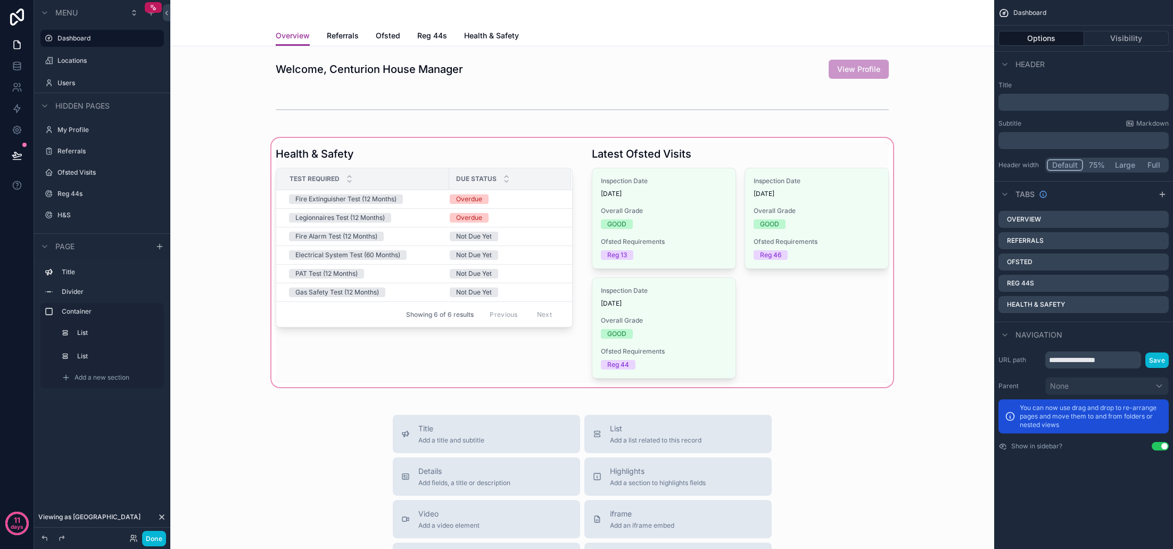
click at [701, 266] on div "scrollable content" at bounding box center [582, 262] width 807 height 253
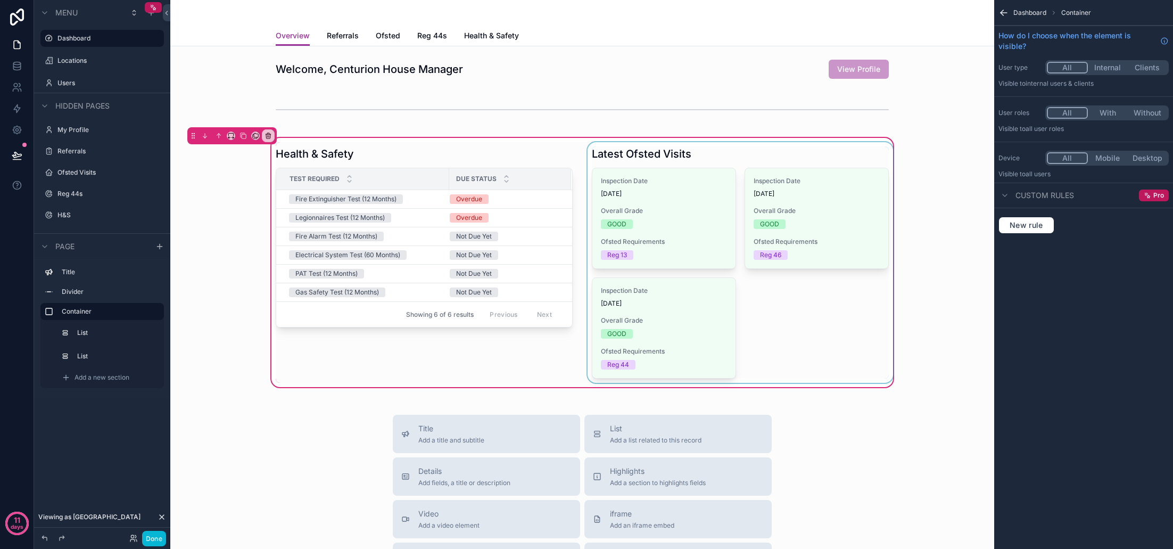
click at [705, 251] on div "scrollable content" at bounding box center [740, 262] width 310 height 241
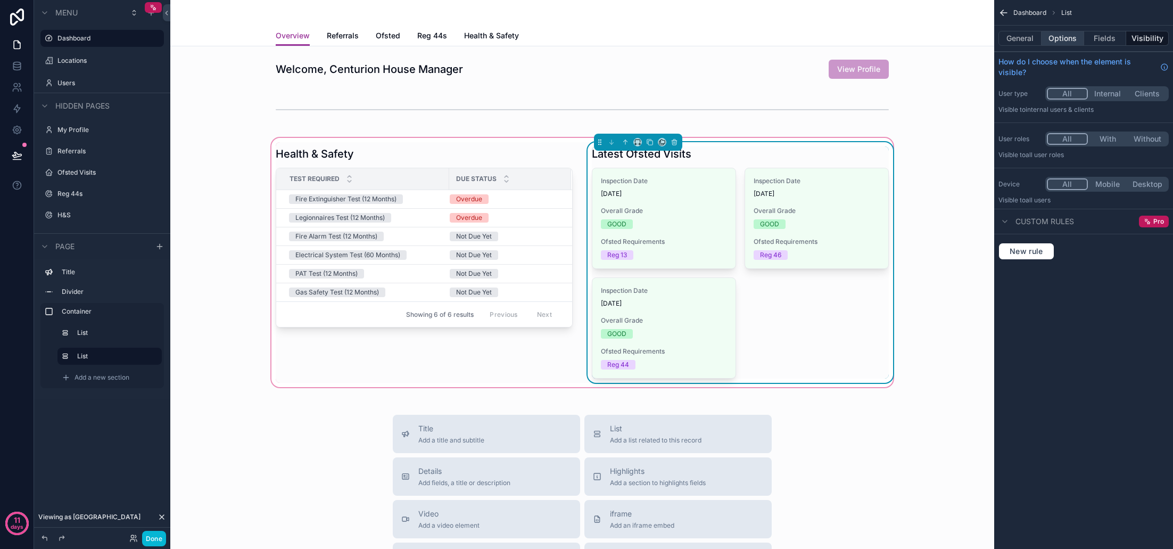
click at [1065, 41] on button "Options" at bounding box center [1063, 38] width 43 height 15
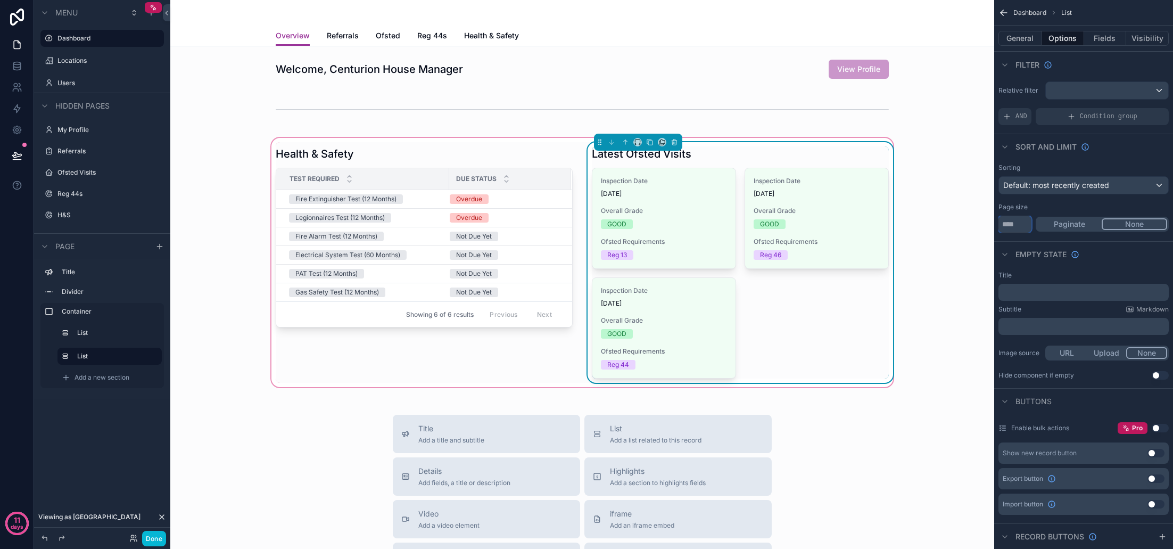
drag, startPoint x: 1014, startPoint y: 228, endPoint x: 986, endPoint y: 228, distance: 28.2
click at [986, 228] on div "Dashboard Locations Users My Profile Referrals Ofsted Visits Reg 44s H&S Powere…" at bounding box center [671, 274] width 1003 height 549
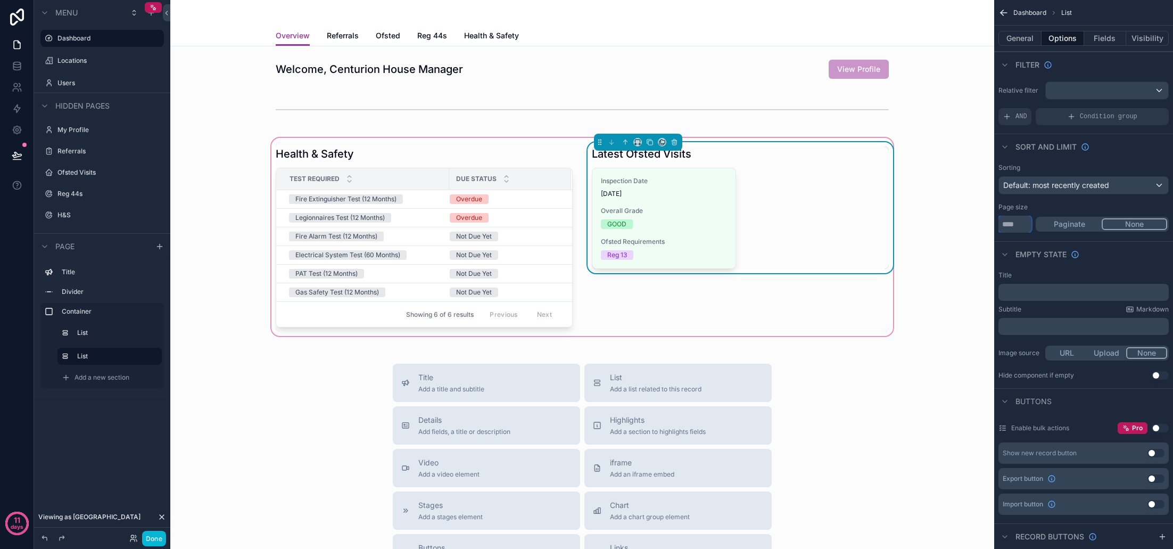
type input "*"
click at [801, 242] on div "Inspection Date 24/01/2023 Overall Grade GOOD Ofsted Requirements Reg 13" at bounding box center [740, 218] width 297 height 101
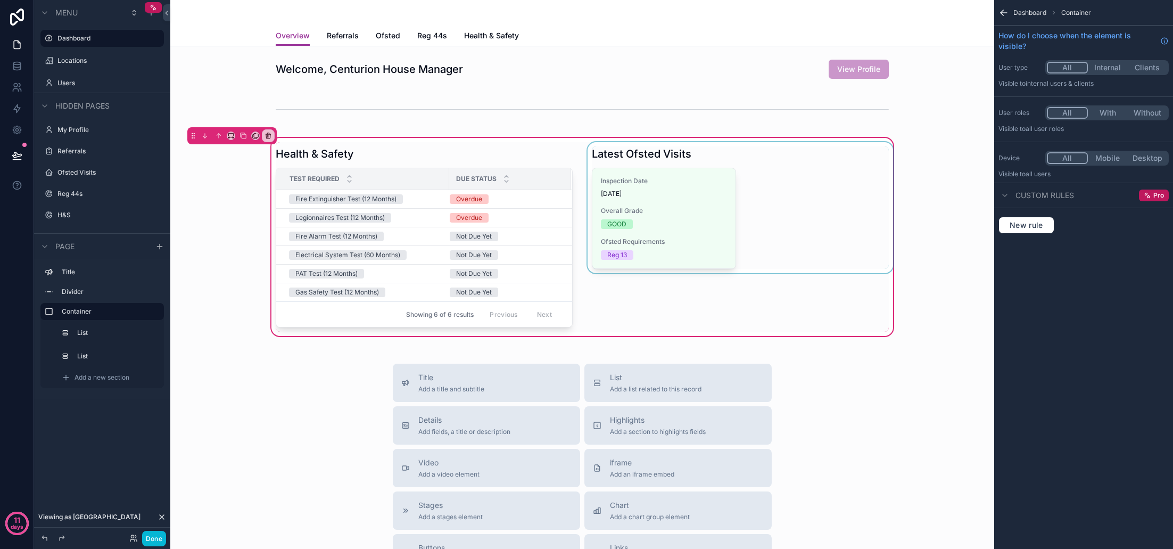
click at [786, 239] on div "scrollable content" at bounding box center [740, 236] width 310 height 189
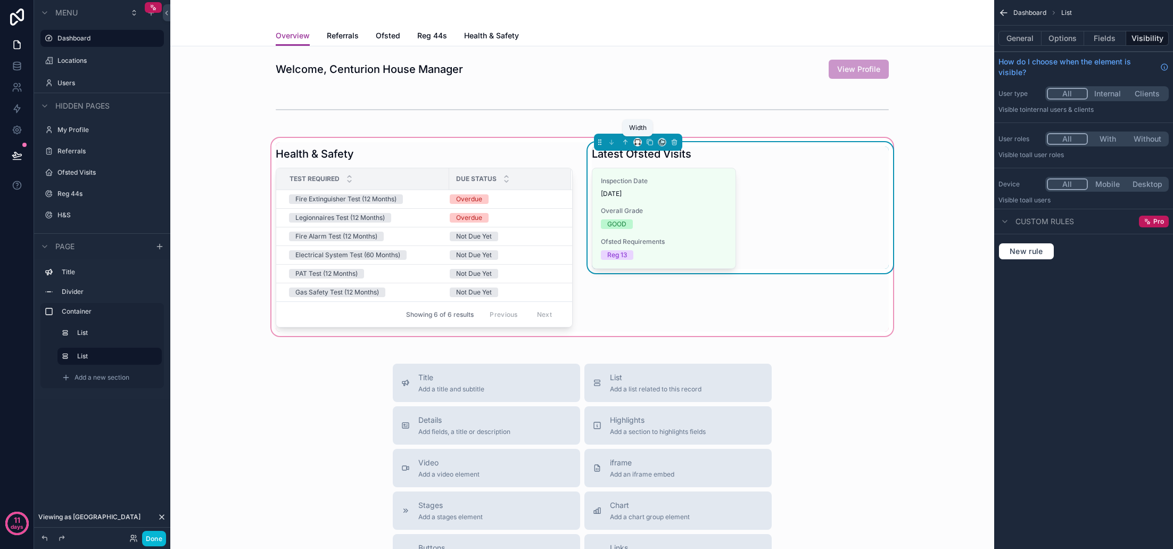
click at [640, 143] on icon "scrollable content" at bounding box center [640, 144] width 1 height 2
click at [656, 184] on span "25%" at bounding box center [650, 182] width 16 height 13
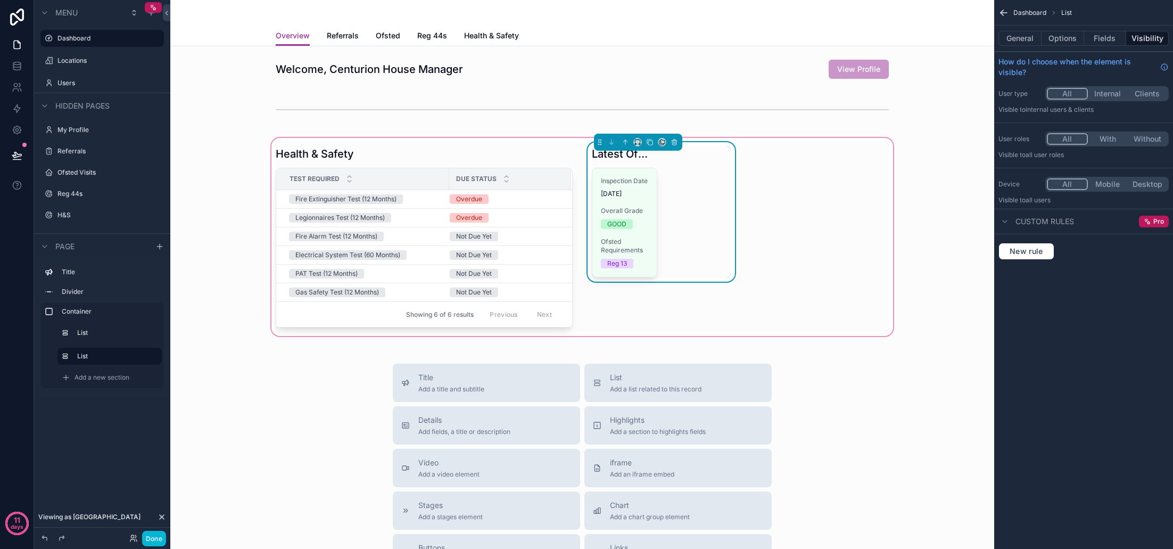
click at [662, 212] on div "Inspection Date 24/01/2023 Overall Grade GOOD Ofsted Requirements Reg 13" at bounding box center [661, 223] width 139 height 110
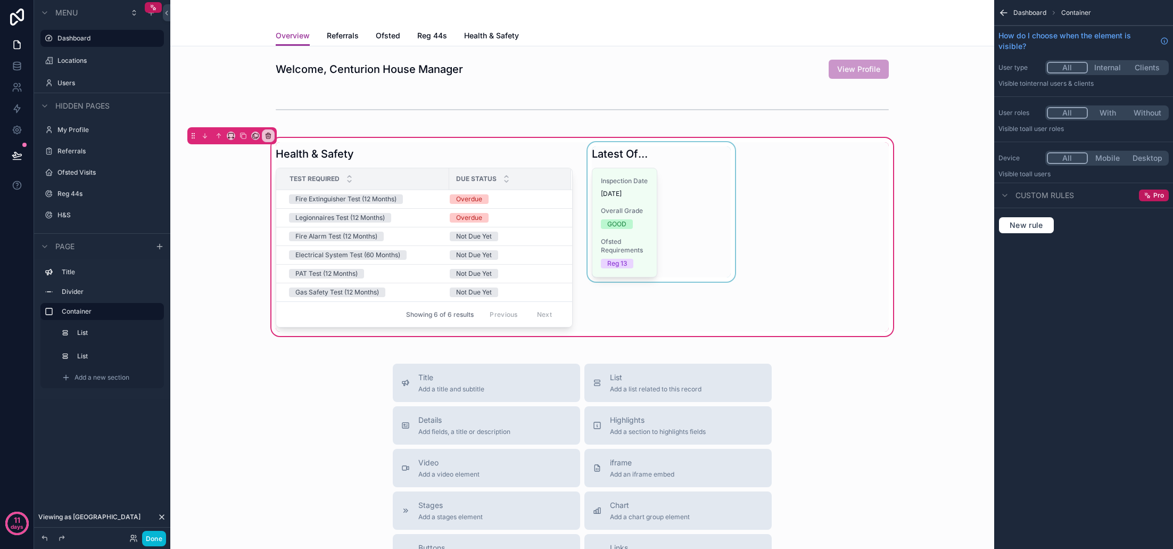
click at [662, 212] on div "scrollable content" at bounding box center [661, 236] width 152 height 189
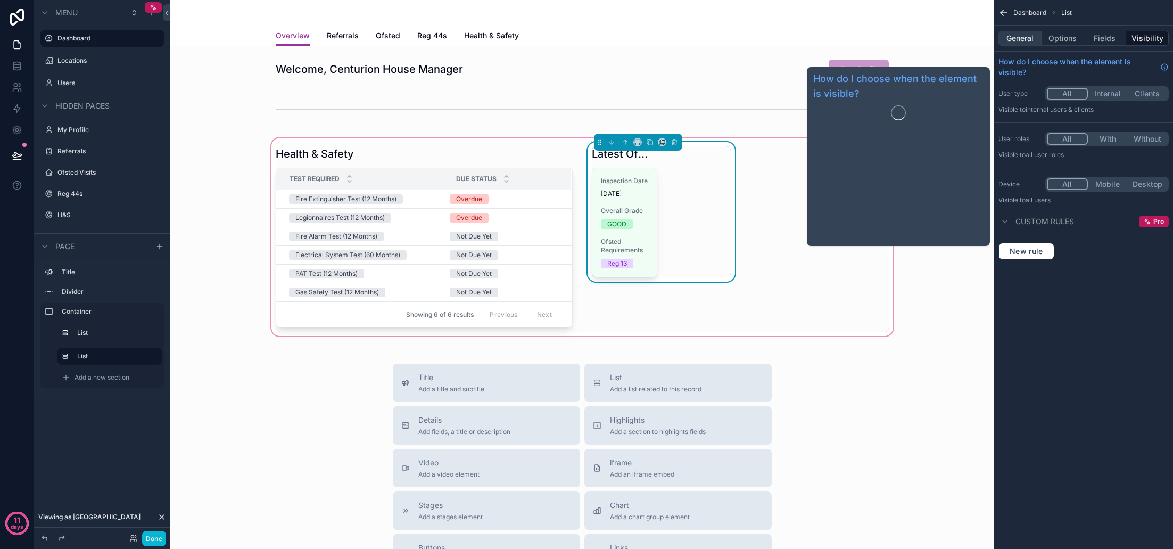
click at [1021, 39] on button "General" at bounding box center [1019, 38] width 43 height 15
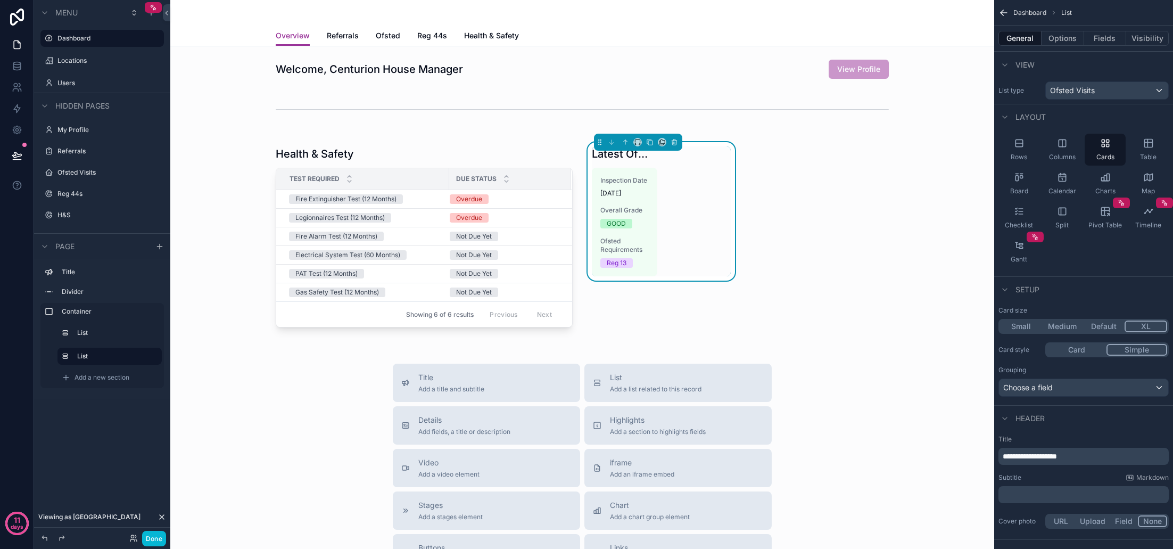
click at [1131, 349] on button "Simple" at bounding box center [1136, 350] width 61 height 12
click at [1092, 351] on button "Card" at bounding box center [1077, 350] width 61 height 12
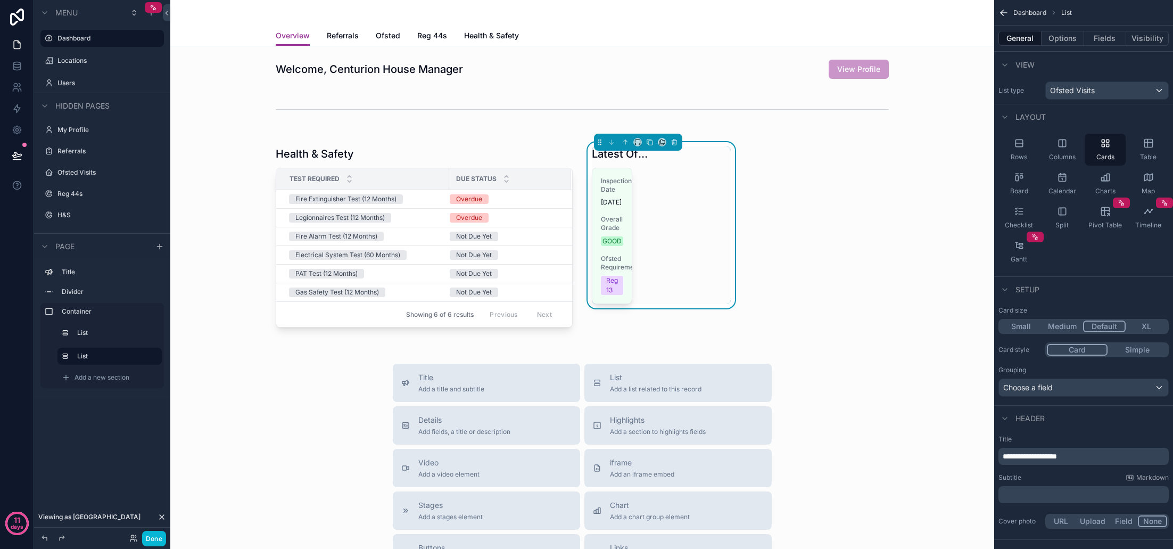
click at [1104, 324] on button "Default" at bounding box center [1104, 326] width 43 height 12
click at [1064, 328] on button "Medium" at bounding box center [1063, 326] width 43 height 12
click at [1034, 327] on button "Small" at bounding box center [1021, 326] width 42 height 12
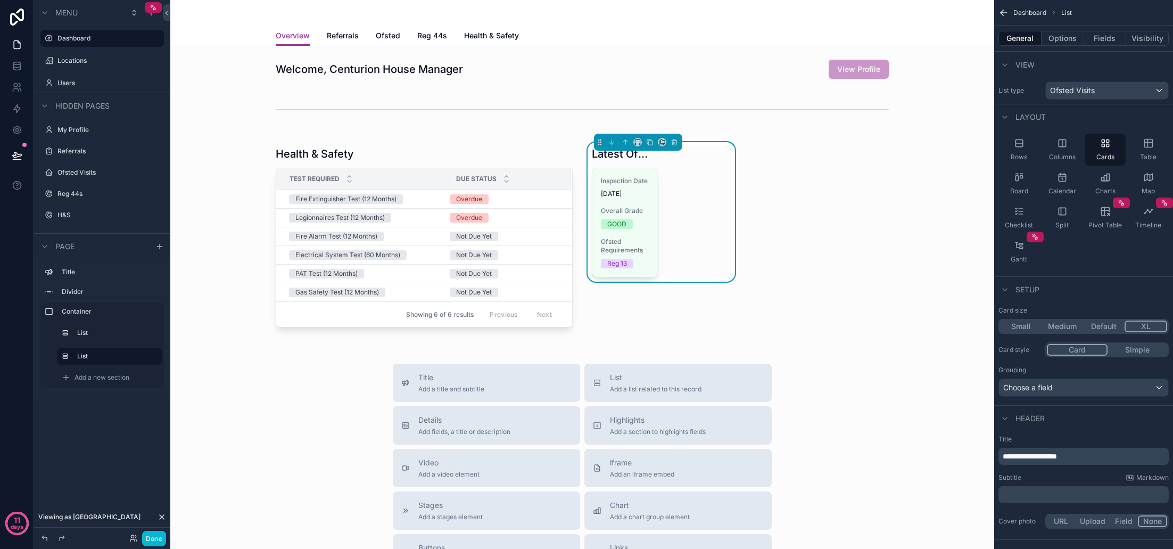
click at [1146, 328] on button "XL" at bounding box center [1146, 326] width 43 height 12
click at [1056, 39] on button "Options" at bounding box center [1063, 38] width 43 height 15
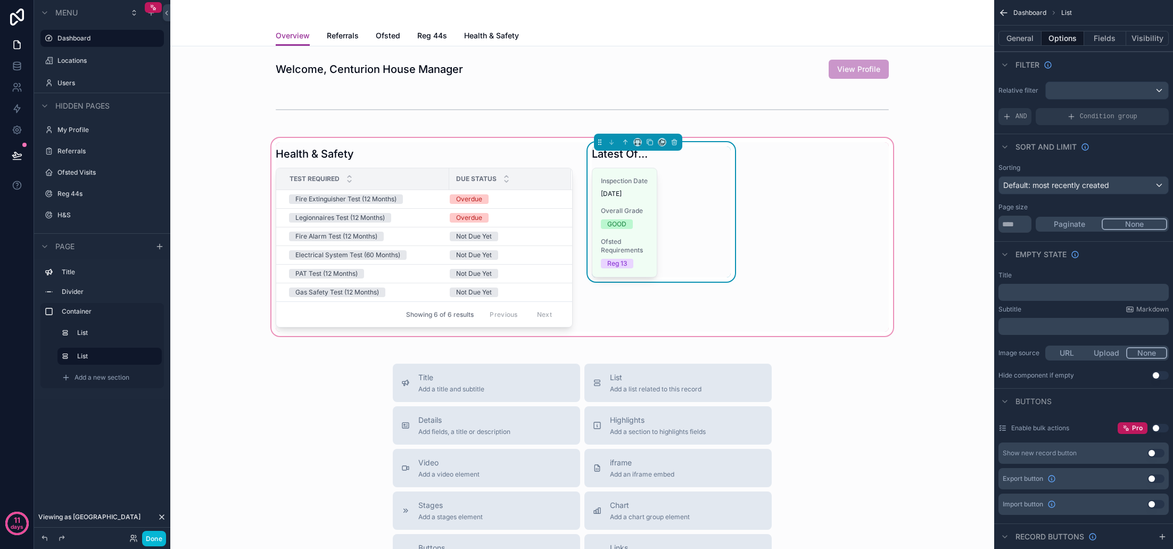
click at [682, 242] on div "Inspection Date 24/01/2023 Overall Grade GOOD Ofsted Requirements Reg 13" at bounding box center [661, 223] width 139 height 110
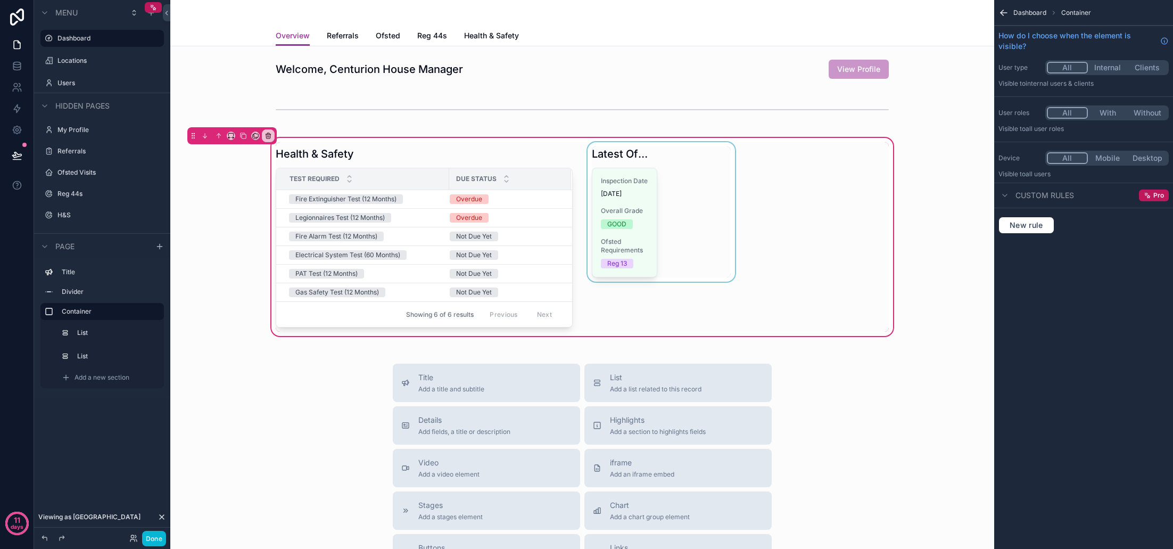
click at [699, 241] on div "scrollable content" at bounding box center [661, 236] width 152 height 189
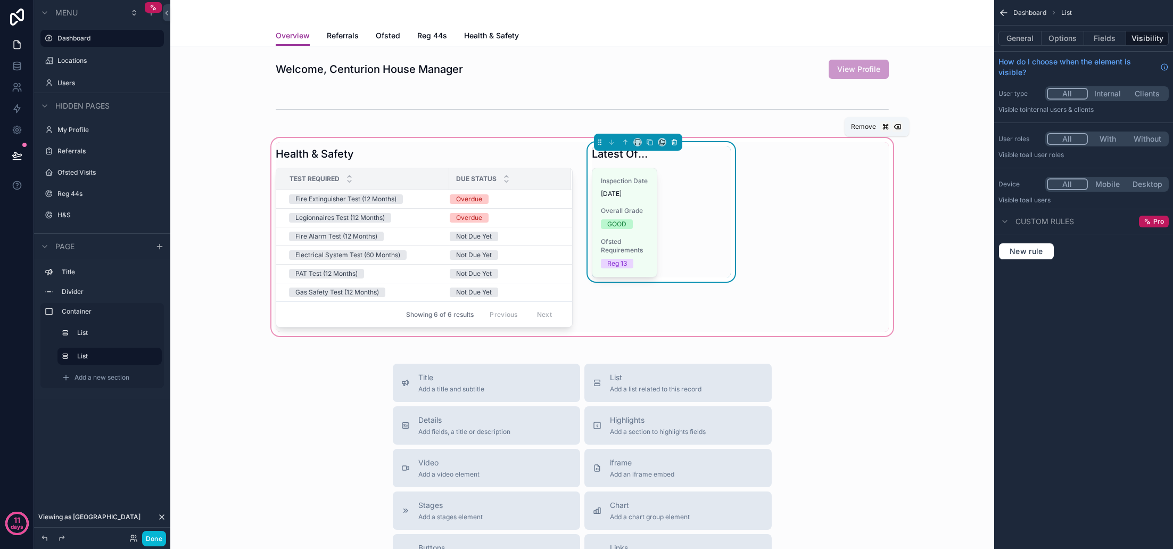
click at [672, 142] on icon "scrollable content" at bounding box center [674, 143] width 4 height 4
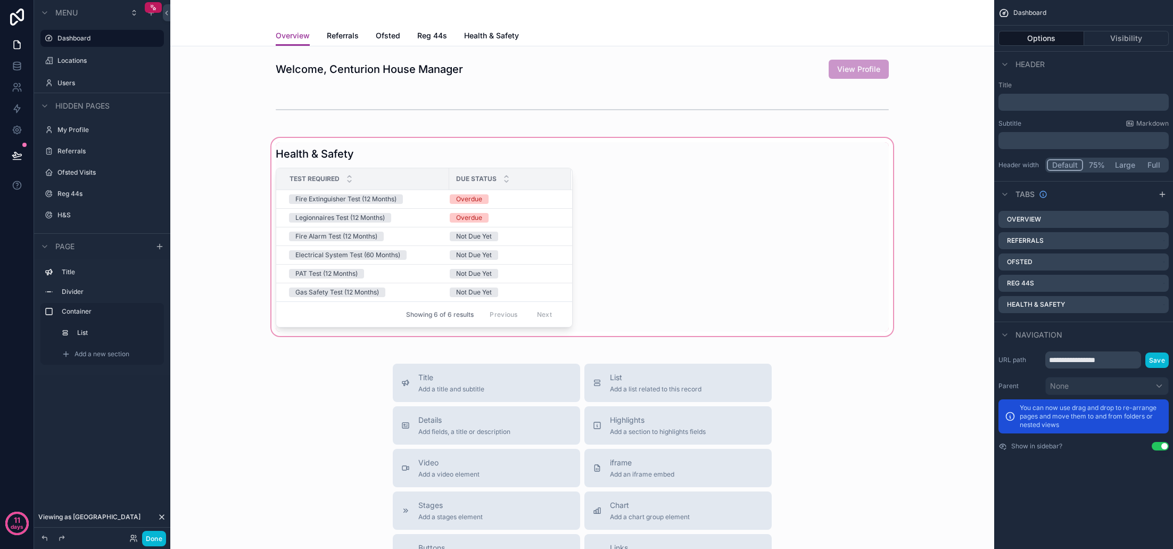
click at [664, 241] on div "scrollable content" at bounding box center [582, 237] width 807 height 202
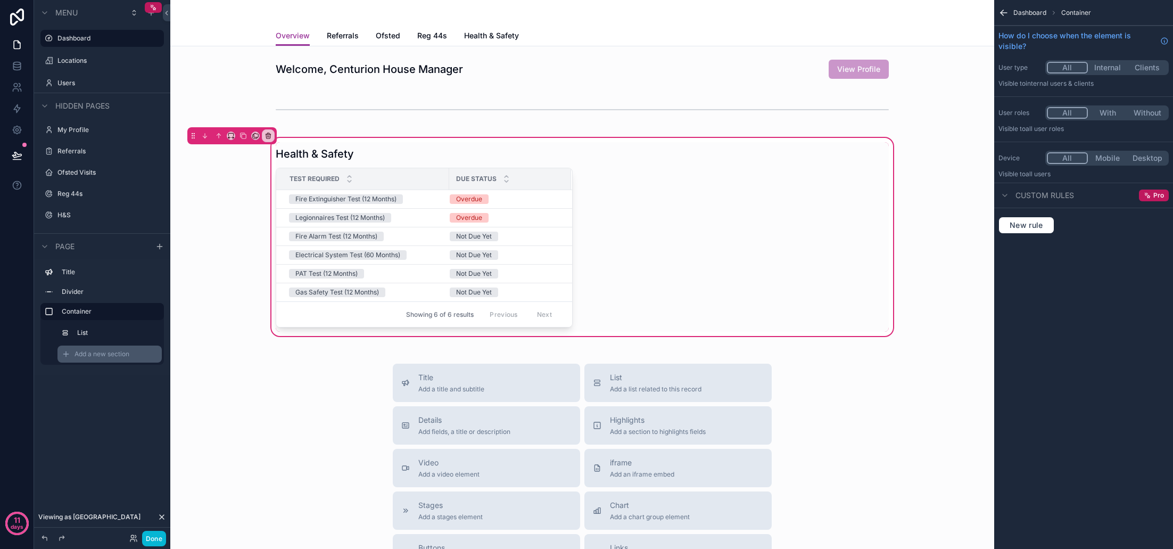
click at [115, 359] on div "Add a new section" at bounding box center [109, 353] width 104 height 17
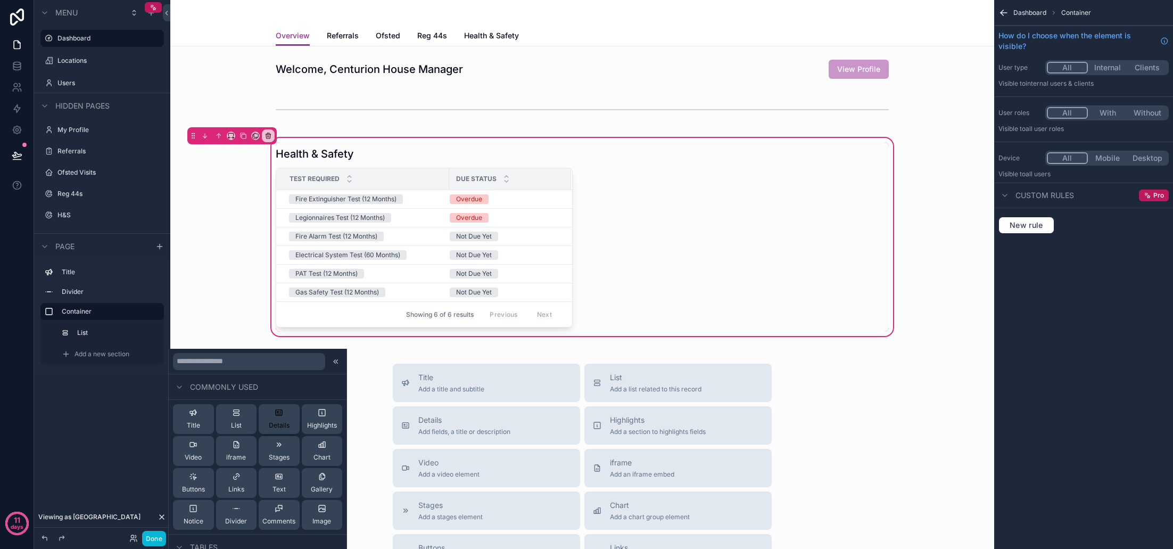
click at [274, 417] on div "Details" at bounding box center [279, 418] width 21 height 21
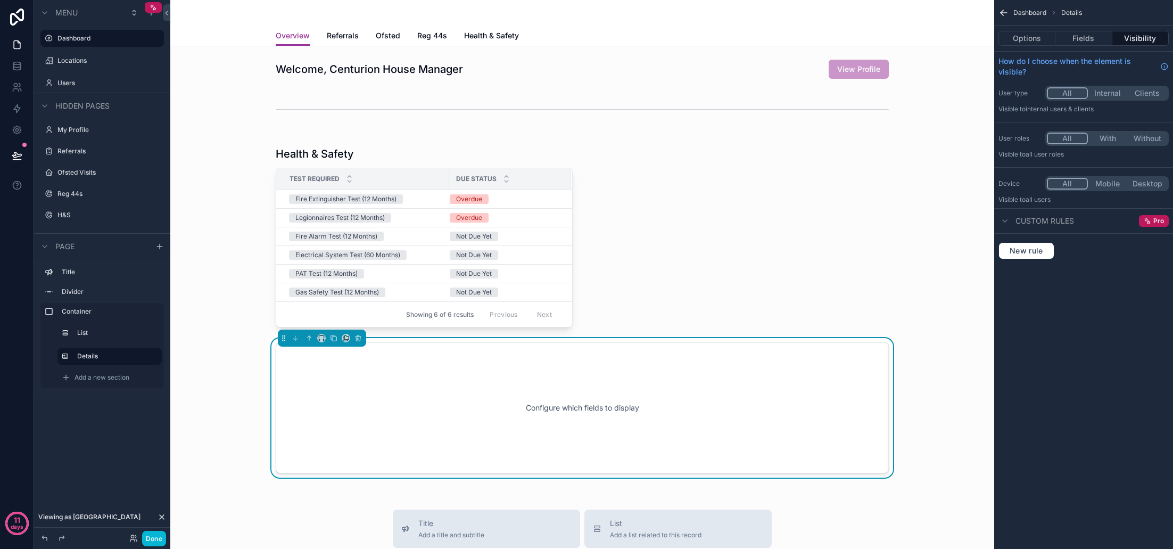
scroll to position [134, 0]
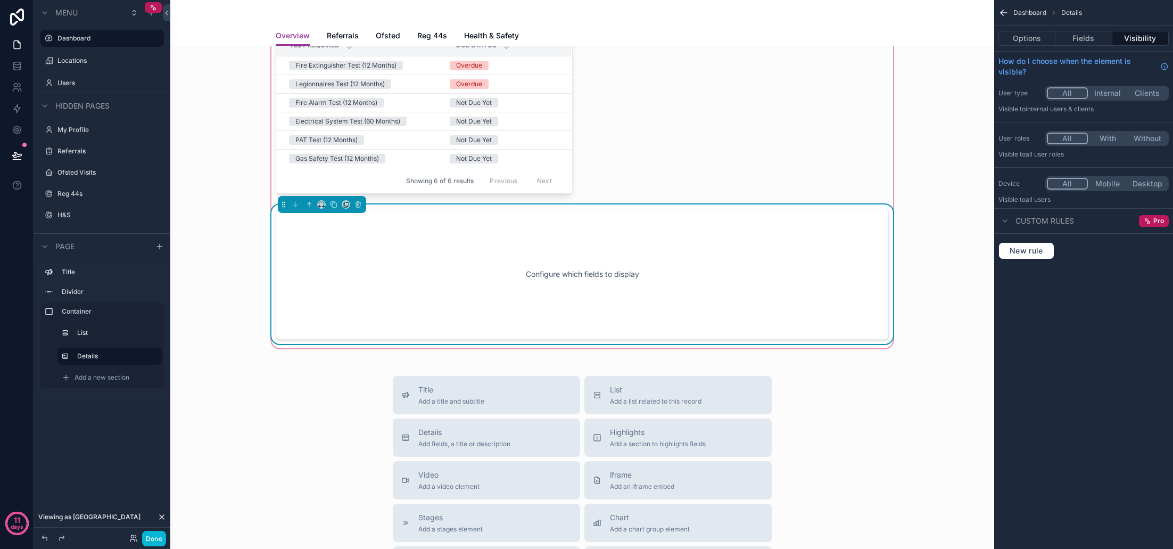
click at [316, 205] on div "scrollable content" at bounding box center [322, 204] width 88 height 17
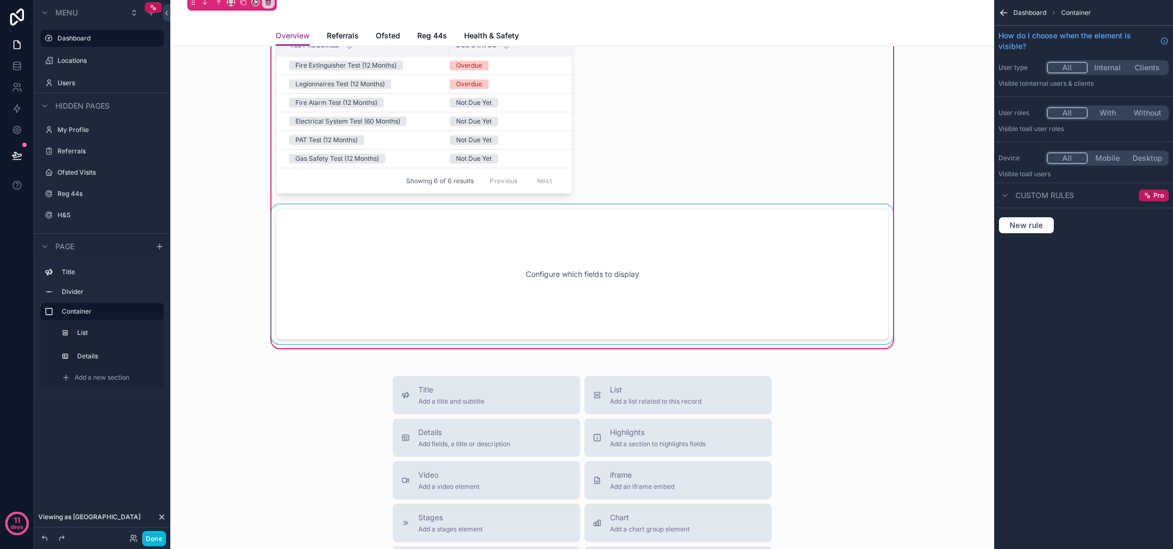
click at [327, 224] on div "scrollable content" at bounding box center [582, 273] width 626 height 139
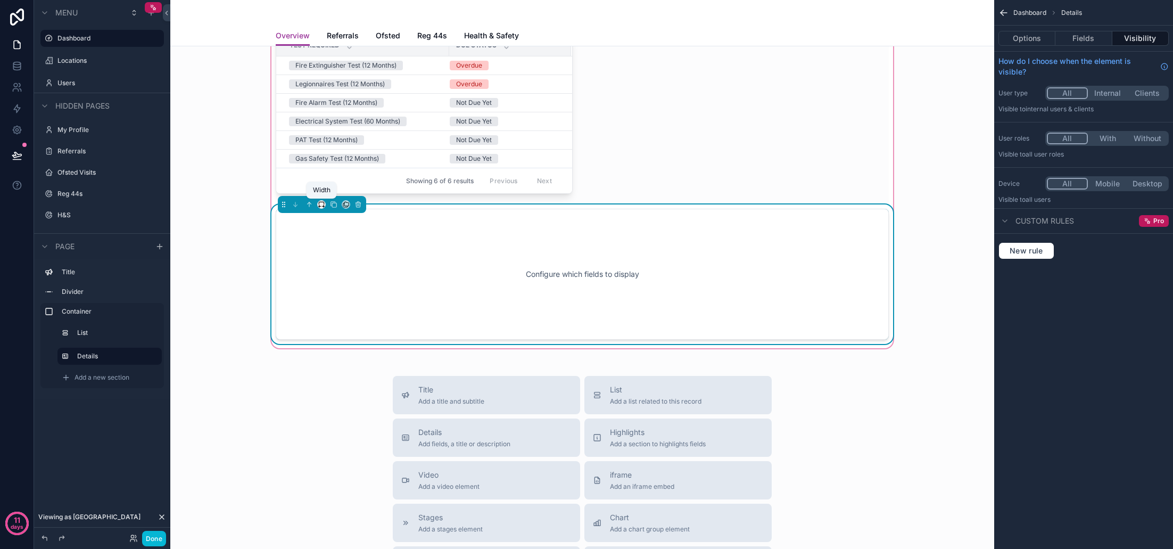
click at [323, 206] on icon "scrollable content" at bounding box center [323, 206] width 2 height 0
click at [337, 247] on span "25%" at bounding box center [334, 244] width 16 height 13
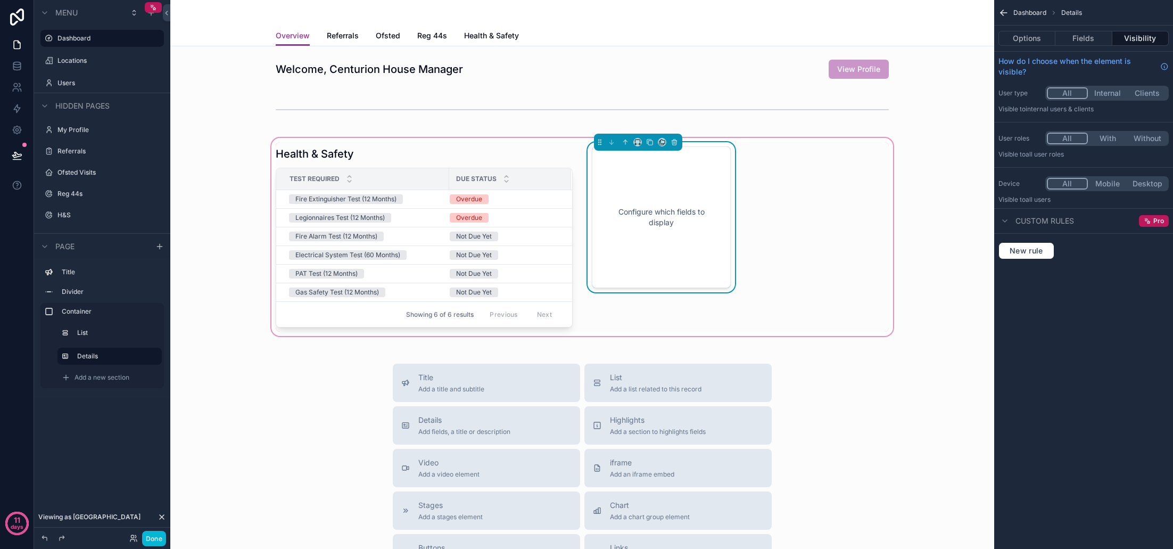
scroll to position [0, 0]
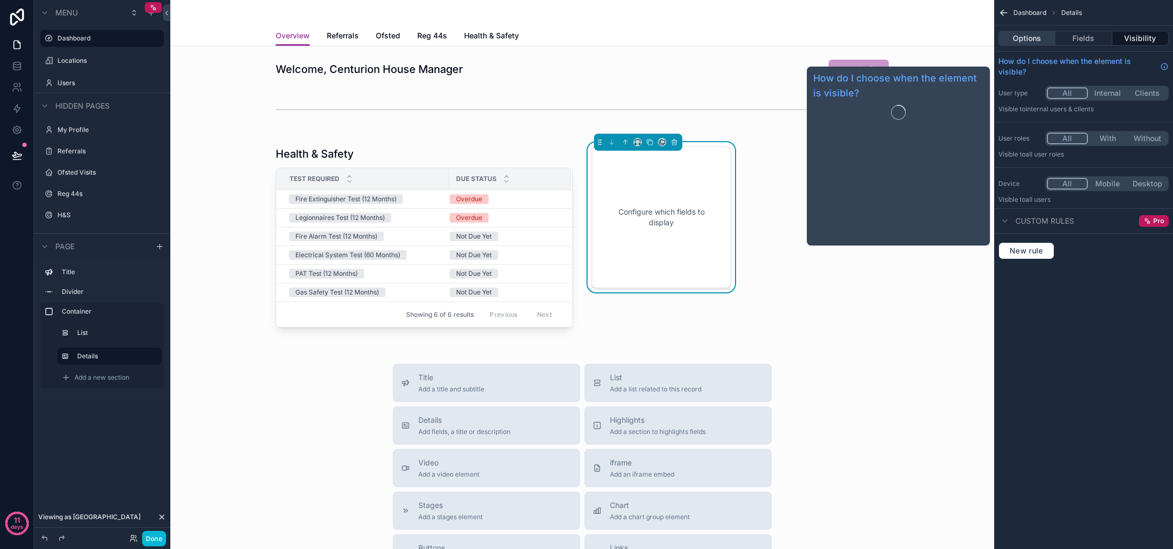
click at [1031, 41] on button "Options" at bounding box center [1026, 38] width 57 height 15
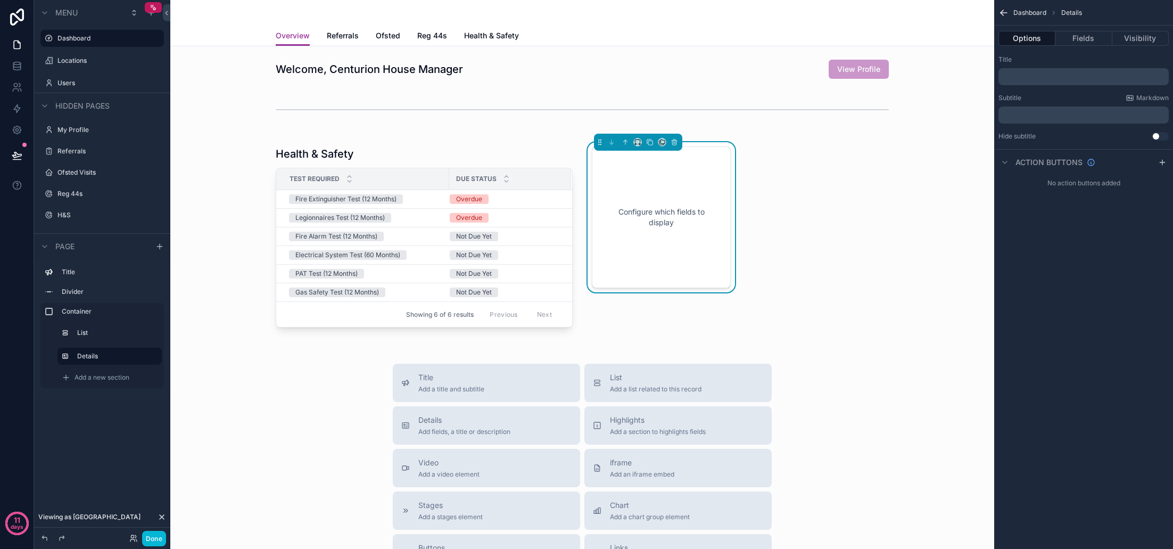
click at [1031, 111] on p "﻿" at bounding box center [1085, 115] width 164 height 9
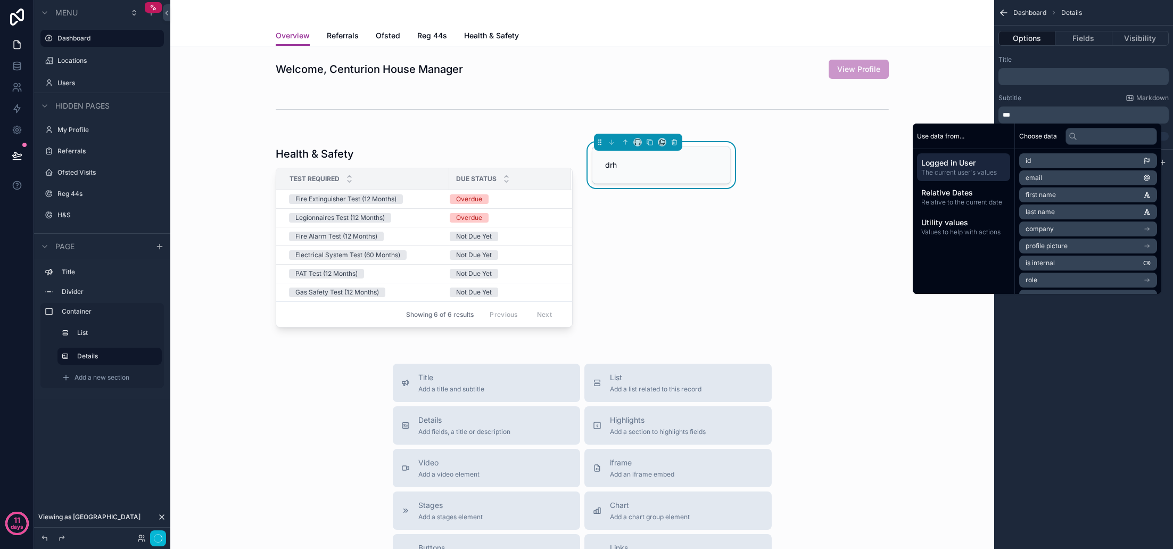
click at [1036, 98] on div "Subtitle Markdown" at bounding box center [1083, 98] width 170 height 9
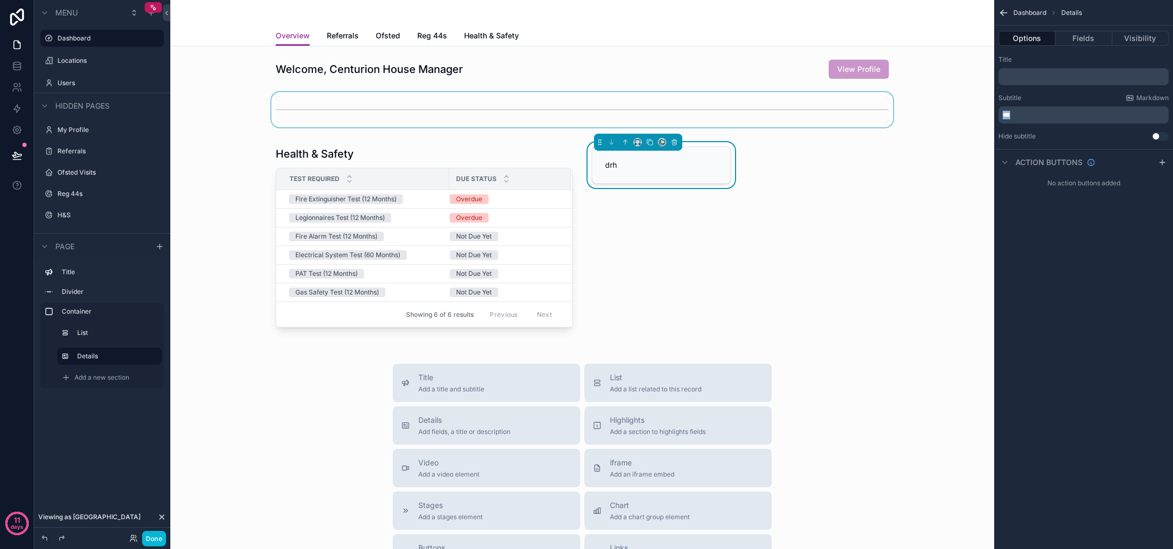
drag, startPoint x: 1025, startPoint y: 115, endPoint x: 982, endPoint y: 114, distance: 42.1
click at [982, 114] on div "Dashboard Locations Users My Profile Referrals Ofsted Visits Reg 44s H&S Powere…" at bounding box center [671, 274] width 1003 height 549
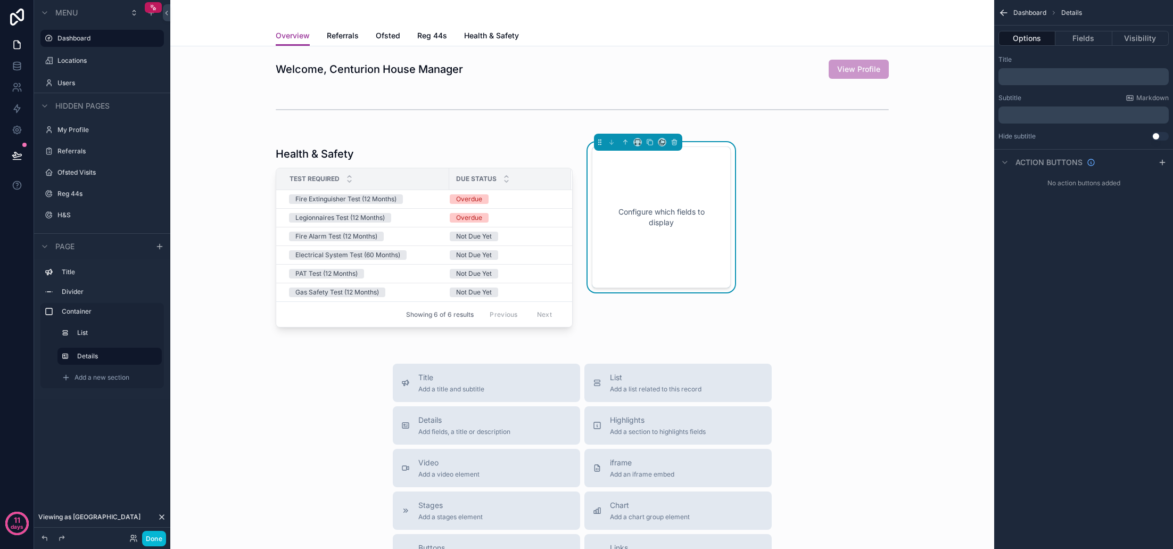
click at [1020, 79] on p "﻿" at bounding box center [1085, 76] width 164 height 9
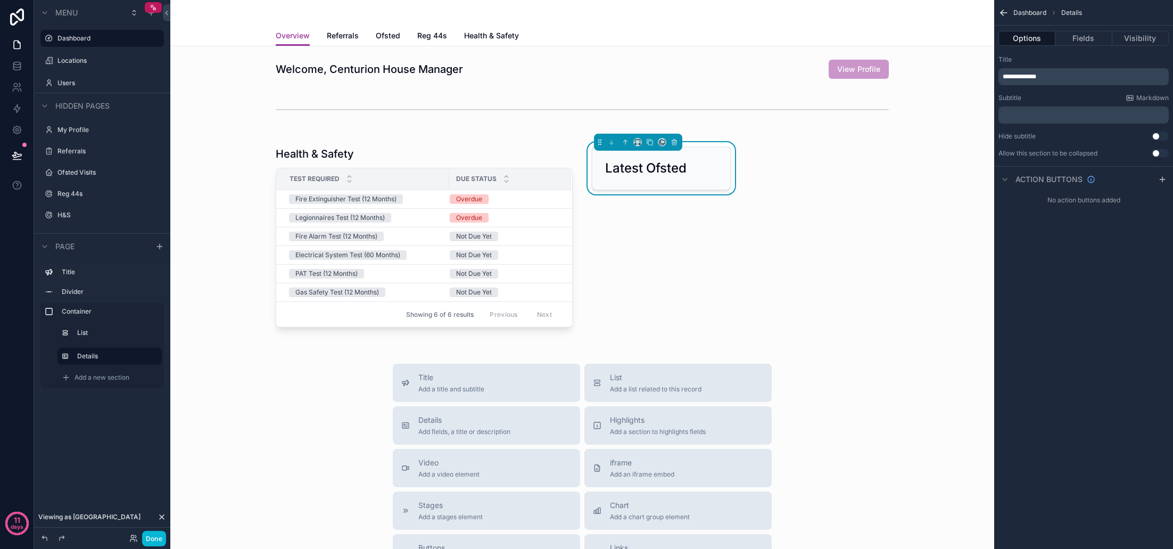
click at [1062, 62] on div "Title" at bounding box center [1083, 59] width 170 height 9
click at [708, 181] on div "Latest Ofsted" at bounding box center [661, 168] width 138 height 43
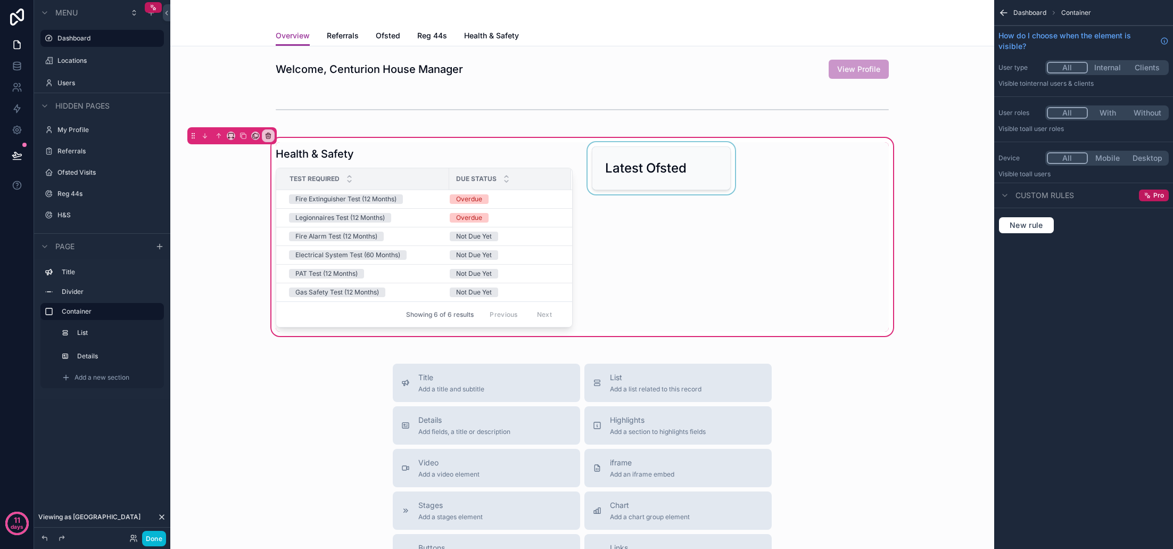
click at [676, 160] on div "scrollable content" at bounding box center [661, 236] width 152 height 189
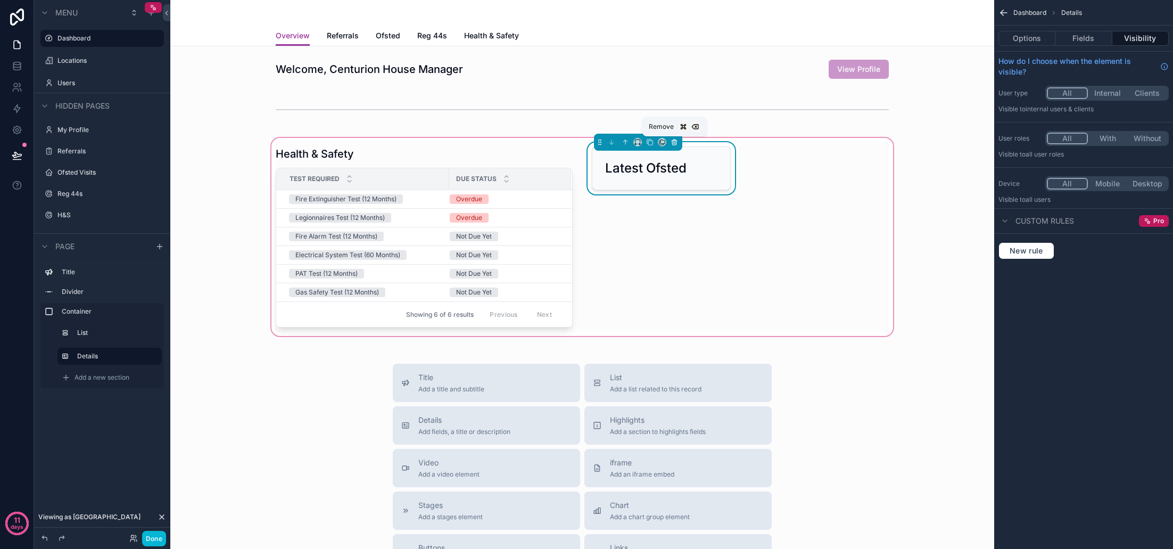
click at [677, 142] on icon "scrollable content" at bounding box center [674, 141] width 7 height 7
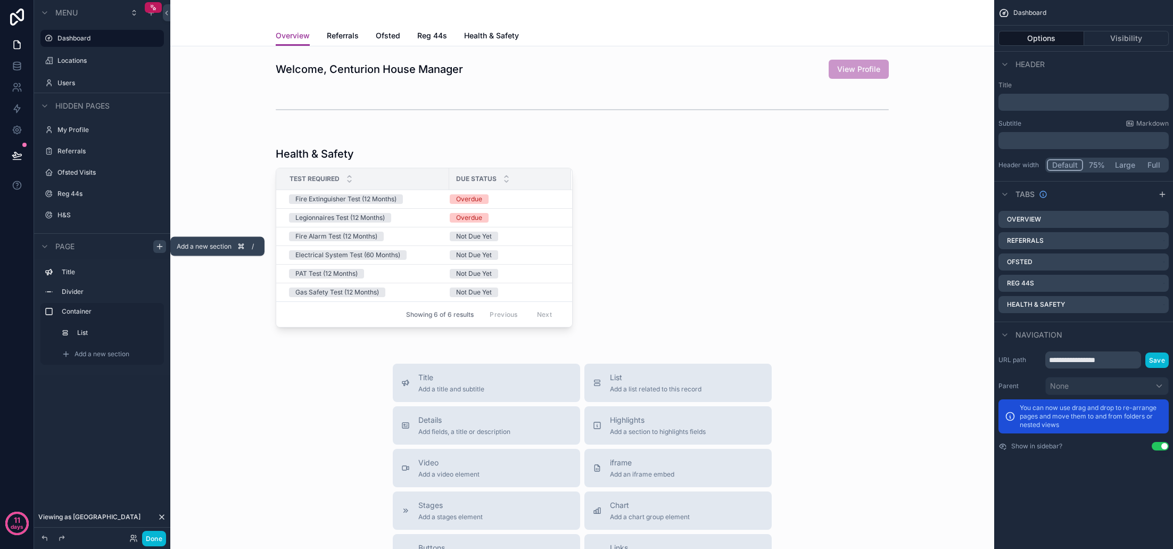
click at [158, 244] on icon "scrollable content" at bounding box center [159, 246] width 9 height 9
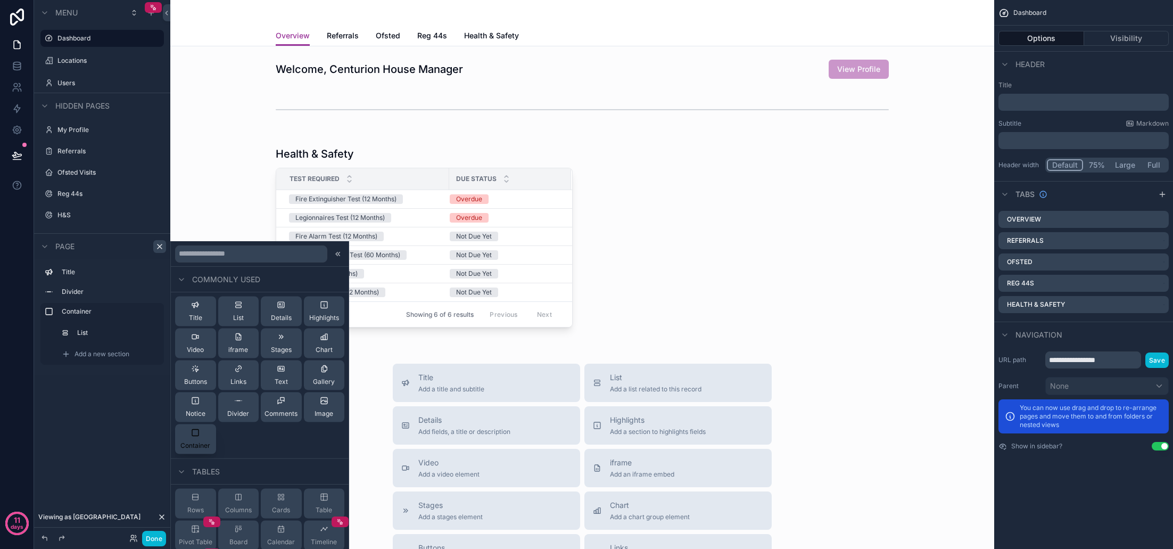
click at [205, 433] on div "Container" at bounding box center [195, 438] width 30 height 21
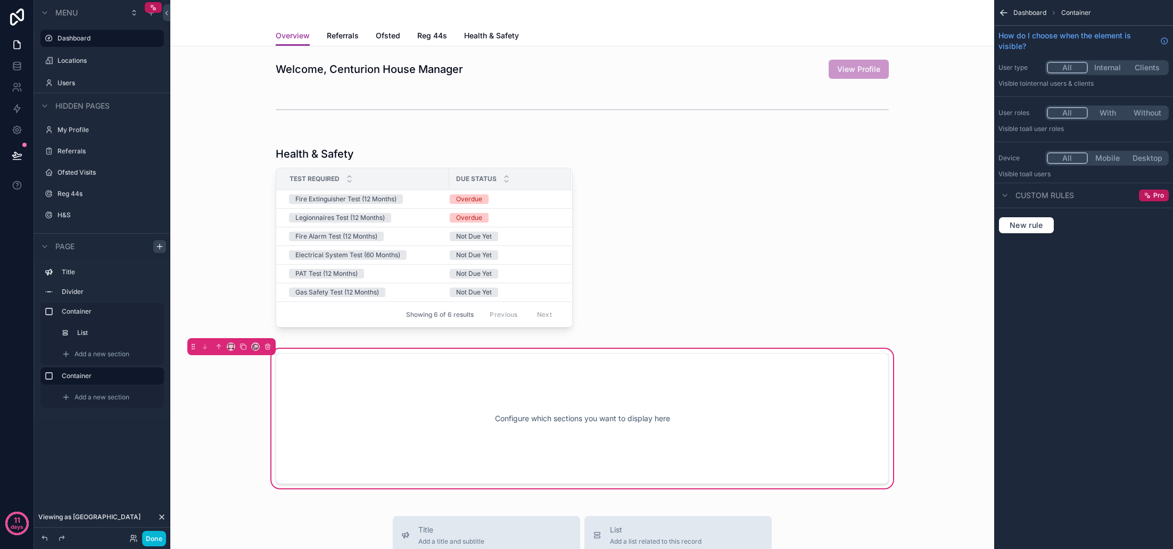
scroll to position [144, 0]
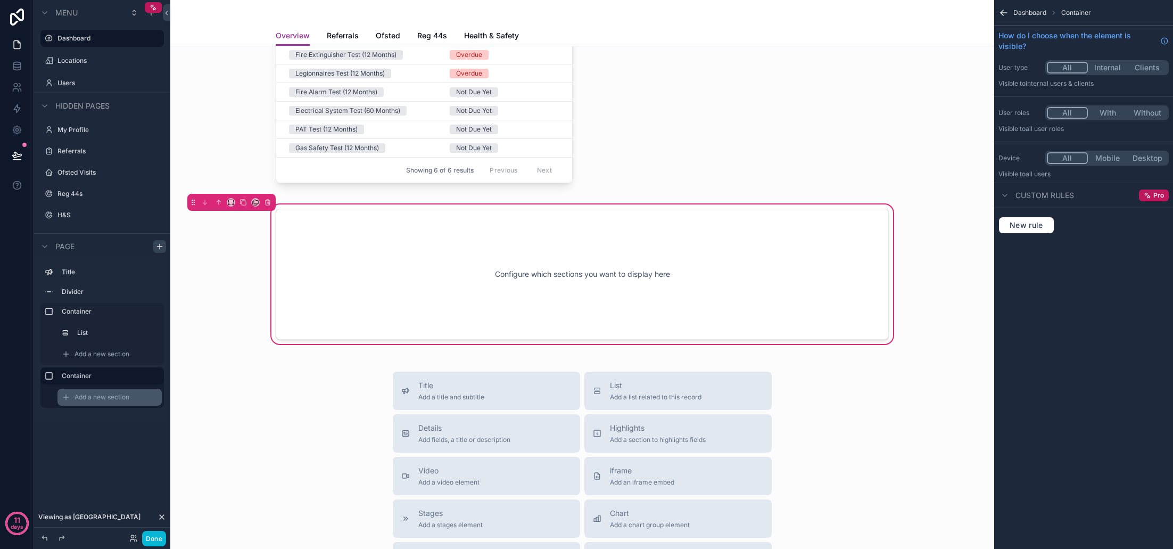
click at [102, 394] on span "Add a new section" at bounding box center [102, 397] width 55 height 9
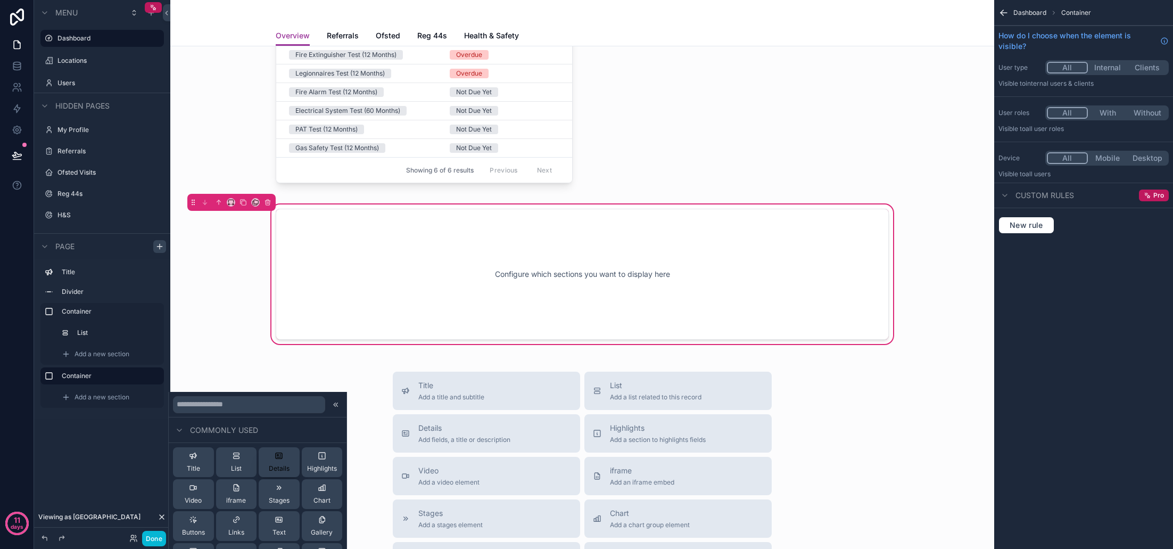
click at [285, 466] on span "Details" at bounding box center [279, 468] width 21 height 9
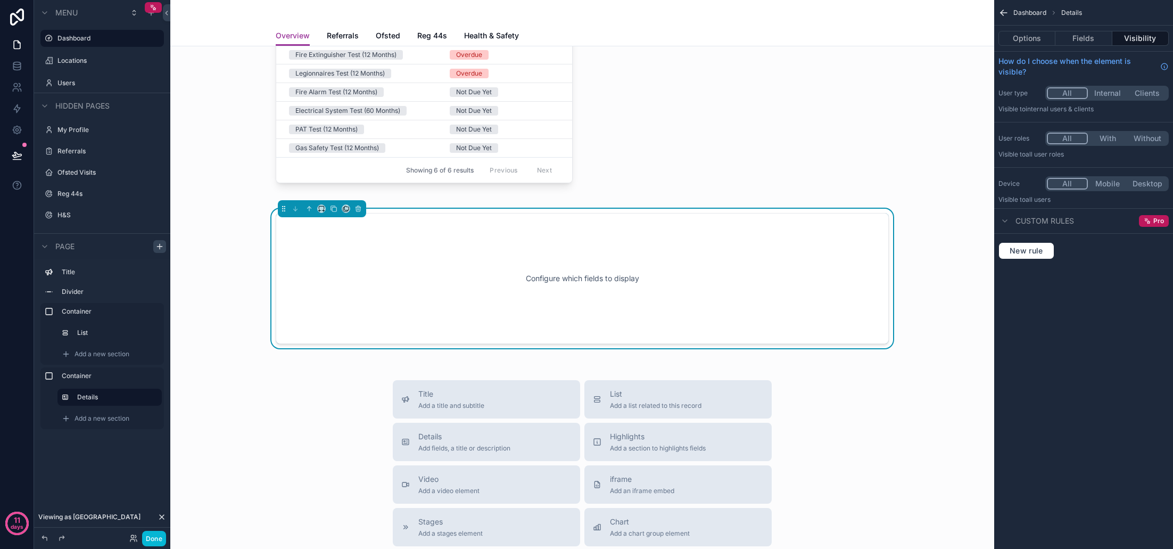
scroll to position [148, 0]
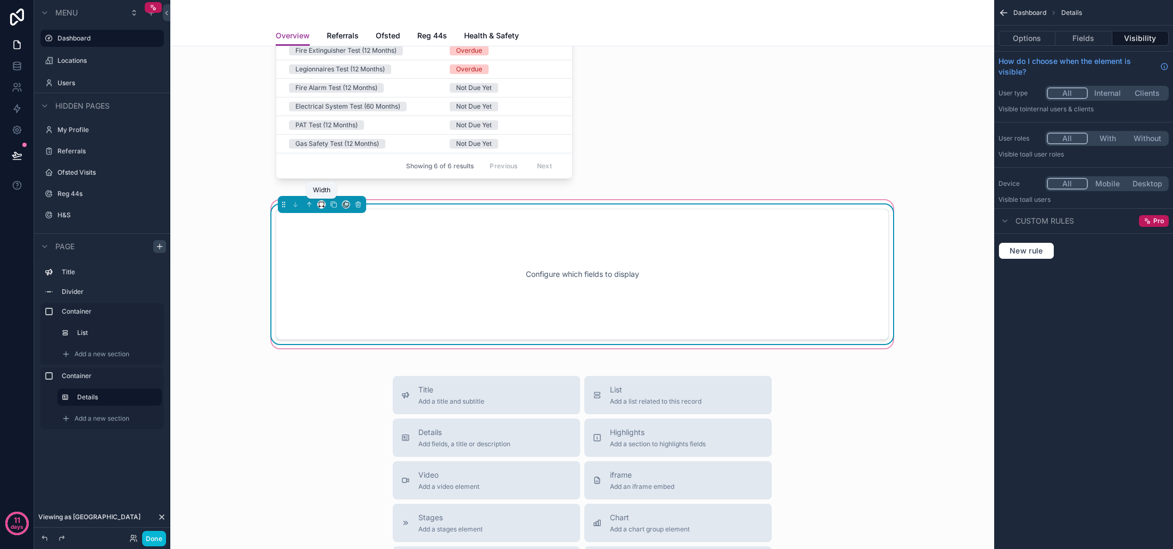
click at [321, 205] on icon "scrollable content" at bounding box center [321, 204] width 7 height 7
click at [333, 260] on span "33%" at bounding box center [334, 264] width 17 height 13
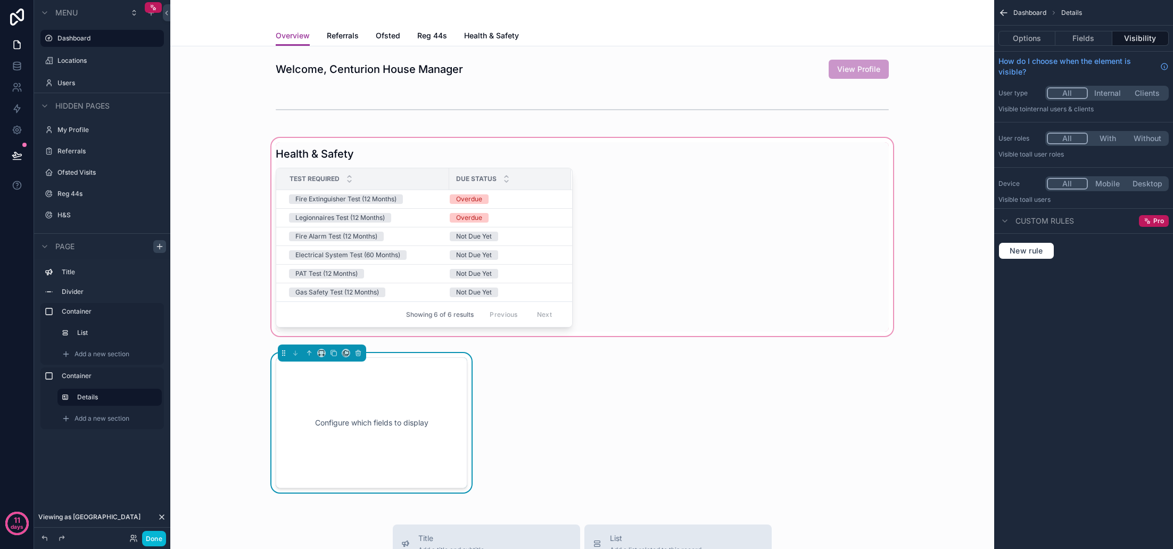
scroll to position [0, 0]
click at [1037, 37] on button "Options" at bounding box center [1026, 38] width 57 height 15
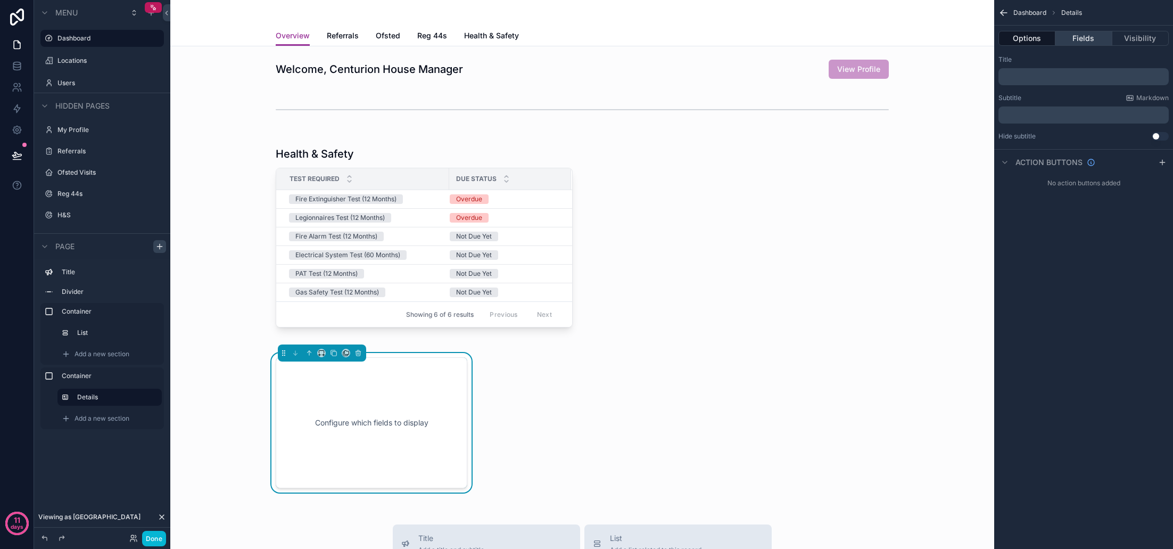
click at [1082, 45] on button "Fields" at bounding box center [1083, 38] width 56 height 15
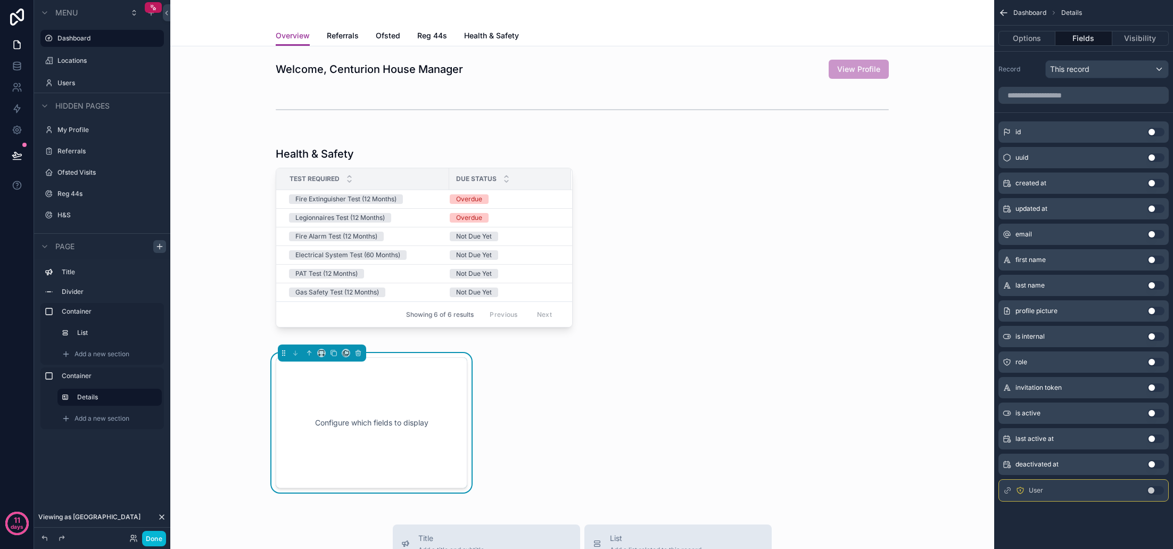
click at [1148, 66] on div "This record" at bounding box center [1107, 69] width 122 height 17
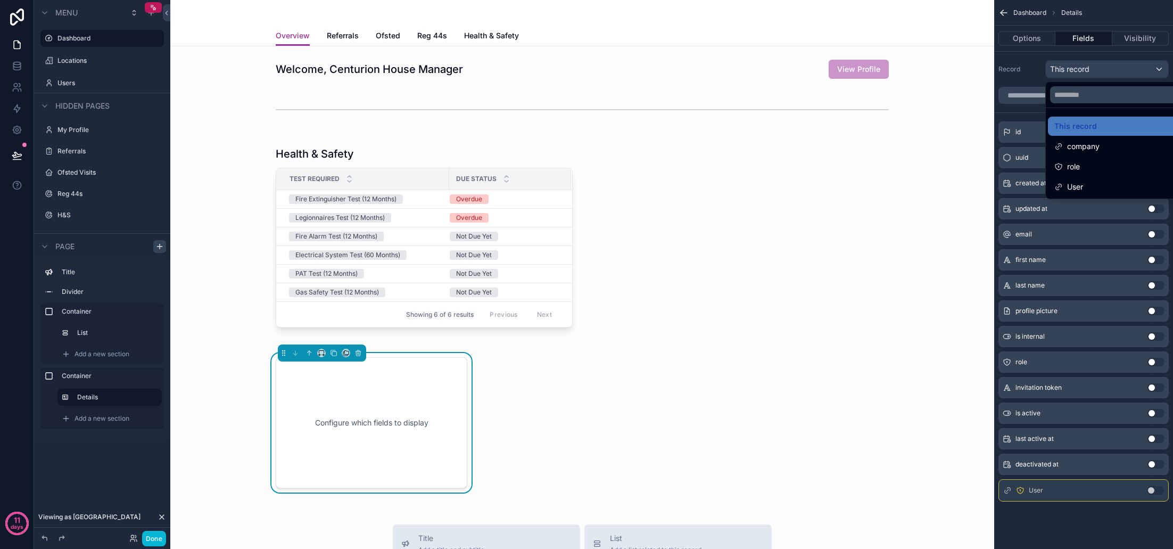
click at [1148, 66] on div "scrollable content" at bounding box center [586, 274] width 1173 height 549
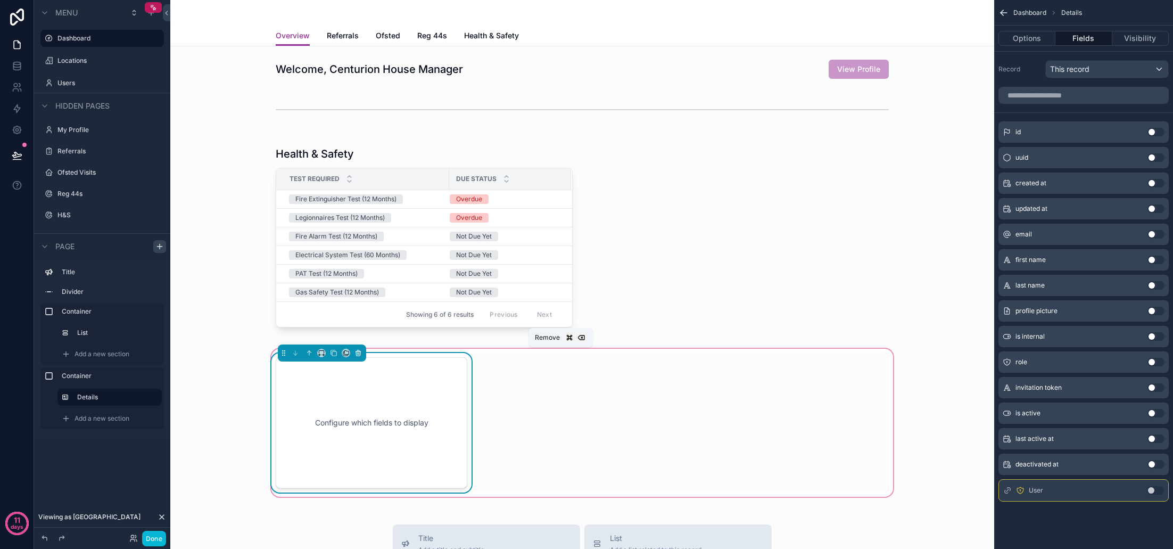
click at [358, 356] on icon "scrollable content" at bounding box center [358, 353] width 4 height 4
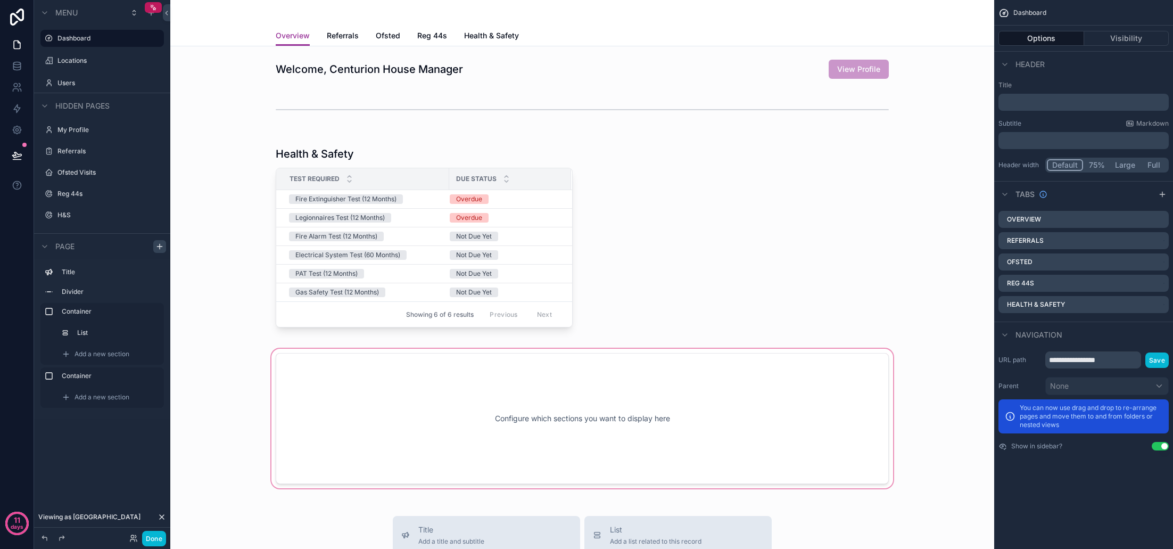
click at [382, 403] on div "scrollable content" at bounding box center [582, 418] width 807 height 144
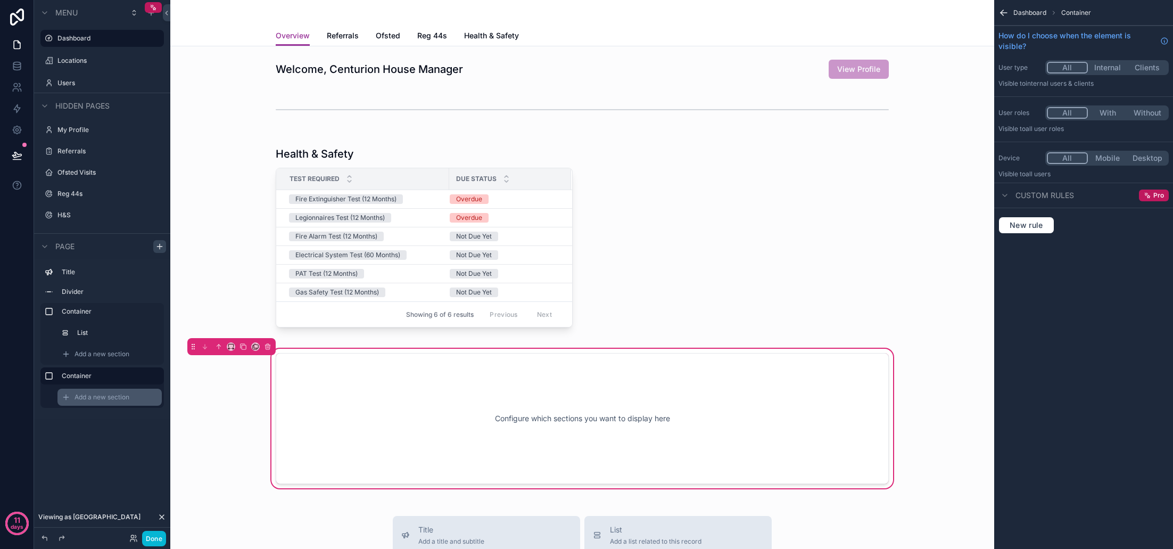
click at [95, 396] on span "Add a new section" at bounding box center [102, 397] width 55 height 9
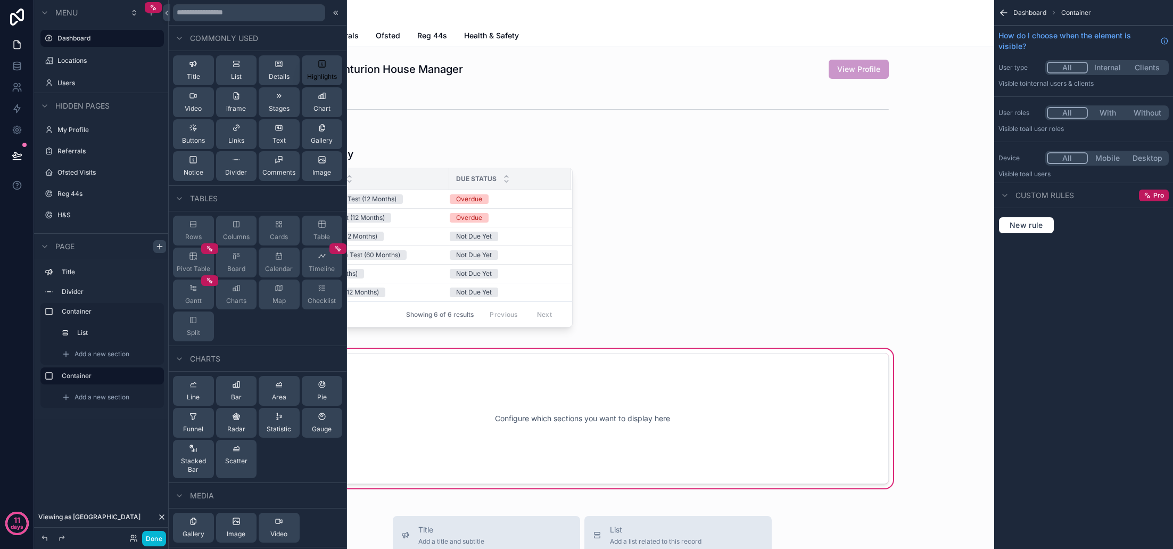
click at [316, 69] on div "Highlights" at bounding box center [322, 70] width 30 height 21
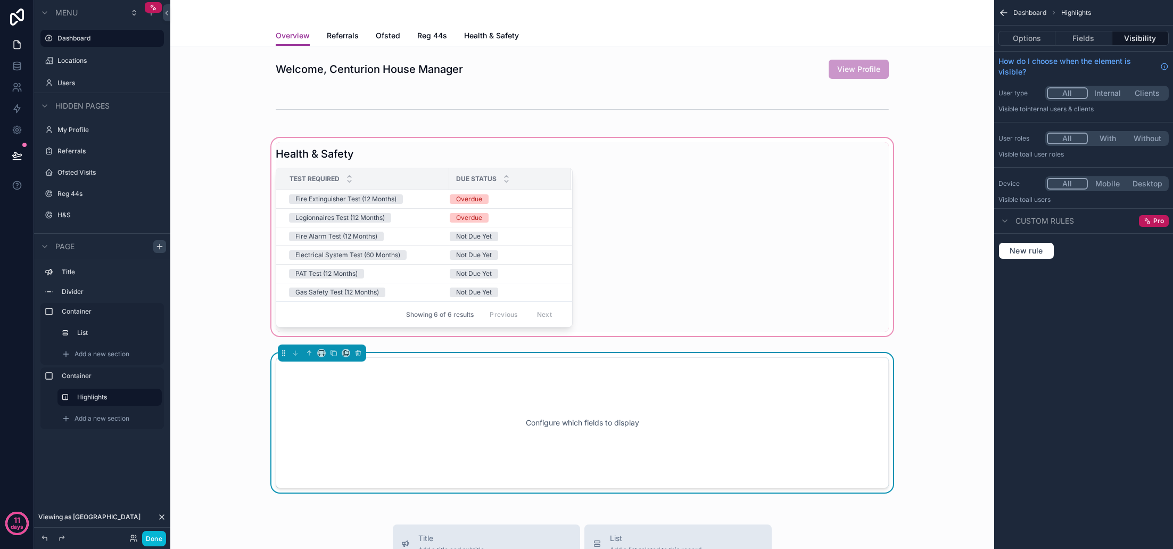
scroll to position [148, 0]
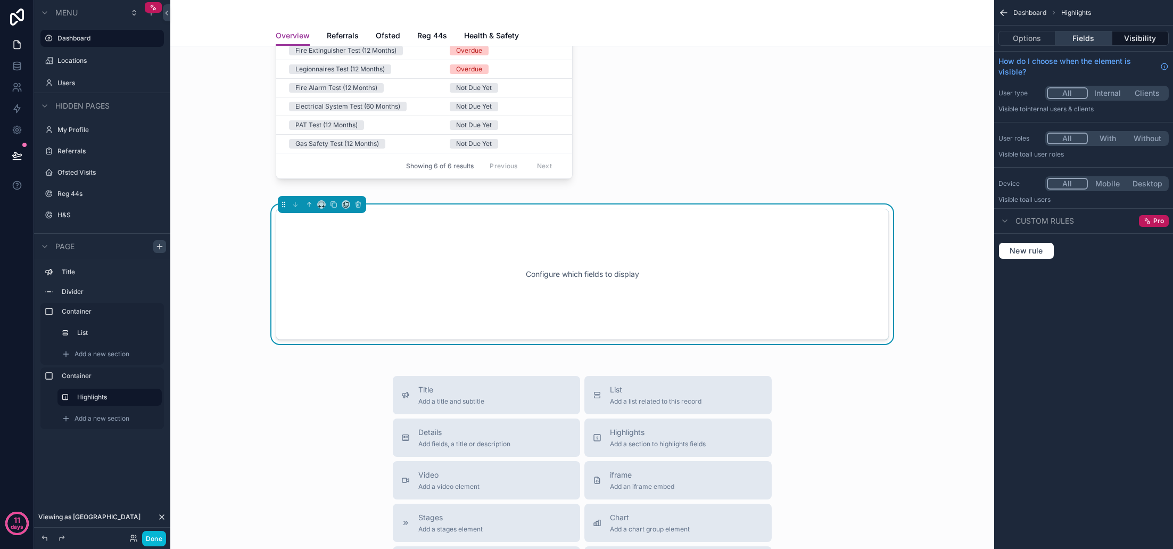
drag, startPoint x: 1095, startPoint y: 39, endPoint x: 1058, endPoint y: 38, distance: 36.7
click at [1094, 39] on button "Fields" at bounding box center [1083, 38] width 56 height 15
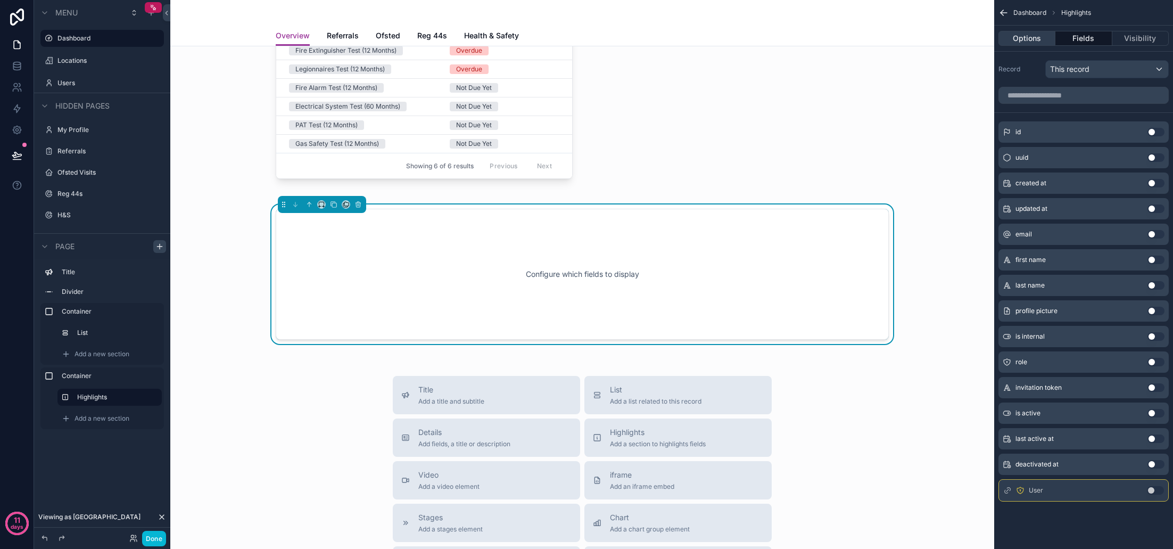
click at [1043, 38] on button "Options" at bounding box center [1026, 38] width 57 height 15
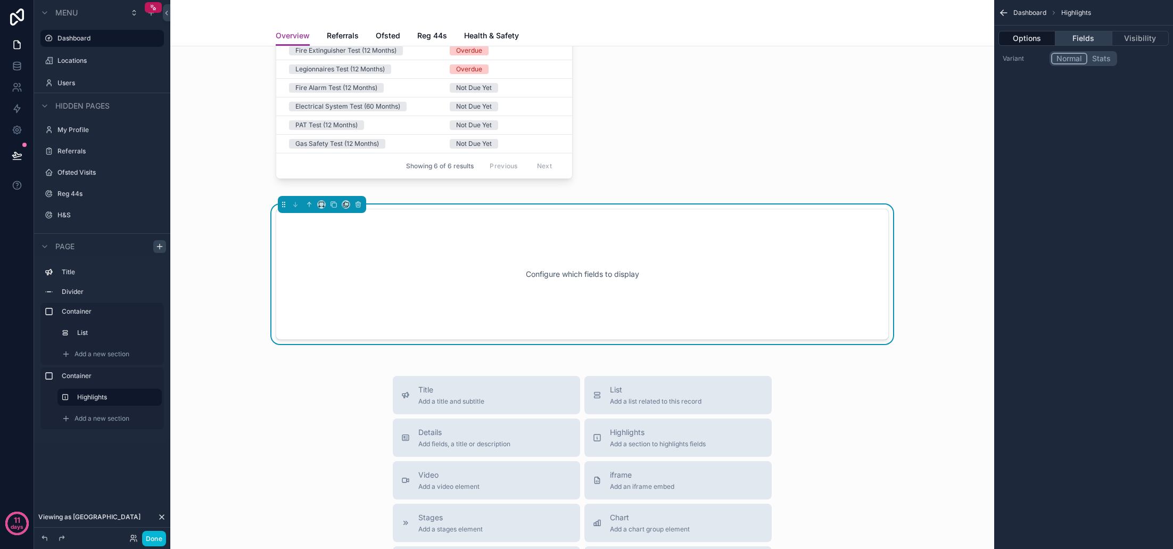
click at [1088, 36] on button "Fields" at bounding box center [1083, 38] width 56 height 15
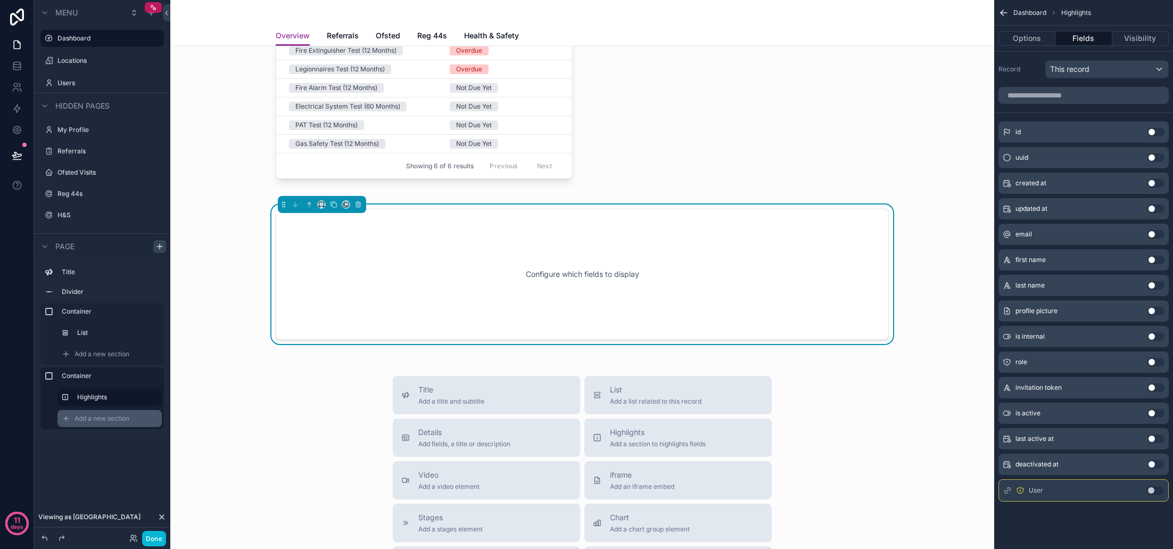
click at [109, 418] on span "Add a new section" at bounding box center [102, 418] width 55 height 9
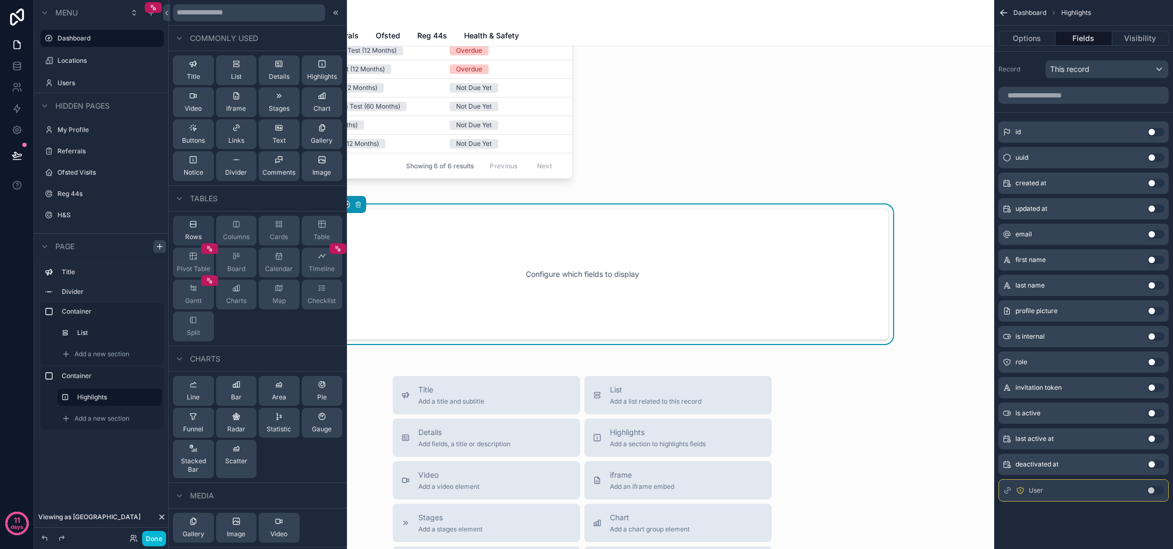
click at [201, 232] on div "Rows" at bounding box center [193, 231] width 41 height 30
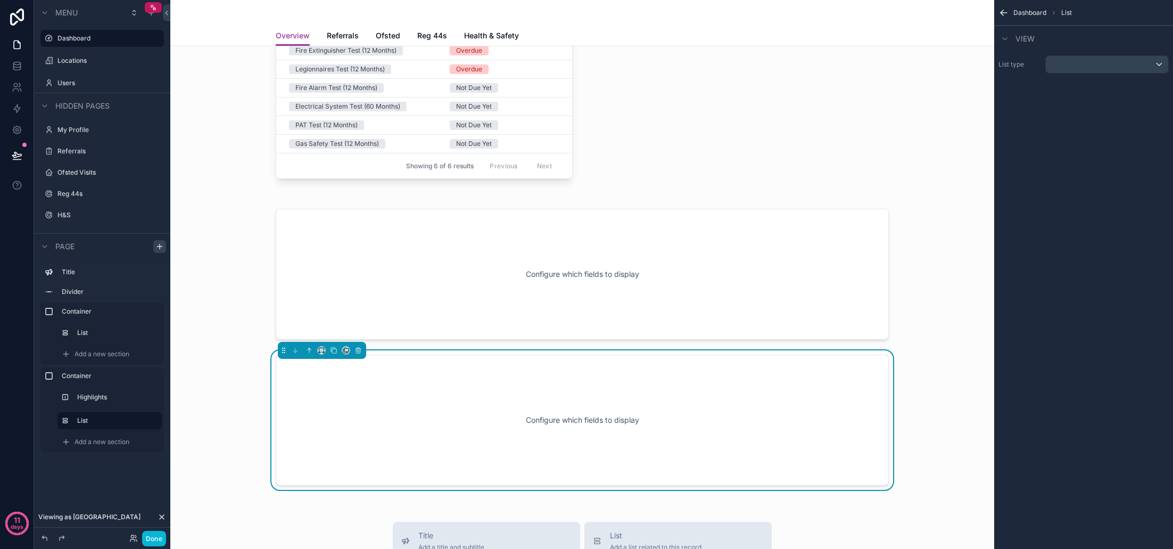
scroll to position [294, 0]
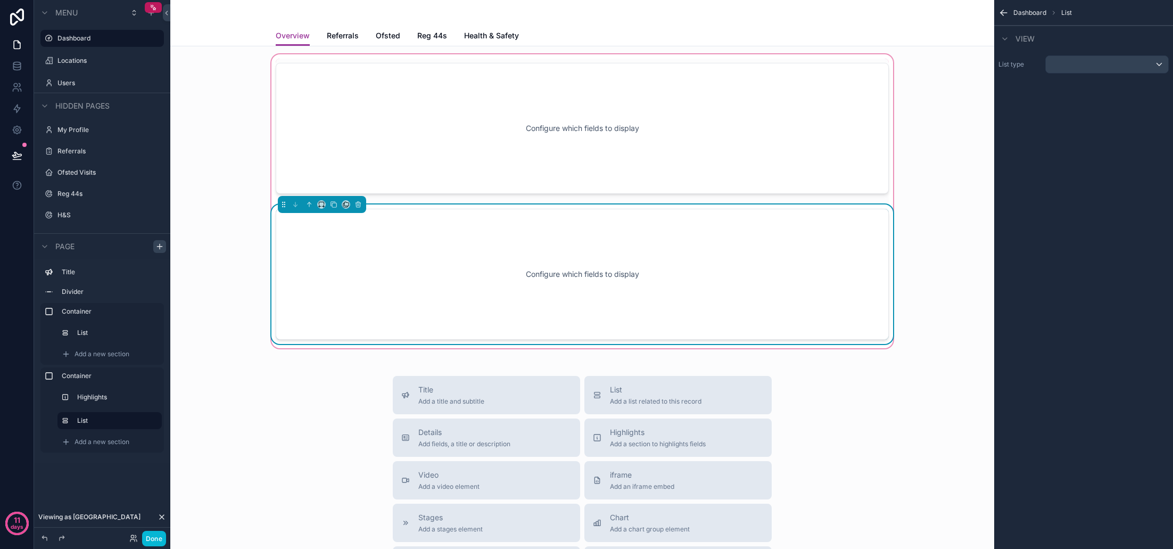
click at [550, 235] on div "Configure which fields to display" at bounding box center [582, 274] width 578 height 96
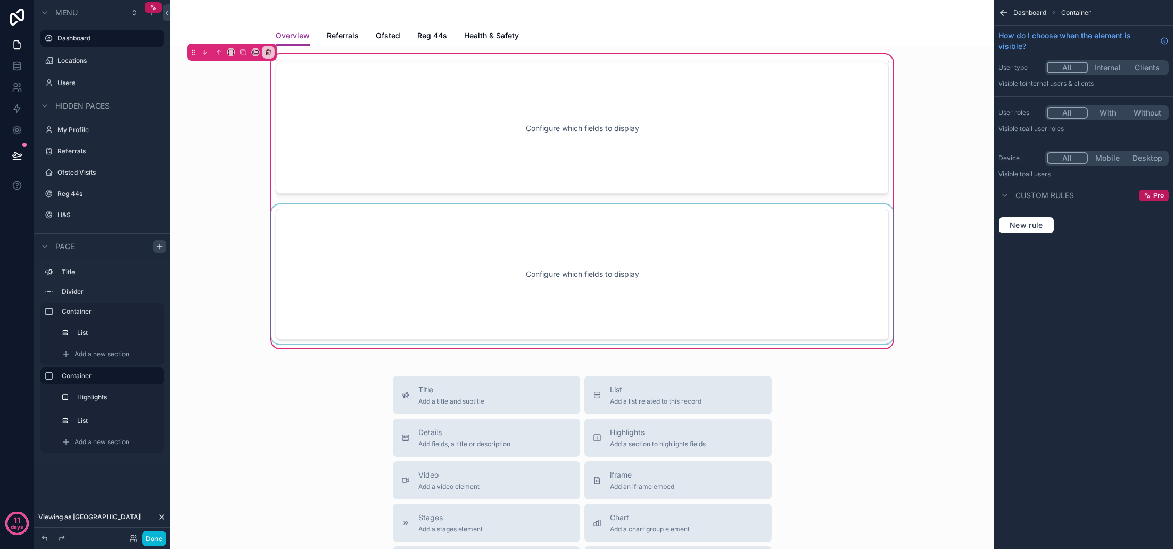
click at [603, 240] on div "scrollable content" at bounding box center [582, 273] width 626 height 139
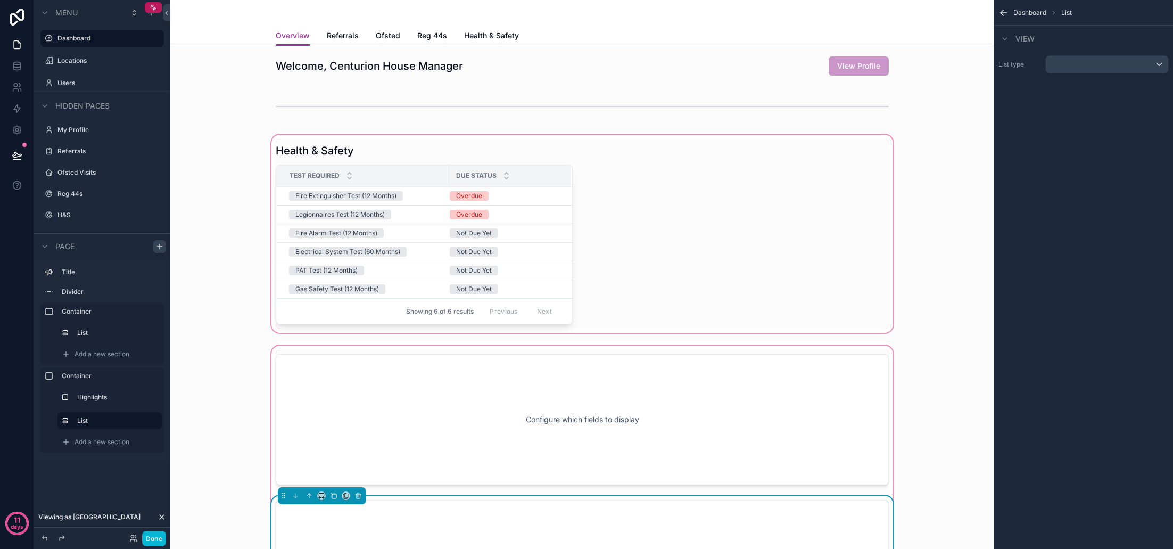
scroll to position [0, 0]
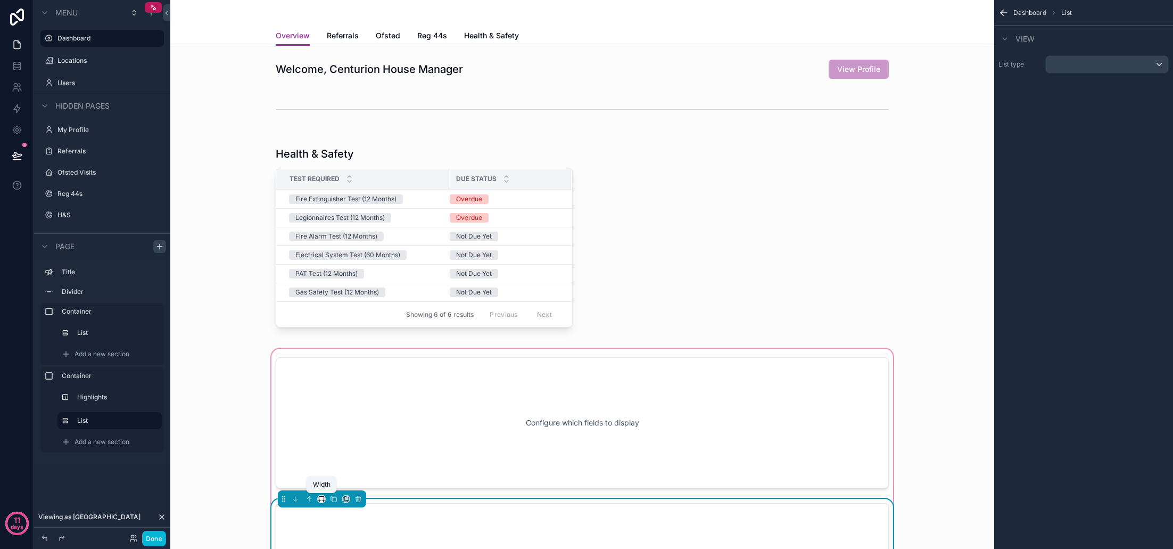
click at [323, 500] on icon "scrollable content" at bounding box center [321, 498] width 7 height 7
click at [346, 411] on div "33%" at bounding box center [342, 408] width 33 height 13
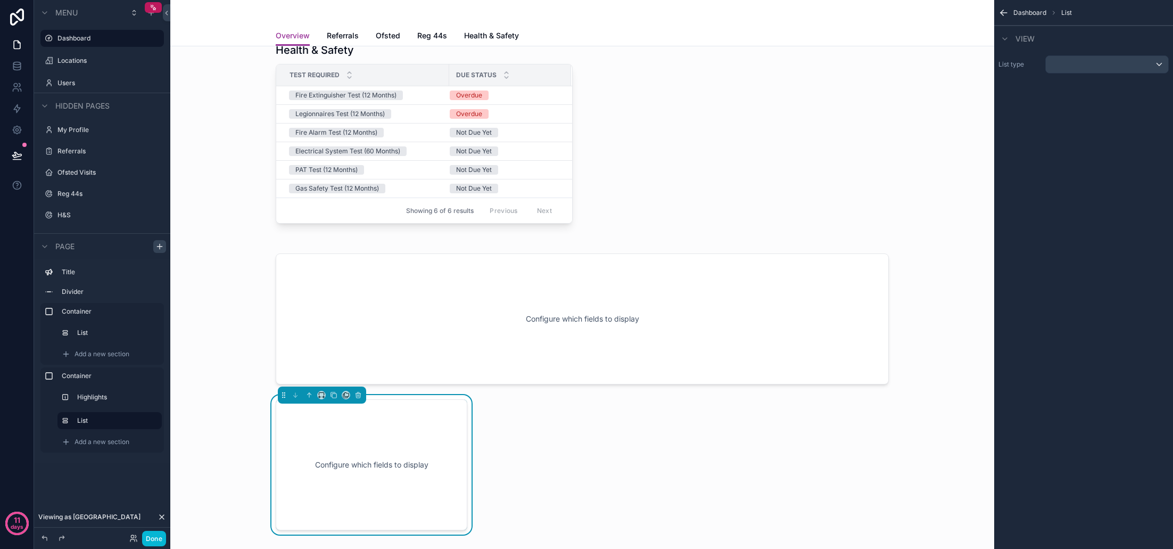
scroll to position [1, 0]
click at [1139, 55] on button "scrollable content" at bounding box center [1106, 64] width 123 height 18
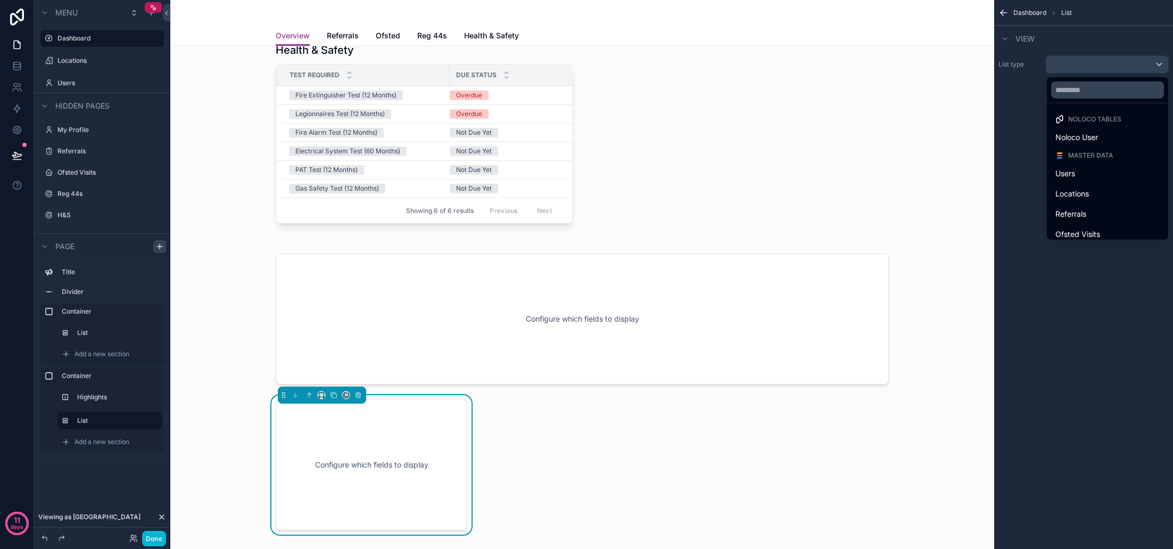
scroll to position [0, 0]
click at [1139, 60] on div "scrollable content" at bounding box center [586, 274] width 1173 height 549
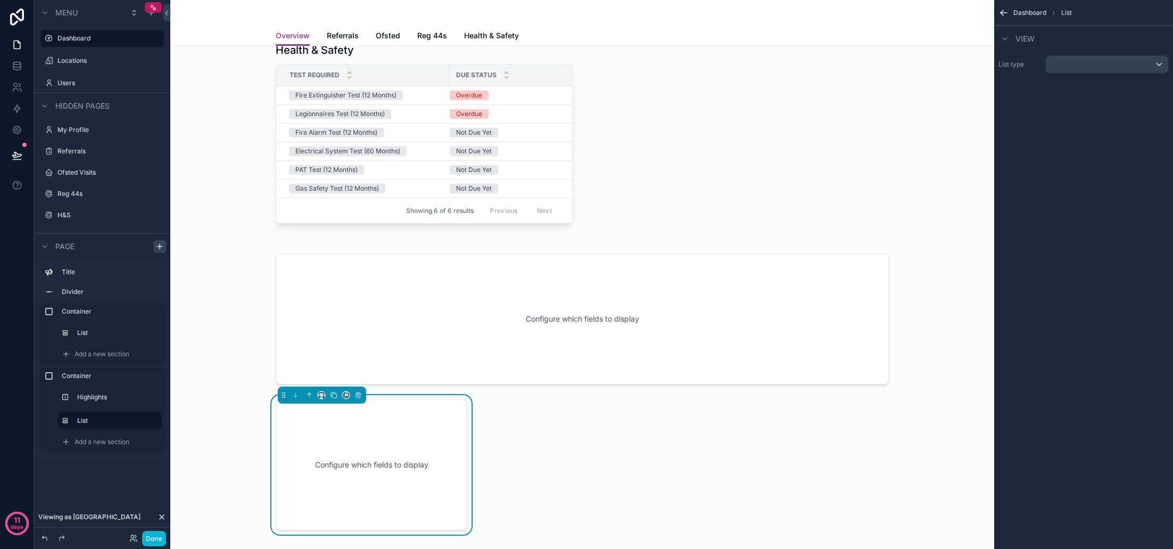
click at [1139, 60] on div "scrollable content" at bounding box center [1107, 64] width 122 height 17
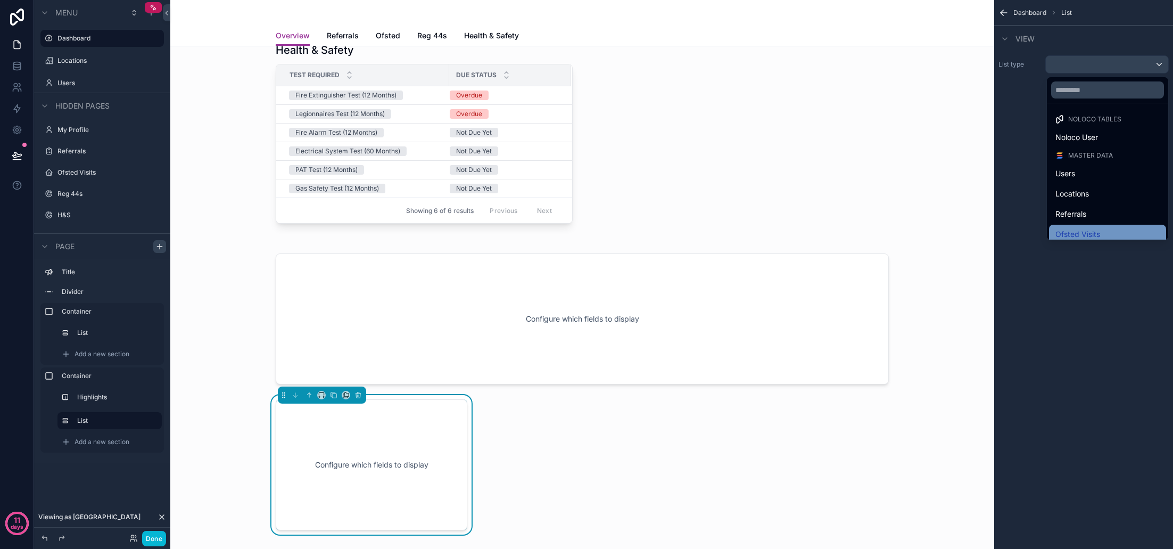
click at [1083, 229] on span "Ofsted Visits" at bounding box center [1077, 234] width 45 height 13
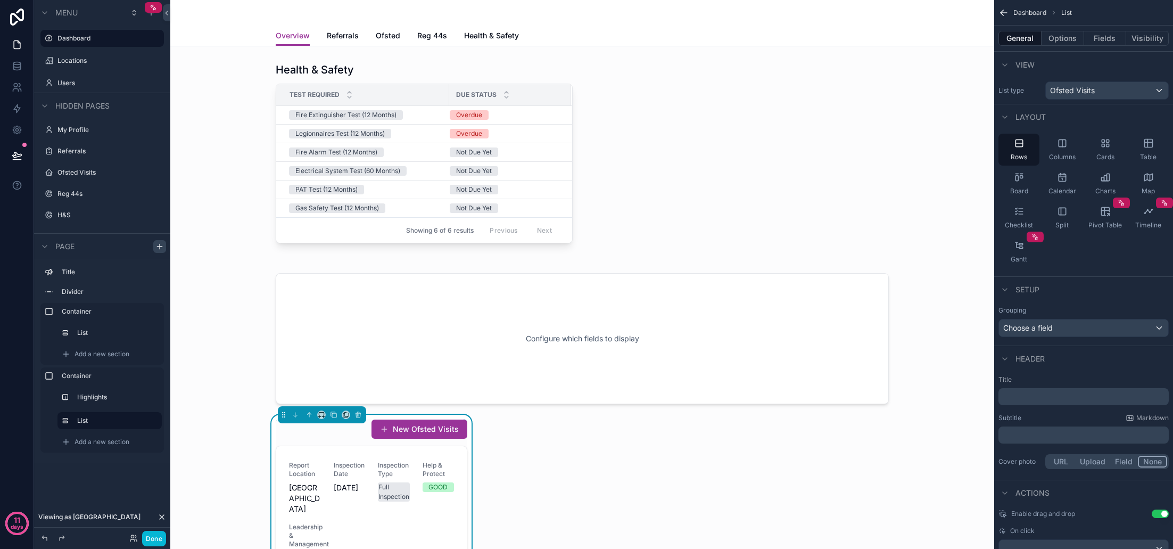
click at [1044, 398] on p "﻿" at bounding box center [1085, 396] width 164 height 11
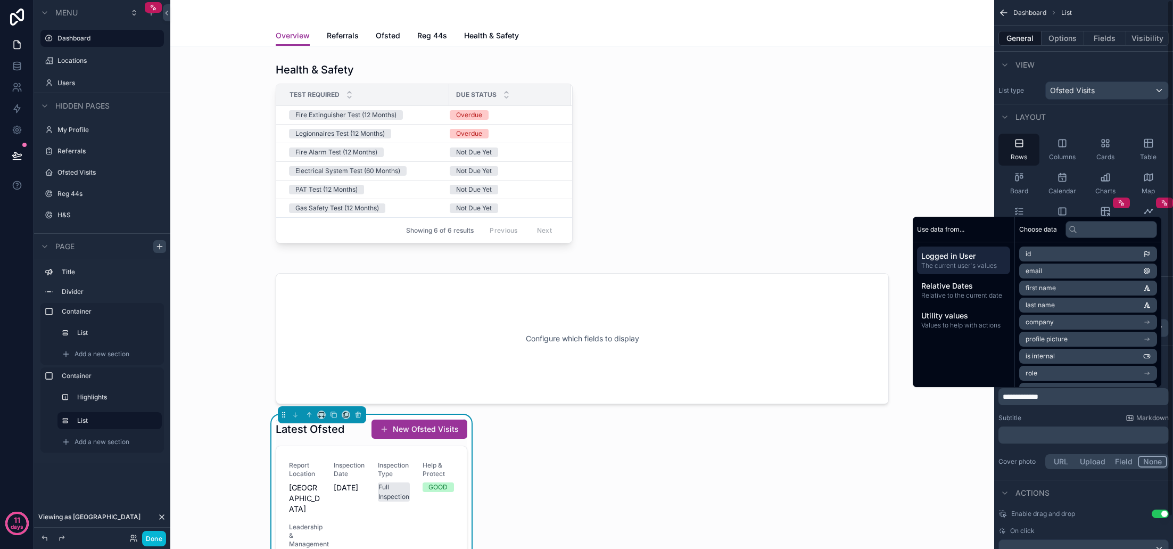
click at [1063, 417] on div "Subtitle Markdown" at bounding box center [1083, 418] width 170 height 9
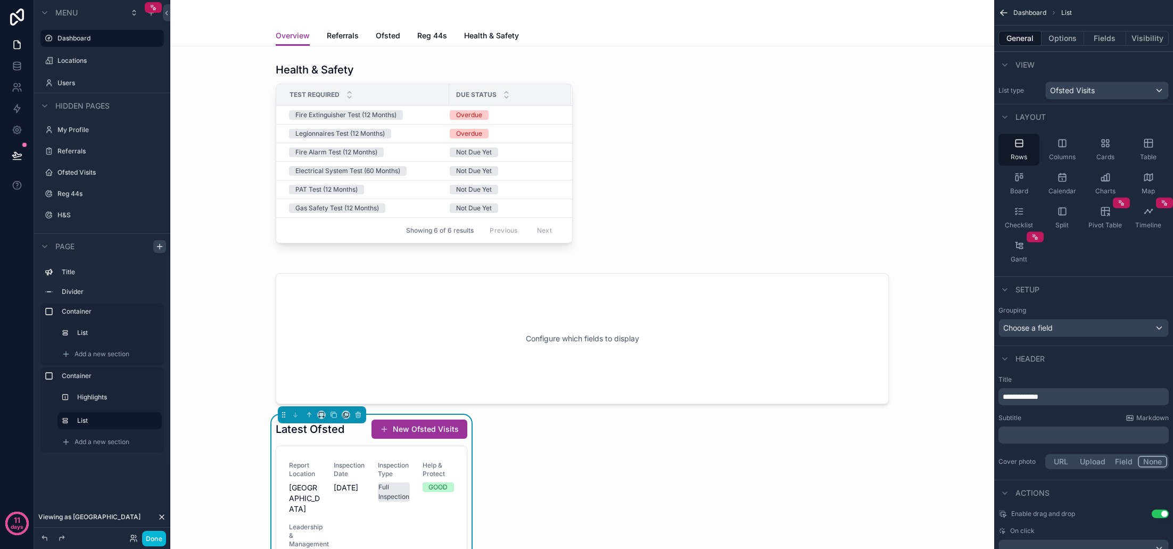
click at [1163, 516] on button "Use setting" at bounding box center [1160, 513] width 17 height 9
click at [1071, 37] on button "Options" at bounding box center [1063, 38] width 43 height 15
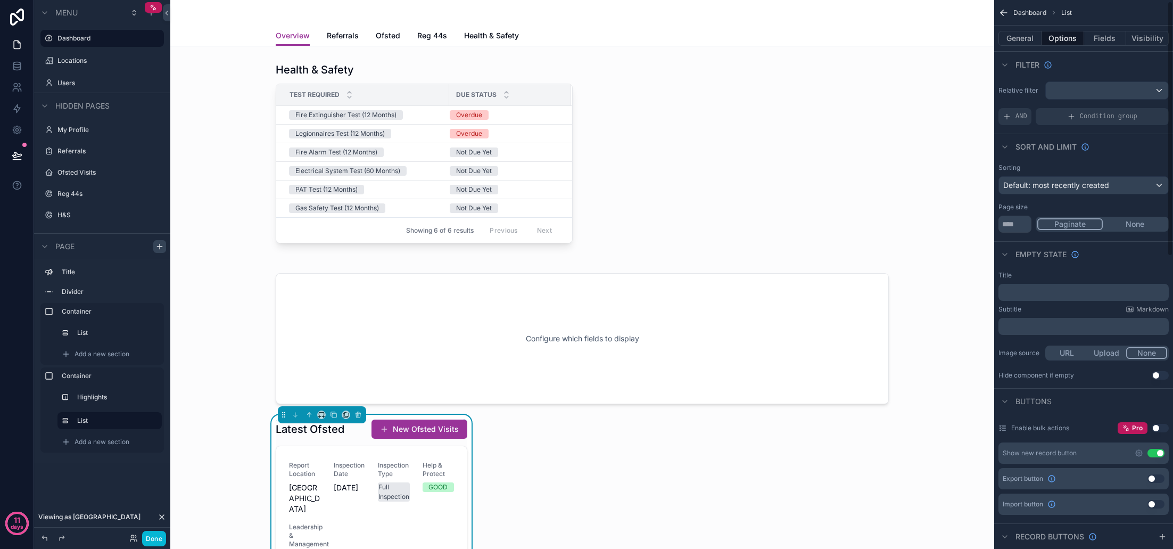
scroll to position [3, 0]
click at [1076, 89] on div "scrollable content" at bounding box center [1107, 87] width 122 height 17
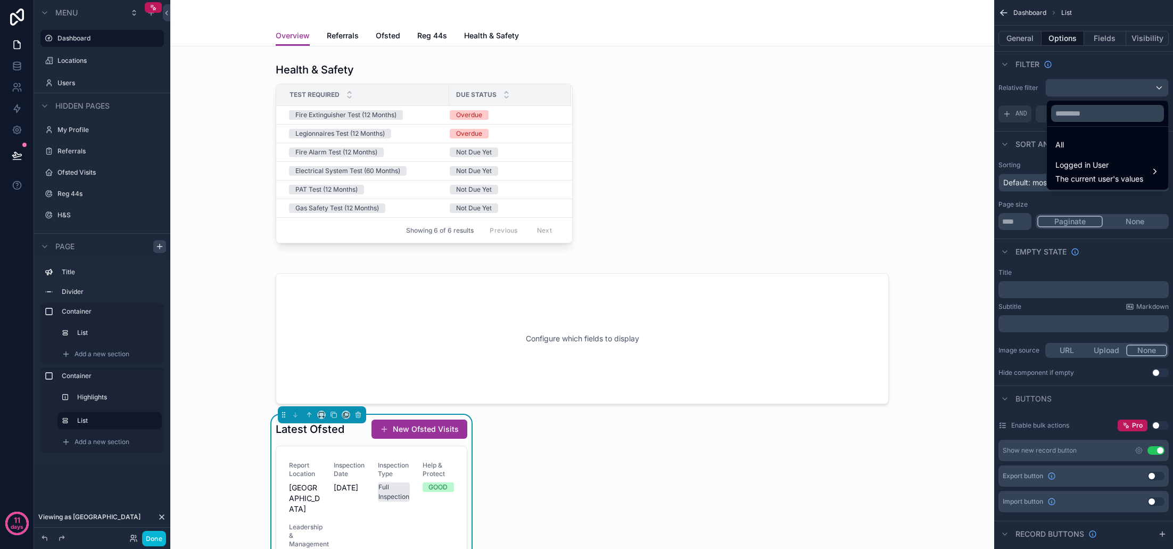
click at [1089, 65] on div "scrollable content" at bounding box center [586, 274] width 1173 height 549
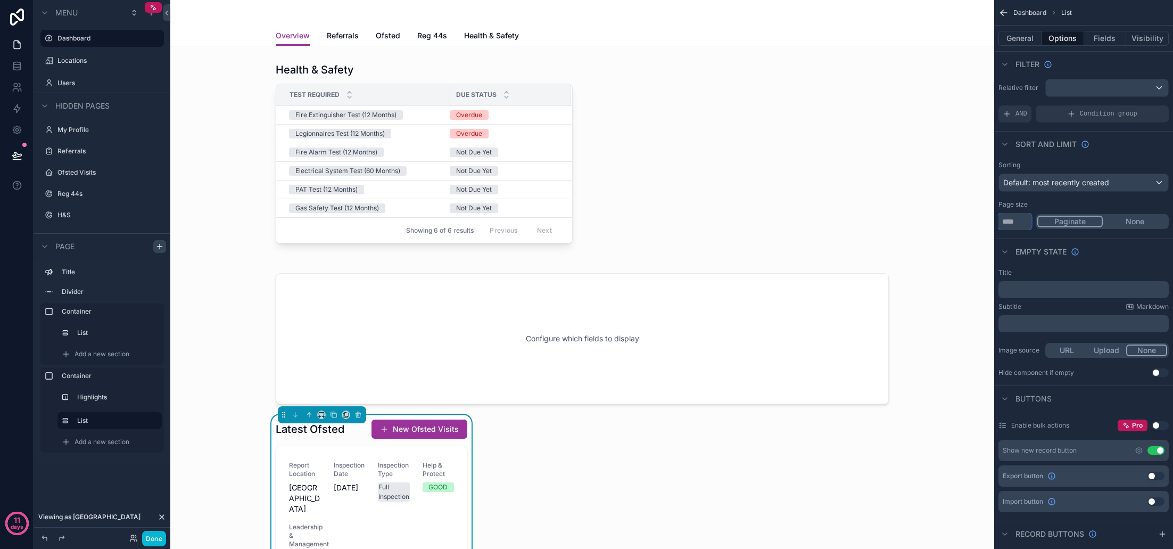
drag, startPoint x: 1014, startPoint y: 226, endPoint x: 1000, endPoint y: 225, distance: 14.4
click at [1000, 225] on input "**" at bounding box center [1014, 221] width 33 height 17
type input "*"
click at [1147, 226] on button "None" at bounding box center [1135, 222] width 64 height 12
click at [1118, 205] on div "Page size" at bounding box center [1083, 204] width 170 height 9
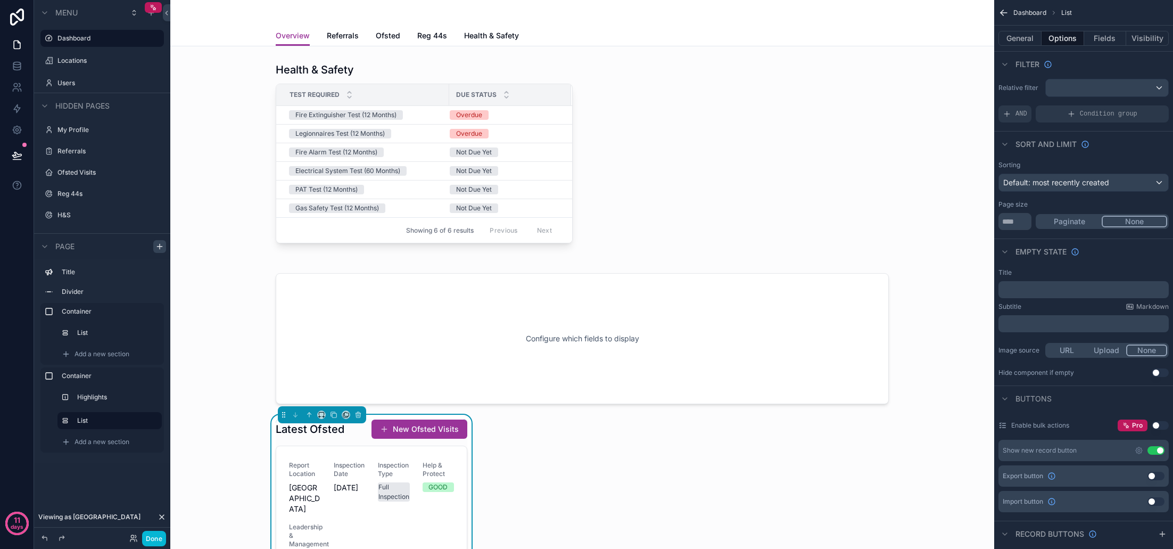
click at [1126, 185] on div "Default: most recently created" at bounding box center [1083, 182] width 169 height 17
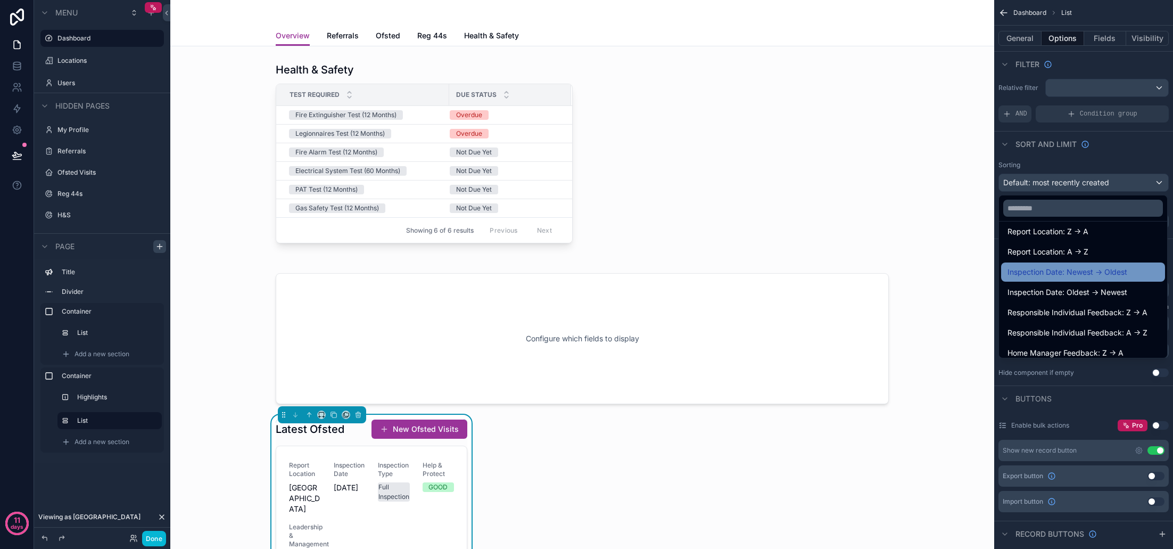
scroll to position [110, 0]
click at [1108, 272] on span "Inspection Date: Newest -> Oldest" at bounding box center [1067, 271] width 120 height 13
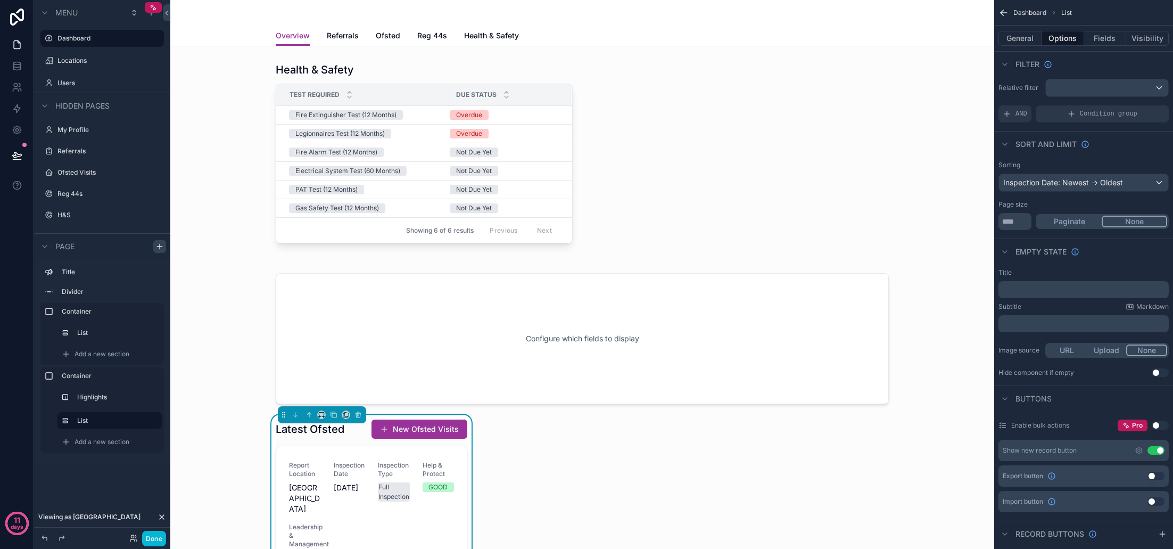
click at [1096, 265] on div "Title ﻿ Subtitle Markdown ﻿ Image source URL Upload None Hide component if empt…" at bounding box center [1083, 322] width 179 height 117
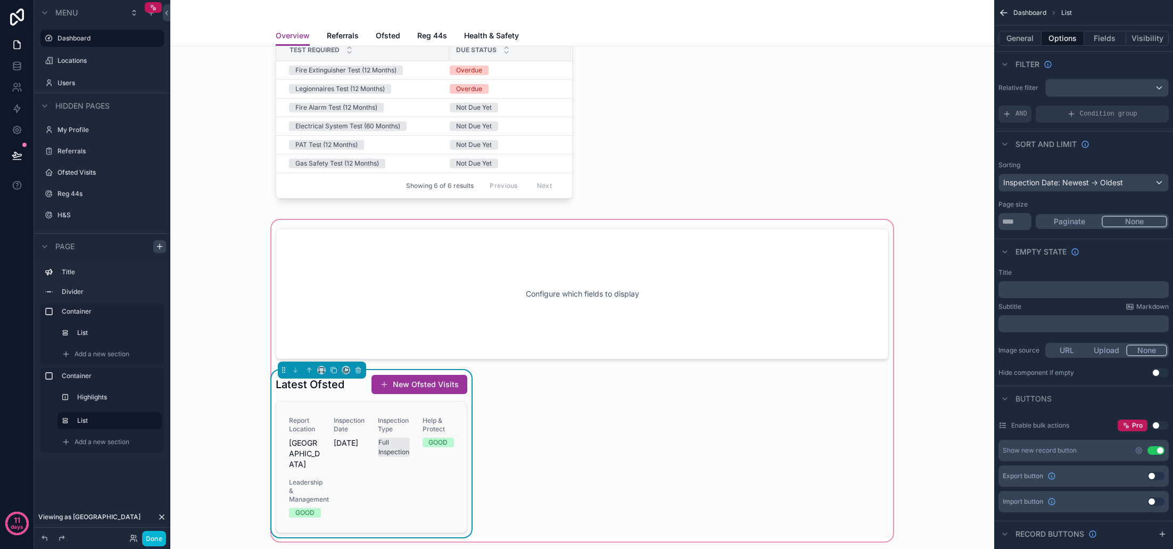
click at [422, 467] on div "Report Location Centurion House Inspection Date 06/02/2025 Inspection Type Full…" at bounding box center [371, 466] width 165 height 101
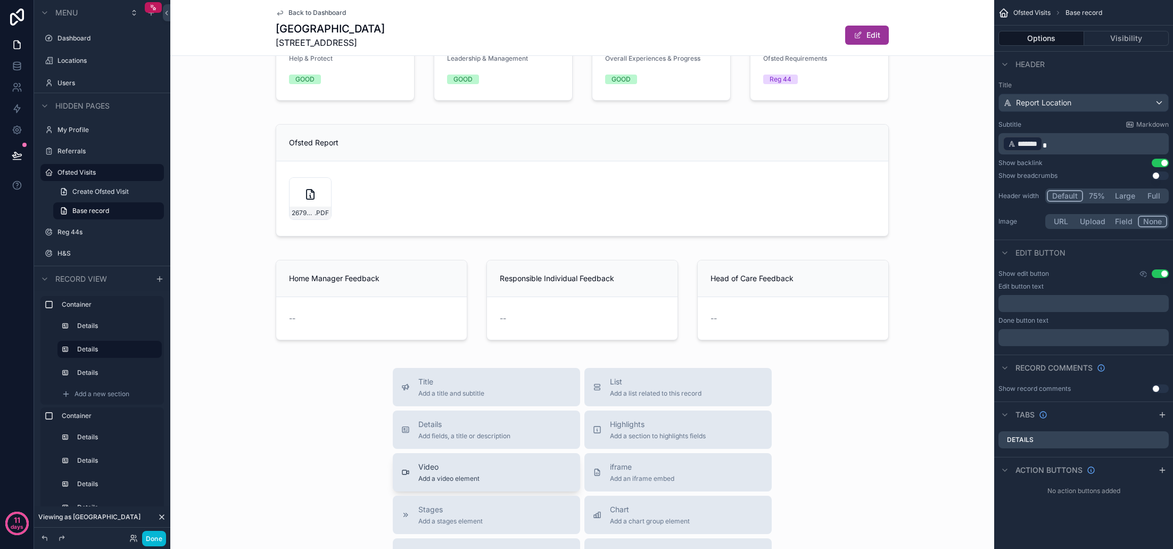
scroll to position [134, 0]
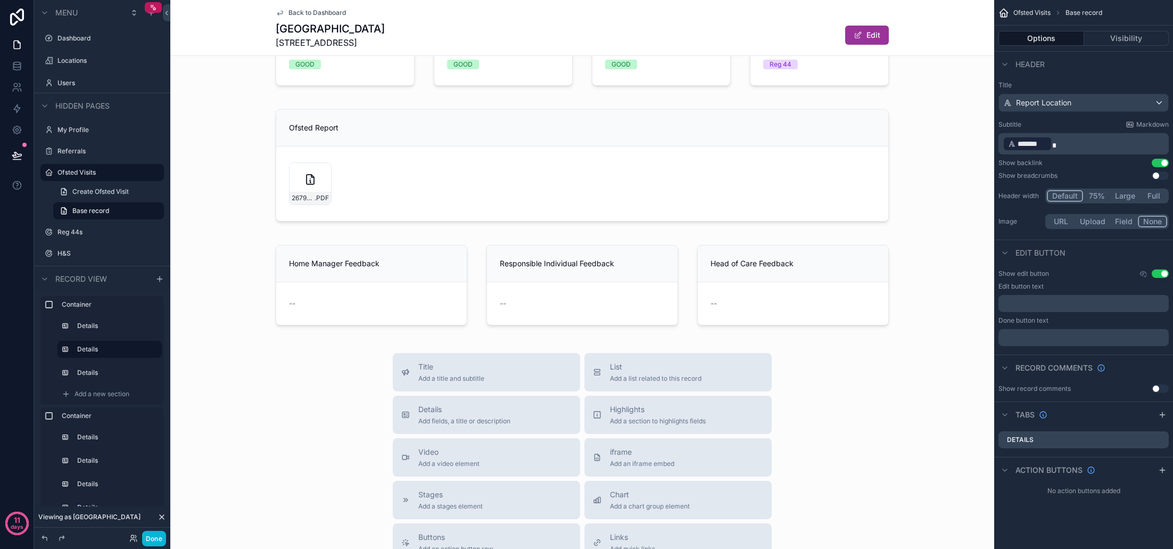
click at [325, 11] on span "Back to Dashboard" at bounding box center [316, 13] width 57 height 9
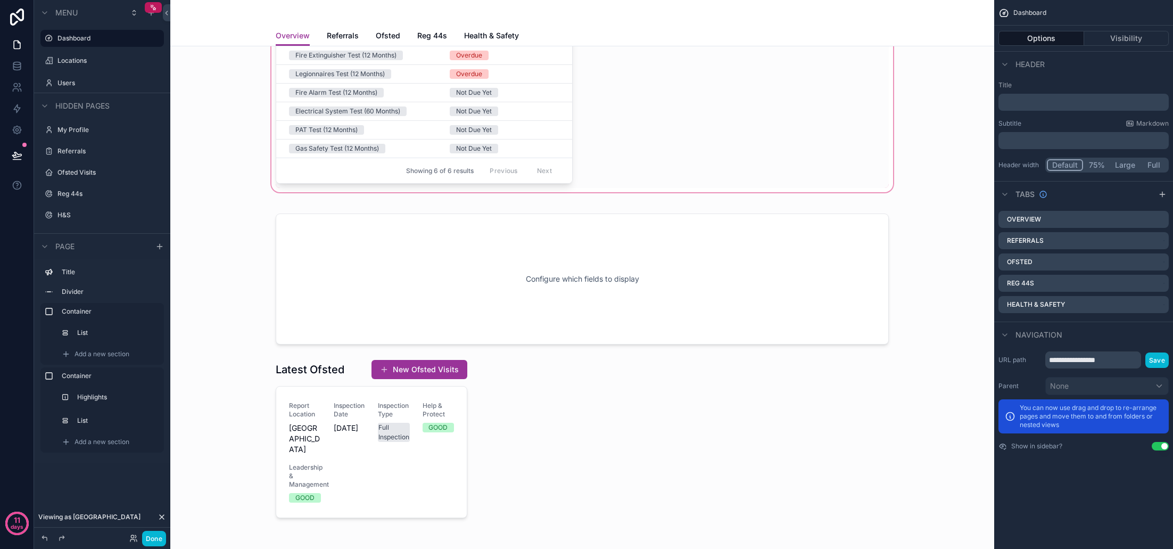
scroll to position [135, 0]
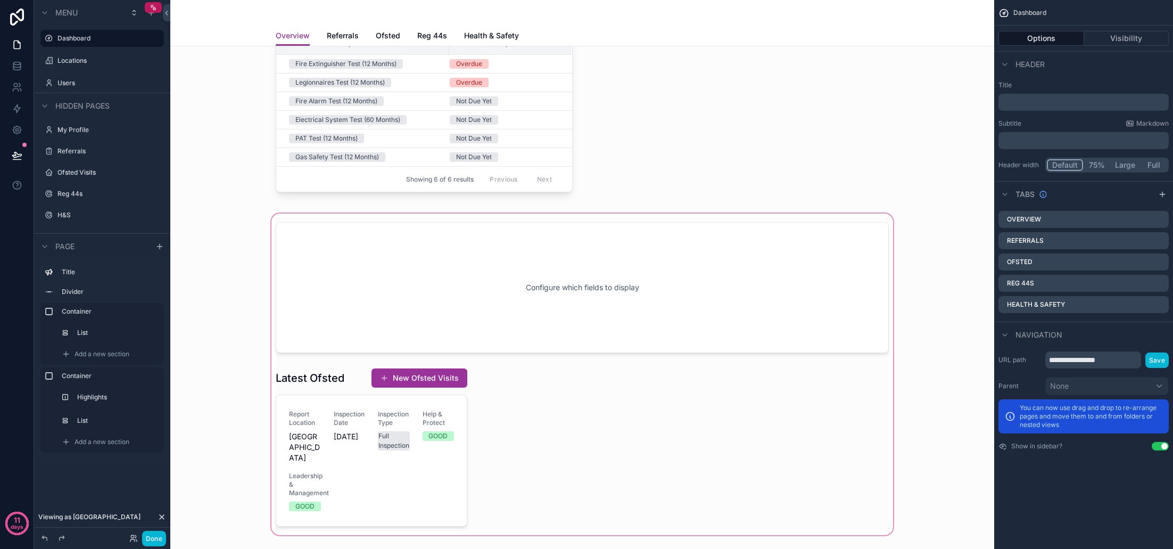
click at [361, 377] on div "scrollable content" at bounding box center [582, 374] width 807 height 326
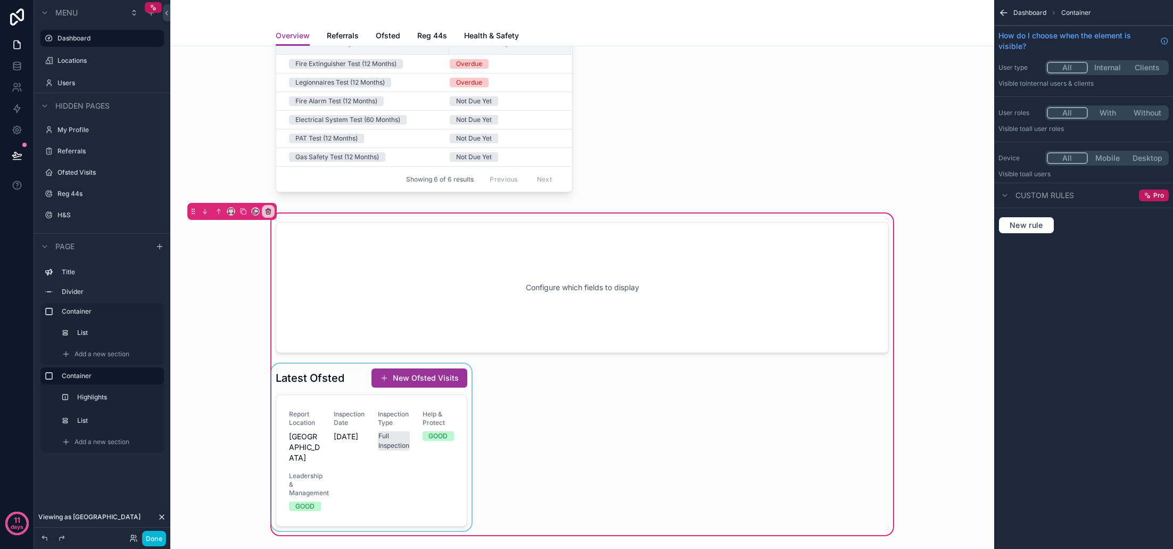
click at [357, 376] on div "scrollable content" at bounding box center [371, 447] width 204 height 167
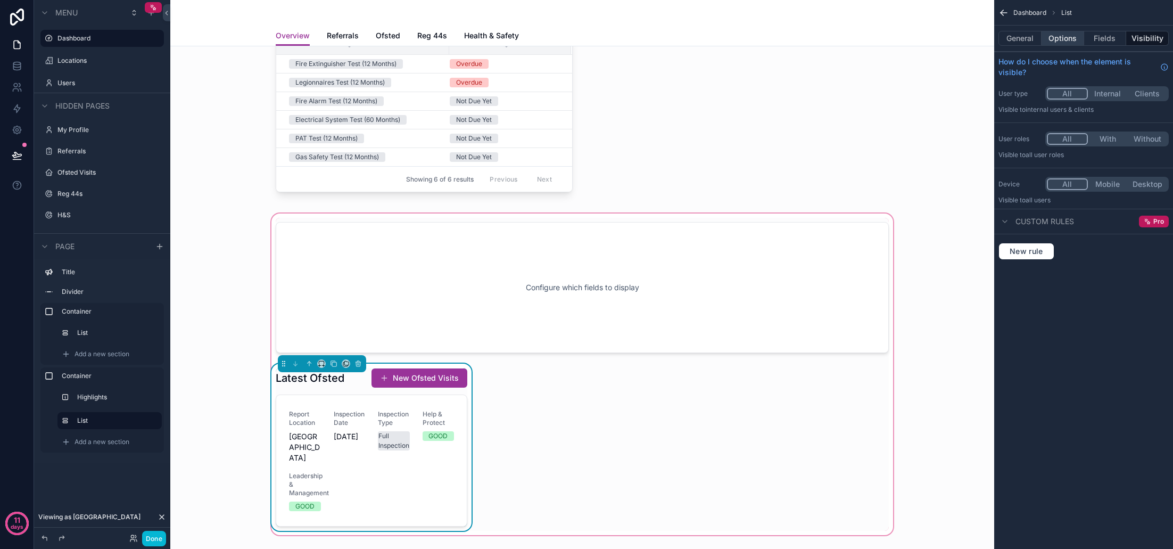
click at [1073, 39] on button "Options" at bounding box center [1063, 38] width 43 height 15
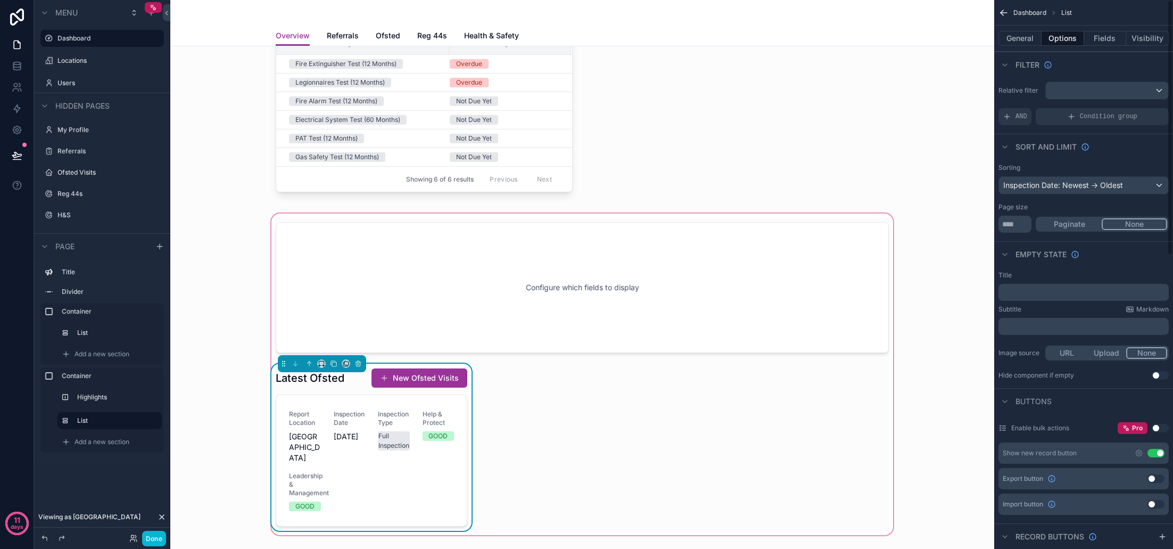
click at [1157, 452] on button "Use setting" at bounding box center [1155, 453] width 17 height 9
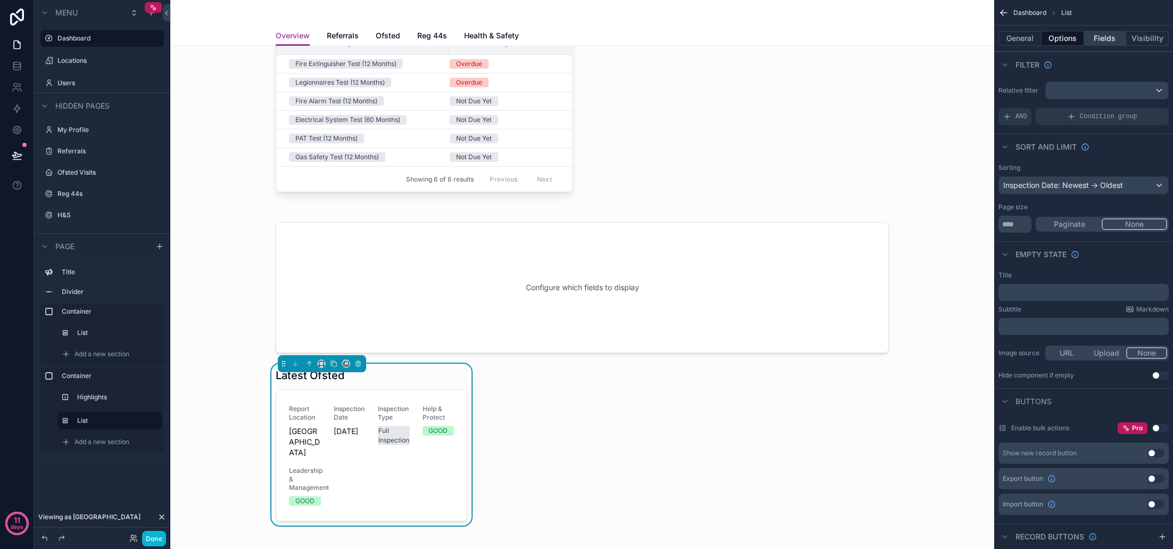
click at [1108, 40] on button "Fields" at bounding box center [1105, 38] width 43 height 15
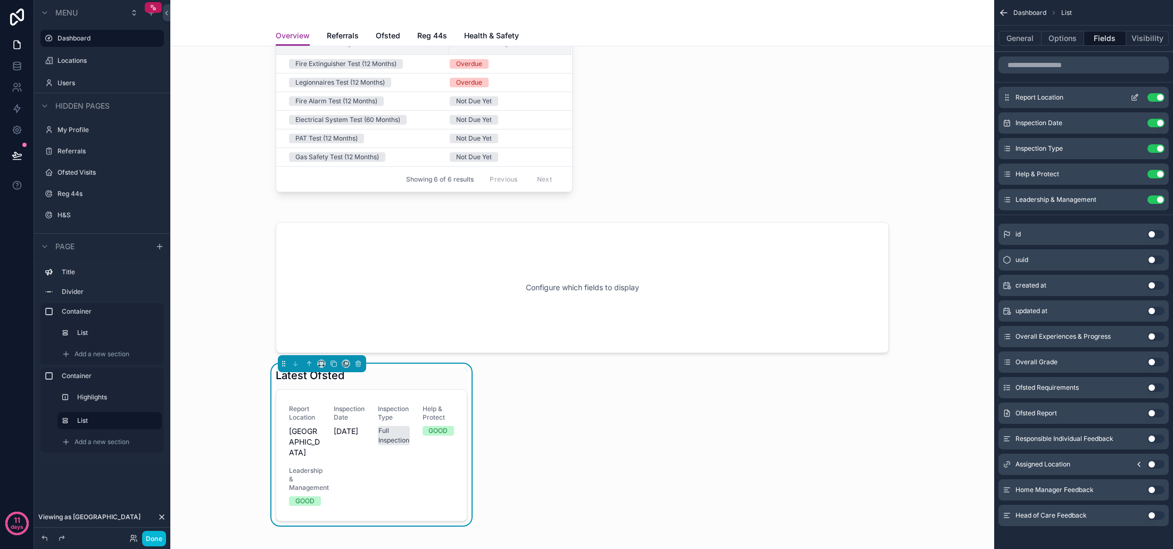
click at [1155, 97] on button "Use setting" at bounding box center [1155, 97] width 17 height 9
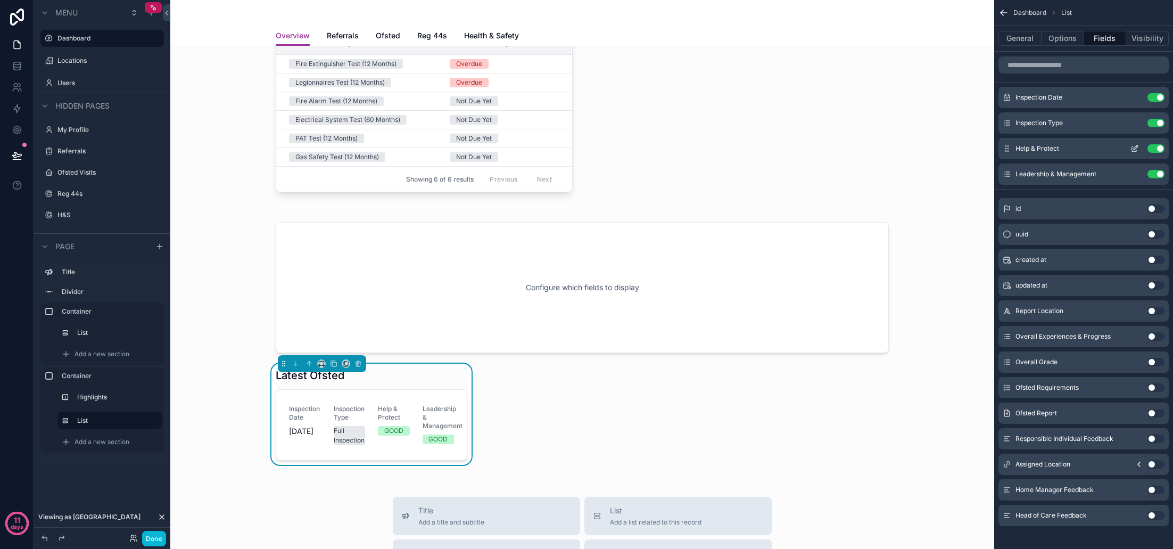
click at [1155, 147] on button "Use setting" at bounding box center [1155, 148] width 17 height 9
click at [1155, 148] on button "Use setting" at bounding box center [1155, 148] width 17 height 9
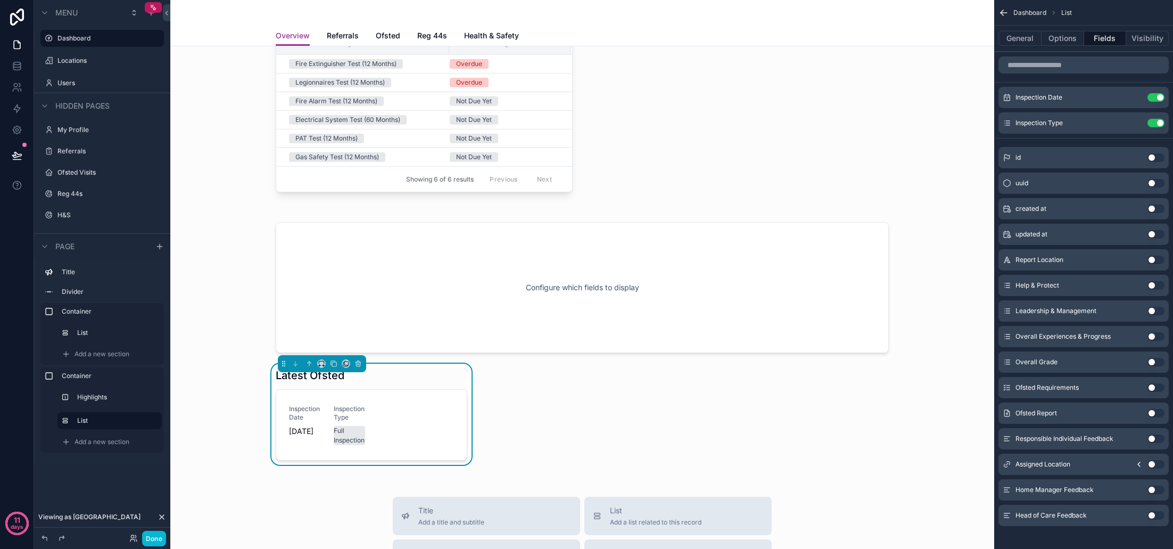
click at [1156, 363] on button "Use setting" at bounding box center [1155, 362] width 17 height 9
click at [1139, 98] on button "scrollable content" at bounding box center [1134, 97] width 17 height 9
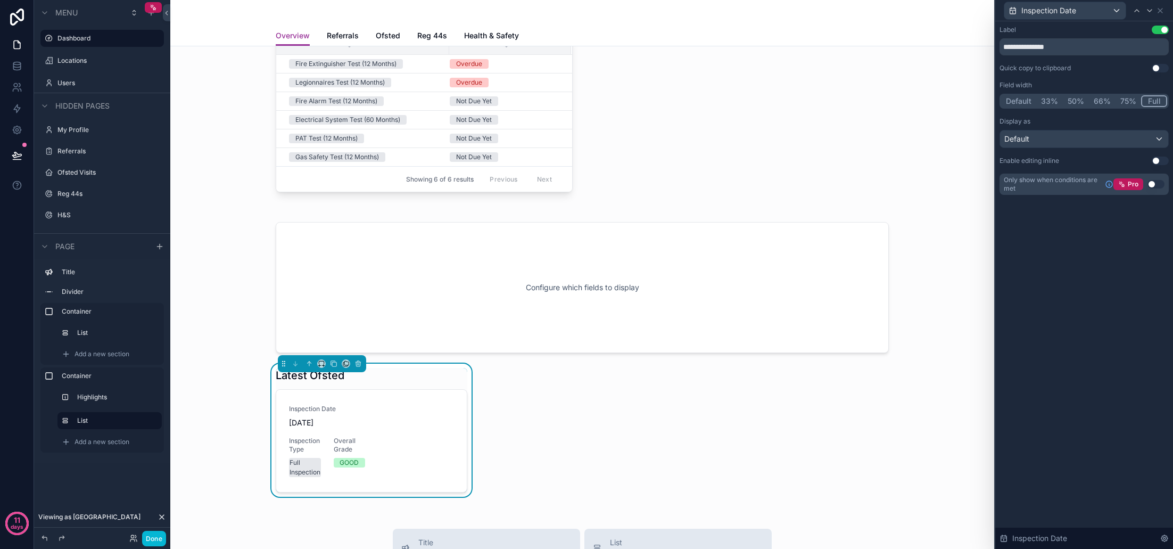
click at [1152, 99] on button "Full" at bounding box center [1154, 101] width 26 height 12
click at [1164, 12] on icon at bounding box center [1160, 10] width 9 height 9
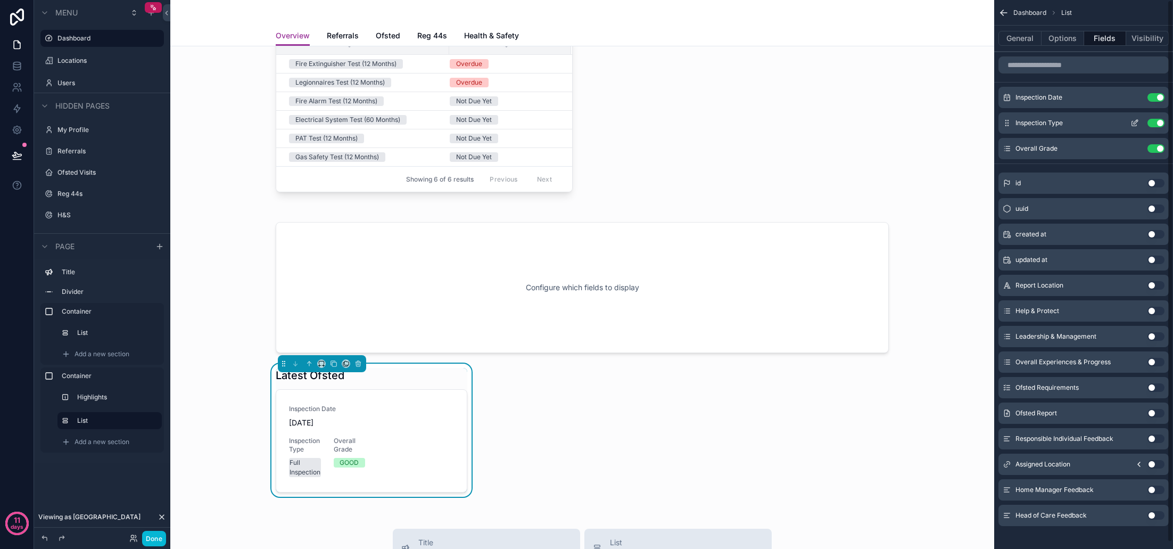
click at [1137, 121] on icon "scrollable content" at bounding box center [1136, 120] width 1 height 1
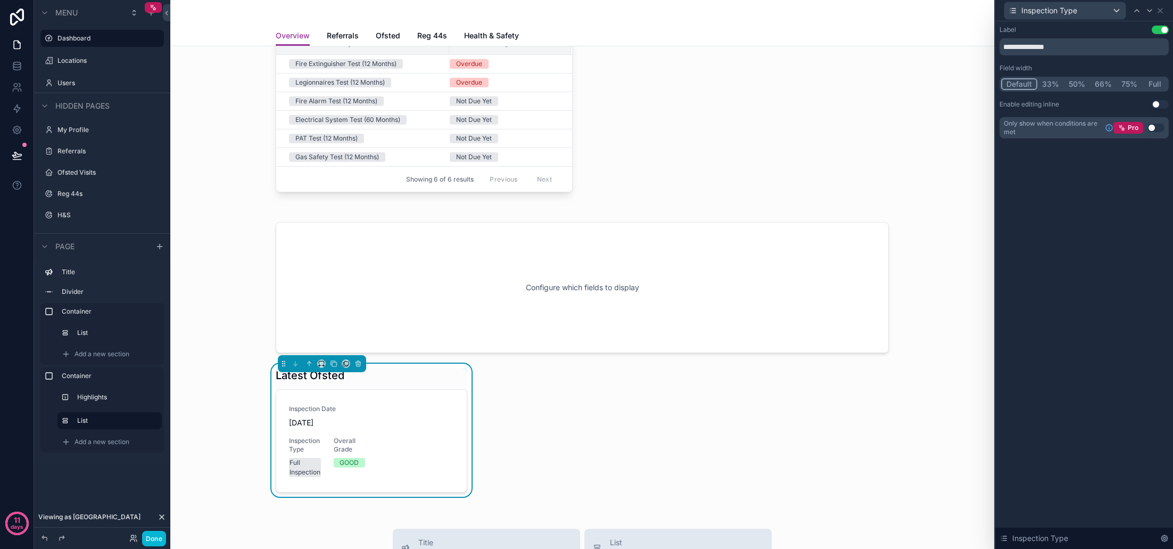
click at [1155, 88] on button "Full" at bounding box center [1154, 84] width 25 height 12
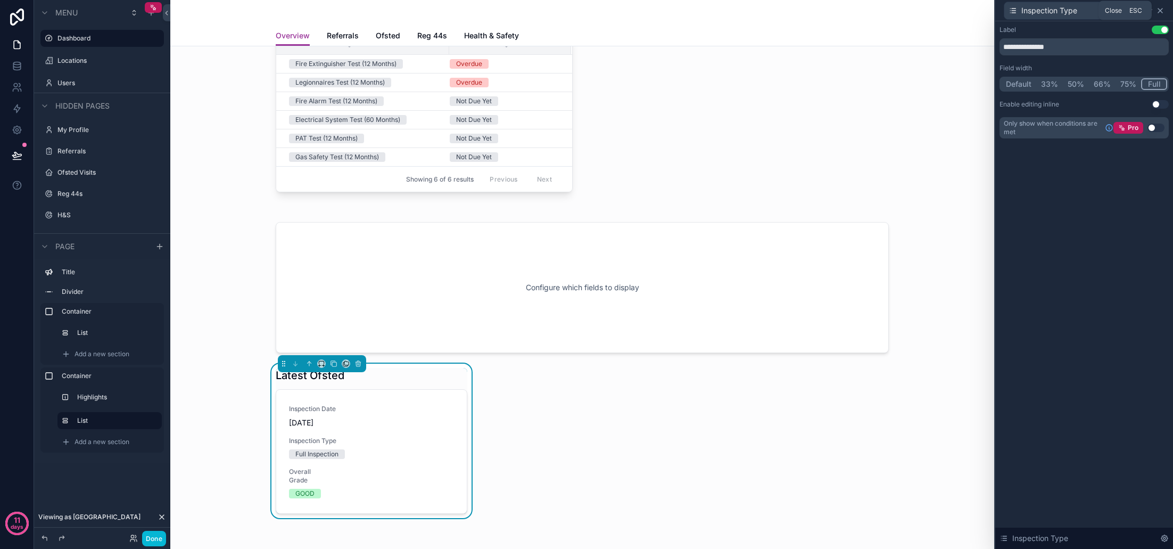
scroll to position [1, 0]
click at [1160, 12] on icon at bounding box center [1160, 10] width 9 height 9
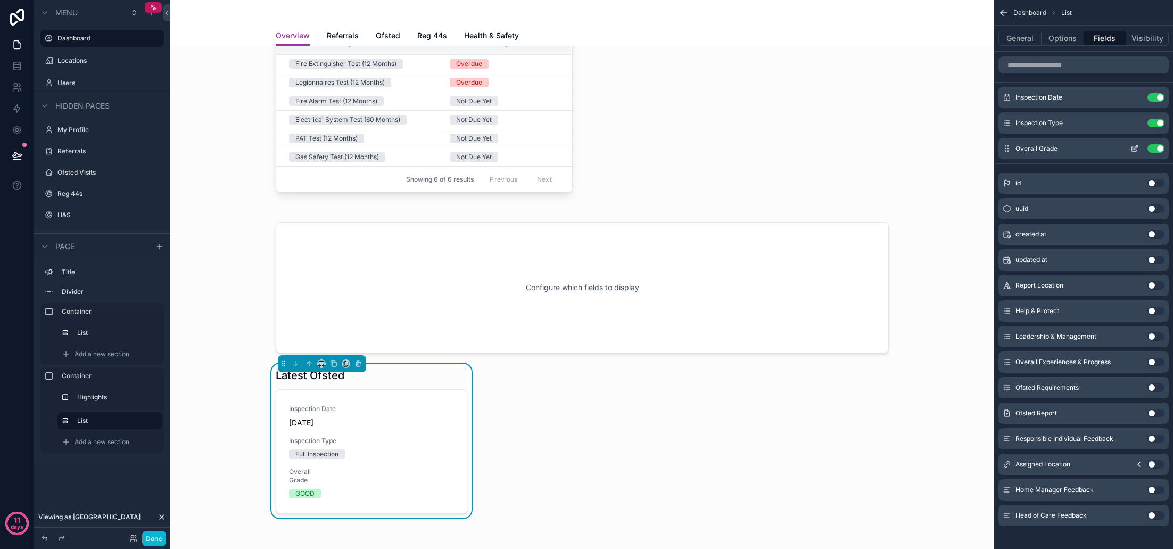
click at [1135, 149] on icon "scrollable content" at bounding box center [1134, 148] width 9 height 9
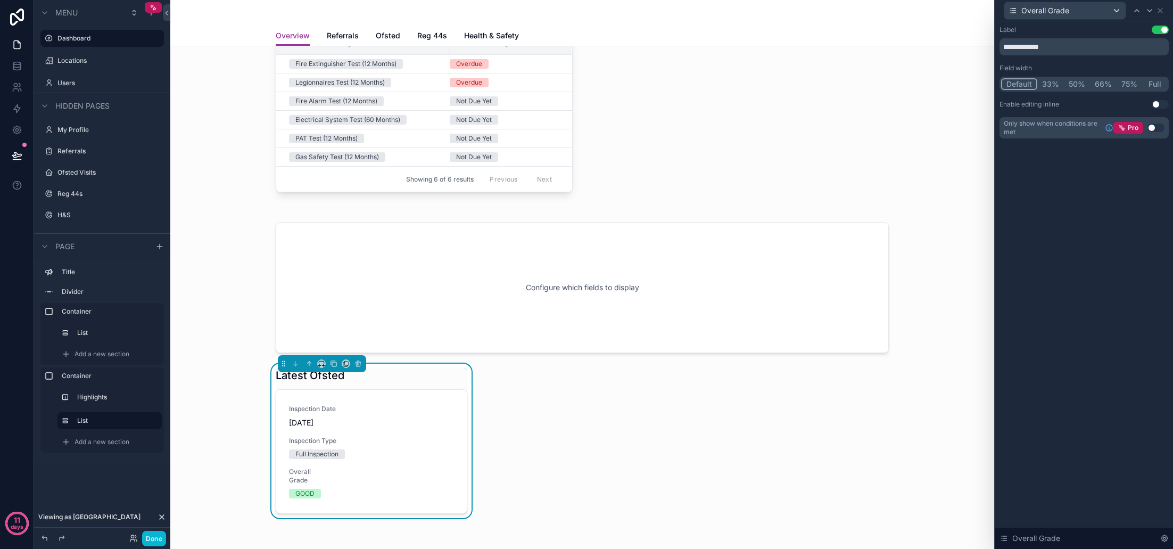
click at [1158, 85] on button "Full" at bounding box center [1154, 84] width 25 height 12
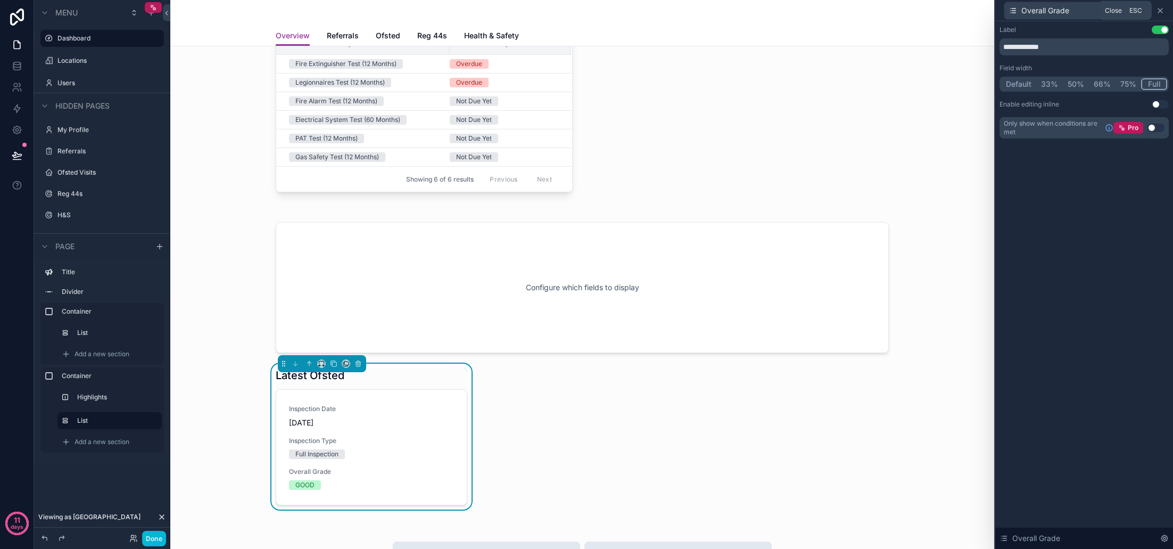
click at [1161, 13] on icon at bounding box center [1160, 10] width 9 height 9
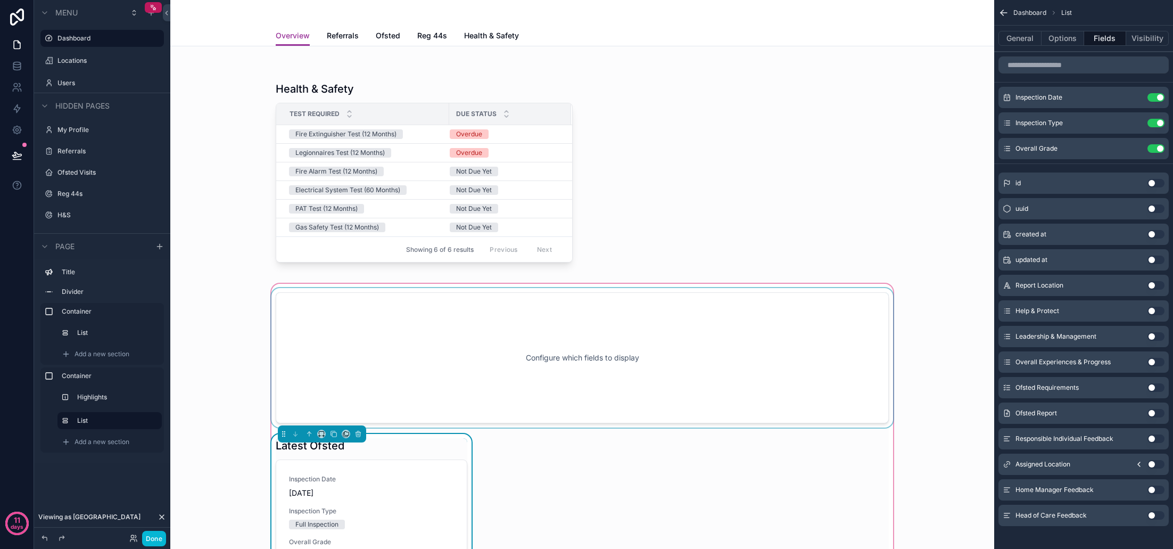
scroll to position [89, 0]
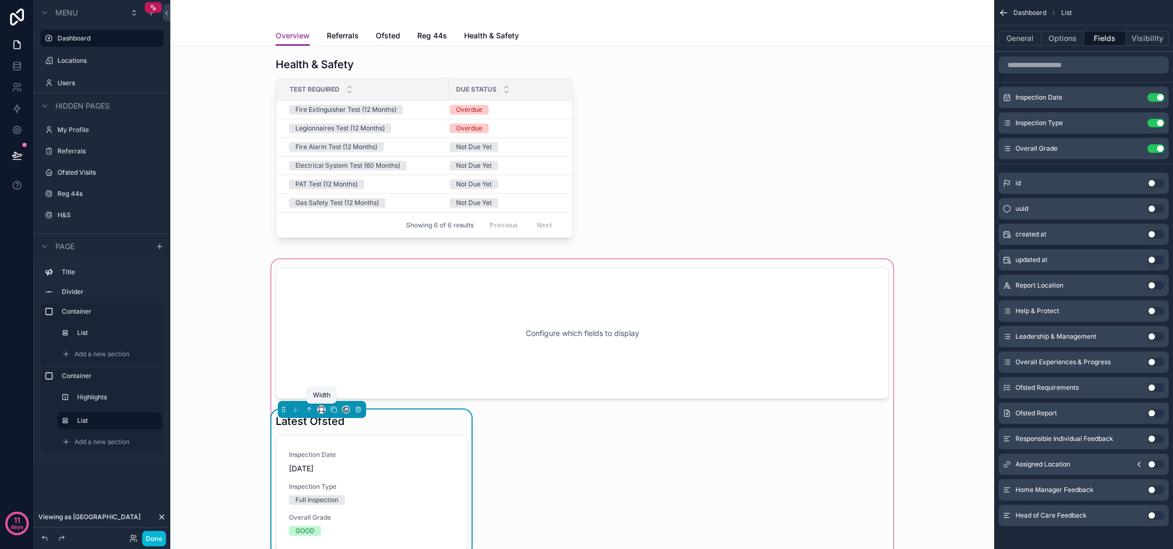
click at [321, 411] on icon "scrollable content" at bounding box center [320, 411] width 2 height 0
click at [559, 421] on div "scrollable content" at bounding box center [586, 274] width 1173 height 549
click at [560, 367] on div "scrollable content" at bounding box center [582, 332] width 626 height 139
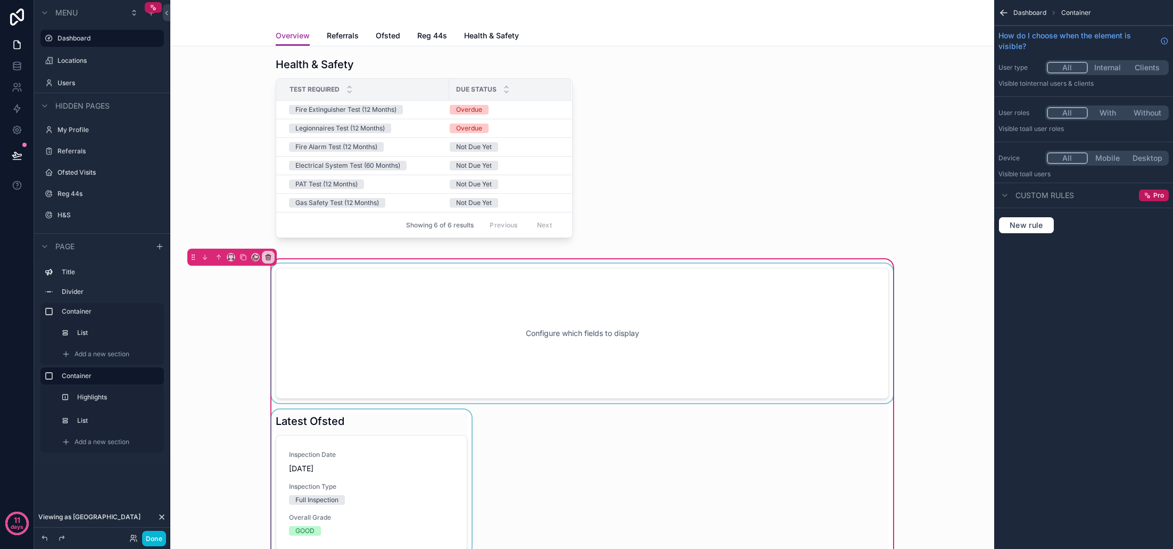
click at [364, 326] on div "scrollable content" at bounding box center [582, 332] width 626 height 139
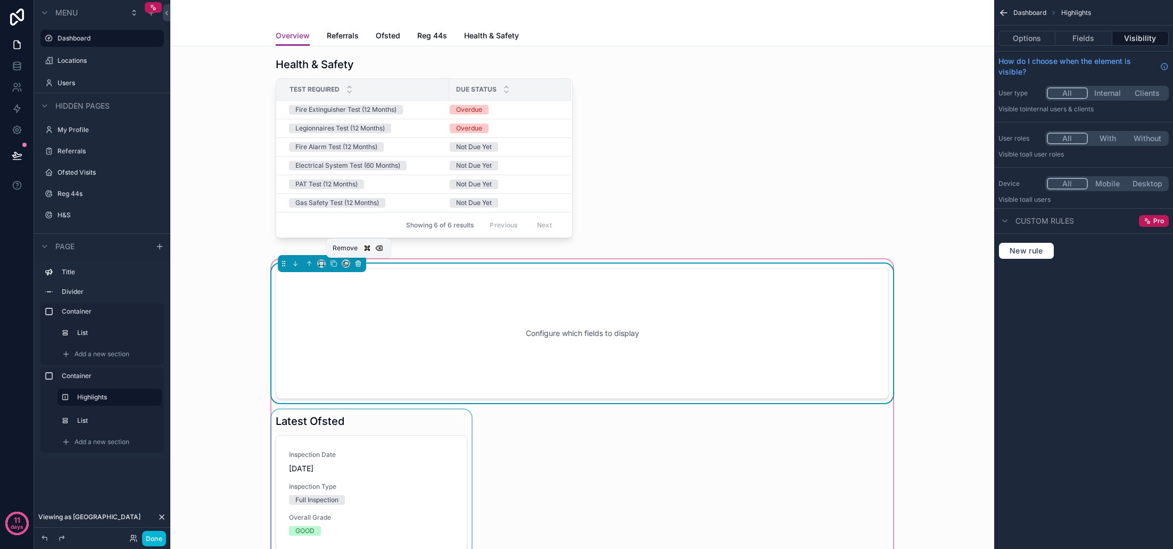
click at [357, 261] on icon "scrollable content" at bounding box center [358, 261] width 2 height 1
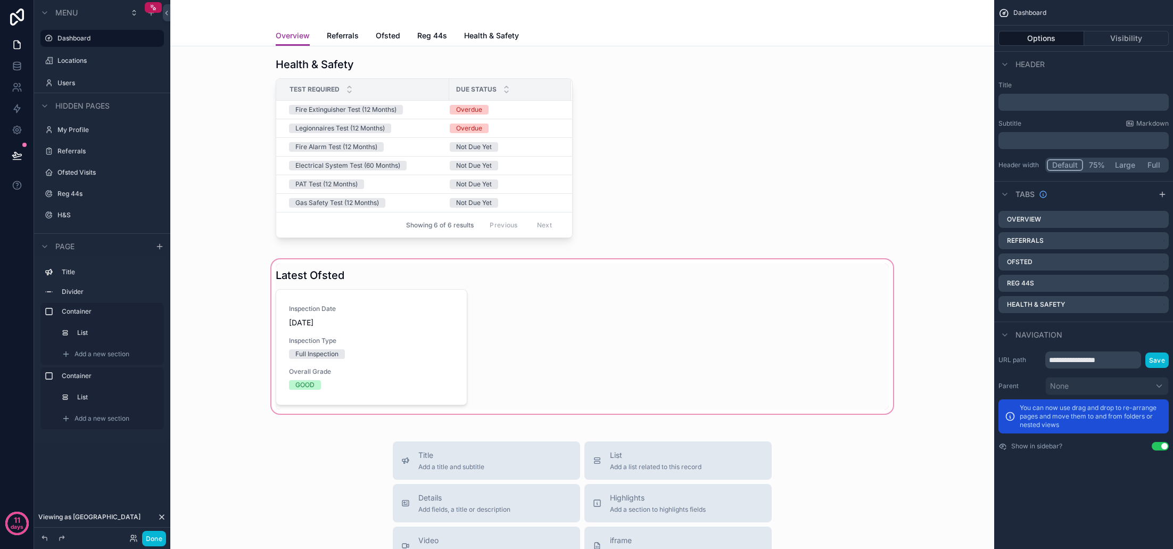
click at [406, 326] on div "scrollable content" at bounding box center [582, 336] width 807 height 159
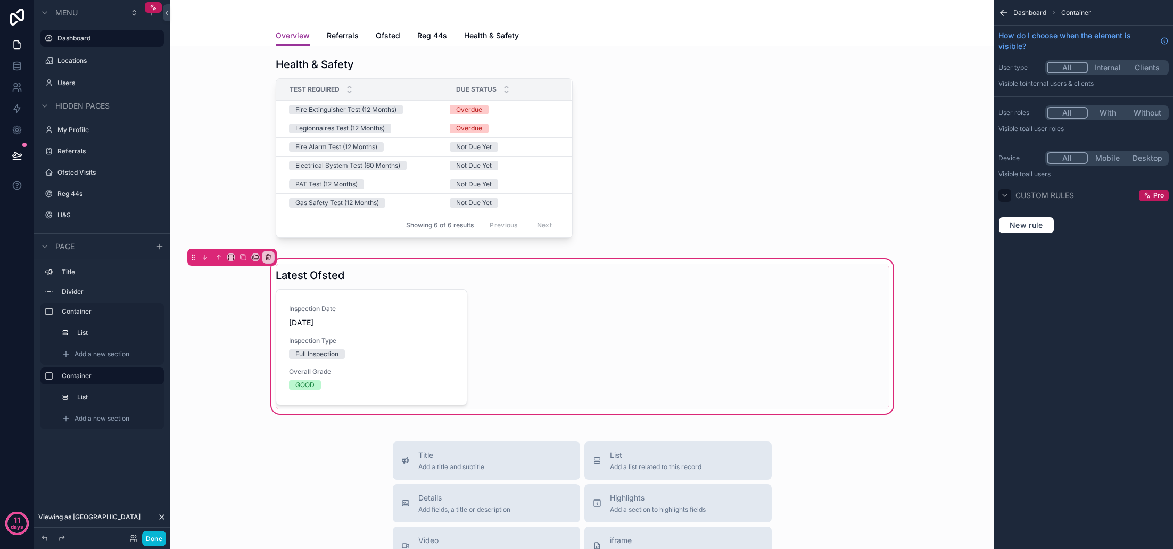
click at [1009, 195] on icon "scrollable content" at bounding box center [1005, 195] width 9 height 9
click at [310, 362] on div "scrollable content" at bounding box center [371, 336] width 204 height 146
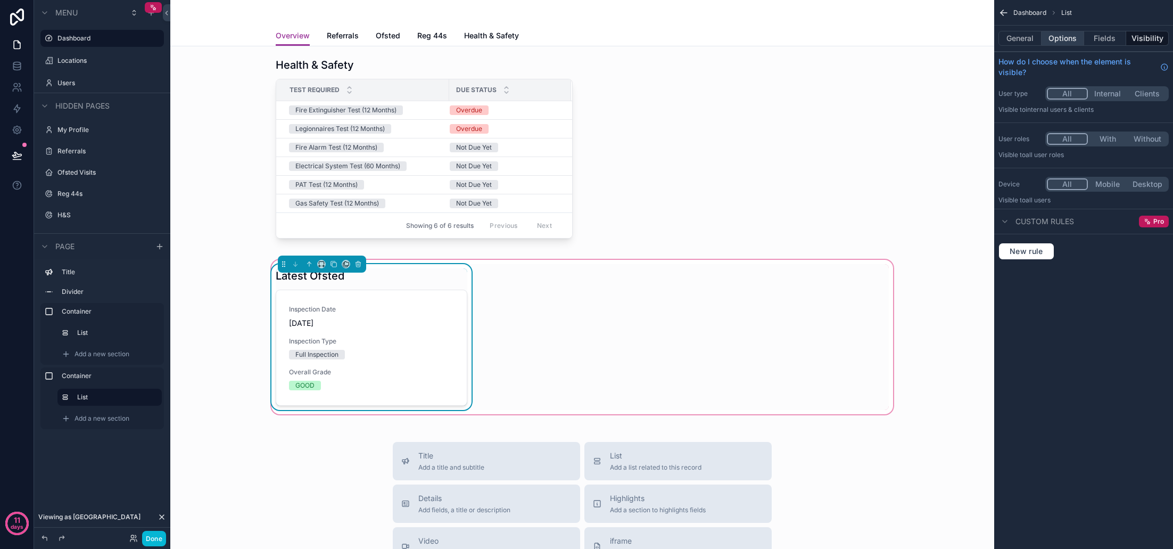
click at [1069, 40] on button "Options" at bounding box center [1063, 38] width 43 height 15
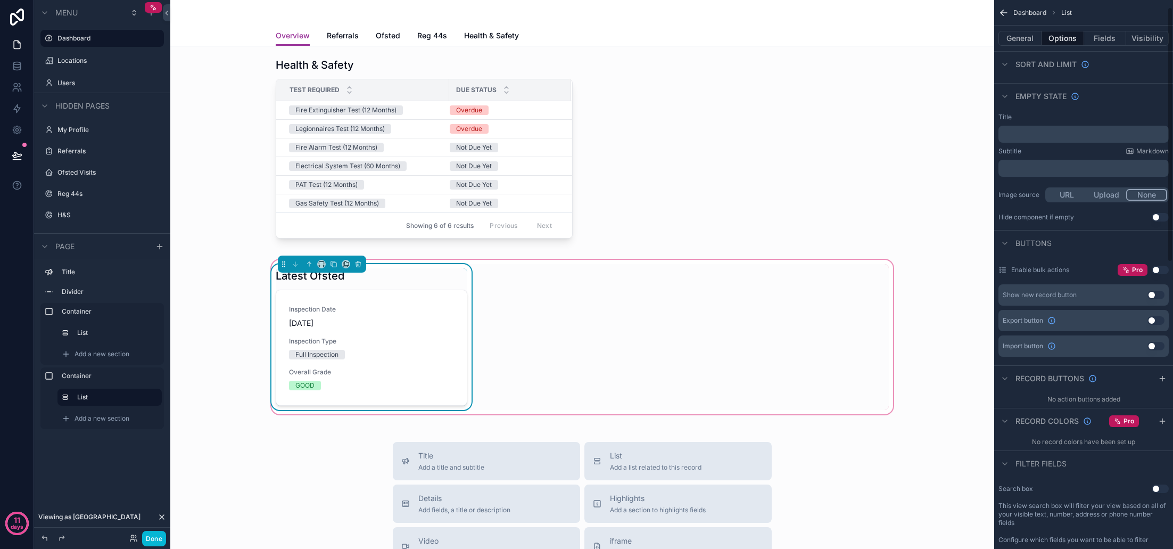
scroll to position [214, 0]
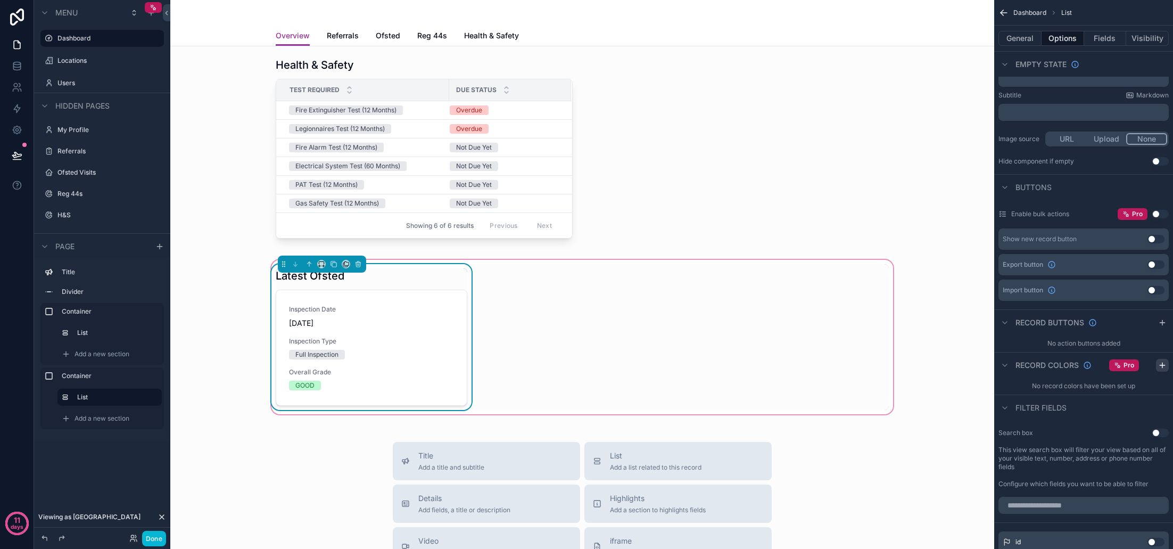
click at [1162, 364] on icon "scrollable content" at bounding box center [1162, 365] width 9 height 9
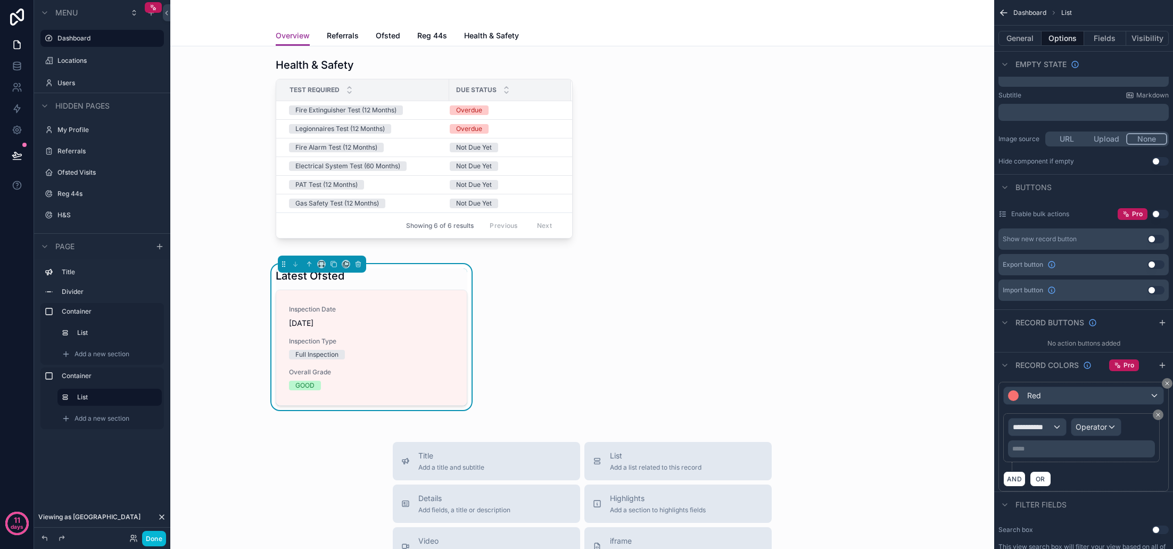
click at [1054, 426] on div "**********" at bounding box center [1037, 426] width 57 height 17
click at [1070, 481] on div "Row values Row values" at bounding box center [1056, 490] width 79 height 26
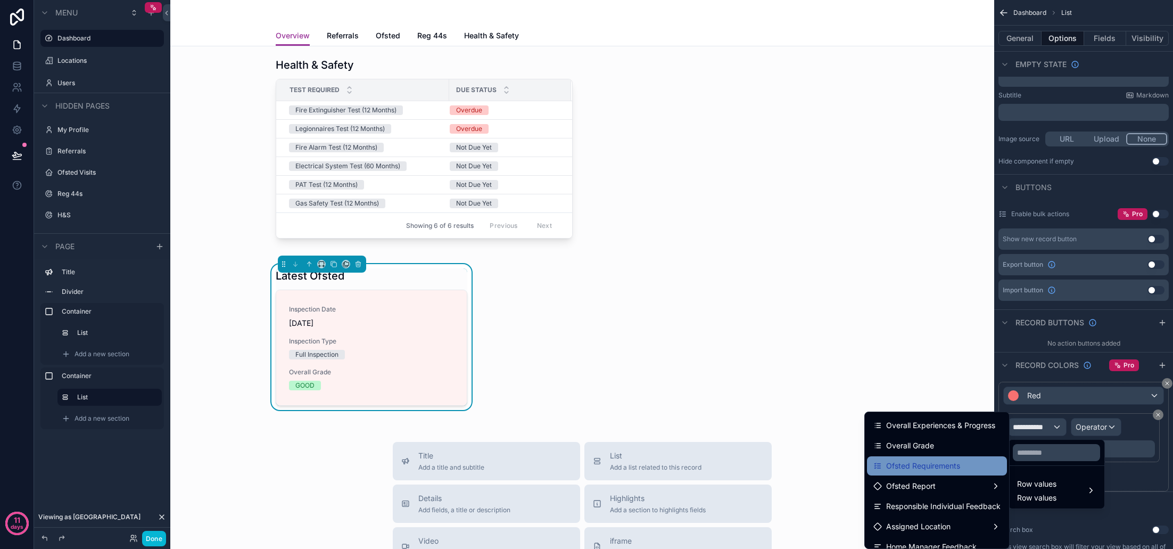
scroll to position [121, 0]
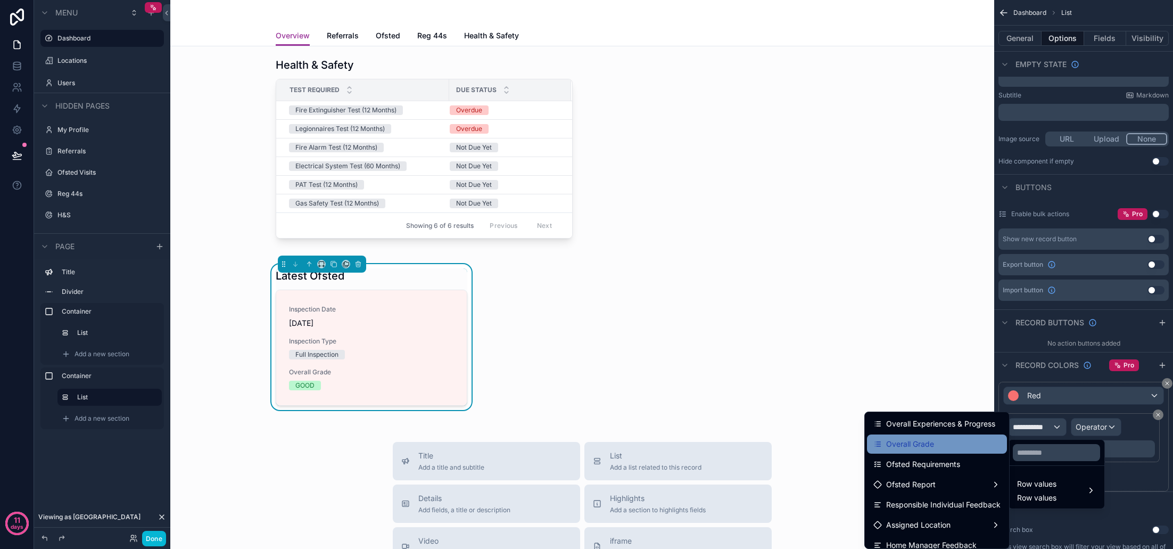
click at [932, 441] on span "Overall Grade" at bounding box center [910, 443] width 48 height 13
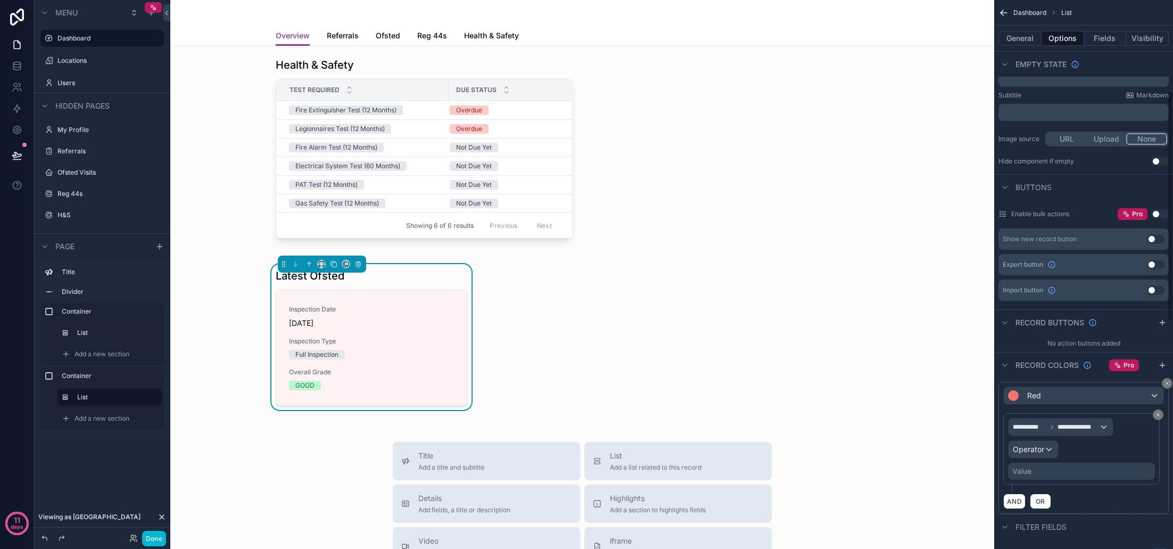
click at [1052, 449] on div "Operator" at bounding box center [1033, 449] width 49 height 17
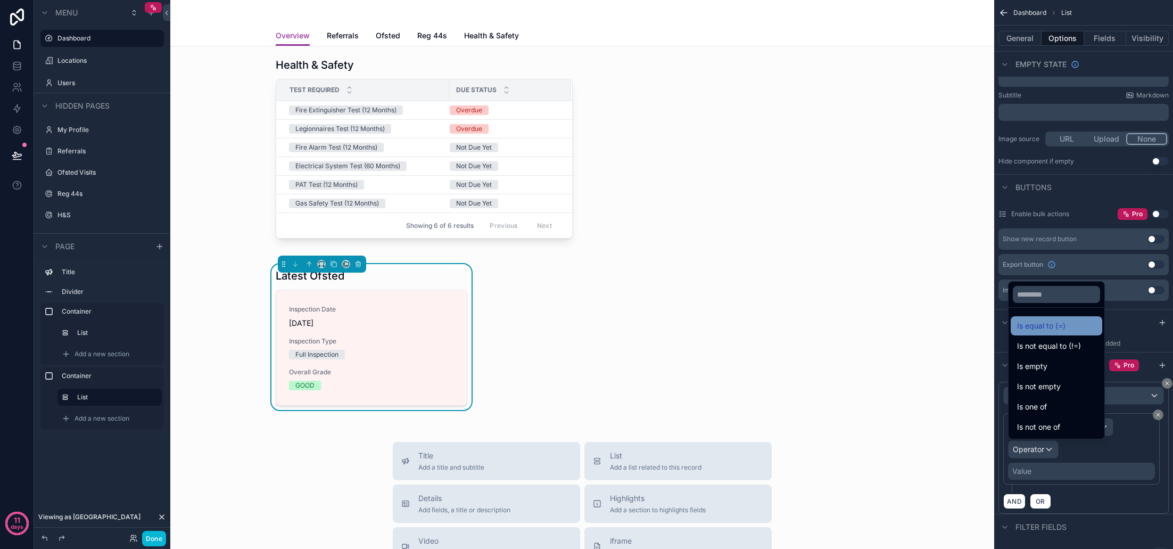
scroll to position [1, 0]
click at [1053, 321] on span "Is equal to (=)" at bounding box center [1041, 325] width 48 height 13
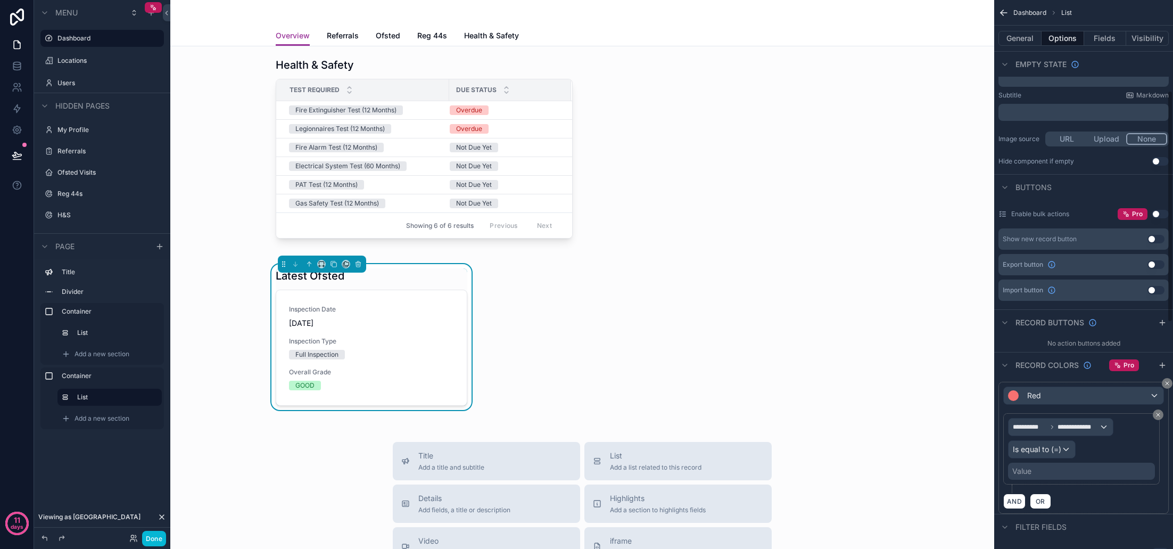
click at [1057, 470] on div "Value" at bounding box center [1081, 470] width 147 height 17
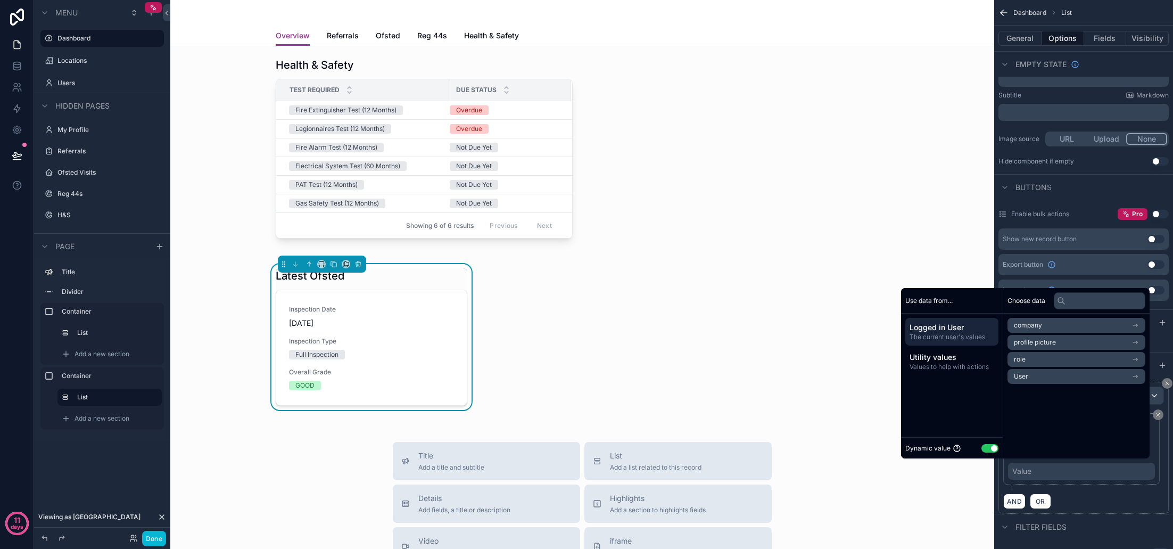
click at [987, 449] on button "Use setting" at bounding box center [989, 448] width 17 height 9
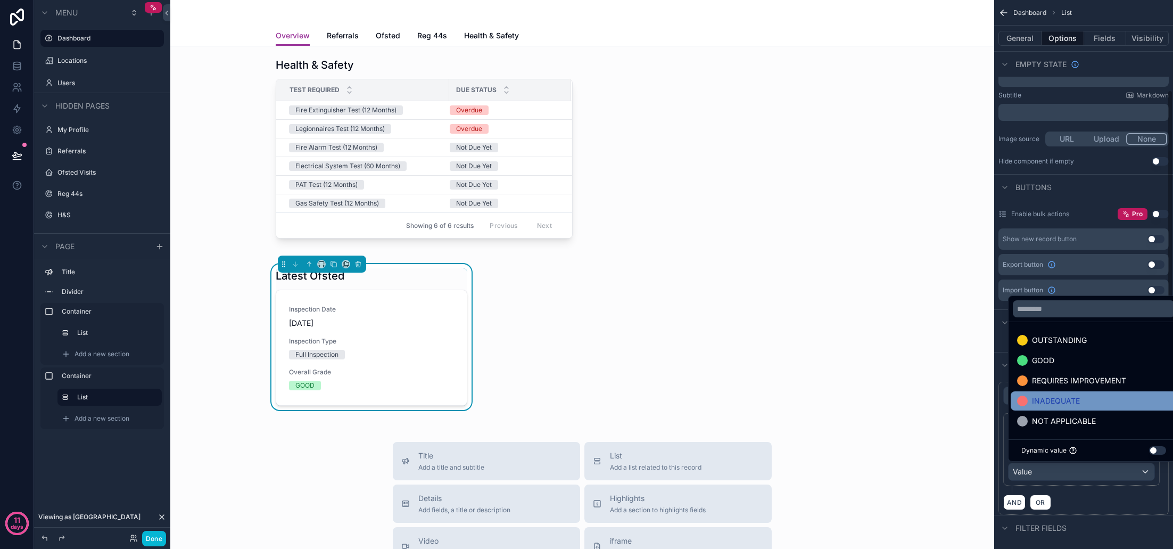
click at [1061, 402] on span "INADEQUATE" at bounding box center [1056, 400] width 48 height 13
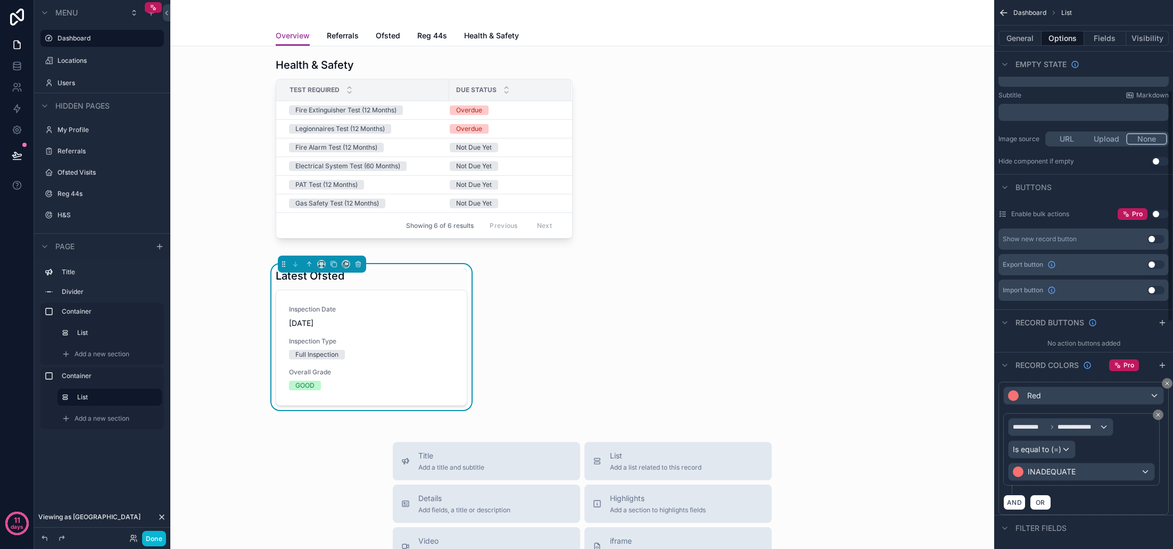
click at [1097, 502] on div "AND OR" at bounding box center [1083, 502] width 161 height 16
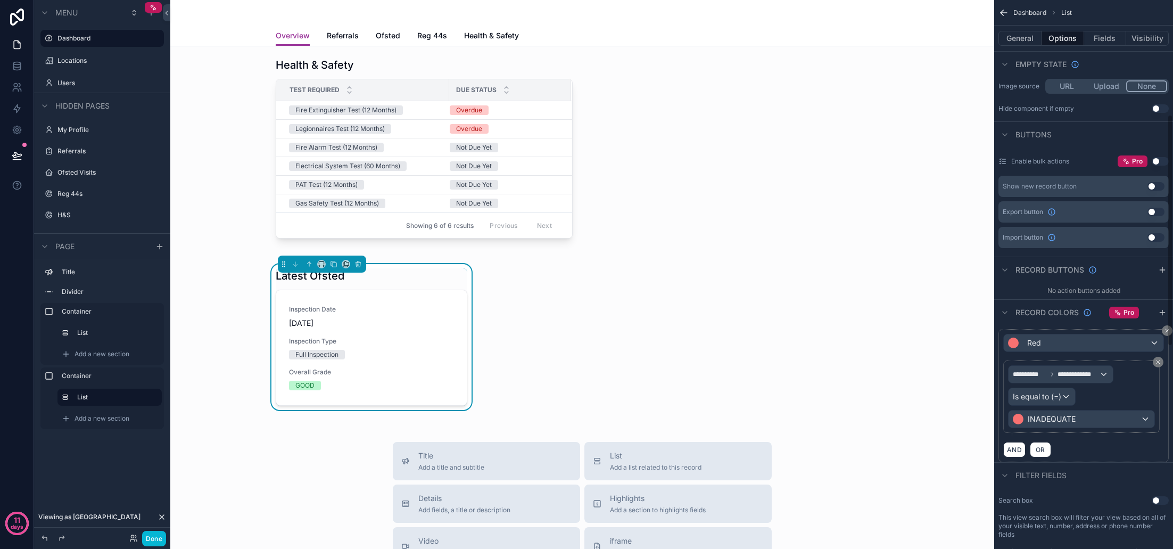
scroll to position [272, 0]
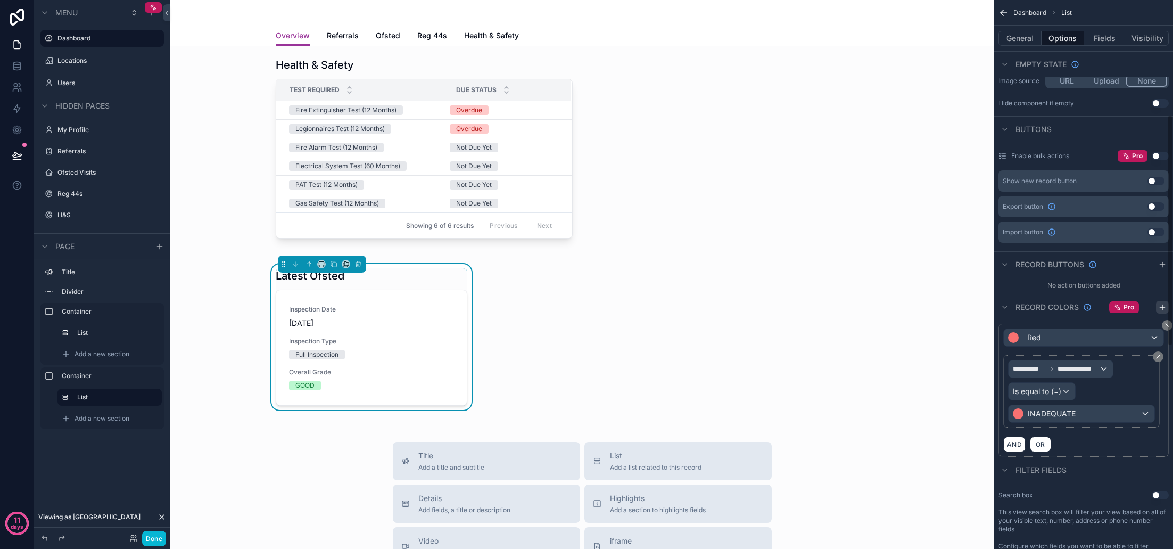
click at [1164, 307] on icon "scrollable content" at bounding box center [1162, 307] width 5 height 0
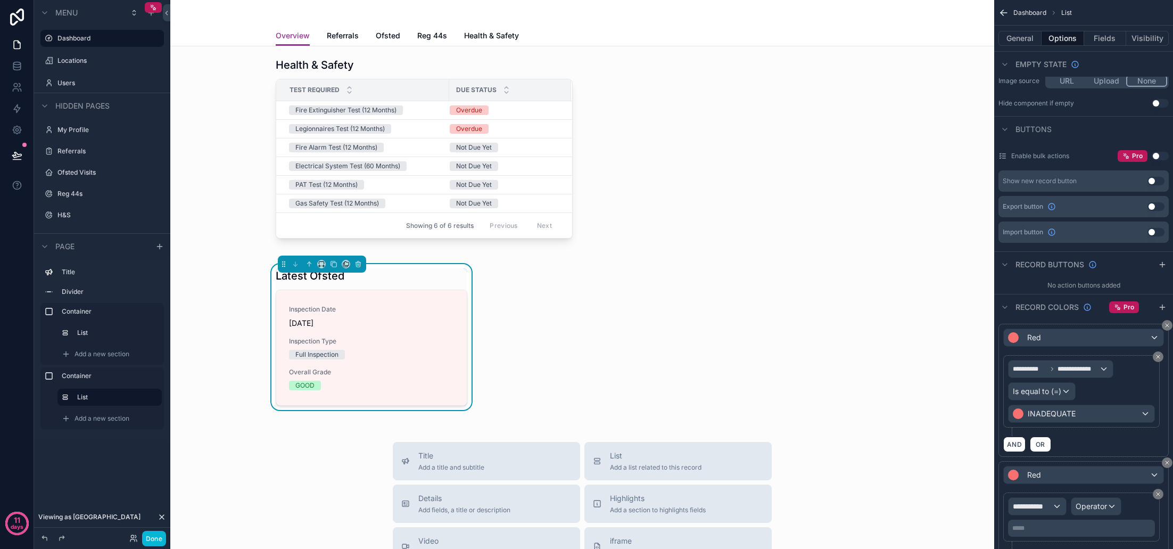
click at [1094, 481] on div "Red" at bounding box center [1084, 474] width 160 height 17
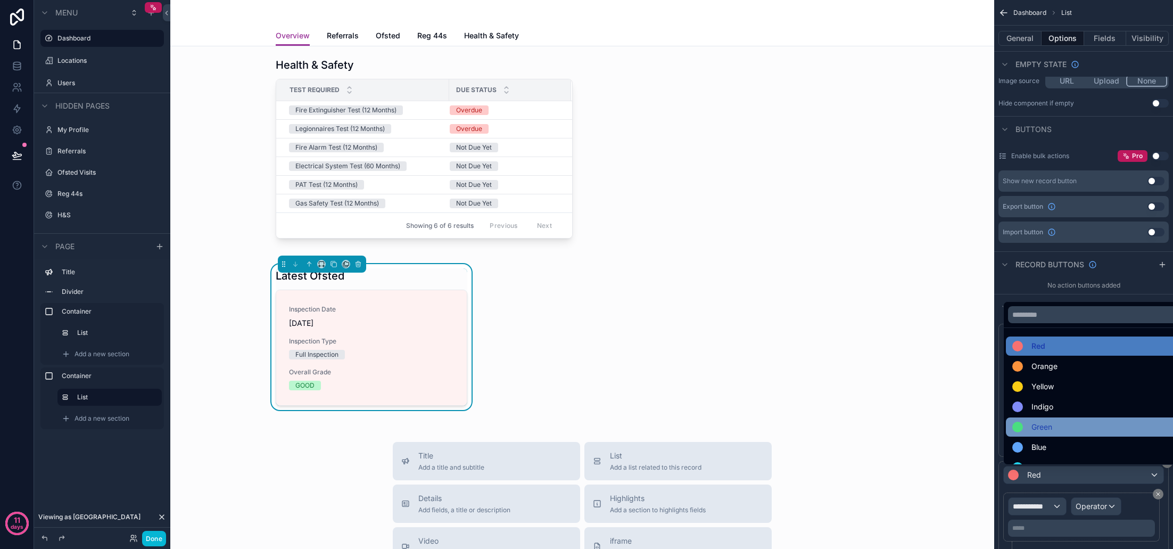
click at [1070, 433] on div "Green" at bounding box center [1095, 426] width 167 height 13
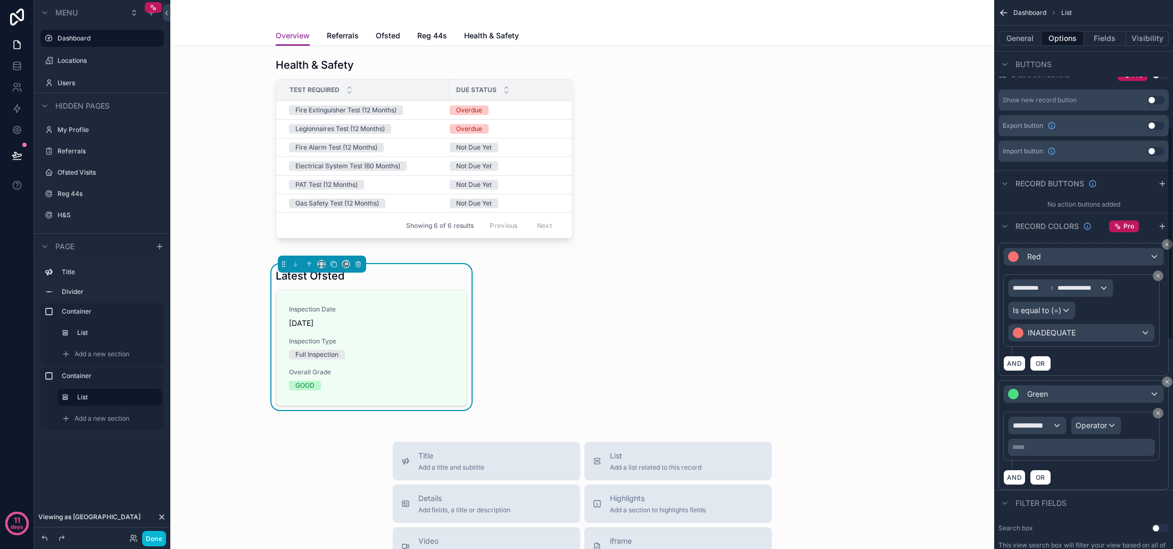
scroll to position [383, 0]
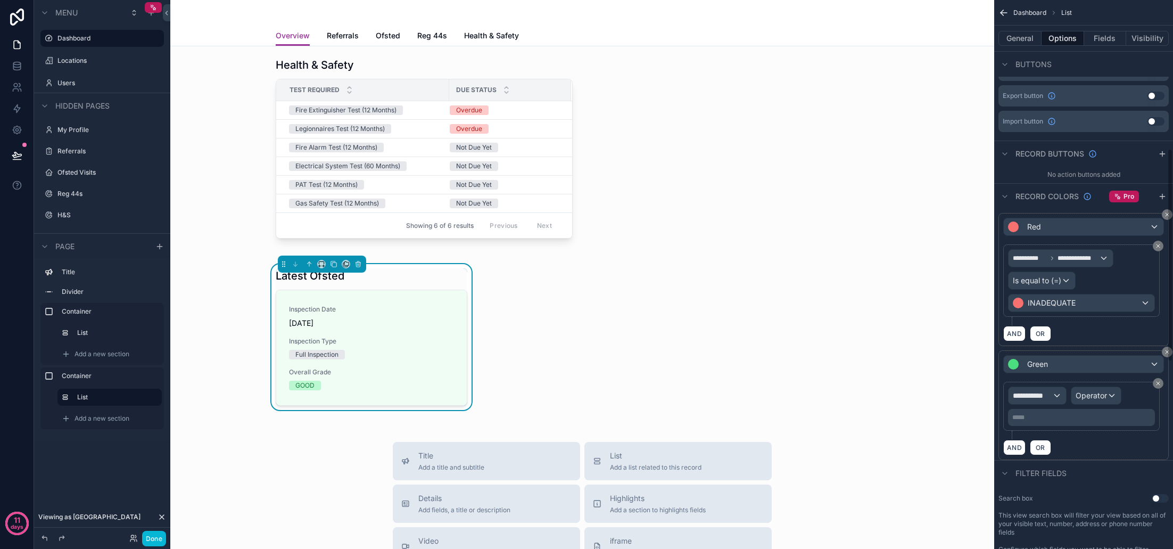
click at [1055, 402] on div "**********" at bounding box center [1037, 395] width 57 height 17
click at [1054, 448] on span "Row values" at bounding box center [1036, 452] width 39 height 13
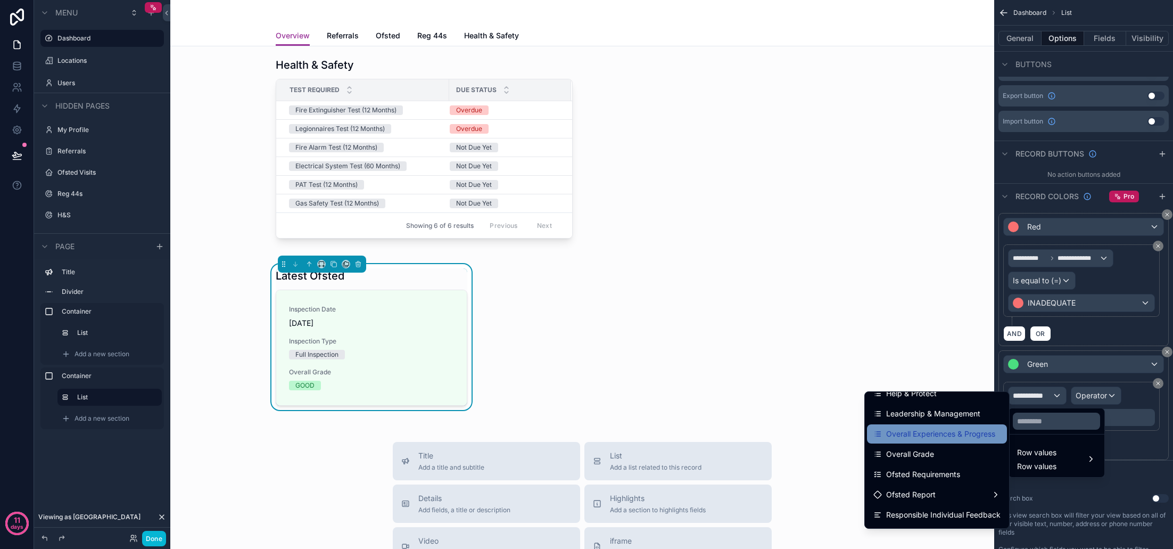
scroll to position [98, 0]
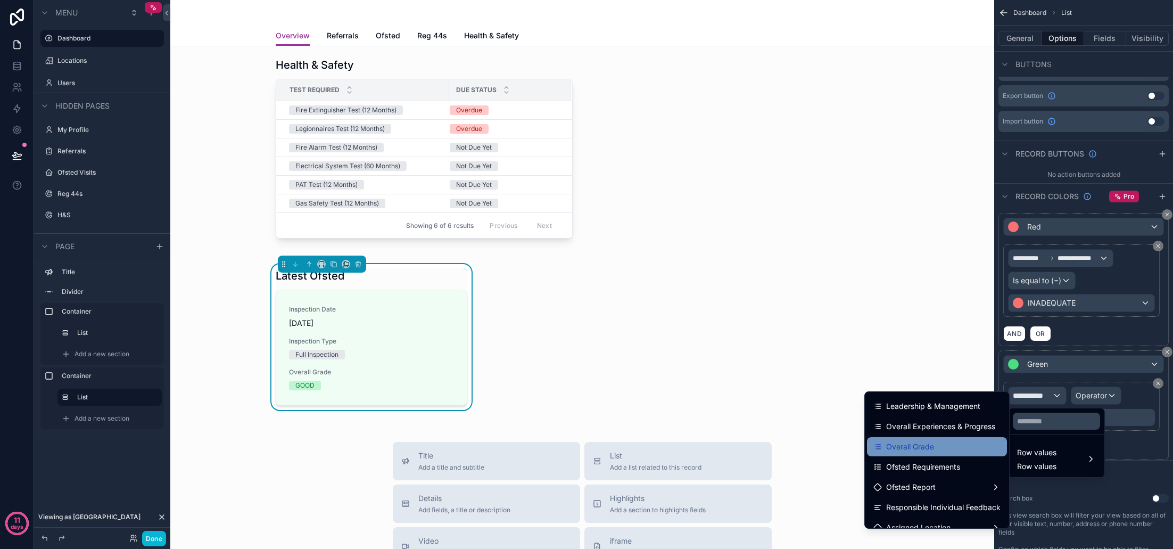
click at [940, 449] on div "Overall Grade" at bounding box center [936, 446] width 127 height 13
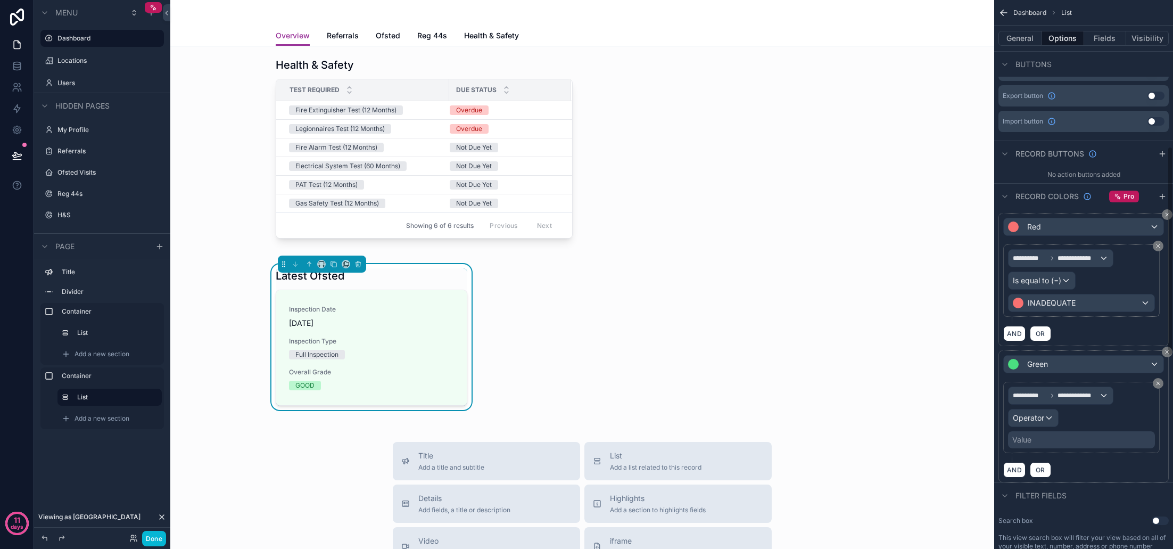
click at [1037, 422] on span "Operator" at bounding box center [1028, 417] width 31 height 11
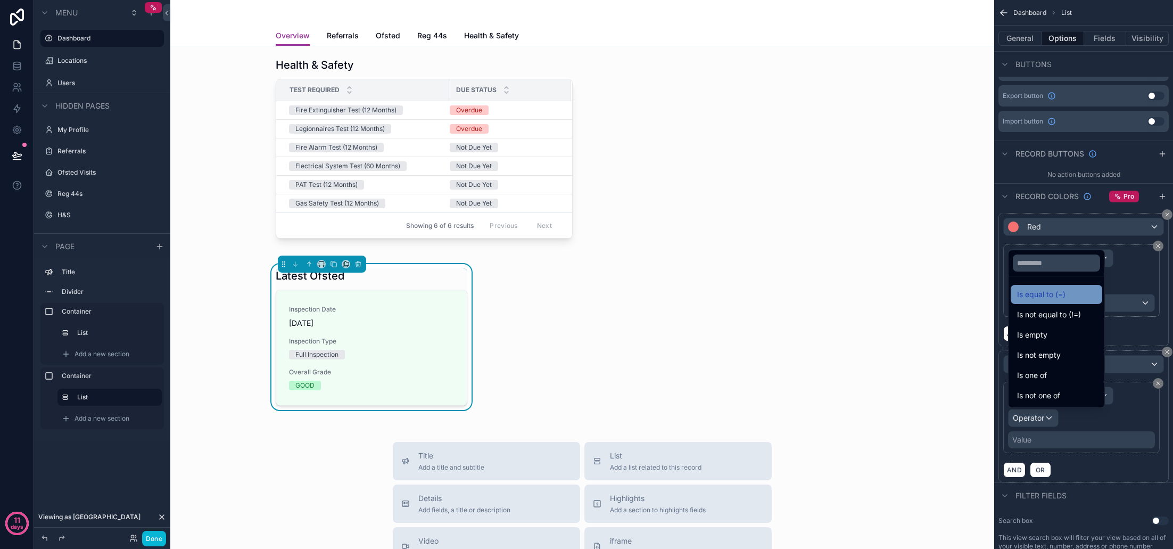
click at [1051, 296] on span "Is equal to (=)" at bounding box center [1041, 294] width 48 height 13
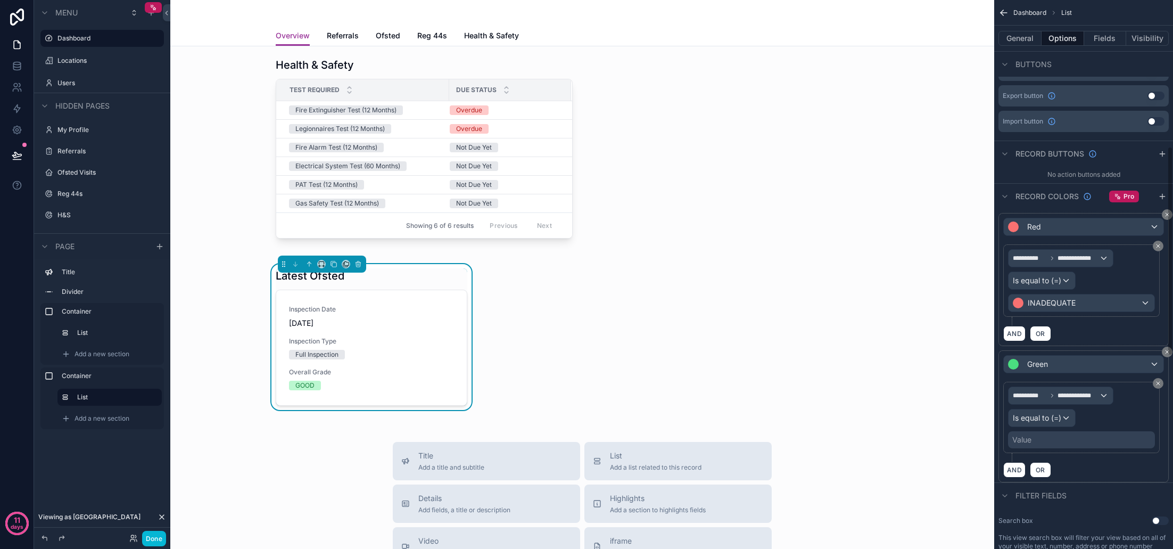
click at [1060, 441] on div "Value" at bounding box center [1081, 439] width 147 height 17
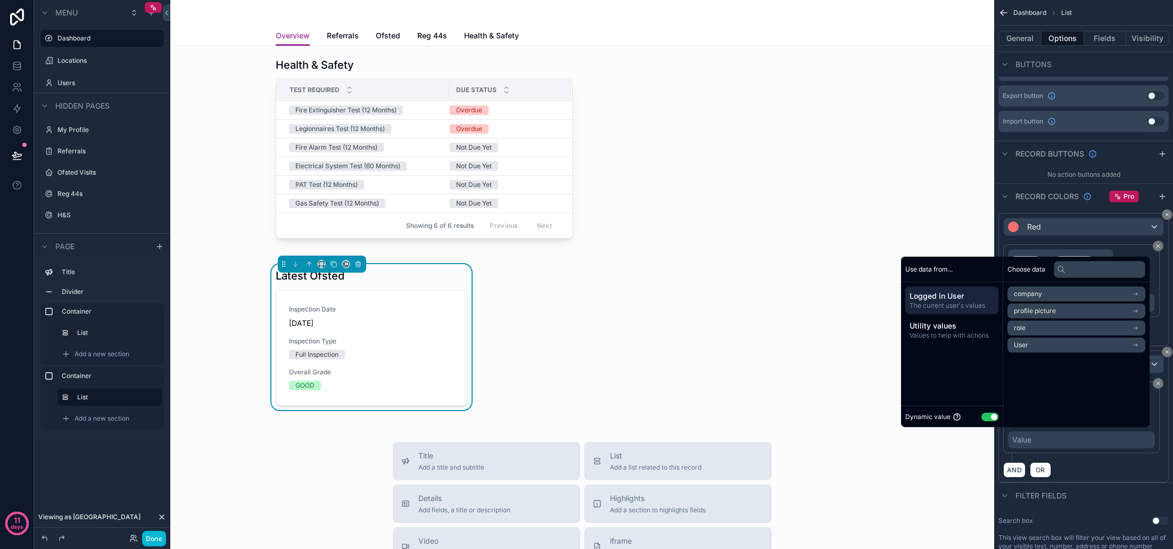
click at [988, 418] on button "Use setting" at bounding box center [989, 416] width 17 height 9
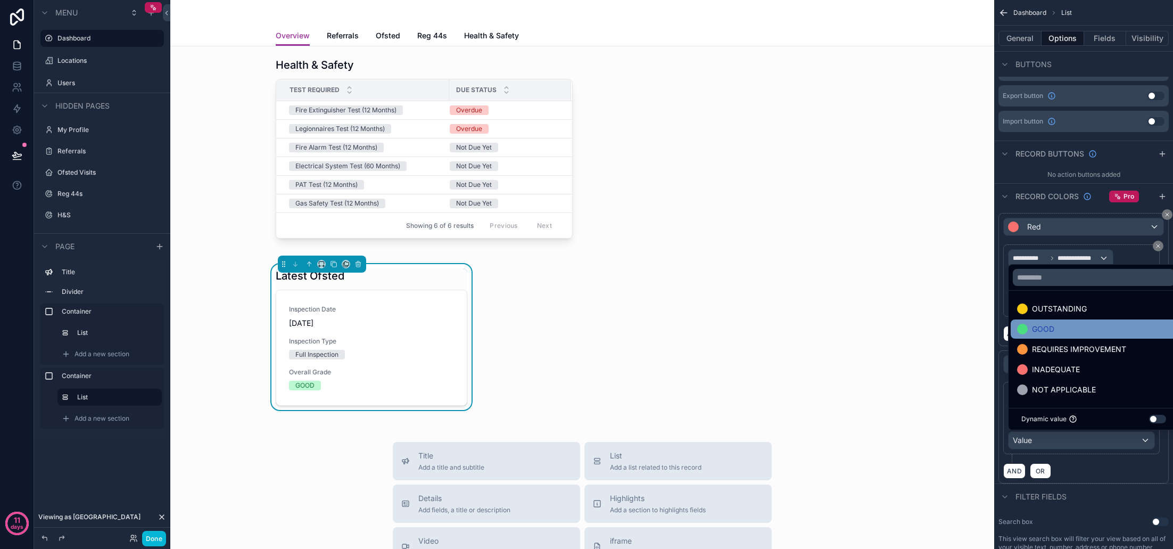
click at [1073, 332] on div "GOOD" at bounding box center [1093, 329] width 153 height 13
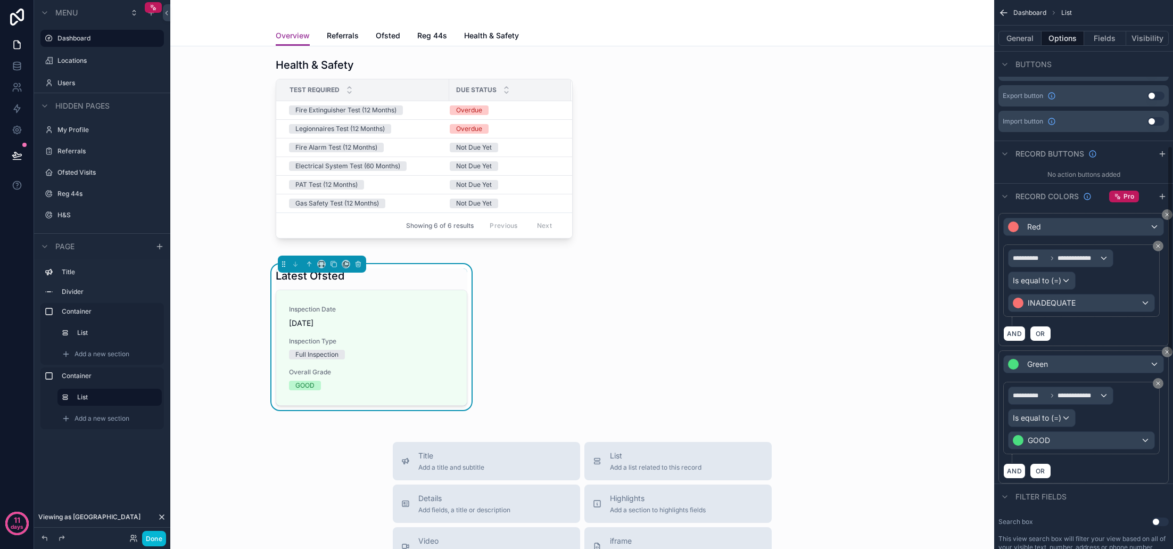
click at [1096, 479] on div "**********" at bounding box center [1083, 416] width 170 height 133
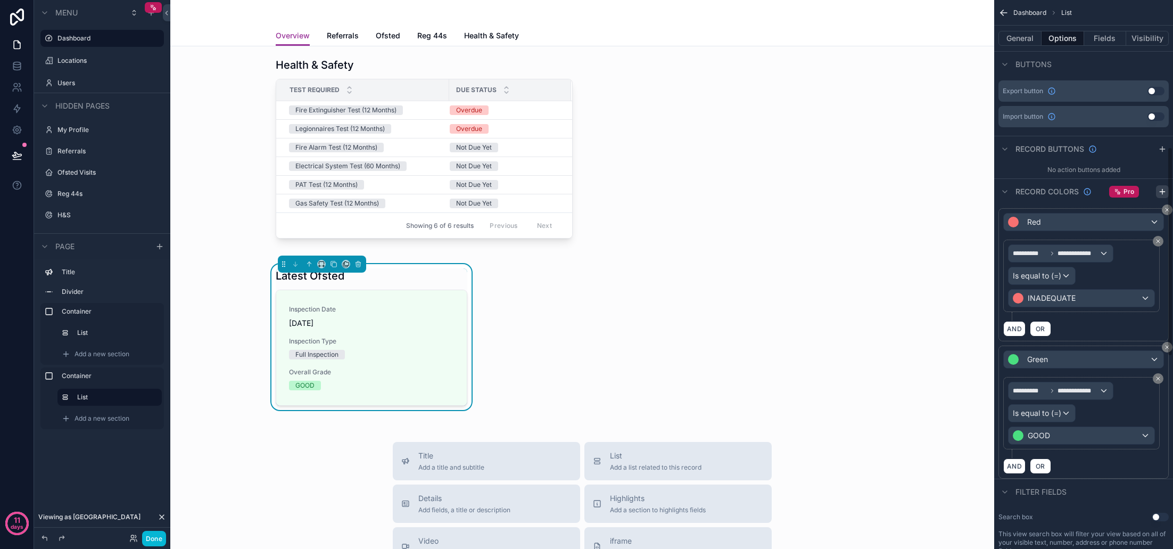
click at [1164, 197] on div "Record colors Pro" at bounding box center [1083, 191] width 179 height 26
click at [1164, 191] on icon "scrollable content" at bounding box center [1162, 191] width 5 height 0
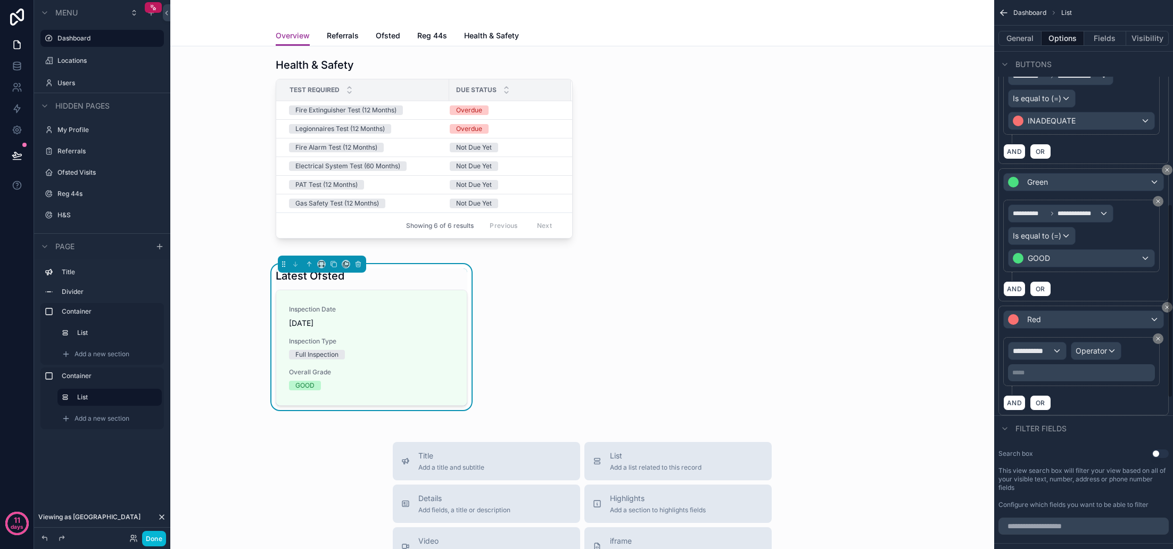
scroll to position [587, 0]
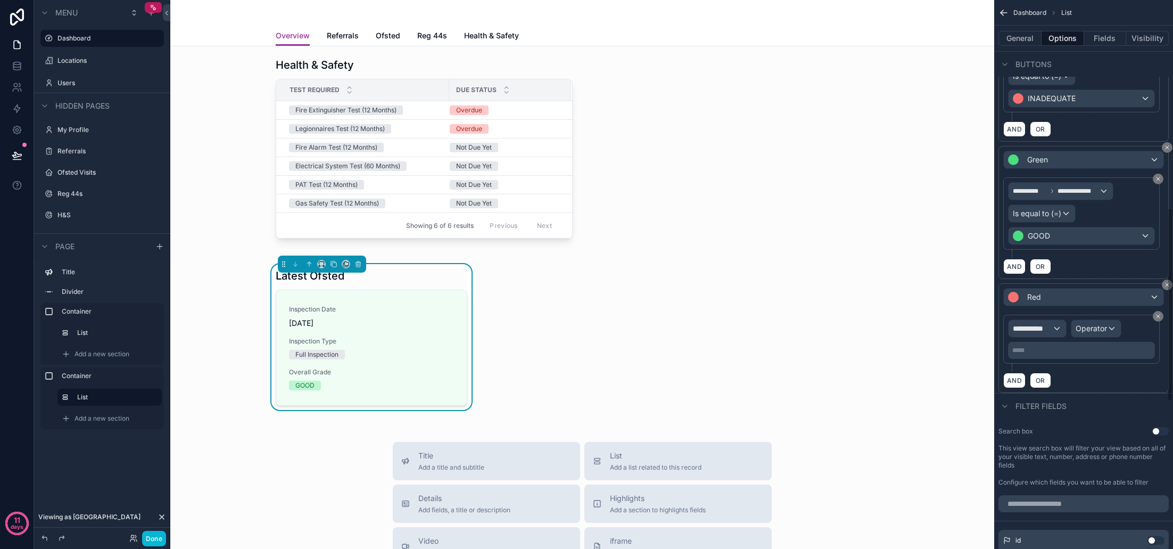
click at [1070, 305] on div "Red" at bounding box center [1084, 296] width 160 height 17
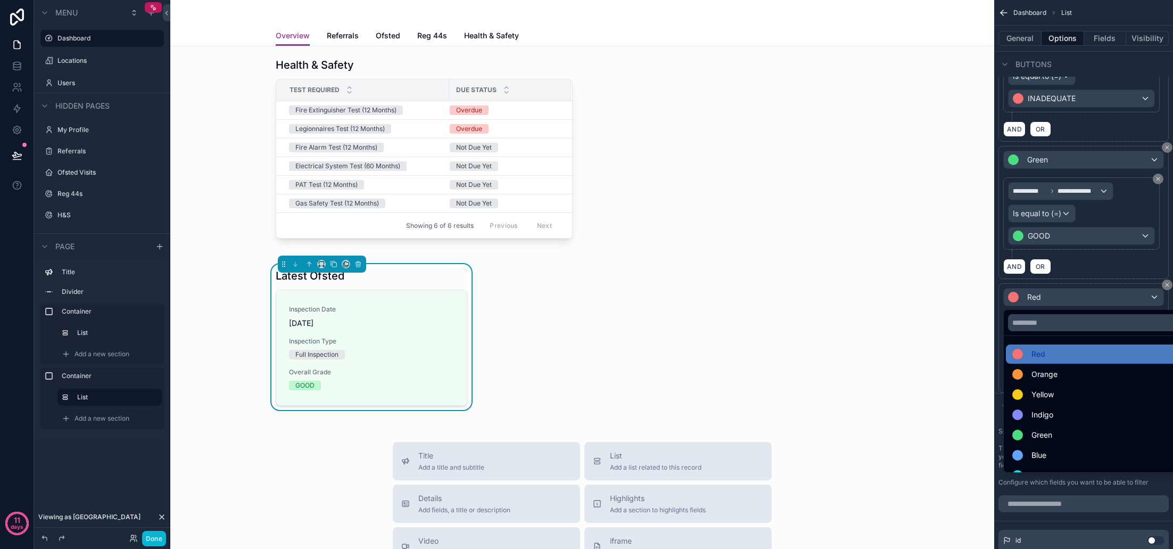
click at [1070, 305] on div "scrollable content" at bounding box center [586, 274] width 1173 height 549
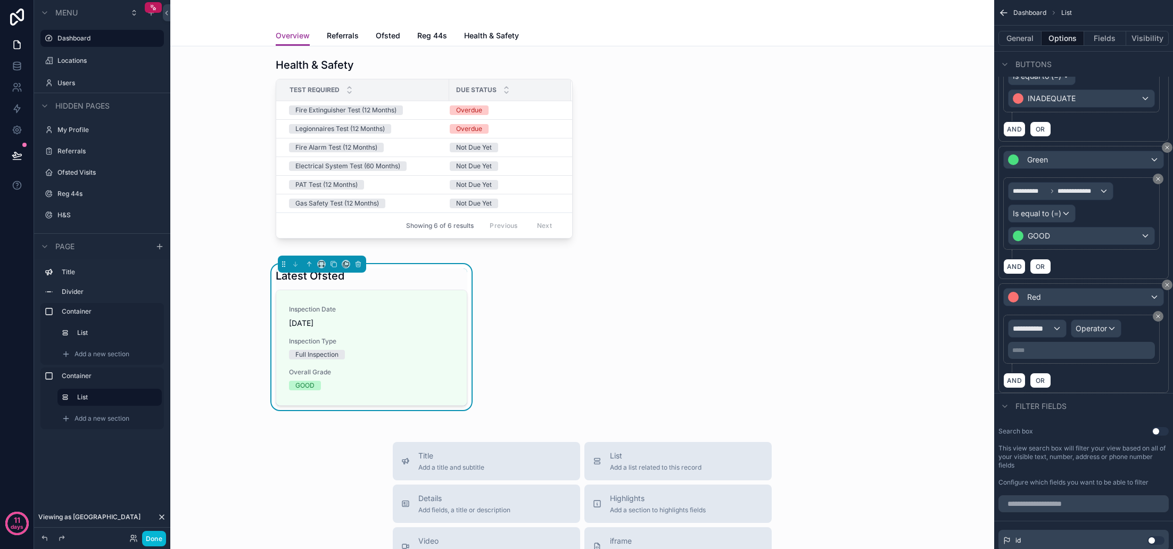
click at [1070, 305] on div "Red" at bounding box center [1084, 296] width 160 height 17
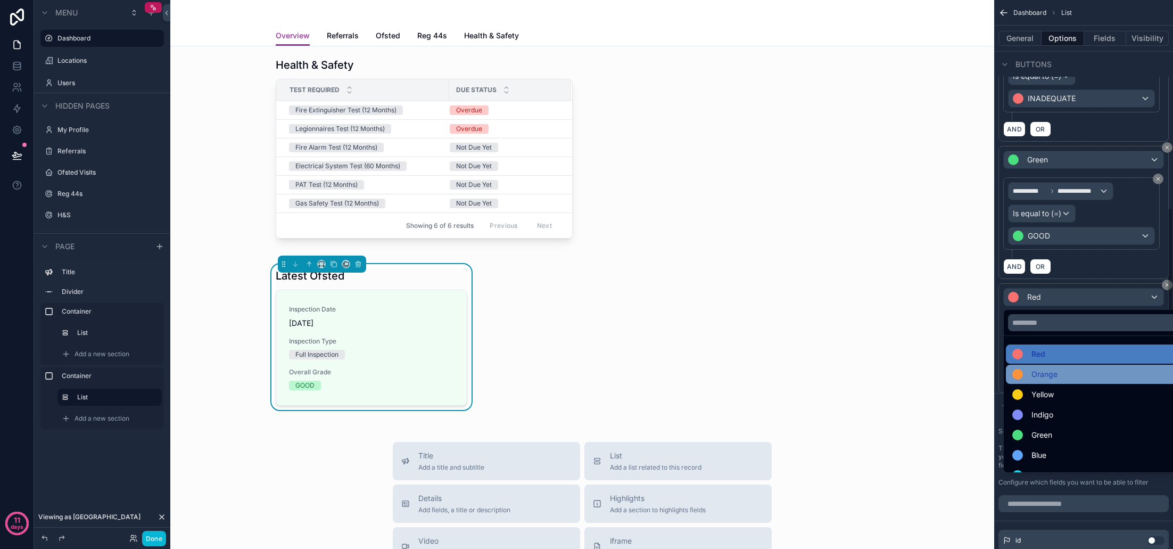
click at [1047, 379] on span "Orange" at bounding box center [1044, 374] width 26 height 13
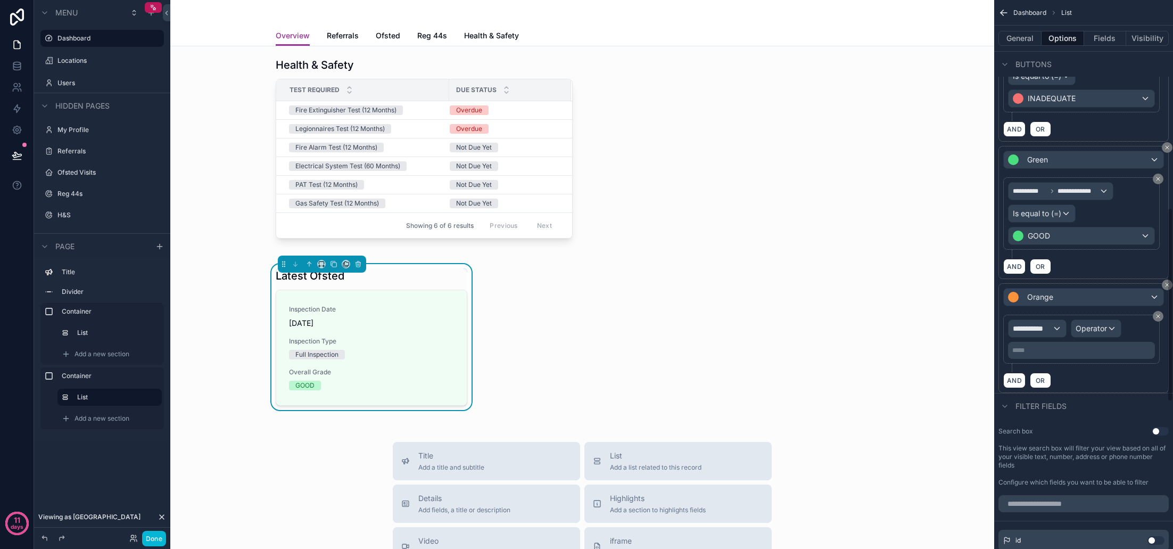
click at [1045, 328] on span "**********" at bounding box center [1032, 328] width 39 height 11
click at [1051, 399] on span "Row values" at bounding box center [1036, 399] width 39 height 11
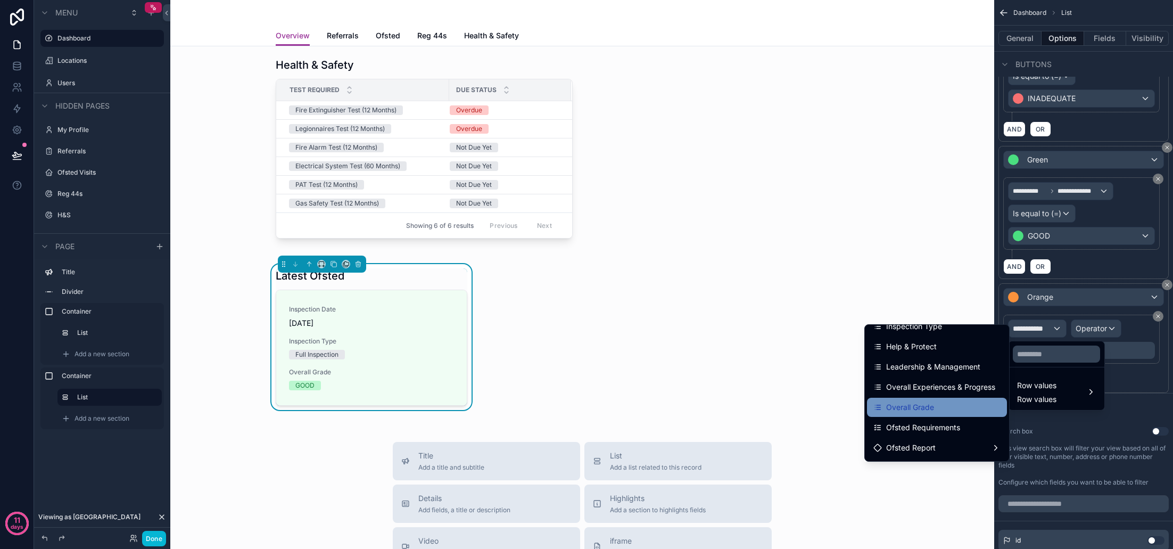
scroll to position [71, 0]
click at [946, 409] on div "Overall Grade" at bounding box center [936, 406] width 127 height 13
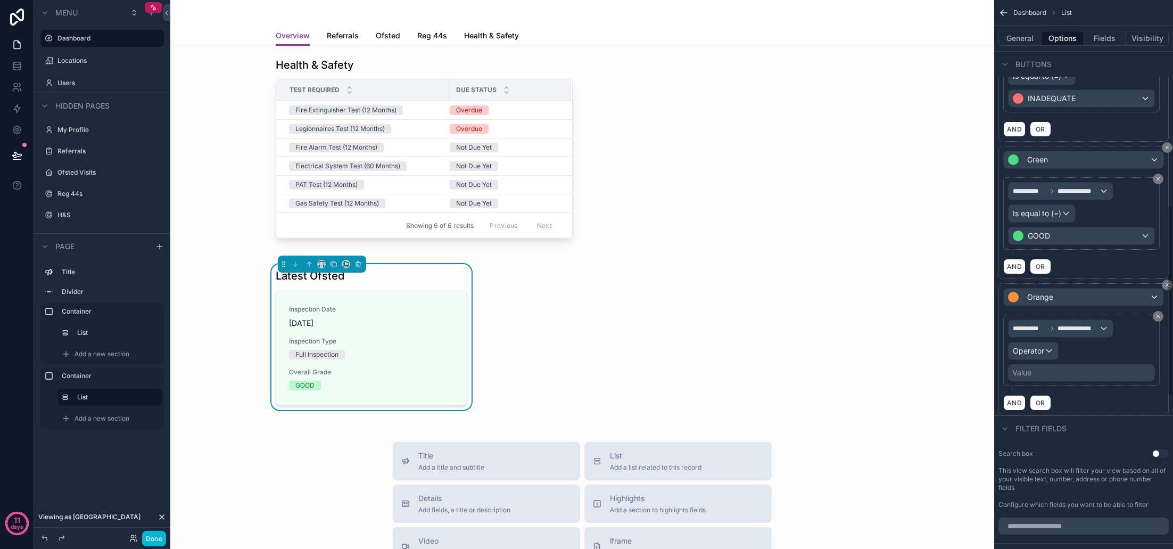
click at [1035, 354] on span "Operator" at bounding box center [1028, 350] width 31 height 9
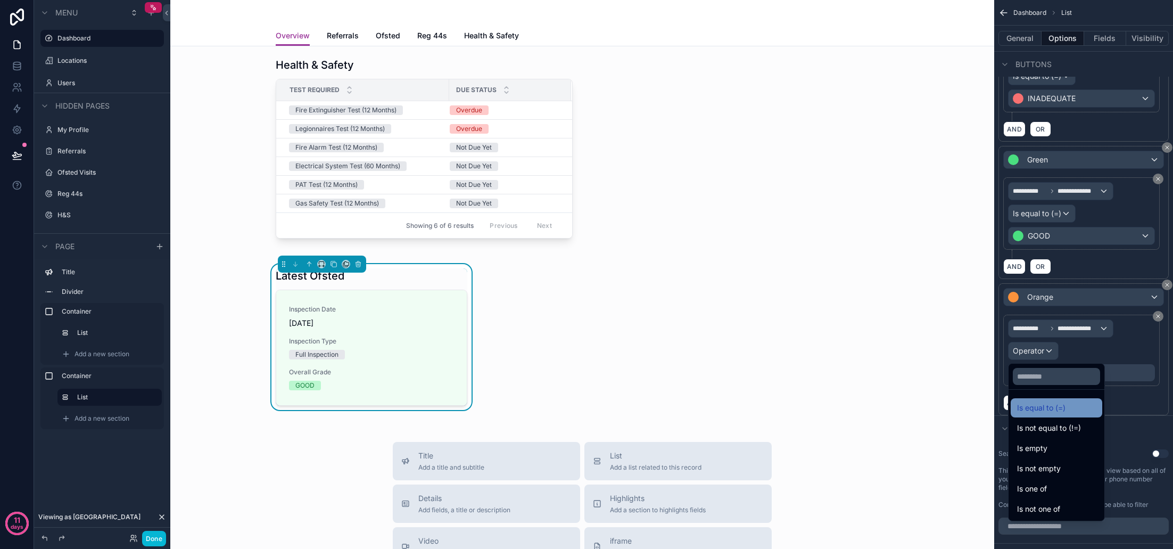
click at [1048, 412] on span "Is equal to (=)" at bounding box center [1041, 407] width 48 height 13
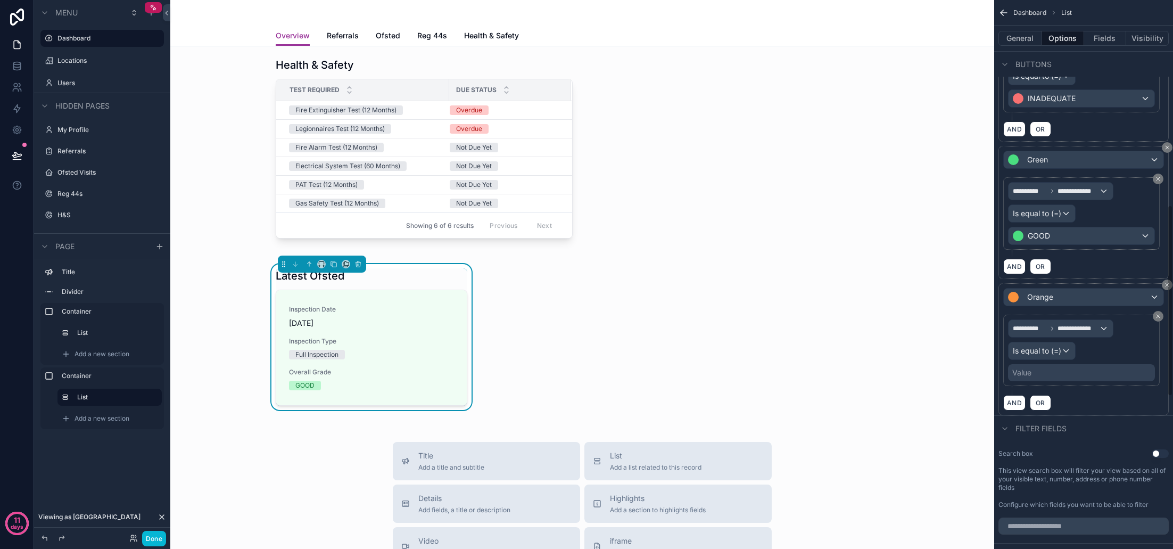
click at [1048, 375] on div "Value" at bounding box center [1081, 372] width 147 height 17
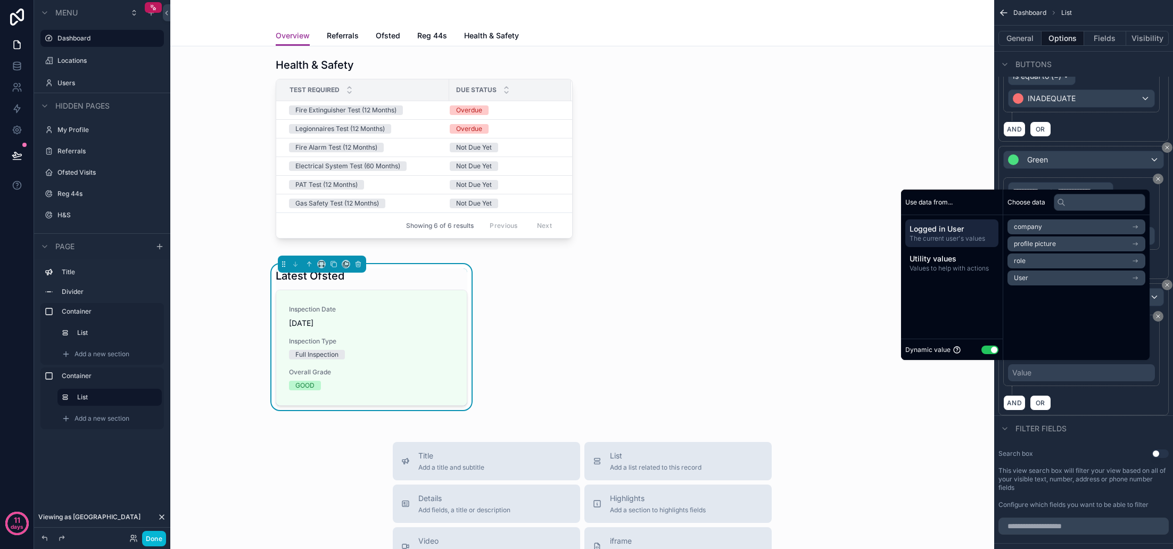
click at [984, 350] on button "Use setting" at bounding box center [989, 349] width 17 height 9
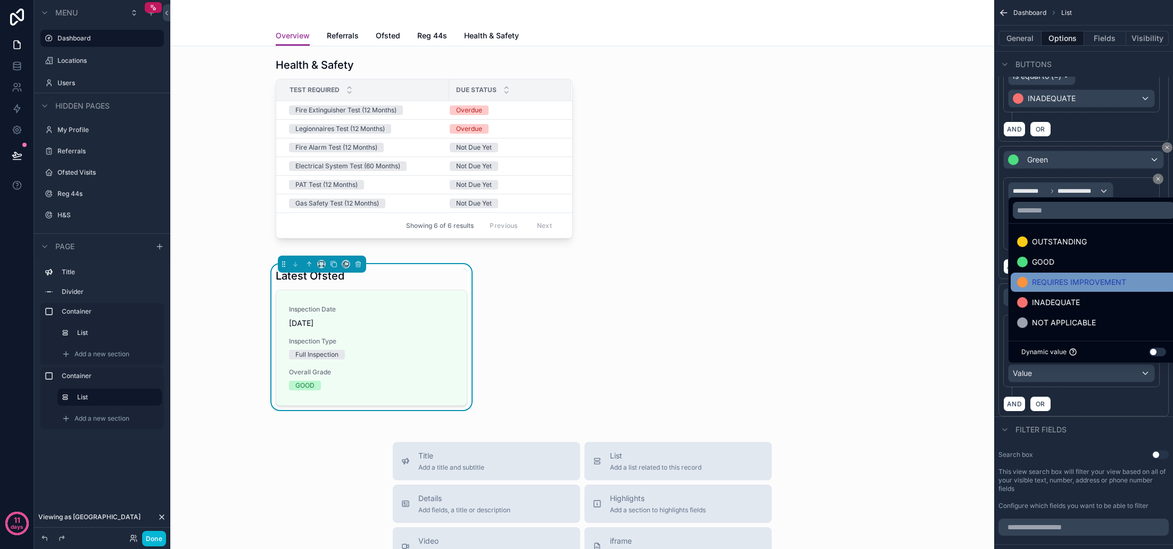
click at [1051, 284] on span "REQUIRES IMPROVEMENT" at bounding box center [1079, 282] width 94 height 13
click at [1092, 418] on div "Filter fields" at bounding box center [1083, 429] width 179 height 26
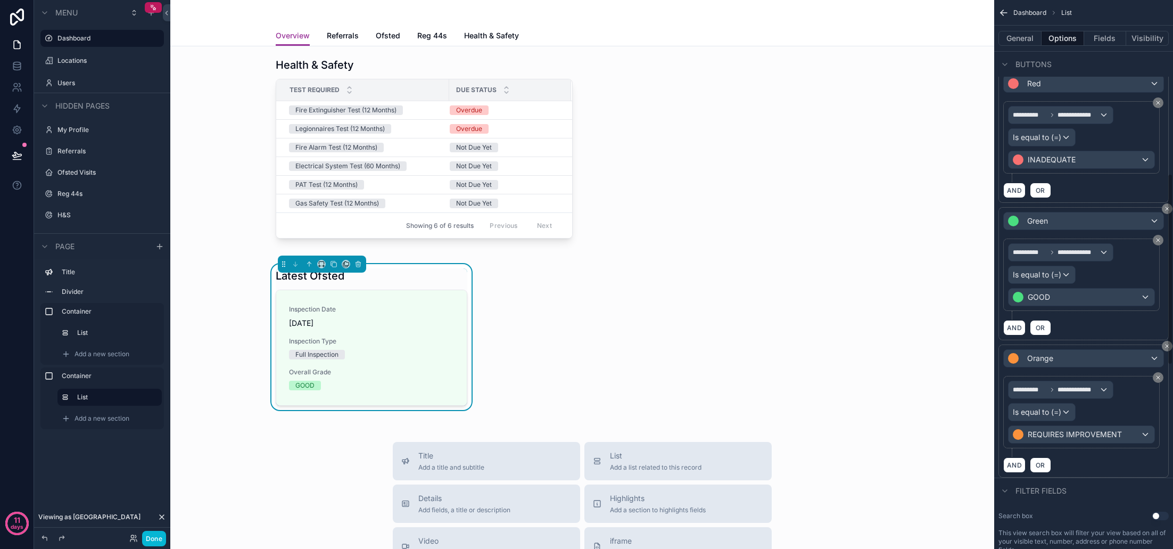
scroll to position [482, 0]
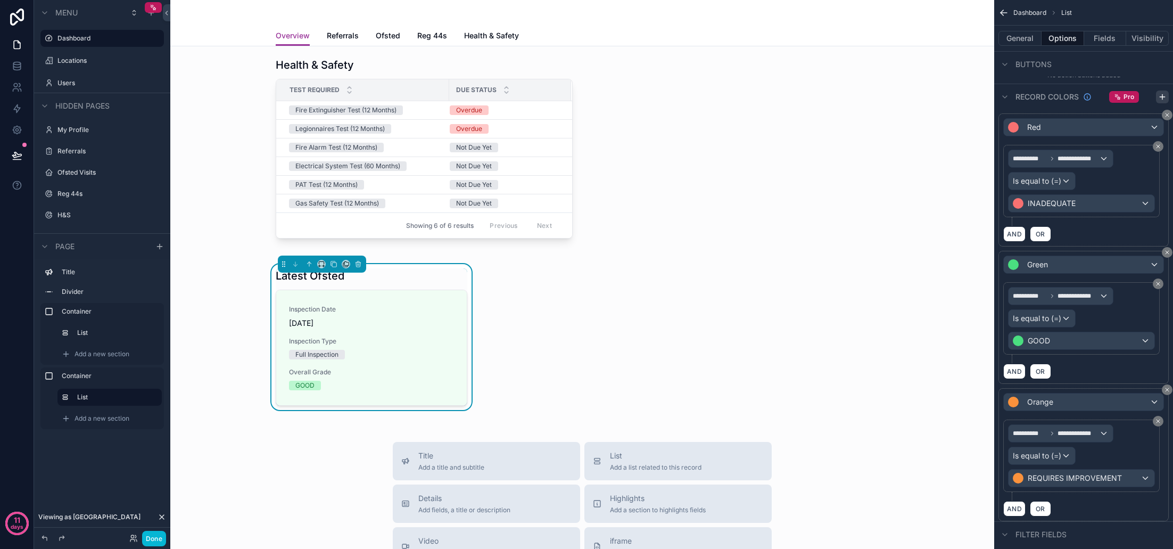
click at [1162, 97] on icon "scrollable content" at bounding box center [1162, 97] width 5 height 0
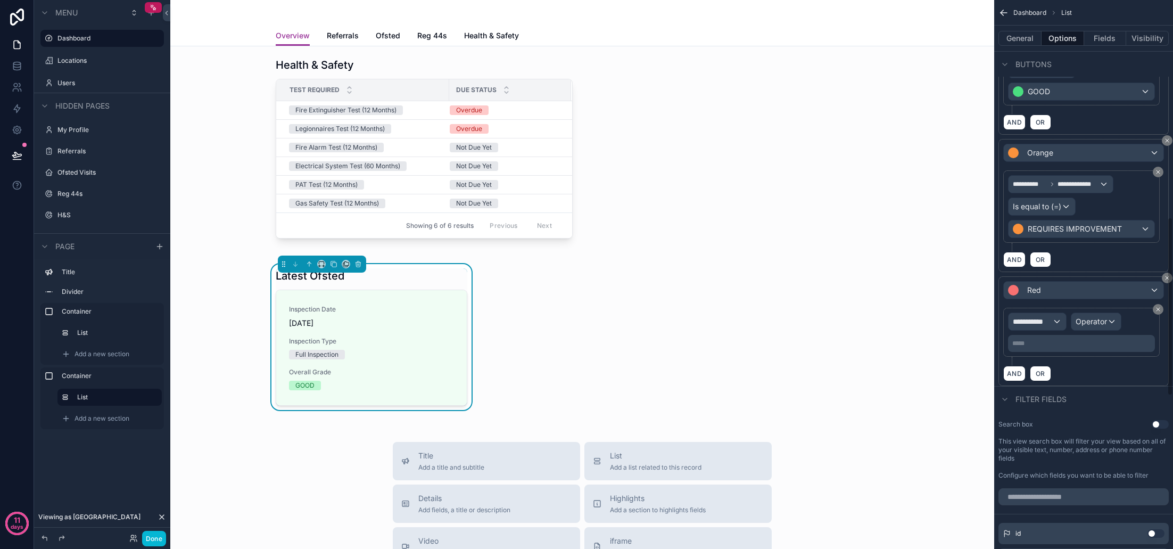
scroll to position [747, 0]
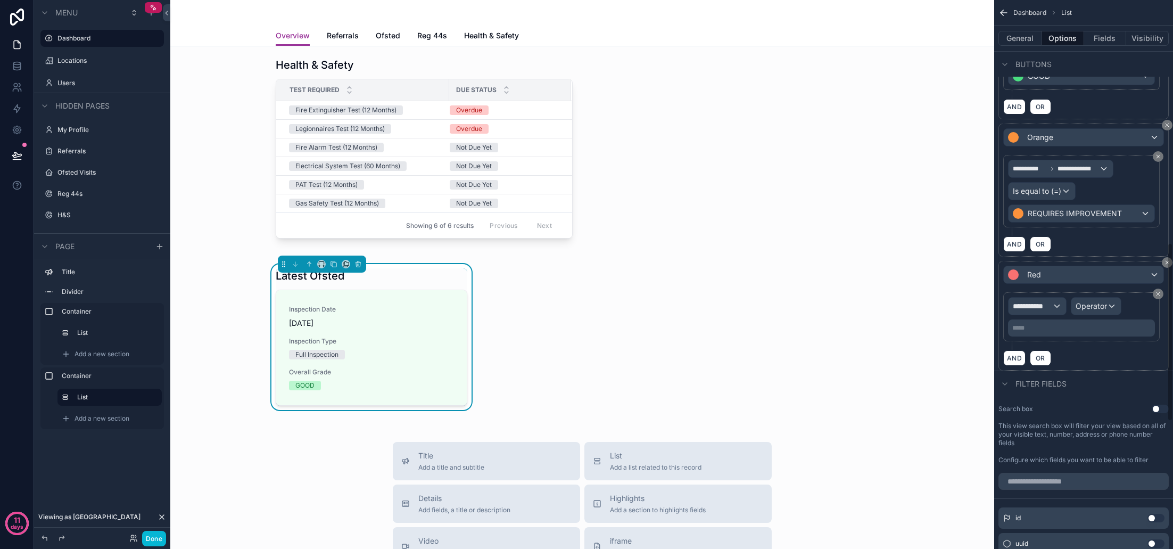
click at [1067, 279] on div "Red" at bounding box center [1084, 274] width 160 height 17
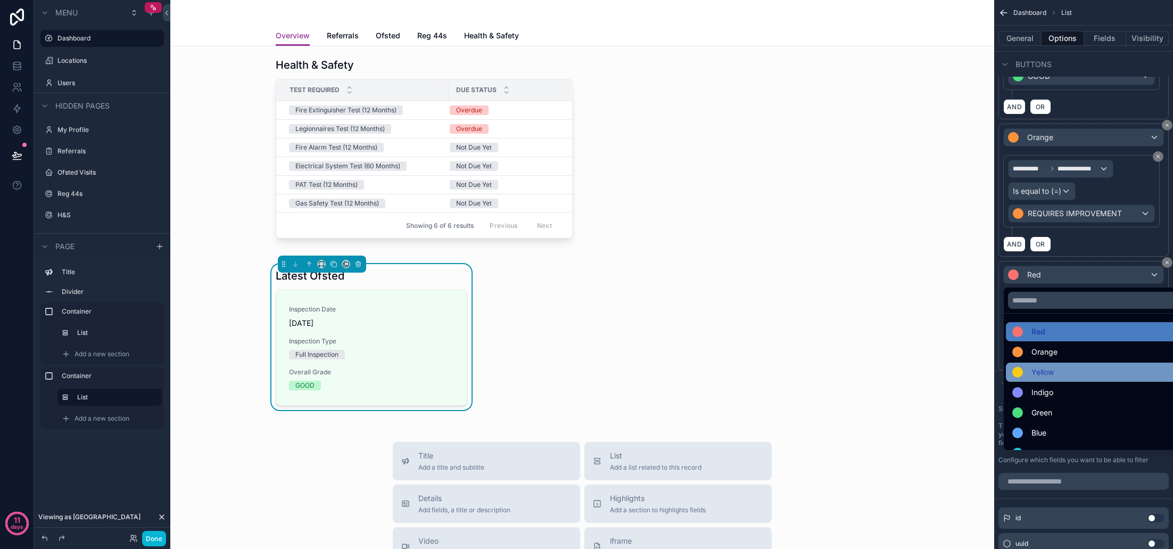
click at [1050, 367] on span "Yellow" at bounding box center [1042, 372] width 22 height 13
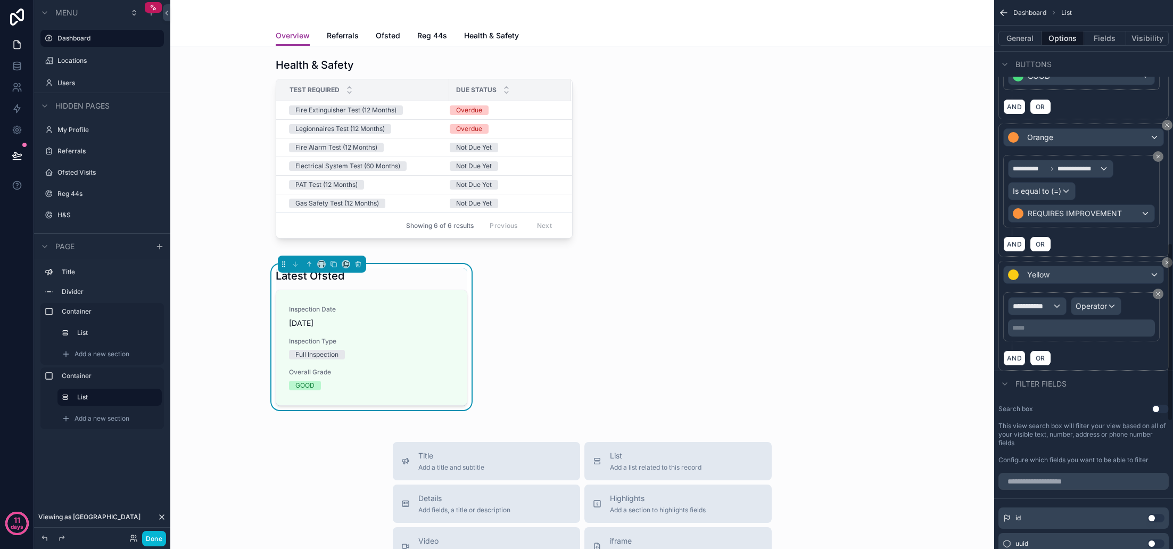
click at [1047, 308] on span "**********" at bounding box center [1032, 306] width 39 height 11
click at [1027, 367] on span "Row values" at bounding box center [1036, 363] width 39 height 13
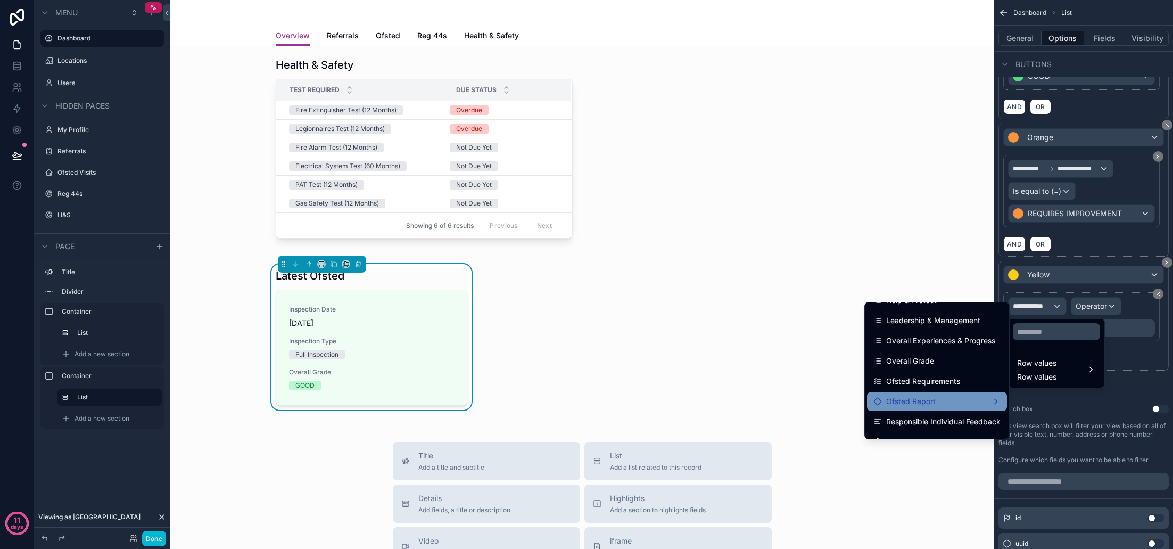
scroll to position [95, 0]
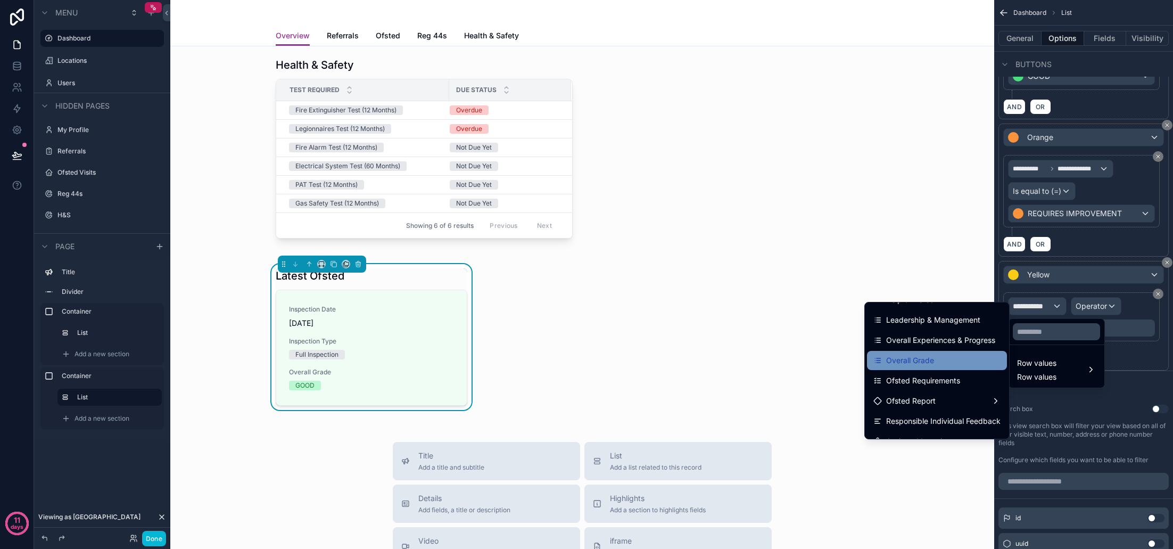
click at [936, 362] on div "Overall Grade" at bounding box center [936, 360] width 127 height 13
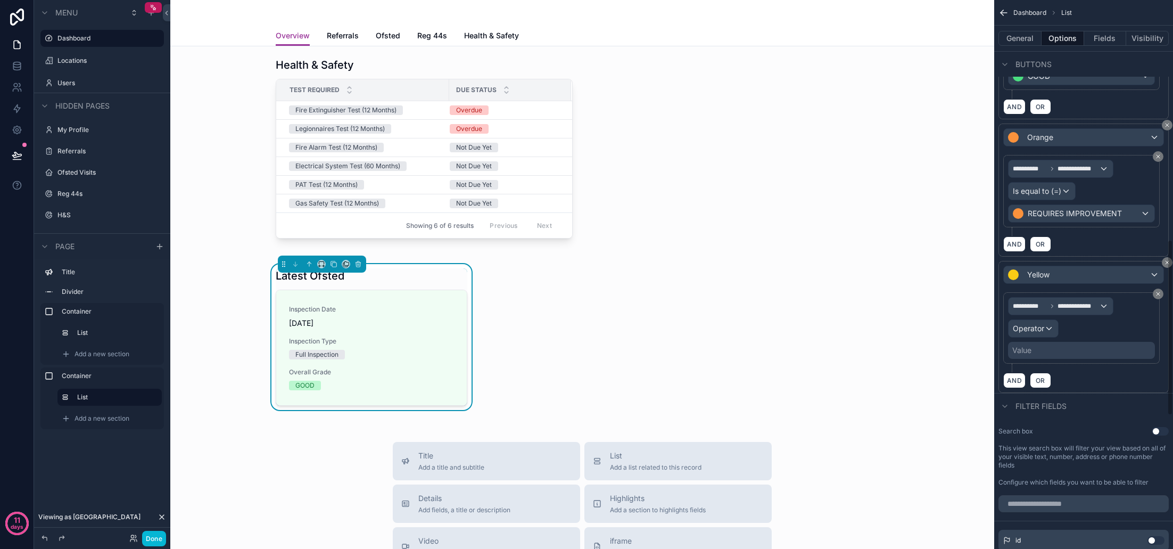
click at [1054, 331] on div "Operator" at bounding box center [1033, 328] width 49 height 17
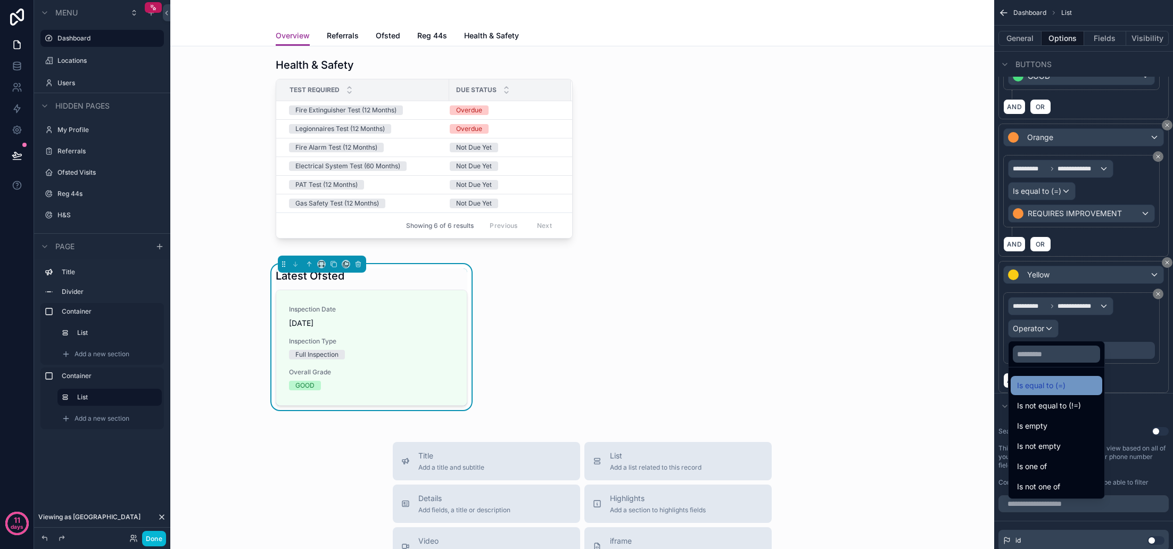
click at [1059, 381] on span "Is equal to (=)" at bounding box center [1041, 385] width 48 height 13
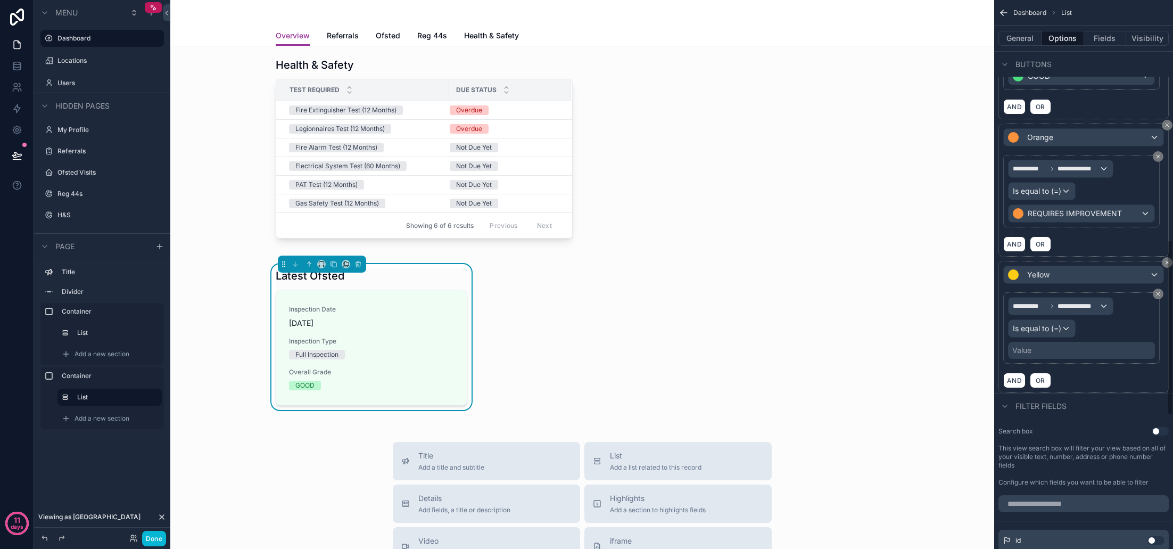
click at [1058, 354] on div "Value" at bounding box center [1081, 350] width 147 height 17
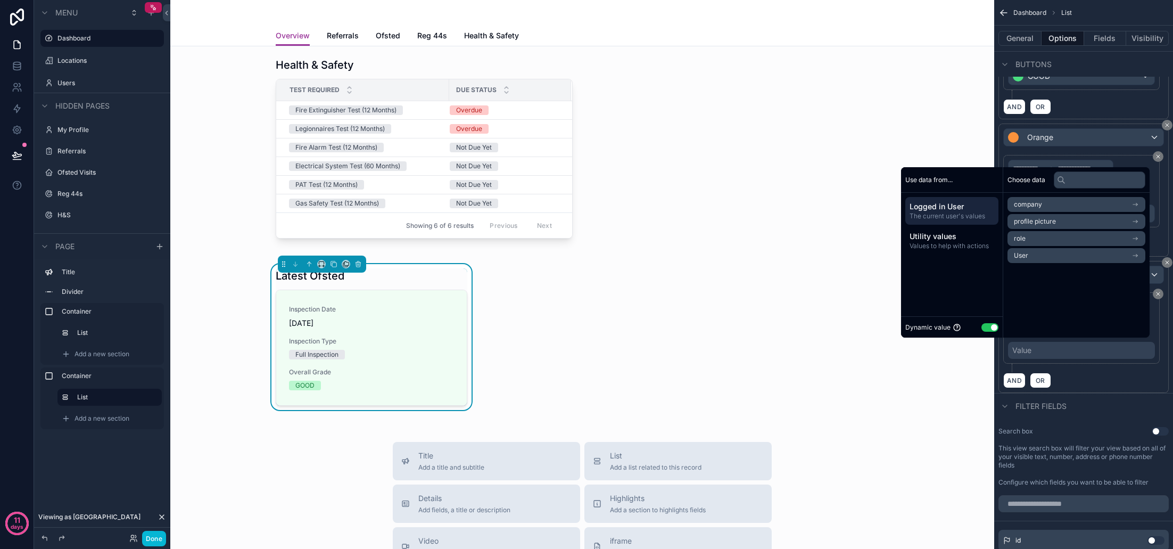
click at [991, 328] on button "Use setting" at bounding box center [989, 327] width 17 height 9
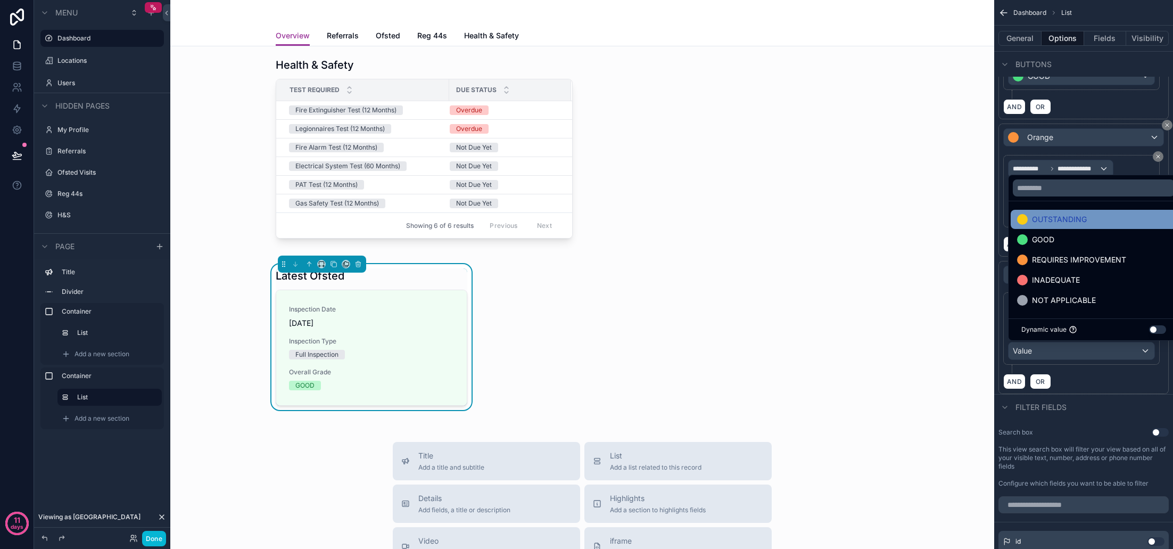
click at [1068, 222] on span "OUTSTANDING" at bounding box center [1059, 219] width 55 height 13
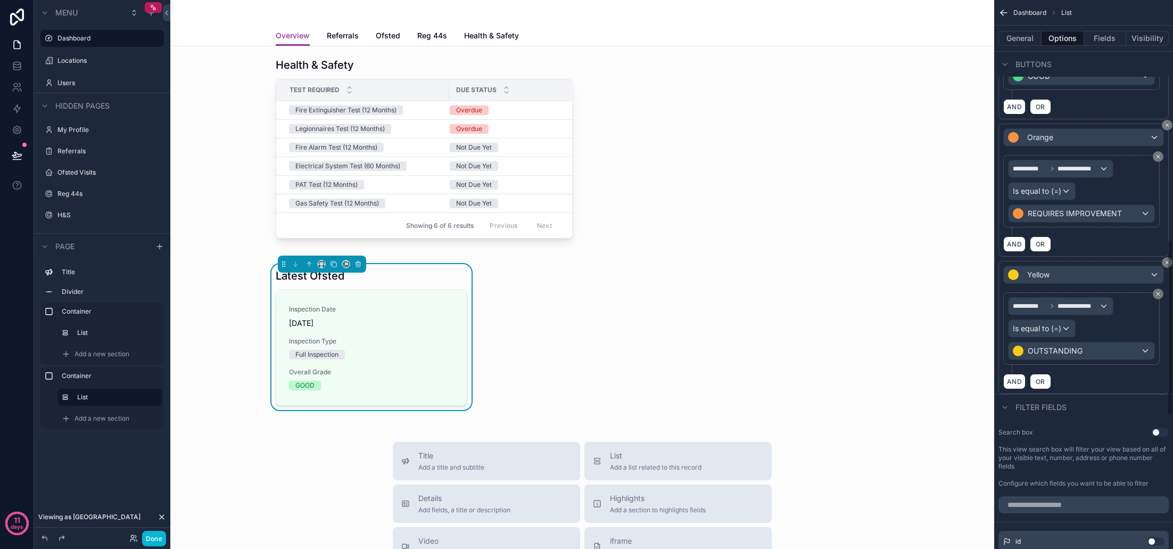
click at [1101, 399] on div "Filter fields" at bounding box center [1083, 407] width 179 height 26
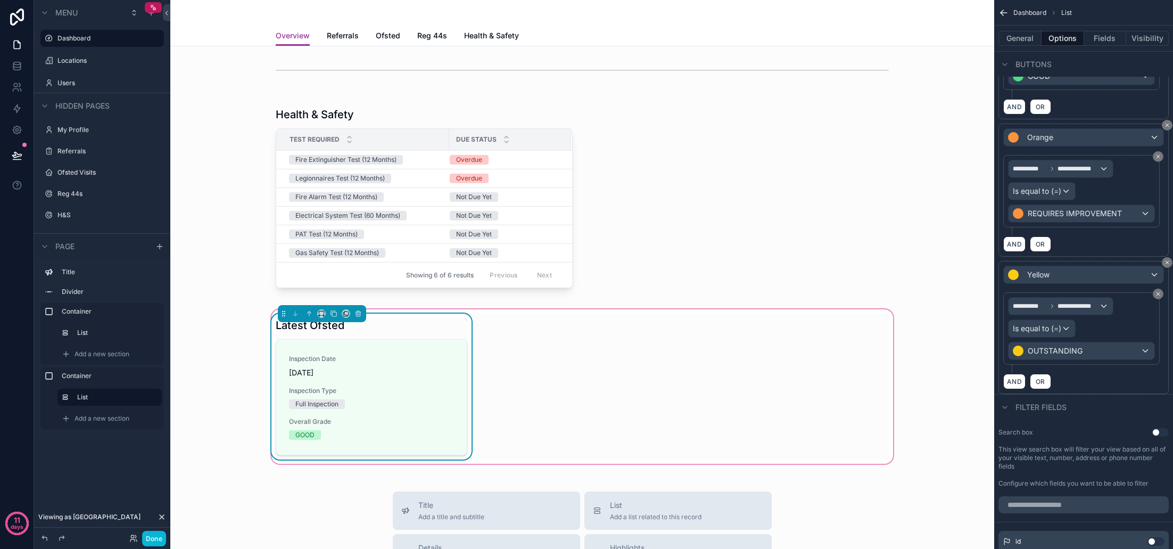
scroll to position [40, 0]
click at [615, 324] on div "Latest Ofsted Inspection Date 06/02/2025 Inspection Type Full Inspection Overal…" at bounding box center [582, 385] width 626 height 146
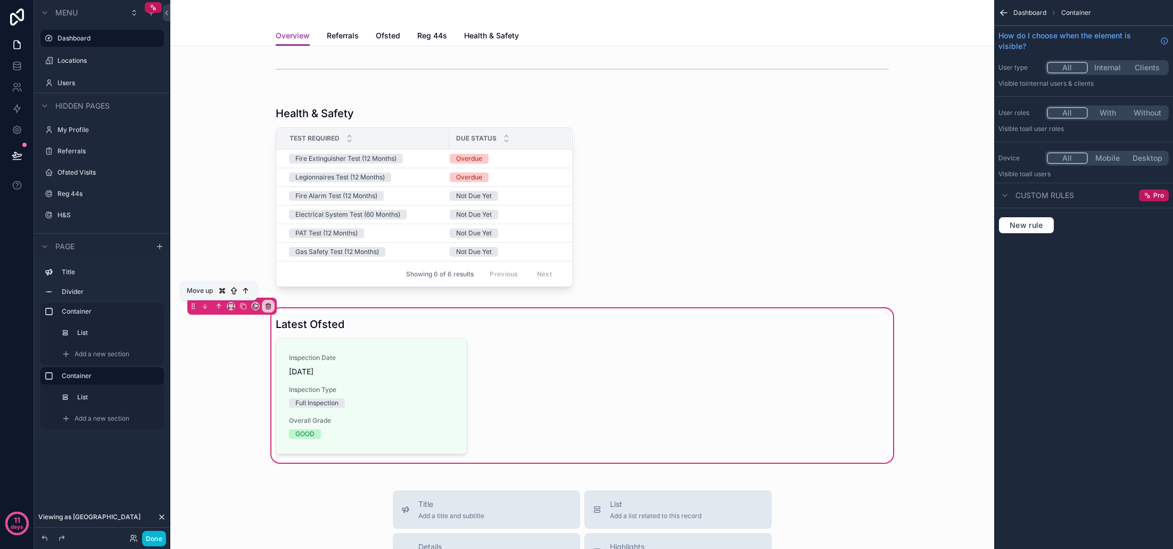
click at [218, 305] on icon "scrollable content" at bounding box center [218, 305] width 7 height 7
click at [219, 306] on icon "scrollable content" at bounding box center [218, 305] width 7 height 7
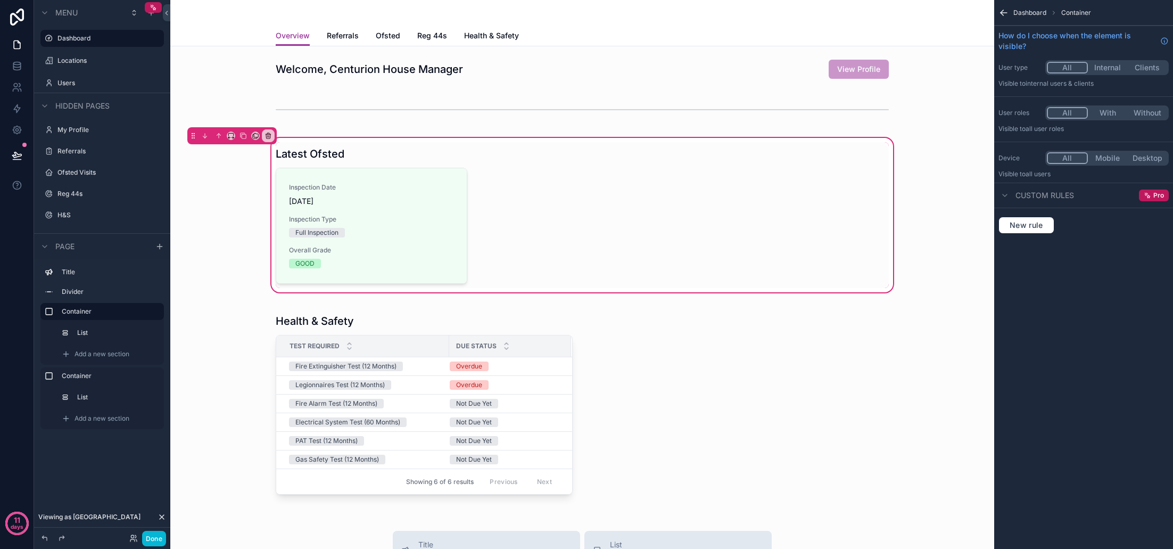
click at [721, 226] on div "Latest Ofsted Inspection Date 06/02/2025 Inspection Type Full Inspection Overal…" at bounding box center [582, 215] width 626 height 146
click at [436, 209] on div "scrollable content" at bounding box center [371, 215] width 204 height 146
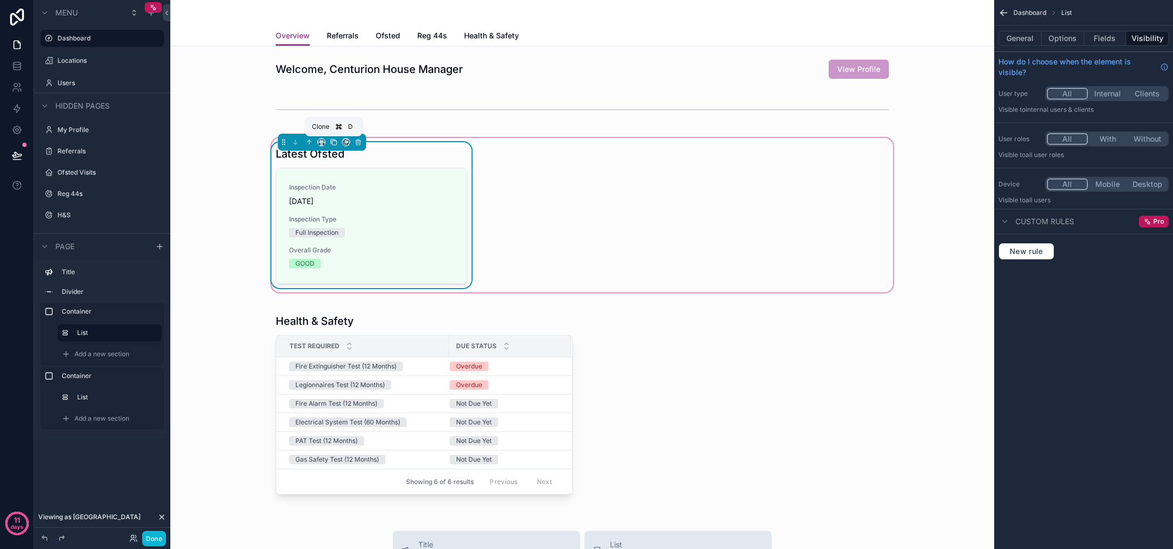
click at [334, 143] on icon "scrollable content" at bounding box center [333, 141] width 7 height 7
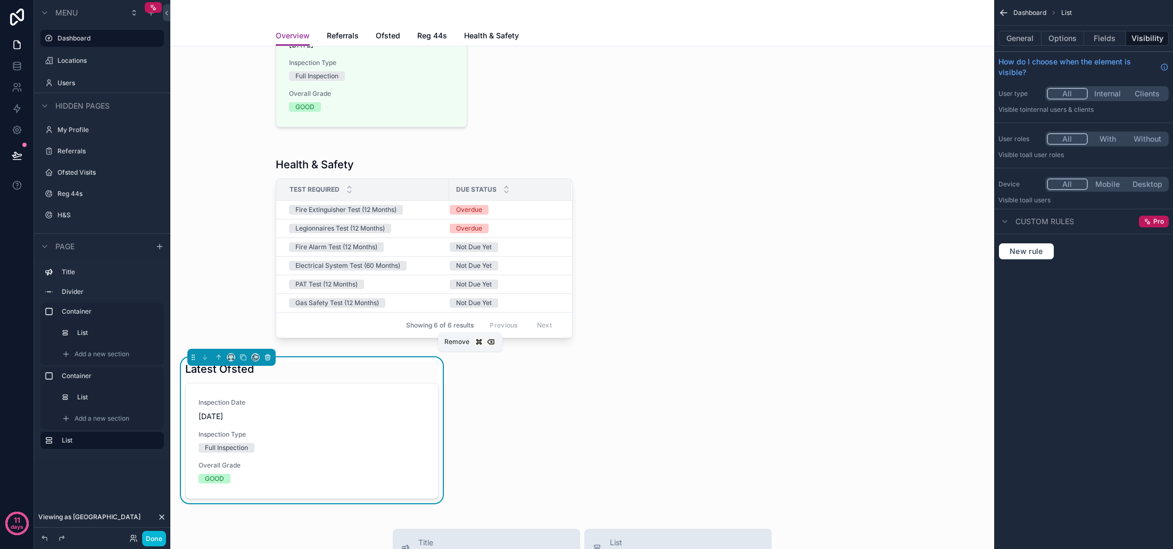
scroll to position [0, 1]
click at [269, 359] on icon "scrollable content" at bounding box center [268, 358] width 4 height 4
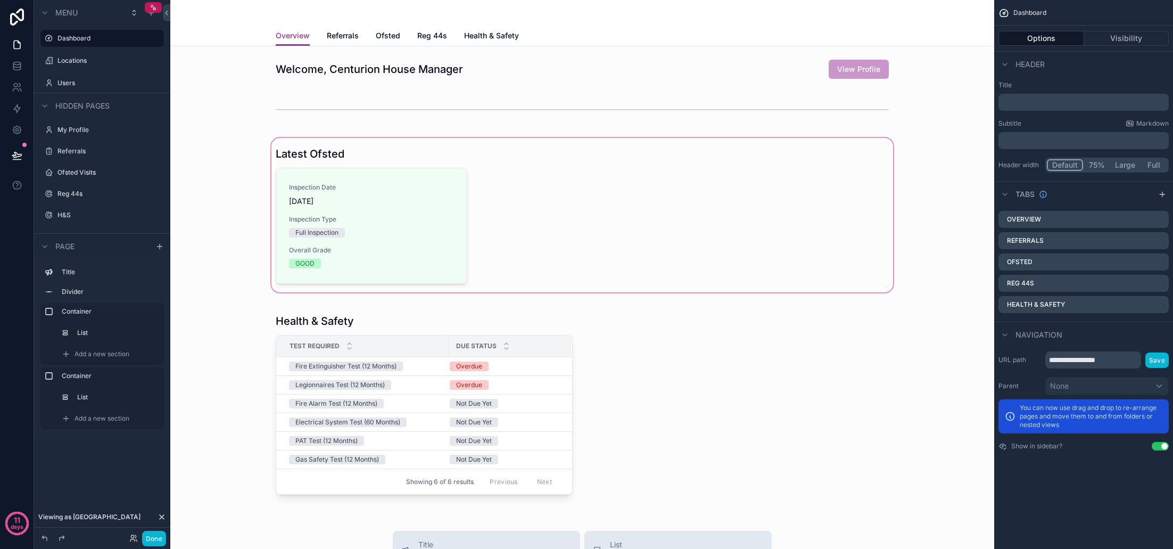
scroll to position [0, 0]
click at [523, 244] on div "scrollable content" at bounding box center [582, 215] width 807 height 159
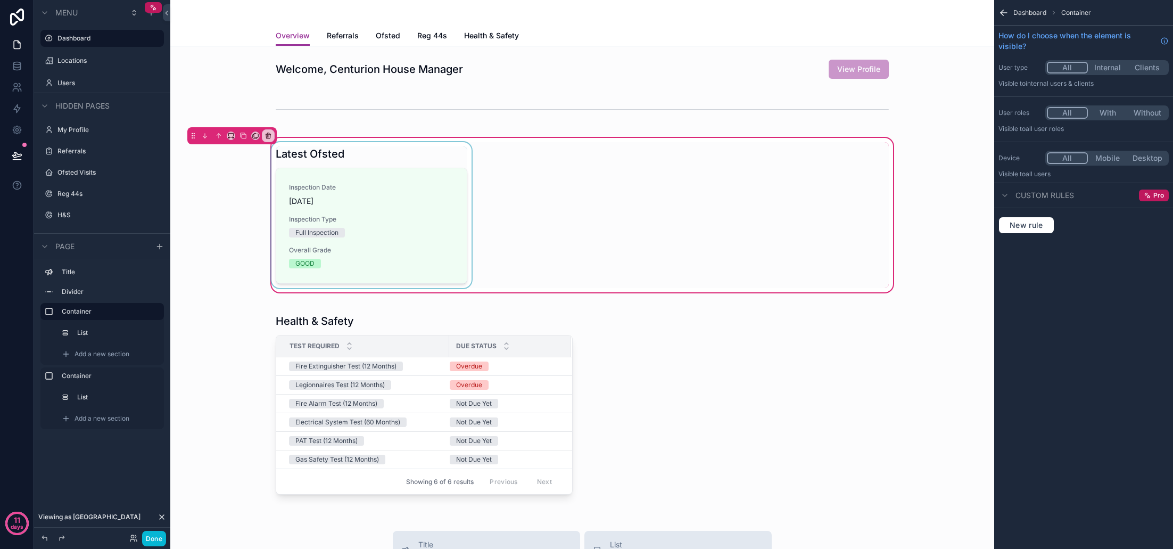
click at [439, 224] on div "scrollable content" at bounding box center [371, 215] width 204 height 146
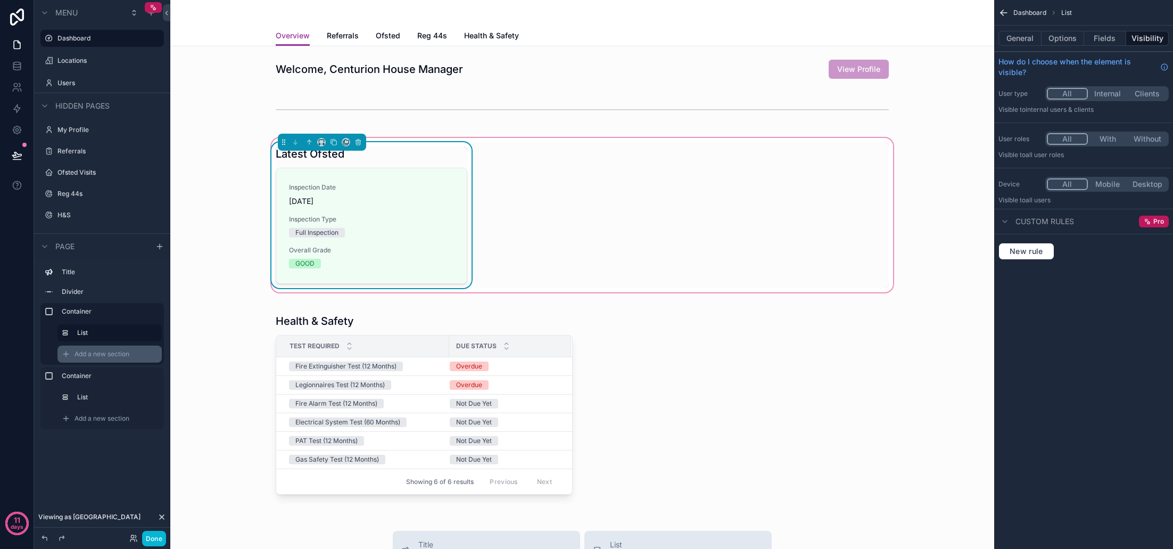
click at [102, 356] on span "Add a new section" at bounding box center [102, 354] width 55 height 9
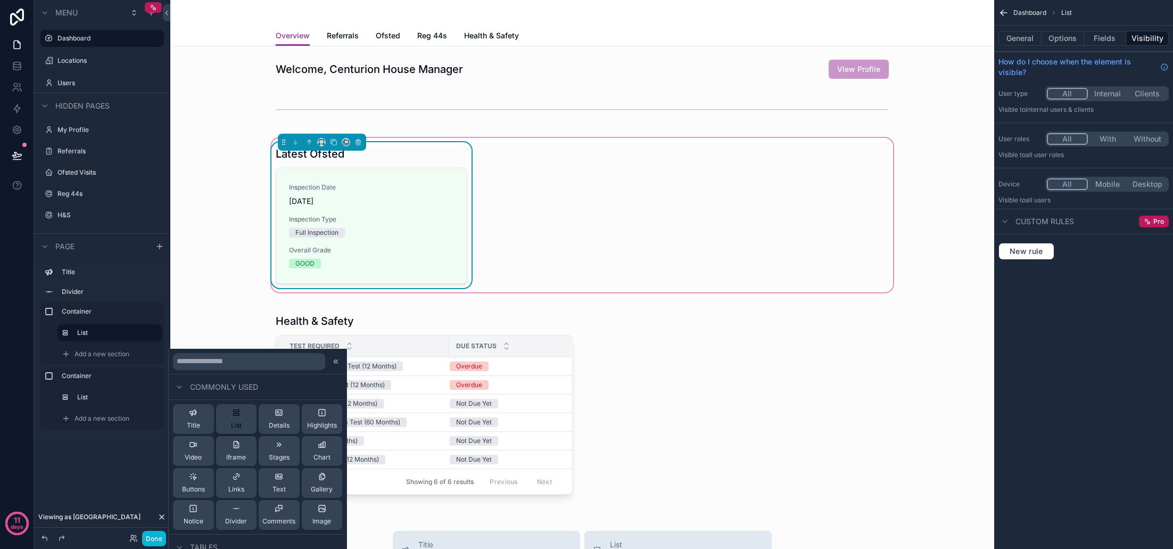
click at [235, 426] on span "List" at bounding box center [236, 425] width 11 height 9
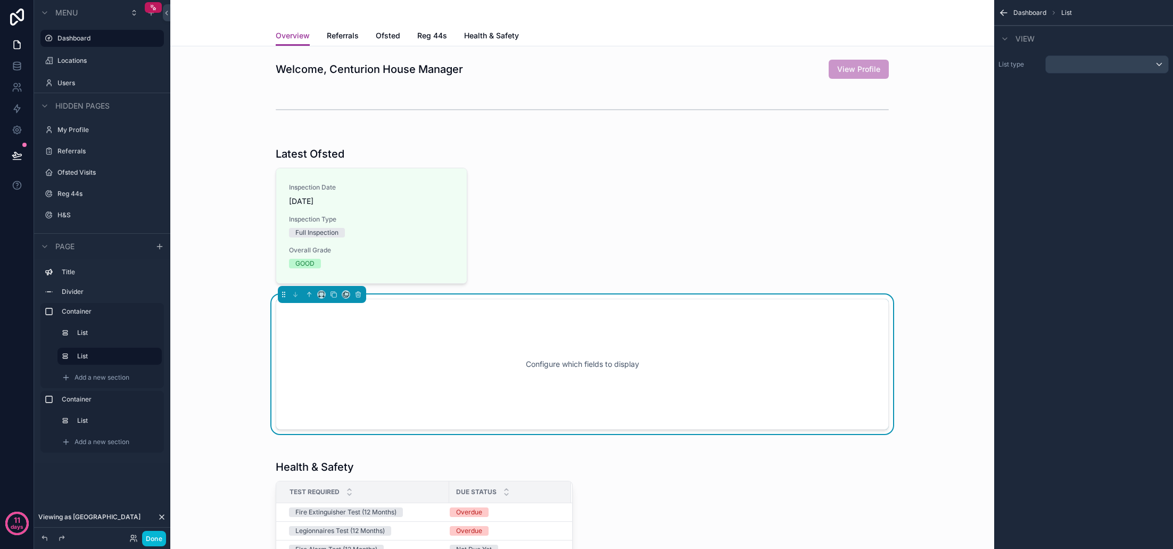
scroll to position [90, 0]
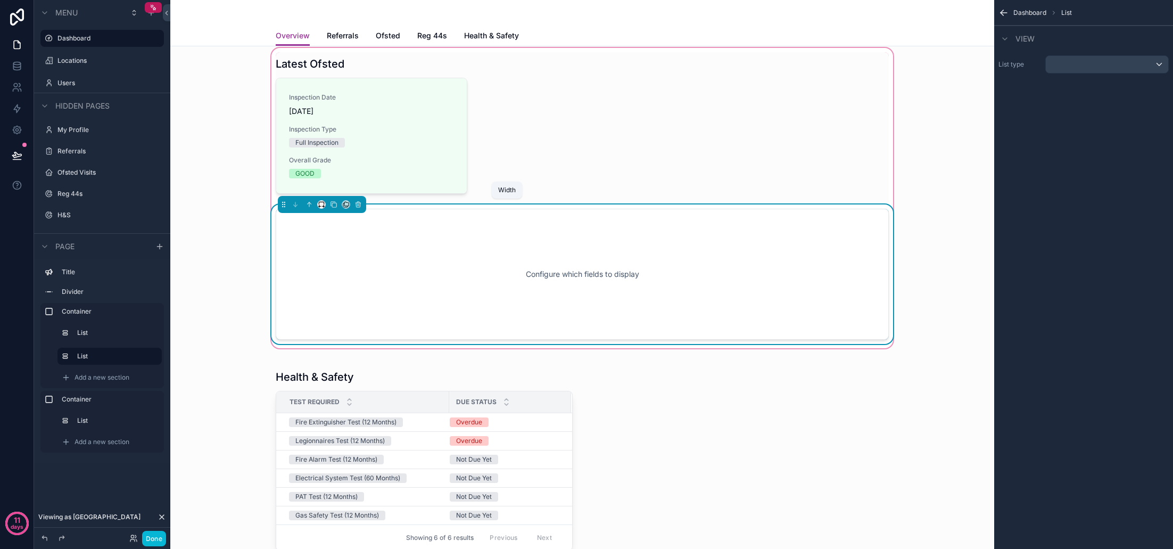
click at [323, 205] on icon "scrollable content" at bounding box center [321, 204] width 7 height 7
click at [346, 268] on div "33%" at bounding box center [342, 264] width 33 height 13
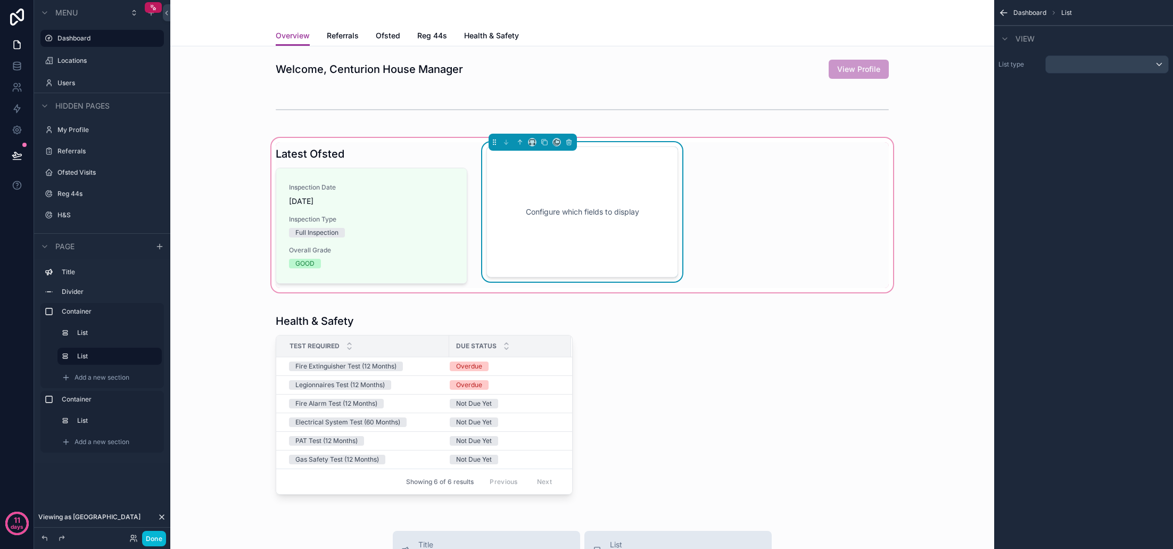
scroll to position [0, 0]
click at [1075, 69] on div "scrollable content" at bounding box center [1107, 64] width 122 height 17
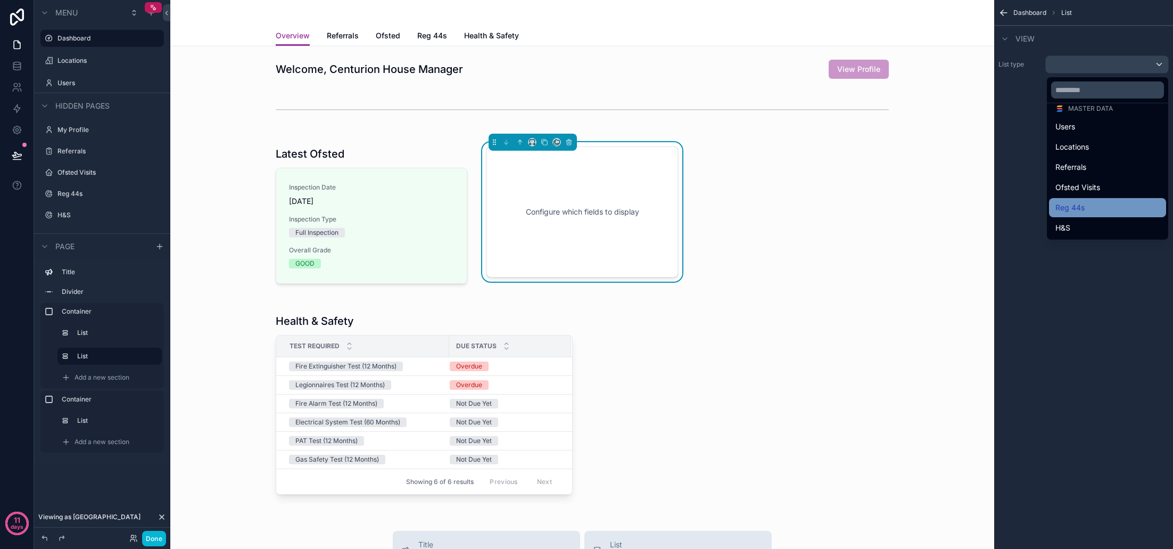
scroll to position [47, 0]
click at [1087, 203] on div "Reg 44s" at bounding box center [1107, 207] width 104 height 13
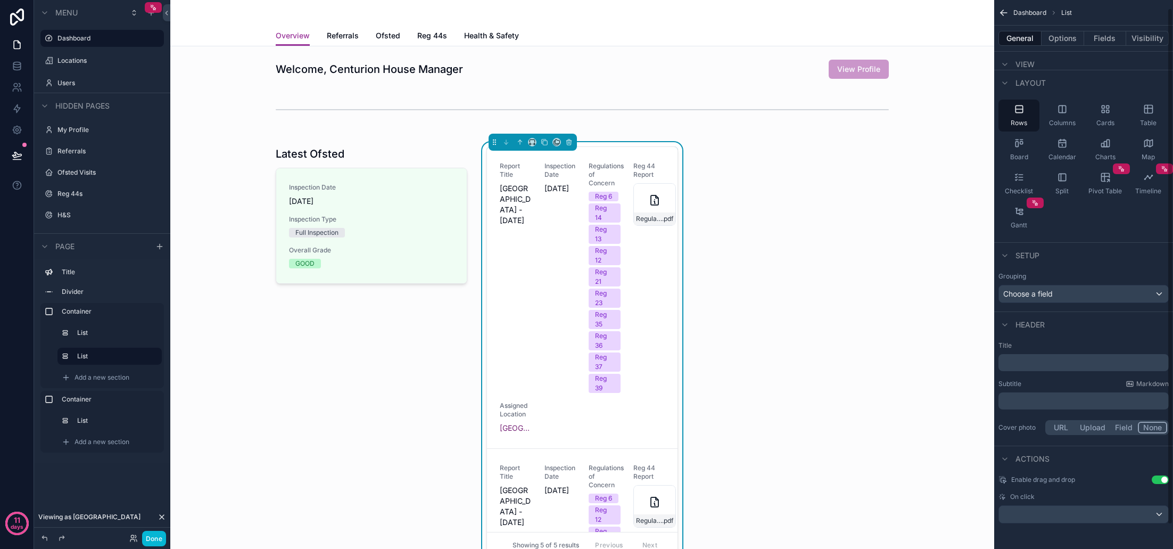
scroll to position [34, 0]
click at [1042, 361] on p "﻿" at bounding box center [1085, 362] width 164 height 11
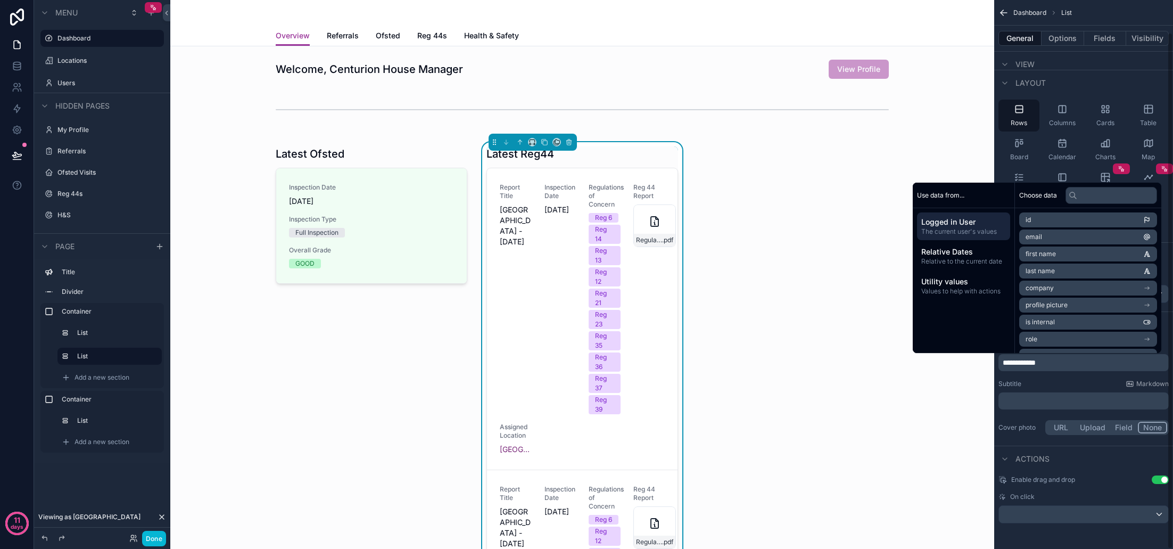
click at [1061, 376] on div "**********" at bounding box center [1083, 389] width 179 height 104
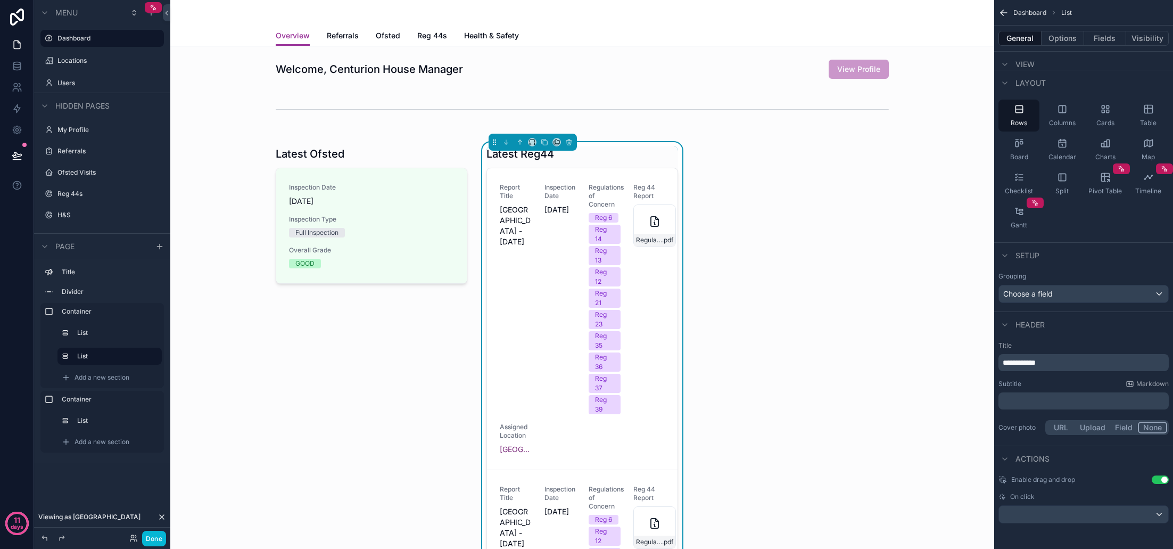
click at [1166, 481] on button "Use setting" at bounding box center [1160, 479] width 17 height 9
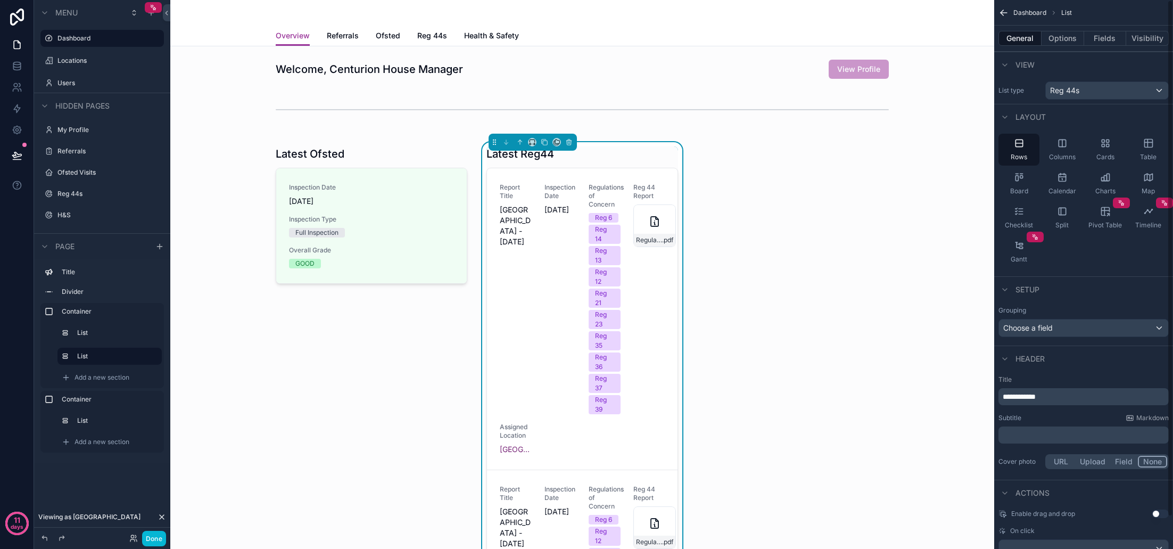
scroll to position [0, 0]
click at [1052, 37] on button "Options" at bounding box center [1063, 38] width 43 height 15
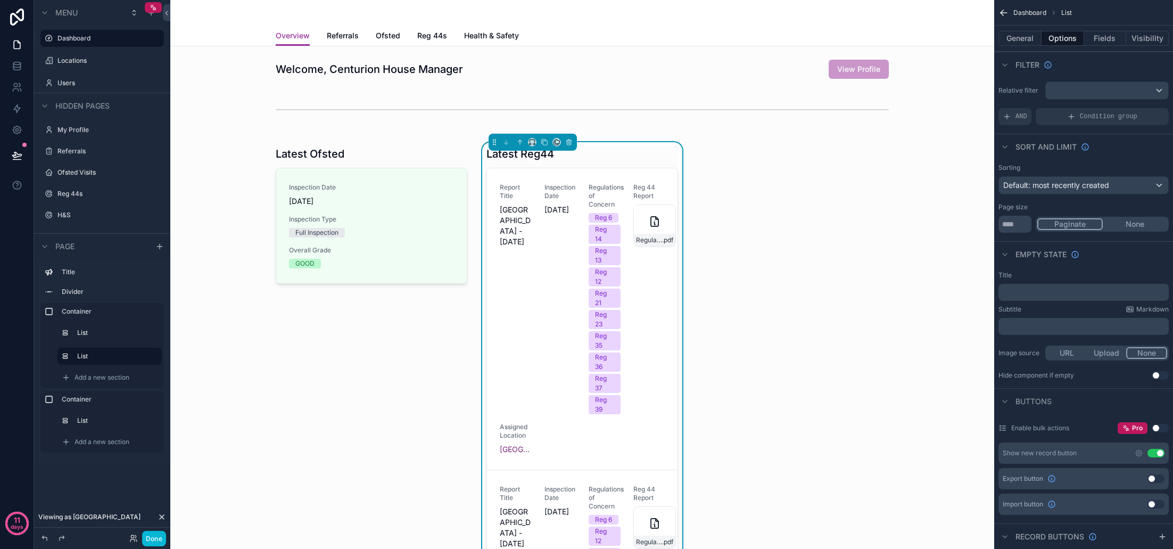
click at [1153, 452] on button "Use setting" at bounding box center [1155, 453] width 17 height 9
click at [1056, 188] on span "Default: most recently created" at bounding box center [1056, 184] width 106 height 9
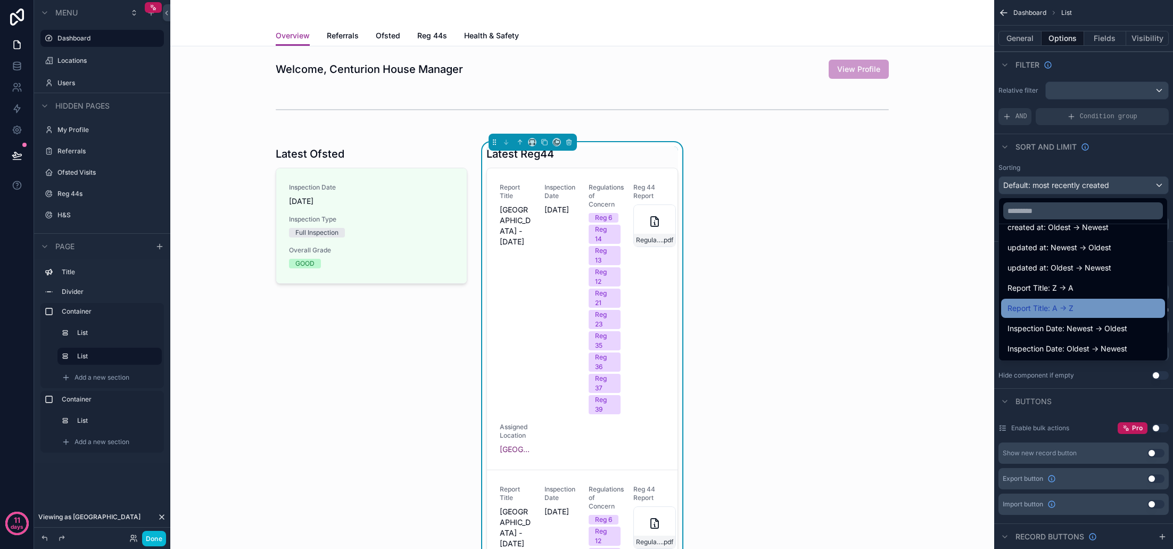
scroll to position [55, 0]
click at [1093, 328] on span "Inspection Date: Newest -> Oldest" at bounding box center [1067, 328] width 120 height 13
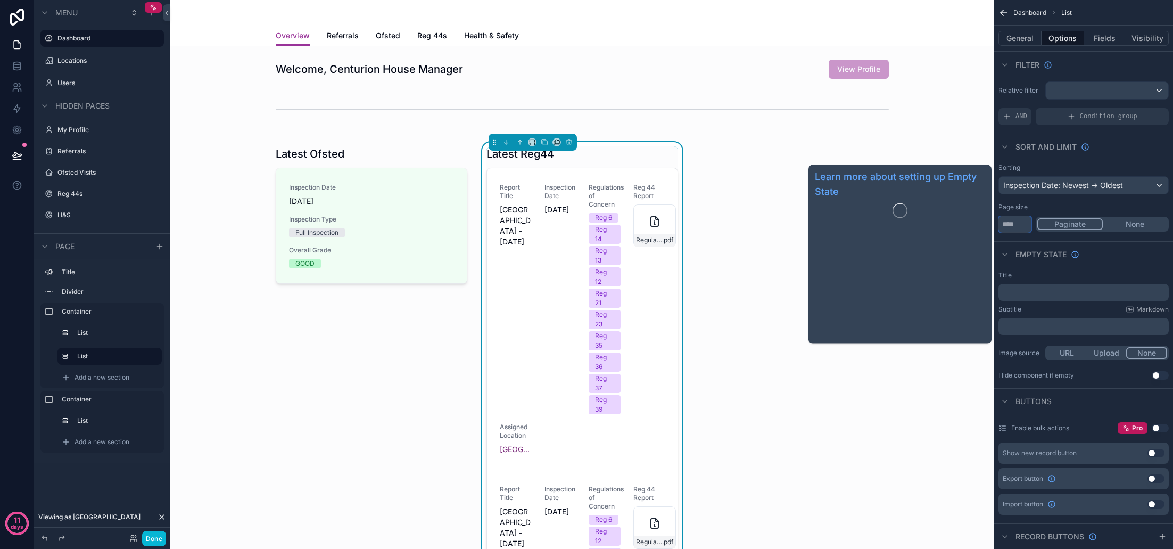
drag, startPoint x: 1016, startPoint y: 222, endPoint x: 991, endPoint y: 222, distance: 25.0
click at [991, 222] on div "Dashboard Locations Users My Profile Referrals Ofsted Visits Reg 44s H&S Powere…" at bounding box center [671, 274] width 1003 height 549
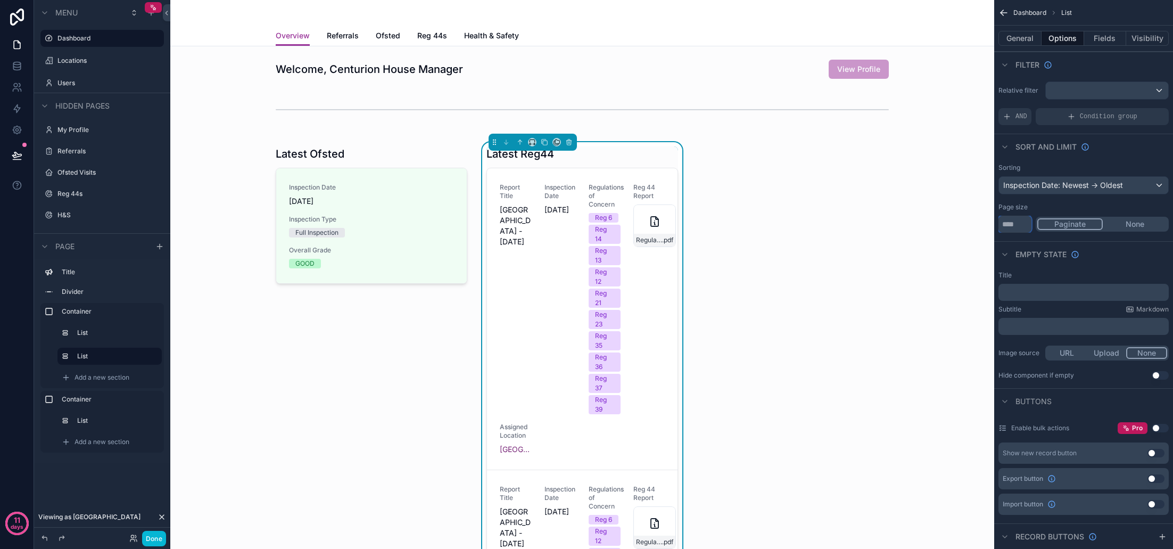
type input "*"
click at [1132, 220] on button "None" at bounding box center [1135, 224] width 64 height 12
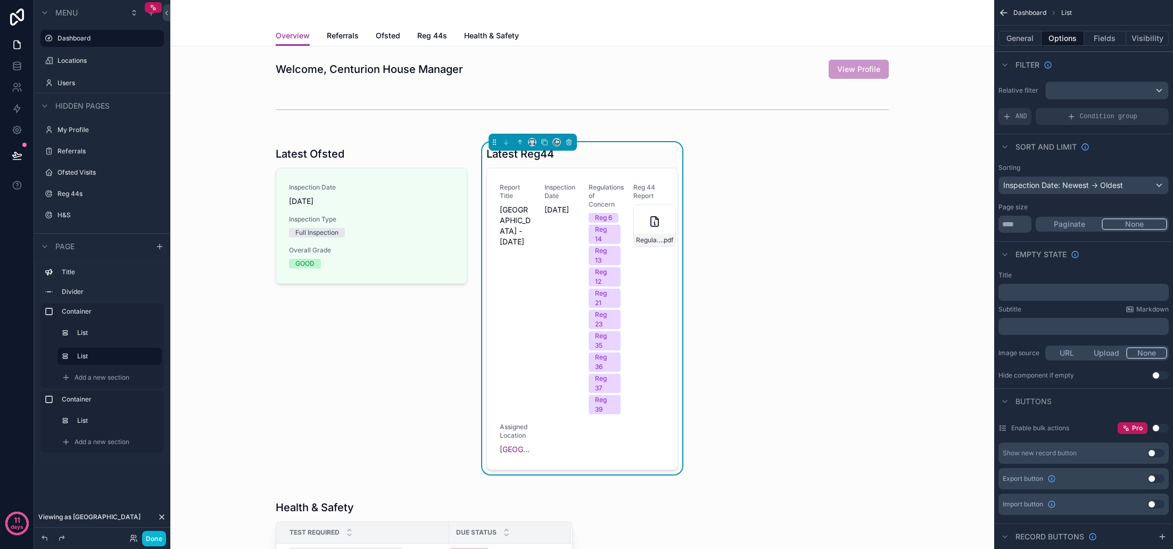
click at [1137, 206] on div "Page size" at bounding box center [1083, 207] width 170 height 9
click at [1100, 37] on button "Fields" at bounding box center [1105, 38] width 43 height 15
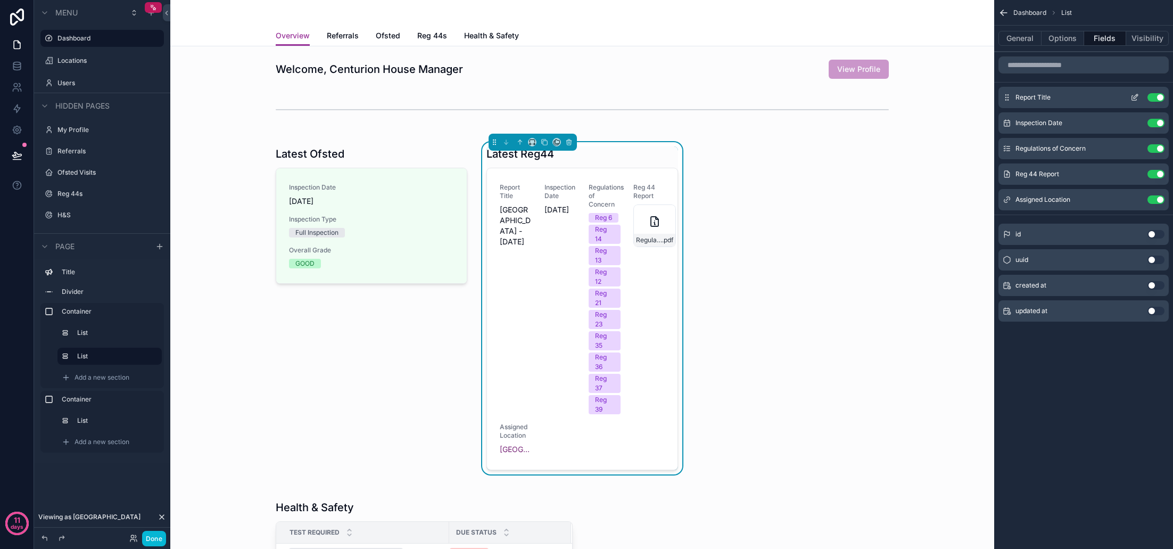
click at [1154, 97] on button "Use setting" at bounding box center [1155, 97] width 17 height 9
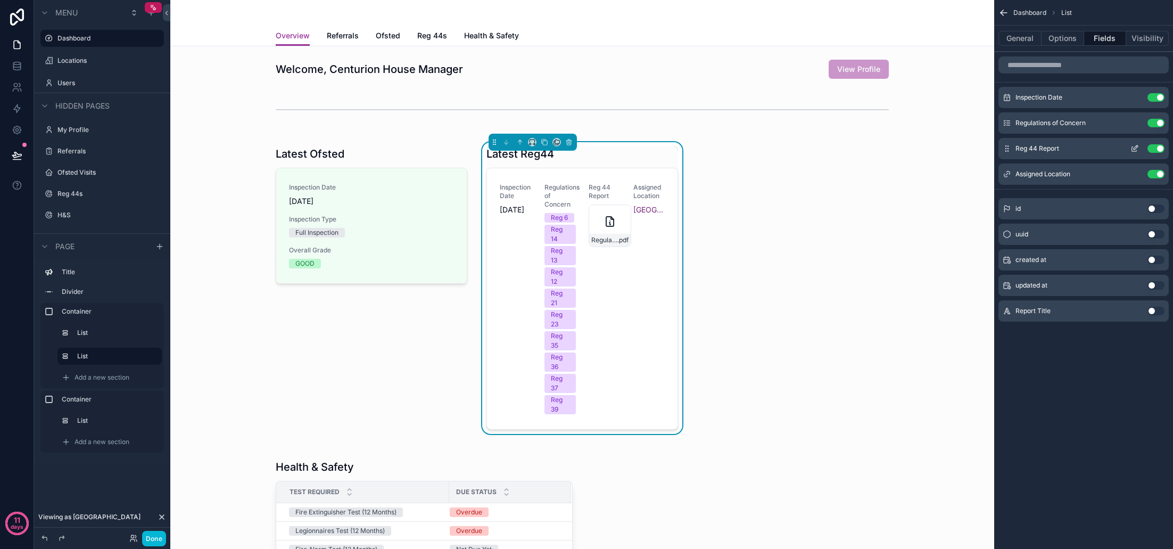
click at [1155, 148] on button "Use setting" at bounding box center [1155, 148] width 17 height 9
click at [1155, 149] on button "Use setting" at bounding box center [1155, 148] width 17 height 9
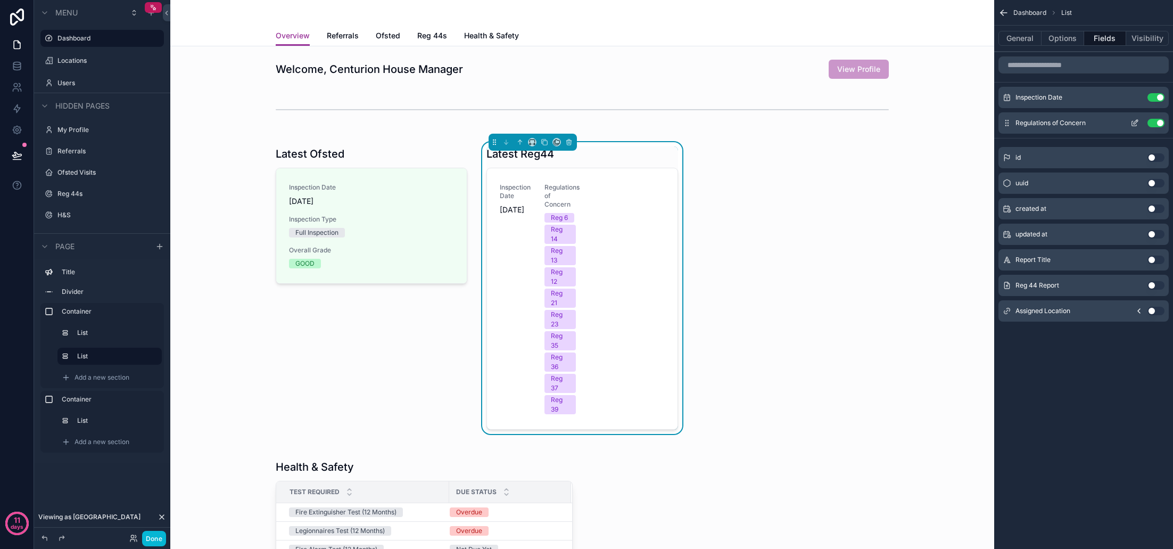
click at [1136, 123] on icon "scrollable content" at bounding box center [1134, 123] width 9 height 9
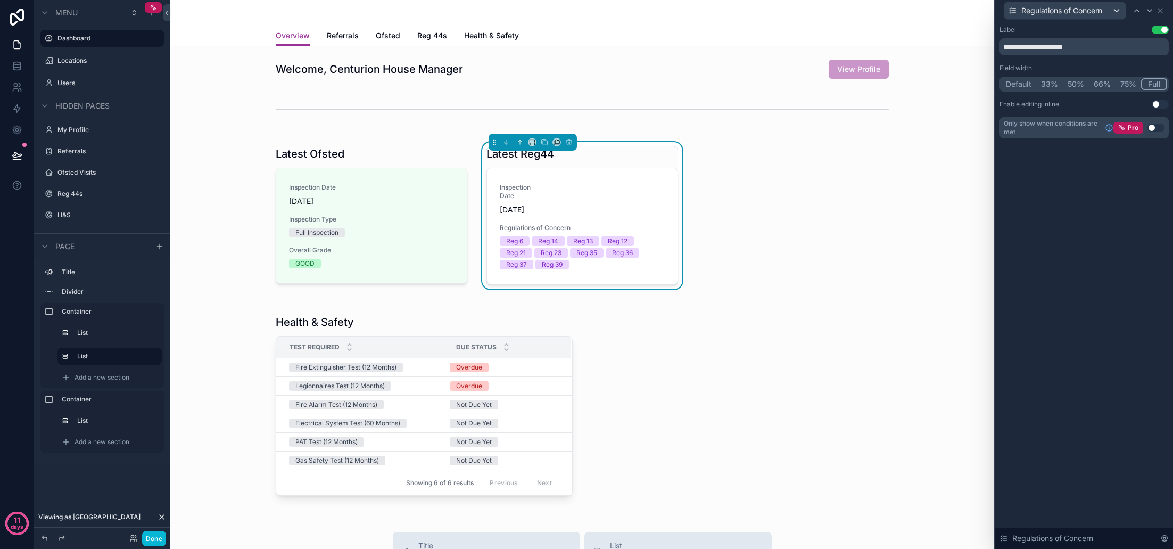
click at [1157, 85] on button "Full" at bounding box center [1154, 84] width 26 height 12
click at [1162, 12] on icon at bounding box center [1160, 10] width 9 height 9
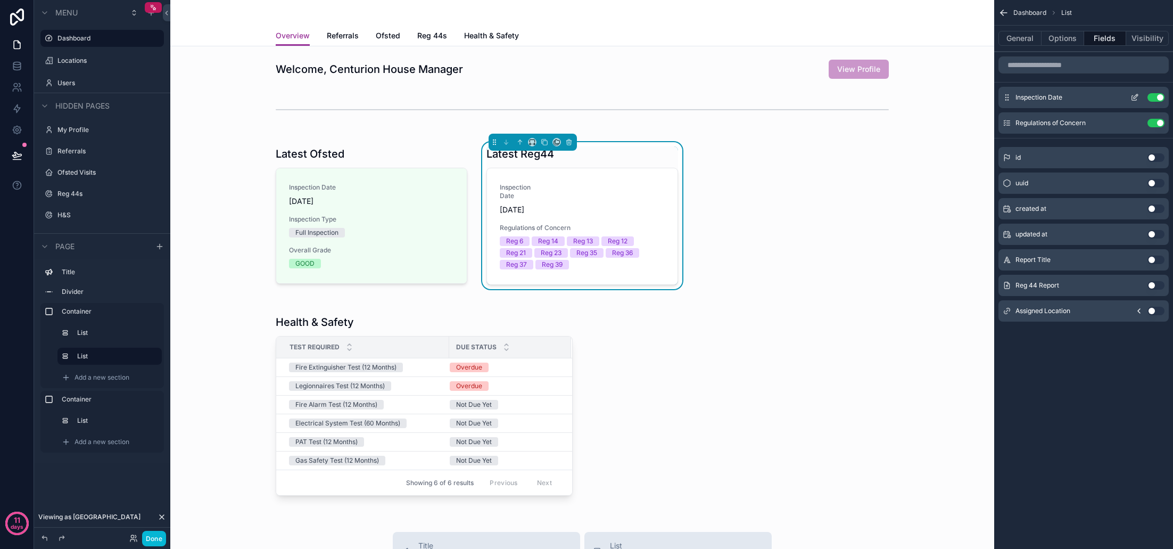
click at [1134, 98] on icon "scrollable content" at bounding box center [1136, 96] width 4 height 4
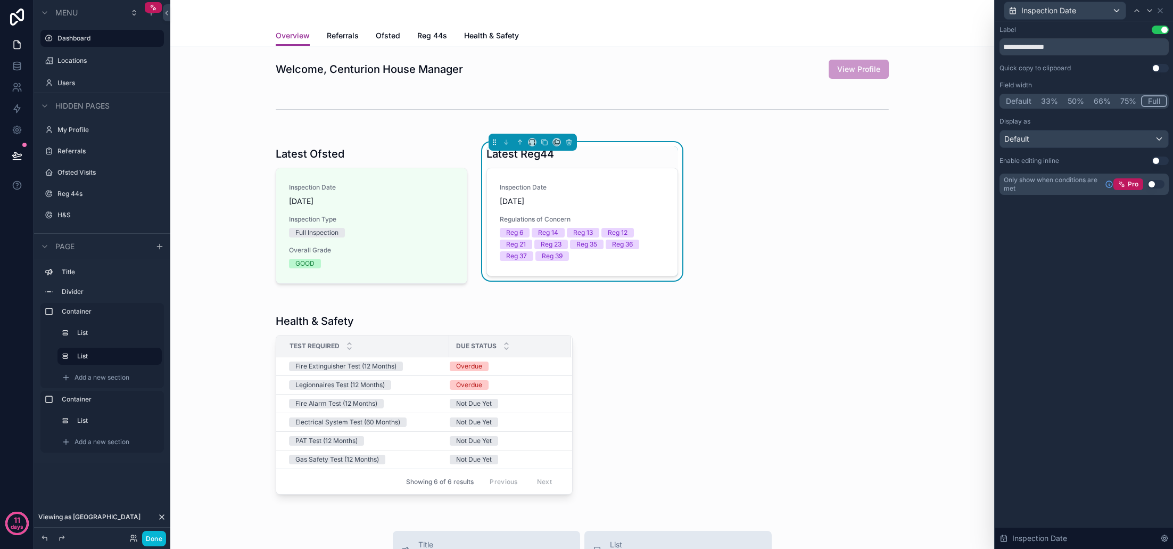
click at [1154, 99] on button "Full" at bounding box center [1154, 101] width 26 height 12
click at [1161, 11] on icon at bounding box center [1160, 11] width 4 height 4
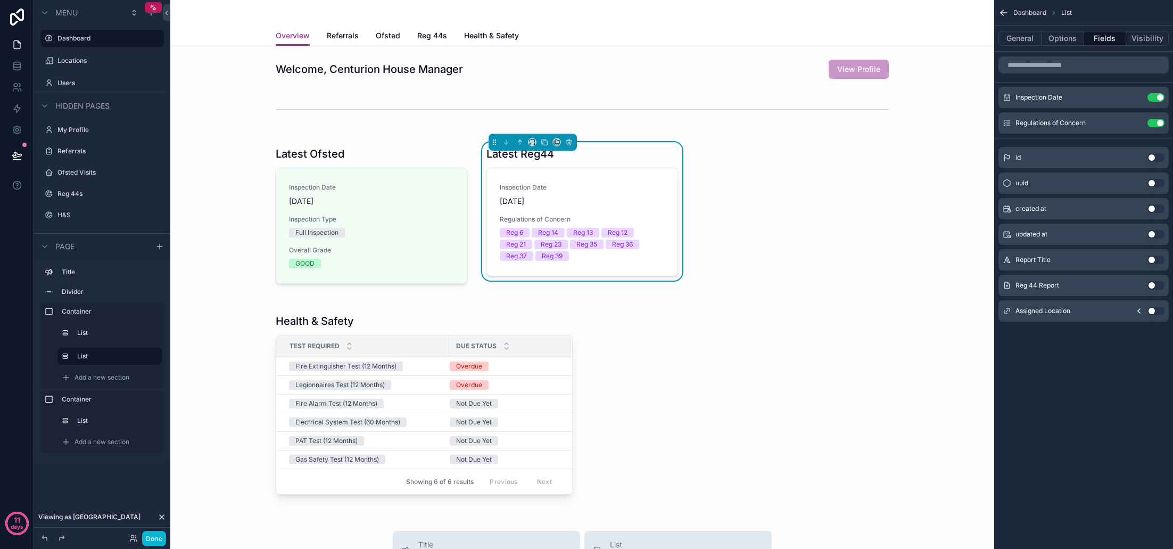
click at [922, 222] on div "Latest Ofsted Inspection Date 06/02/2025 Inspection Type Full Inspection Overal…" at bounding box center [582, 215] width 807 height 159
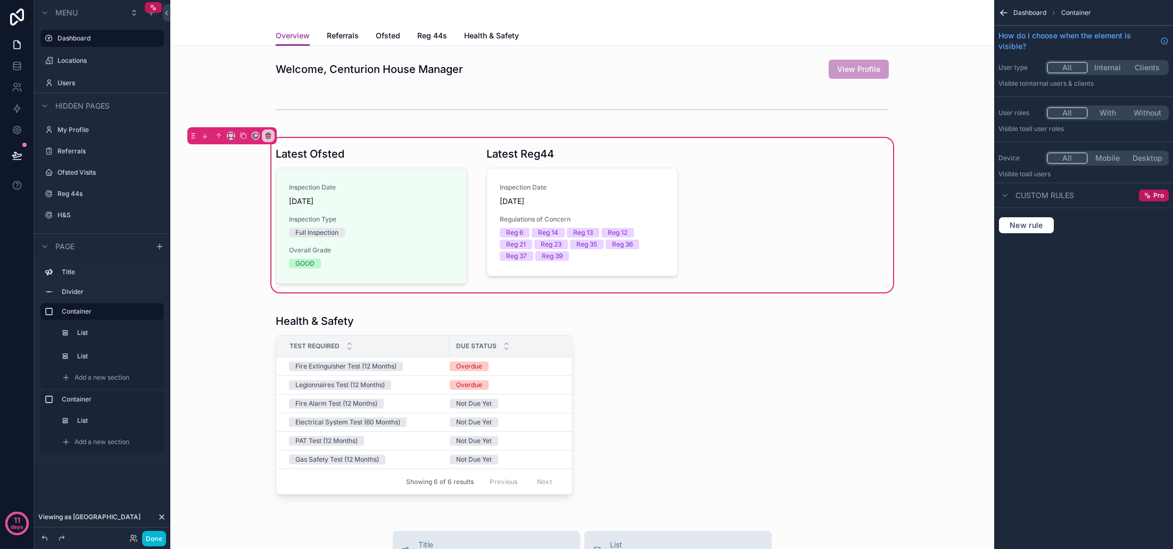
click at [816, 227] on div "Latest Ofsted Inspection Date 06/02/2025 Inspection Type Full Inspection Overal…" at bounding box center [582, 215] width 626 height 146
click at [755, 226] on div "Latest Ofsted Inspection Date 06/02/2025 Inspection Type Full Inspection Overal…" at bounding box center [582, 215] width 626 height 146
click at [705, 353] on div "scrollable content" at bounding box center [582, 404] width 807 height 202
click at [741, 252] on div "Latest Ofsted Inspection Date 06/02/2025 Inspection Type Full Inspection Overal…" at bounding box center [582, 215] width 626 height 146
click at [694, 342] on div "scrollable content" at bounding box center [582, 404] width 807 height 202
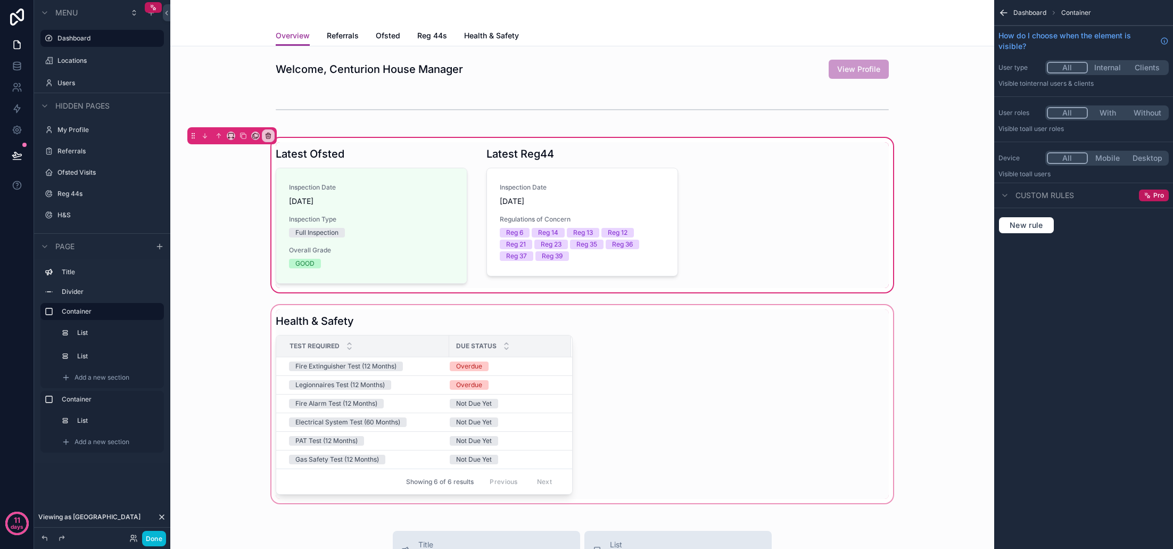
click at [684, 352] on div "scrollable content" at bounding box center [582, 404] width 807 height 202
click at [938, 317] on div "scrollable content" at bounding box center [582, 404] width 807 height 202
click at [228, 108] on div "scrollable content" at bounding box center [582, 109] width 807 height 35
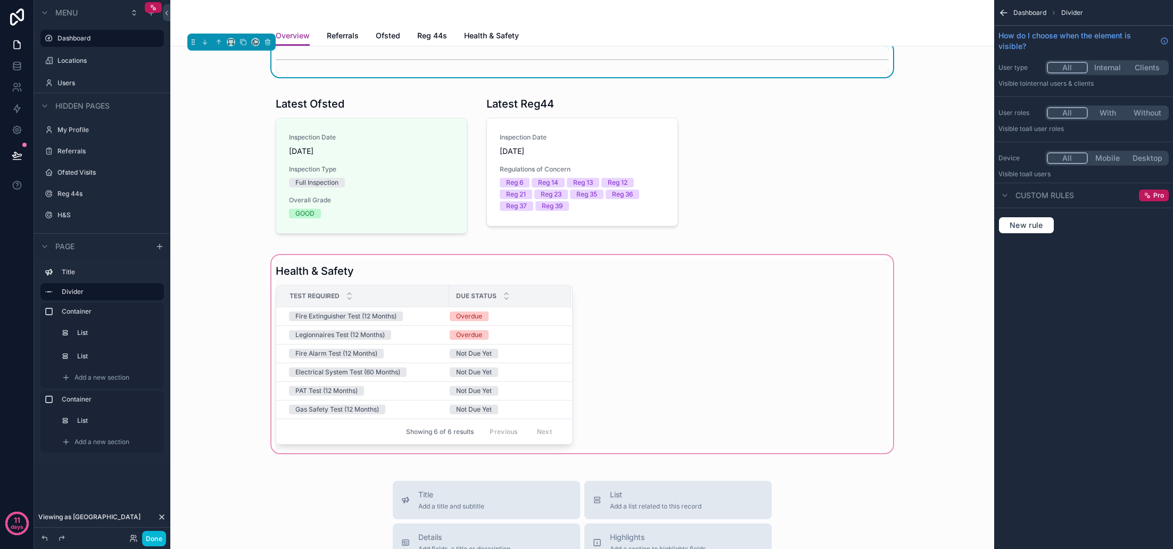
scroll to position [51, 0]
click at [647, 342] on div "scrollable content" at bounding box center [582, 353] width 807 height 202
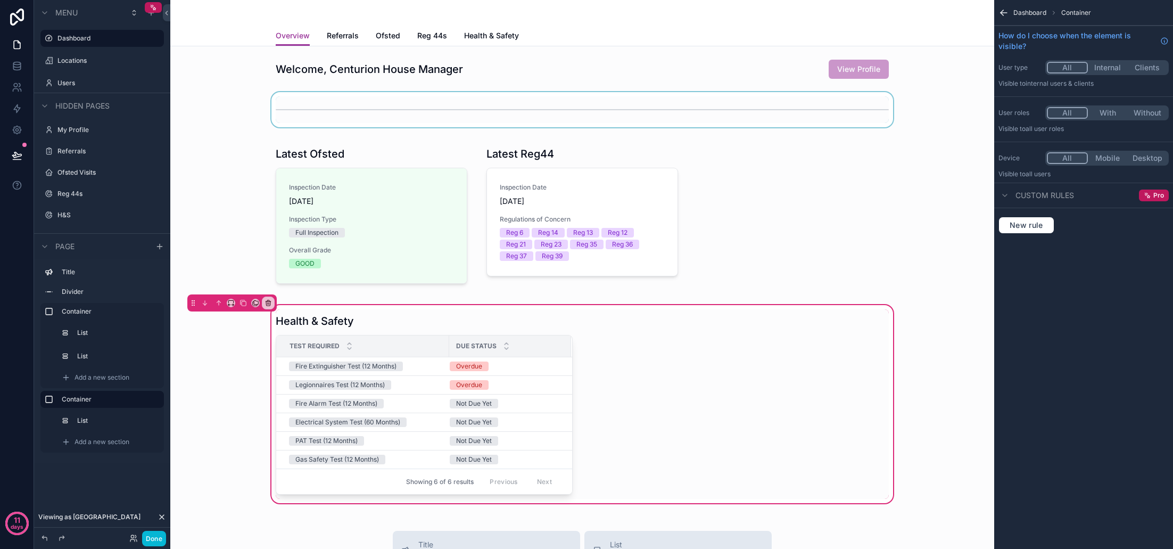
scroll to position [0, 0]
click at [934, 220] on div "scrollable content" at bounding box center [582, 215] width 807 height 159
click at [930, 329] on div "Health & Safety Test Required Due Status Fire Extinguisher Test (12 Months) Ove…" at bounding box center [582, 404] width 807 height 202
click at [209, 214] on div "scrollable content" at bounding box center [582, 215] width 807 height 159
click at [928, 354] on div "Health & Safety Test Required Due Status Fire Extinguisher Test (12 Months) Ove…" at bounding box center [582, 404] width 807 height 202
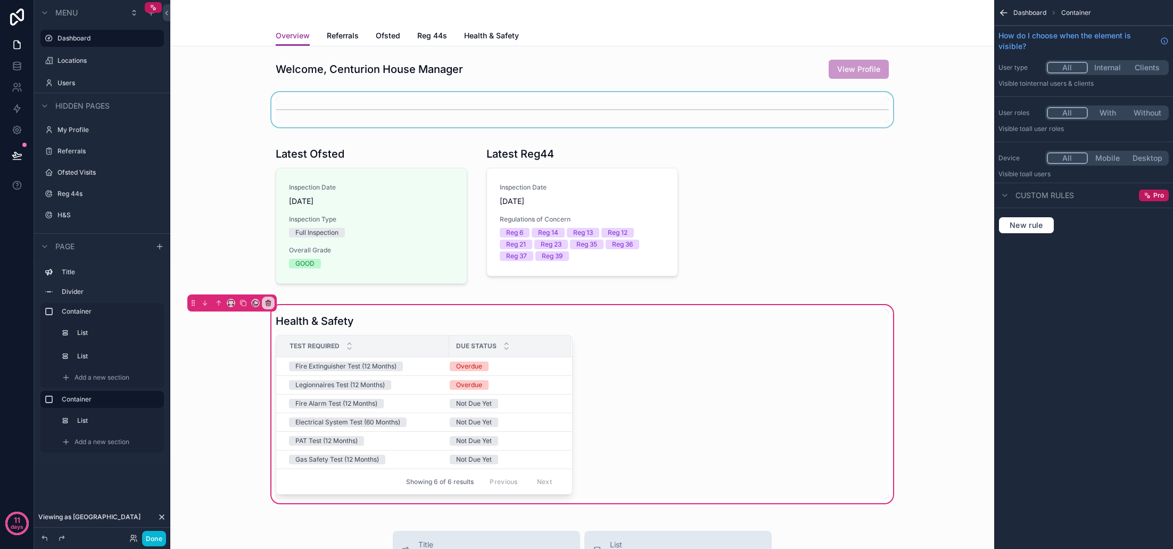
click at [403, 130] on div "Welcome, Centurion House Manager View Profile Latest Ofsted Inspection Date 06/…" at bounding box center [582, 520] width 824 height 948
click at [367, 148] on div "scrollable content" at bounding box center [582, 215] width 807 height 159
click at [399, 156] on div "scrollable content" at bounding box center [582, 215] width 807 height 159
click at [755, 238] on div "scrollable content" at bounding box center [582, 215] width 807 height 159
drag, startPoint x: 945, startPoint y: 391, endPoint x: 927, endPoint y: 381, distance: 20.7
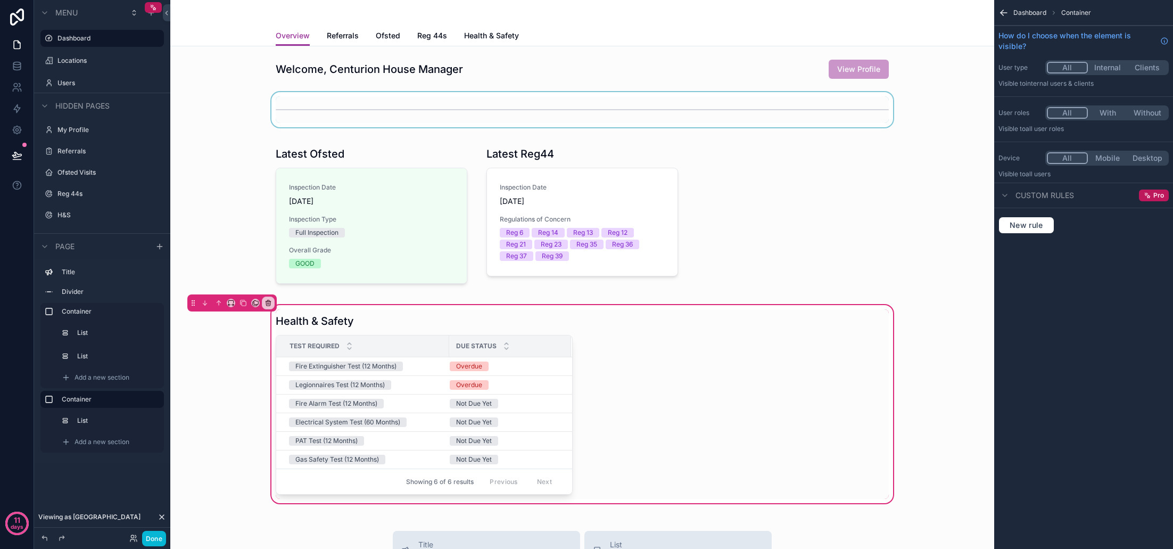
click at [945, 391] on div "Health & Safety Test Required Due Status Fire Extinguisher Test (12 Months) Ove…" at bounding box center [582, 404] width 807 height 202
click at [806, 251] on div "scrollable content" at bounding box center [582, 215] width 807 height 159
click at [789, 279] on div "scrollable content" at bounding box center [582, 215] width 807 height 159
drag, startPoint x: 723, startPoint y: 328, endPoint x: 662, endPoint y: 262, distance: 90.4
click at [723, 328] on div "Health & Safety Test Required Due Status Fire Extinguisher Test (12 Months) Ove…" at bounding box center [582, 403] width 626 height 189
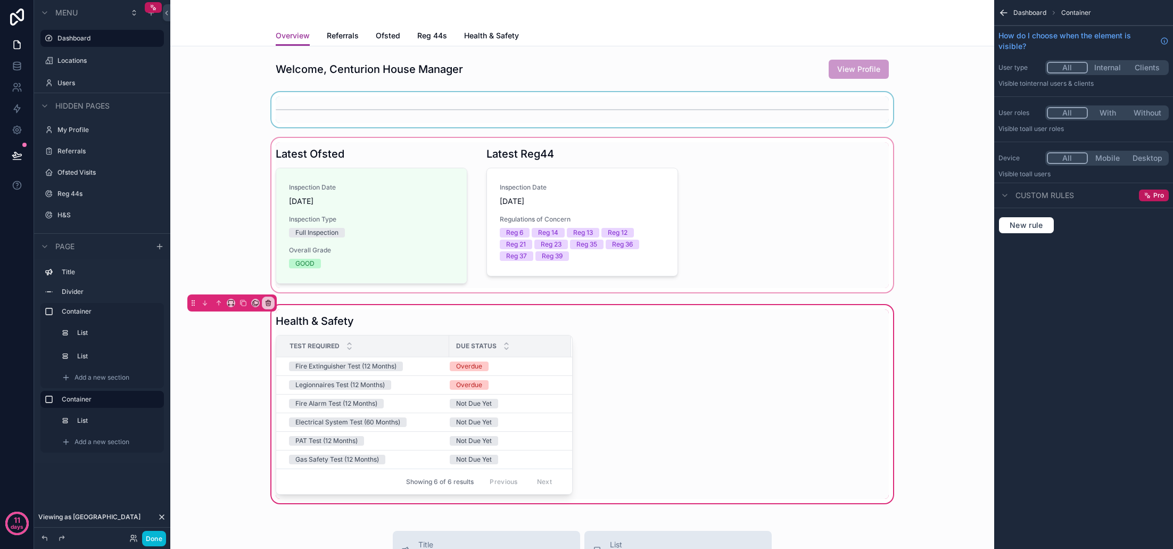
click at [632, 251] on div "scrollable content" at bounding box center [582, 215] width 807 height 159
click at [535, 258] on div "scrollable content" at bounding box center [582, 215] width 807 height 159
drag, startPoint x: 235, startPoint y: 167, endPoint x: 230, endPoint y: 178, distance: 12.2
click at [235, 167] on div "scrollable content" at bounding box center [582, 215] width 807 height 159
click at [106, 331] on label "List" at bounding box center [116, 332] width 75 height 9
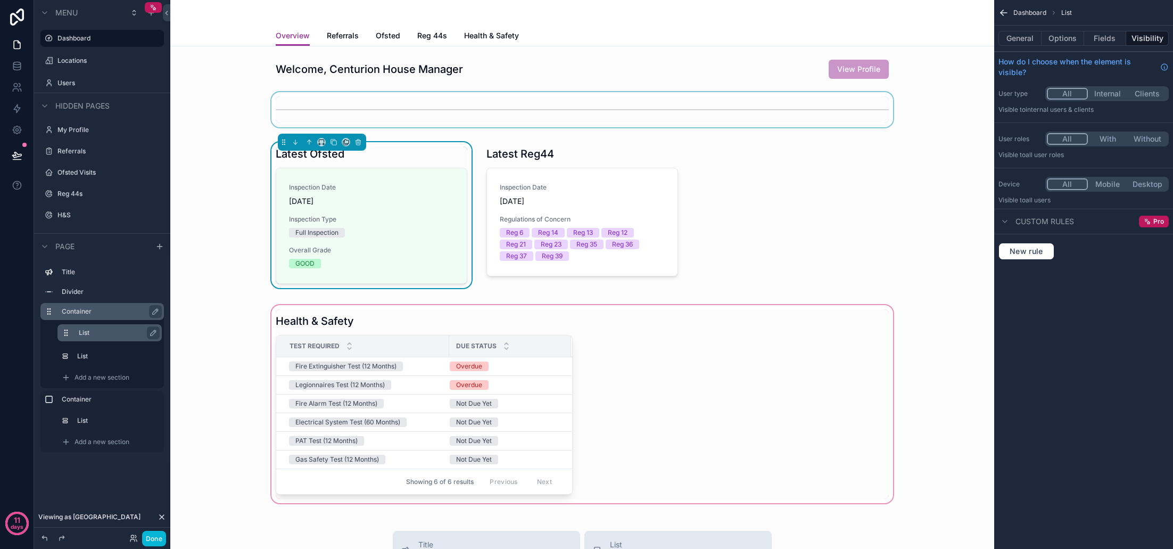
click at [105, 314] on label "Container" at bounding box center [109, 311] width 94 height 9
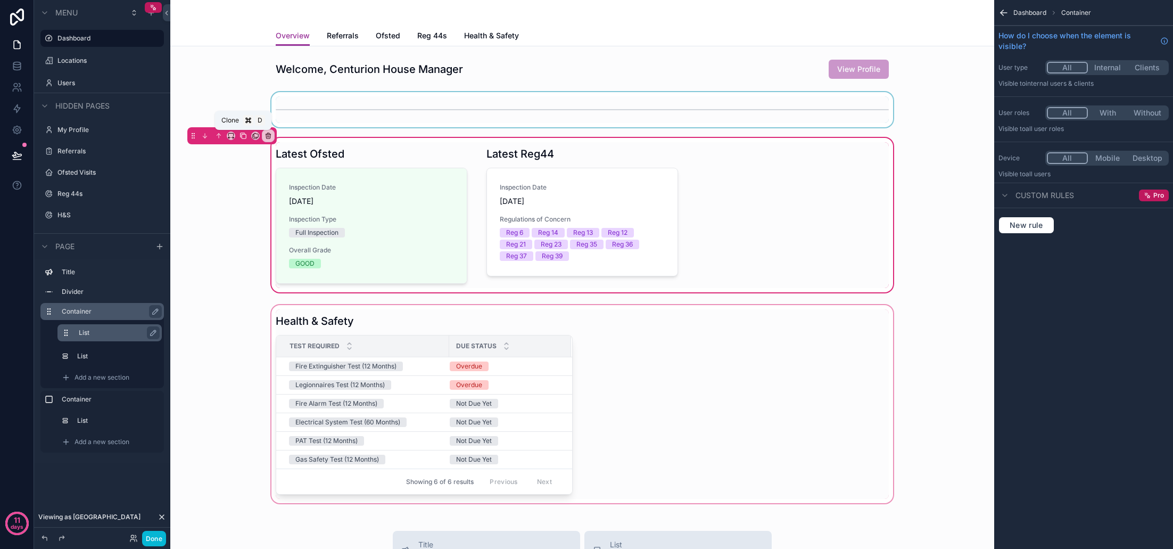
click at [244, 136] on icon "scrollable content" at bounding box center [242, 135] width 7 height 7
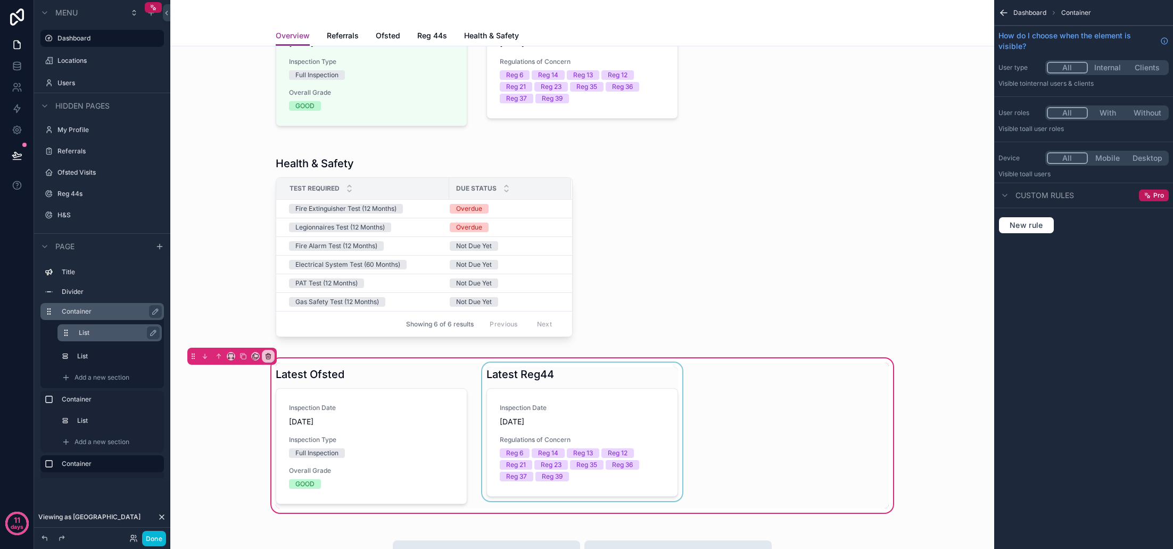
scroll to position [178, 0]
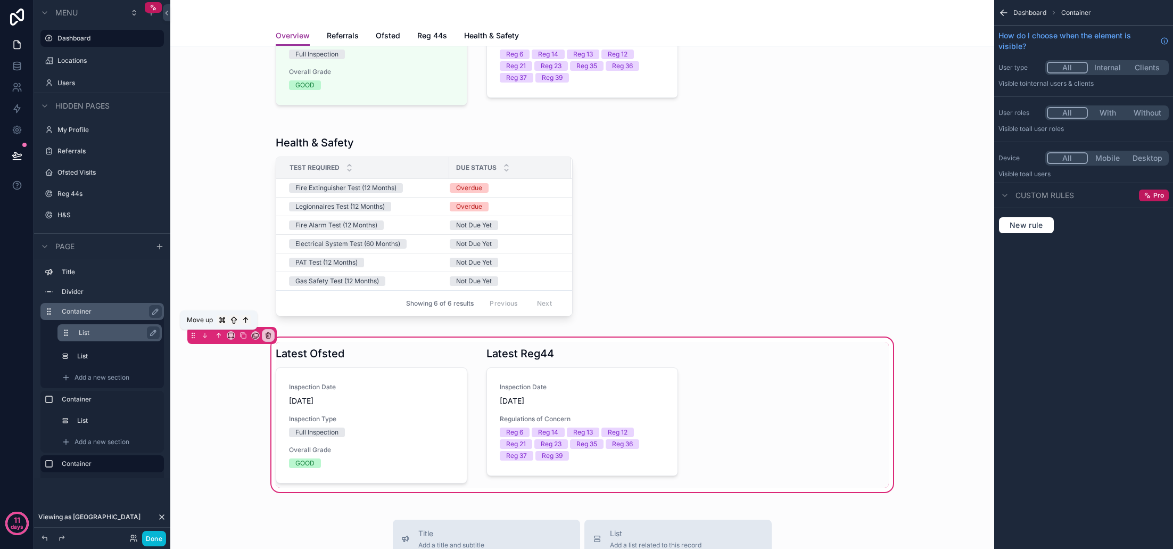
click at [221, 334] on icon "scrollable content" at bounding box center [218, 335] width 7 height 7
click at [219, 335] on icon "scrollable content" at bounding box center [218, 335] width 7 height 7
drag, startPoint x: 236, startPoint y: 265, endPoint x: 239, endPoint y: 269, distance: 5.5
click at [236, 265] on div "scrollable content" at bounding box center [582, 226] width 807 height 202
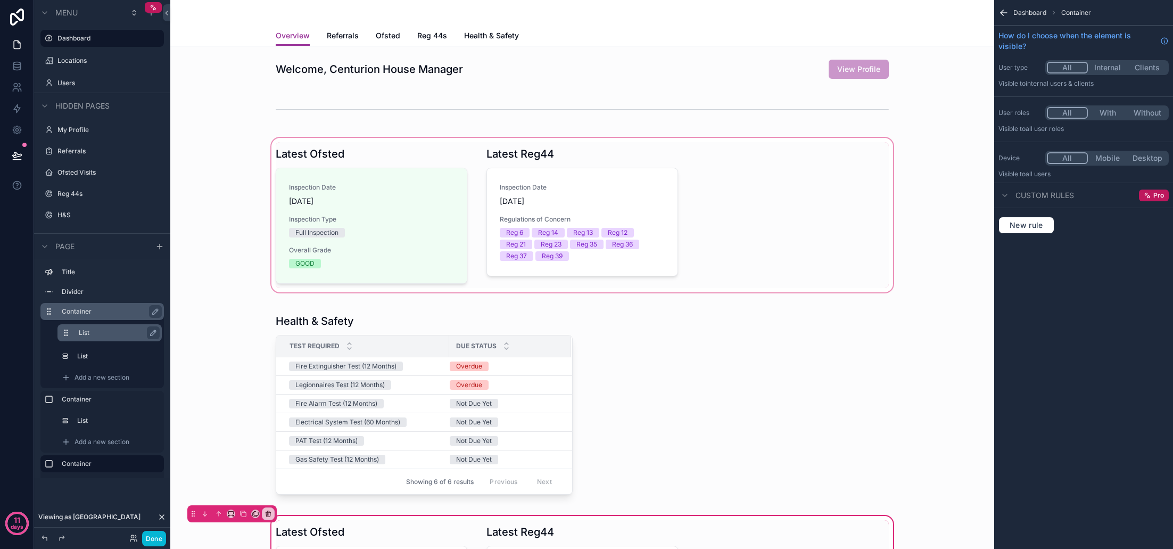
scroll to position [0, 0]
drag, startPoint x: 49, startPoint y: 462, endPoint x: 62, endPoint y: 308, distance: 154.3
drag, startPoint x: 50, startPoint y: 464, endPoint x: 62, endPoint y: 393, distance: 71.8
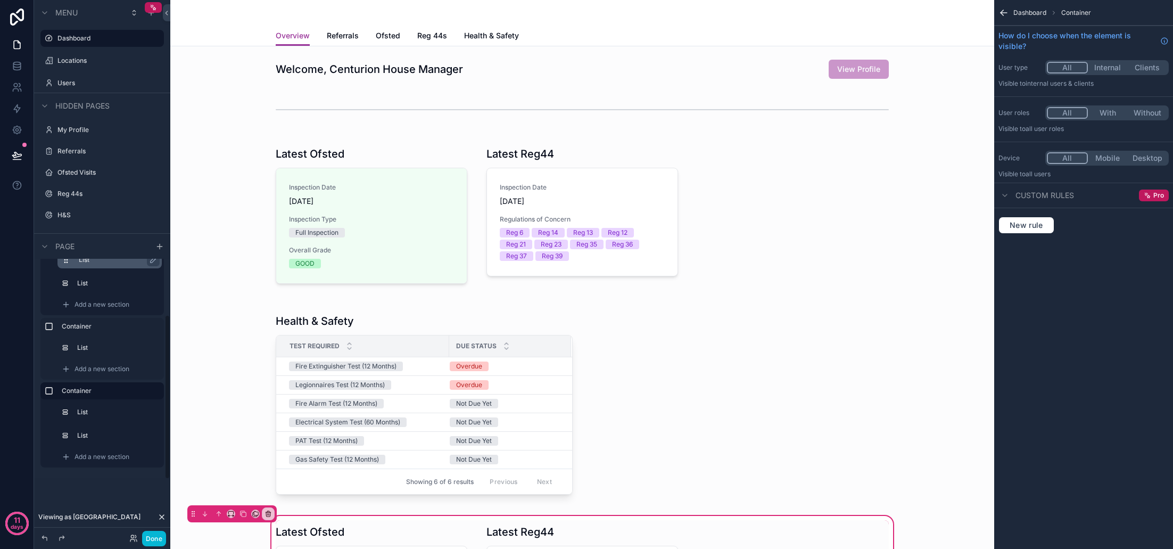
scroll to position [73, 0]
click at [96, 410] on label "List" at bounding box center [116, 412] width 75 height 9
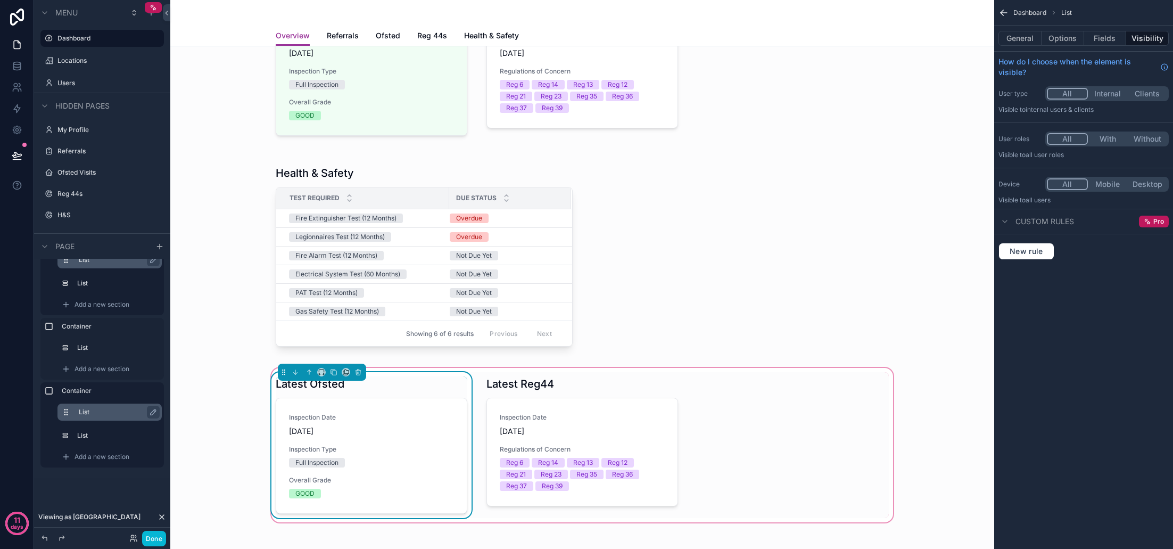
scroll to position [209, 0]
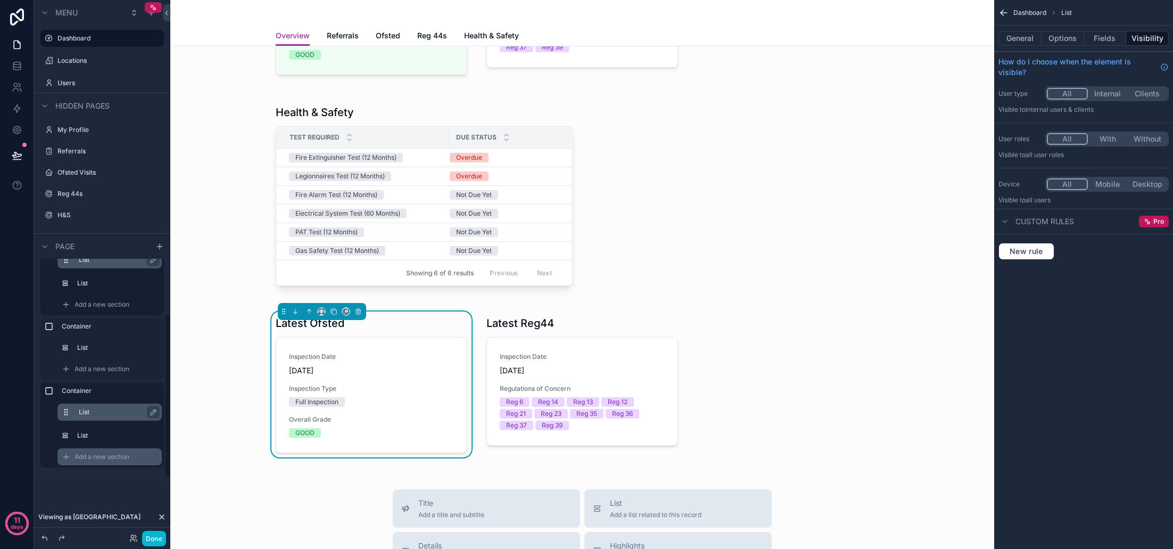
click at [75, 455] on div "Add a new section" at bounding box center [109, 456] width 104 height 17
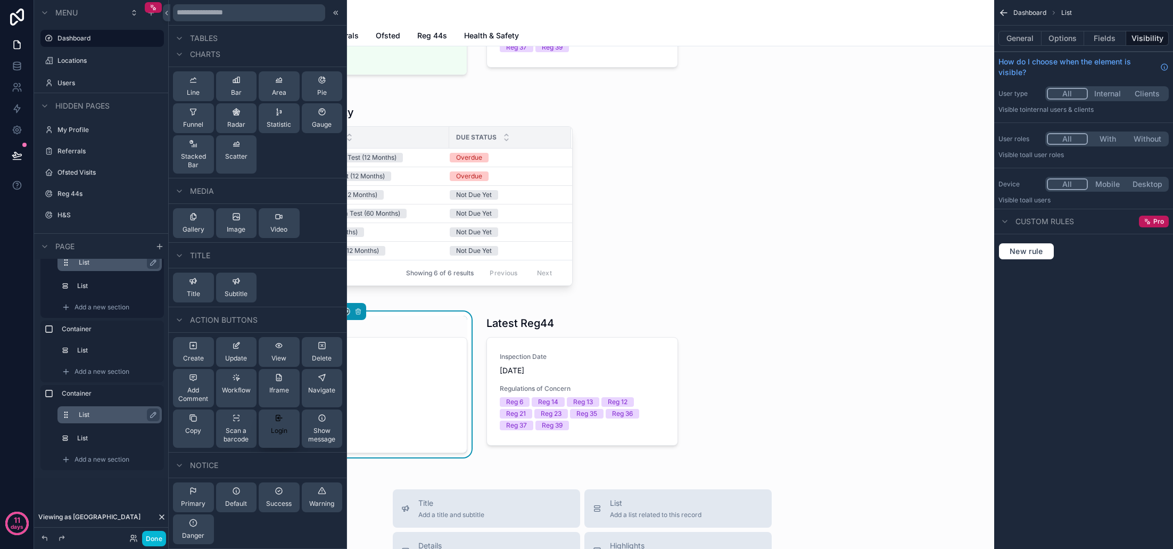
scroll to position [0, 0]
click at [280, 125] on span "Statistic" at bounding box center [279, 124] width 24 height 9
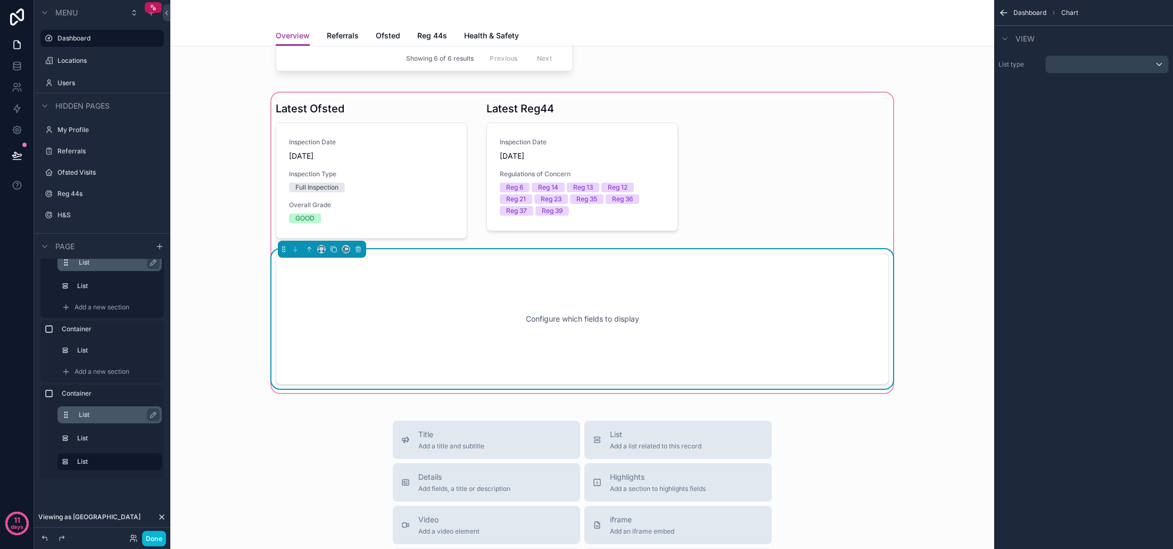
scroll to position [468, 0]
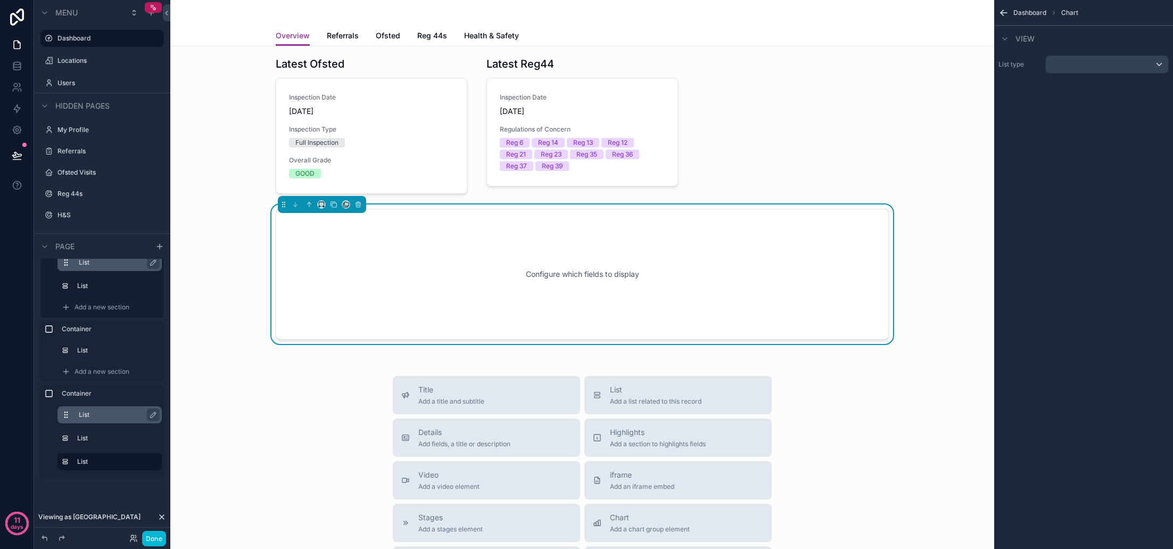
click at [1094, 67] on div "scrollable content" at bounding box center [1107, 64] width 122 height 17
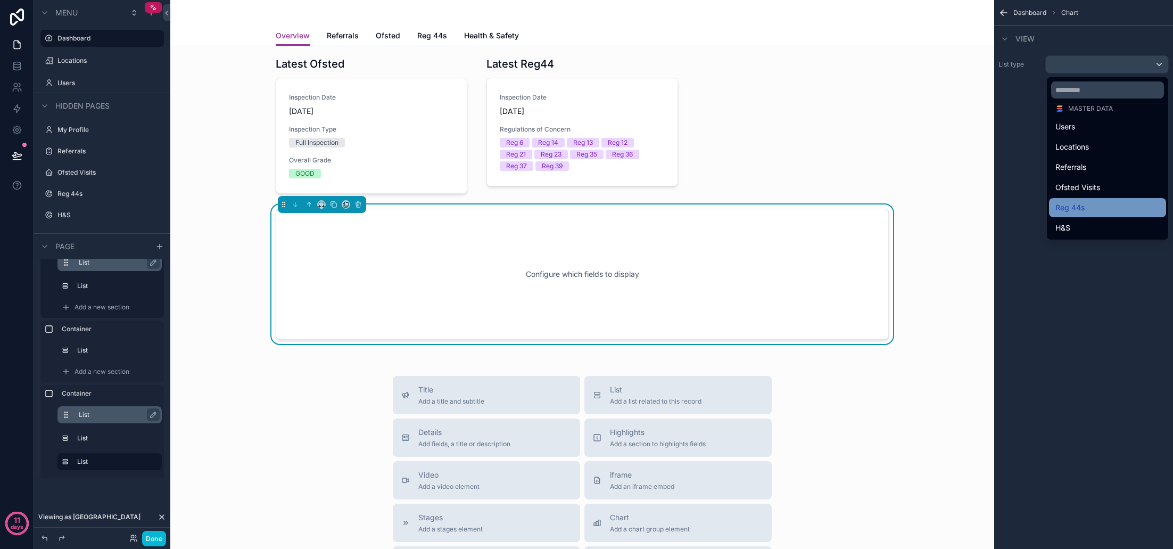
scroll to position [47, 0]
click at [1078, 164] on div "Referrals" at bounding box center [1107, 167] width 104 height 13
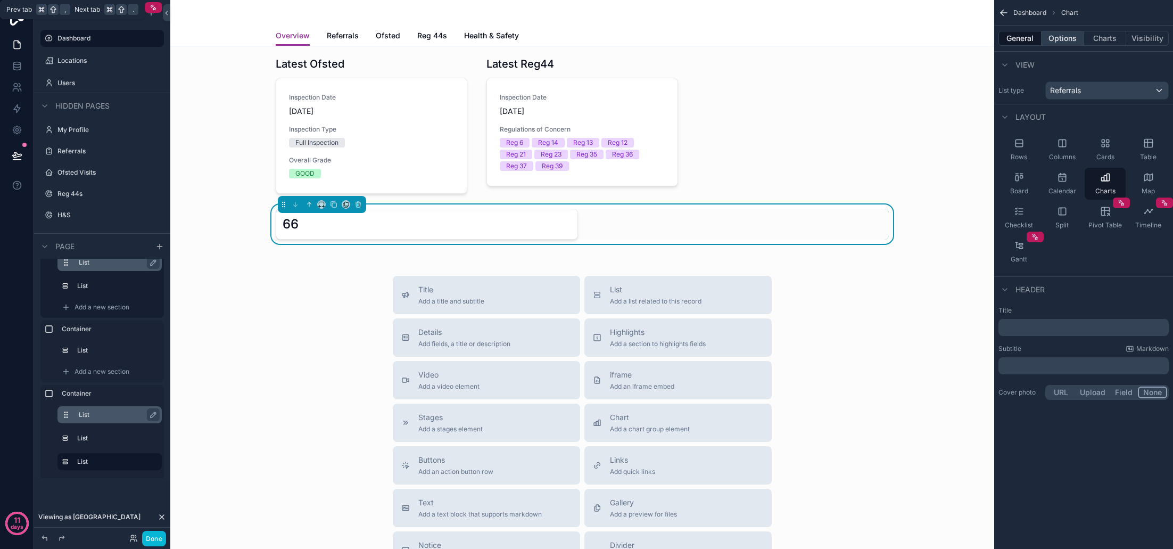
click at [1076, 40] on button "Options" at bounding box center [1063, 38] width 43 height 15
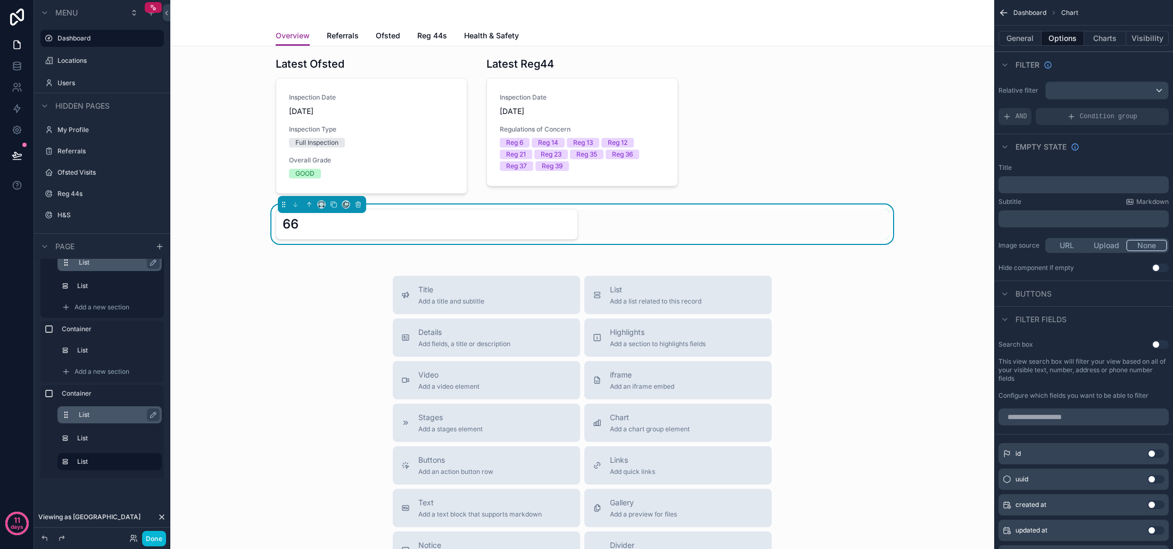
scroll to position [0, 0]
click at [1129, 97] on div "scrollable content" at bounding box center [1107, 90] width 122 height 17
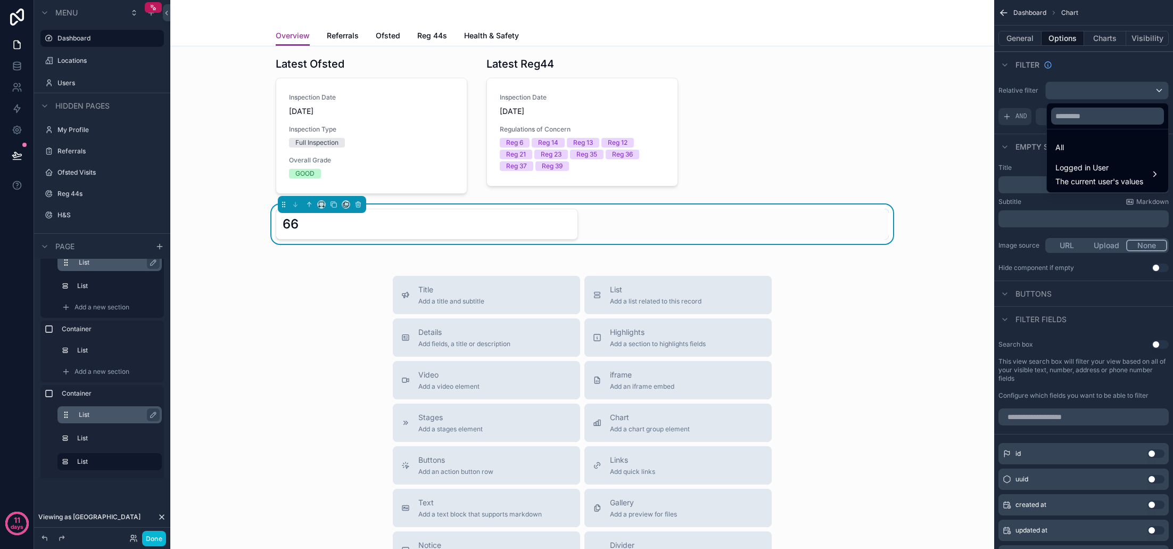
click at [1133, 92] on div "scrollable content" at bounding box center [586, 274] width 1173 height 549
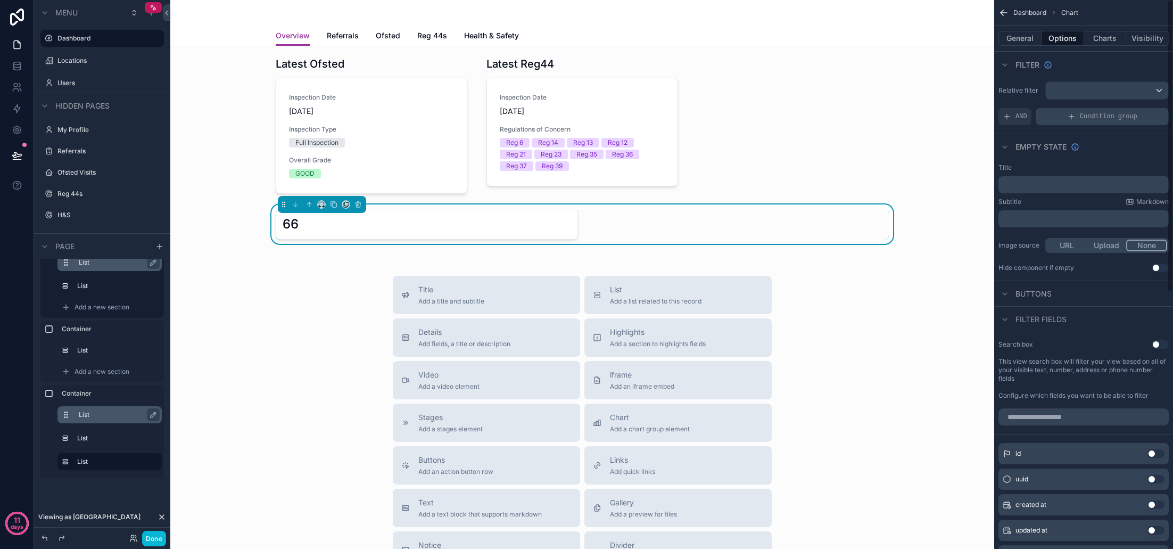
click at [1071, 114] on icon "scrollable content" at bounding box center [1071, 116] width 0 height 5
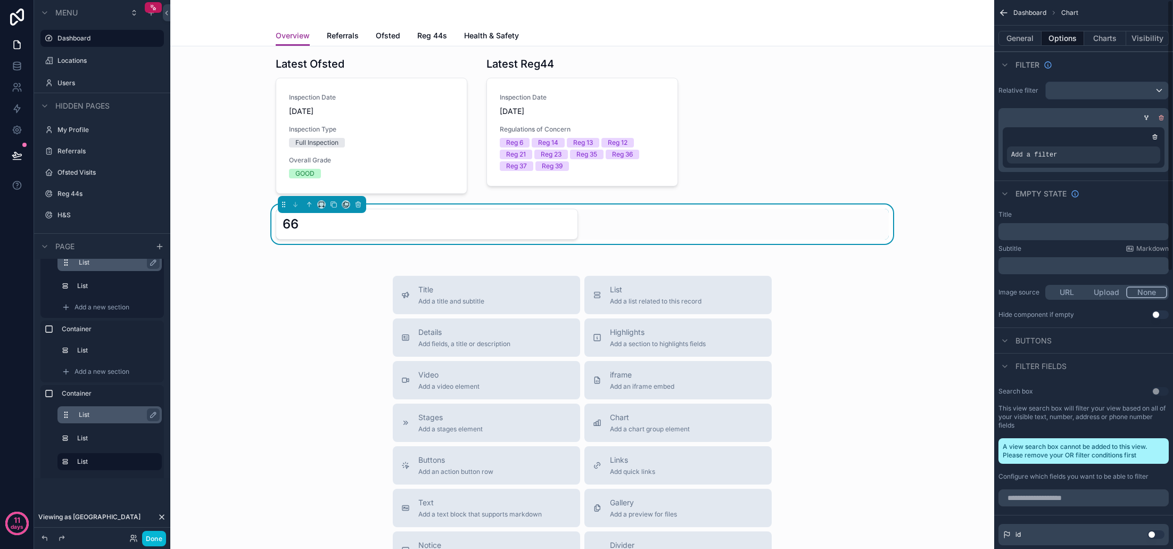
click at [1164, 118] on icon "scrollable content" at bounding box center [1161, 117] width 6 height 6
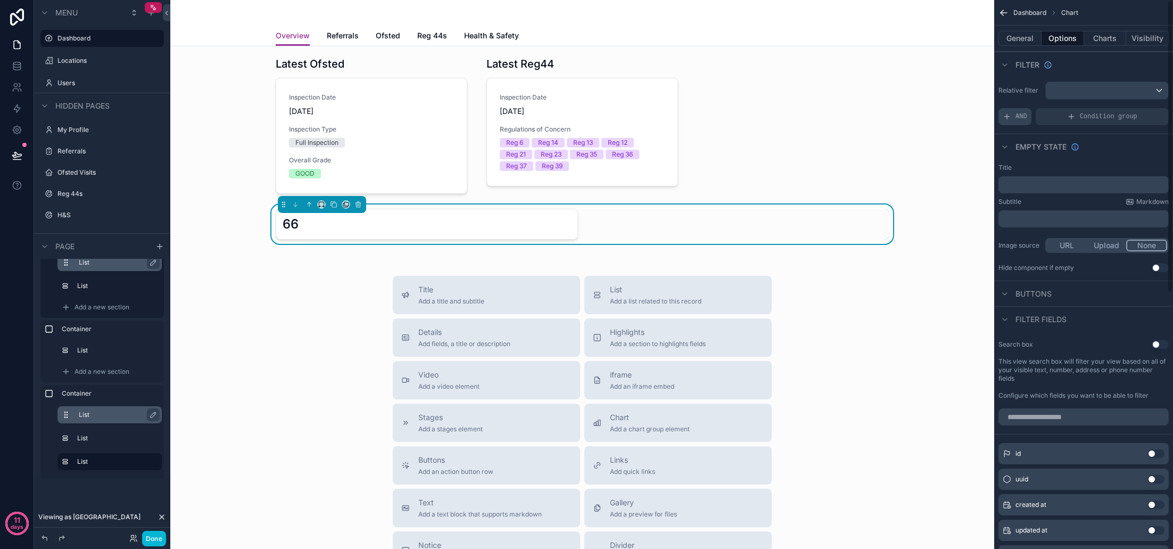
click at [1022, 115] on span "AND" at bounding box center [1021, 116] width 12 height 9
click at [1053, 118] on div "Add a filter" at bounding box center [1083, 116] width 170 height 17
click at [1039, 118] on span "Add a filter" at bounding box center [1026, 116] width 46 height 9
click at [1141, 110] on icon "scrollable content" at bounding box center [1142, 109] width 6 height 6
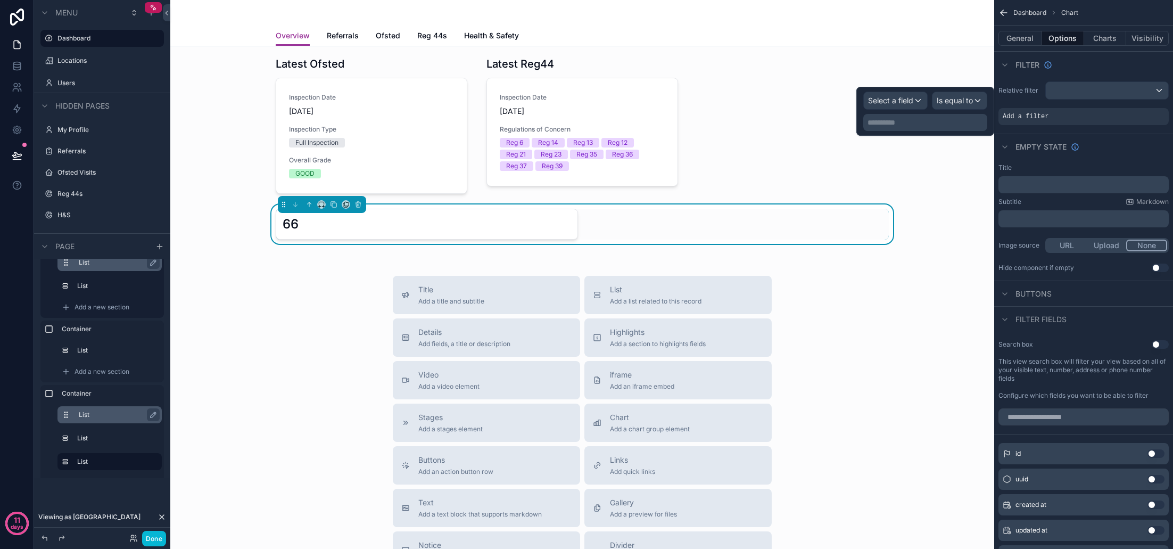
click at [904, 103] on span "Select a field" at bounding box center [890, 100] width 45 height 9
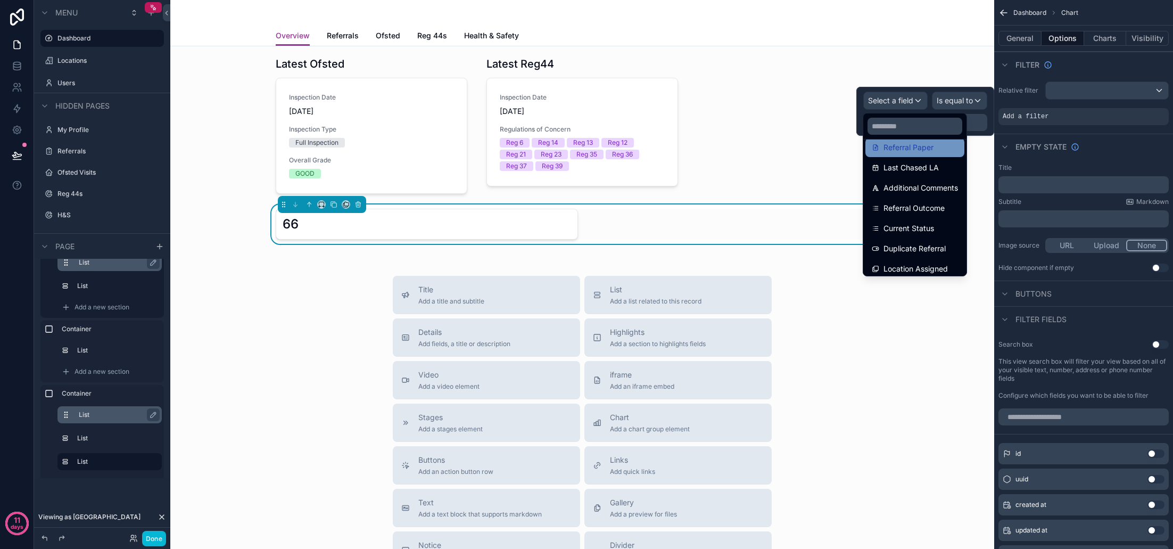
scroll to position [336, 0]
click at [932, 224] on span "Current Status" at bounding box center [908, 225] width 51 height 13
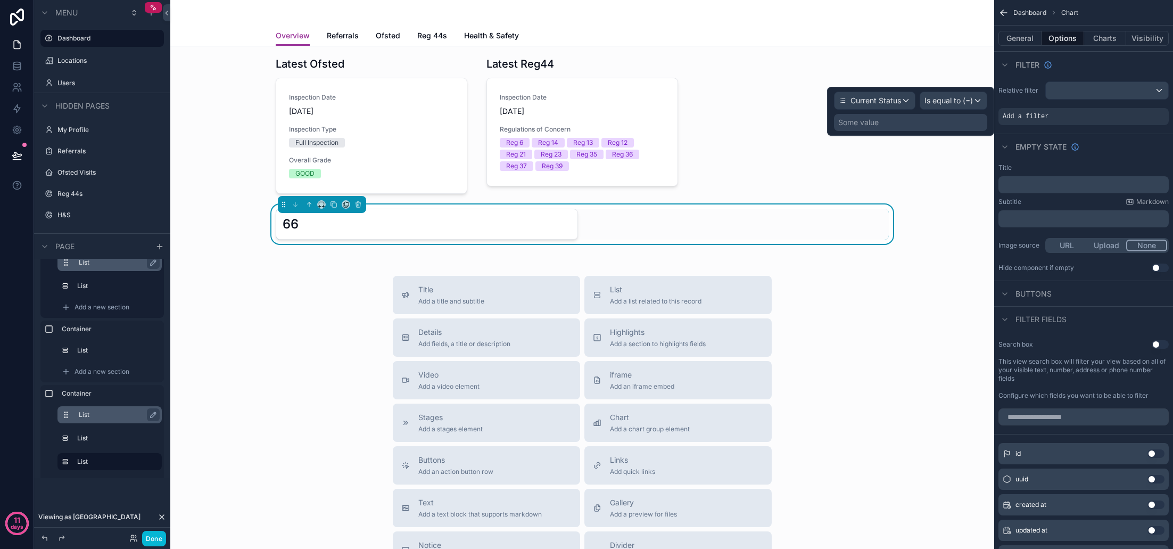
click at [931, 120] on div "Some value" at bounding box center [910, 122] width 153 height 17
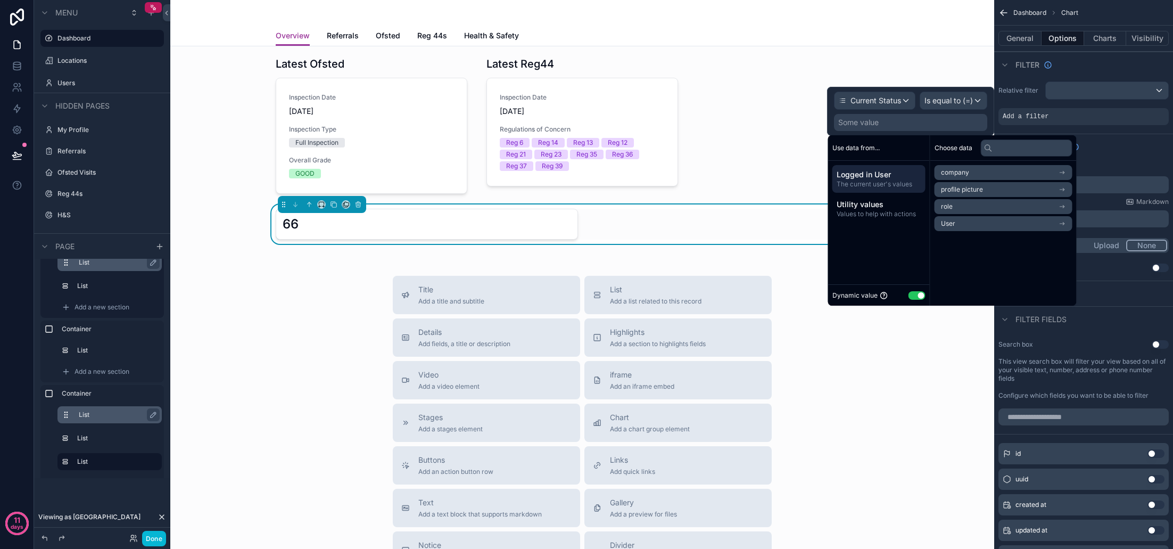
click at [920, 295] on button "Use setting" at bounding box center [916, 295] width 17 height 9
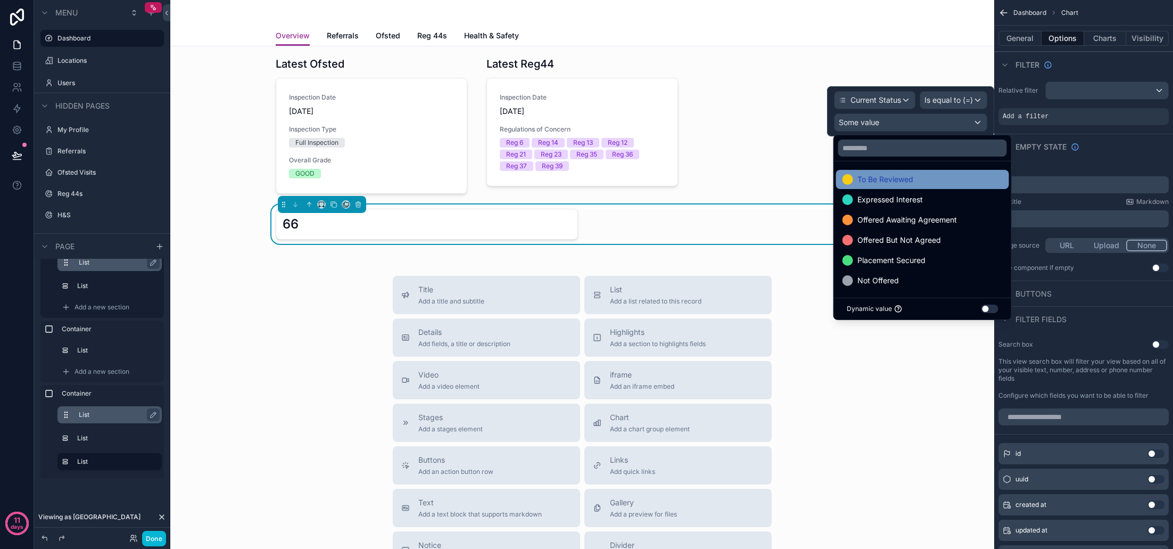
click at [894, 178] on span "To Be Reviewed" at bounding box center [885, 179] width 56 height 13
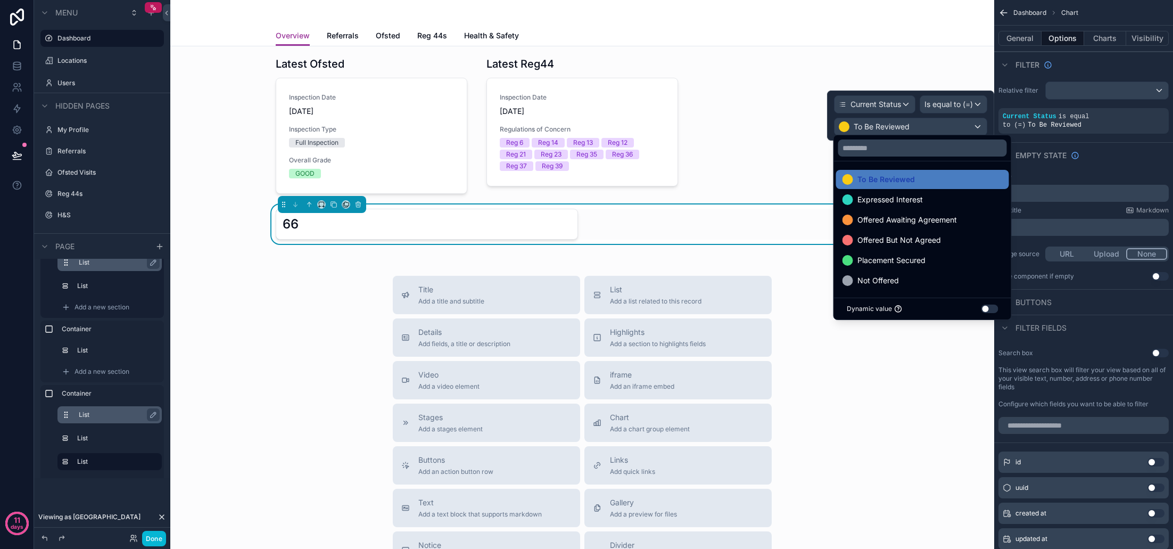
click at [1058, 176] on div "Title" at bounding box center [1083, 176] width 170 height 9
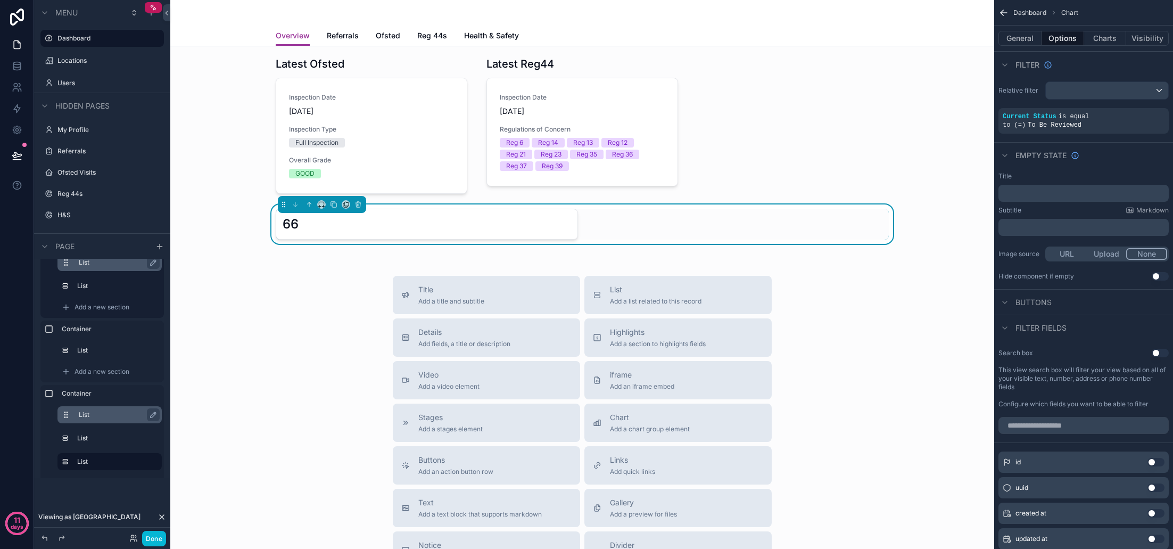
click at [918, 326] on div "Title Add a title and subtitle List Add a list related to this record Details A…" at bounding box center [582, 465] width 807 height 379
click at [158, 539] on button "Done" at bounding box center [154, 538] width 24 height 15
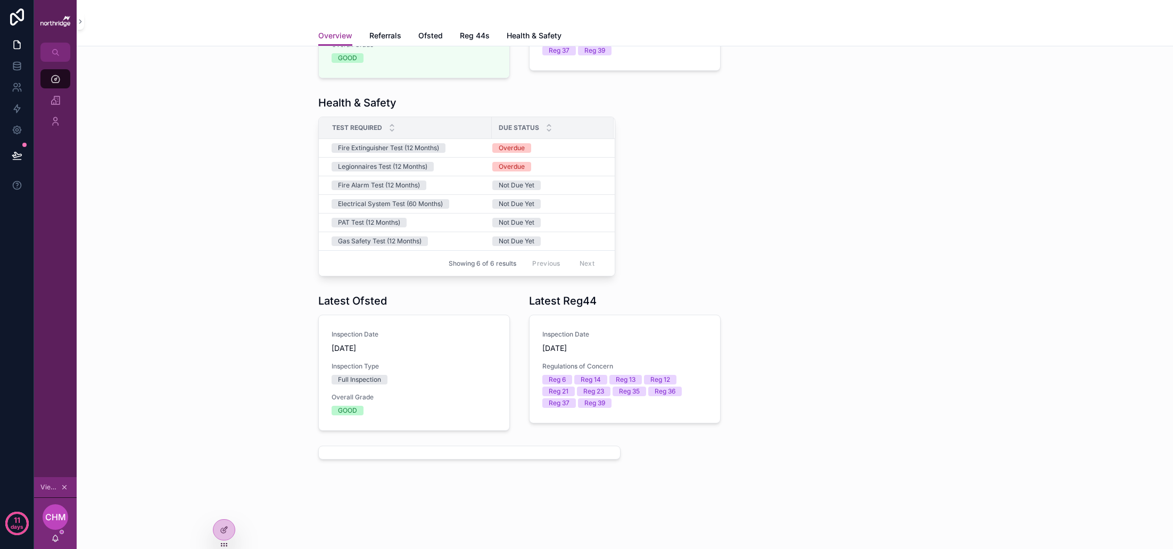
scroll to position [199, 0]
click at [222, 502] on icon at bounding box center [224, 506] width 9 height 9
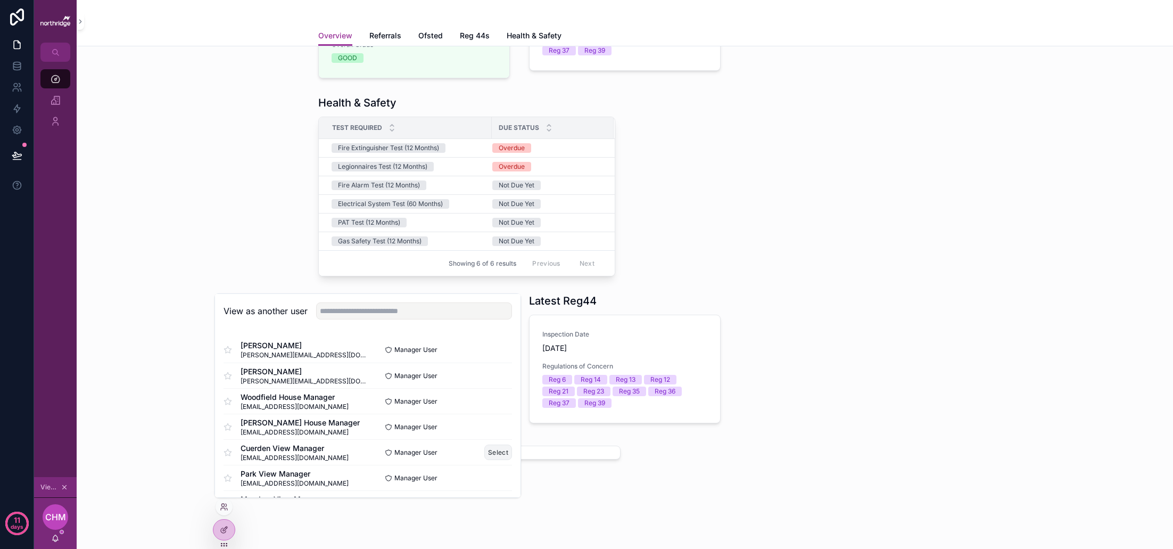
click at [503, 454] on button "Select" at bounding box center [498, 451] width 28 height 15
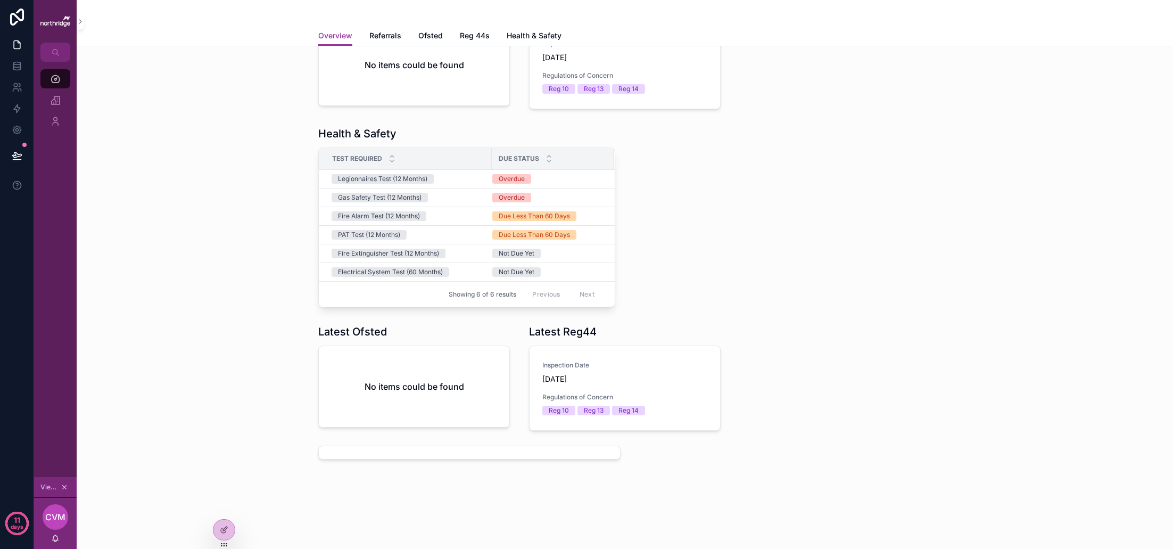
scroll to position [137, 0]
click at [229, 527] on div at bounding box center [223, 529] width 21 height 20
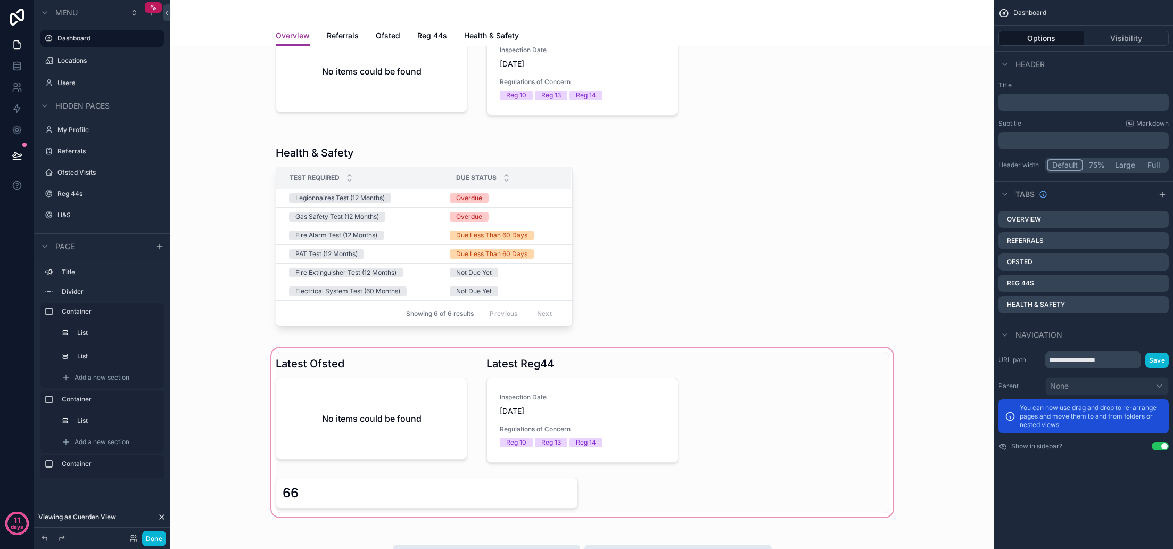
click at [337, 488] on div "scrollable content" at bounding box center [582, 432] width 807 height 174
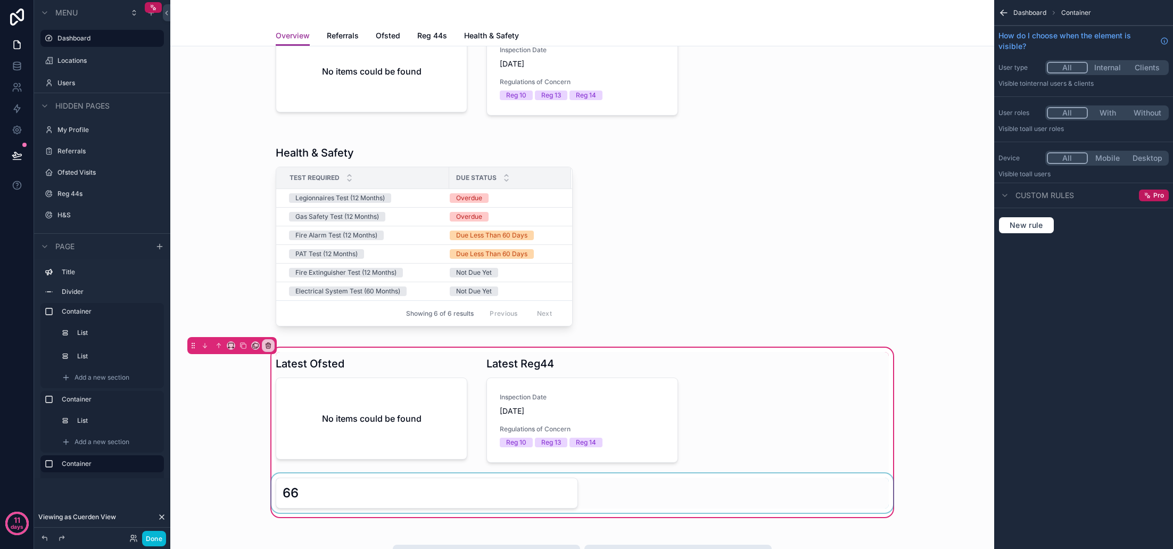
click at [355, 493] on div "scrollable content" at bounding box center [582, 492] width 626 height 39
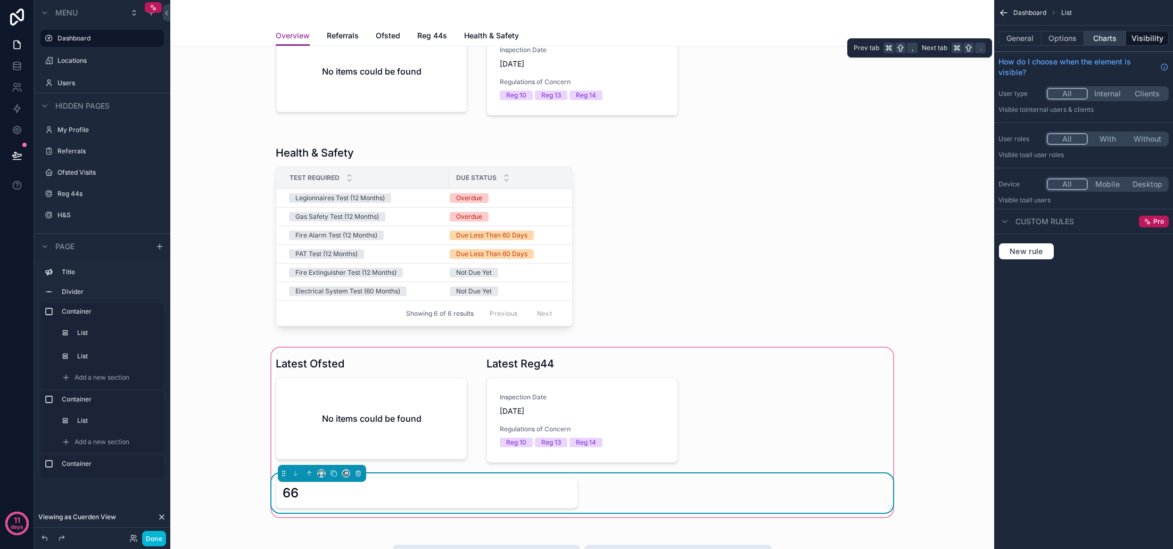
click at [1099, 39] on button "Charts" at bounding box center [1105, 38] width 43 height 15
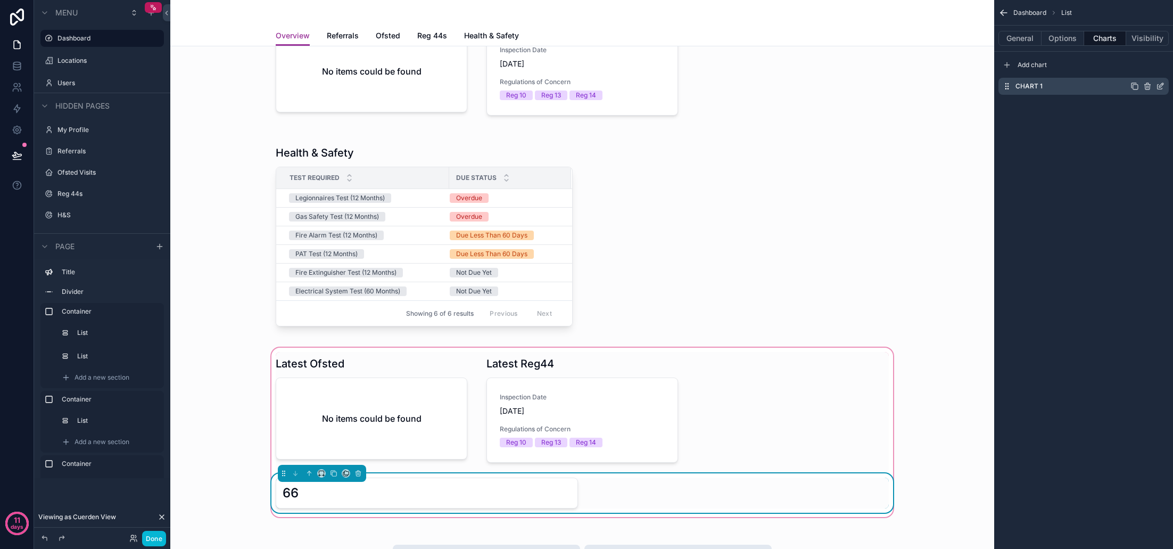
click at [1160, 88] on icon "scrollable content" at bounding box center [1160, 86] width 9 height 9
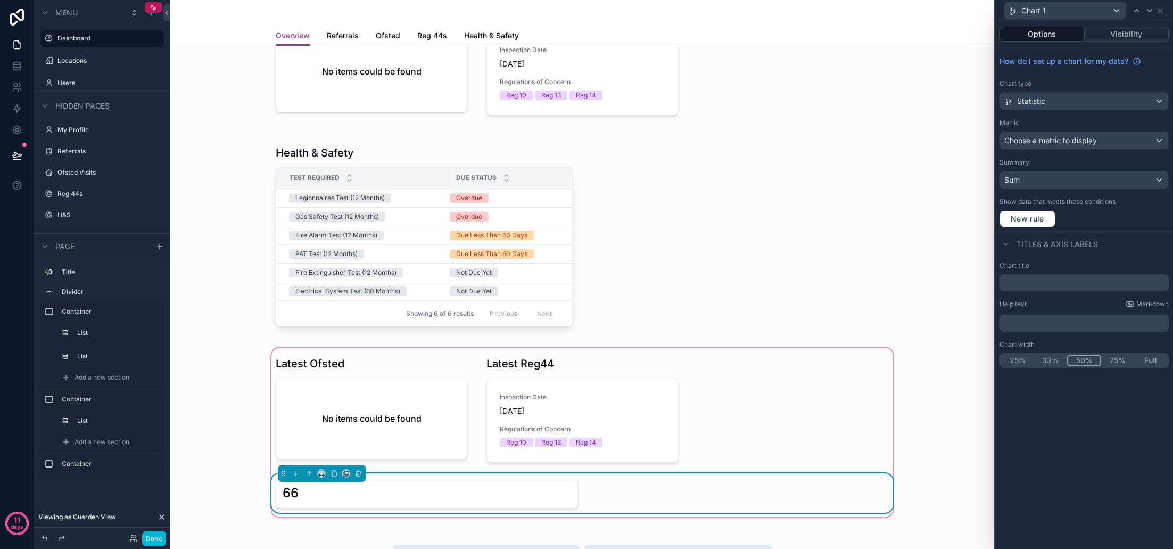
click at [1070, 143] on span "Choose a metric to display" at bounding box center [1050, 140] width 93 height 9
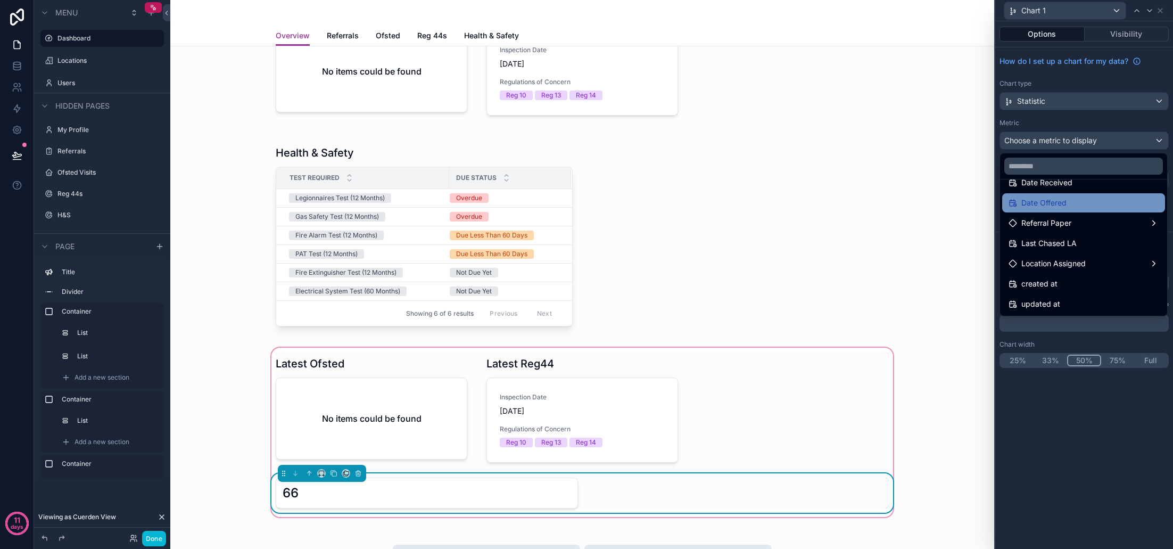
scroll to position [0, 0]
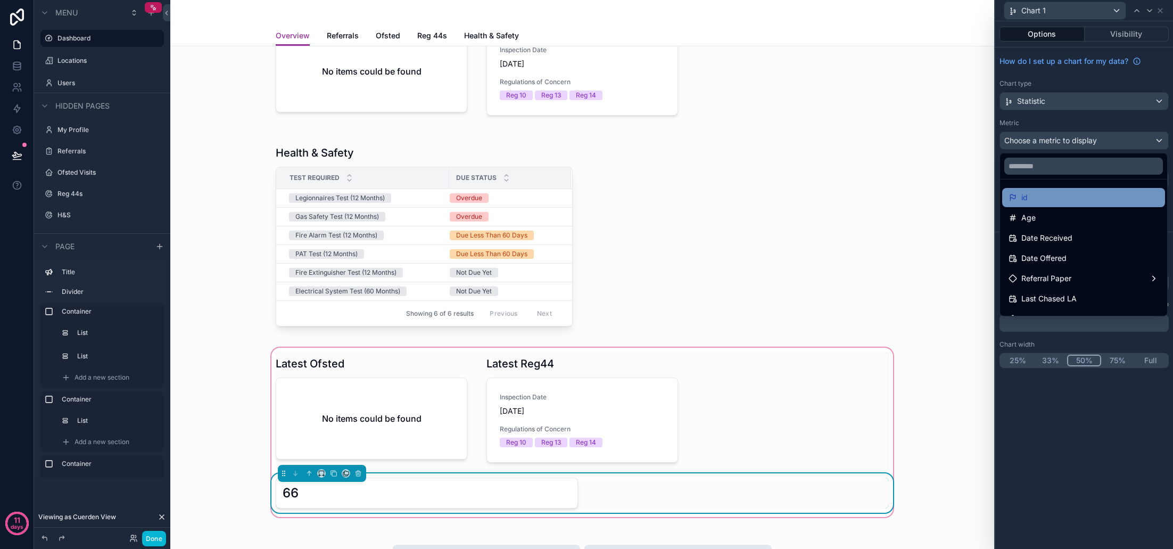
click at [1053, 197] on div "id" at bounding box center [1084, 197] width 150 height 13
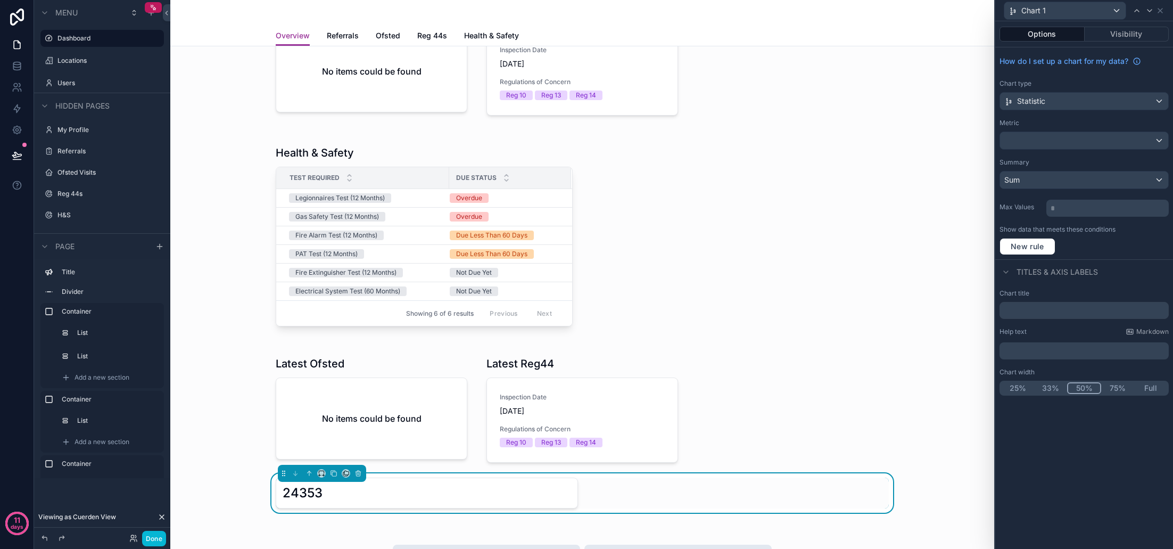
click at [1044, 185] on div "Sum" at bounding box center [1084, 179] width 168 height 17
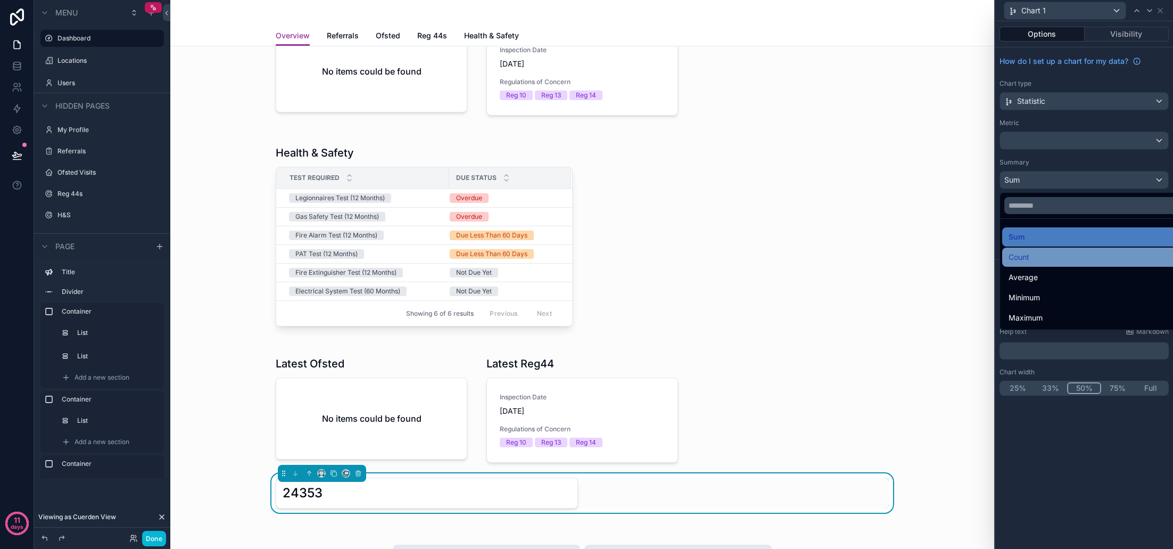
click at [1044, 255] on div "Count" at bounding box center [1097, 257] width 176 height 13
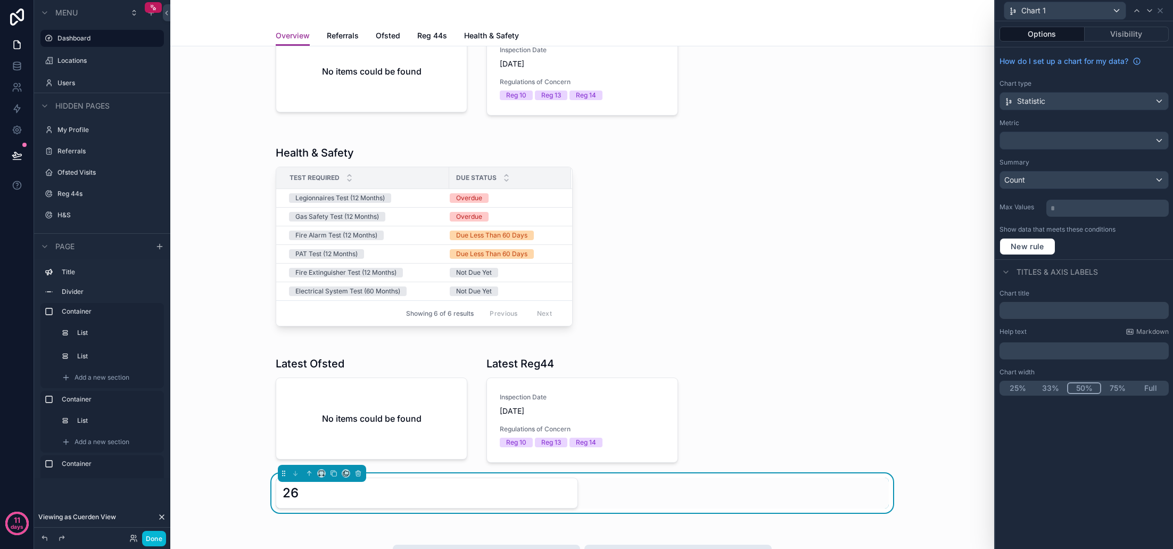
click at [1030, 195] on div "How do I set up a chart for my data? Chart type Statistic Metric Summary Count …" at bounding box center [1084, 153] width 178 height 212
click at [1048, 308] on input "text" at bounding box center [1083, 310] width 169 height 17
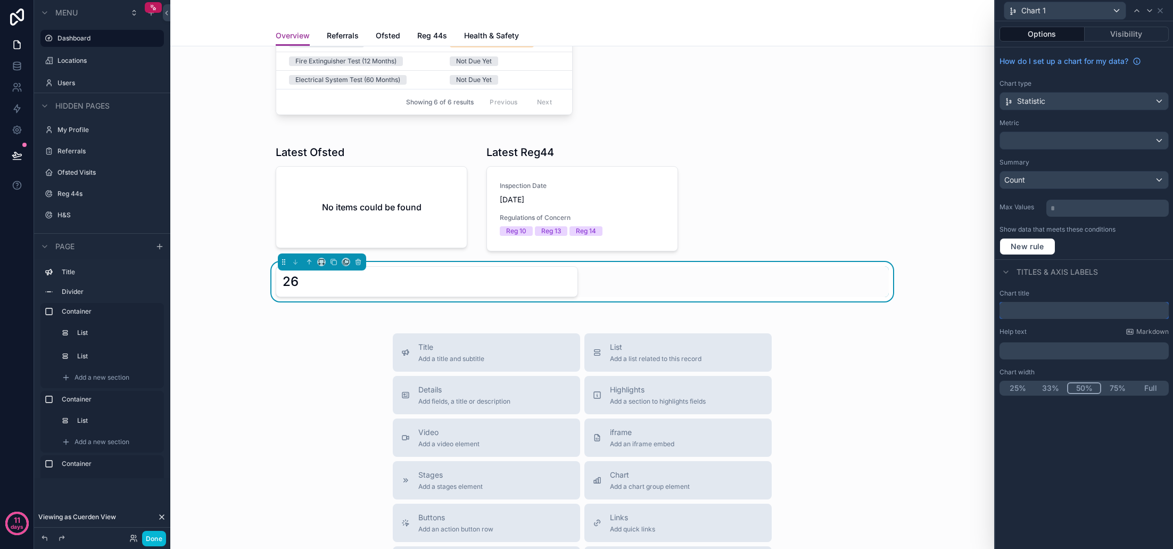
scroll to position [354, 0]
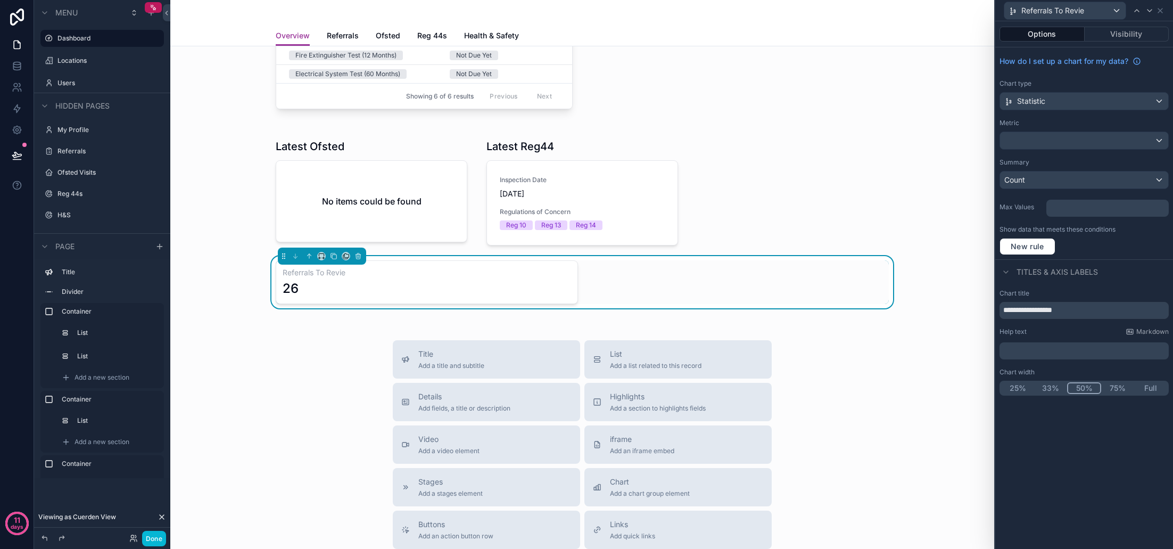
click at [1134, 285] on div "**********" at bounding box center [1084, 342] width 178 height 115
click at [1021, 387] on button "25%" at bounding box center [1017, 388] width 33 height 12
click at [1075, 310] on input "**********" at bounding box center [1083, 310] width 169 height 17
type input "**********"
click at [1104, 292] on div "Chart title" at bounding box center [1083, 293] width 169 height 9
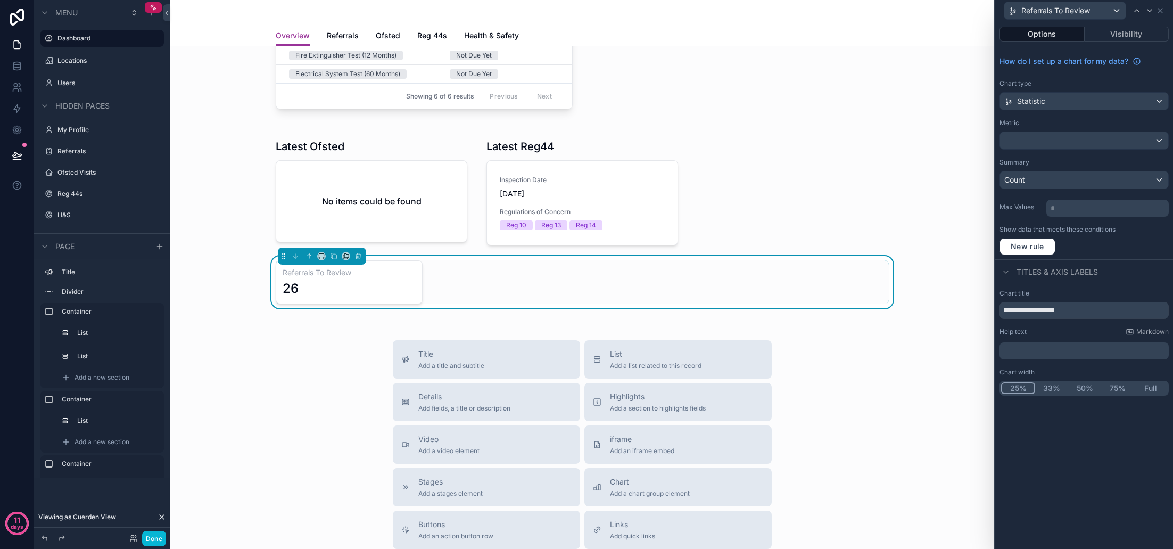
scroll to position [0, 0]
click at [1160, 13] on icon at bounding box center [1160, 10] width 9 height 9
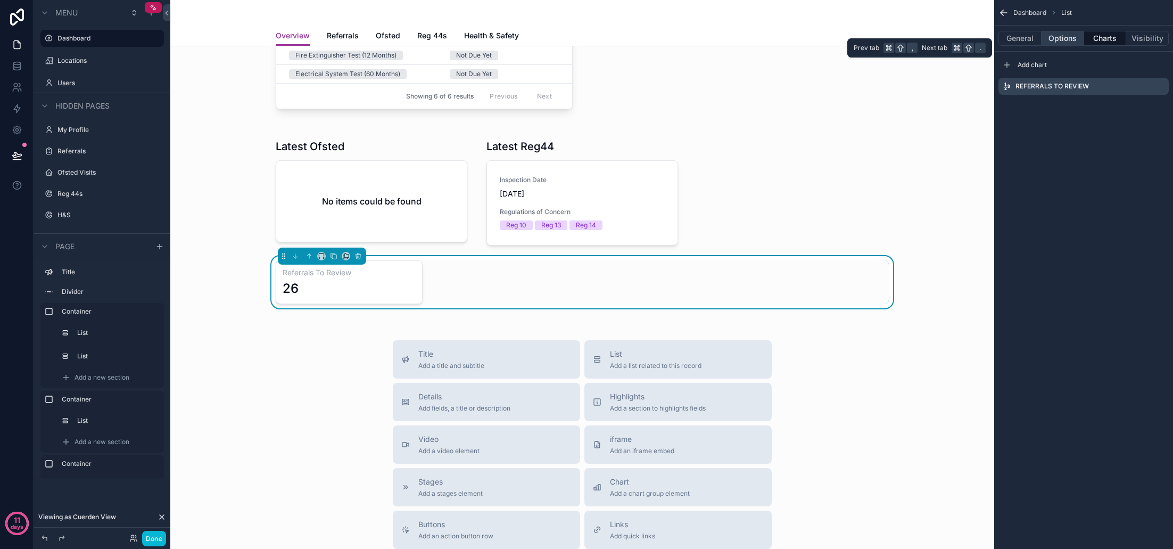
click at [1068, 41] on button "Options" at bounding box center [1063, 38] width 43 height 15
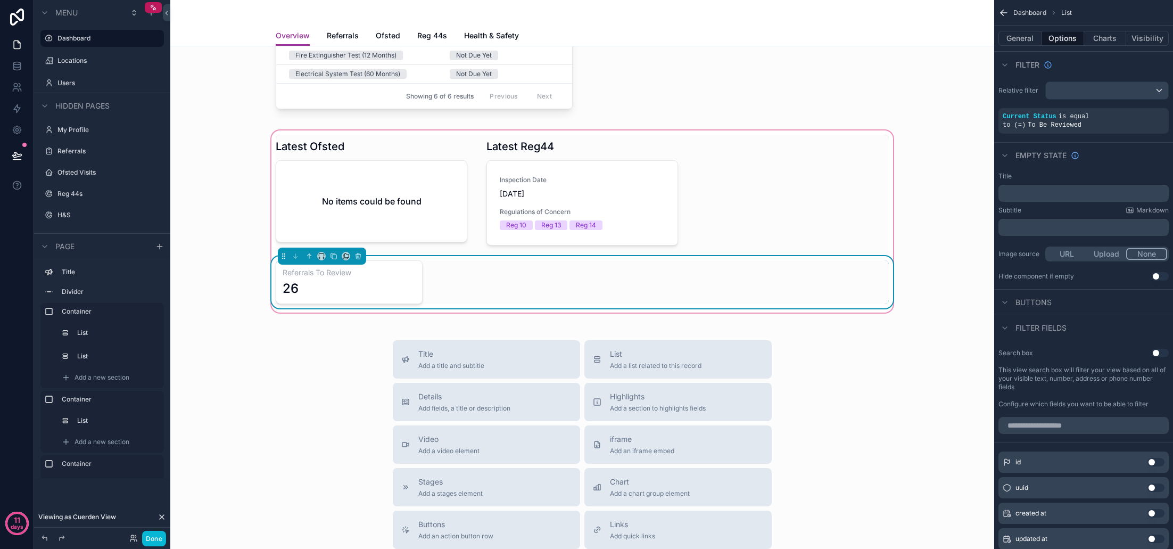
click at [469, 286] on div "Referrals To Review 26" at bounding box center [582, 282] width 613 height 44
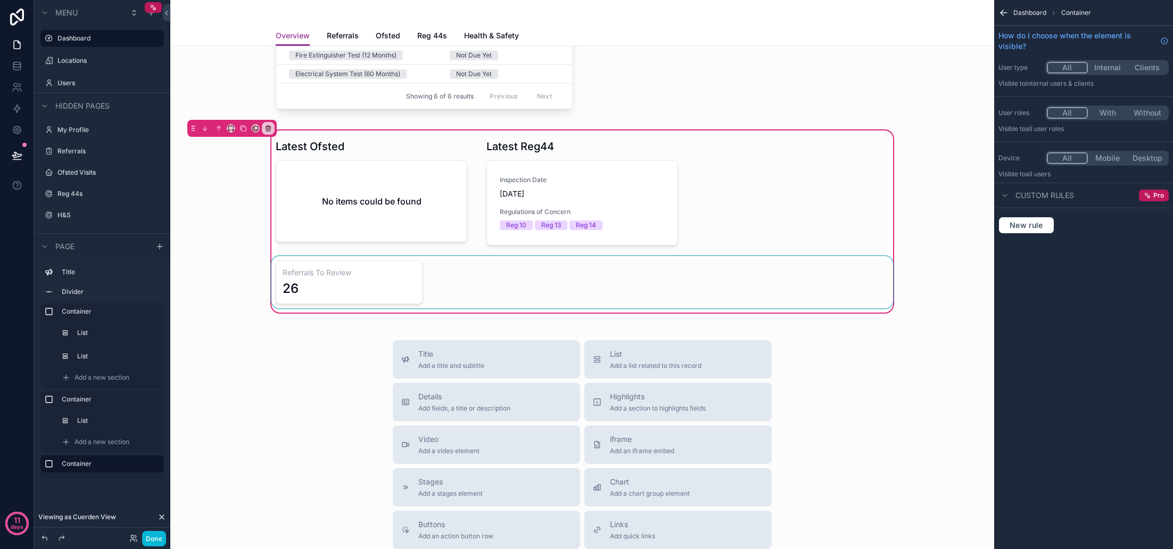
click at [475, 290] on div "scrollable content" at bounding box center [582, 282] width 626 height 52
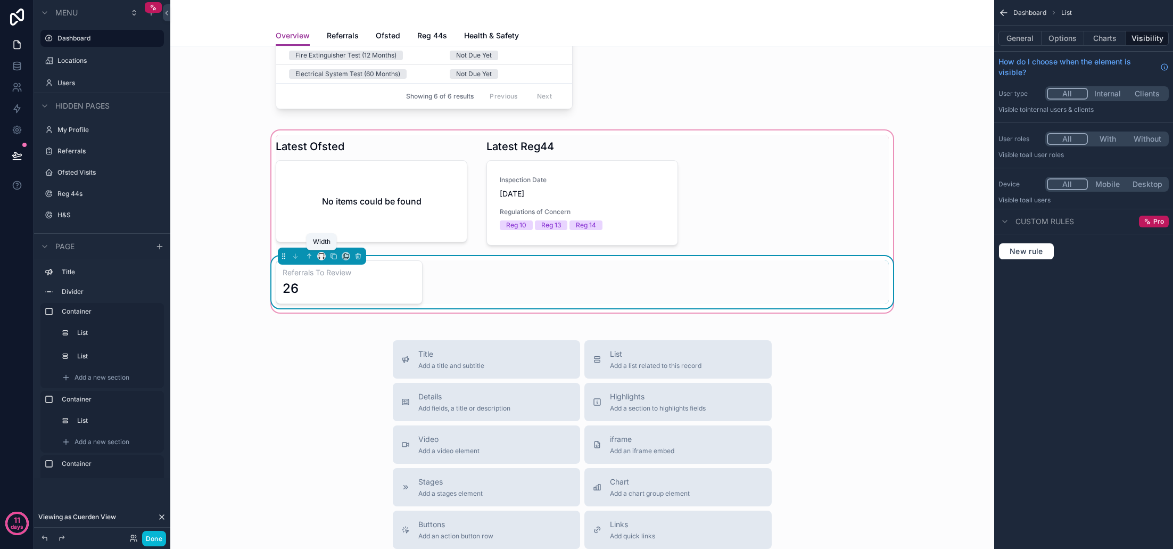
click at [320, 256] on icon "scrollable content" at bounding box center [321, 255] width 7 height 7
click at [1061, 40] on div "scrollable content" at bounding box center [586, 274] width 1173 height 549
click at [1063, 40] on button "Options" at bounding box center [1063, 38] width 43 height 15
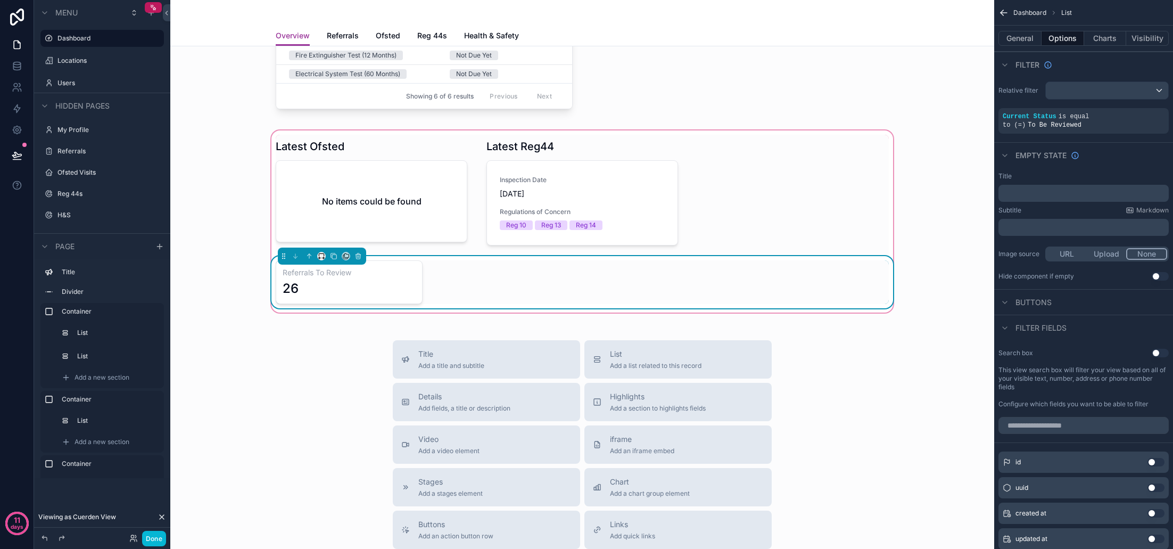
click at [770, 238] on div "Latest Ofsted No items could be found Latest Reg44 Inspection Date [DATE] Regul…" at bounding box center [582, 222] width 626 height 174
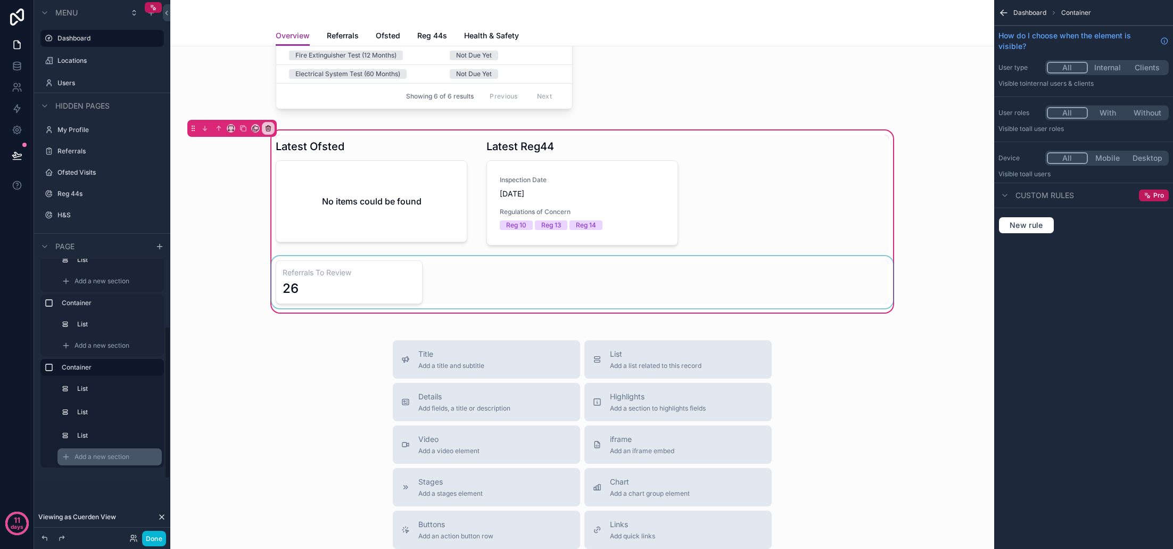
scroll to position [96, 0]
click at [130, 457] on div "Add a new section" at bounding box center [109, 456] width 104 height 17
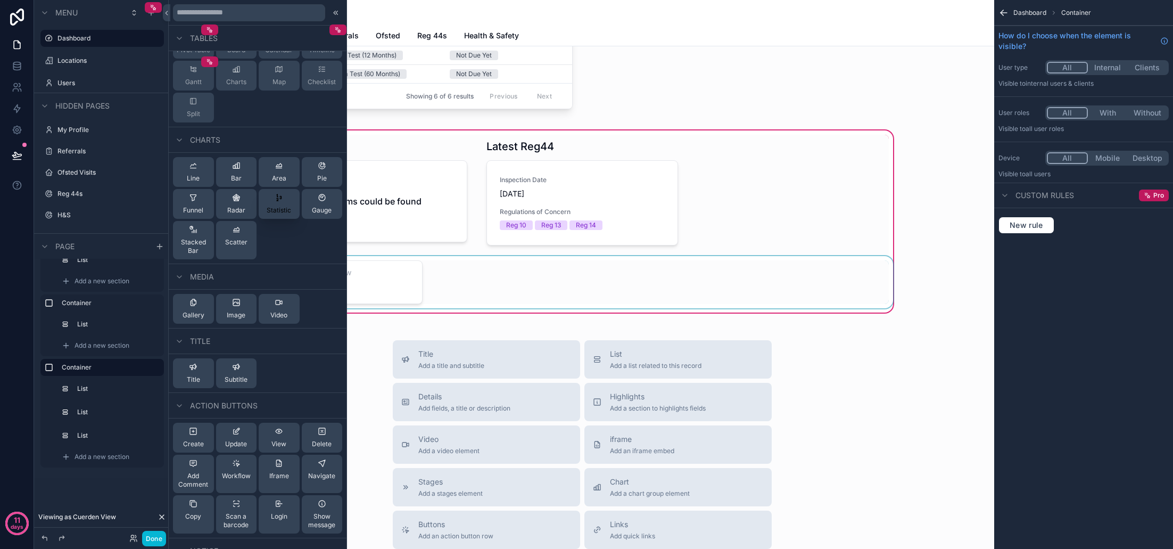
scroll to position [218, 0]
click at [887, 359] on div "Title Add a title and subtitle List Add a list related to this record Details A…" at bounding box center [582, 529] width 807 height 379
click at [276, 209] on span "Statistic" at bounding box center [279, 211] width 24 height 9
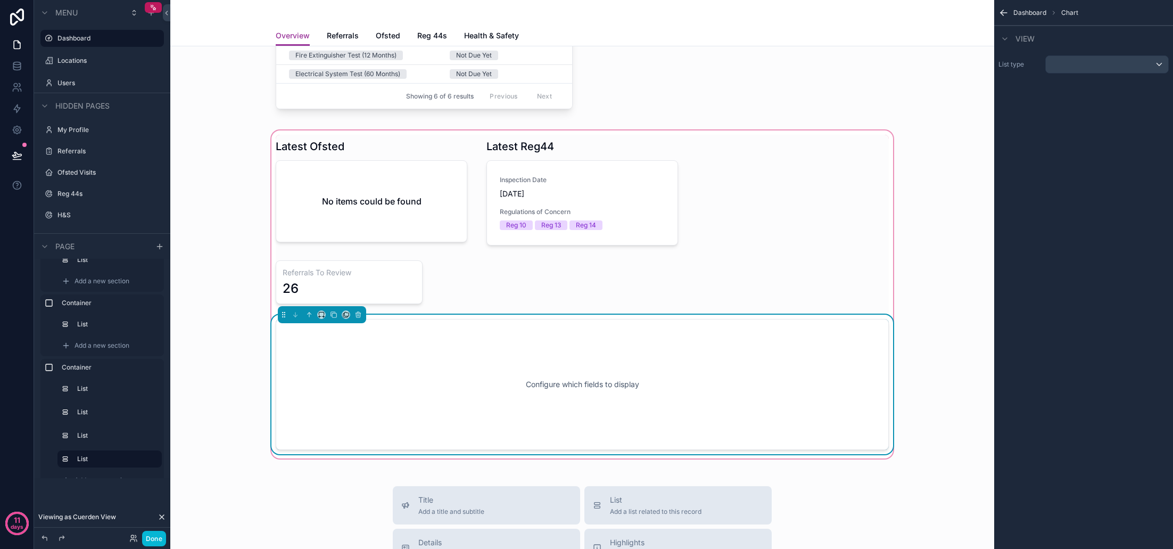
scroll to position [465, 0]
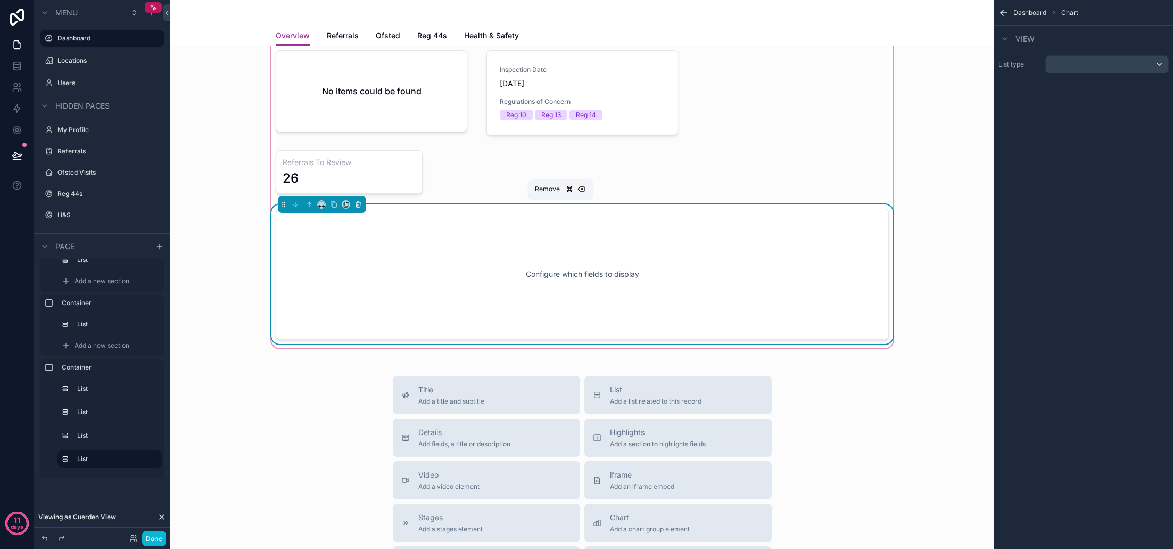
click at [359, 202] on icon "scrollable content" at bounding box center [358, 202] width 2 height 1
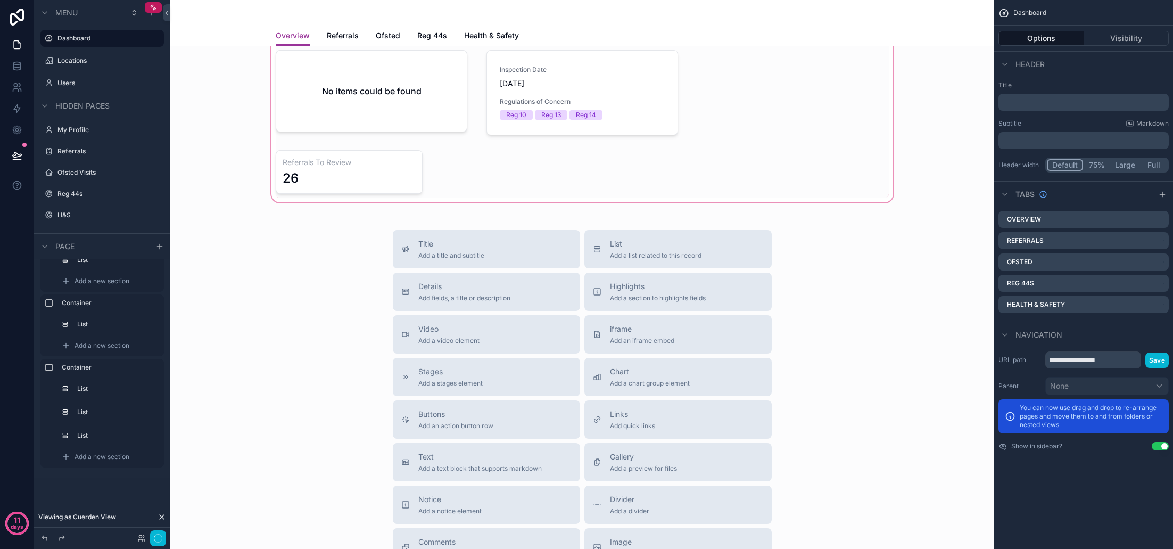
click at [386, 179] on div "scrollable content" at bounding box center [582, 111] width 807 height 186
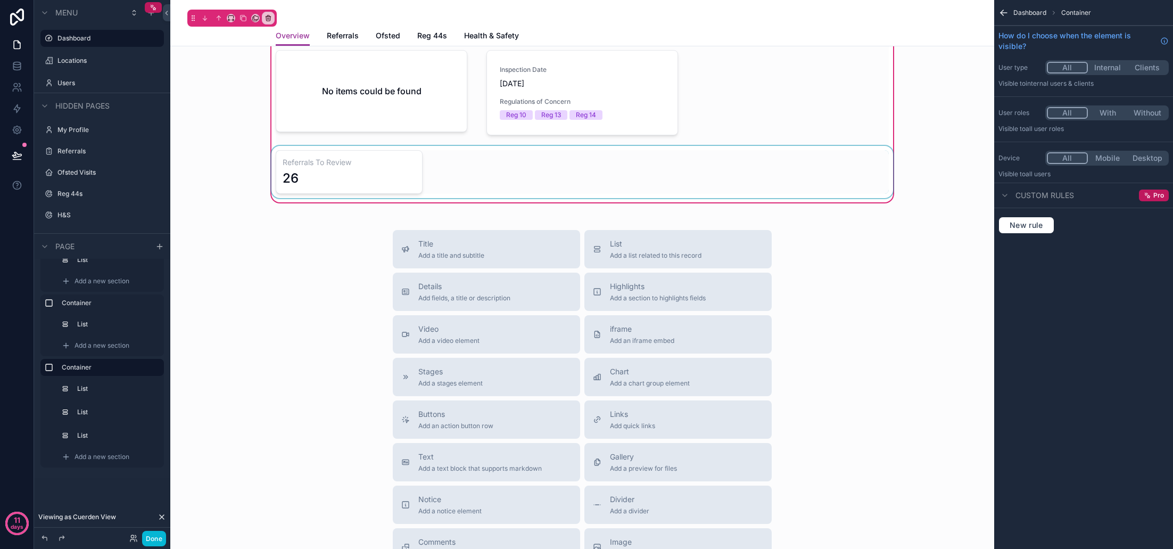
click at [439, 169] on div "scrollable content" at bounding box center [582, 172] width 626 height 52
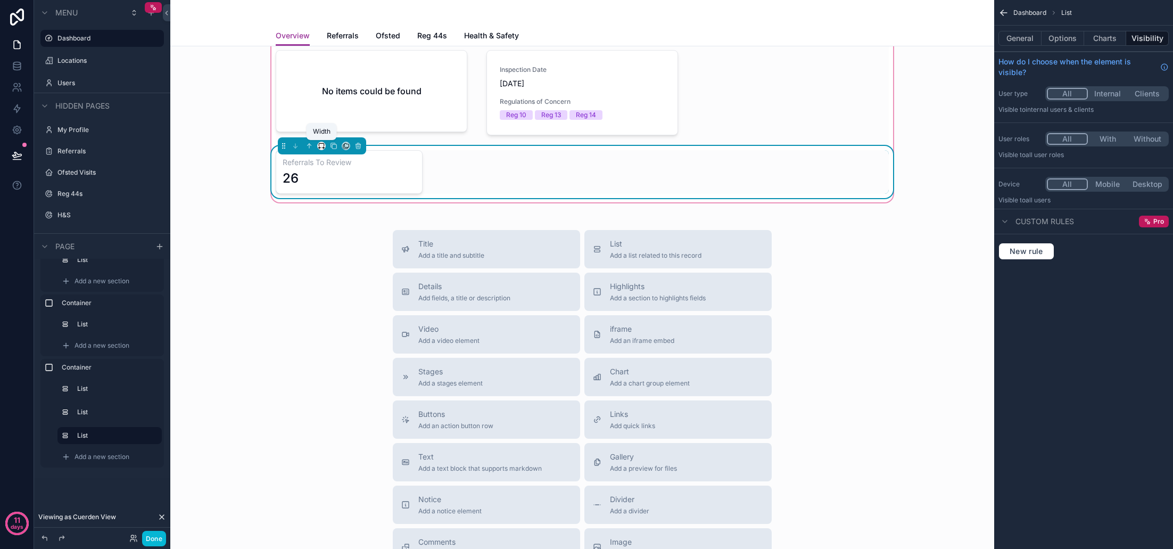
click at [319, 144] on icon "scrollable content" at bounding box center [321, 145] width 7 height 7
click at [338, 200] on span "33%" at bounding box center [334, 206] width 17 height 13
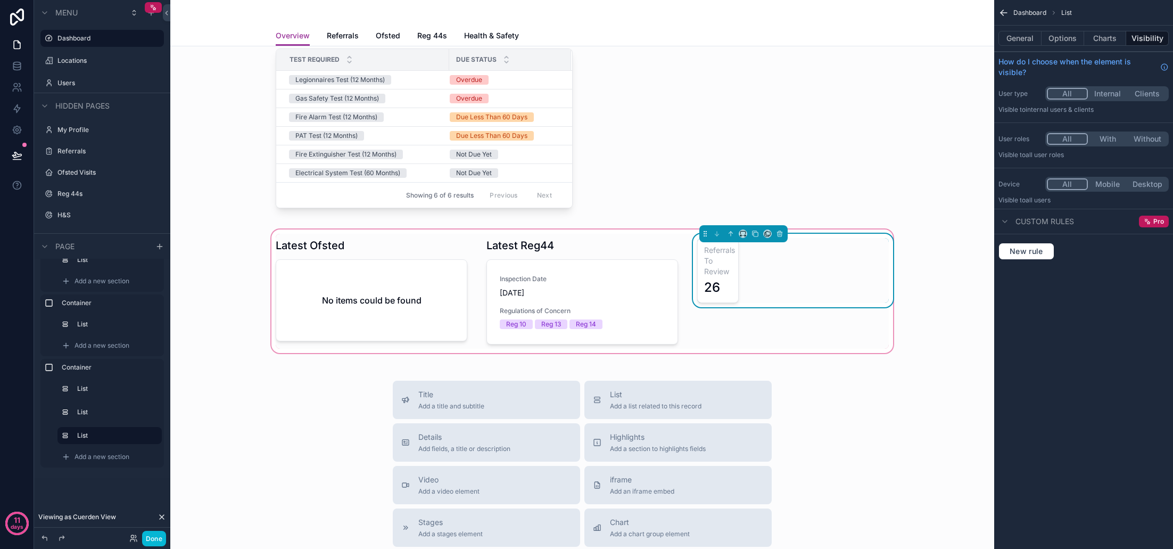
click at [722, 263] on h3 "Referrals To Review" at bounding box center [718, 261] width 28 height 32
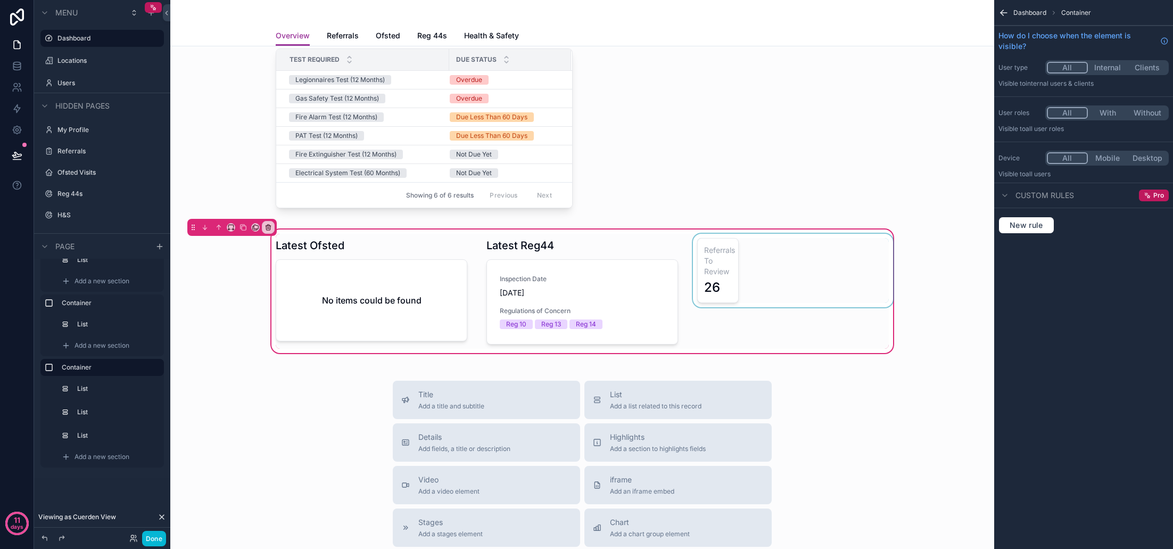
scroll to position [255, 0]
click at [730, 269] on div "scrollable content" at bounding box center [793, 291] width 204 height 115
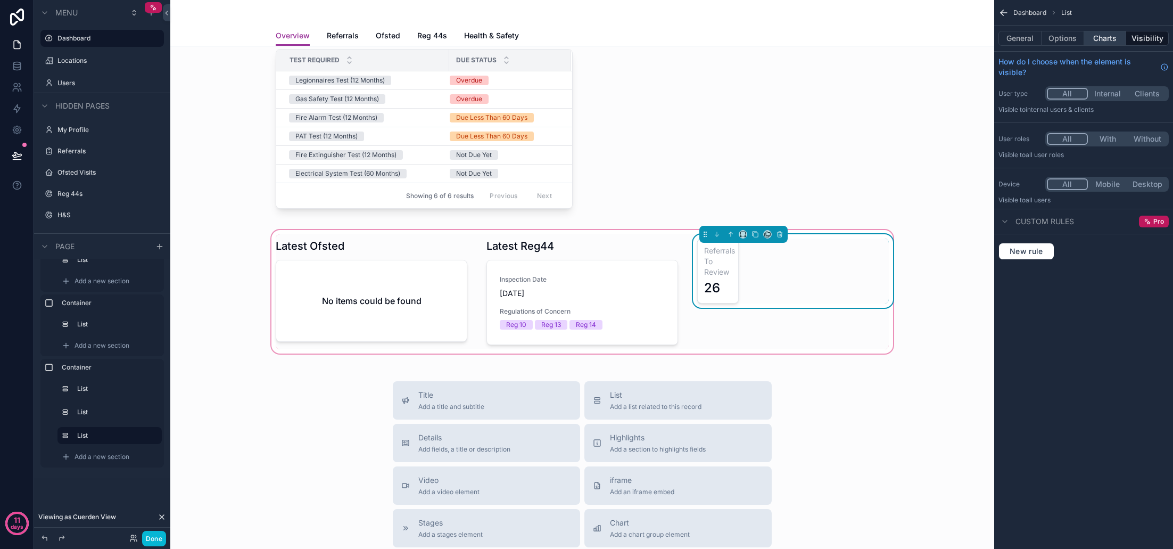
click at [1108, 36] on button "Charts" at bounding box center [1105, 38] width 43 height 15
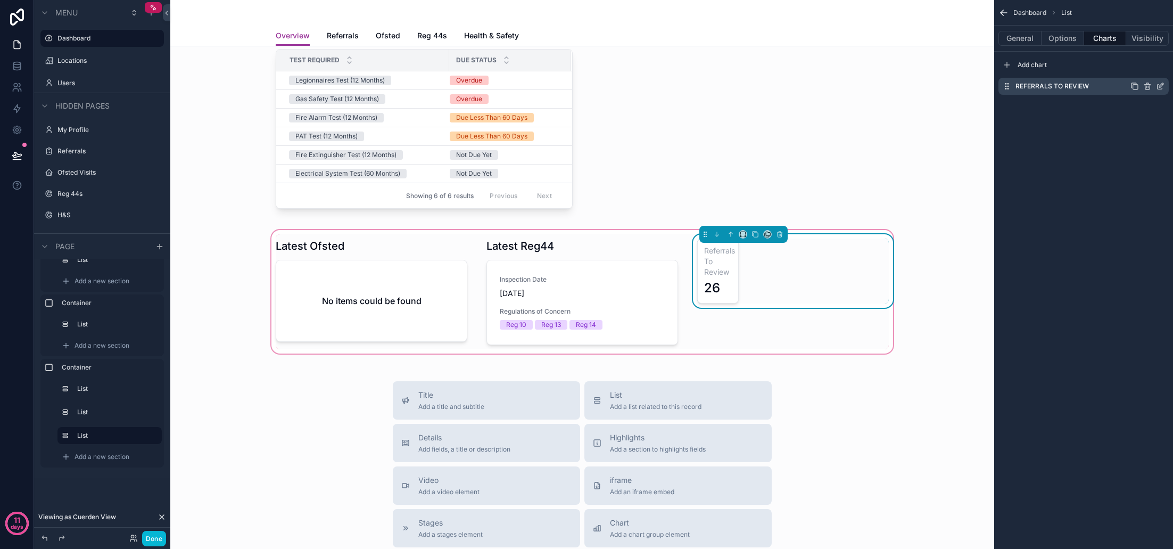
click at [1159, 87] on icon "scrollable content" at bounding box center [1161, 85] width 4 height 4
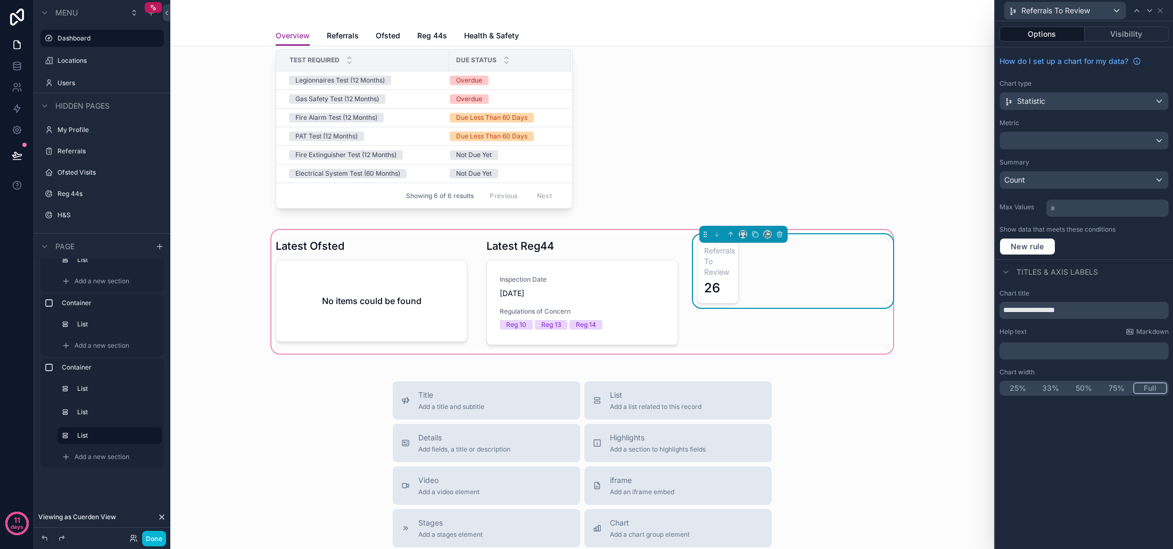
click at [1152, 387] on button "Full" at bounding box center [1150, 388] width 34 height 12
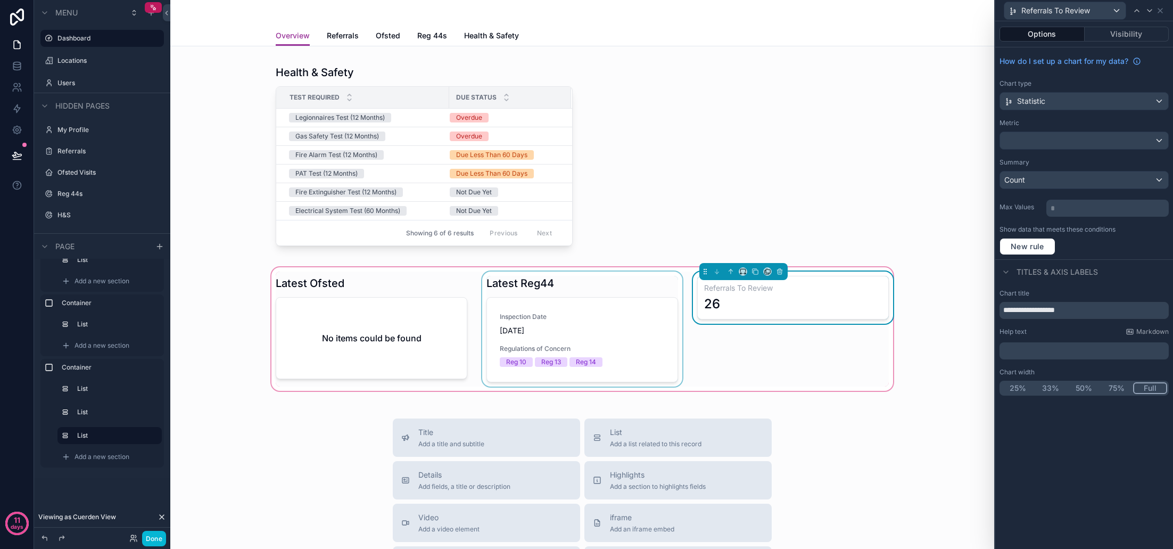
click at [650, 330] on div "scrollable content" at bounding box center [582, 328] width 204 height 115
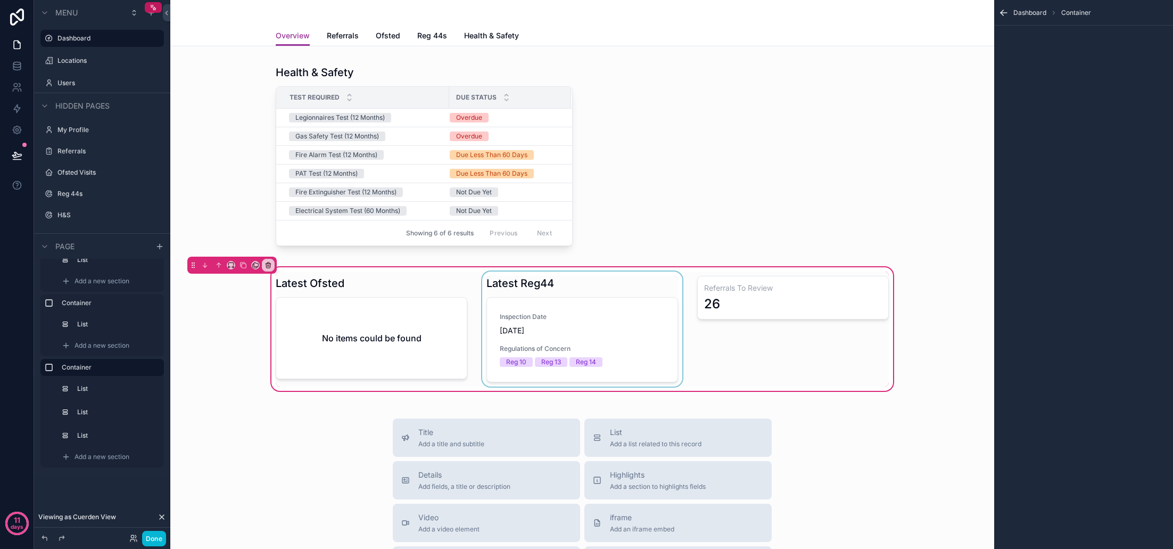
scroll to position [217, 0]
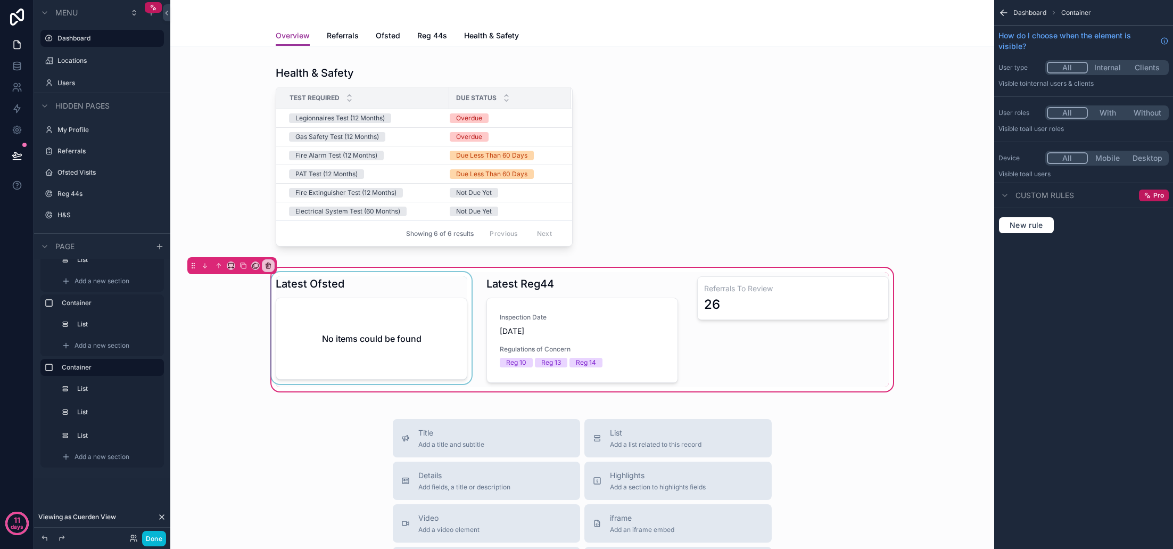
click at [364, 319] on div "scrollable content" at bounding box center [371, 329] width 204 height 115
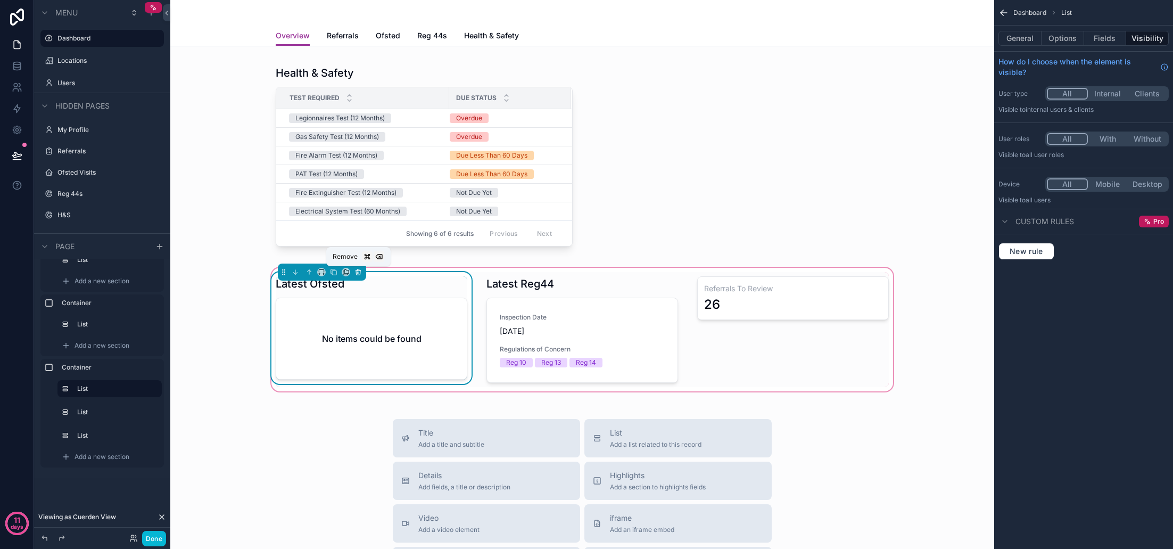
click at [361, 273] on icon "scrollable content" at bounding box center [357, 271] width 7 height 7
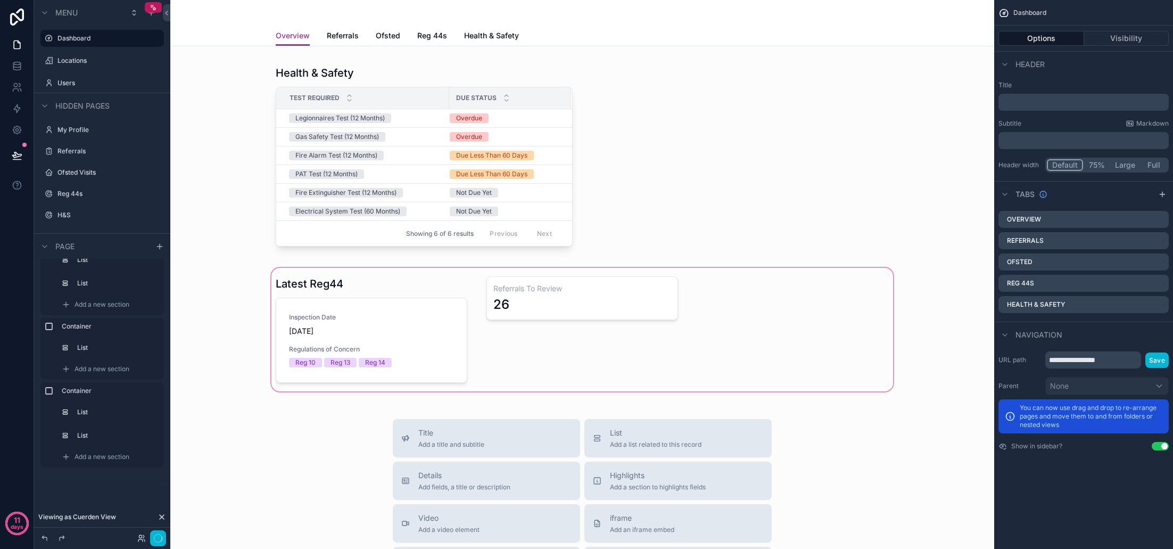
scroll to position [73, 0]
click at [359, 307] on div "scrollable content" at bounding box center [582, 330] width 807 height 128
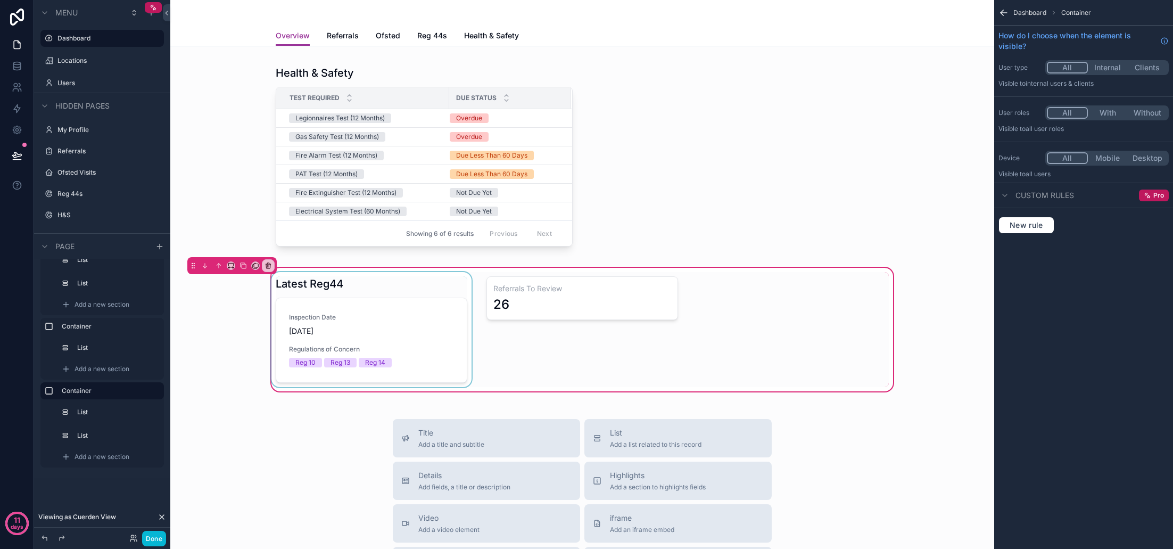
click at [388, 311] on div "scrollable content" at bounding box center [371, 329] width 204 height 115
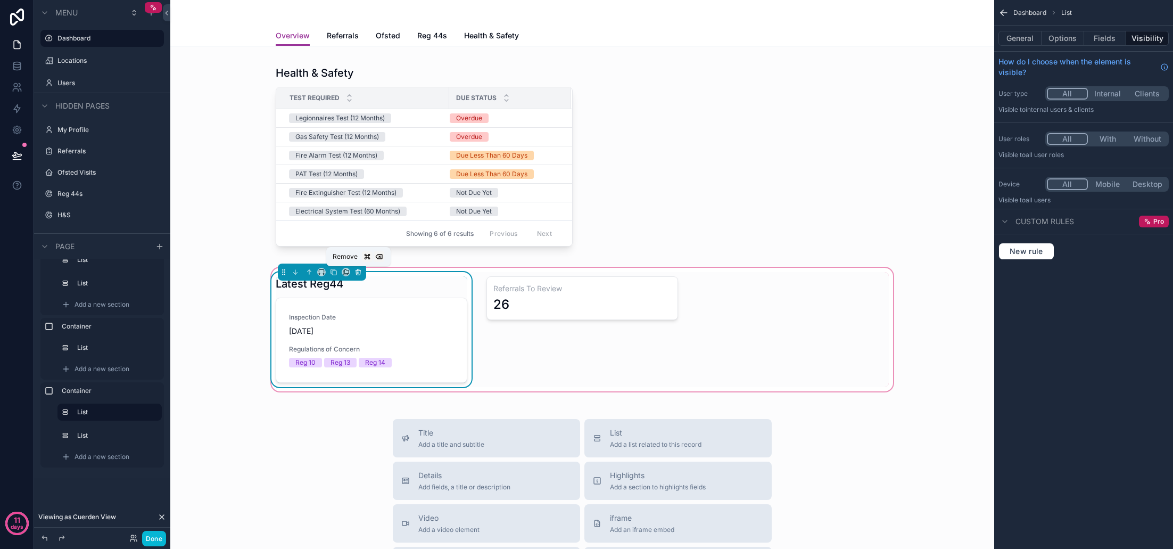
click at [358, 272] on icon "scrollable content" at bounding box center [357, 271] width 7 height 7
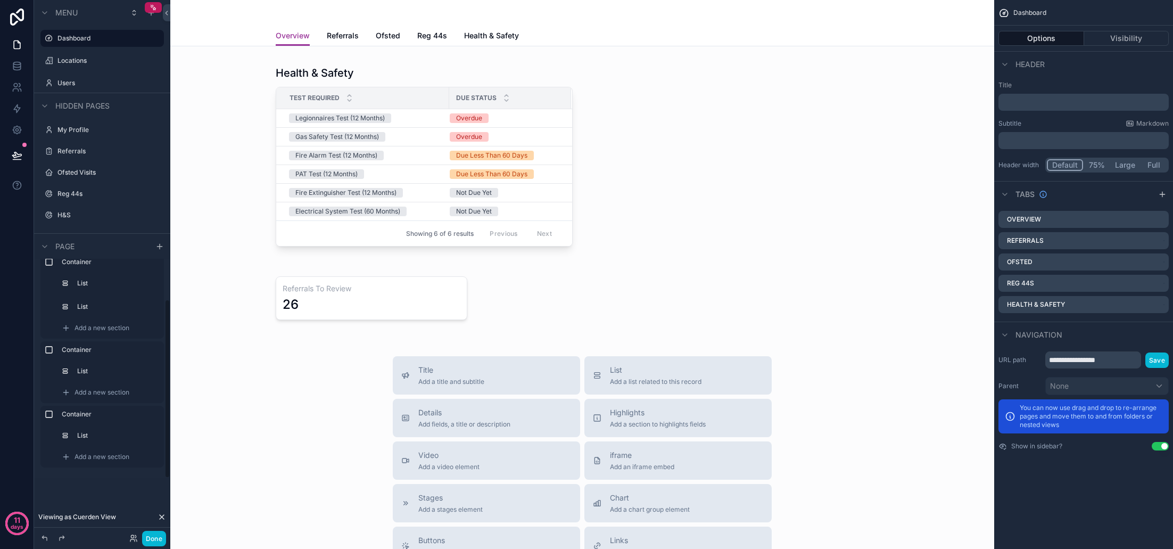
scroll to position [49, 0]
click at [519, 295] on div "scrollable content" at bounding box center [582, 298] width 807 height 65
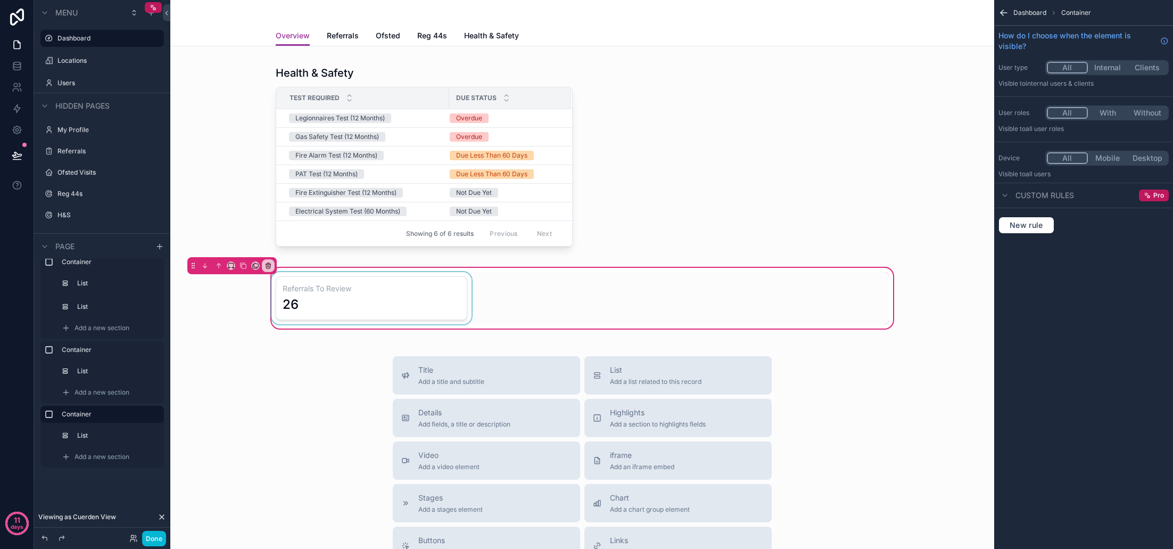
click at [444, 295] on div "scrollable content" at bounding box center [371, 298] width 204 height 52
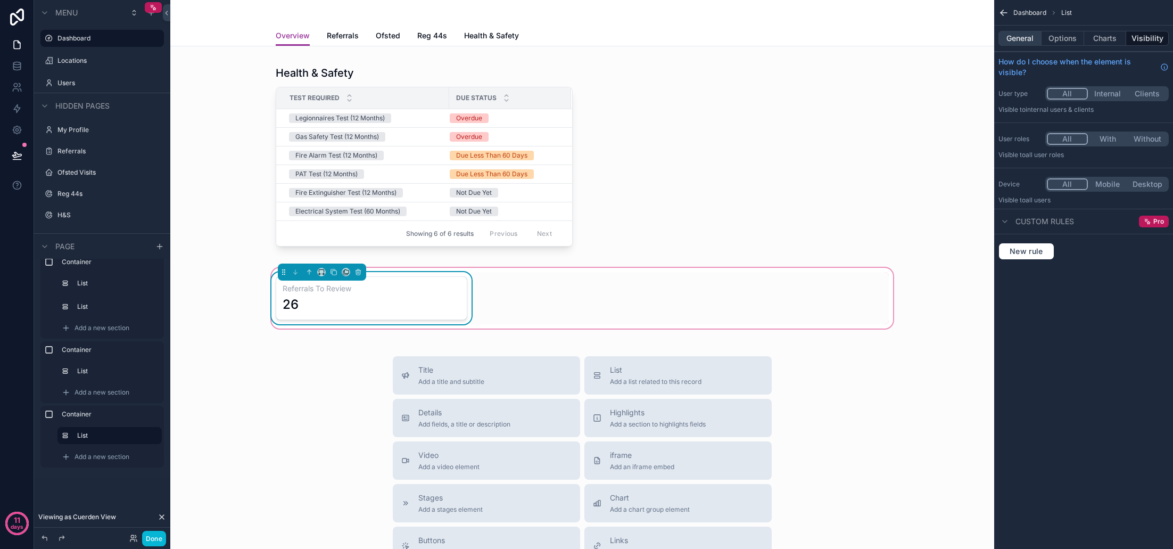
click at [1030, 39] on button "General" at bounding box center [1019, 38] width 43 height 15
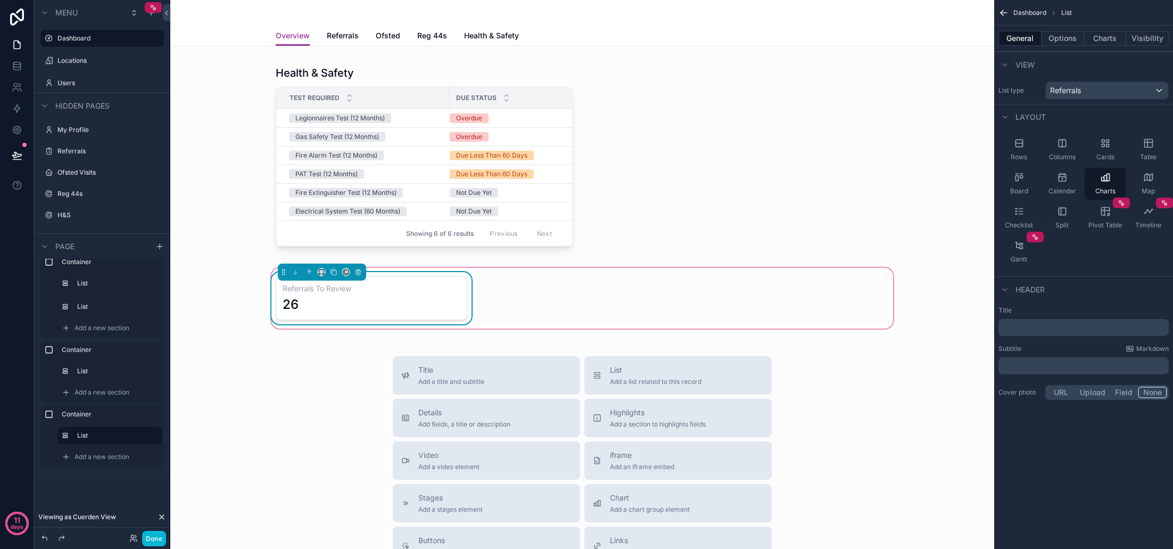
click at [1059, 329] on p "﻿" at bounding box center [1085, 327] width 164 height 11
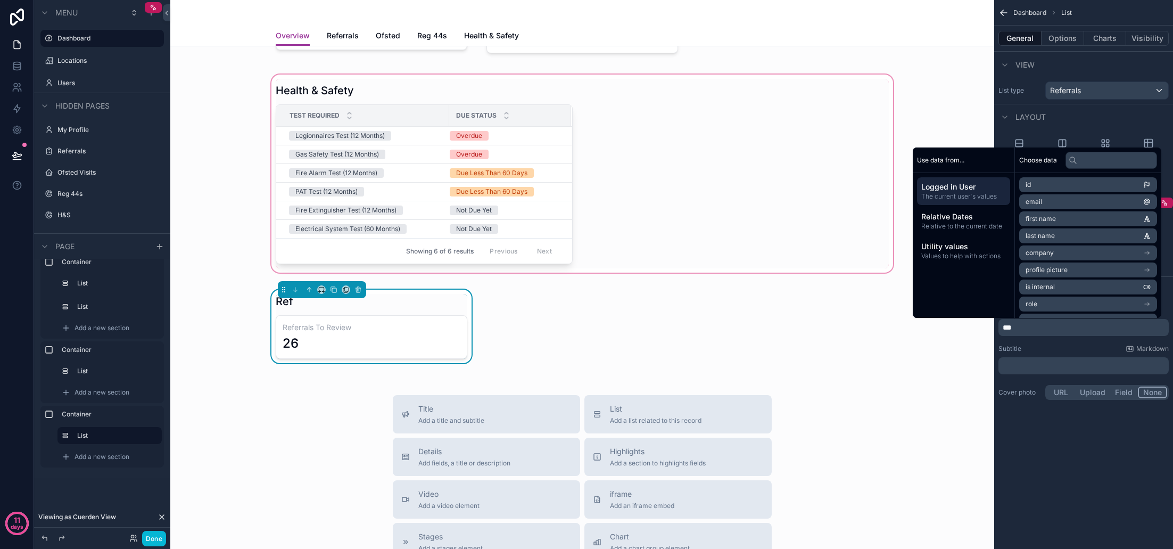
scroll to position [178, 0]
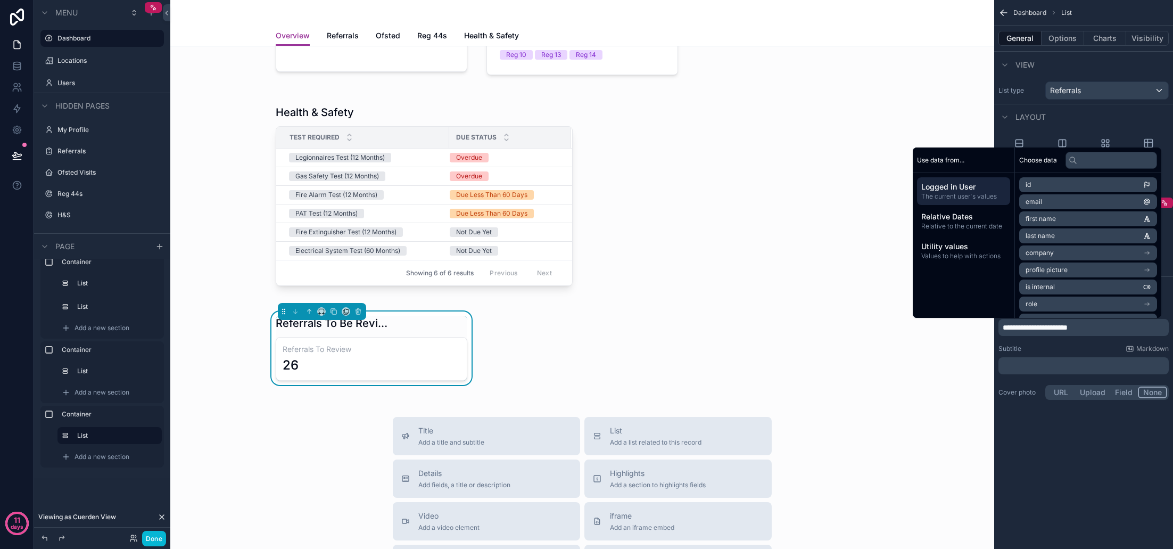
click at [1077, 348] on div "Subtitle Markdown" at bounding box center [1083, 348] width 170 height 9
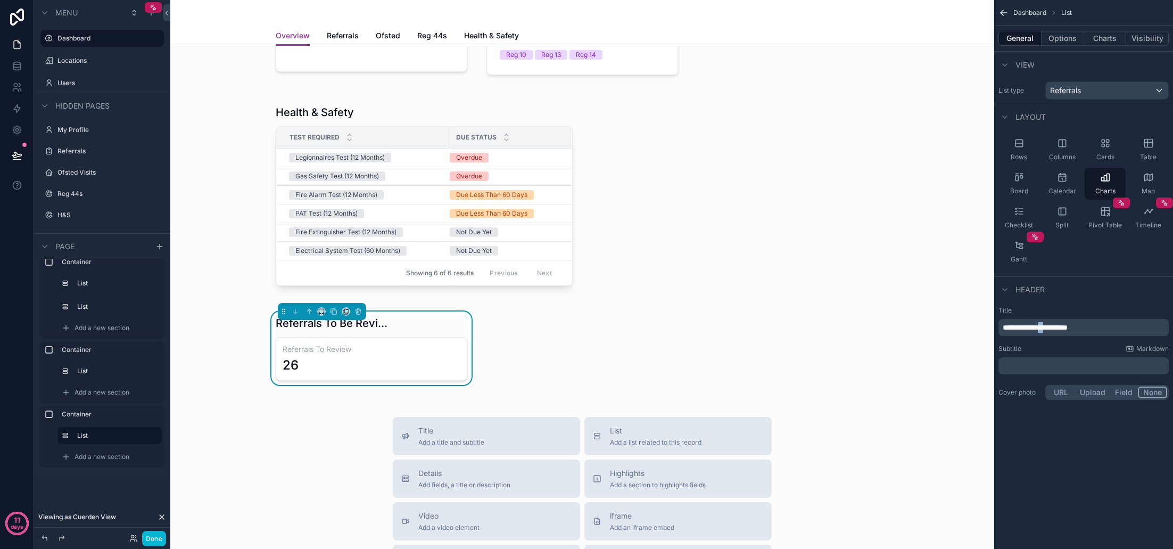
drag, startPoint x: 1056, startPoint y: 329, endPoint x: 1047, endPoint y: 329, distance: 8.5
click at [1047, 329] on span "**********" at bounding box center [1035, 327] width 65 height 7
click at [1098, 331] on p "**********" at bounding box center [1085, 327] width 164 height 11
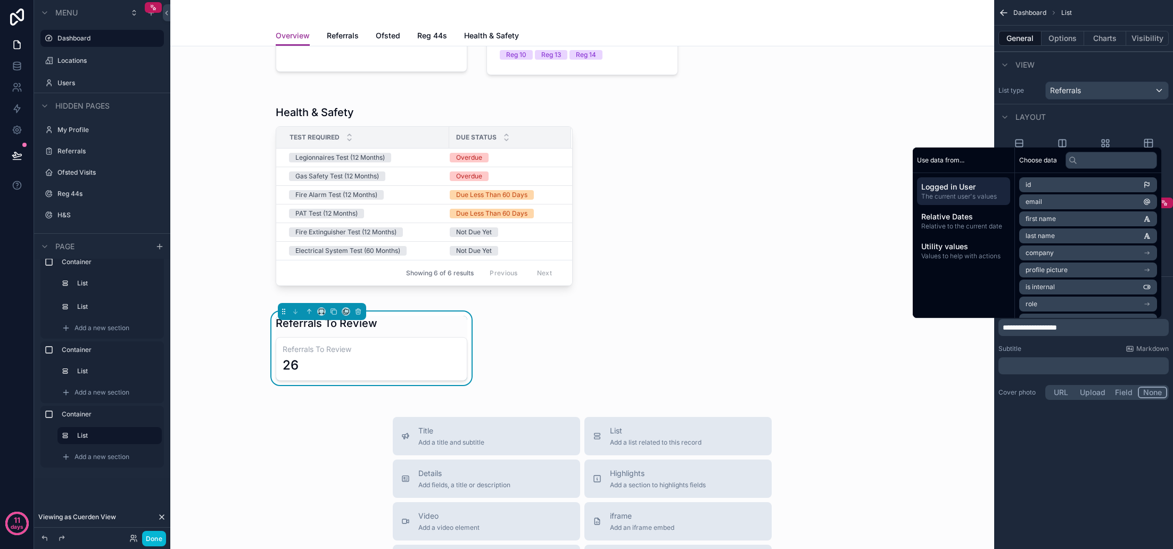
click at [1050, 329] on span "**********" at bounding box center [1030, 327] width 54 height 7
click at [1054, 338] on div "**********" at bounding box center [1083, 354] width 179 height 104
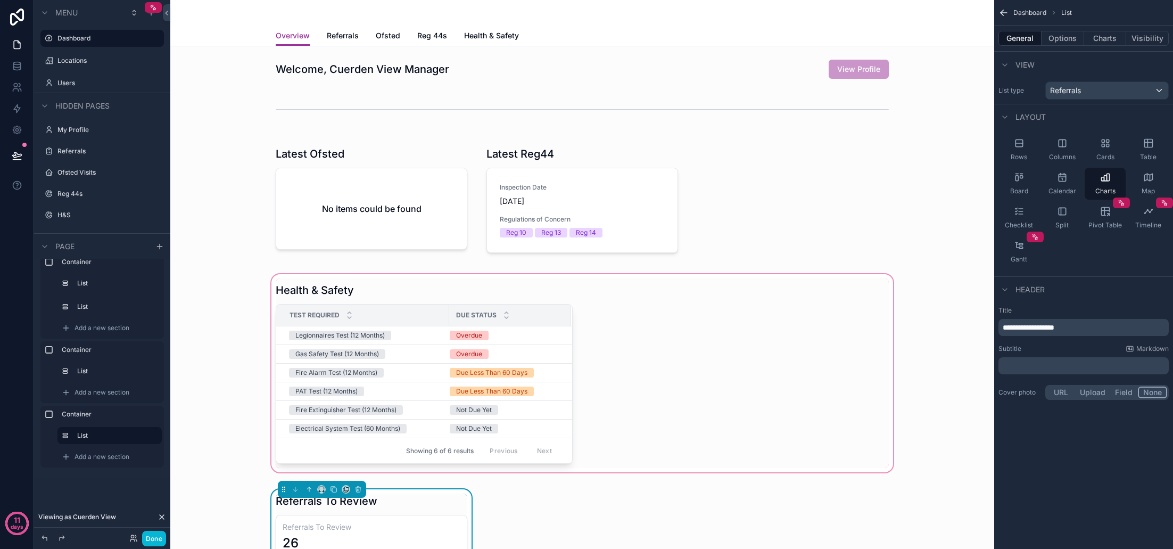
scroll to position [0, 0]
click at [510, 493] on div "Referrals To Review Referrals To Review 26" at bounding box center [582, 525] width 626 height 73
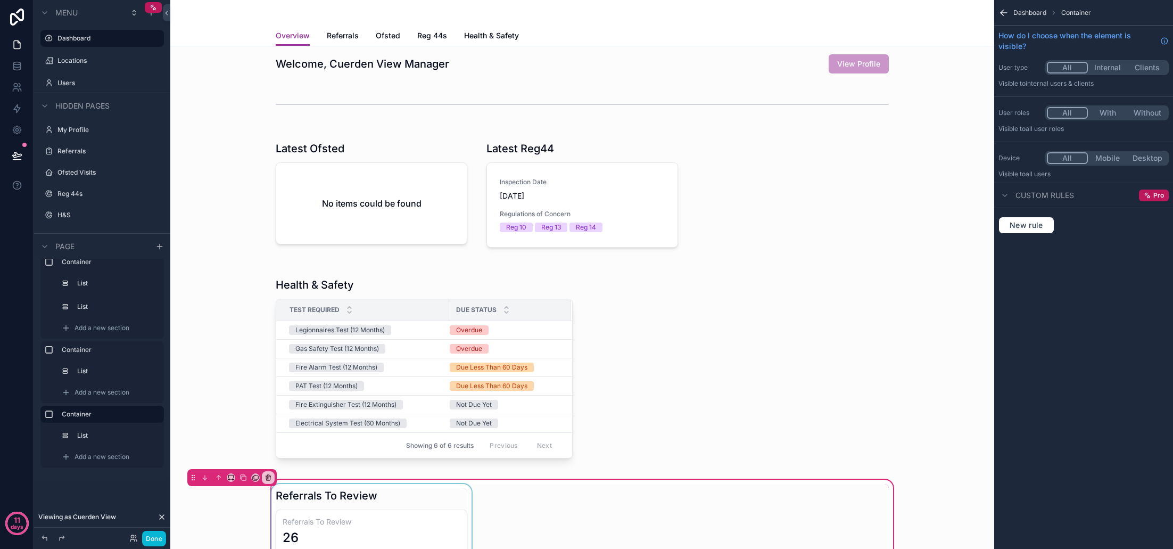
click at [416, 531] on div "scrollable content" at bounding box center [371, 520] width 204 height 73
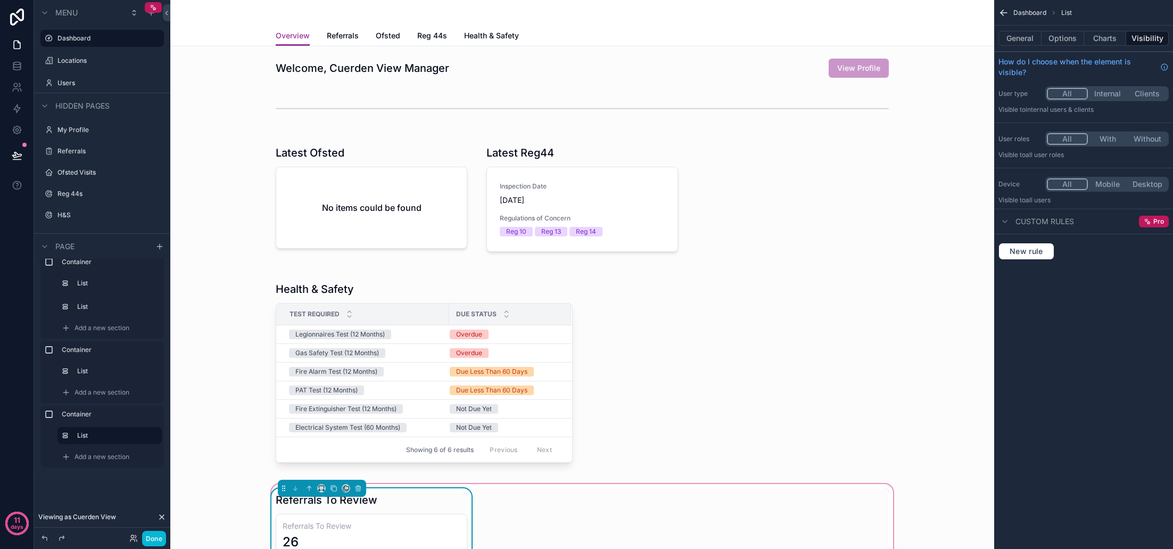
click at [414, 531] on div "Referrals To Review 26" at bounding box center [372, 536] width 192 height 44
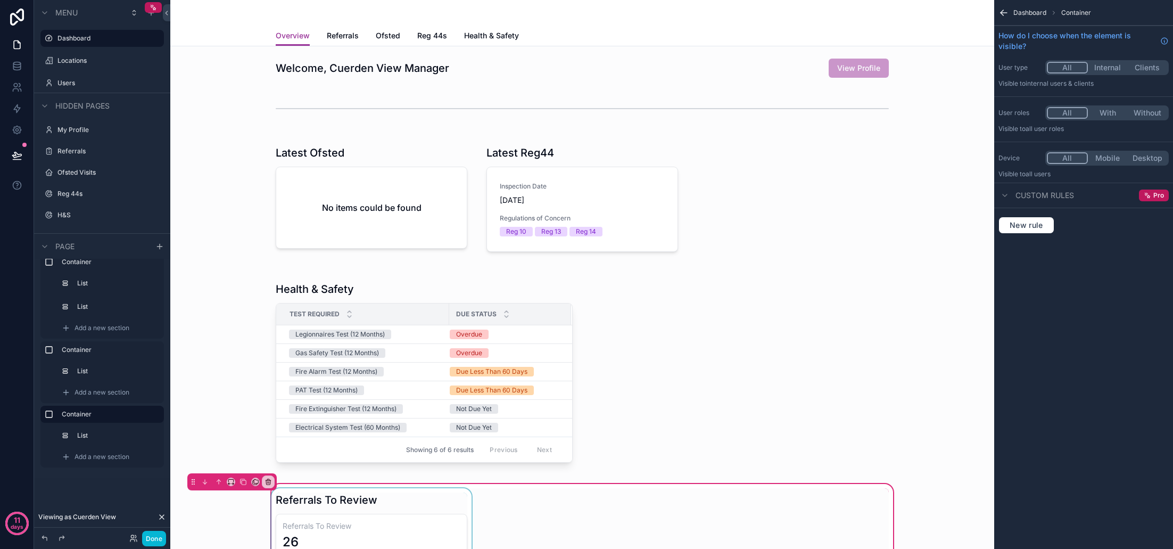
click at [414, 531] on div "scrollable content" at bounding box center [371, 524] width 204 height 73
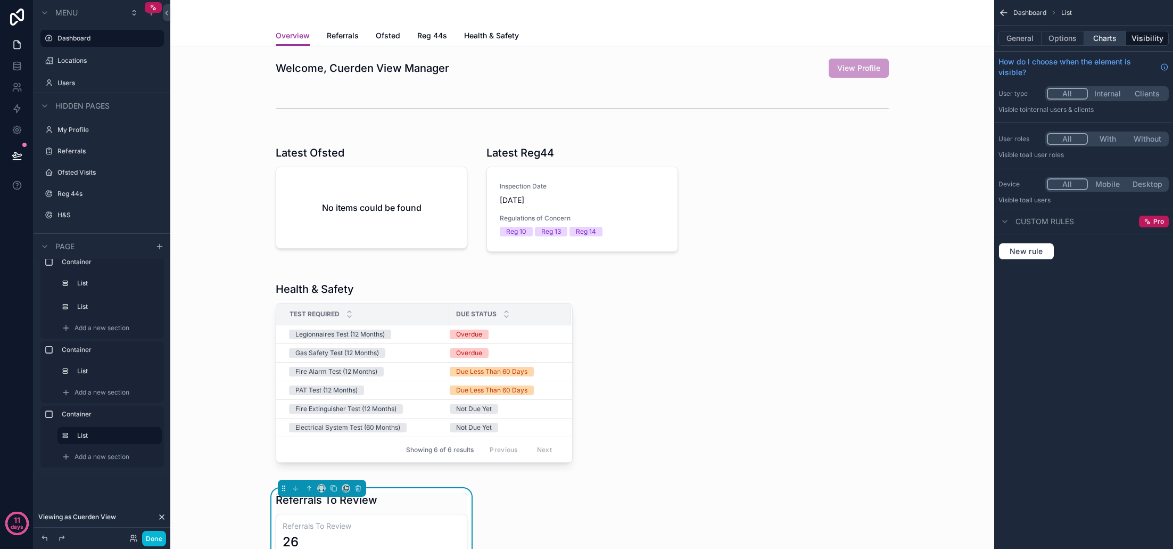
click at [1115, 35] on button "Charts" at bounding box center [1105, 38] width 43 height 15
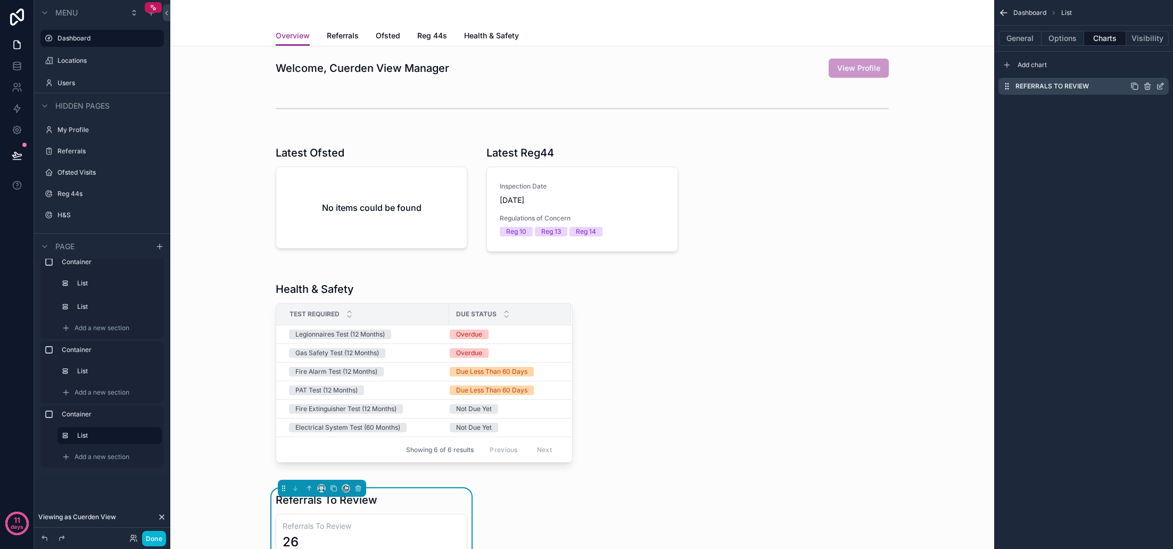
click at [1157, 87] on icon "scrollable content" at bounding box center [1160, 86] width 9 height 9
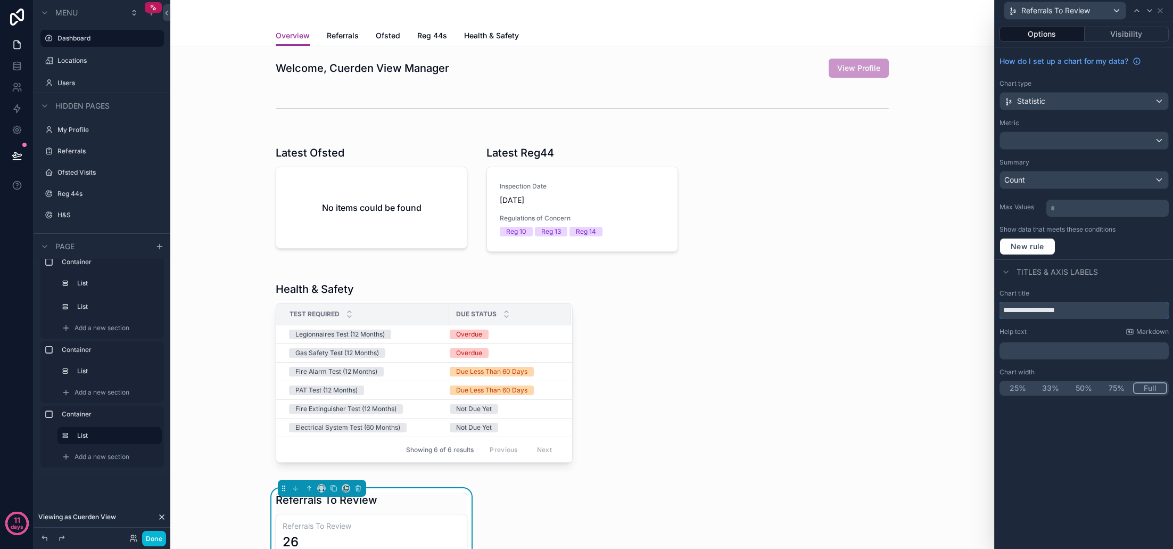
drag, startPoint x: 1105, startPoint y: 313, endPoint x: 988, endPoint y: 315, distance: 117.1
click at [989, 314] on div "**********" at bounding box center [586, 274] width 1173 height 549
click at [1078, 294] on div "Chart title" at bounding box center [1083, 293] width 169 height 9
click at [1162, 11] on icon at bounding box center [1160, 10] width 9 height 9
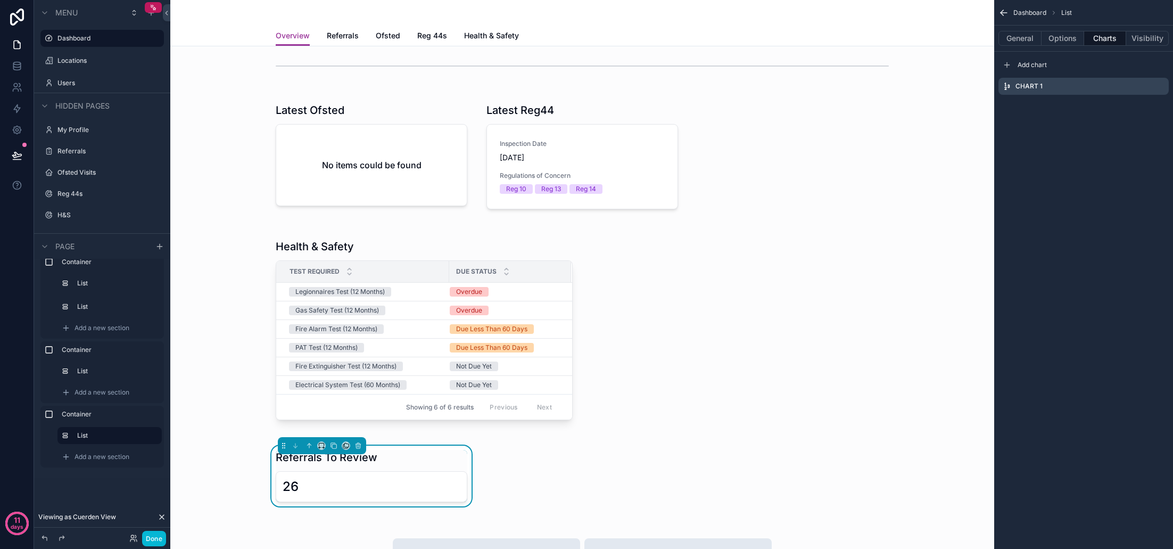
scroll to position [45, 0]
click at [554, 467] on div "Referrals To Review 26" at bounding box center [582, 474] width 626 height 61
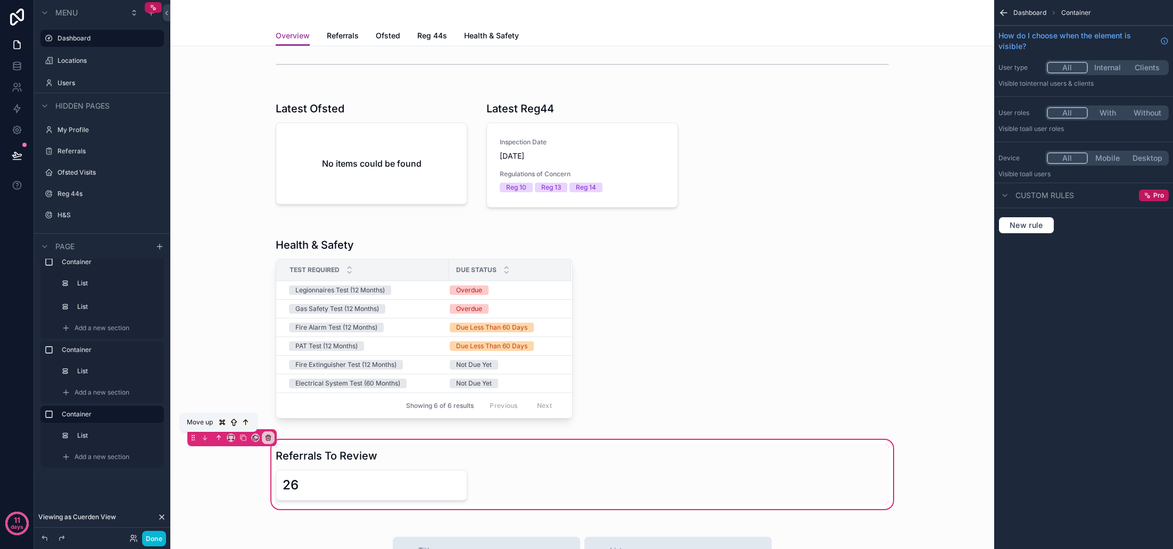
click at [218, 437] on icon "scrollable content" at bounding box center [218, 437] width 7 height 7
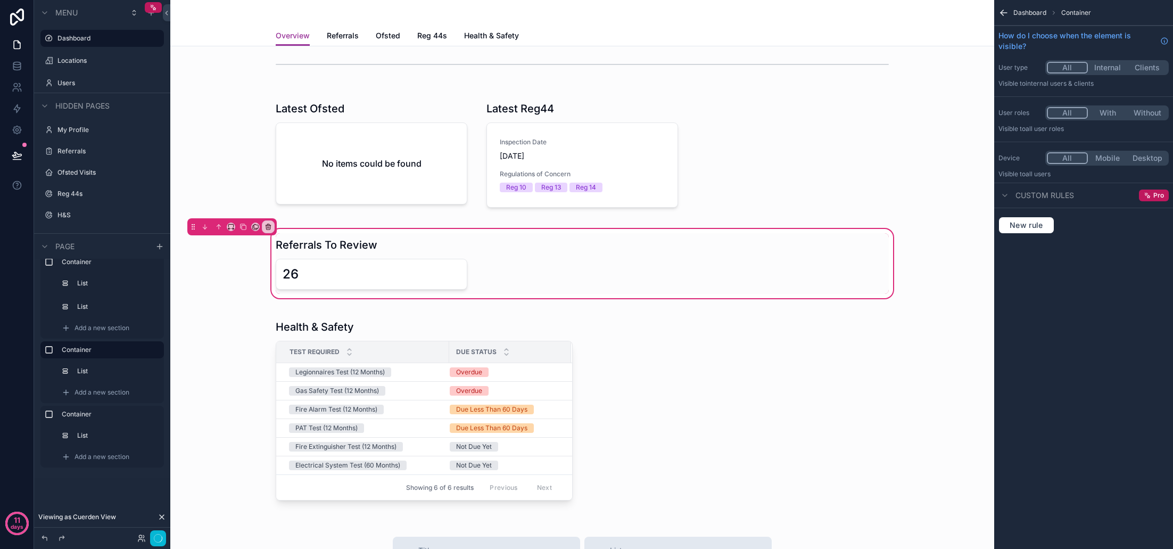
scroll to position [47, 0]
click at [631, 263] on div "Referrals To Review 26" at bounding box center [582, 262] width 626 height 61
click at [462, 262] on div "scrollable content" at bounding box center [371, 262] width 204 height 61
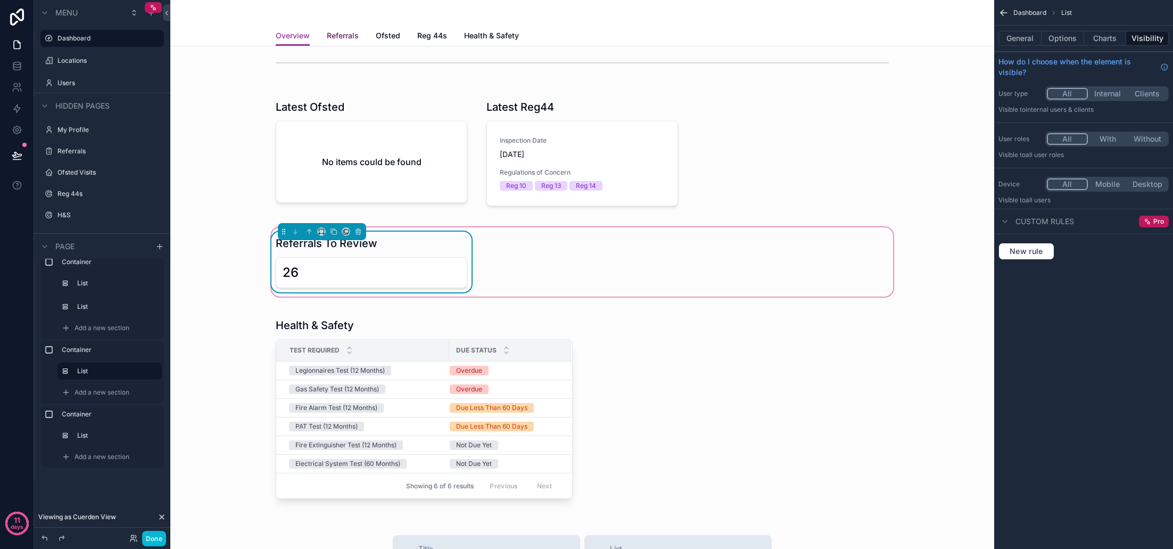
click at [356, 35] on span "Referrals" at bounding box center [343, 35] width 32 height 11
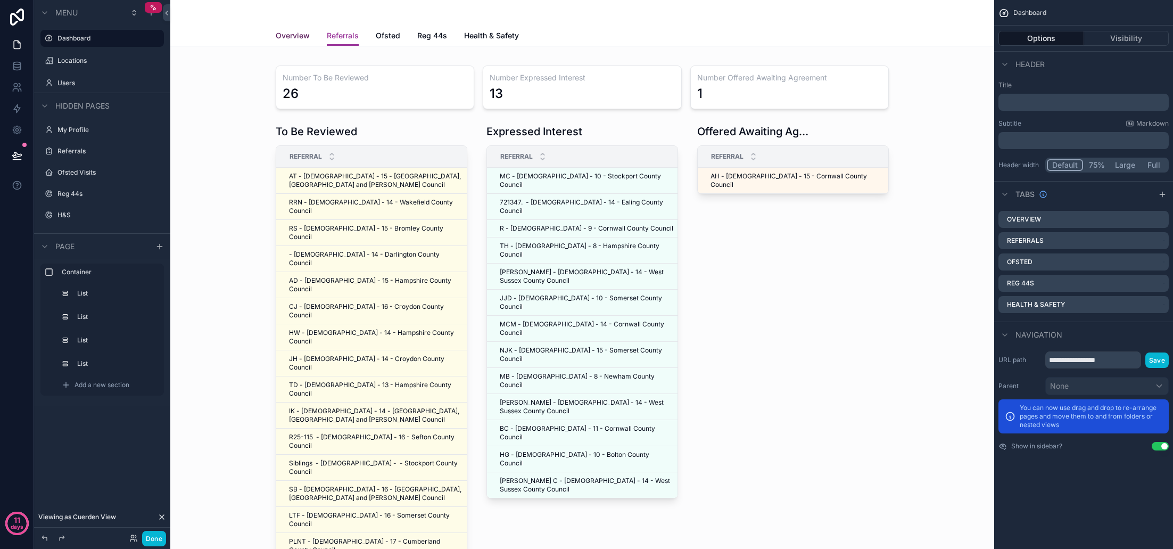
click at [301, 38] on span "Overview" at bounding box center [293, 35] width 34 height 11
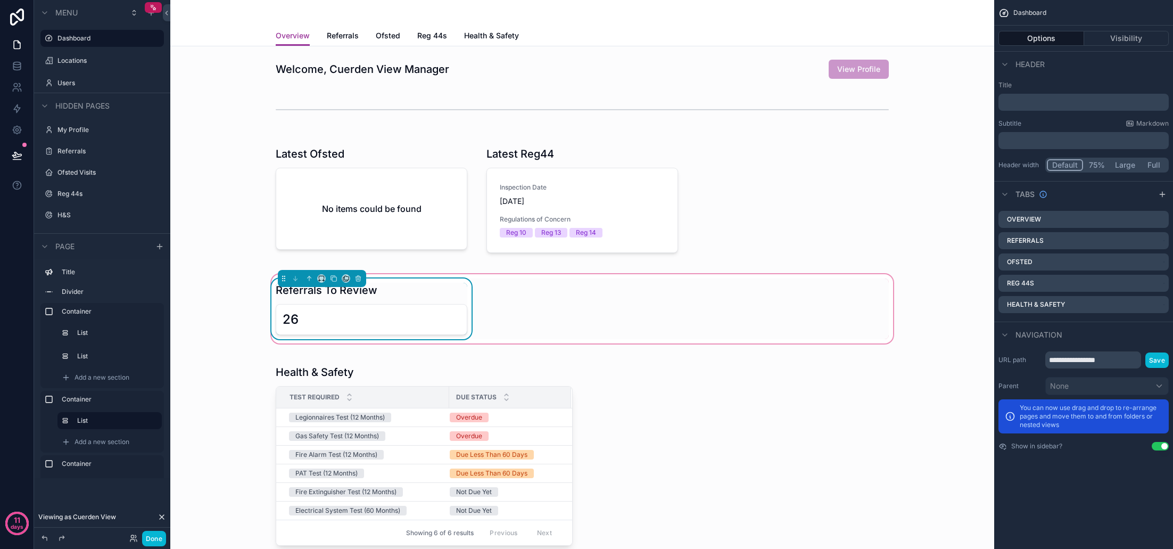
click at [532, 309] on div "Referrals To Review 26" at bounding box center [582, 308] width 626 height 61
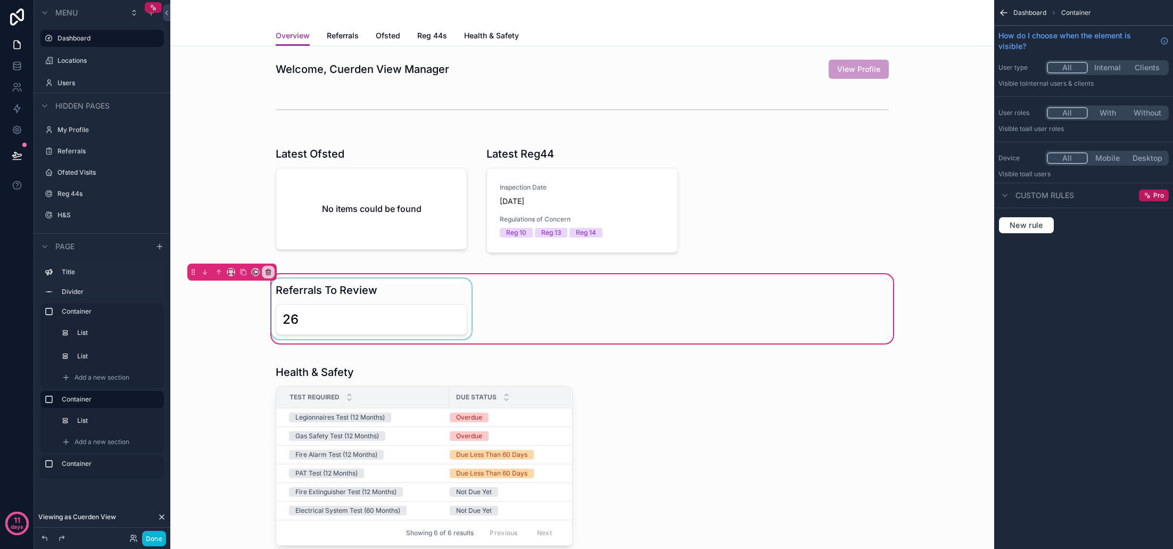
click at [426, 318] on div "scrollable content" at bounding box center [371, 308] width 204 height 61
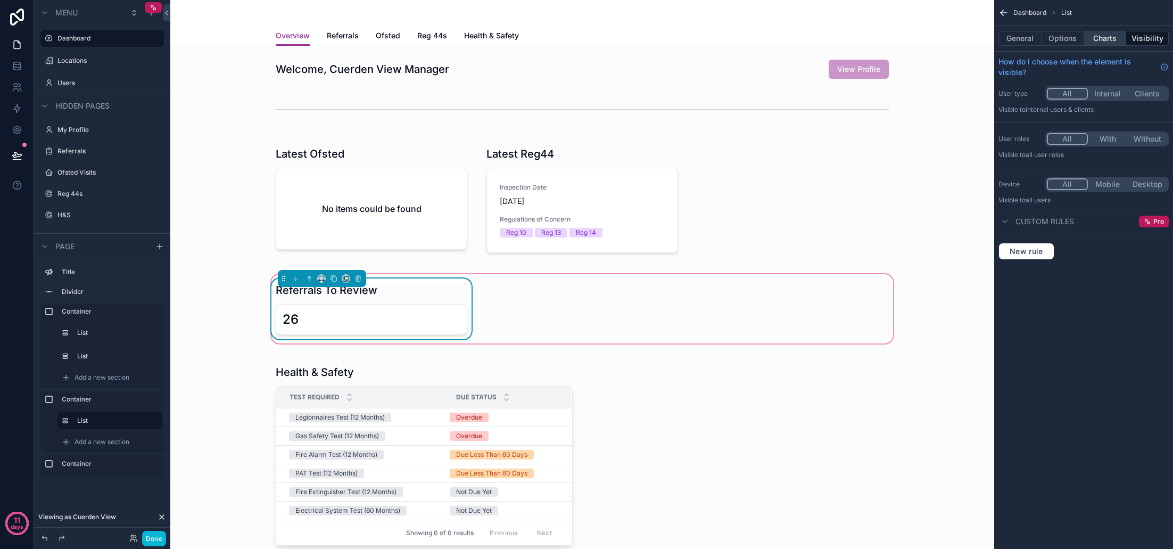
click at [1110, 37] on button "Charts" at bounding box center [1105, 38] width 43 height 15
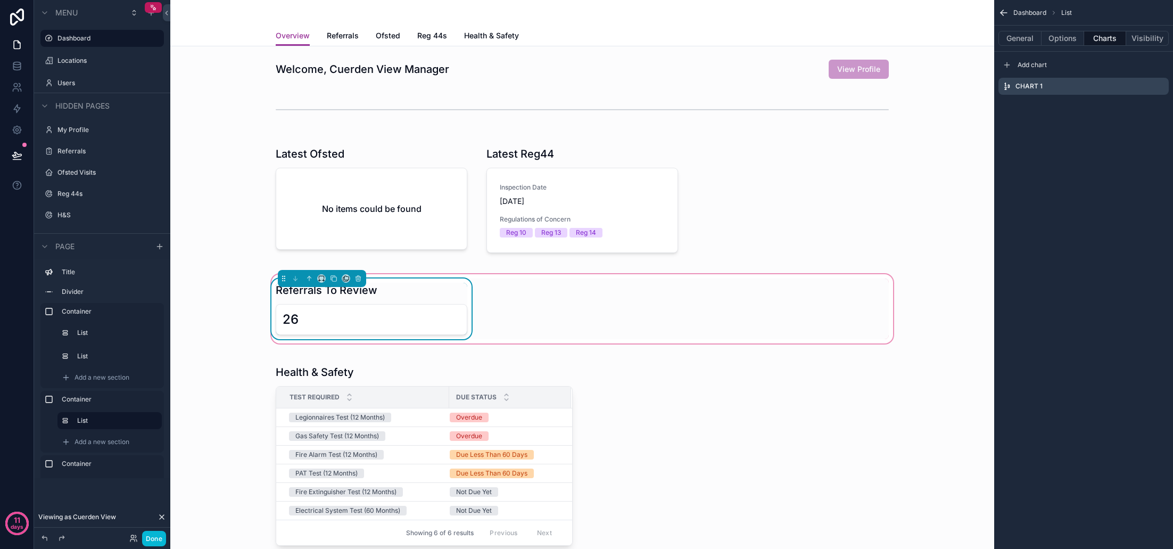
click at [393, 319] on div "26" at bounding box center [372, 319] width 178 height 17
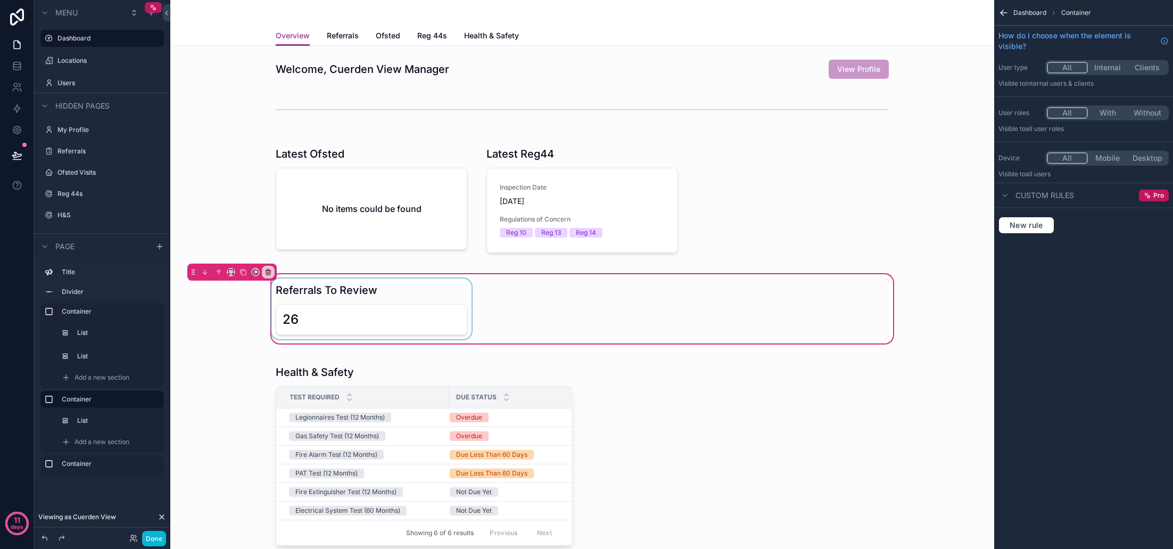
click at [422, 305] on div "scrollable content" at bounding box center [371, 308] width 204 height 61
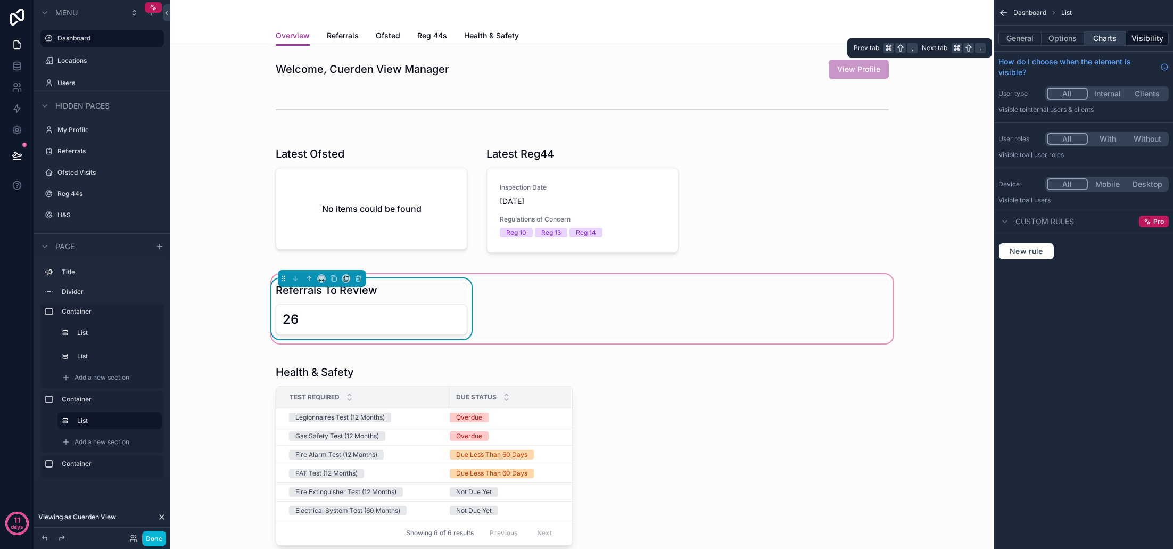
click at [1112, 35] on button "Charts" at bounding box center [1105, 38] width 43 height 15
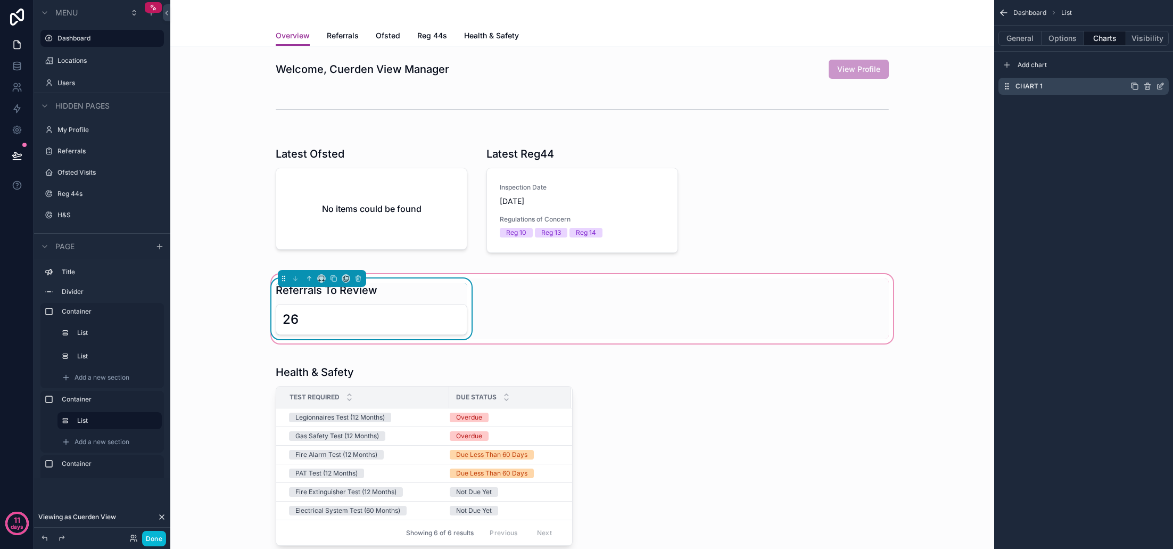
click at [1161, 87] on icon "scrollable content" at bounding box center [1160, 86] width 9 height 9
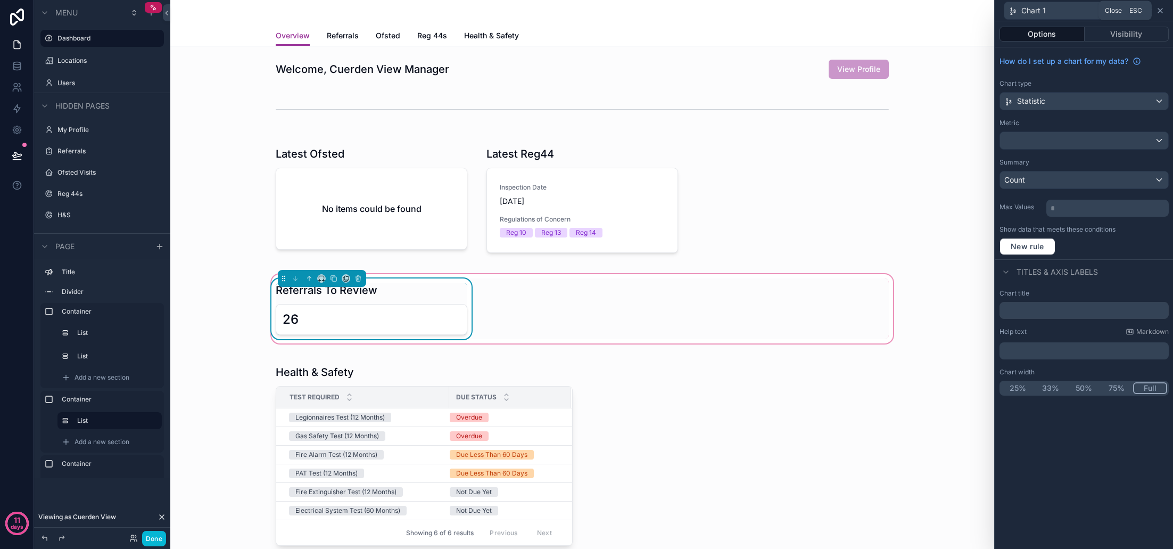
click at [1159, 11] on icon at bounding box center [1160, 10] width 9 height 9
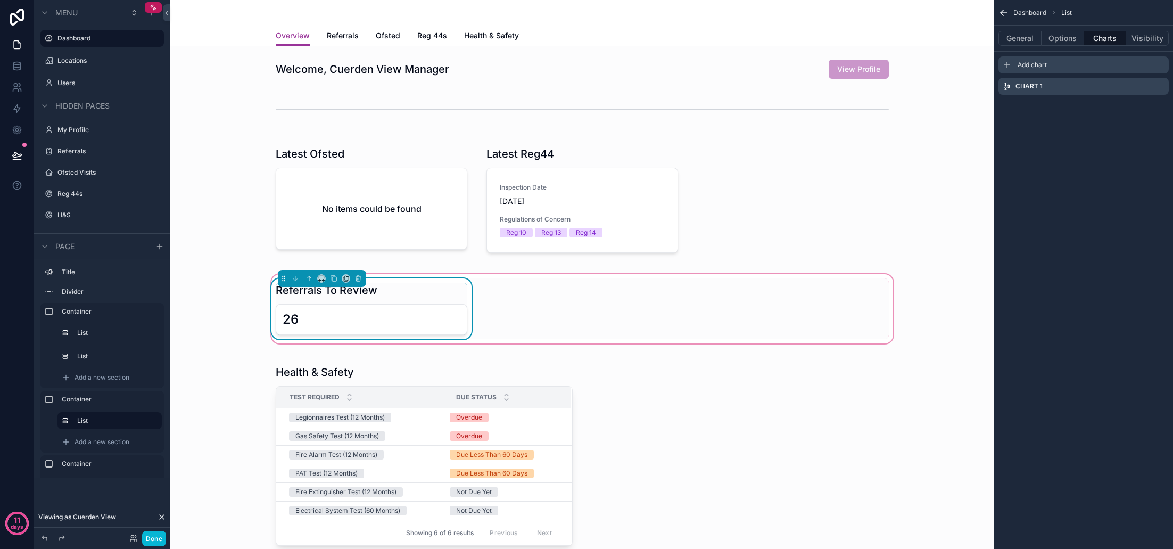
click at [1030, 68] on span "Add chart" at bounding box center [1032, 65] width 29 height 9
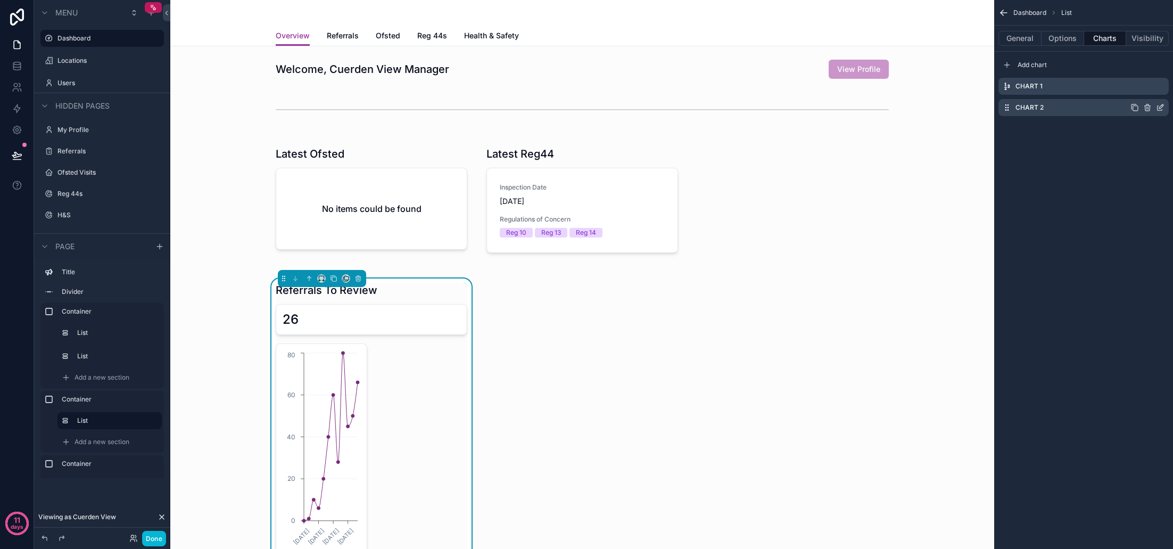
click at [1159, 109] on icon "scrollable content" at bounding box center [1161, 106] width 4 height 4
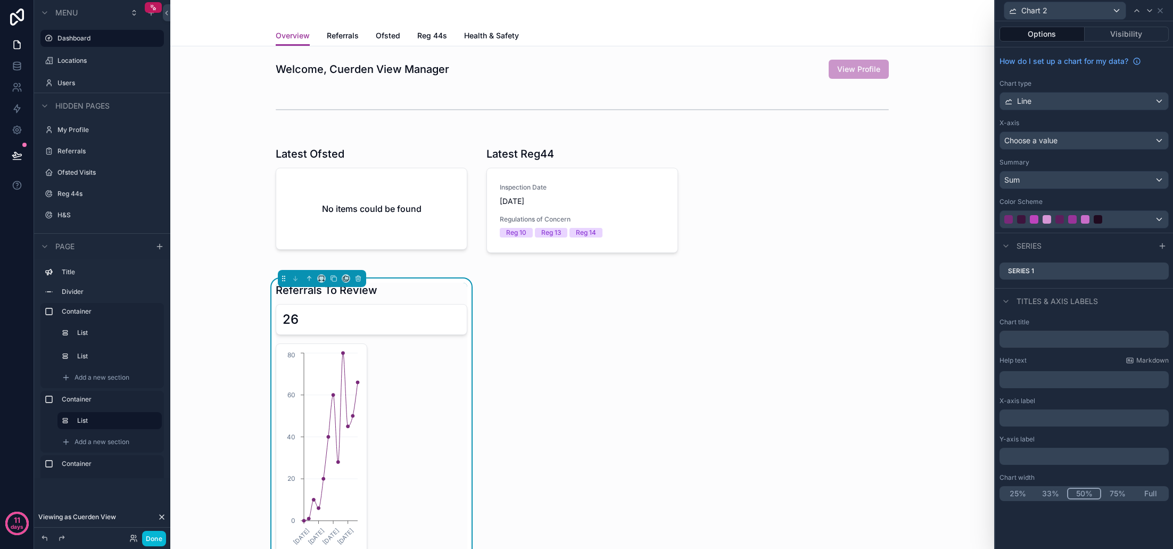
click at [1079, 111] on div "How do I set up a chart for my data? Chart type Line X-axis Choose a value Summ…" at bounding box center [1084, 139] width 178 height 185
click at [1081, 106] on div "Line" at bounding box center [1084, 101] width 168 height 17
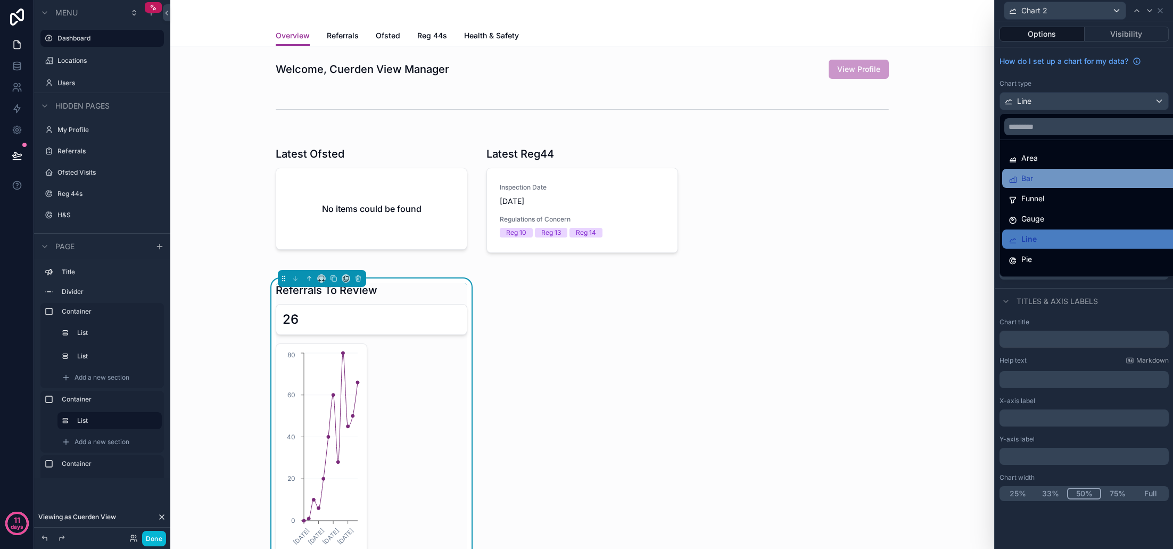
click at [1043, 174] on div "Bar" at bounding box center [1097, 178] width 176 height 13
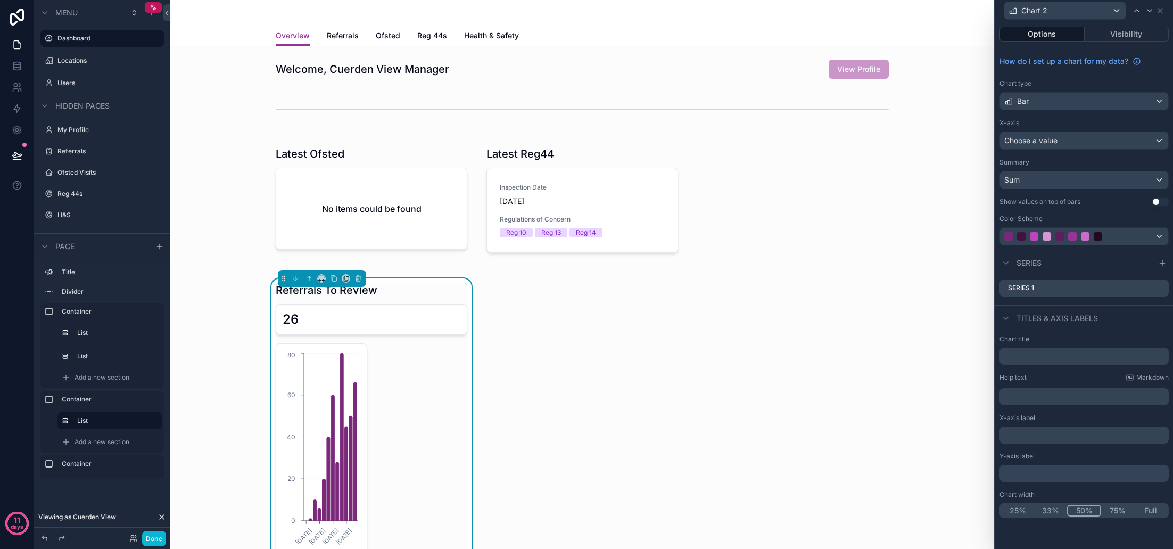
click at [1088, 142] on div "Choose a value" at bounding box center [1084, 140] width 168 height 17
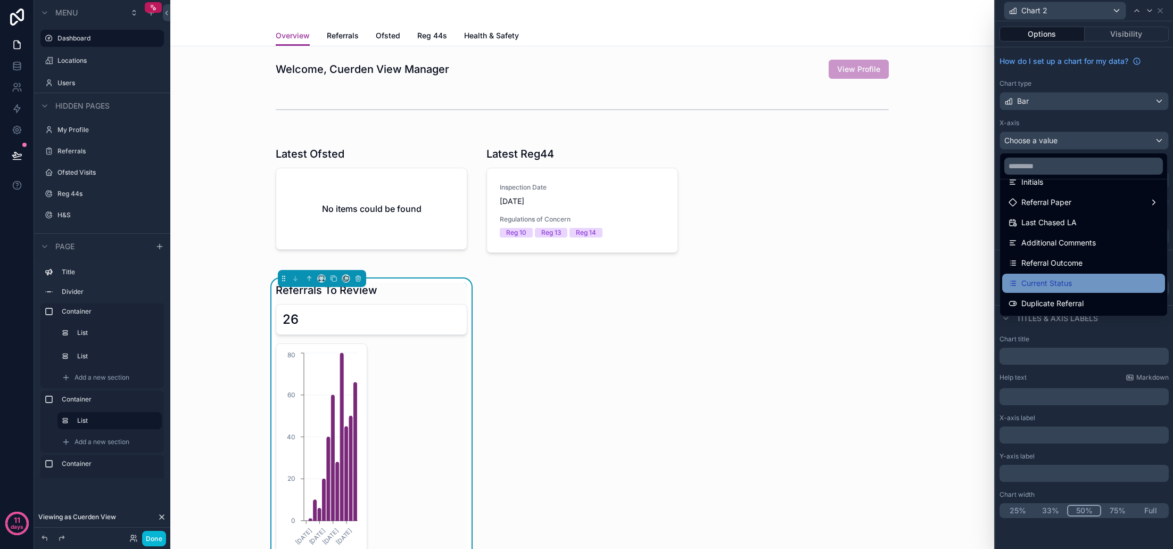
scroll to position [252, 0]
click at [1086, 284] on div "Current Status" at bounding box center [1084, 289] width 150 height 13
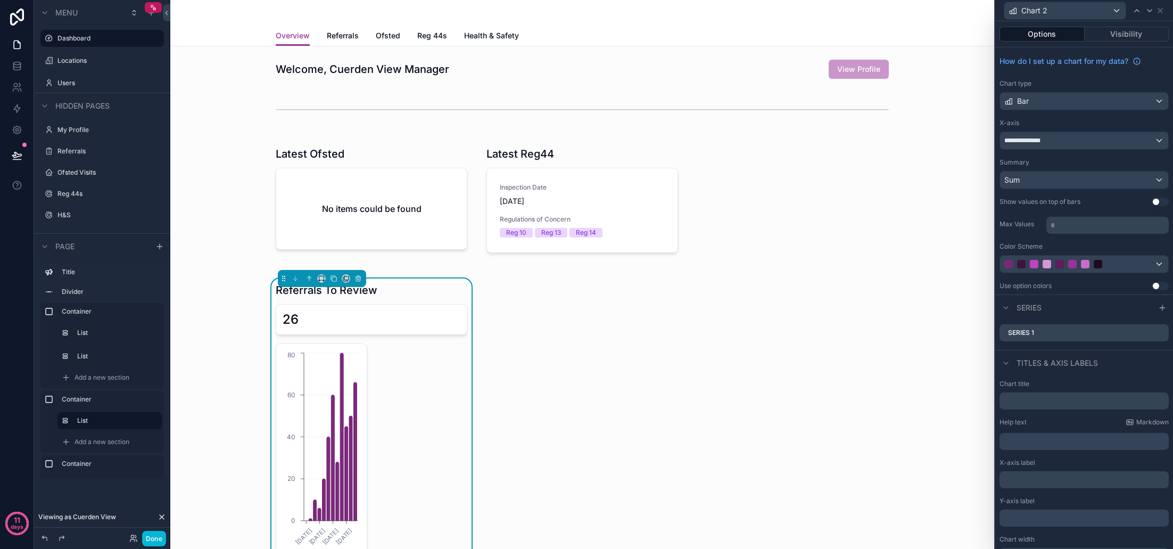
click at [1066, 183] on div "Sum" at bounding box center [1084, 179] width 168 height 17
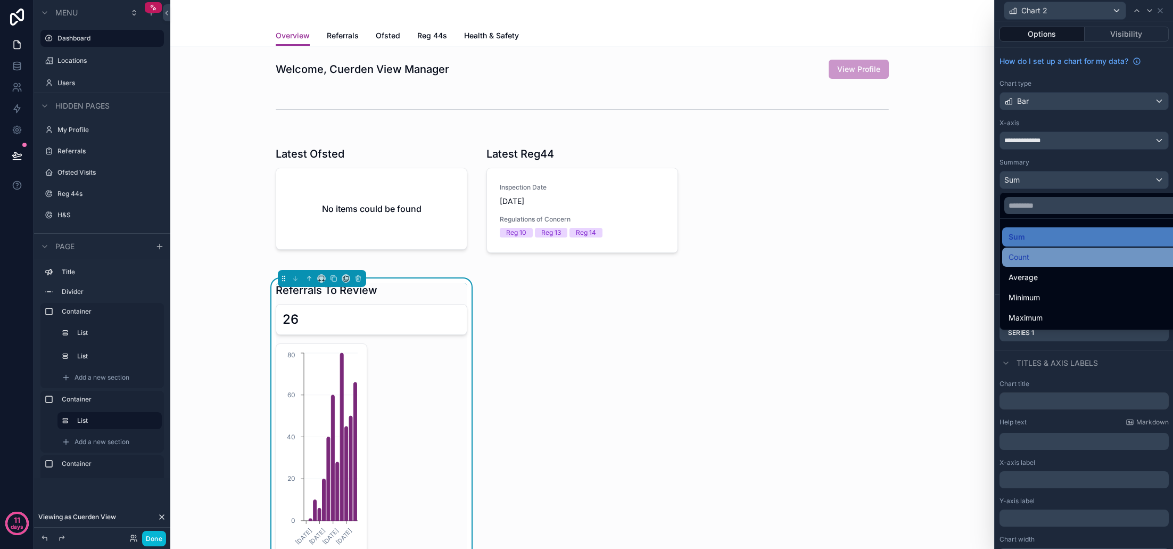
click at [1042, 261] on div "Count" at bounding box center [1097, 257] width 176 height 13
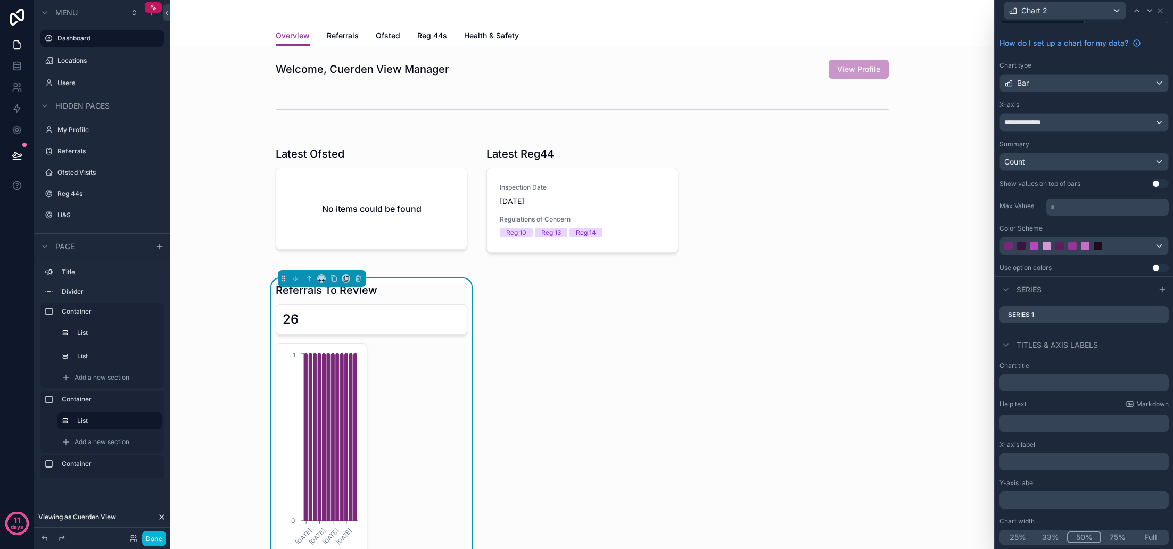
scroll to position [18, 0]
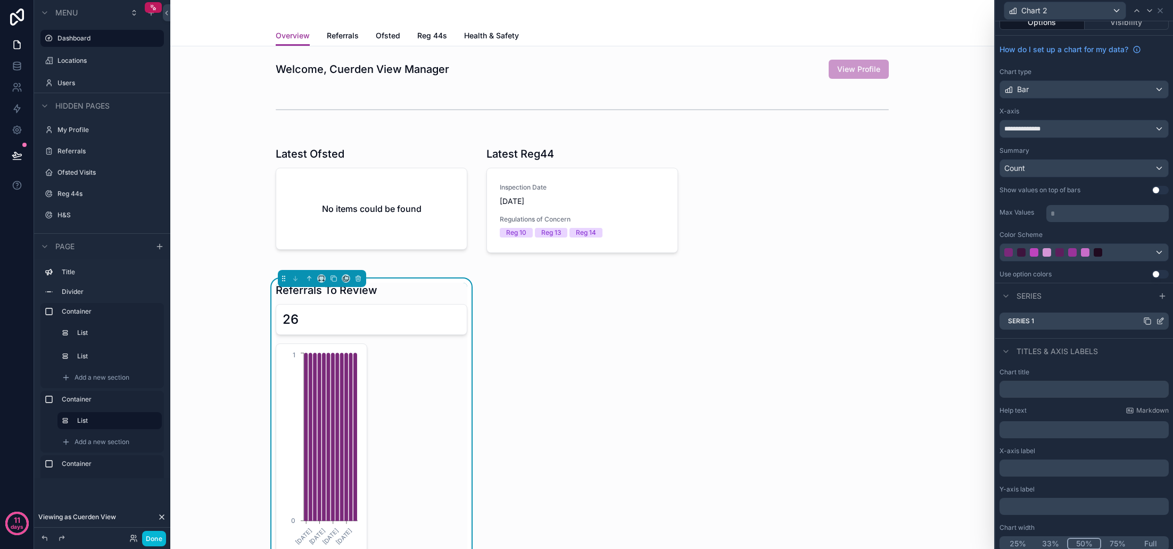
click at [1161, 318] on icon at bounding box center [1160, 321] width 9 height 9
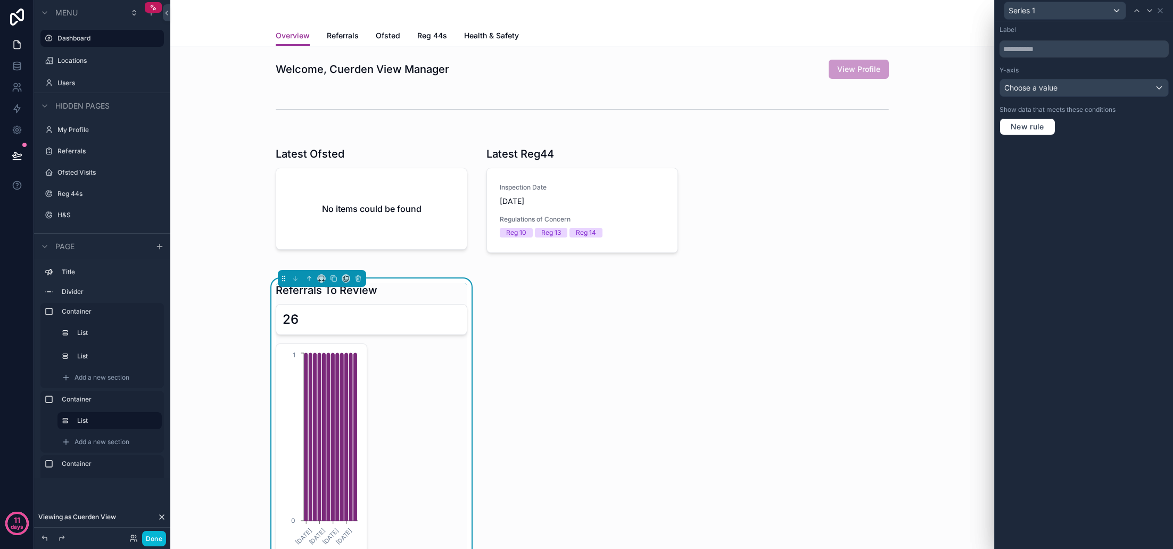
click at [1059, 90] on div "Choose a value" at bounding box center [1084, 87] width 168 height 17
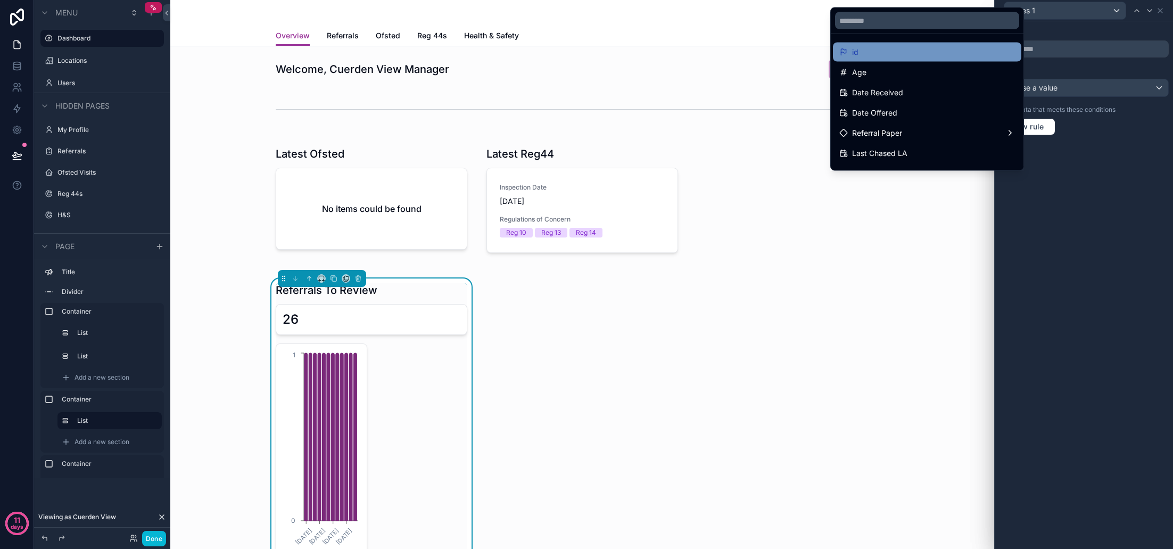
click at [905, 48] on div "id" at bounding box center [927, 52] width 176 height 13
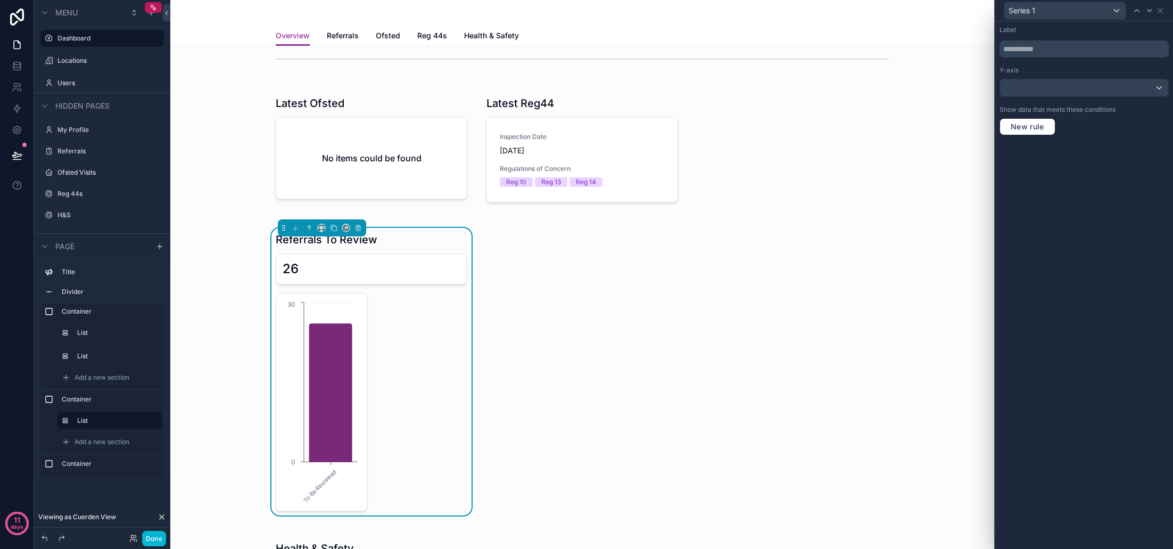
scroll to position [0, 0]
click at [1160, 12] on icon at bounding box center [1160, 10] width 9 height 9
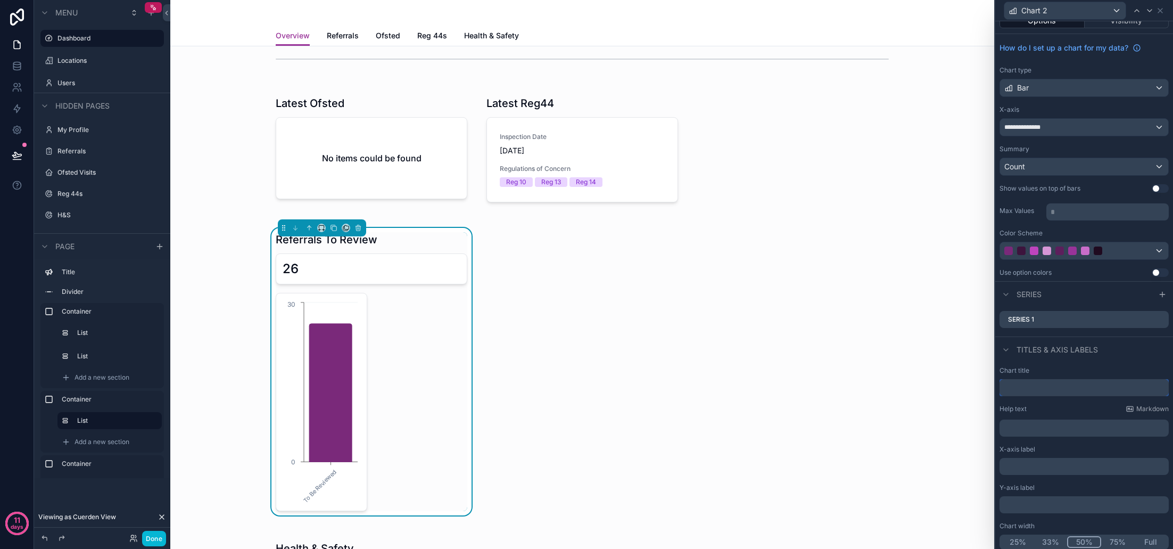
click at [1042, 387] on input "text" at bounding box center [1083, 387] width 169 height 17
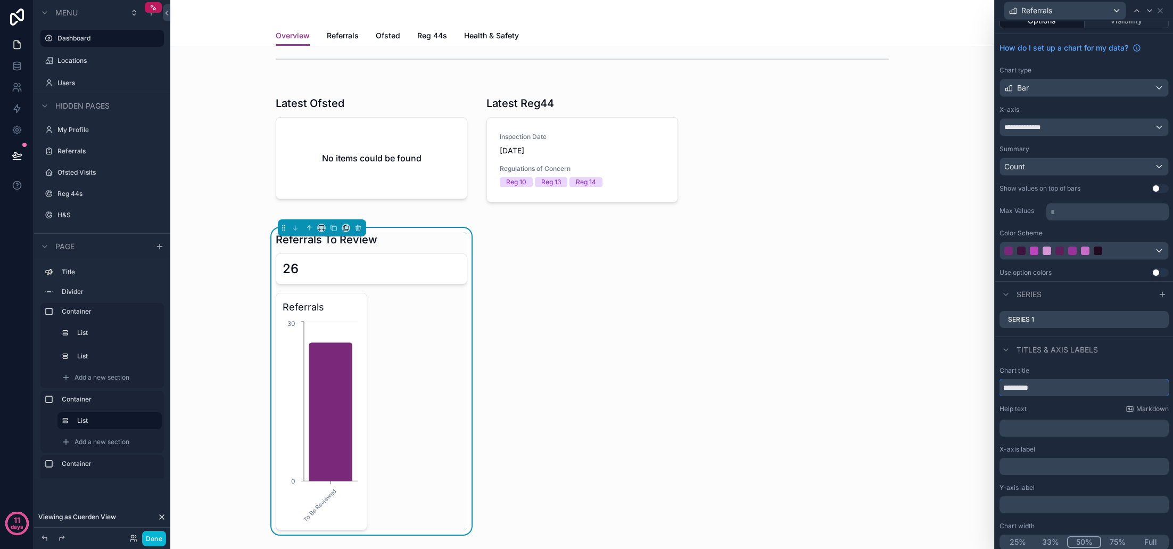
type input "*********"
click at [1052, 427] on p "﻿" at bounding box center [1085, 428] width 163 height 11
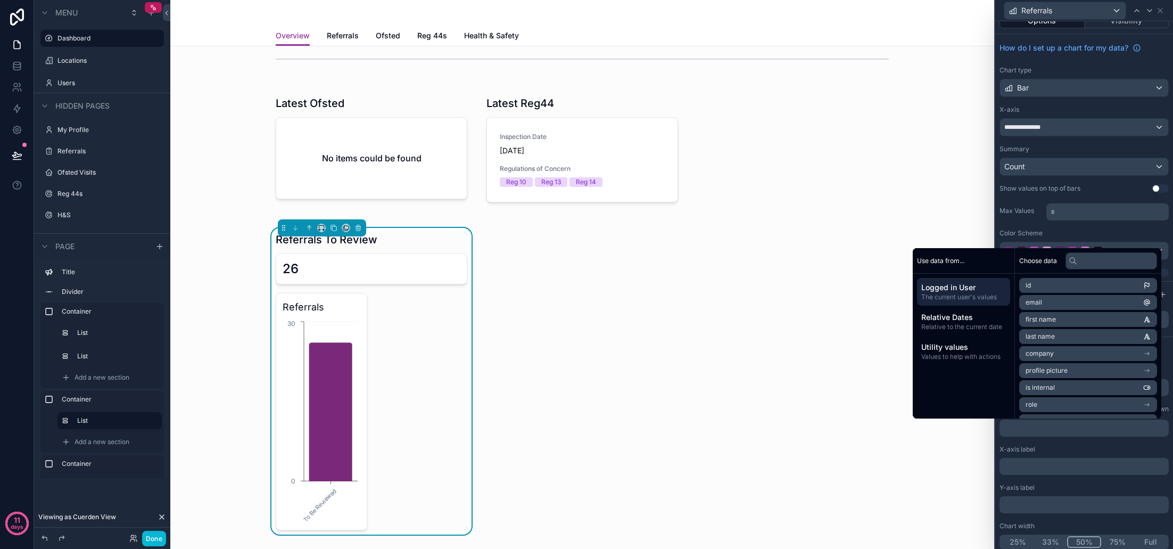
click at [1043, 462] on p "﻿" at bounding box center [1085, 466] width 163 height 11
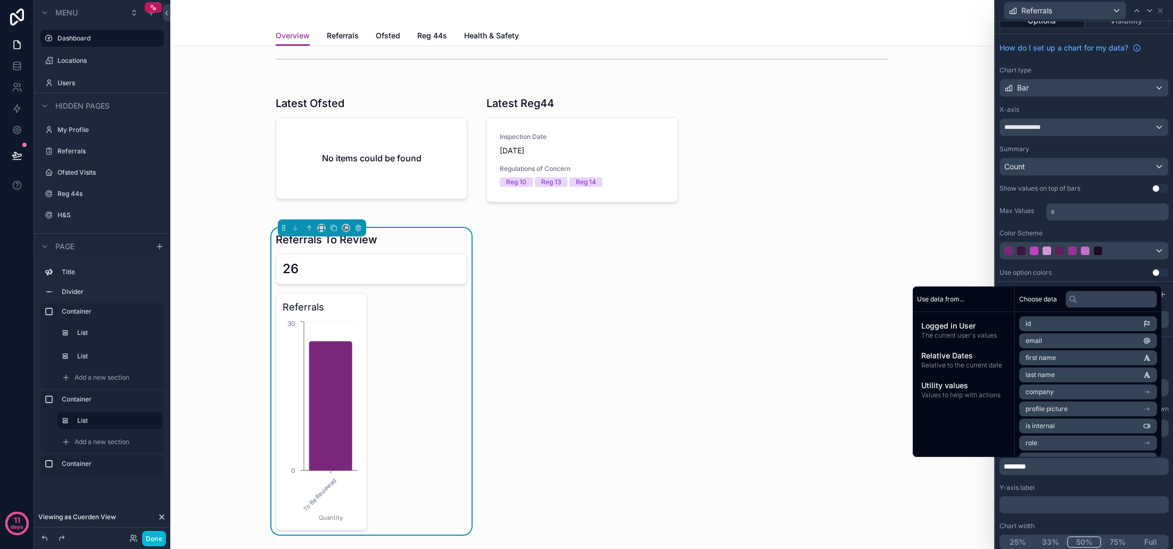
click at [1043, 461] on p "********" at bounding box center [1085, 466] width 163 height 11
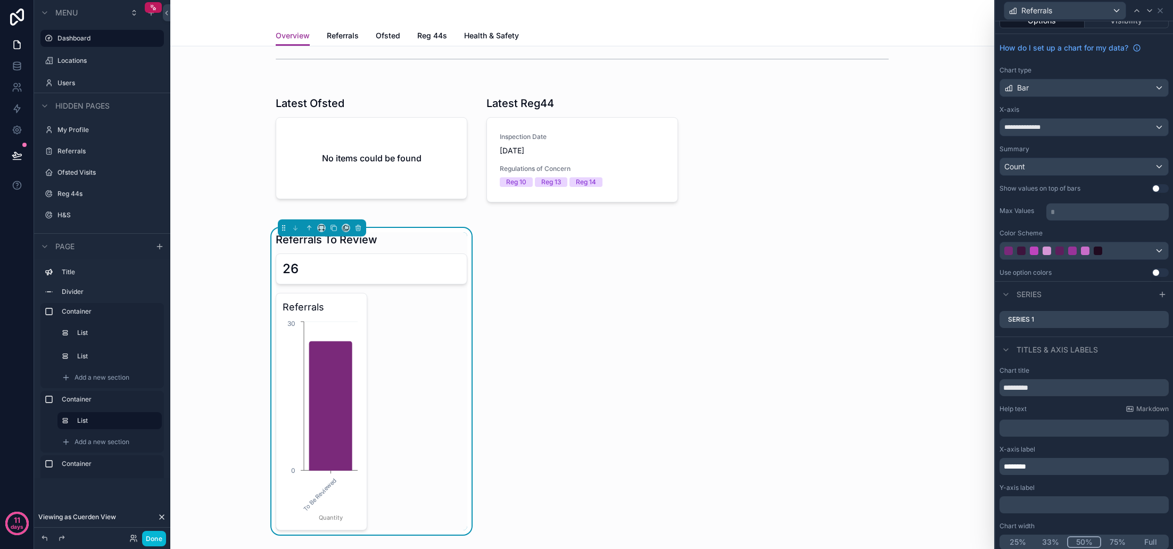
click at [1043, 461] on p "********" at bounding box center [1085, 466] width 163 height 11
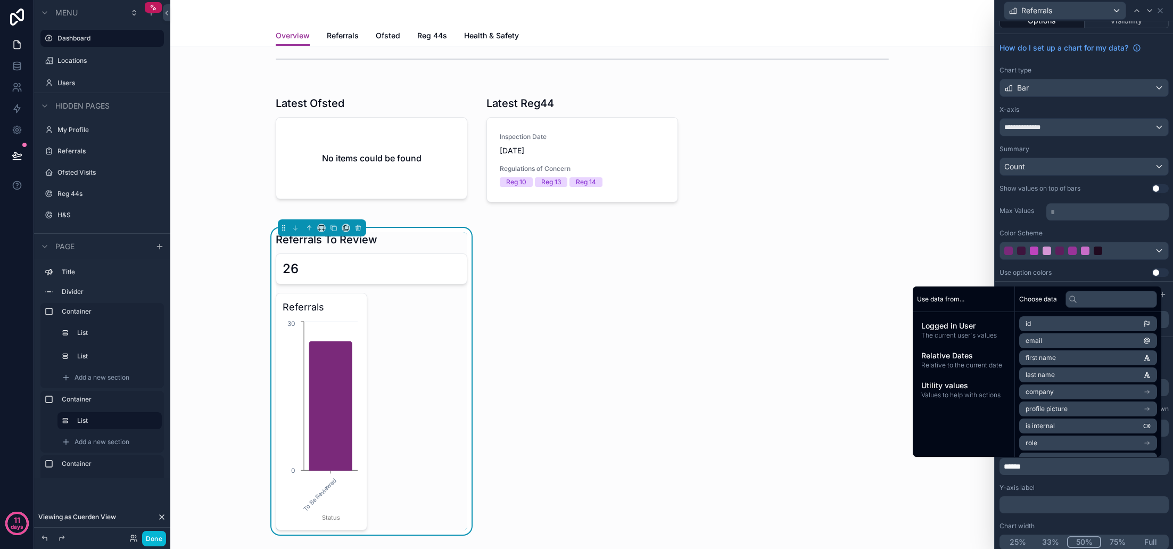
click at [1046, 502] on p "﻿" at bounding box center [1085, 504] width 163 height 11
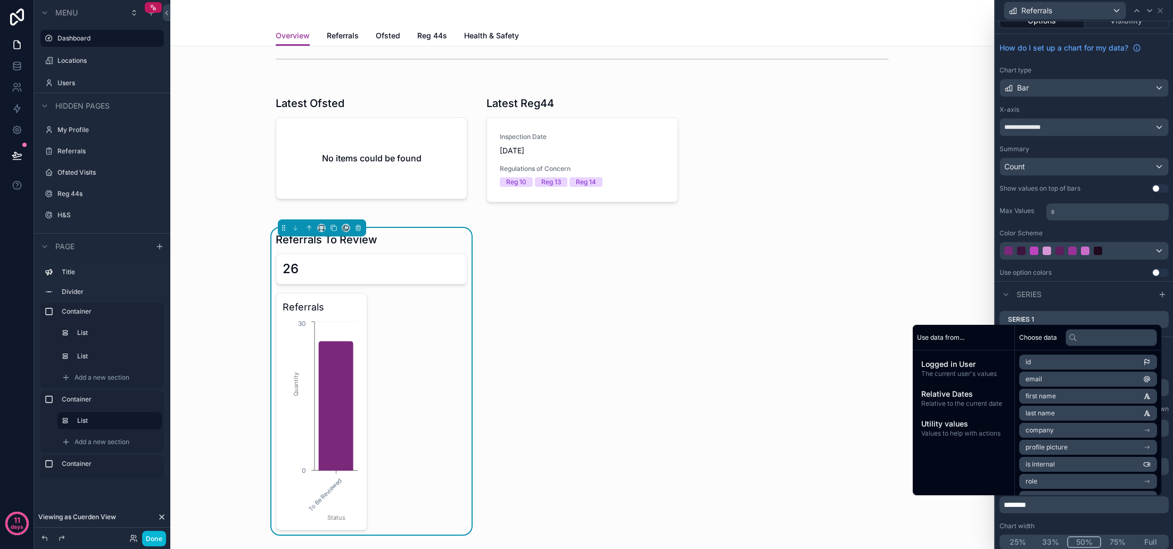
click at [1084, 524] on div "Chart width" at bounding box center [1083, 526] width 169 height 9
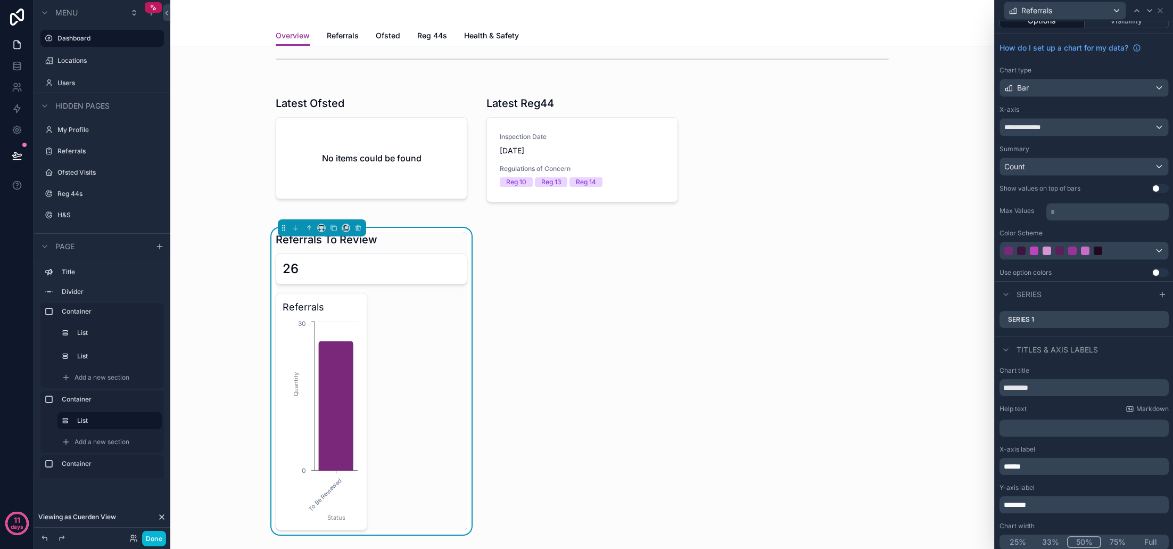
click at [1156, 543] on button "Full" at bounding box center [1150, 542] width 33 height 12
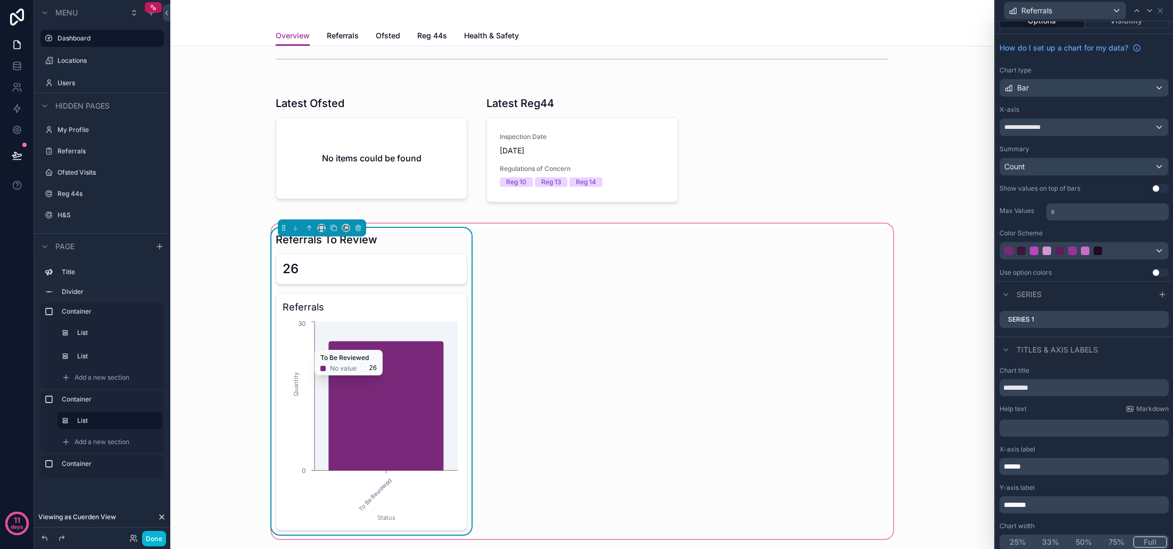
click at [439, 344] on icon "chart" at bounding box center [386, 405] width 114 height 129
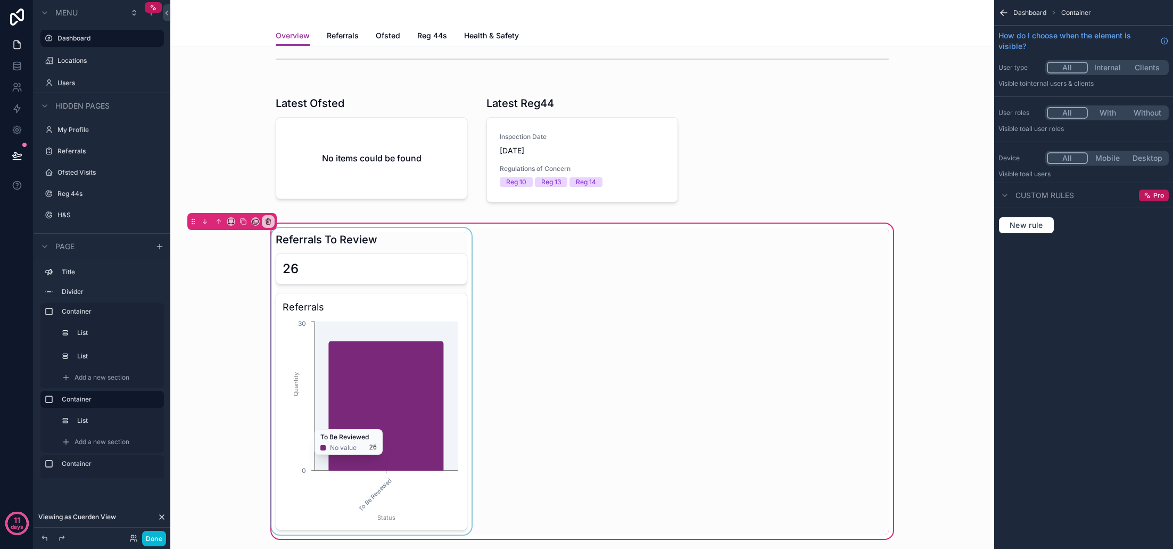
click at [433, 309] on div "scrollable content" at bounding box center [371, 381] width 204 height 307
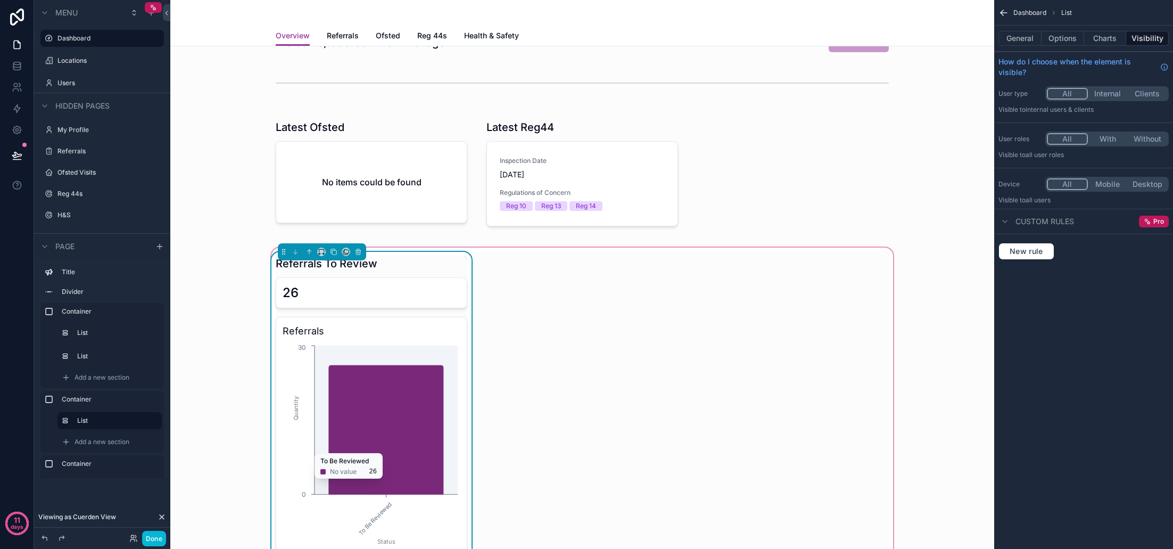
scroll to position [29, 0]
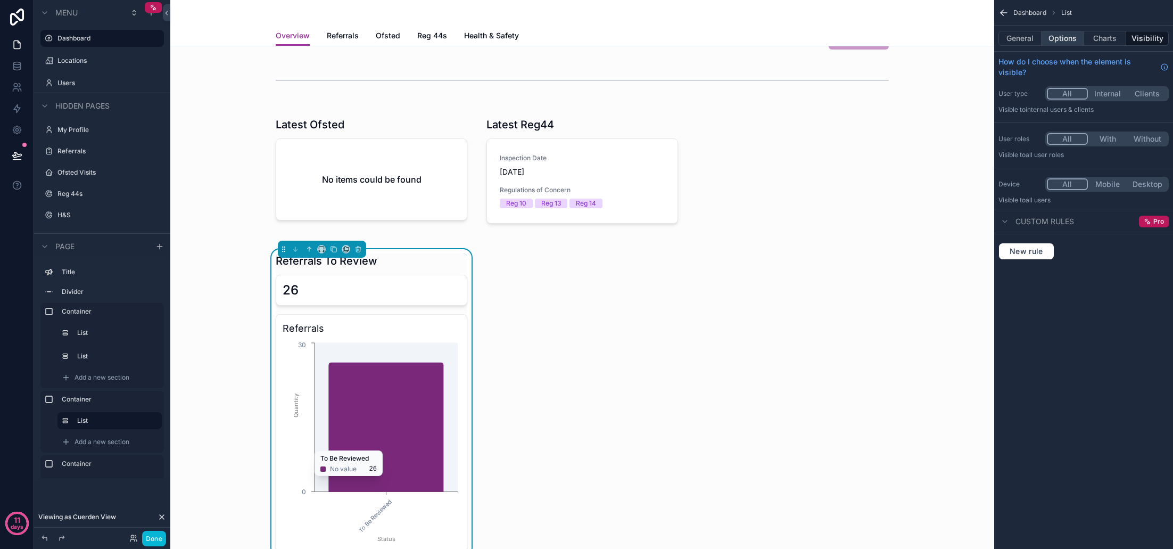
click at [1059, 37] on button "Options" at bounding box center [1063, 38] width 43 height 15
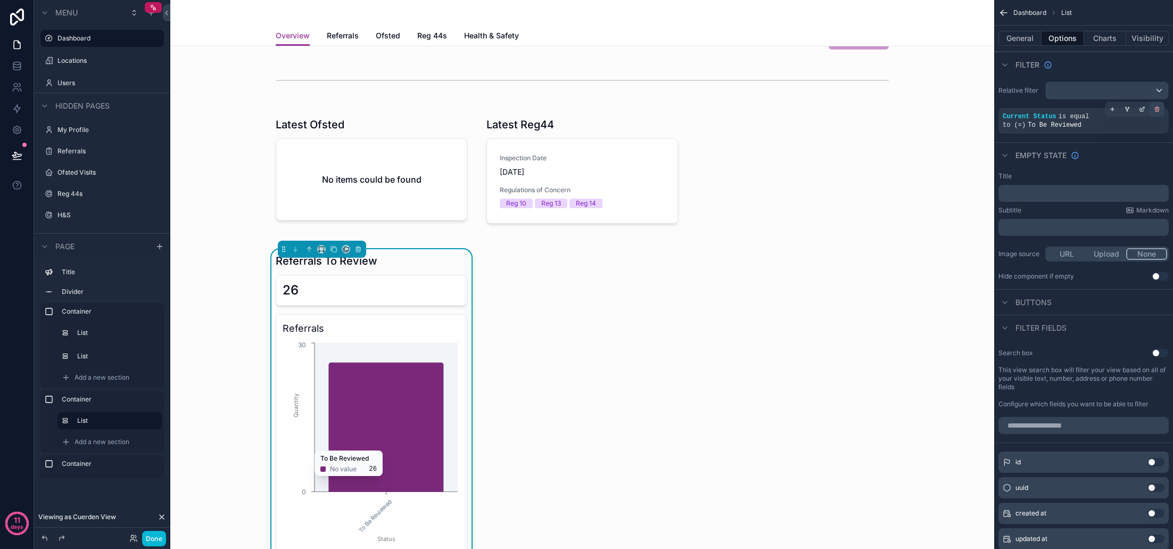
click at [1156, 109] on icon "scrollable content" at bounding box center [1157, 109] width 6 height 6
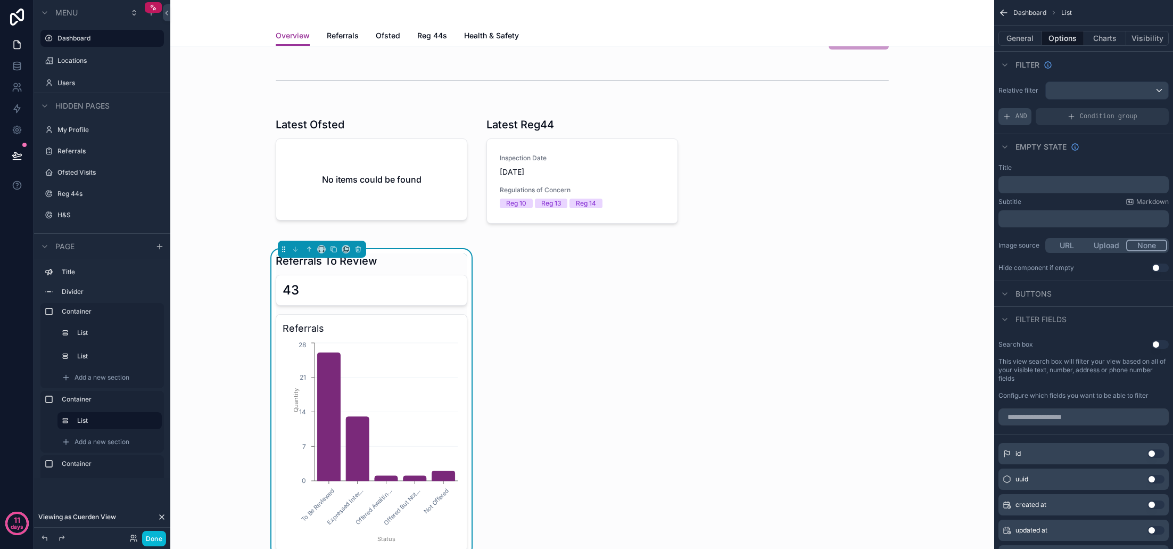
click at [1020, 119] on span "AND" at bounding box center [1021, 116] width 12 height 9
click at [1160, 111] on icon "scrollable content" at bounding box center [1157, 109] width 6 height 6
click at [1081, 95] on div "scrollable content" at bounding box center [1107, 90] width 122 height 17
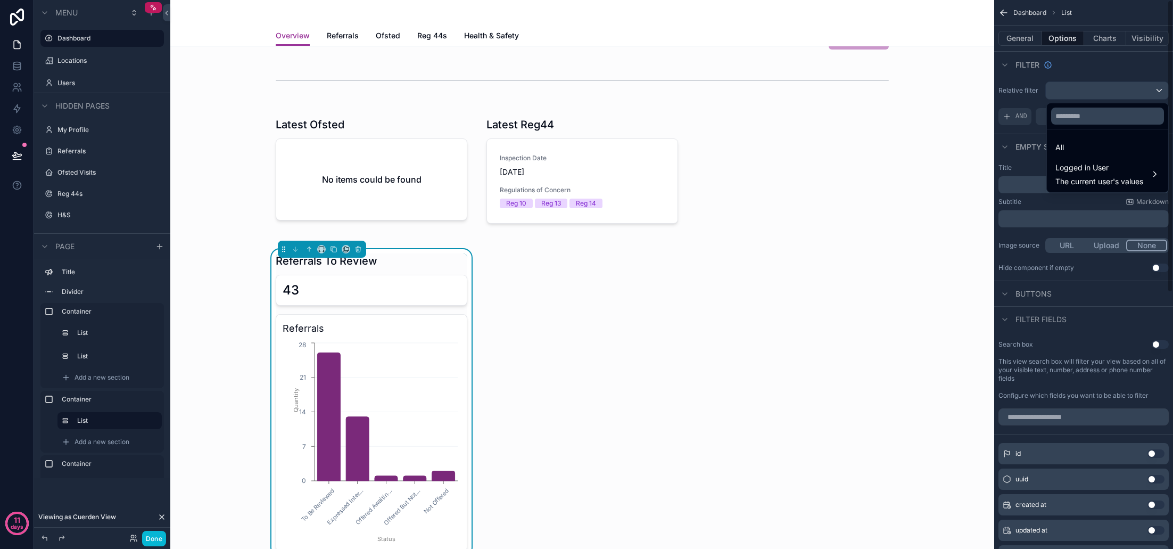
click at [1015, 134] on div "scrollable content" at bounding box center [586, 274] width 1173 height 549
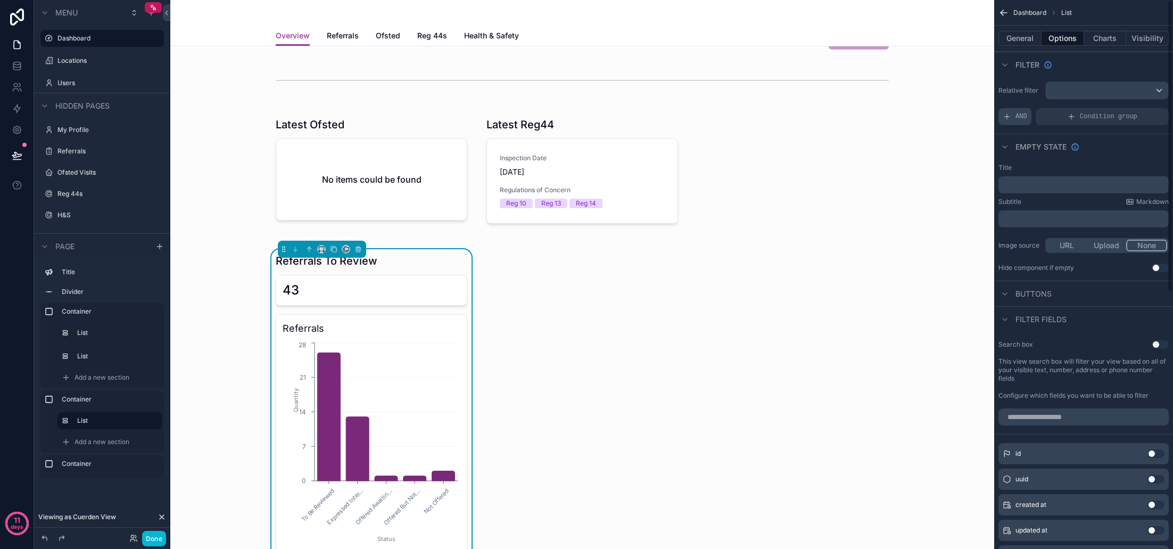
click at [1014, 117] on div "AND" at bounding box center [1014, 116] width 33 height 17
click at [1046, 117] on span "Add a filter" at bounding box center [1026, 116] width 46 height 9
click at [1144, 111] on icon "scrollable content" at bounding box center [1142, 109] width 6 height 6
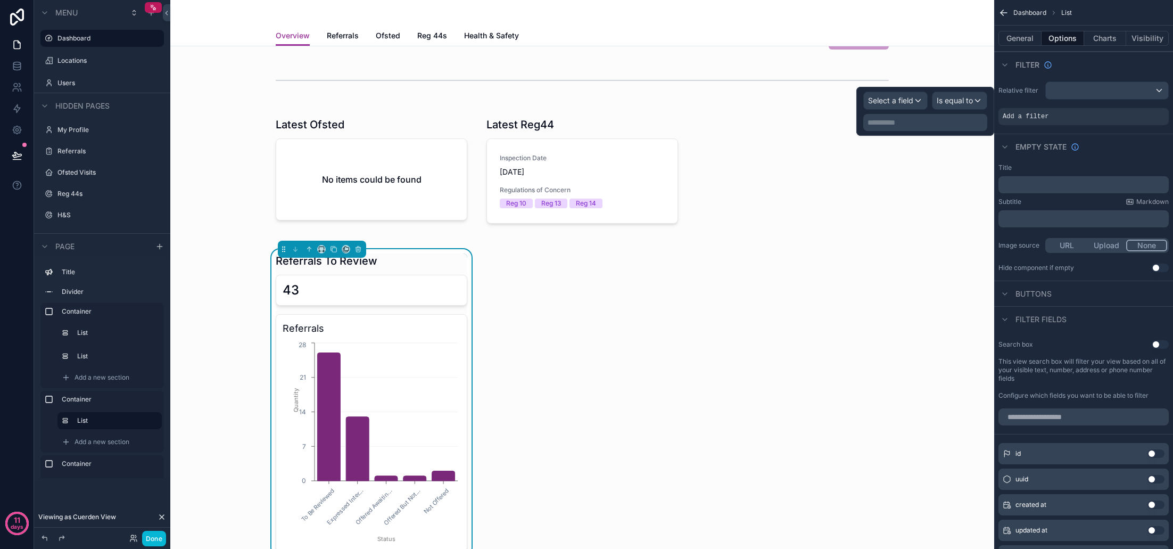
click at [907, 106] on div "Select a field" at bounding box center [895, 100] width 63 height 17
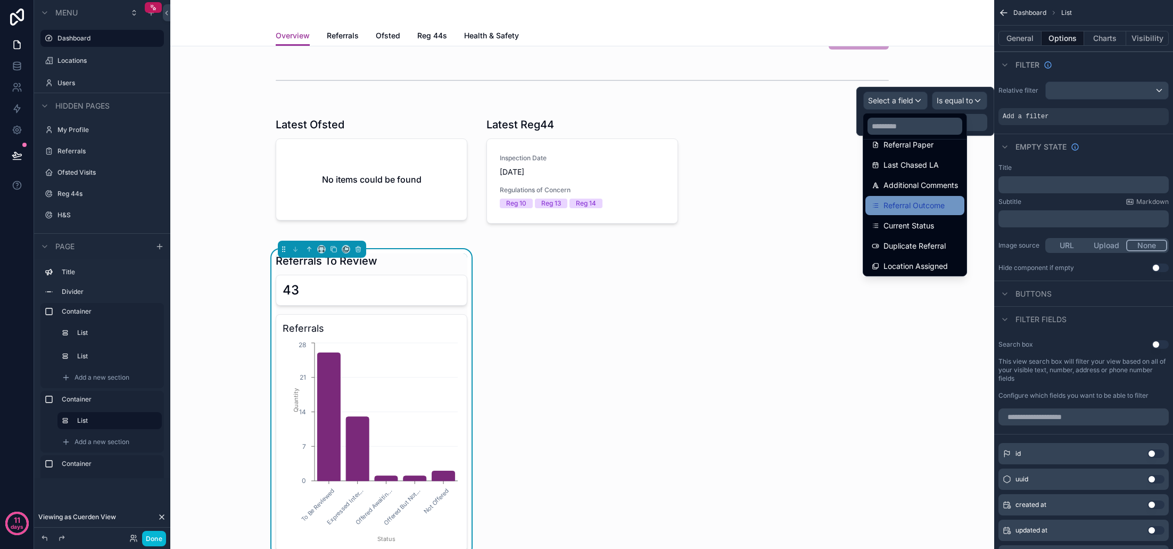
scroll to position [338, 0]
click at [923, 217] on span "Current Status" at bounding box center [908, 223] width 51 height 13
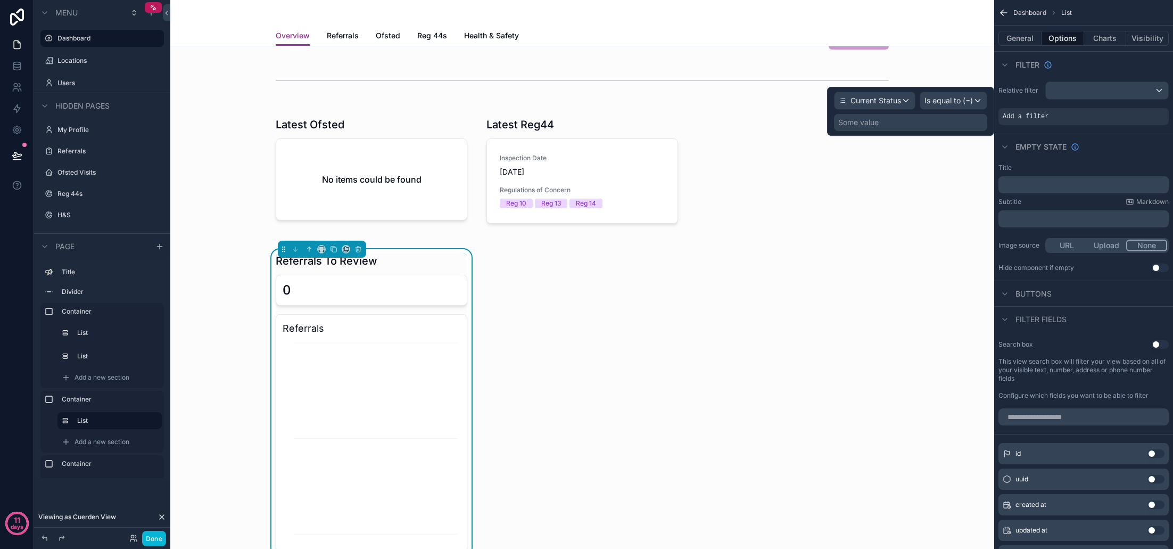
click at [949, 101] on span "Is equal to (=)" at bounding box center [948, 100] width 48 height 11
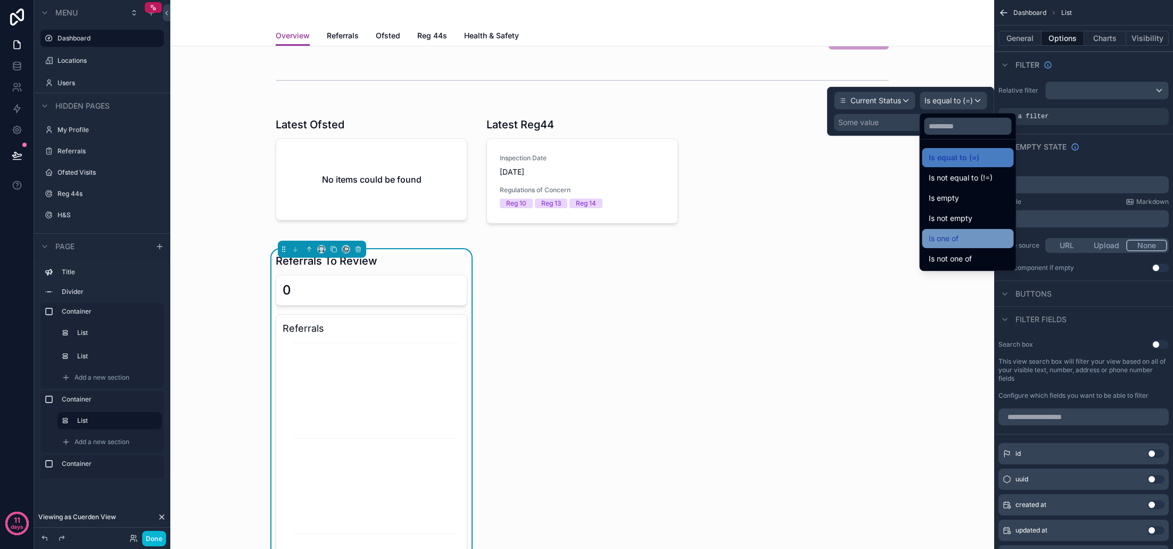
click at [968, 239] on div "Is one of" at bounding box center [968, 238] width 79 height 13
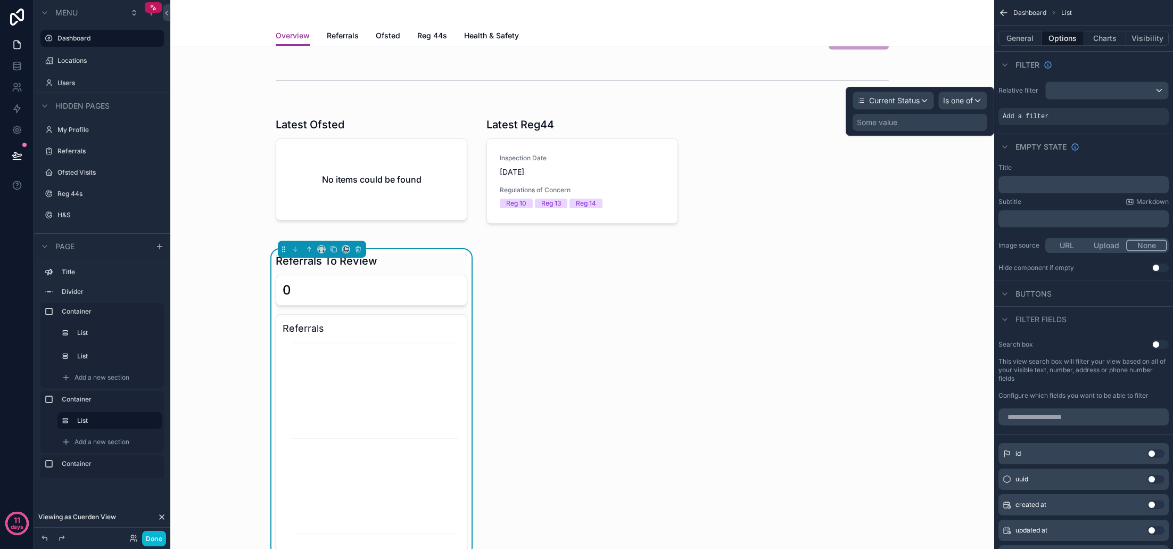
click at [889, 125] on div "Some value" at bounding box center [877, 122] width 40 height 11
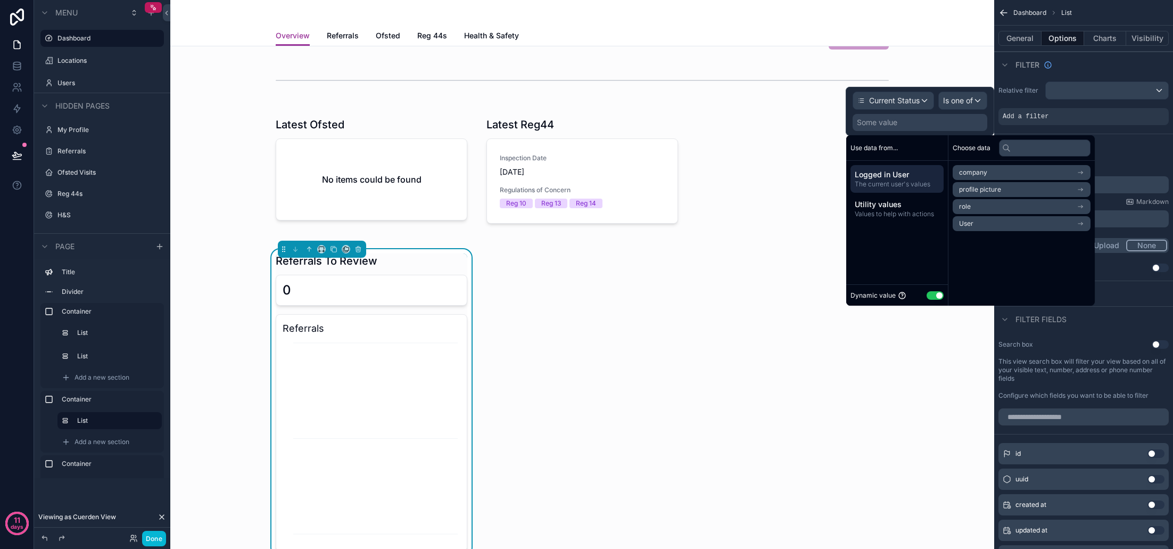
click at [938, 294] on button "Use setting" at bounding box center [935, 295] width 17 height 9
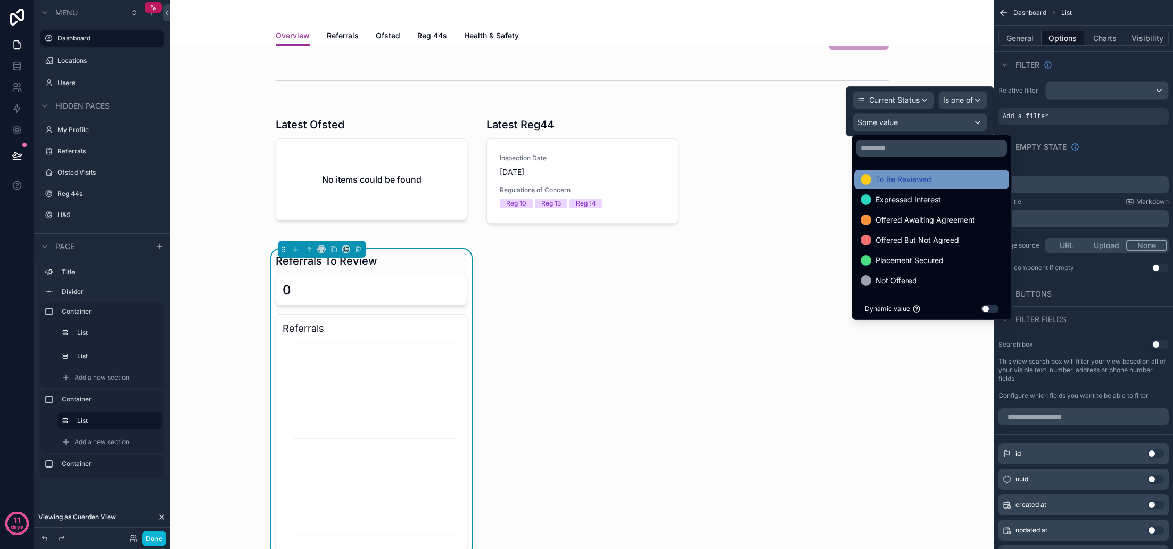
click at [911, 181] on span "To Be Reviewed" at bounding box center [903, 179] width 56 height 13
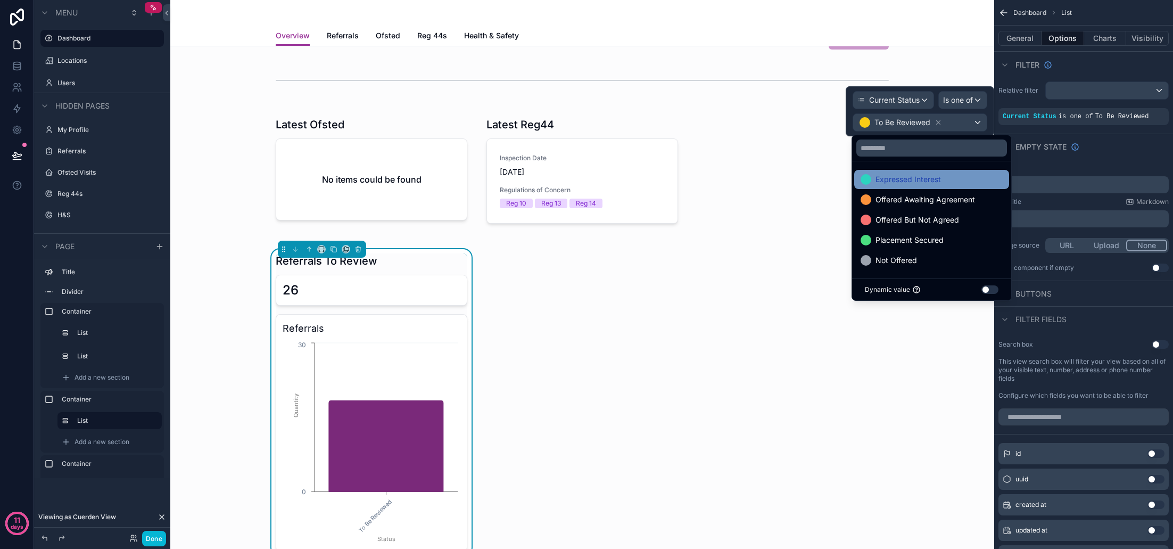
click at [923, 181] on span "Expressed Interest" at bounding box center [907, 179] width 65 height 13
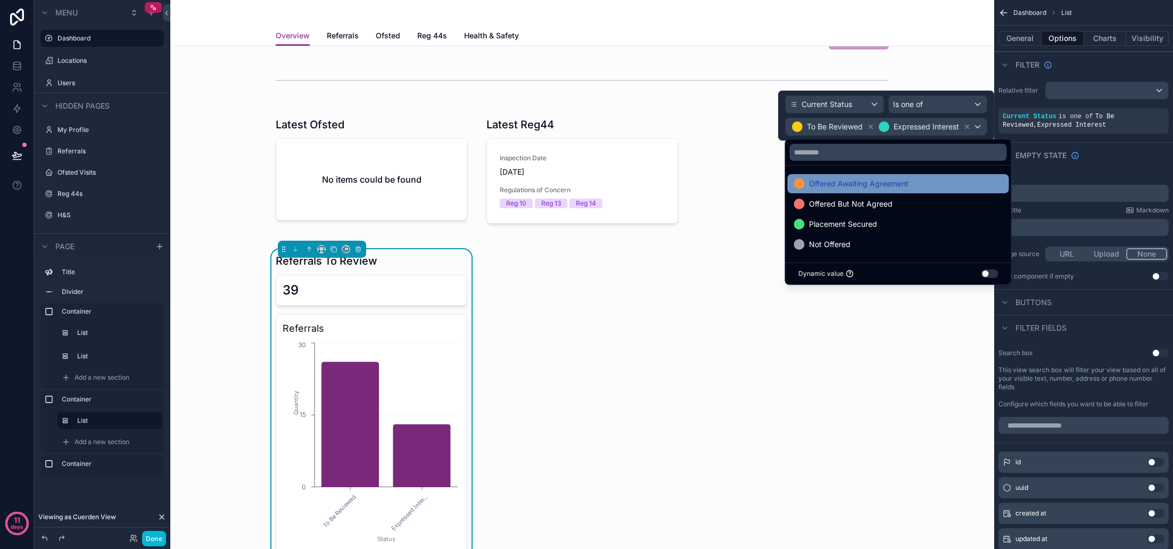
click at [909, 183] on div "Offered Awaiting Agreement" at bounding box center [898, 183] width 209 height 13
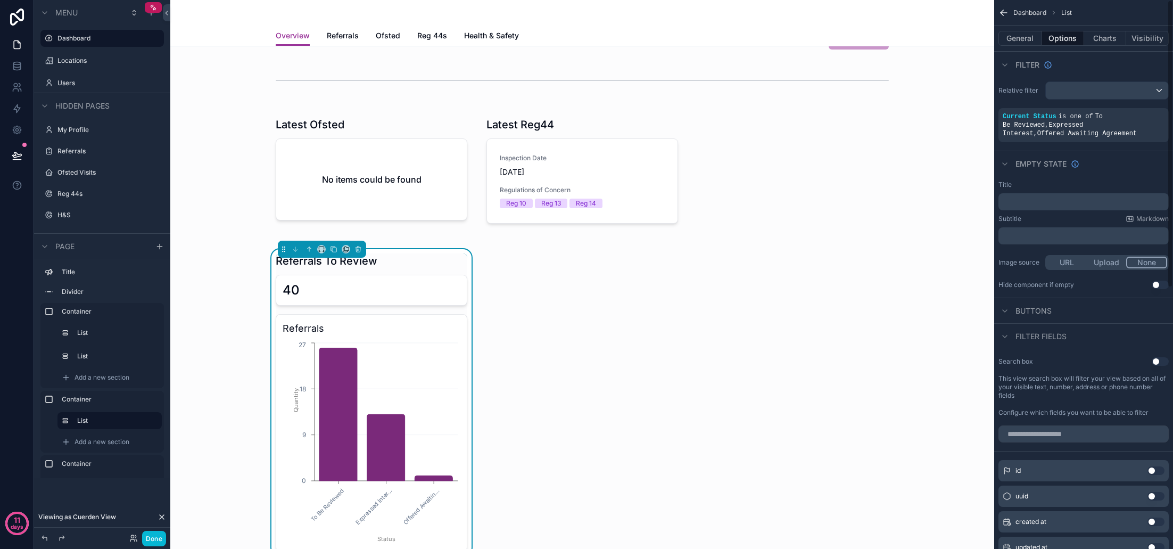
click at [1129, 166] on div "Empty state" at bounding box center [1083, 164] width 179 height 26
click at [1104, 43] on button "Charts" at bounding box center [1105, 38] width 43 height 15
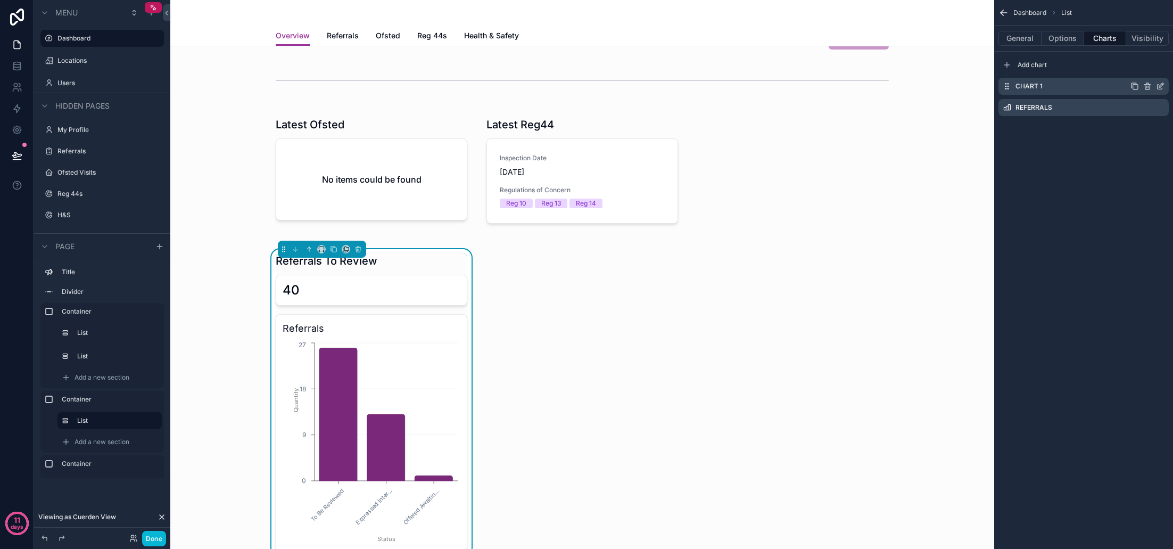
click at [1148, 87] on icon "scrollable content" at bounding box center [1148, 87] width 0 height 2
click at [1145, 69] on icon at bounding box center [1143, 70] width 5 height 5
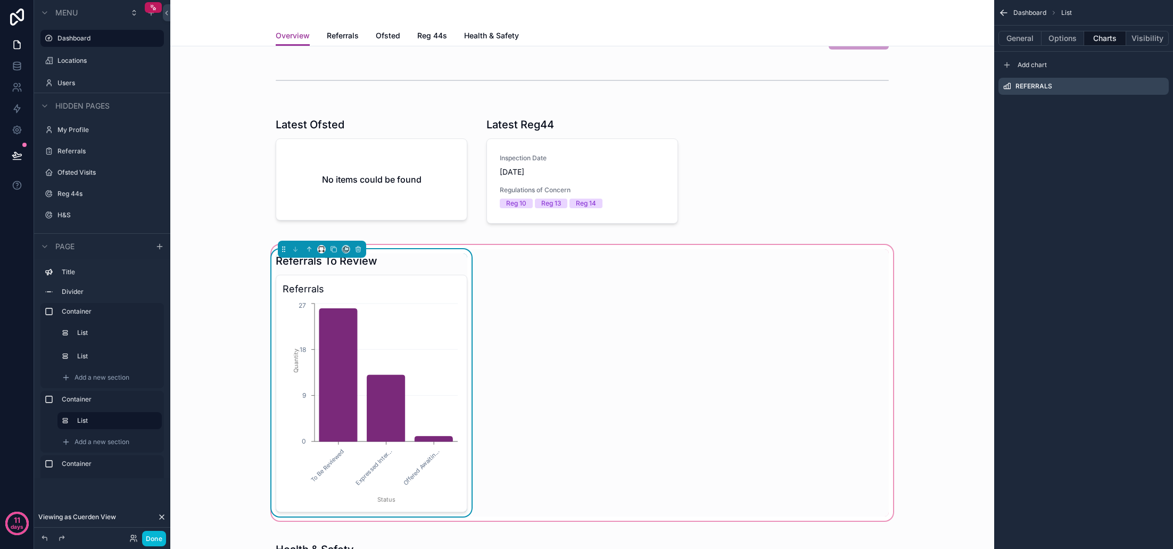
click at [322, 253] on button "scrollable content" at bounding box center [321, 249] width 9 height 9
click at [340, 328] on span "50%" at bounding box center [334, 329] width 16 height 13
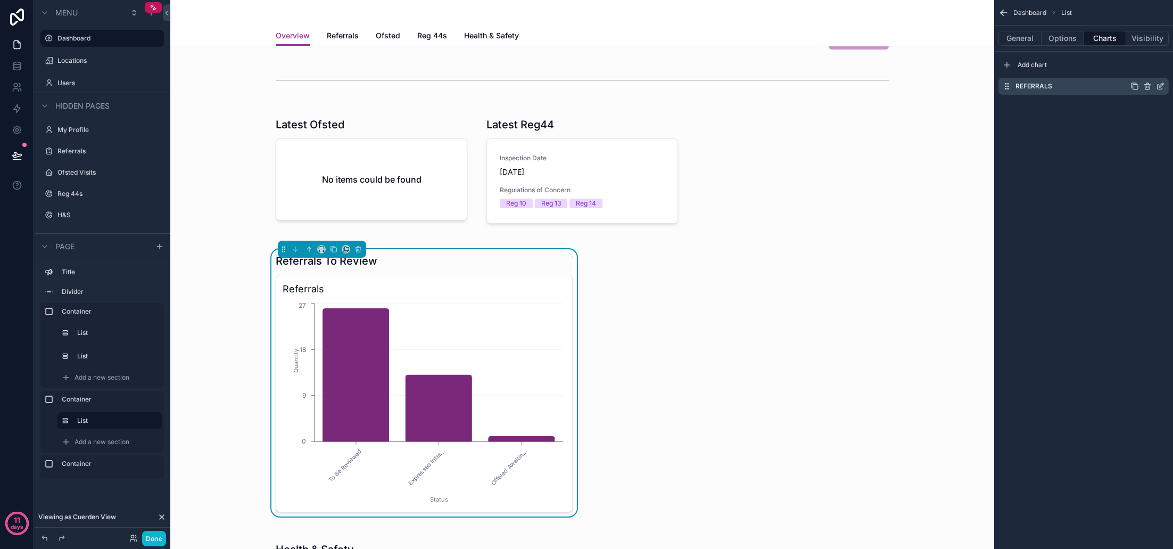
click at [1163, 86] on icon "scrollable content" at bounding box center [1160, 86] width 9 height 9
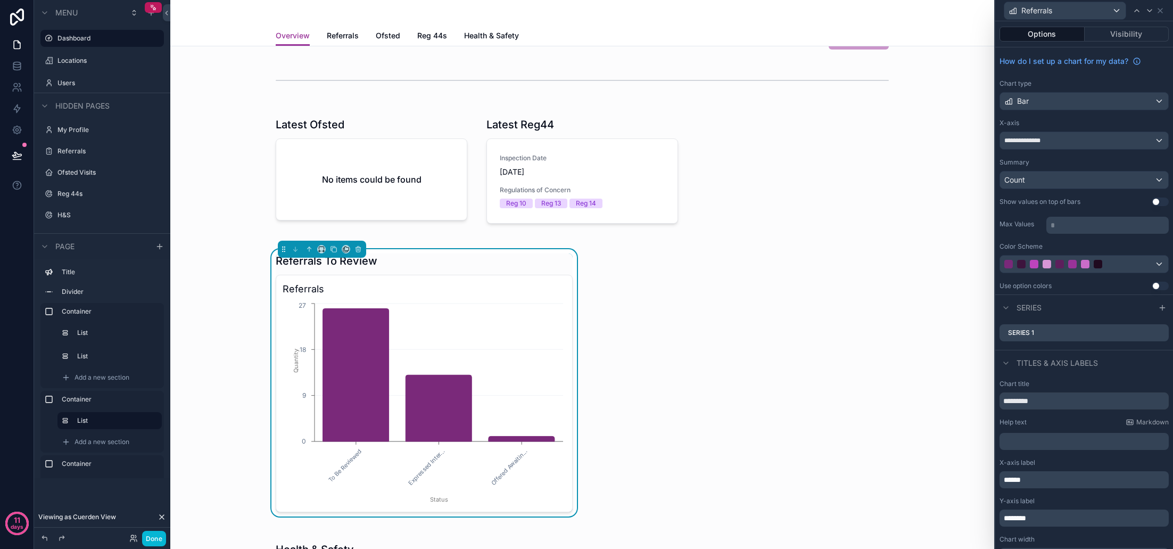
click at [1150, 267] on div at bounding box center [1084, 263] width 168 height 17
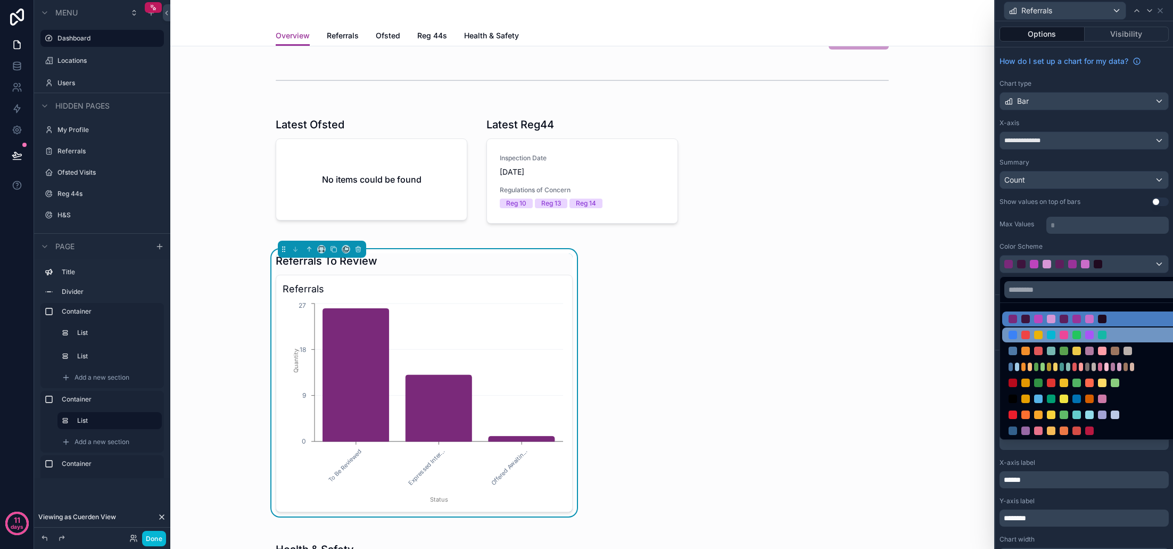
click at [1117, 333] on div at bounding box center [1077, 335] width 136 height 9
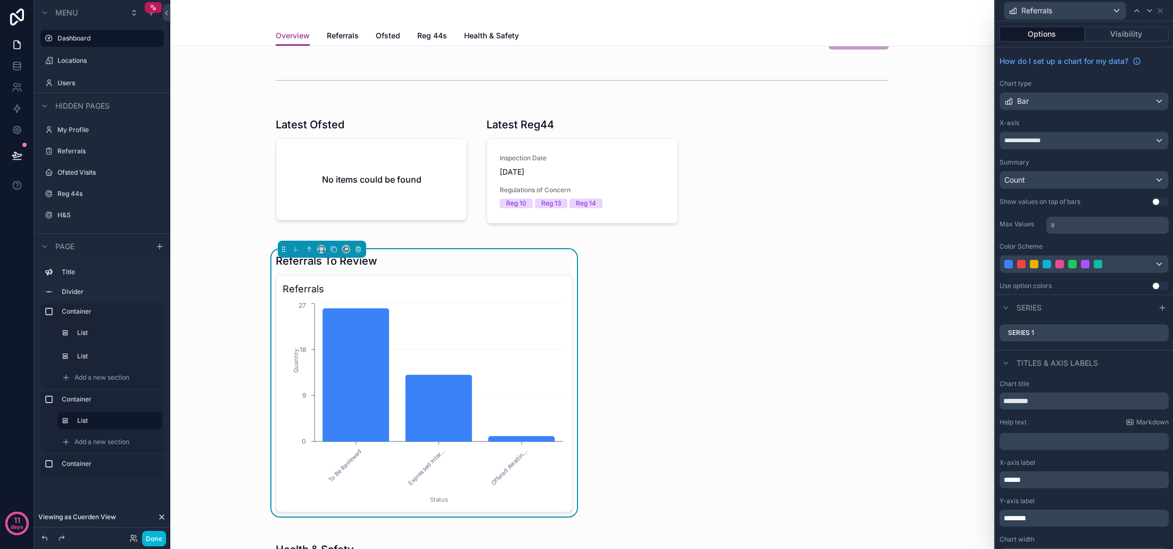
click at [1125, 266] on div at bounding box center [1072, 264] width 136 height 9
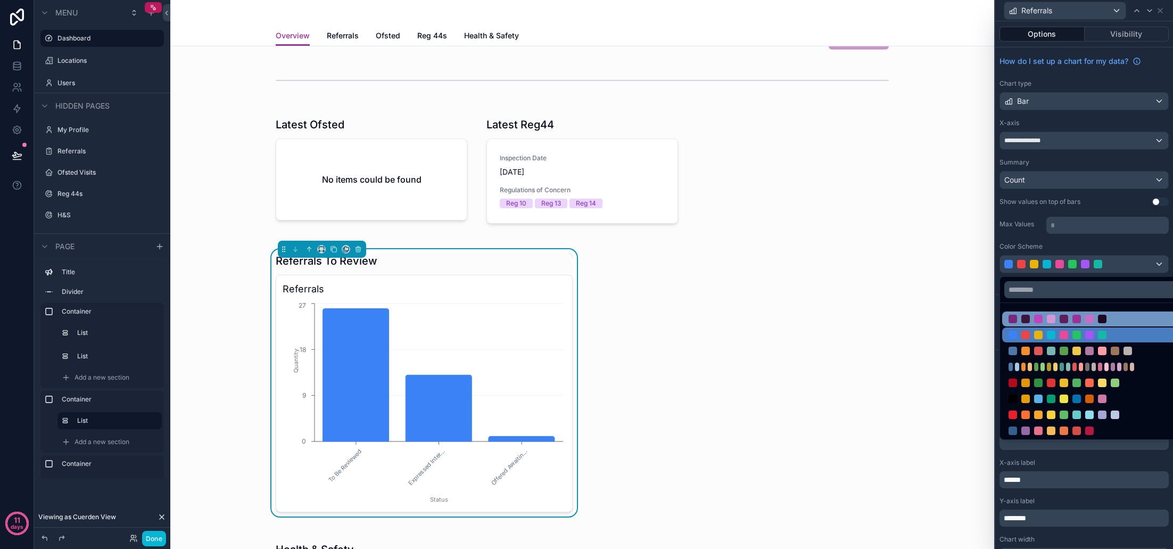
click at [1109, 318] on div at bounding box center [1077, 319] width 136 height 9
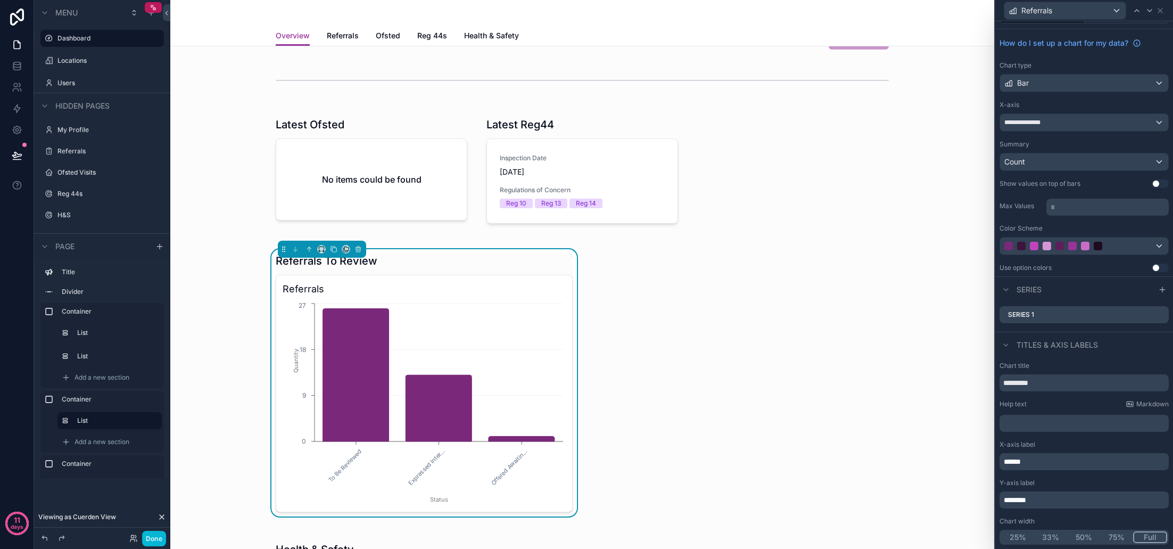
scroll to position [18, 0]
click at [1161, 269] on button "Use setting" at bounding box center [1160, 267] width 17 height 9
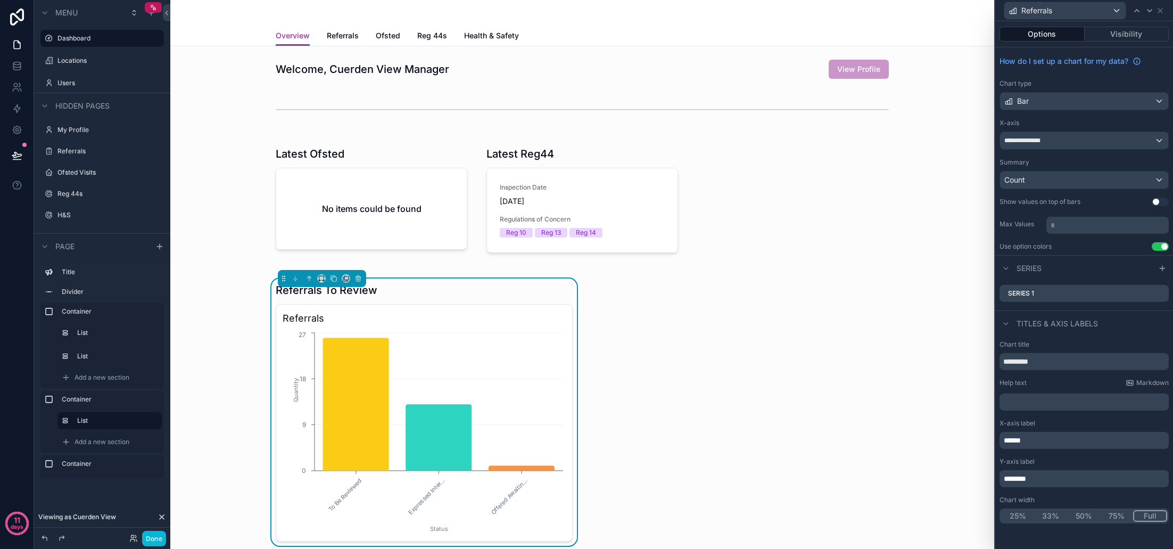
scroll to position [0, 0]
click at [1039, 442] on p "******" at bounding box center [1085, 440] width 163 height 11
click at [1003, 440] on div "******" at bounding box center [1083, 440] width 169 height 17
click at [1005, 441] on span "******" at bounding box center [1012, 439] width 17 height 7
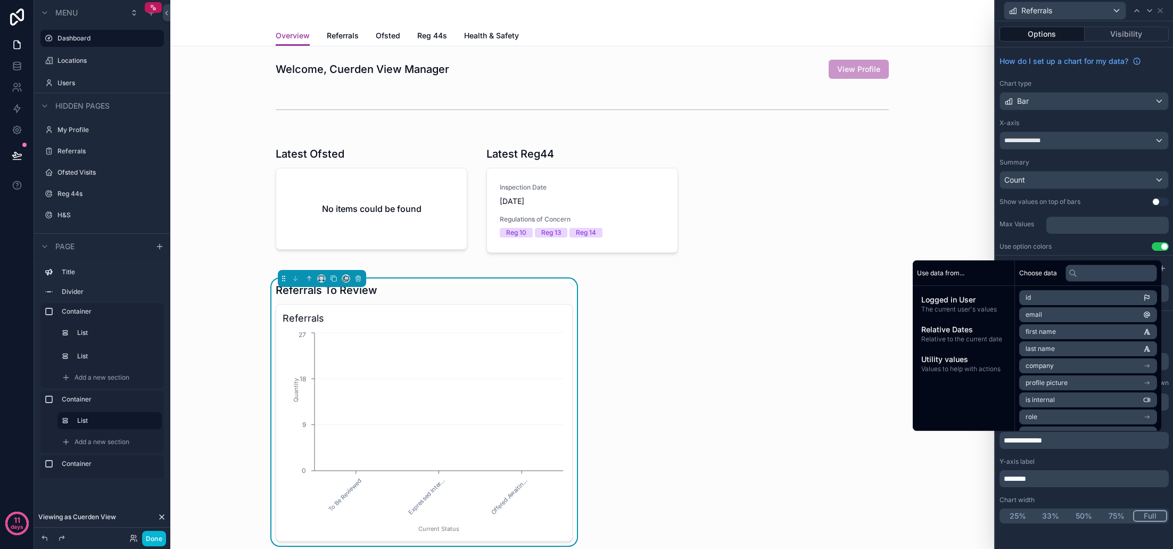
click at [1005, 481] on span "********" at bounding box center [1015, 478] width 22 height 7
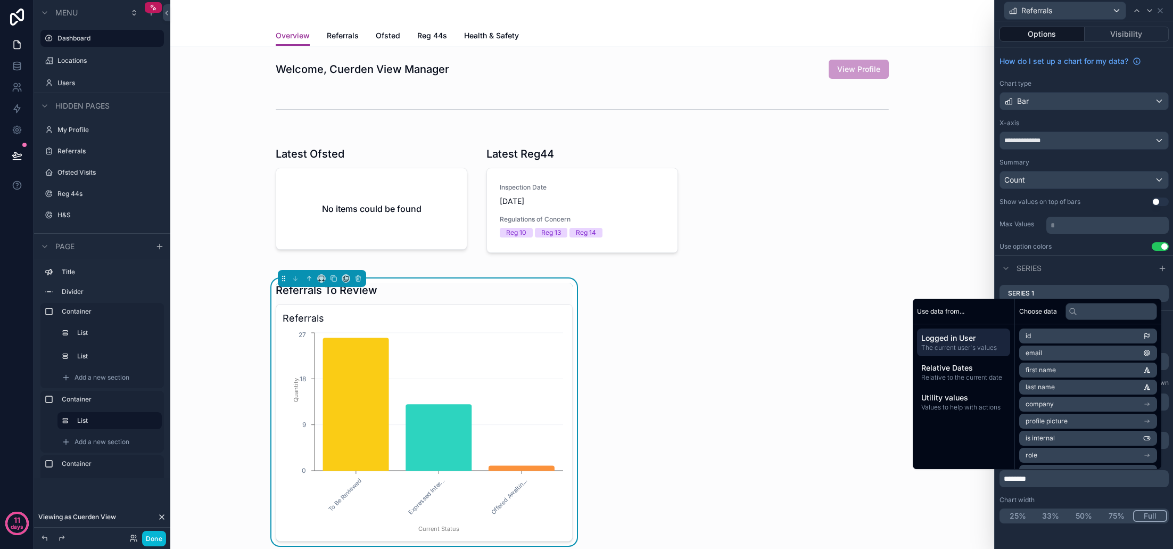
click at [1038, 480] on p "********" at bounding box center [1085, 478] width 163 height 11
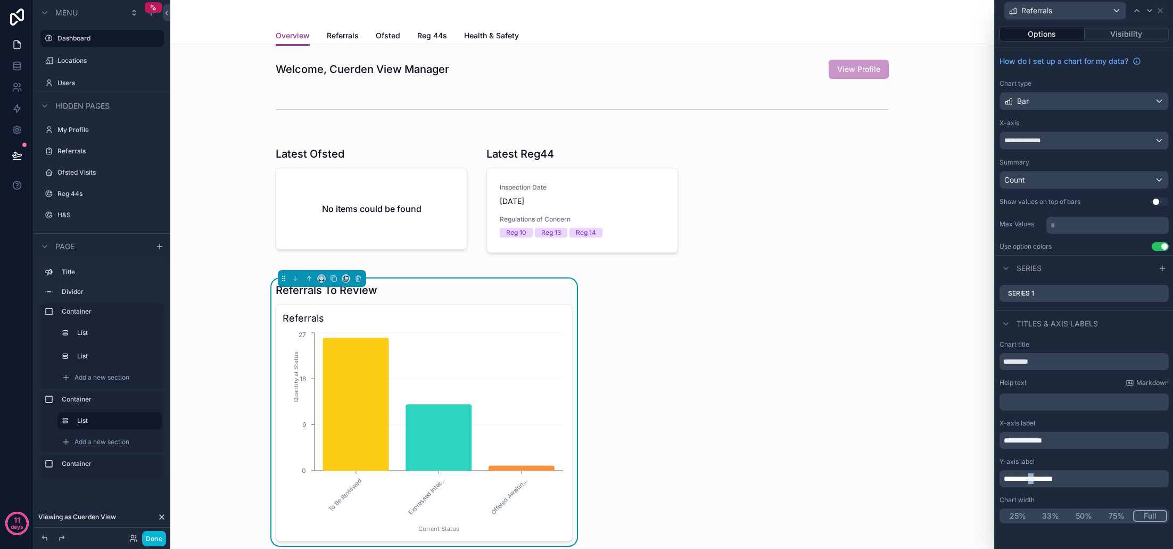
click at [1037, 481] on span "**********" at bounding box center [1028, 478] width 49 height 7
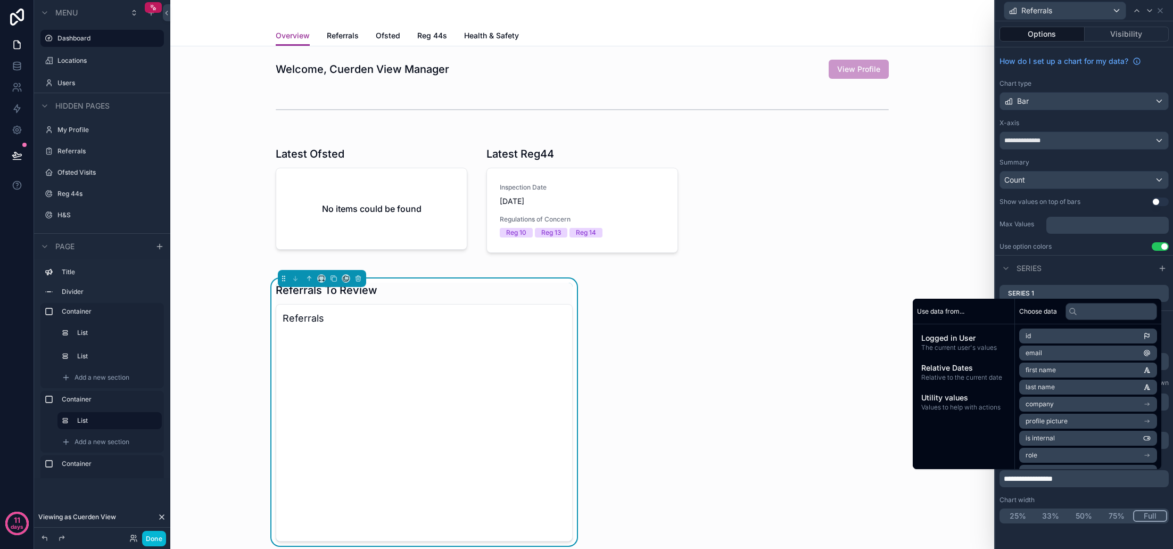
click at [1067, 491] on div "**********" at bounding box center [1084, 432] width 178 height 192
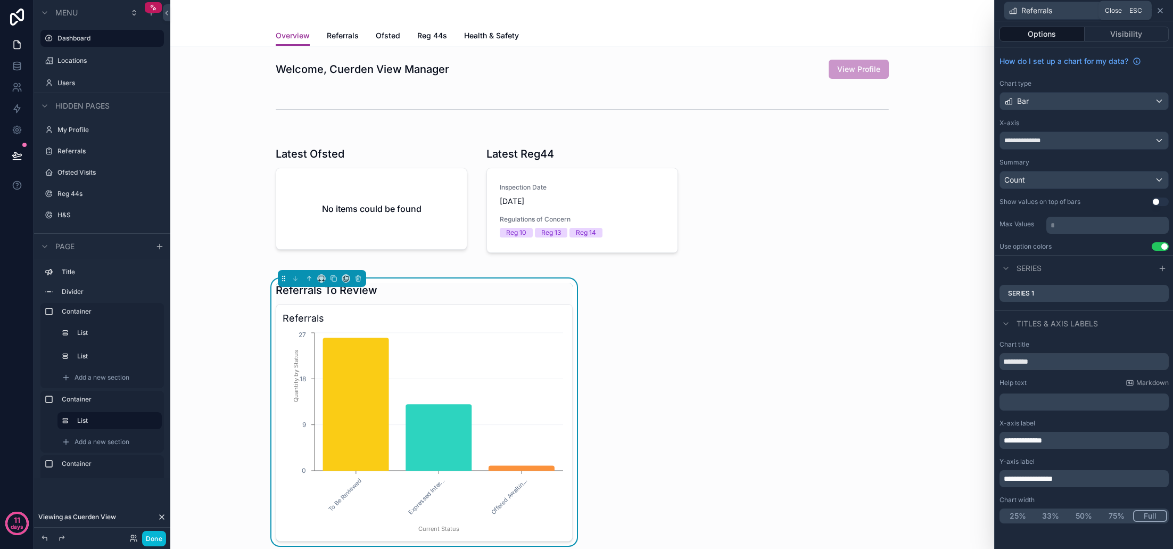
click at [1162, 12] on icon at bounding box center [1160, 10] width 9 height 9
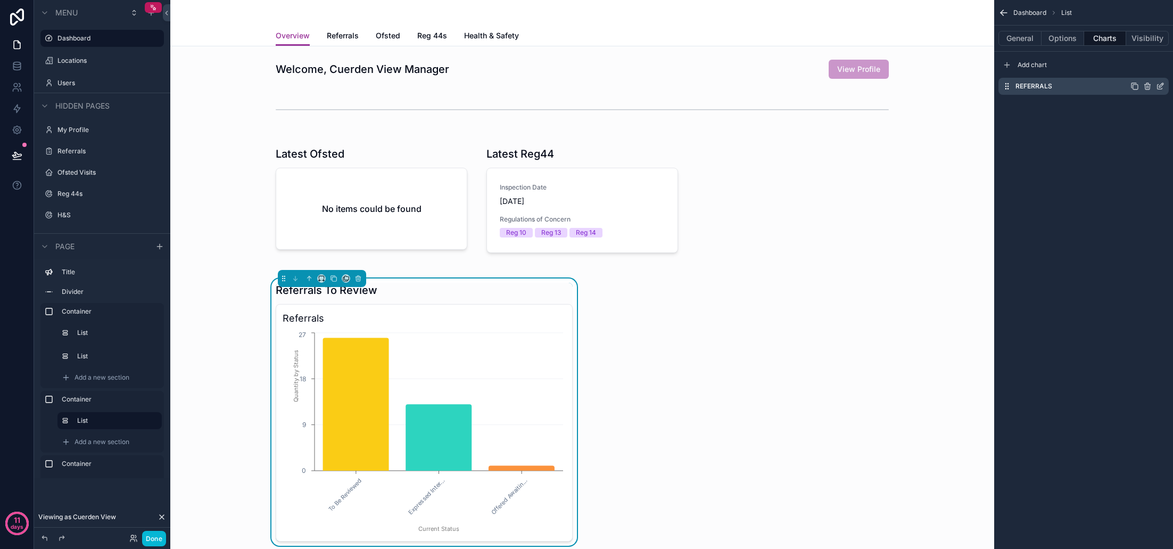
click at [1158, 87] on icon "scrollable content" at bounding box center [1160, 86] width 9 height 9
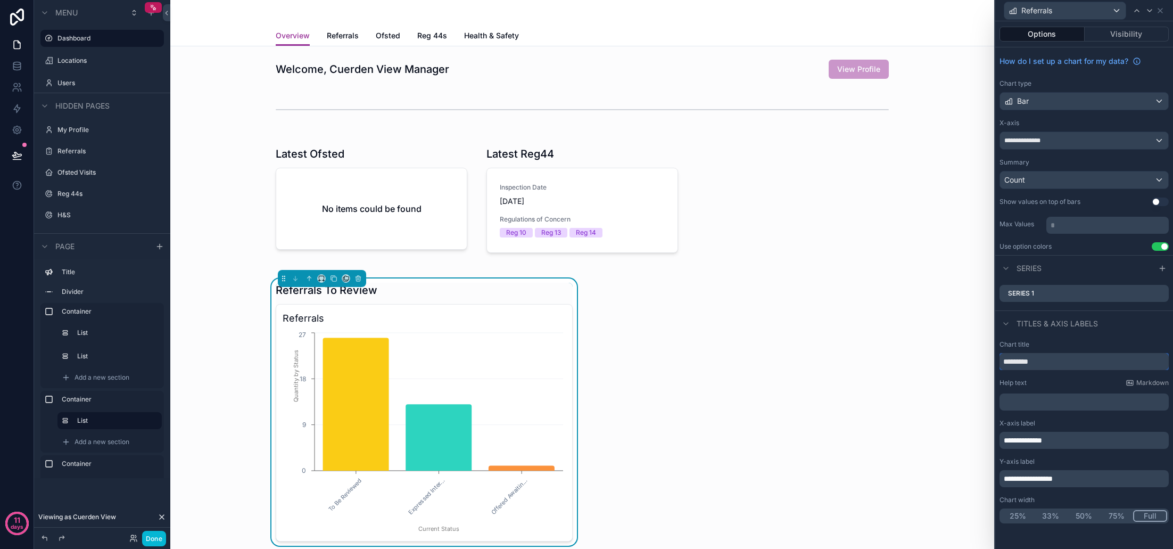
click at [1050, 357] on input "*********" at bounding box center [1083, 361] width 169 height 17
type input "**********"
click at [1163, 12] on icon at bounding box center [1160, 10] width 9 height 9
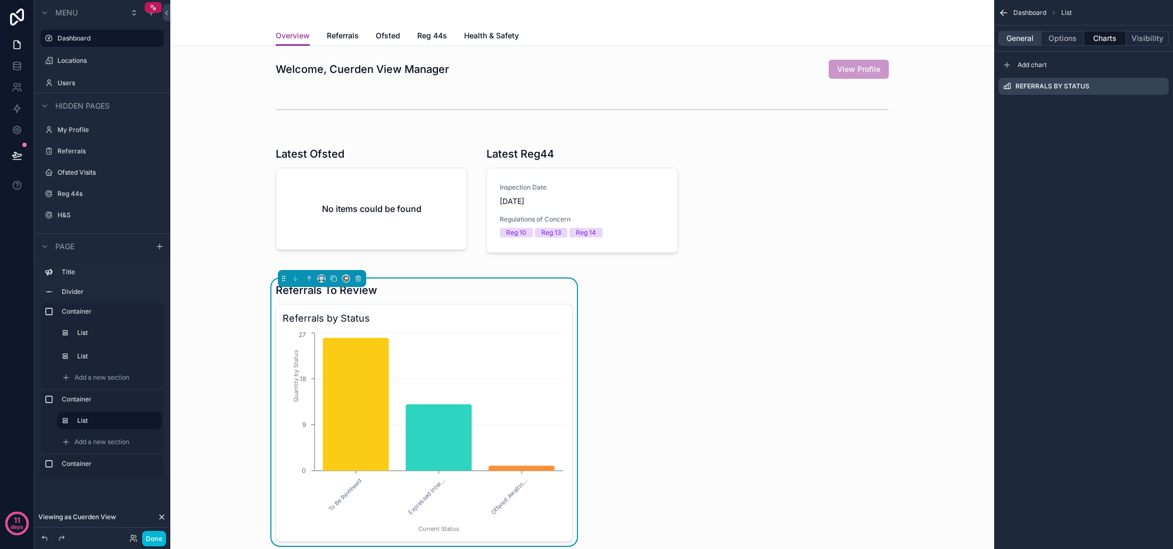
click at [1031, 39] on button "General" at bounding box center [1019, 38] width 43 height 15
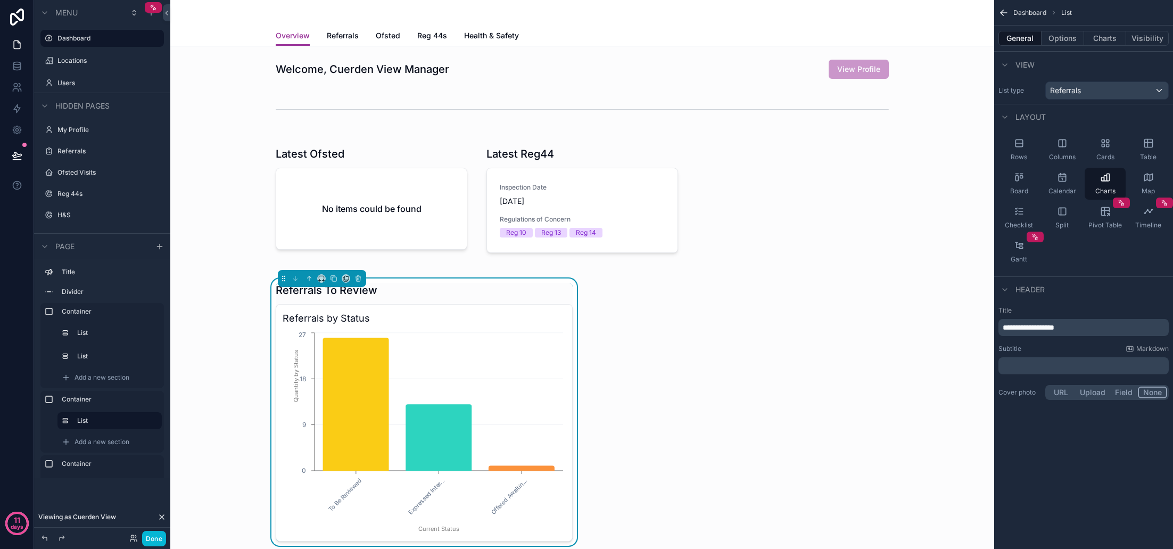
click at [1091, 328] on p "**********" at bounding box center [1085, 327] width 164 height 11
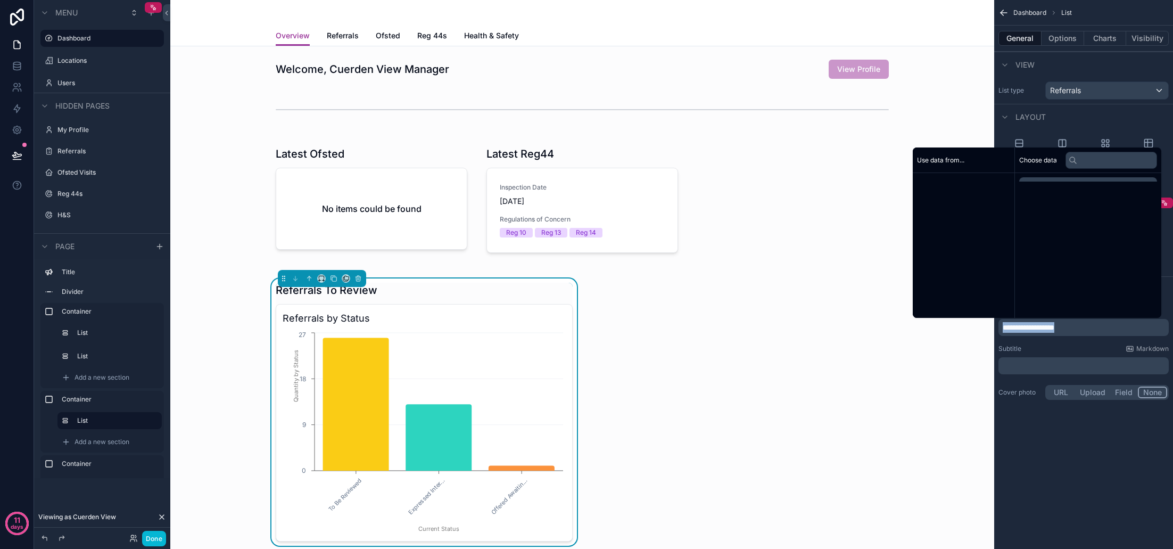
click at [1091, 328] on p "**********" at bounding box center [1085, 327] width 164 height 11
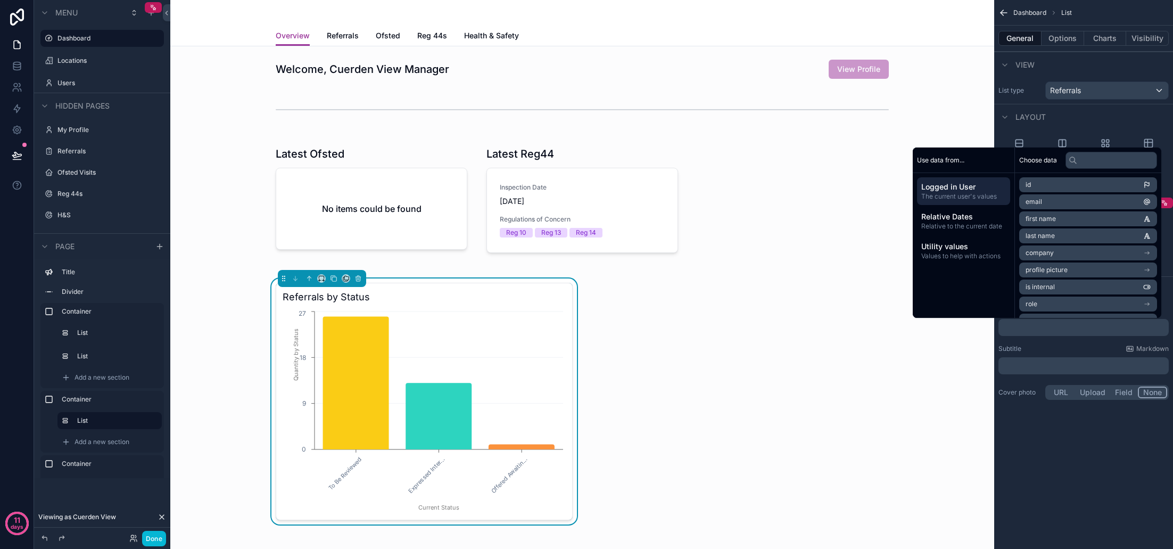
click at [1073, 351] on div "Subtitle Markdown" at bounding box center [1083, 348] width 170 height 9
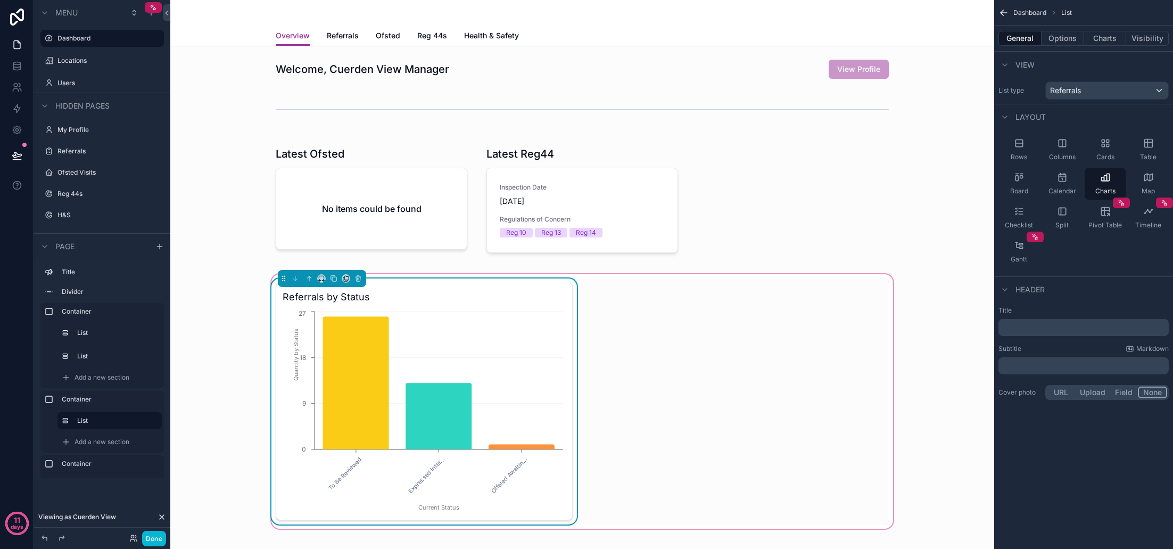
click at [820, 353] on div "Referrals by Status To Be Reviewed Expressed Inter... Offered Awaitin... Curren…" at bounding box center [582, 401] width 626 height 246
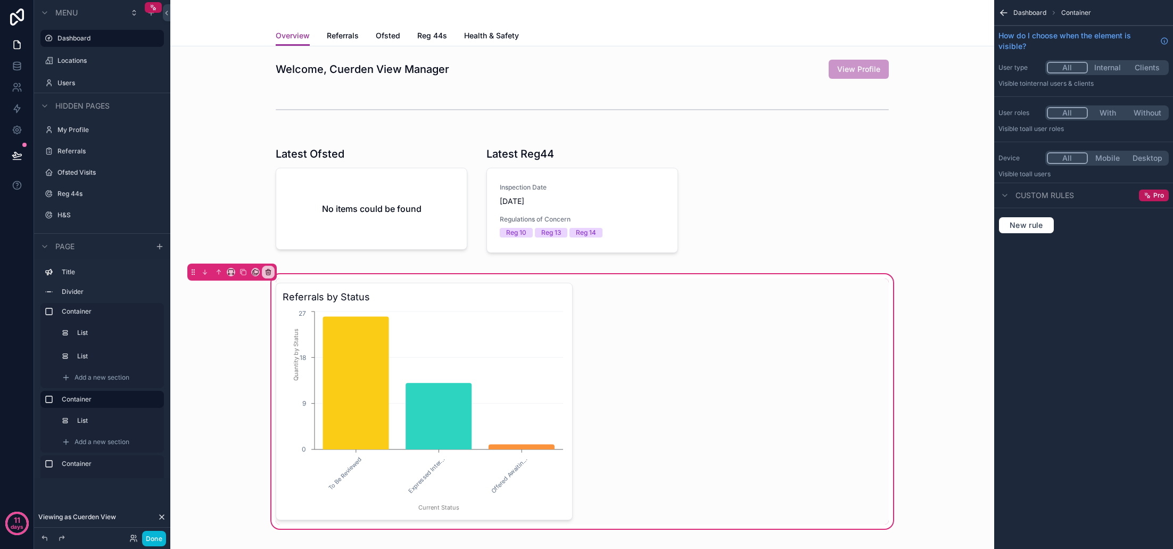
click at [661, 364] on div "Referrals by Status To Be Reviewed Expressed Inter... Offered Awaitin... Curren…" at bounding box center [582, 401] width 626 height 246
click at [112, 443] on span "Add a new section" at bounding box center [102, 441] width 55 height 9
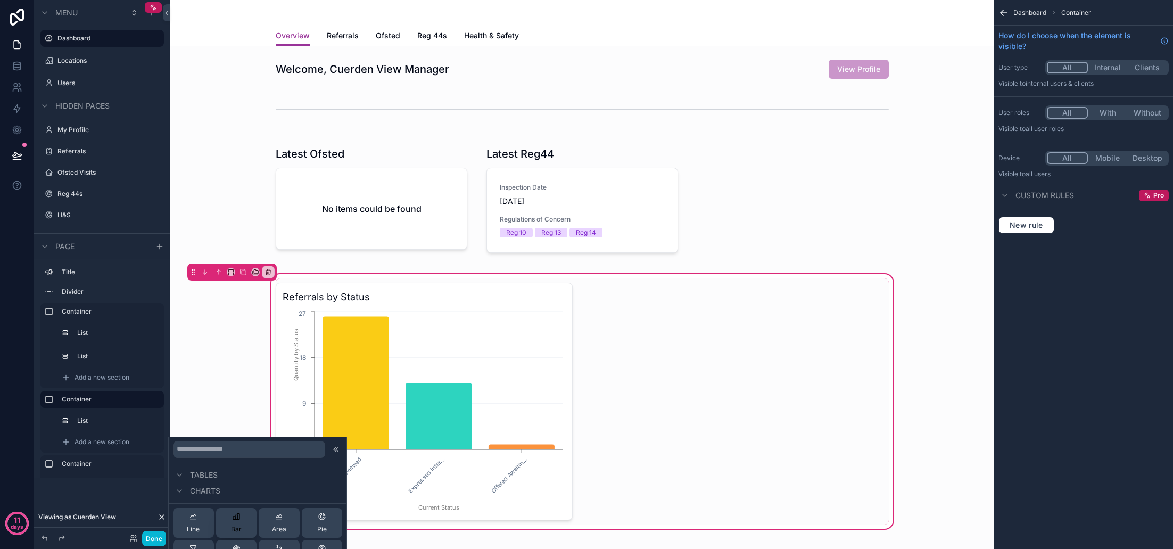
scroll to position [304, 0]
click at [316, 526] on button "Pie" at bounding box center [322, 523] width 41 height 30
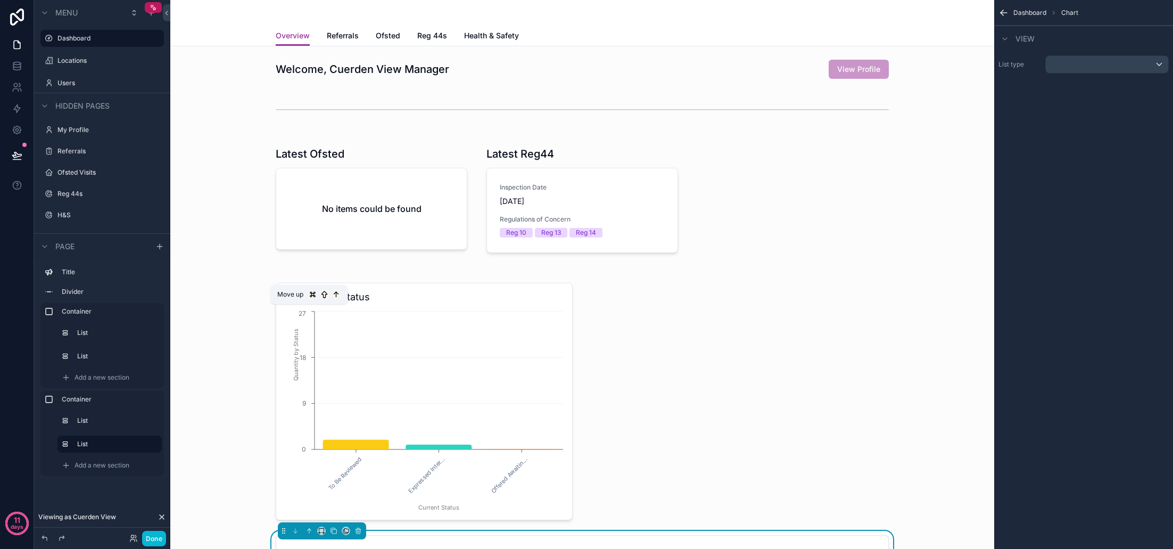
scroll to position [326, 0]
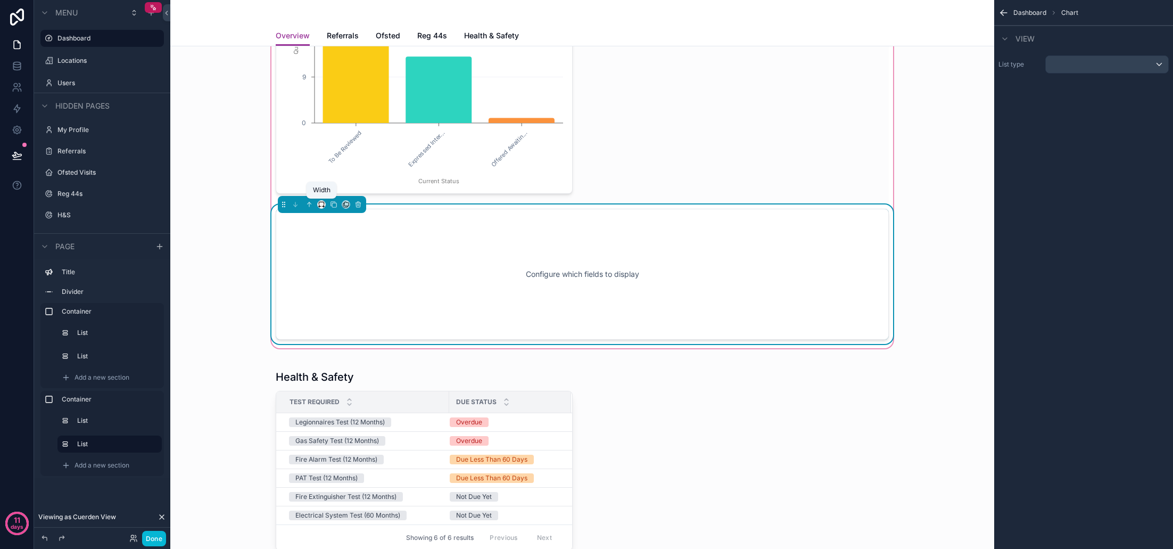
click at [322, 203] on icon "scrollable content" at bounding box center [321, 204] width 7 height 7
click at [342, 286] on span "50%" at bounding box center [334, 284] width 16 height 13
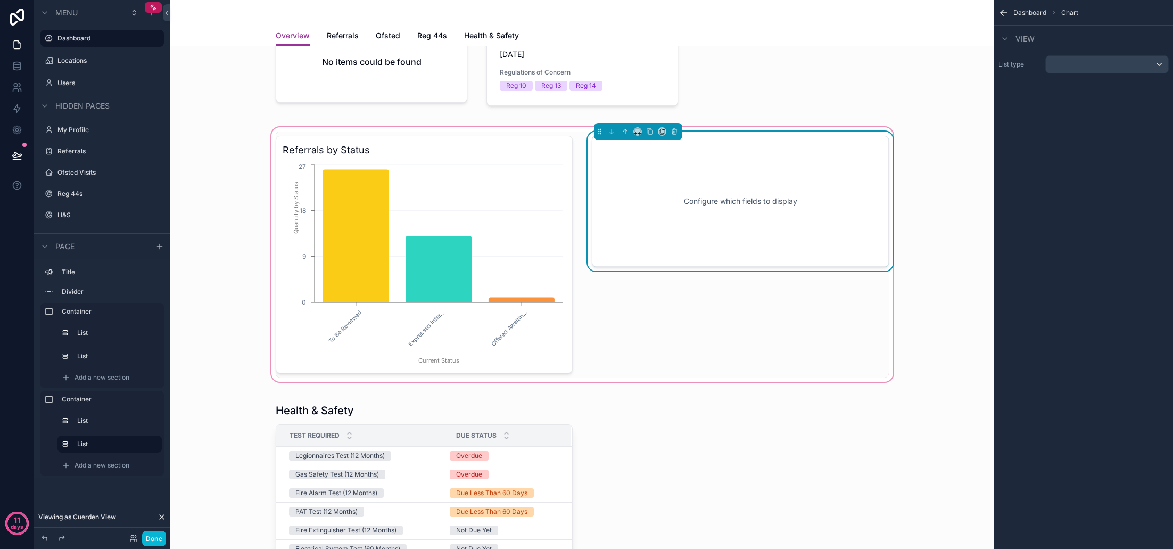
scroll to position [146, 0]
click at [1081, 71] on div "scrollable content" at bounding box center [1107, 64] width 122 height 17
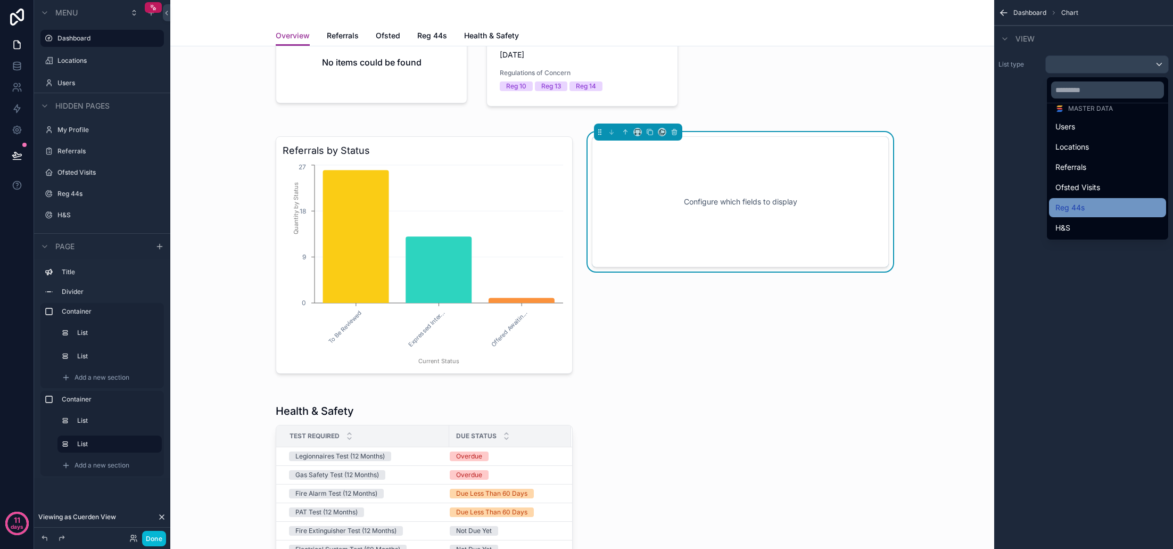
scroll to position [47, 0]
click at [1079, 202] on div "Reg 44s" at bounding box center [1107, 207] width 104 height 13
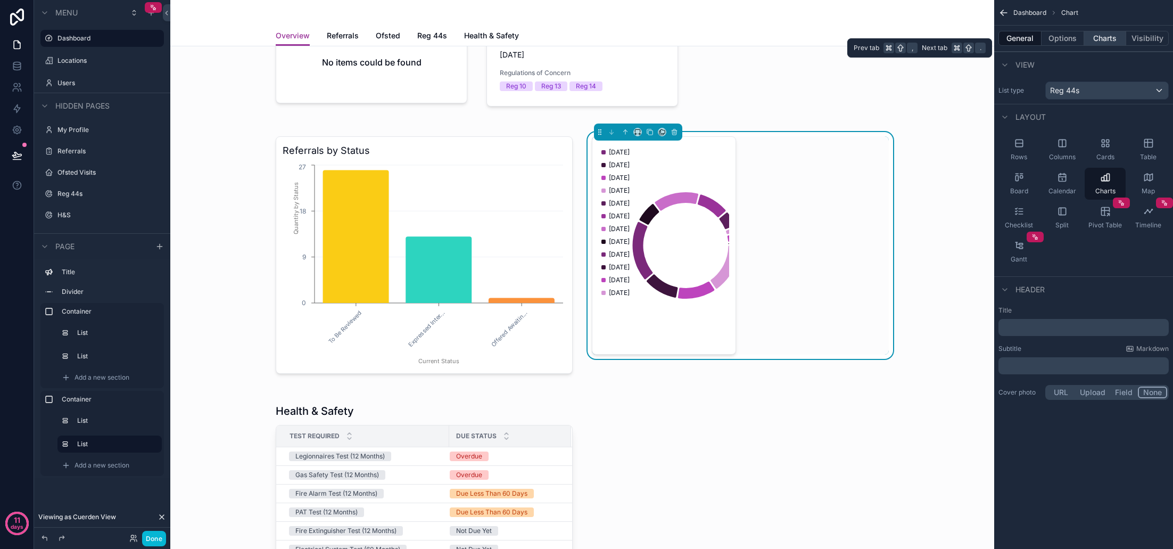
click at [1111, 40] on button "Charts" at bounding box center [1105, 38] width 43 height 15
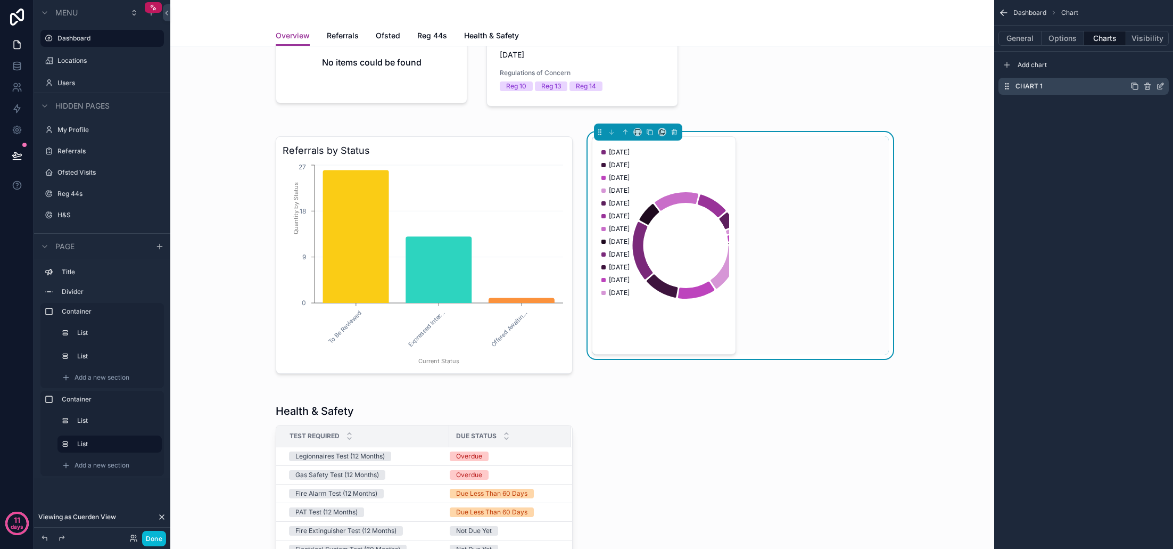
click at [1158, 85] on icon "scrollable content" at bounding box center [1160, 87] width 5 height 5
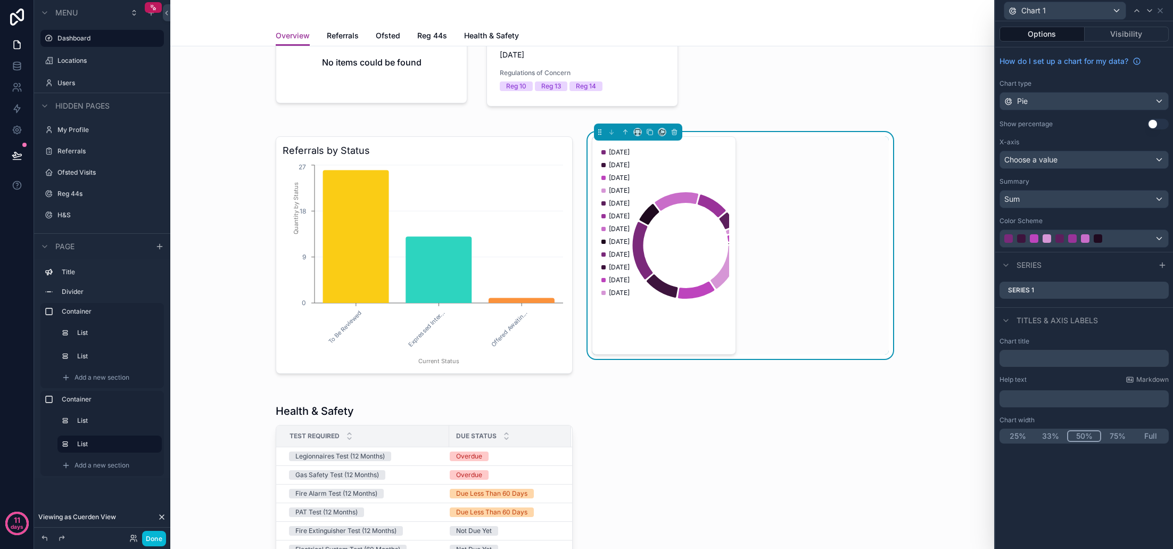
click at [1103, 201] on div "Sum" at bounding box center [1084, 199] width 168 height 17
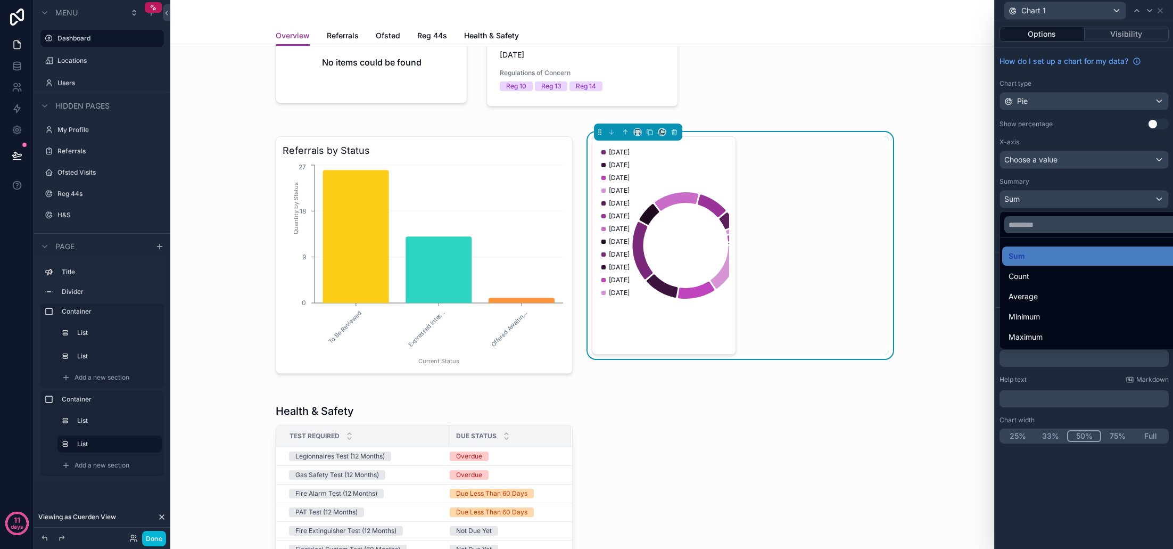
click at [1044, 273] on div "Count" at bounding box center [1097, 276] width 176 height 13
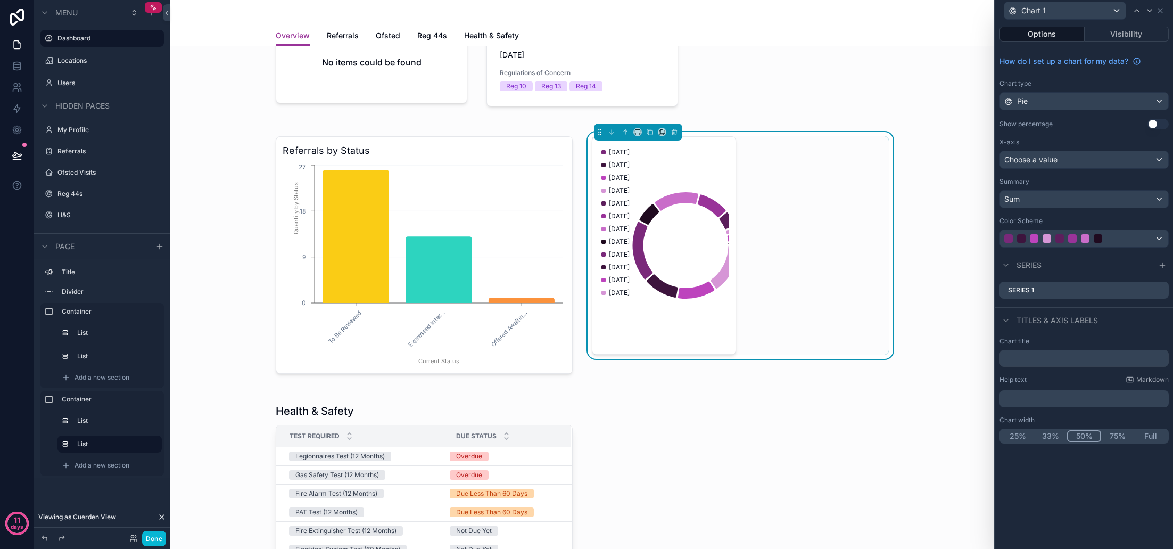
scroll to position [0, 0]
click at [1068, 166] on div "Choose a value" at bounding box center [1084, 159] width 168 height 17
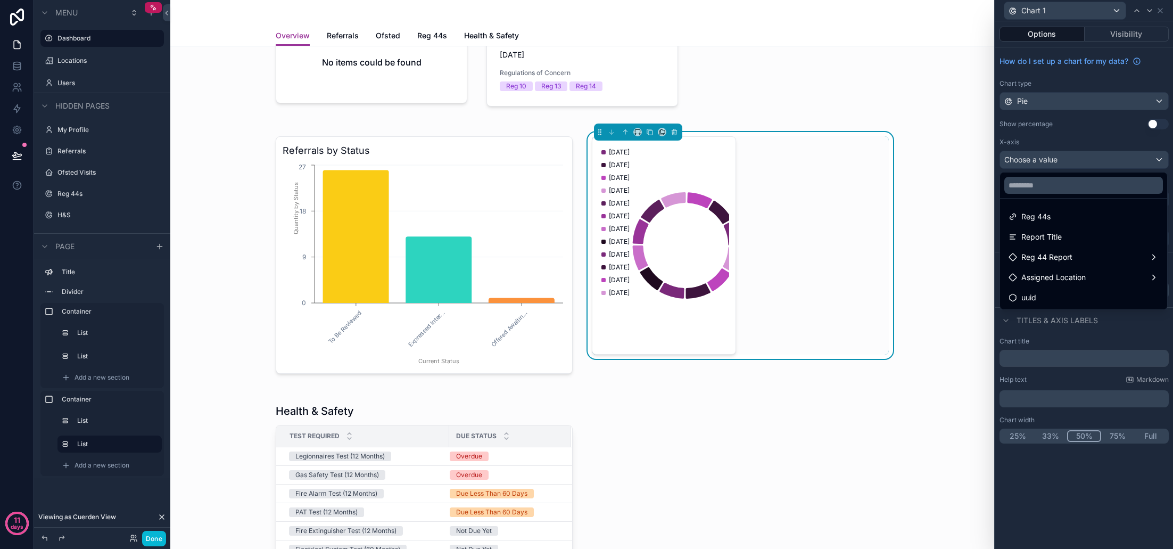
click at [1068, 148] on div at bounding box center [1084, 274] width 178 height 549
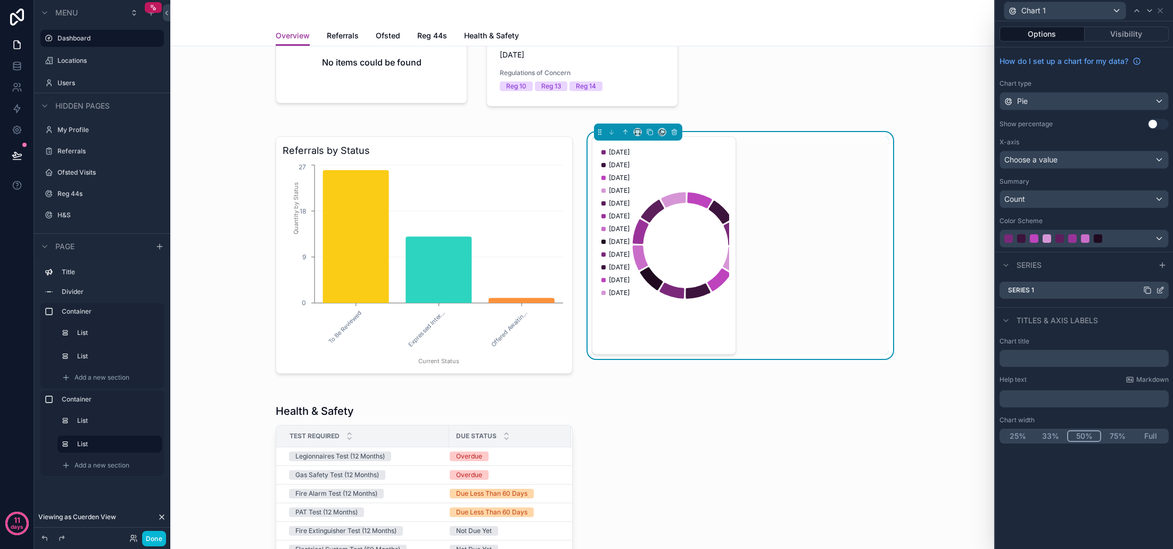
click at [1159, 291] on icon at bounding box center [1161, 289] width 4 height 4
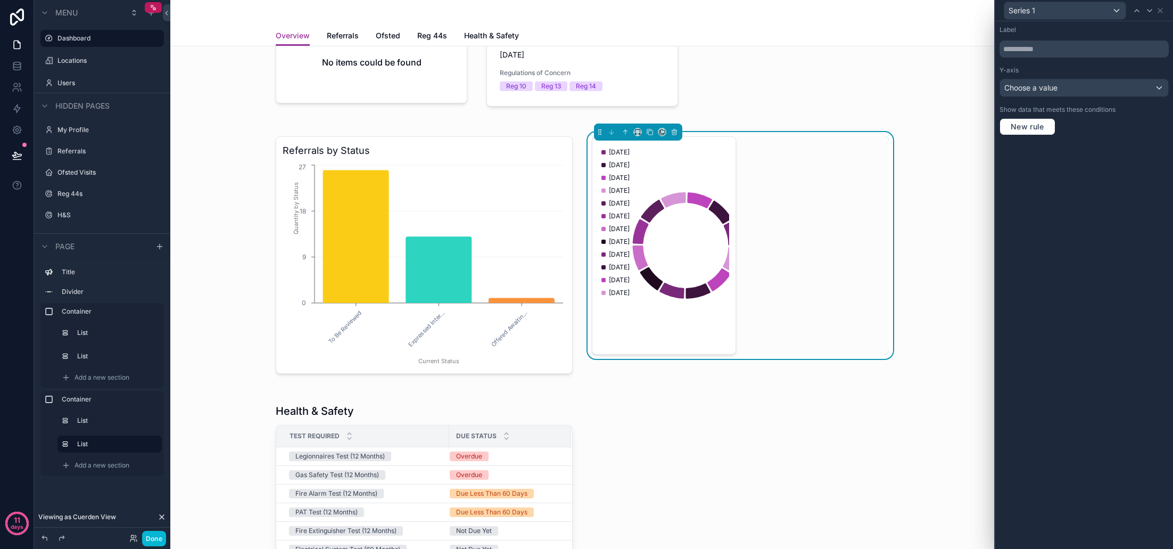
click at [1096, 88] on div "Choose a value" at bounding box center [1084, 87] width 168 height 17
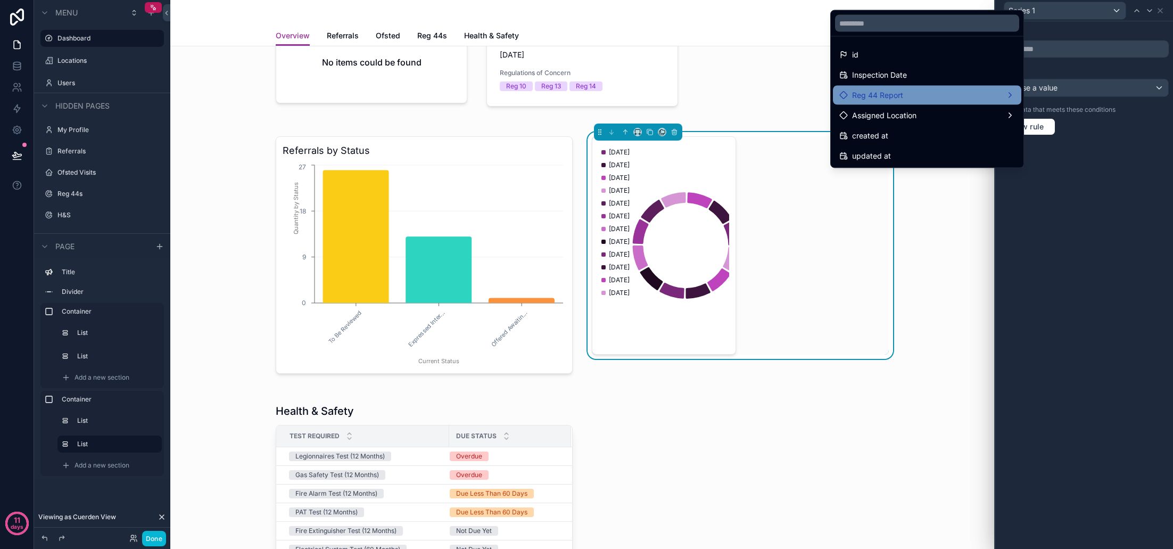
click at [951, 99] on div "Reg 44 Report" at bounding box center [927, 95] width 176 height 13
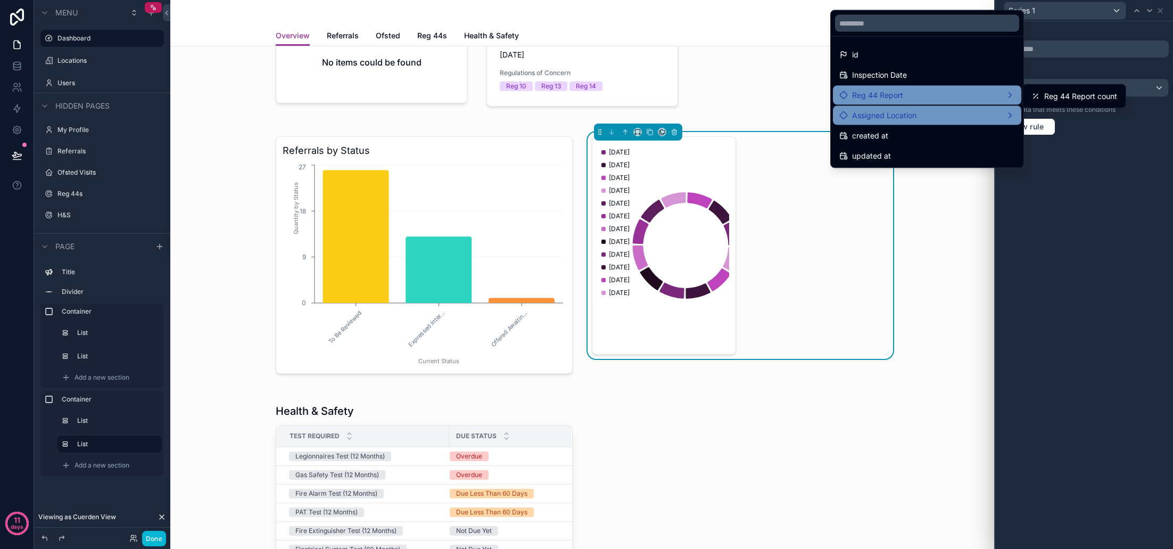
click at [964, 111] on div "Assigned Location" at bounding box center [927, 115] width 176 height 13
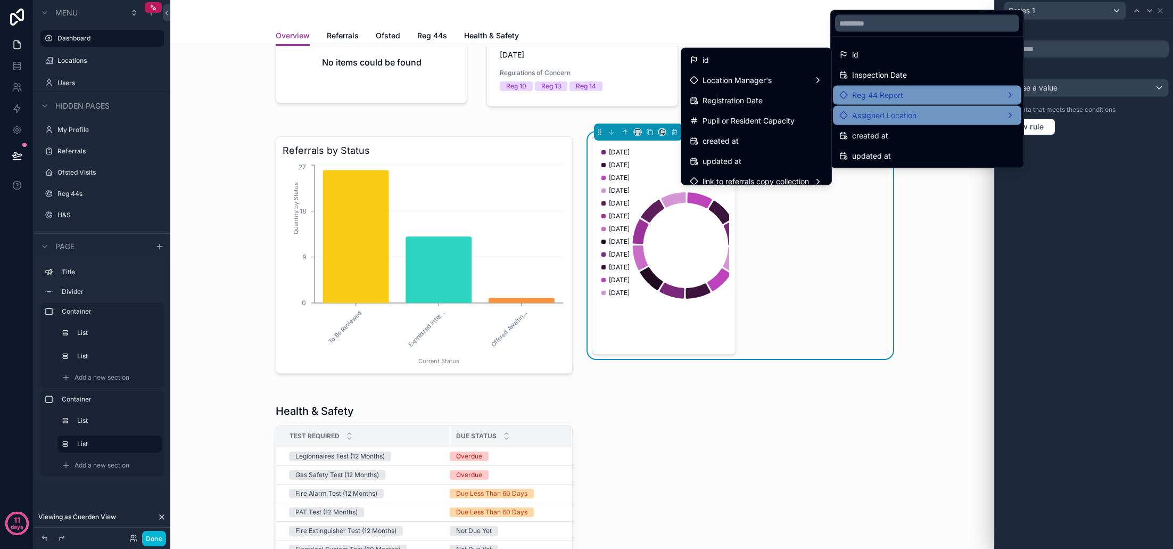
click at [952, 97] on div "Reg 44 Report" at bounding box center [927, 95] width 176 height 13
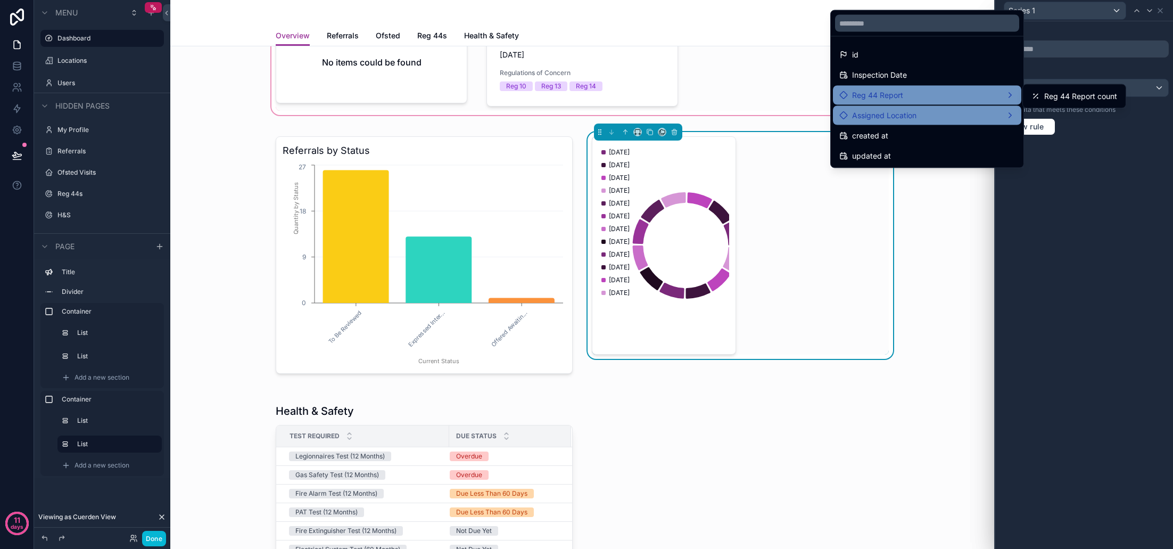
click at [938, 77] on div "Inspection Date" at bounding box center [927, 75] width 176 height 13
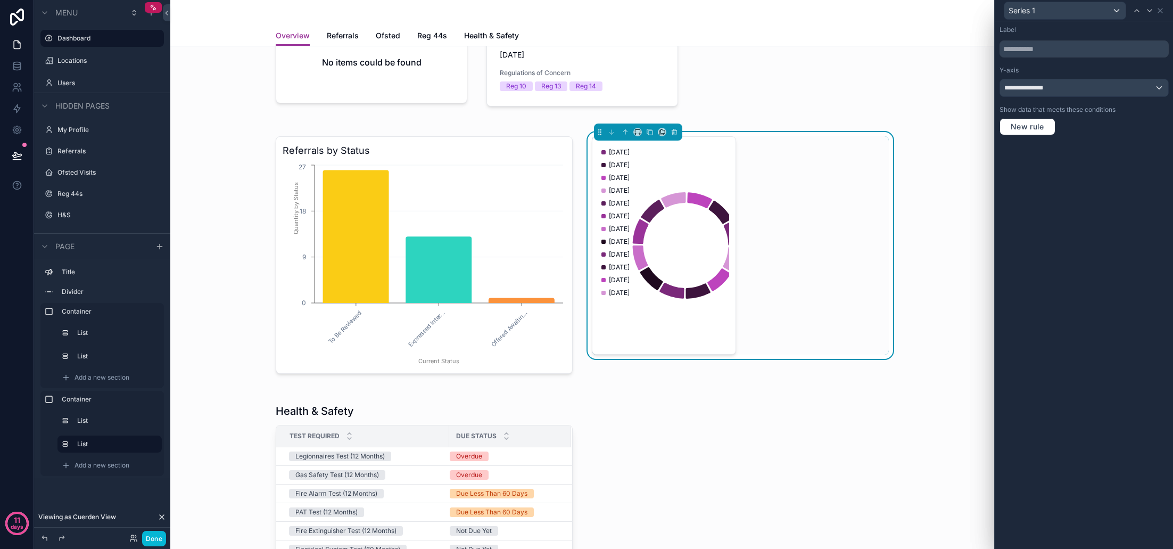
click at [162, 518] on icon at bounding box center [162, 517] width 9 height 9
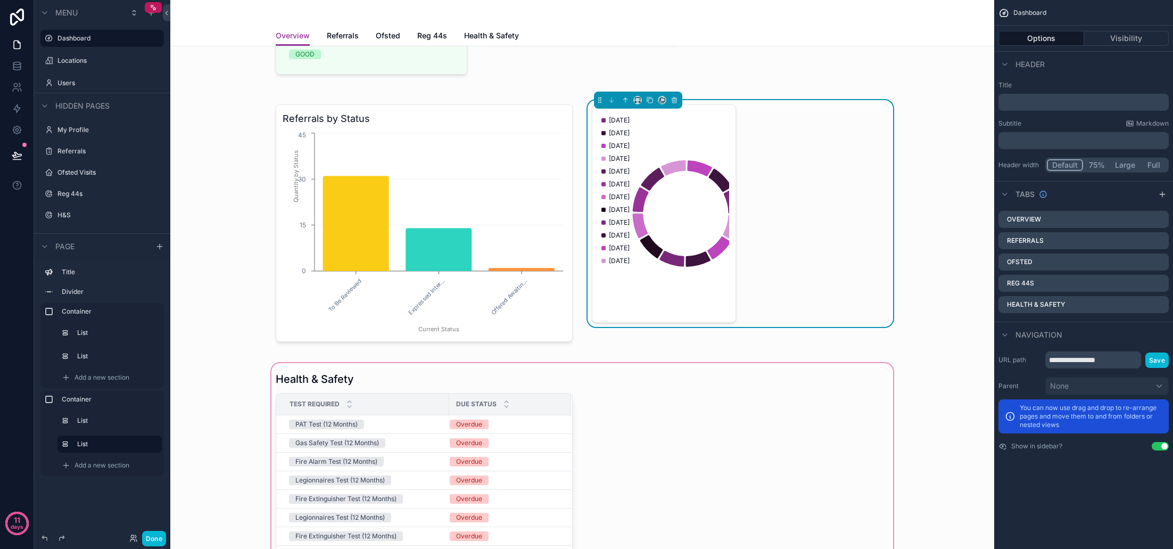
scroll to position [180, 0]
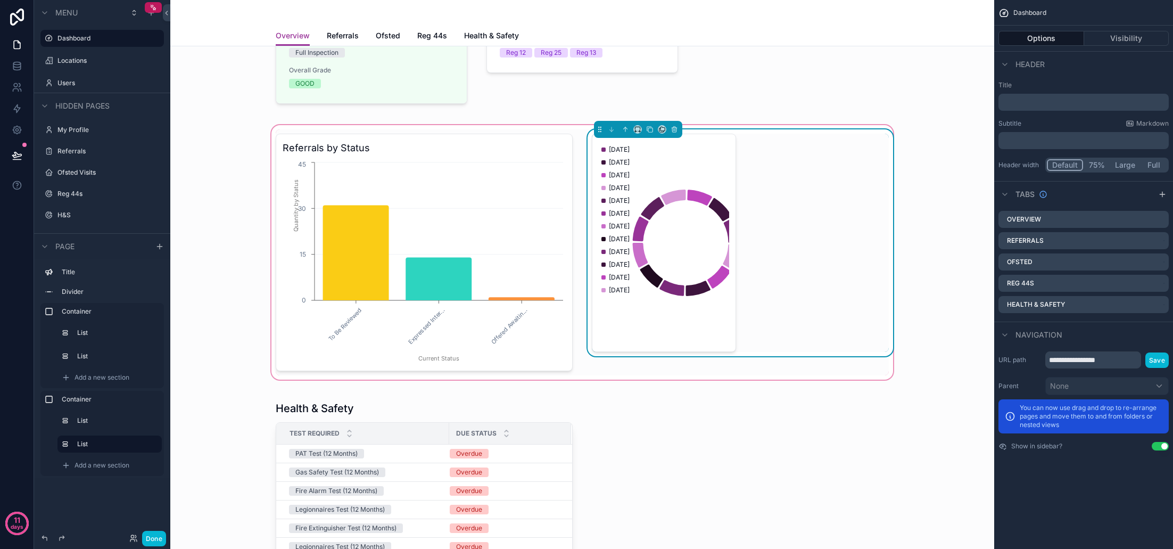
click at [704, 303] on icon "chart" at bounding box center [664, 243] width 130 height 204
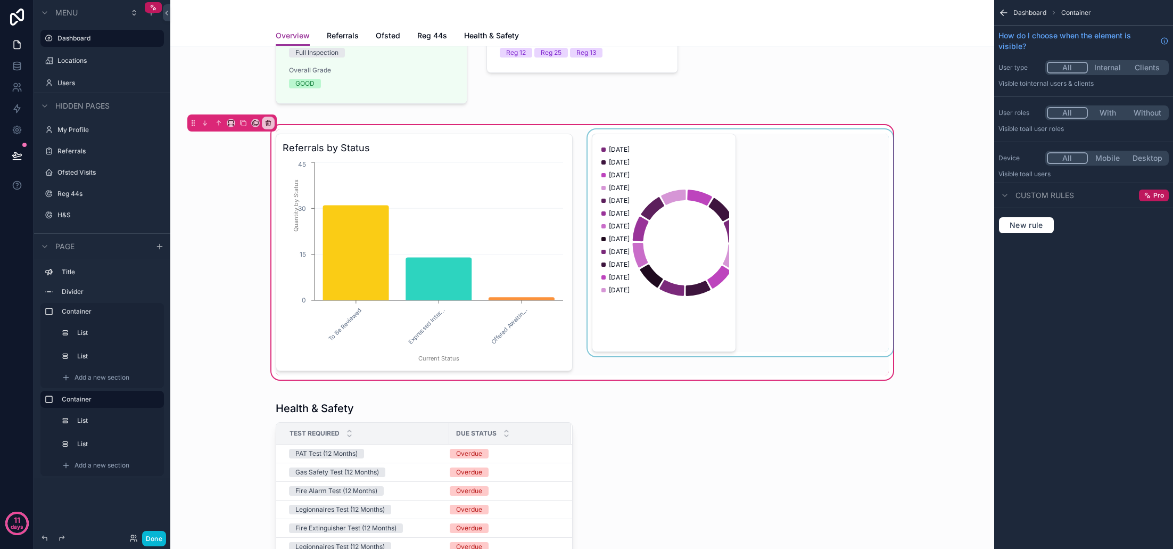
click at [708, 319] on div "scrollable content" at bounding box center [740, 252] width 310 height 246
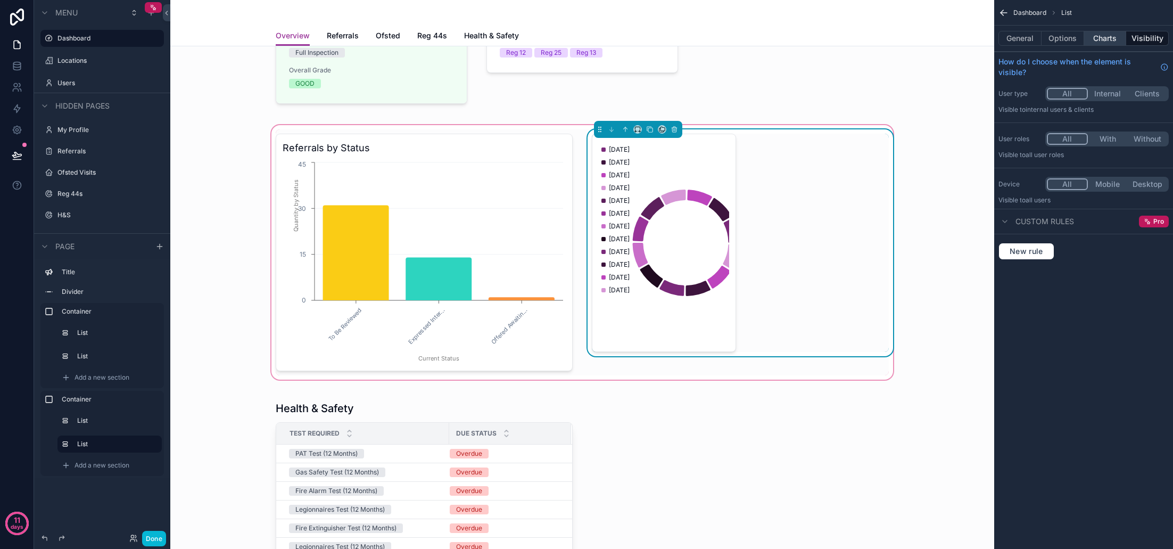
click at [1103, 38] on button "Charts" at bounding box center [1105, 38] width 43 height 15
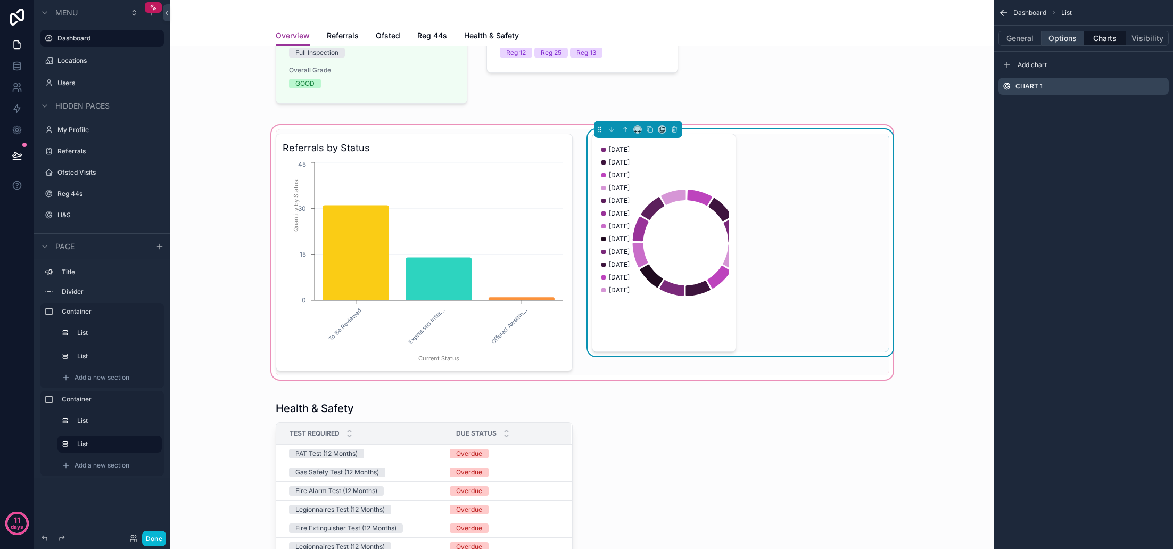
click at [1073, 38] on button "Options" at bounding box center [1063, 38] width 43 height 15
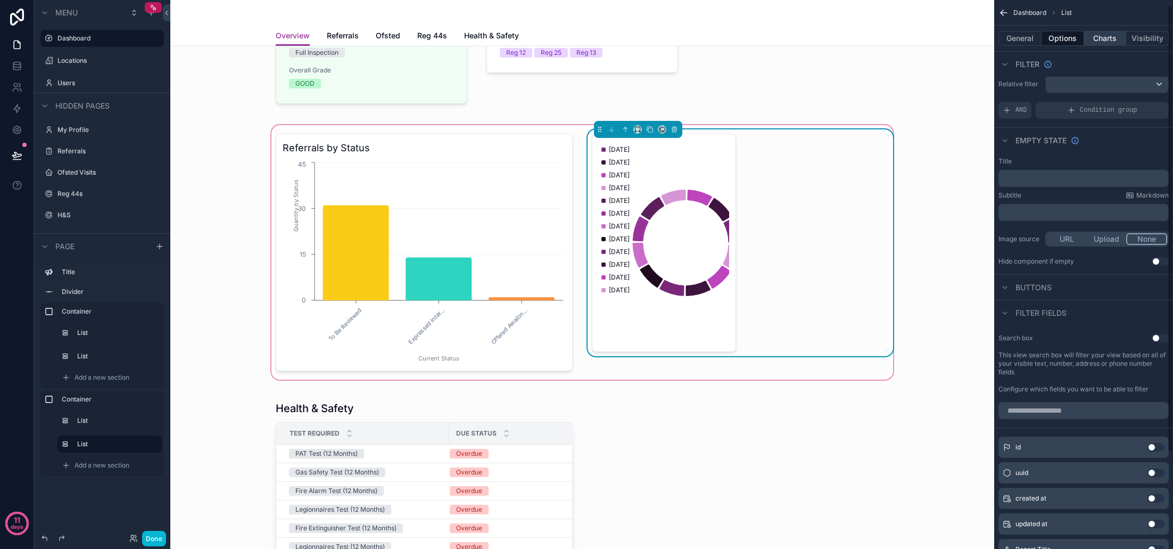
scroll to position [1, 0]
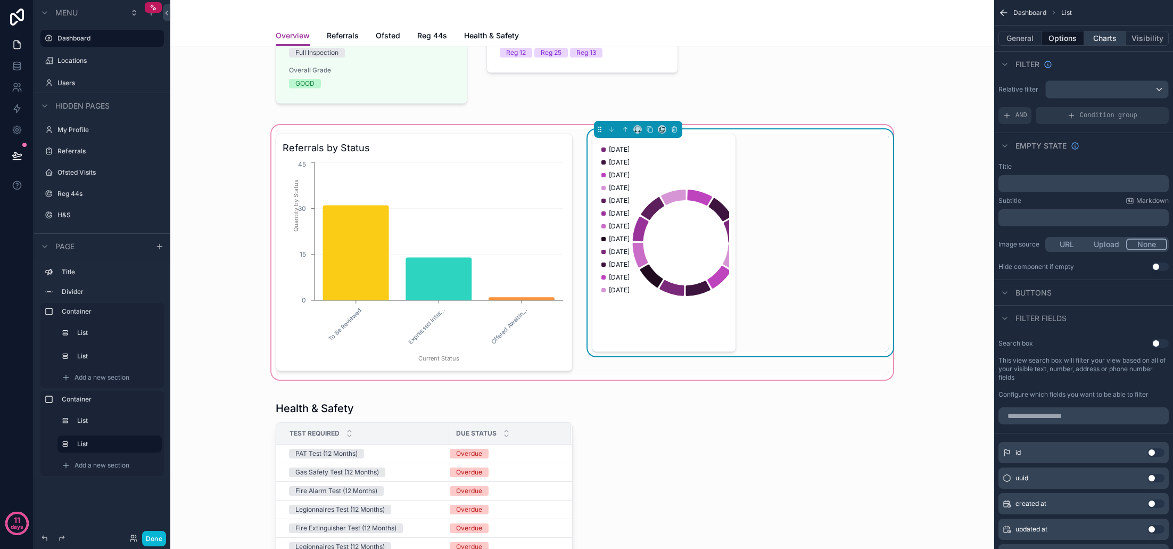
click at [1091, 38] on button "Charts" at bounding box center [1105, 38] width 43 height 15
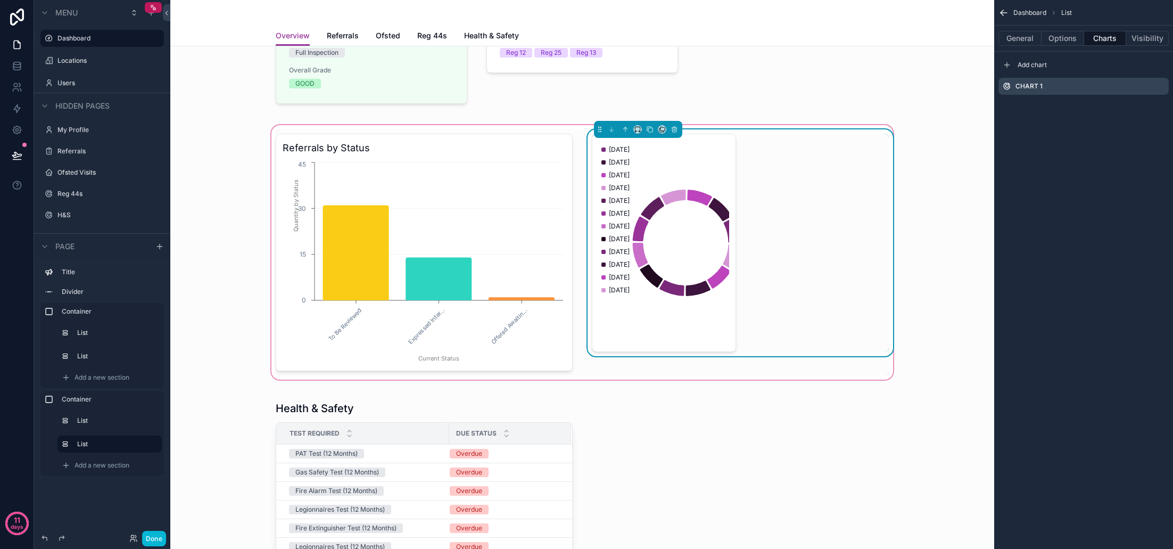
scroll to position [0, 1]
click at [1161, 87] on icon "scrollable content" at bounding box center [1160, 86] width 9 height 9
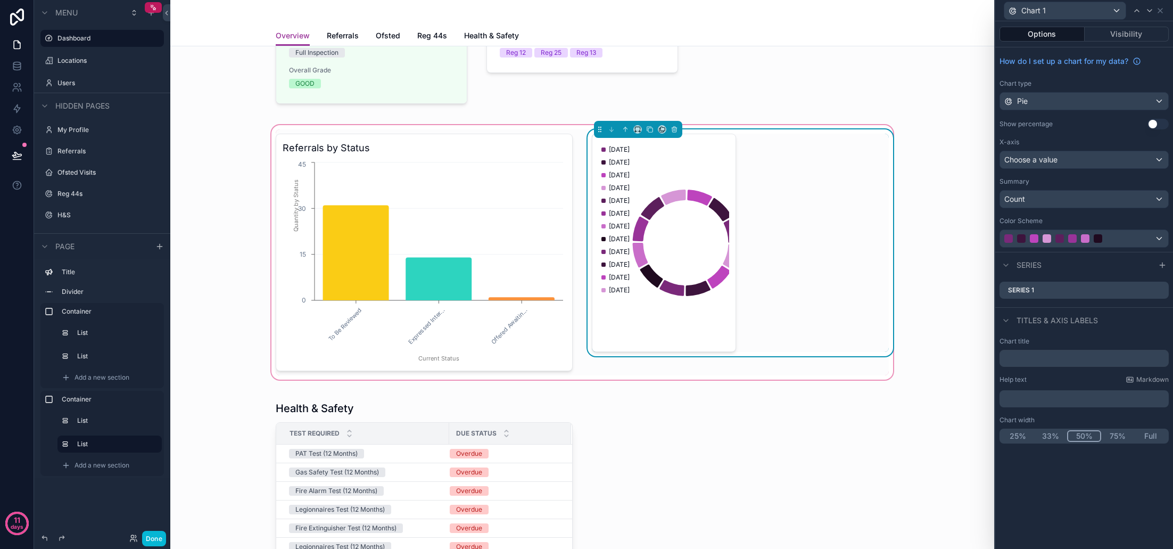
scroll to position [0, 0]
click at [1123, 161] on div "Choose a value" at bounding box center [1084, 159] width 168 height 17
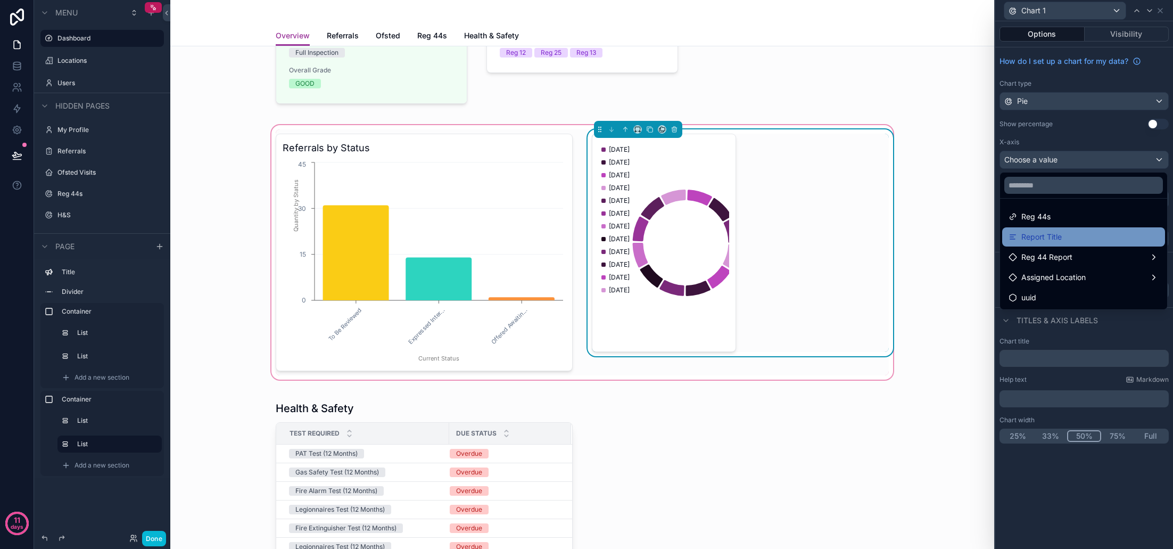
click at [1087, 237] on div "Report Title" at bounding box center [1084, 236] width 150 height 13
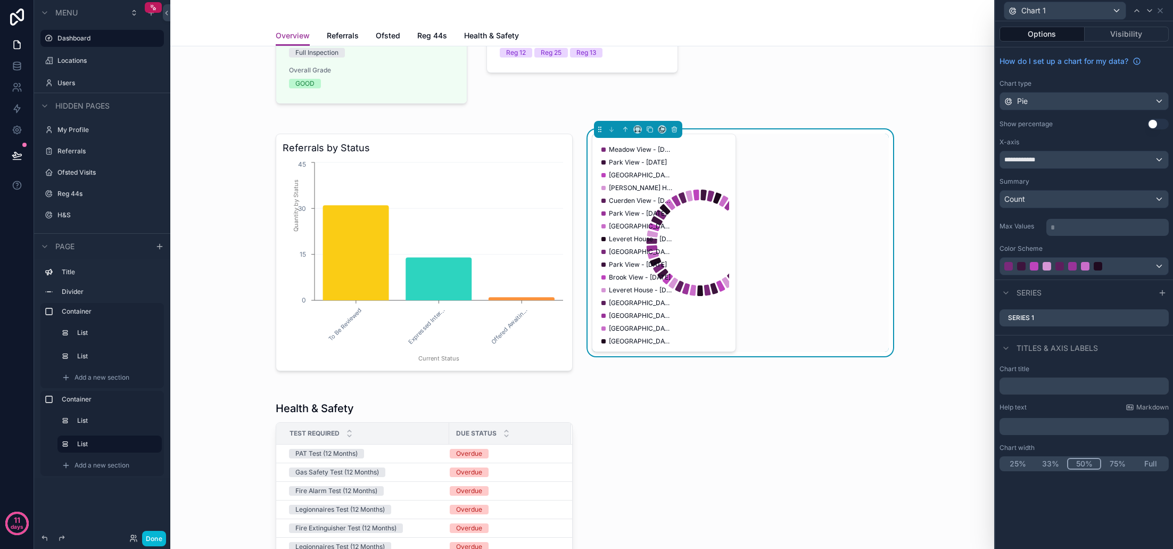
click at [1075, 98] on div "Pie" at bounding box center [1084, 101] width 168 height 17
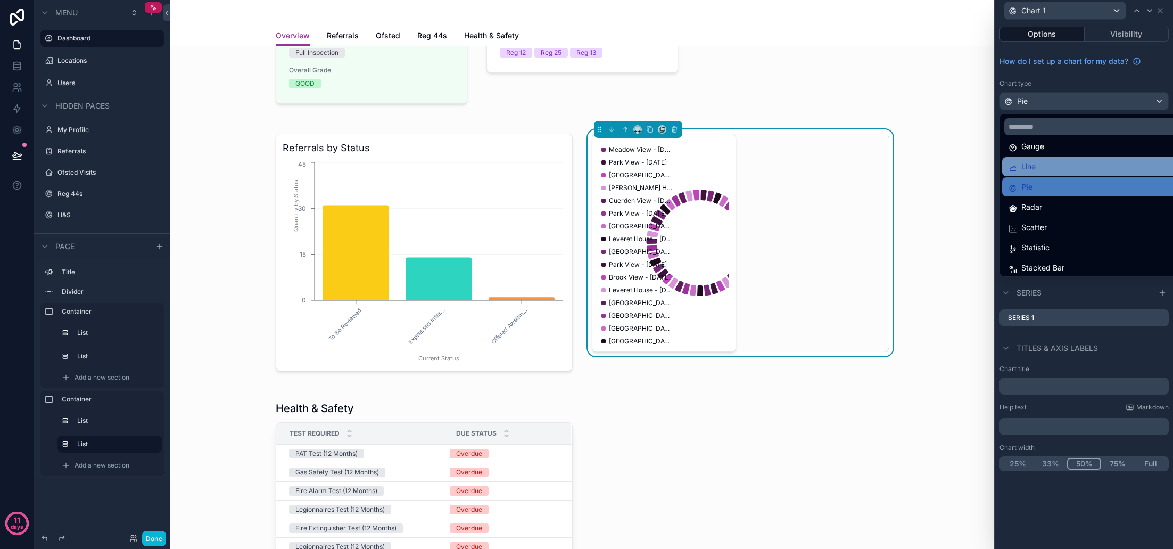
scroll to position [75, 0]
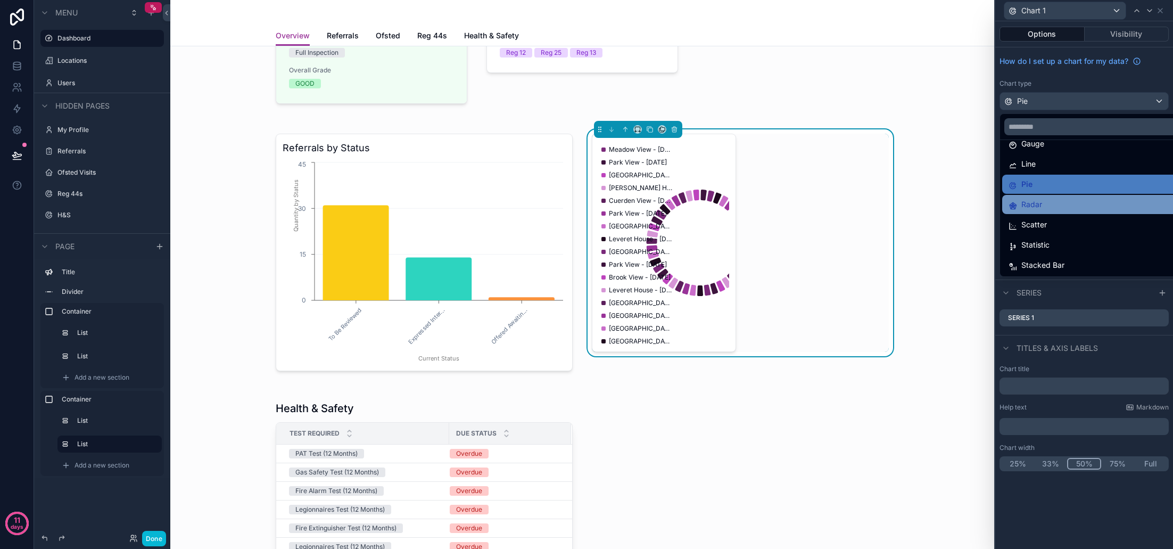
click at [1072, 209] on div "Radar" at bounding box center [1097, 204] width 176 height 13
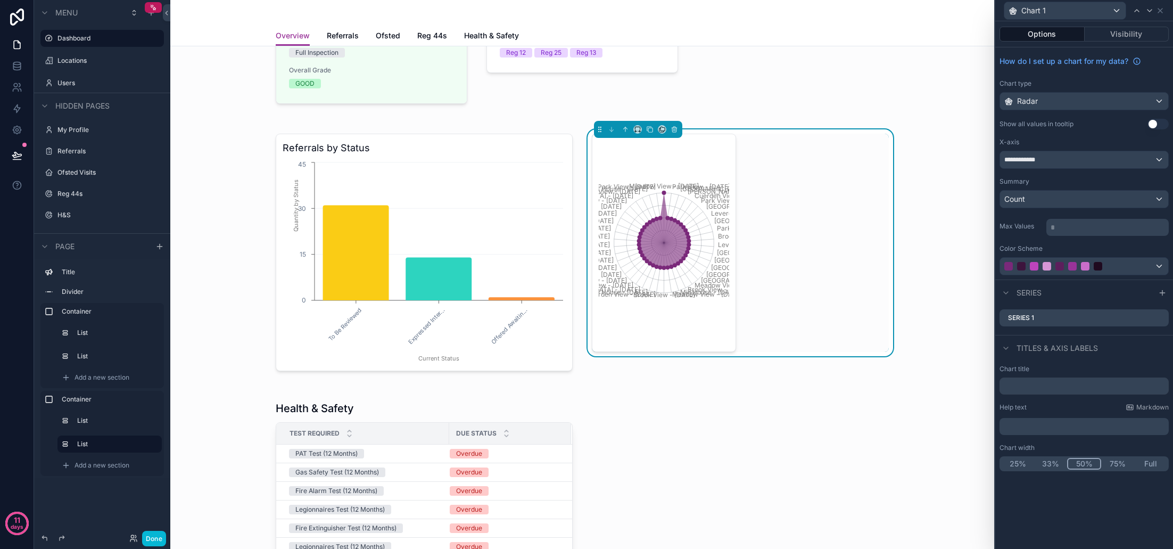
click at [1058, 108] on div "Radar" at bounding box center [1084, 101] width 168 height 17
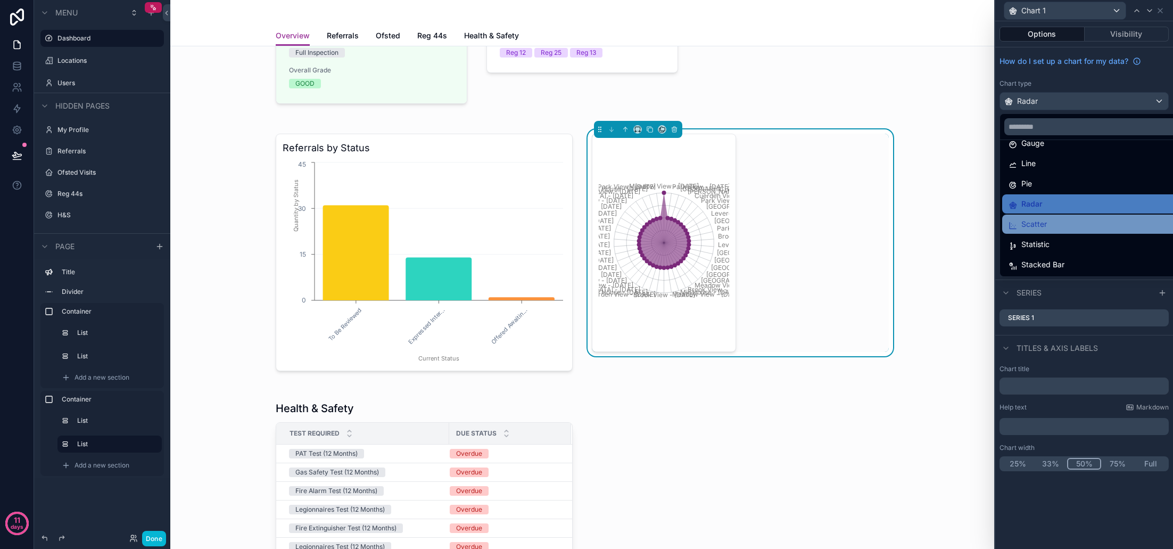
scroll to position [76, 0]
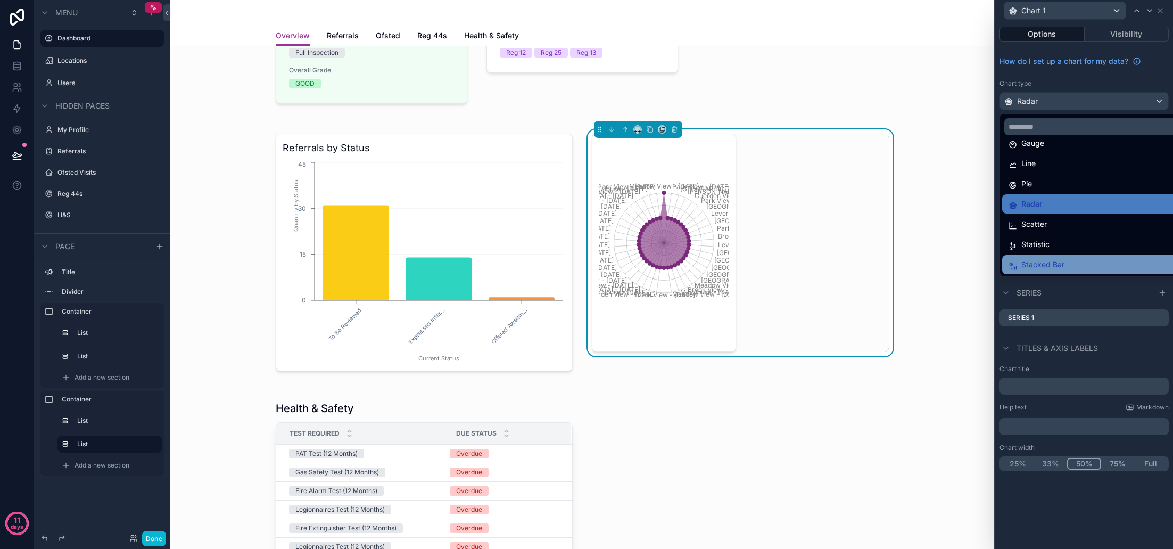
click at [1069, 261] on div "Stacked Bar" at bounding box center [1097, 264] width 176 height 13
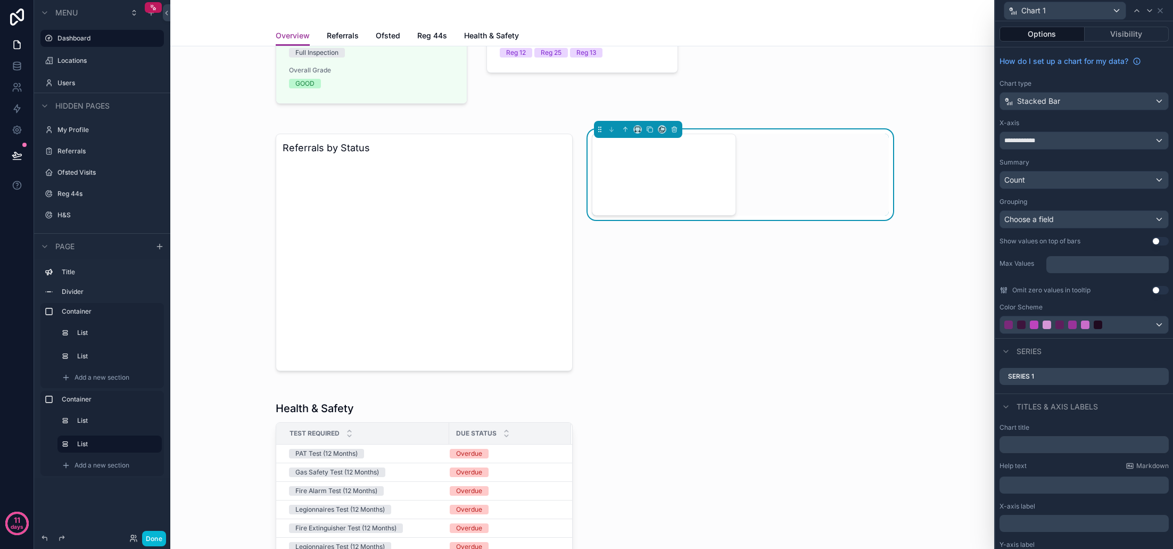
scroll to position [0, 0]
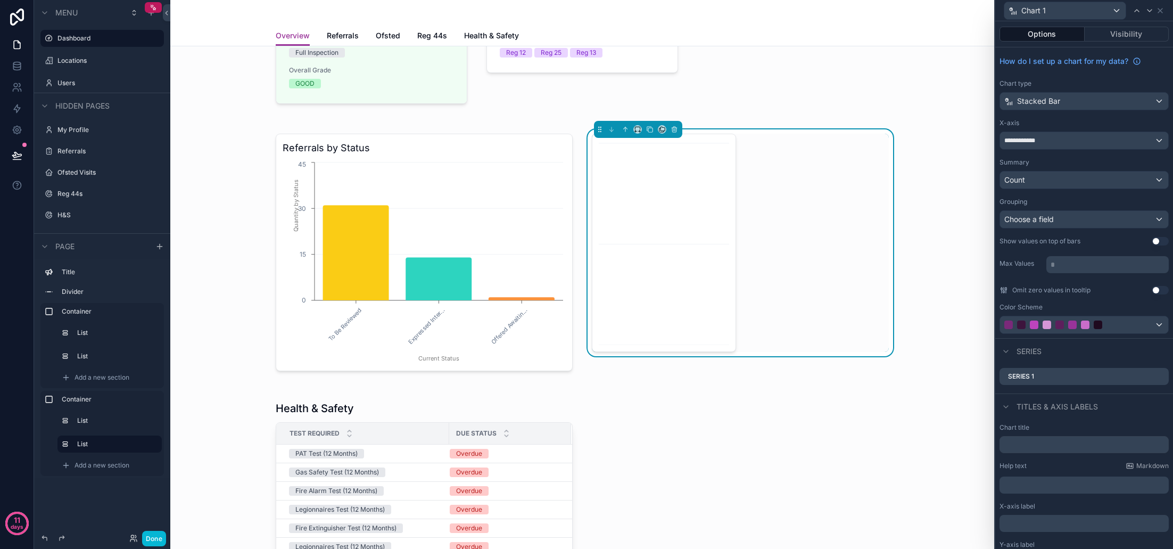
click at [1072, 219] on div "Choose a field" at bounding box center [1084, 219] width 168 height 17
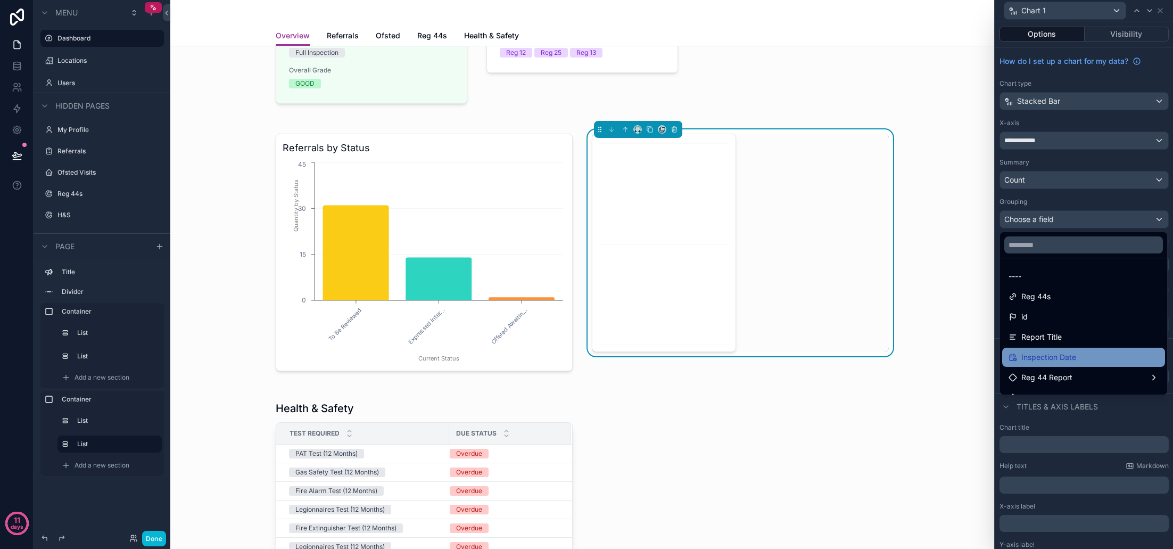
click at [1070, 354] on span "Inspection Date" at bounding box center [1048, 357] width 55 height 13
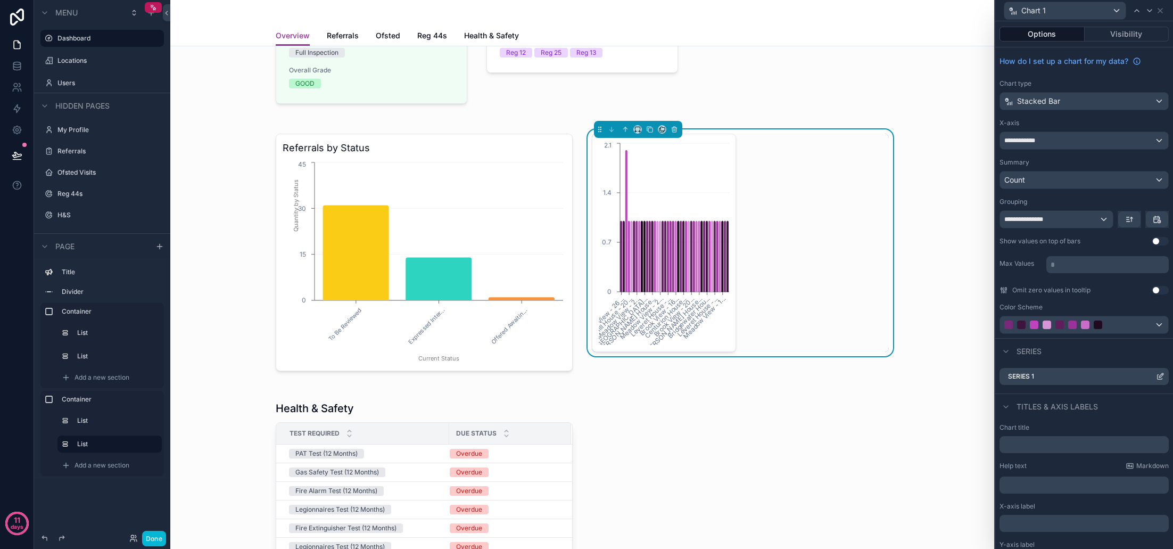
click at [1163, 377] on icon at bounding box center [1160, 376] width 9 height 9
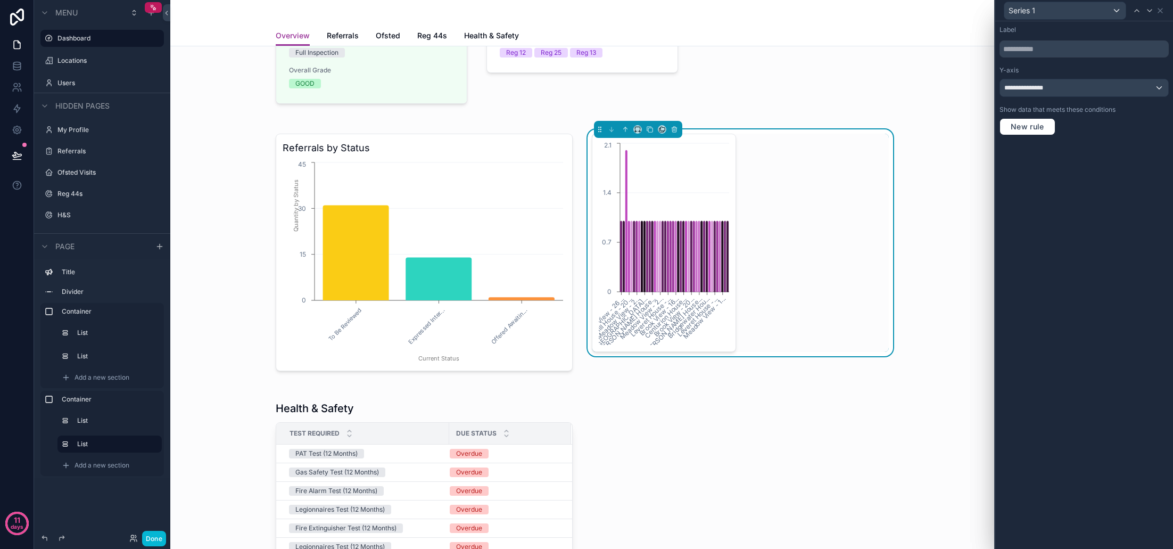
click at [1064, 89] on div "**********" at bounding box center [1084, 87] width 168 height 17
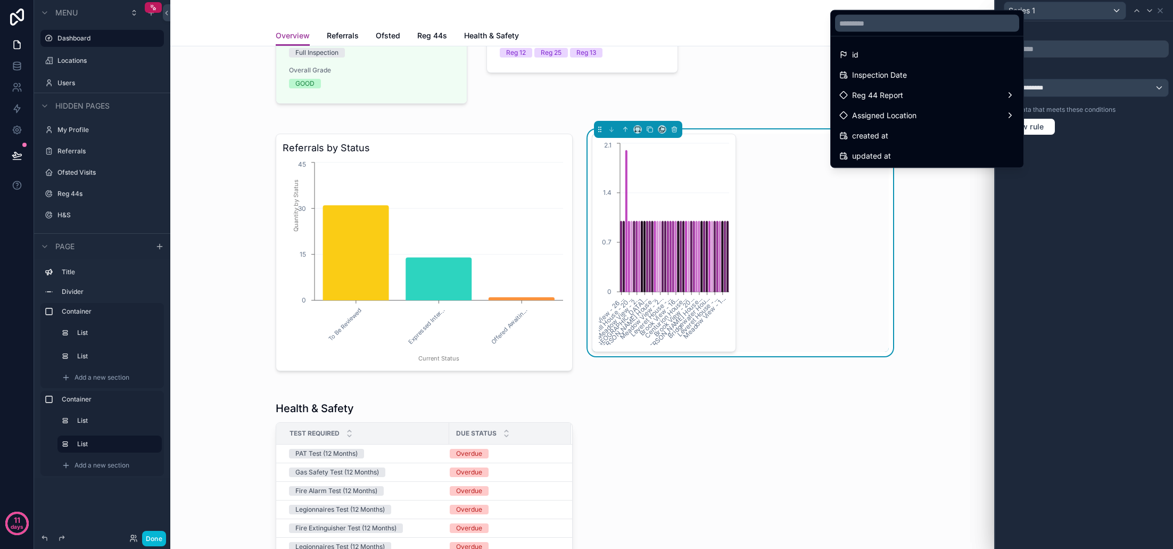
click at [1141, 117] on div at bounding box center [1084, 274] width 178 height 549
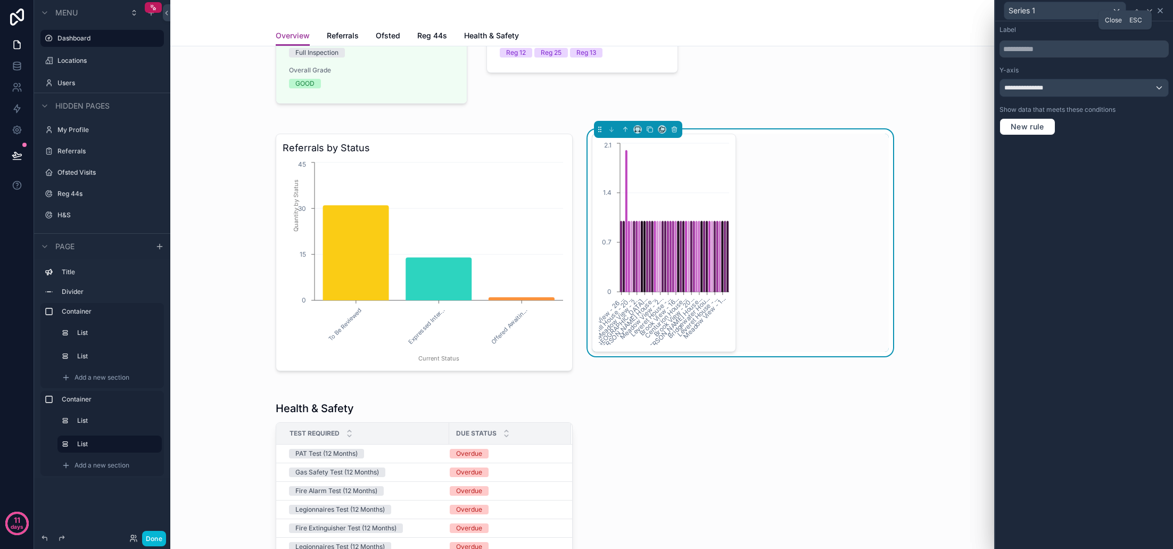
click at [1162, 13] on icon at bounding box center [1160, 11] width 4 height 4
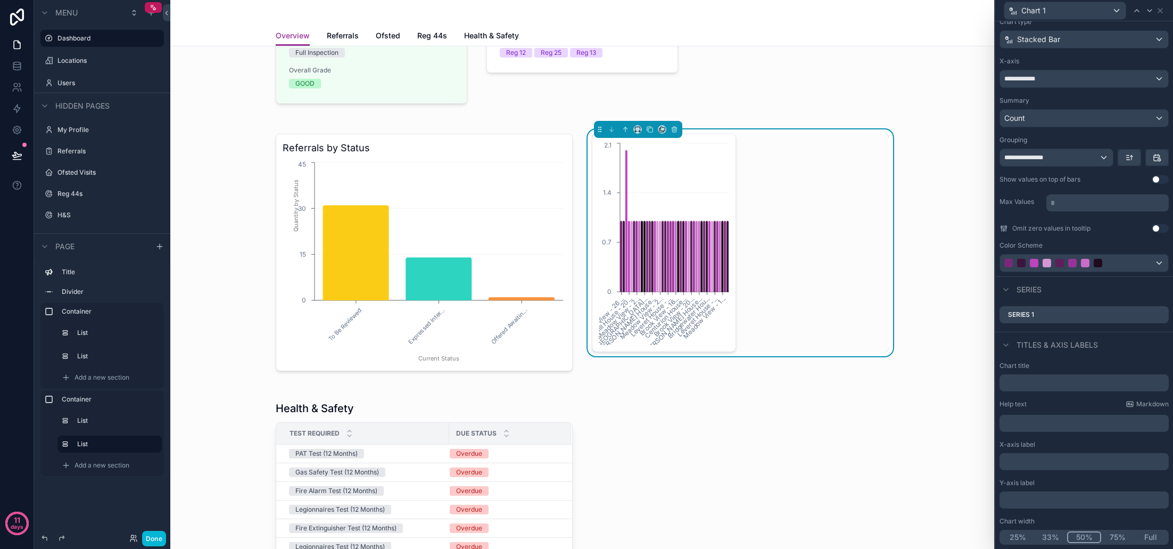
scroll to position [62, 0]
click at [1152, 536] on button "Full" at bounding box center [1150, 537] width 33 height 12
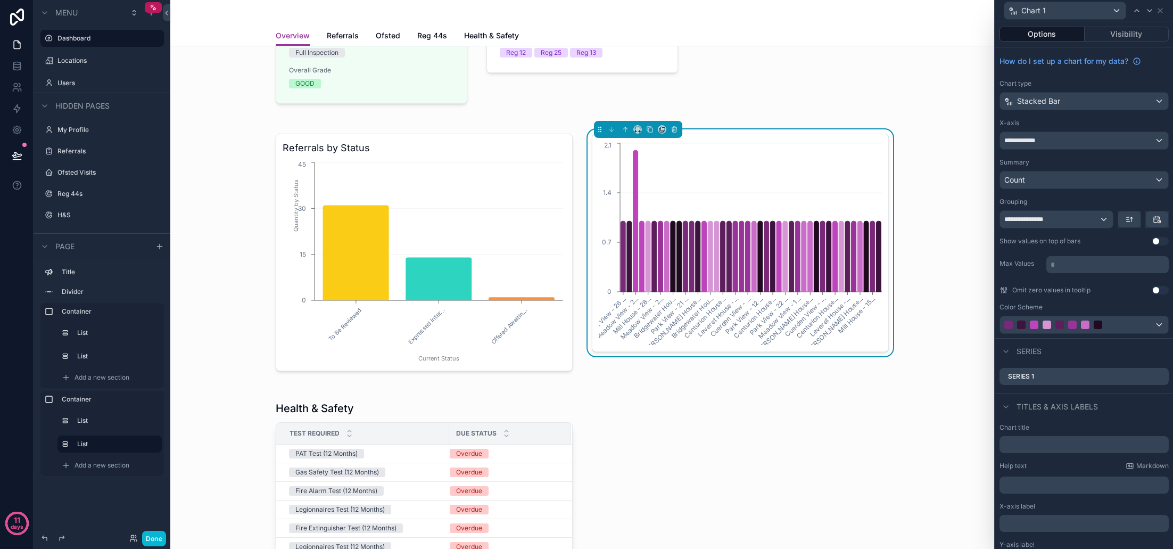
scroll to position [0, 0]
click at [1154, 219] on icon "button" at bounding box center [1157, 219] width 6 height 0
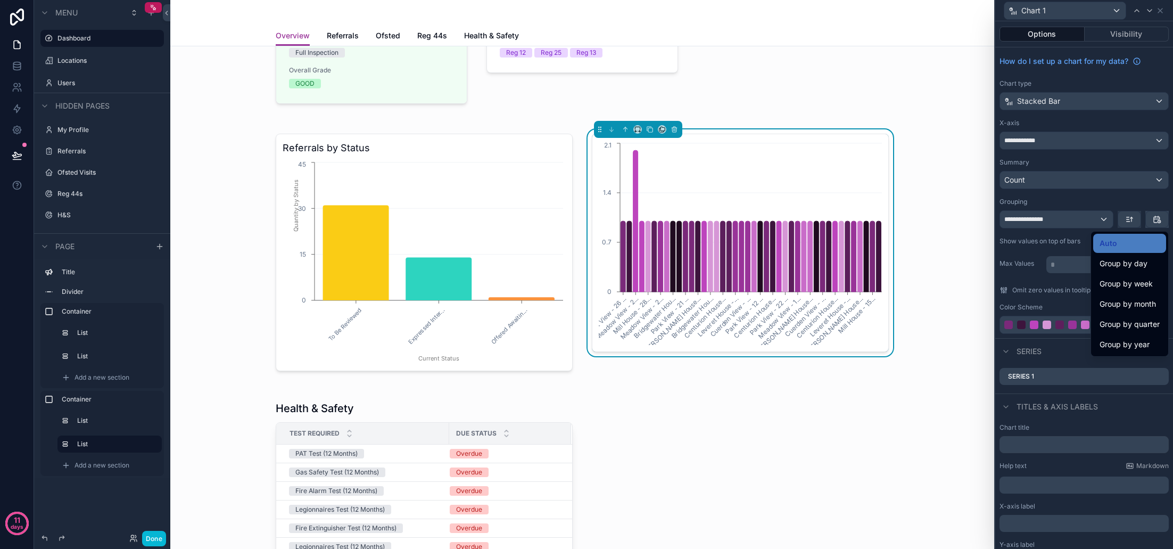
click at [1119, 203] on div at bounding box center [1084, 274] width 178 height 549
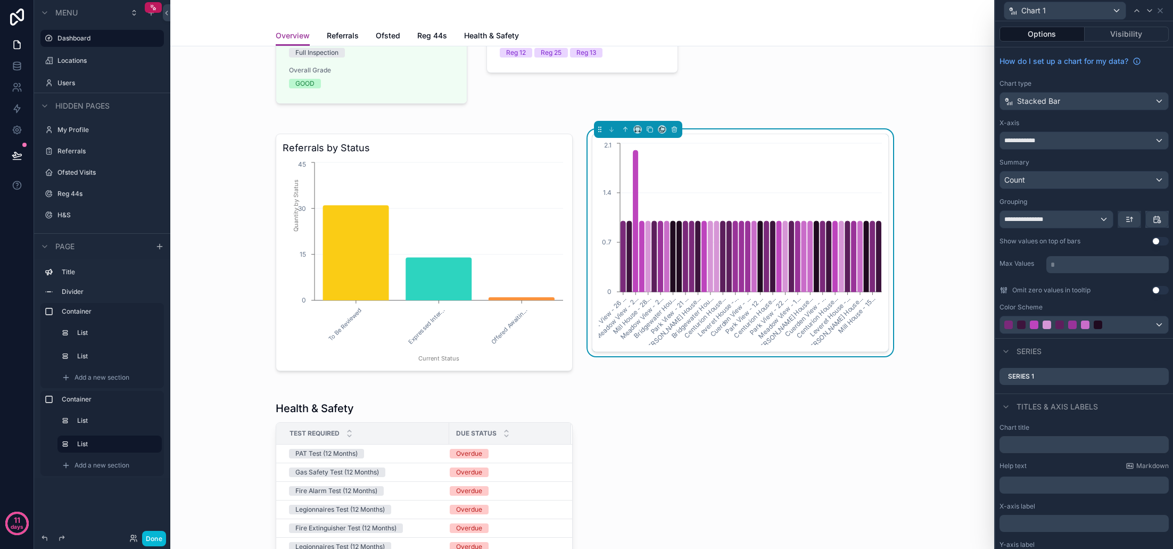
click at [1091, 220] on div "**********" at bounding box center [1056, 219] width 113 height 17
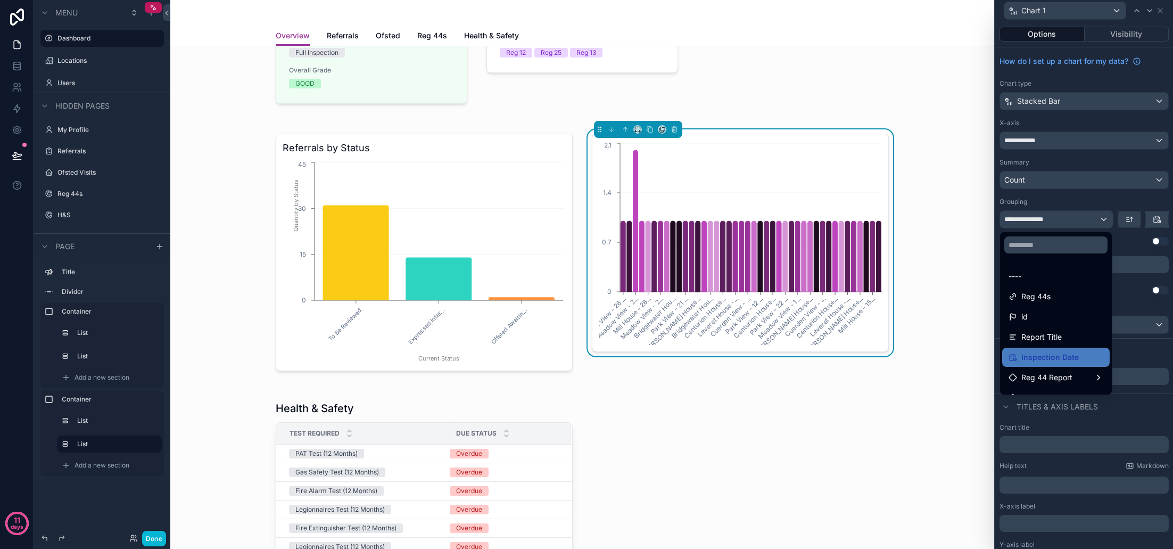
click at [1091, 220] on div at bounding box center [1084, 274] width 178 height 549
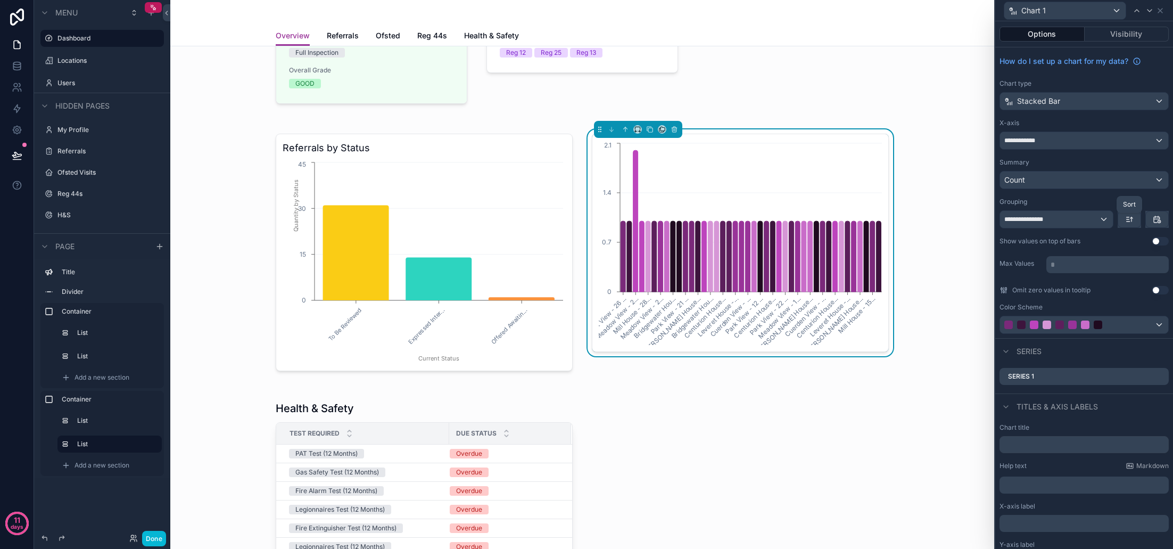
click at [1126, 218] on icon "button" at bounding box center [1129, 219] width 9 height 9
click at [1103, 263] on span "Newest -> Oldest" at bounding box center [1099, 263] width 61 height 13
click at [1158, 241] on button "Use setting" at bounding box center [1160, 241] width 17 height 9
click at [1096, 262] on p "* ﻿" at bounding box center [1109, 264] width 116 height 11
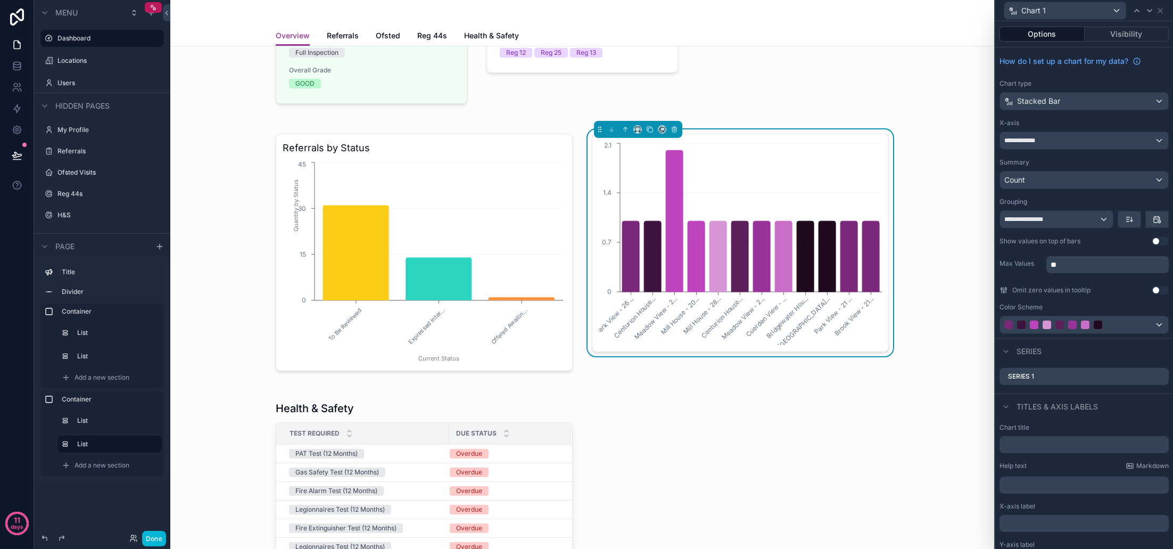
click at [1095, 280] on div "**********" at bounding box center [1084, 192] width 178 height 291
click at [1060, 144] on div "**********" at bounding box center [1084, 140] width 168 height 17
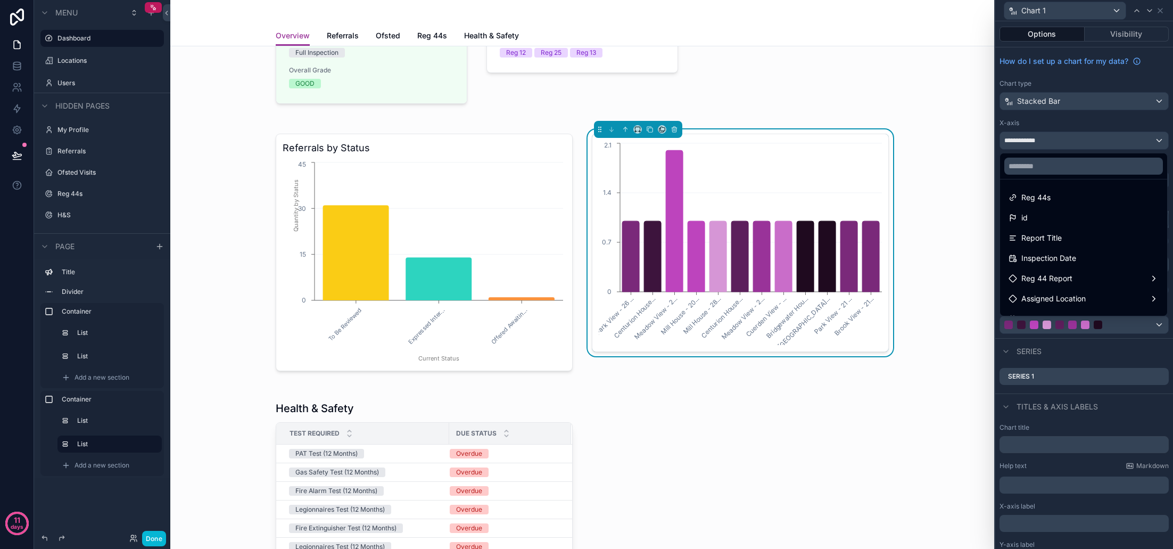
click at [1060, 144] on div at bounding box center [1084, 274] width 178 height 549
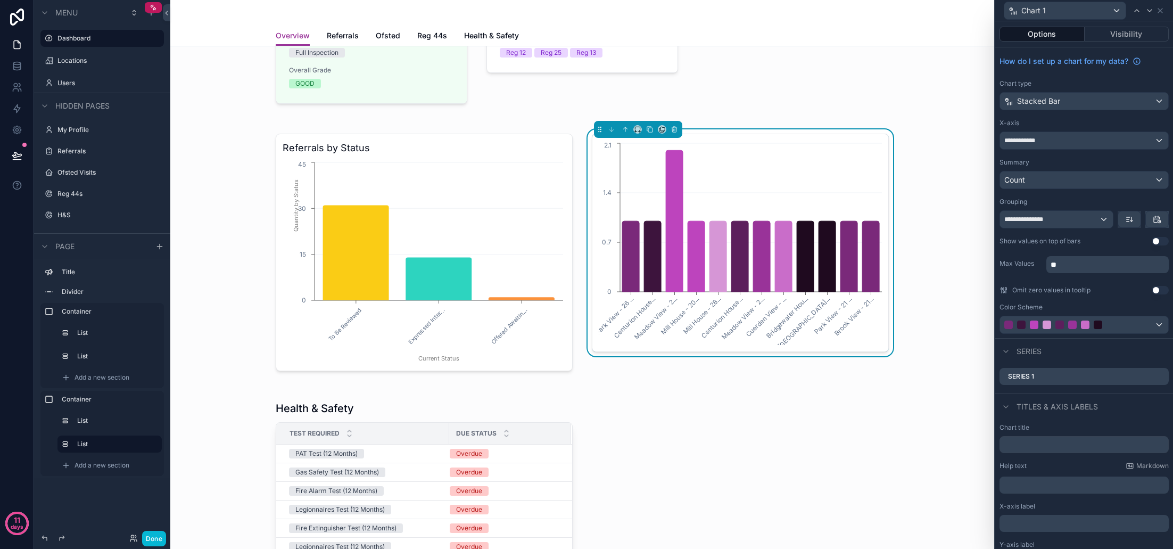
click at [1085, 140] on div "**********" at bounding box center [1084, 140] width 168 height 17
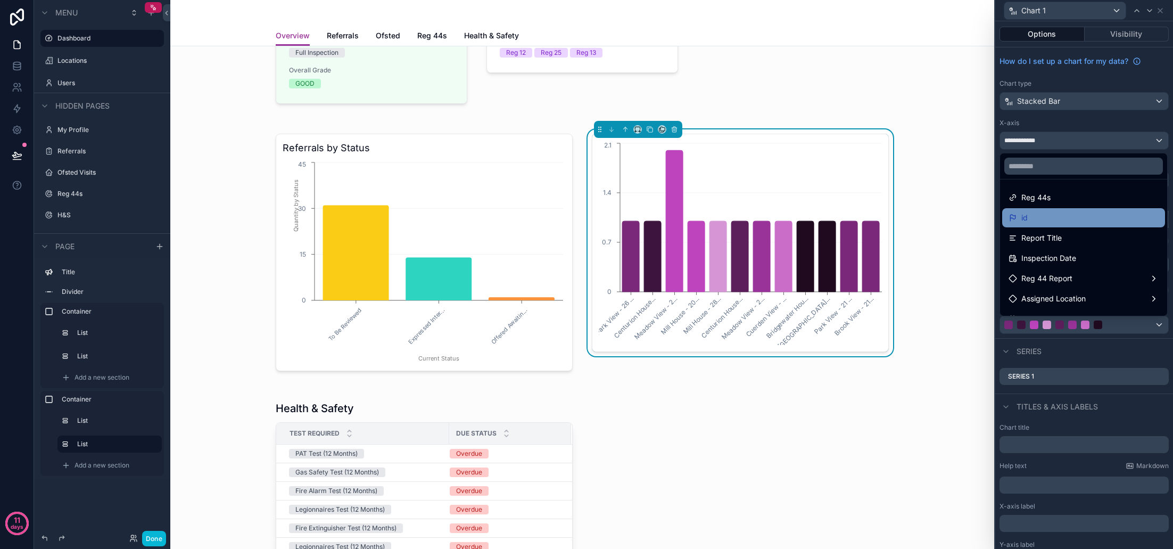
click at [1053, 220] on div "id" at bounding box center [1084, 217] width 150 height 13
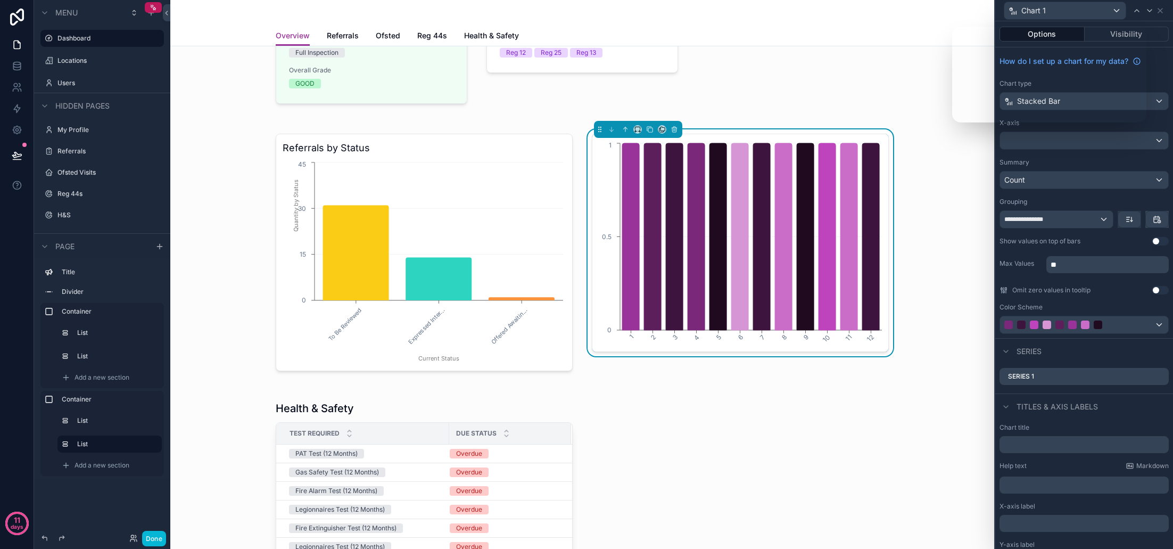
click at [1107, 122] on div "X-axis" at bounding box center [1083, 123] width 169 height 9
click at [1102, 125] on div "X-axis" at bounding box center [1083, 123] width 169 height 9
click at [1105, 220] on div "**********" at bounding box center [1056, 219] width 113 height 17
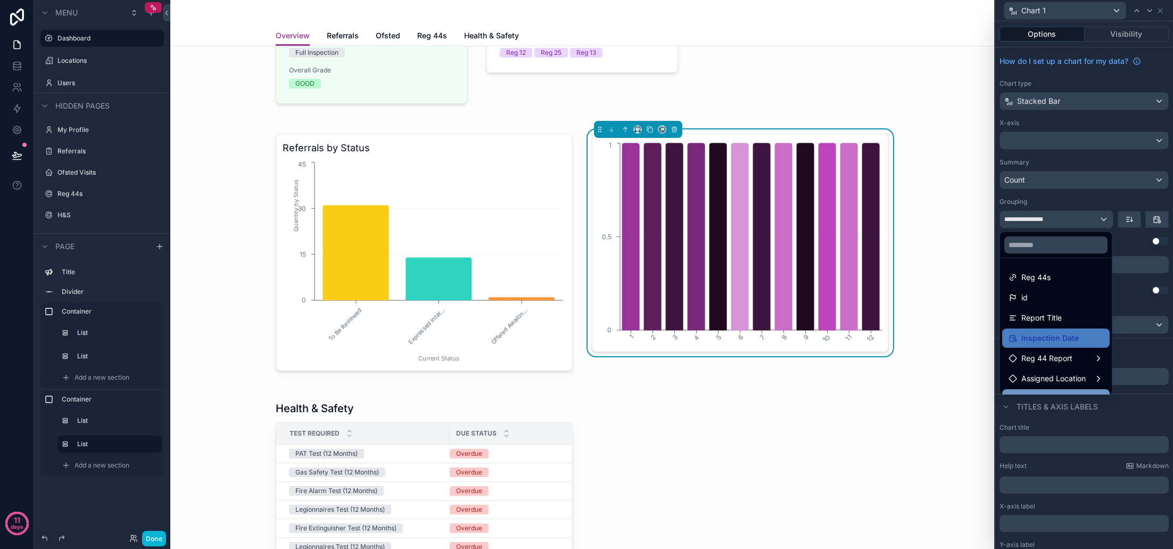
scroll to position [9, 0]
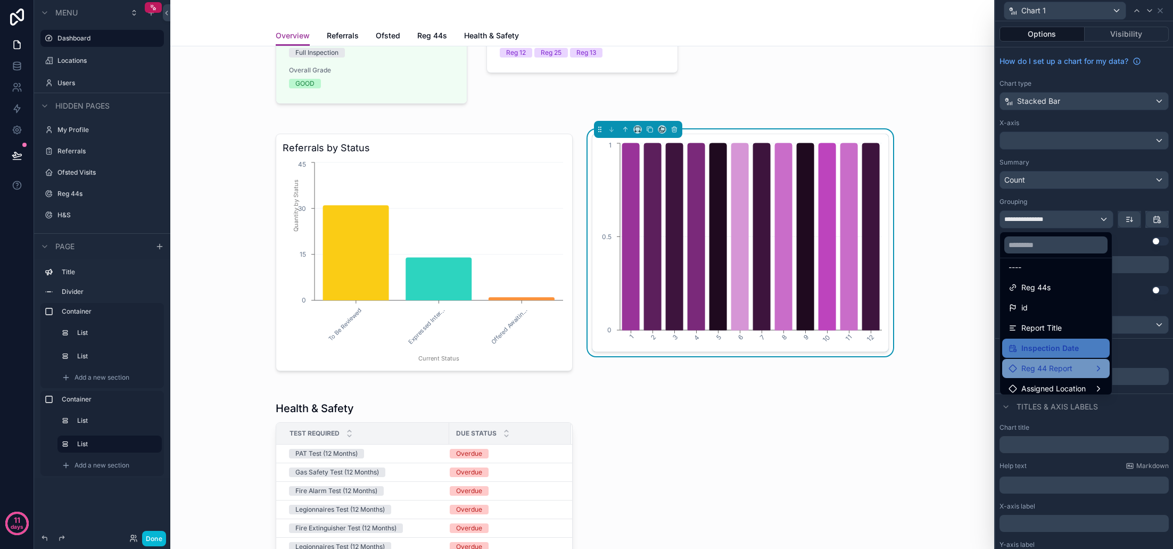
click at [1078, 370] on div "Reg 44 Report" at bounding box center [1056, 368] width 95 height 13
click at [1076, 383] on span "Assigned Location" at bounding box center [1053, 388] width 64 height 13
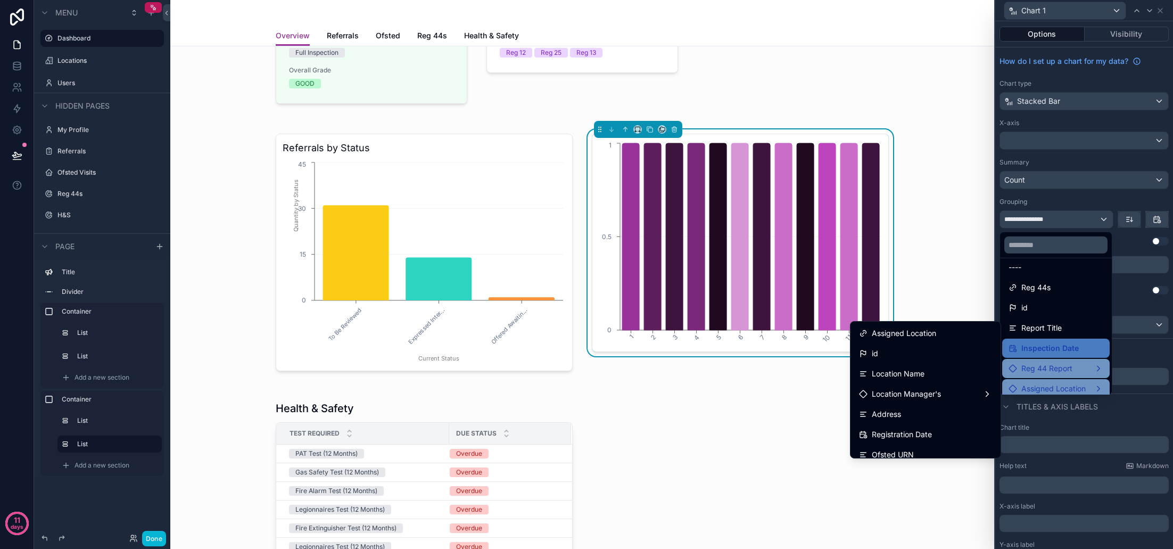
click at [1079, 372] on div "Reg 44 Report" at bounding box center [1056, 368] width 95 height 13
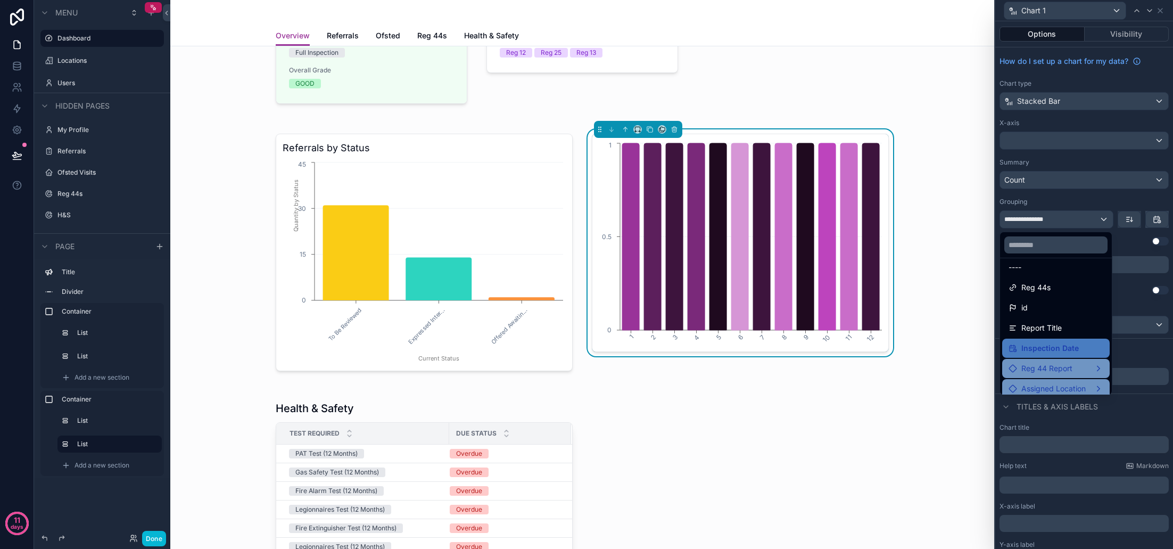
click at [1103, 367] on div "Reg 44 Report" at bounding box center [1056, 368] width 95 height 13
click at [1080, 205] on div at bounding box center [1084, 274] width 178 height 549
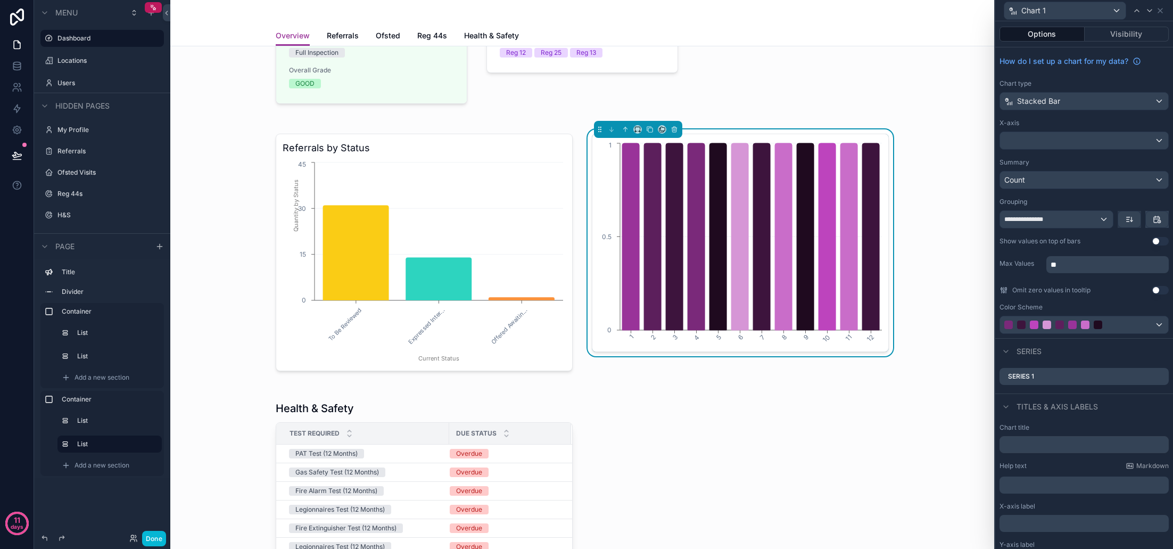
click at [1078, 141] on div at bounding box center [1084, 140] width 168 height 17
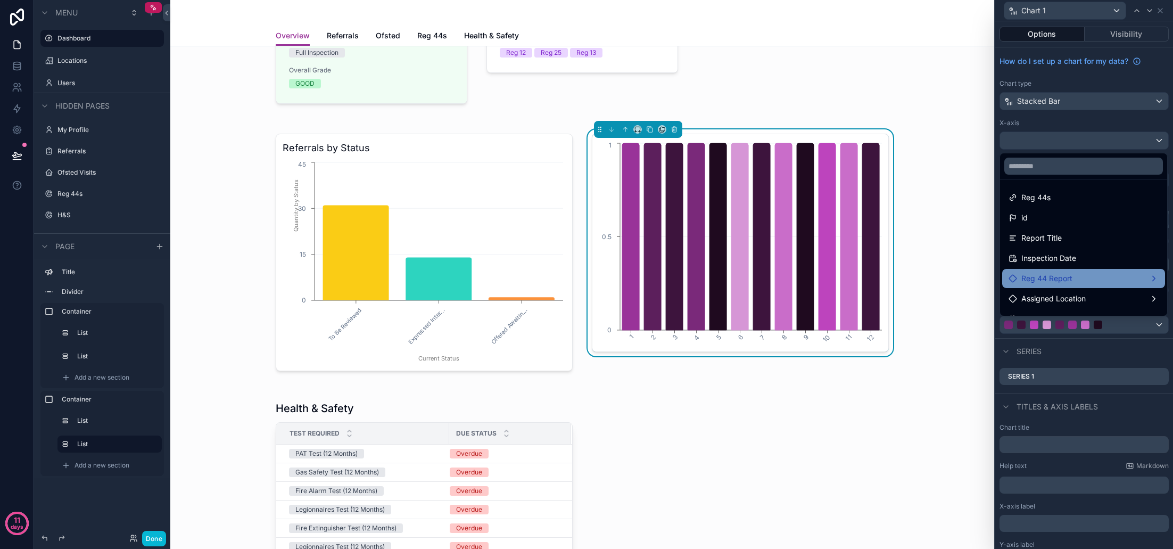
click at [1063, 274] on span "Reg 44 Report" at bounding box center [1046, 278] width 51 height 13
click at [935, 279] on span "Reg 44 Report count" at bounding box center [955, 279] width 73 height 13
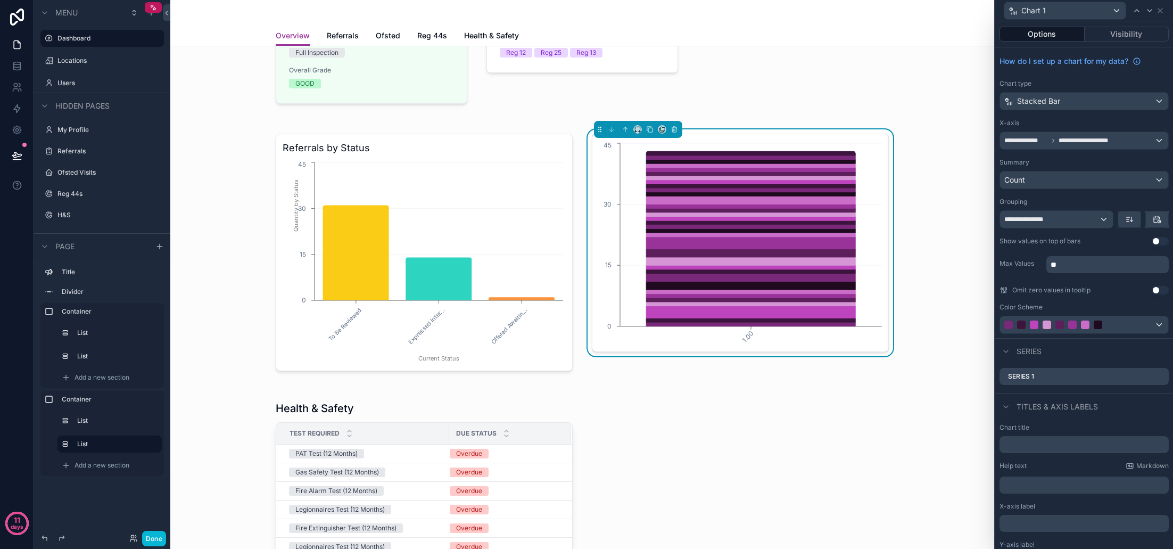
click at [1139, 104] on div "Stacked Bar" at bounding box center [1084, 101] width 168 height 17
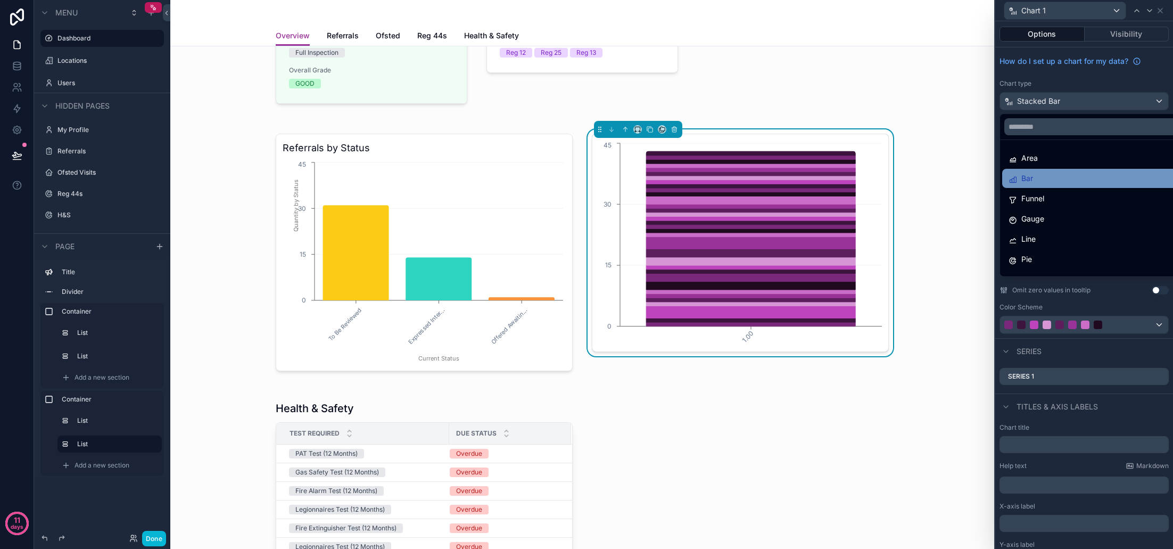
click at [1063, 183] on div "Bar" at bounding box center [1097, 178] width 176 height 13
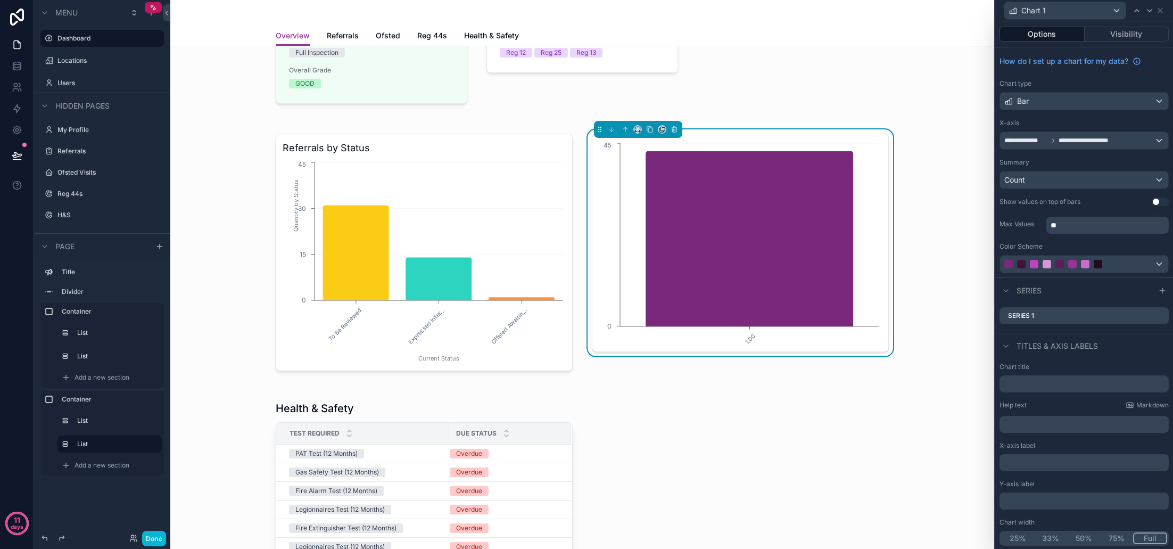
click at [1135, 142] on div "**********" at bounding box center [1084, 140] width 168 height 17
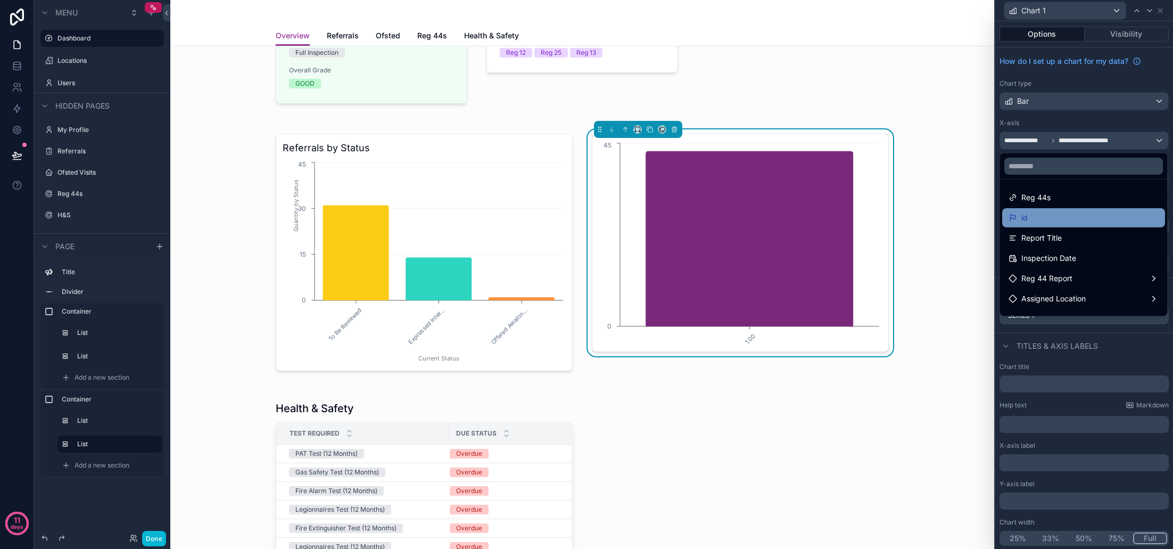
click at [1049, 219] on div "id" at bounding box center [1084, 217] width 150 height 13
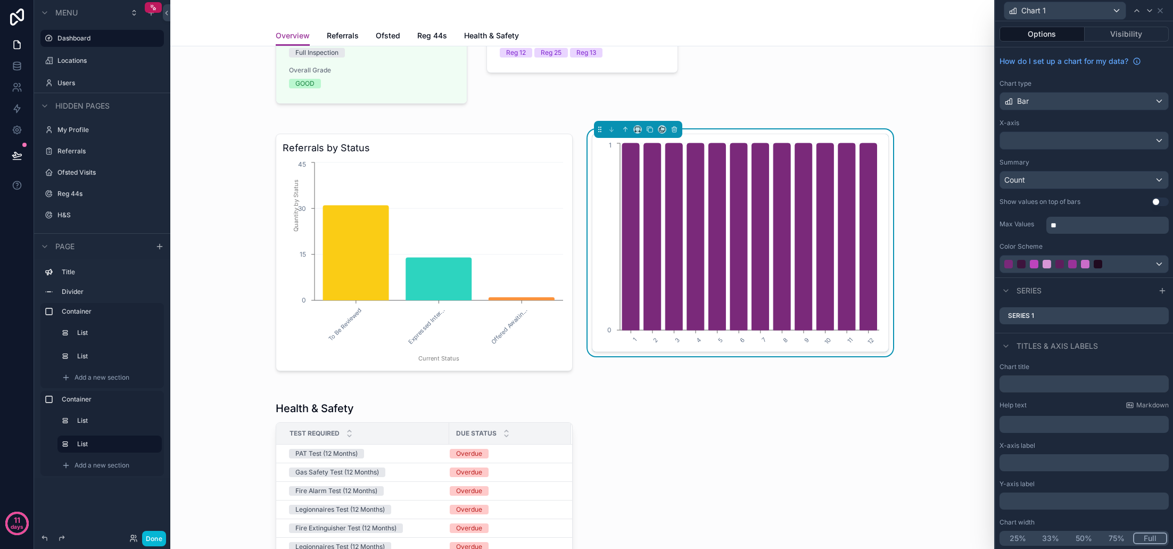
click at [1073, 147] on div at bounding box center [1084, 140] width 168 height 17
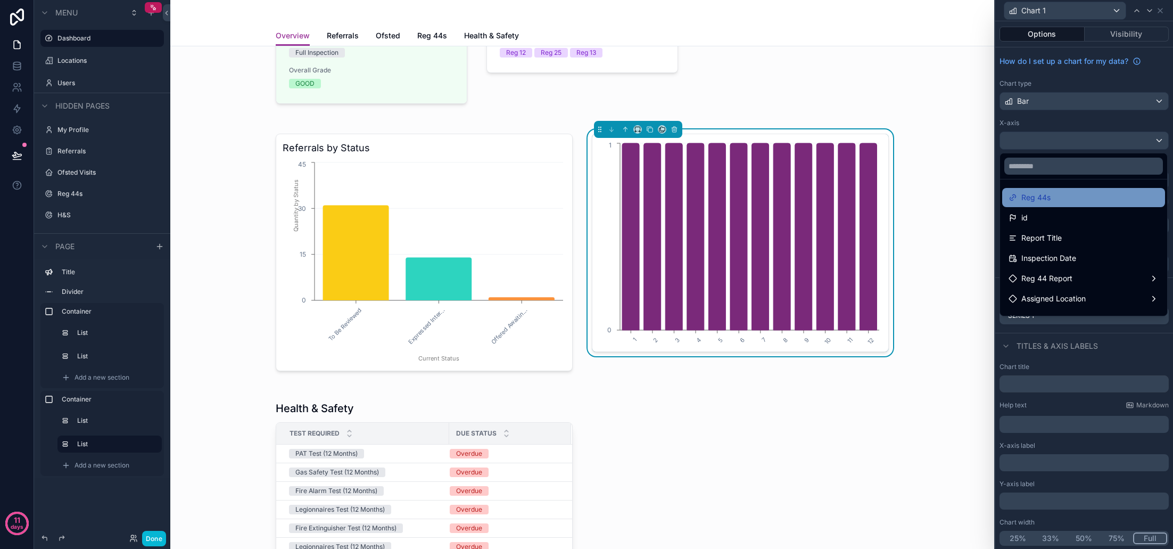
click at [1060, 200] on div "Reg 44s" at bounding box center [1084, 197] width 150 height 13
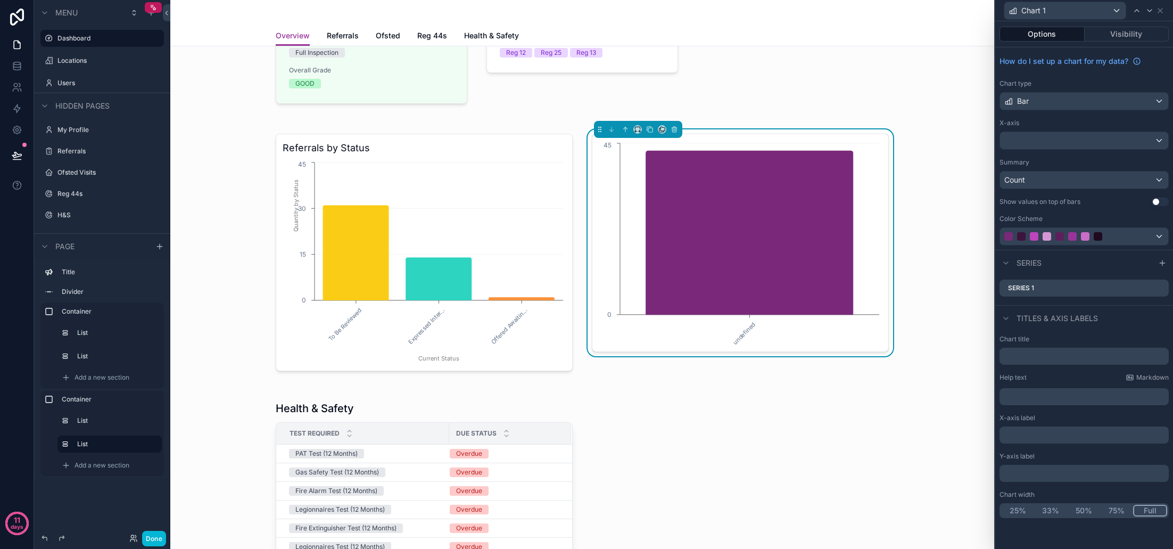
click at [1075, 143] on div at bounding box center [1084, 140] width 168 height 17
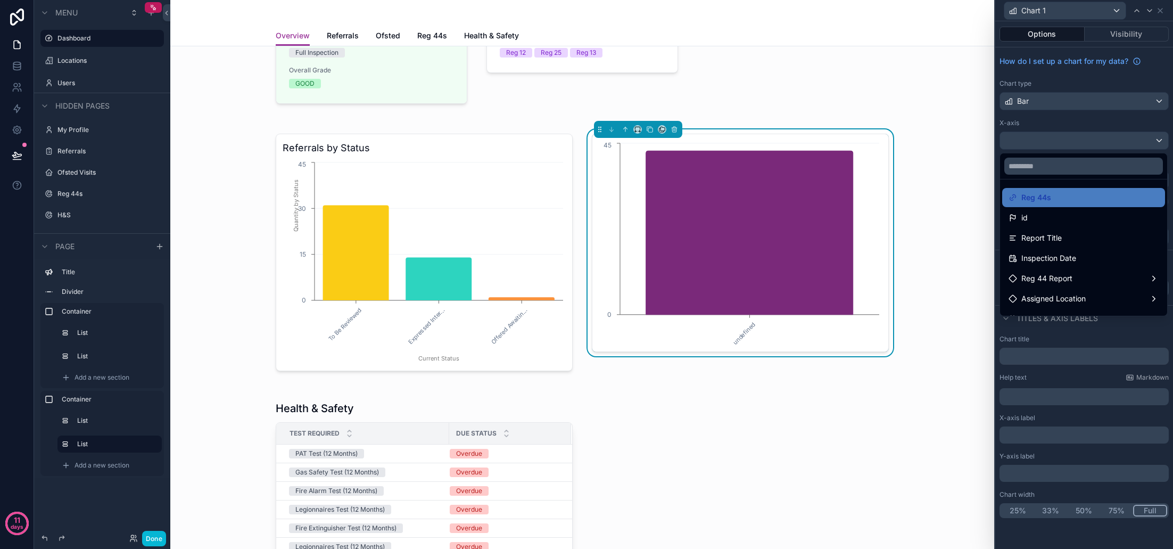
click at [1053, 217] on div "id" at bounding box center [1084, 217] width 150 height 13
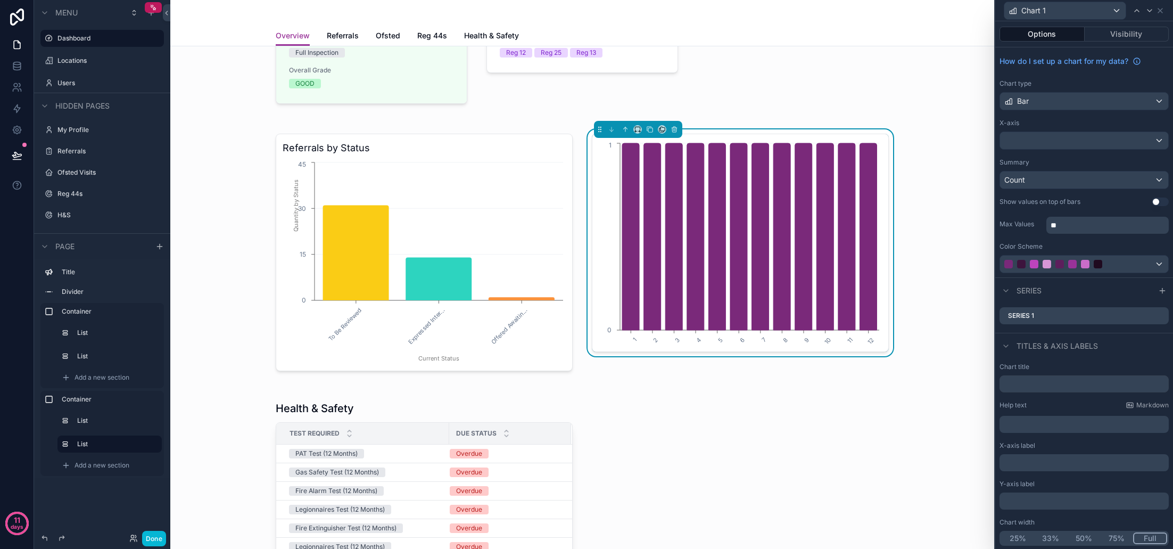
click at [1063, 141] on div at bounding box center [1084, 140] width 168 height 17
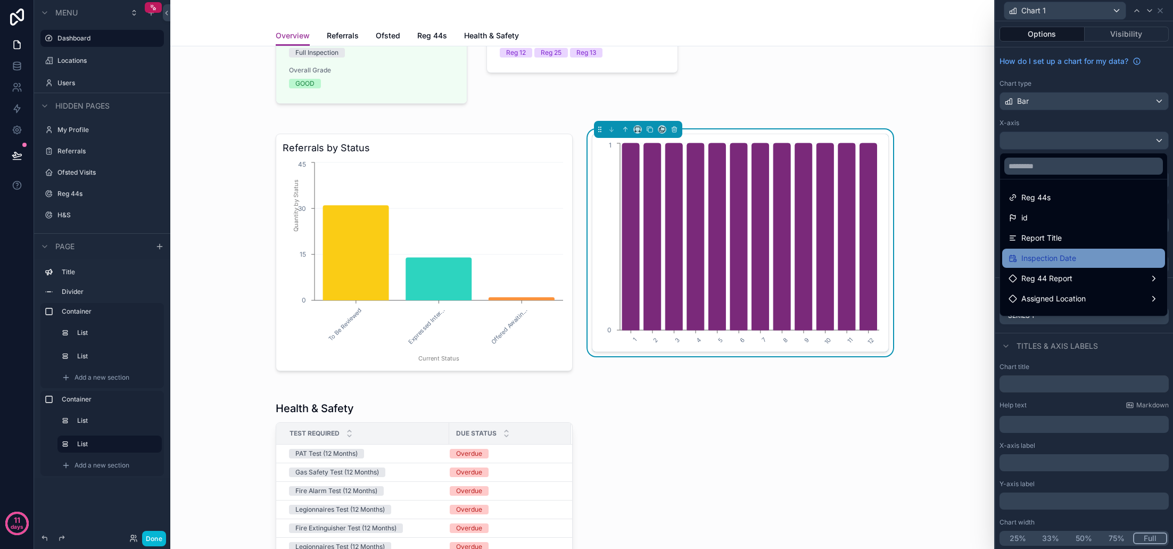
click at [1078, 257] on div "Inspection Date" at bounding box center [1084, 258] width 150 height 13
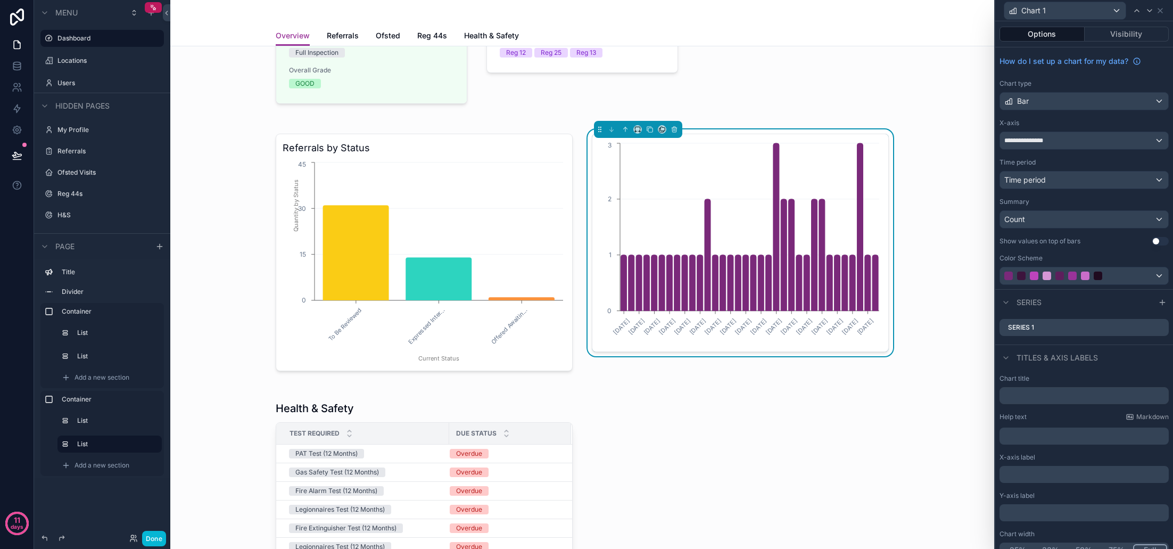
click at [1073, 144] on div "**********" at bounding box center [1084, 140] width 168 height 17
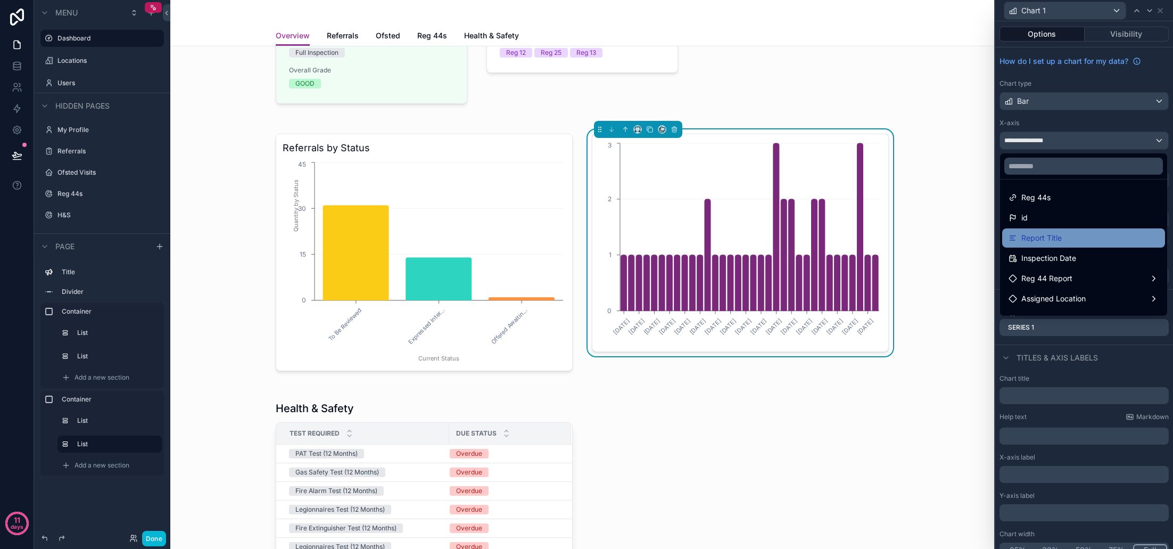
click at [1077, 239] on div "Report Title" at bounding box center [1084, 238] width 150 height 13
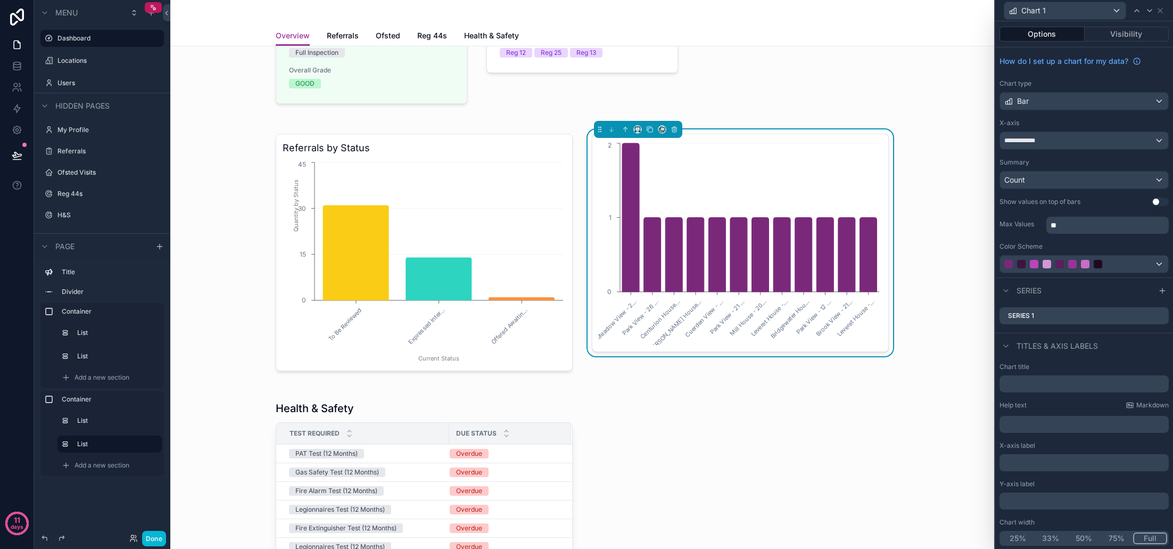
click at [1078, 150] on div "**********" at bounding box center [1084, 162] width 178 height 230
click at [1078, 145] on div "**********" at bounding box center [1084, 140] width 168 height 17
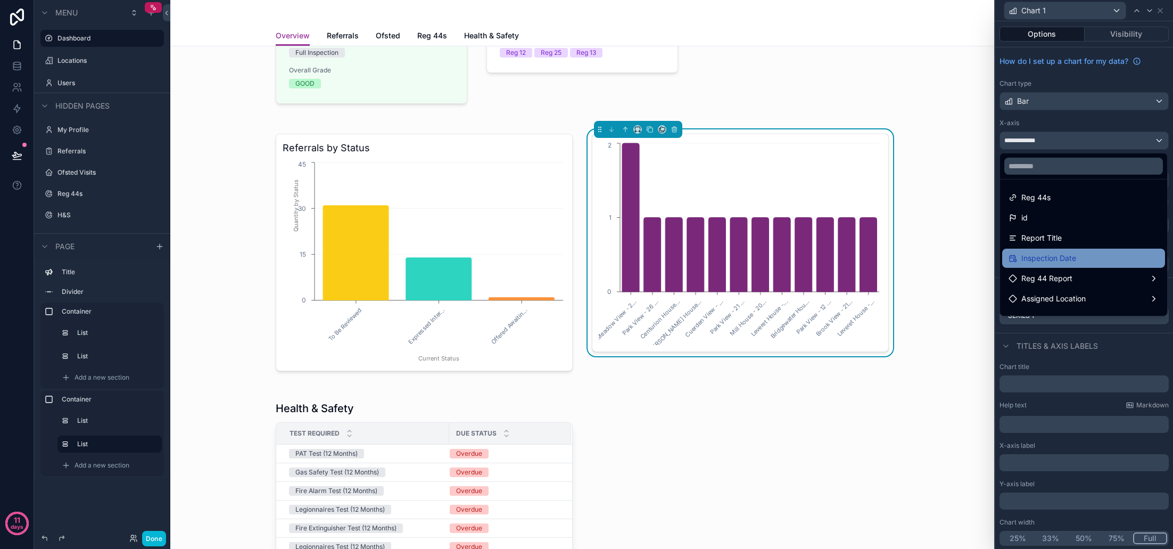
click at [1067, 254] on span "Inspection Date" at bounding box center [1048, 258] width 55 height 13
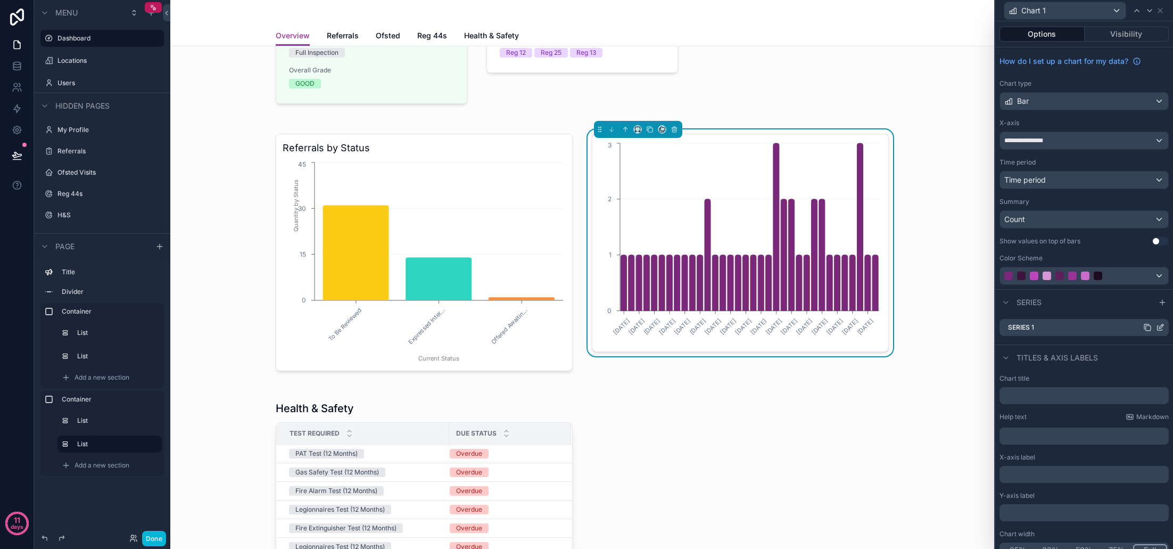
click at [1161, 328] on icon at bounding box center [1160, 327] width 9 height 9
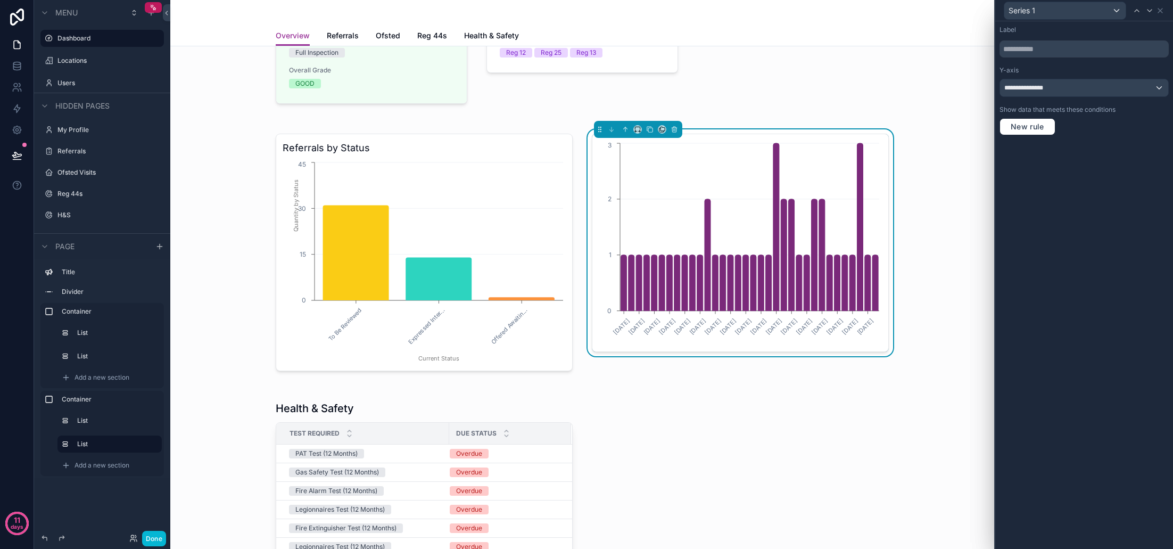
scroll to position [0, 0]
click at [1034, 129] on span "New rule" at bounding box center [1027, 127] width 42 height 10
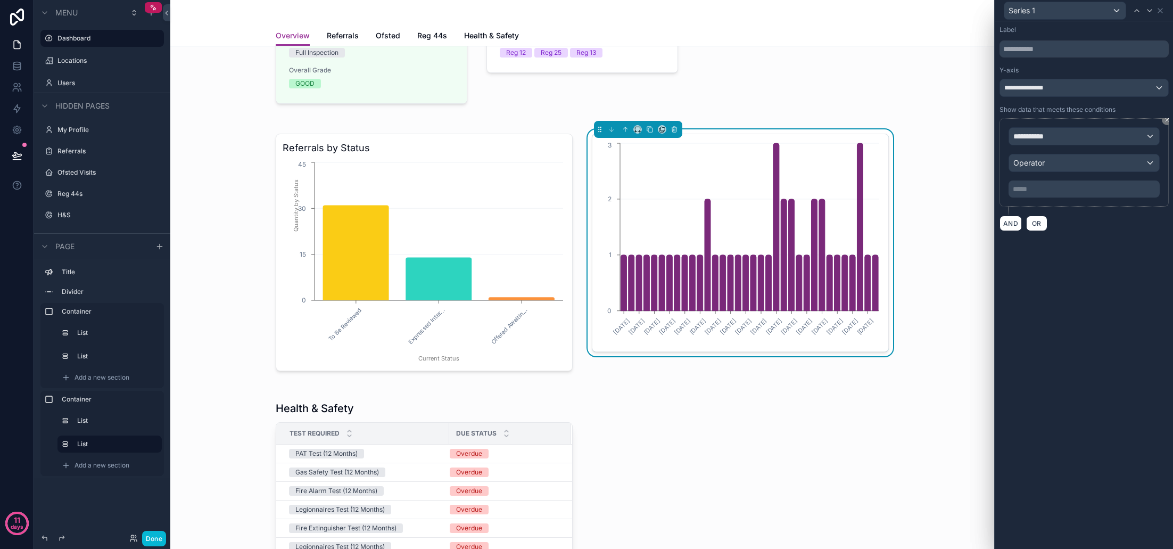
click at [1063, 141] on div "**********" at bounding box center [1084, 136] width 150 height 17
click at [1058, 202] on div "Row values Row values" at bounding box center [1084, 200] width 132 height 26
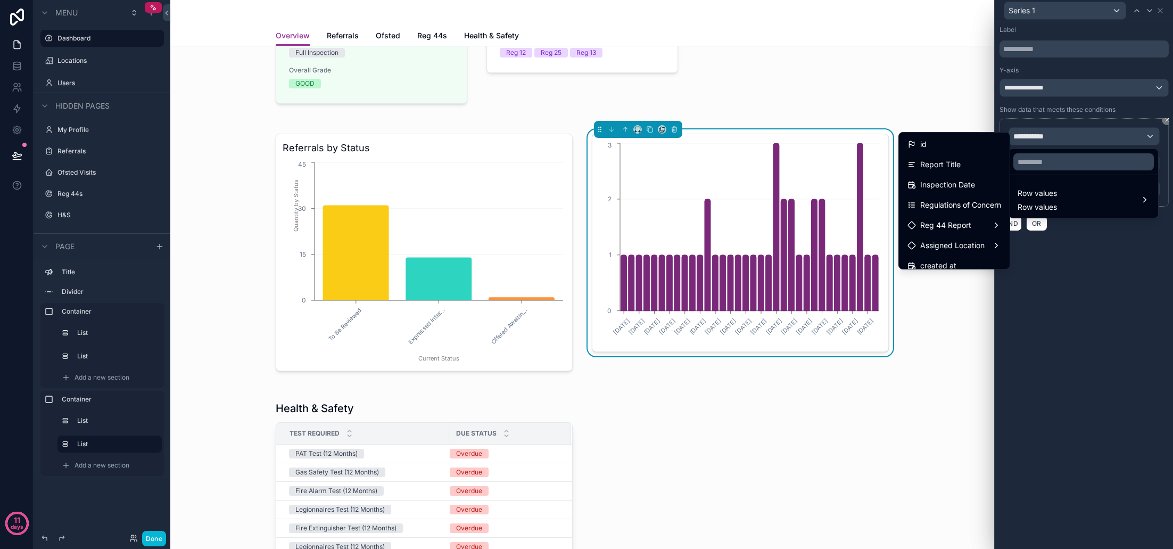
click at [1083, 269] on div at bounding box center [1084, 274] width 178 height 549
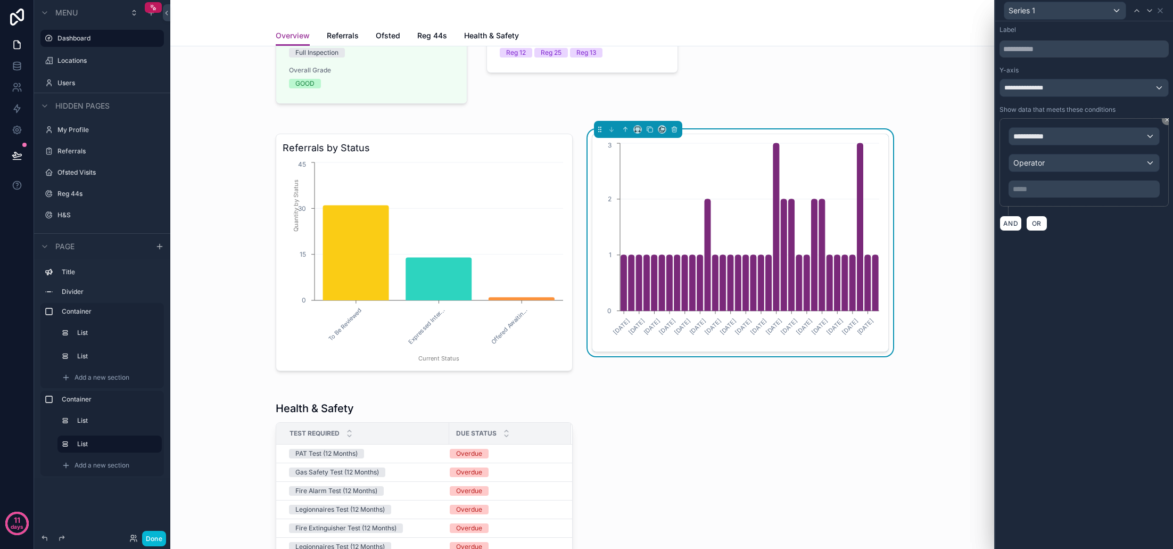
click at [1087, 88] on div "**********" at bounding box center [1084, 87] width 168 height 17
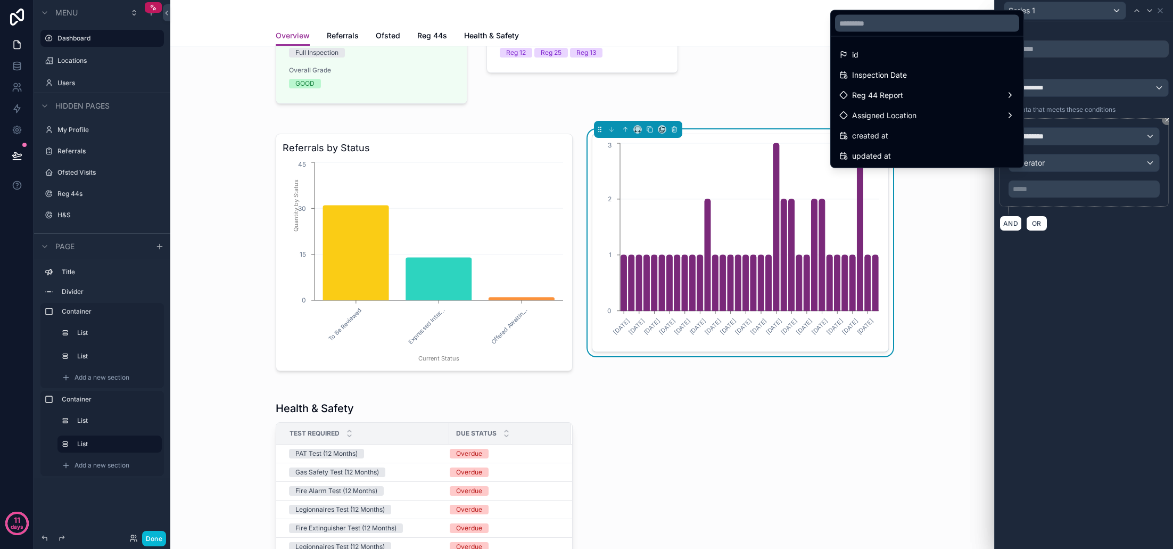
click at [1073, 160] on div at bounding box center [1084, 274] width 178 height 549
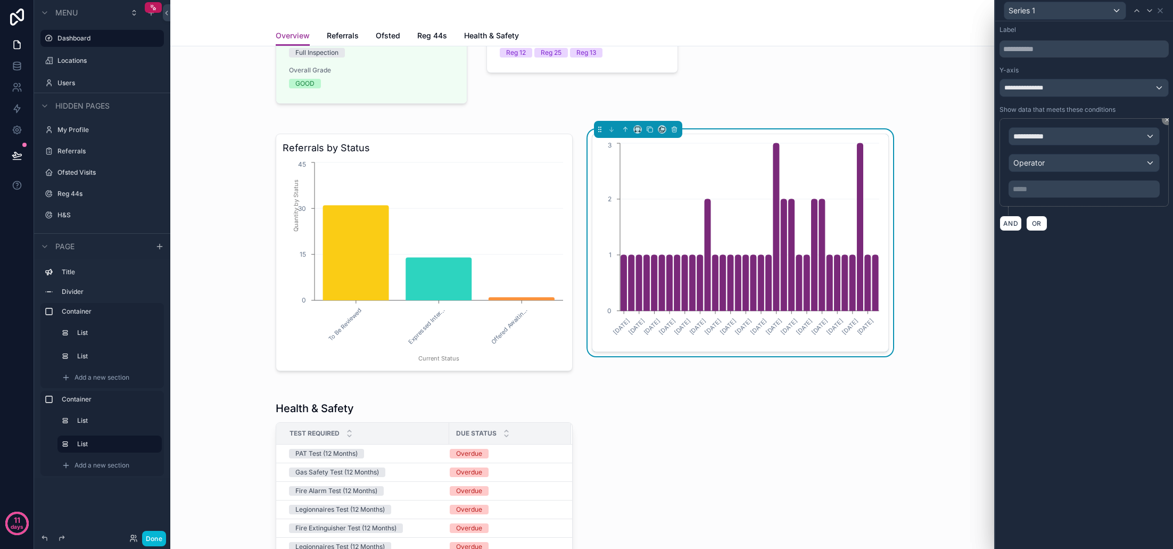
click at [1076, 143] on div "**********" at bounding box center [1084, 136] width 150 height 17
click at [1072, 192] on div "Row values Row values" at bounding box center [1084, 200] width 132 height 26
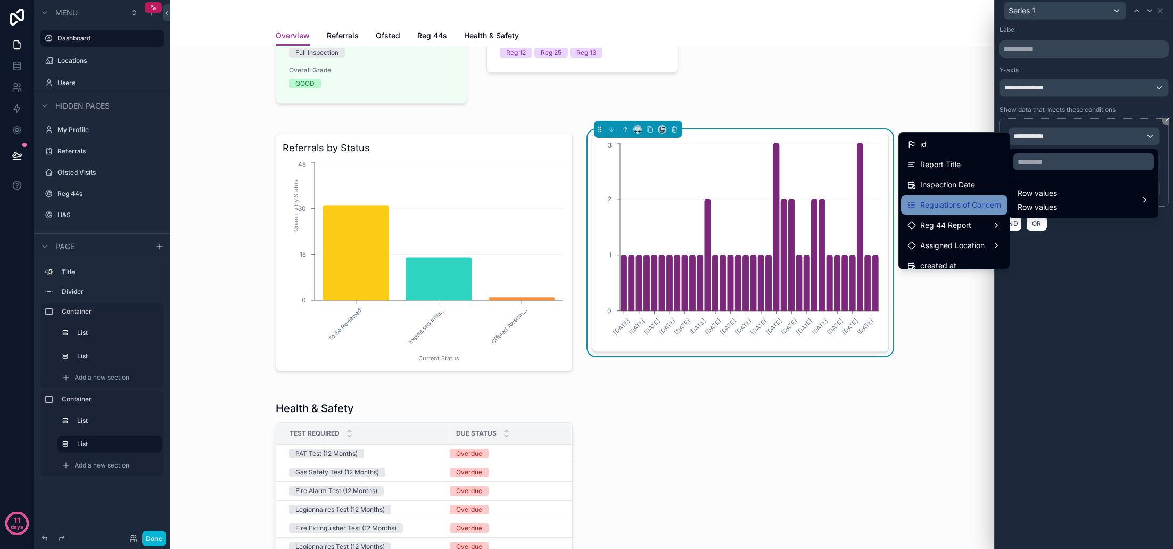
click at [973, 201] on span "Regulations of Concern" at bounding box center [960, 205] width 81 height 13
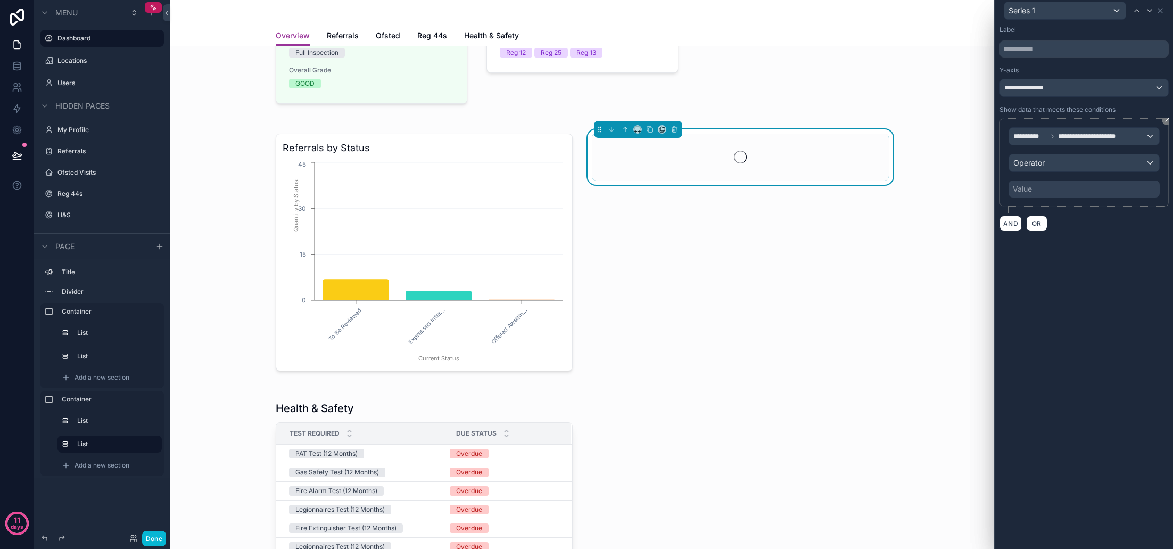
click at [1058, 166] on div "Operator" at bounding box center [1084, 162] width 150 height 17
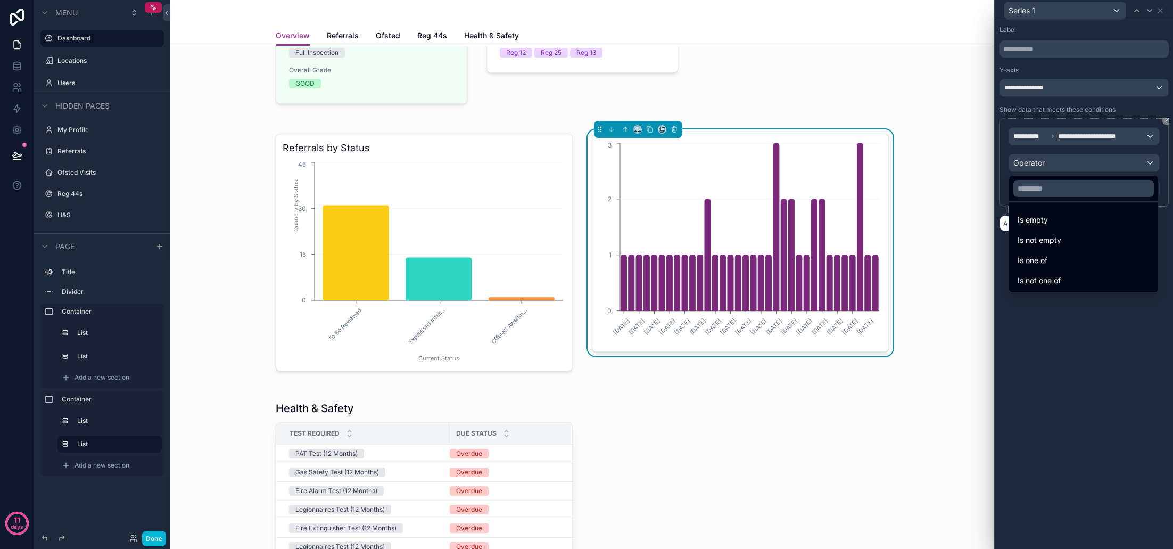
scroll to position [0, 1]
click at [1062, 337] on div at bounding box center [1084, 274] width 178 height 549
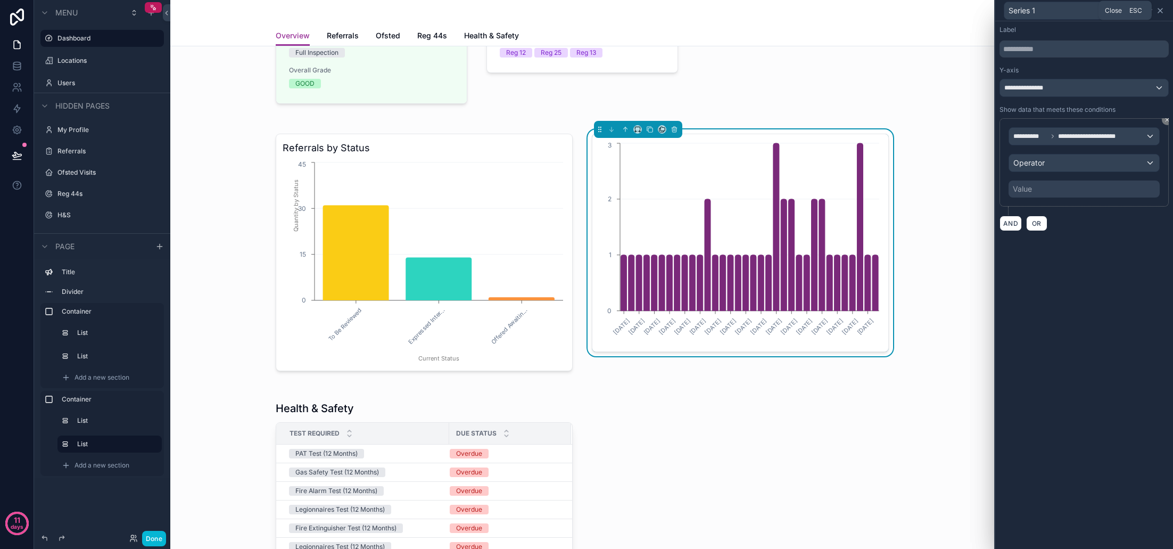
click at [1164, 11] on icon at bounding box center [1160, 10] width 9 height 9
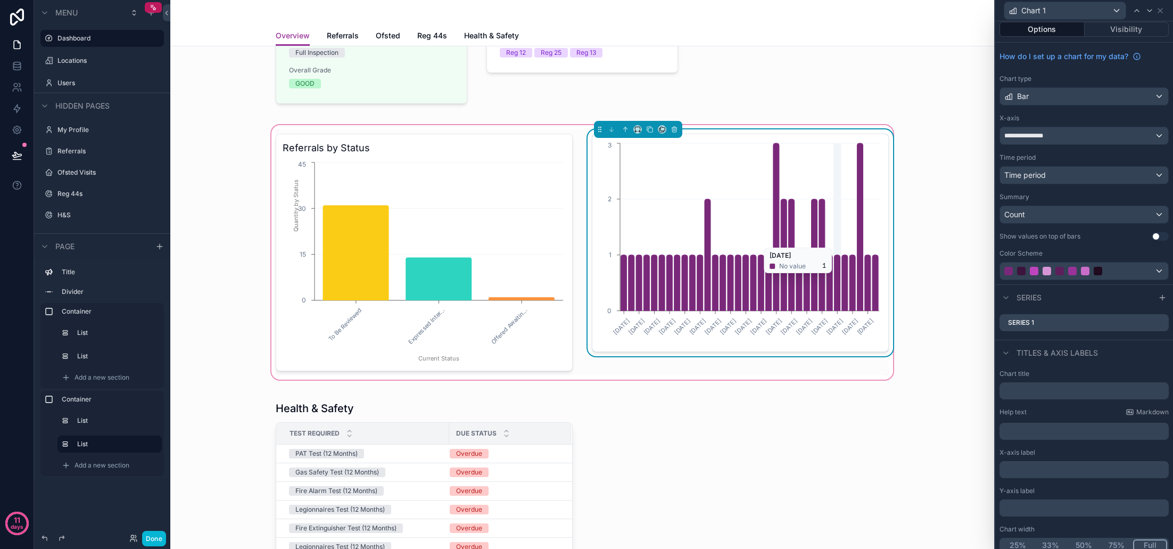
click at [837, 242] on icon "14/04/2025 16/04/2025 21/04/2025 24/04/2025 29/04/2025 08/05/2025 19/05/2025 22…" at bounding box center [740, 243] width 283 height 204
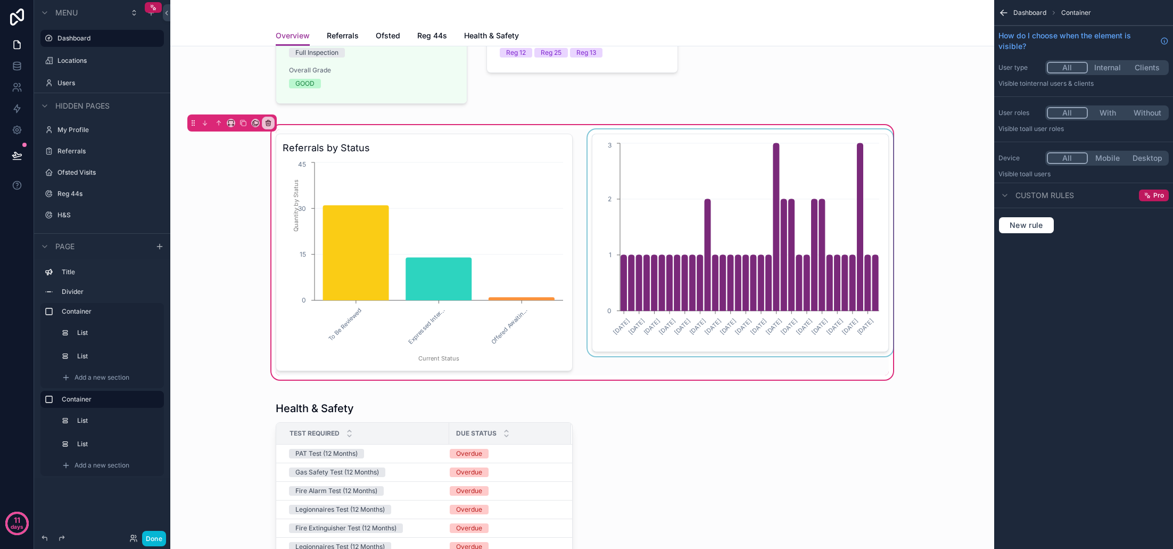
click at [815, 226] on div "scrollable content" at bounding box center [740, 252] width 310 height 246
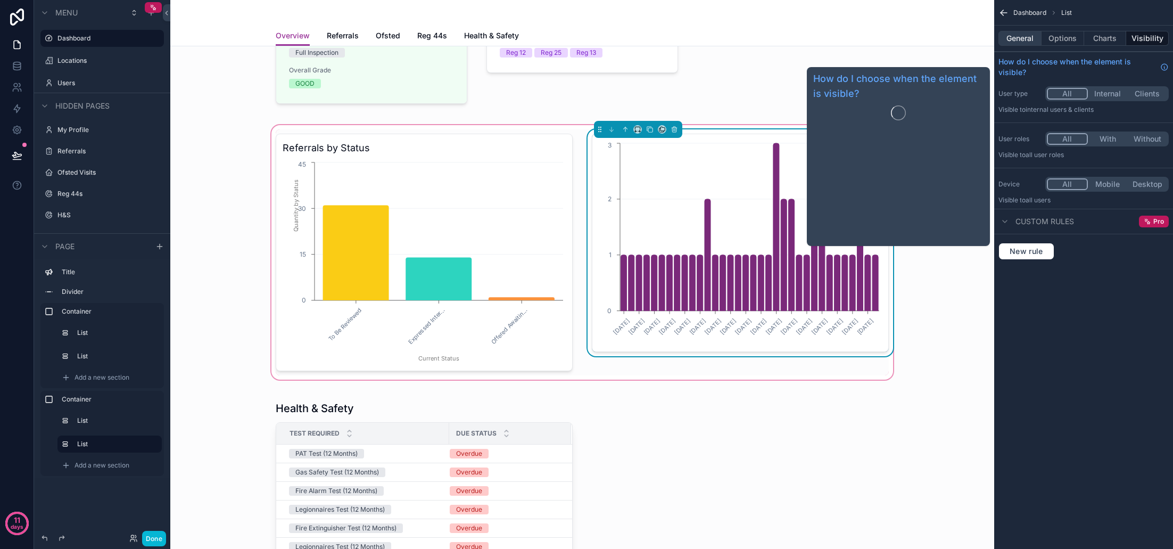
click at [1034, 43] on button "General" at bounding box center [1019, 38] width 43 height 15
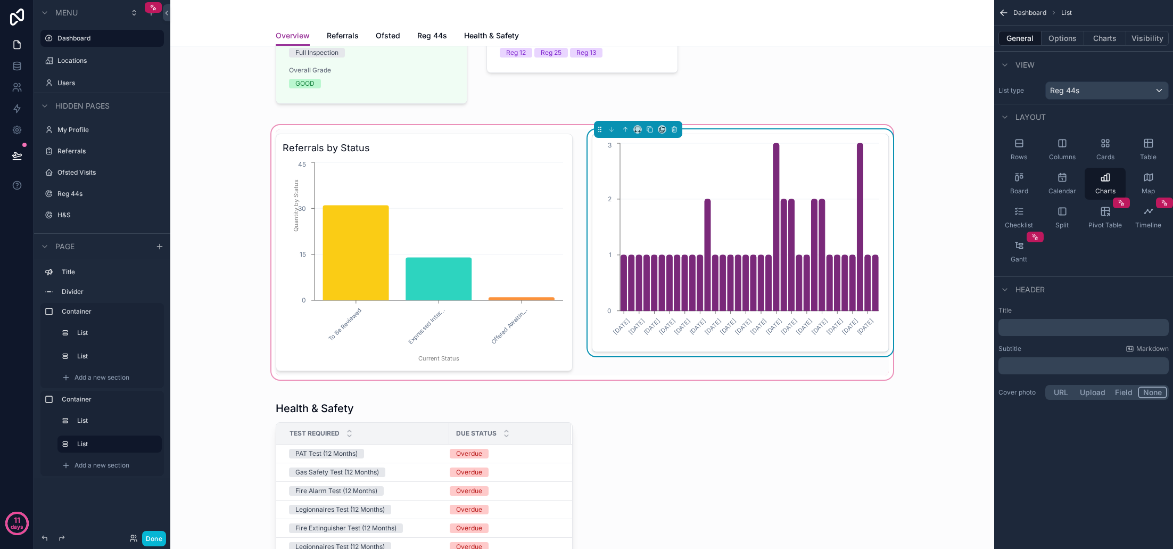
click at [1097, 89] on div "Reg 44s" at bounding box center [1107, 90] width 122 height 17
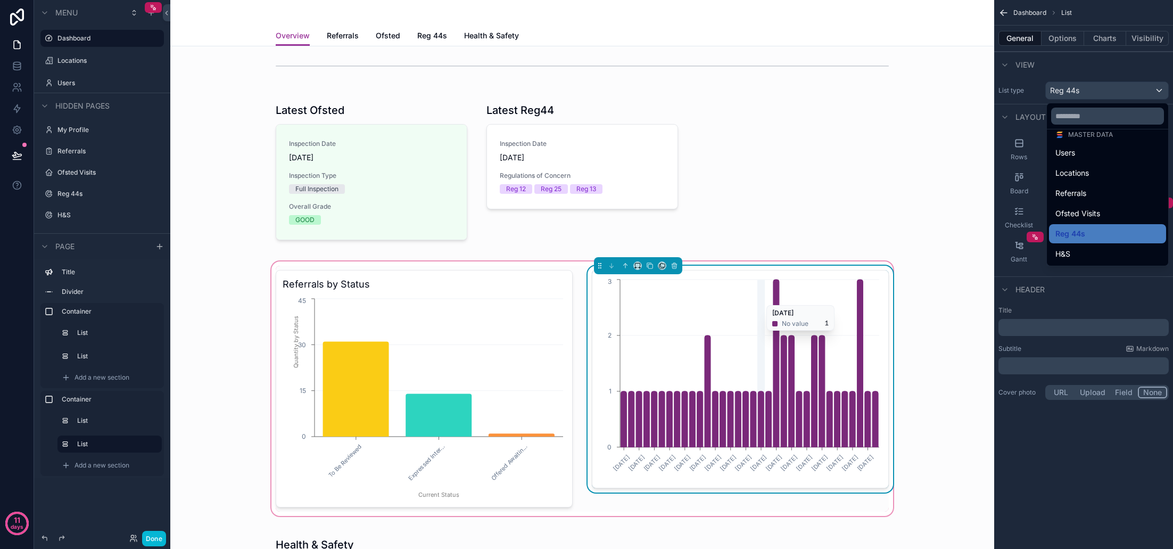
scroll to position [13, 0]
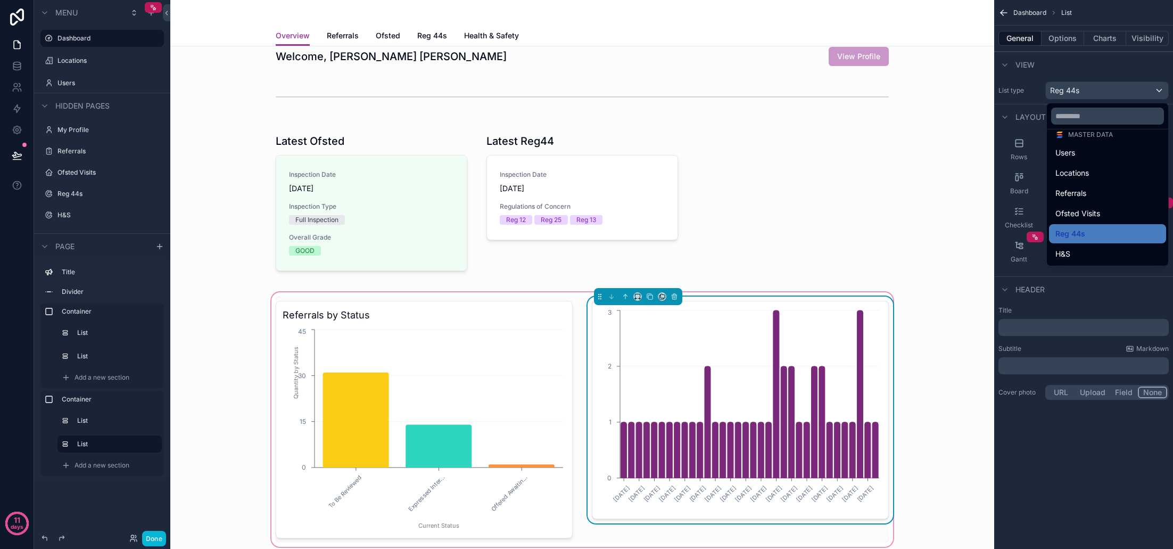
click at [706, 306] on div "14/04/2025 16/04/2025 21/04/2025 24/04/2025 29/04/2025 08/05/2025 19/05/2025 22…" at bounding box center [740, 410] width 297 height 218
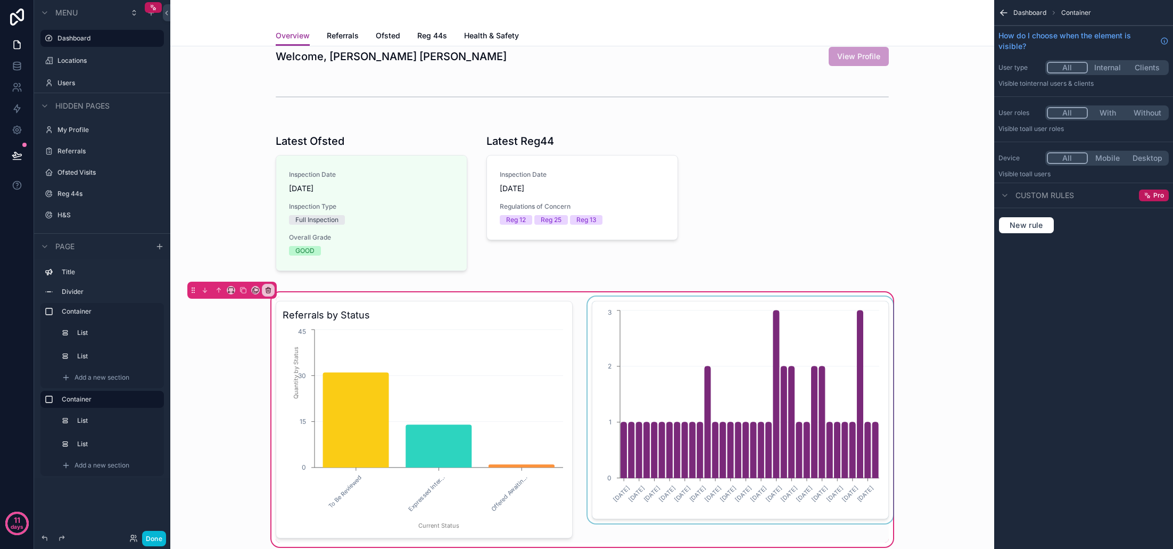
click at [668, 301] on div "scrollable content" at bounding box center [740, 419] width 310 height 246
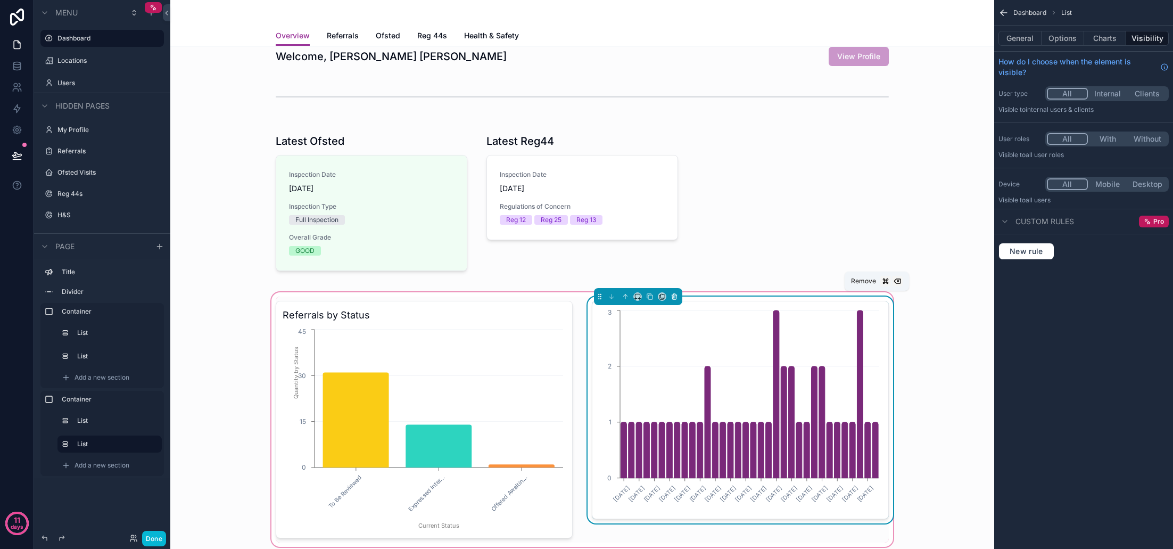
click at [675, 297] on icon "scrollable content" at bounding box center [675, 297] width 0 height 2
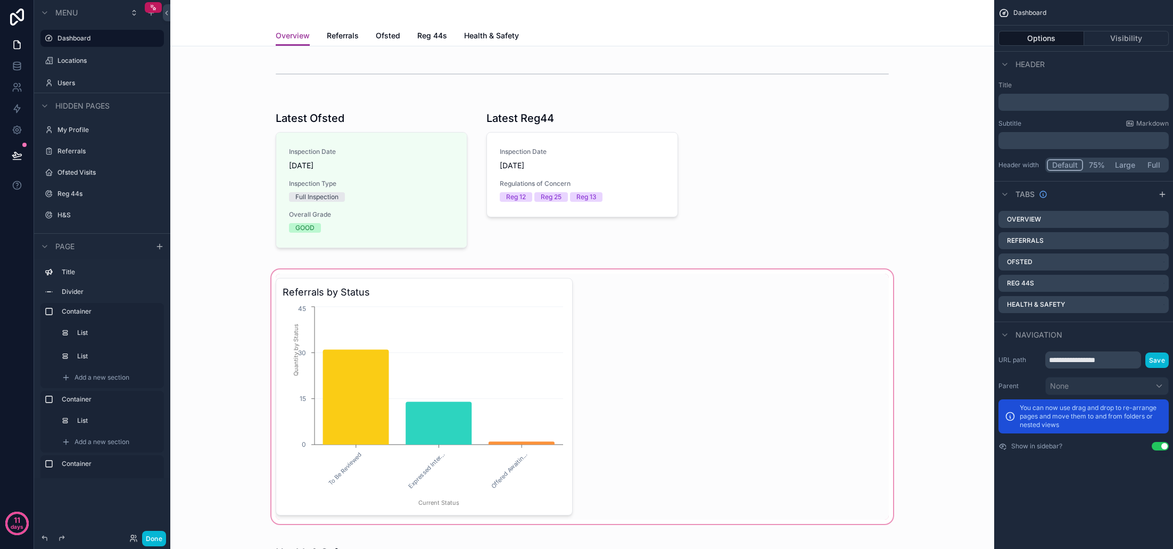
scroll to position [19, 0]
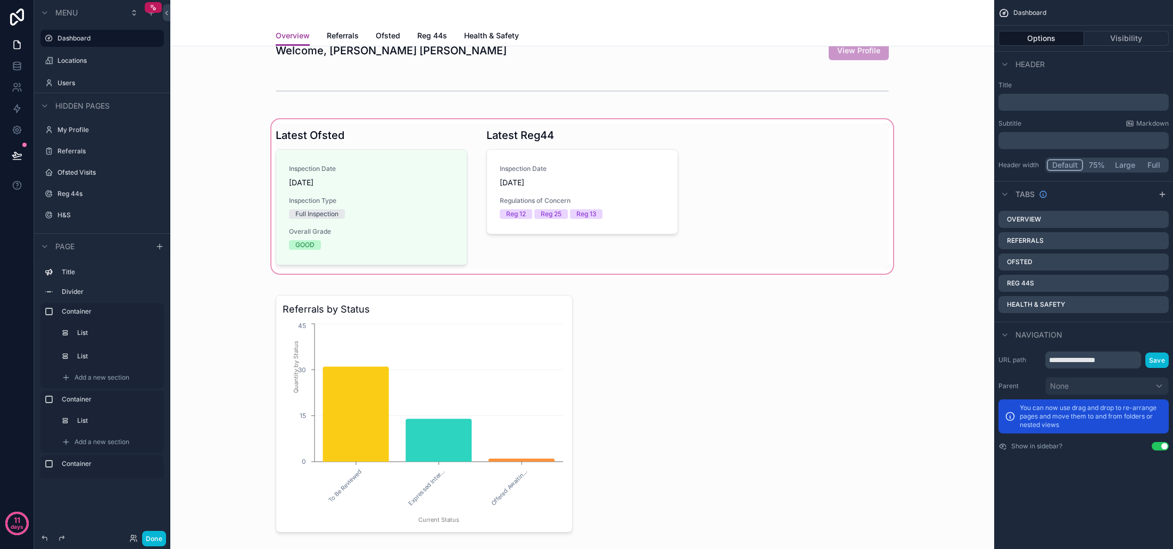
click at [457, 211] on div "scrollable content" at bounding box center [582, 196] width 807 height 159
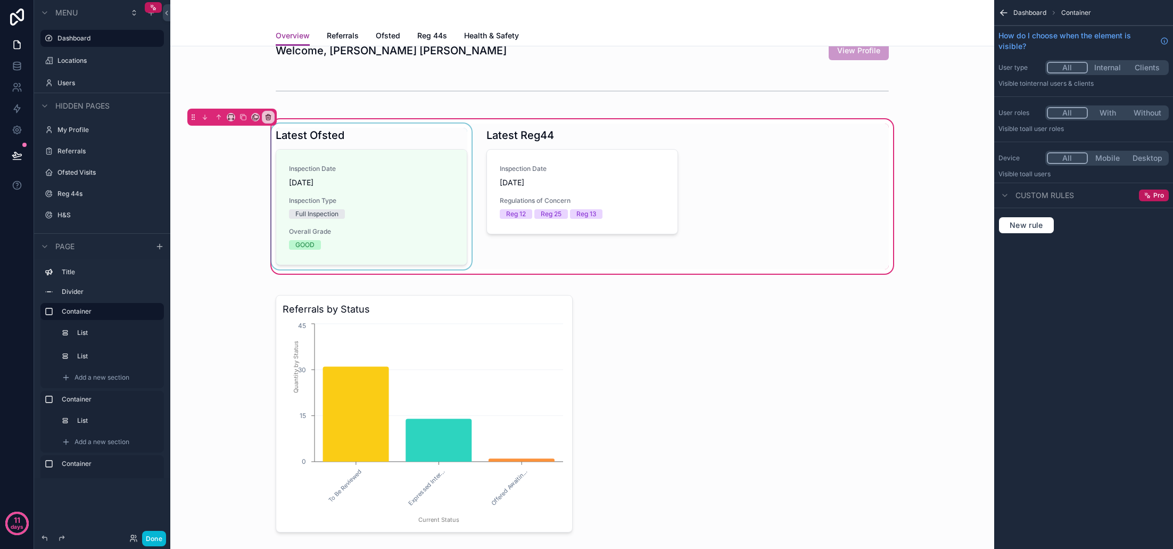
click at [459, 213] on div "scrollable content" at bounding box center [371, 196] width 204 height 146
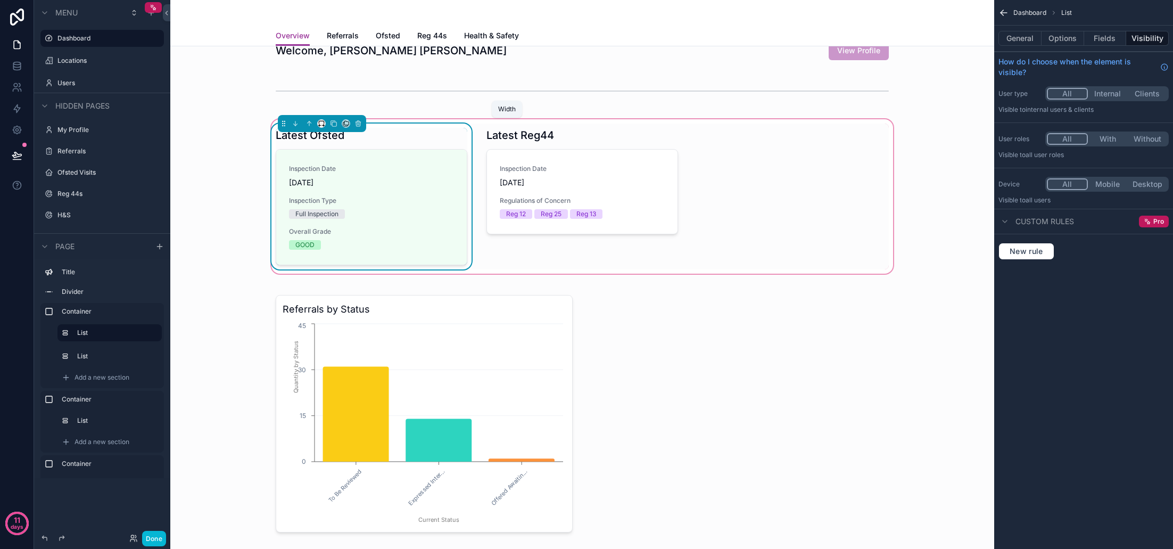
click at [321, 126] on icon "scrollable content" at bounding box center [321, 123] width 7 height 7
click at [340, 168] on span "25%" at bounding box center [334, 163] width 16 height 13
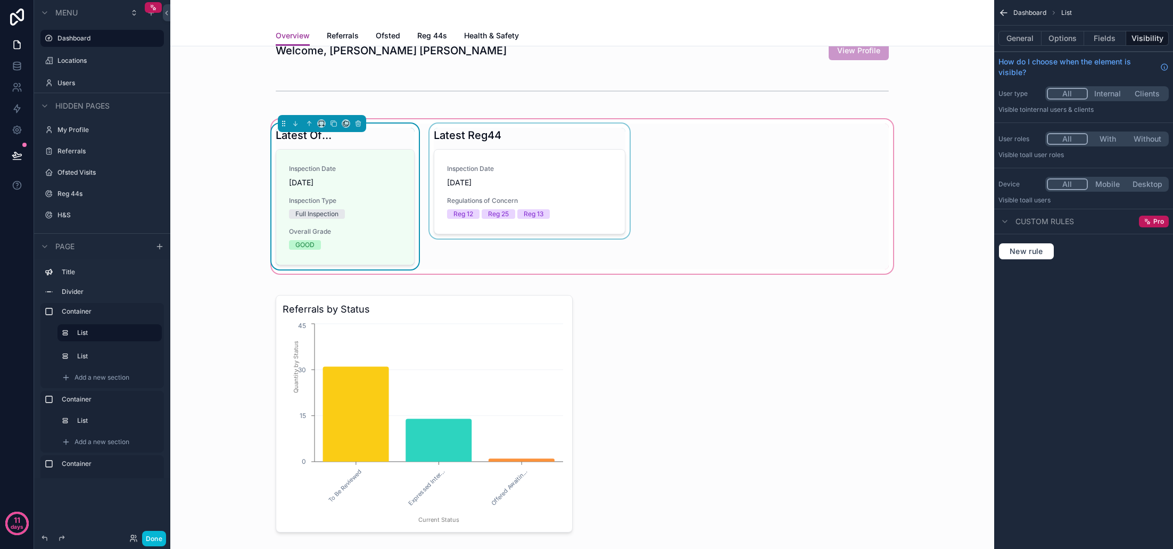
click at [459, 141] on div "scrollable content" at bounding box center [529, 196] width 204 height 146
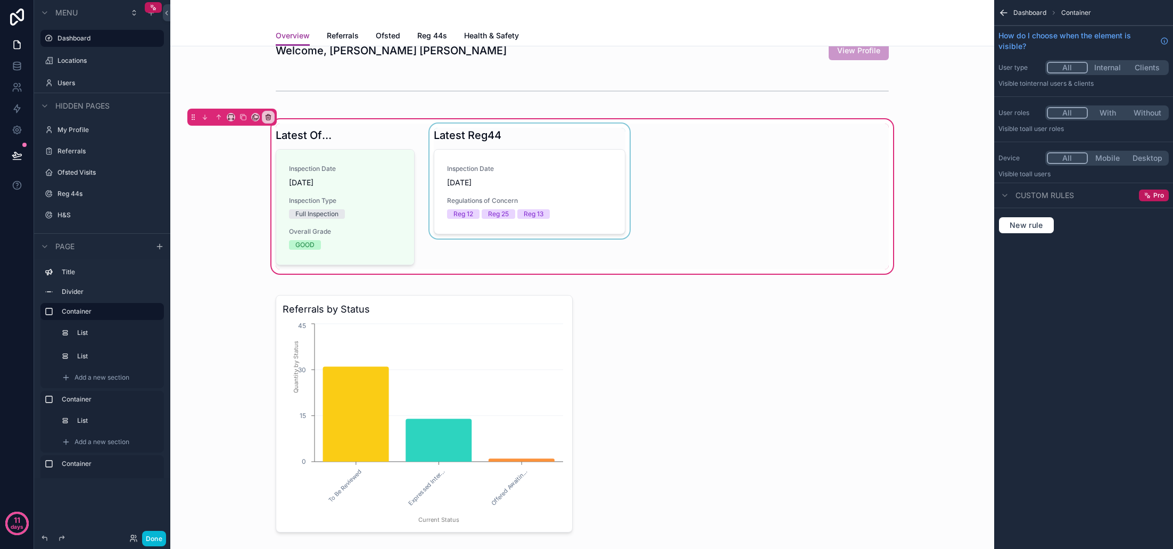
click at [464, 154] on div "scrollable content" at bounding box center [529, 196] width 204 height 146
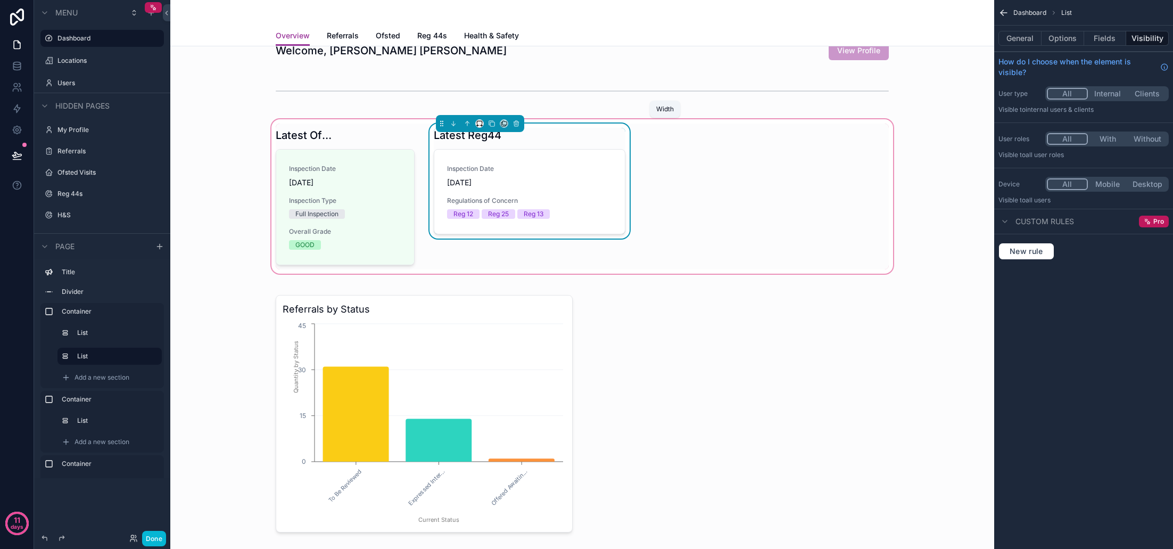
click at [480, 126] on icon "scrollable content" at bounding box center [479, 123] width 7 height 7
click at [502, 167] on div "25%" at bounding box center [500, 163] width 33 height 13
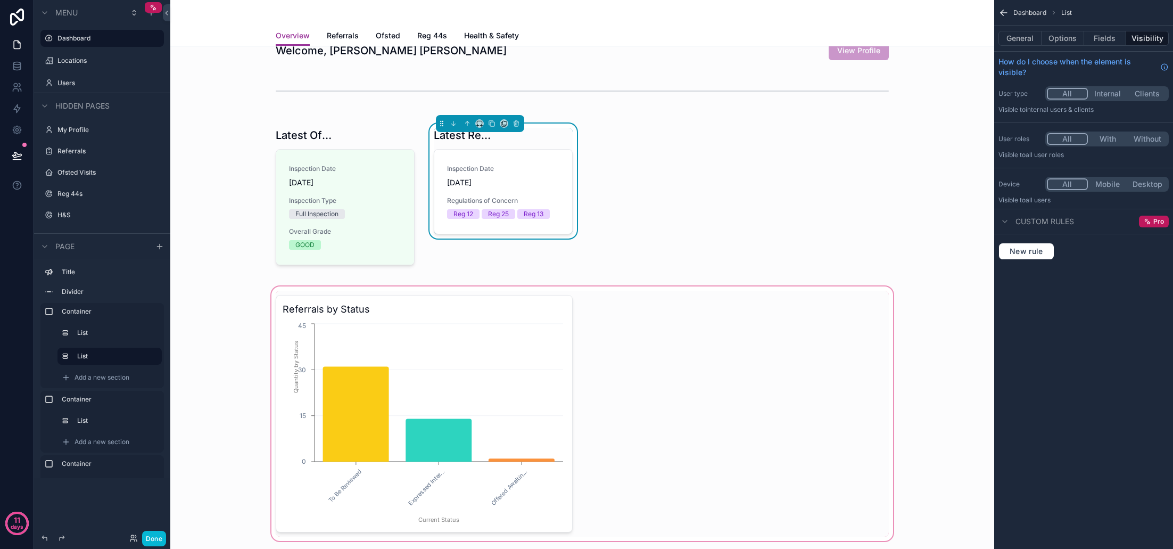
click at [654, 325] on div "scrollable content" at bounding box center [582, 413] width 807 height 259
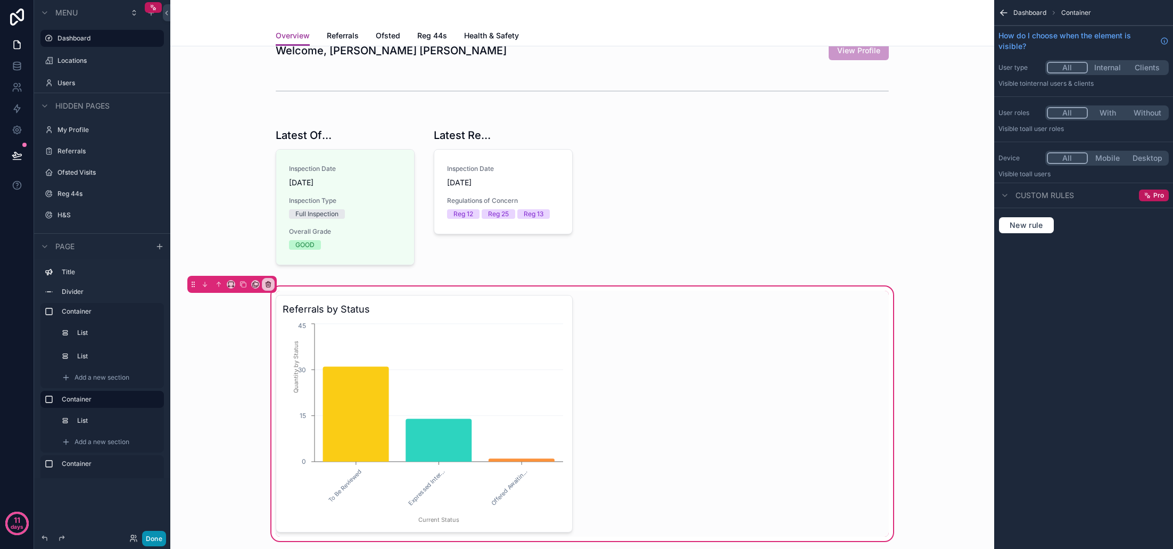
click at [156, 539] on button "Done" at bounding box center [154, 538] width 24 height 15
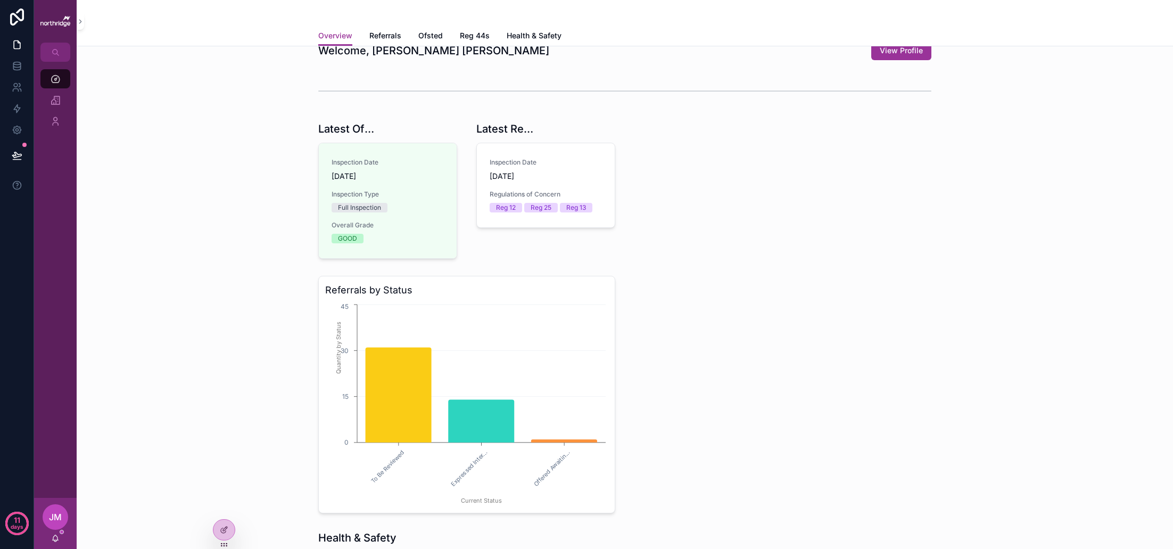
click at [284, 206] on div "Latest Ofsted Inspection Date 06/02/2025 Inspection Type Full Inspection Overal…" at bounding box center [624, 190] width 1079 height 146
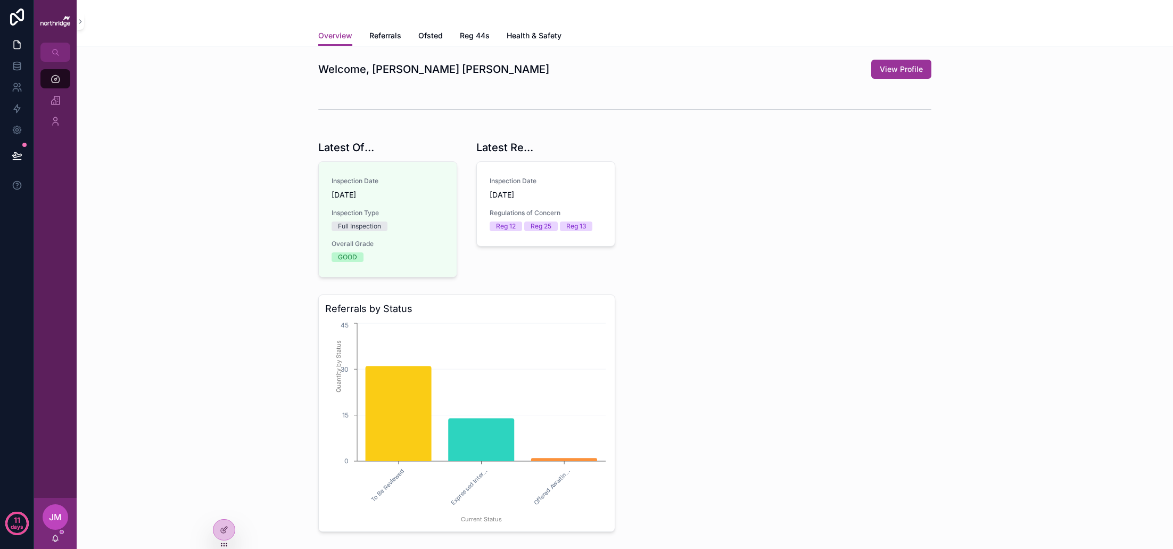
scroll to position [0, 0]
click at [224, 507] on icon at bounding box center [224, 506] width 9 height 9
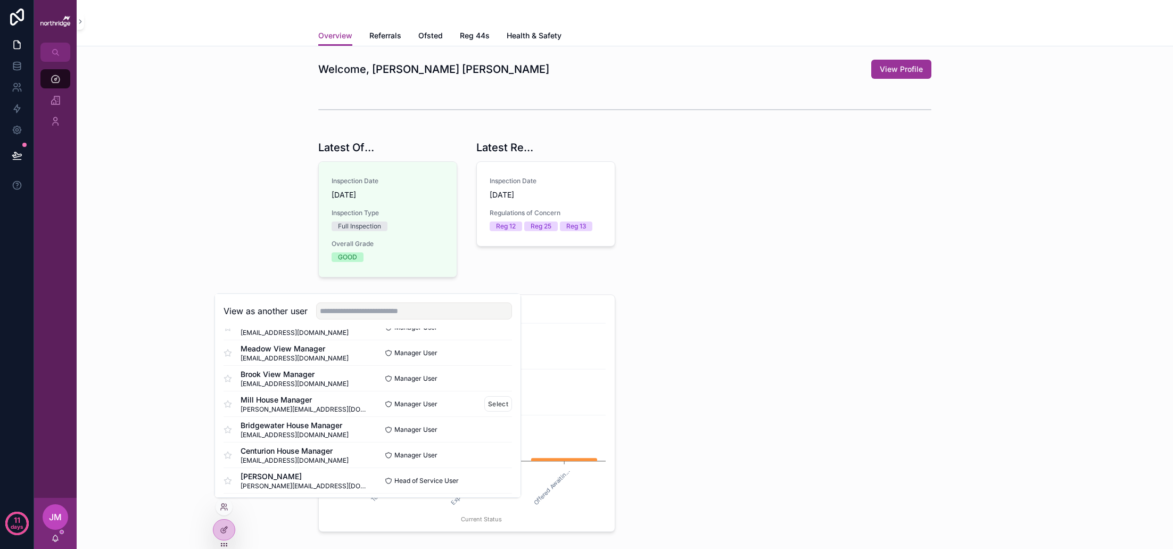
scroll to position [152, 0]
click at [489, 455] on button "Select" at bounding box center [498, 453] width 28 height 15
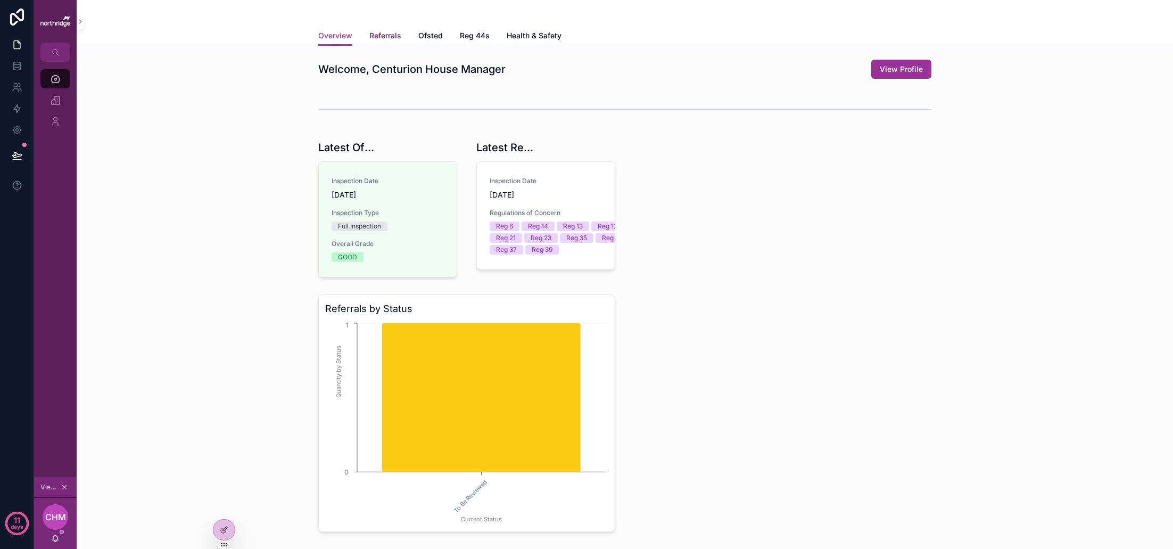
click at [379, 36] on span "Referrals" at bounding box center [385, 35] width 32 height 11
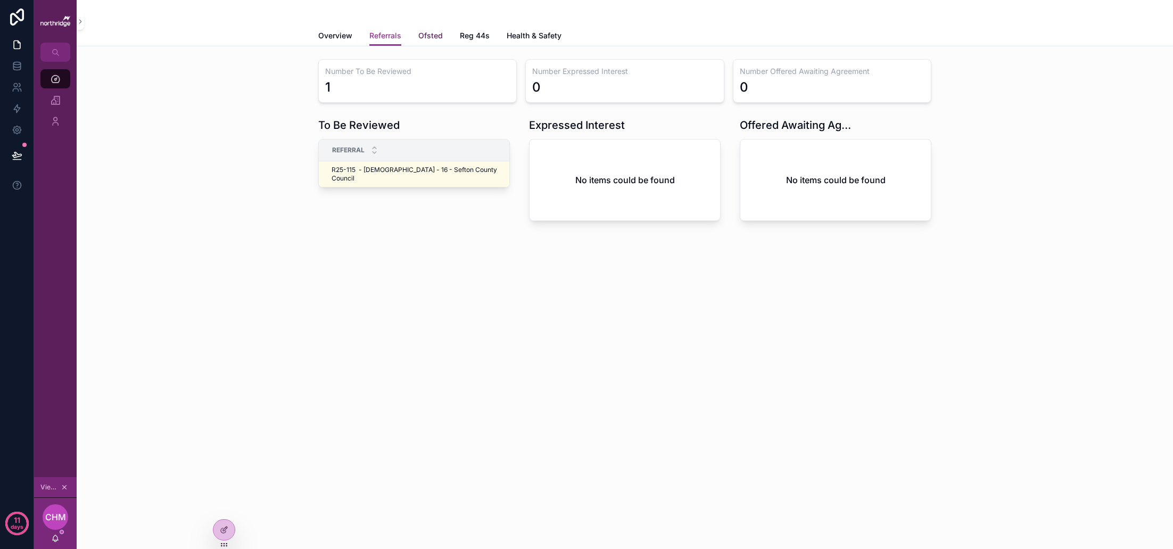
click at [435, 39] on span "Ofsted" at bounding box center [430, 35] width 24 height 11
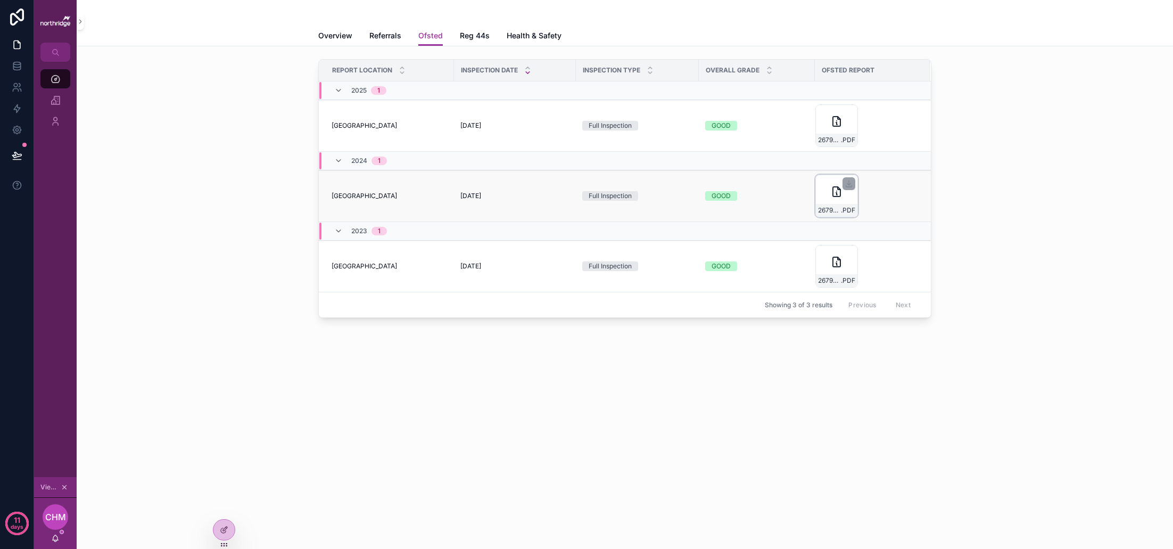
click at [832, 202] on div "2679574_1-2-2 .PDF" at bounding box center [836, 196] width 43 height 43
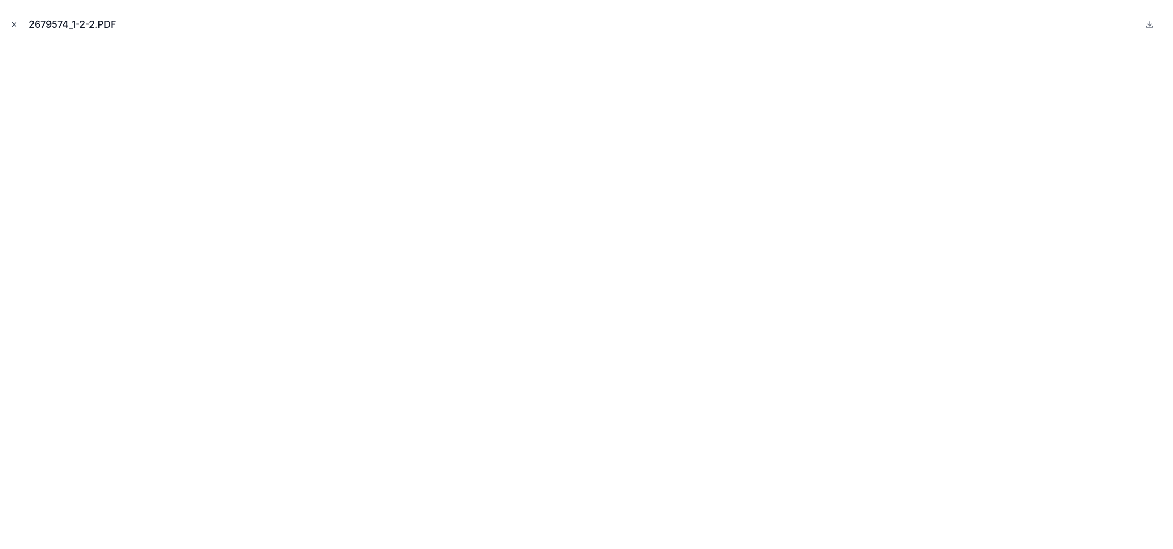
click at [13, 24] on icon "Close modal" at bounding box center [14, 24] width 7 height 7
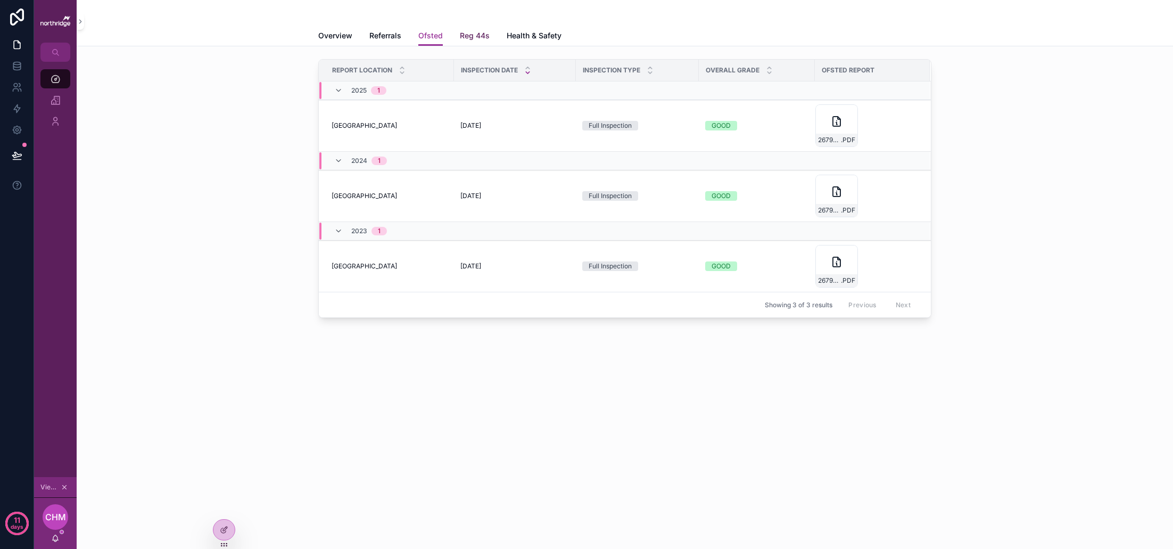
click at [475, 39] on span "Reg 44s" at bounding box center [475, 35] width 30 height 11
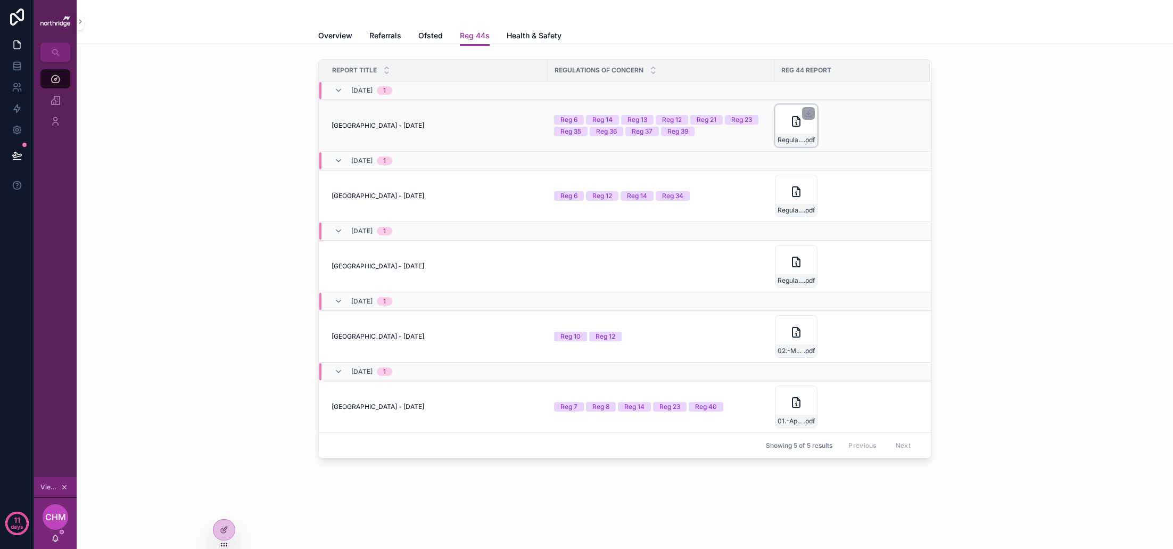
click at [783, 124] on div "Regulation-44-report---Centurion-House---2679574 .pdf" at bounding box center [796, 125] width 43 height 43
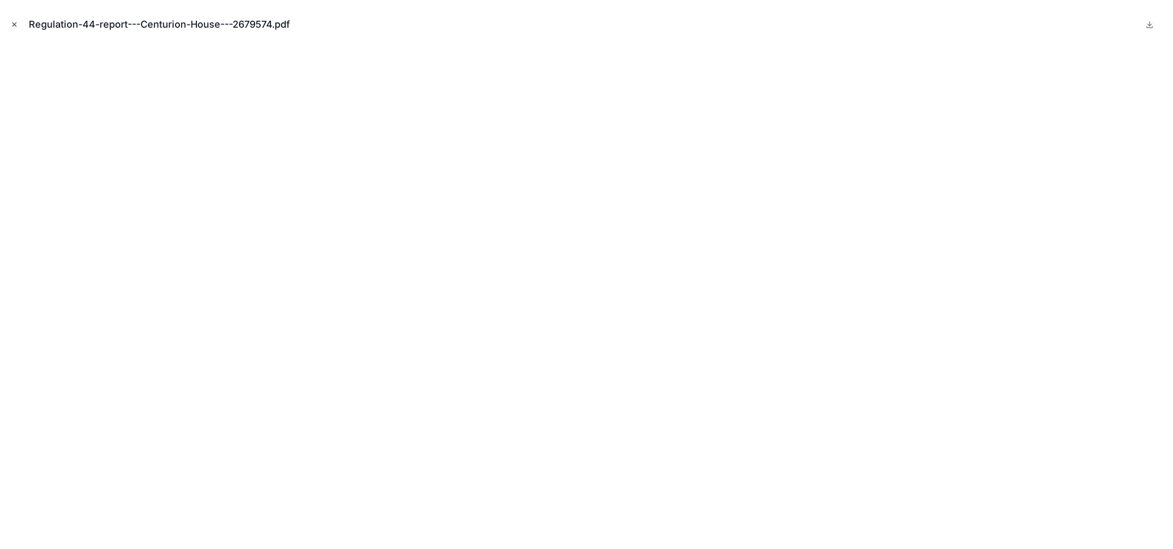
click at [18, 28] on button "Close modal" at bounding box center [15, 25] width 12 height 12
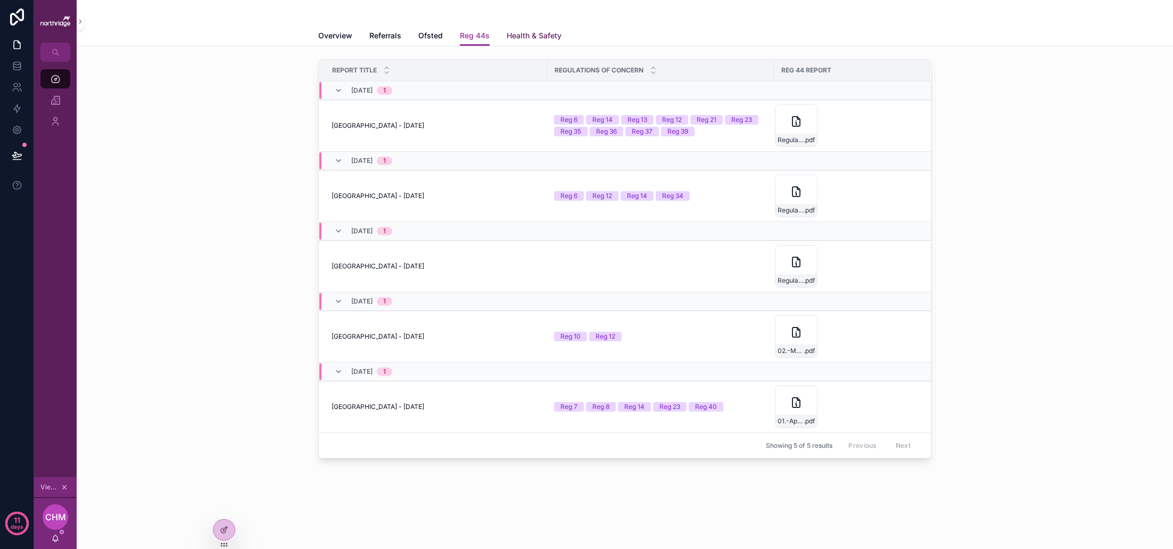
scroll to position [4, 0]
click at [523, 34] on span "Health & Safety" at bounding box center [534, 35] width 55 height 11
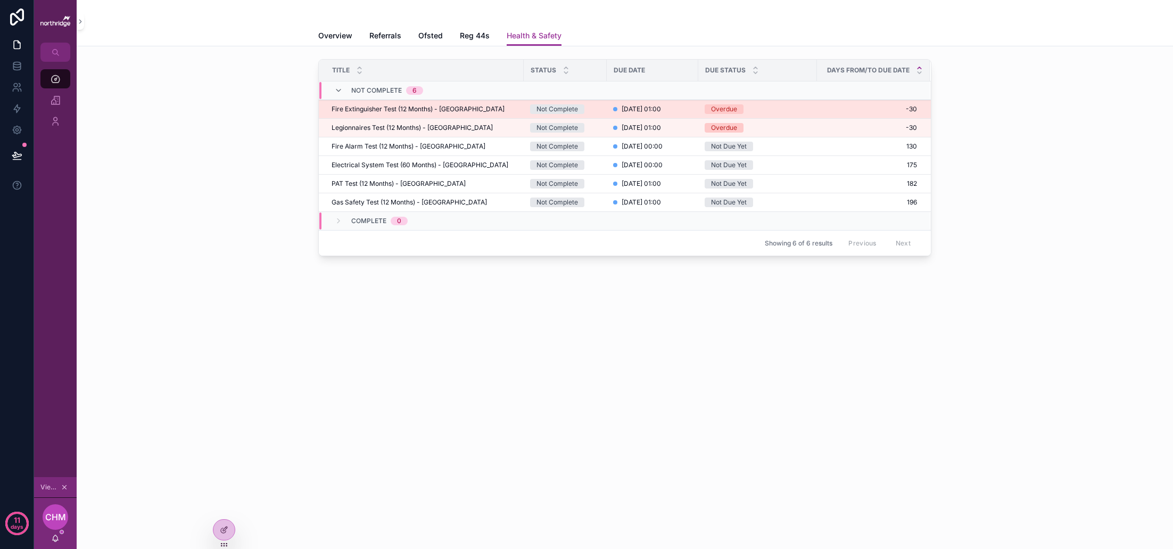
click at [472, 108] on span "Fire Extinguisher Test (12 Months) - [GEOGRAPHIC_DATA]" at bounding box center [418, 109] width 173 height 9
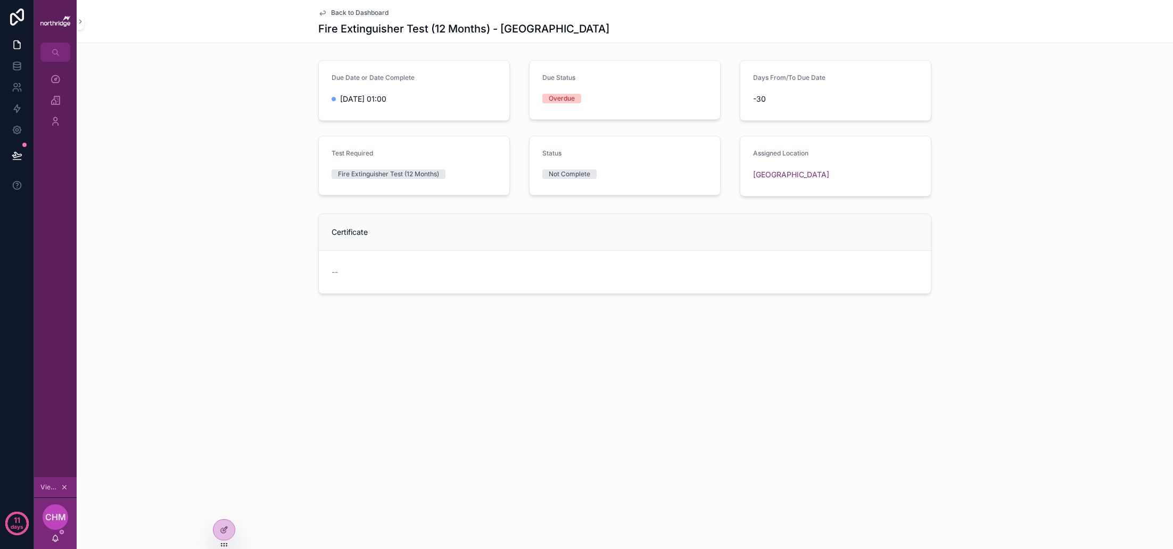
click at [326, 11] on icon "scrollable content" at bounding box center [322, 13] width 9 height 9
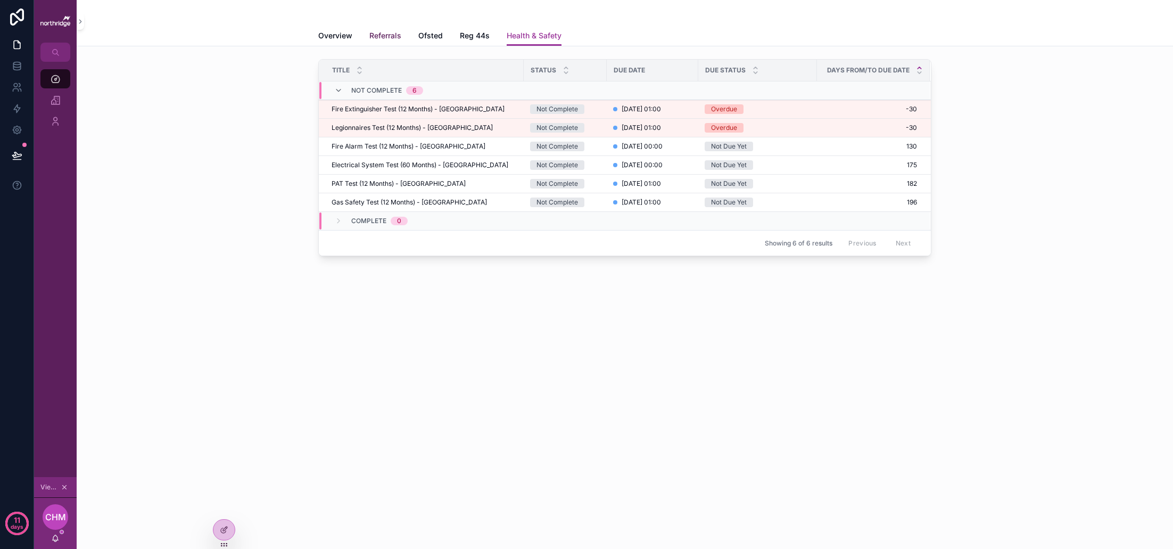
click at [391, 36] on span "Referrals" at bounding box center [385, 35] width 32 height 11
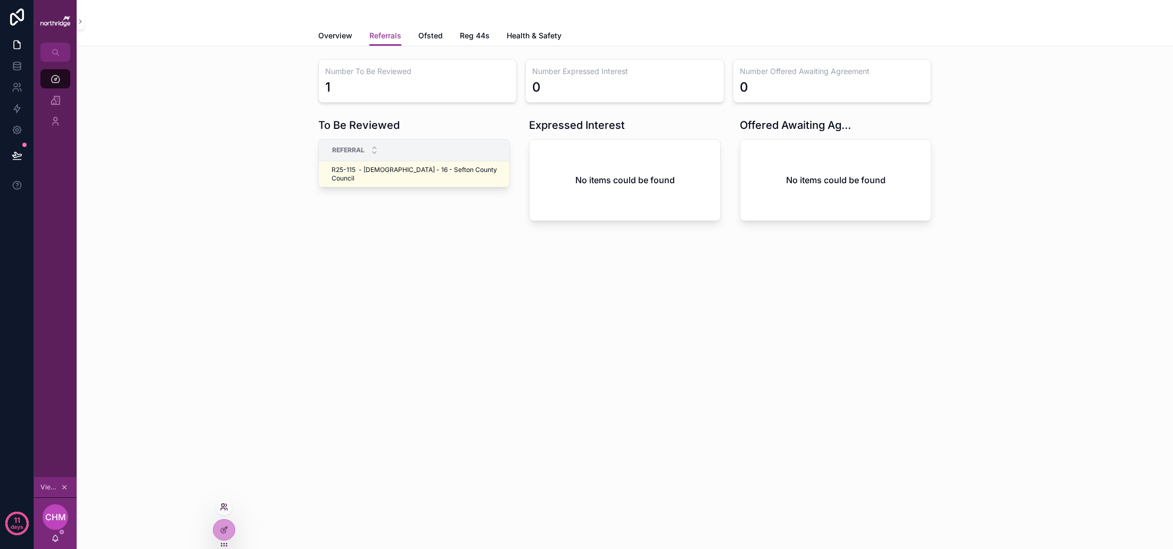
click at [227, 508] on icon at bounding box center [226, 509] width 1 height 2
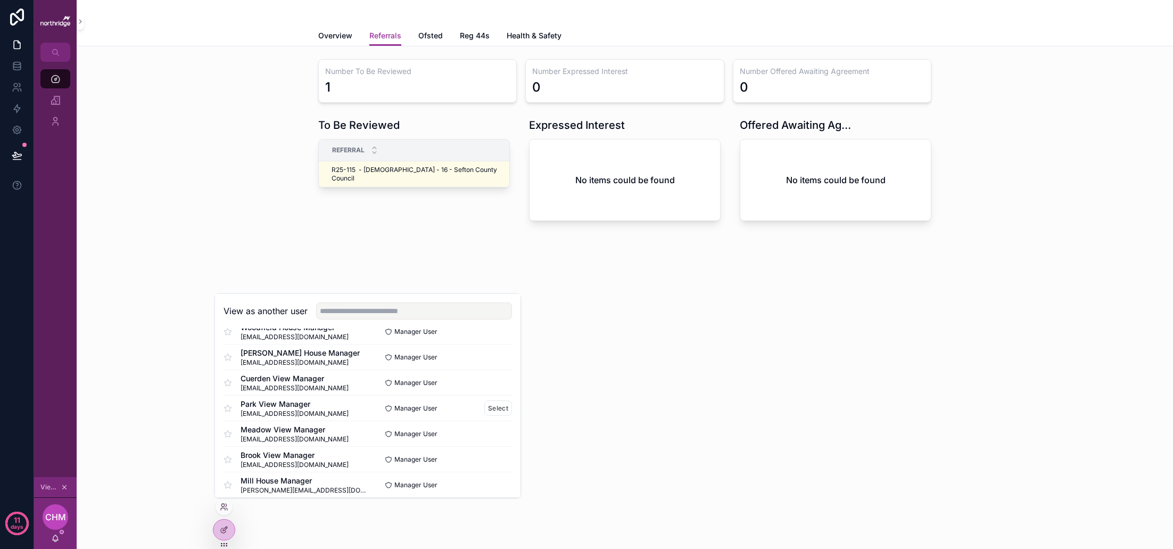
scroll to position [83, 0]
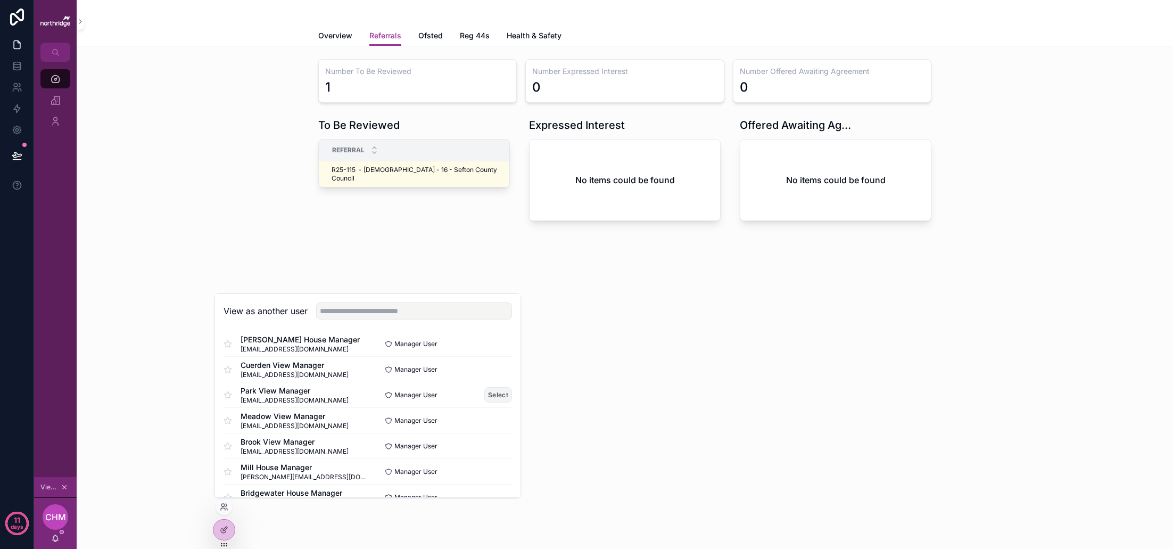
click at [493, 395] on button "Select" at bounding box center [498, 394] width 28 height 15
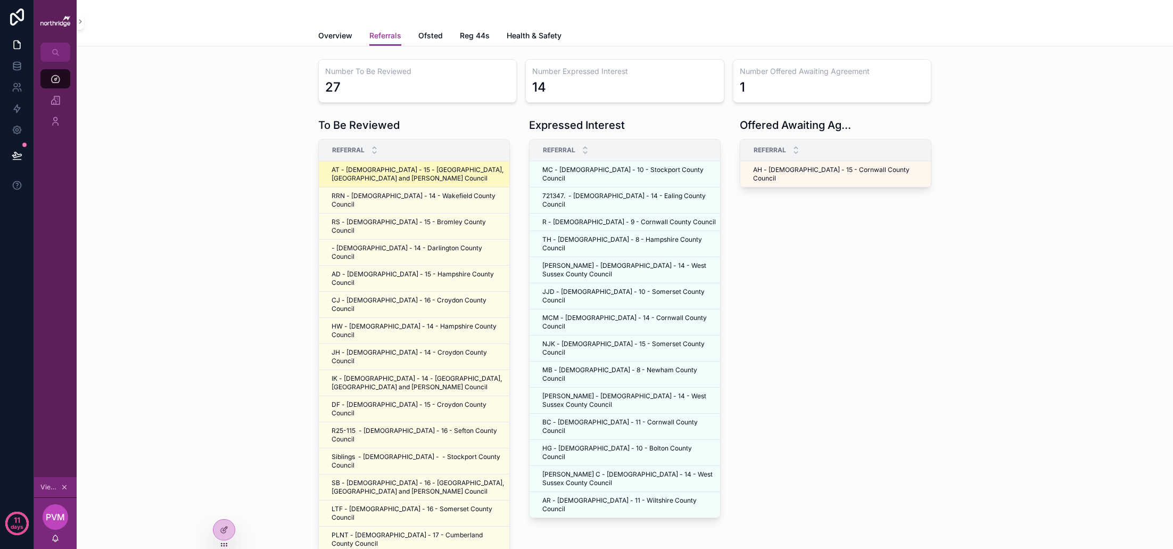
click at [397, 178] on span "AT - [DEMOGRAPHIC_DATA] - 15 - [GEOGRAPHIC_DATA], [GEOGRAPHIC_DATA] and [PERSON…" at bounding box center [419, 174] width 174 height 17
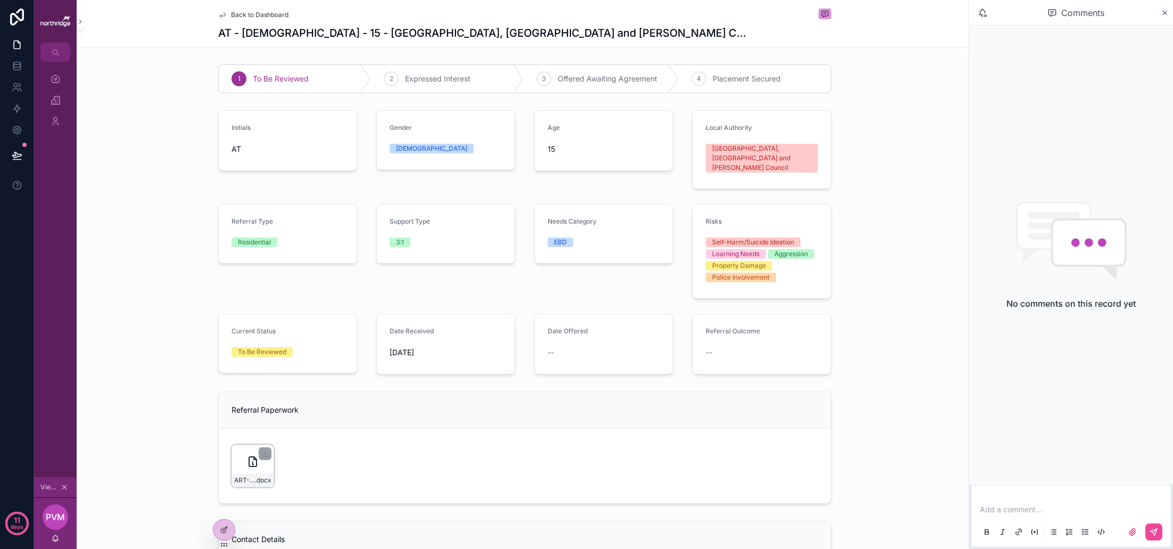
click at [267, 454] on div "ART-Referral-Form---AT-29.09 .docx" at bounding box center [253, 465] width 43 height 43
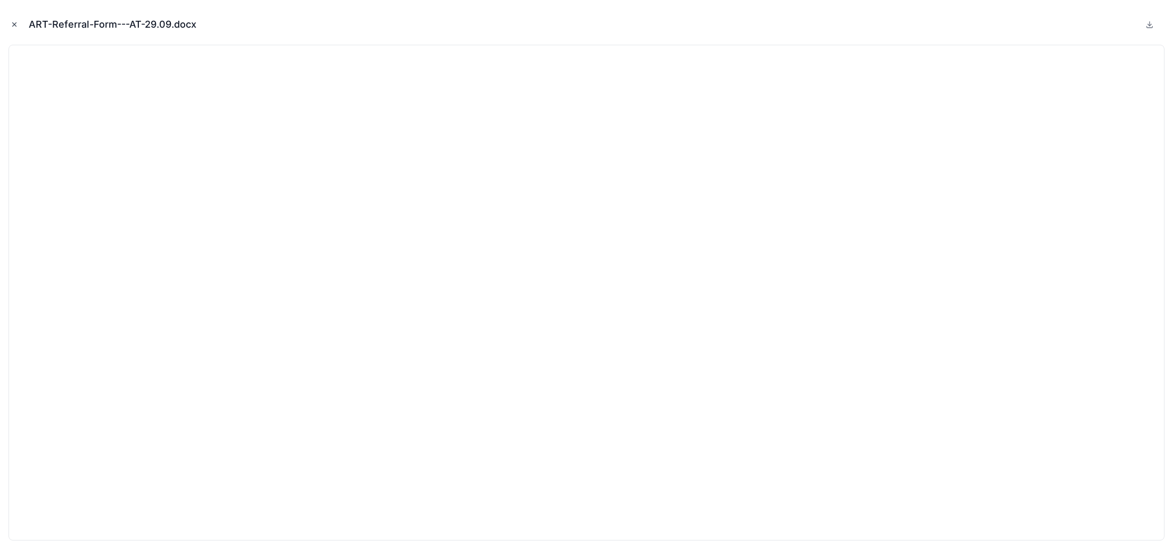
click at [17, 24] on icon "Close modal" at bounding box center [14, 24] width 7 height 7
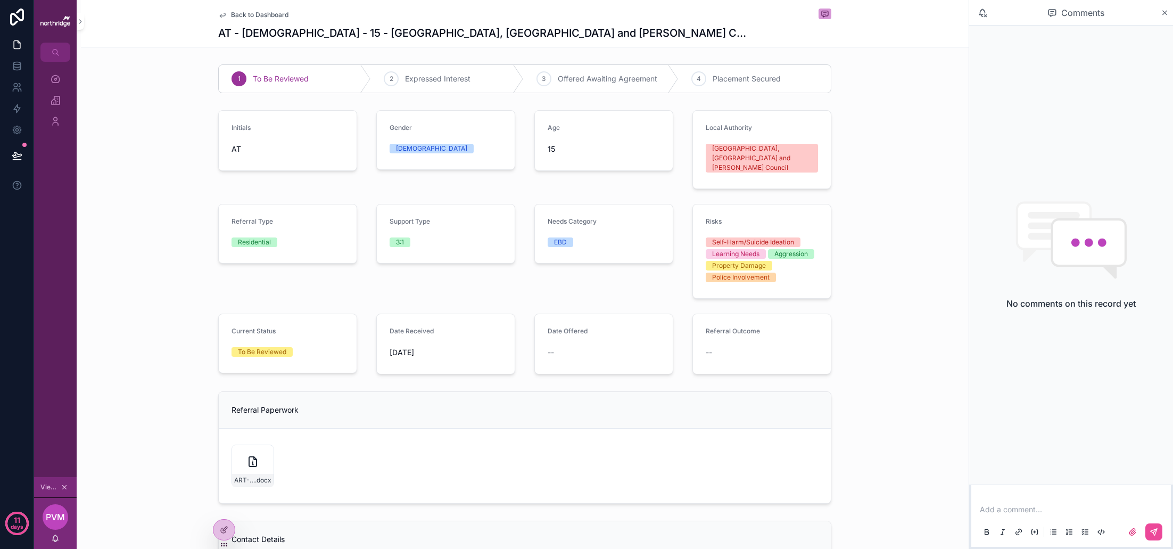
click at [1013, 517] on div "Add a comment..." at bounding box center [1071, 520] width 187 height 45
click at [1010, 509] on p "scrollable content" at bounding box center [1073, 509] width 187 height 11
click at [879, 183] on div "Initials AT Gender [DEMOGRAPHIC_DATA] Age [DEMOGRAPHIC_DATA] Local Authority [G…" at bounding box center [525, 242] width 888 height 272
click at [270, 15] on span "Back to Dashboard" at bounding box center [259, 15] width 57 height 9
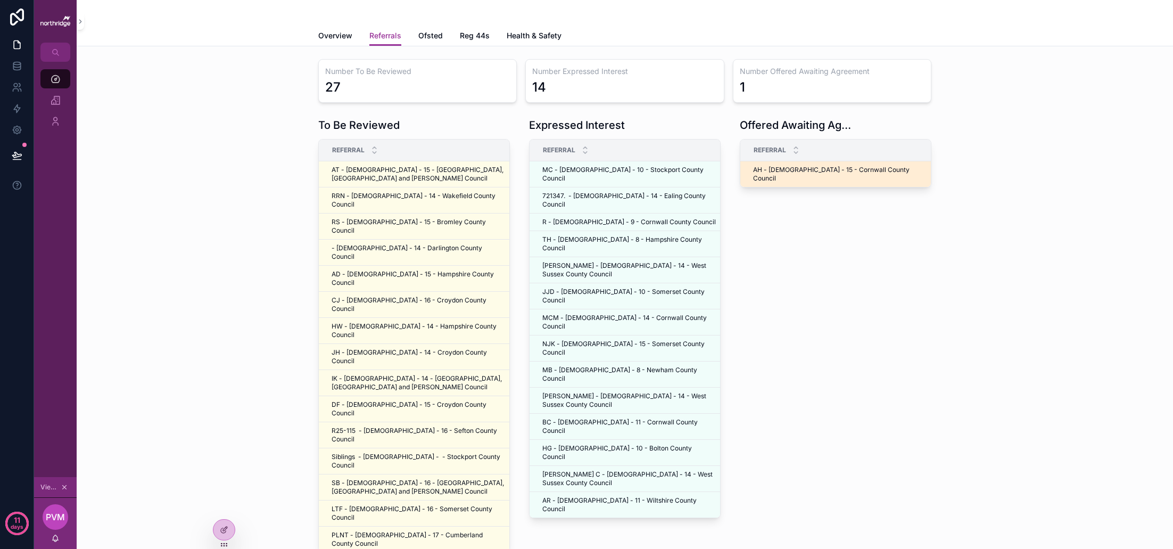
click at [789, 169] on span "AH - [DEMOGRAPHIC_DATA] - 15 - Cornwall County Council" at bounding box center [840, 174] width 174 height 17
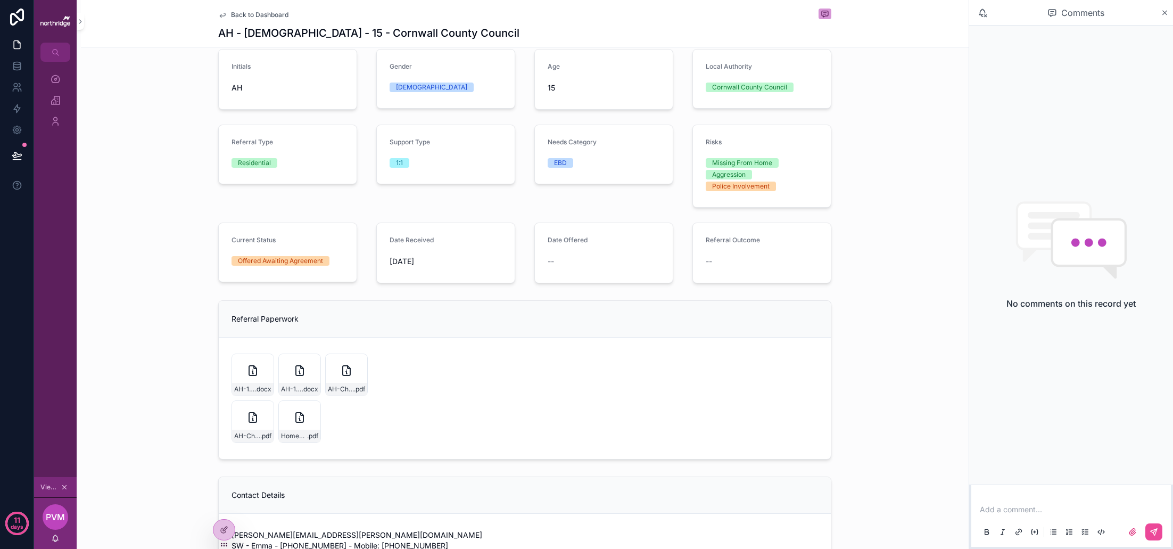
scroll to position [63, 0]
click at [253, 367] on icon "scrollable content" at bounding box center [252, 368] width 13 height 13
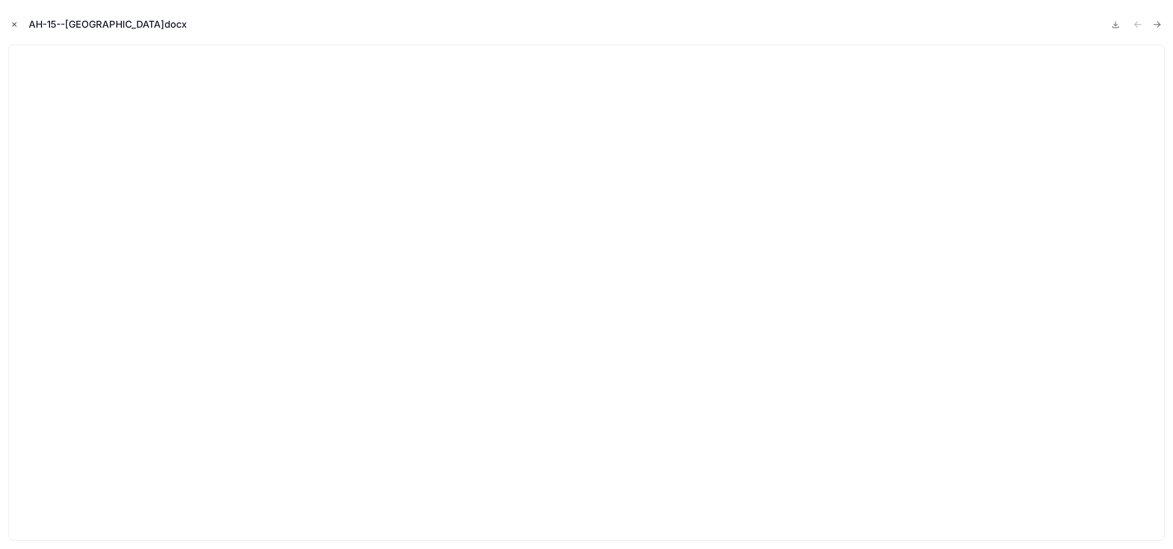
click at [15, 23] on icon "Close modal" at bounding box center [14, 24] width 7 height 7
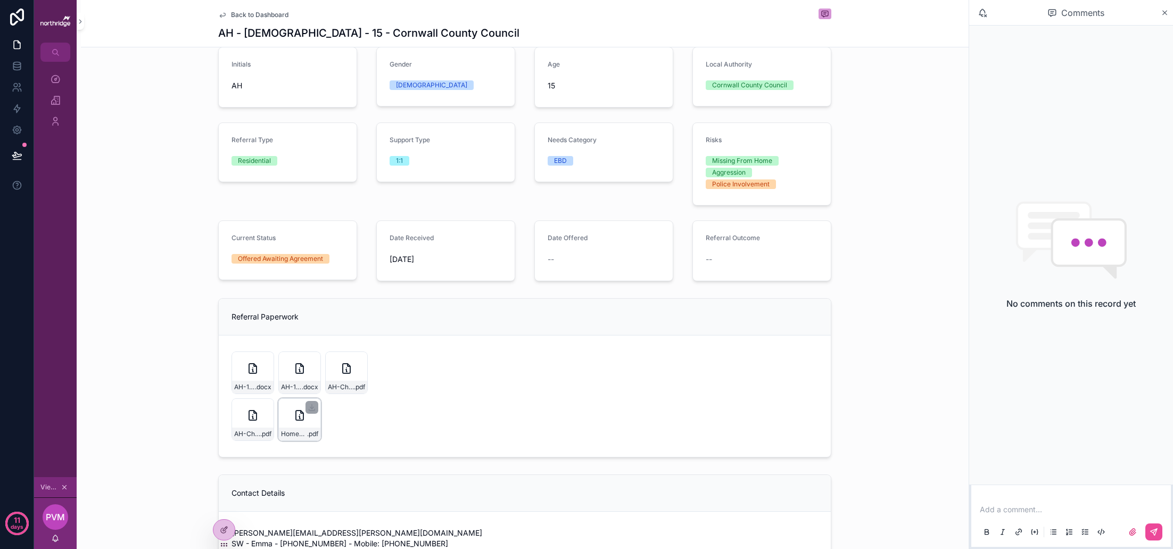
click at [300, 425] on div "Home-Finding-Request-A.H.-(1577987) .pdf" at bounding box center [299, 419] width 43 height 43
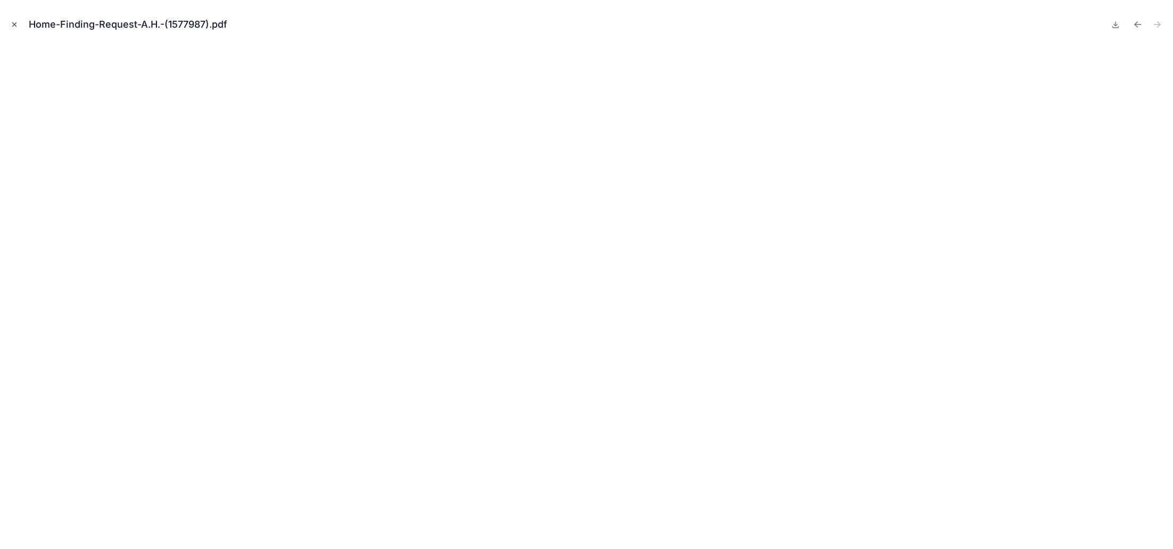
click at [13, 23] on icon "Close modal" at bounding box center [15, 25] width 4 height 4
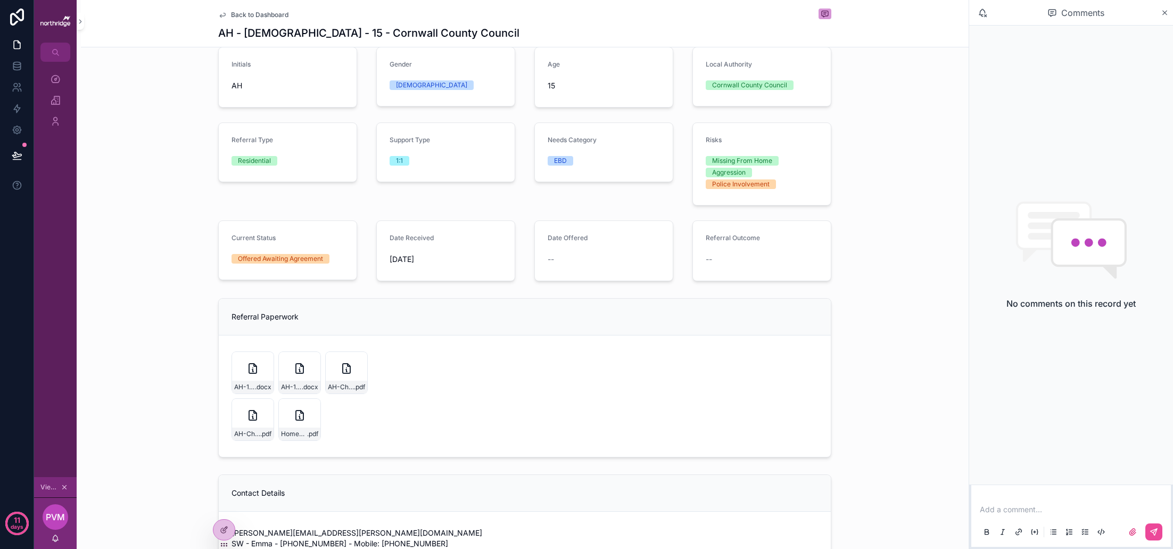
click at [271, 15] on span "Back to Dashboard" at bounding box center [259, 15] width 57 height 9
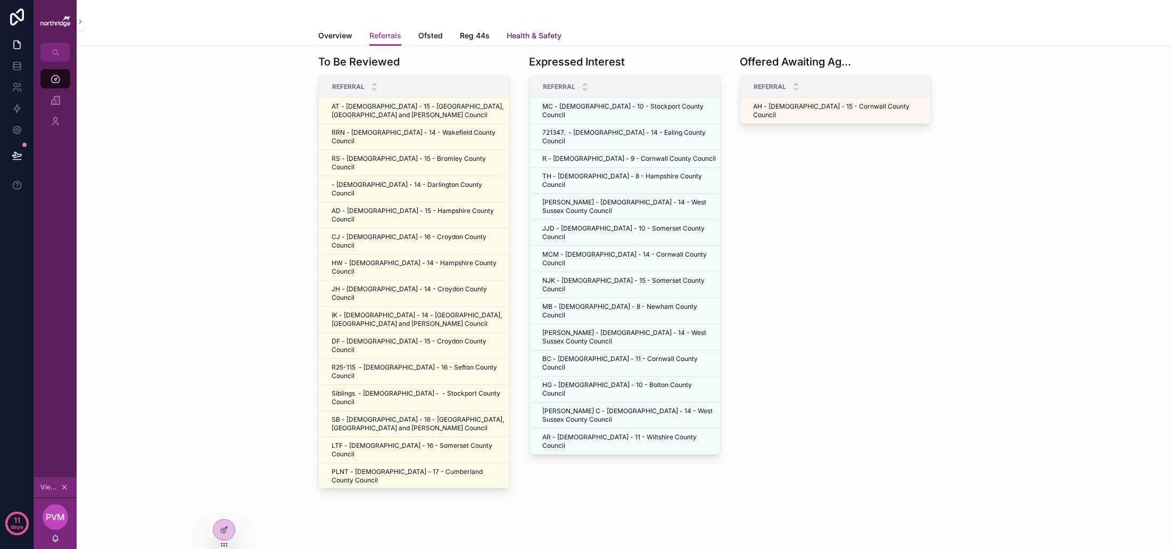
click at [536, 34] on span "Health & Safety" at bounding box center [534, 35] width 55 height 11
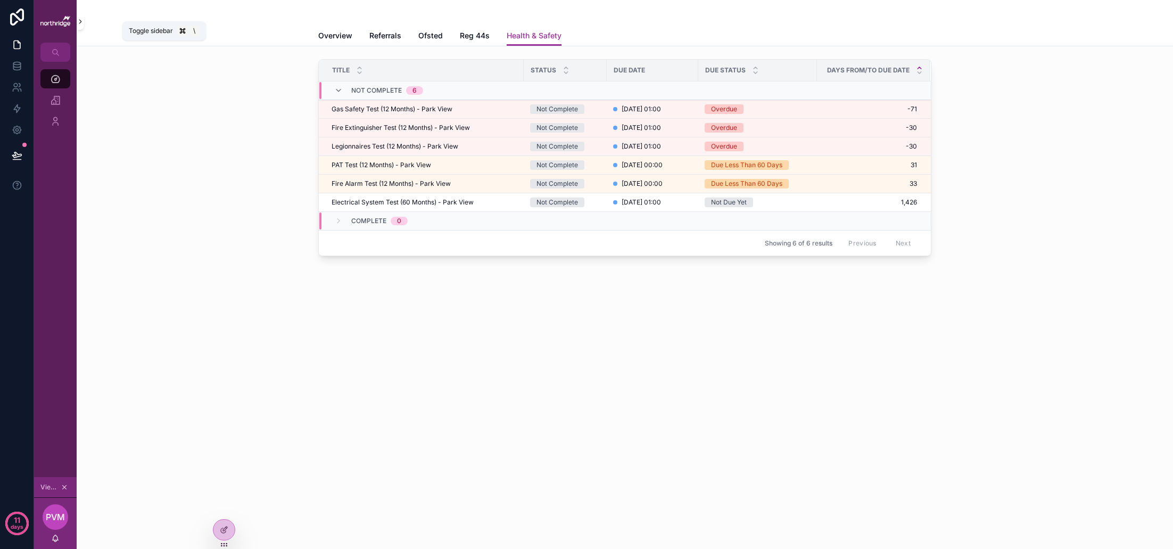
click at [79, 23] on icon "scrollable content" at bounding box center [80, 22] width 7 height 8
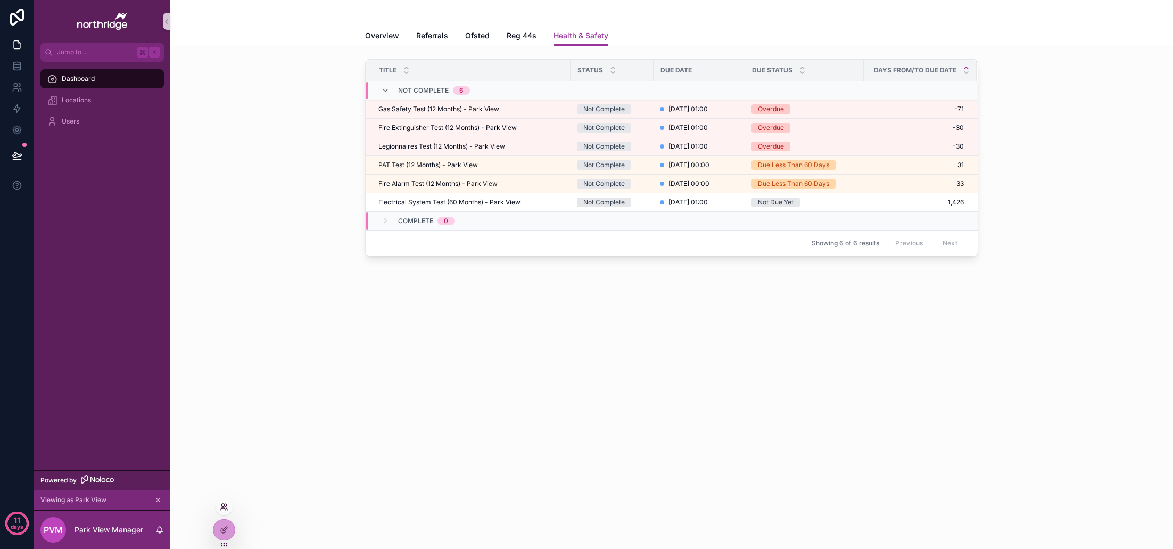
click at [226, 508] on icon at bounding box center [224, 506] width 9 height 9
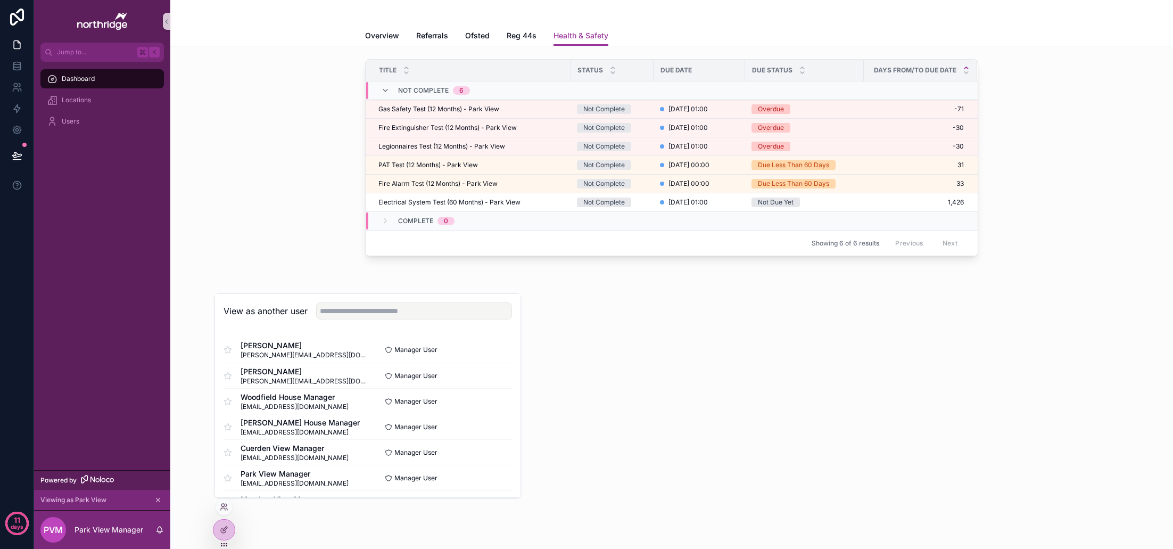
click at [160, 499] on icon "scrollable content" at bounding box center [157, 499] width 7 height 7
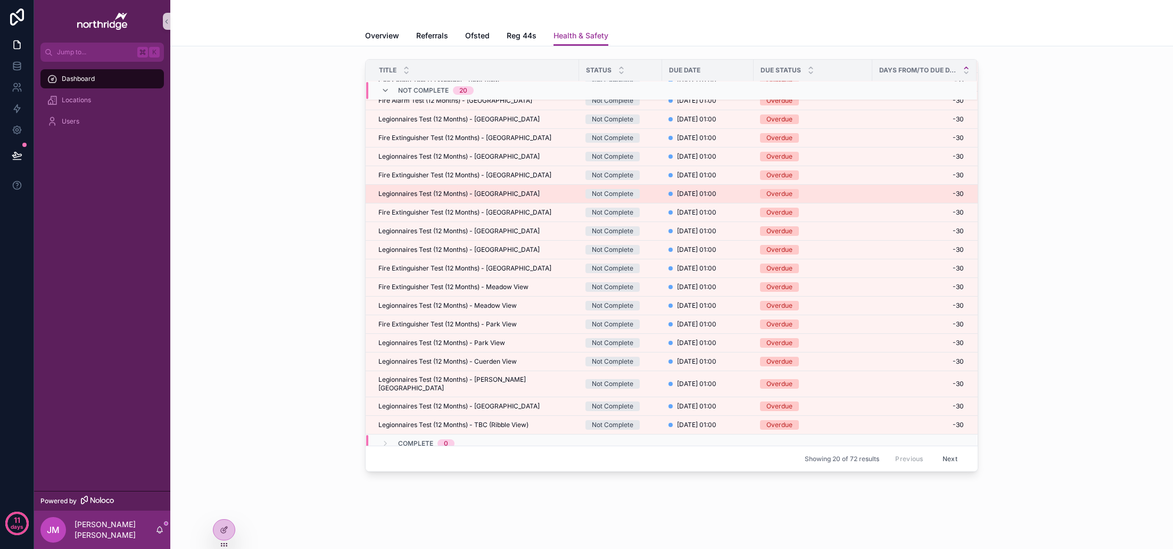
scroll to position [45, 0]
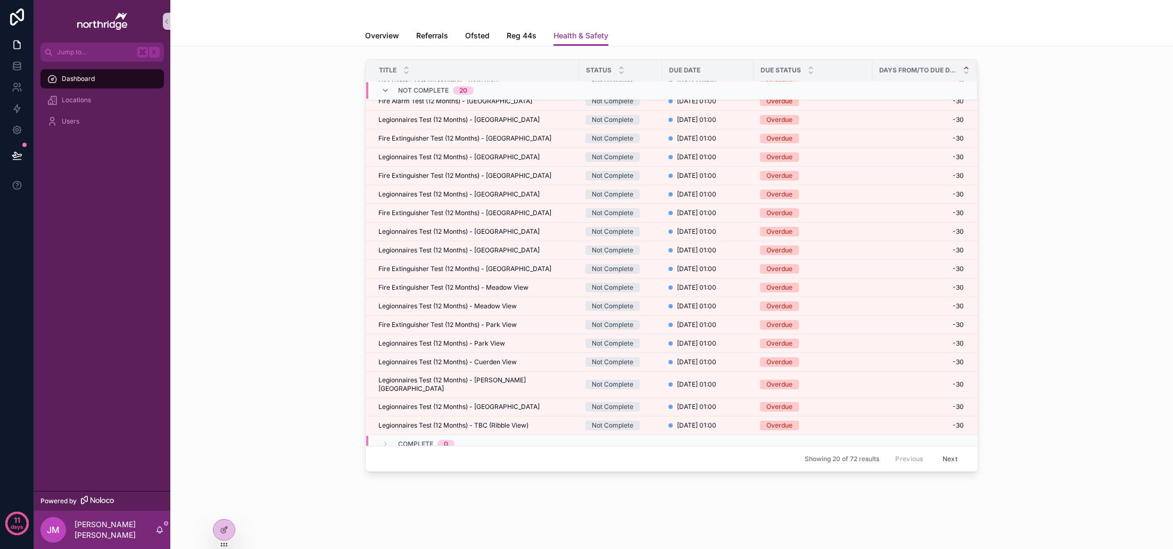
click at [953, 458] on button "Next" at bounding box center [950, 458] width 30 height 16
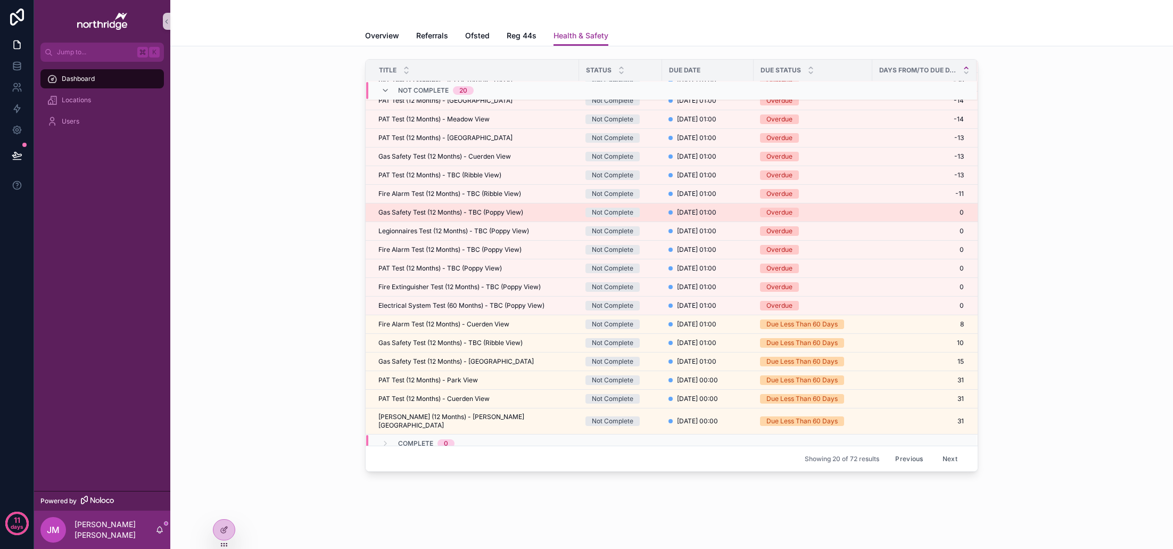
scroll to position [45, 0]
click at [949, 459] on button "Next" at bounding box center [950, 458] width 30 height 16
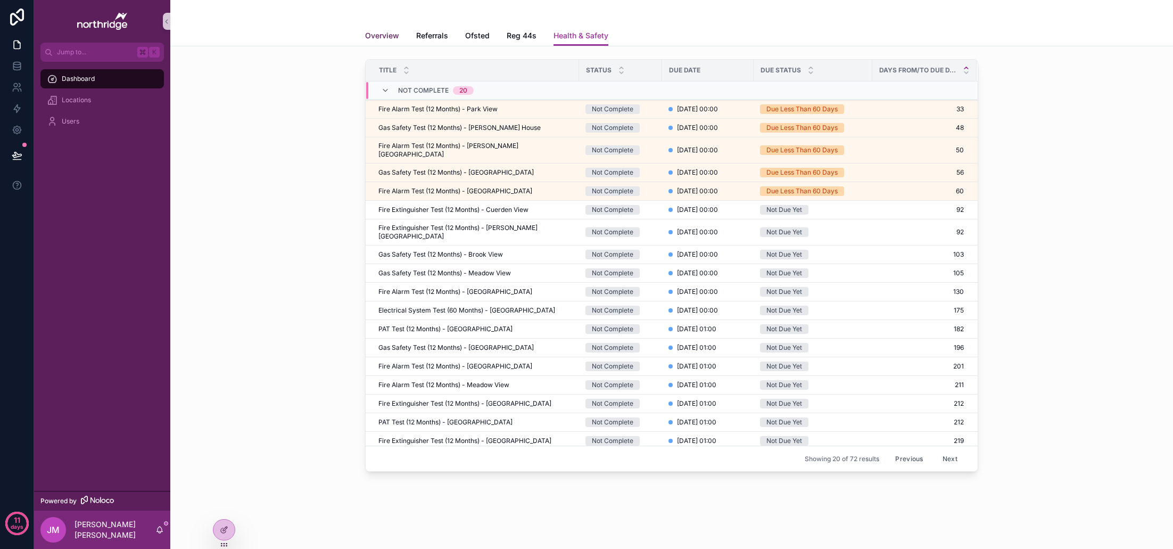
click at [380, 31] on span "Overview" at bounding box center [382, 35] width 34 height 11
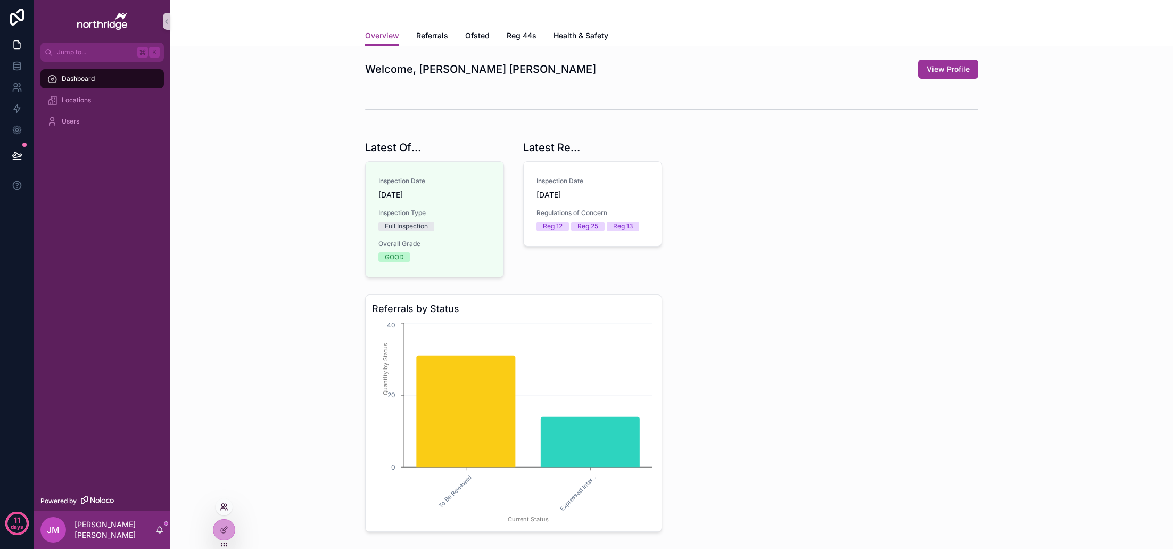
click at [224, 507] on icon at bounding box center [224, 506] width 9 height 9
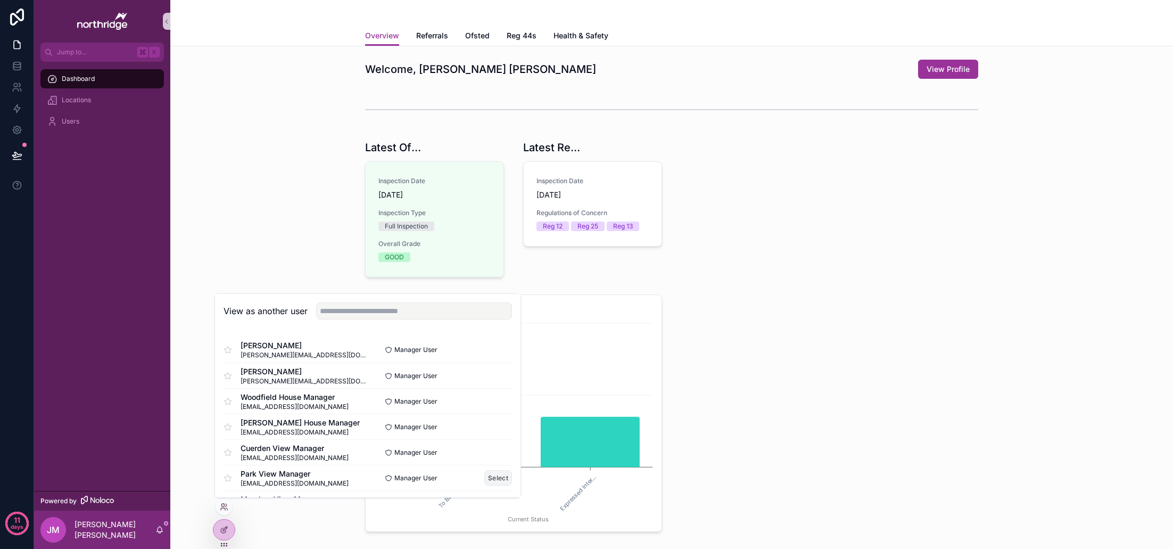
click at [492, 476] on button "Select" at bounding box center [498, 477] width 28 height 15
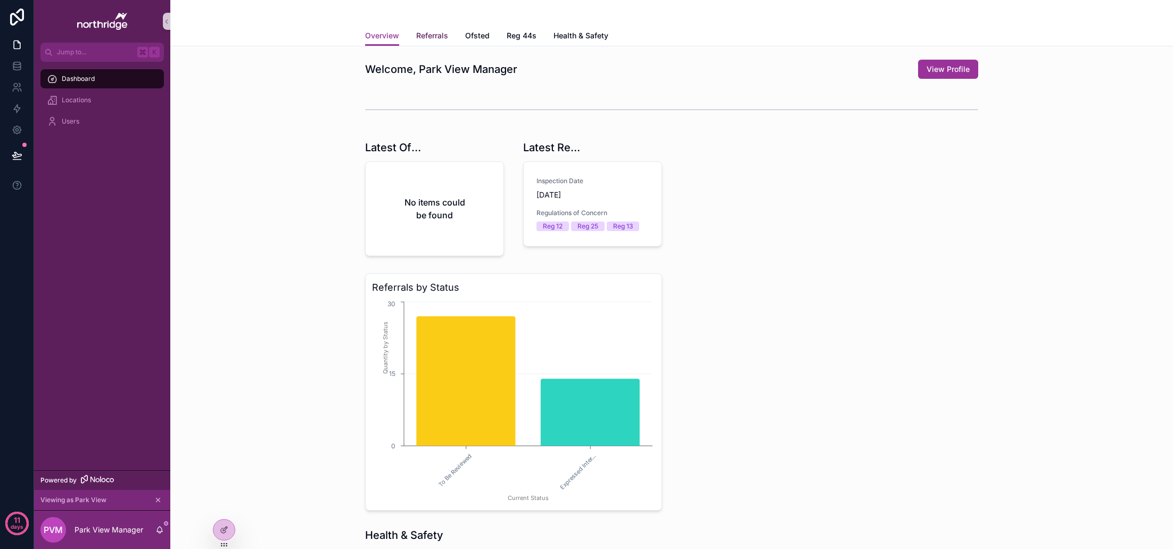
click at [438, 38] on span "Referrals" at bounding box center [432, 35] width 32 height 11
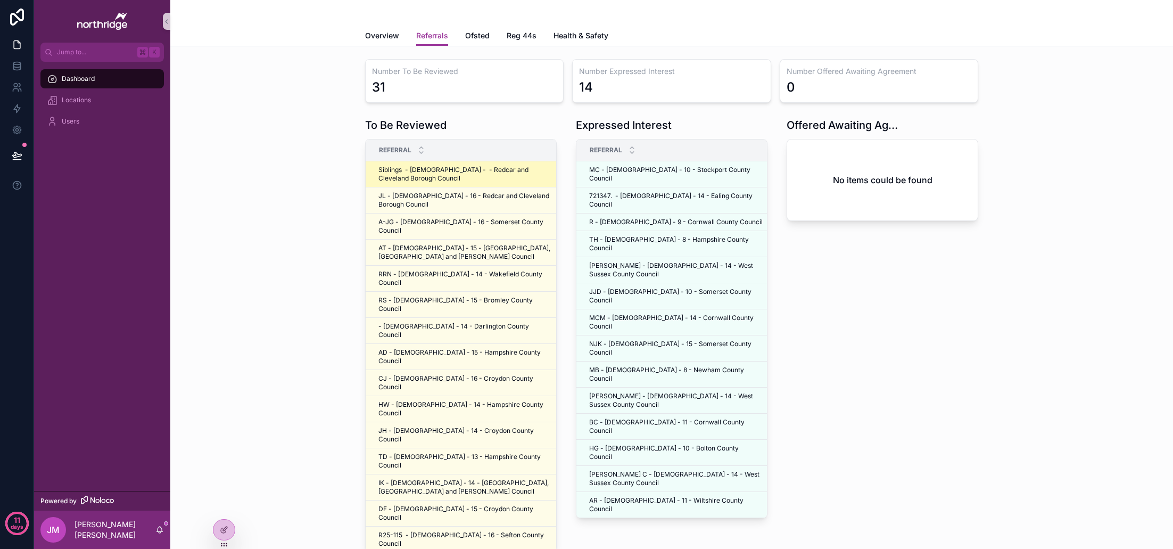
click at [481, 179] on span "Siblings - [DEMOGRAPHIC_DATA] - - Redcar and Cleveland Borough Council" at bounding box center [465, 174] width 174 height 17
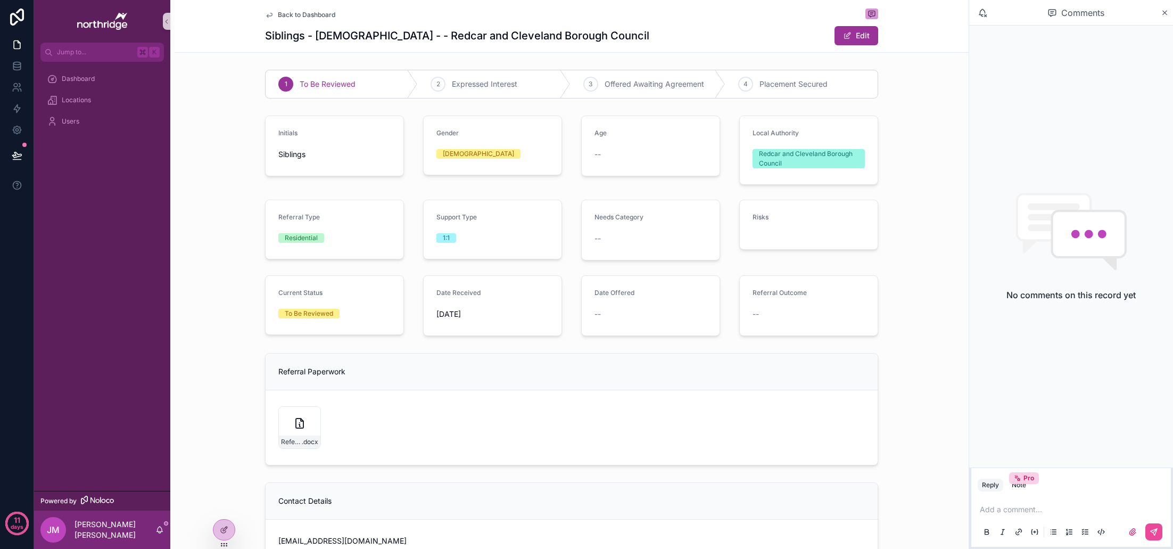
click at [288, 14] on span "Back to Dashboard" at bounding box center [306, 15] width 57 height 9
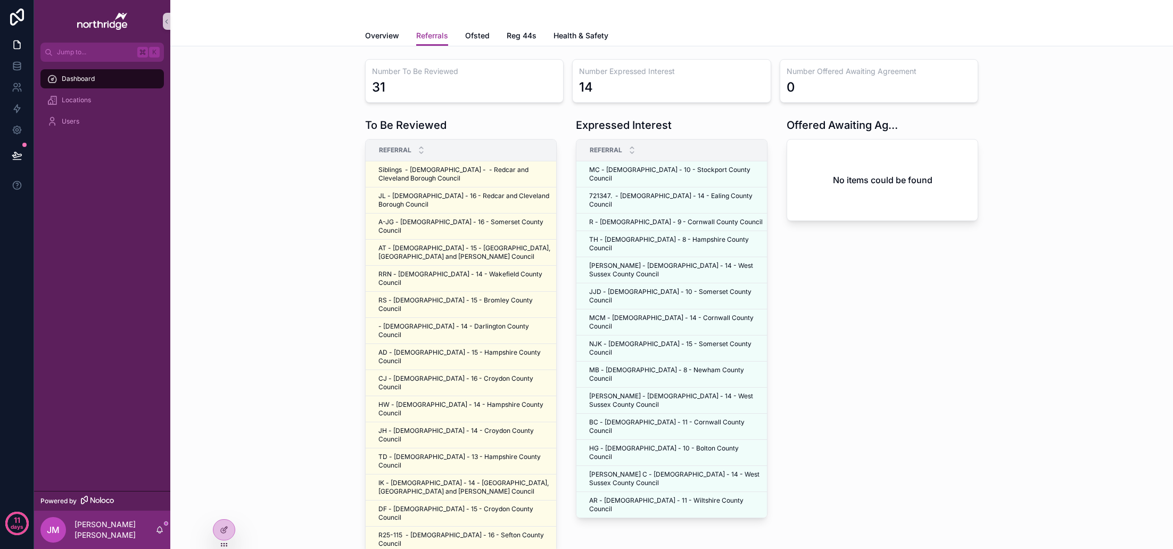
scroll to position [3, 0]
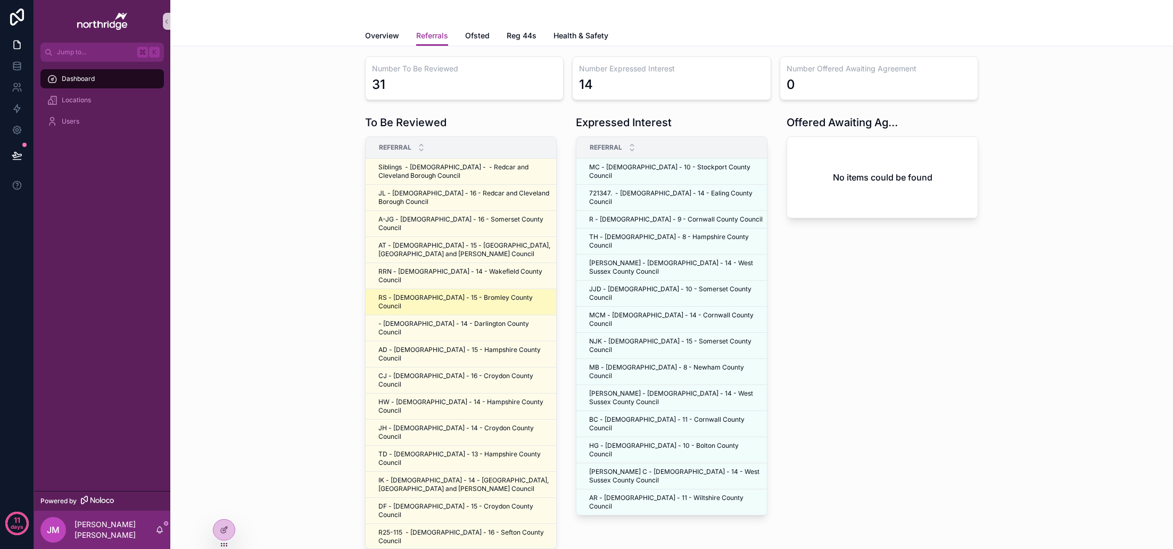
click at [465, 289] on td "RS - Male - 15 - Bromley County Council RS - Male - 15 - Bromley County Council" at bounding box center [465, 302] width 199 height 26
click at [442, 293] on span "RS - Male - 15 - Bromley County Council" at bounding box center [465, 301] width 174 height 17
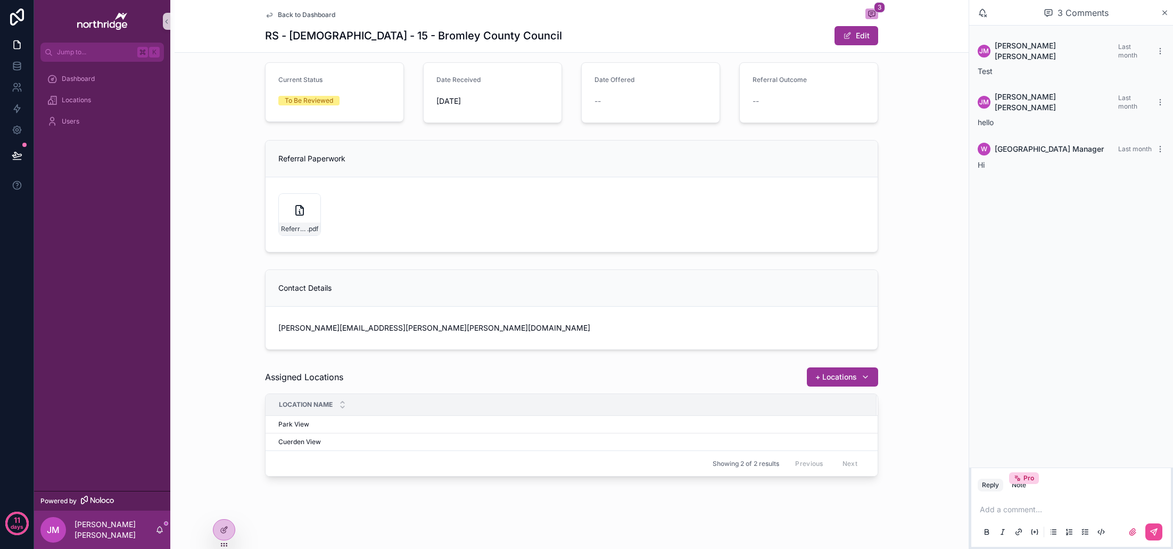
scroll to position [227, 0]
click at [809, 432] on button "Unassign Location" at bounding box center [826, 433] width 96 height 19
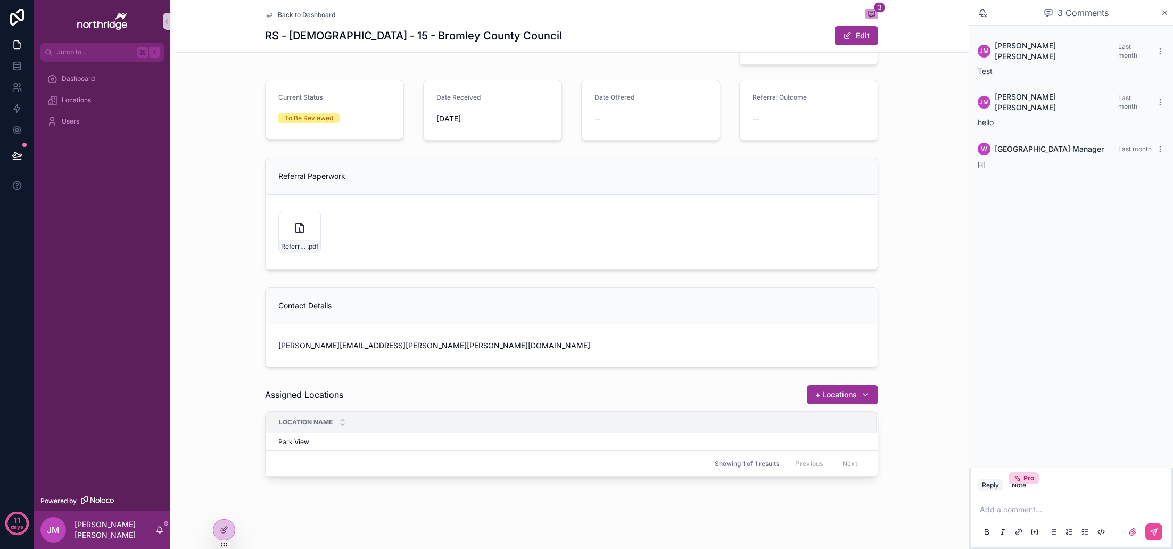
click at [905, 399] on div "Assigned Locations + Locations Location Name Park View Park View Unassign Locat…" at bounding box center [572, 430] width 794 height 101
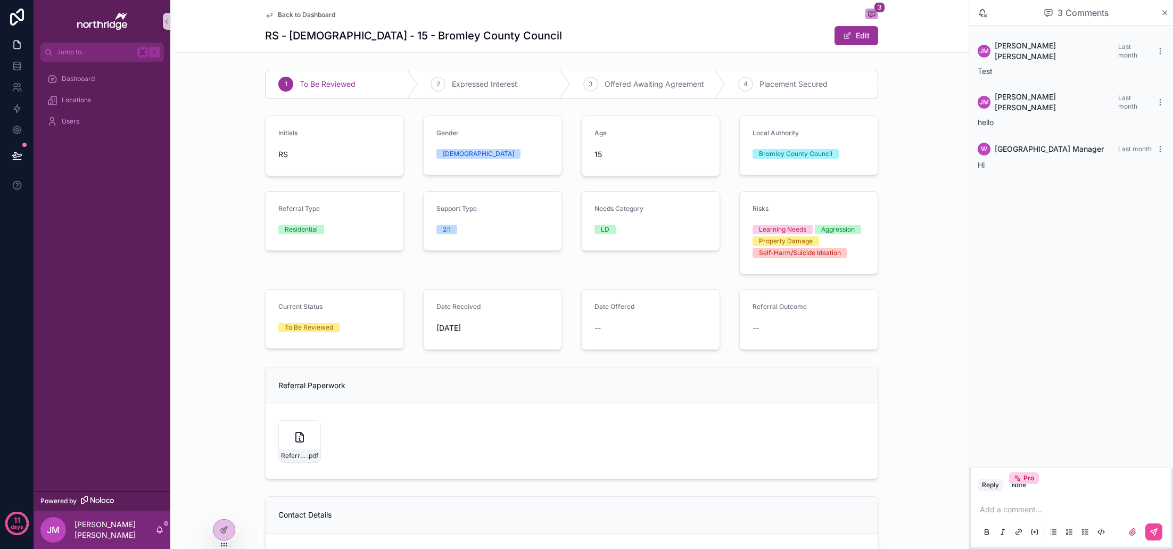
scroll to position [0, 0]
click at [298, 16] on span "Back to Dashboard" at bounding box center [306, 15] width 57 height 9
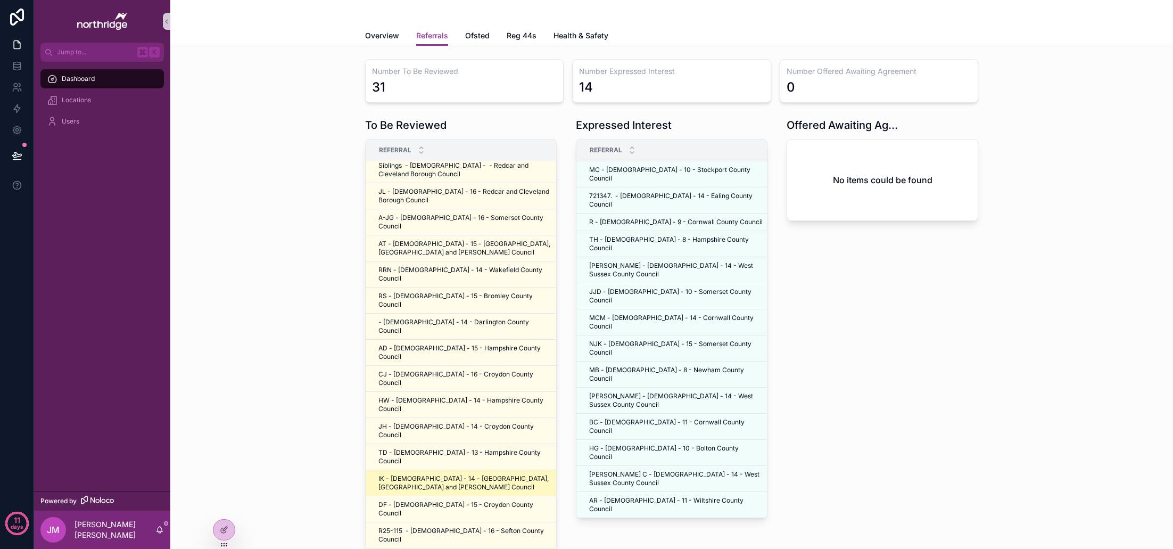
scroll to position [4, 0]
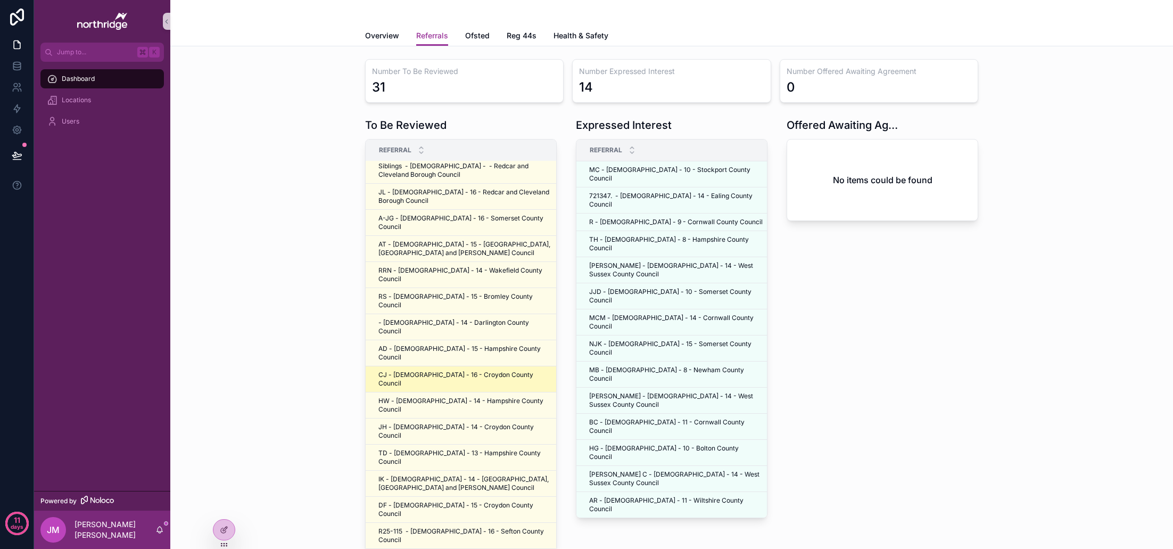
click at [452, 370] on span "CJ - Male - 16 - Croydon County Council" at bounding box center [465, 378] width 174 height 17
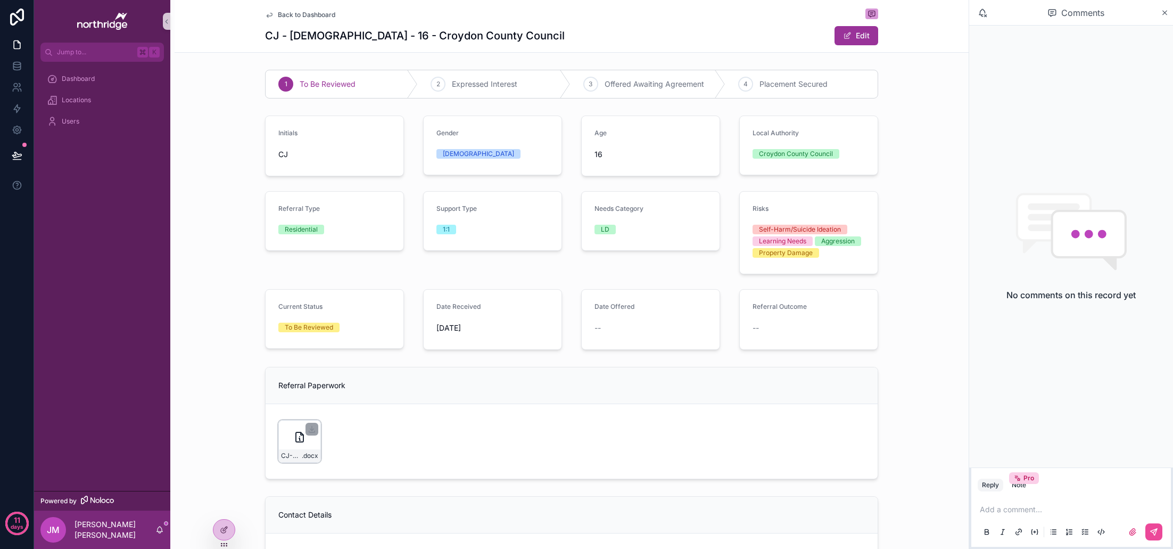
click at [299, 434] on icon "scrollable content" at bounding box center [299, 437] width 13 height 13
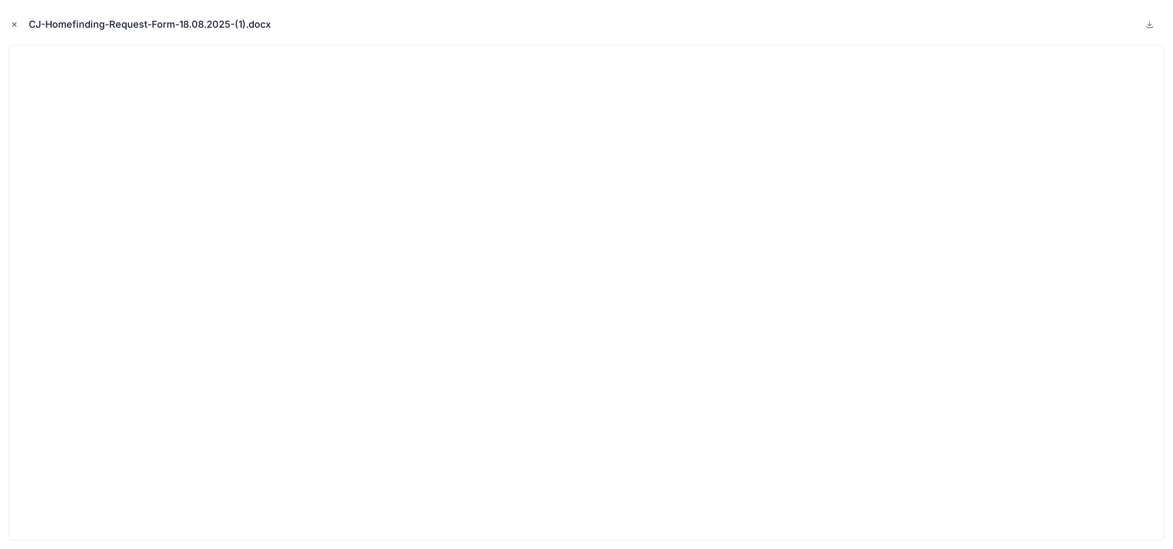
click at [15, 25] on icon "Close modal" at bounding box center [14, 24] width 7 height 7
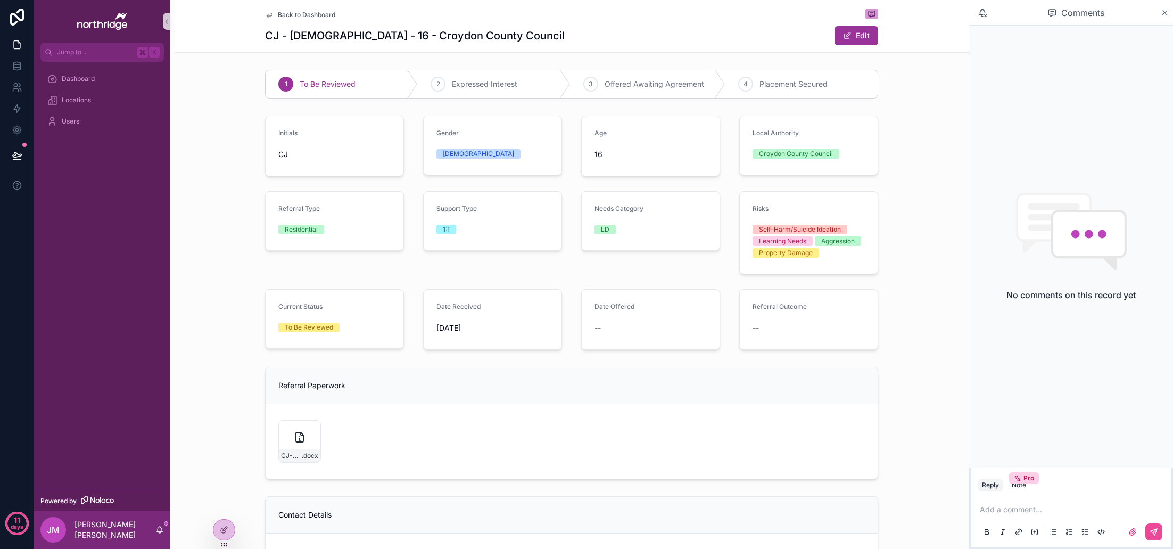
click at [1077, 508] on p "scrollable content" at bounding box center [1073, 509] width 187 height 11
click at [1165, 10] on icon "scrollable content" at bounding box center [1165, 13] width 8 height 9
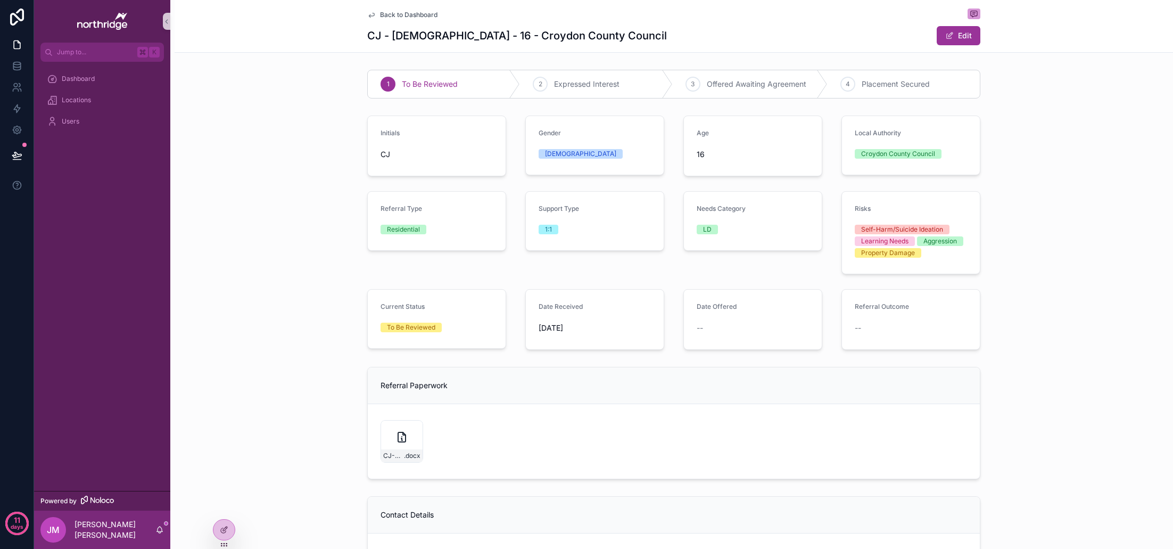
click at [398, 12] on span "Back to Dashboard" at bounding box center [408, 15] width 57 height 9
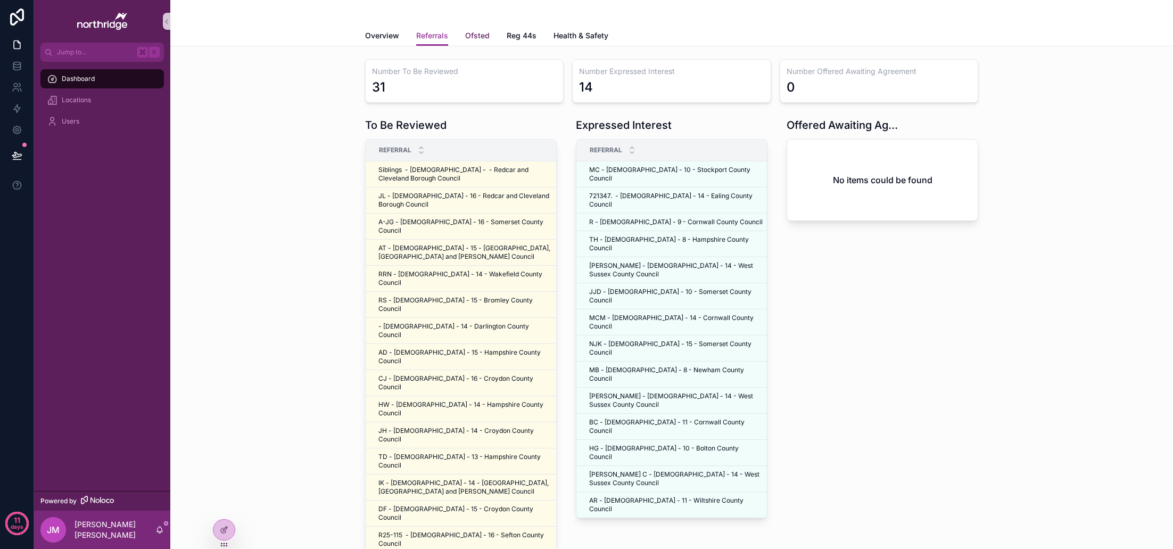
click at [480, 32] on span "Ofsted" at bounding box center [477, 35] width 24 height 11
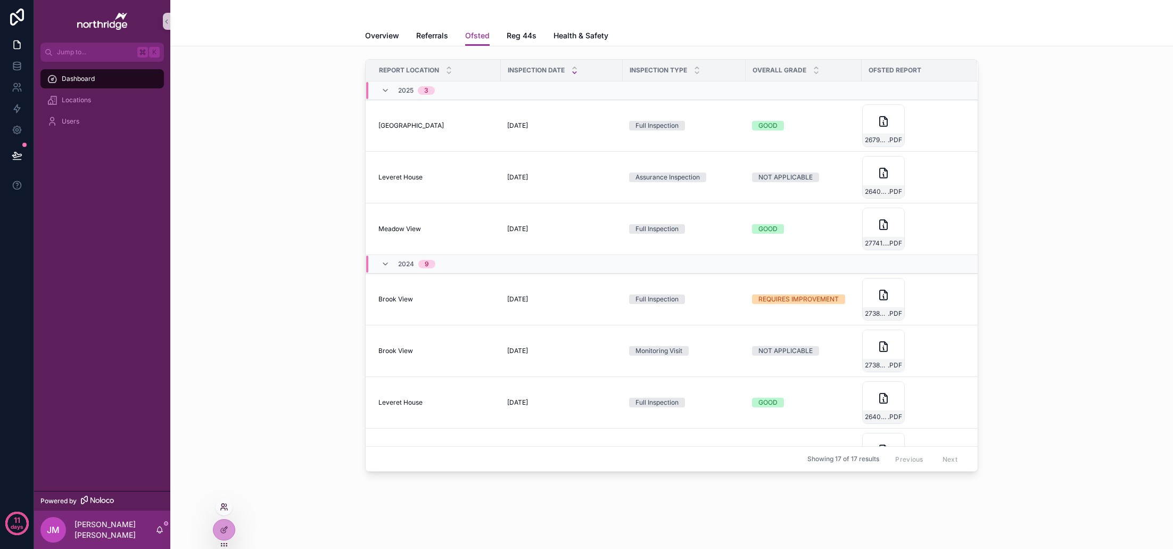
click at [225, 504] on icon at bounding box center [224, 506] width 9 height 9
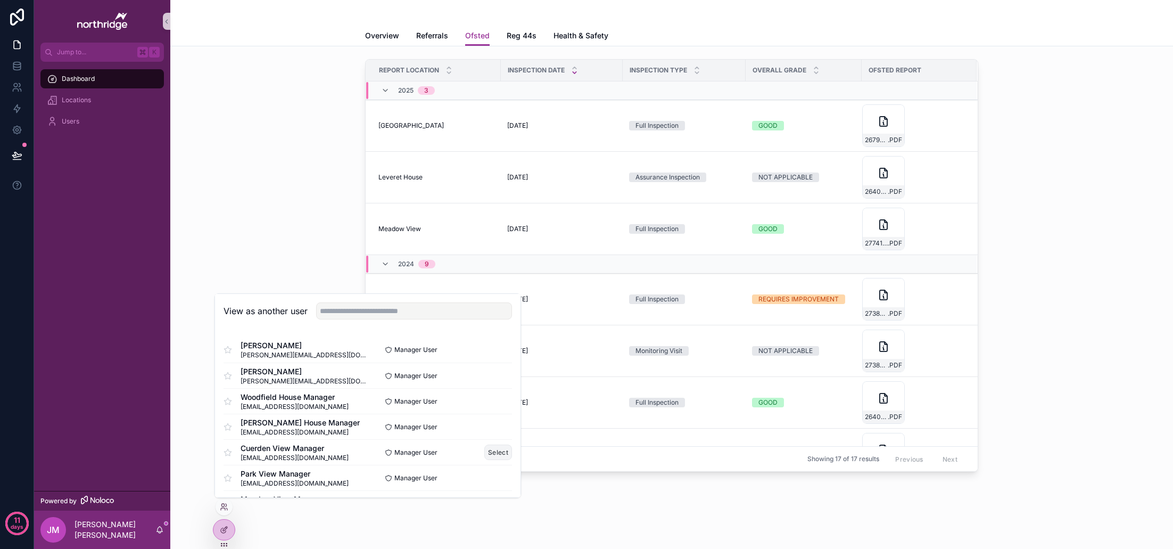
click at [490, 451] on button "Select" at bounding box center [498, 451] width 28 height 15
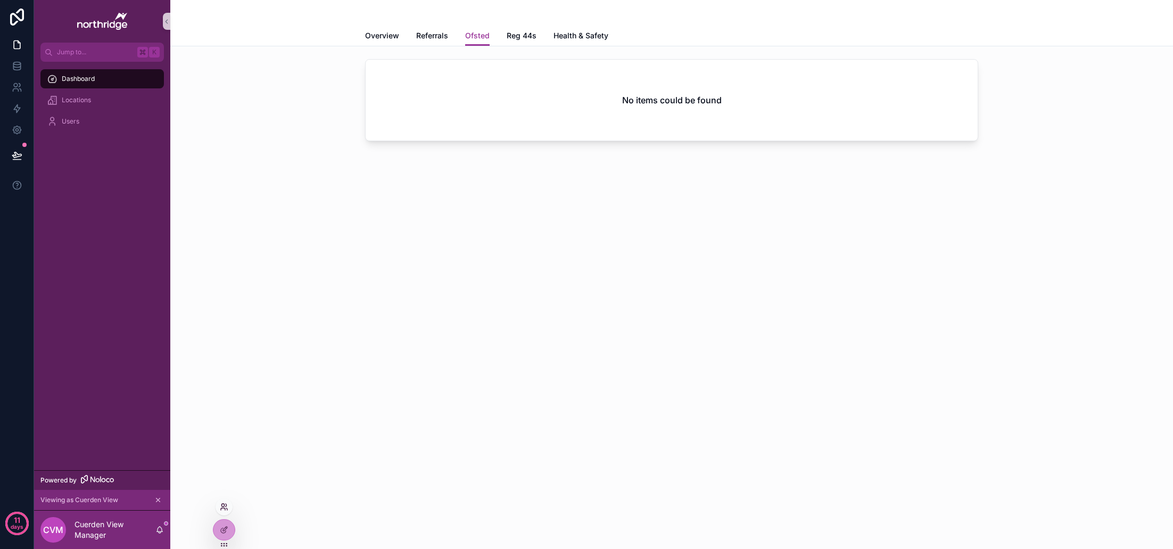
click at [226, 505] on icon at bounding box center [226, 504] width 1 height 3
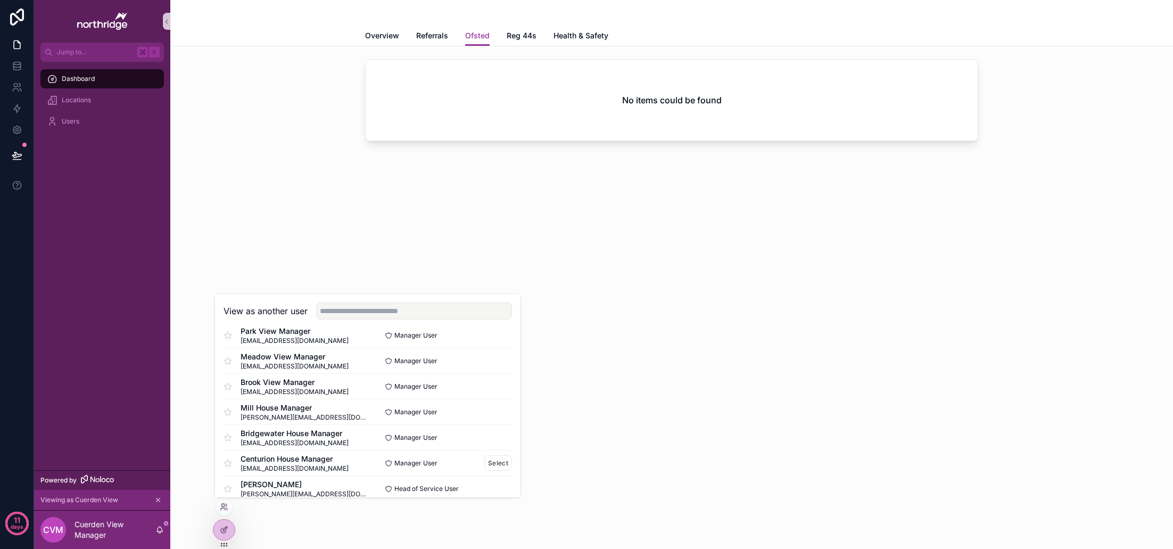
scroll to position [144, 0]
click at [485, 462] on button "Select" at bounding box center [498, 460] width 28 height 15
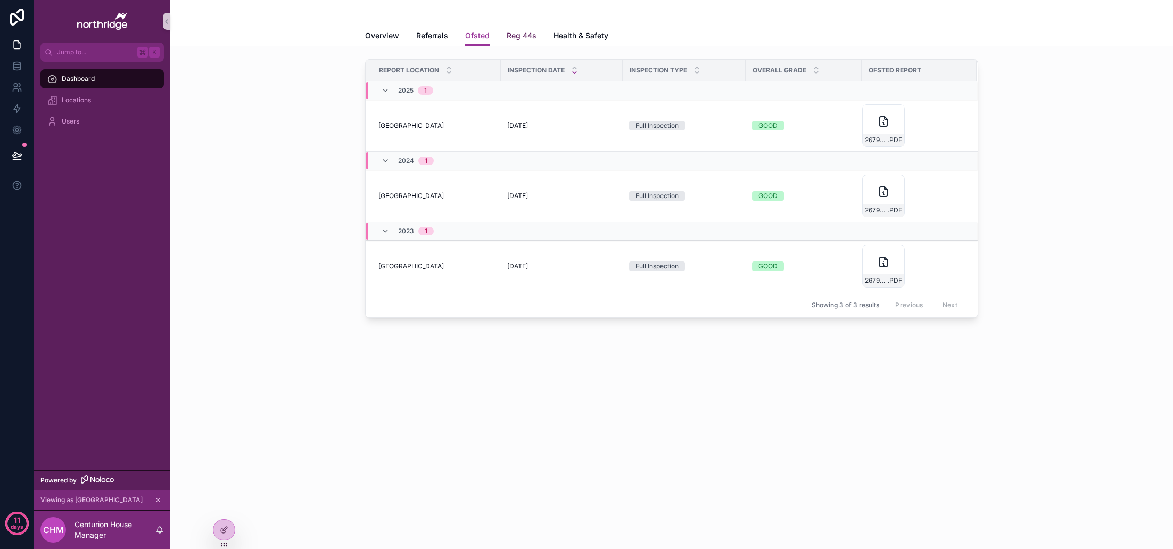
click at [514, 36] on span "Reg 44s" at bounding box center [522, 35] width 30 height 11
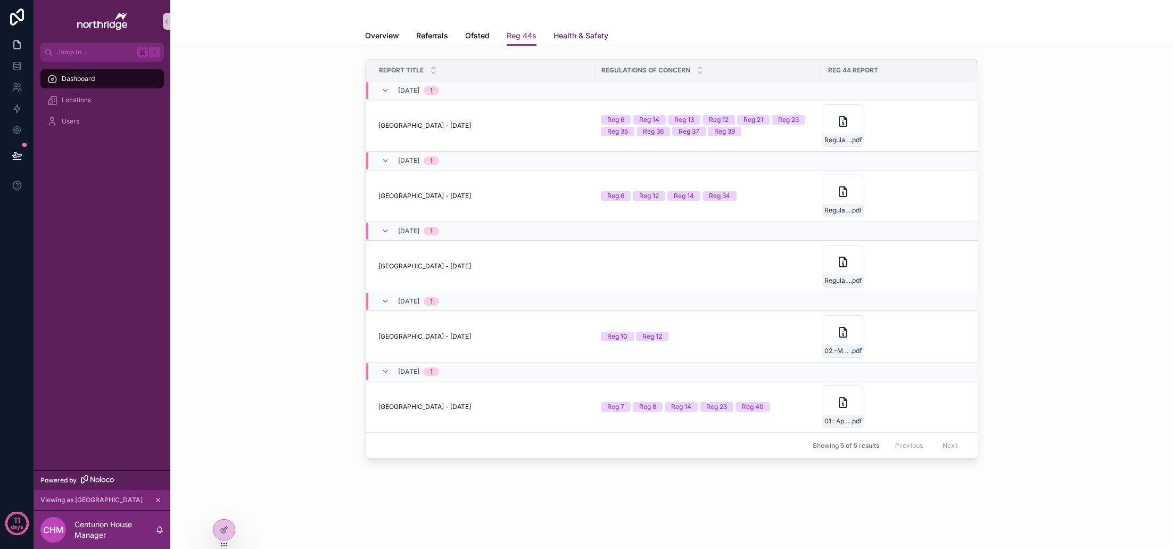
click at [578, 37] on span "Health & Safety" at bounding box center [581, 35] width 55 height 11
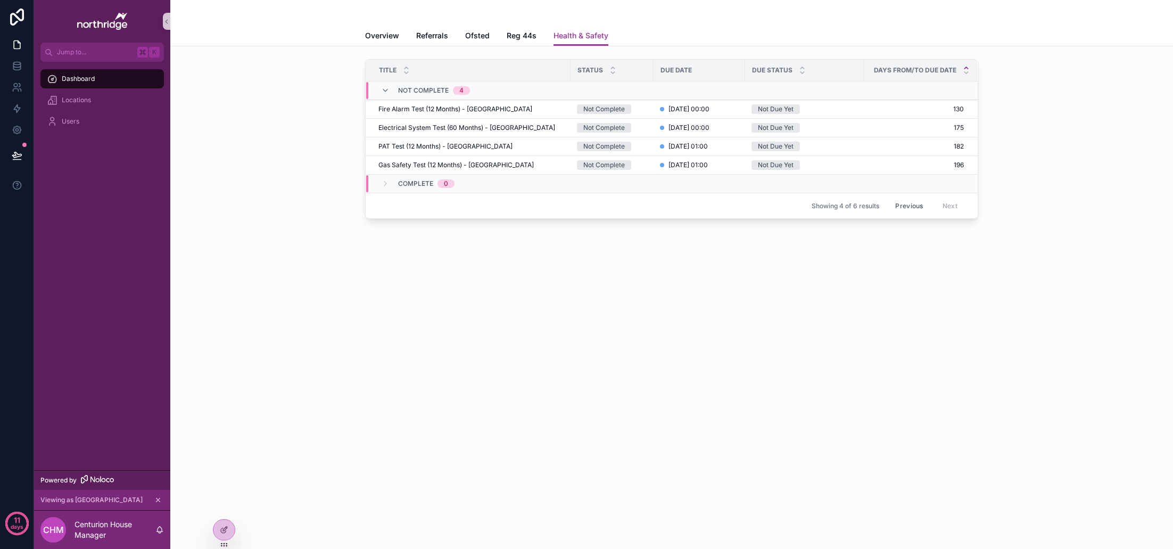
click at [234, 212] on div "Title Status Due Date Due Status Days From/To Due Date Not Complete 4 Fire Alar…" at bounding box center [672, 141] width 986 height 172
click at [12, 104] on icon at bounding box center [17, 108] width 11 height 11
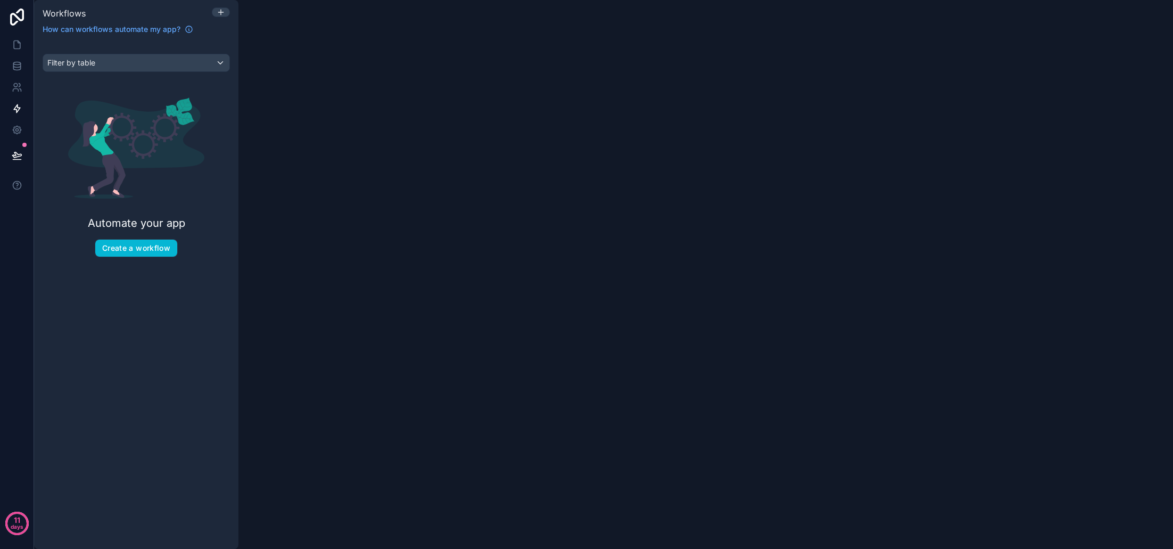
click at [141, 257] on button "Create a workflow" at bounding box center [136, 248] width 83 height 18
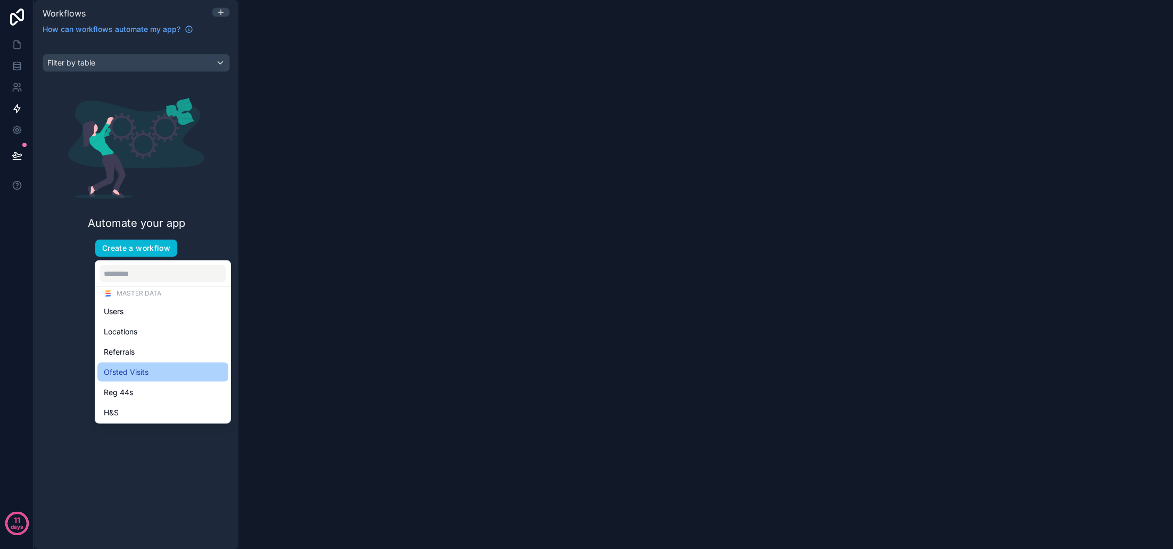
scroll to position [47, 0]
click at [154, 388] on div "Reg 44s" at bounding box center [163, 391] width 118 height 13
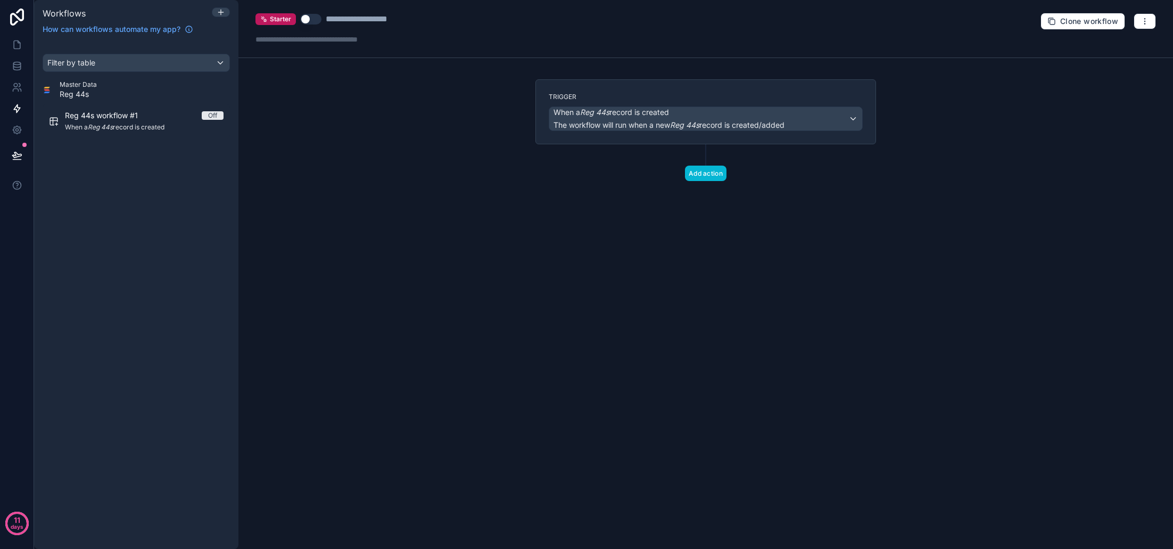
click at [848, 118] on div "When a Reg 44s record is created The workflow will run when a new Reg 44s recor…" at bounding box center [705, 118] width 313 height 23
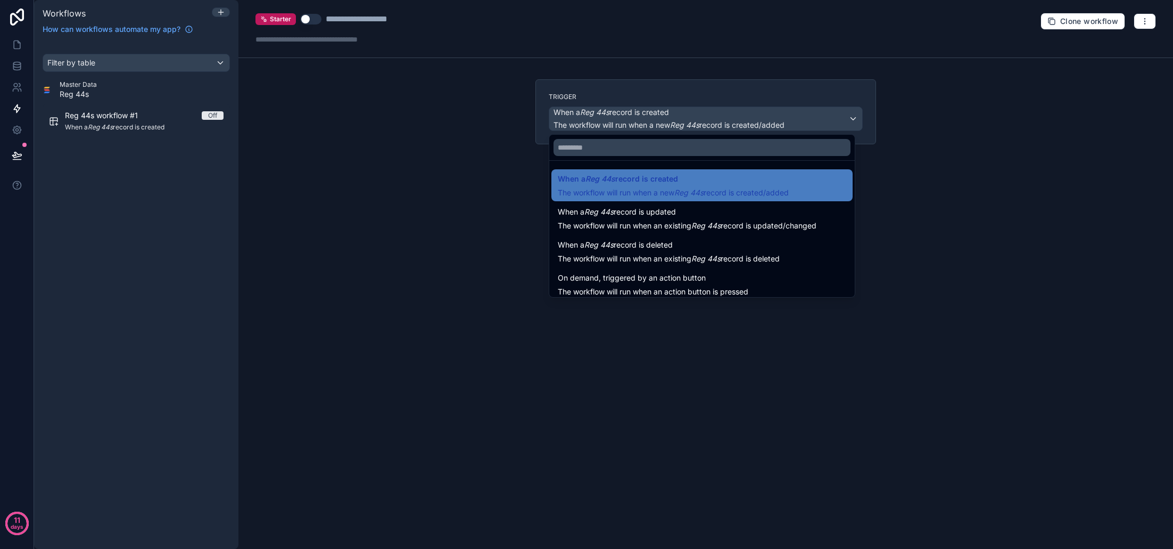
click at [897, 193] on div at bounding box center [586, 274] width 1173 height 549
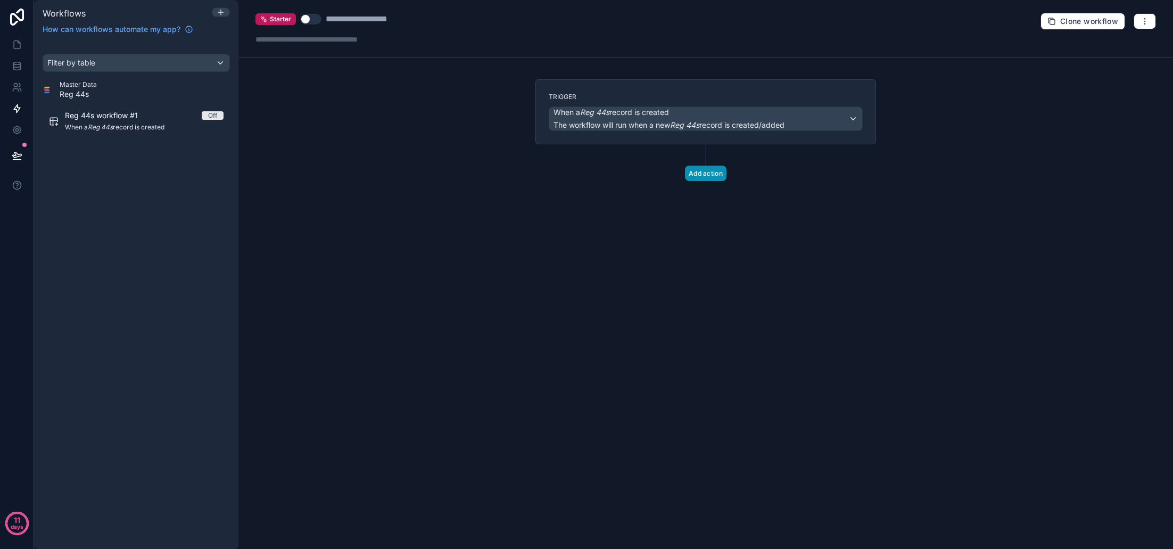
click at [705, 170] on button "Add action" at bounding box center [706, 173] width 42 height 15
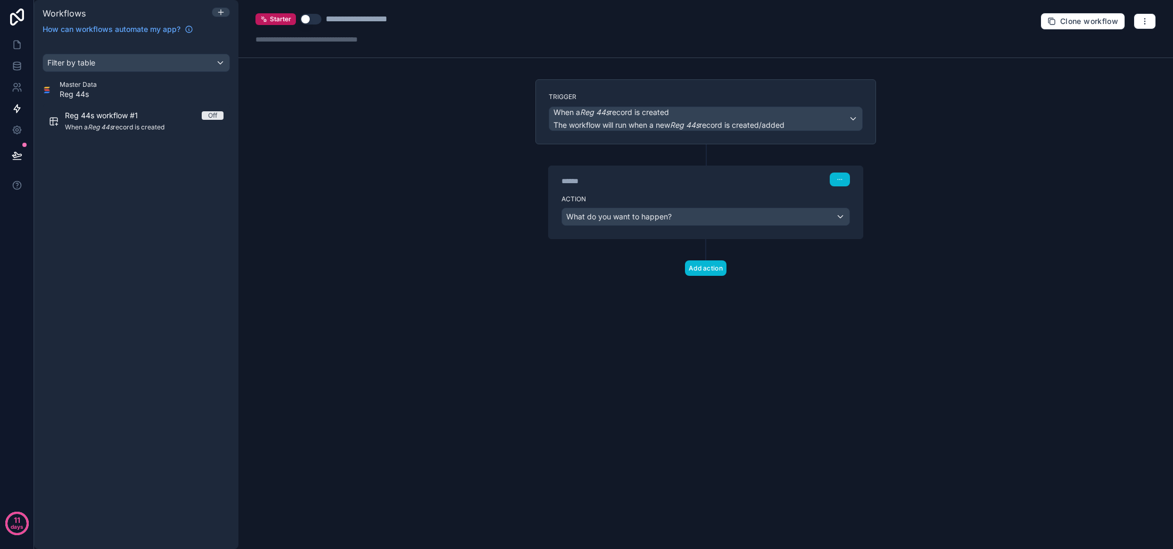
click at [685, 218] on div "What do you want to happen?" at bounding box center [705, 216] width 287 height 17
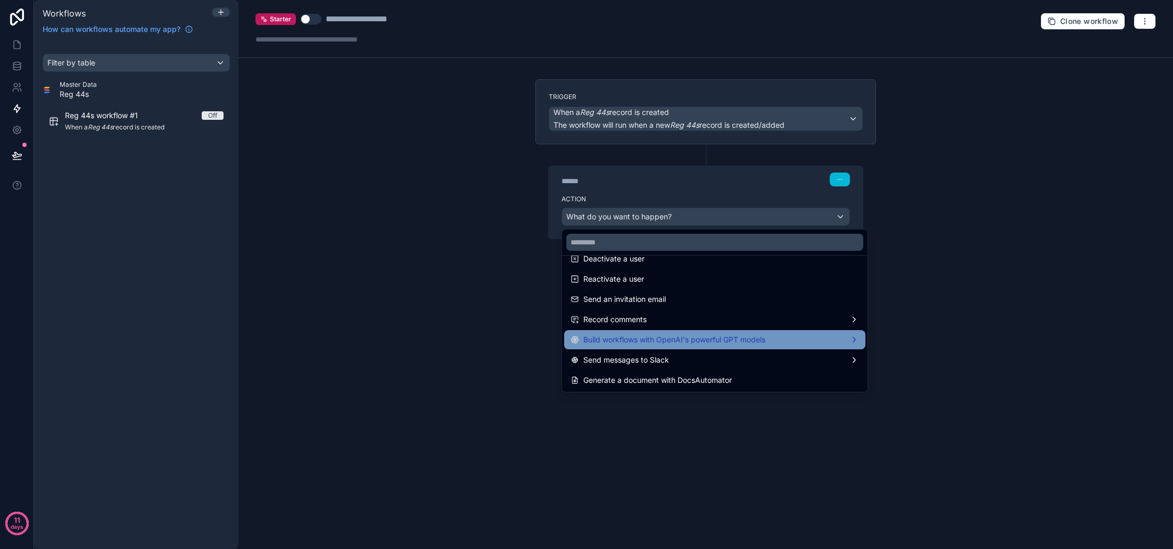
scroll to position [197, 0]
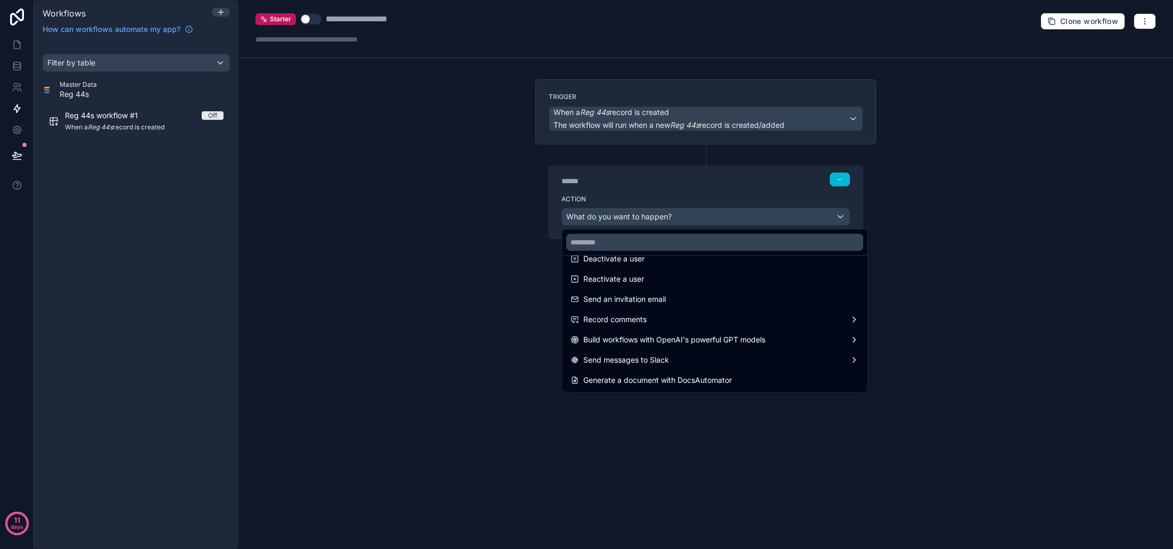
click at [943, 277] on div at bounding box center [586, 274] width 1173 height 549
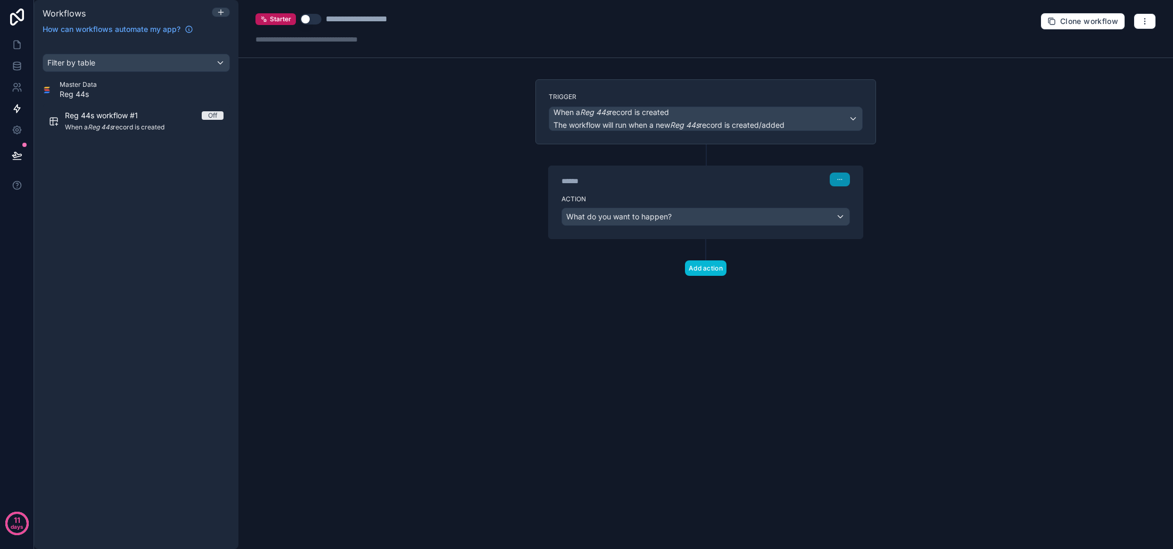
click at [834, 182] on button "button" at bounding box center [840, 179] width 20 height 14
click at [846, 217] on button "Delete" at bounding box center [865, 220] width 73 height 17
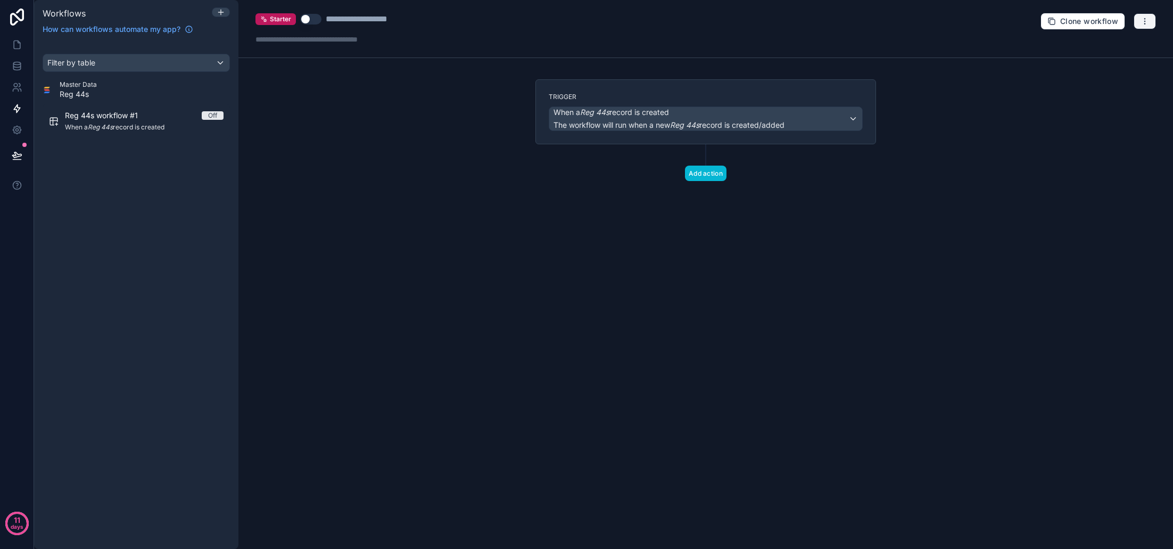
click at [1151, 25] on button "button" at bounding box center [1145, 21] width 22 height 16
click at [1133, 82] on span "Delete workflow" at bounding box center [1116, 80] width 51 height 9
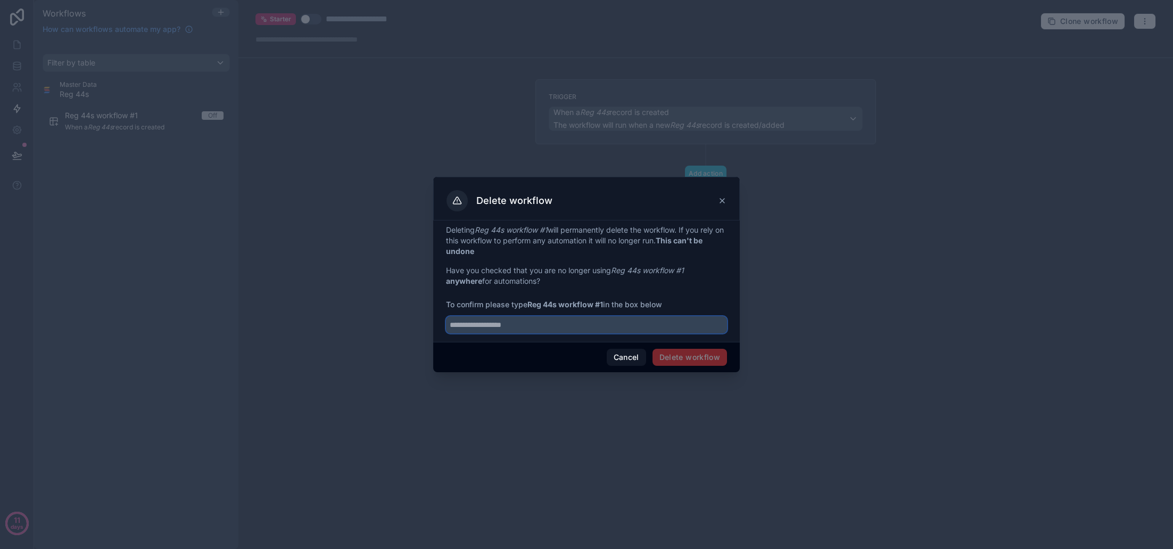
click at [576, 330] on input "text" at bounding box center [586, 324] width 281 height 17
drag, startPoint x: 597, startPoint y: 307, endPoint x: 604, endPoint y: 308, distance: 7.5
click at [603, 307] on strong "Reg 44s workflow #1" at bounding box center [565, 304] width 76 height 9
copy strong "#1"
click at [612, 326] on input "**********" at bounding box center [586, 324] width 281 height 17
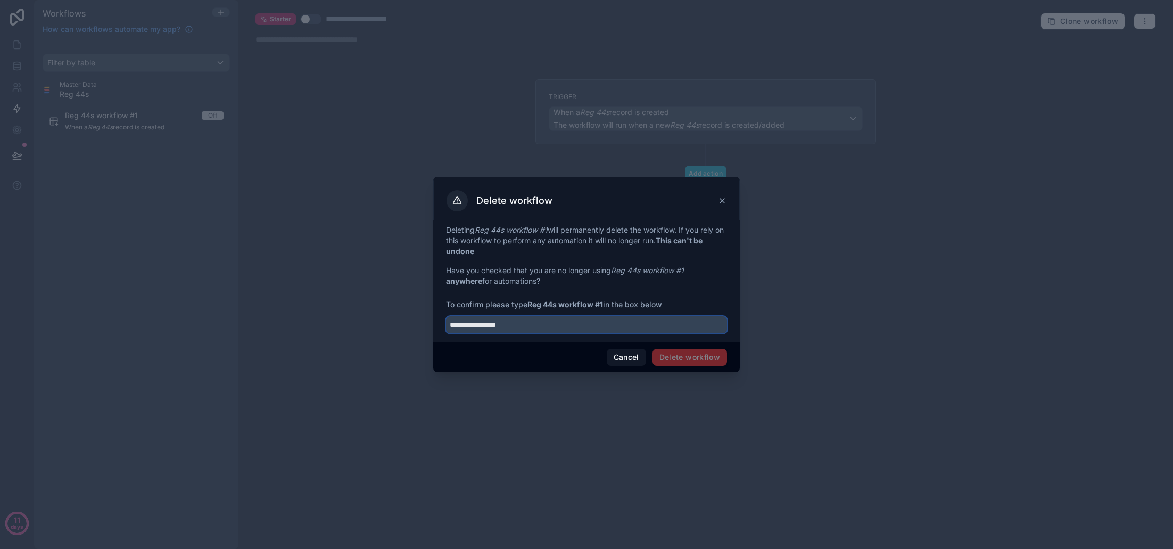
paste input "***"
type input "**********"
click at [685, 360] on button "Delete workflow" at bounding box center [689, 357] width 75 height 17
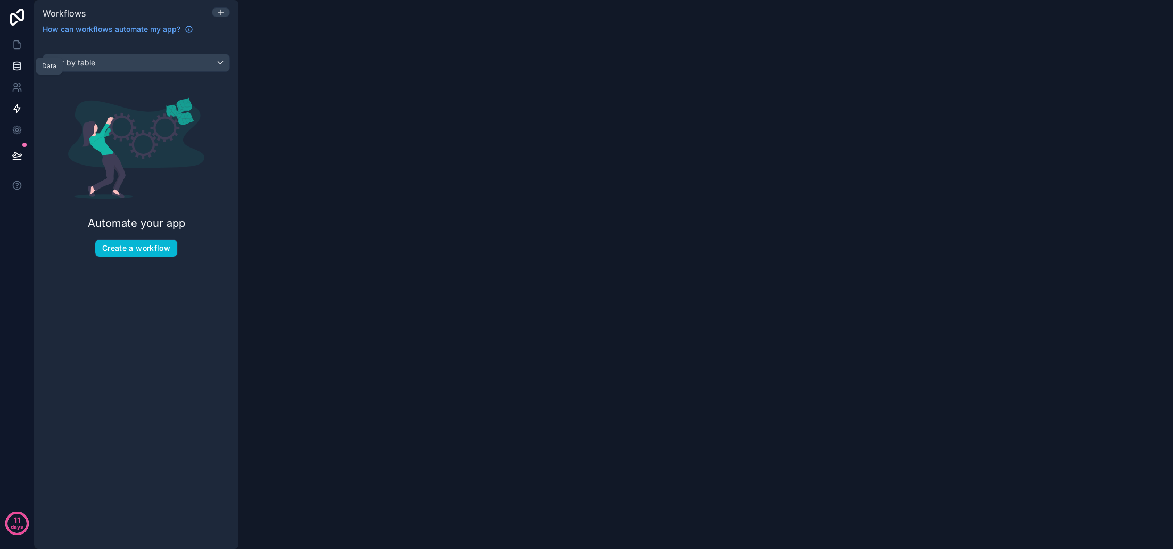
click at [16, 62] on icon at bounding box center [16, 63] width 7 height 3
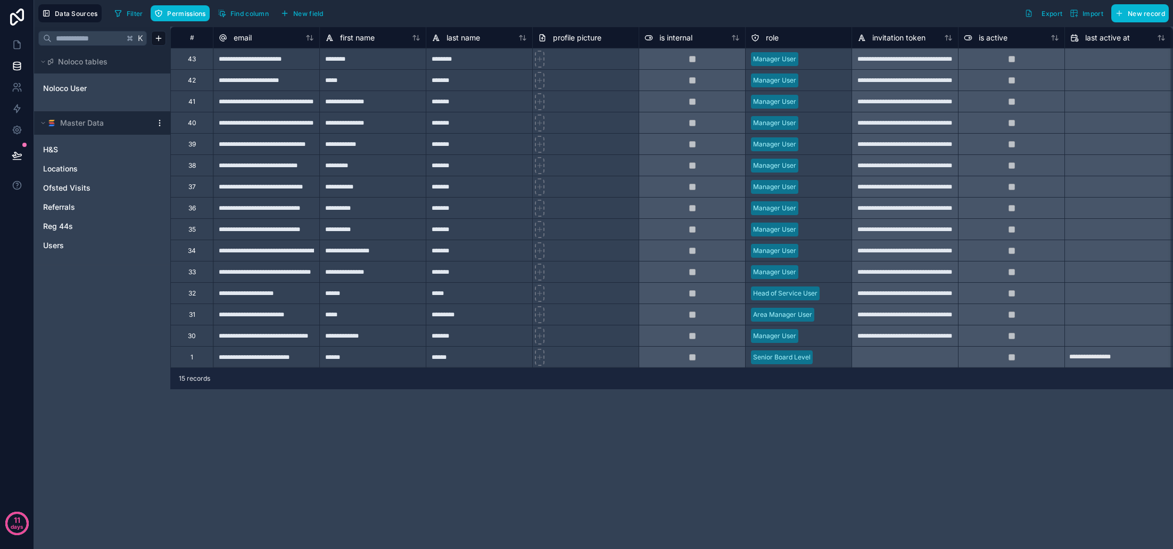
click at [600, 428] on div "**********" at bounding box center [671, 288] width 1003 height 522
click at [92, 153] on link "H&S" at bounding box center [91, 149] width 97 height 11
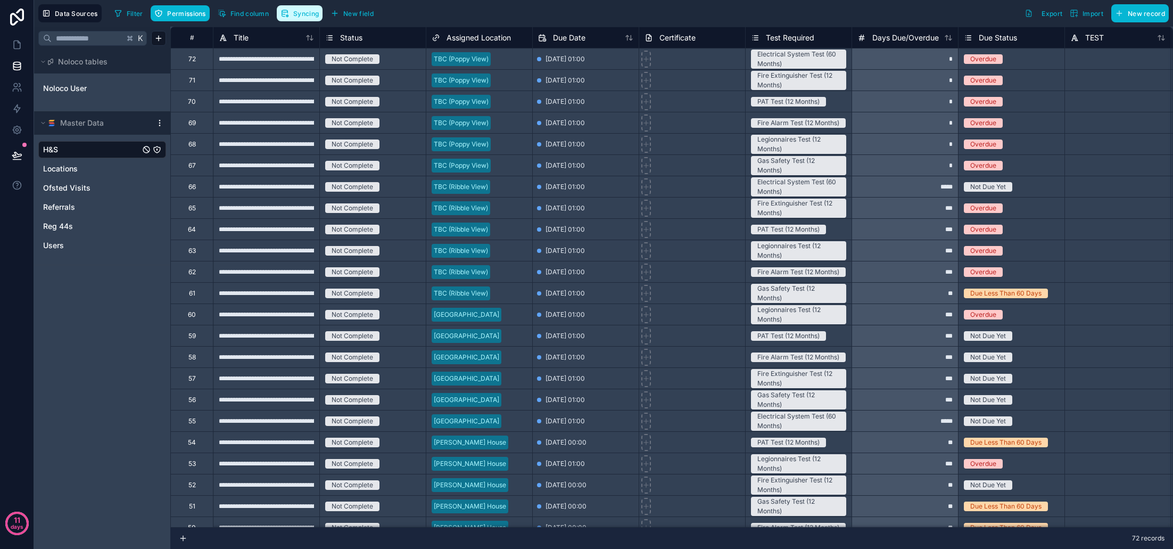
click at [287, 13] on icon "button" at bounding box center [287, 12] width 0 height 2
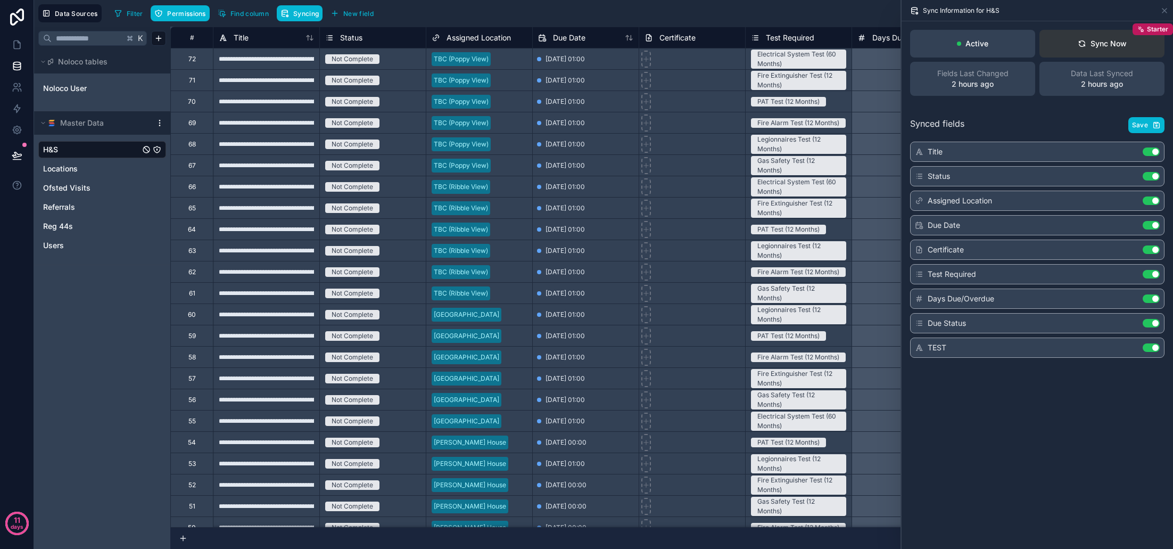
click at [1103, 42] on div "Sync Now" at bounding box center [1102, 43] width 49 height 11
click at [100, 296] on div "K Noloco tables Noloco User Master Data H&S Locations Ofsted Visits Referrals R…" at bounding box center [102, 288] width 136 height 522
click at [102, 266] on div "K Noloco tables Noloco User Master Data H&S Locations Ofsted Visits Referrals R…" at bounding box center [102, 288] width 136 height 522
click at [1085, 48] on div "Sync Now" at bounding box center [1102, 43] width 49 height 11
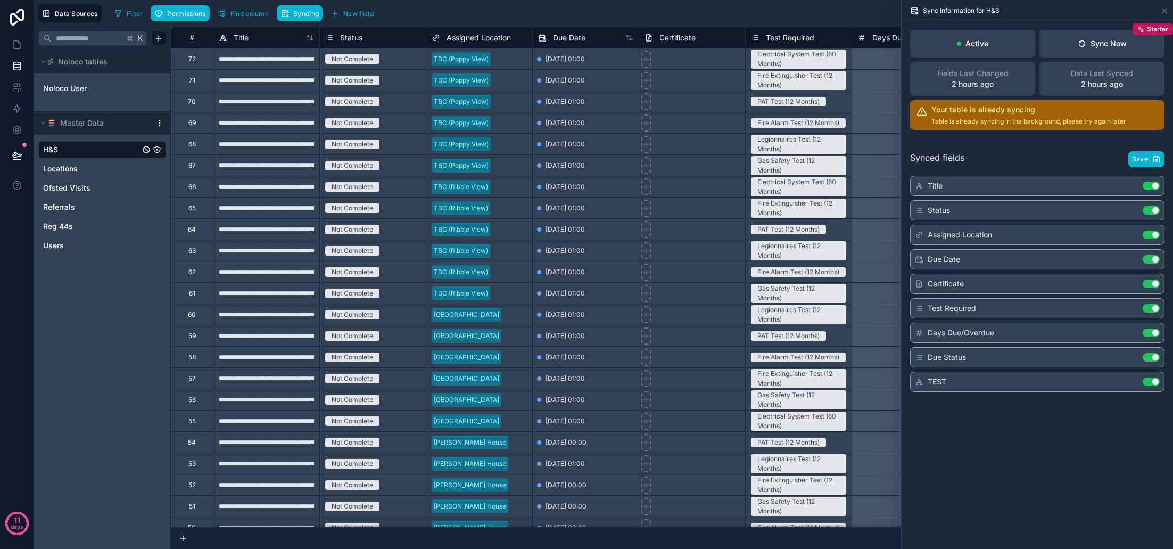
click at [1138, 150] on div "Synced fields Save Title Use setting Status Use setting Assigned Location Use s…" at bounding box center [1037, 269] width 271 height 262
click at [1144, 158] on span "Save" at bounding box center [1140, 159] width 16 height 9
click at [67, 227] on span "Reg 44s" at bounding box center [58, 226] width 30 height 11
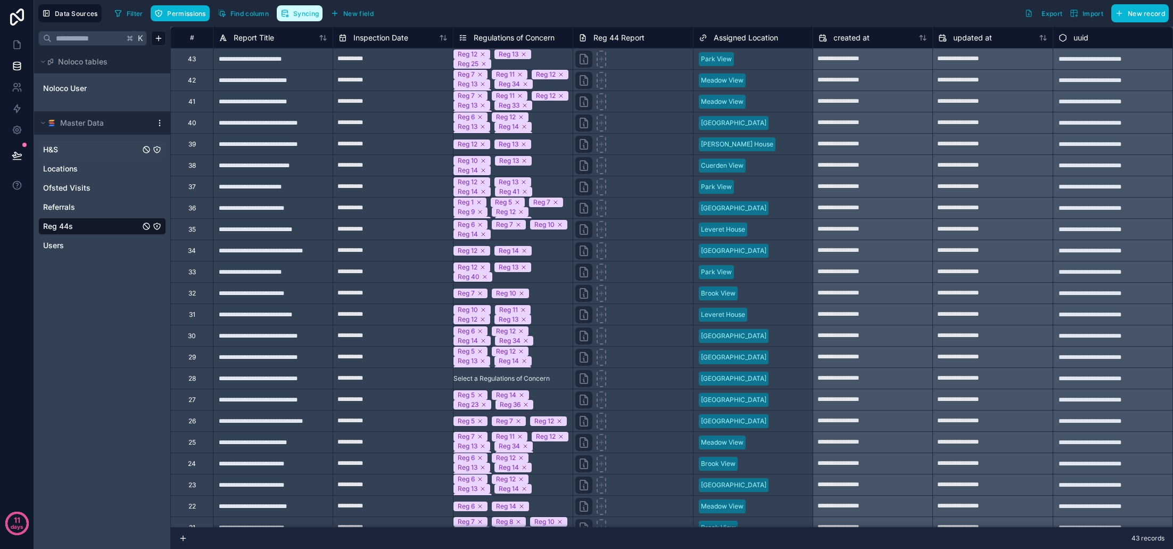
click at [302, 17] on span "Syncing" at bounding box center [306, 14] width 26 height 8
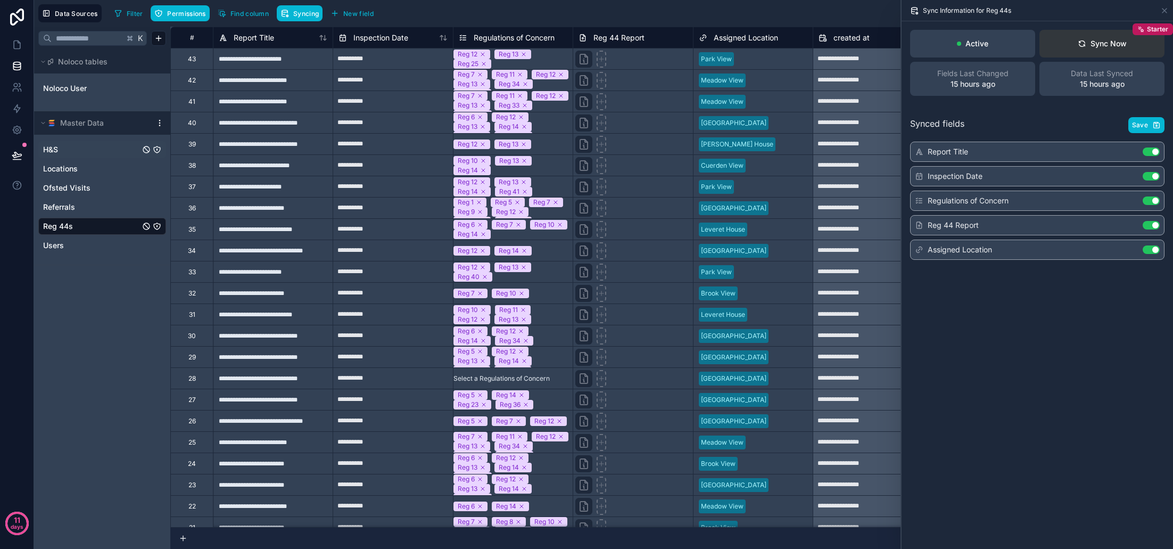
click at [1089, 52] on button "Sync Now Starter" at bounding box center [1101, 44] width 125 height 28
click at [1145, 127] on span "Save" at bounding box center [1140, 125] width 16 height 9
click at [72, 285] on div "K Noloco tables Noloco User Master Data H&S Locations Ofsted Visits Referrals R…" at bounding box center [102, 288] width 136 height 522
click at [97, 243] on link "Users" at bounding box center [91, 245] width 97 height 11
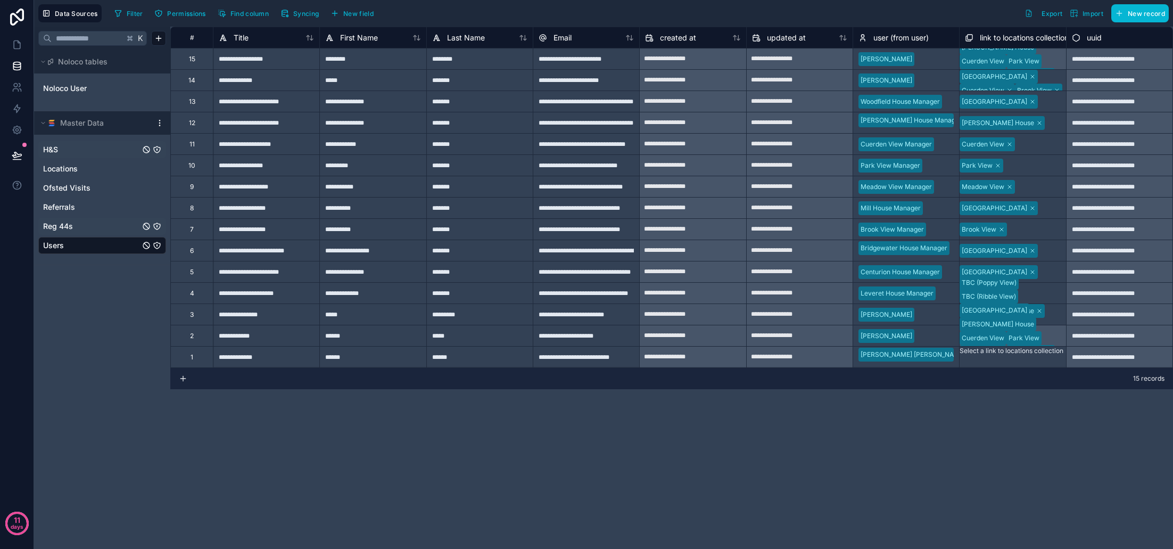
click at [95, 225] on link "Reg 44s" at bounding box center [91, 226] width 97 height 11
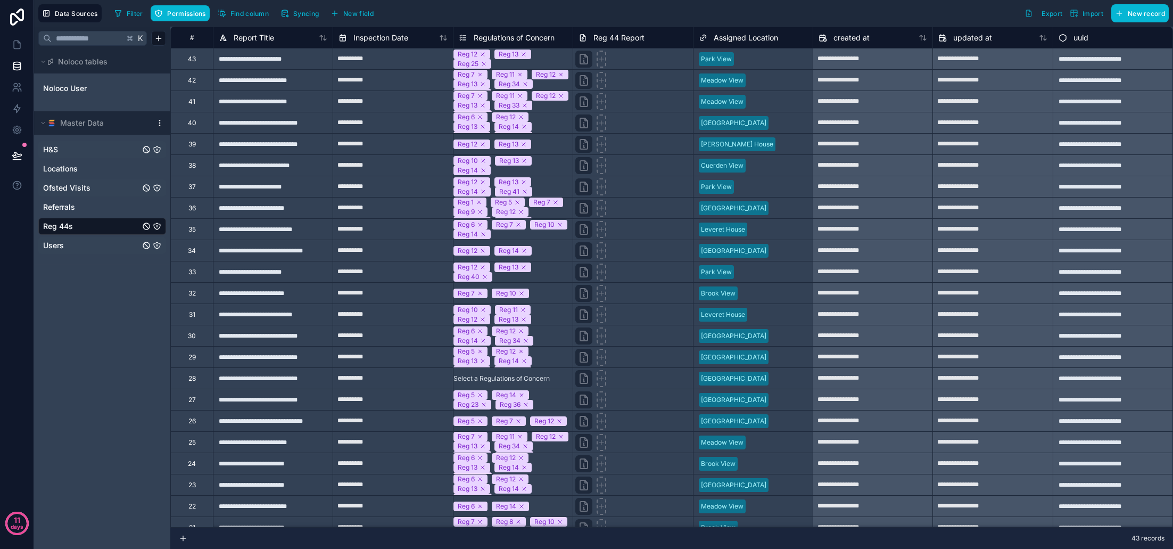
click at [99, 195] on div "Ofsted Visits" at bounding box center [102, 187] width 128 height 17
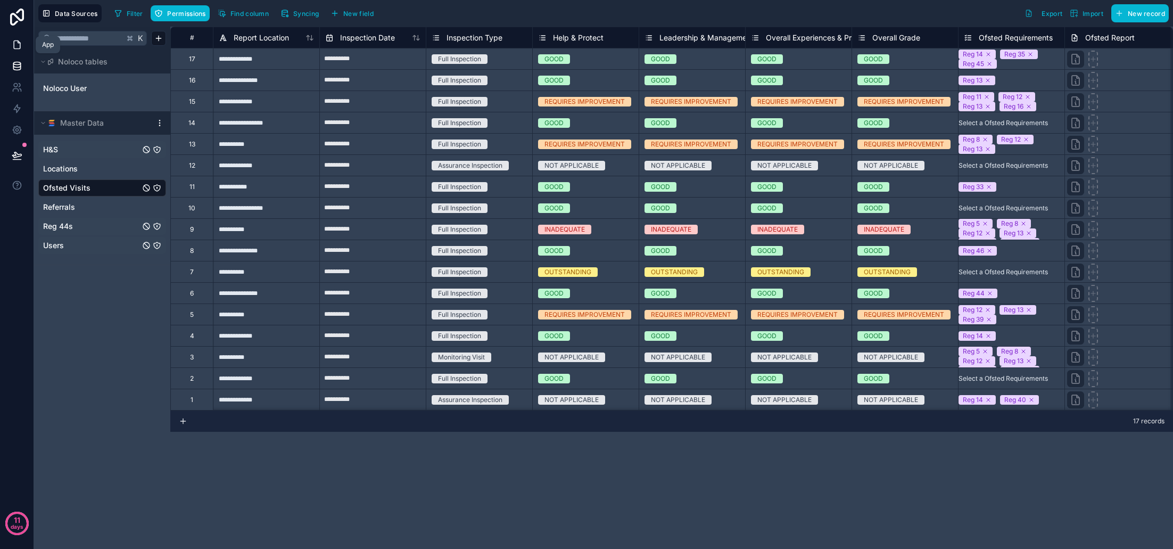
click at [23, 45] on link at bounding box center [17, 44] width 34 height 21
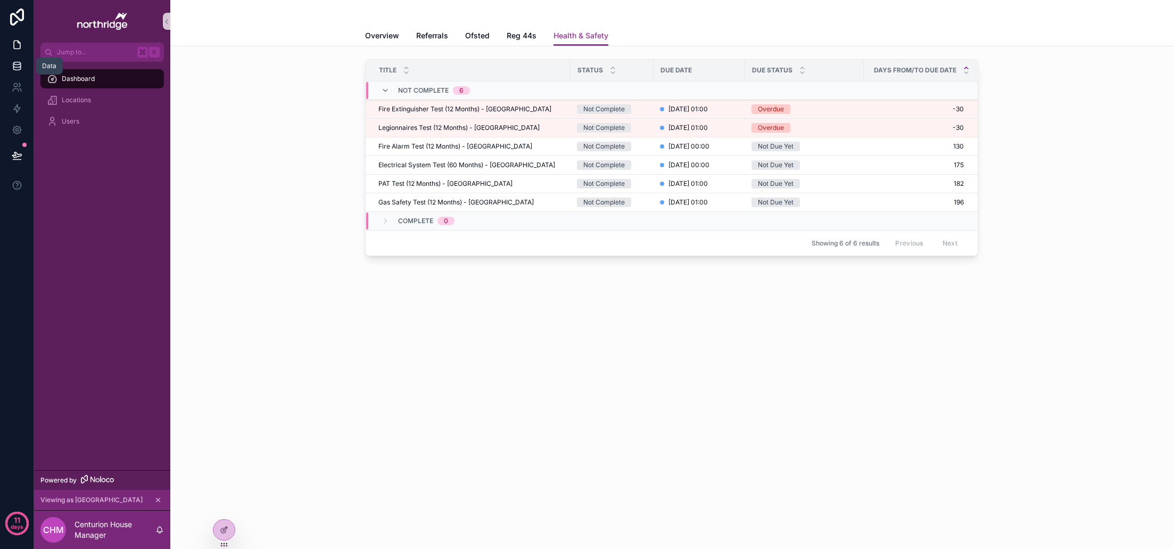
click at [18, 69] on icon at bounding box center [17, 66] width 11 height 11
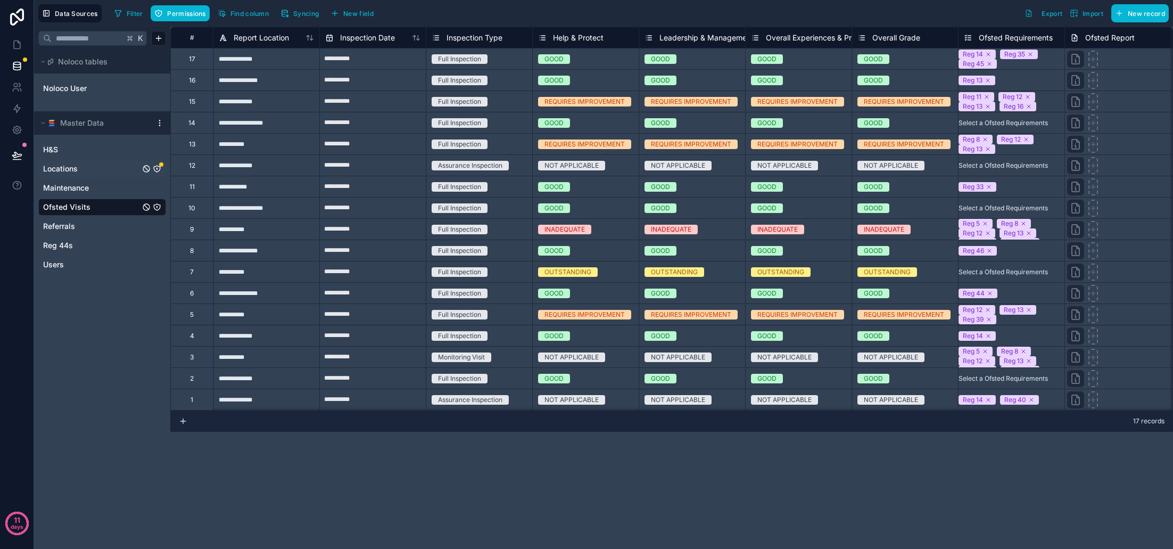
click at [160, 167] on icon "Locations" at bounding box center [157, 168] width 9 height 9
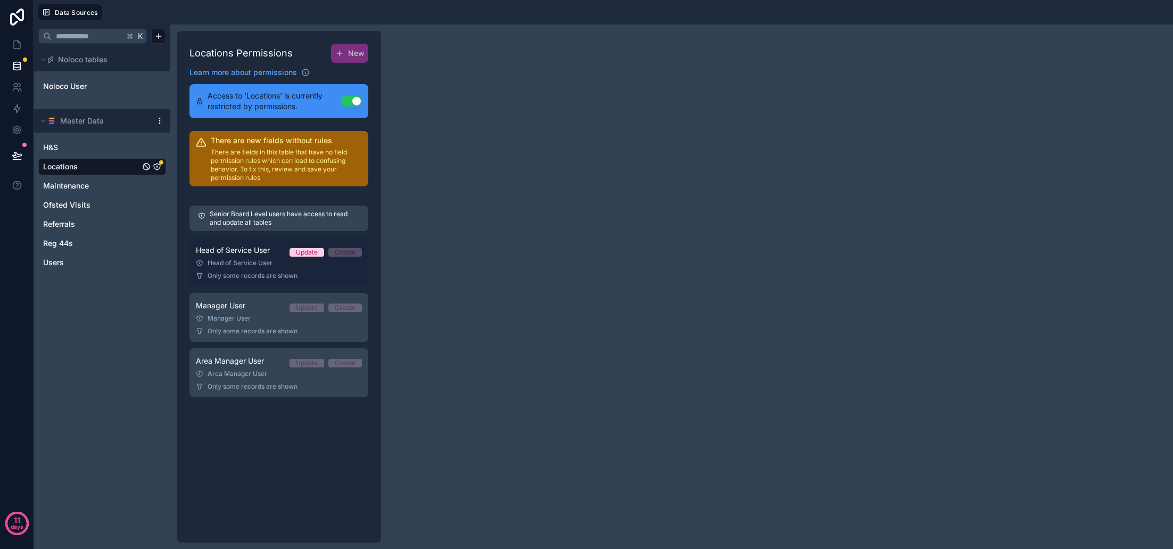
click at [248, 263] on div "Head of Service User" at bounding box center [279, 263] width 166 height 9
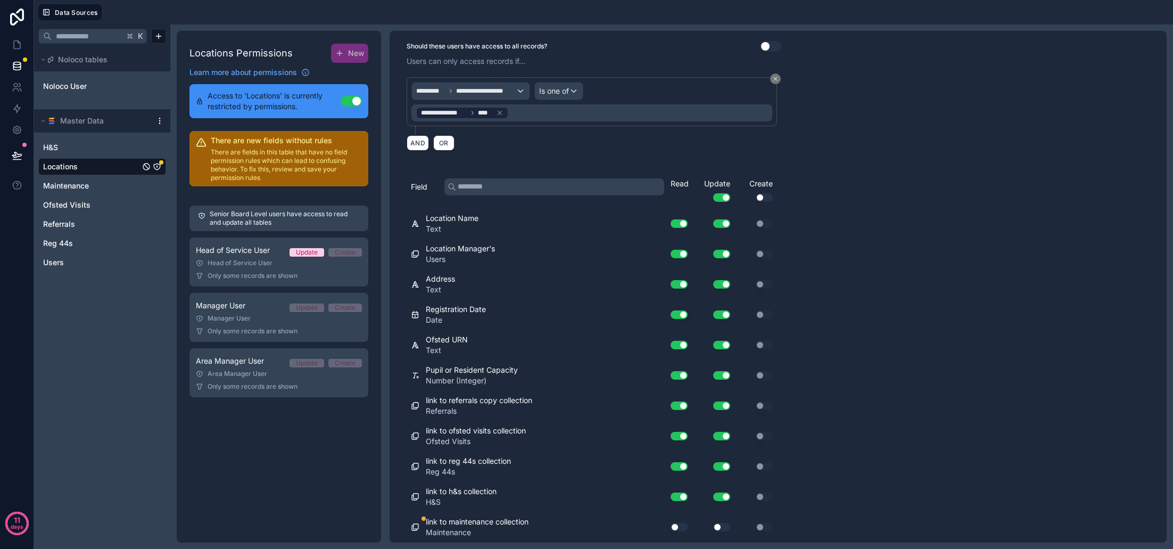
scroll to position [95, 0]
drag, startPoint x: 681, startPoint y: 530, endPoint x: 707, endPoint y: 528, distance: 26.1
click at [682, 530] on button "Use setting" at bounding box center [679, 527] width 17 height 9
click at [737, 527] on div "Use setting" at bounding box center [755, 527] width 43 height 9
click at [728, 528] on button "Use setting" at bounding box center [721, 527] width 17 height 9
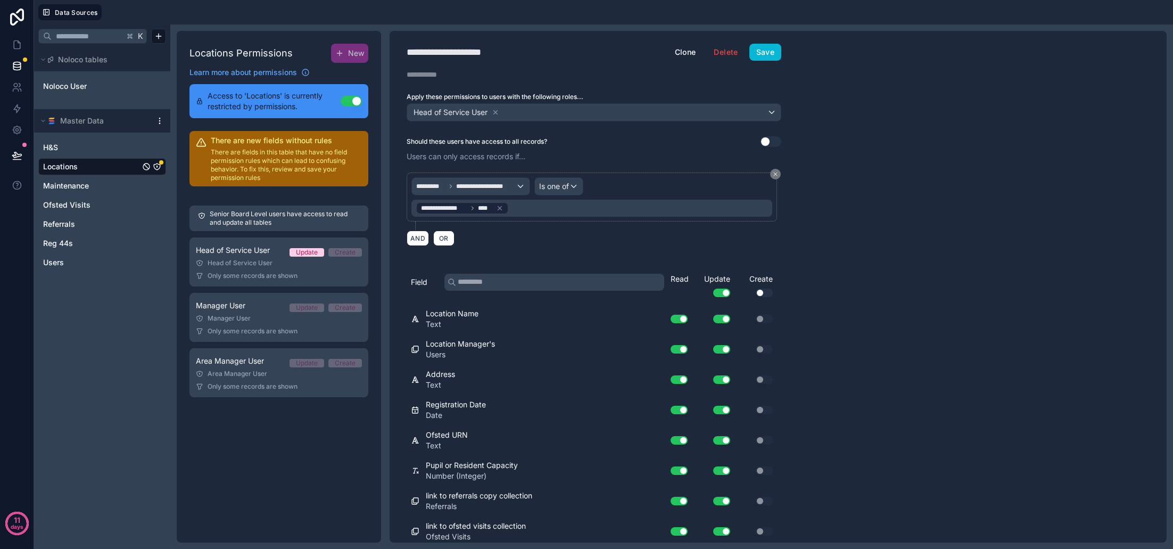
scroll to position [0, 0]
click at [764, 49] on button "Save" at bounding box center [765, 52] width 32 height 17
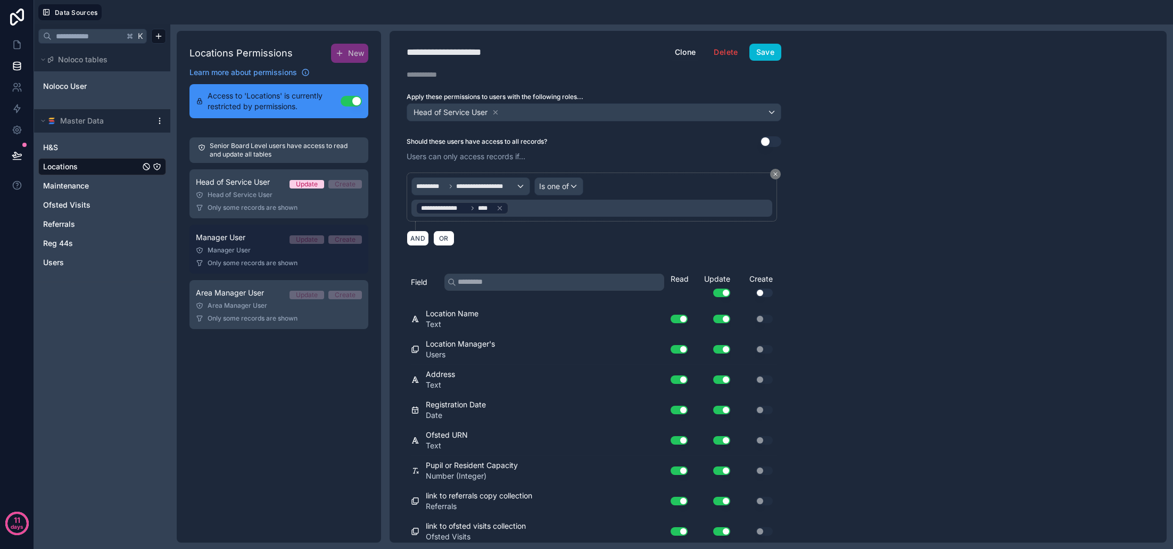
click at [245, 256] on link "Manager User Update Create Manager User Only some records are shown" at bounding box center [278, 249] width 179 height 49
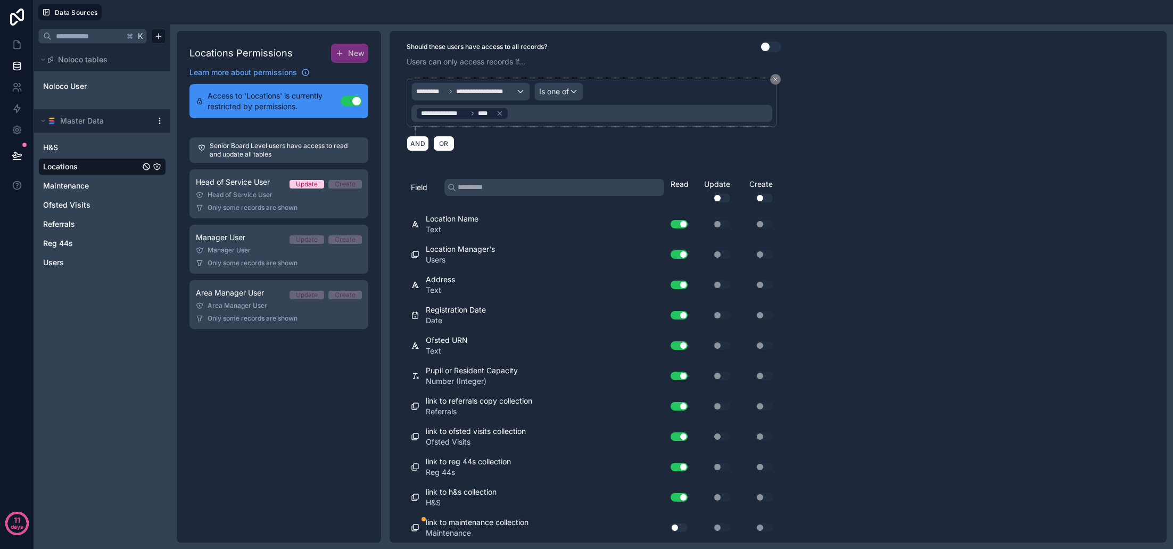
drag, startPoint x: 677, startPoint y: 525, endPoint x: 680, endPoint y: 519, distance: 6.4
click at [677, 525] on button "Use setting" at bounding box center [679, 527] width 17 height 9
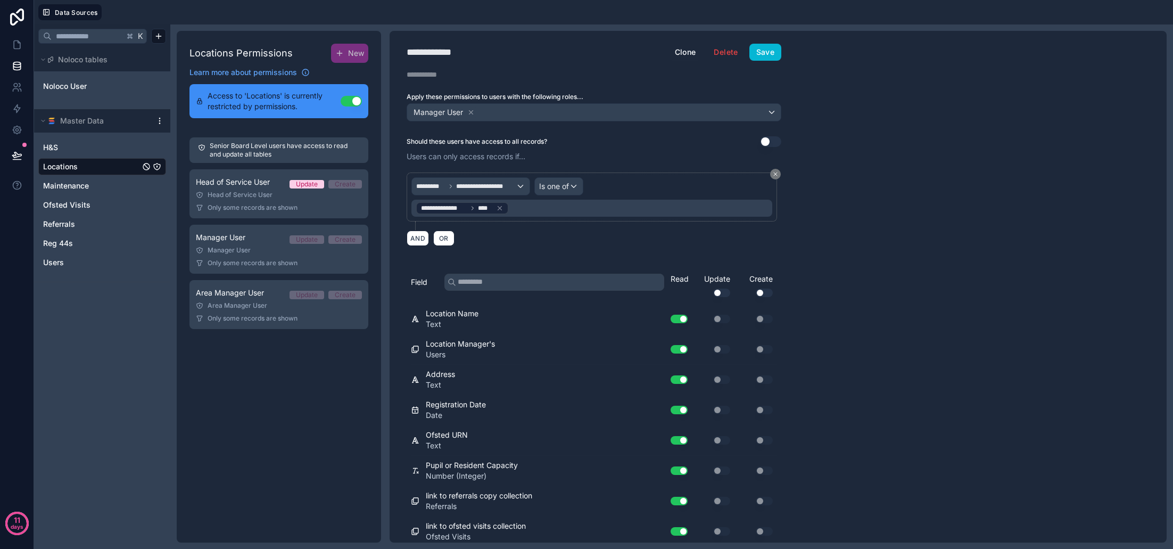
click at [773, 53] on button "Save" at bounding box center [765, 52] width 32 height 17
click at [253, 306] on div "Manager User" at bounding box center [279, 305] width 166 height 9
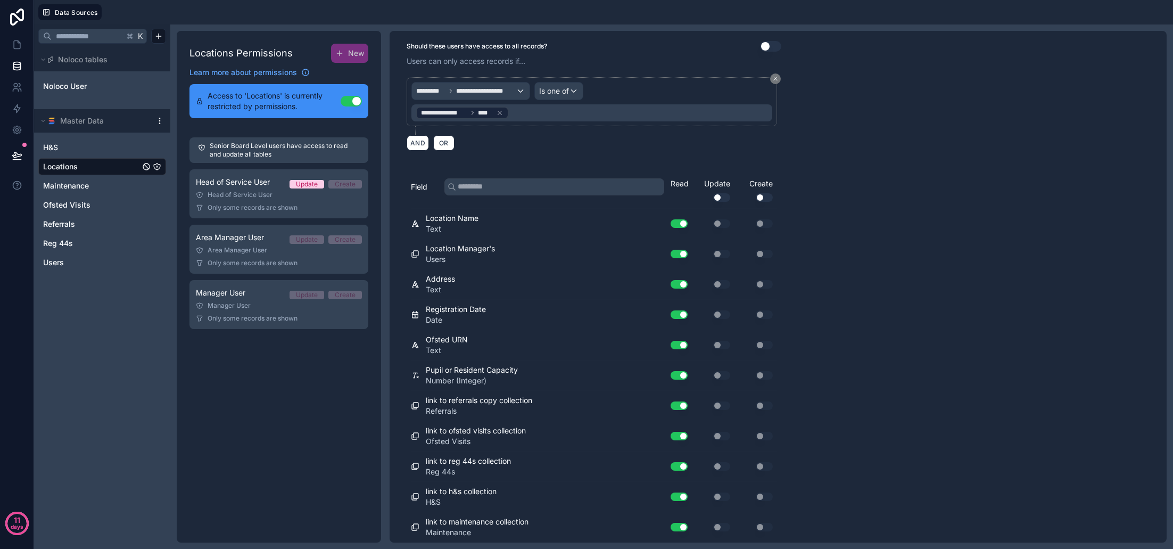
scroll to position [95, 0]
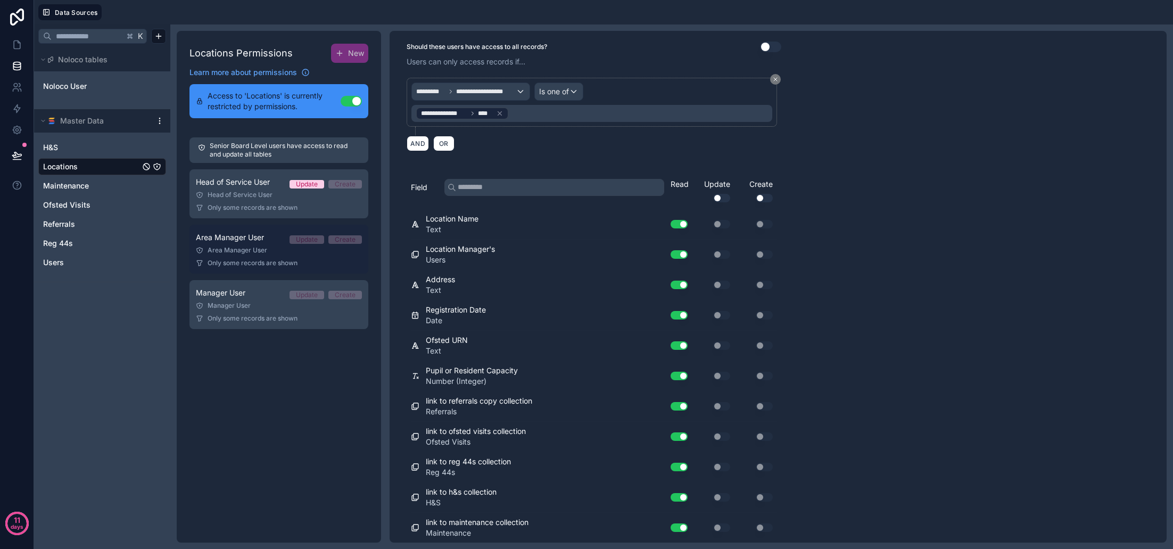
click at [255, 245] on link "Area Manager User Update Create Area Manager User Only some records are shown" at bounding box center [278, 249] width 179 height 49
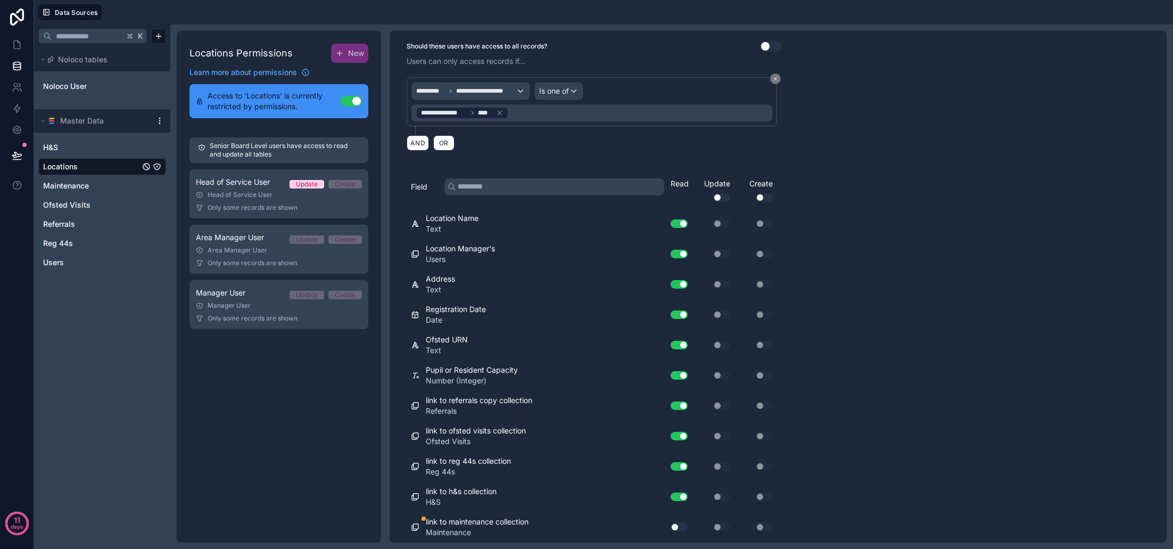
scroll to position [95, 0]
click at [678, 526] on button "Use setting" at bounding box center [679, 527] width 17 height 9
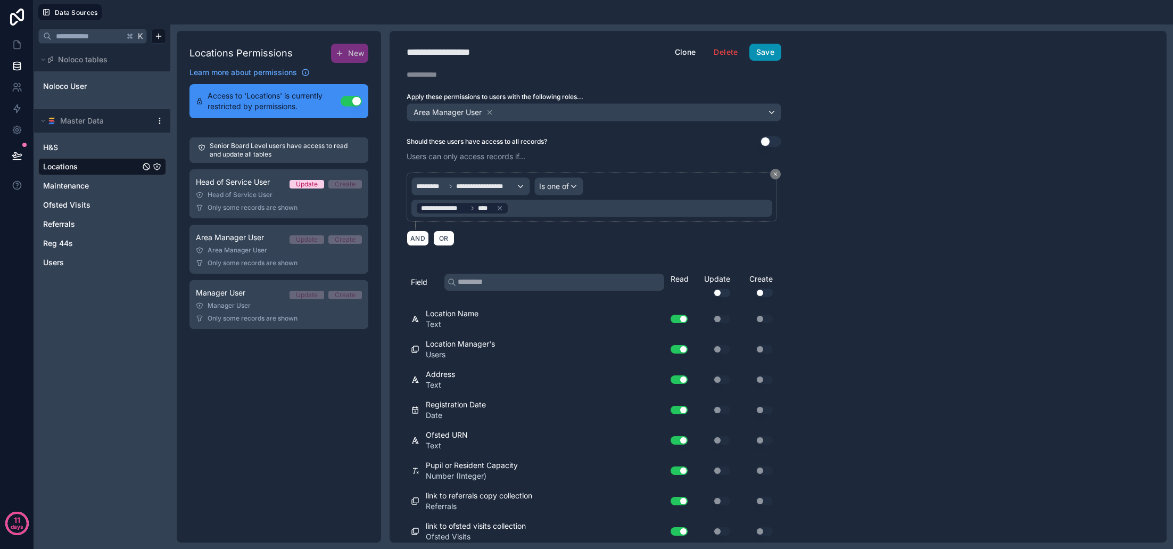
scroll to position [0, 0]
click at [758, 49] on button "Save" at bounding box center [765, 52] width 32 height 17
click at [77, 186] on span "Maintenance" at bounding box center [66, 185] width 46 height 11
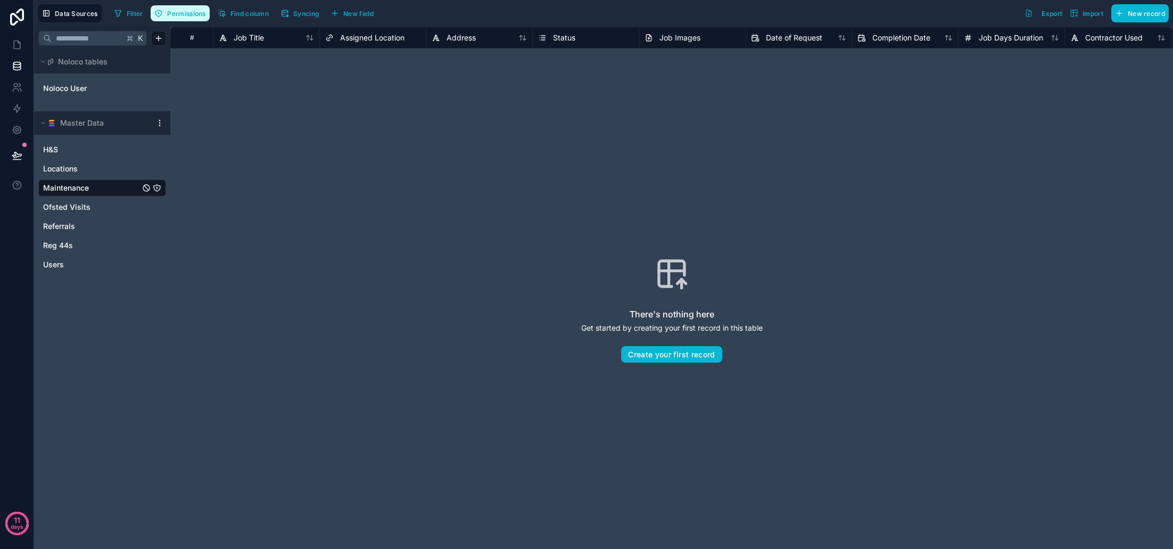
click at [179, 13] on span "Permissions" at bounding box center [186, 14] width 38 height 8
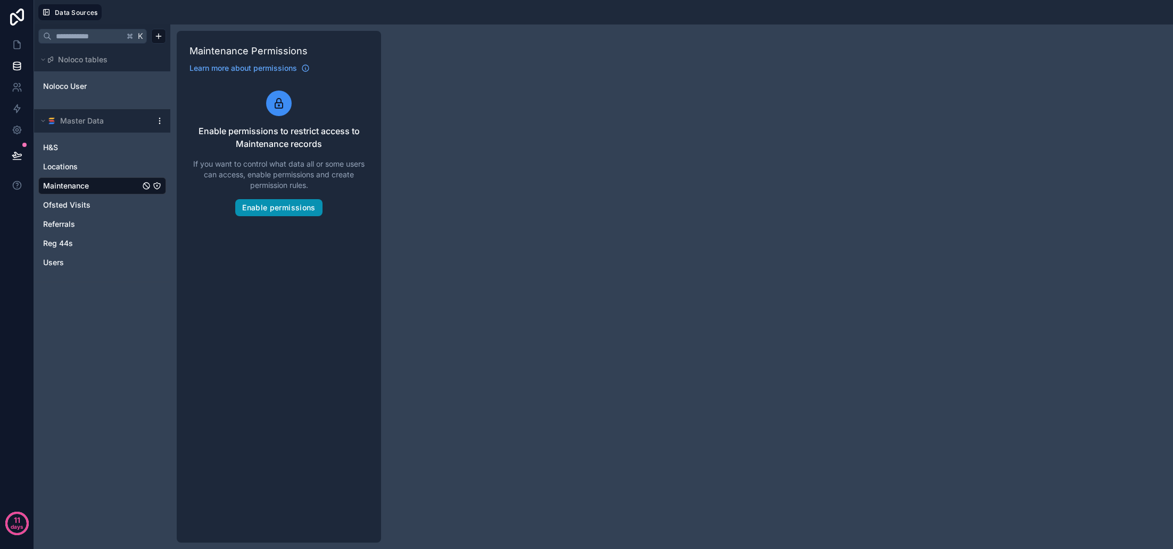
click at [286, 213] on button "Enable permissions" at bounding box center [278, 207] width 87 height 17
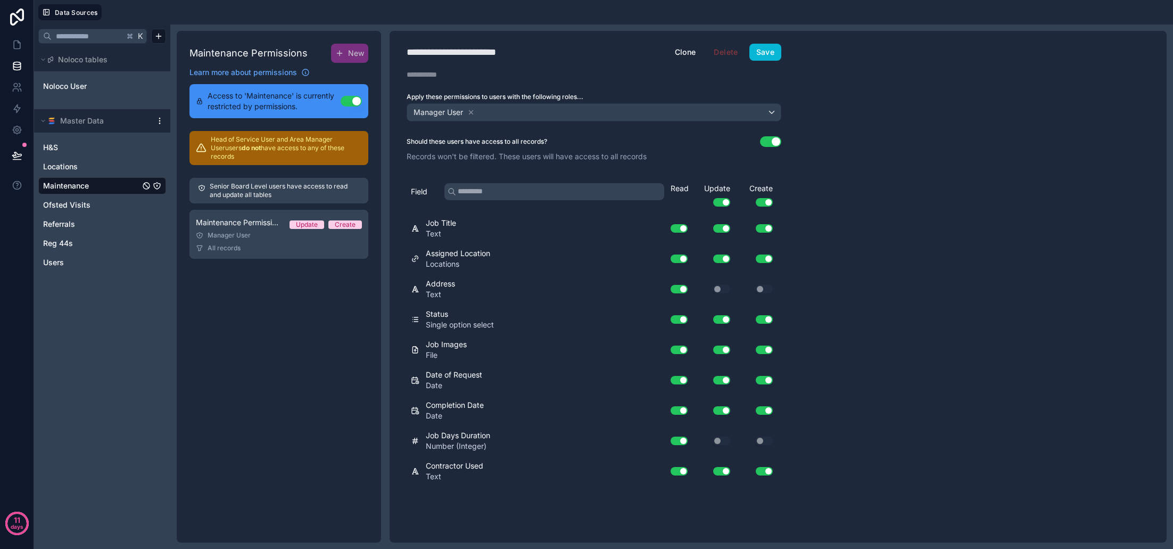
click at [771, 141] on button "Use setting" at bounding box center [770, 141] width 21 height 11
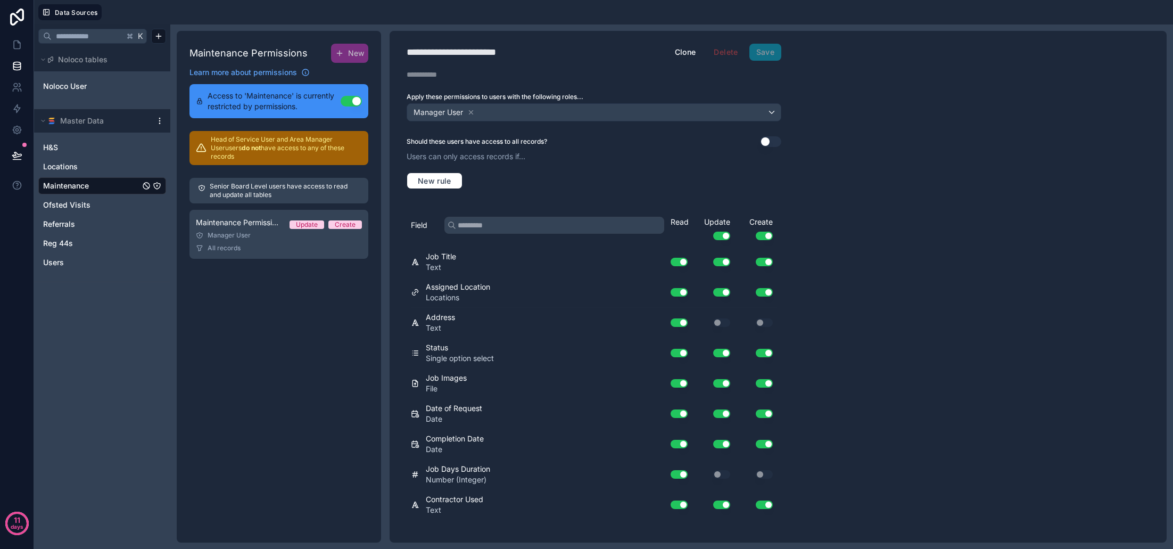
click at [467, 54] on div "**********" at bounding box center [470, 52] width 126 height 15
type div "**********"
click at [821, 172] on div "**********" at bounding box center [778, 286] width 777 height 511
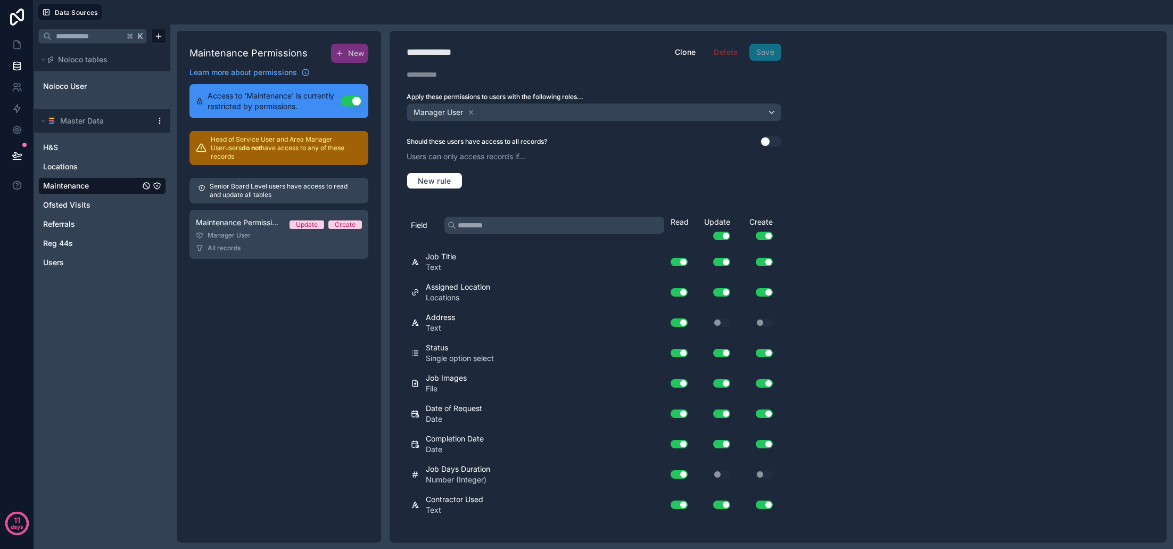
click at [769, 235] on button "Use setting" at bounding box center [764, 236] width 17 height 9
click at [728, 234] on button "Use setting" at bounding box center [721, 236] width 17 height 9
click at [455, 188] on button "New rule" at bounding box center [435, 180] width 56 height 17
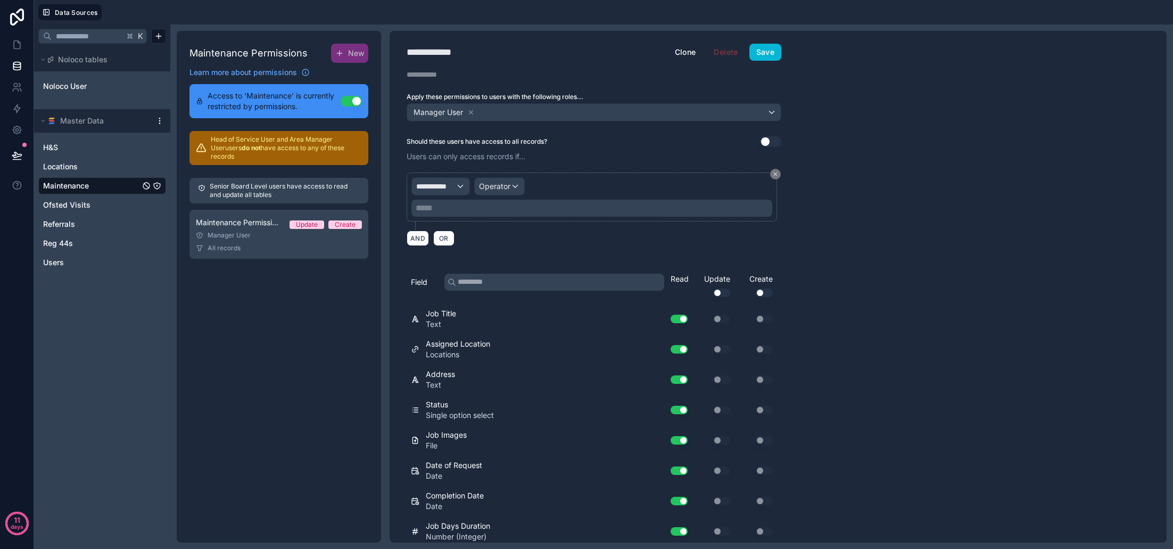
click at [447, 187] on span "**********" at bounding box center [435, 186] width 39 height 11
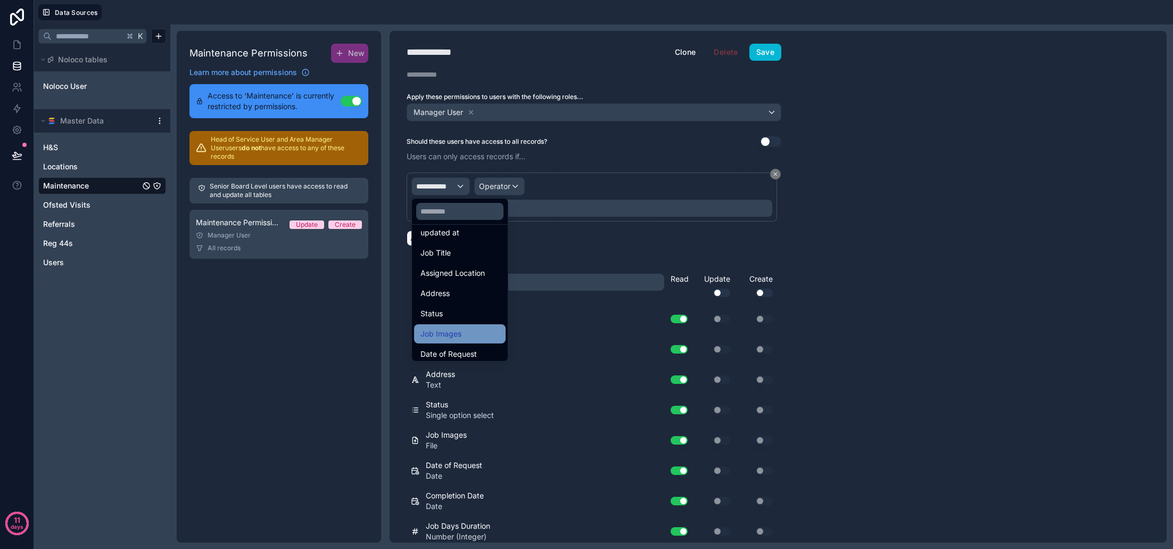
scroll to position [66, 0]
click at [477, 280] on span "Assigned Location" at bounding box center [452, 277] width 64 height 13
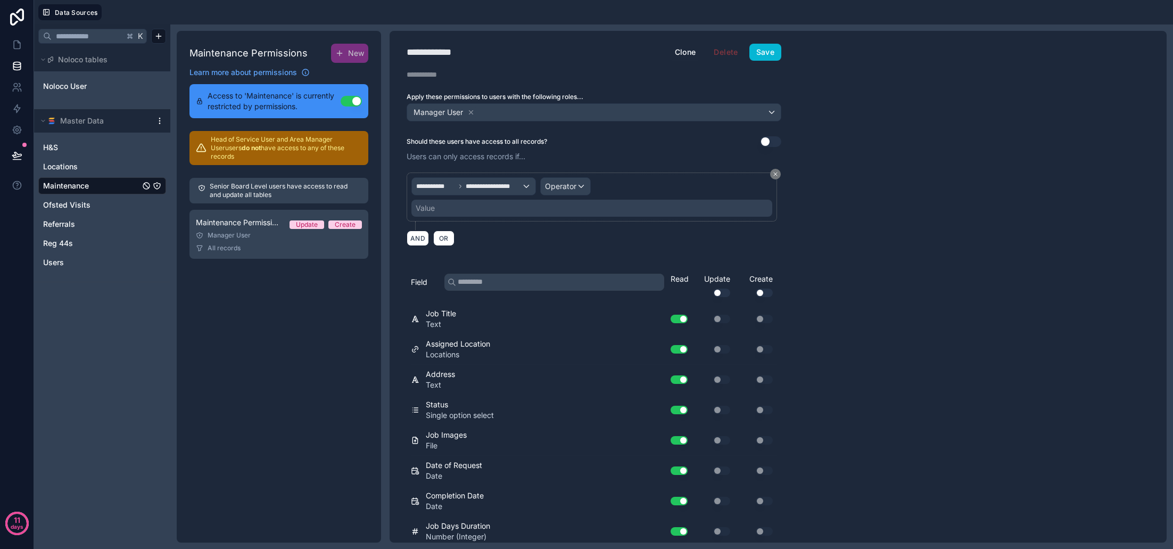
click at [564, 185] on span "Operator" at bounding box center [560, 185] width 31 height 9
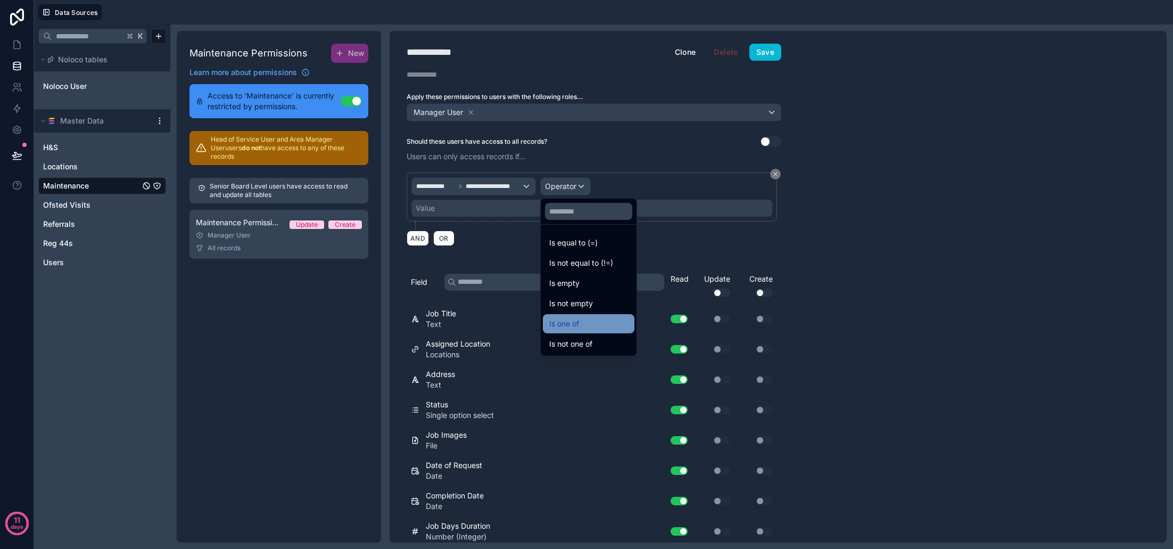
click at [588, 321] on div "Is one of" at bounding box center [588, 323] width 79 height 13
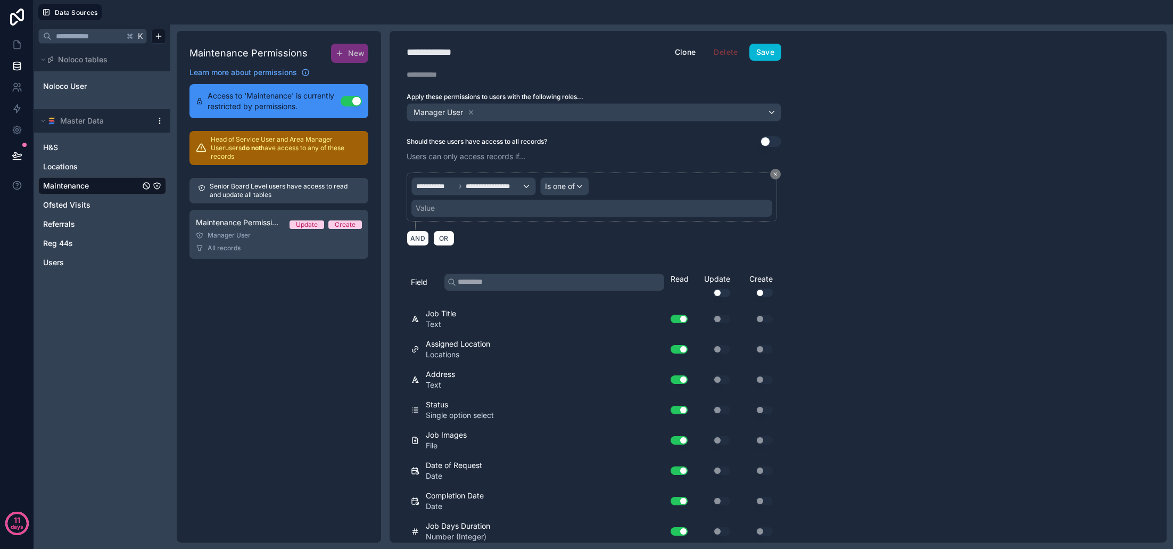
click at [482, 213] on div "Value" at bounding box center [591, 208] width 361 height 17
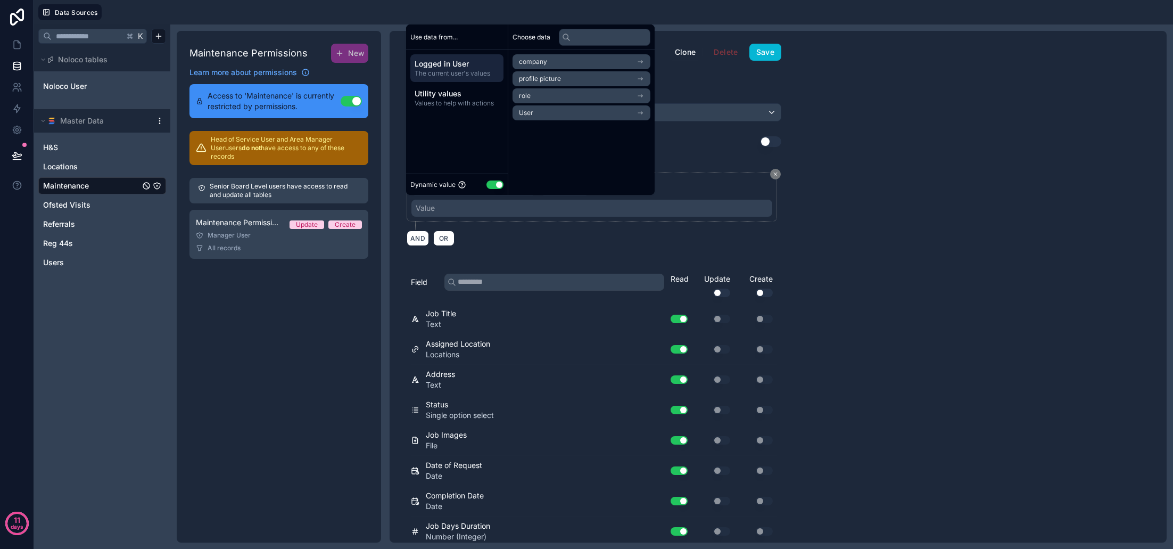
click at [544, 119] on li "User" at bounding box center [582, 112] width 138 height 15
click at [559, 103] on li "link to locations collection" at bounding box center [582, 97] width 138 height 15
click at [580, 101] on span "link to locations collection" at bounding box center [558, 98] width 78 height 9
click at [876, 221] on div "**********" at bounding box center [778, 286] width 777 height 511
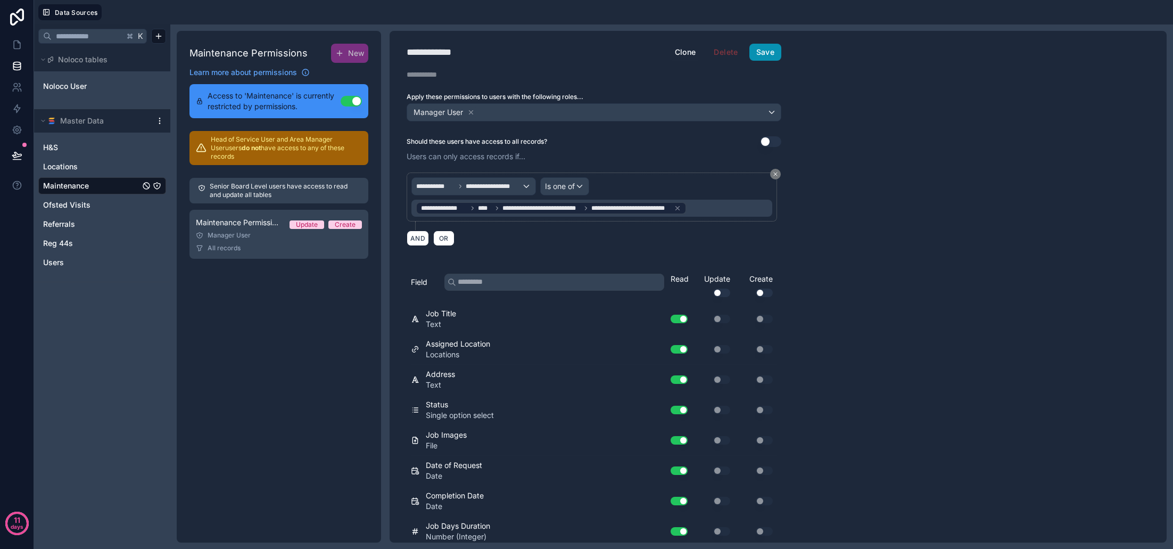
click at [767, 58] on button "Save" at bounding box center [765, 52] width 32 height 17
click at [19, 45] on icon at bounding box center [17, 44] width 11 height 11
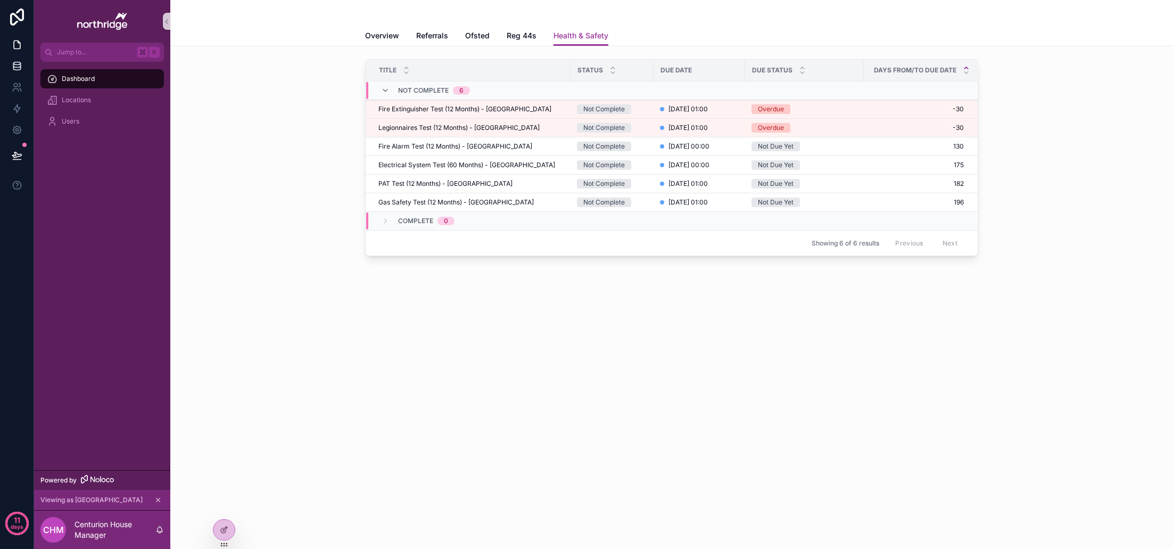
click at [18, 66] on icon at bounding box center [17, 66] width 11 height 11
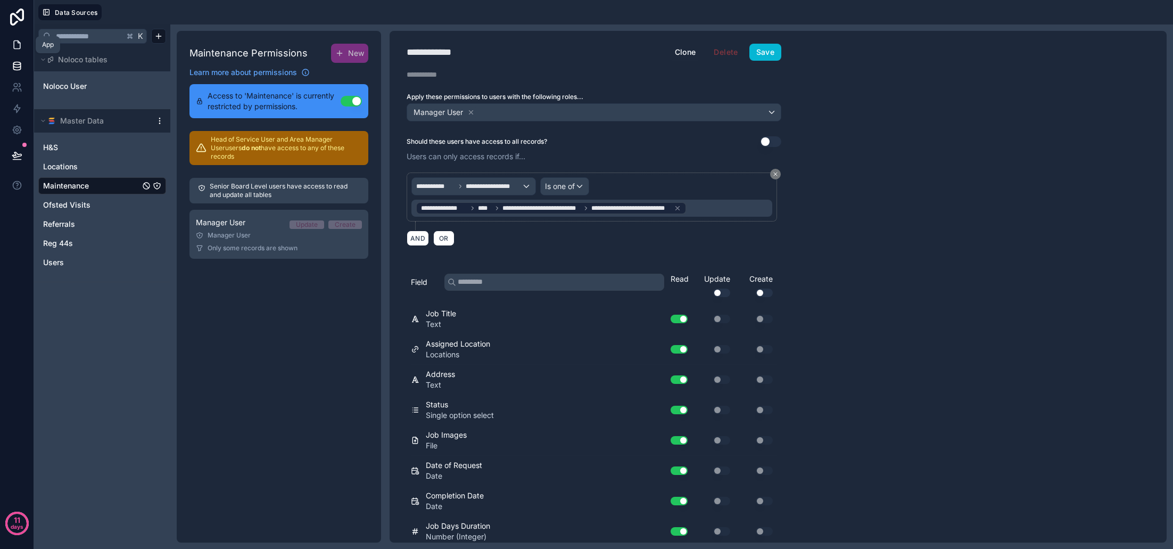
click at [20, 47] on icon at bounding box center [17, 45] width 6 height 8
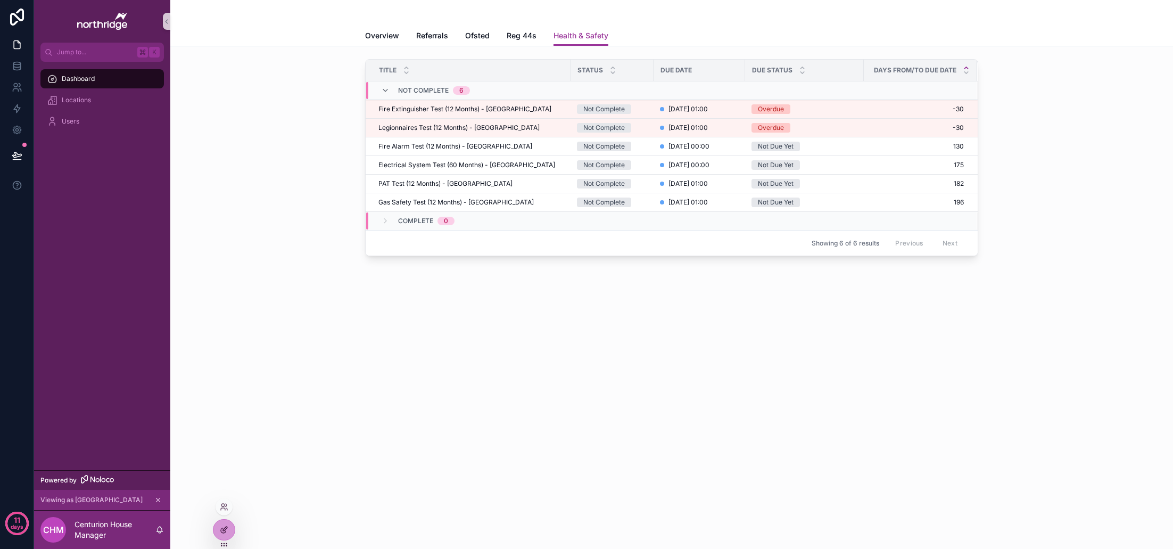
click at [229, 527] on div at bounding box center [223, 529] width 21 height 20
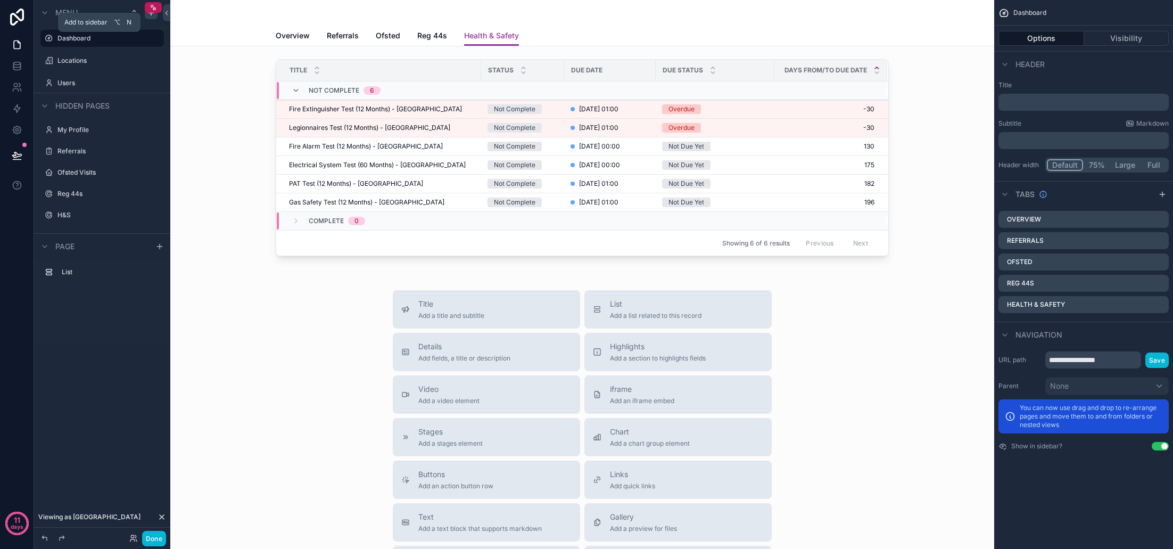
click at [154, 16] on icon "scrollable content" at bounding box center [151, 13] width 9 height 9
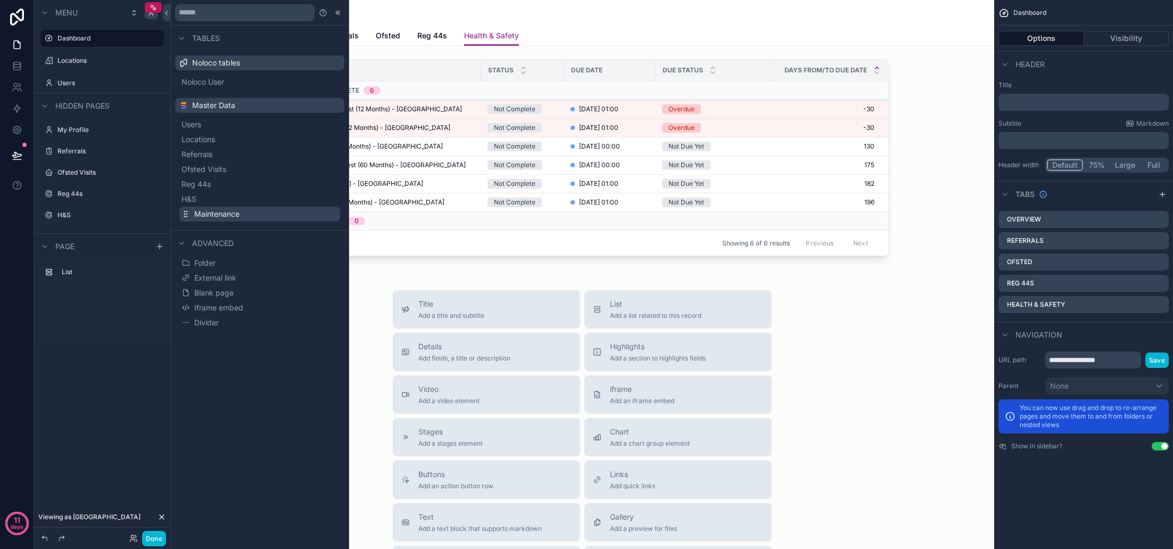
click at [229, 215] on span "Maintenance" at bounding box center [216, 214] width 45 height 11
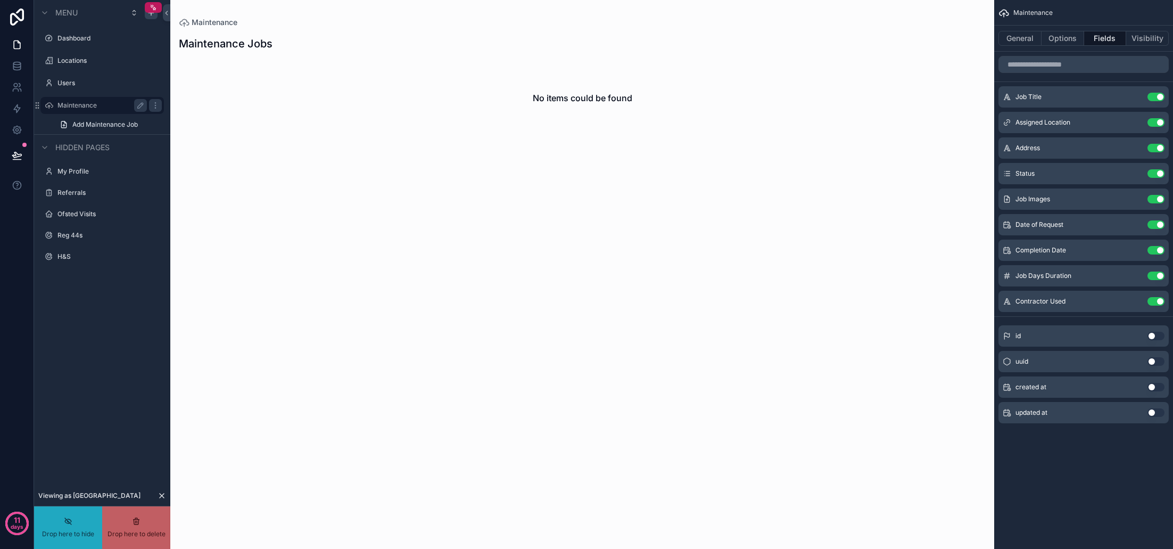
drag, startPoint x: 88, startPoint y: 104, endPoint x: 72, endPoint y: 511, distance: 407.5
drag, startPoint x: 84, startPoint y: 103, endPoint x: 81, endPoint y: 133, distance: 30.5
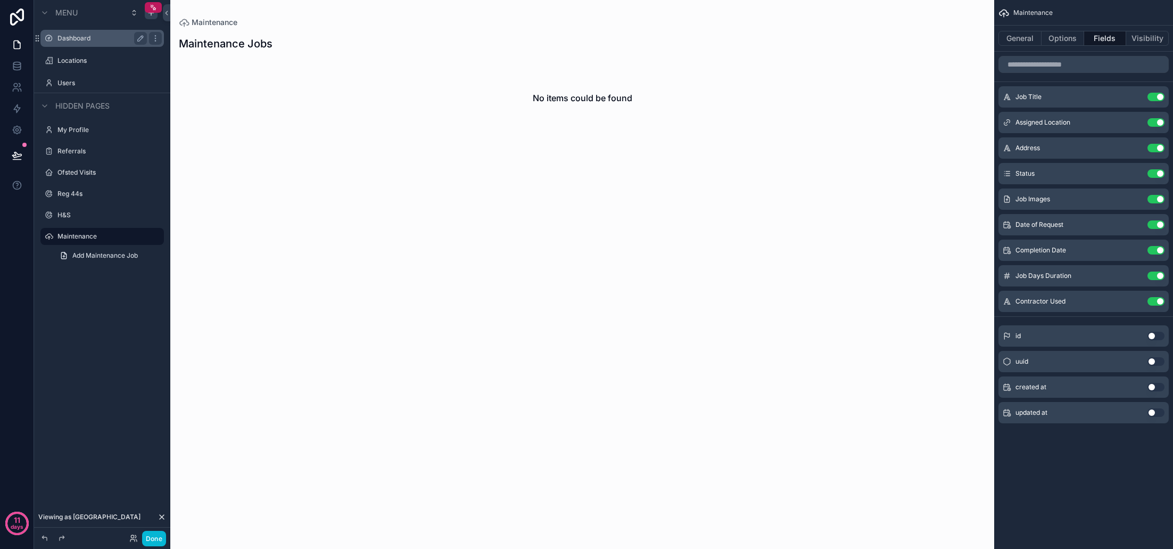
click at [88, 37] on label "Dashboard" at bounding box center [99, 38] width 85 height 9
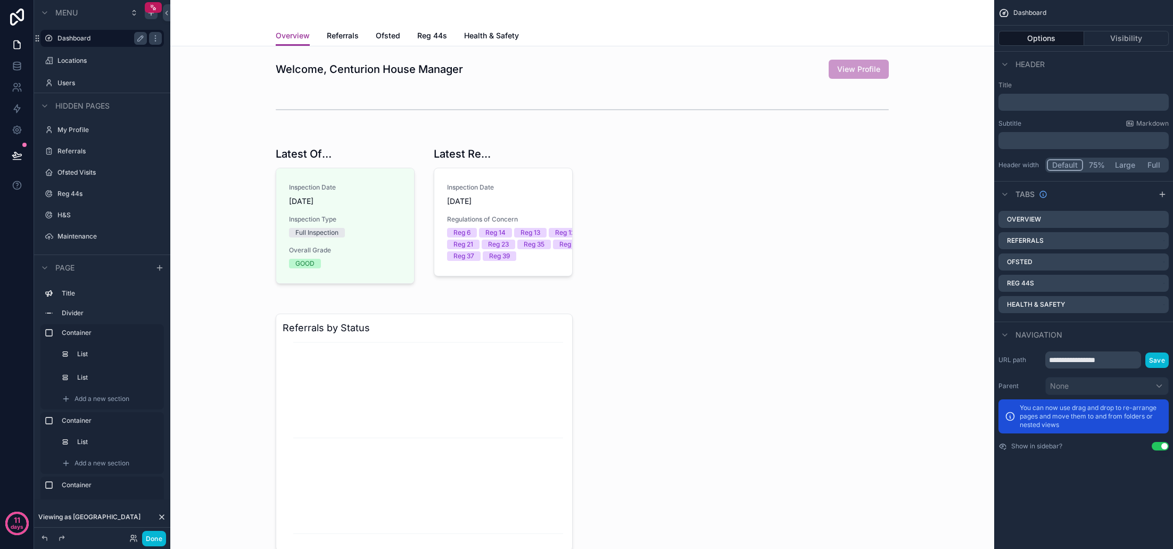
click at [572, 32] on div "Overview Referrals Ofsted Reg 44s Health & Safety" at bounding box center [582, 36] width 613 height 20
click at [1166, 197] on icon "scrollable content" at bounding box center [1162, 194] width 9 height 9
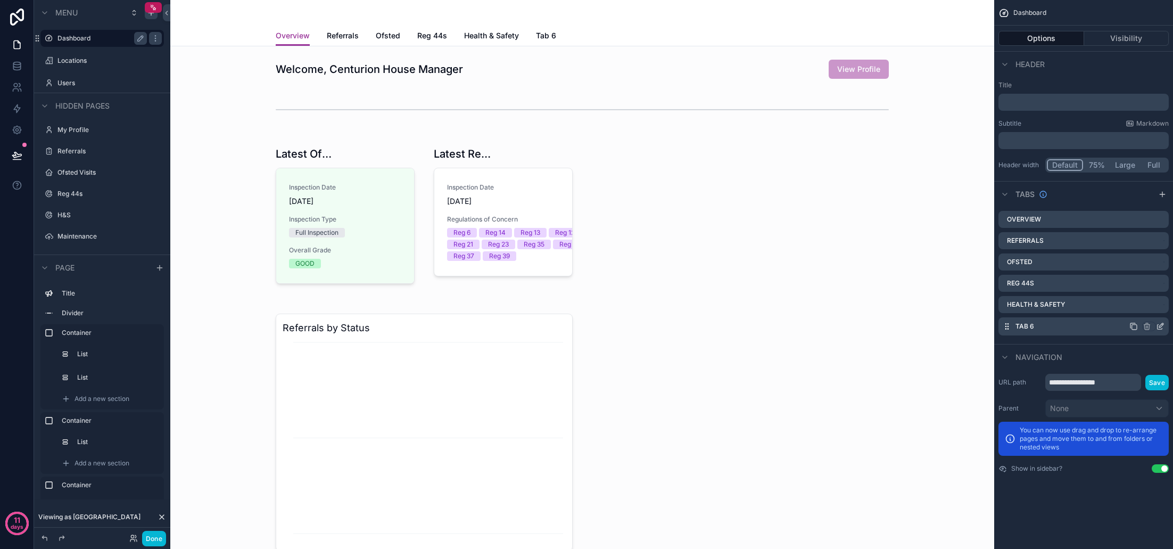
click at [1161, 327] on icon "scrollable content" at bounding box center [1160, 326] width 9 height 9
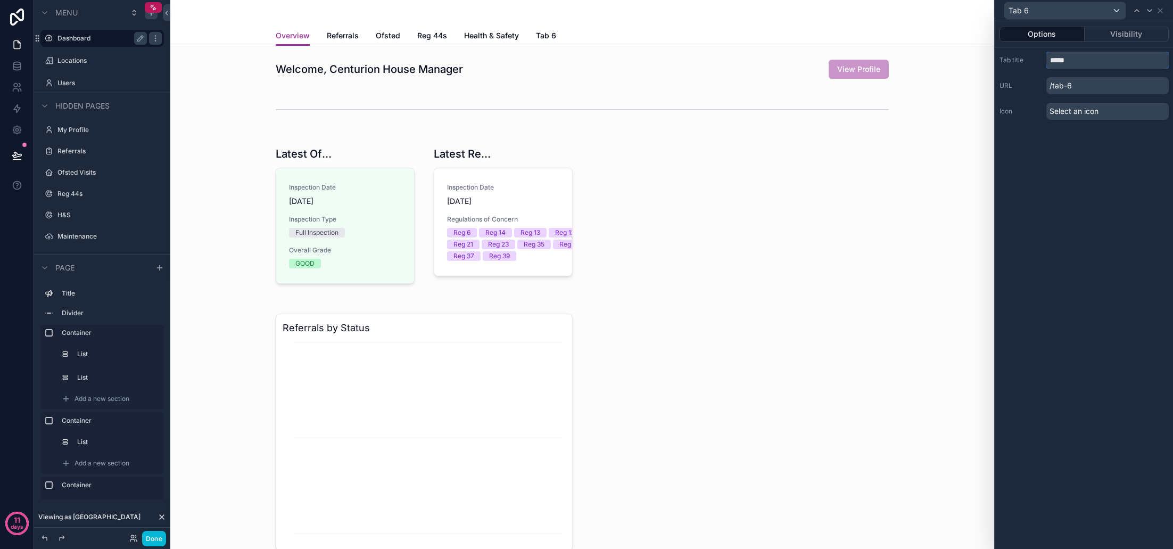
click at [1088, 63] on input "*****" at bounding box center [1107, 60] width 122 height 17
click at [1080, 59] on input "*****" at bounding box center [1107, 60] width 122 height 17
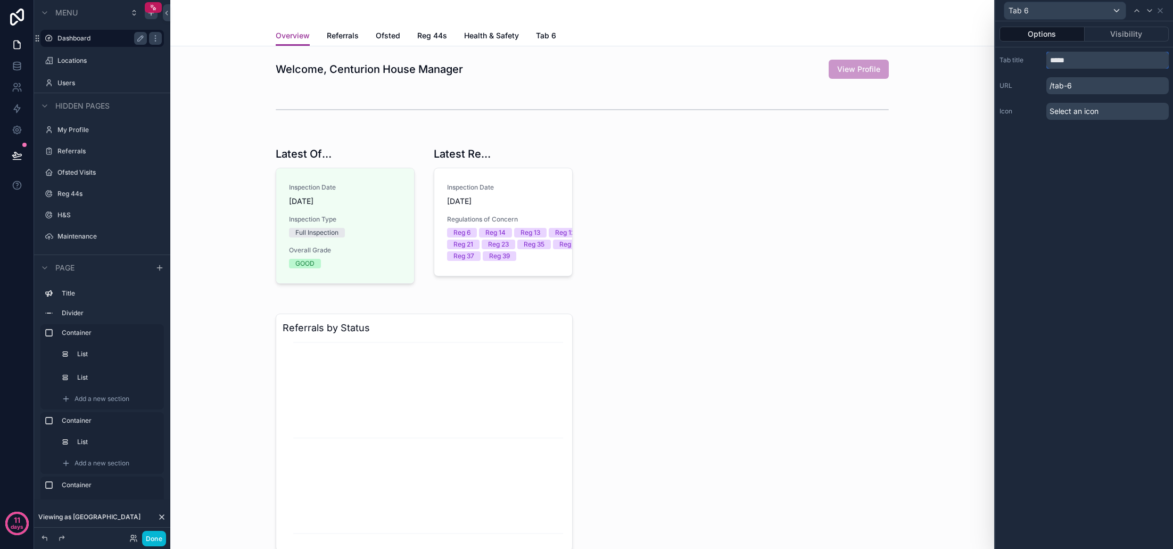
click at [1080, 59] on input "*****" at bounding box center [1107, 60] width 122 height 17
type input "**********"
click at [1089, 150] on div "**********" at bounding box center [1084, 284] width 178 height 527
click at [1061, 115] on span "Select an icon" at bounding box center [1074, 111] width 49 height 11
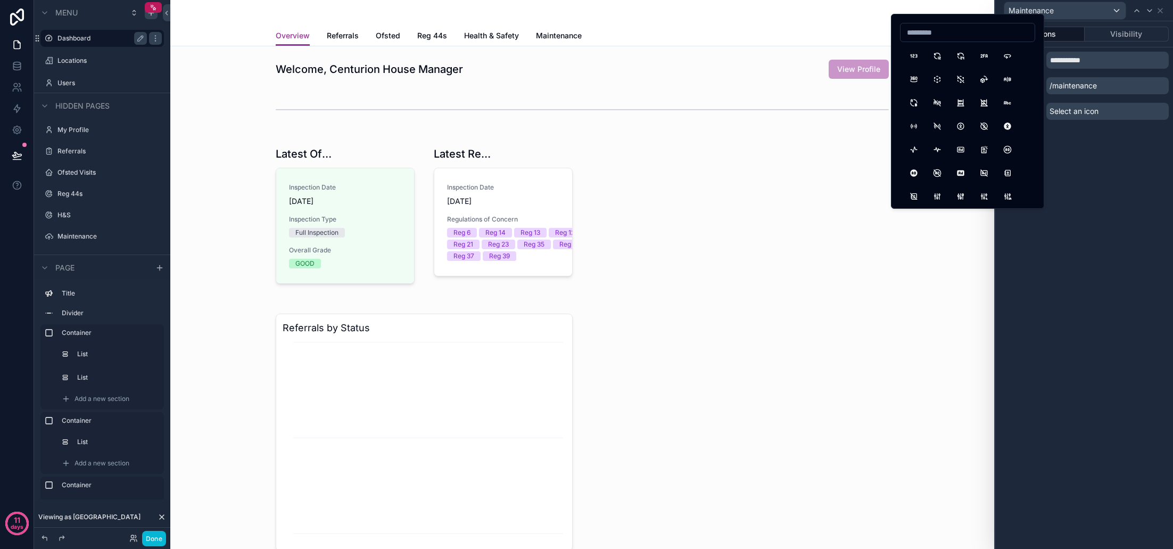
click at [949, 38] on input at bounding box center [968, 32] width 134 height 15
type input "****"
click at [932, 56] on button "Tools" at bounding box center [937, 55] width 19 height 19
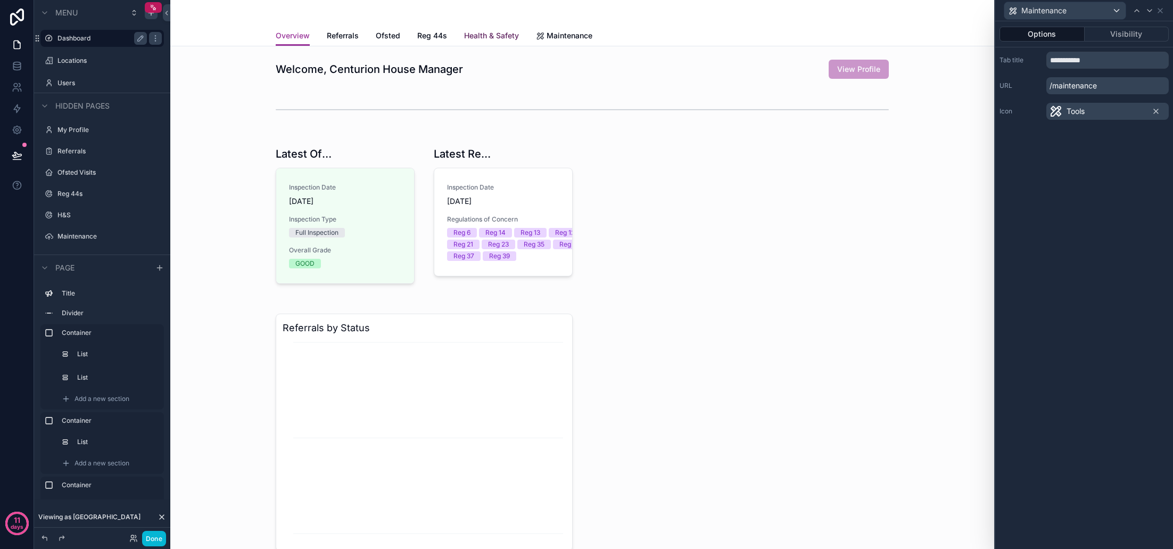
click at [480, 35] on span "Health & Safety" at bounding box center [491, 35] width 55 height 11
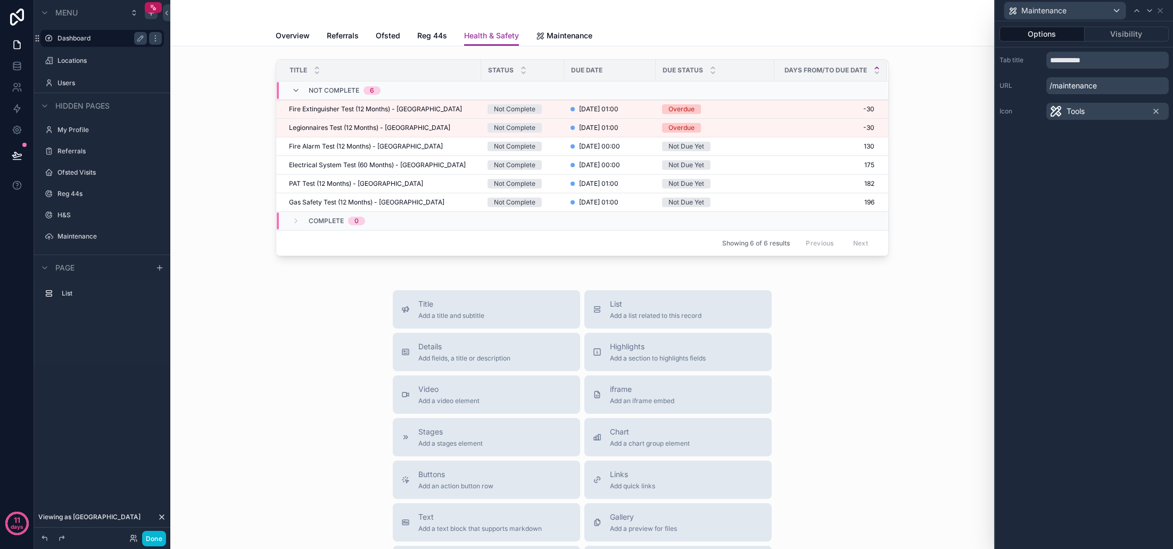
click at [1067, 113] on span "Tools" at bounding box center [1076, 111] width 18 height 11
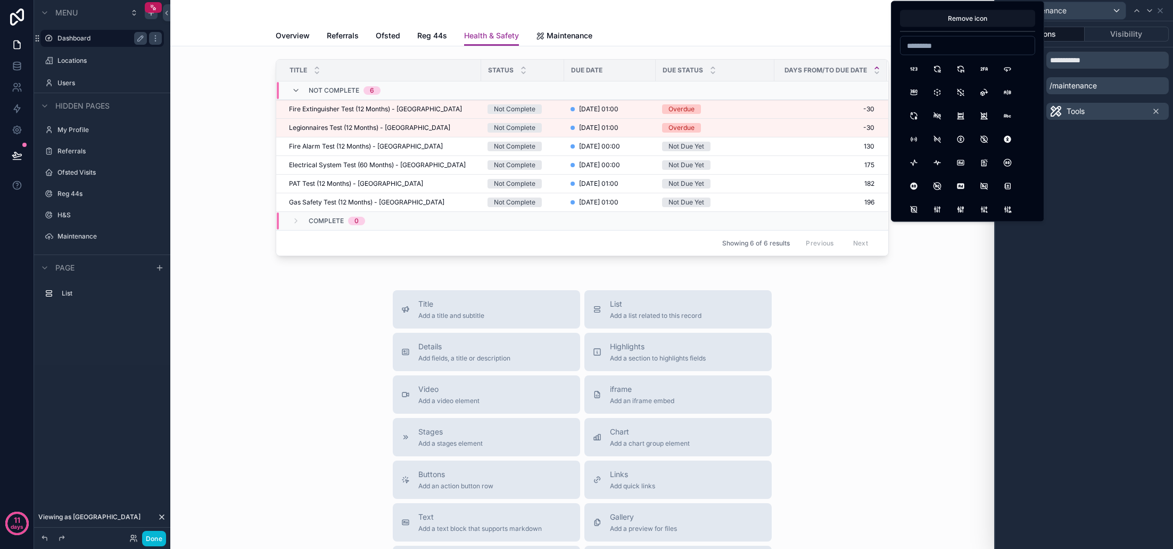
click at [934, 41] on input at bounding box center [968, 45] width 134 height 15
type input "*"
type input "******"
click at [961, 70] on button "HeartHandshake" at bounding box center [960, 69] width 19 height 19
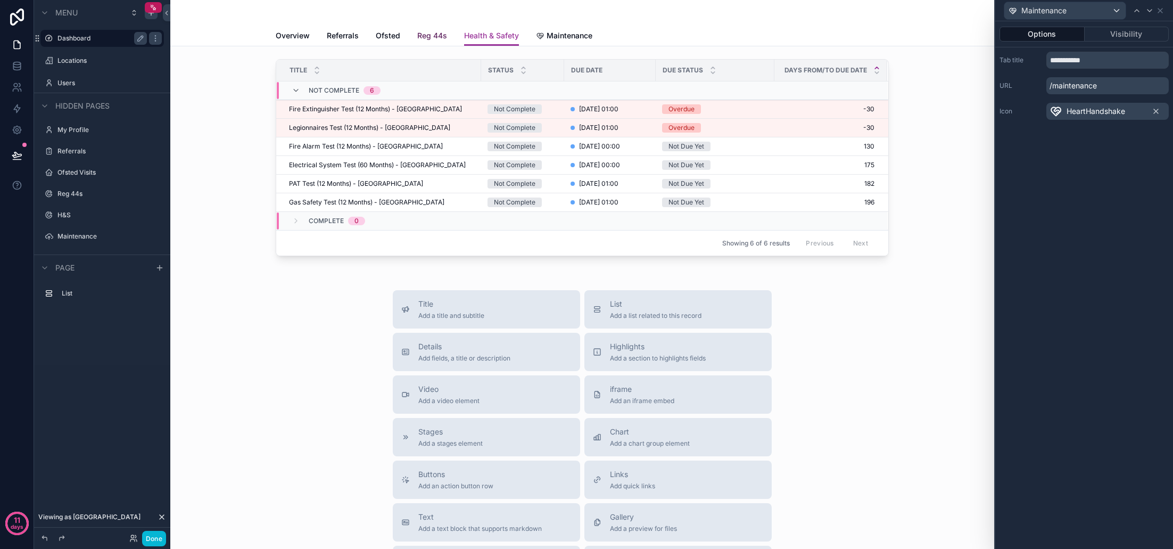
click at [426, 34] on span "Reg 44s" at bounding box center [432, 35] width 30 height 11
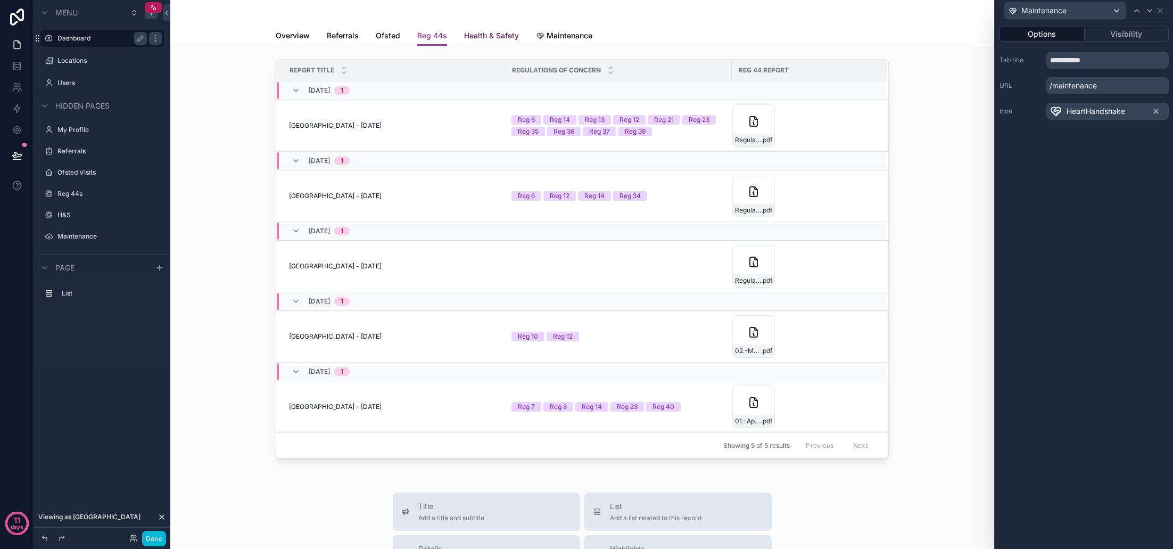
click at [481, 36] on span "Health & Safety" at bounding box center [491, 35] width 55 height 11
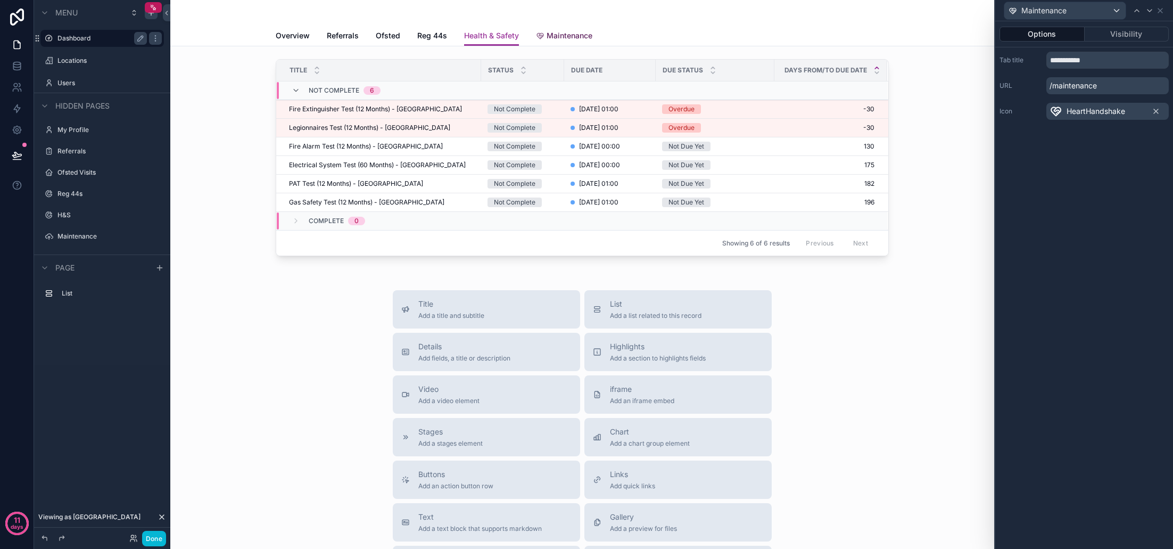
click at [585, 37] on span "Maintenance" at bounding box center [570, 35] width 46 height 11
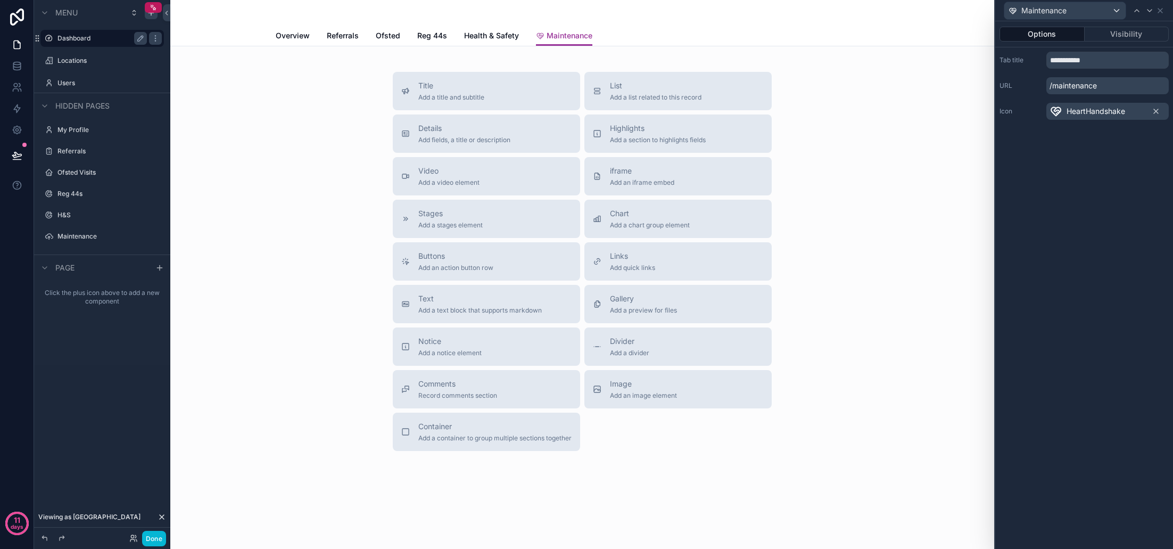
click at [1110, 110] on span "HeartHandshake" at bounding box center [1096, 111] width 59 height 11
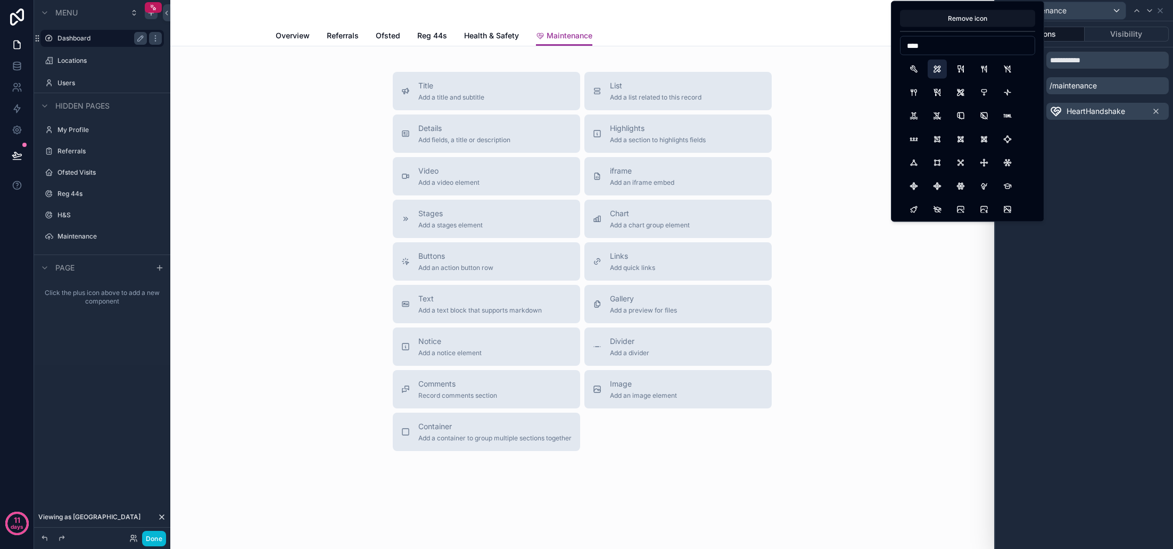
type input "****"
click at [935, 68] on button "Tools" at bounding box center [937, 69] width 19 height 19
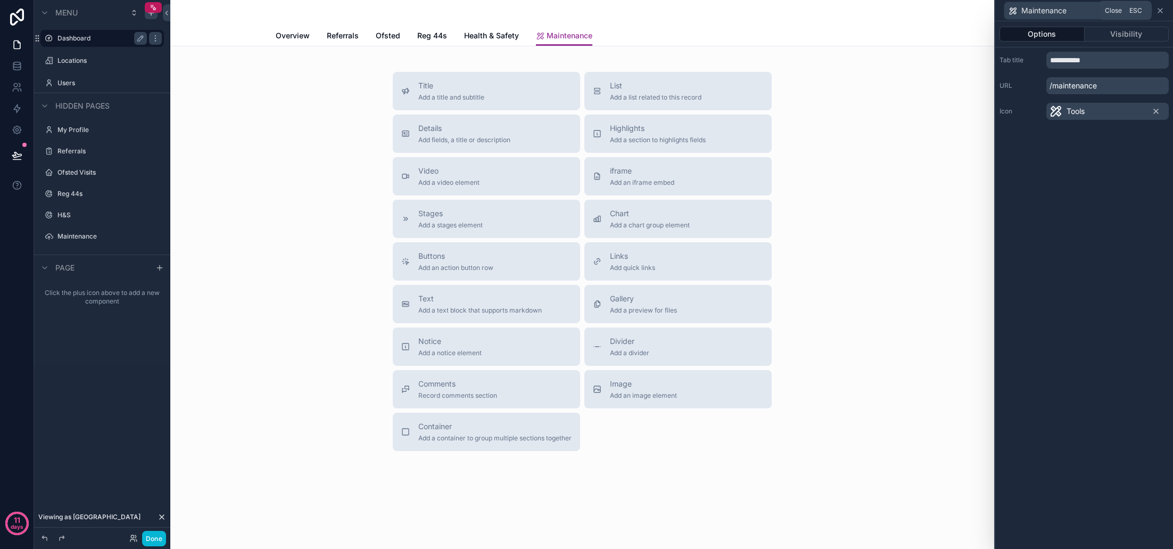
click at [1161, 13] on icon at bounding box center [1160, 10] width 9 height 9
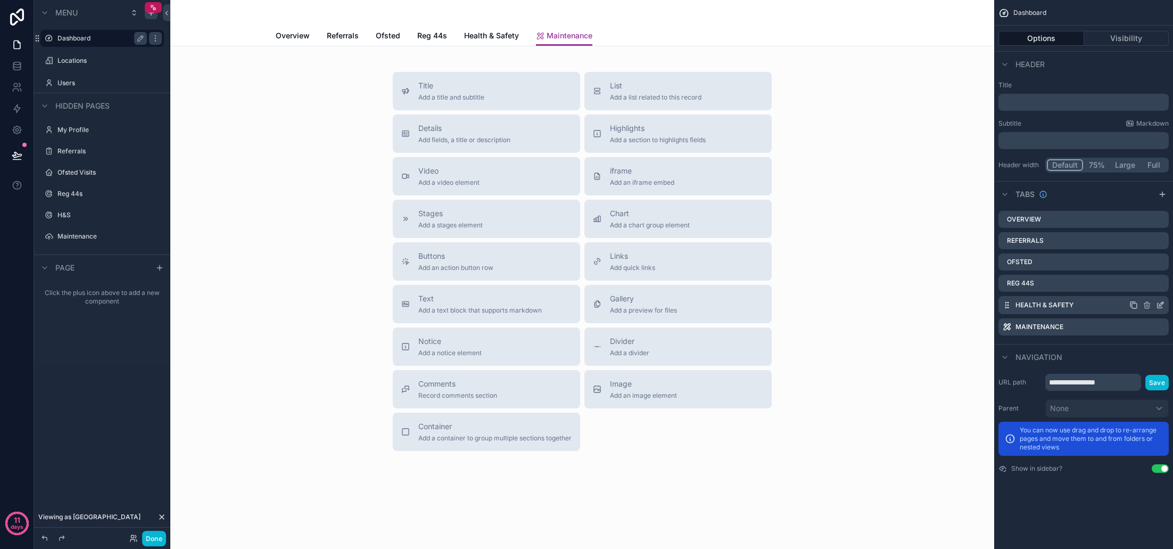
click at [1162, 304] on icon "scrollable content" at bounding box center [1160, 305] width 9 height 9
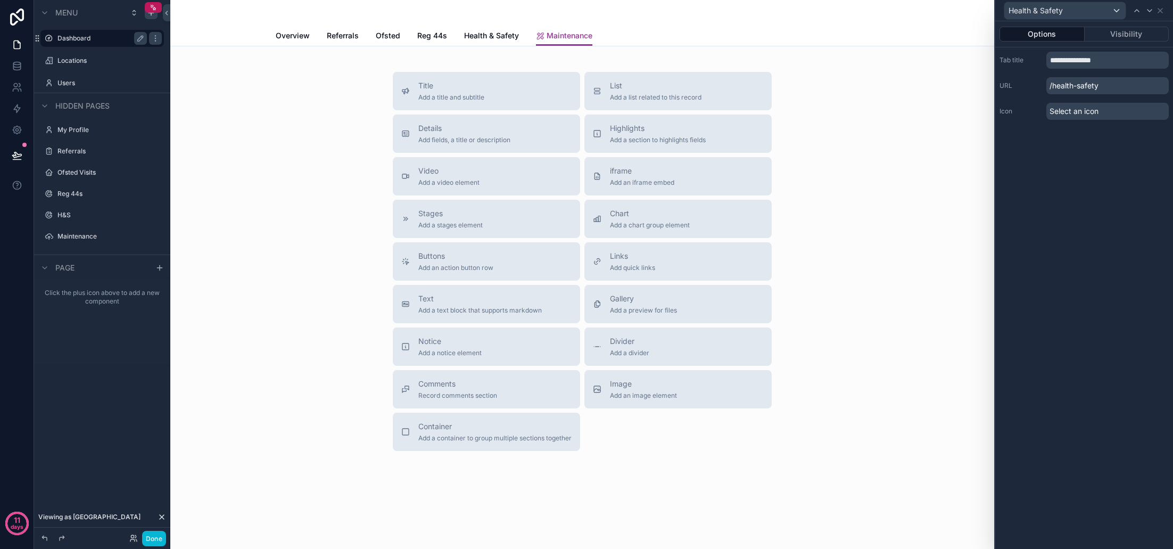
click at [1073, 110] on span "Select an icon" at bounding box center [1074, 111] width 49 height 11
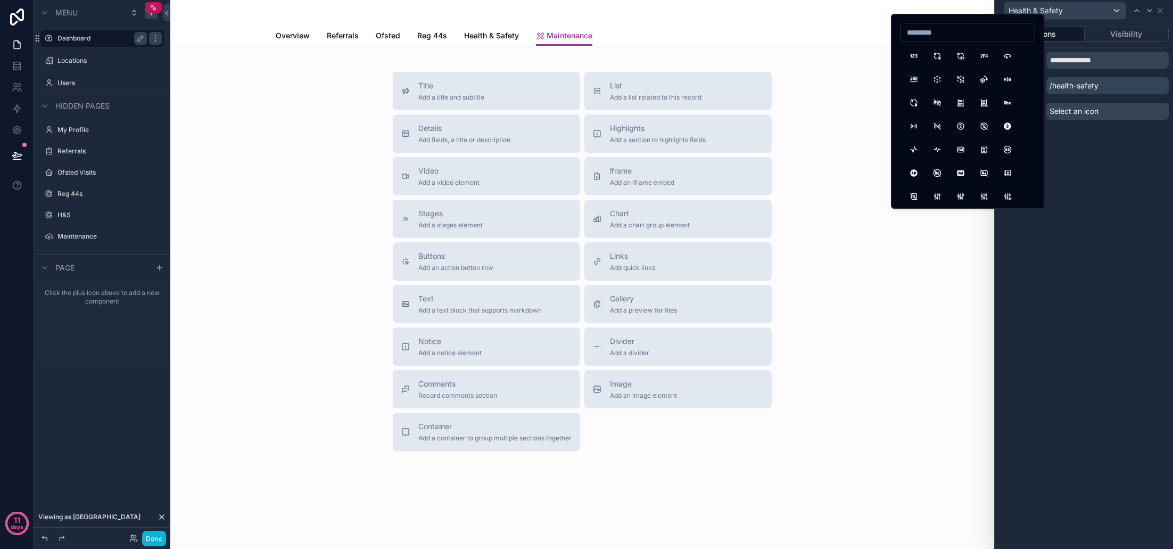
click at [948, 32] on input at bounding box center [968, 32] width 134 height 15
type input "*"
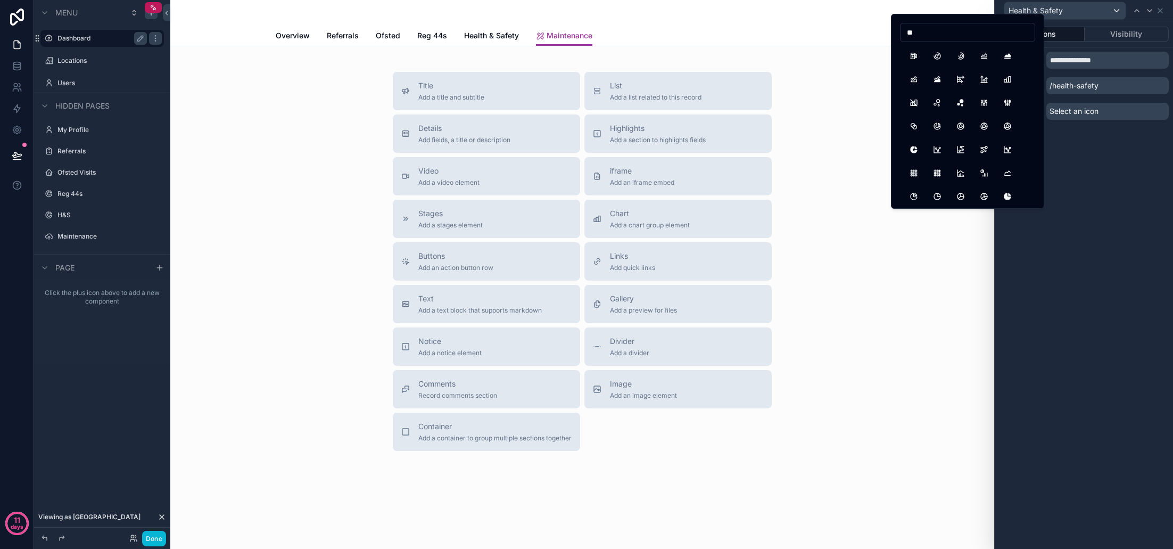
type input "*"
type input "****"
click at [937, 59] on button "HandStop" at bounding box center [937, 55] width 19 height 19
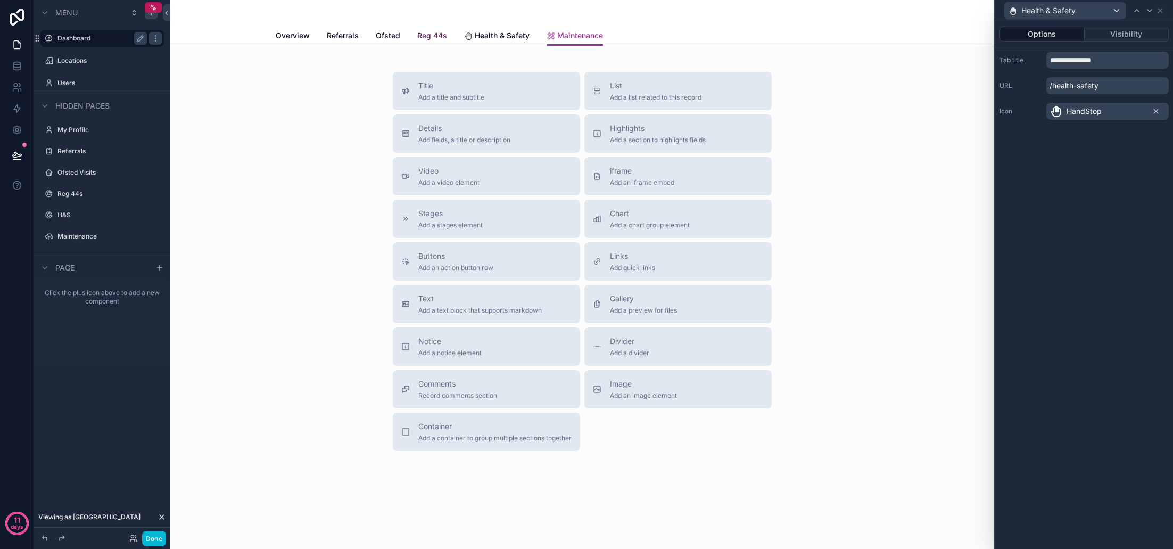
click at [423, 38] on span "Reg 44s" at bounding box center [432, 35] width 30 height 11
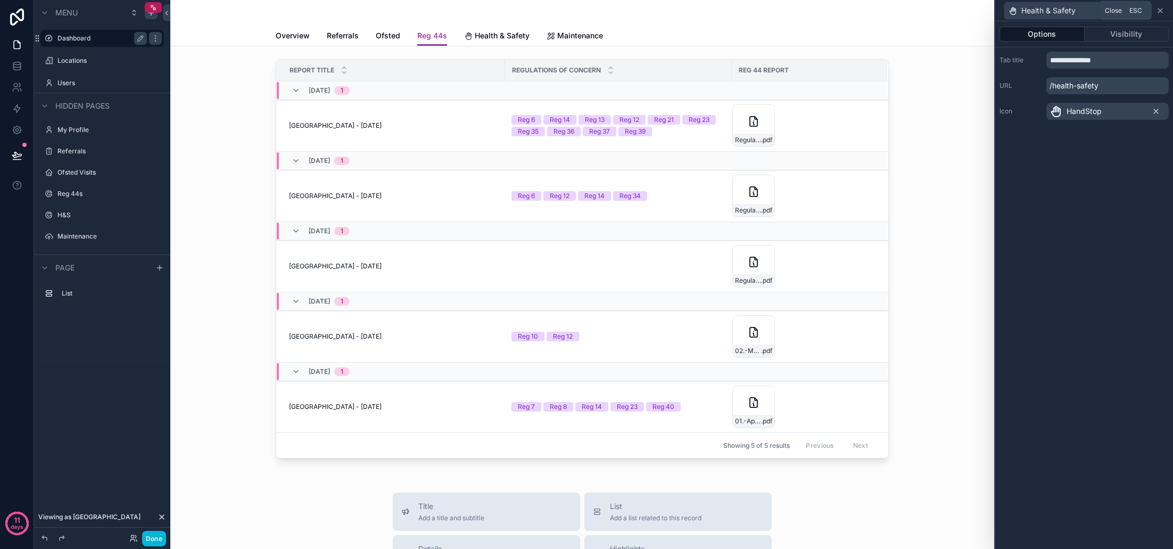
click at [1159, 10] on icon at bounding box center [1160, 10] width 9 height 9
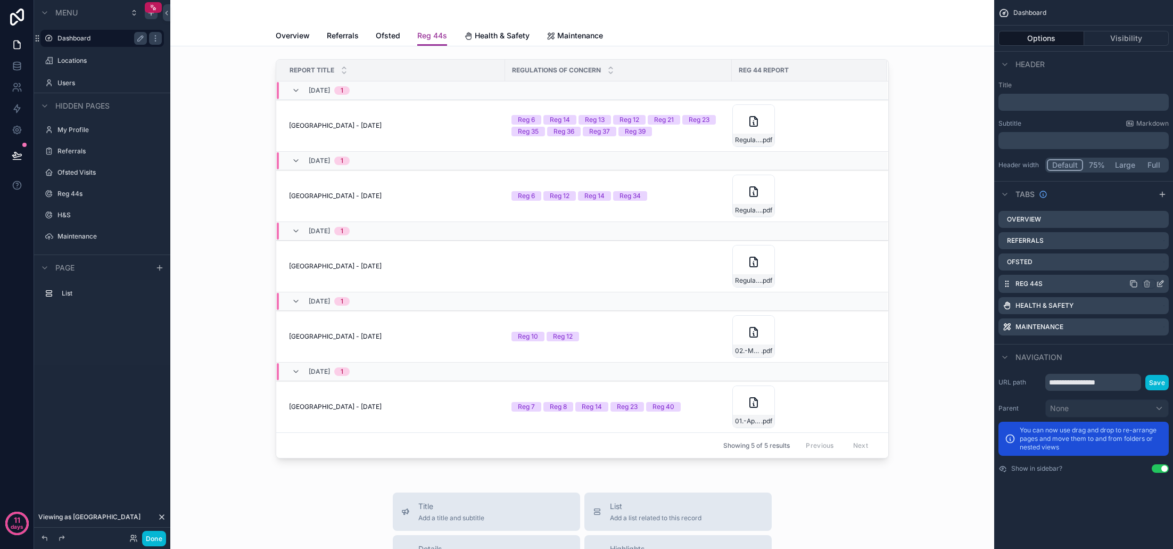
click at [1161, 283] on icon "scrollable content" at bounding box center [1160, 283] width 9 height 9
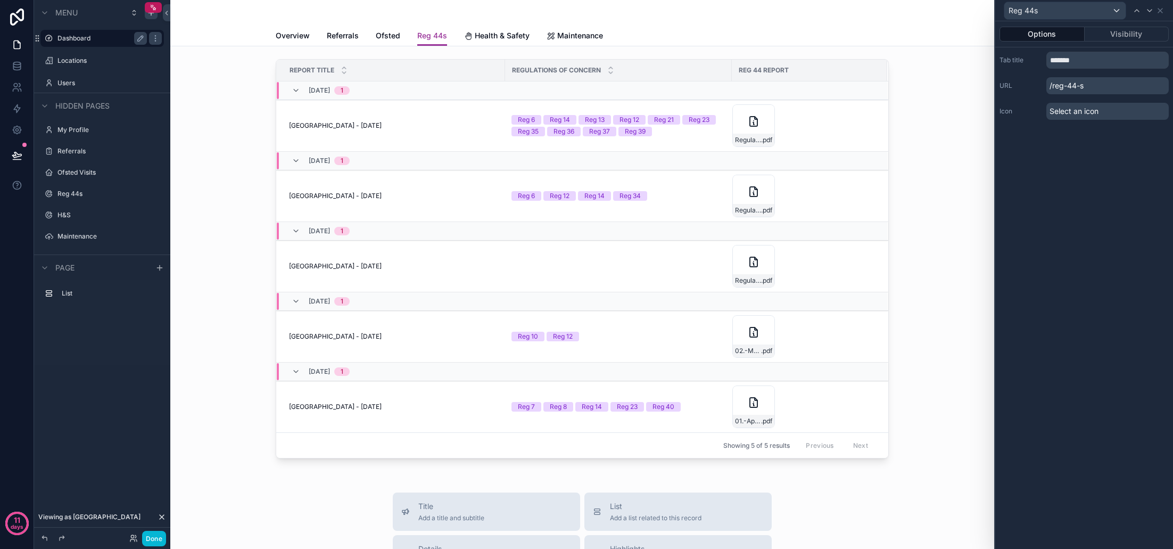
click at [1088, 115] on span "Select an icon" at bounding box center [1074, 111] width 49 height 11
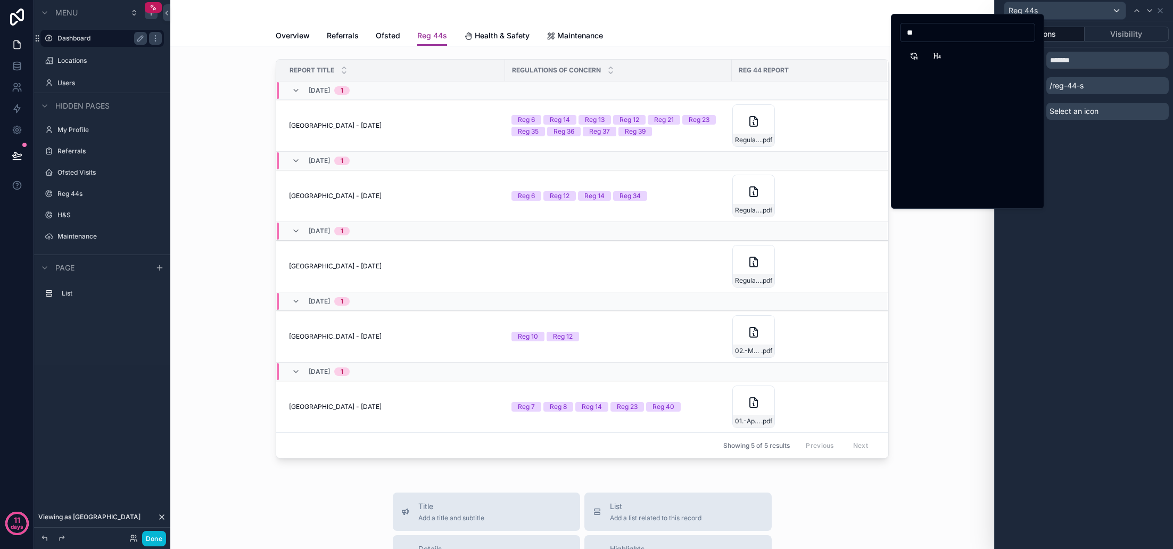
click at [934, 31] on input "**" at bounding box center [968, 32] width 134 height 15
type input "******"
click at [960, 56] on button "ReportMedical" at bounding box center [960, 55] width 19 height 19
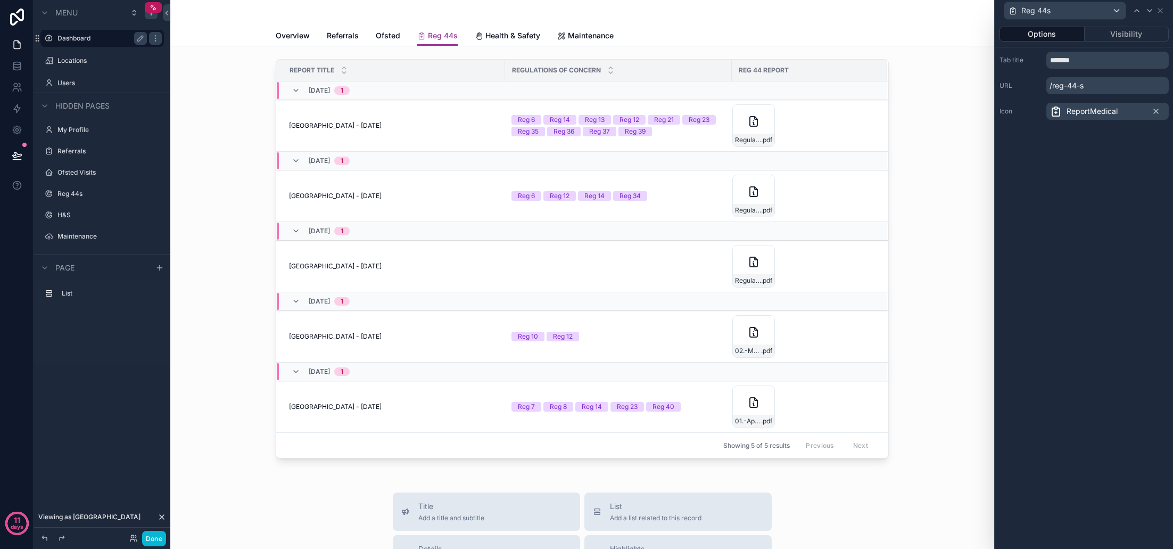
click at [1060, 112] on icon at bounding box center [1056, 111] width 13 height 13
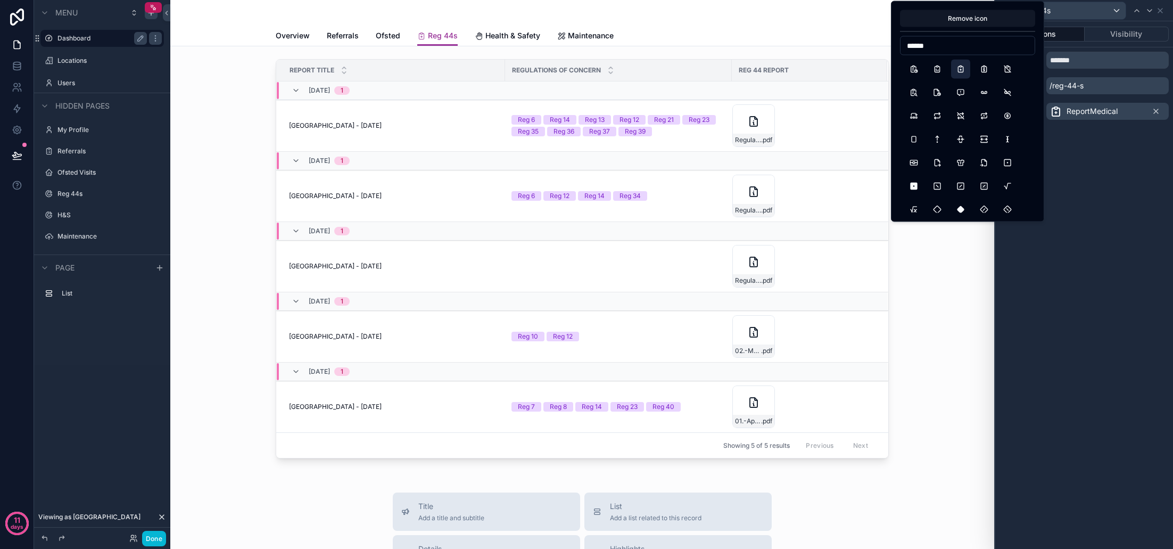
click at [928, 43] on input "******" at bounding box center [968, 45] width 134 height 15
click at [929, 47] on input "*****" at bounding box center [968, 45] width 134 height 15
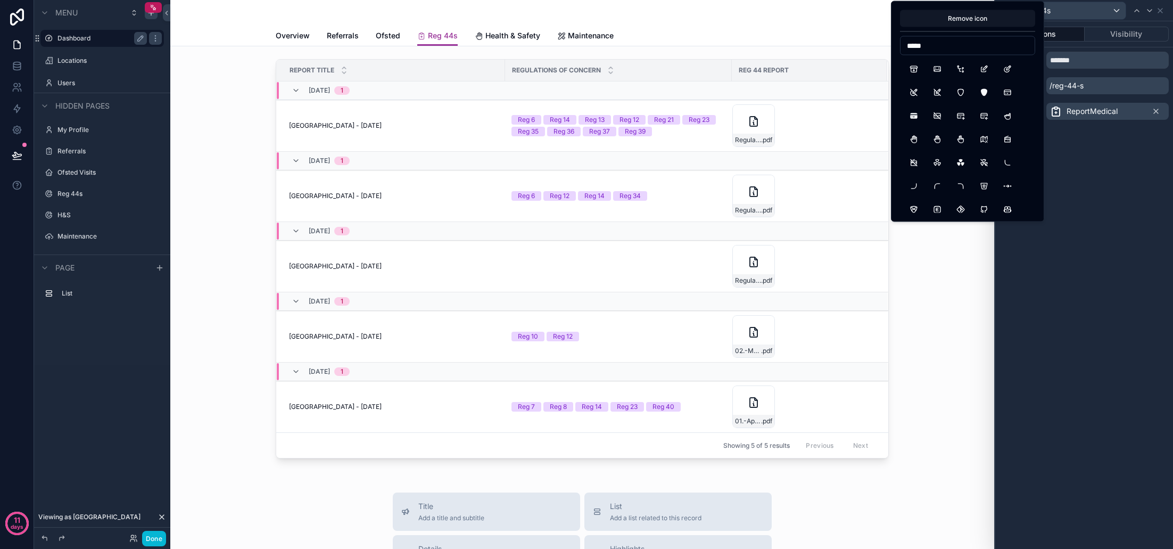
click at [929, 47] on input "*****" at bounding box center [968, 45] width 134 height 15
type input "****"
click at [912, 138] on button "FileDelta" at bounding box center [913, 139] width 19 height 19
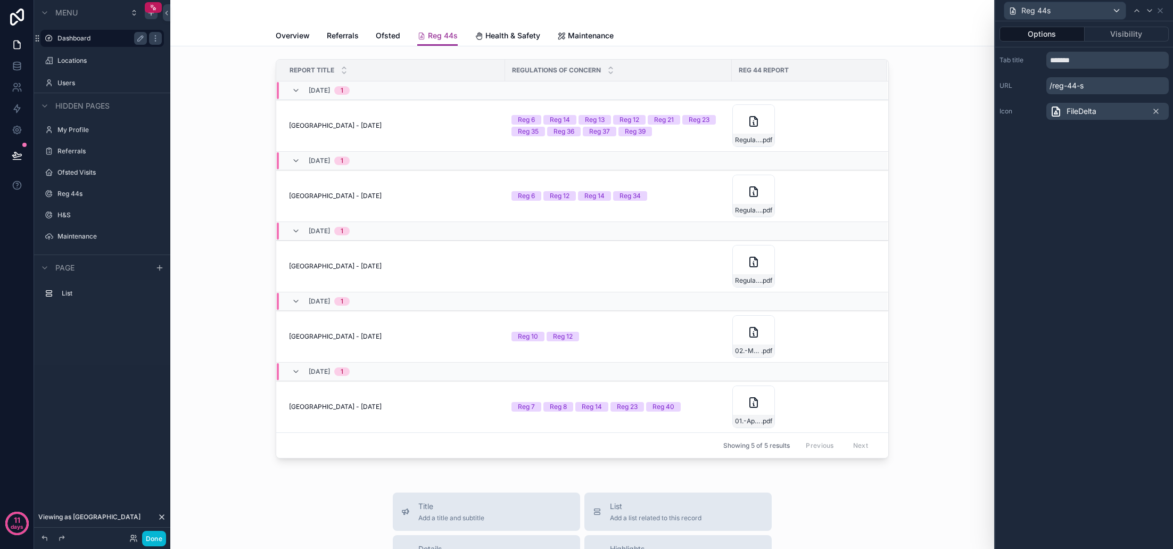
click at [1164, 10] on div "Reg 44s" at bounding box center [1083, 10] width 169 height 21
click at [1163, 10] on icon at bounding box center [1160, 10] width 9 height 9
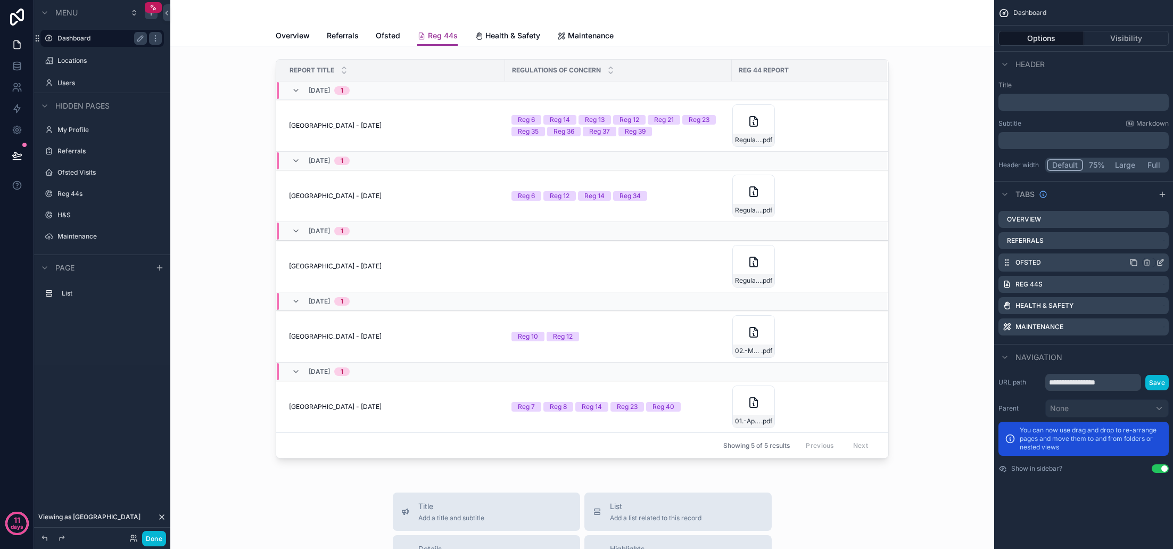
click at [1159, 261] on icon "scrollable content" at bounding box center [1160, 262] width 9 height 9
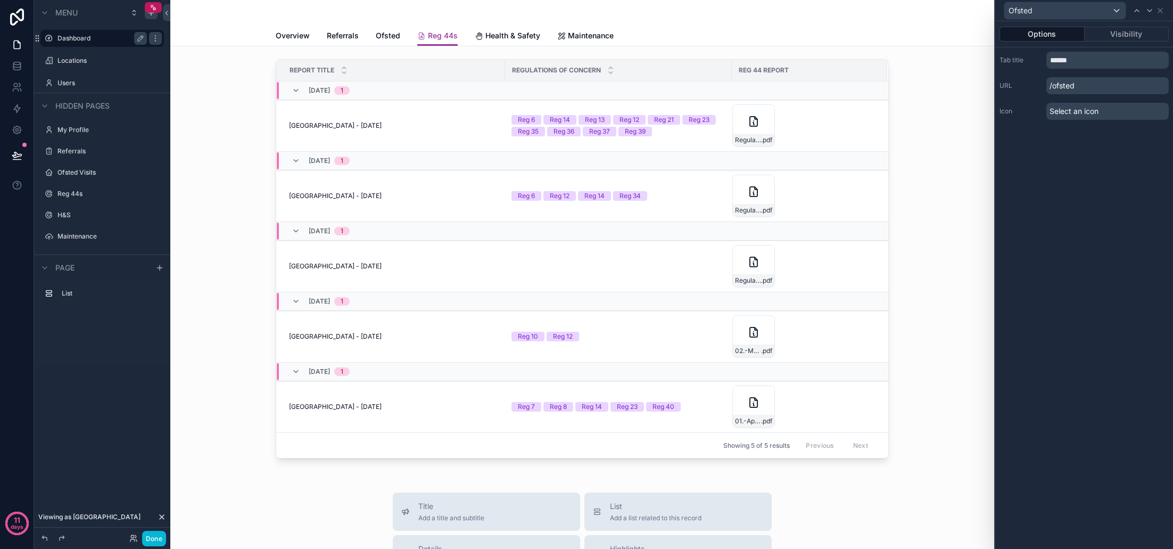
click at [1066, 114] on span "Select an icon" at bounding box center [1074, 111] width 49 height 11
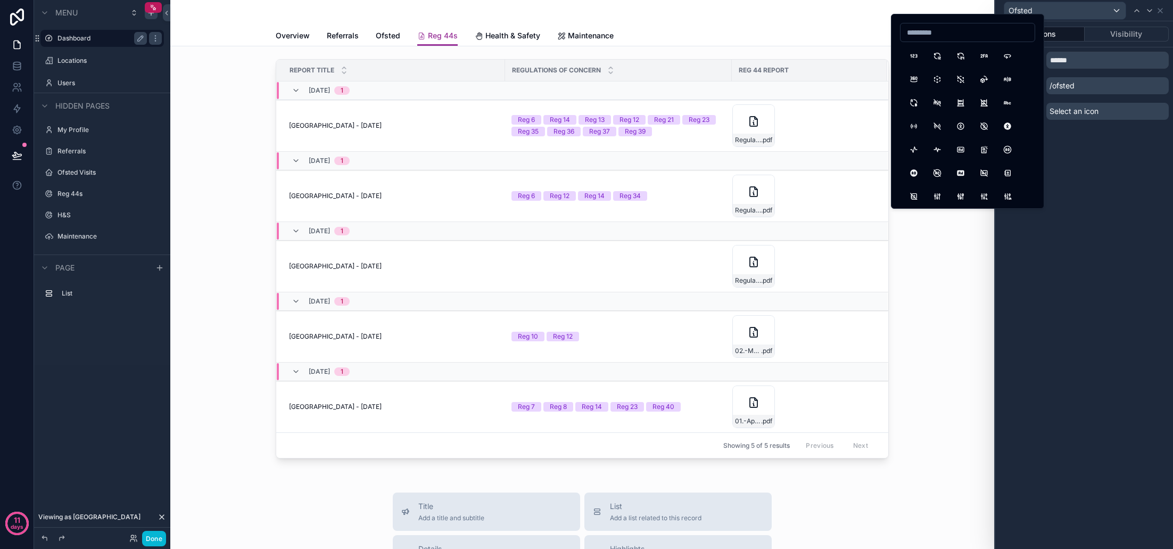
click at [935, 33] on input at bounding box center [968, 32] width 134 height 15
click at [945, 36] on input "*********" at bounding box center [968, 32] width 134 height 15
type input "****"
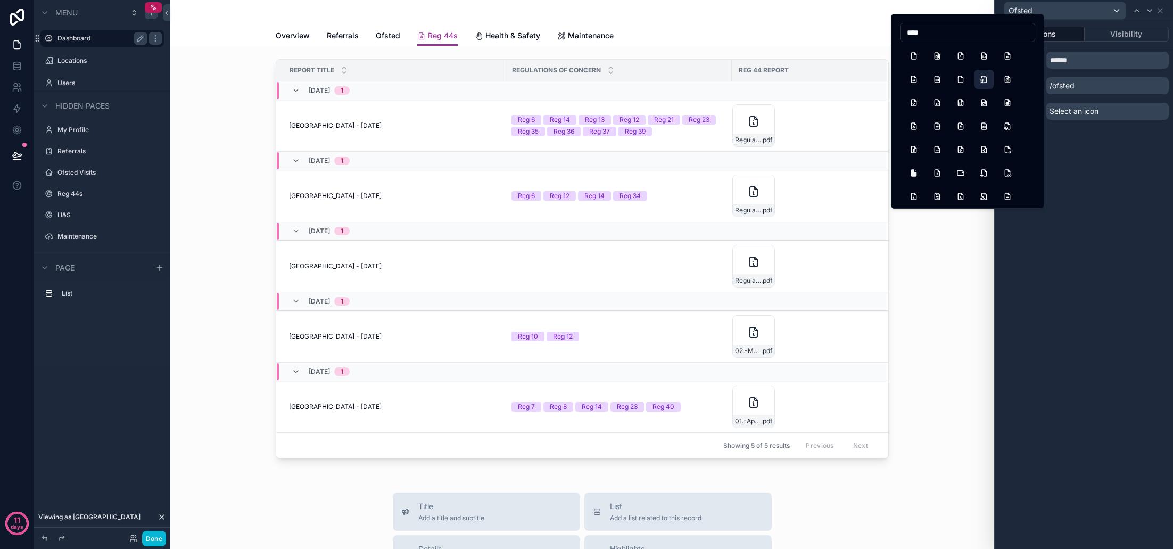
click at [985, 82] on button "FileCertificate" at bounding box center [983, 79] width 19 height 19
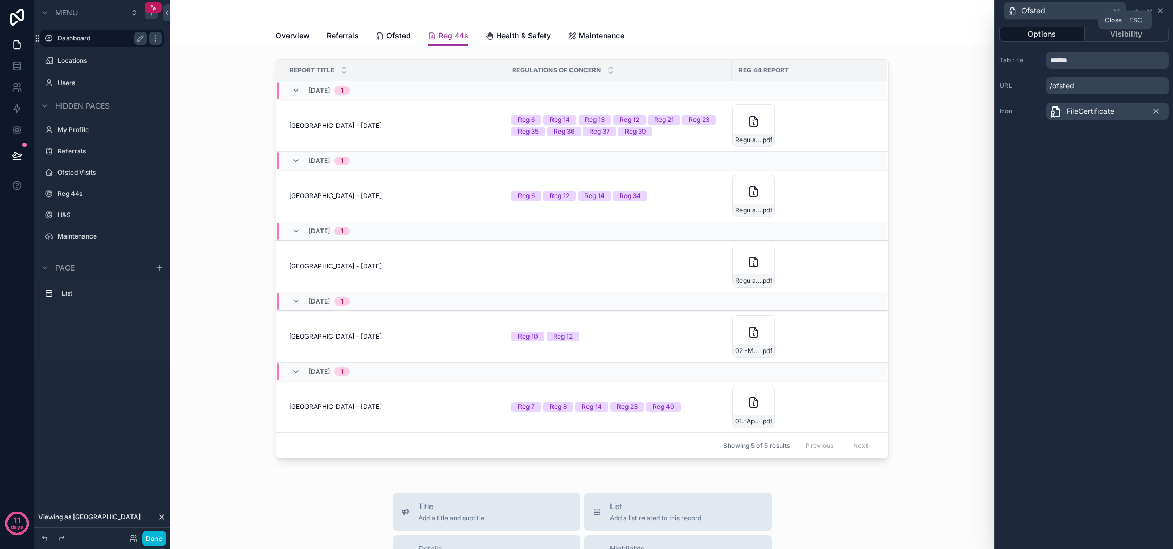
click at [1164, 13] on icon at bounding box center [1160, 10] width 9 height 9
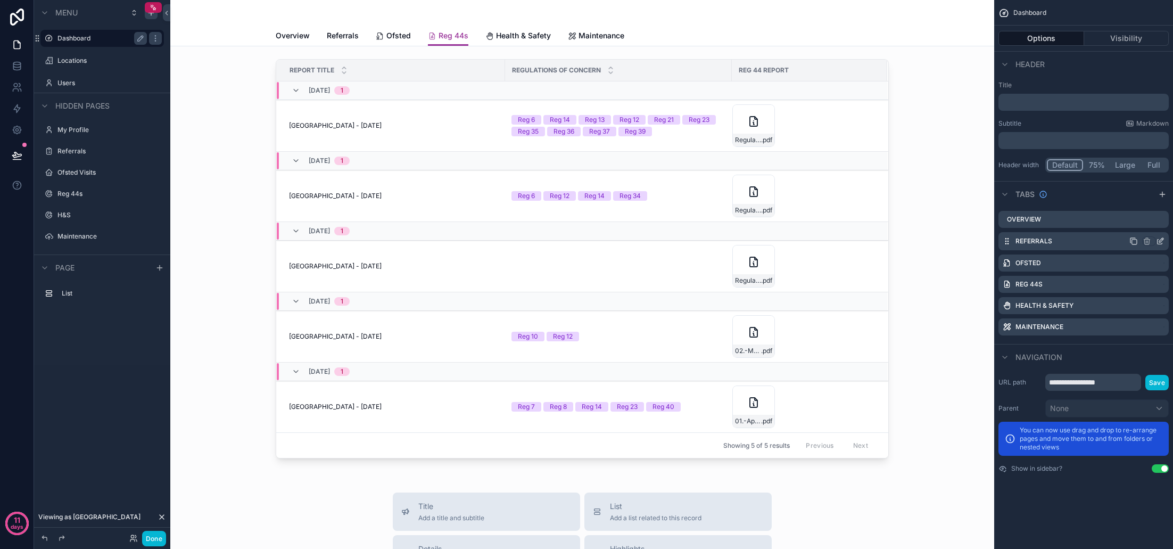
click at [1159, 242] on icon "scrollable content" at bounding box center [1161, 240] width 4 height 4
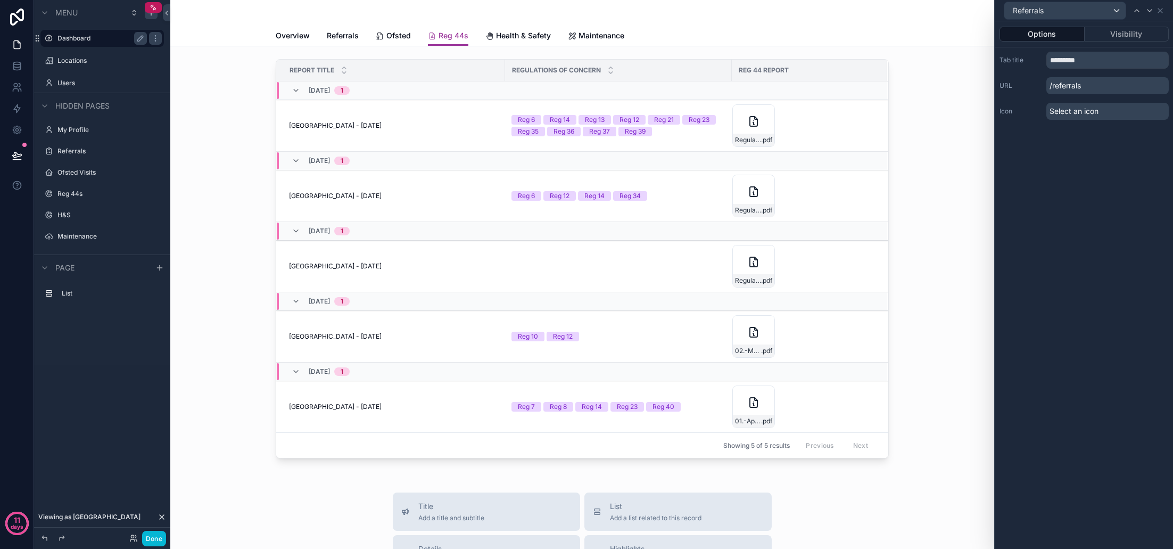
click at [1075, 112] on span "Select an icon" at bounding box center [1074, 111] width 49 height 11
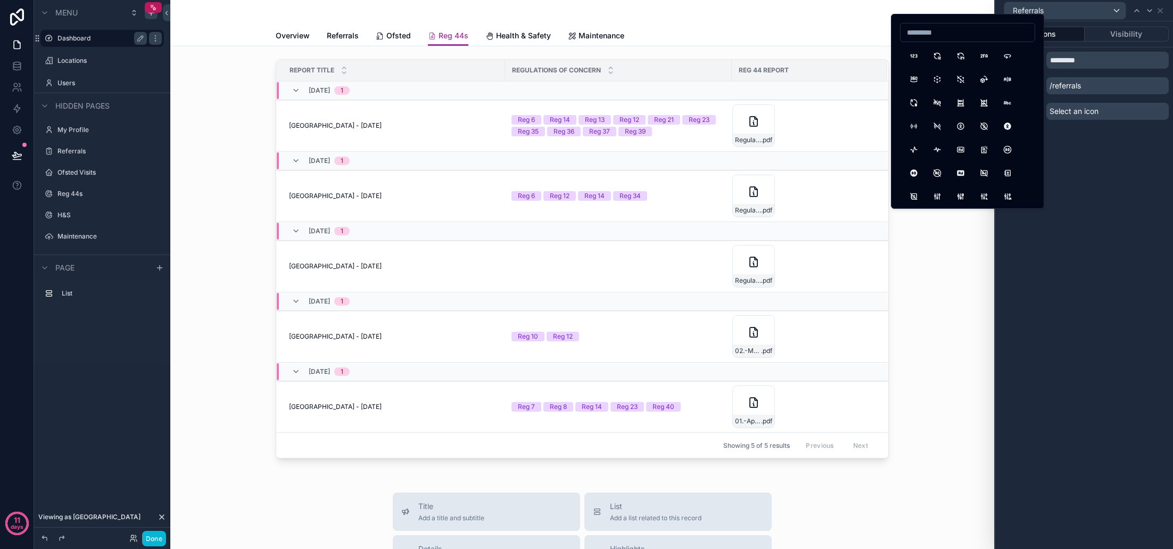
click at [960, 38] on input at bounding box center [968, 32] width 134 height 15
type input "*****"
click at [963, 160] on button "FileStack" at bounding box center [960, 155] width 19 height 19
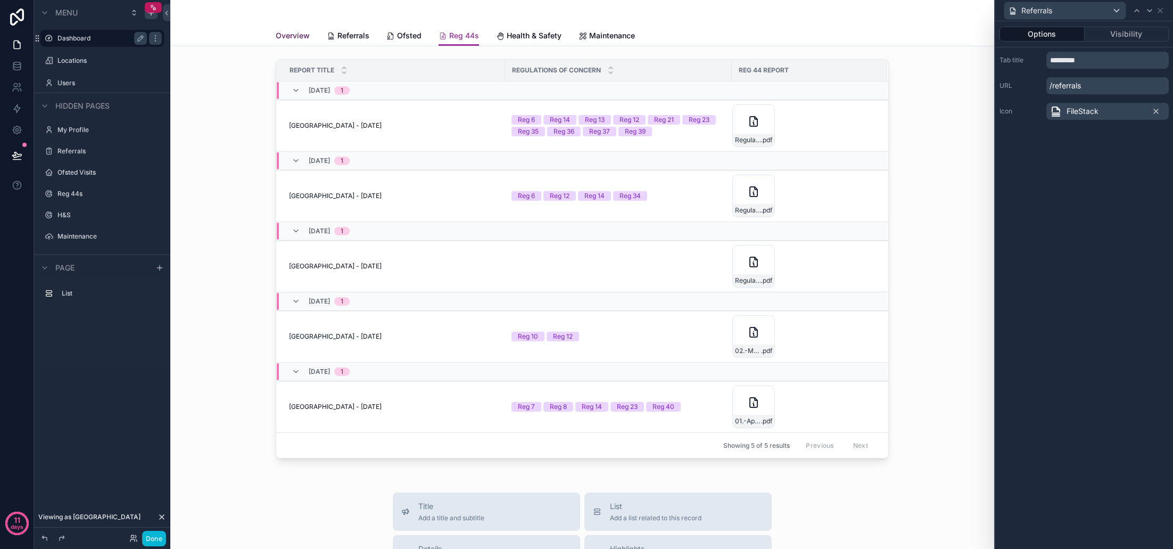
click at [297, 36] on span "Overview" at bounding box center [293, 35] width 34 height 11
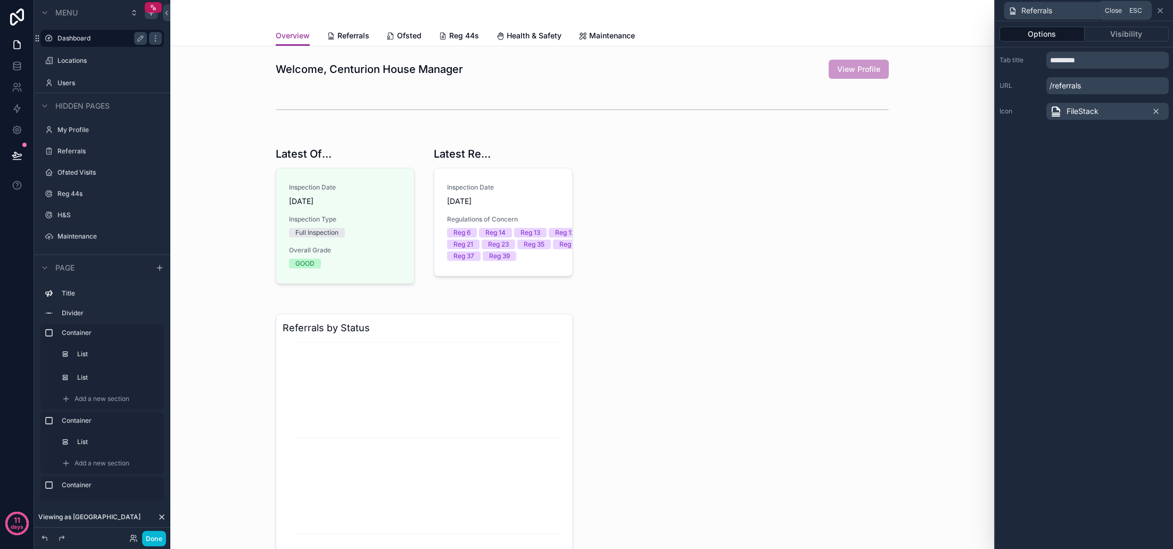
click at [1161, 11] on icon at bounding box center [1160, 10] width 9 height 9
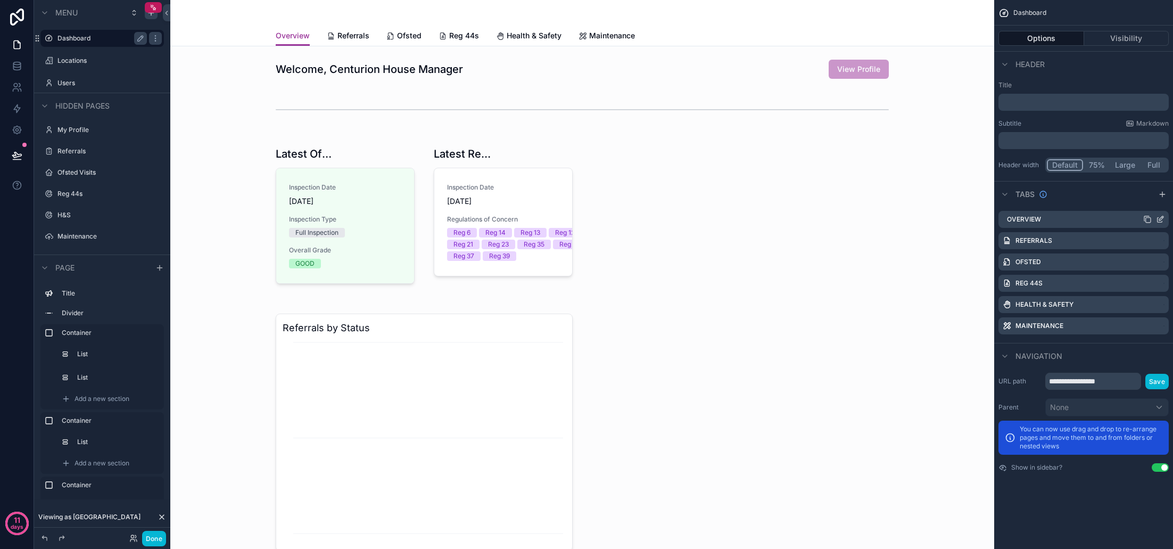
click at [1159, 218] on icon "scrollable content" at bounding box center [1160, 219] width 9 height 9
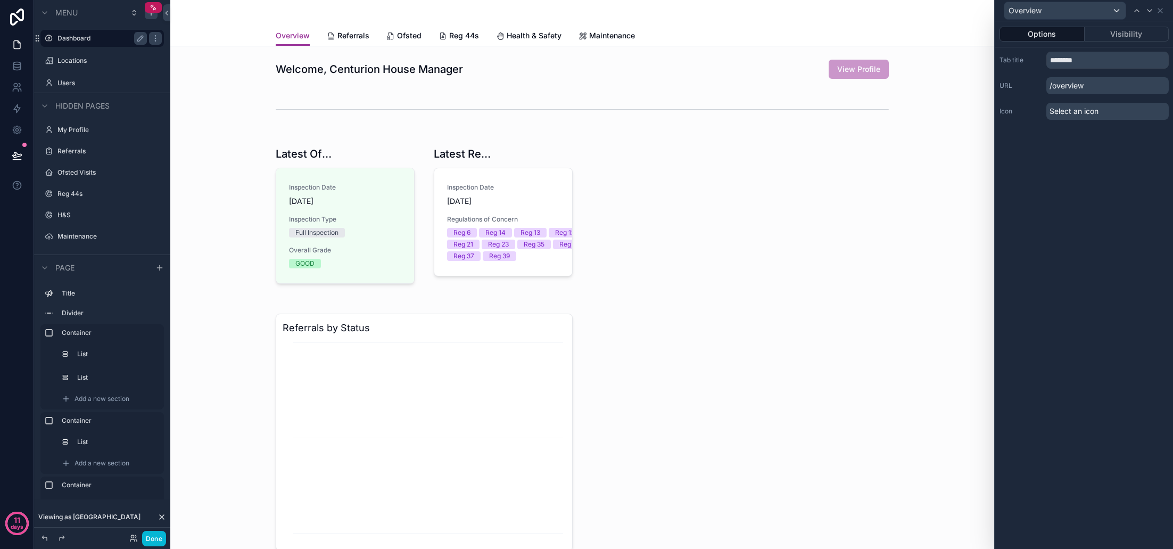
click at [1078, 111] on span "Select an icon" at bounding box center [1074, 111] width 49 height 11
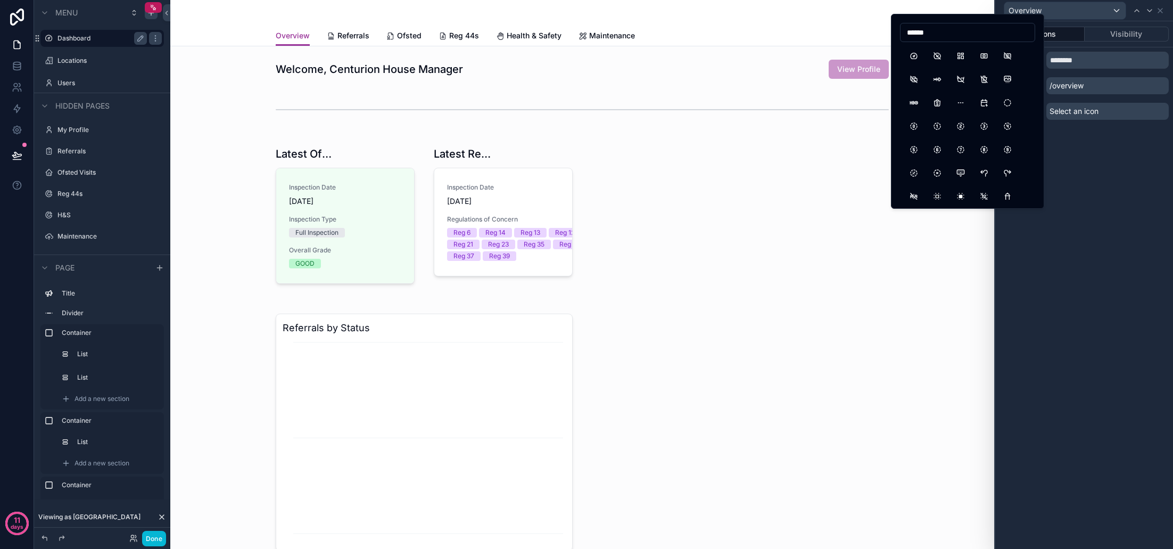
type input "******"
drag, startPoint x: 948, startPoint y: 33, endPoint x: 914, endPoint y: 55, distance: 40.7
click at [914, 55] on button "Dashboard" at bounding box center [913, 55] width 19 height 19
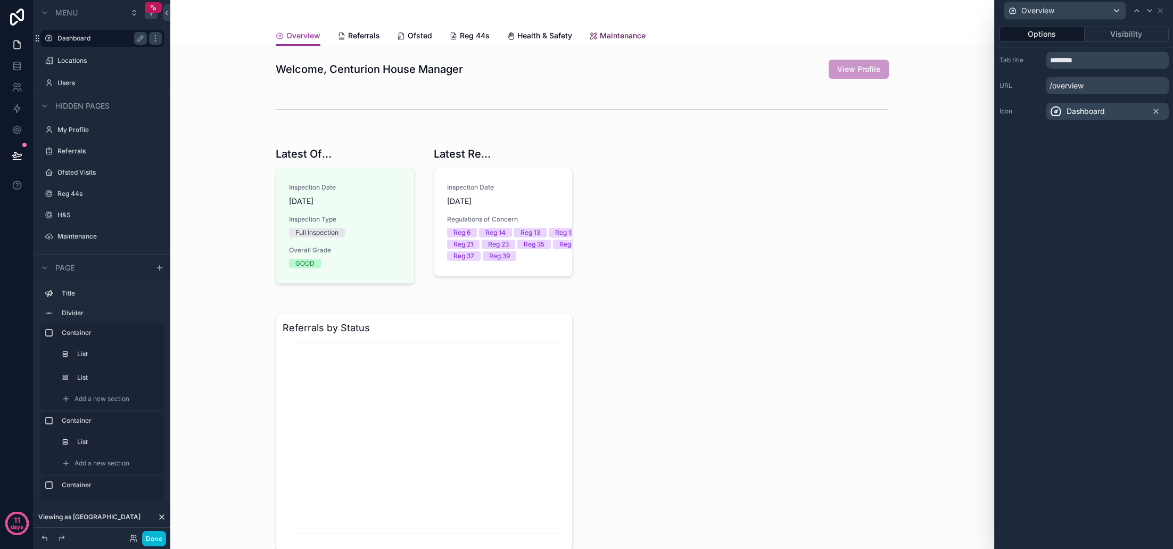
click at [623, 38] on span "Maintenance" at bounding box center [623, 35] width 46 height 11
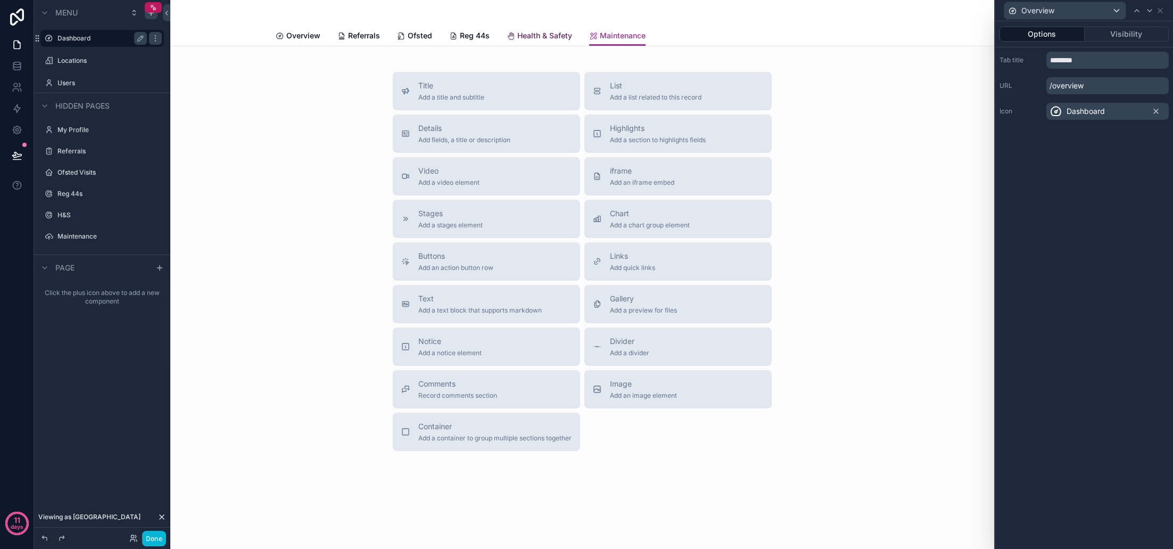
click at [534, 35] on span "Health & Safety" at bounding box center [544, 35] width 55 height 11
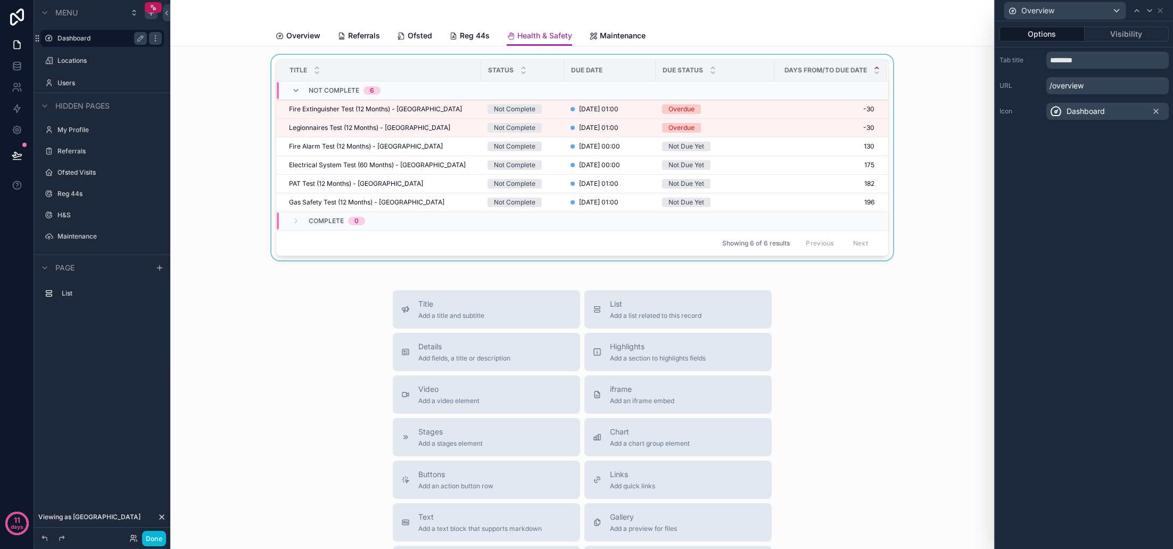
click at [645, 56] on div "scrollable content" at bounding box center [582, 160] width 807 height 210
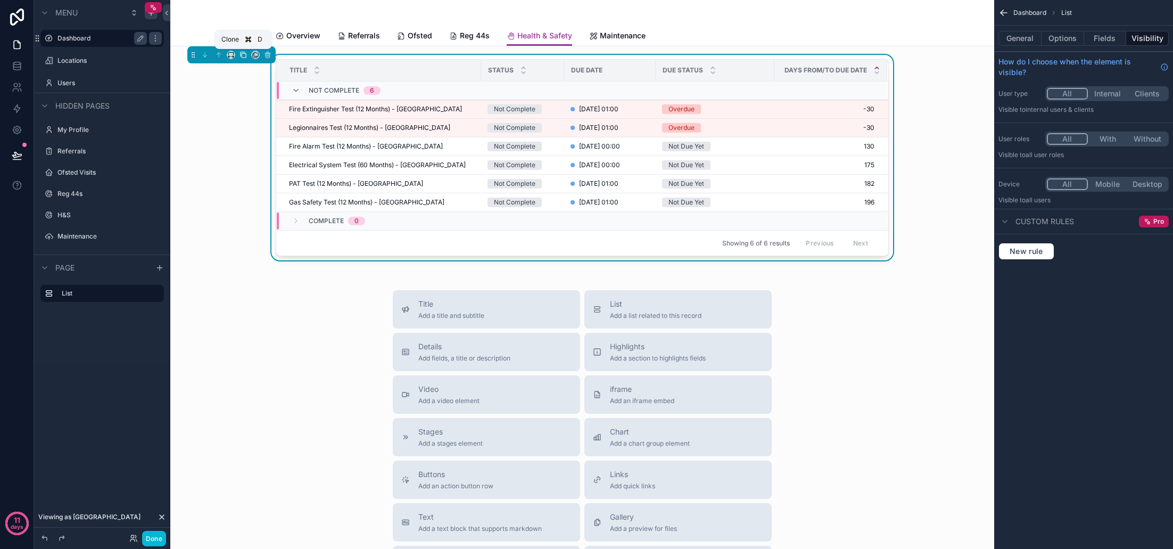
click at [241, 54] on icon "scrollable content" at bounding box center [242, 54] width 7 height 7
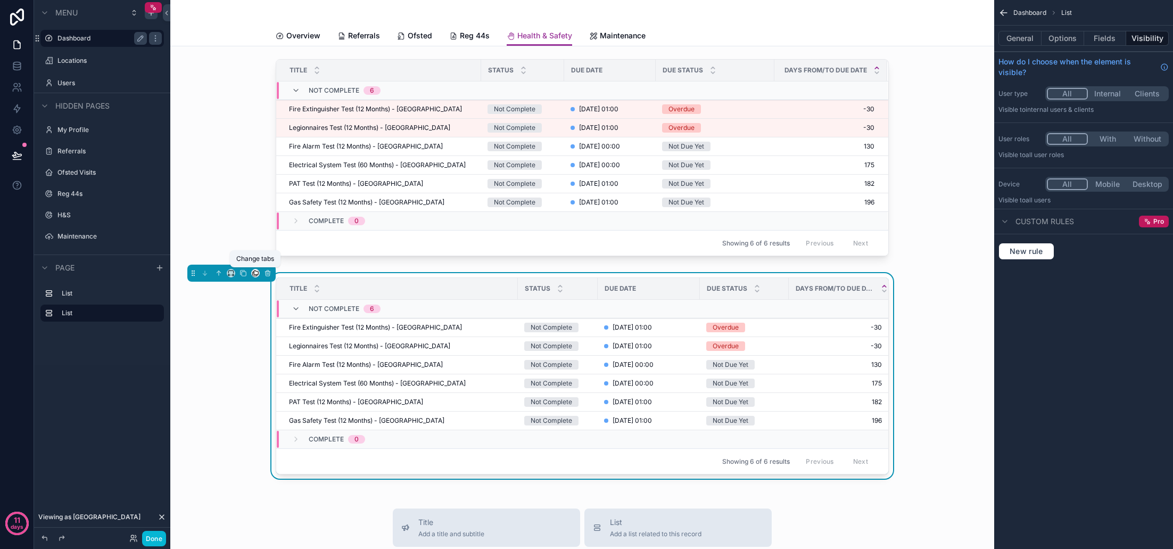
click at [257, 274] on icon "scrollable content" at bounding box center [255, 272] width 7 height 7
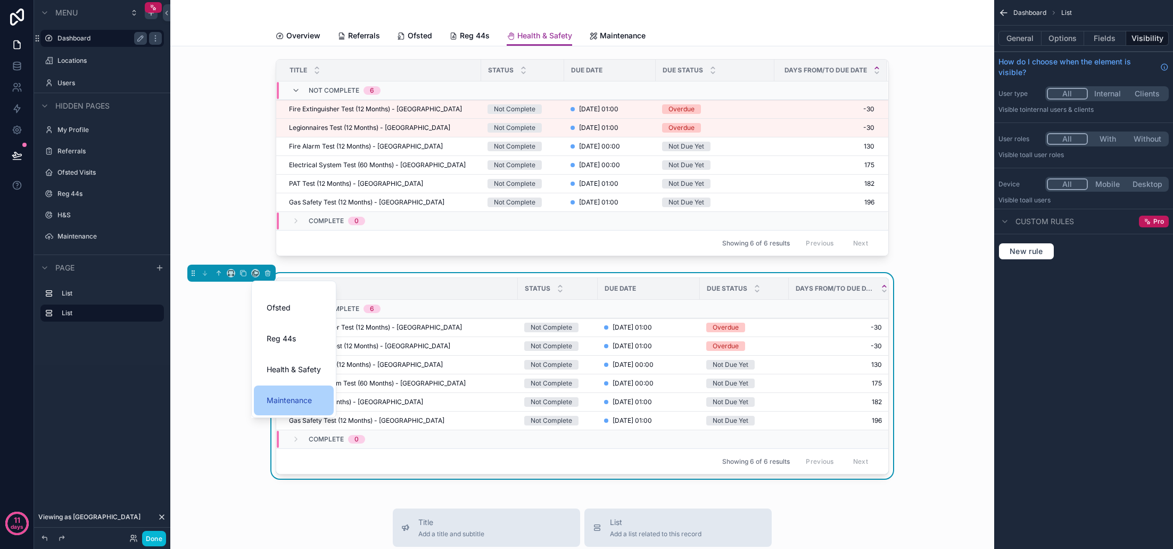
scroll to position [52, 0]
click at [307, 396] on span "Maintenance" at bounding box center [289, 400] width 45 height 13
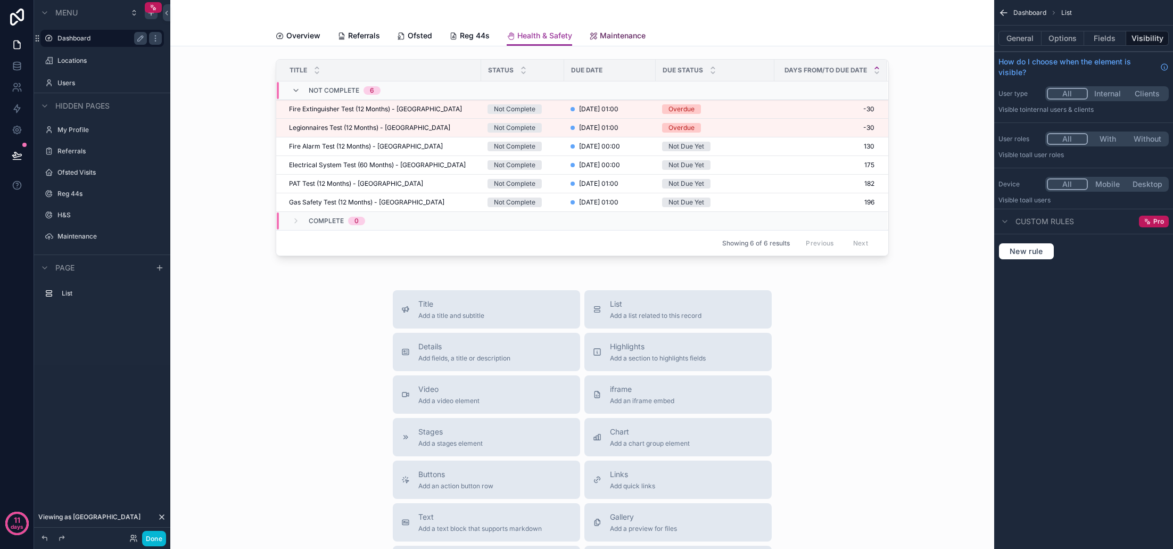
click at [623, 38] on span "Maintenance" at bounding box center [623, 35] width 46 height 11
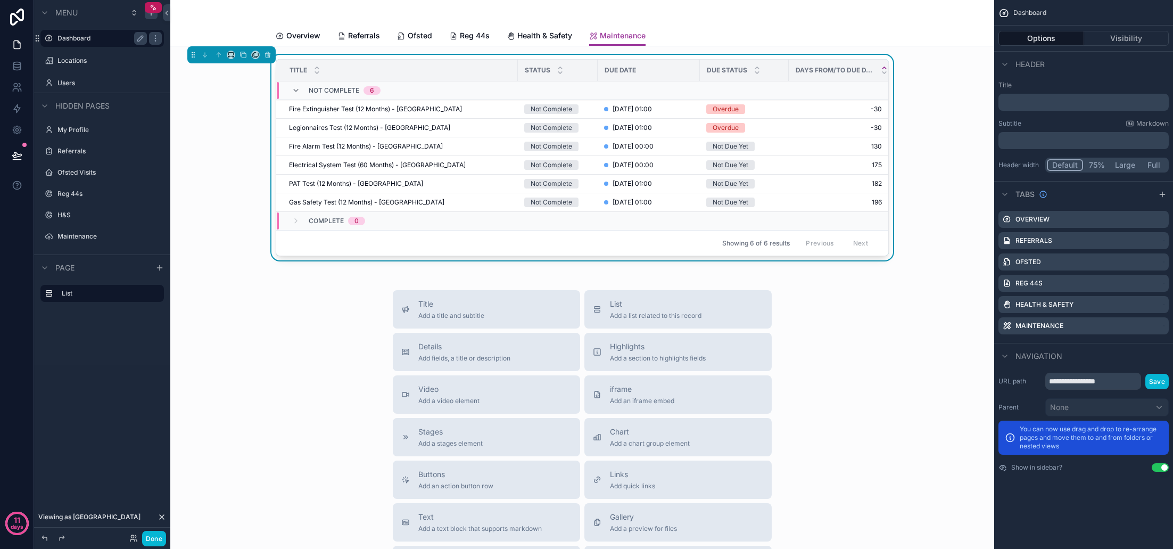
click at [1057, 39] on button "Options" at bounding box center [1041, 38] width 86 height 15
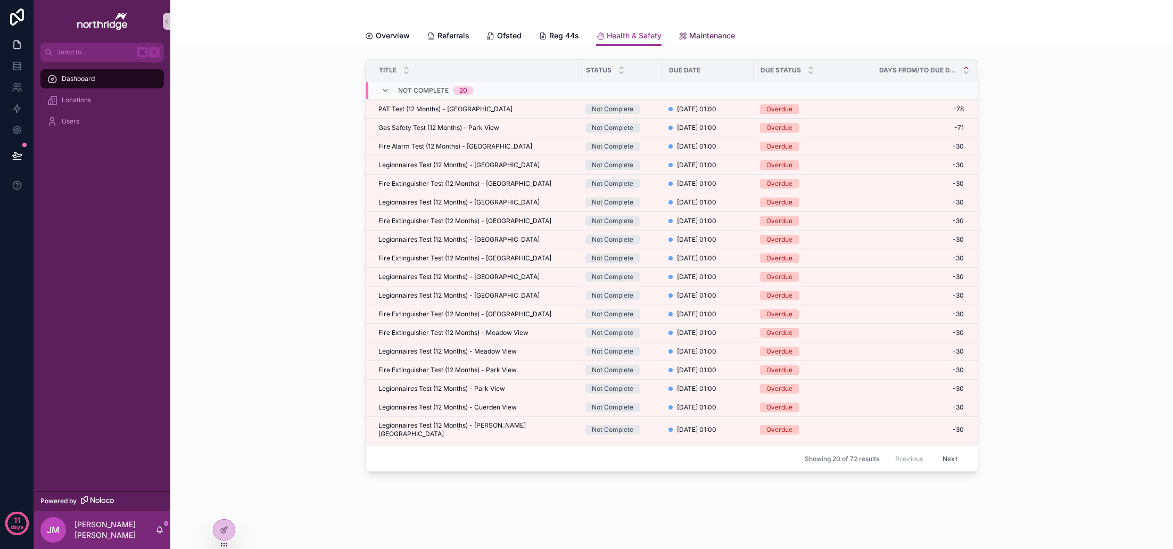
click at [710, 36] on span "Maintenance" at bounding box center [712, 35] width 46 height 11
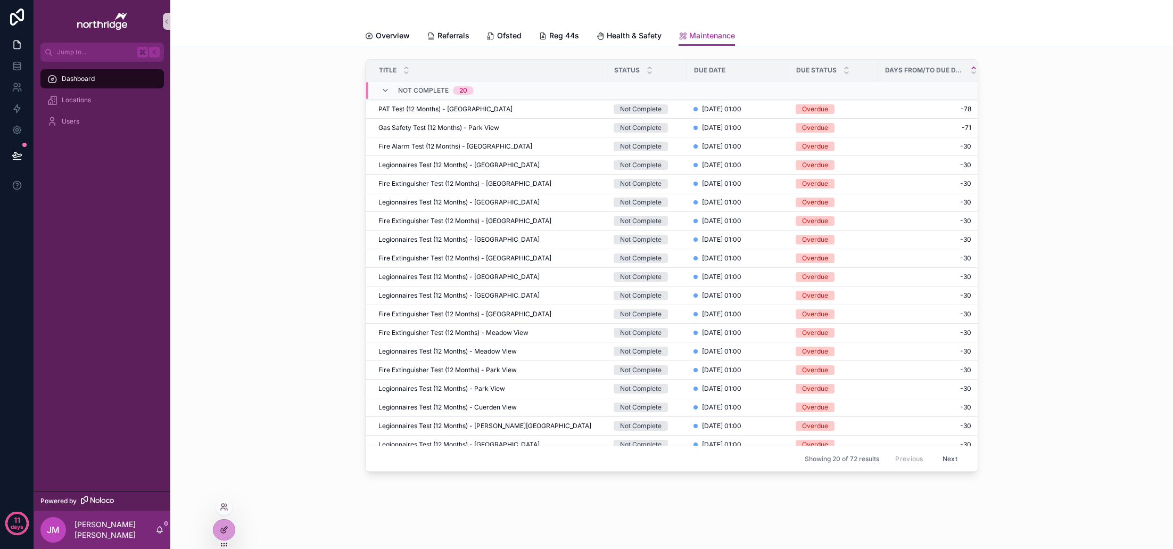
click at [230, 528] on div at bounding box center [223, 529] width 21 height 20
click at [703, 38] on span "Maintenance" at bounding box center [712, 35] width 46 height 11
click at [224, 529] on icon at bounding box center [225, 528] width 4 height 4
click at [618, 31] on span "Health & Safety" at bounding box center [634, 35] width 55 height 11
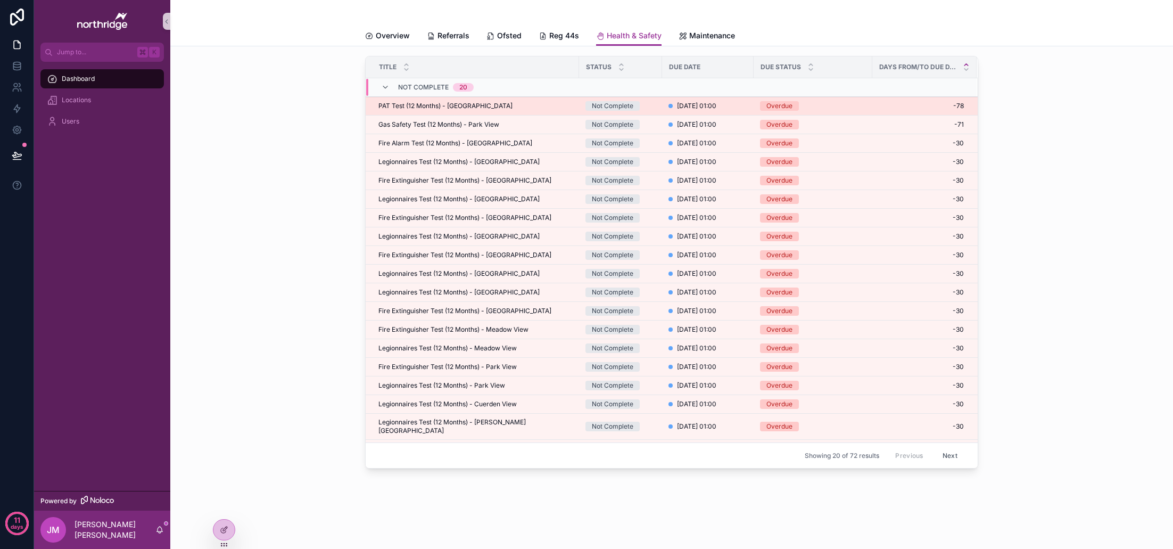
scroll to position [1, 0]
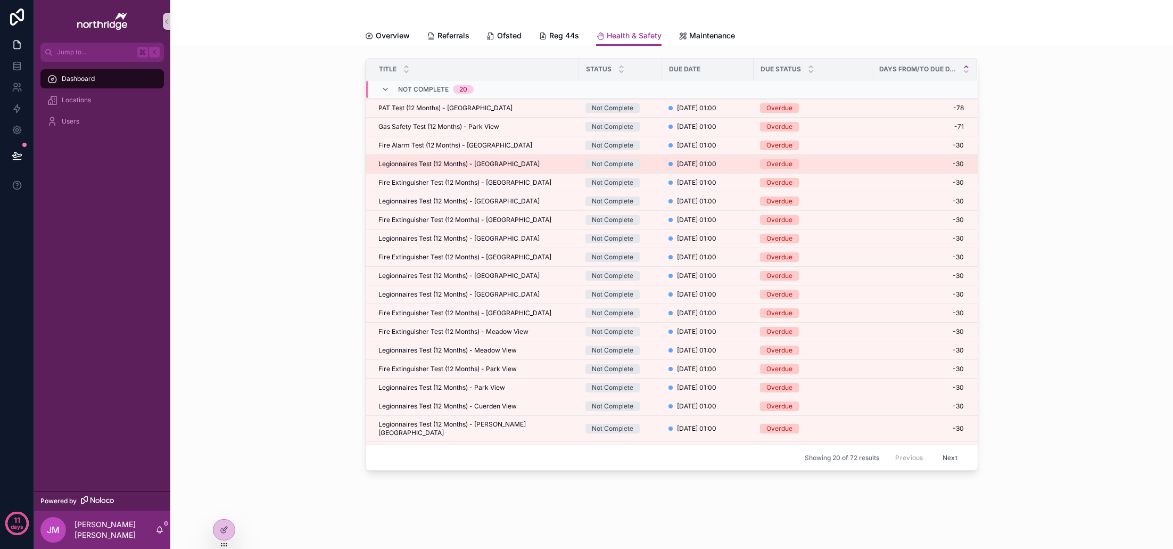
click at [554, 165] on div "Legionnaires Test (12 Months) - Leveret House Legionnaires Test (12 Months) - L…" at bounding box center [475, 164] width 194 height 9
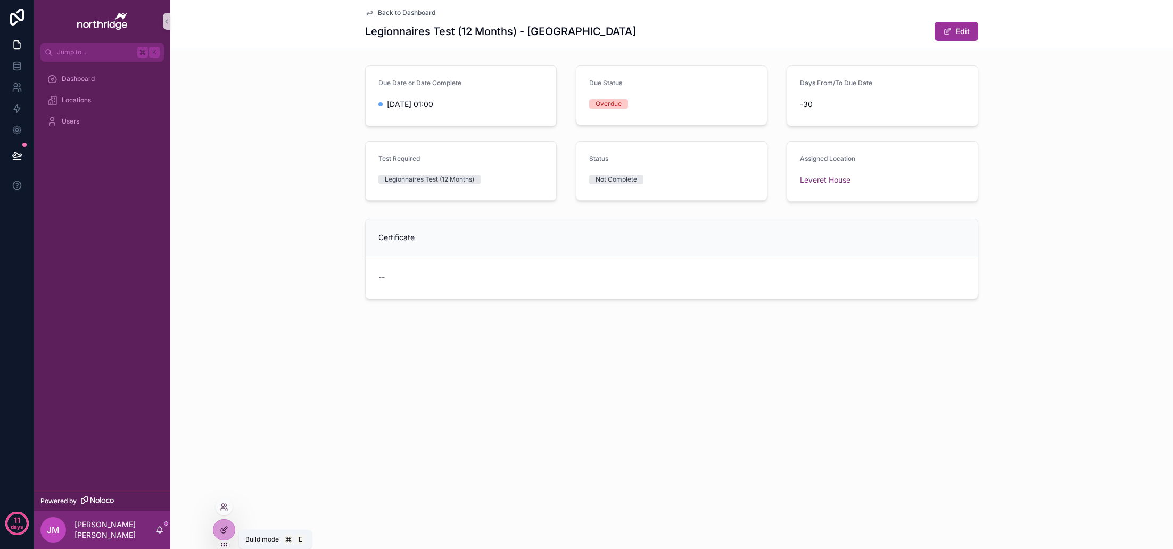
click at [225, 528] on icon at bounding box center [224, 529] width 9 height 9
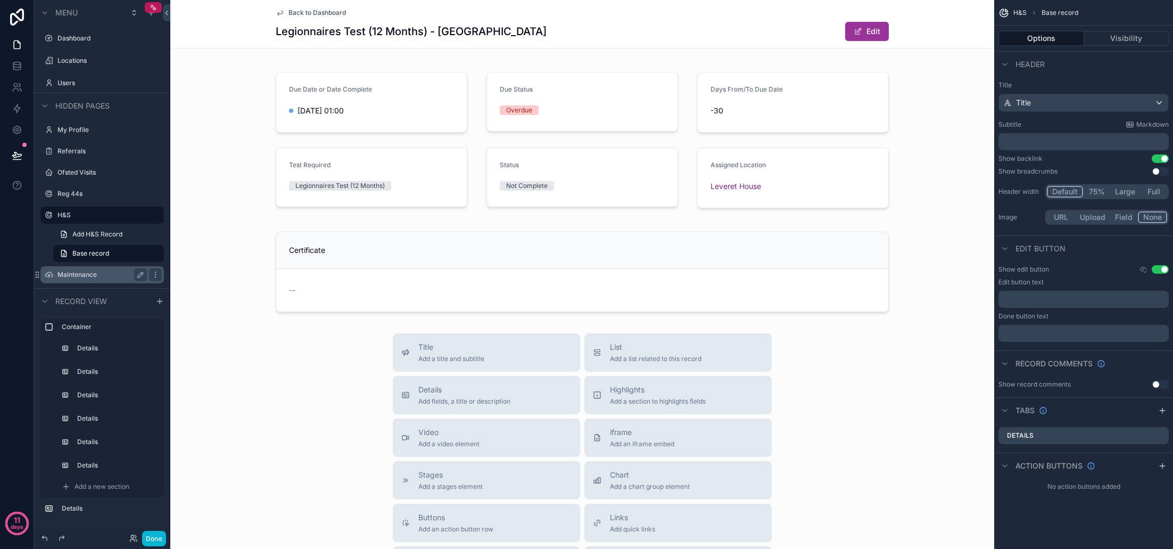
click at [88, 271] on label "Maintenance" at bounding box center [99, 274] width 85 height 9
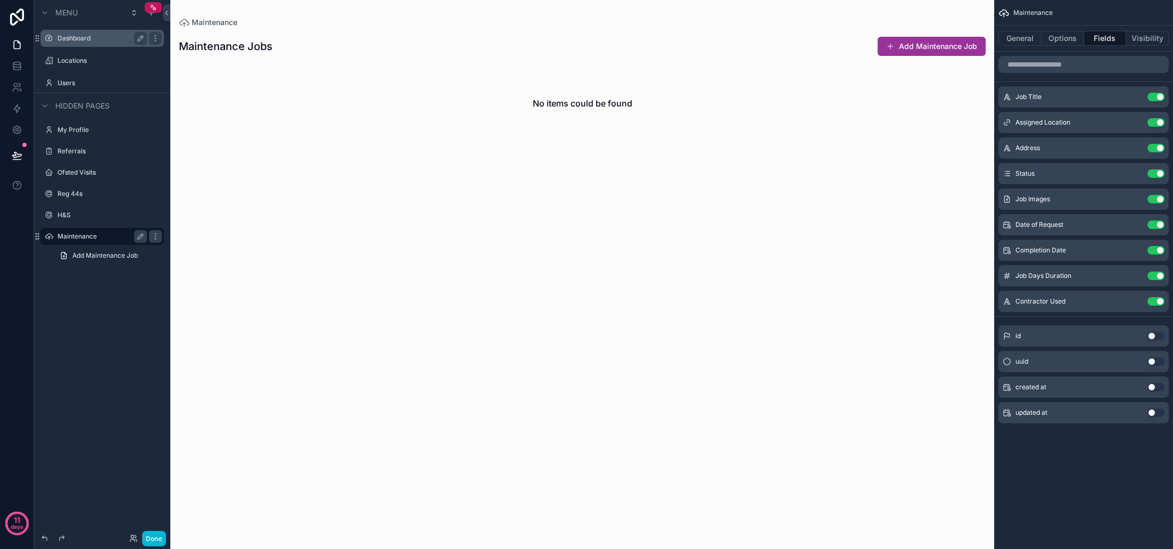
click at [80, 35] on label "Dashboard" at bounding box center [99, 38] width 85 height 9
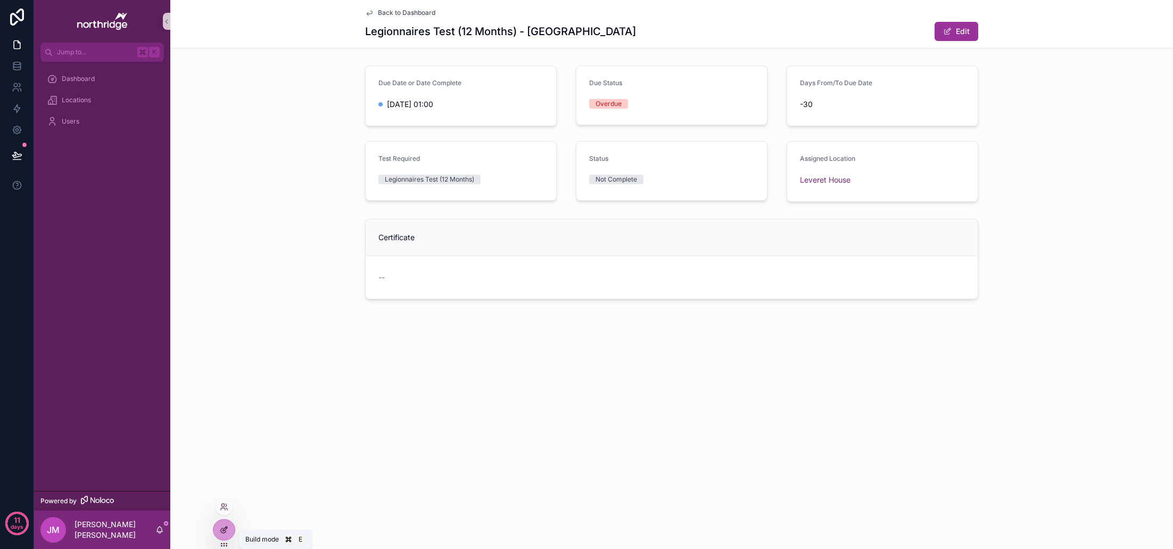
click at [226, 527] on icon at bounding box center [226, 527] width 1 height 1
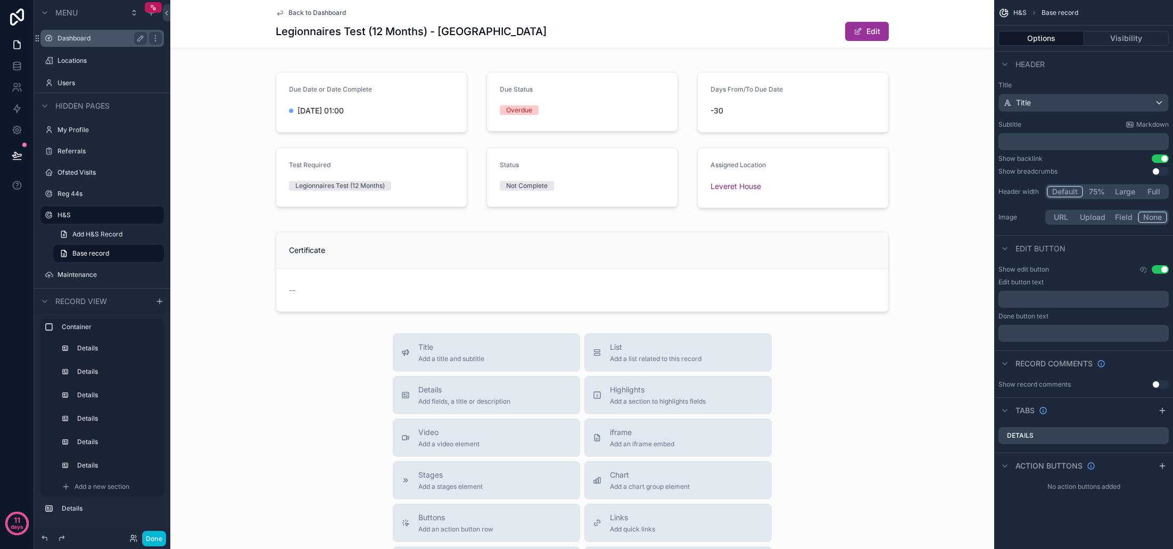
click at [76, 38] on label "Dashboard" at bounding box center [99, 38] width 85 height 9
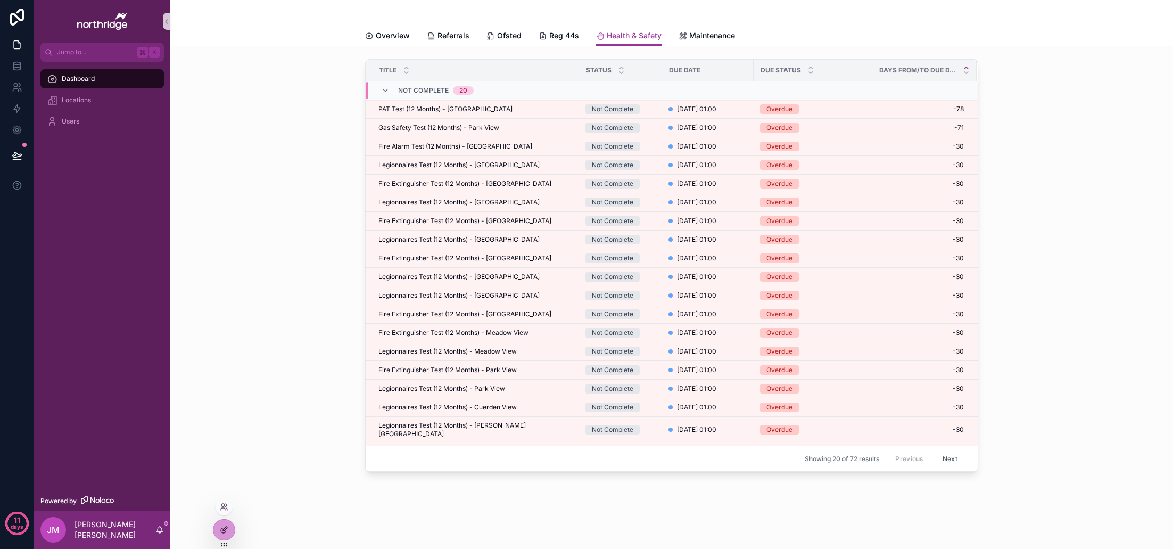
click at [230, 525] on div at bounding box center [223, 529] width 21 height 20
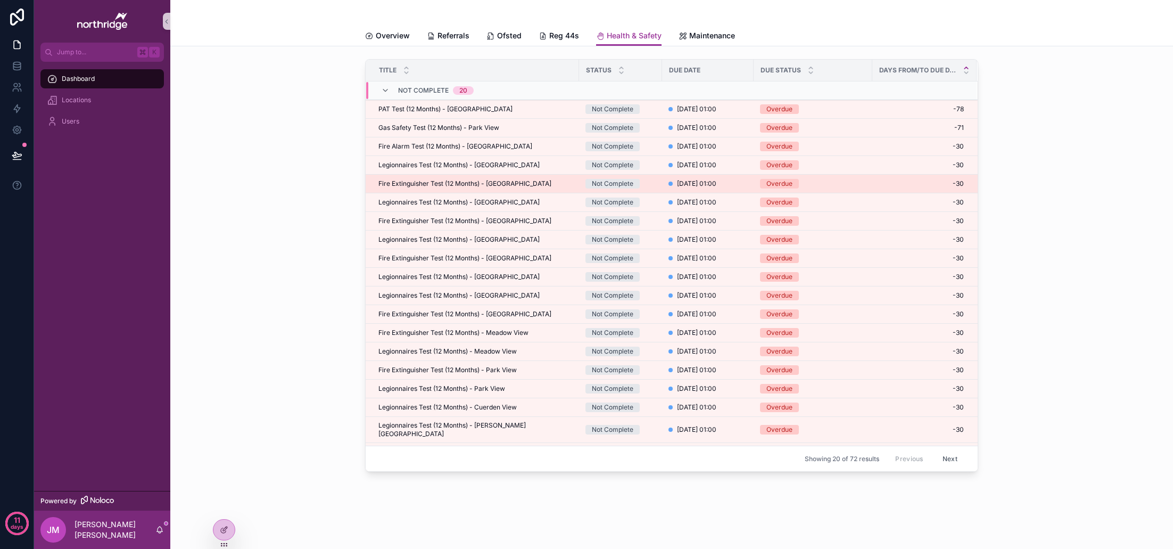
click at [500, 180] on span "Fire Extinguisher Test (12 Months) - [GEOGRAPHIC_DATA]" at bounding box center [464, 183] width 173 height 9
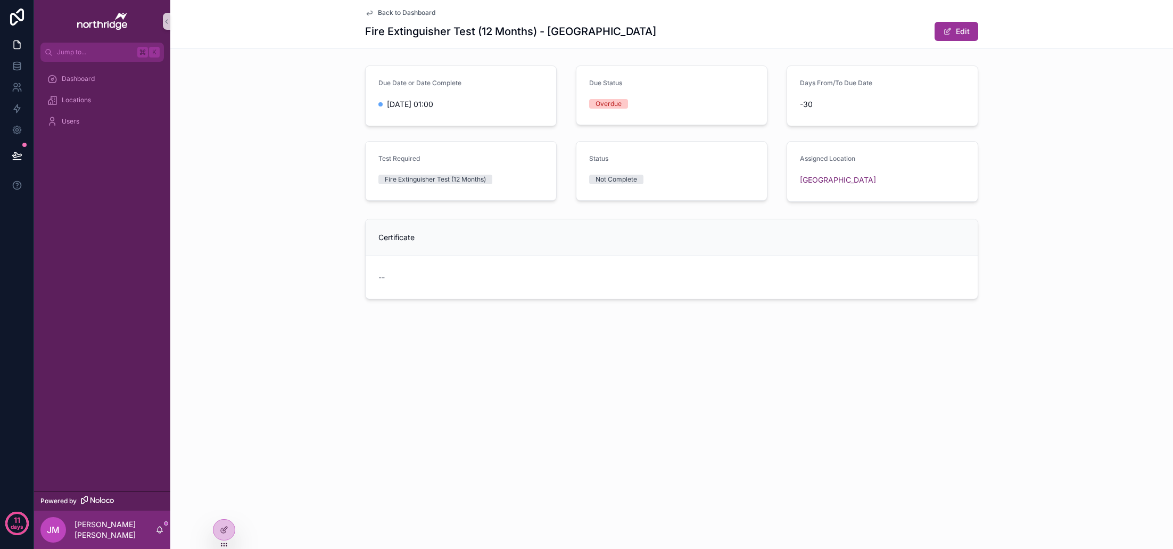
click at [399, 15] on span "Back to Dashboard" at bounding box center [406, 13] width 57 height 9
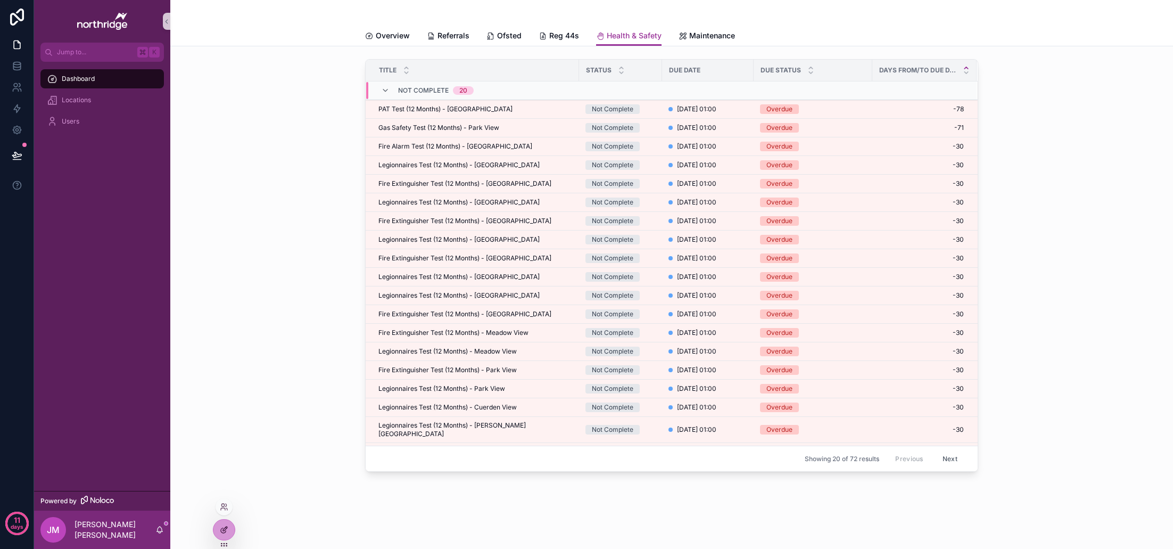
click at [222, 533] on icon at bounding box center [224, 529] width 9 height 9
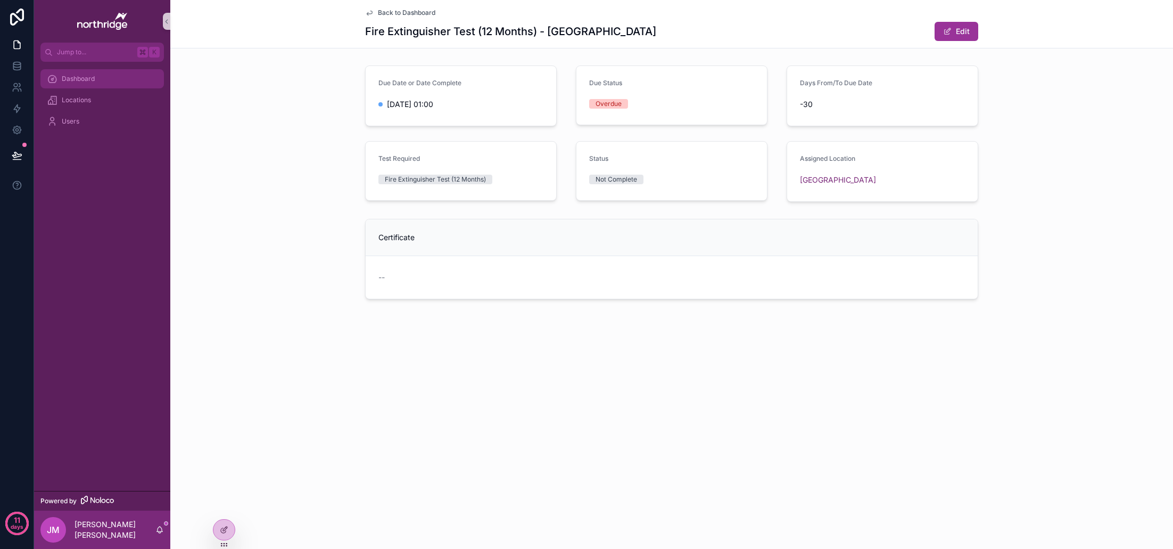
click at [79, 85] on div "Dashboard" at bounding box center [102, 78] width 111 height 17
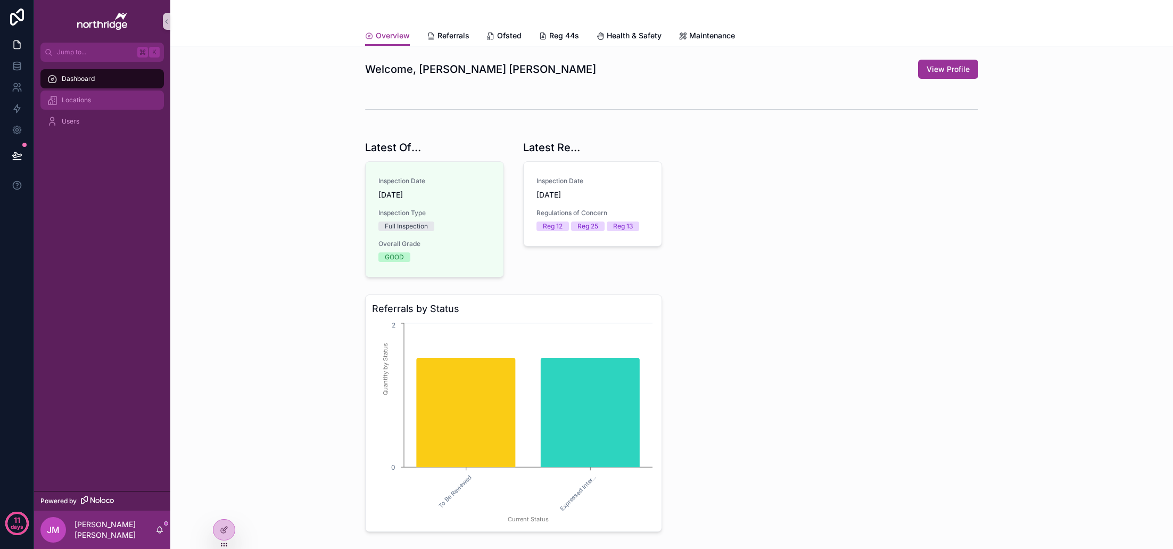
click at [75, 101] on span "Locations" at bounding box center [76, 100] width 29 height 9
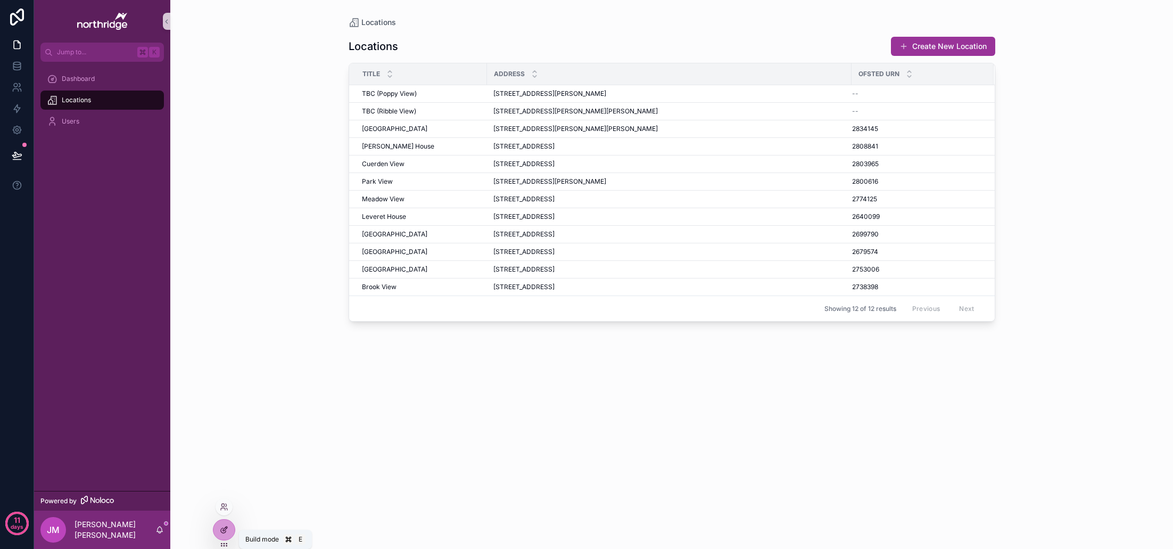
click at [227, 531] on icon at bounding box center [224, 529] width 9 height 9
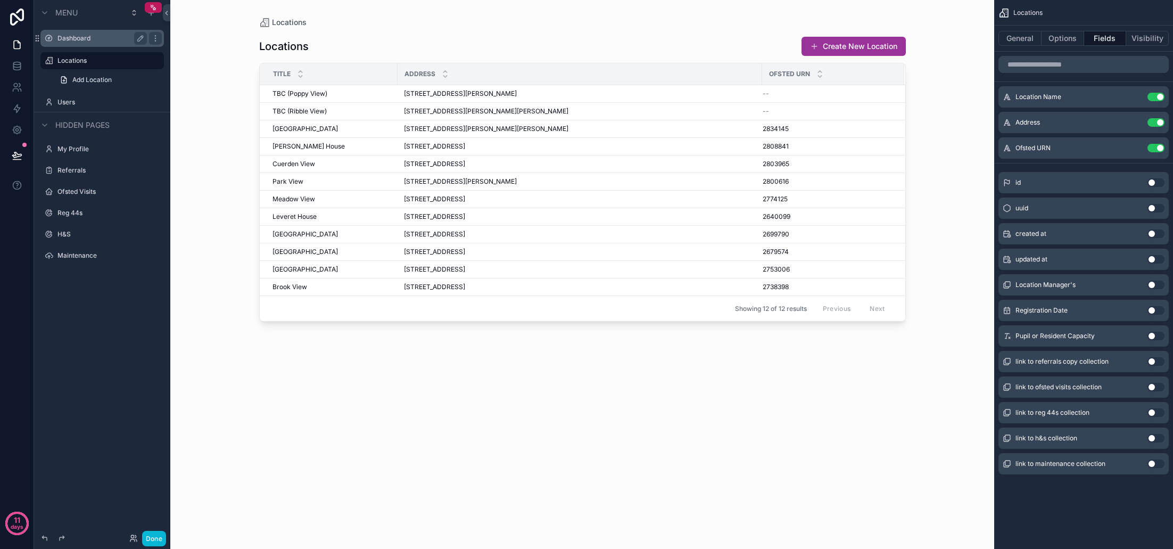
click at [67, 39] on label "Dashboard" at bounding box center [99, 38] width 85 height 9
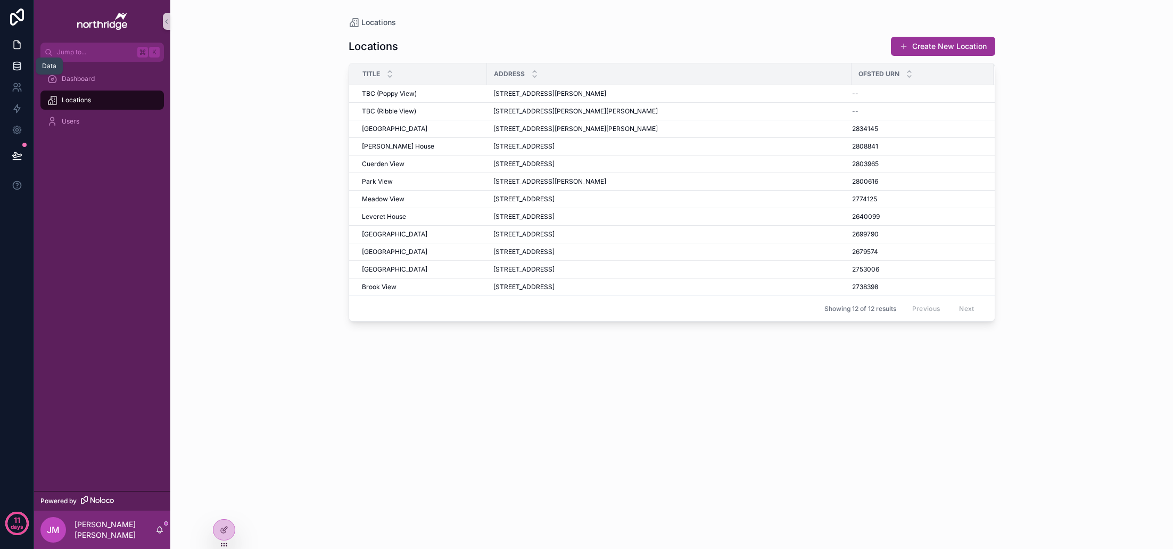
click at [21, 61] on icon at bounding box center [17, 66] width 11 height 11
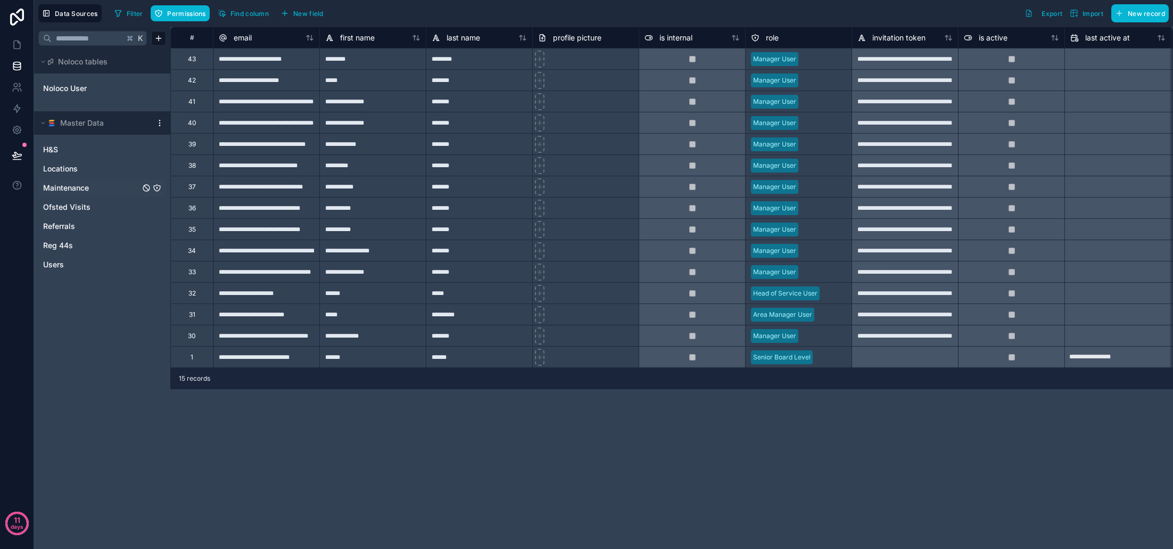
click at [92, 190] on link "Maintenance" at bounding box center [91, 188] width 97 height 11
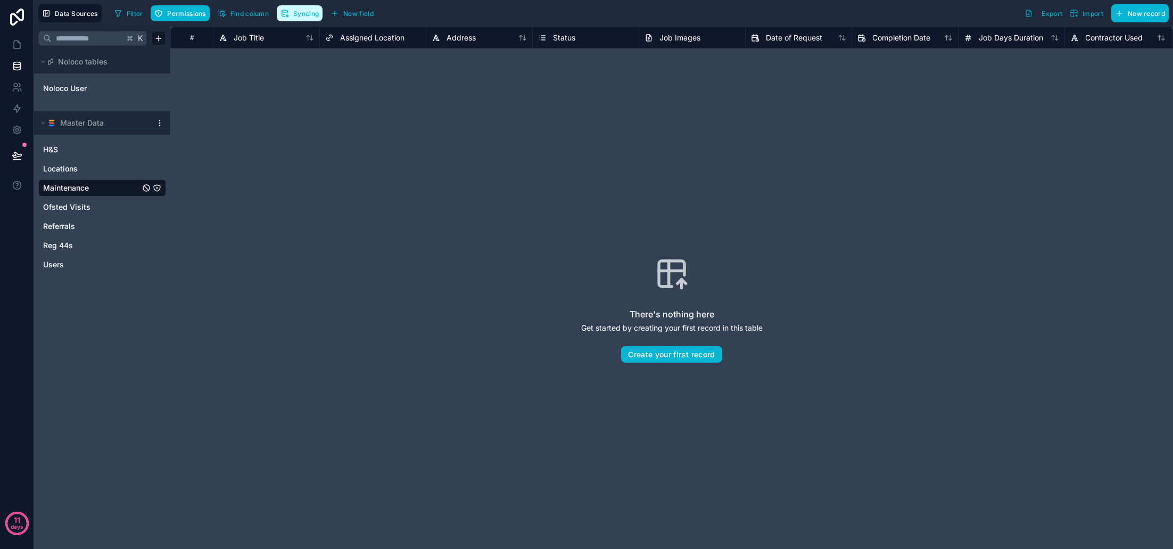
click at [301, 21] on button "Syncing" at bounding box center [300, 13] width 46 height 16
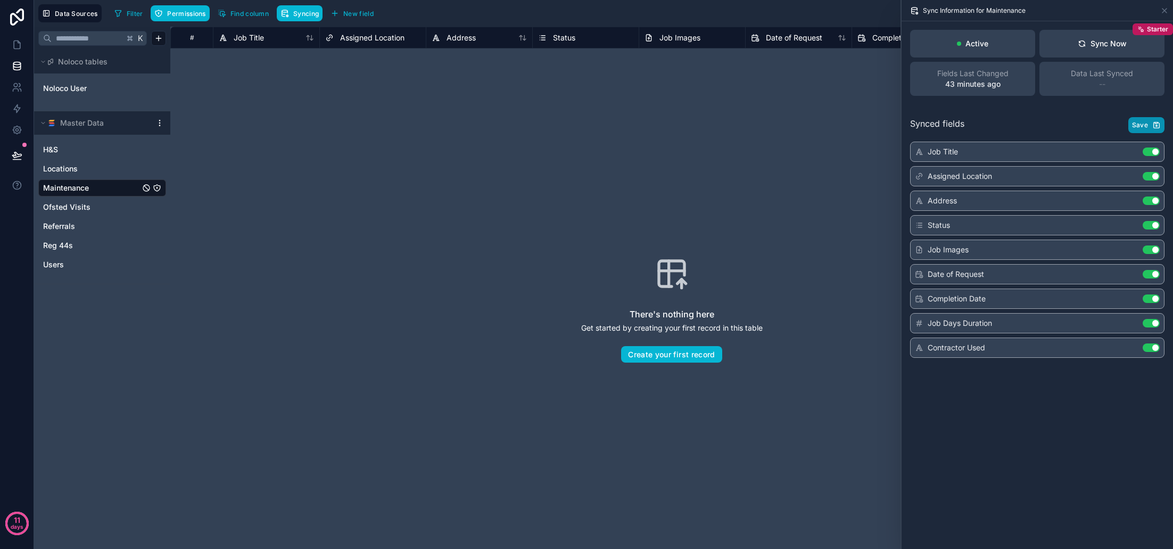
click at [1143, 127] on span "Save" at bounding box center [1140, 125] width 16 height 9
click at [1106, 45] on div "Sync Now" at bounding box center [1102, 43] width 49 height 11
click at [1144, 119] on button "Save" at bounding box center [1146, 125] width 36 height 16
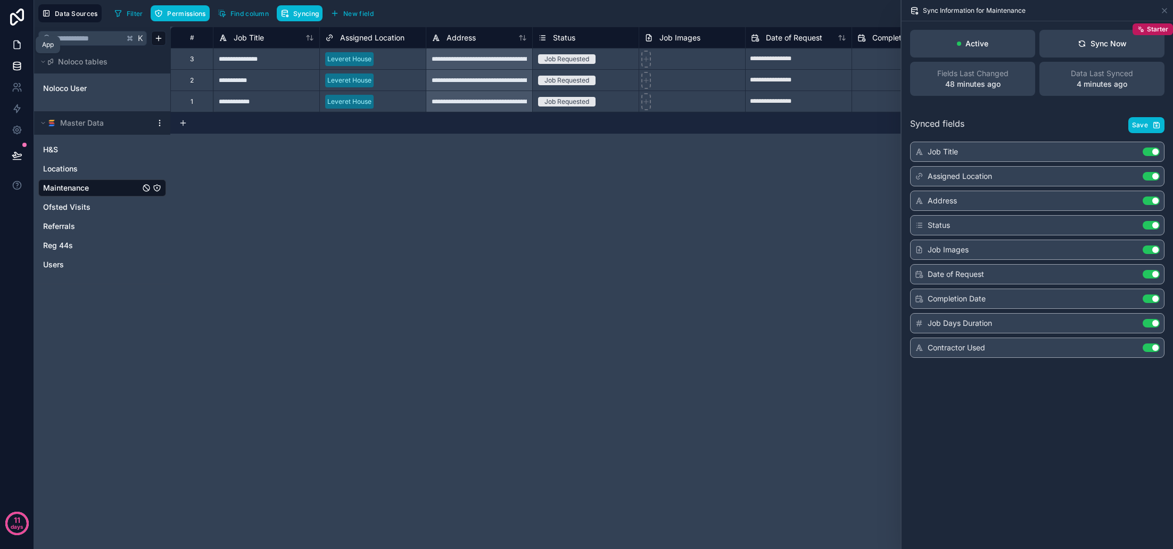
click at [16, 47] on icon at bounding box center [17, 44] width 11 height 11
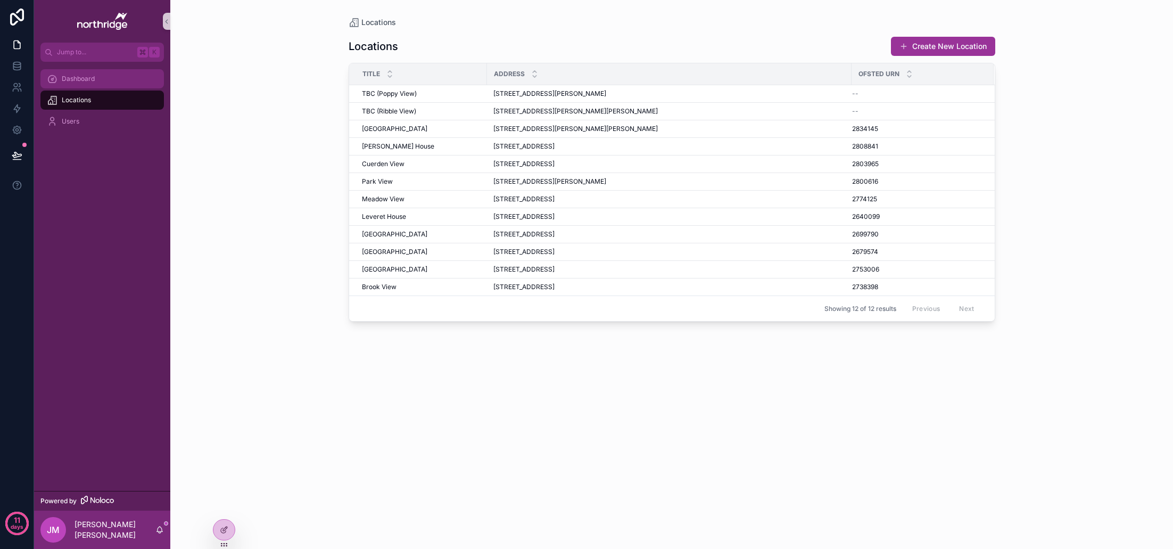
click at [109, 83] on div "Dashboard" at bounding box center [102, 78] width 111 height 17
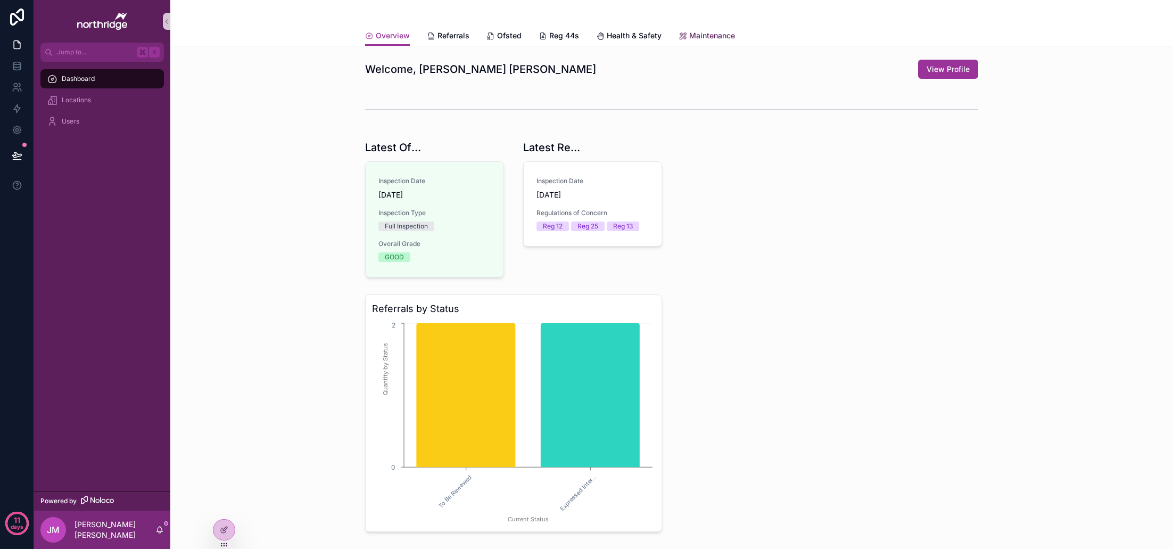
click at [722, 38] on span "Maintenance" at bounding box center [712, 35] width 46 height 11
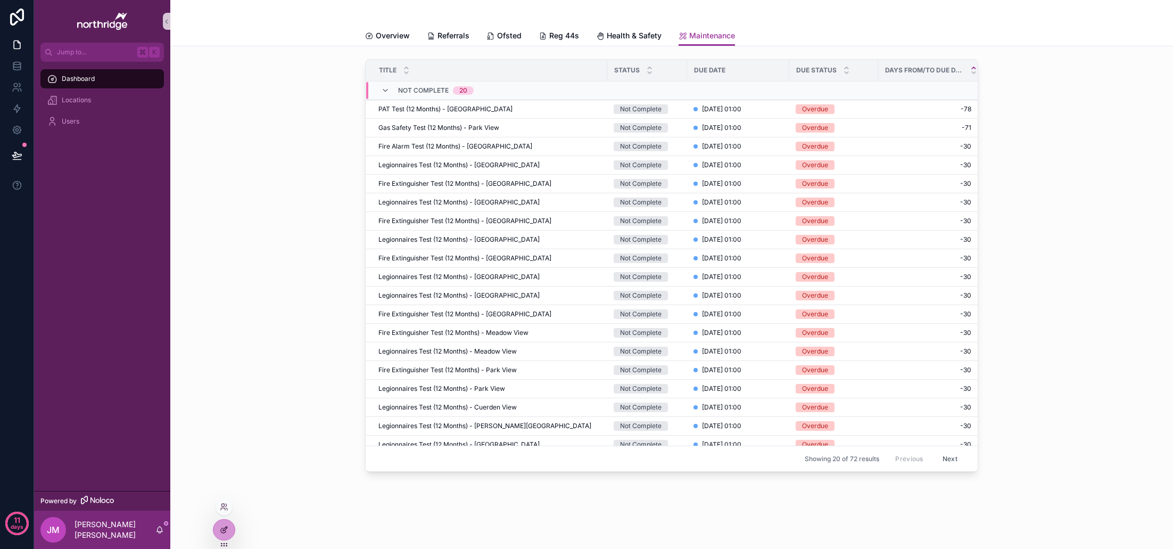
click at [227, 528] on icon at bounding box center [224, 529] width 9 height 9
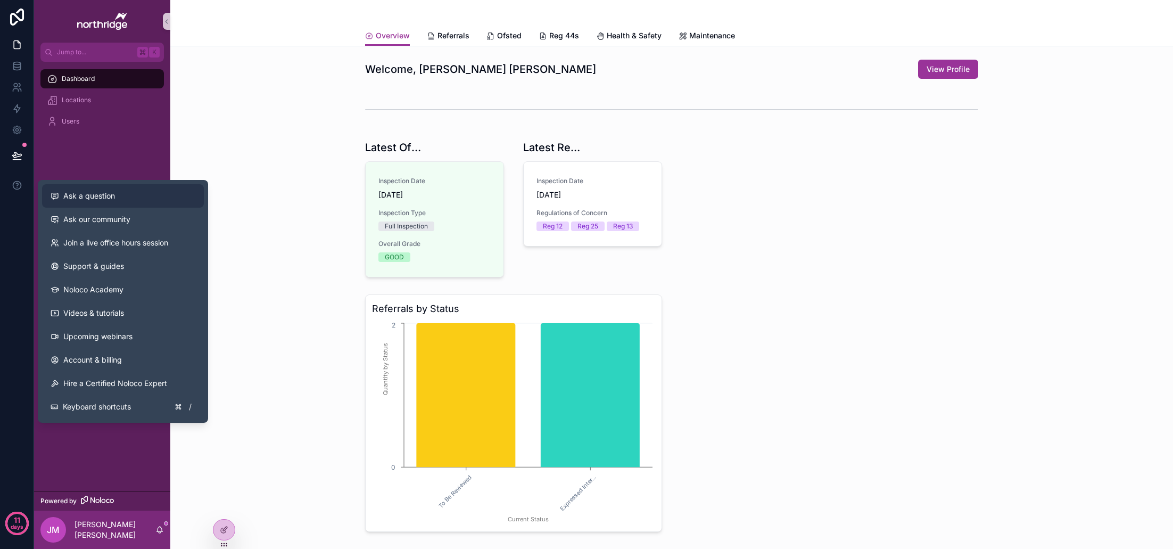
click at [101, 199] on span "Ask a question" at bounding box center [89, 196] width 52 height 11
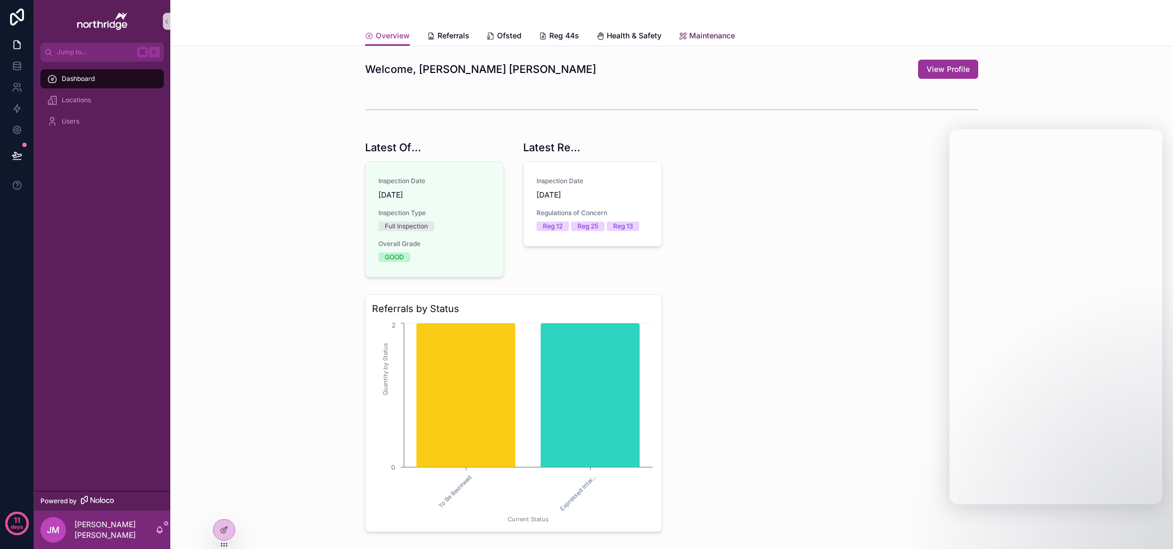
click at [713, 32] on span "Maintenance" at bounding box center [712, 35] width 46 height 11
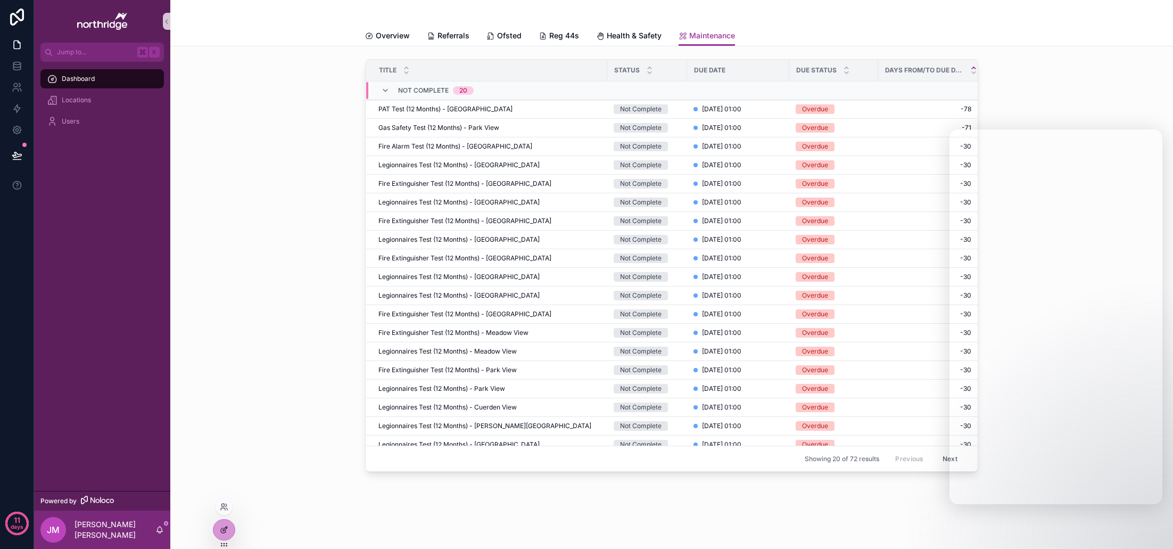
click at [222, 529] on icon at bounding box center [224, 529] width 9 height 9
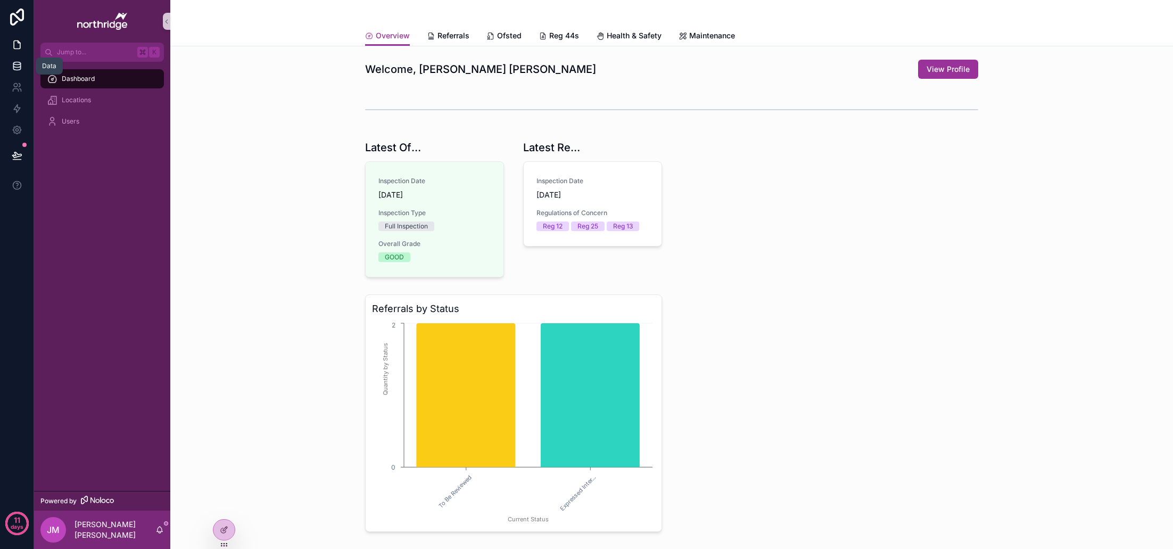
click at [15, 65] on icon at bounding box center [17, 66] width 11 height 11
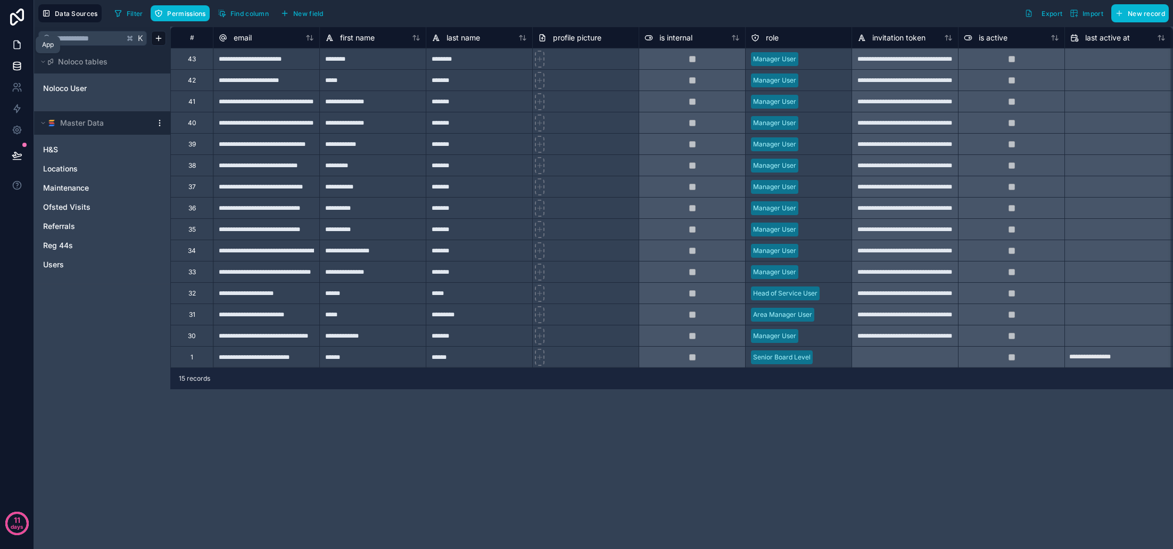
click at [14, 49] on icon at bounding box center [17, 44] width 11 height 11
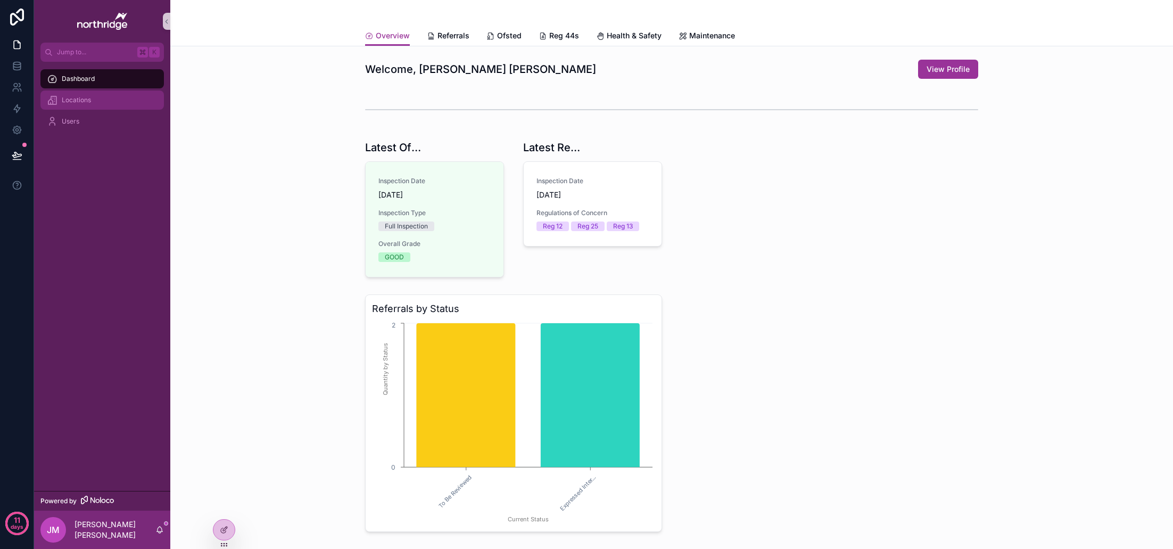
click at [103, 100] on div "Locations" at bounding box center [102, 100] width 111 height 17
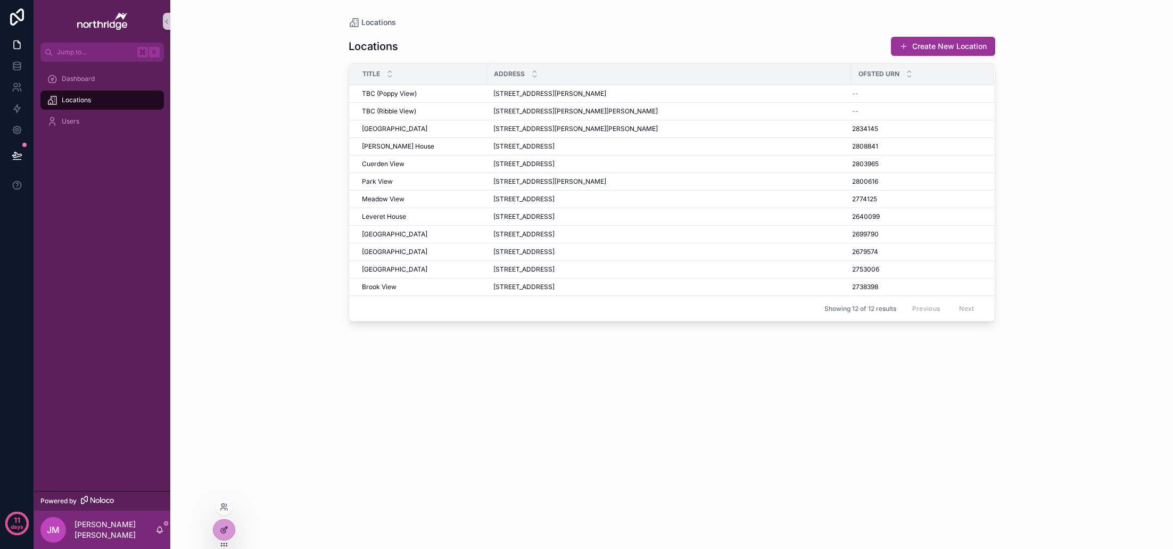
click at [229, 528] on div at bounding box center [223, 529] width 21 height 20
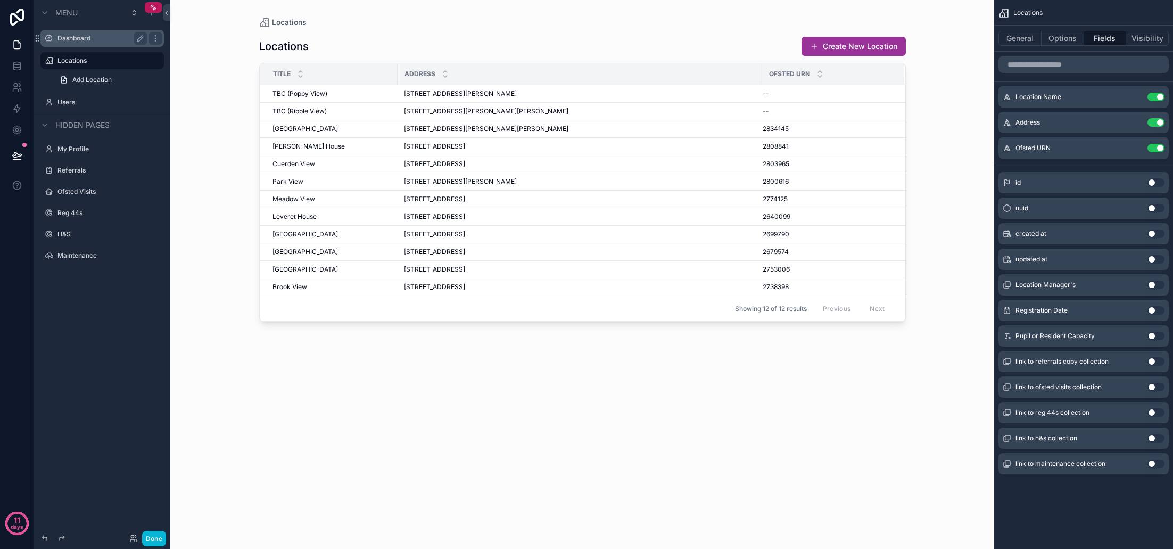
click at [81, 40] on label "Dashboard" at bounding box center [99, 38] width 85 height 9
